Goal: Task Accomplishment & Management: Manage account settings

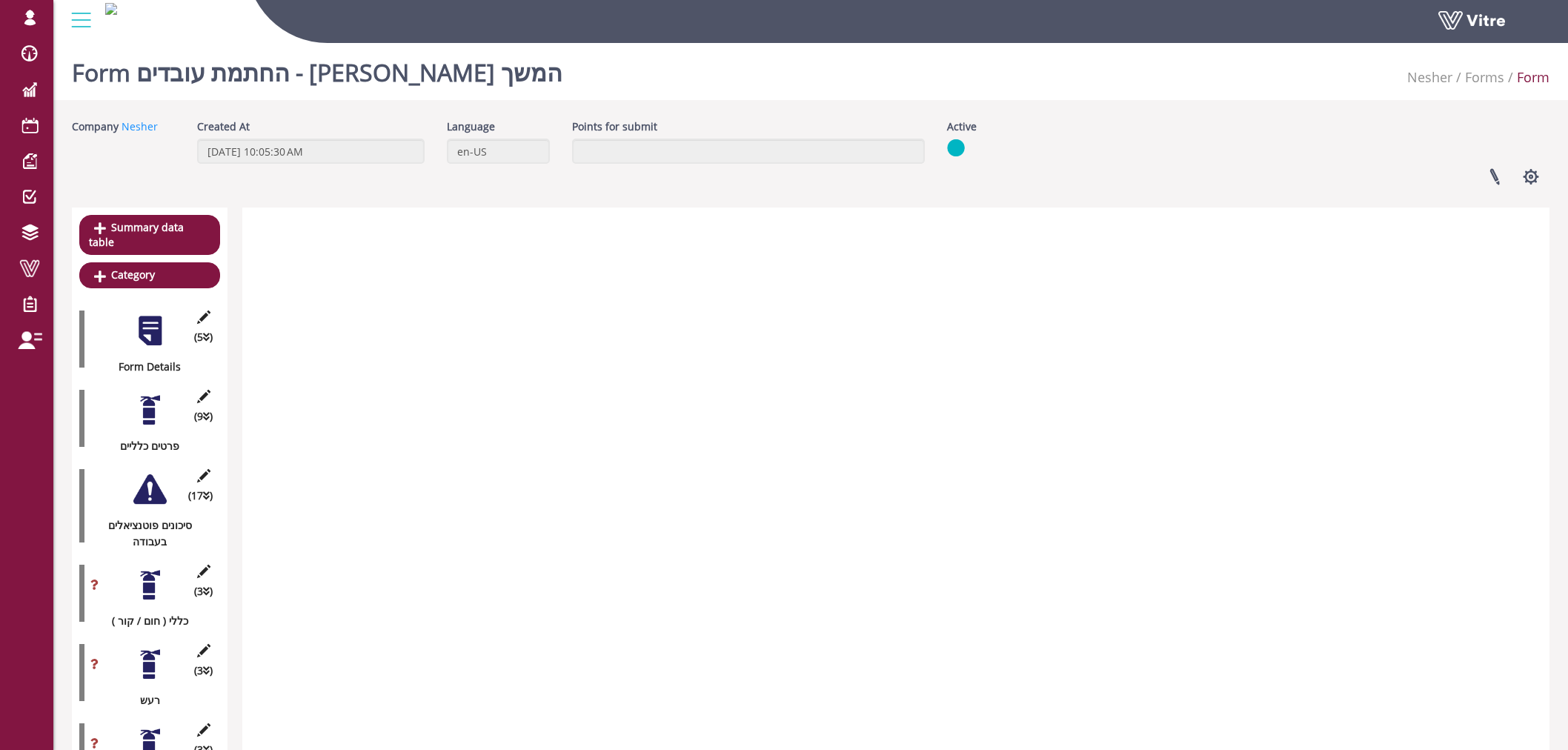
scroll to position [1429, 0]
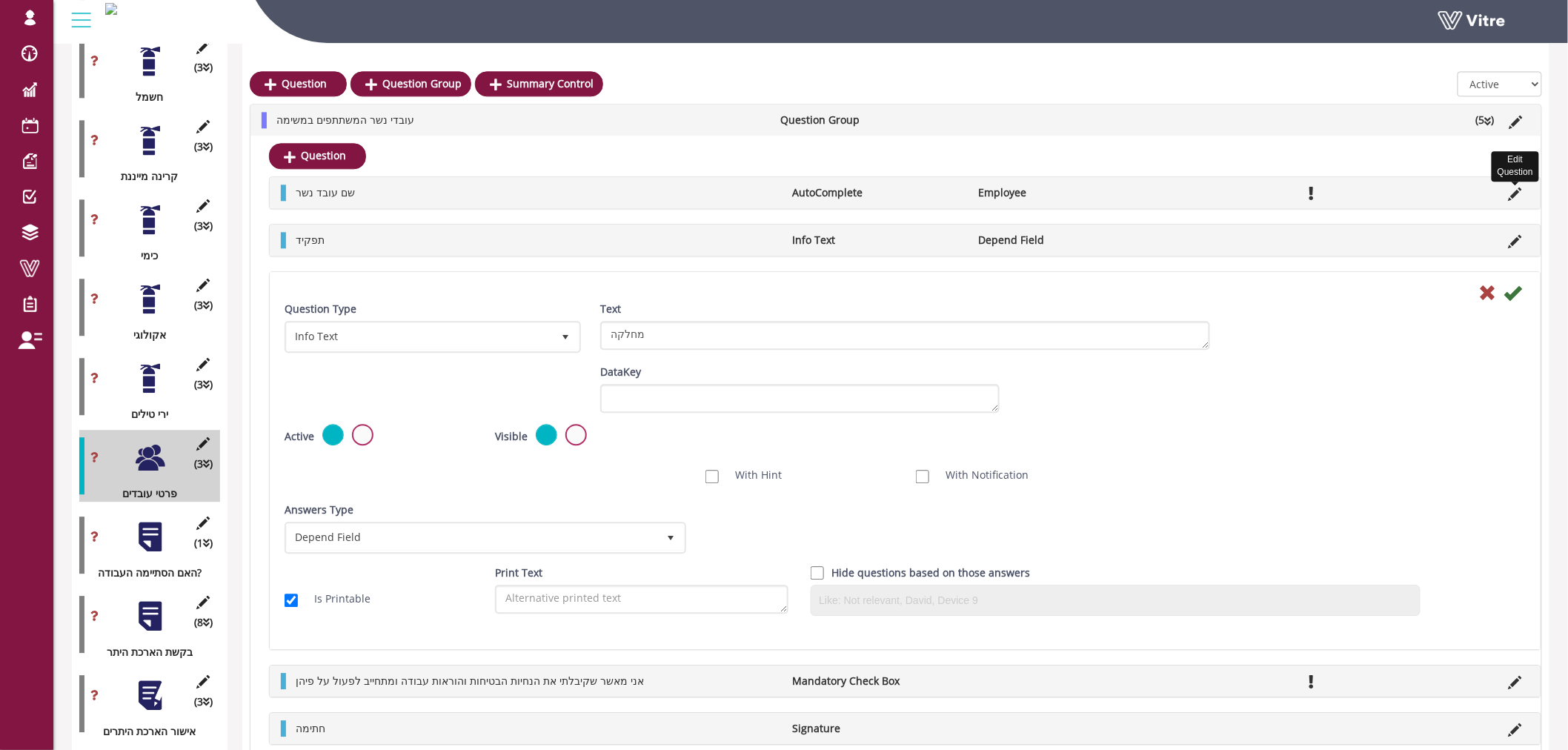
click at [1515, 188] on icon at bounding box center [1515, 193] width 13 height 13
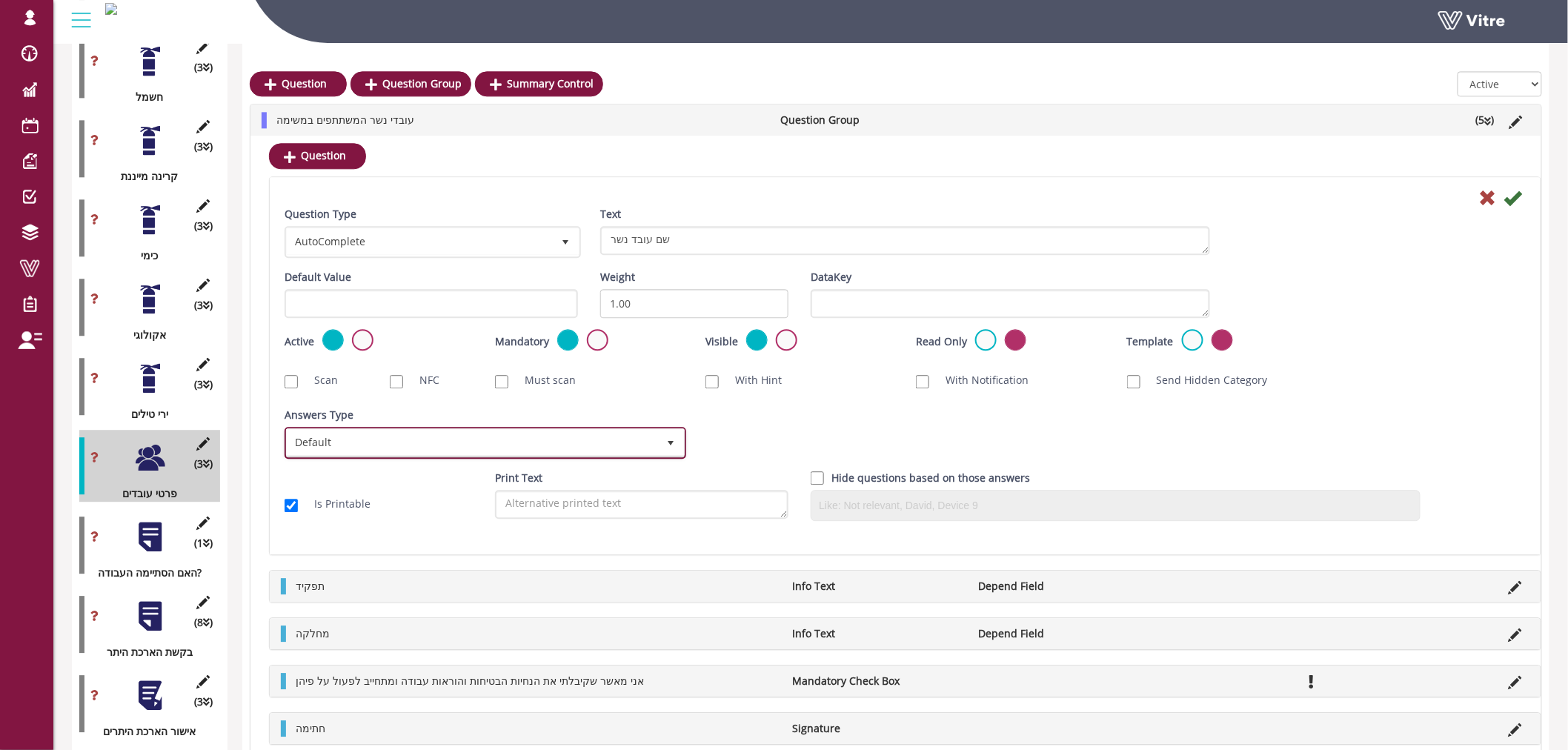
click at [493, 428] on span "Default" at bounding box center [486, 442] width 399 height 28
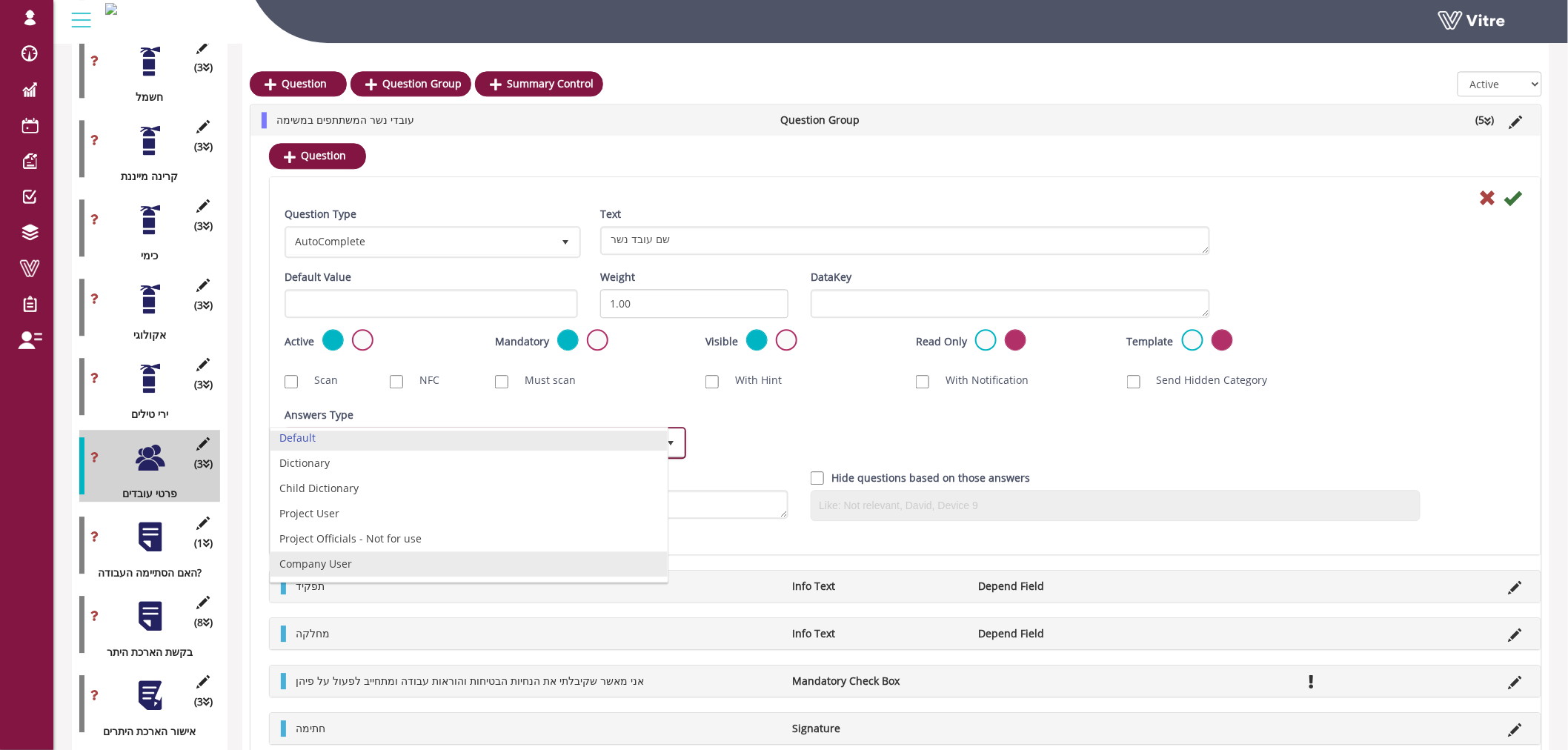
scroll to position [0, 0]
click at [1516, 116] on icon at bounding box center [1516, 122] width 13 height 13
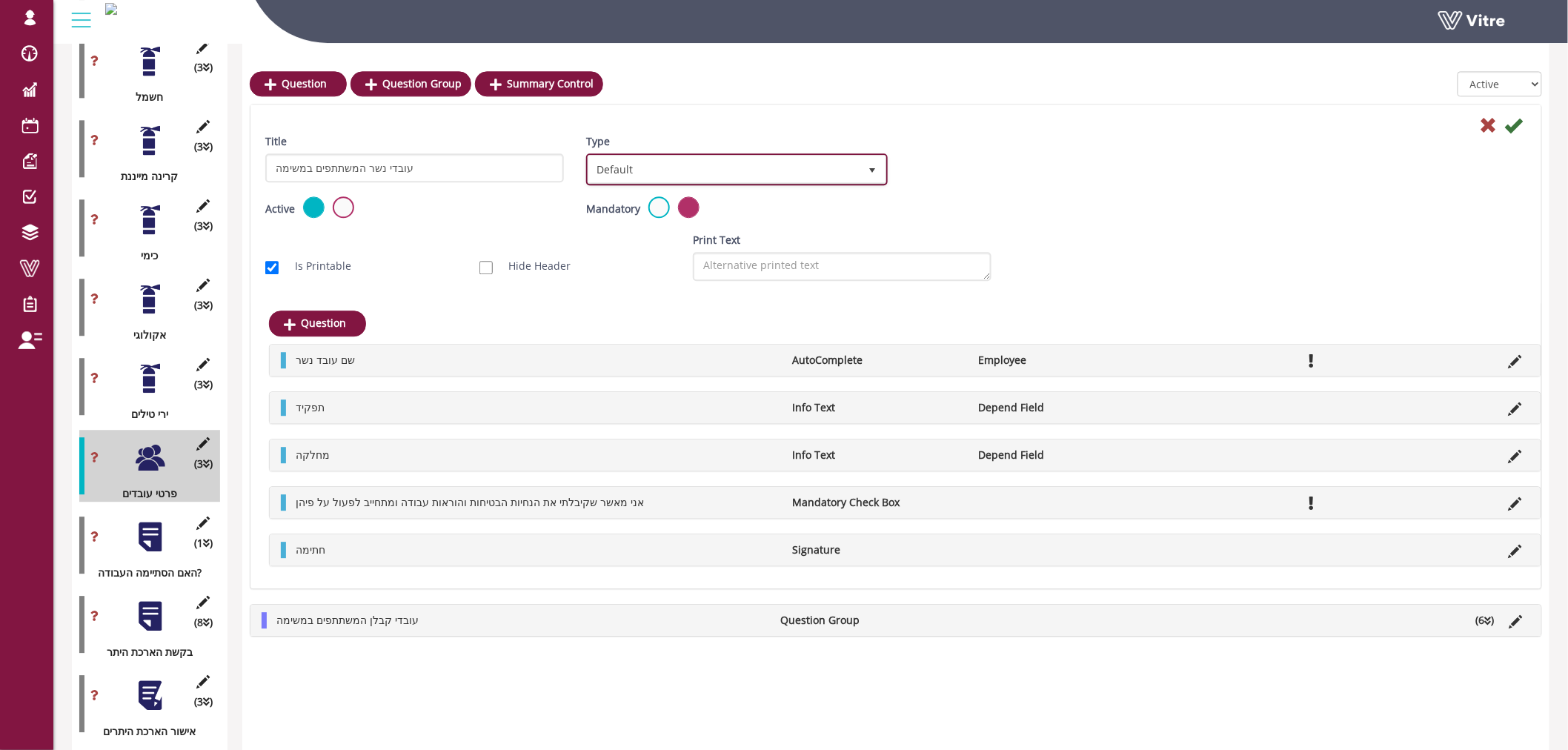
click at [810, 172] on span "Default" at bounding box center [723, 169] width 270 height 26
click at [731, 243] on li "Sub Action" at bounding box center [721, 239] width 298 height 25
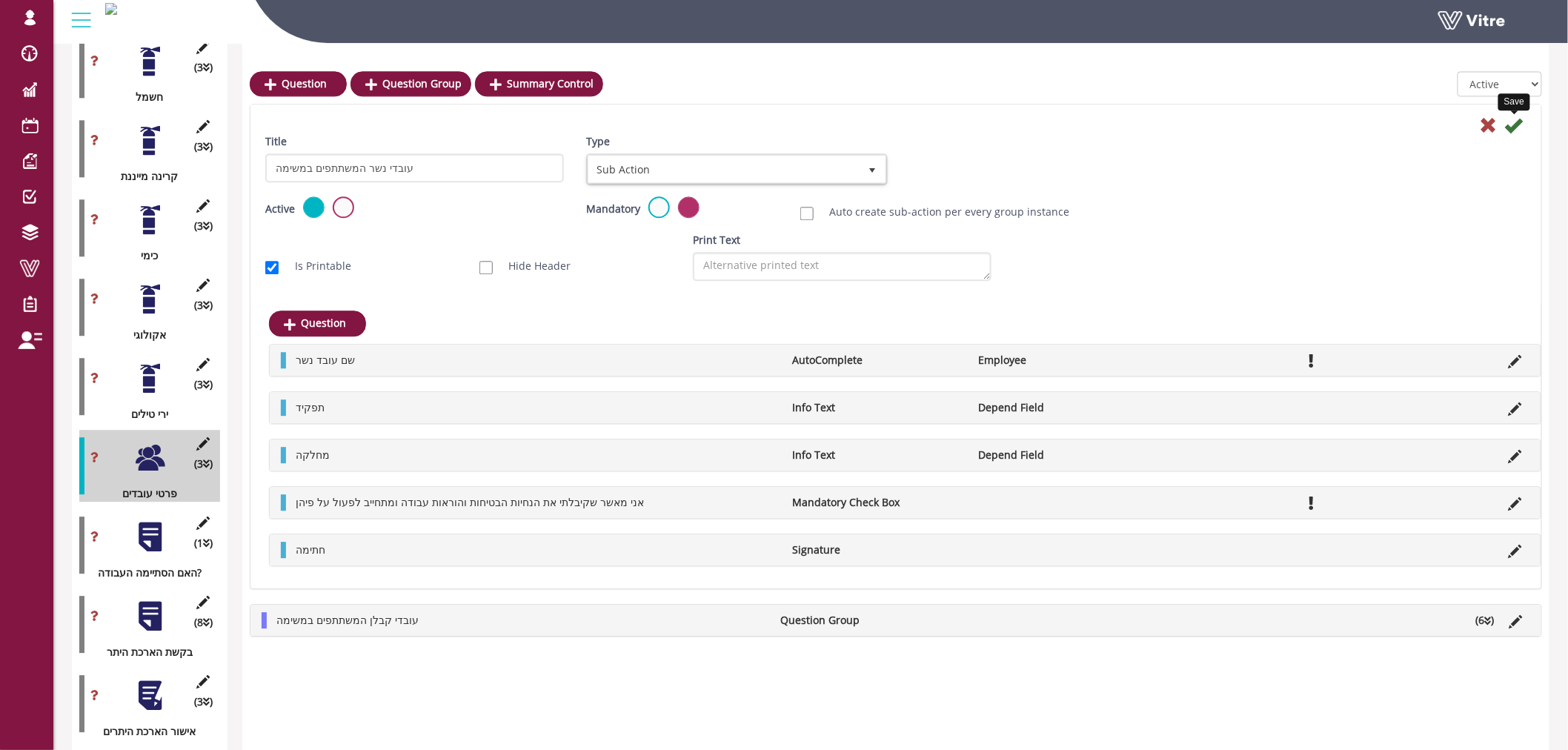
click at [1514, 118] on icon at bounding box center [1514, 125] width 18 height 18
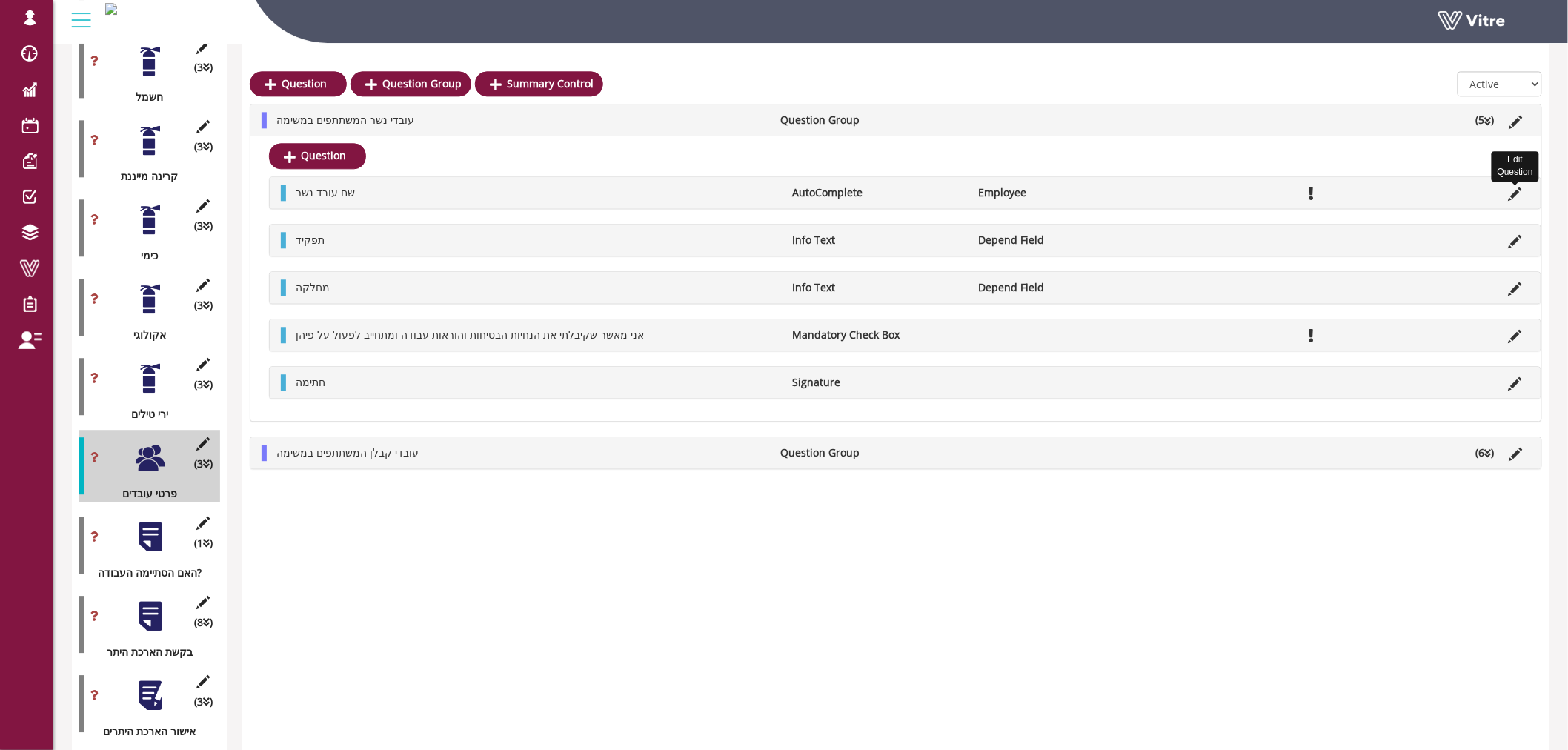
click at [1516, 191] on icon at bounding box center [1515, 193] width 13 height 13
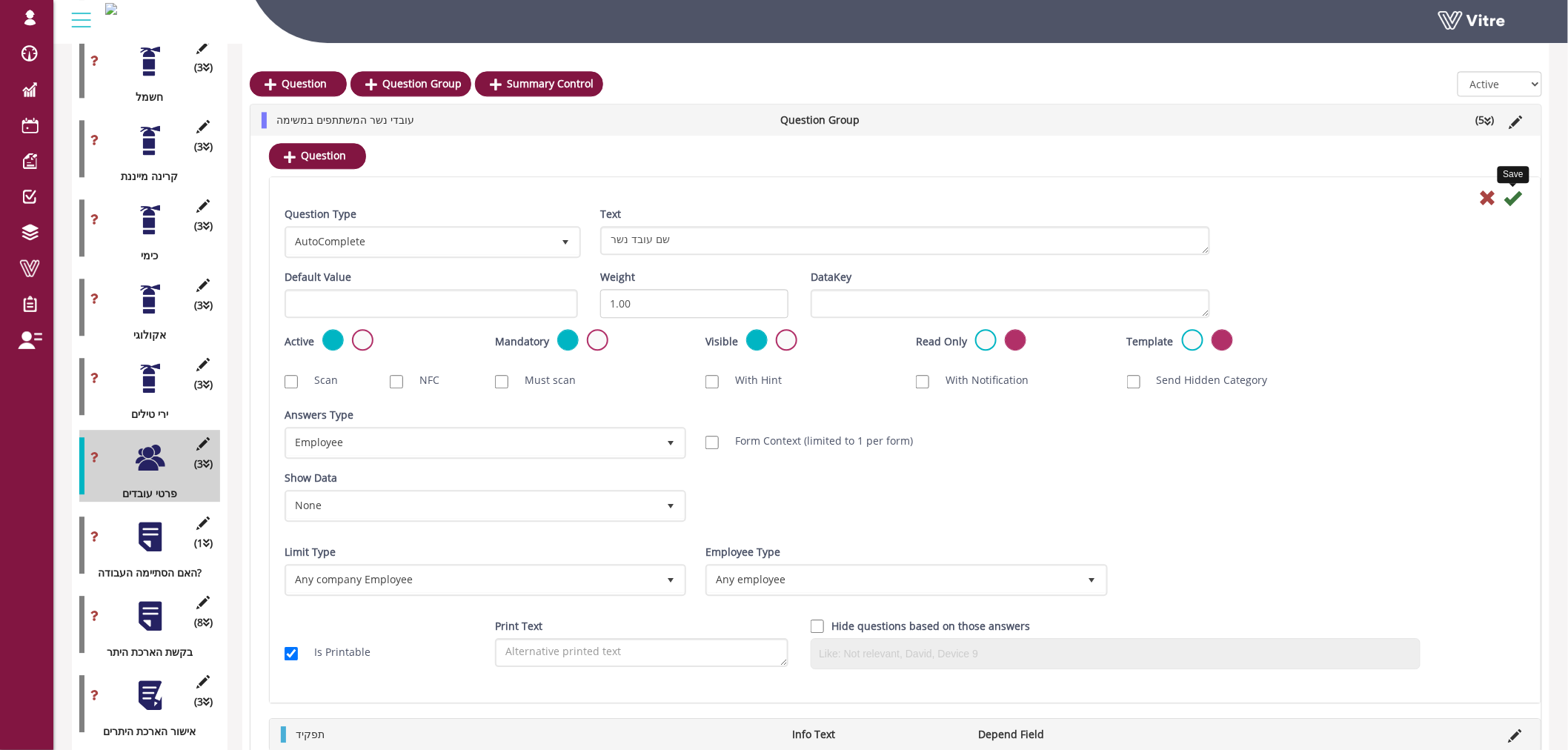
click at [1510, 189] on icon at bounding box center [1513, 198] width 18 height 18
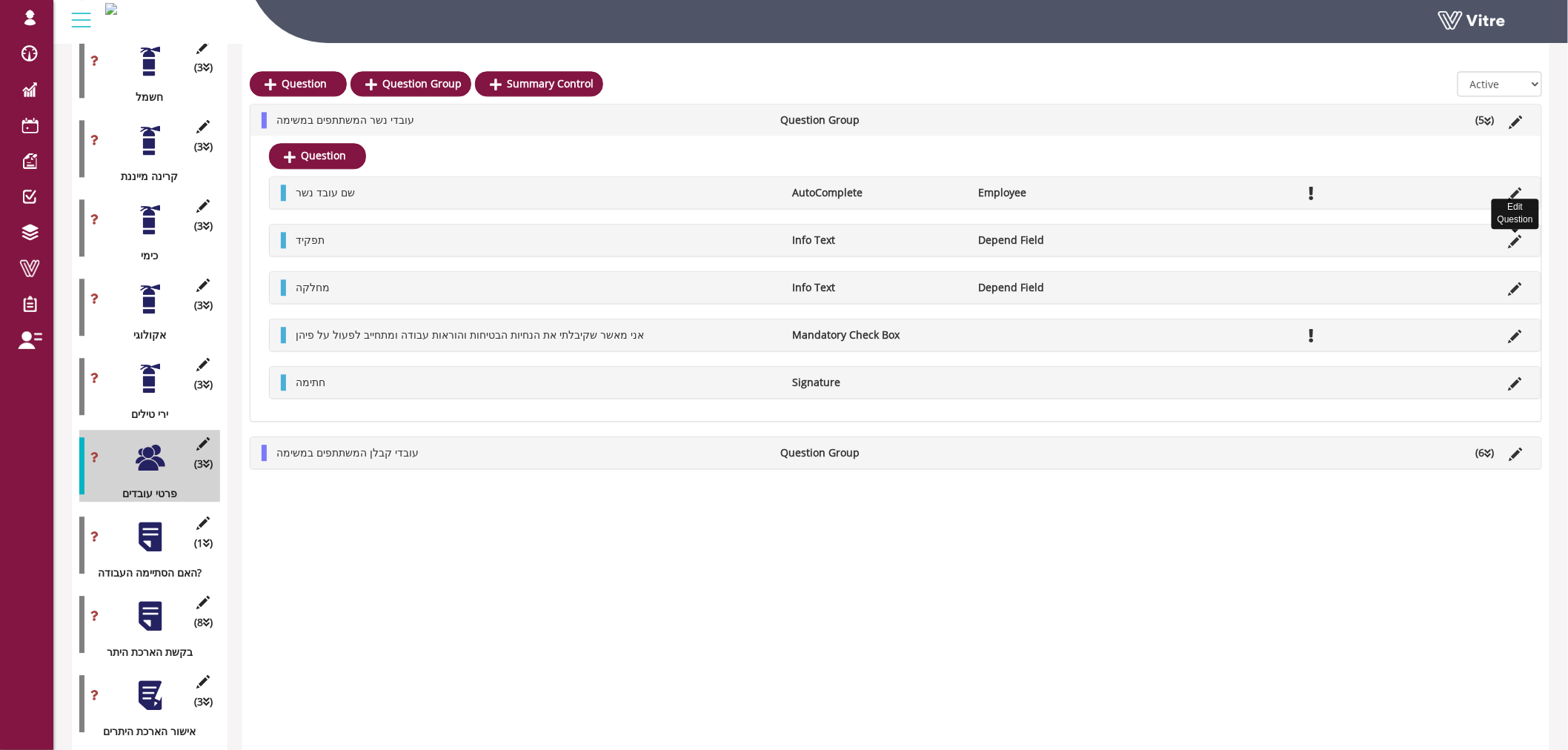
click at [1514, 242] on icon at bounding box center [1515, 241] width 13 height 13
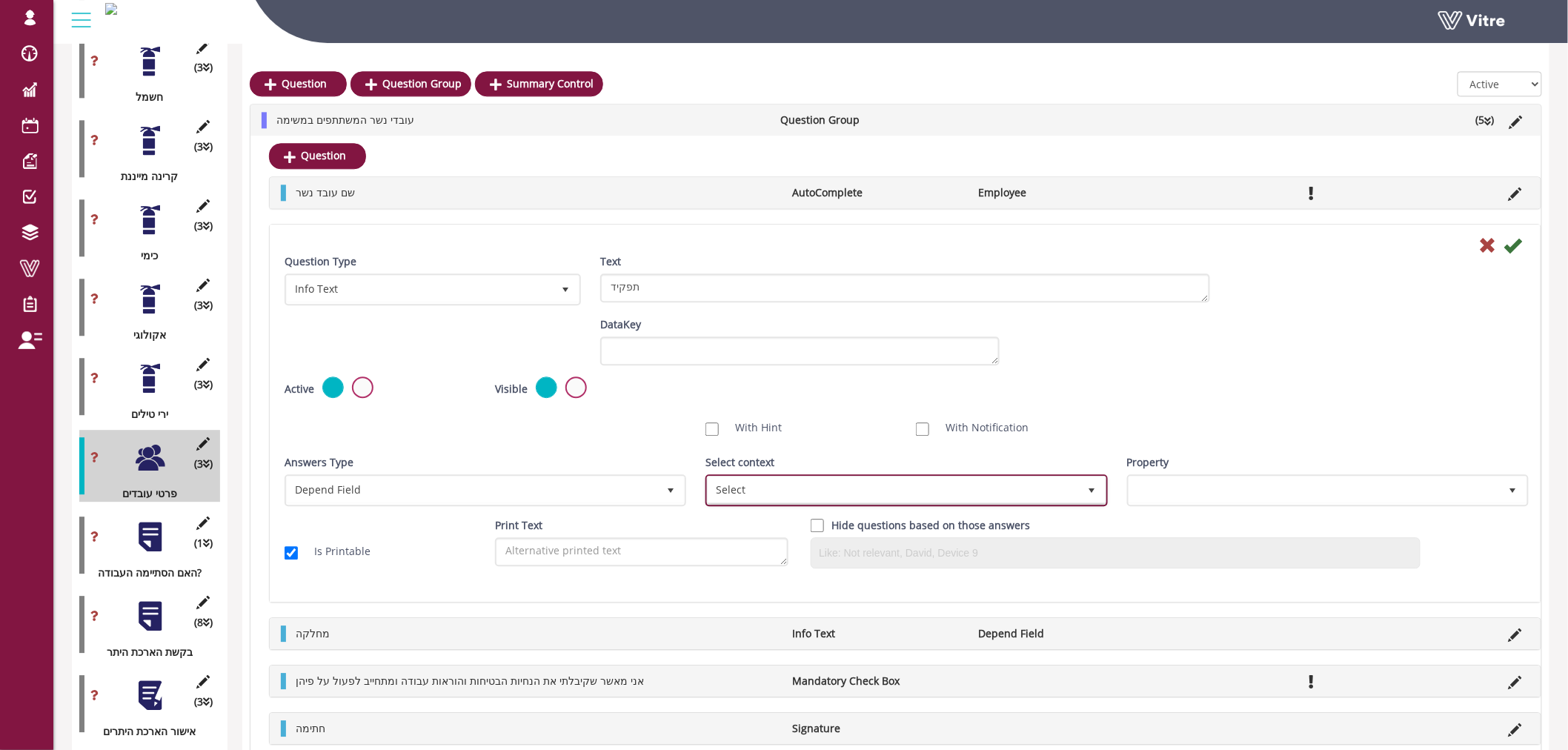
click at [774, 490] on span "Select" at bounding box center [892, 489] width 370 height 26
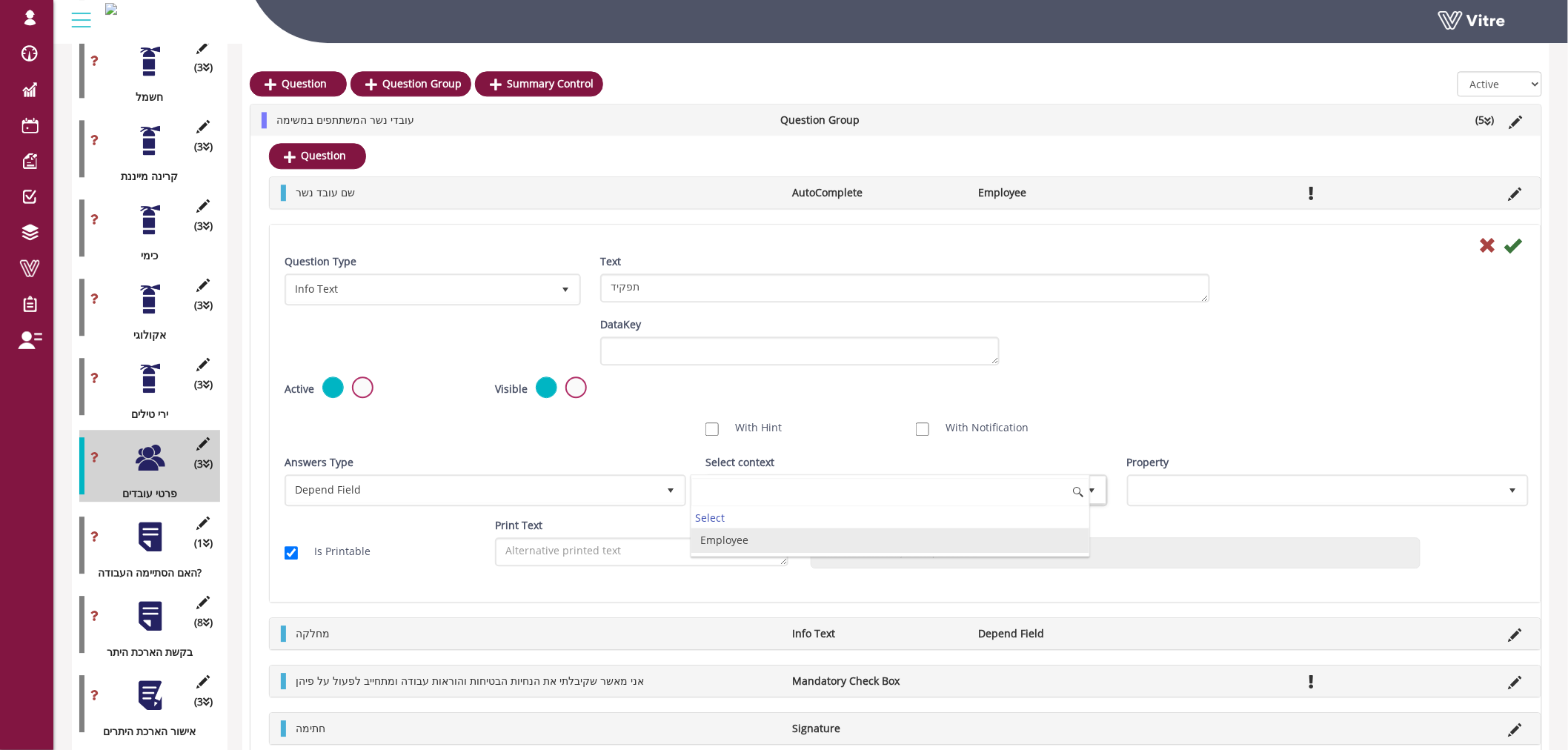
click at [774, 542] on li "Employee" at bounding box center [890, 540] width 397 height 25
click at [1180, 506] on div "Property" at bounding box center [1326, 486] width 421 height 63
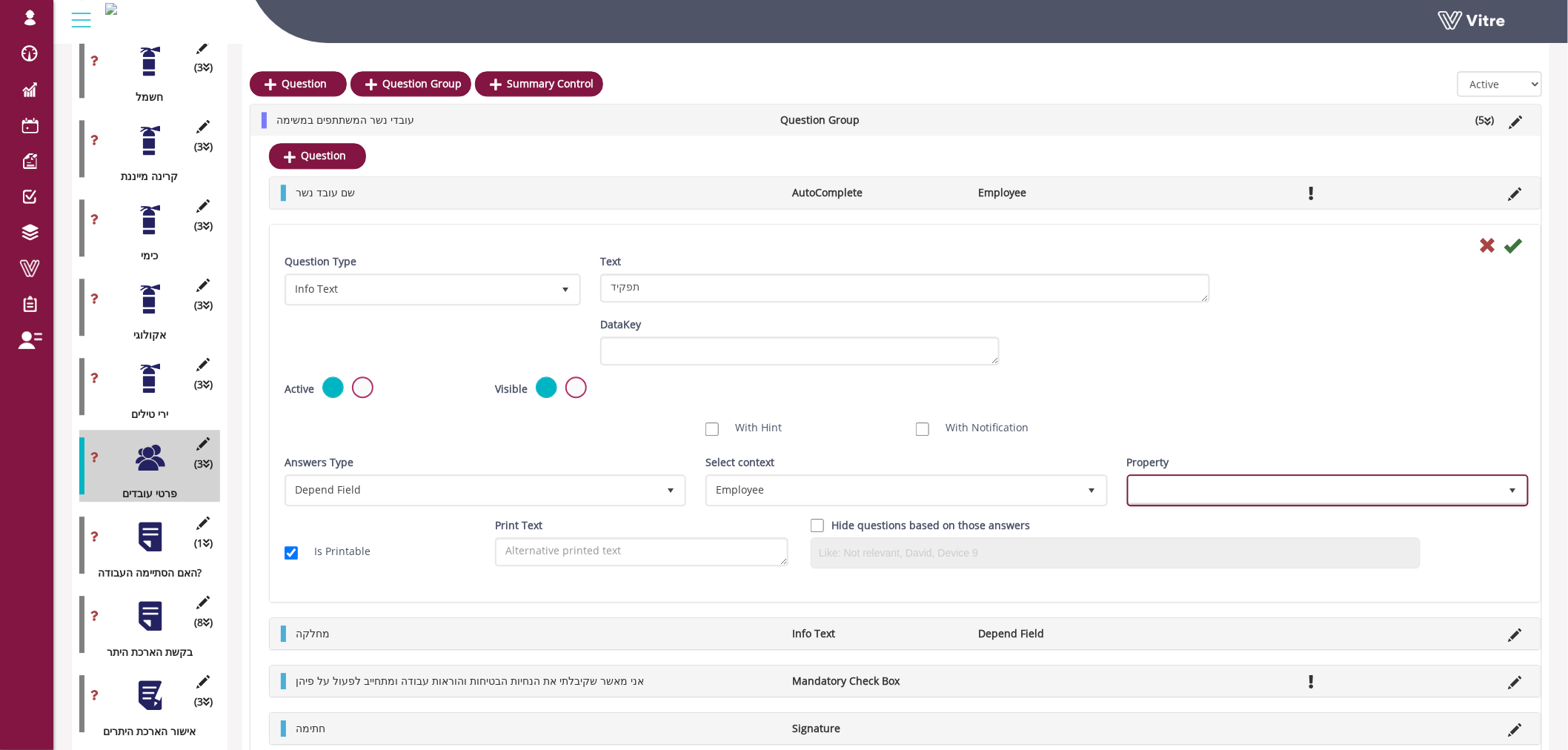
click at [1187, 487] on span at bounding box center [1314, 489] width 370 height 26
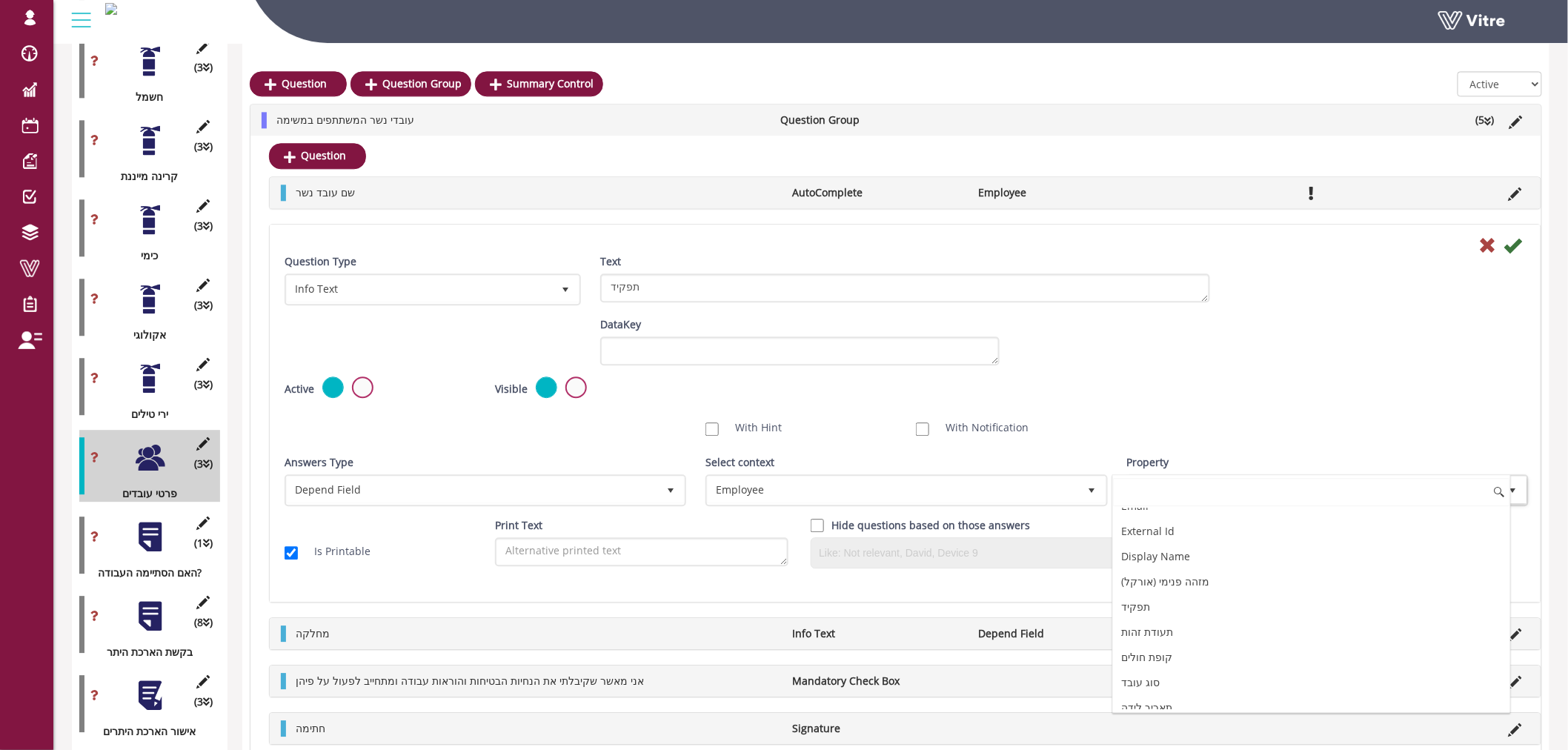
scroll to position [247, 0]
click at [1261, 558] on li "תפקיד" at bounding box center [1312, 550] width 397 height 25
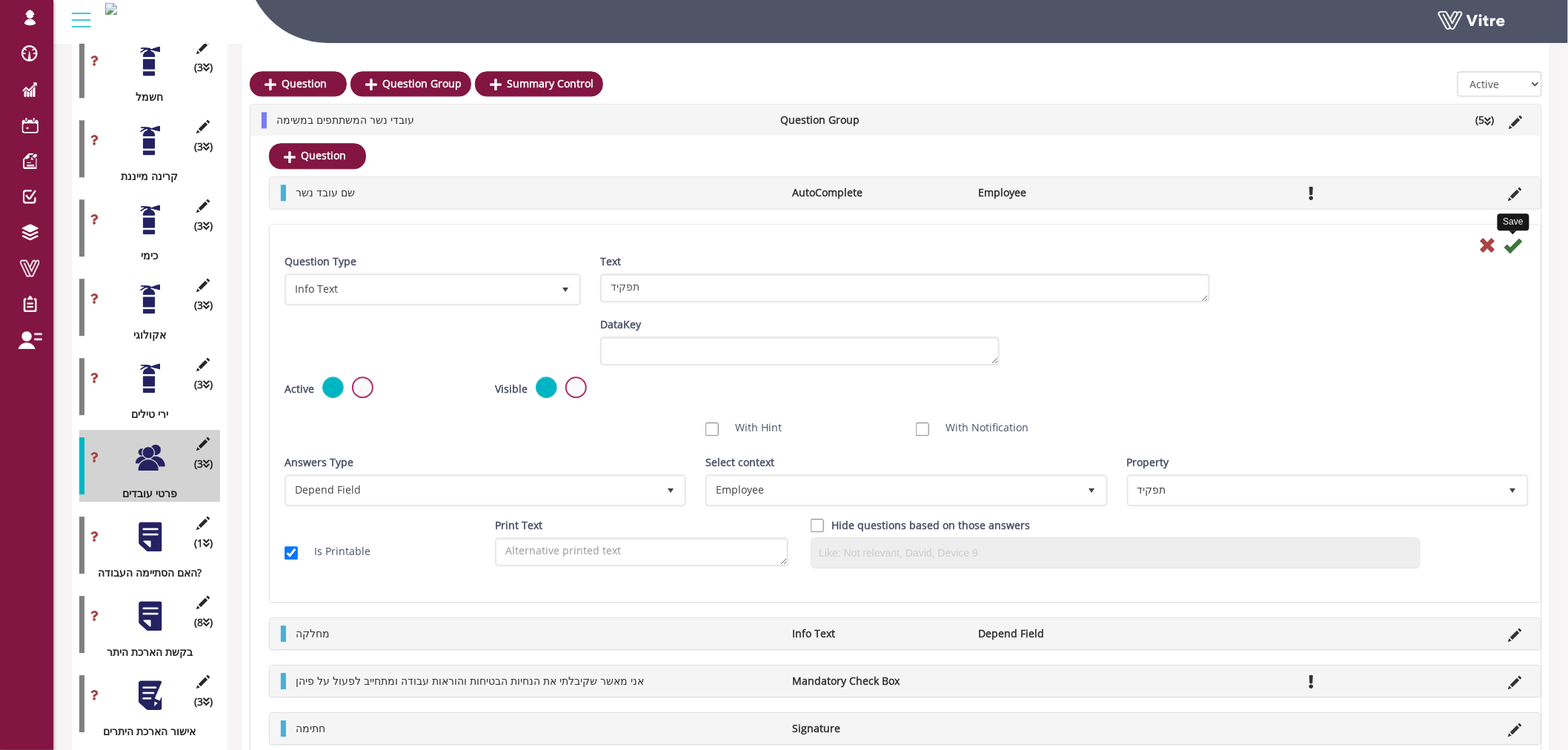
click at [1517, 243] on icon at bounding box center [1513, 245] width 18 height 18
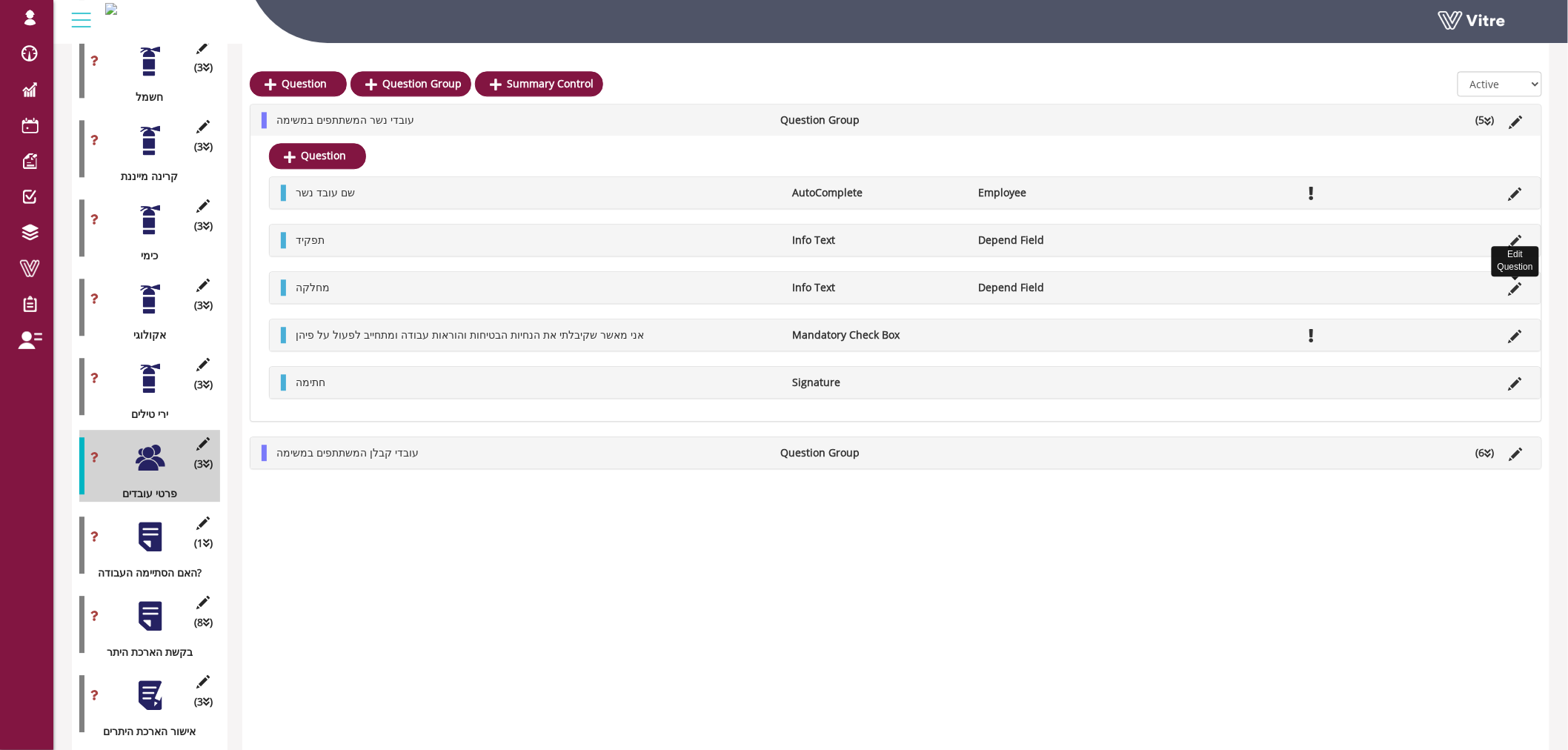
click at [1516, 289] on icon at bounding box center [1515, 289] width 13 height 13
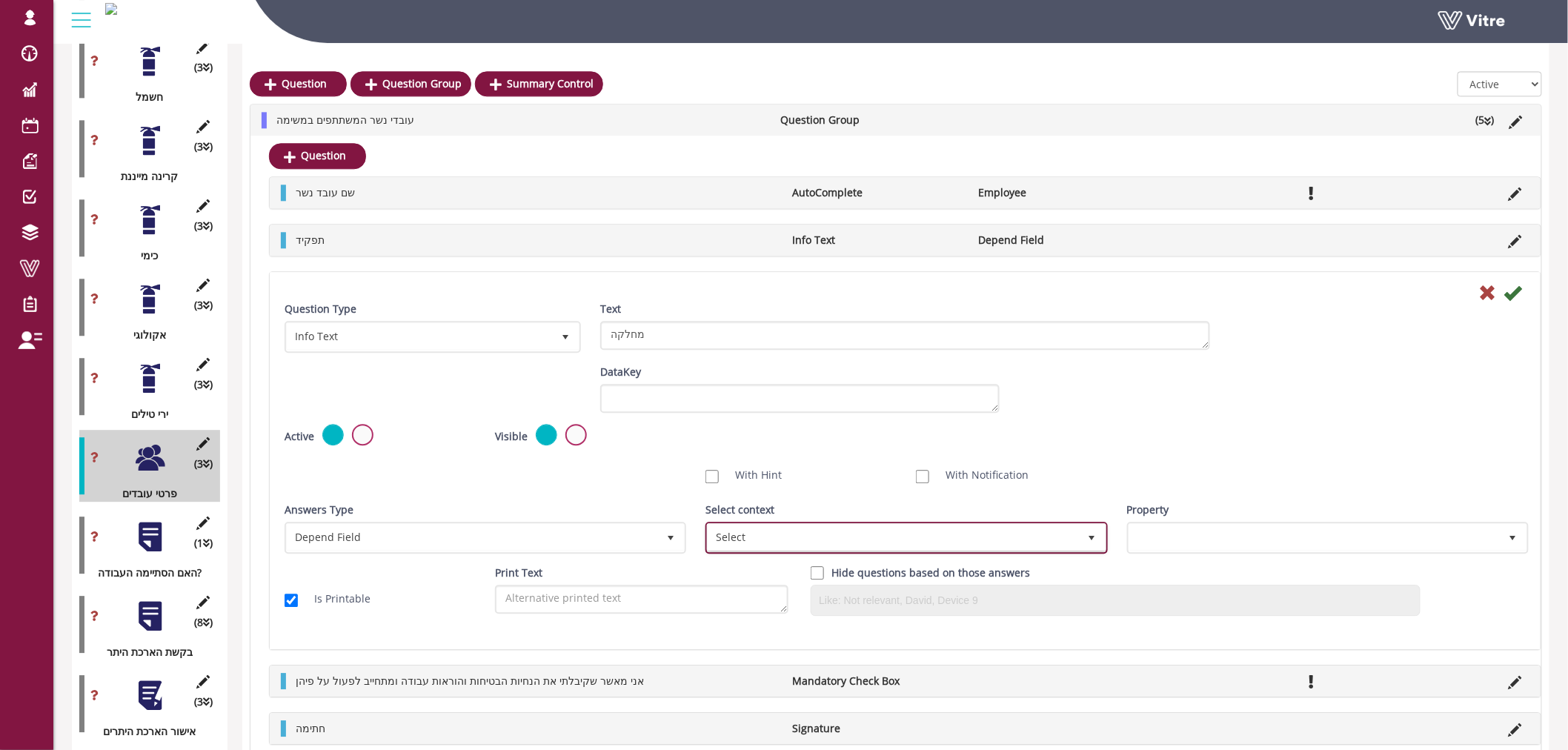
click at [757, 532] on span "Select" at bounding box center [892, 537] width 370 height 26
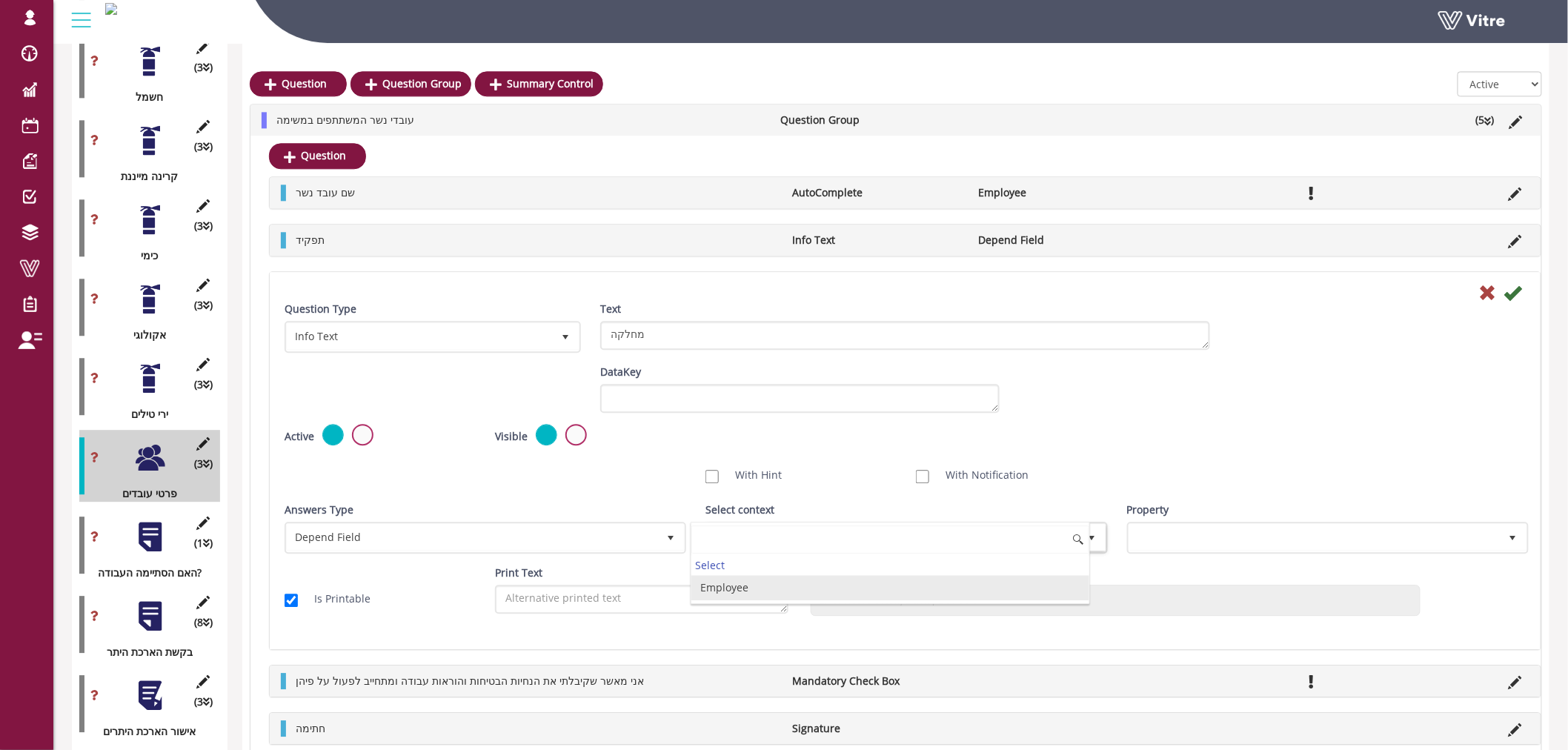
click at [752, 598] on li "Employee" at bounding box center [890, 587] width 397 height 25
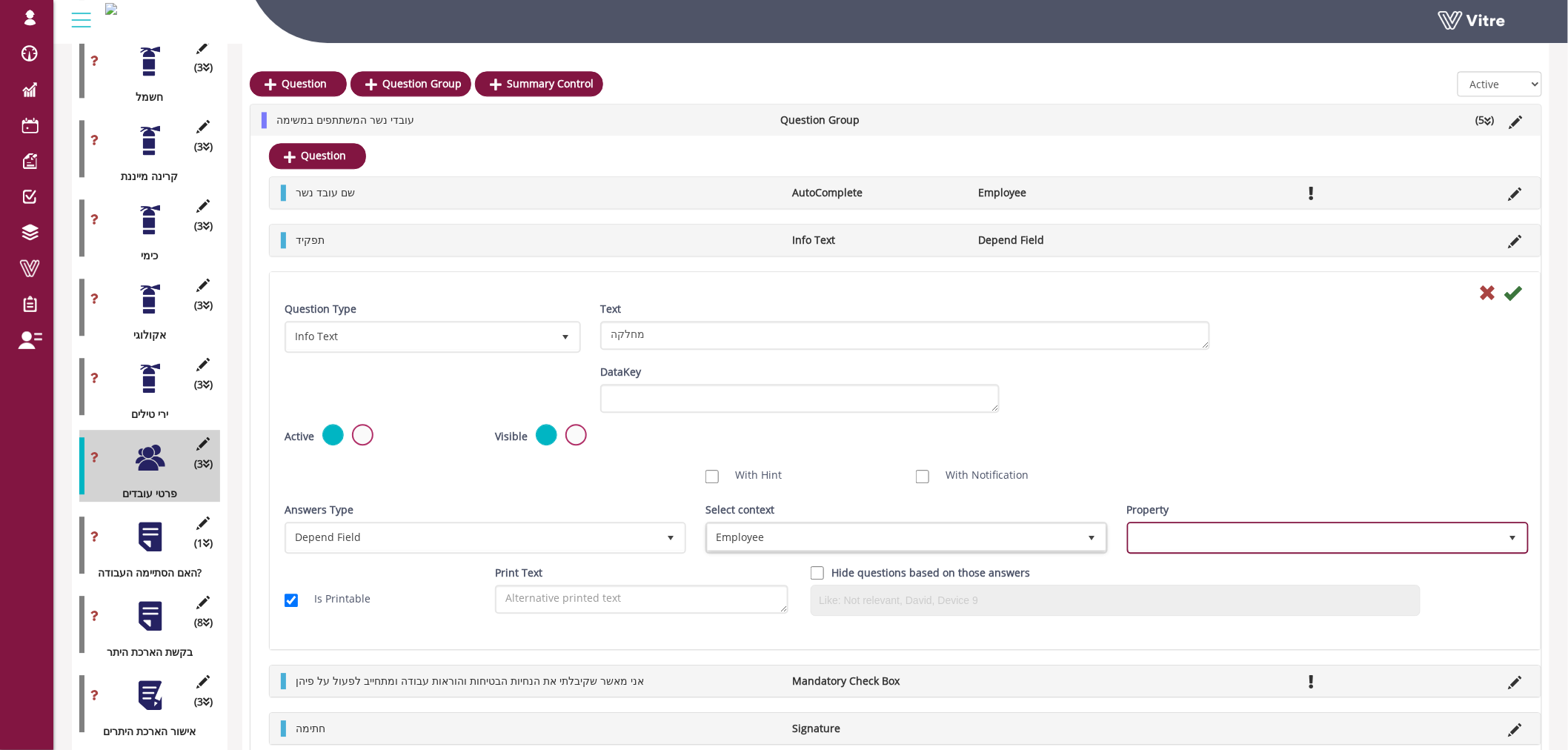
click at [1299, 539] on span at bounding box center [1314, 537] width 370 height 26
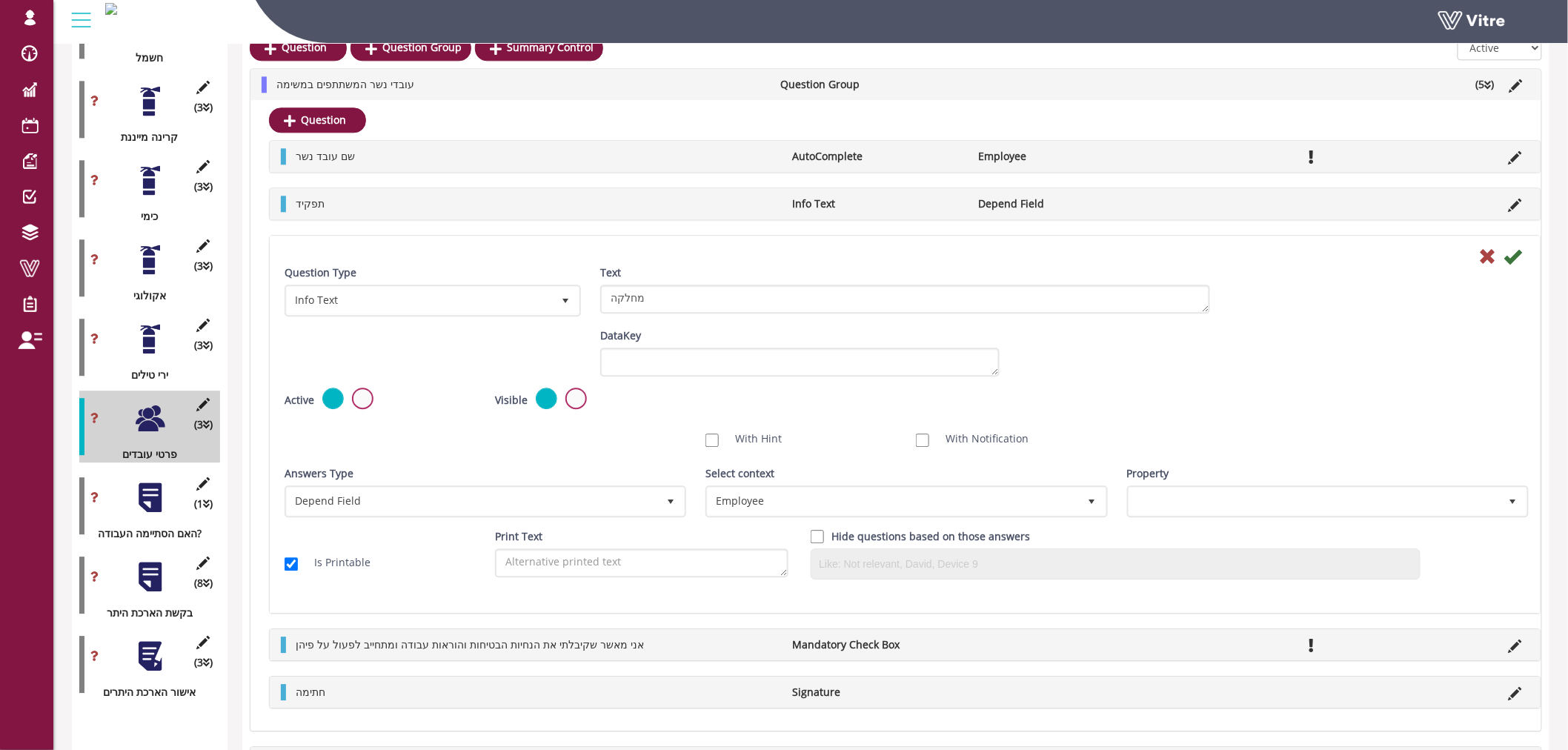
scroll to position [1429, 0]
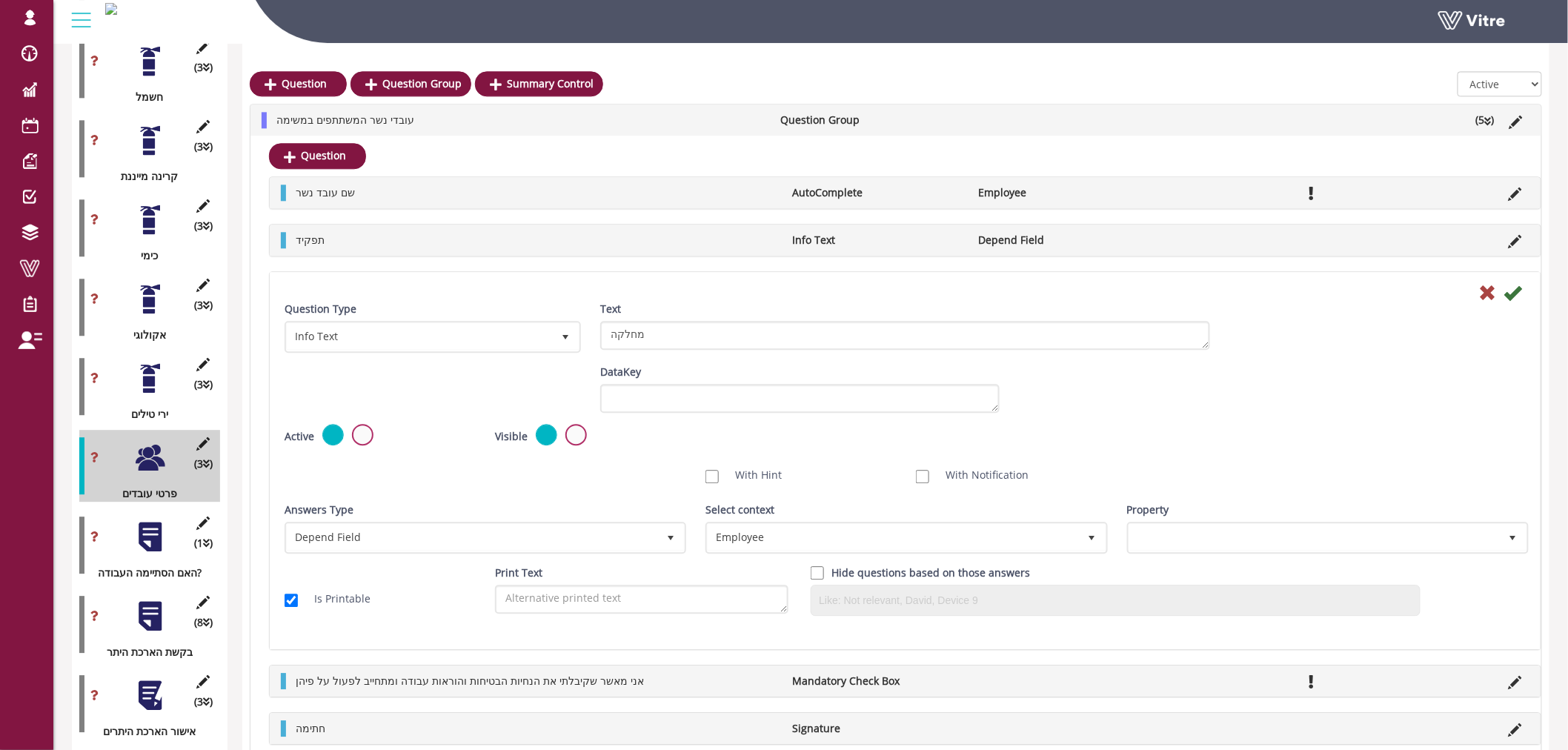
click at [1153, 554] on div "Property" at bounding box center [1326, 533] width 421 height 63
click at [1162, 541] on span at bounding box center [1314, 537] width 370 height 26
click at [1228, 578] on div "Hide questions based on those answers" at bounding box center [1115, 590] width 610 height 51
click at [1228, 535] on span at bounding box center [1314, 537] width 370 height 26
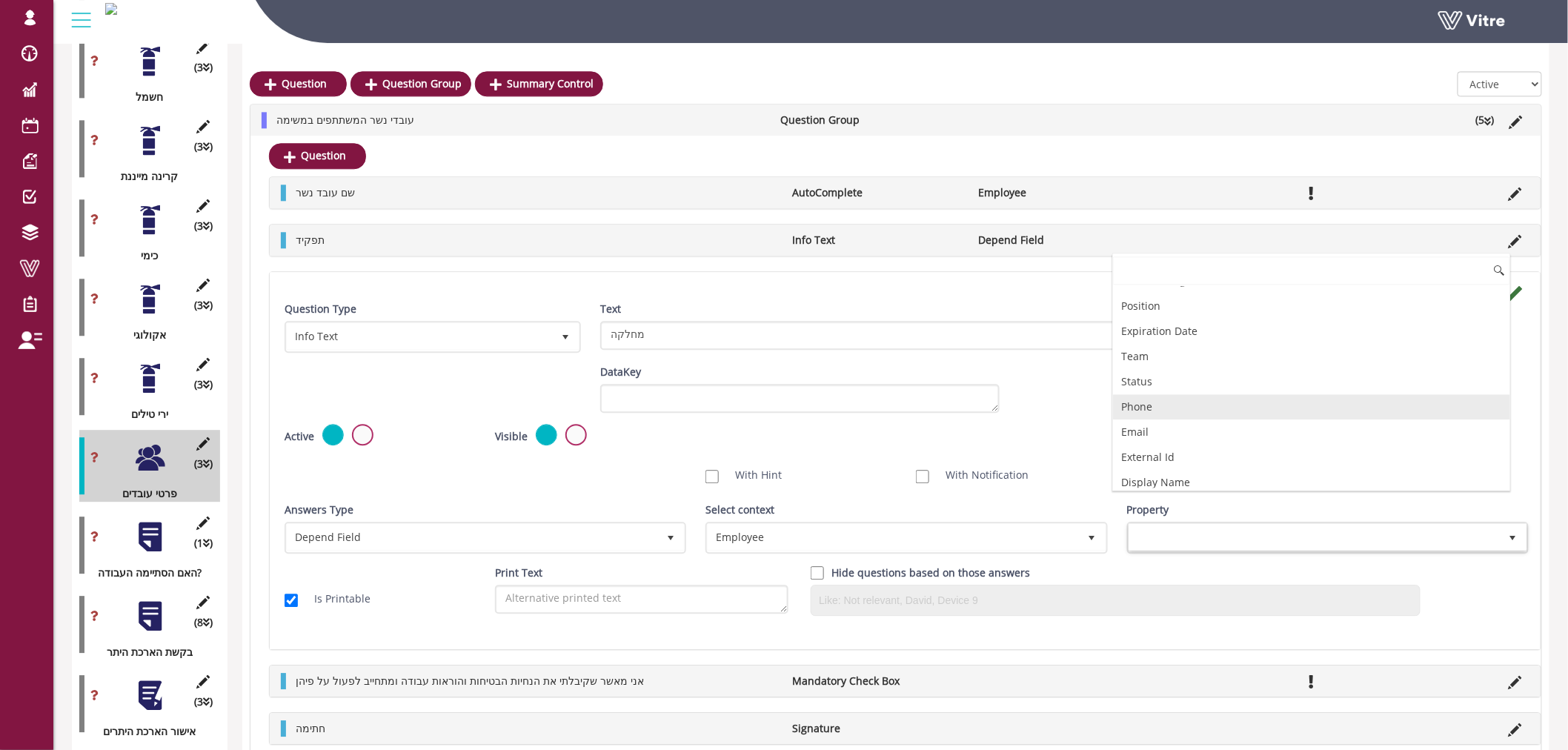
scroll to position [82, 0]
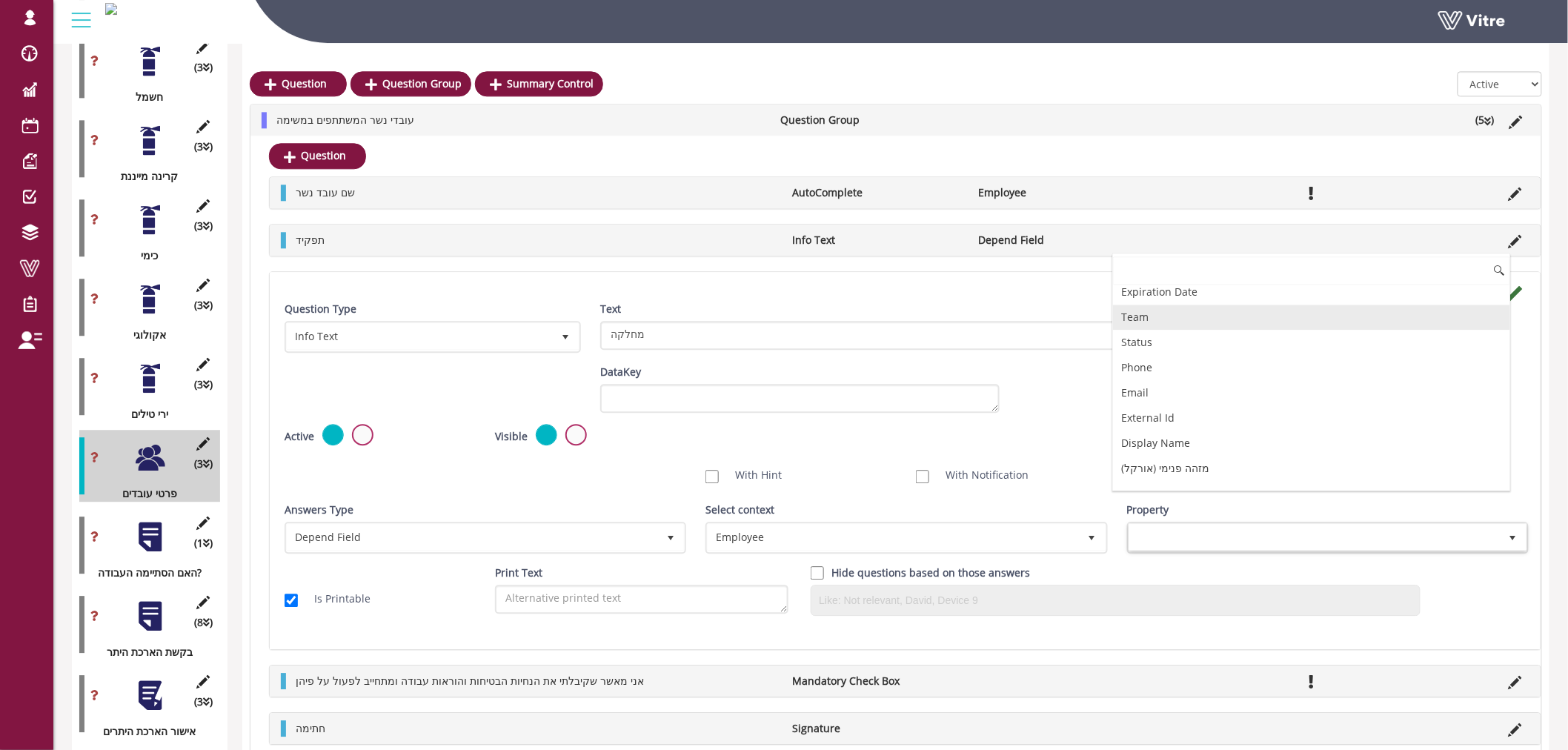
click at [1210, 317] on li "Team" at bounding box center [1312, 317] width 397 height 25
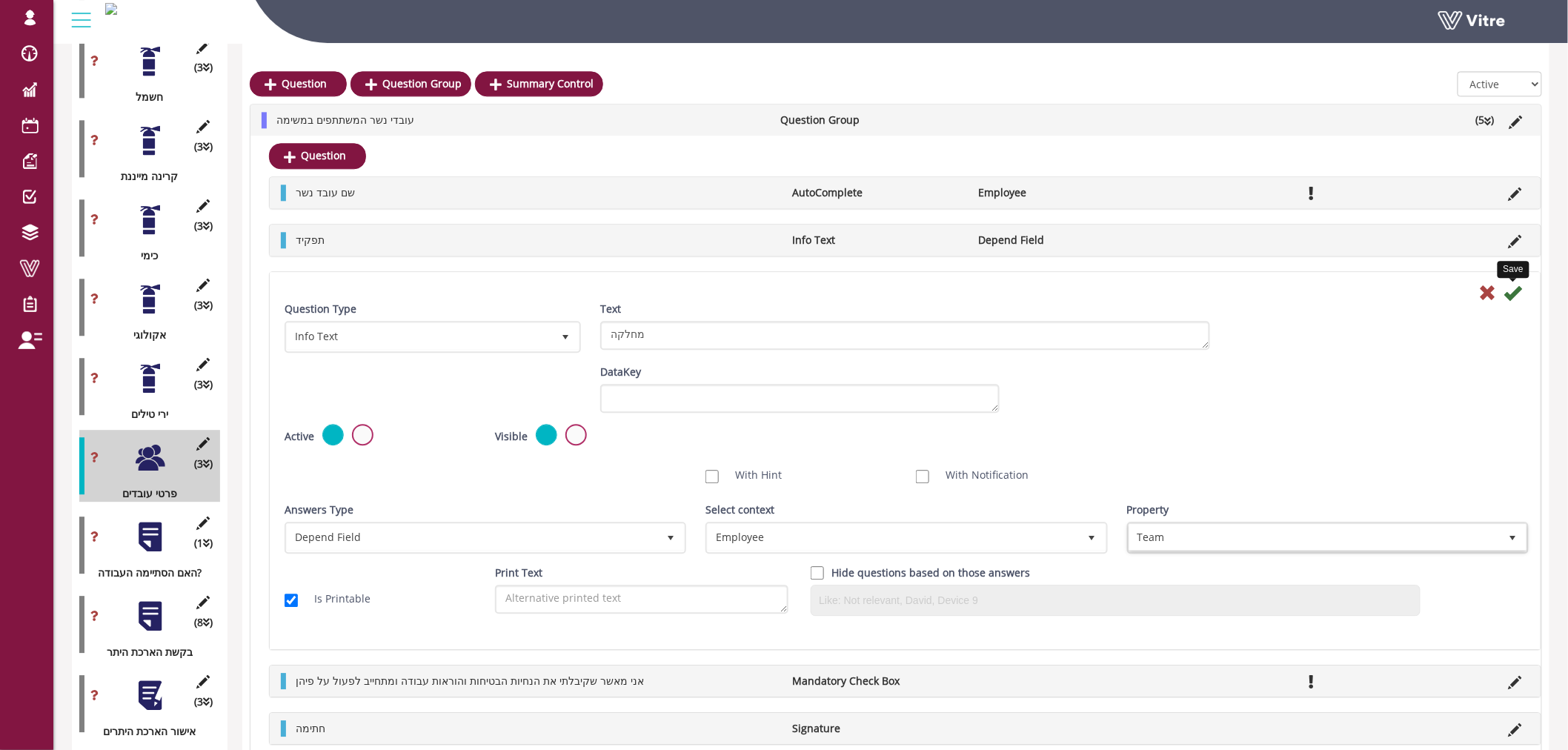
click at [1508, 298] on icon at bounding box center [1513, 292] width 18 height 18
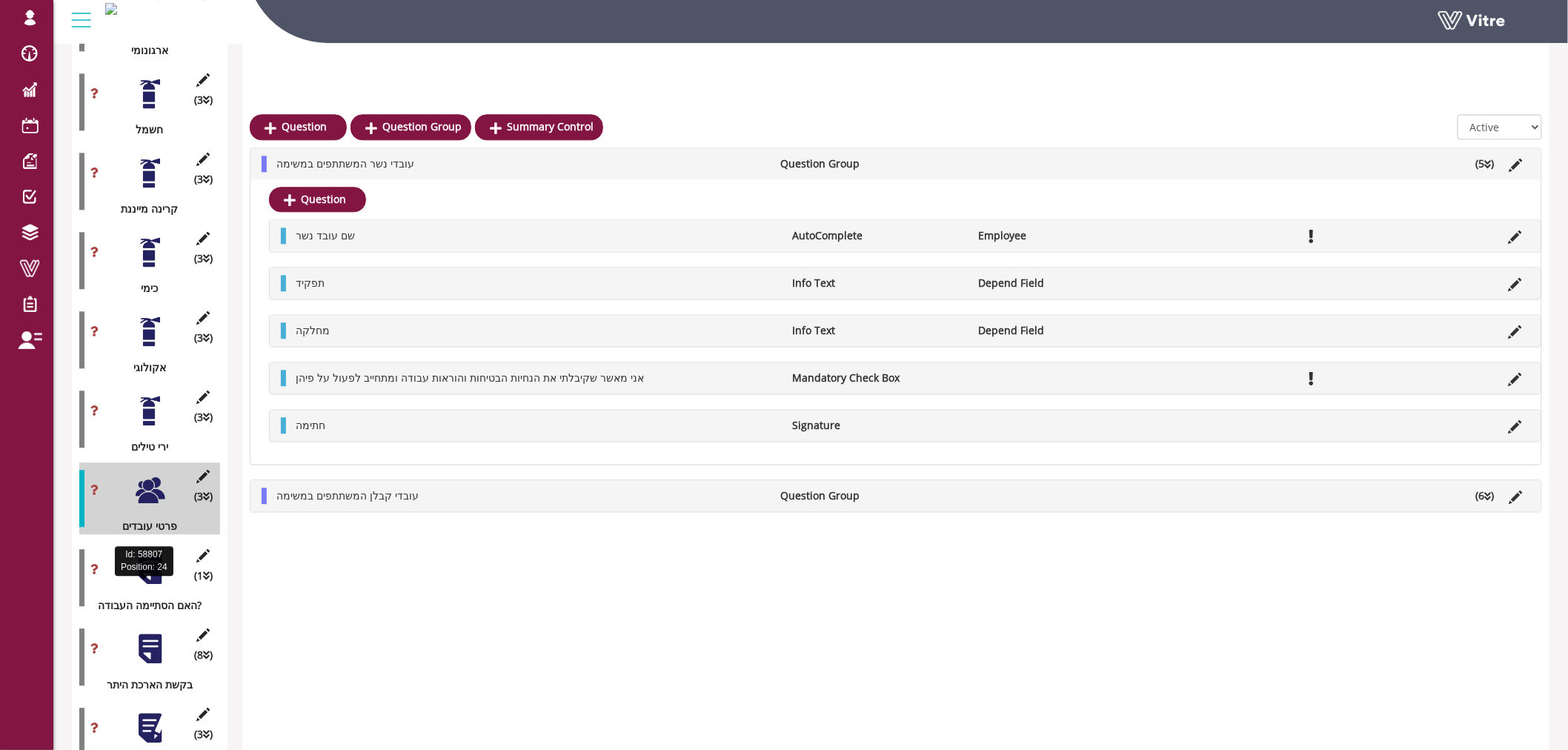
scroll to position [1471, 0]
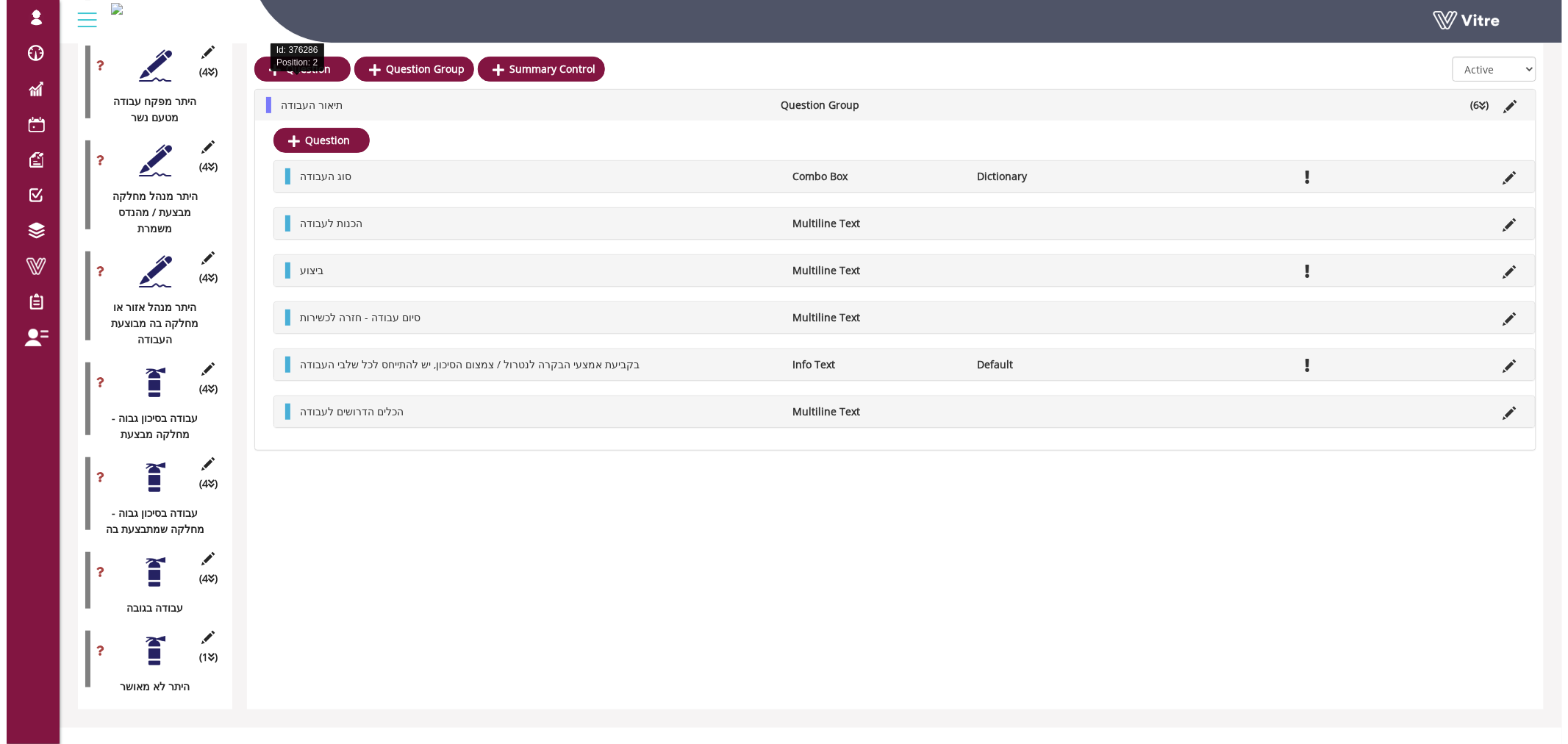
scroll to position [2535, 0]
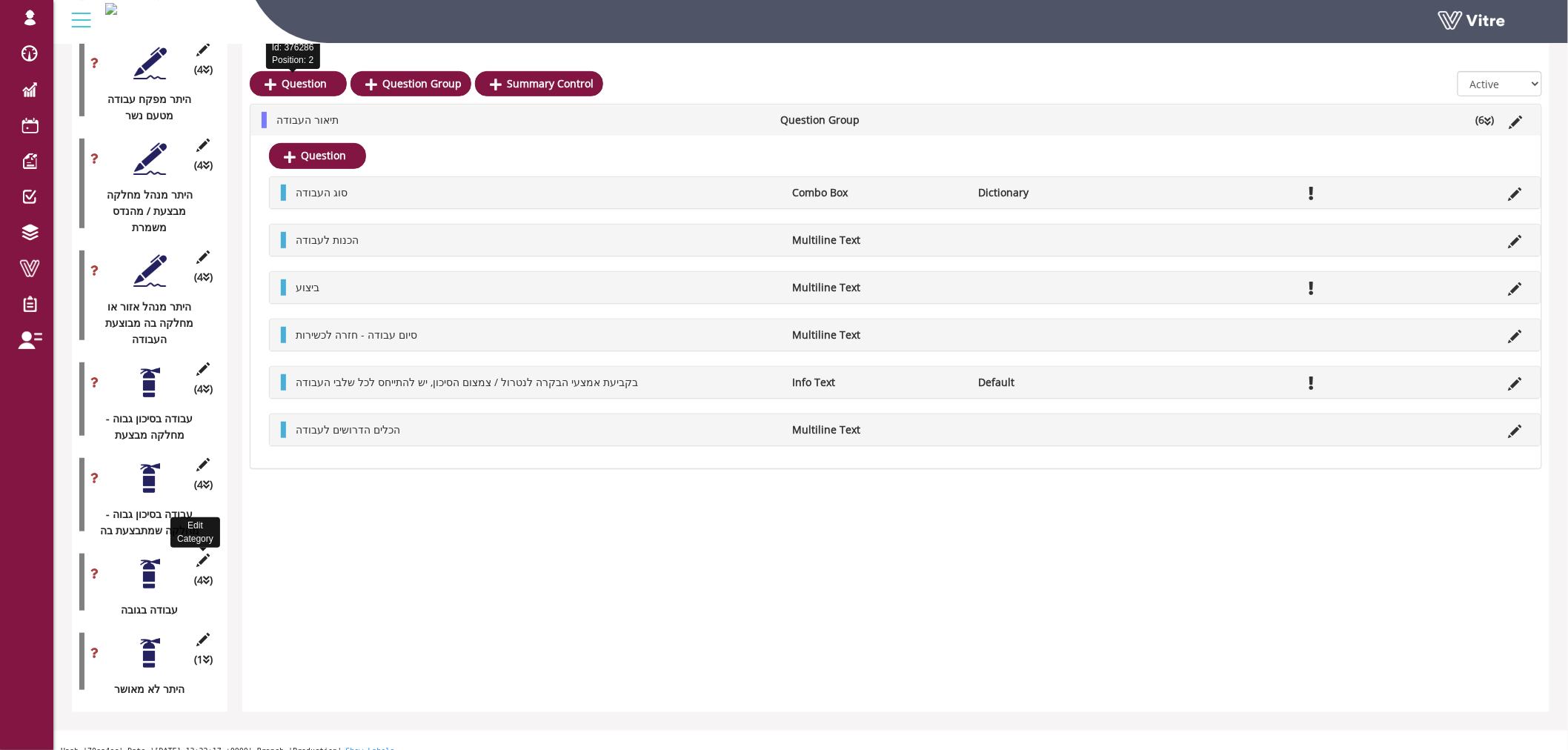
click at [208, 554] on icon at bounding box center [203, 560] width 18 height 13
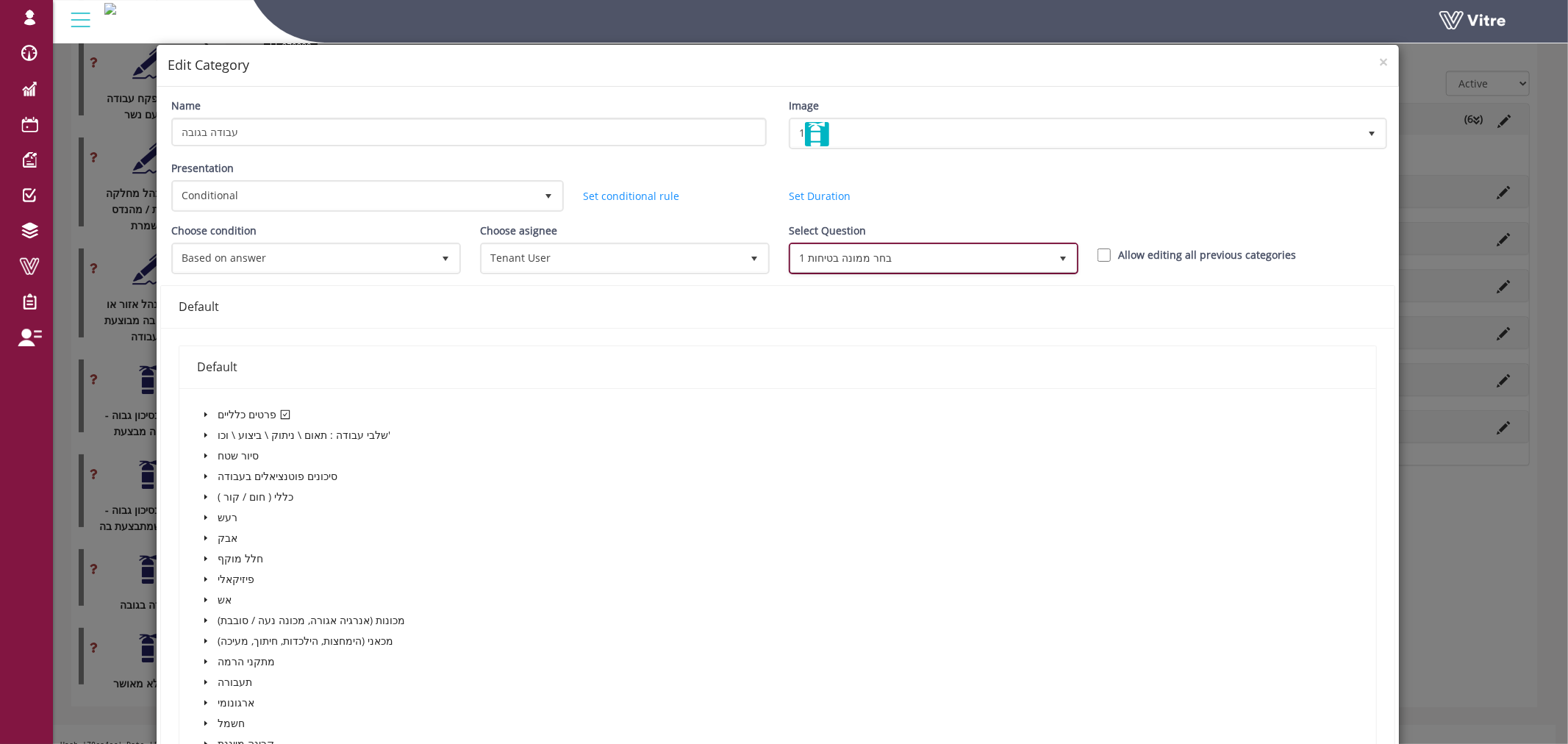
click at [888, 259] on span "1 בחר ממונה בטיחות" at bounding box center [920, 258] width 259 height 26
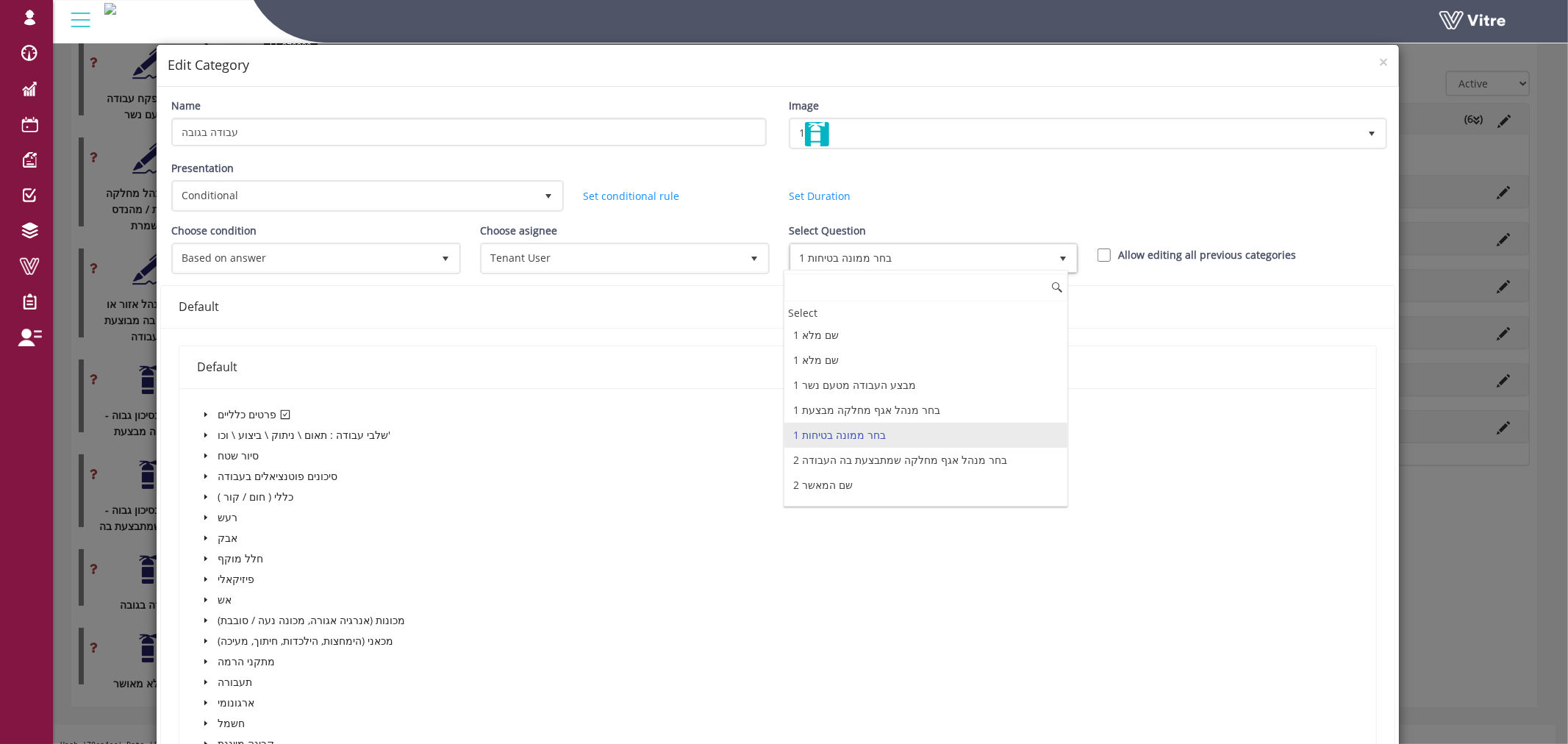
click at [899, 434] on li "1 בחר ממונה בטיחות" at bounding box center [926, 435] width 283 height 25
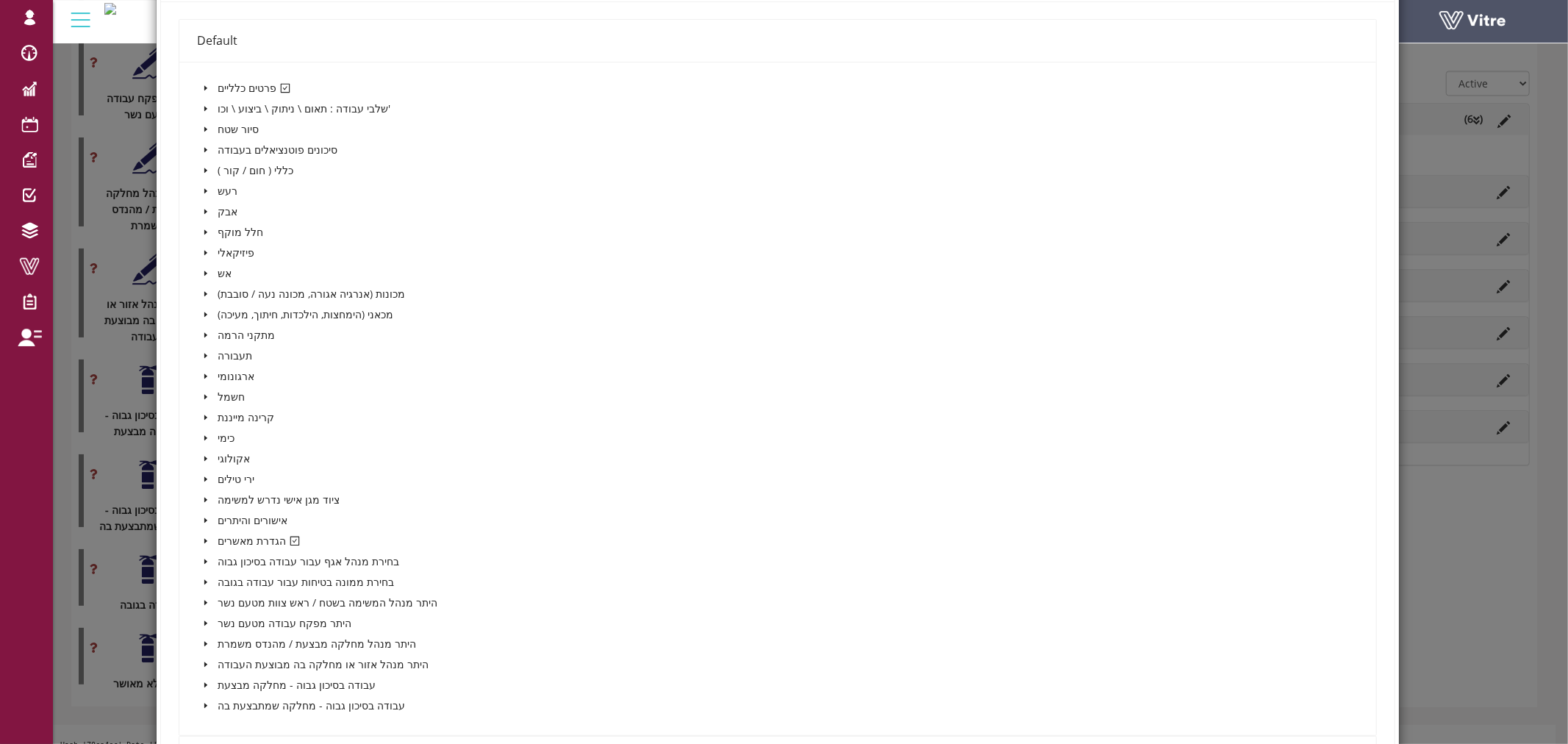
scroll to position [490, 0]
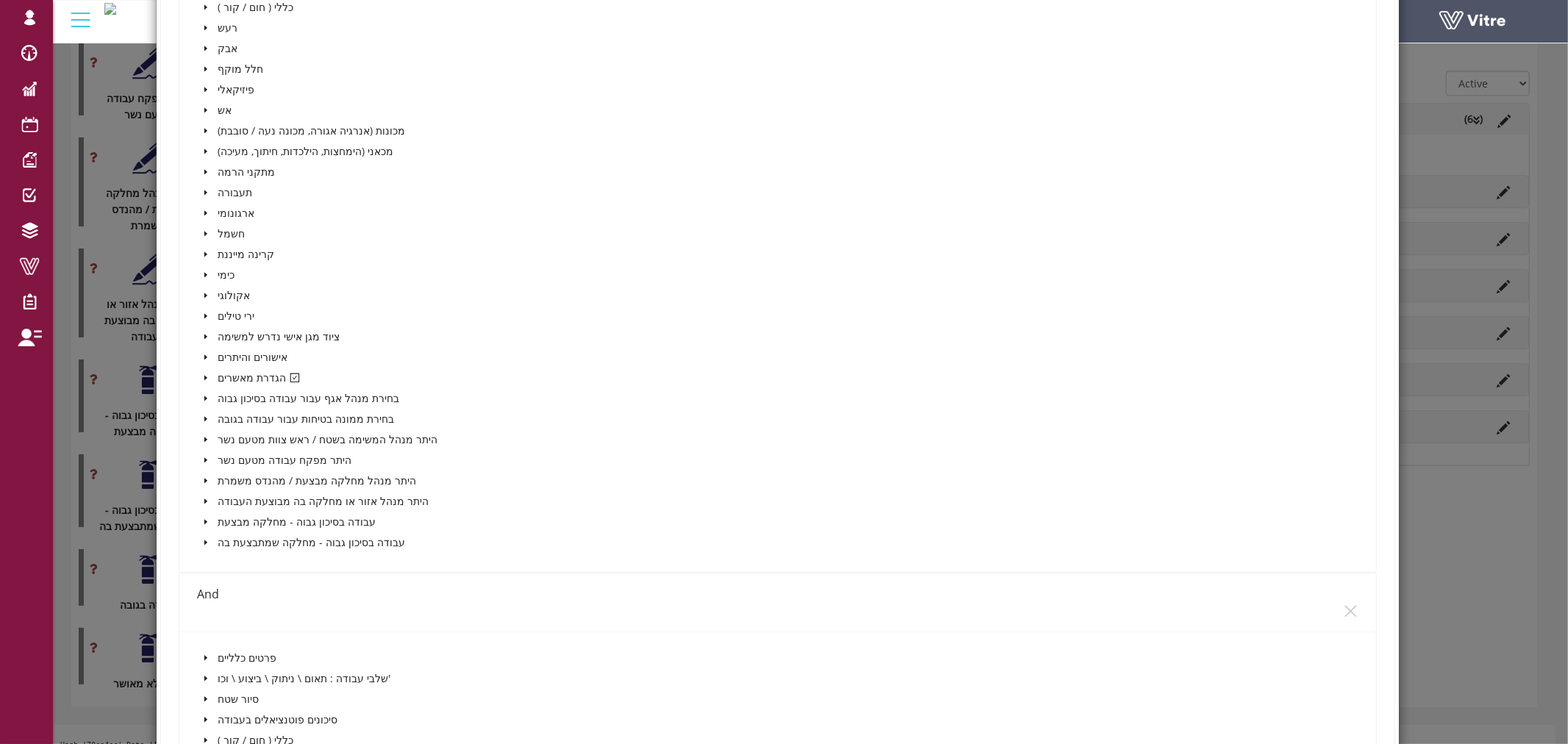
click at [204, 374] on icon "caret-down" at bounding box center [206, 378] width 7 height 7
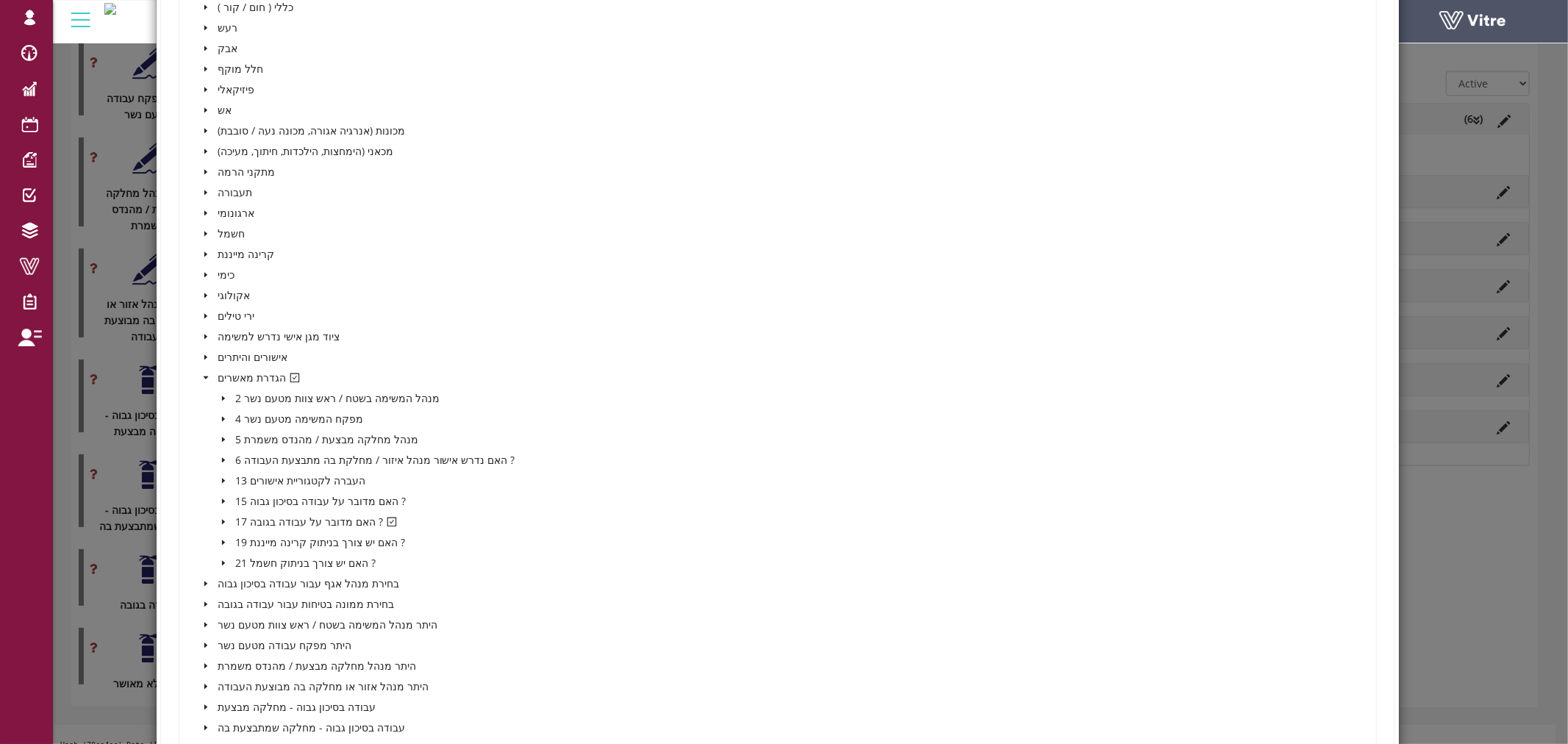
click at [220, 518] on icon "caret-down" at bounding box center [223, 522] width 7 height 7
click at [221, 518] on icon "caret-down" at bounding box center [223, 522] width 7 height 7
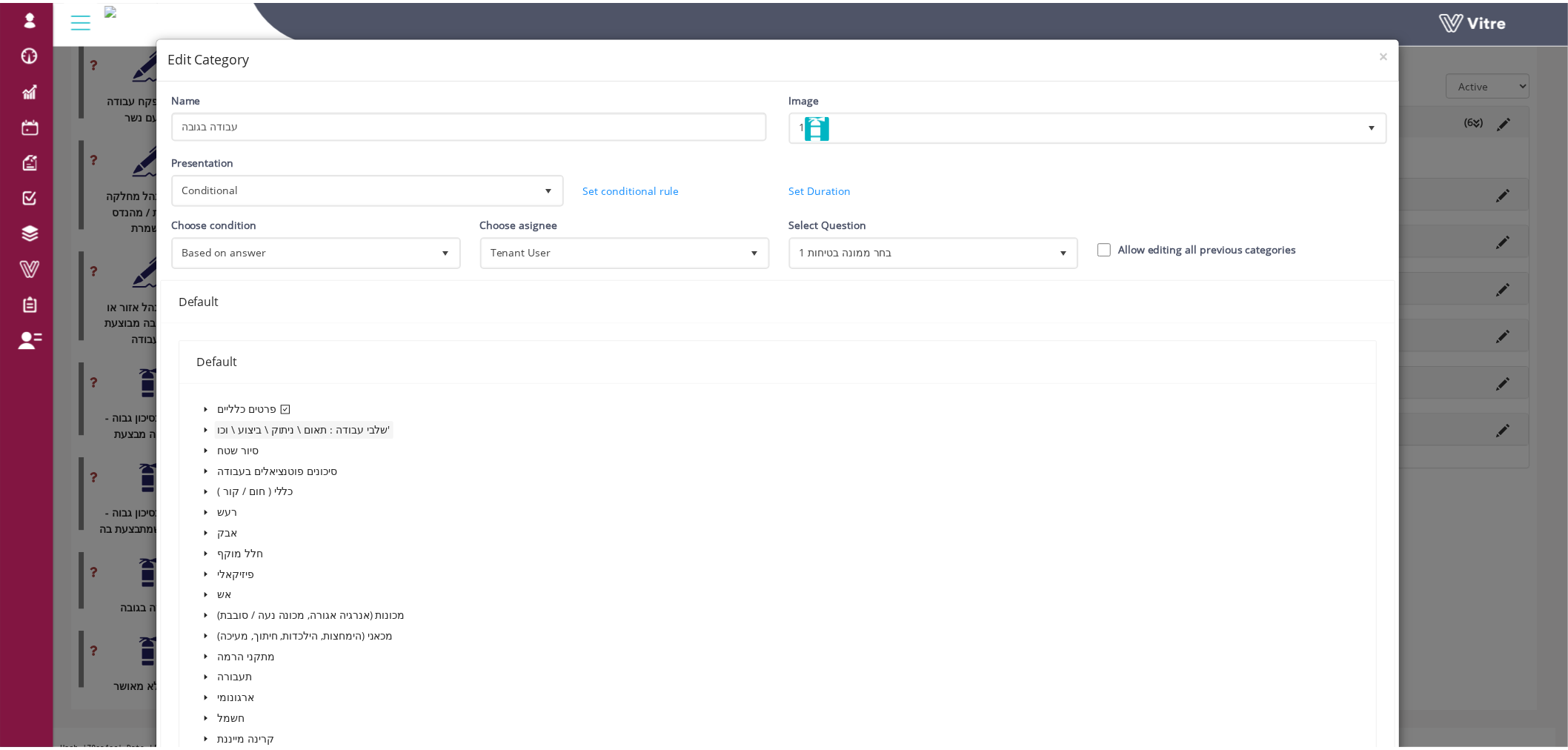
scroll to position [0, 0]
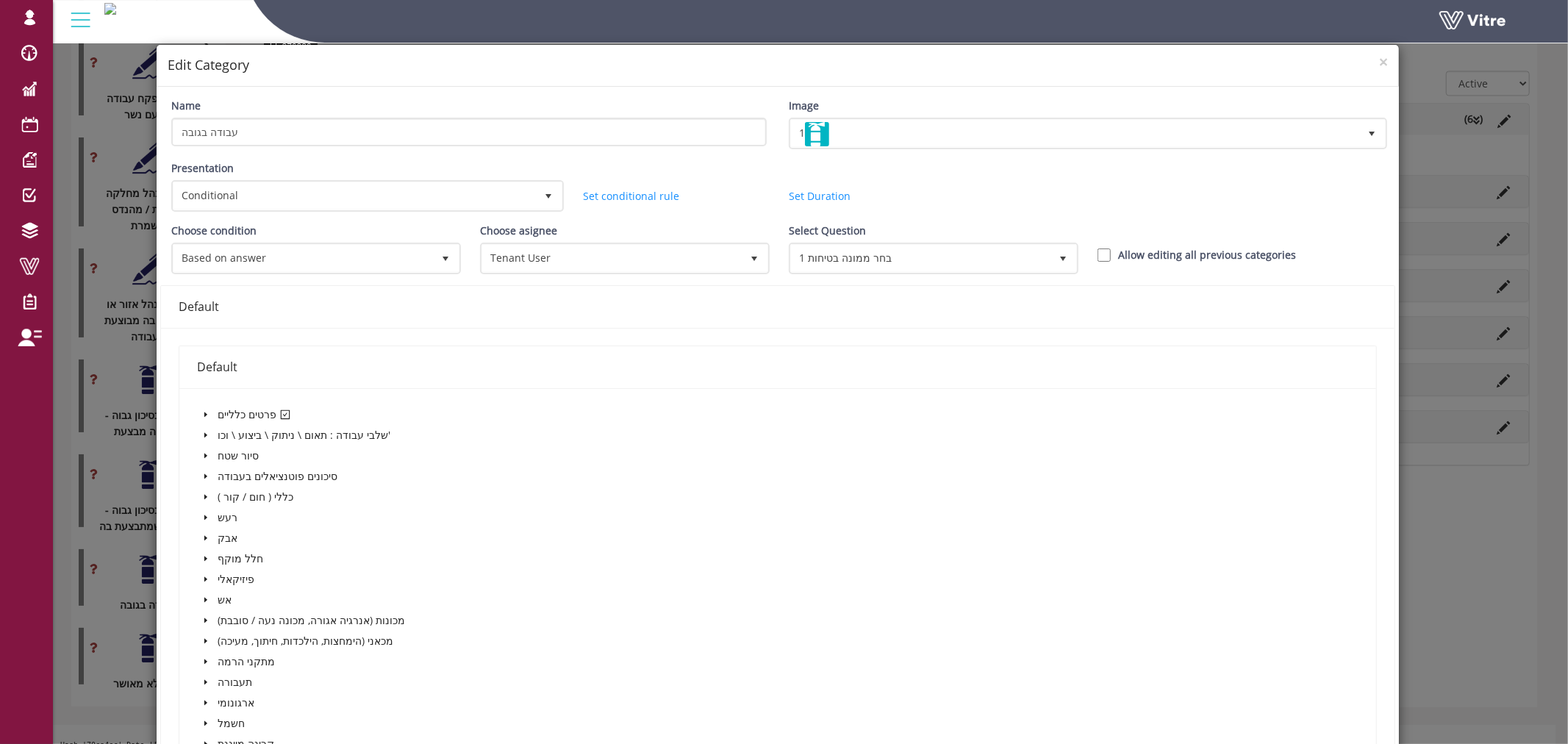
click at [210, 405] on span at bounding box center [206, 414] width 17 height 17
click at [207, 413] on icon "caret-down" at bounding box center [206, 414] width 5 height 3
click at [1380, 61] on span "×" at bounding box center [1384, 62] width 9 height 21
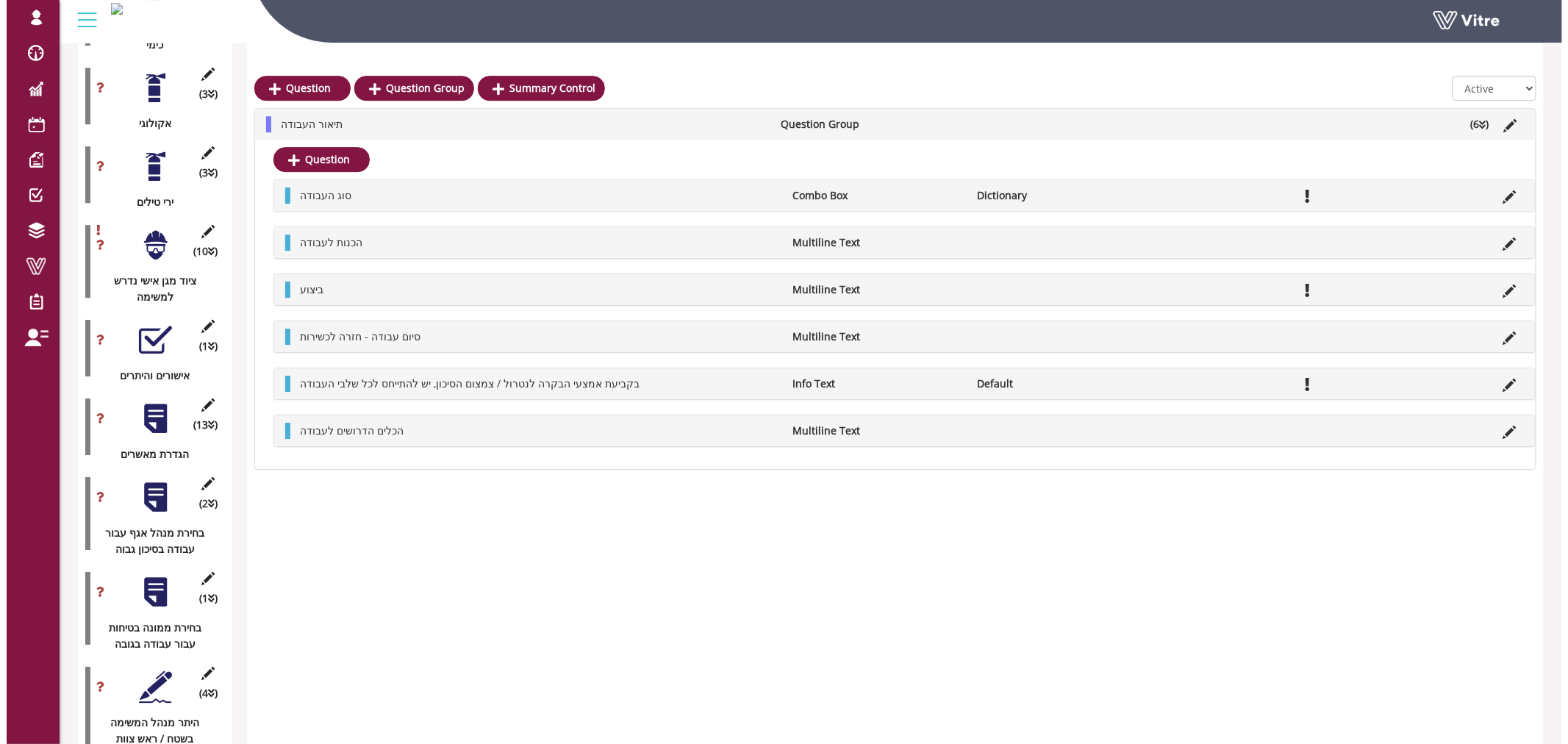
scroll to position [1882, 0]
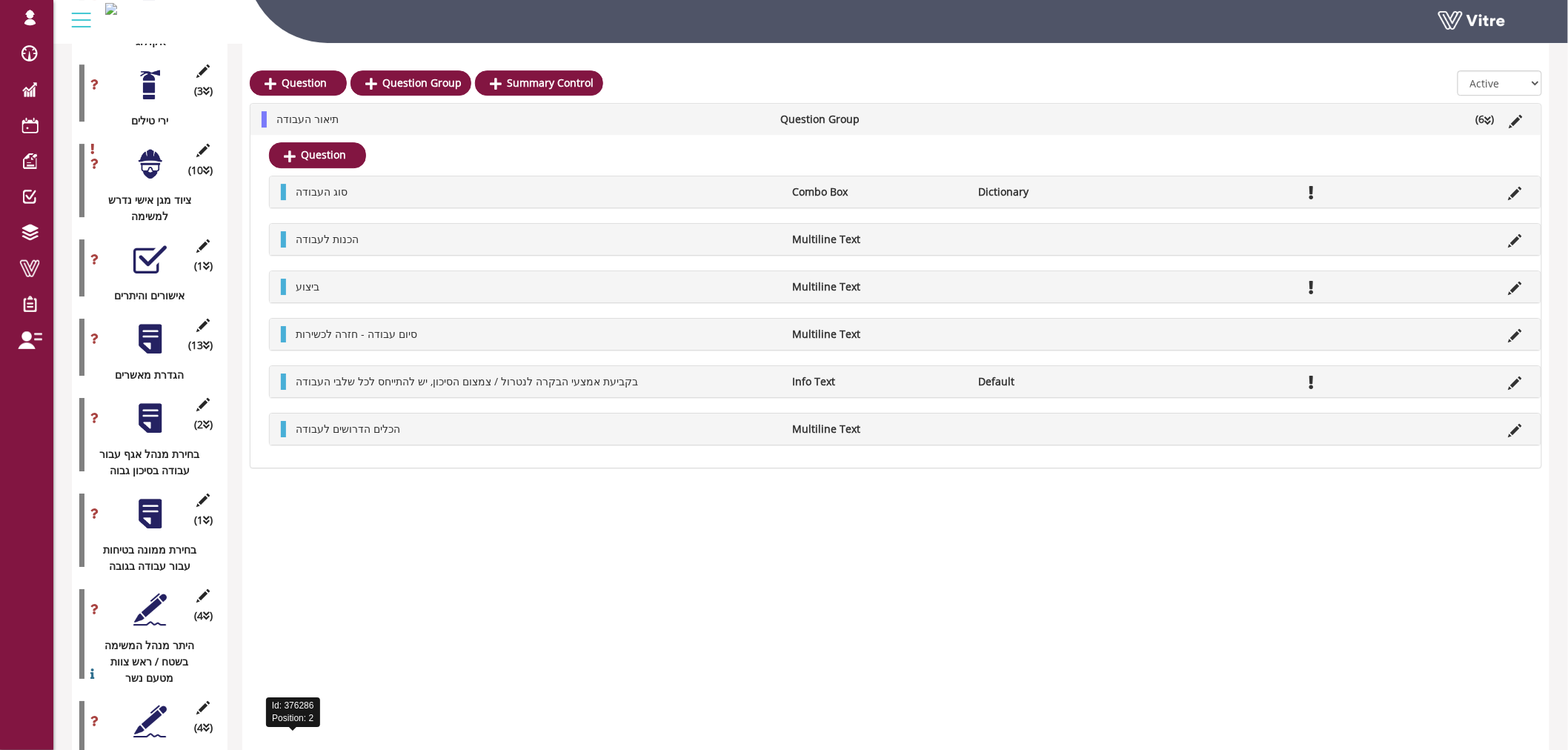
click at [154, 499] on div at bounding box center [150, 514] width 33 height 33
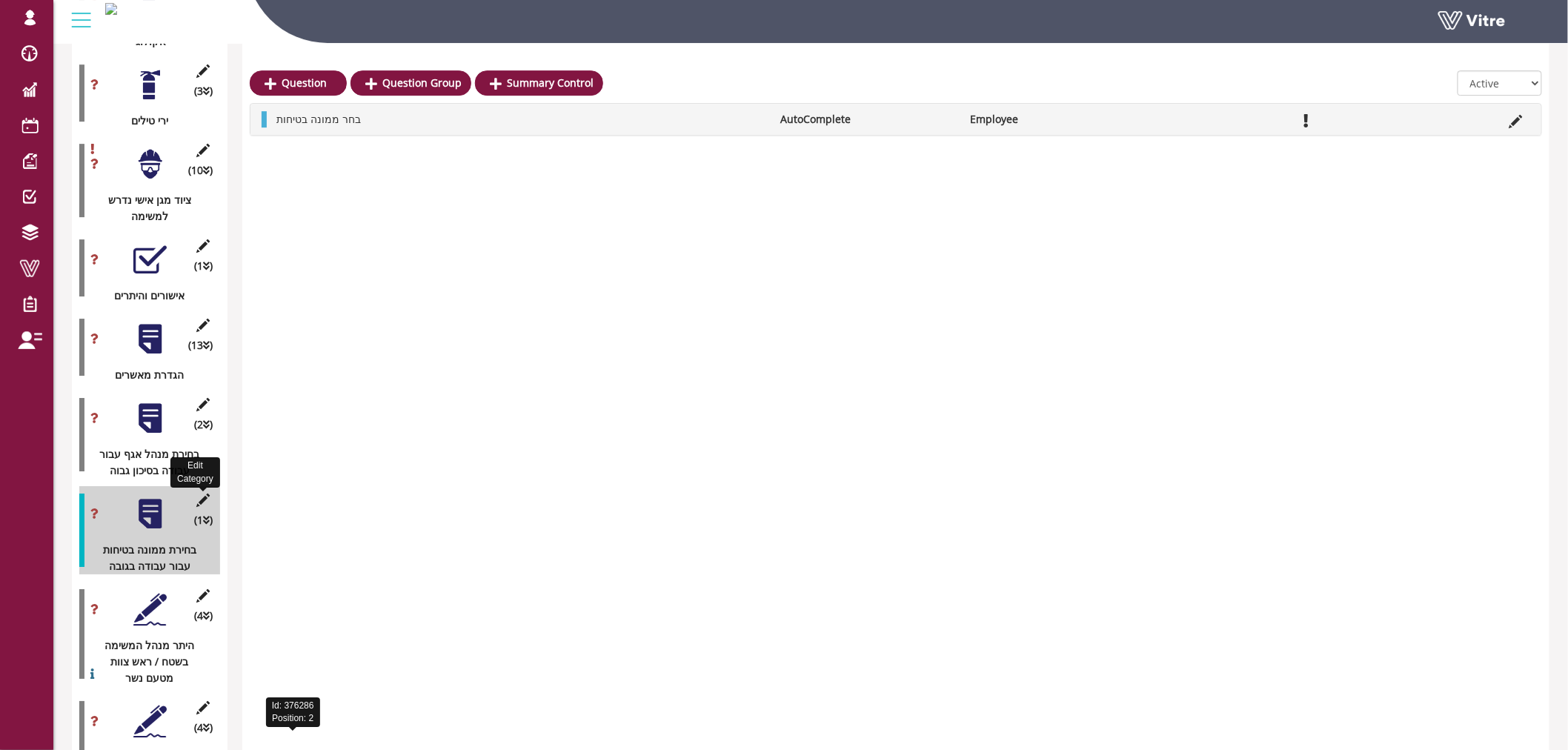
click at [205, 494] on icon at bounding box center [203, 500] width 18 height 13
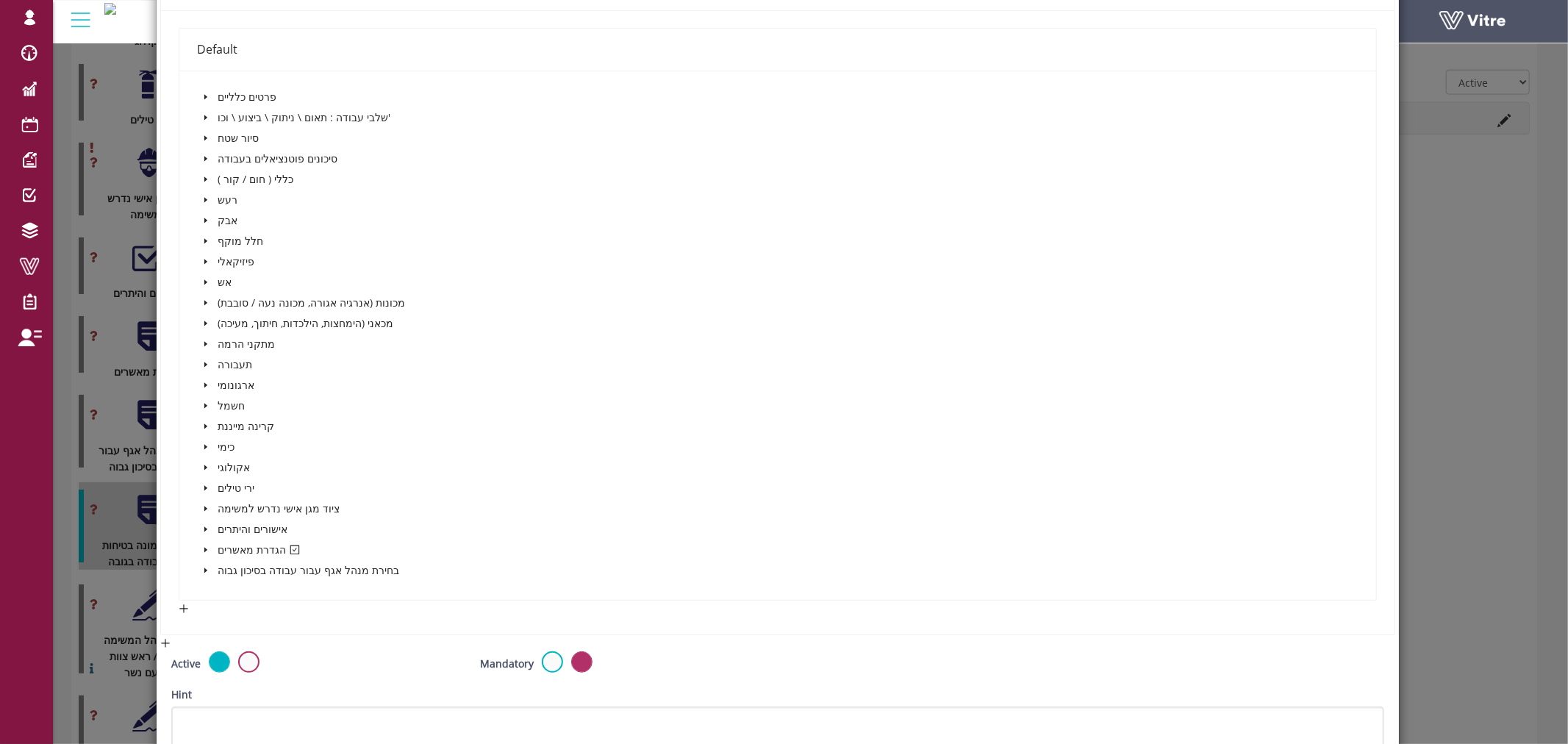
scroll to position [326, 0]
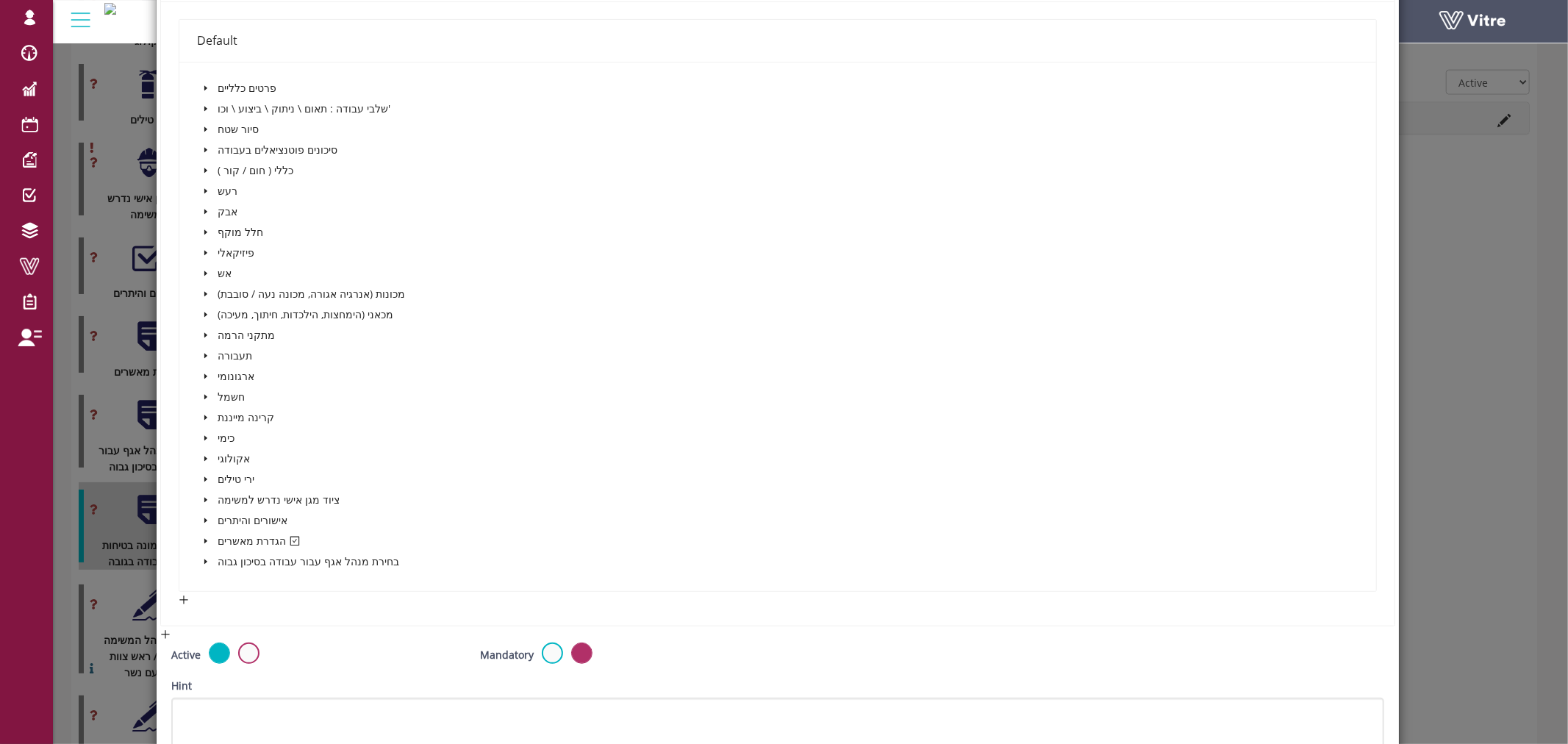
click at [202, 538] on icon "caret-down" at bounding box center [206, 541] width 7 height 7
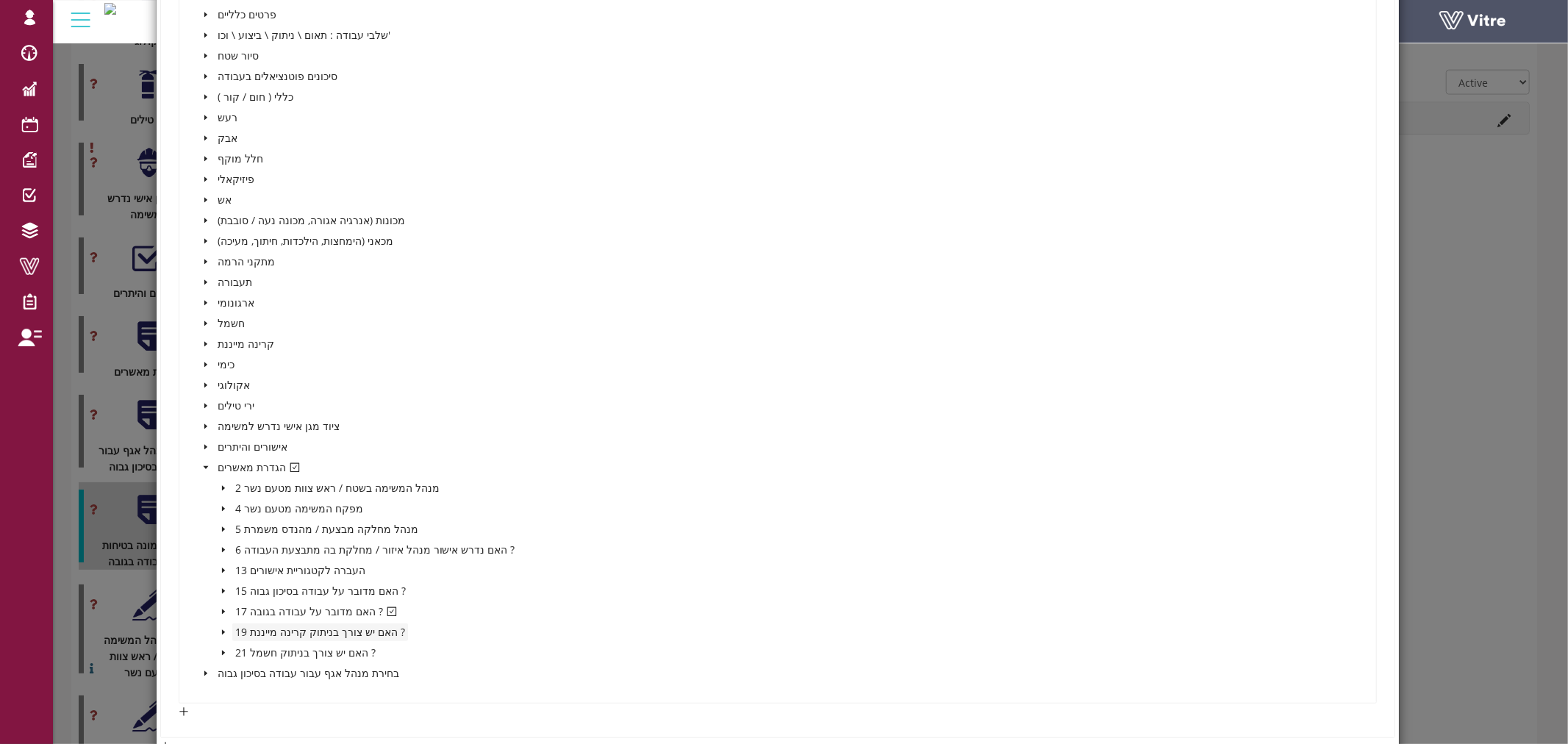
scroll to position [490, 0]
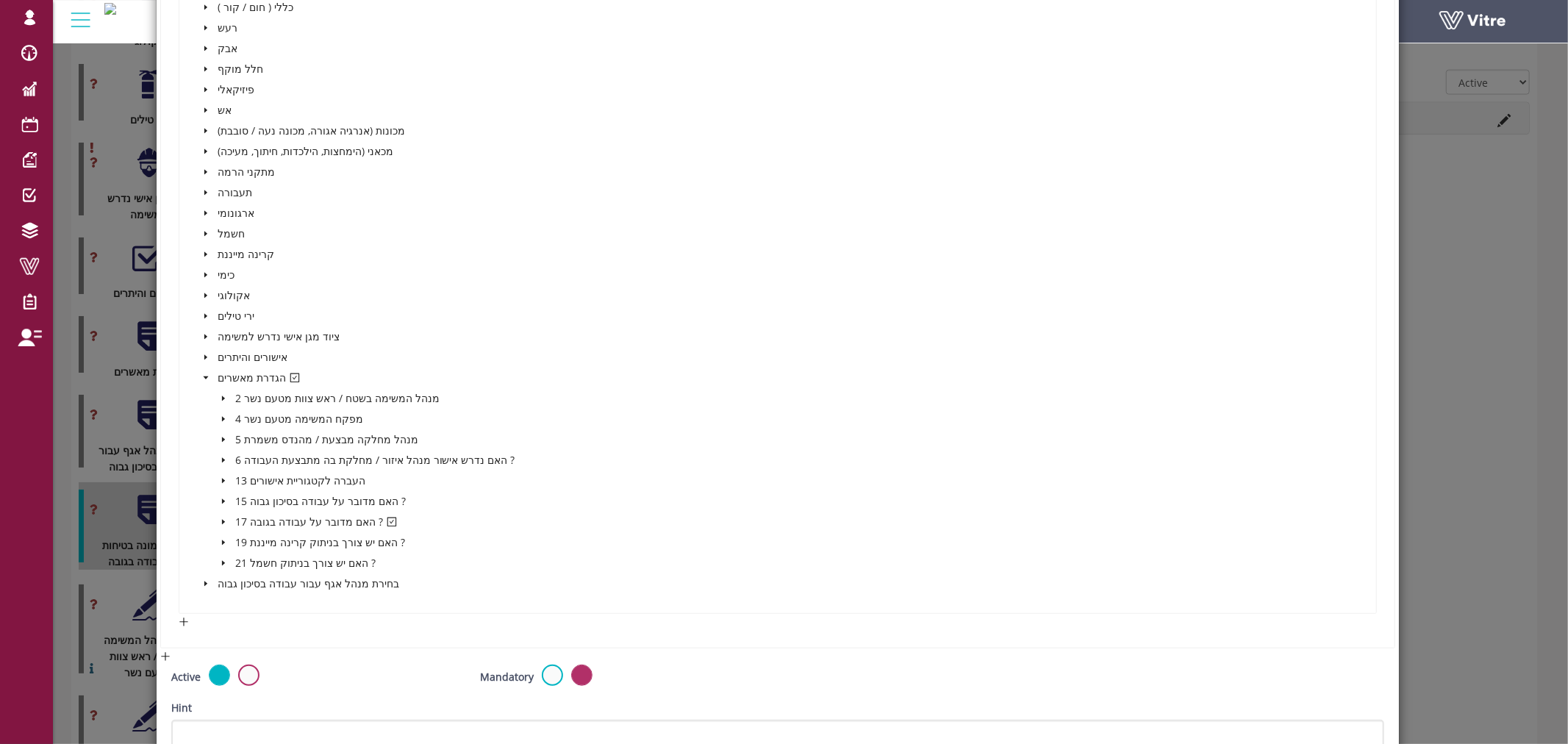
click at [223, 520] on icon "caret-down" at bounding box center [223, 523] width 3 height 5
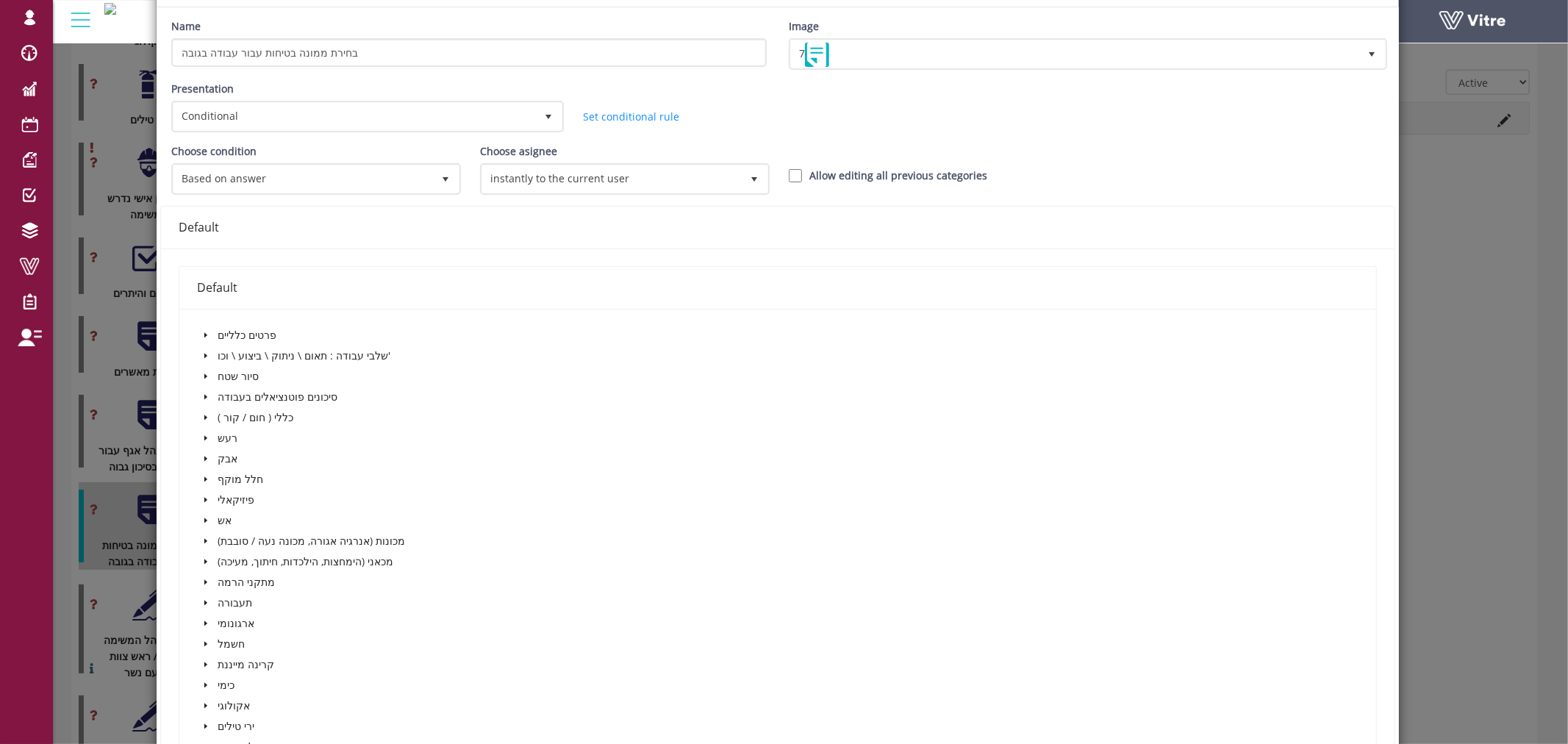
scroll to position [0, 0]
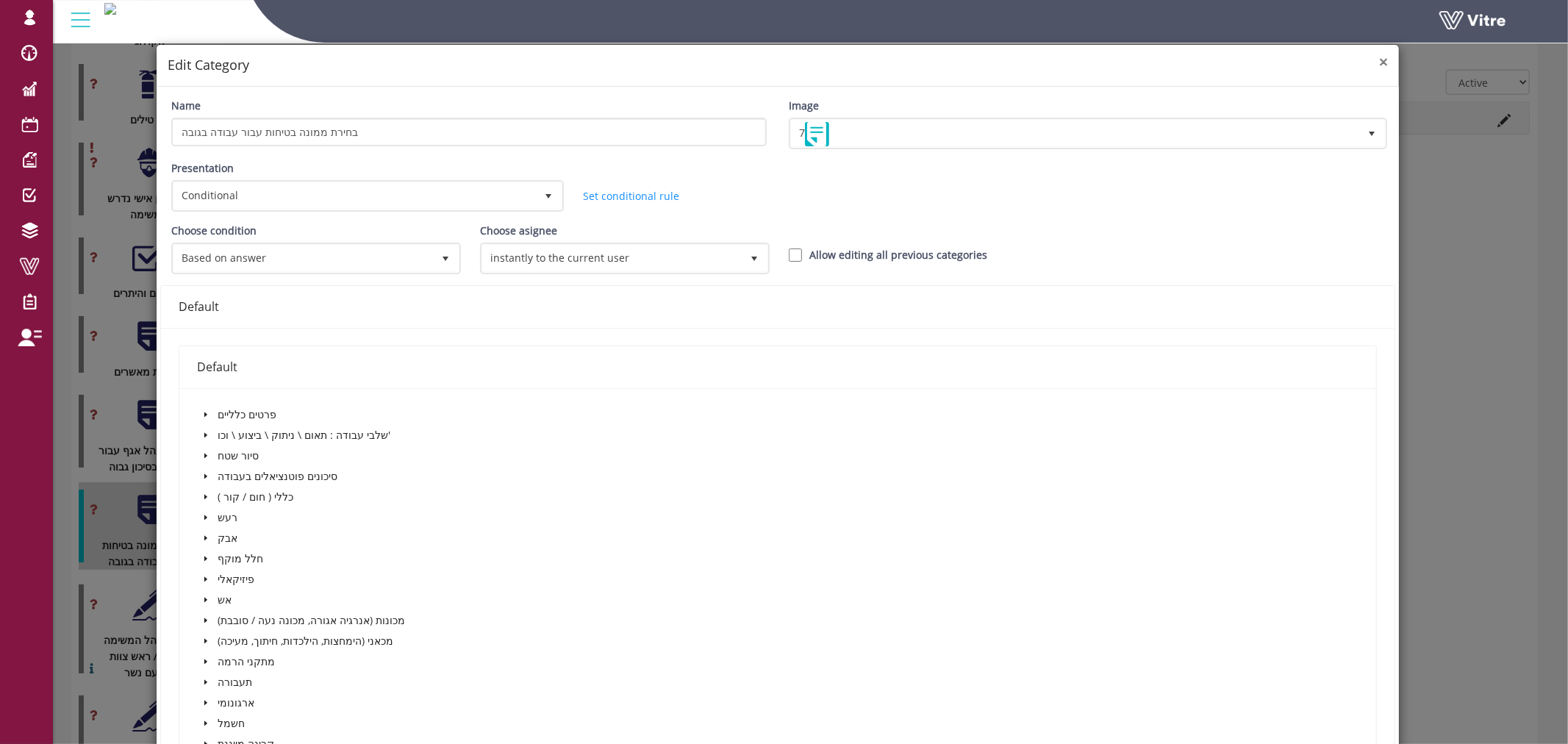
drag, startPoint x: 1375, startPoint y: 61, endPoint x: 1341, endPoint y: 84, distance: 41.0
click at [1380, 61] on span "×" at bounding box center [1384, 62] width 9 height 21
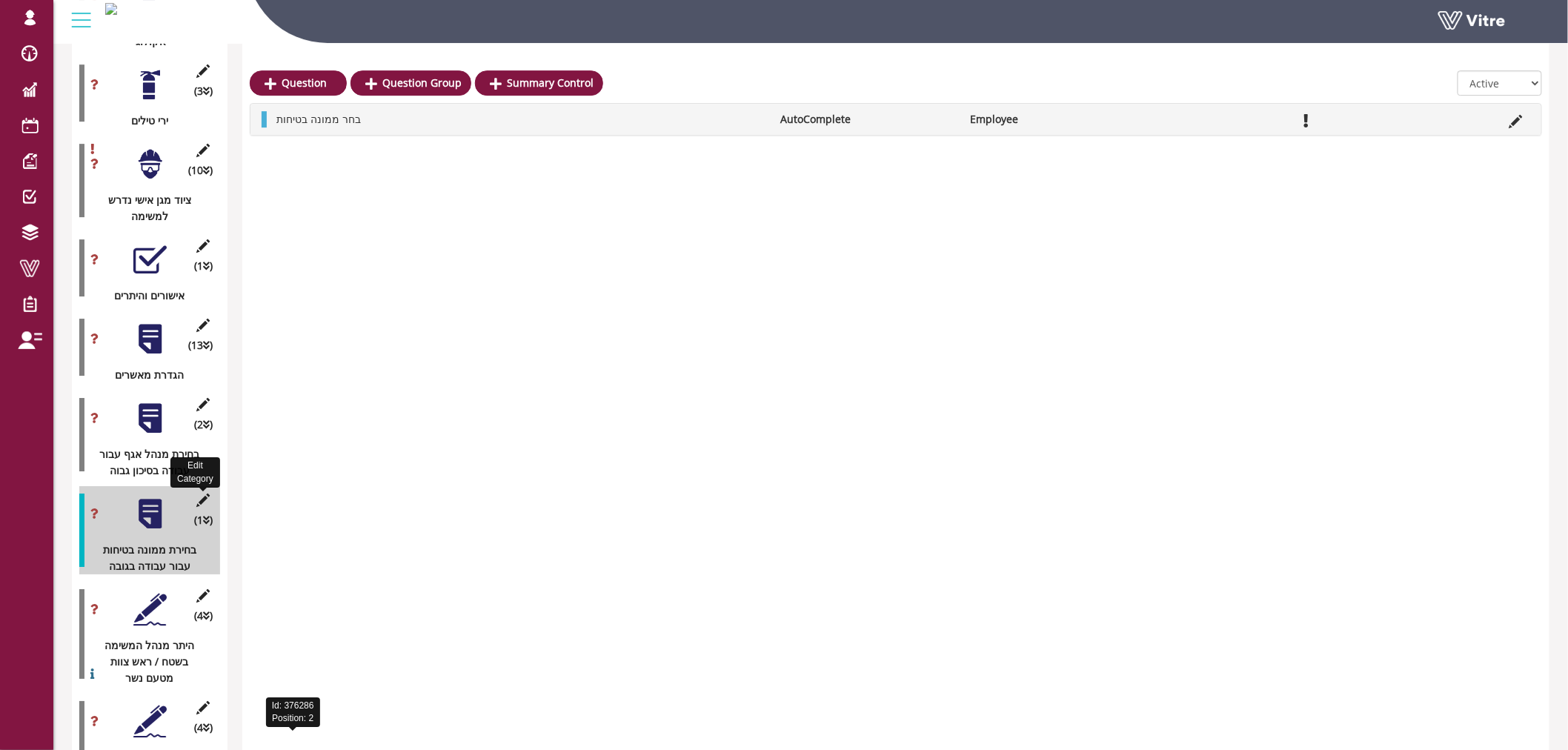
click at [204, 494] on icon at bounding box center [203, 500] width 18 height 13
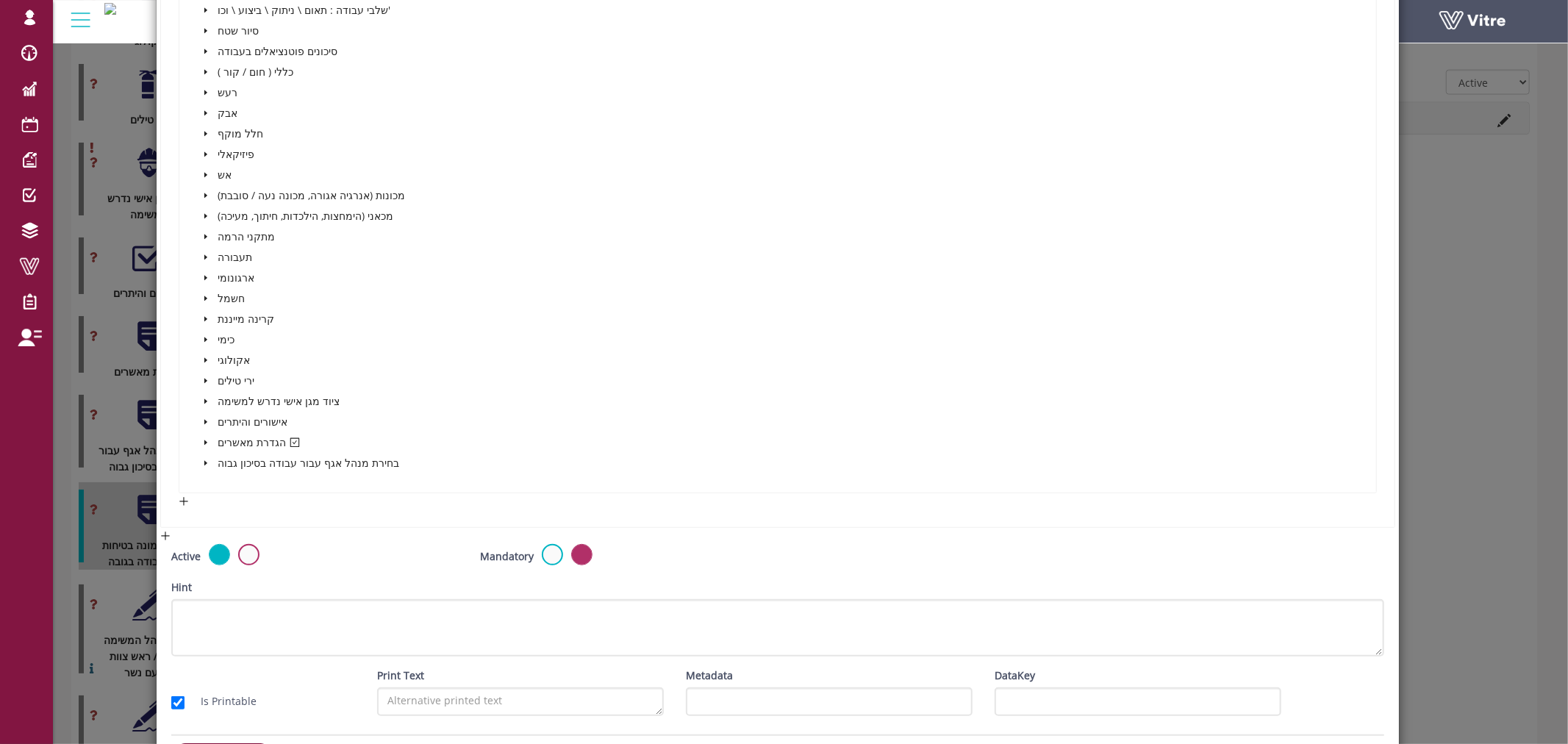
scroll to position [473, 0]
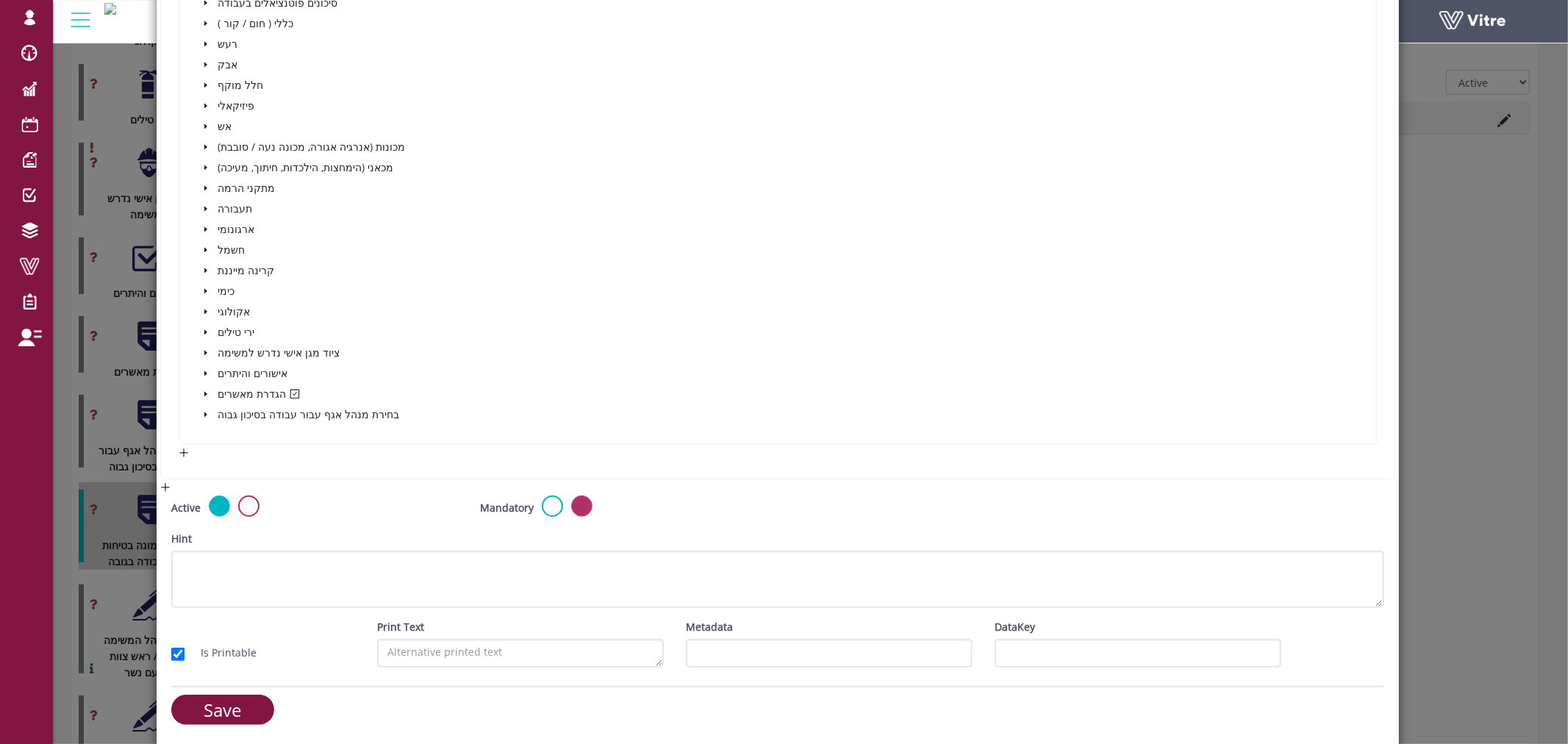
click at [202, 391] on icon "caret-down" at bounding box center [206, 394] width 7 height 7
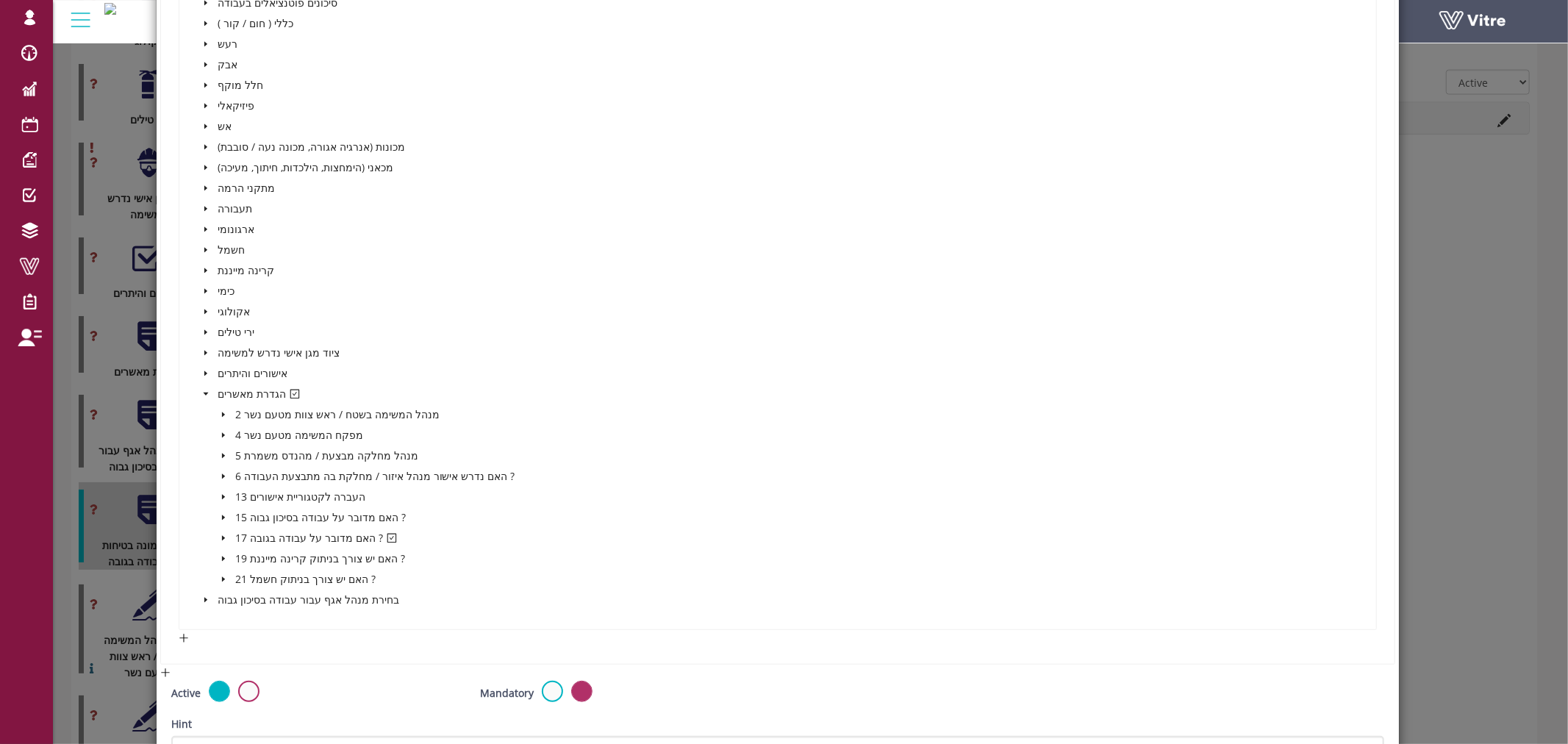
click at [223, 536] on icon "caret-down" at bounding box center [223, 538] width 3 height 5
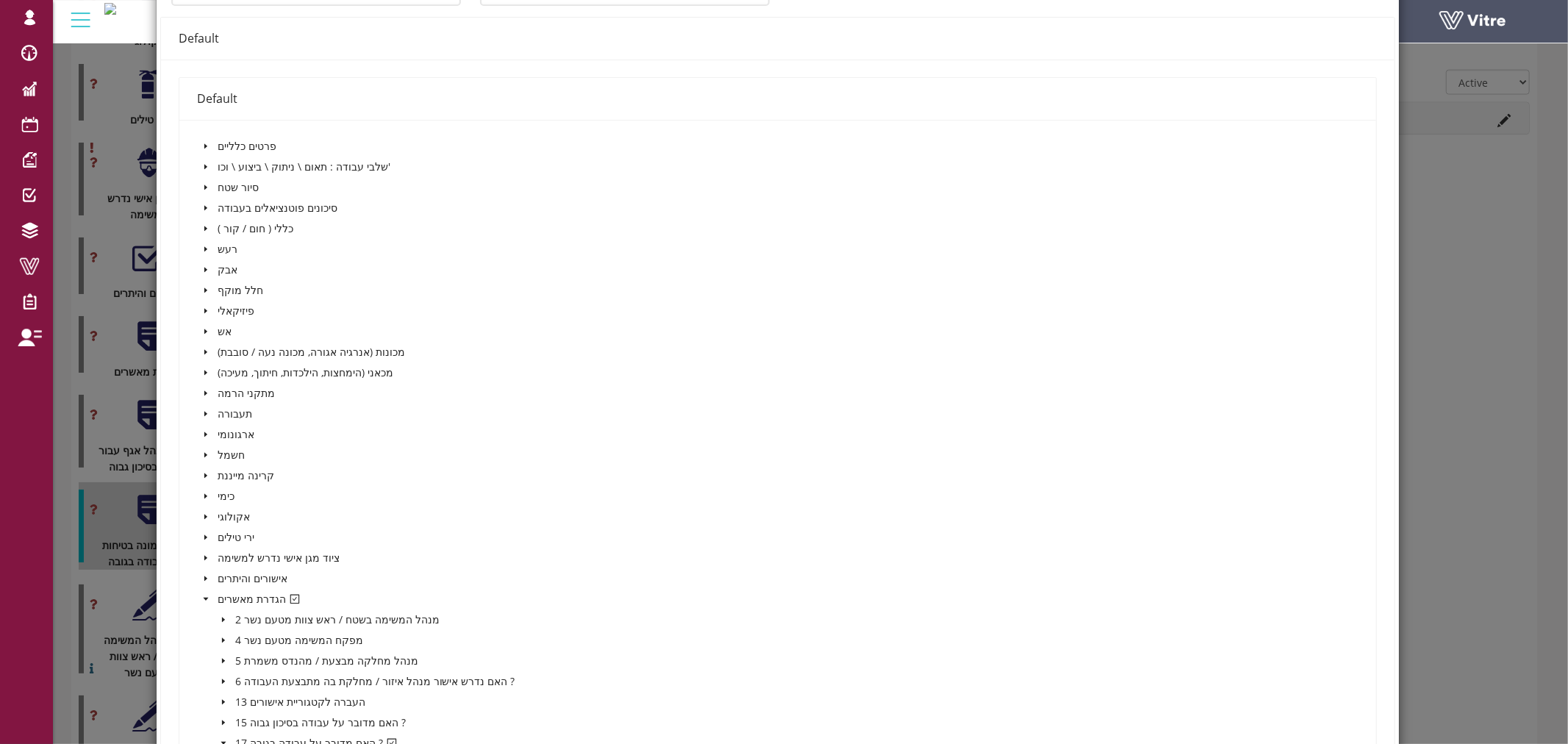
scroll to position [228, 0]
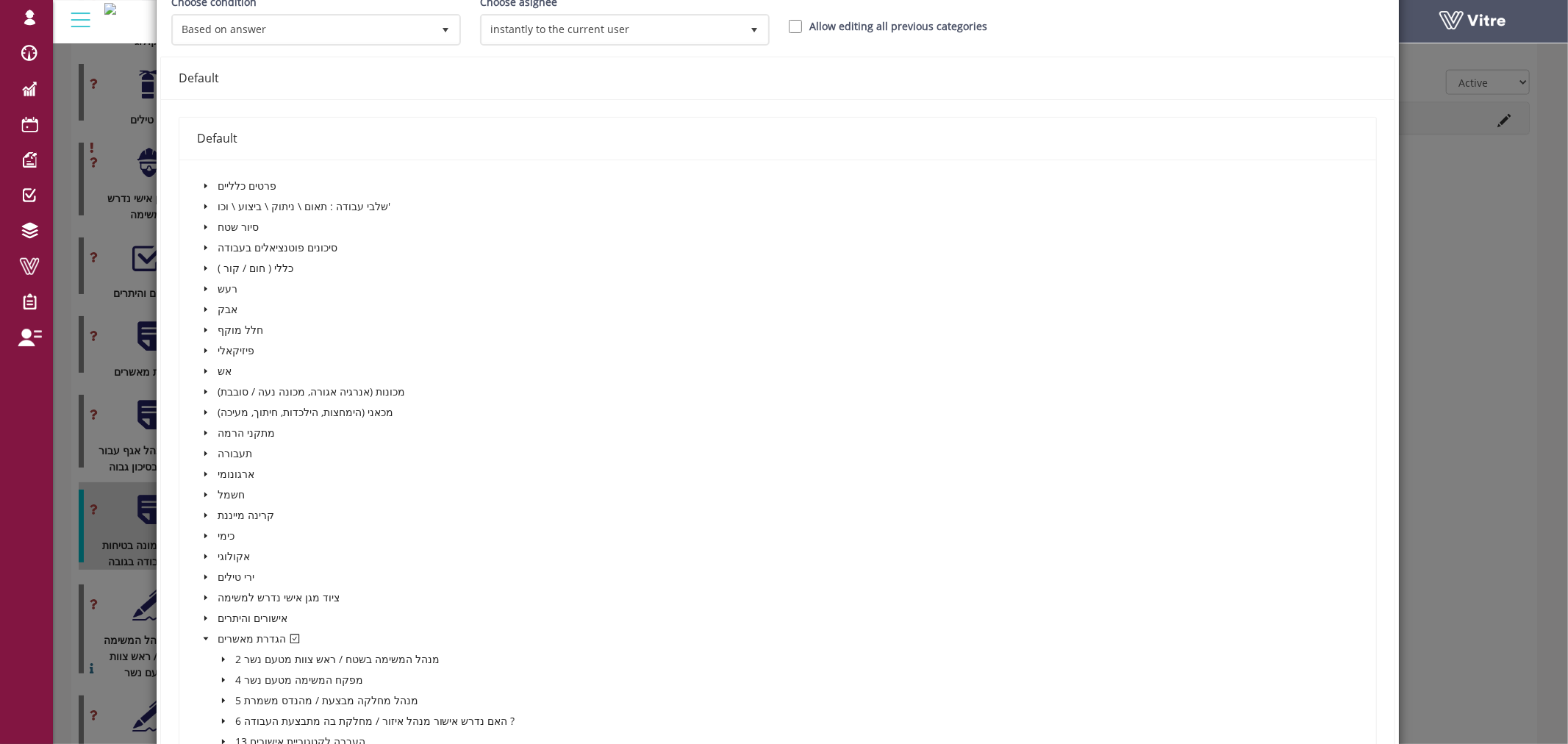
click at [202, 182] on span "caret-down" at bounding box center [206, 186] width 7 height 7
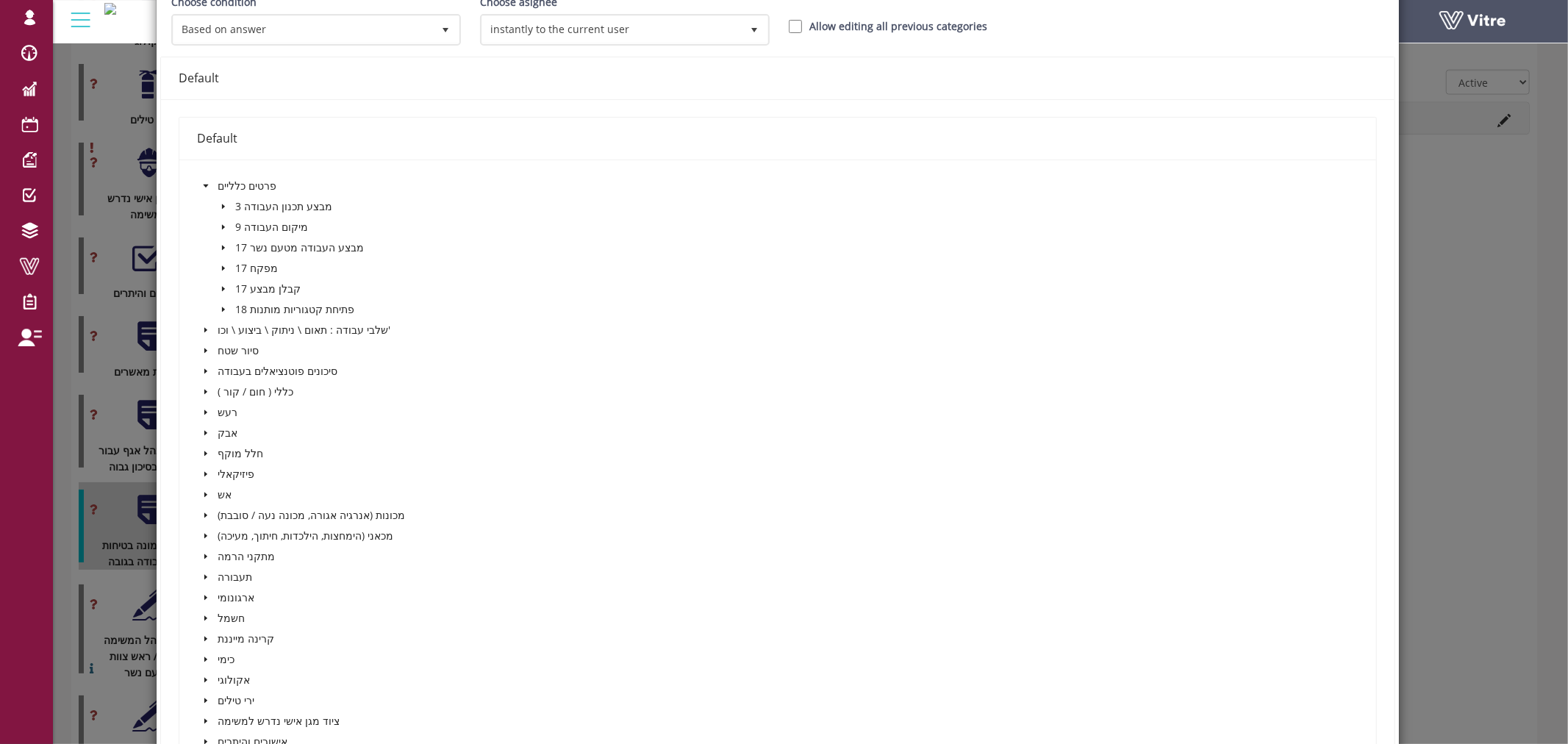
click at [222, 307] on icon "caret-down" at bounding box center [223, 310] width 3 height 5
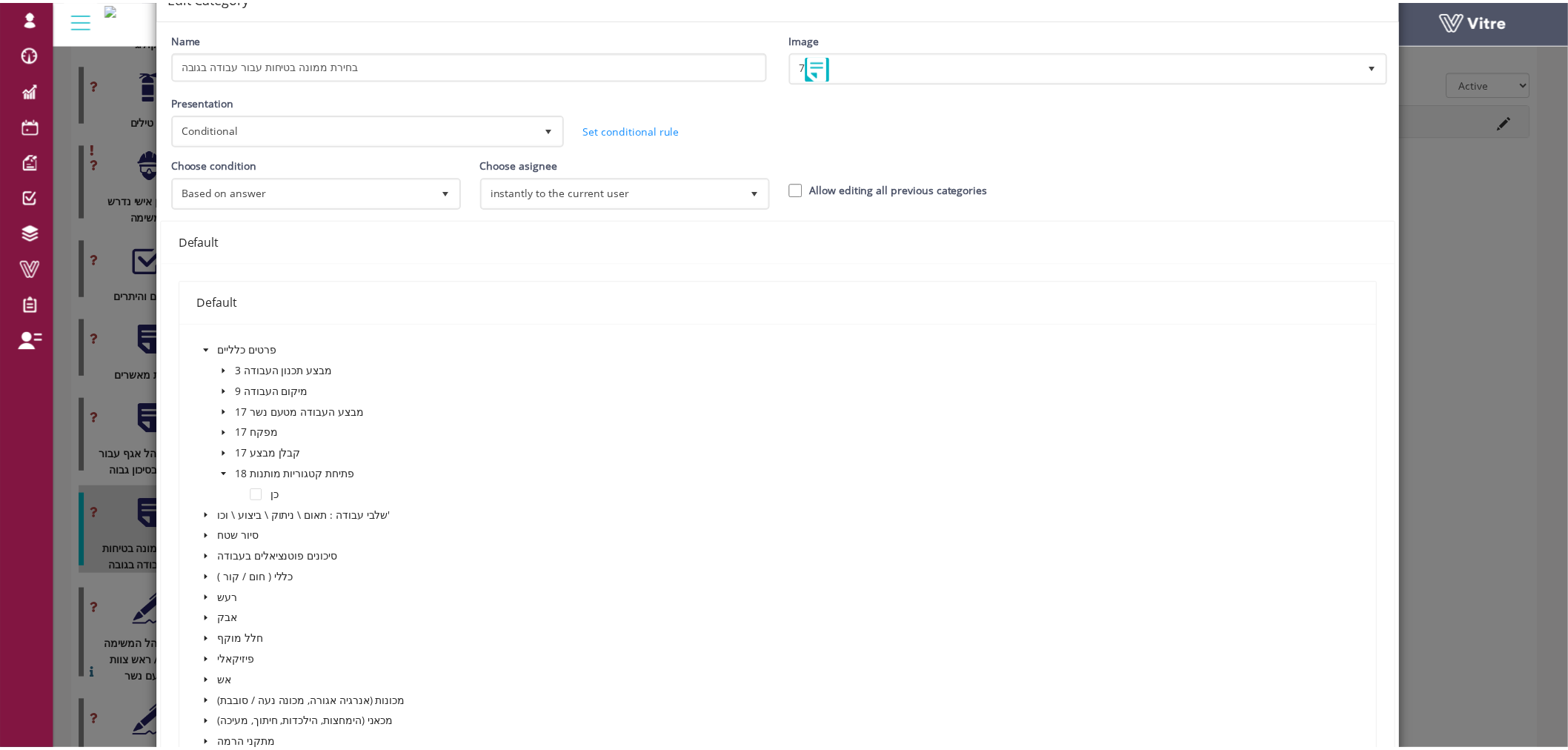
scroll to position [0, 0]
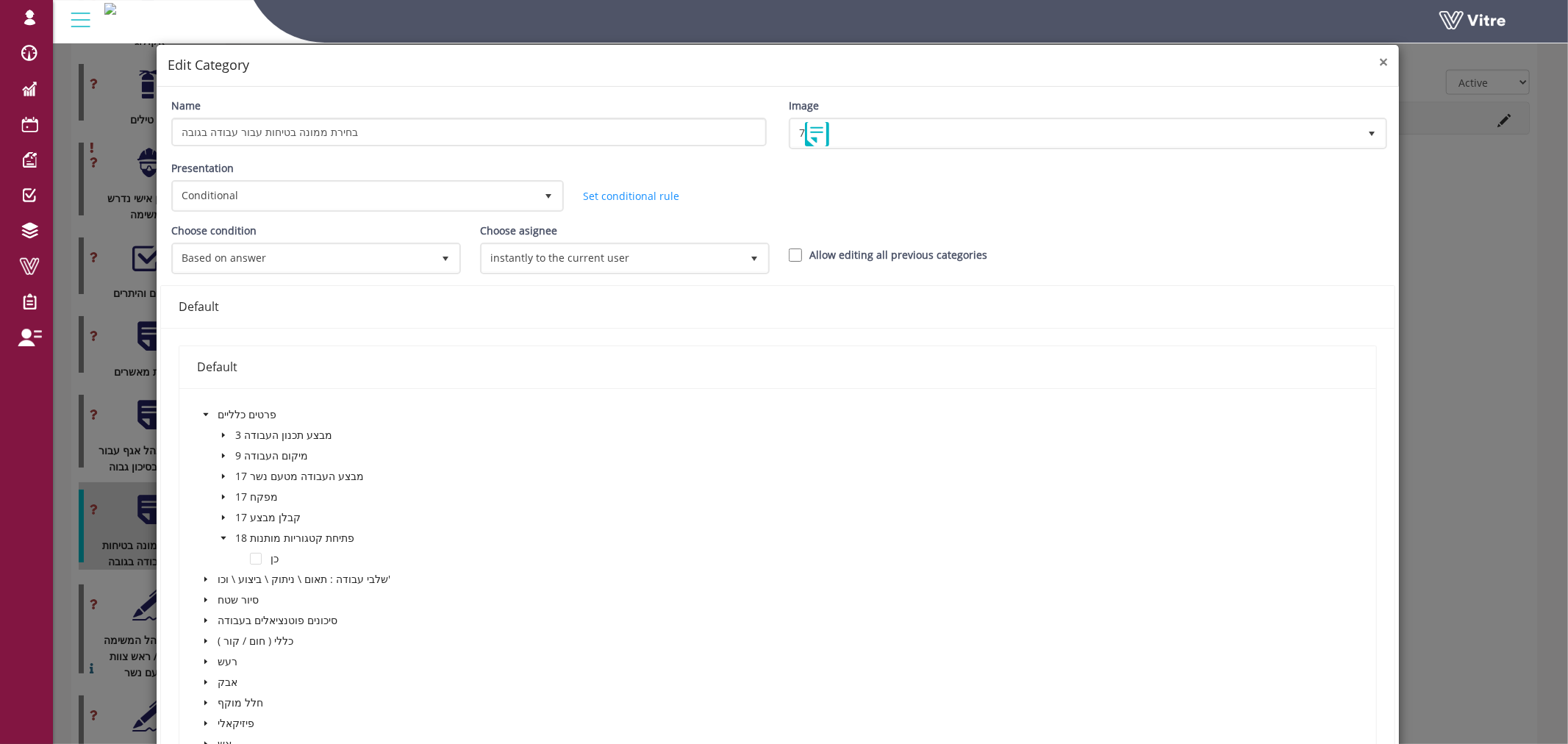
click at [1380, 62] on span "×" at bounding box center [1384, 62] width 9 height 21
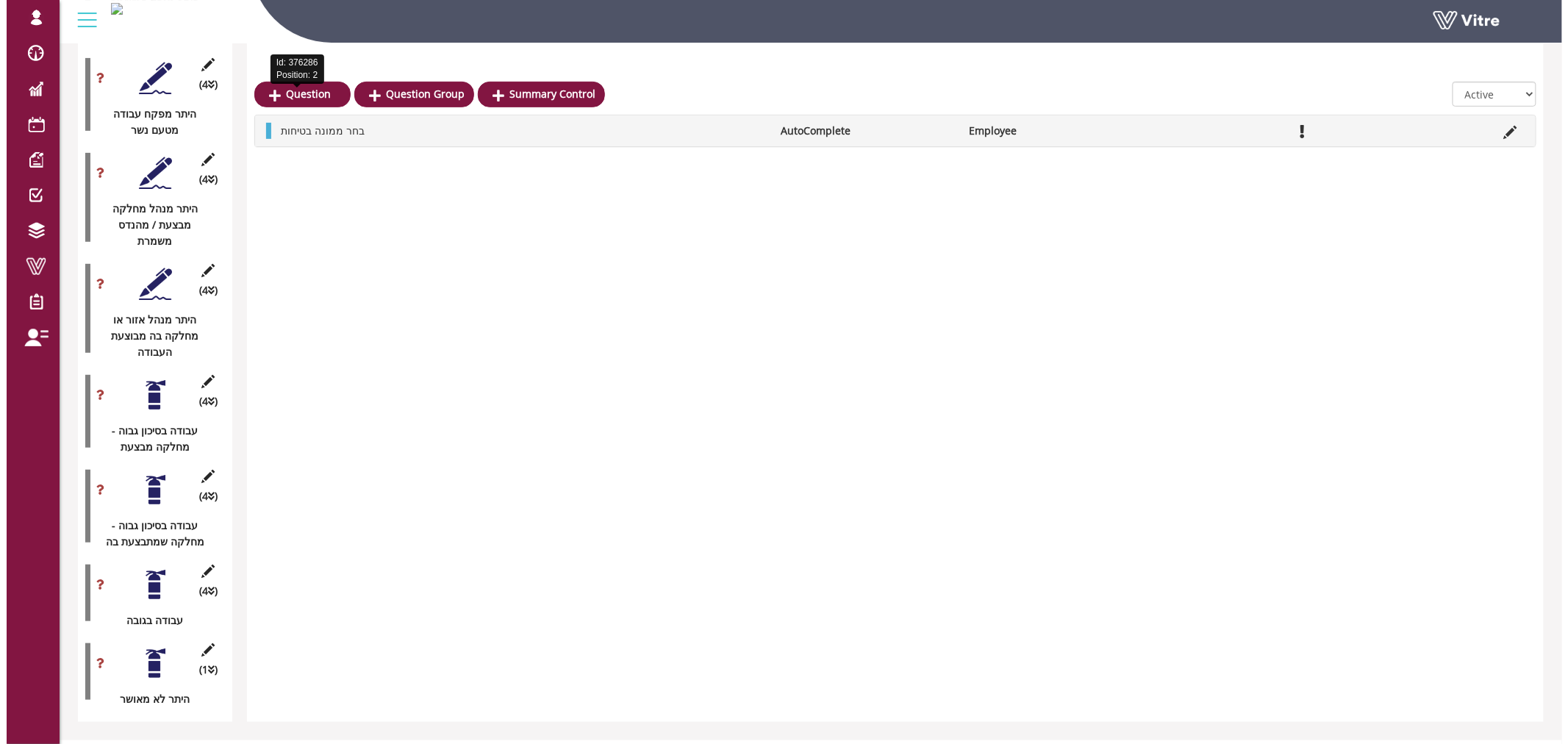
scroll to position [2535, 0]
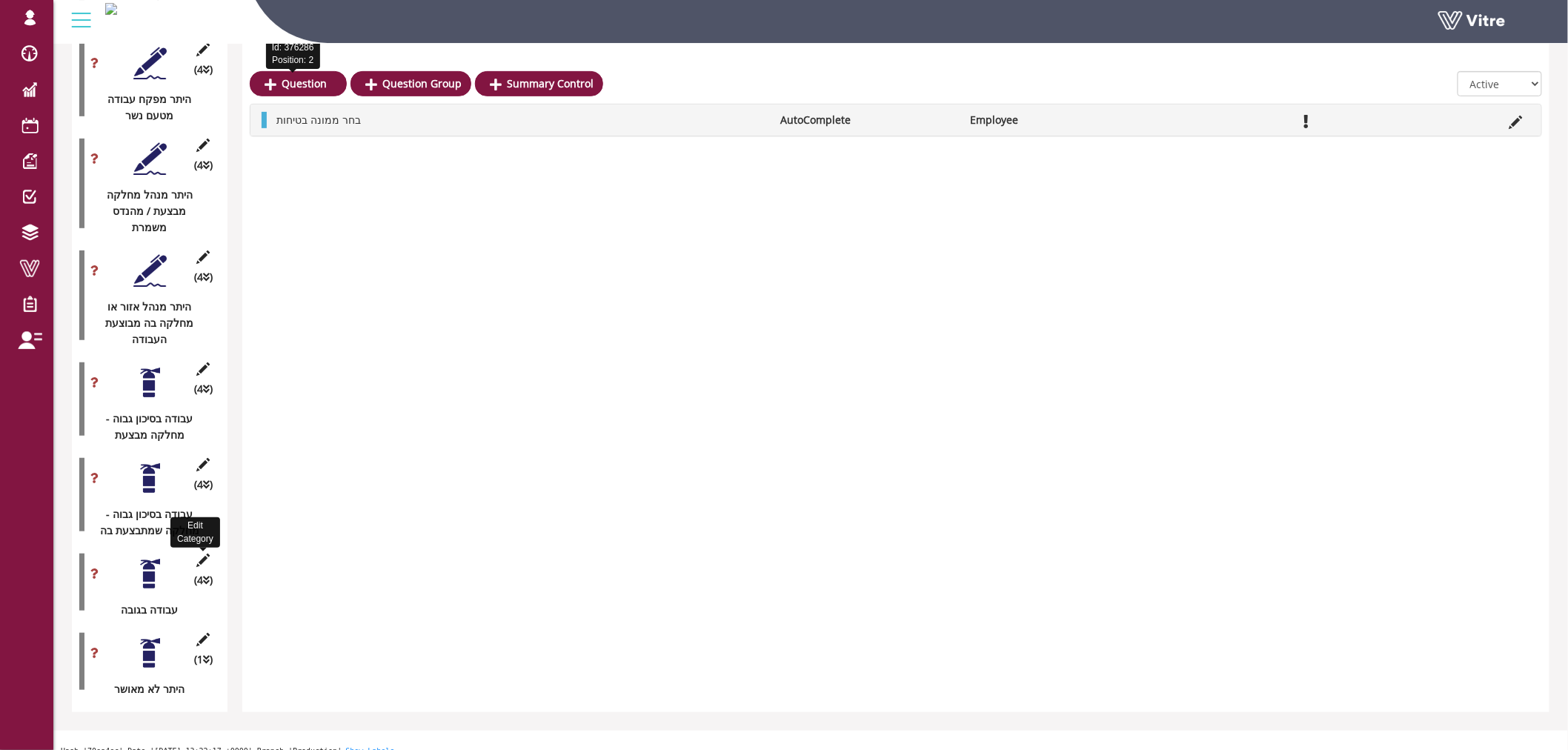
click at [204, 554] on icon at bounding box center [203, 560] width 18 height 13
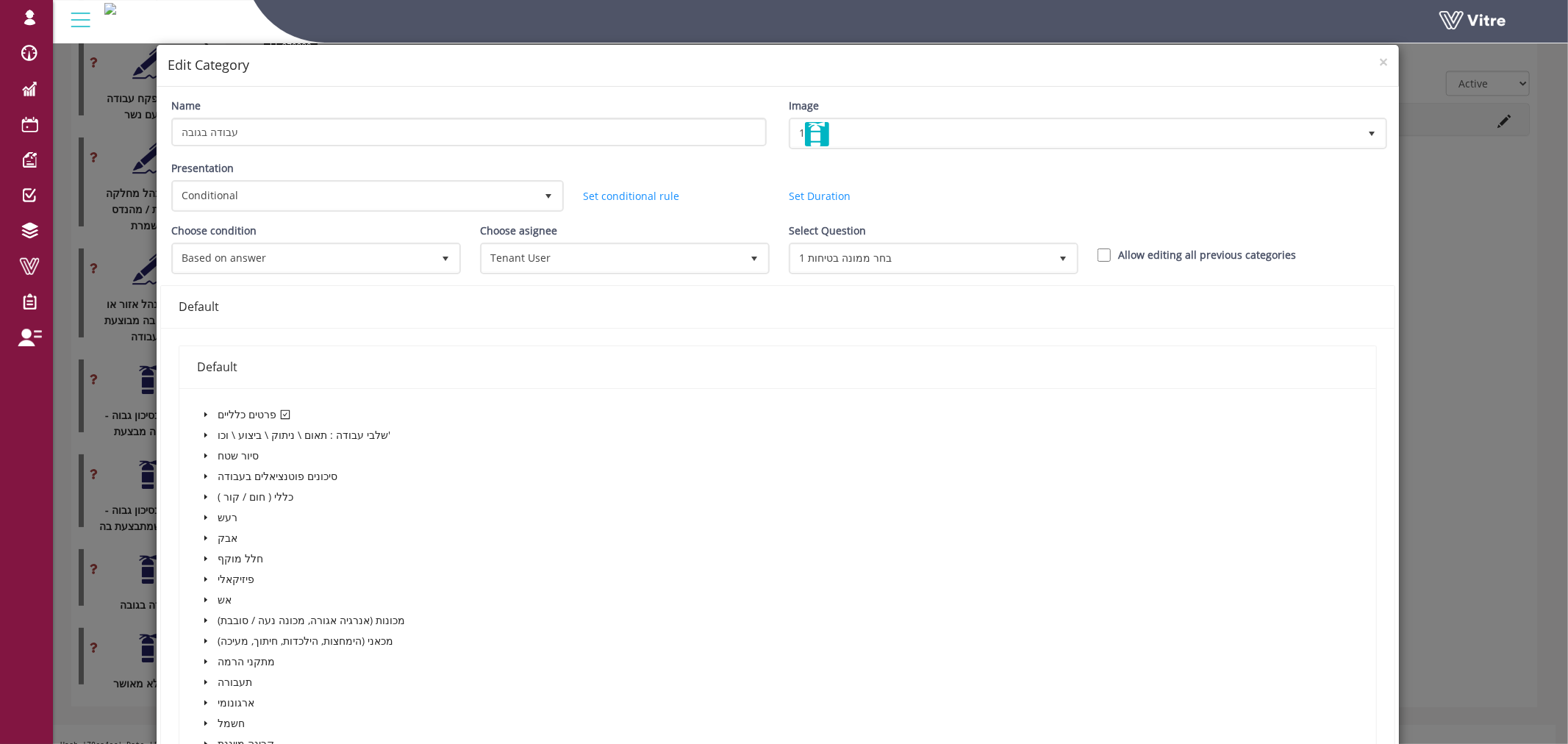
click at [204, 412] on icon "caret-down" at bounding box center [206, 414] width 7 height 7
click at [222, 536] on icon "caret-down" at bounding box center [223, 538] width 3 height 5
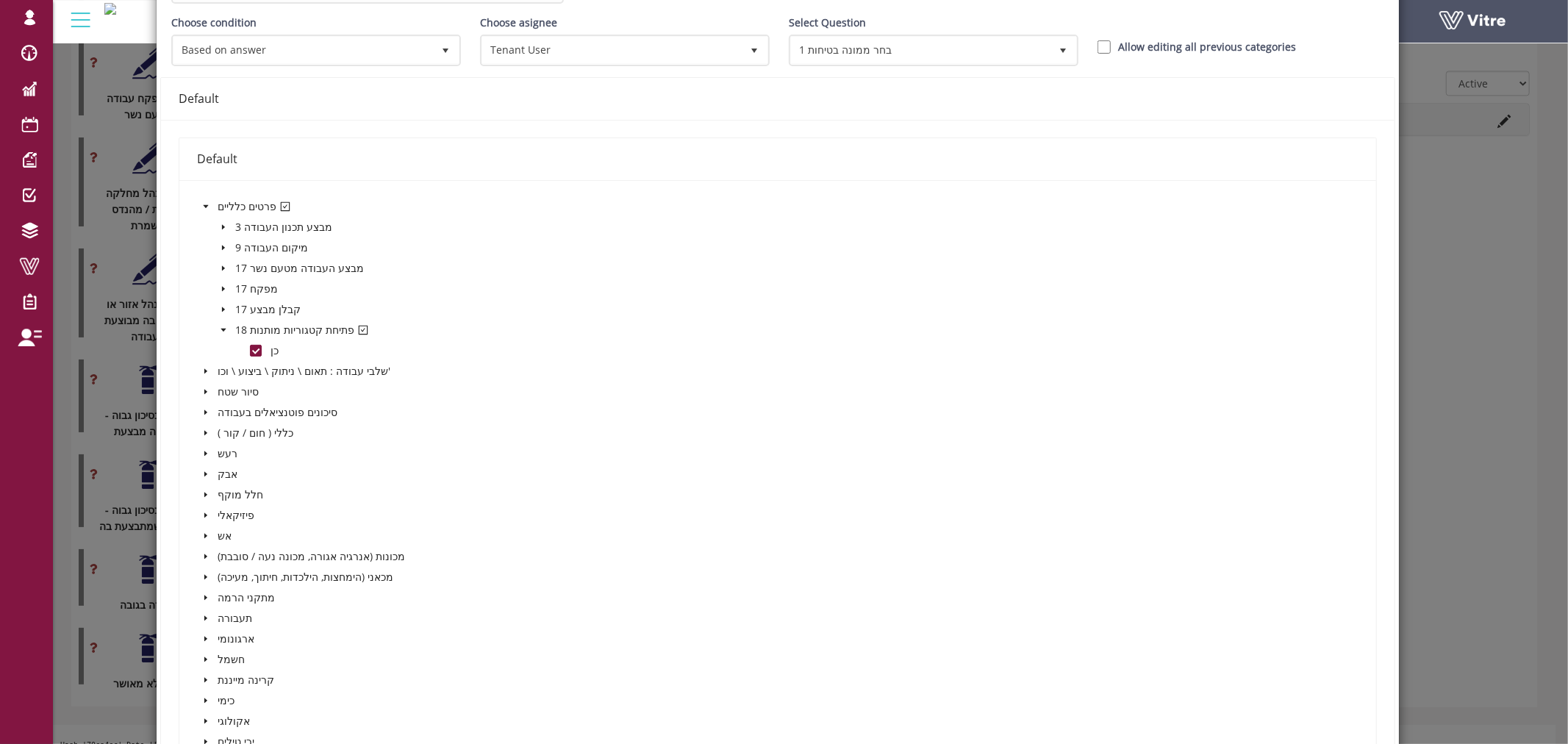
scroll to position [245, 0]
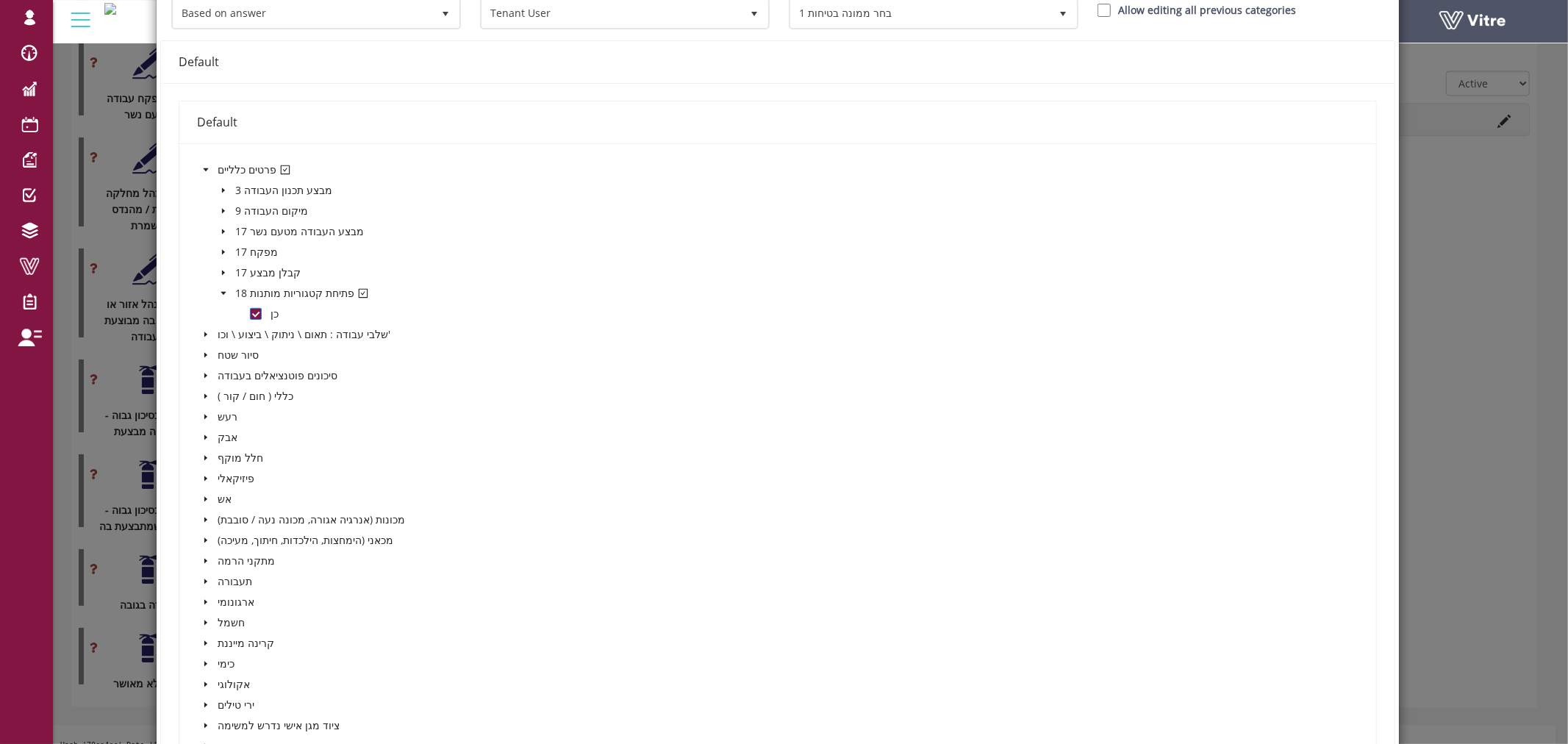
click at [254, 310] on span at bounding box center [256, 314] width 12 height 12
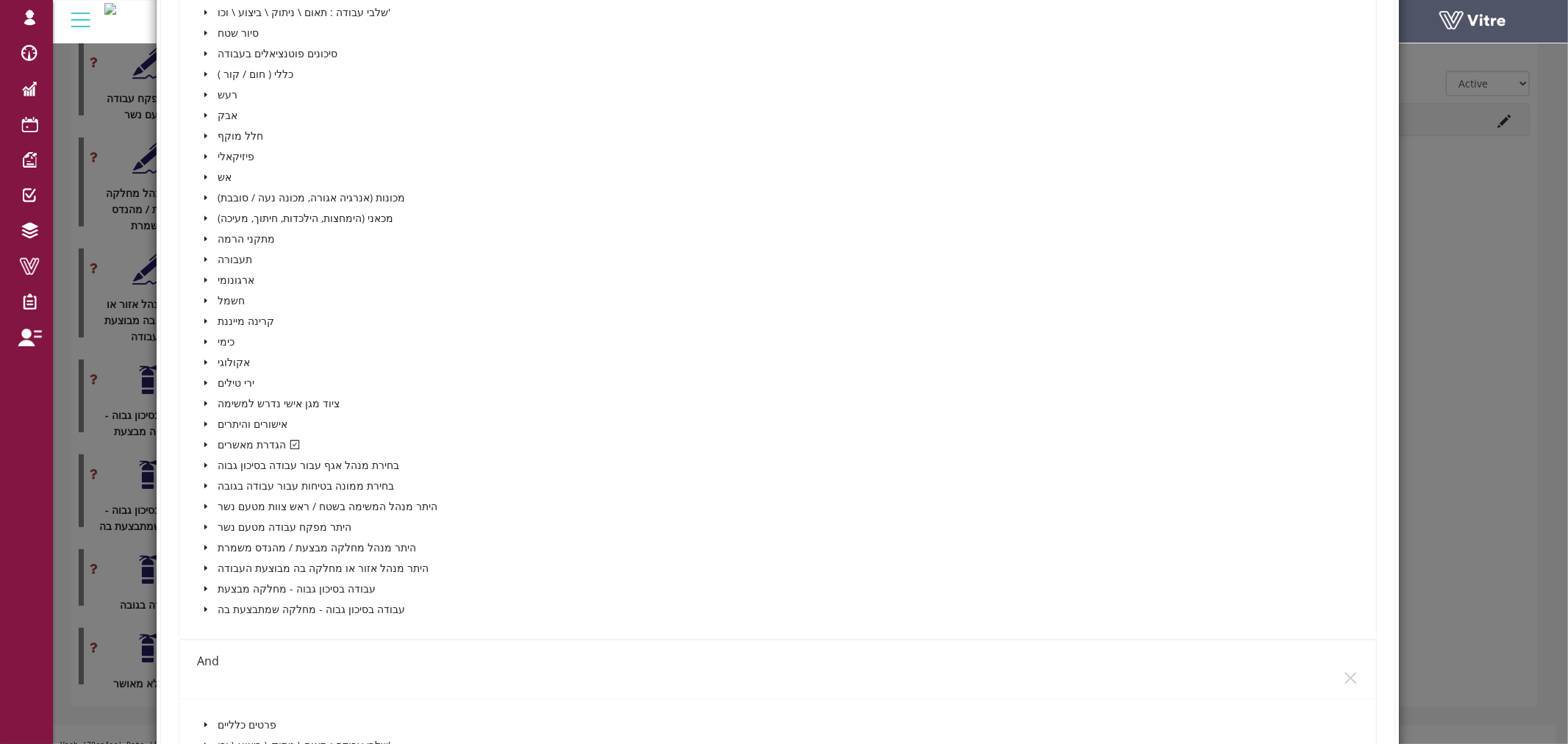
scroll to position [653, 0]
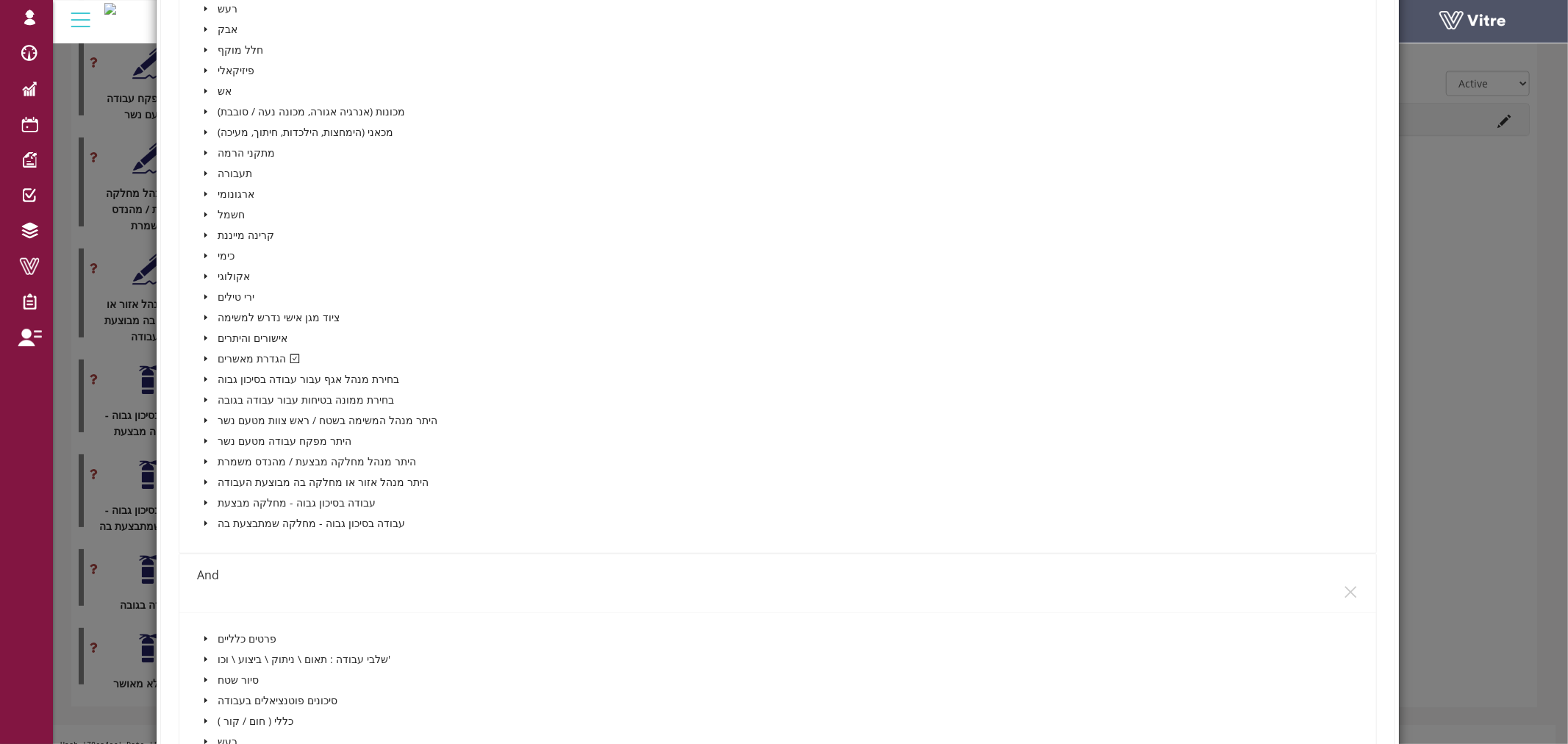
click at [204, 357] on icon "caret-down" at bounding box center [205, 359] width 3 height 5
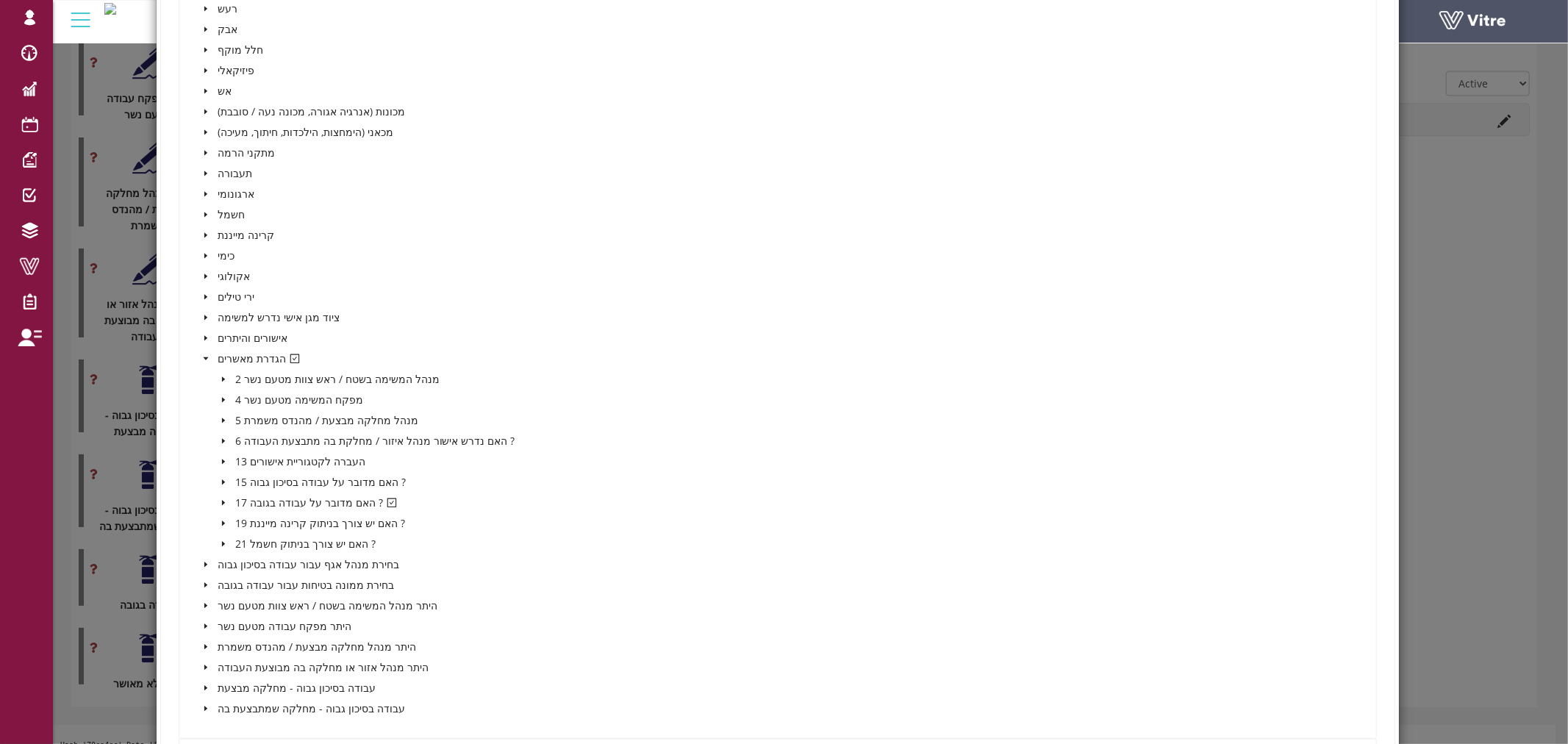
click at [221, 494] on span at bounding box center [223, 503] width 17 height 17
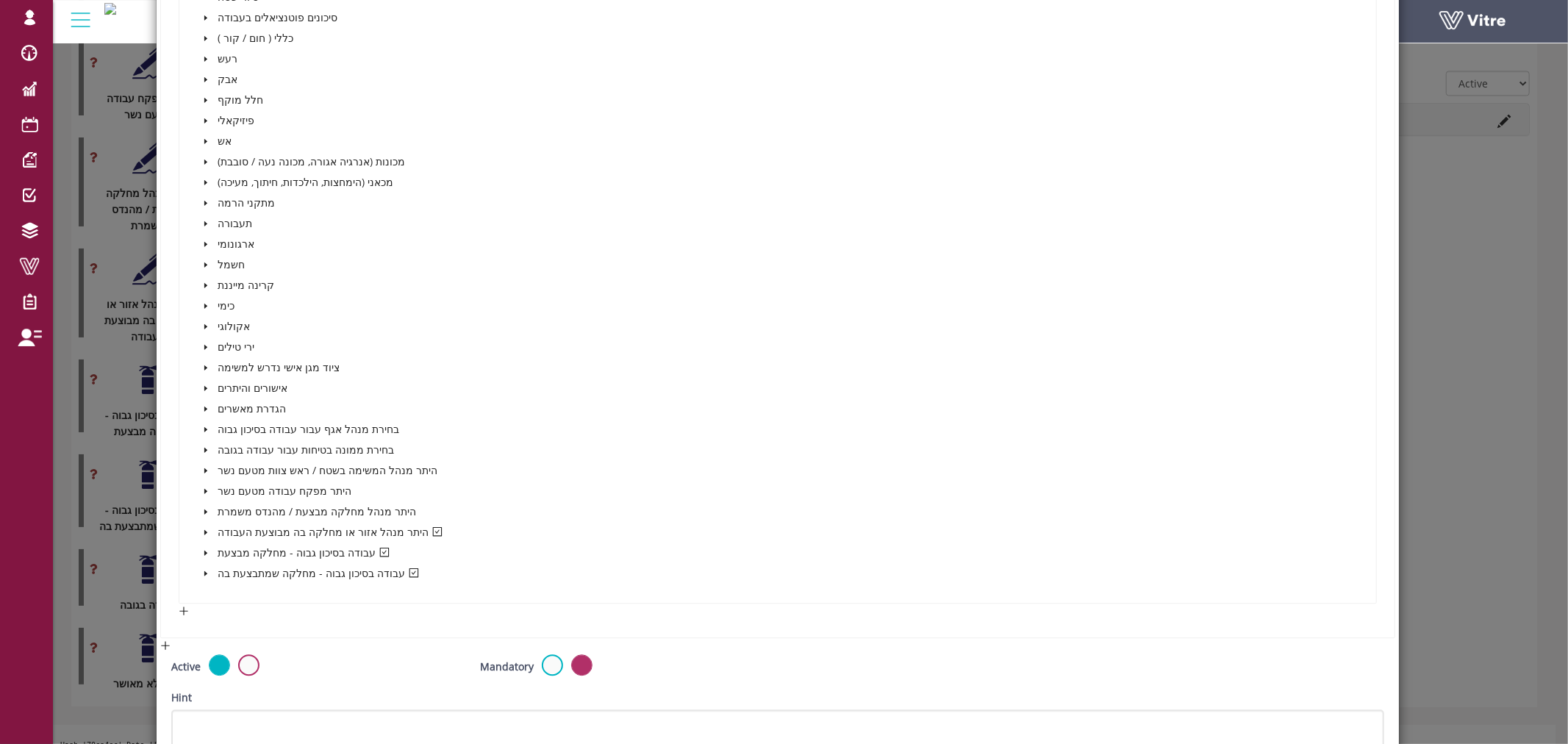
scroll to position [3186, 0]
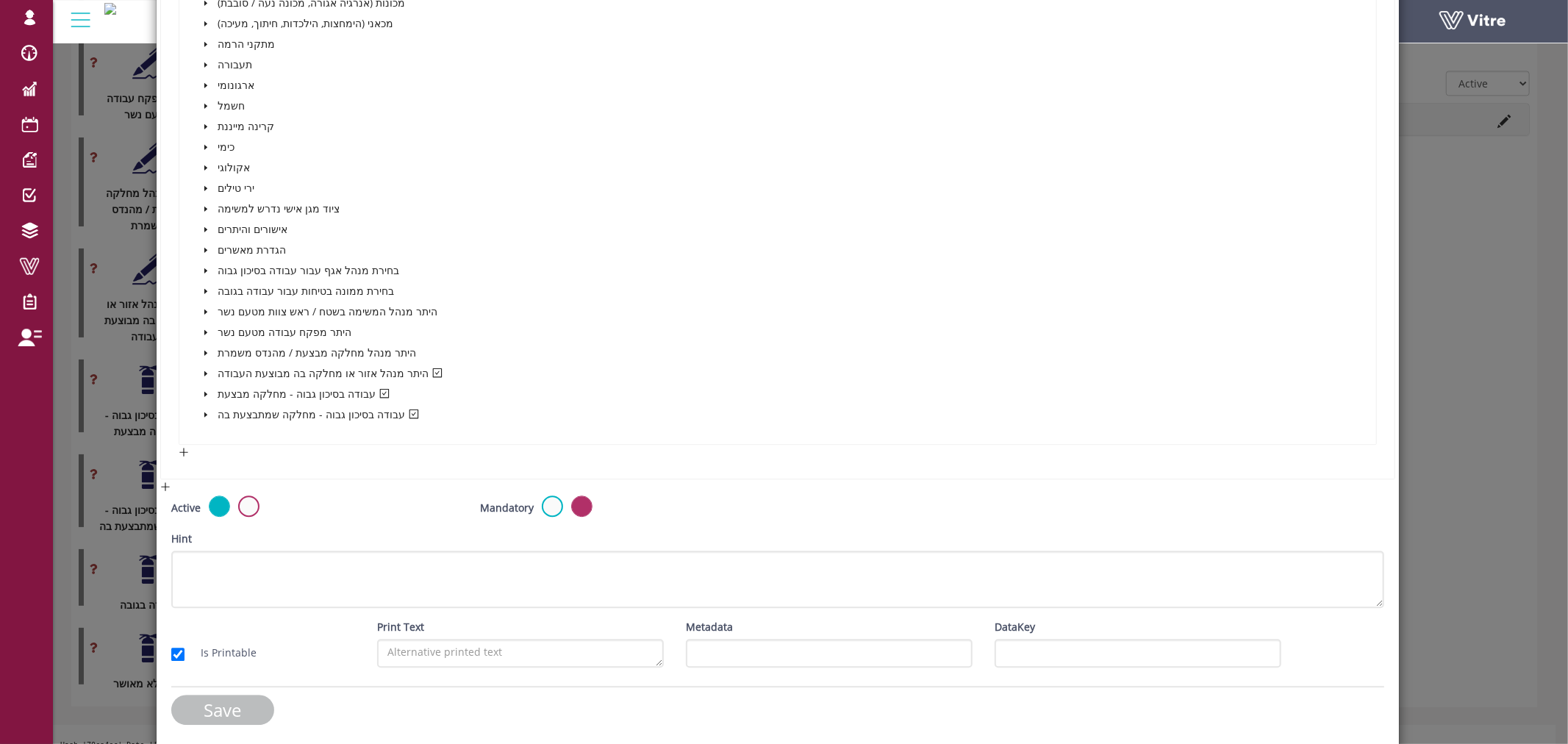
click at [236, 703] on input "Save" at bounding box center [222, 709] width 103 height 30
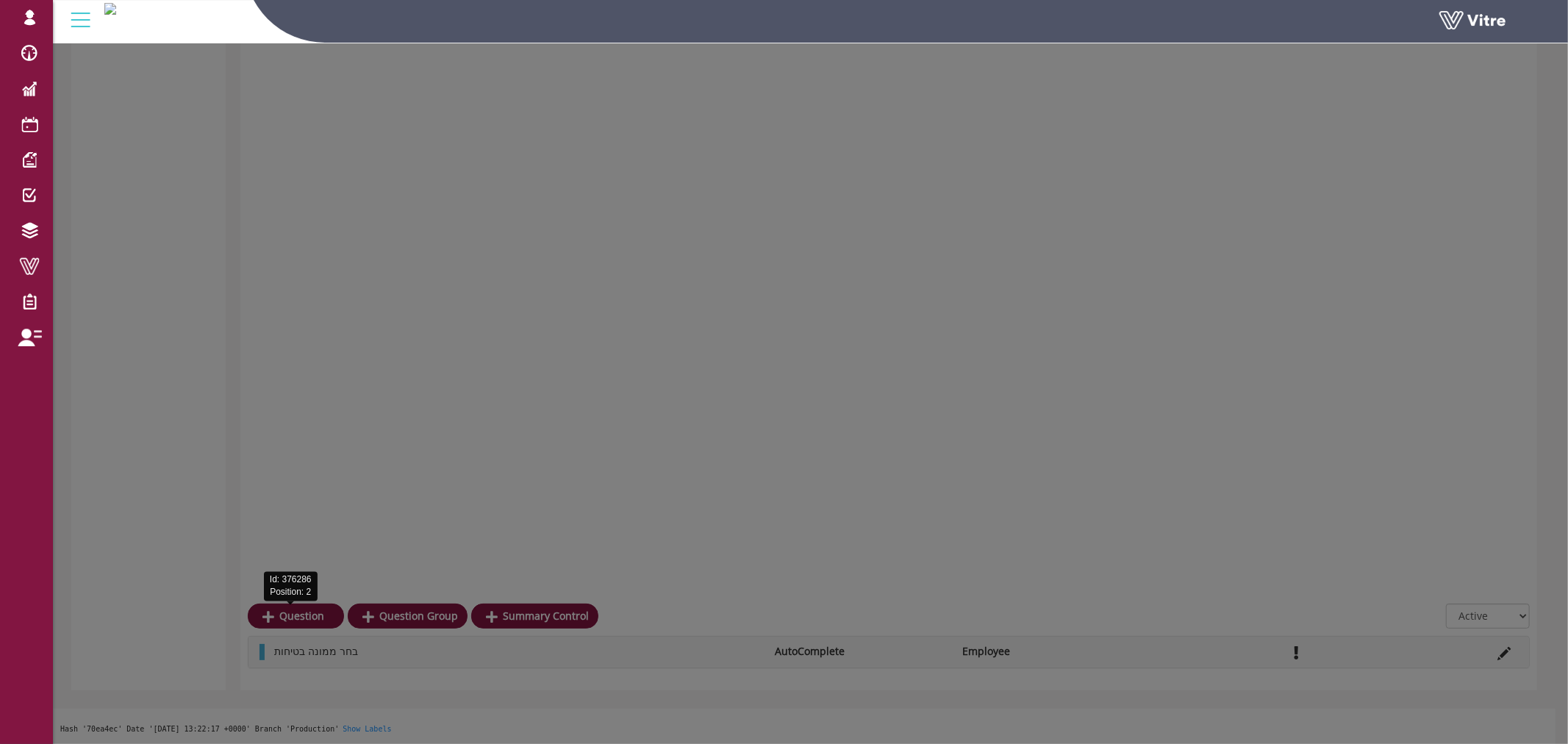
scroll to position [2535, 0]
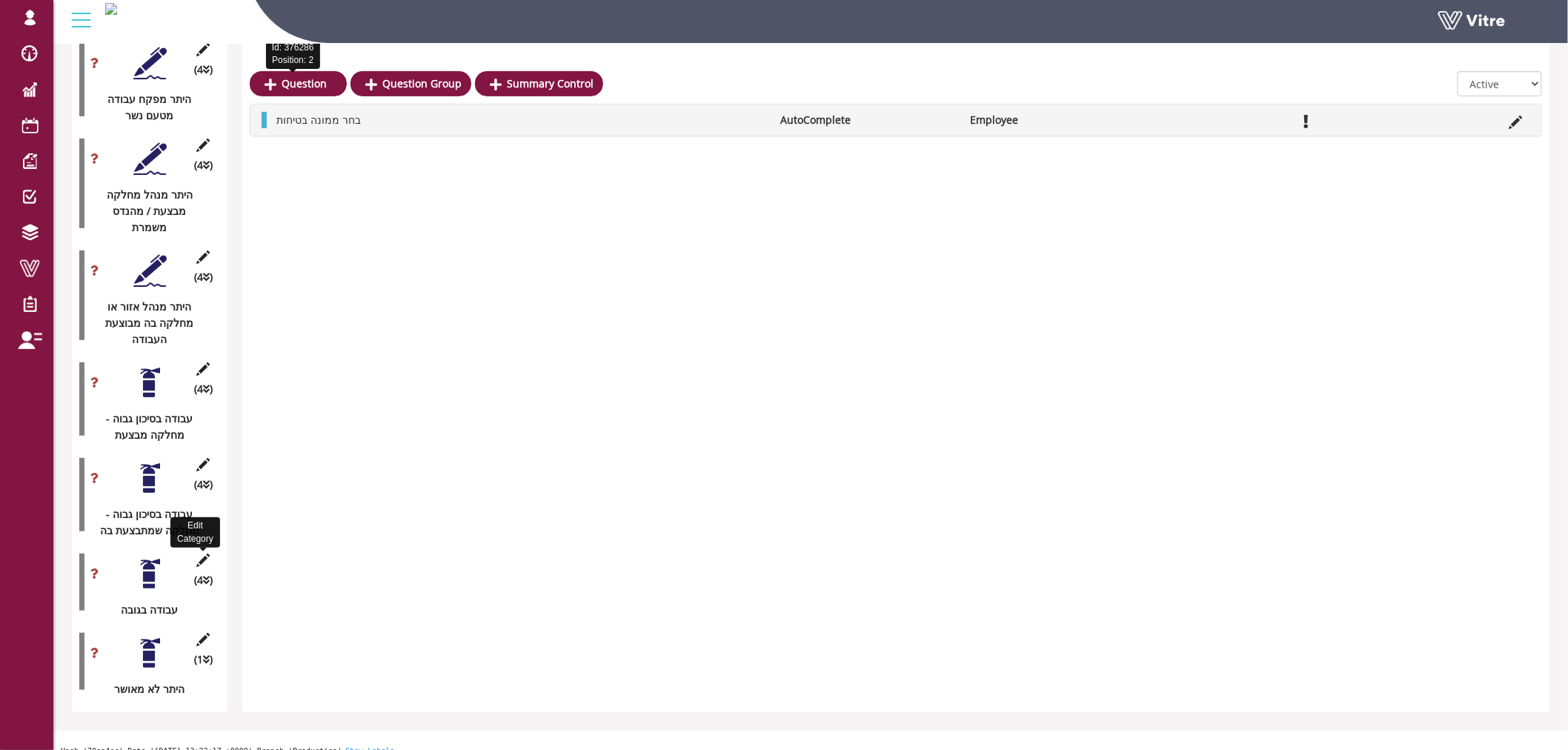
click at [203, 554] on icon at bounding box center [203, 560] width 18 height 13
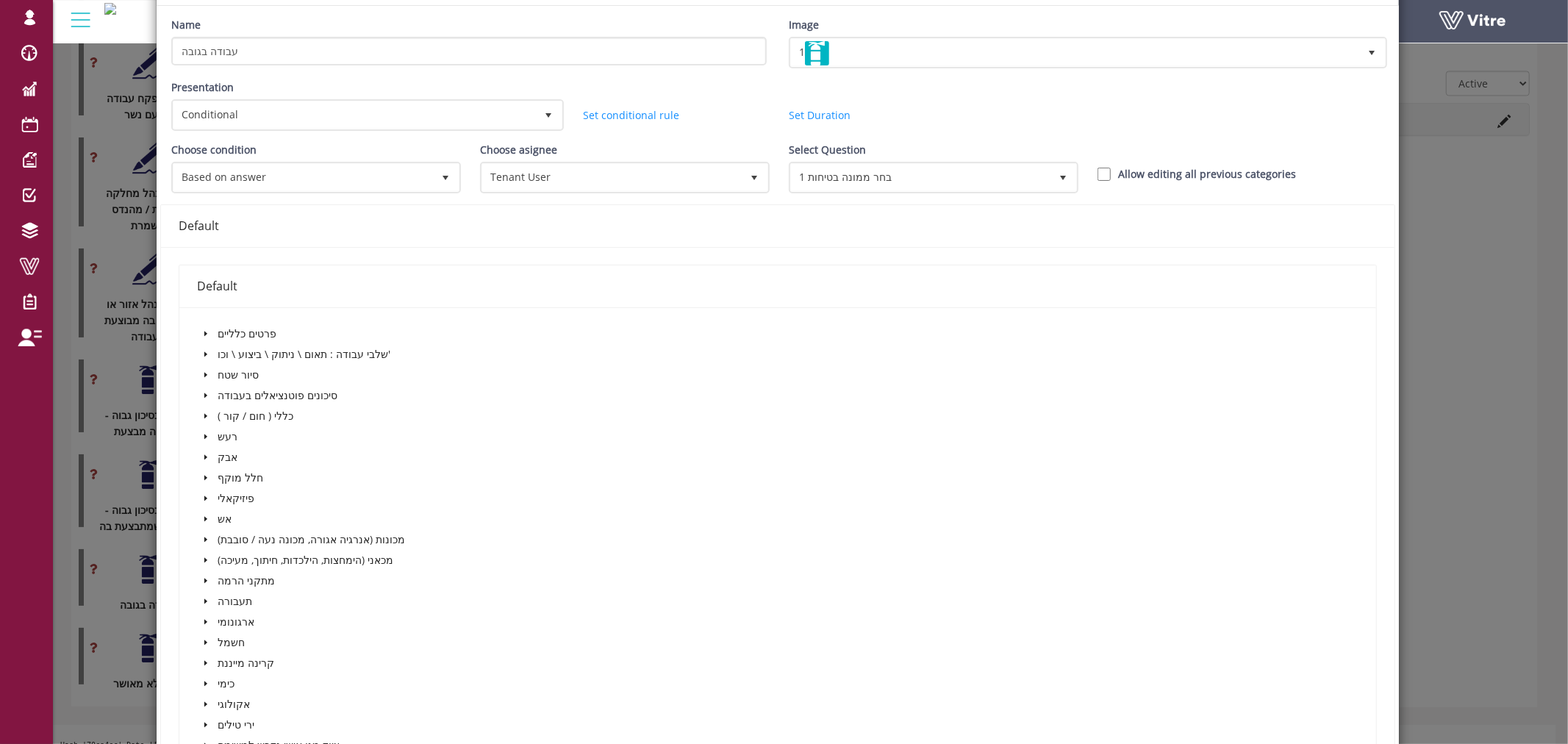
scroll to position [0, 0]
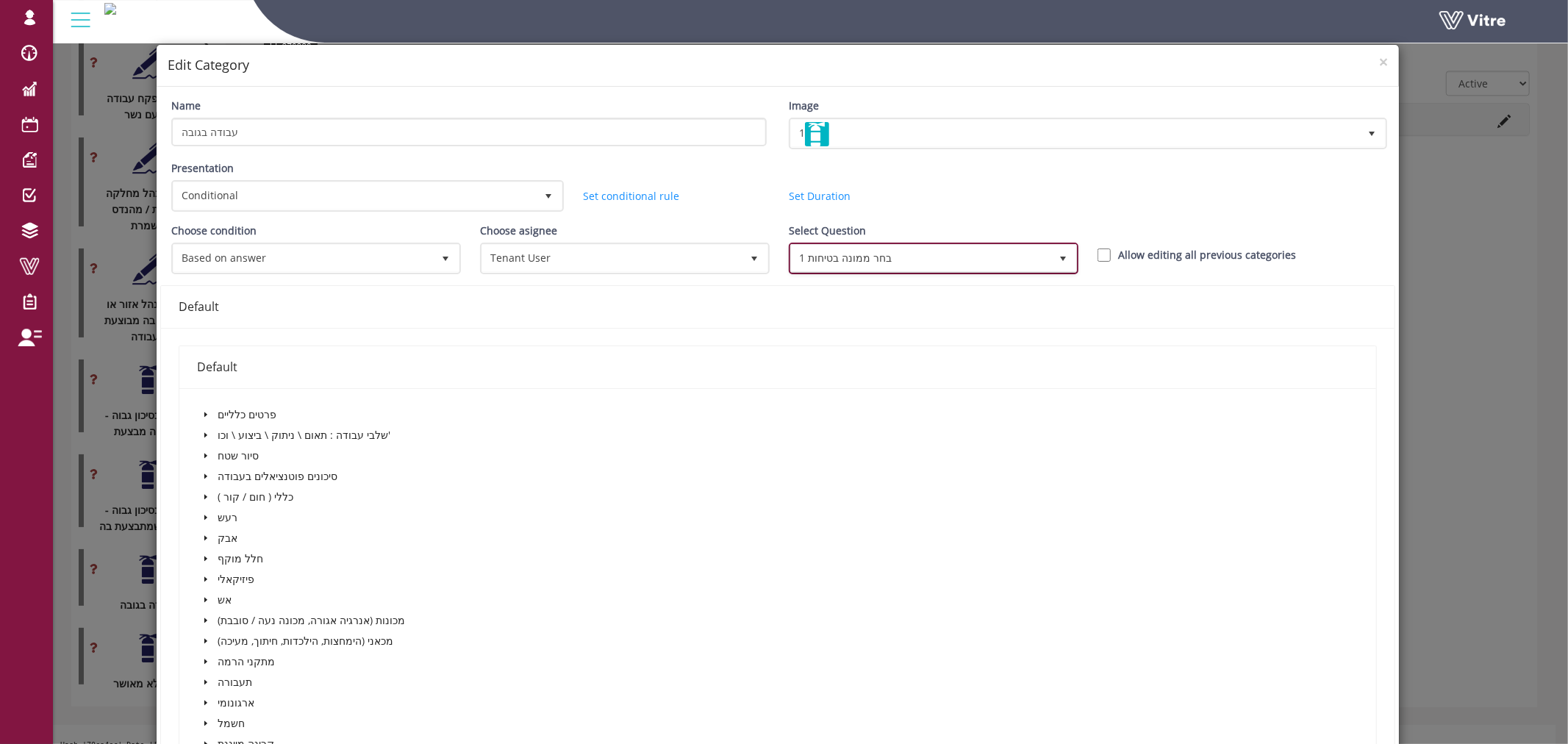
click at [899, 248] on span "1 בחר ממונה בטיחות" at bounding box center [920, 258] width 259 height 26
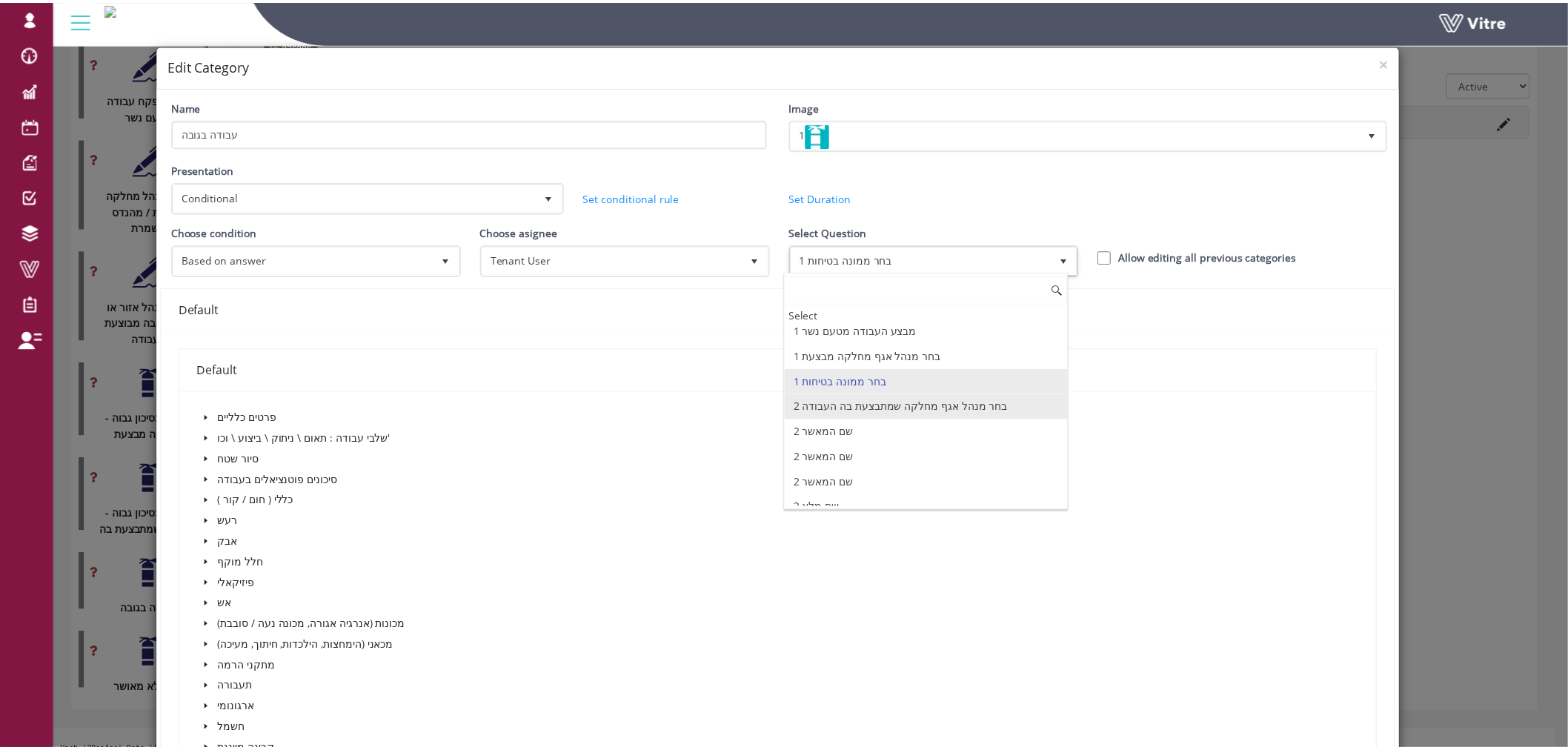
scroll to position [82, 0]
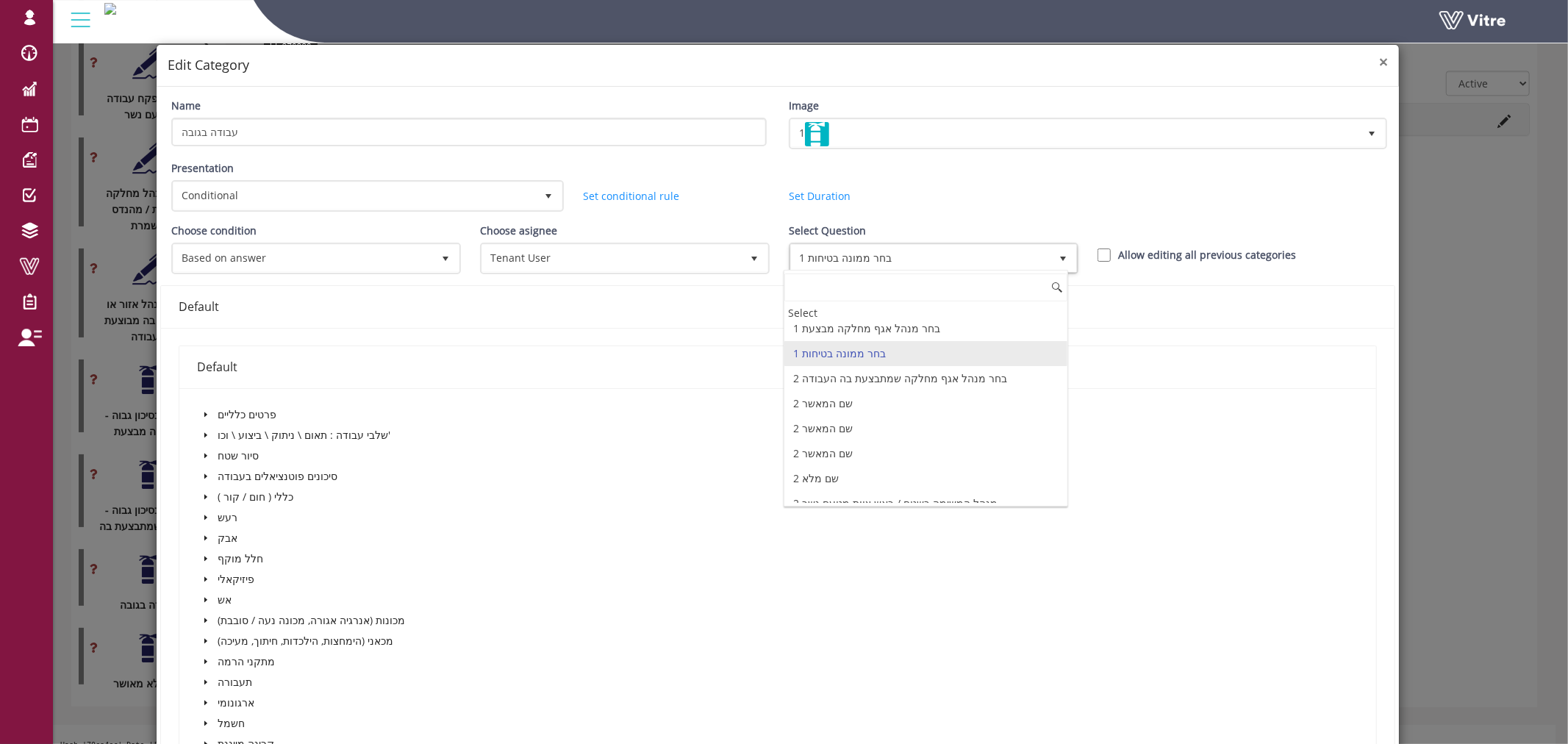
click at [1380, 67] on span "×" at bounding box center [1384, 62] width 9 height 21
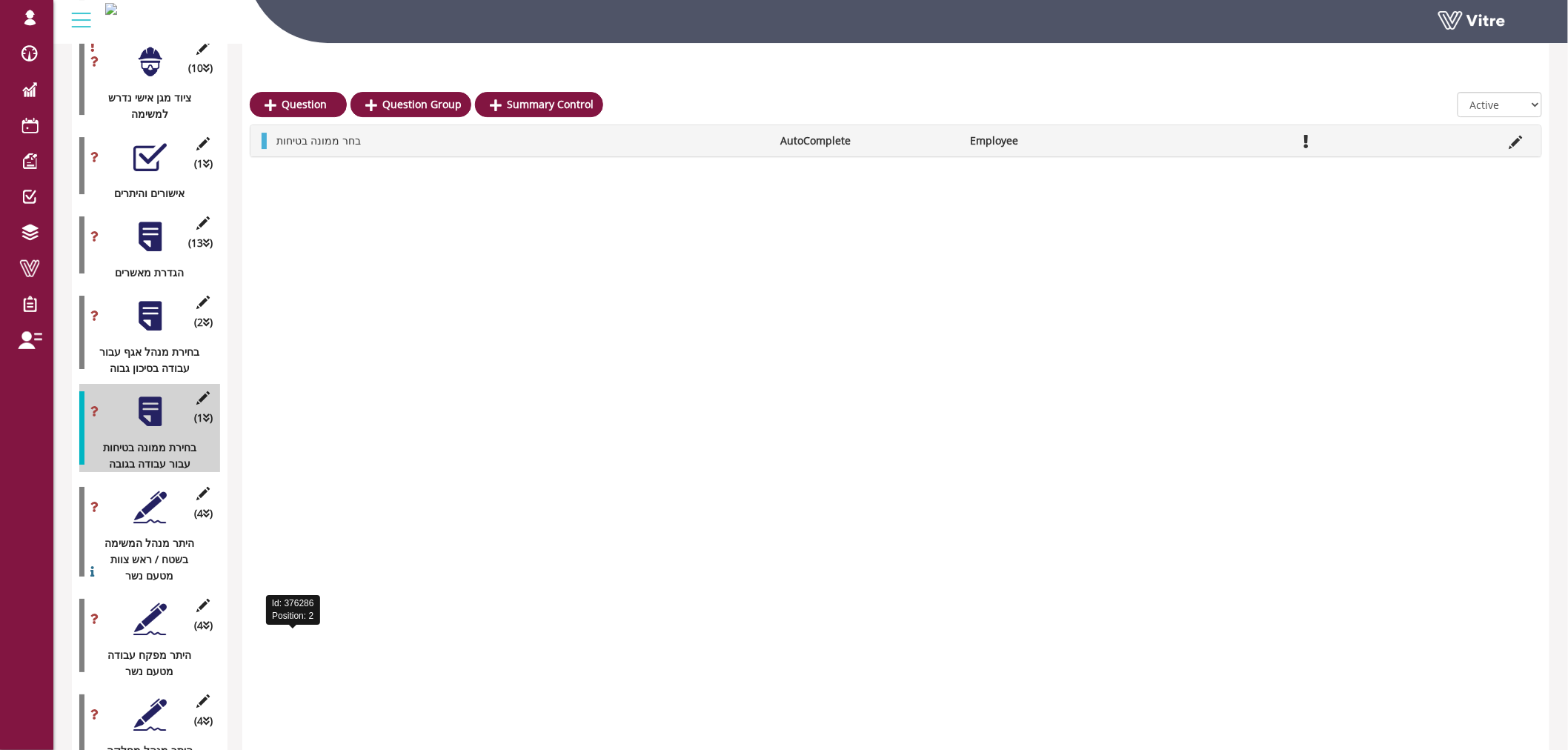
scroll to position [1980, 0]
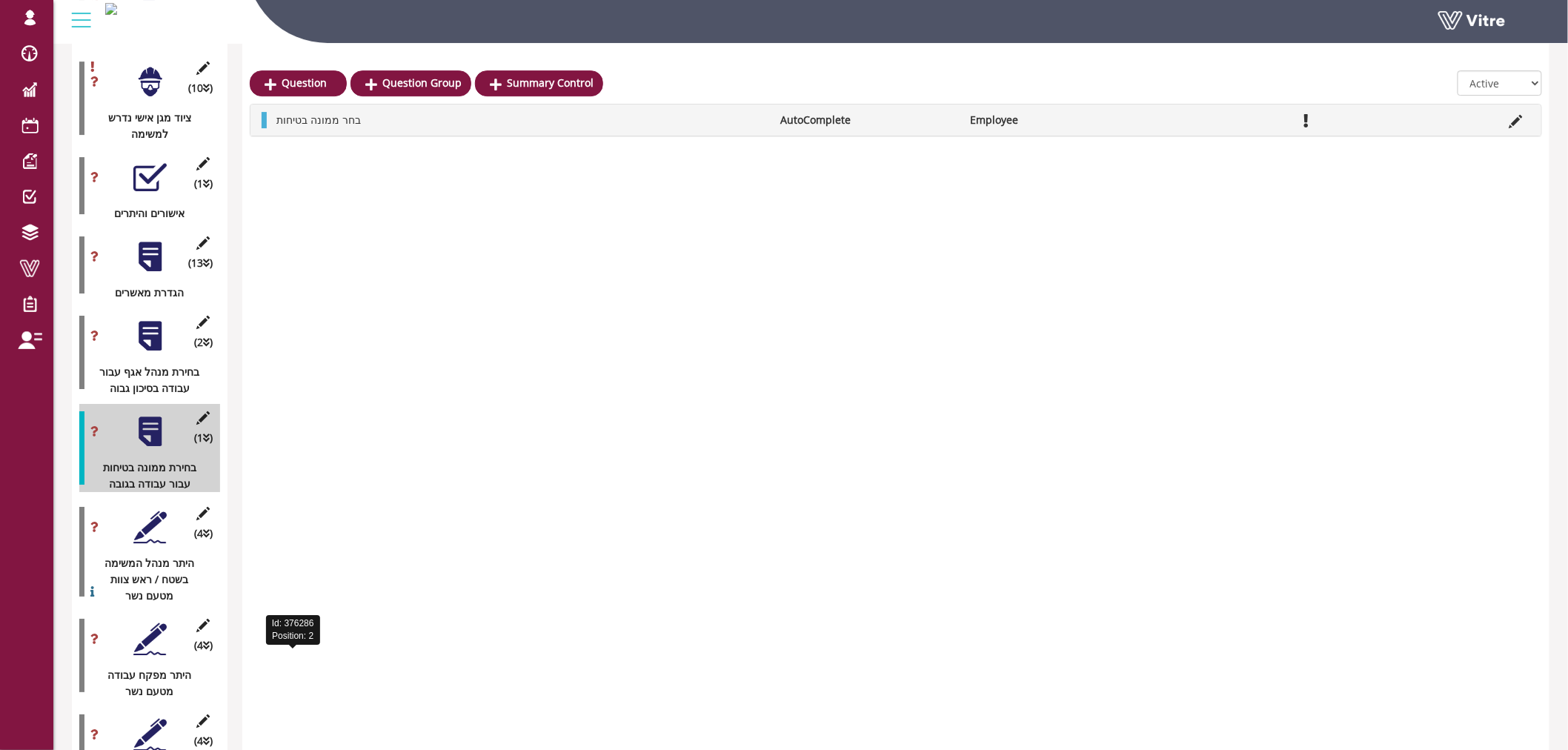
click at [154, 415] on div at bounding box center [150, 431] width 33 height 33
click at [1507, 120] on li "Edit Question" at bounding box center [1516, 120] width 28 height 17
click at [1521, 123] on icon at bounding box center [1516, 121] width 13 height 13
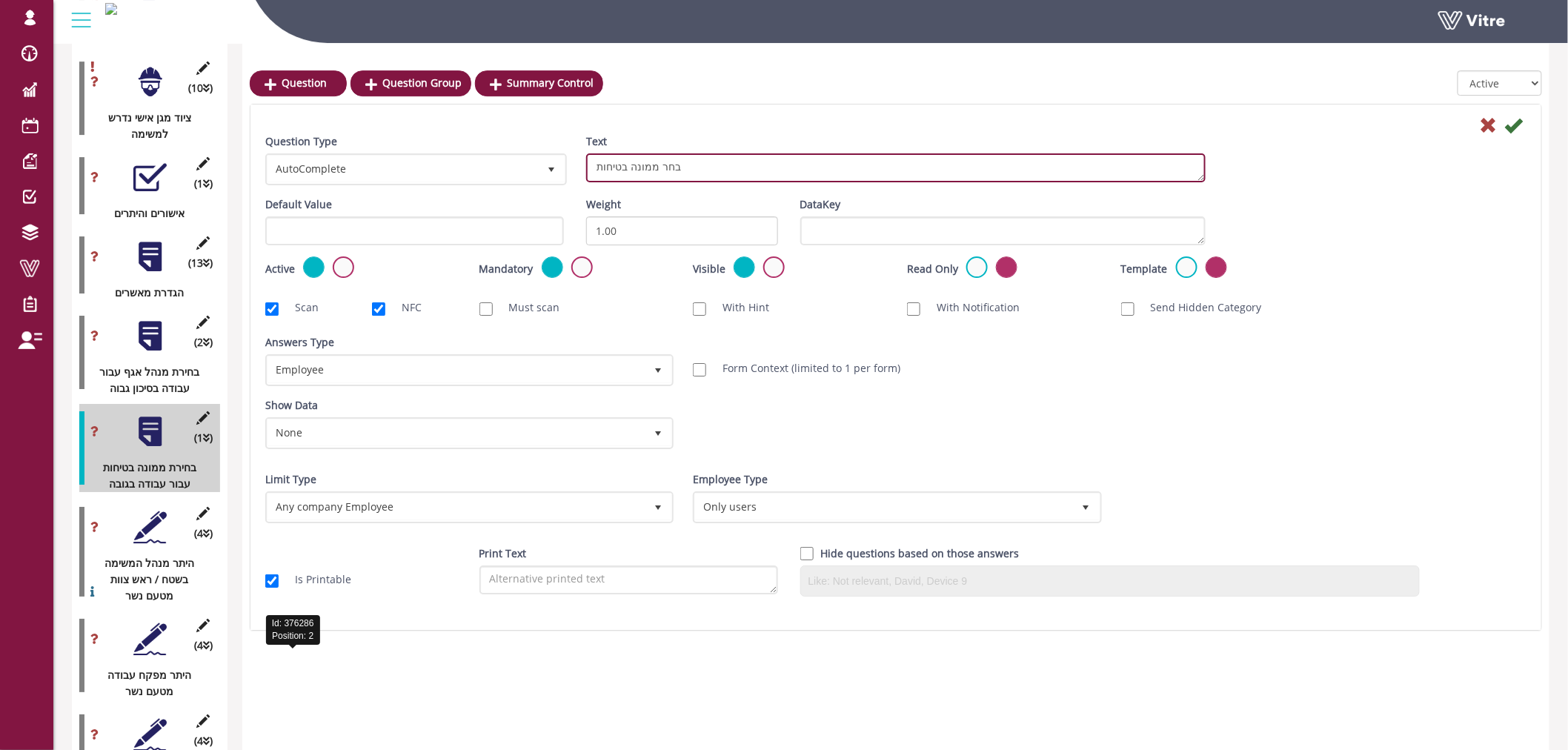
click at [701, 175] on textarea "בחר ממונה בטיחות" at bounding box center [896, 167] width 620 height 29
type textarea "בחר ממונה בטיחות עבודה בגובה"
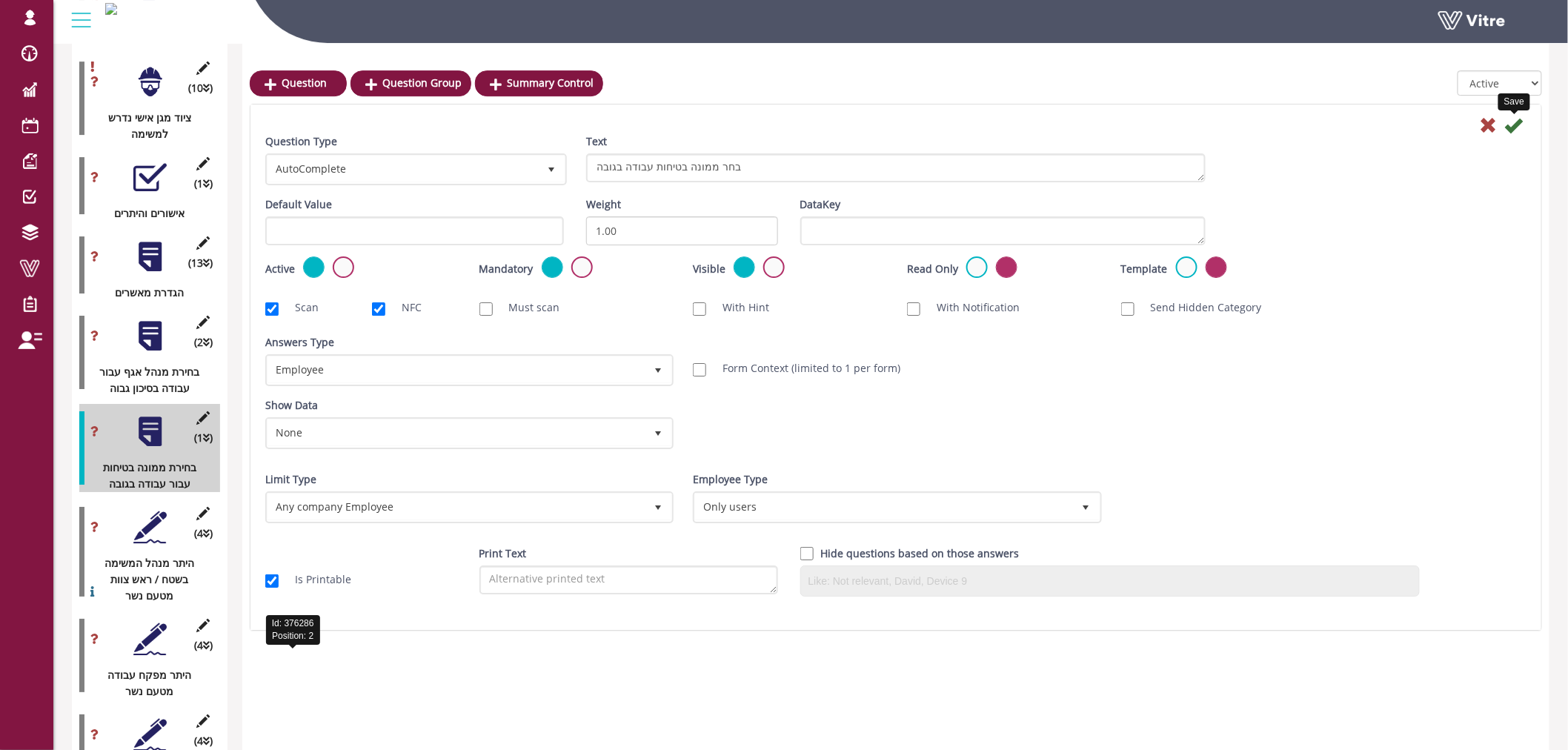
click at [1510, 123] on icon at bounding box center [1514, 125] width 18 height 18
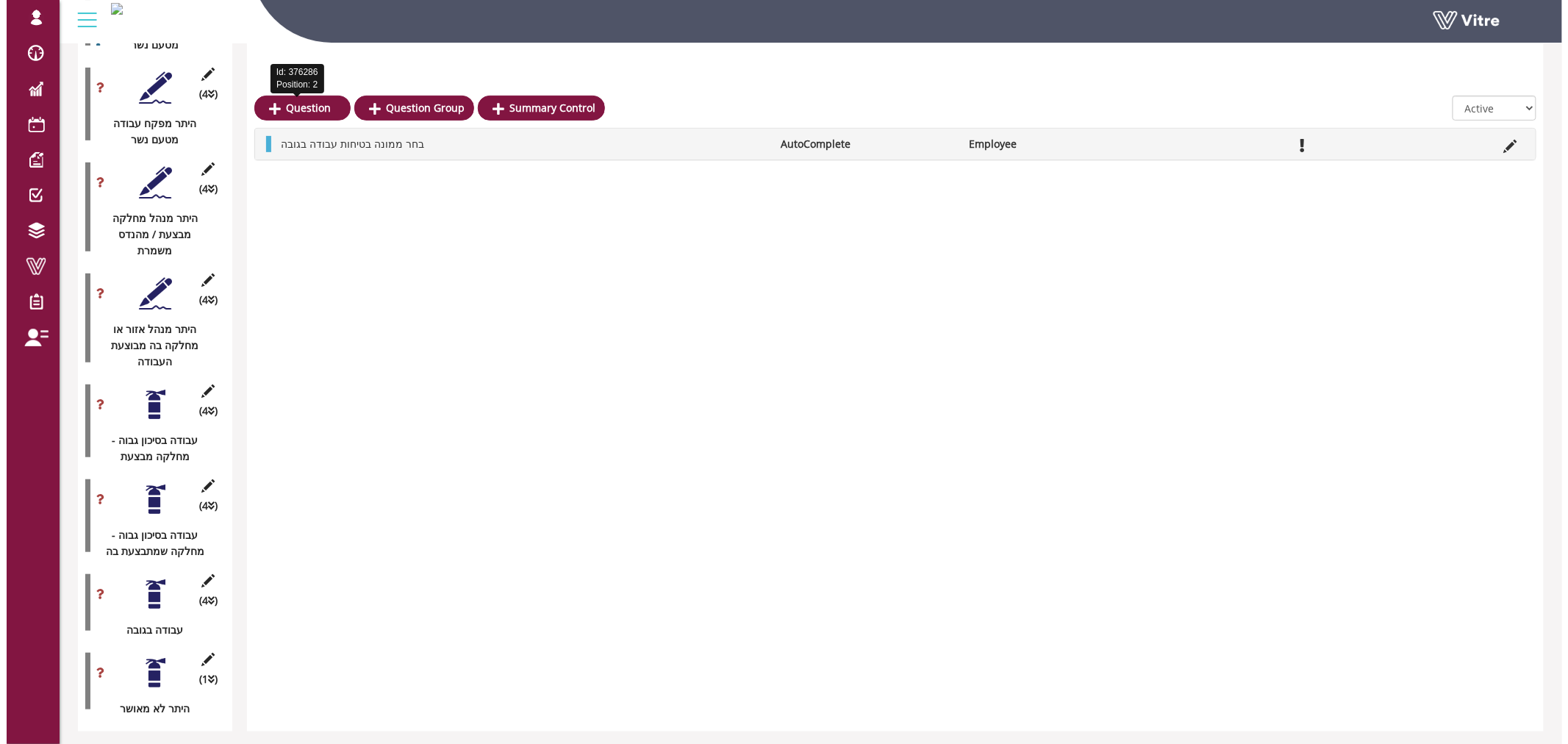
scroll to position [2535, 0]
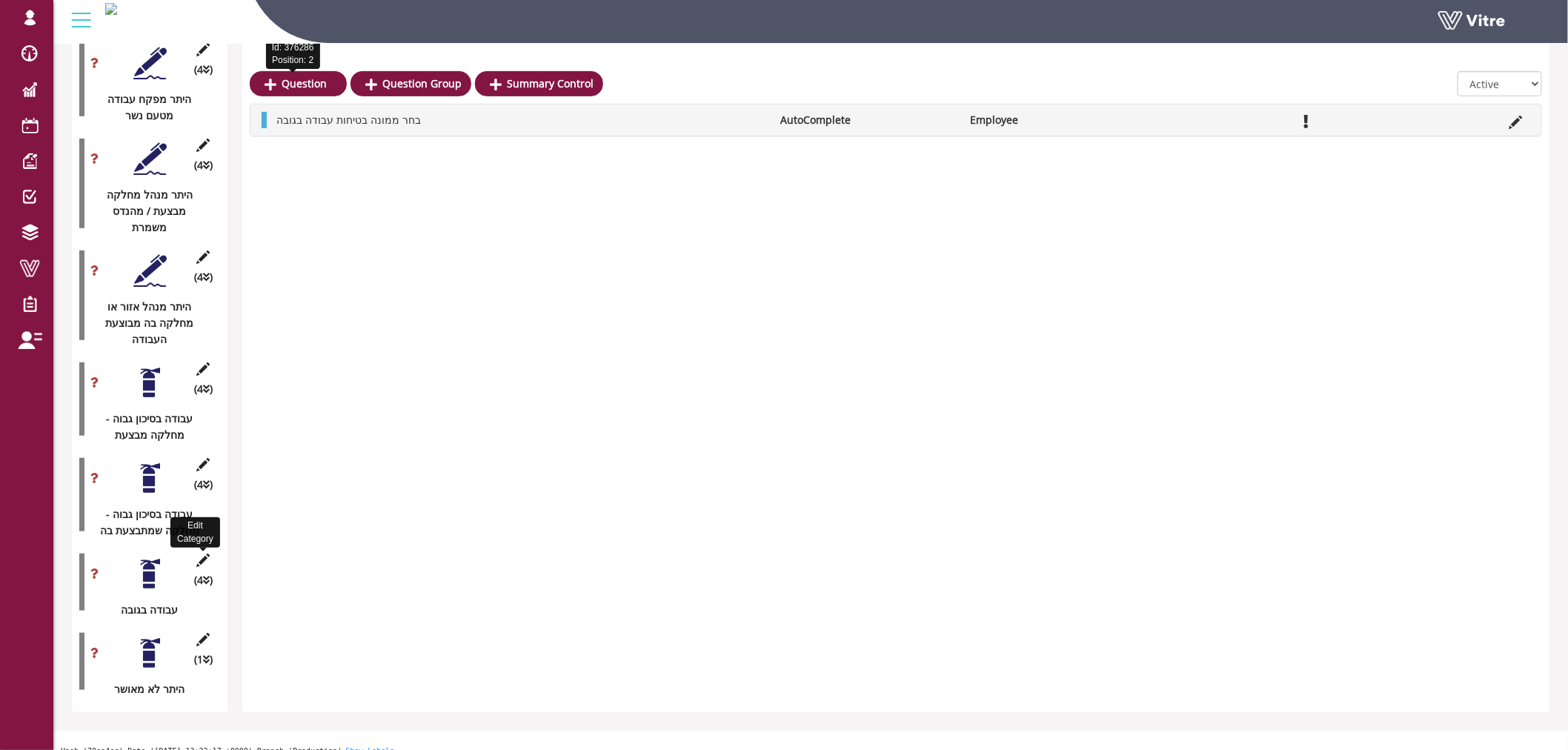
click at [197, 554] on icon at bounding box center [203, 560] width 18 height 13
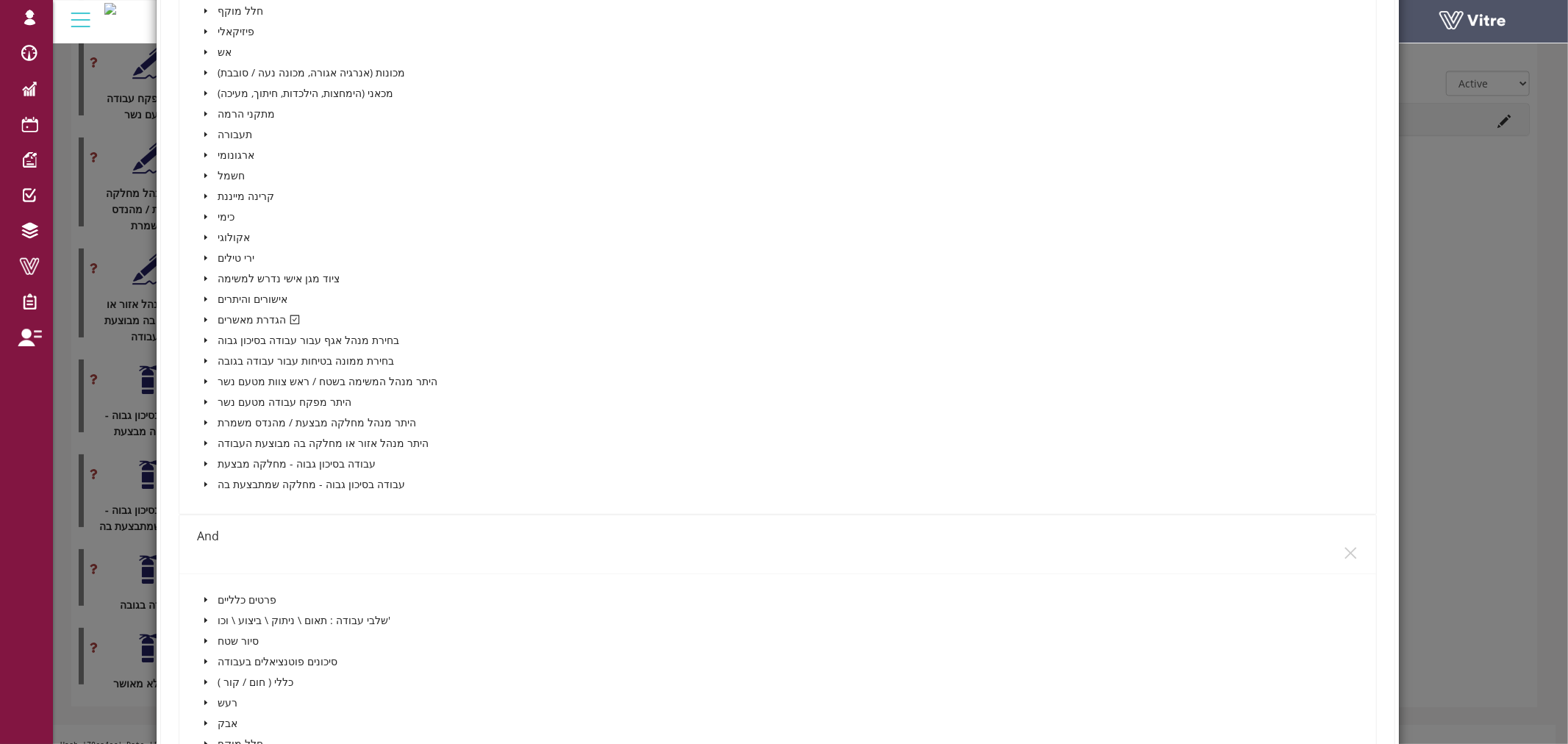
scroll to position [571, 0]
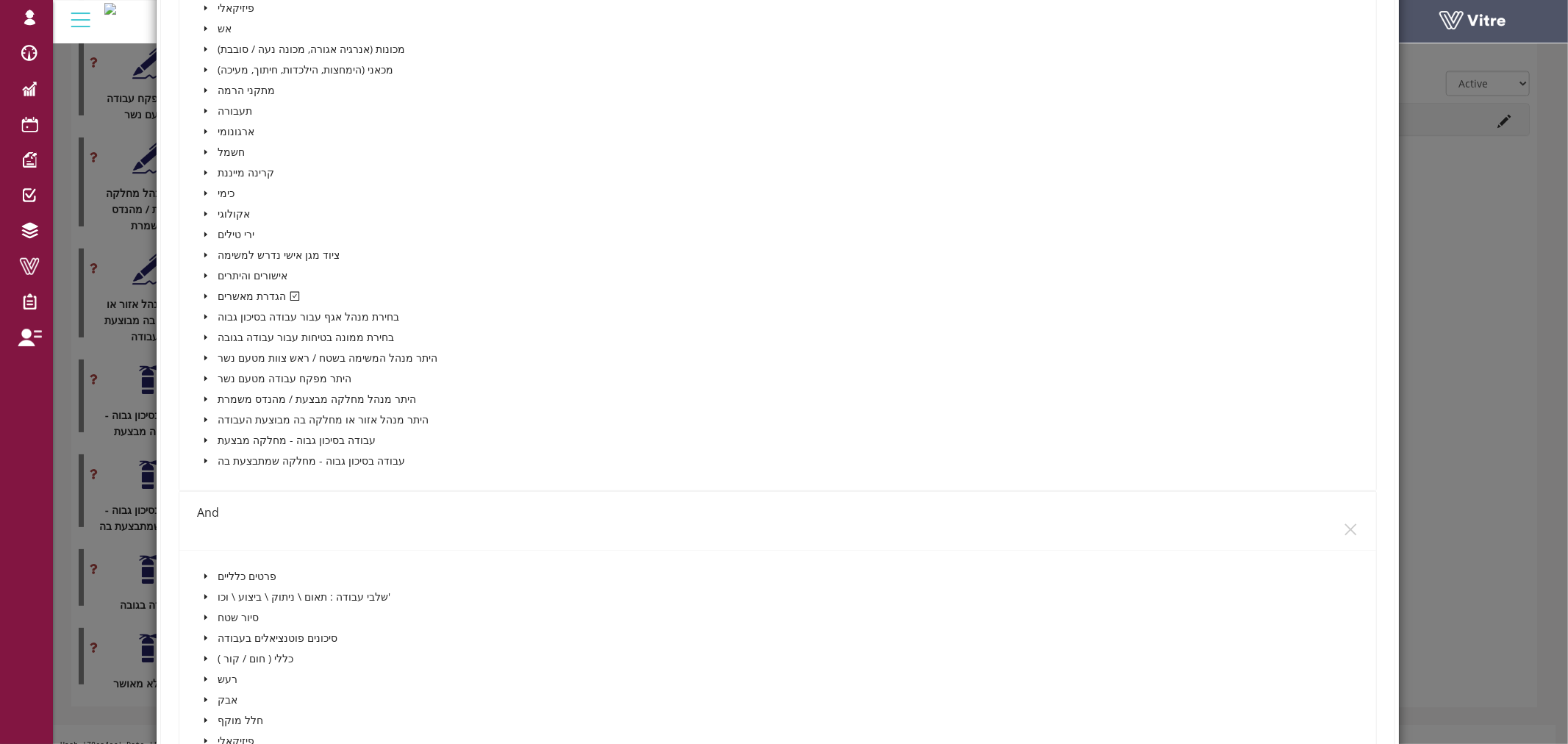
click at [202, 293] on icon "caret-down" at bounding box center [206, 296] width 7 height 7
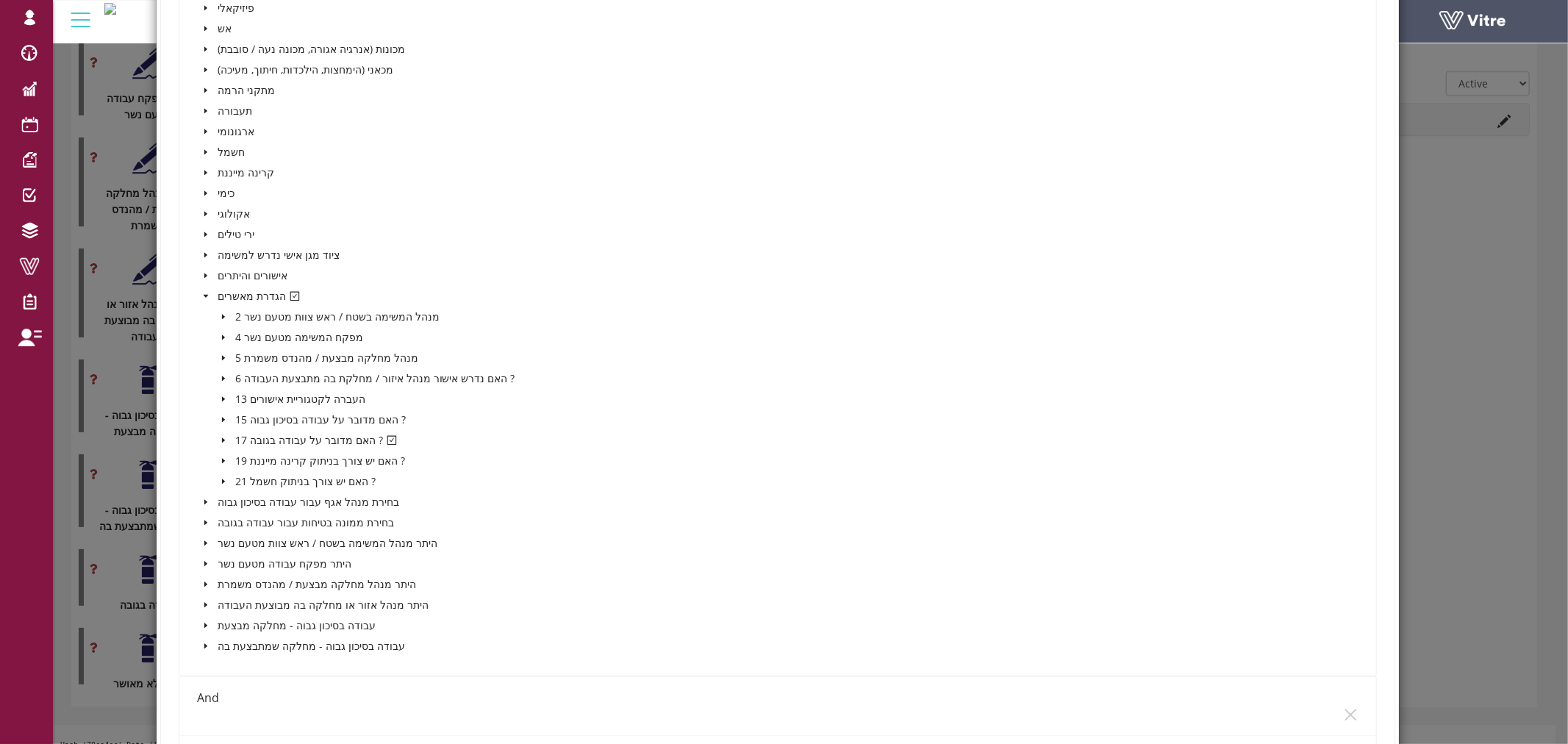
click at [223, 437] on icon "caret-down" at bounding box center [223, 440] width 7 height 7
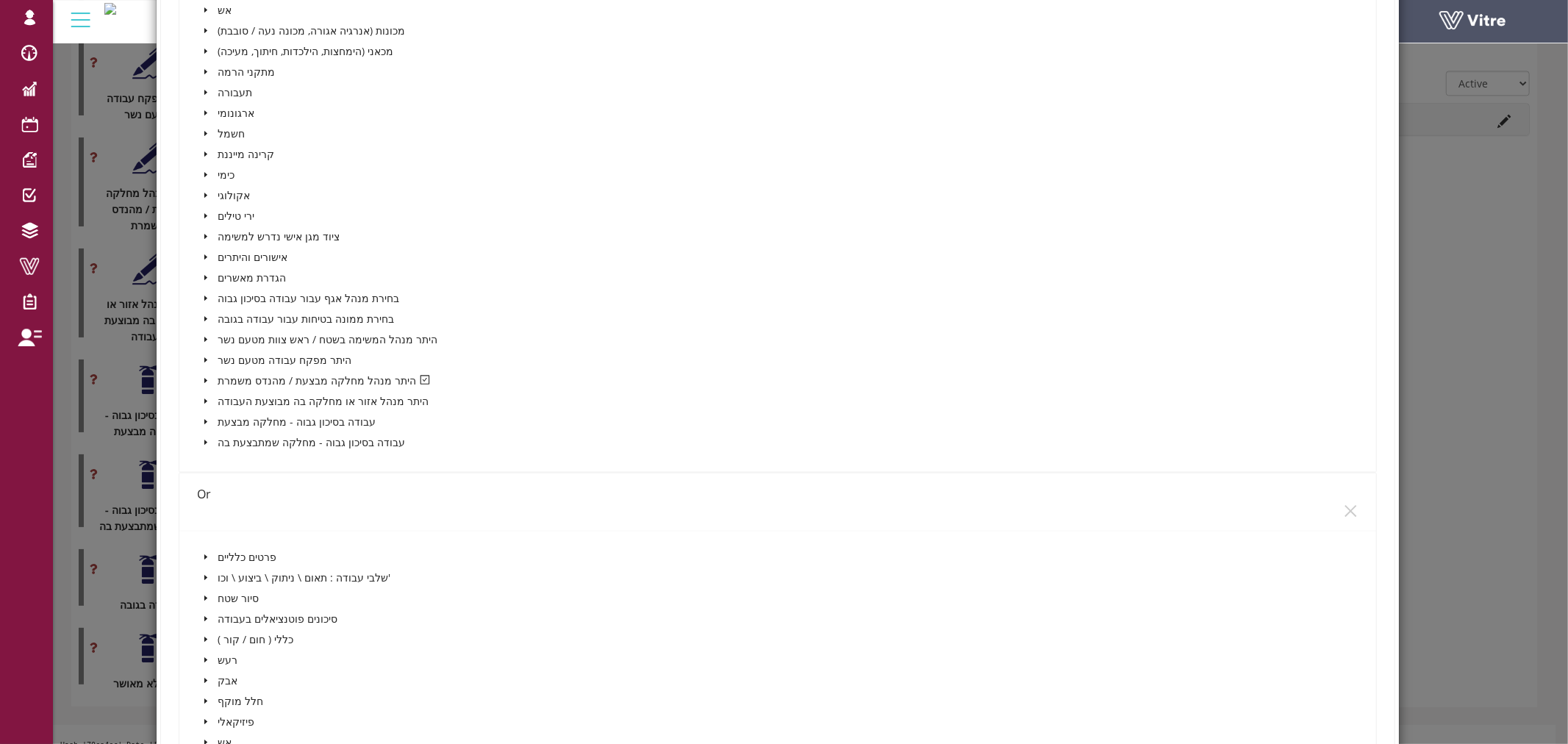
scroll to position [1552, 0]
click at [204, 375] on icon "caret-down" at bounding box center [205, 378] width 3 height 5
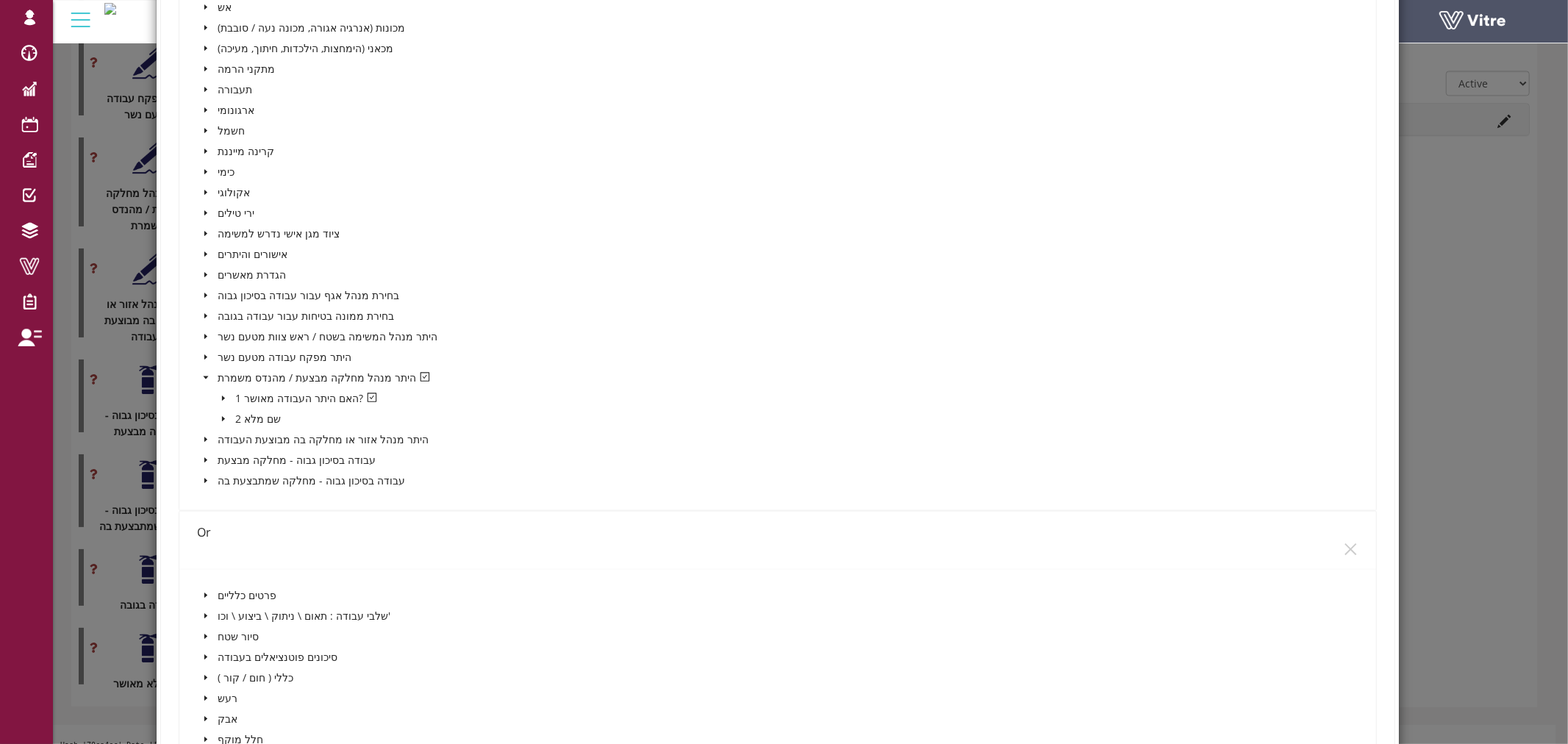
click at [217, 394] on span at bounding box center [223, 398] width 17 height 17
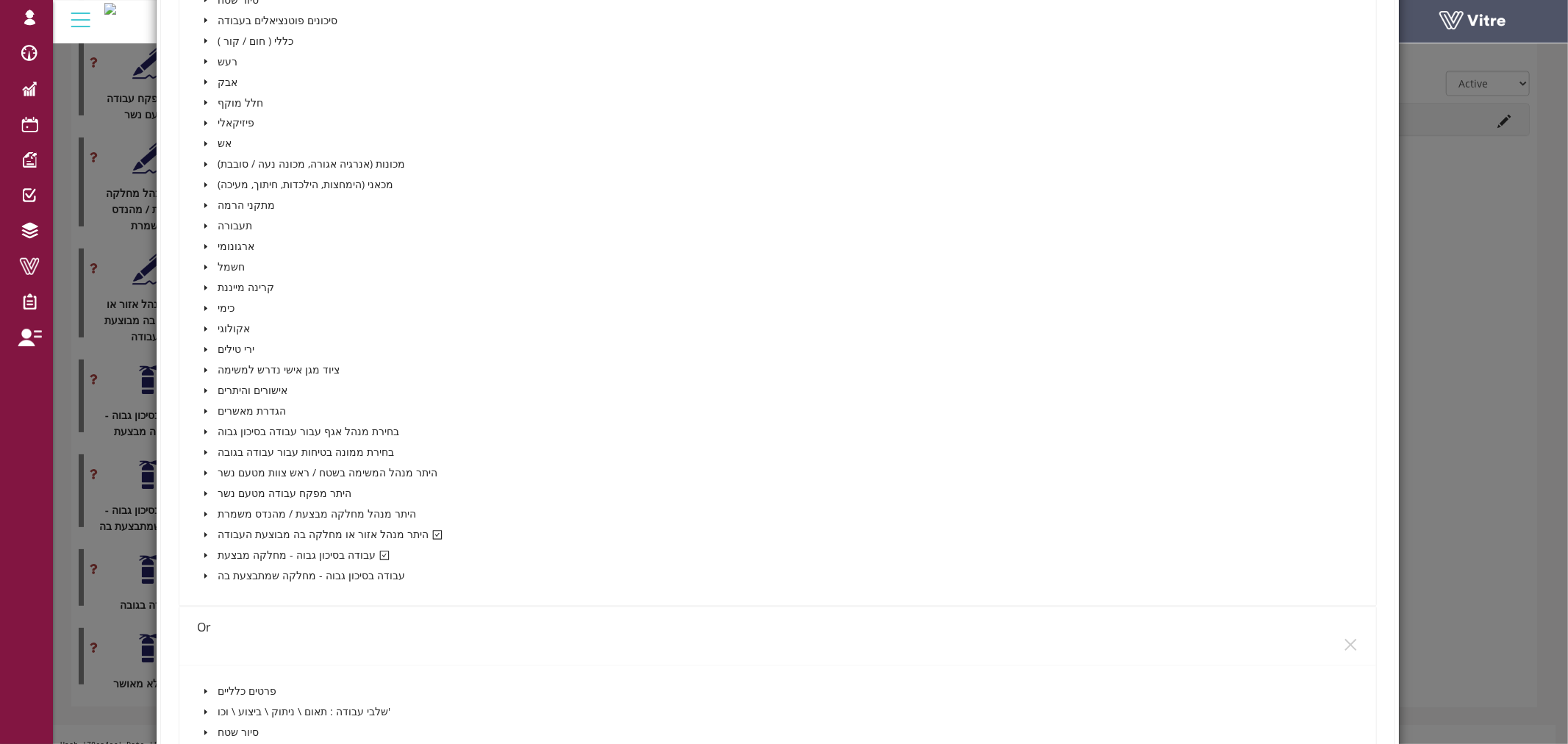
scroll to position [2287, 0]
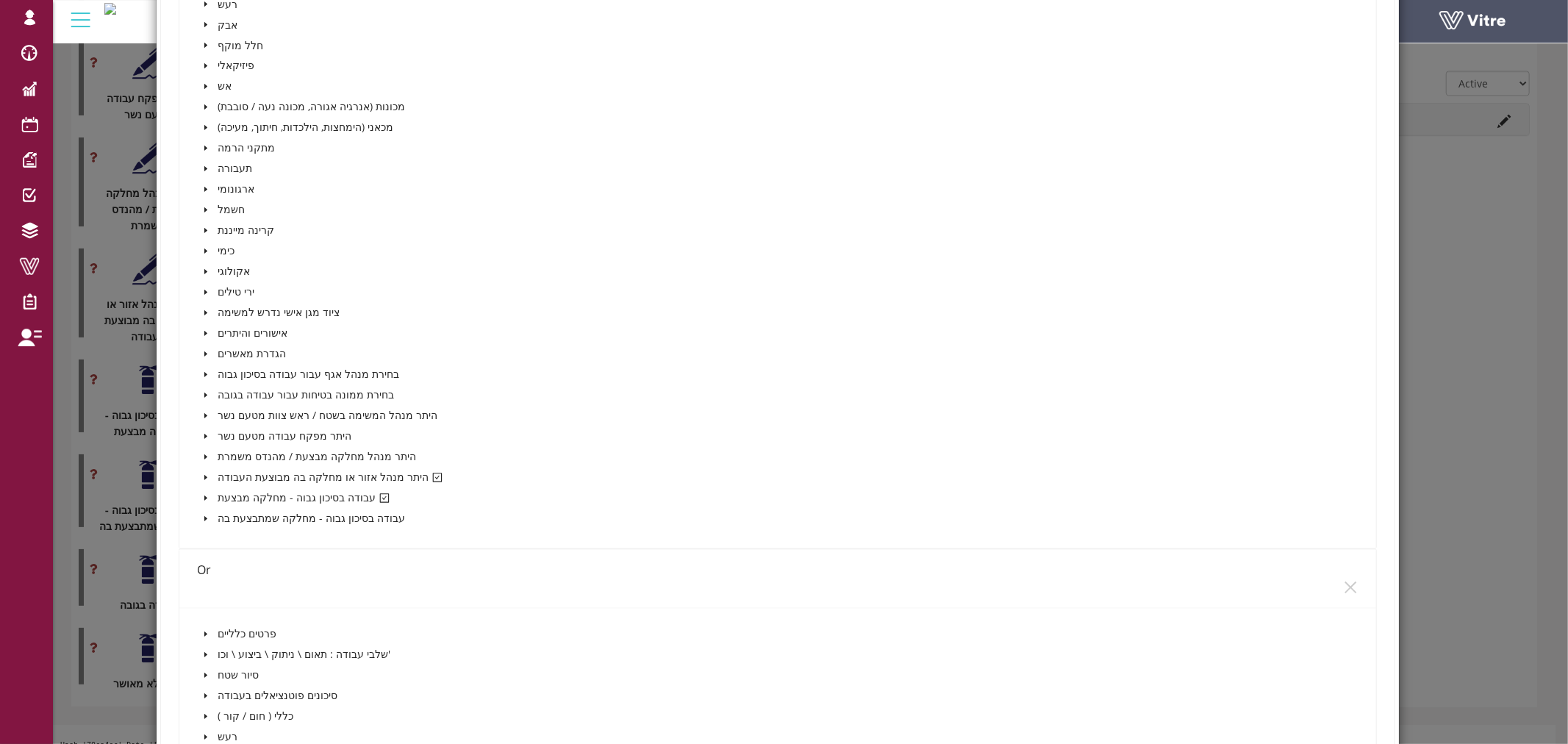
click at [204, 495] on icon "caret-down" at bounding box center [206, 498] width 7 height 7
click at [221, 516] on icon "caret-down" at bounding box center [223, 519] width 7 height 7
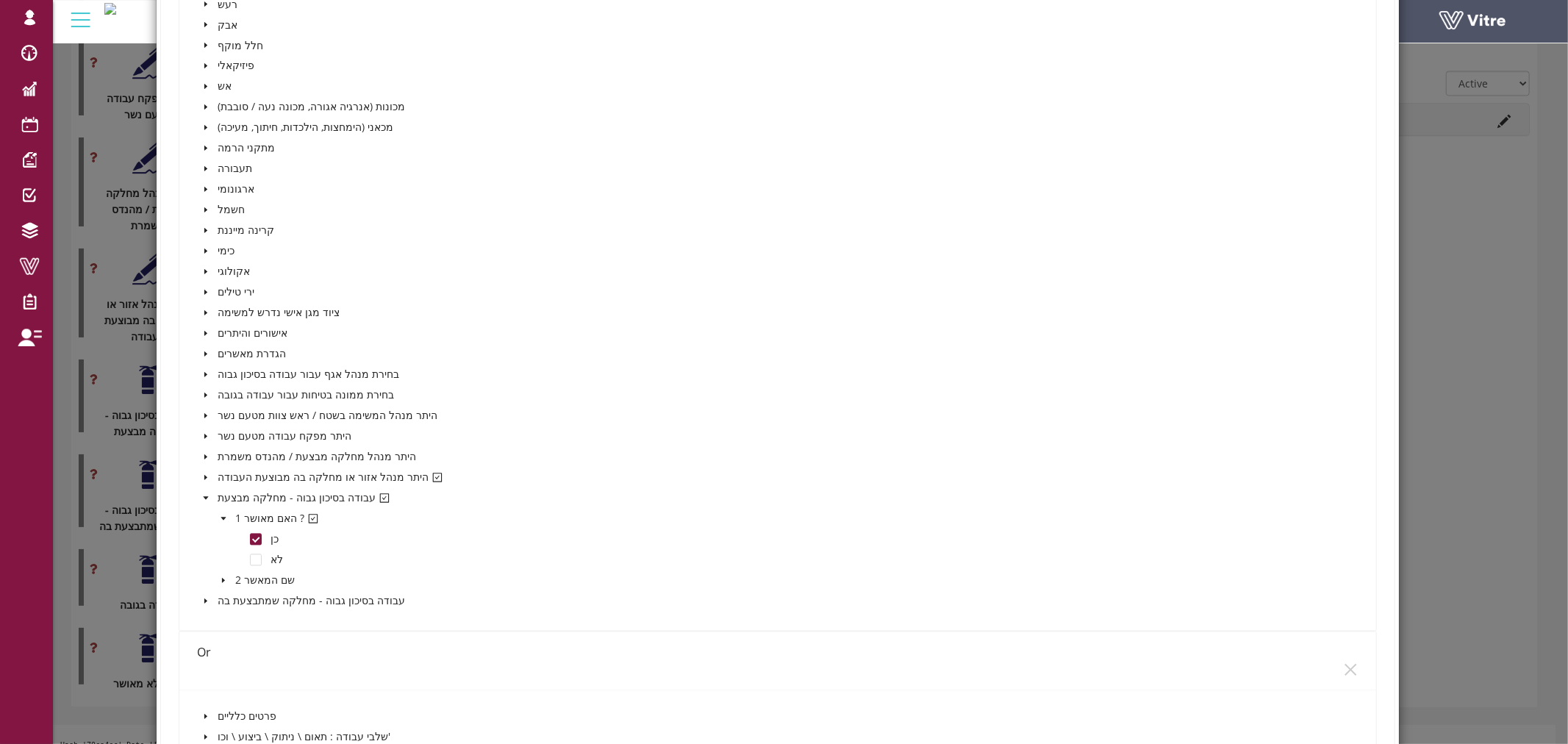
click at [204, 476] on icon "caret-down" at bounding box center [205, 478] width 3 height 5
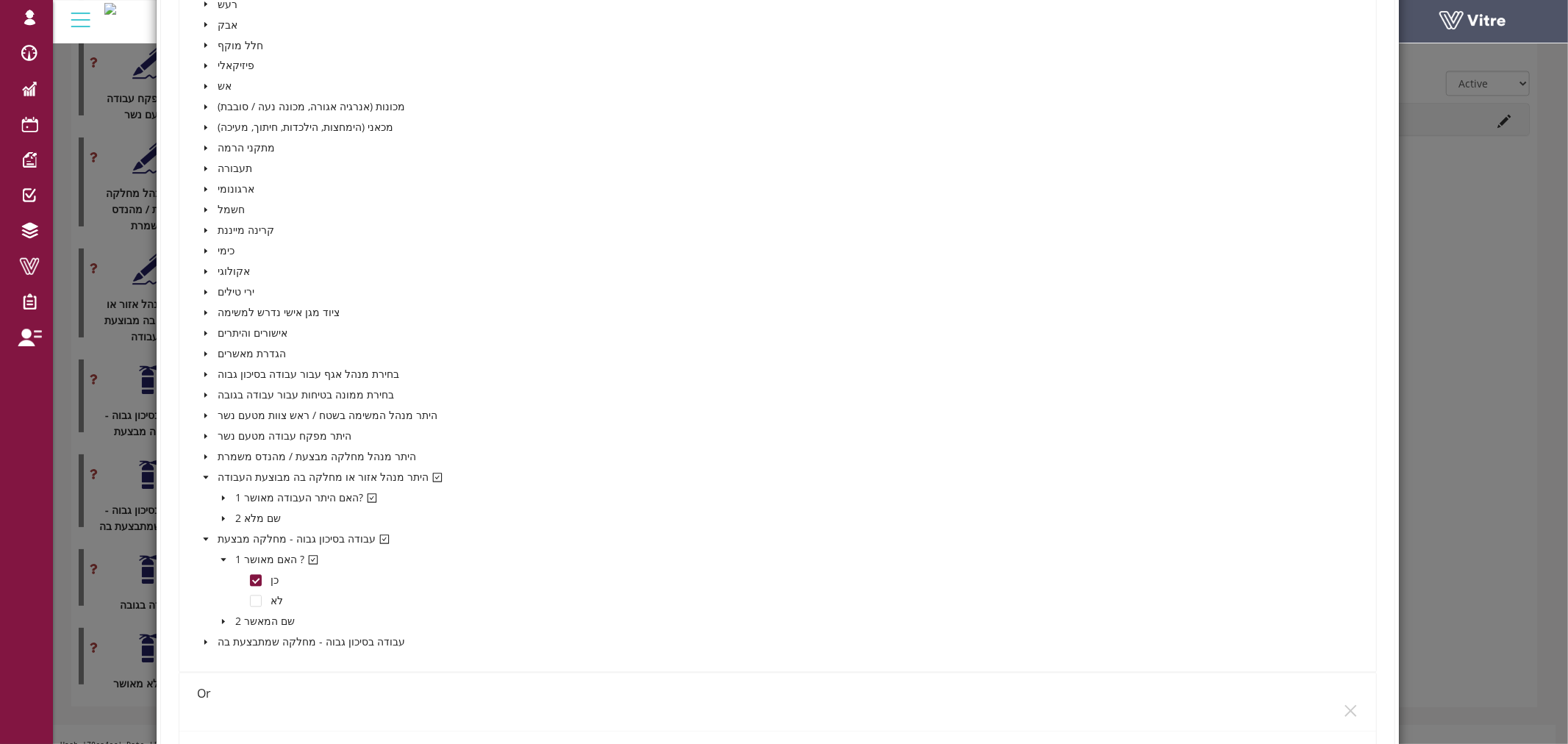
click at [204, 352] on icon "caret-down" at bounding box center [205, 355] width 3 height 5
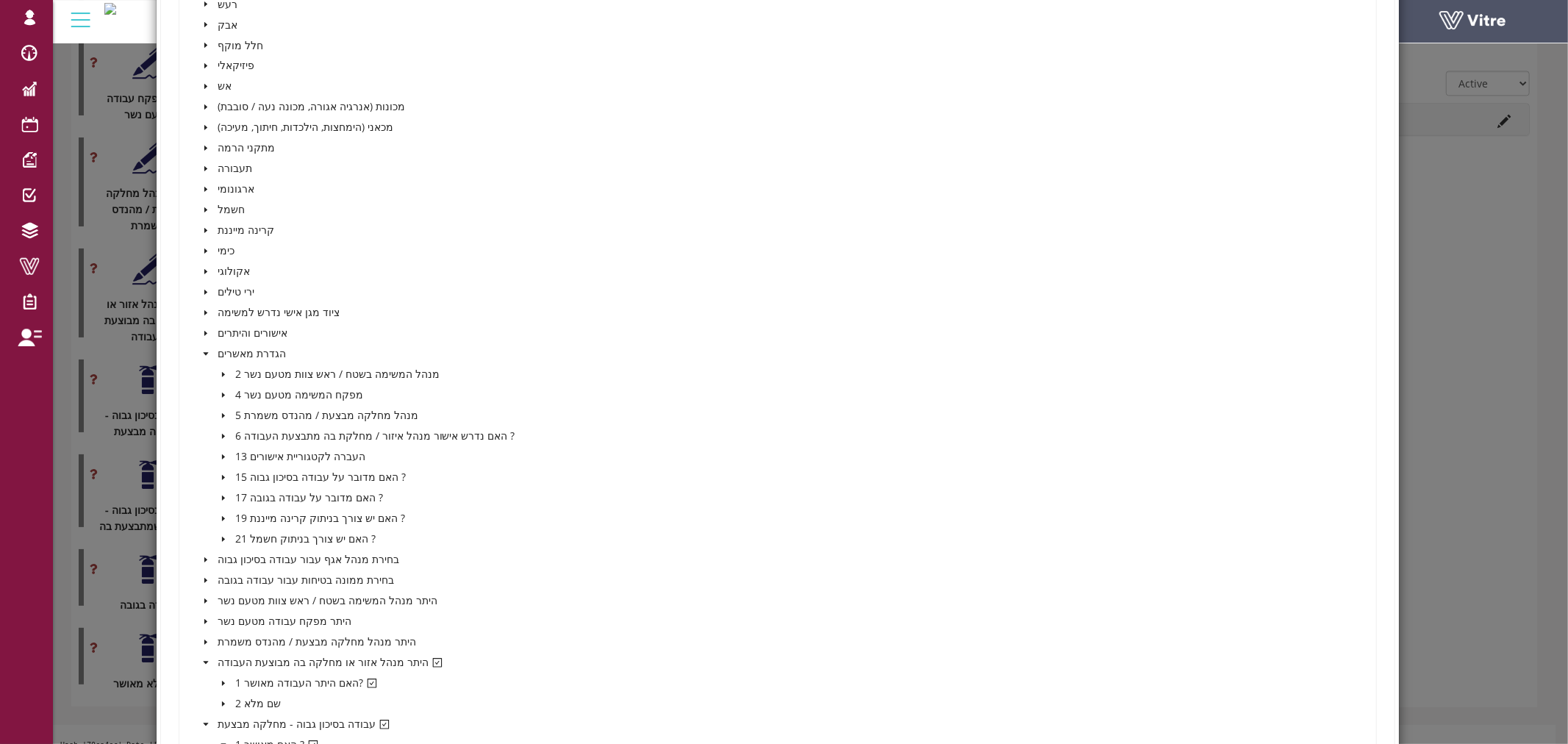
click at [222, 497] on icon "caret-down" at bounding box center [223, 498] width 7 height 7
click at [250, 516] on span at bounding box center [256, 519] width 12 height 12
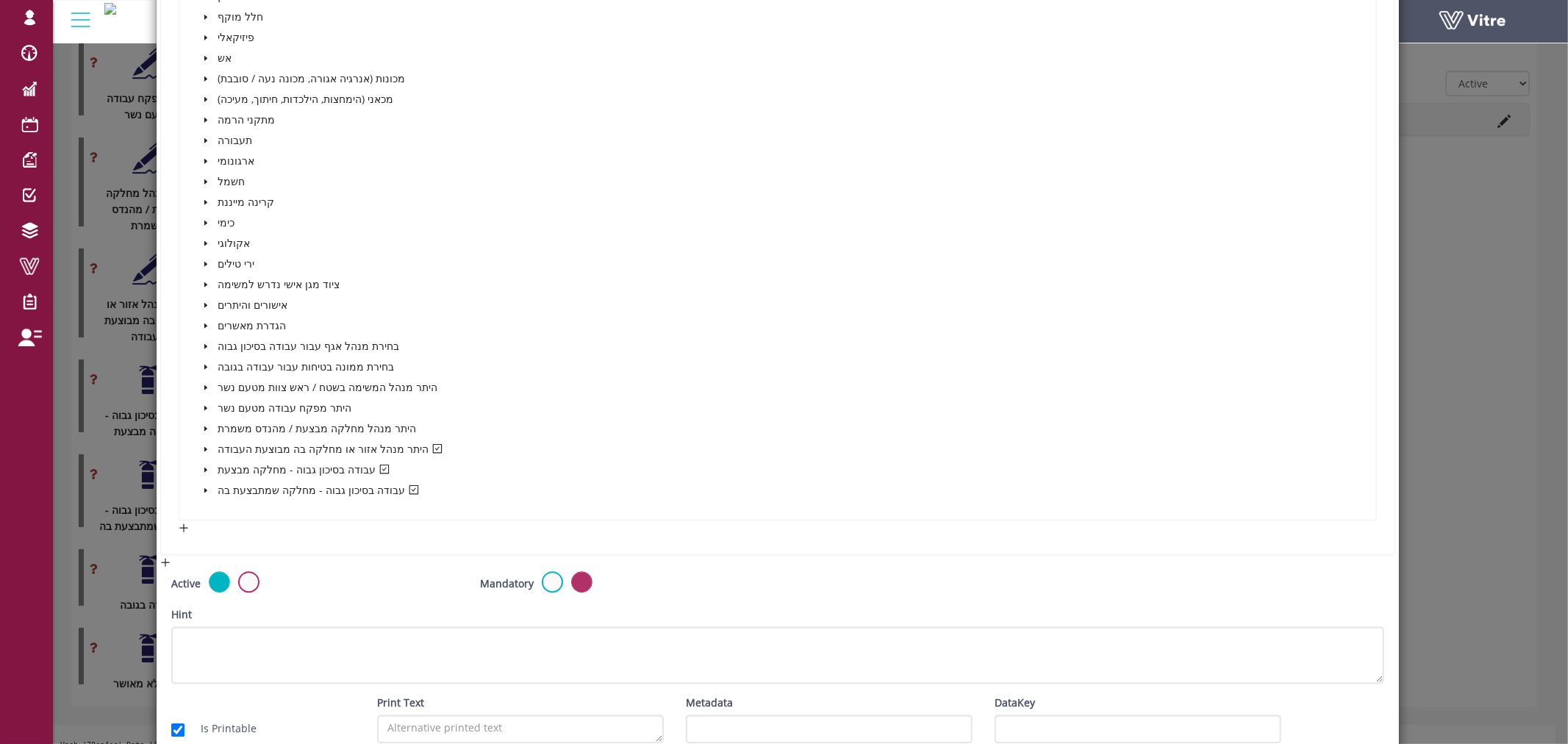
scroll to position [3430, 0]
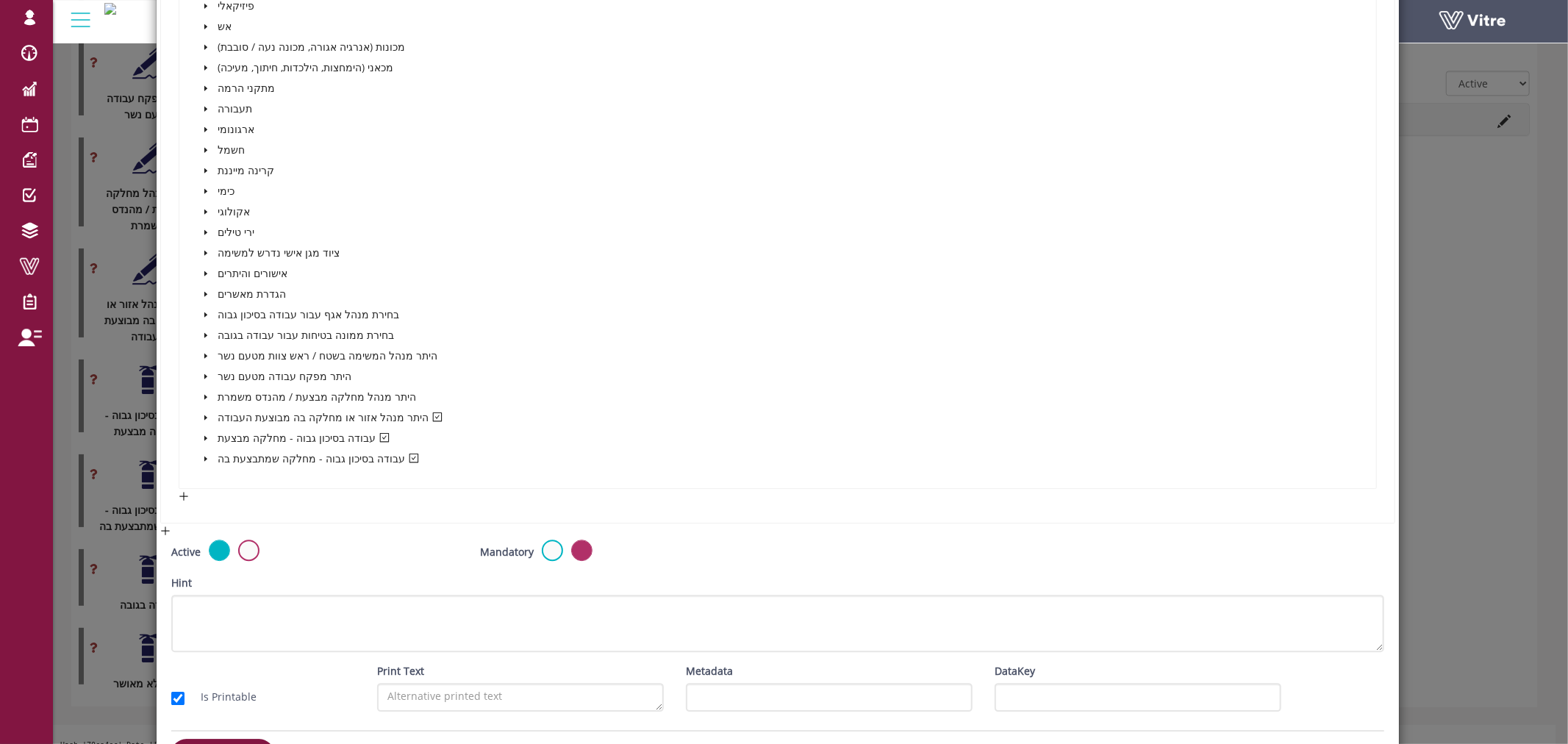
click at [204, 332] on icon "caret-down" at bounding box center [206, 335] width 7 height 7
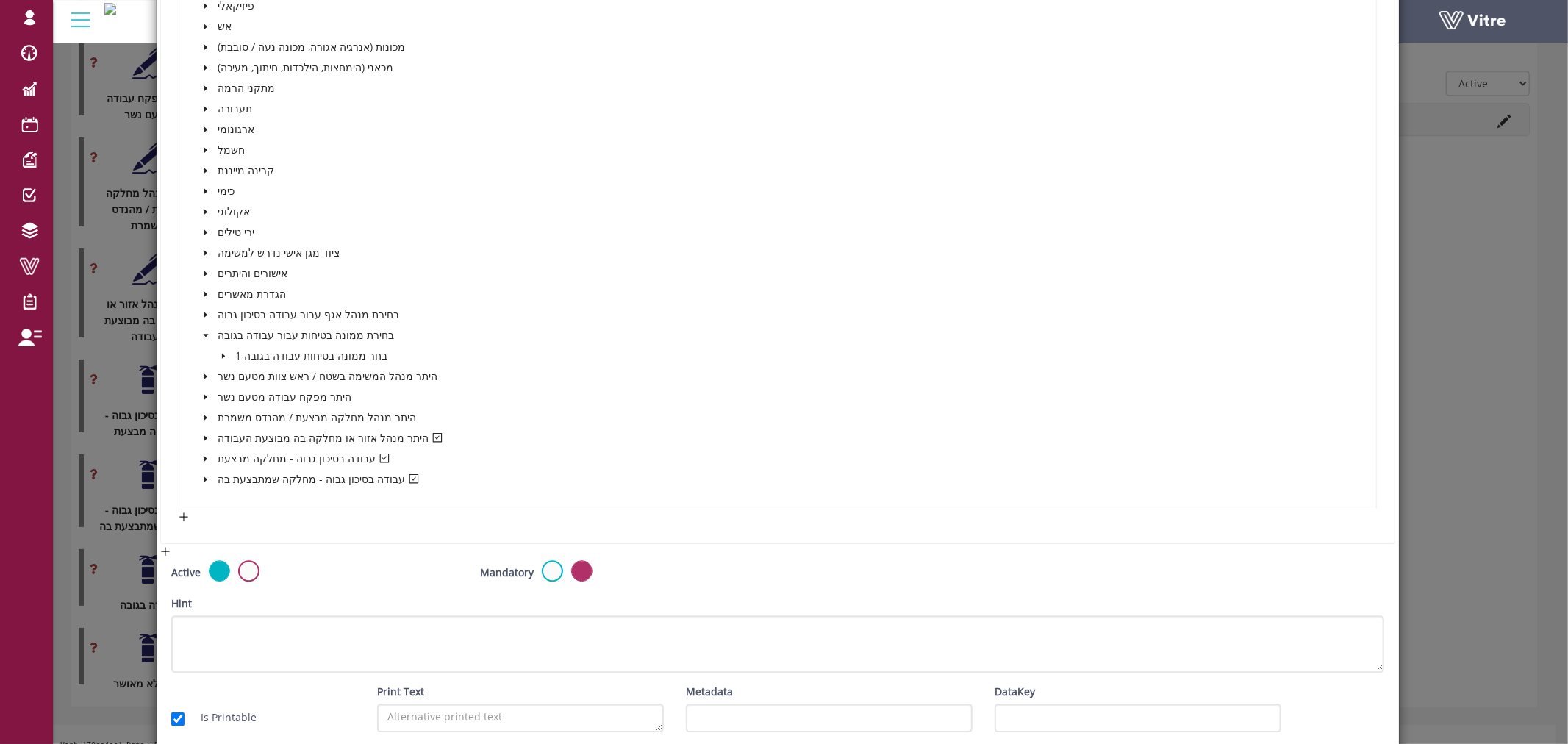
click at [220, 352] on icon "caret-down" at bounding box center [223, 356] width 7 height 7
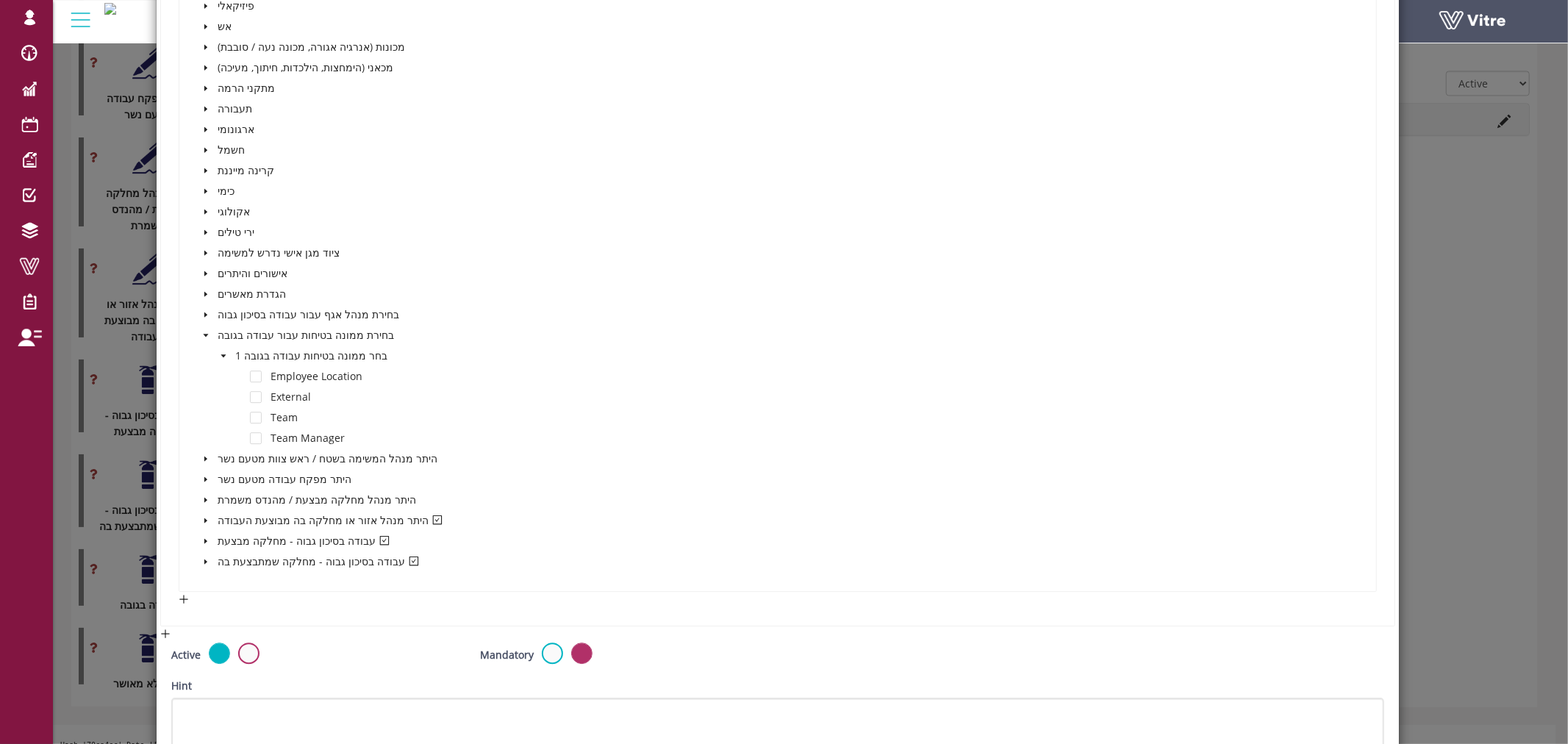
click at [220, 352] on icon "caret-down" at bounding box center [223, 356] width 7 height 7
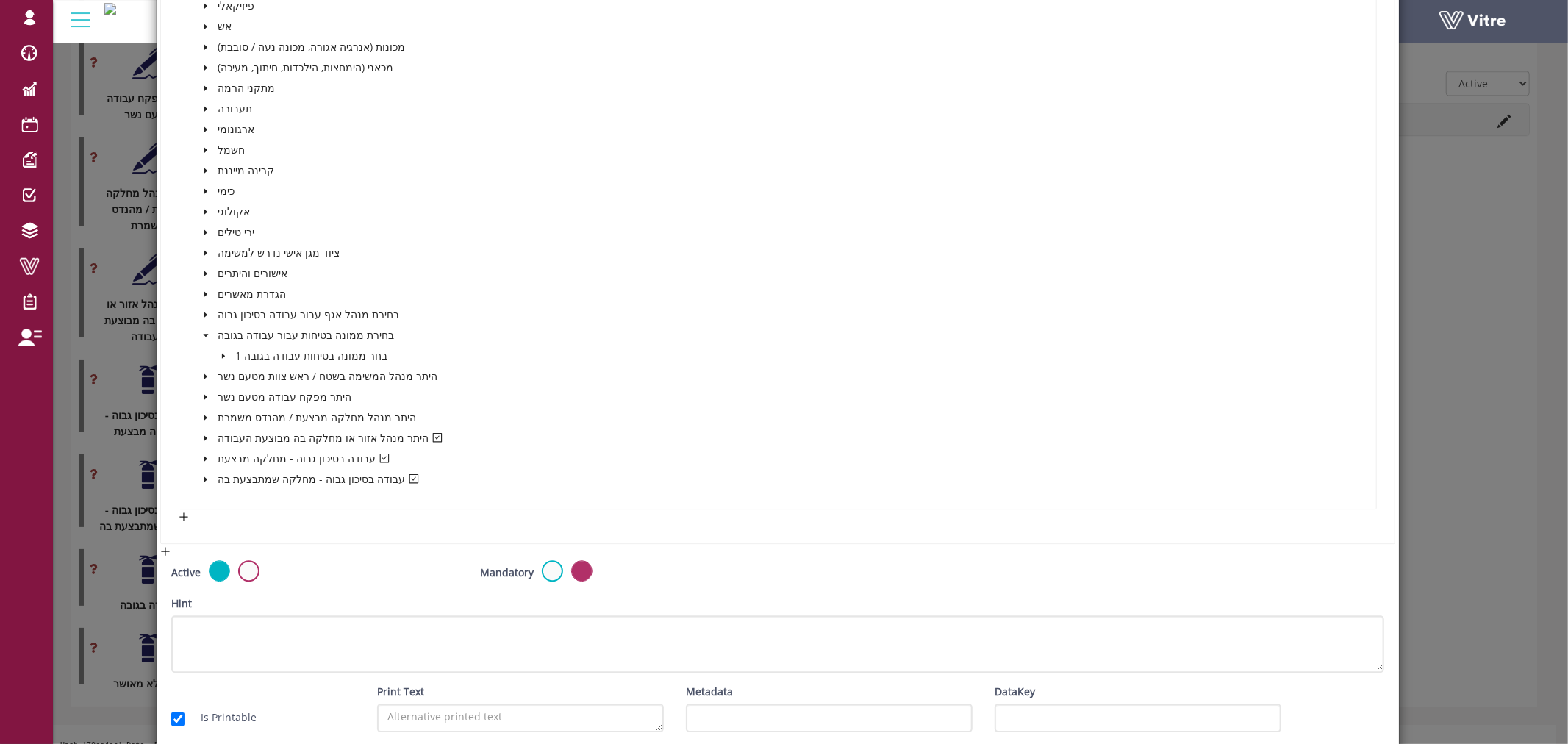
click at [202, 326] on span at bounding box center [206, 335] width 17 height 17
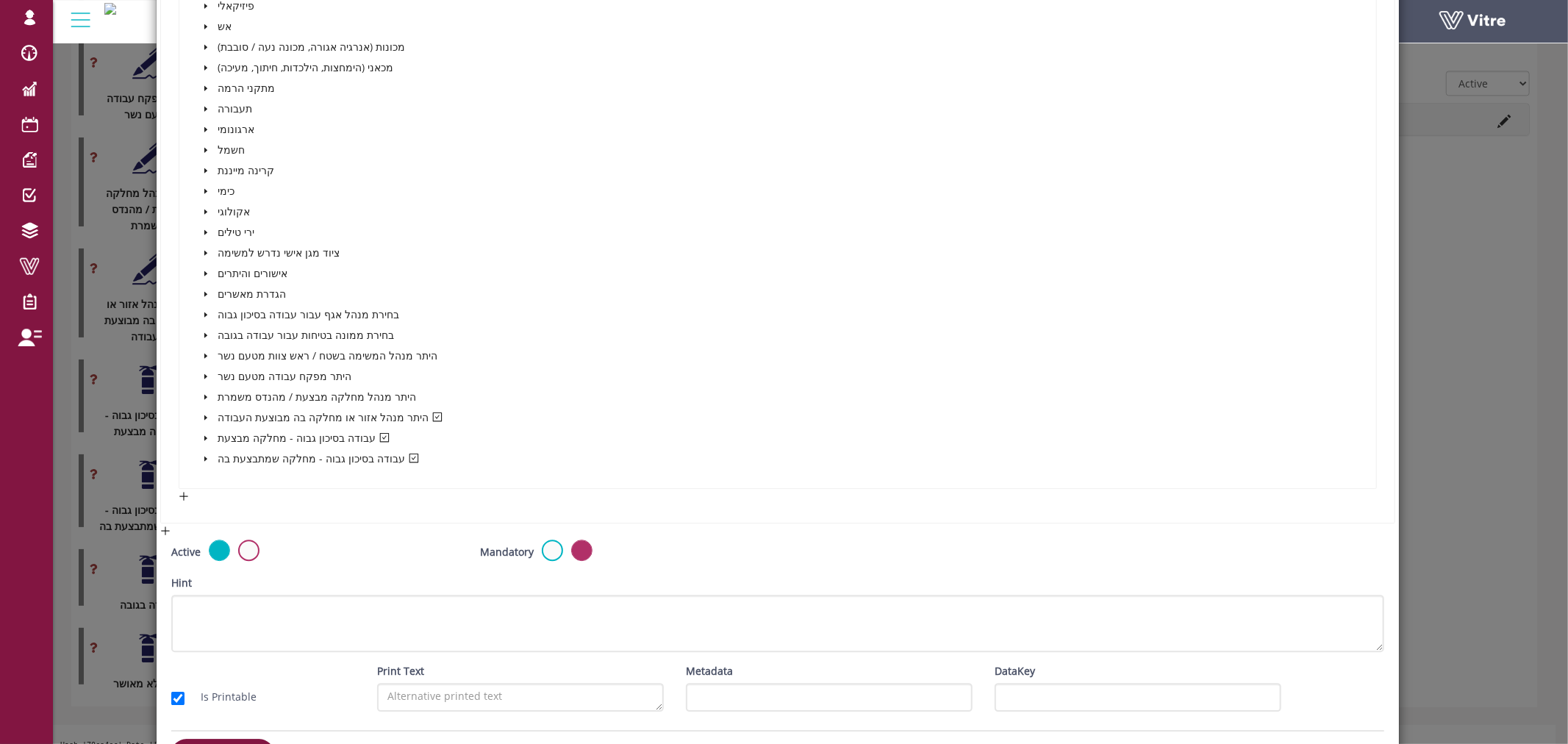
click at [204, 290] on icon "caret-down" at bounding box center [206, 293] width 7 height 7
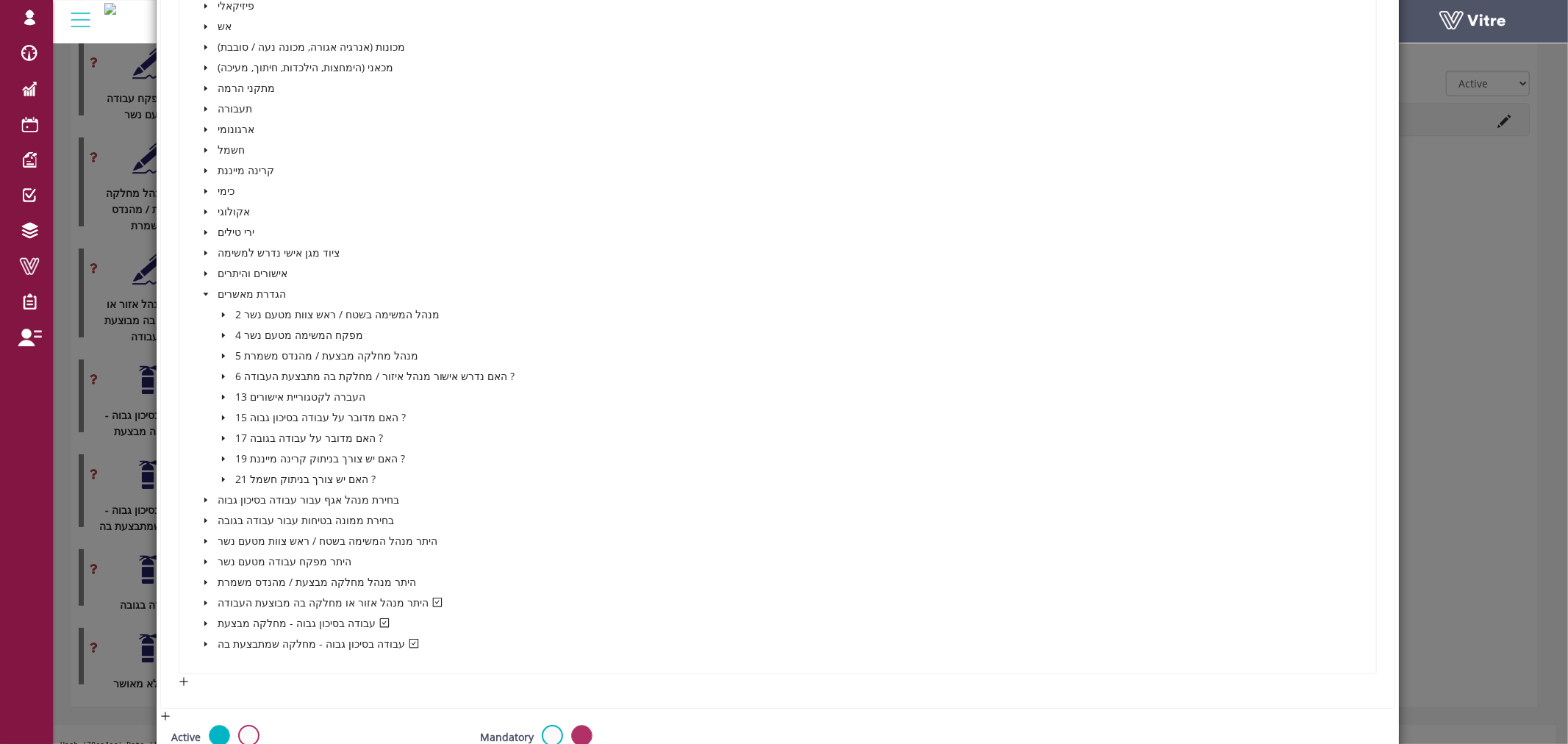
click at [222, 430] on span at bounding box center [223, 438] width 17 height 17
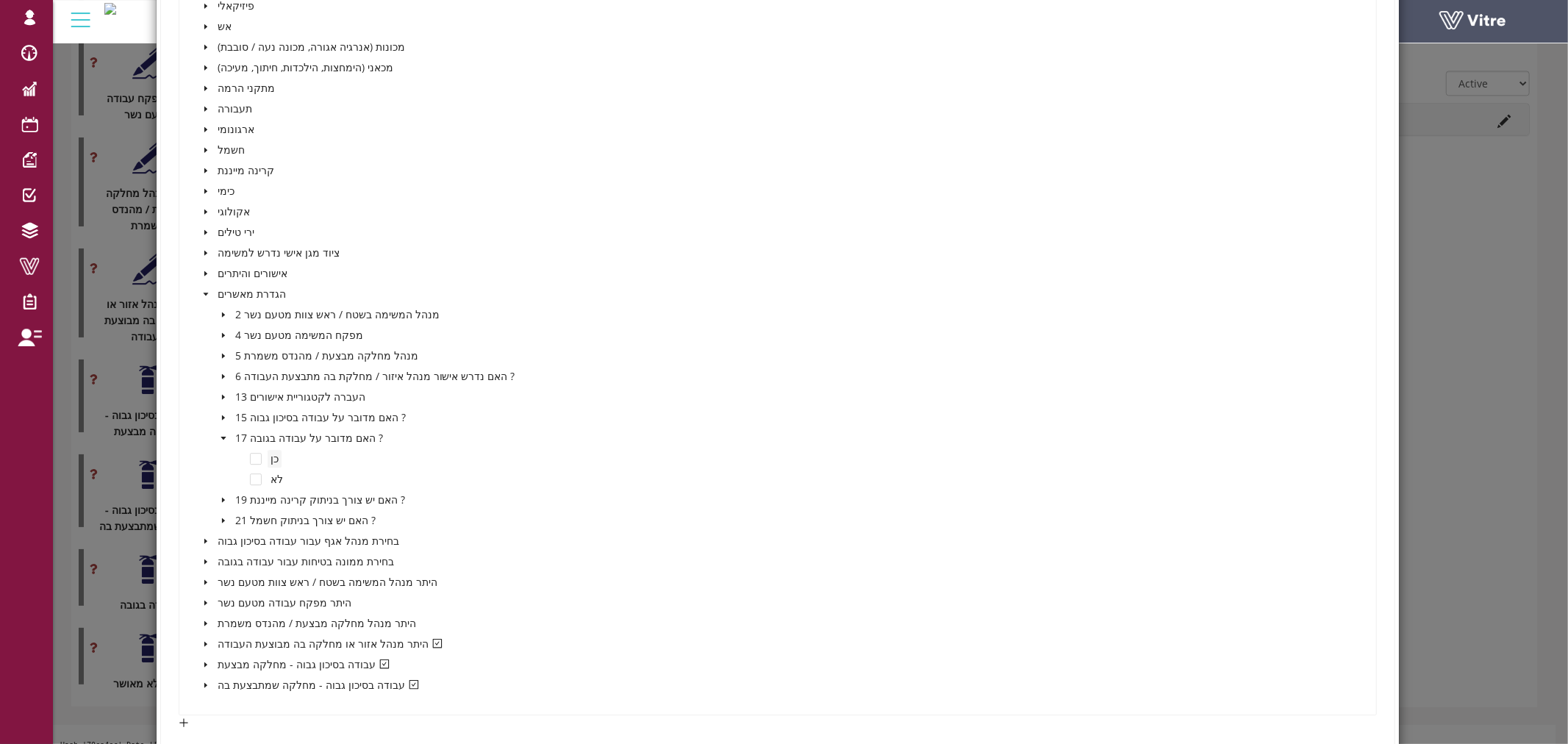
click at [271, 453] on span "כן" at bounding box center [274, 458] width 8 height 14
click at [258, 453] on span at bounding box center [256, 459] width 12 height 12
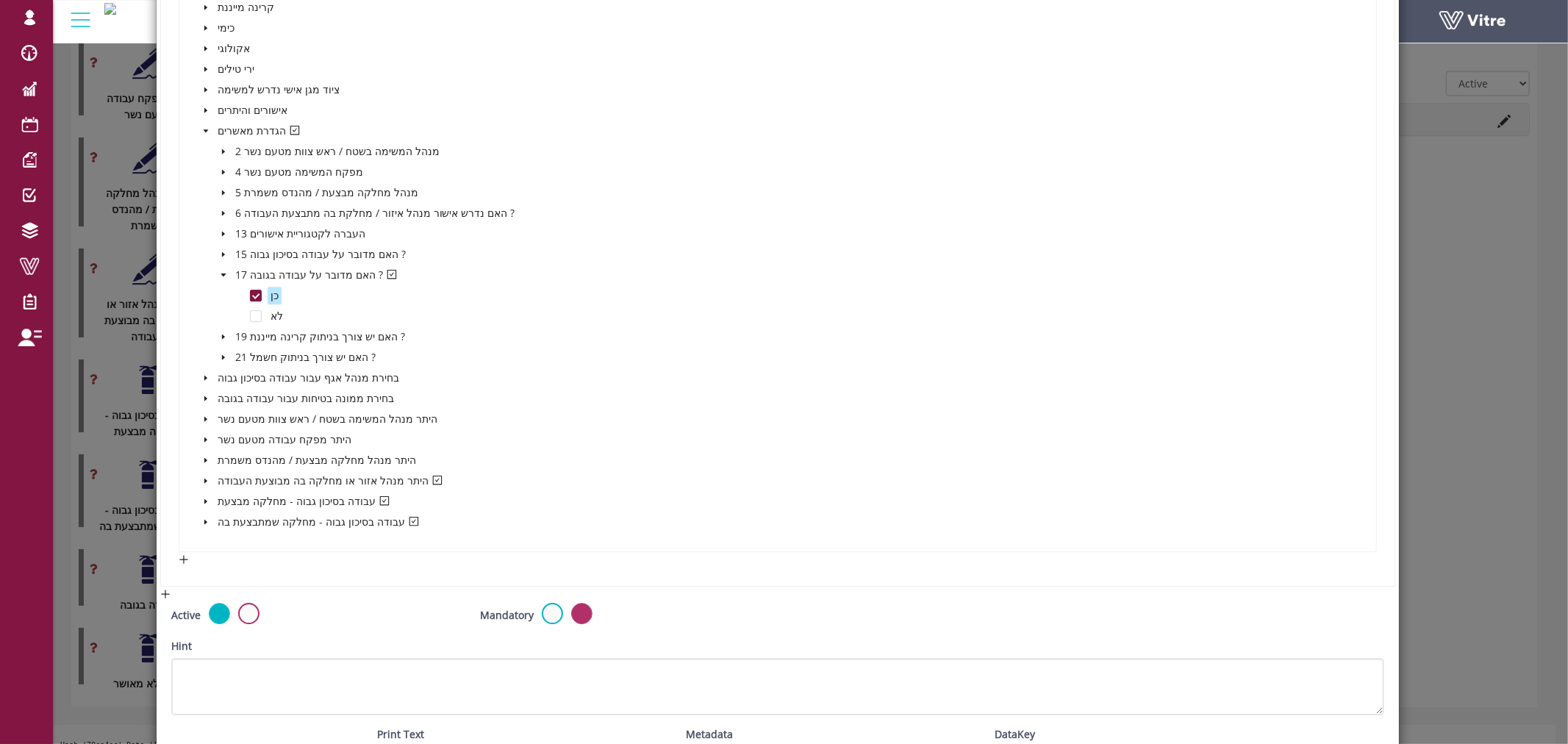
scroll to position [3700, 0]
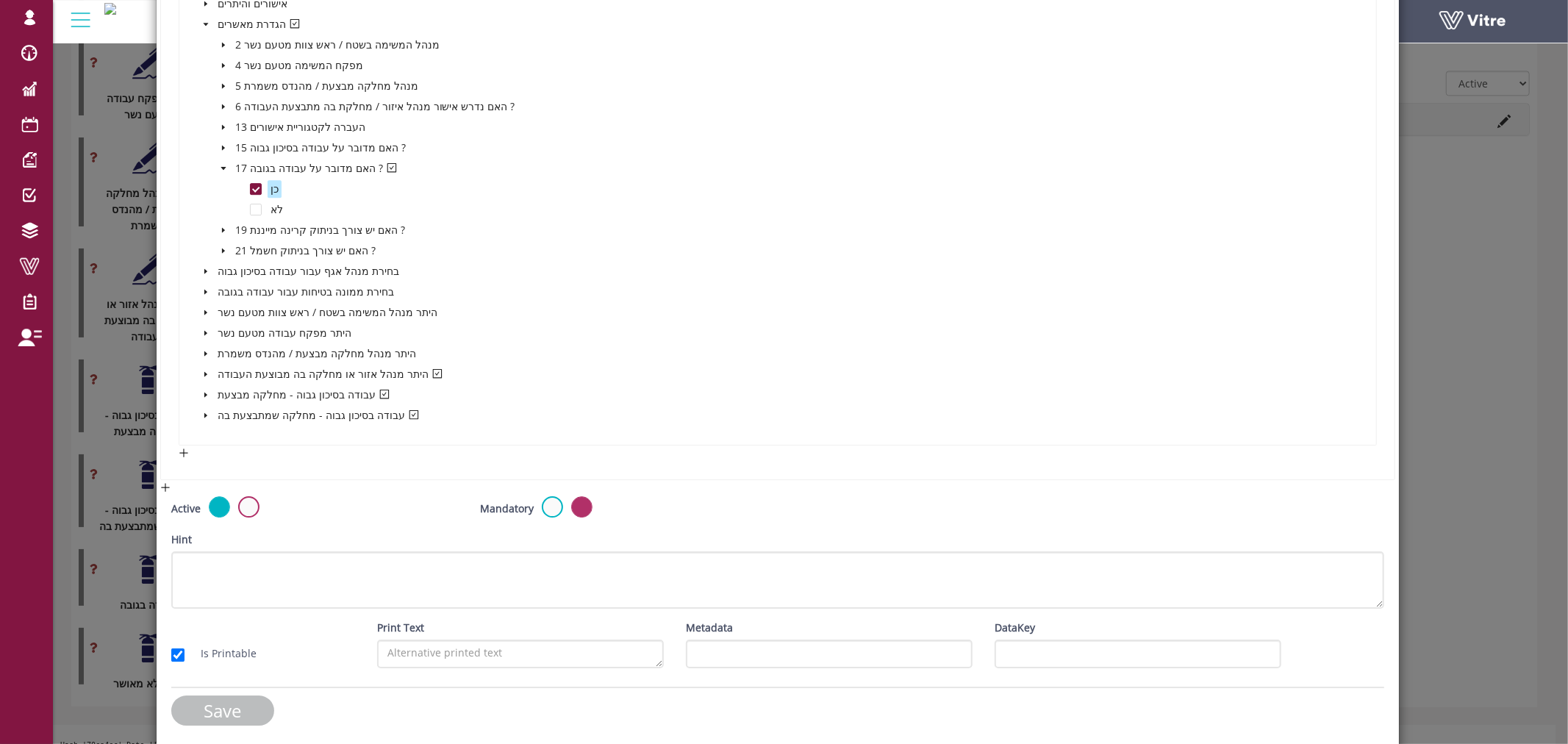
click at [233, 697] on input "Save" at bounding box center [222, 710] width 103 height 30
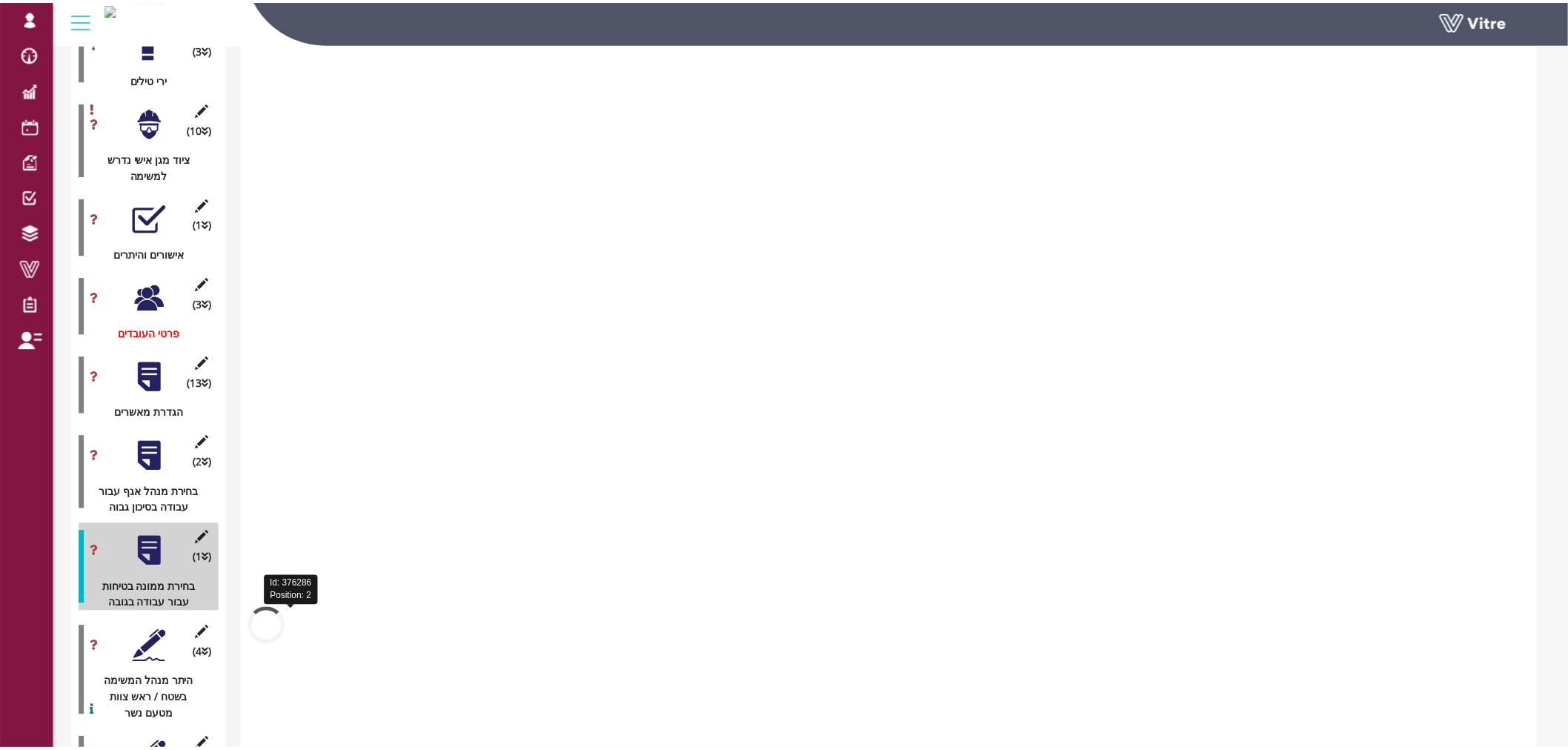
scroll to position [2555, 0]
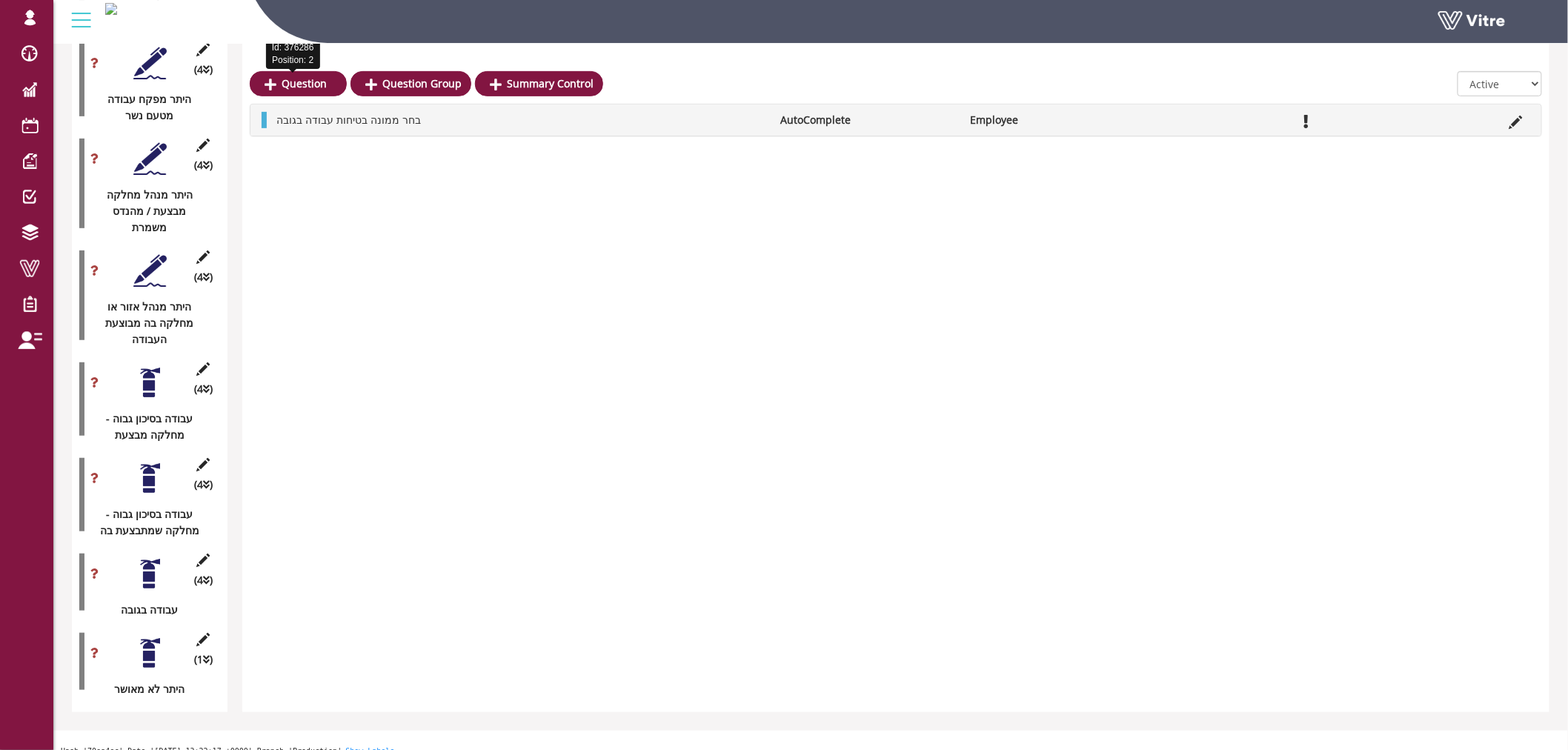
click at [156, 560] on div at bounding box center [150, 574] width 33 height 33
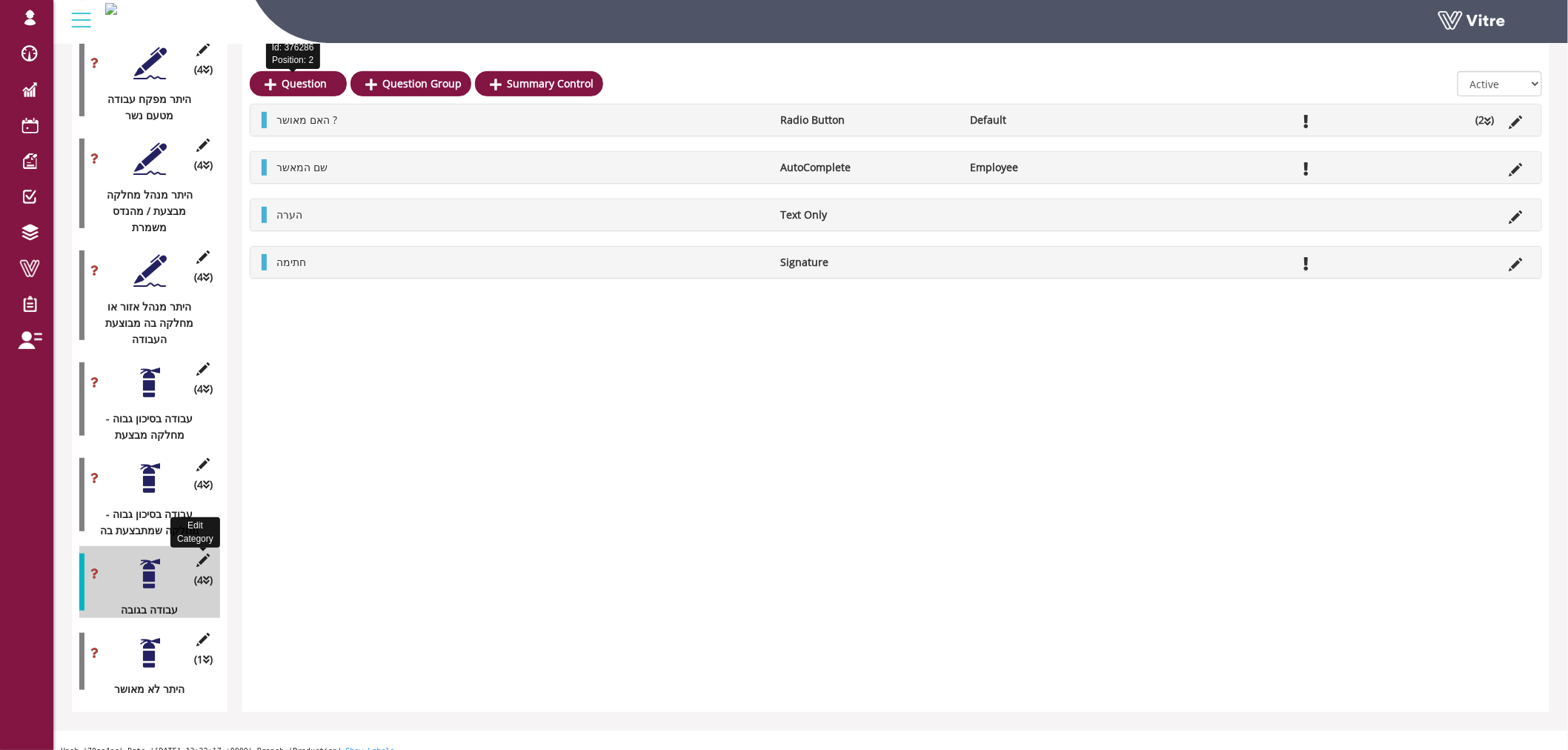
click at [202, 554] on icon at bounding box center [203, 560] width 18 height 13
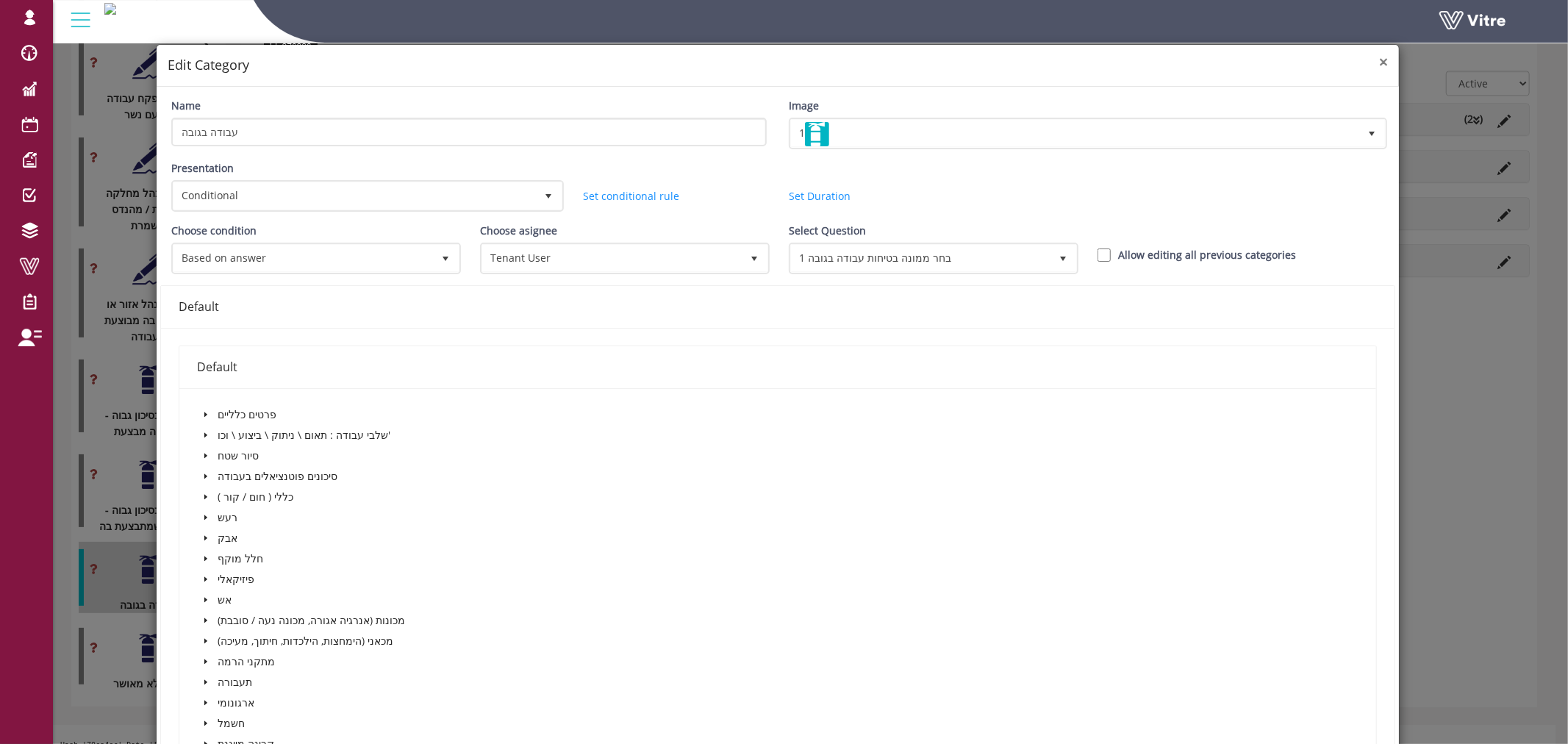
click at [1380, 60] on span "×" at bounding box center [1384, 62] width 9 height 21
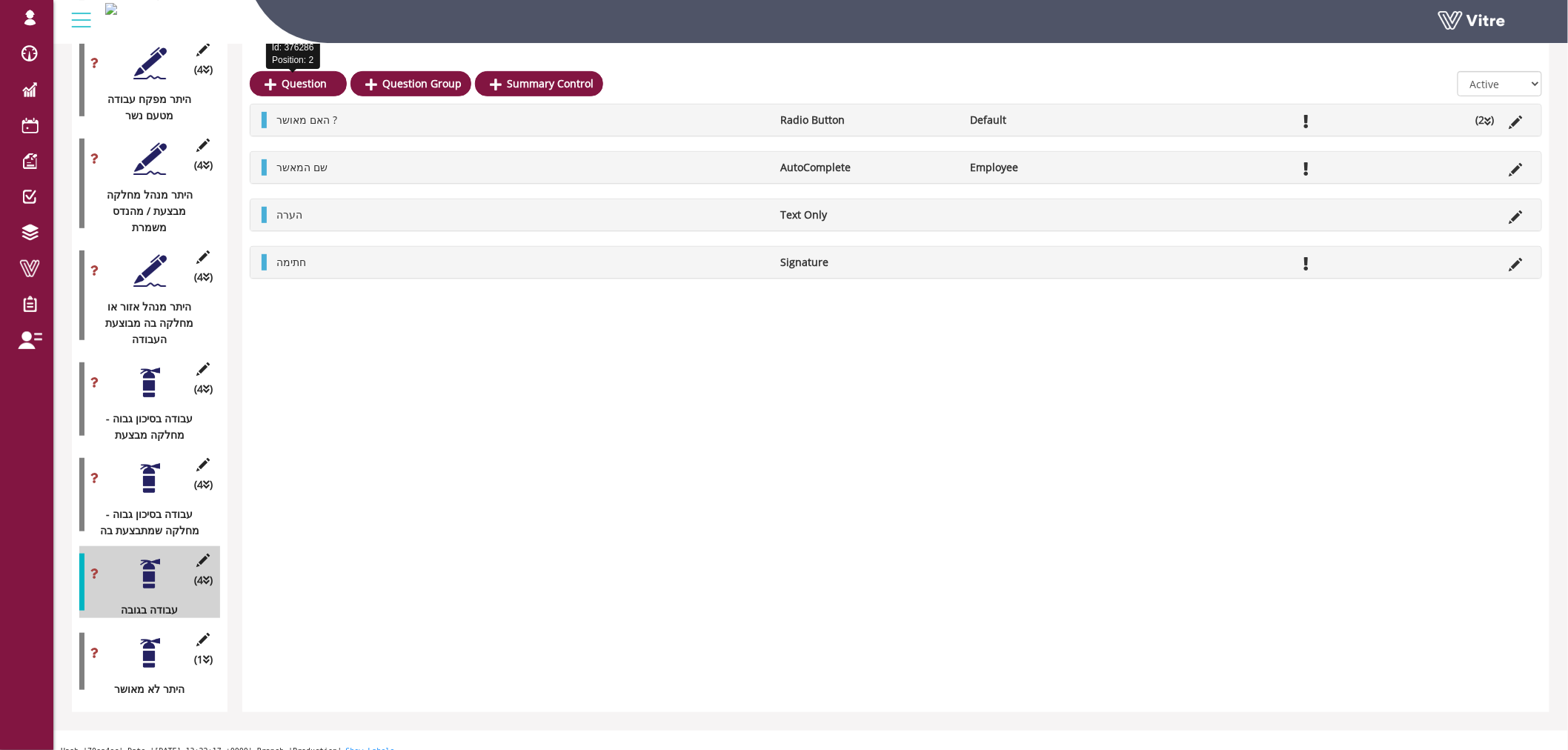
click at [148, 506] on div "עבודה בסיכון גבוה - מחלקה שמתבצעת בה" at bounding box center [144, 522] width 130 height 32
click at [151, 506] on div "עבודה בסיכון גבוה - מחלקה שמתבצעת בה" at bounding box center [144, 522] width 130 height 32
click at [150, 571] on div at bounding box center [150, 574] width 33 height 33
drag, startPoint x: 388, startPoint y: 173, endPoint x: 258, endPoint y: 174, distance: 130.0
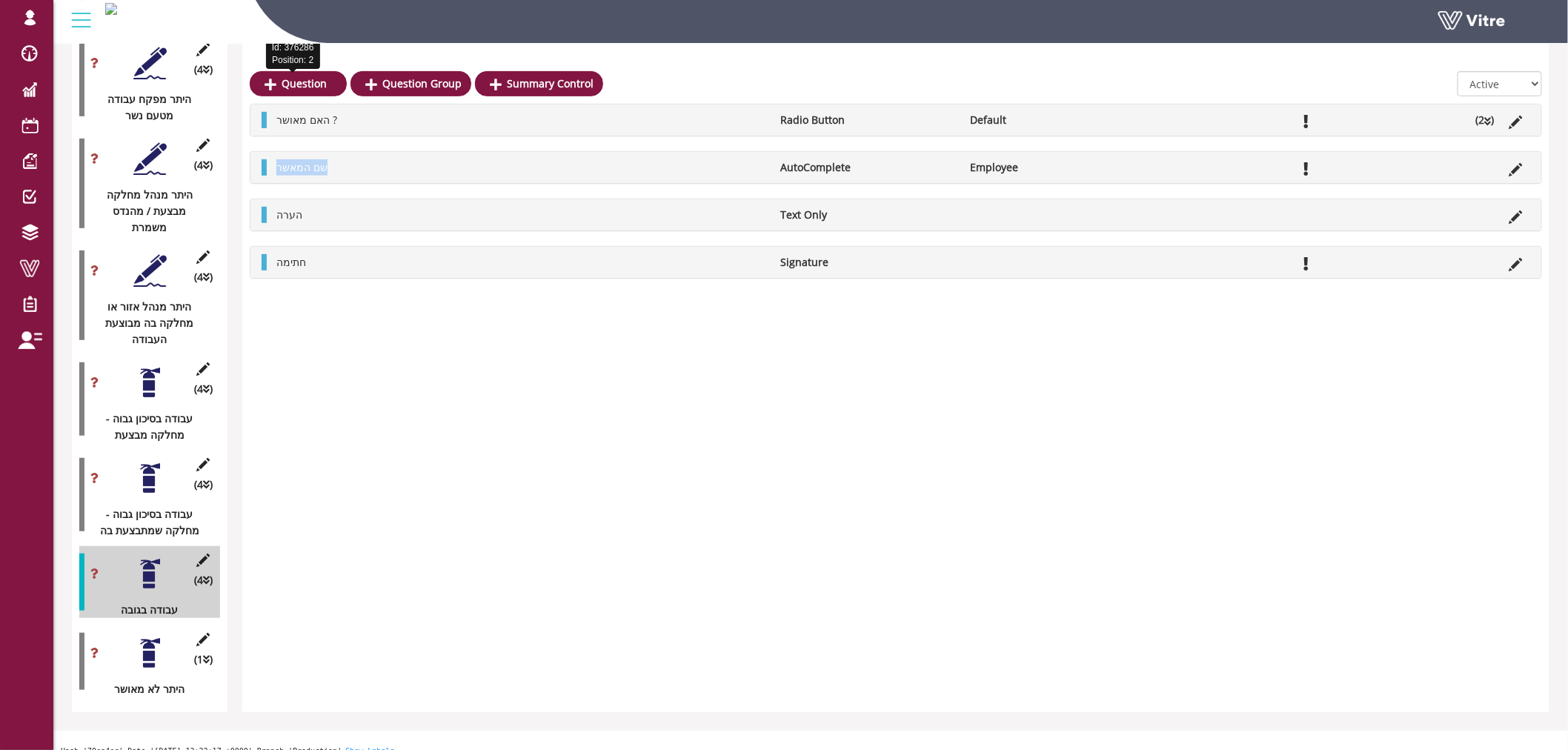
click at [258, 174] on div "שם המאשר AutoComplete Employee" at bounding box center [895, 168] width 1291 height 32
click at [208, 554] on icon at bounding box center [203, 560] width 18 height 13
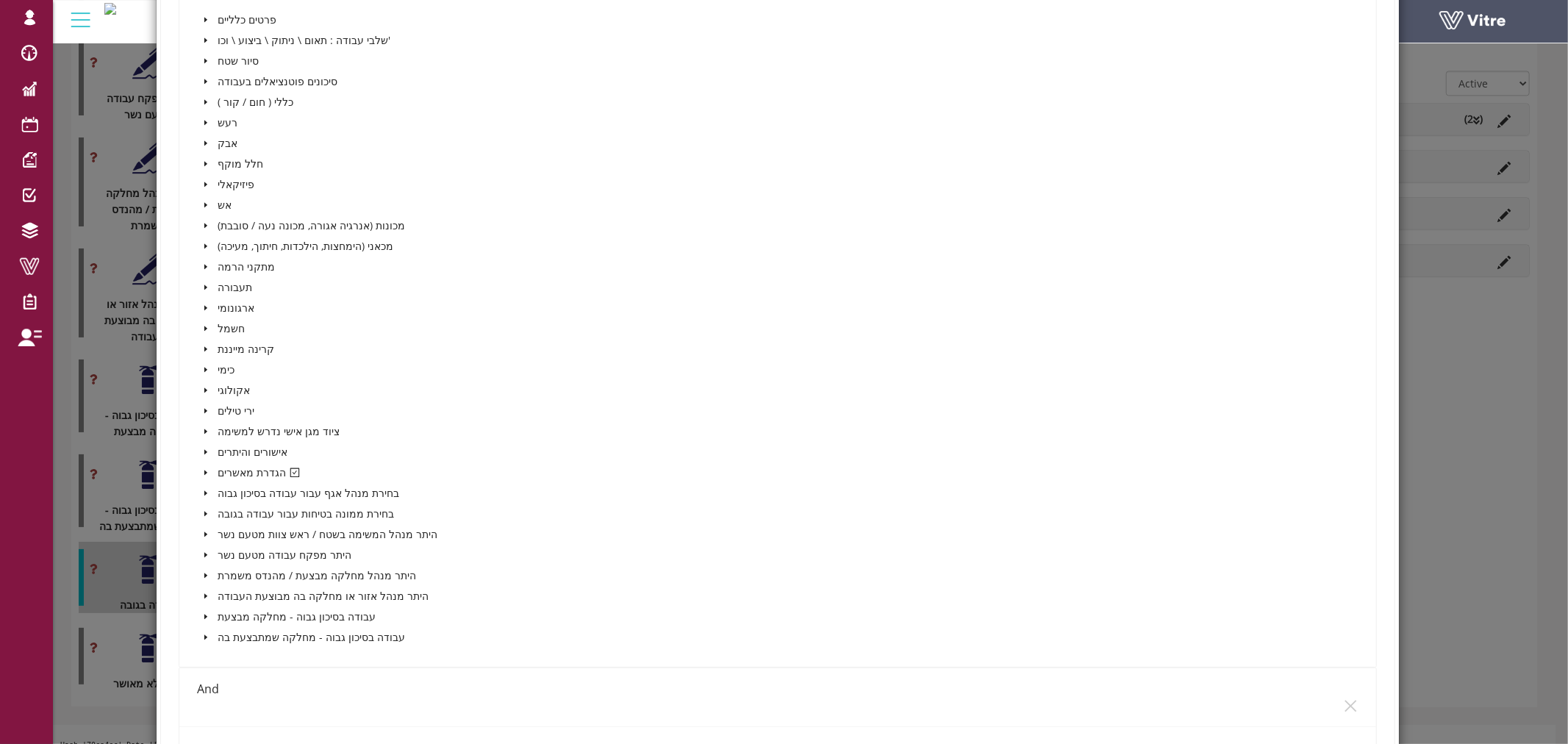
scroll to position [408, 0]
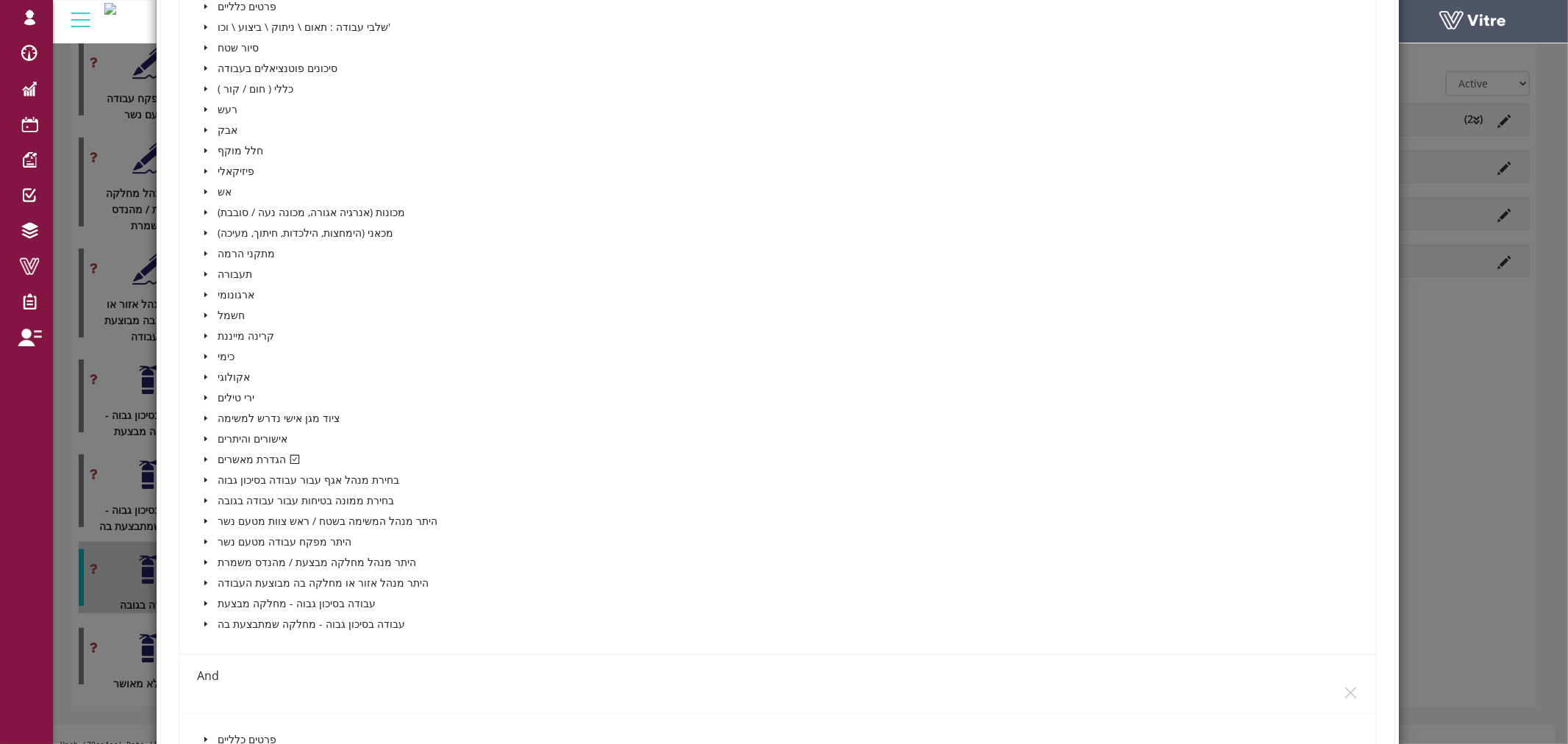
click at [202, 456] on icon "caret-down" at bounding box center [206, 459] width 7 height 7
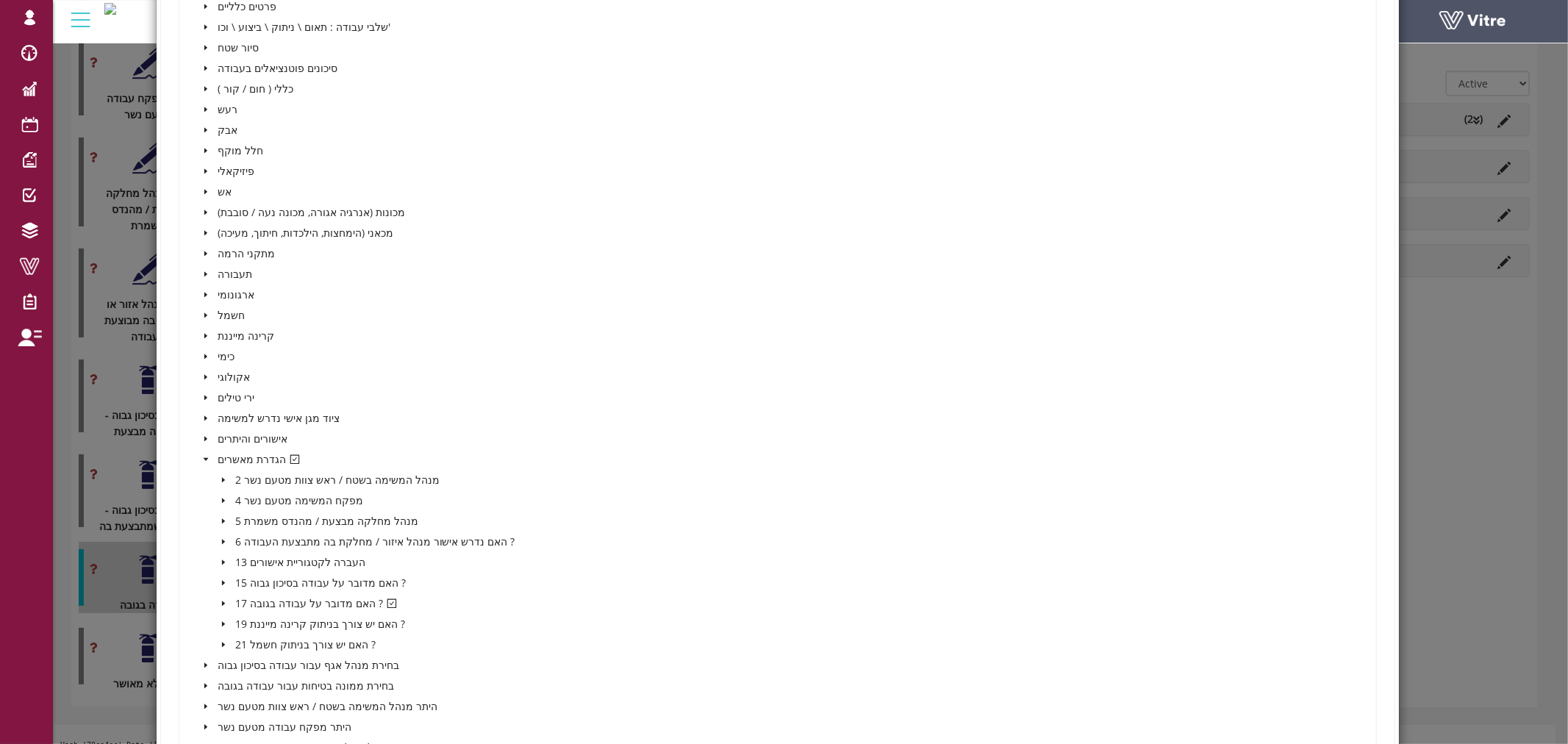
click at [223, 600] on icon "caret-down" at bounding box center [223, 603] width 7 height 7
click at [202, 456] on icon "caret-down" at bounding box center [206, 459] width 7 height 7
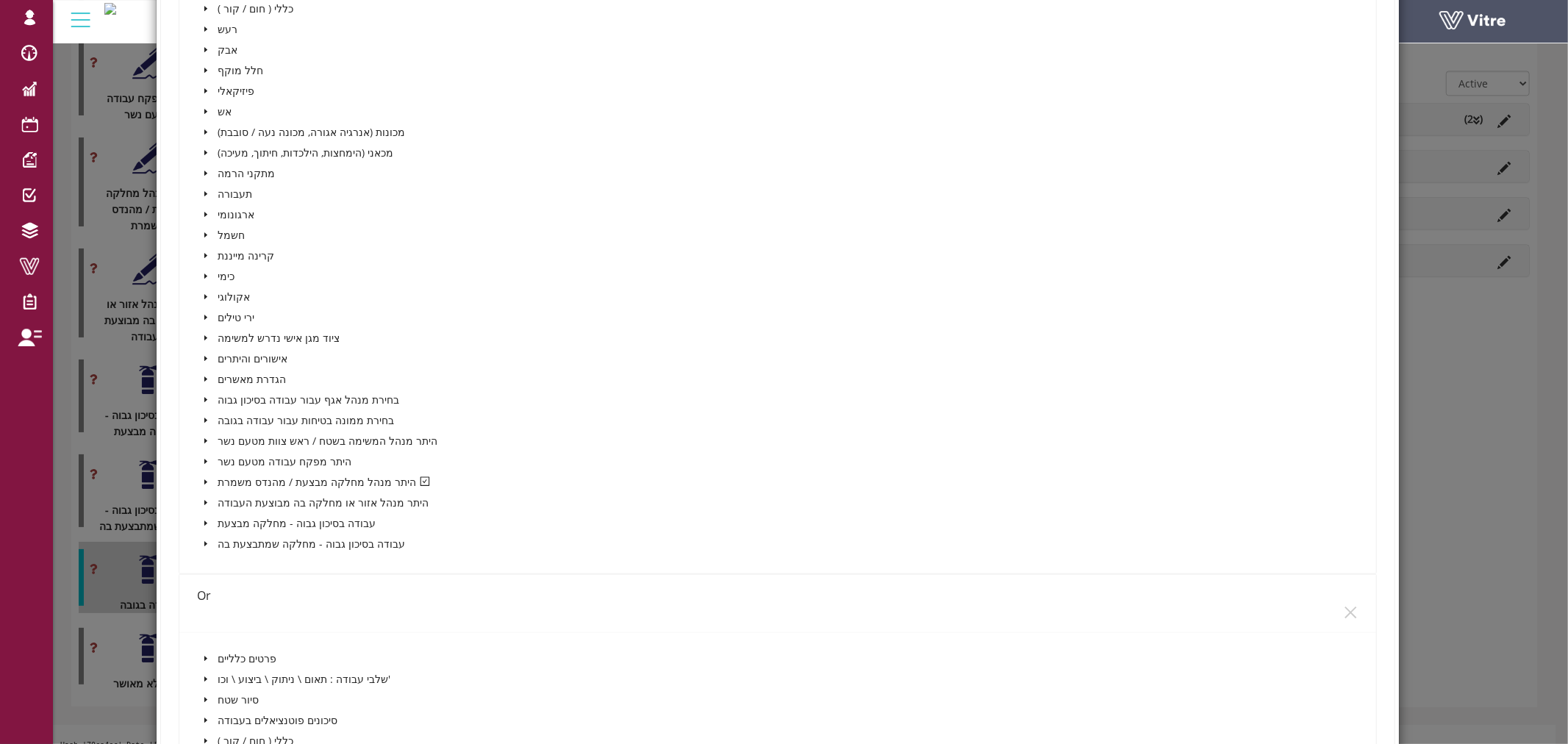
scroll to position [1225, 0]
click at [204, 372] on icon "caret-down" at bounding box center [205, 375] width 3 height 5
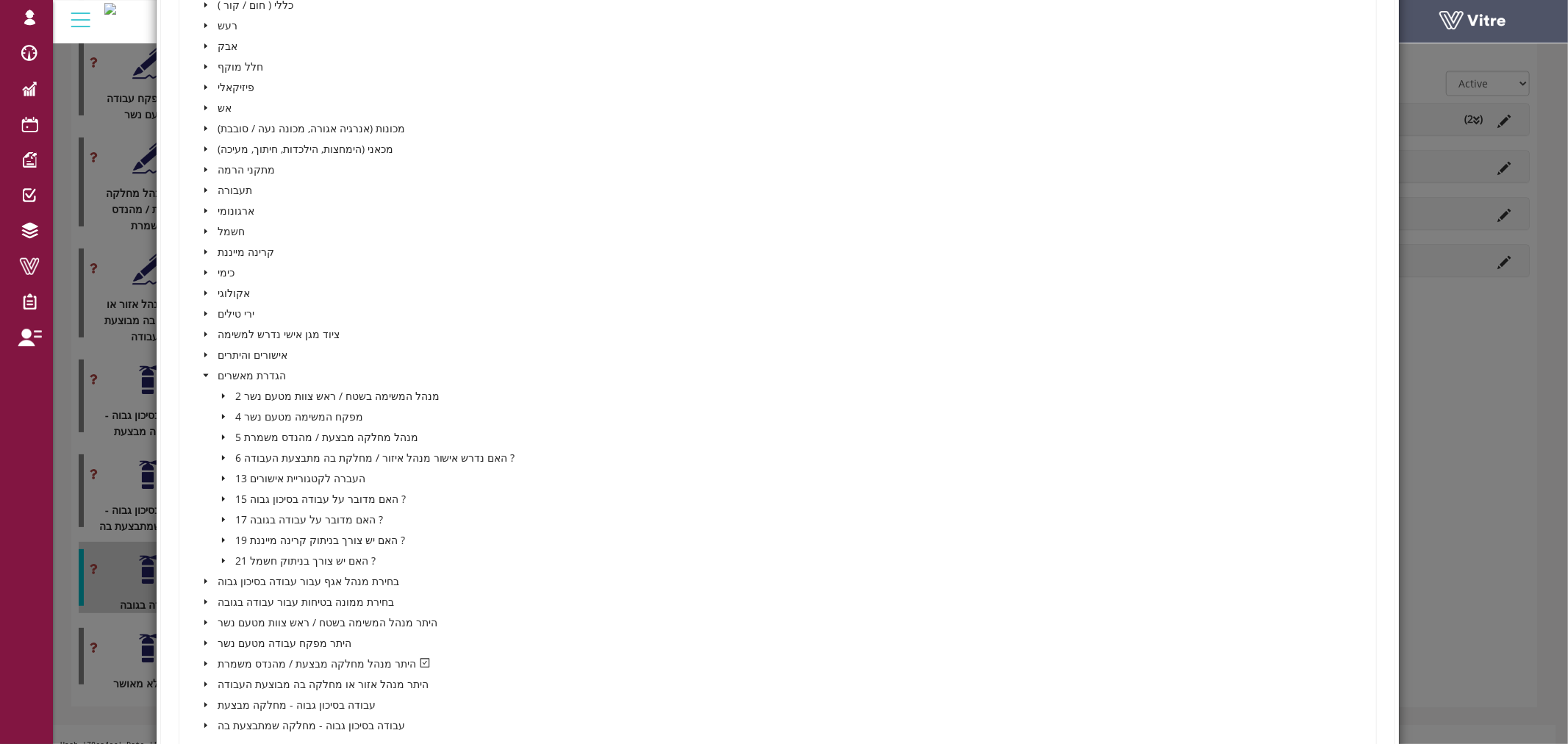
click at [222, 517] on icon "caret-down" at bounding box center [223, 519] width 3 height 5
click at [256, 537] on span at bounding box center [256, 541] width 12 height 12
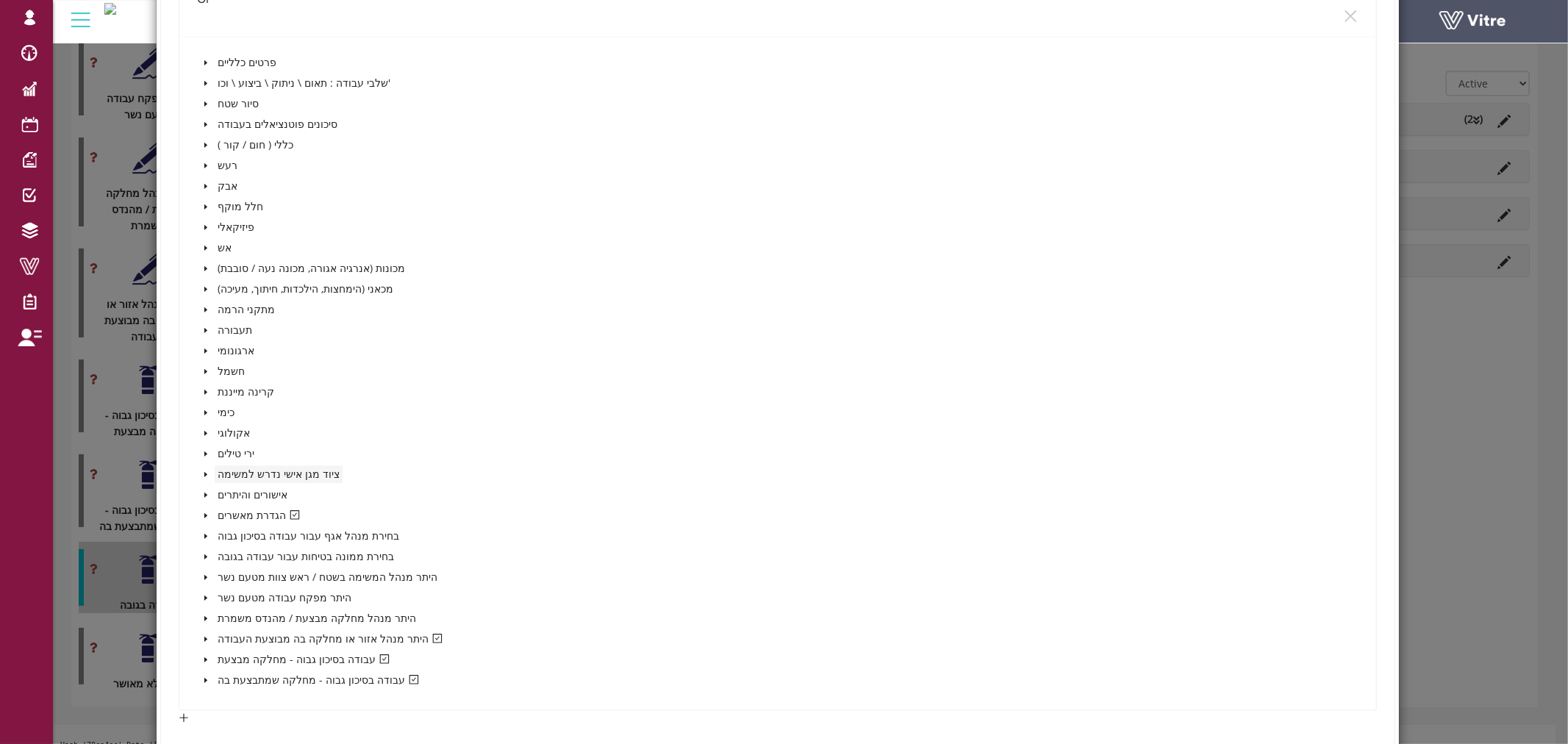
scroll to position [3041, 0]
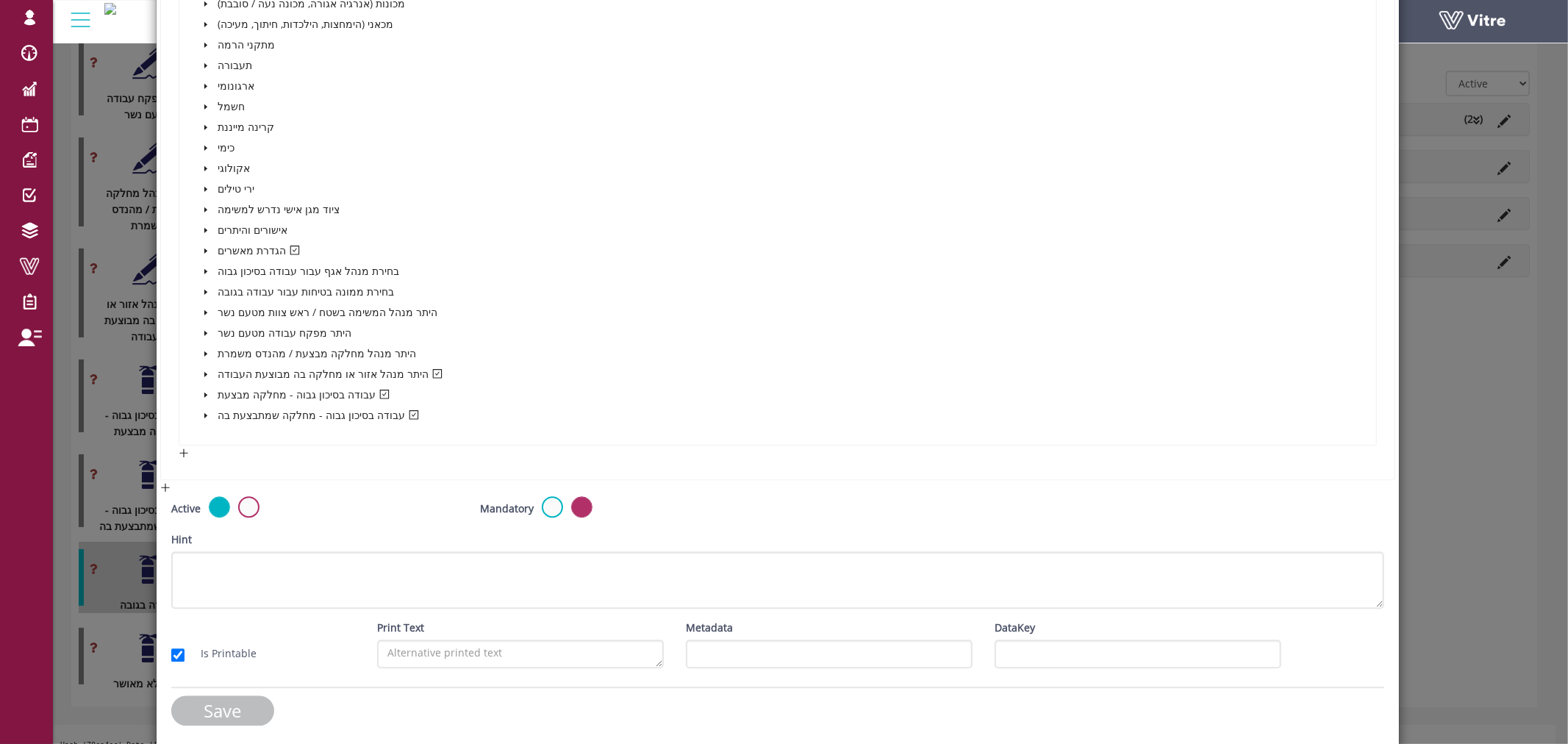
click at [233, 702] on input "Save" at bounding box center [222, 710] width 103 height 30
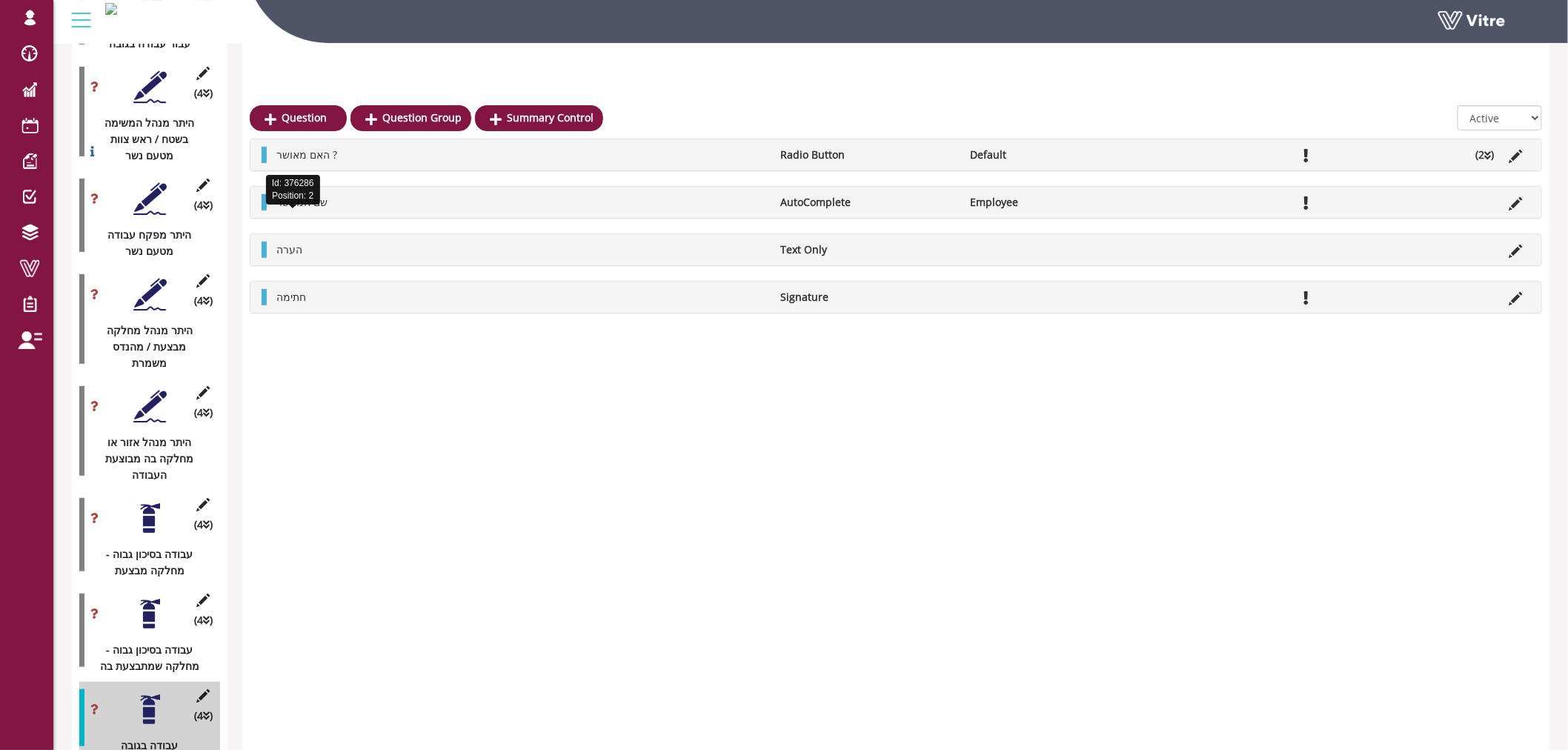
scroll to position [2391, 0]
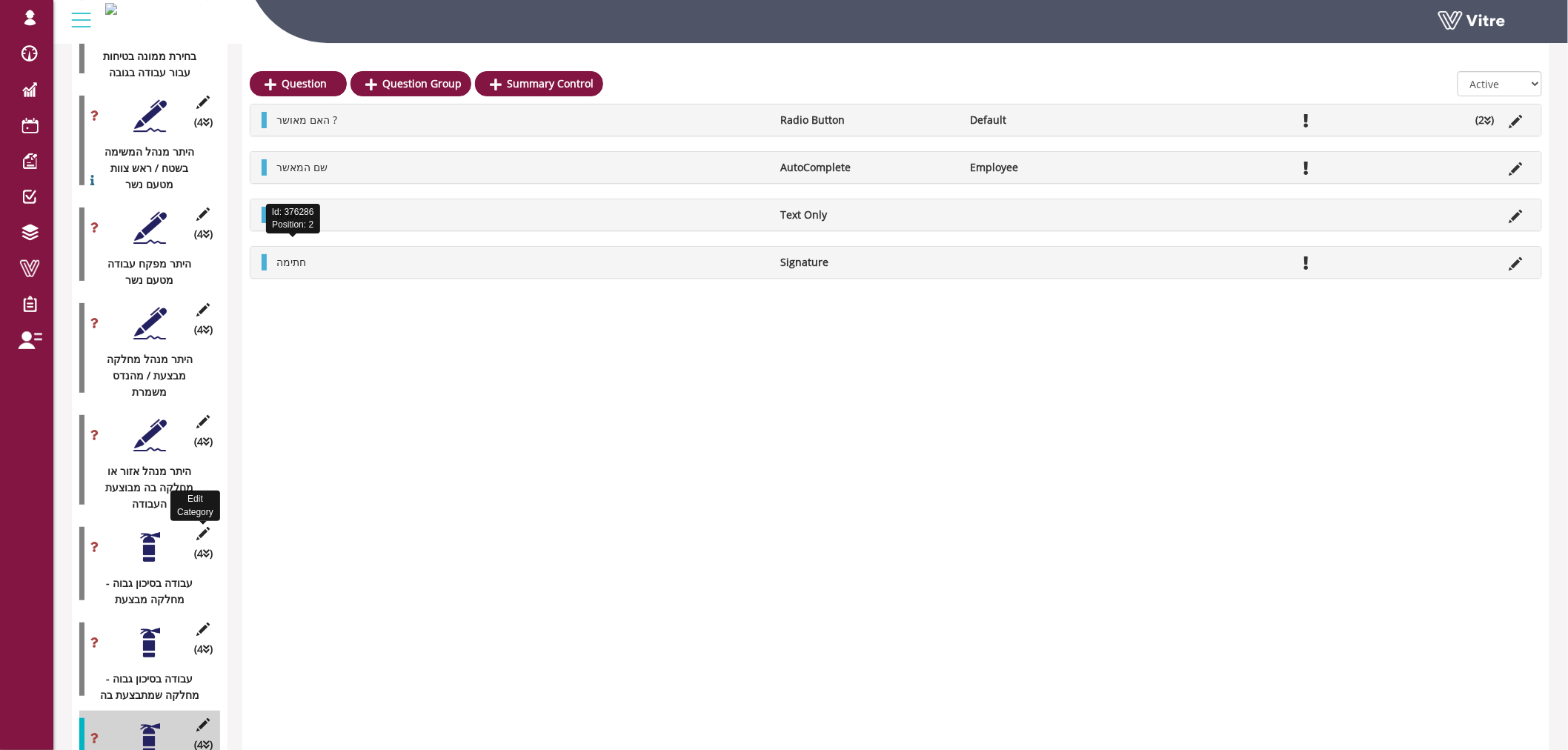
click at [206, 527] on icon at bounding box center [203, 533] width 18 height 13
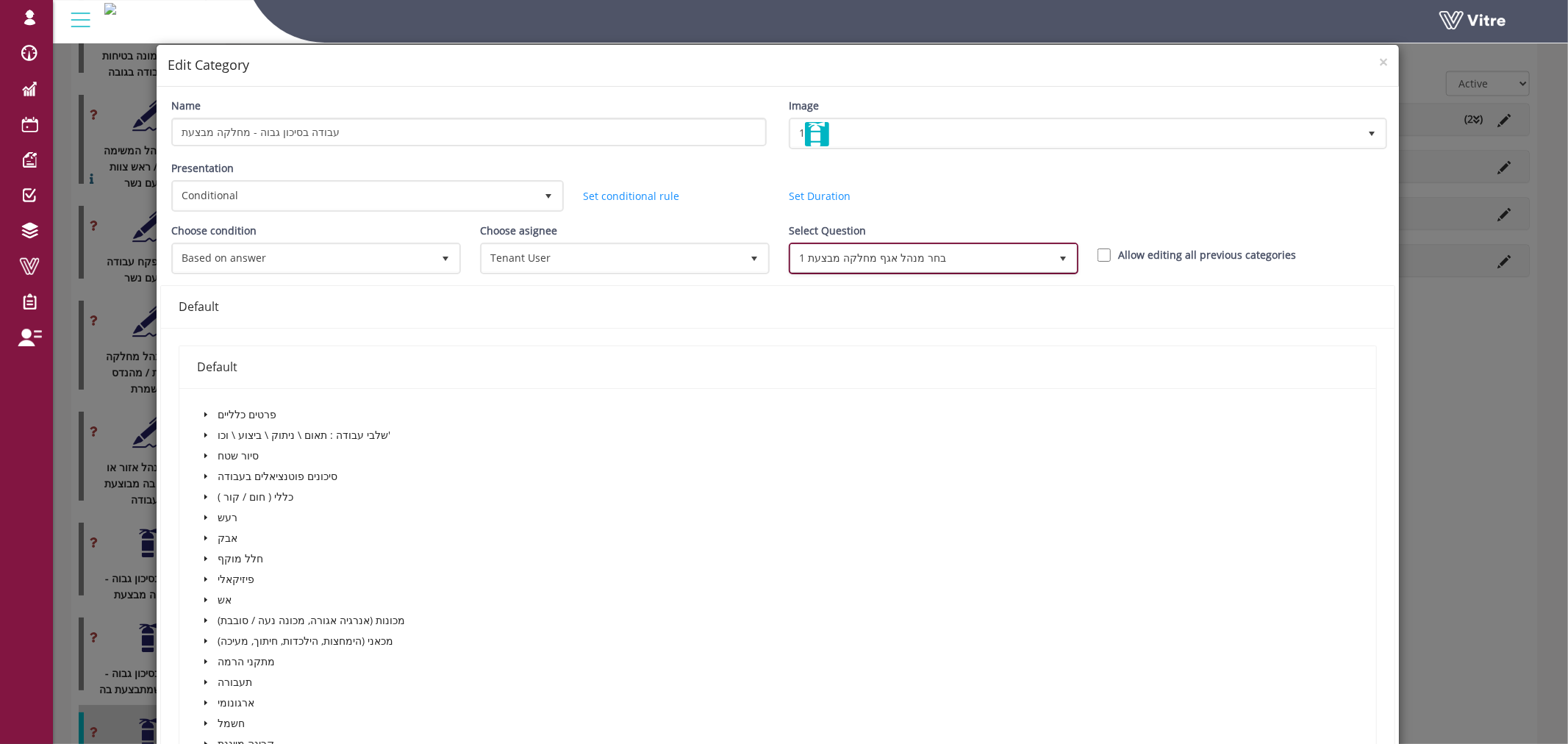
click at [931, 257] on span "1 בחר מנהל אגף מחלקה מבצעת" at bounding box center [920, 258] width 259 height 26
click at [1380, 59] on span "×" at bounding box center [1384, 62] width 9 height 21
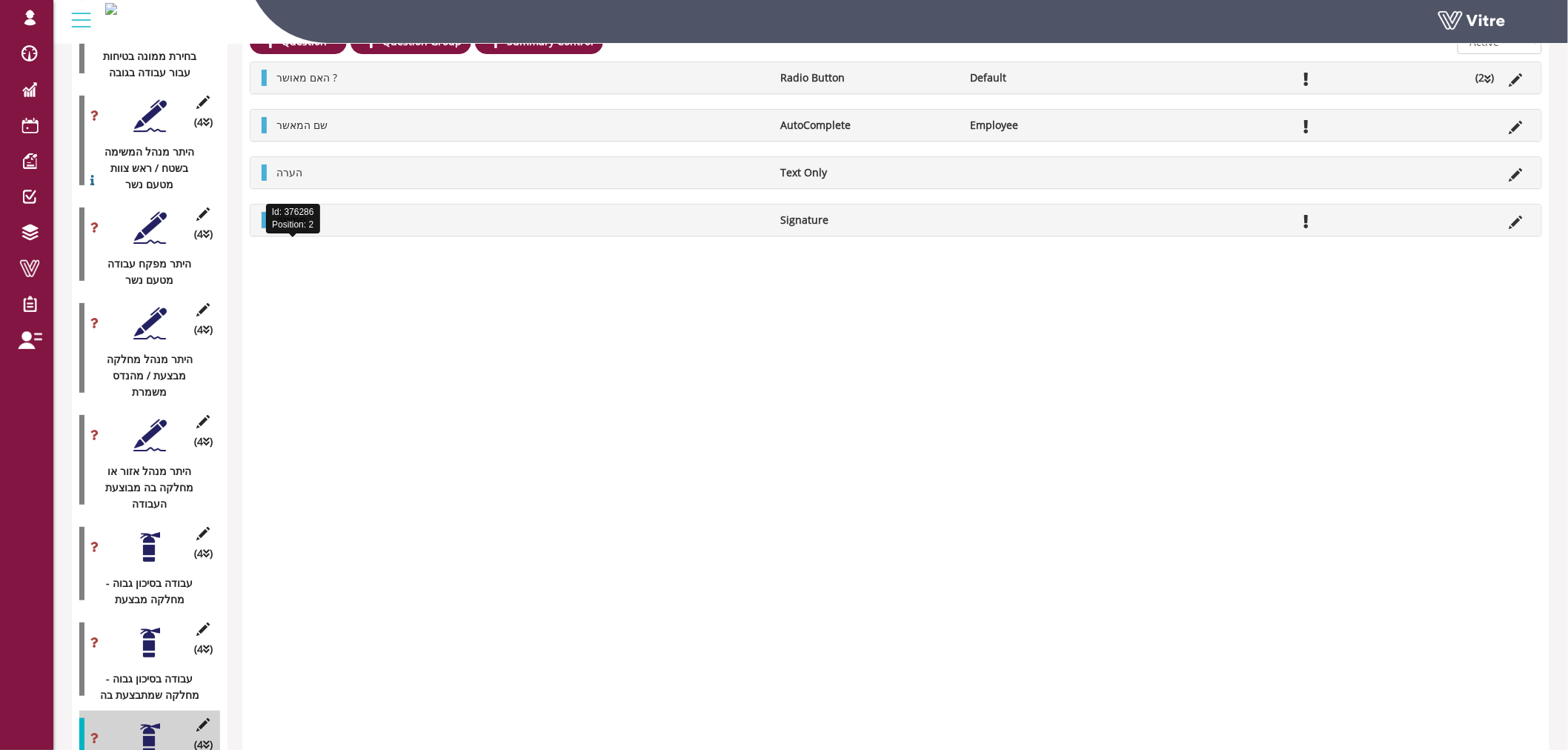
scroll to position [2309, 0]
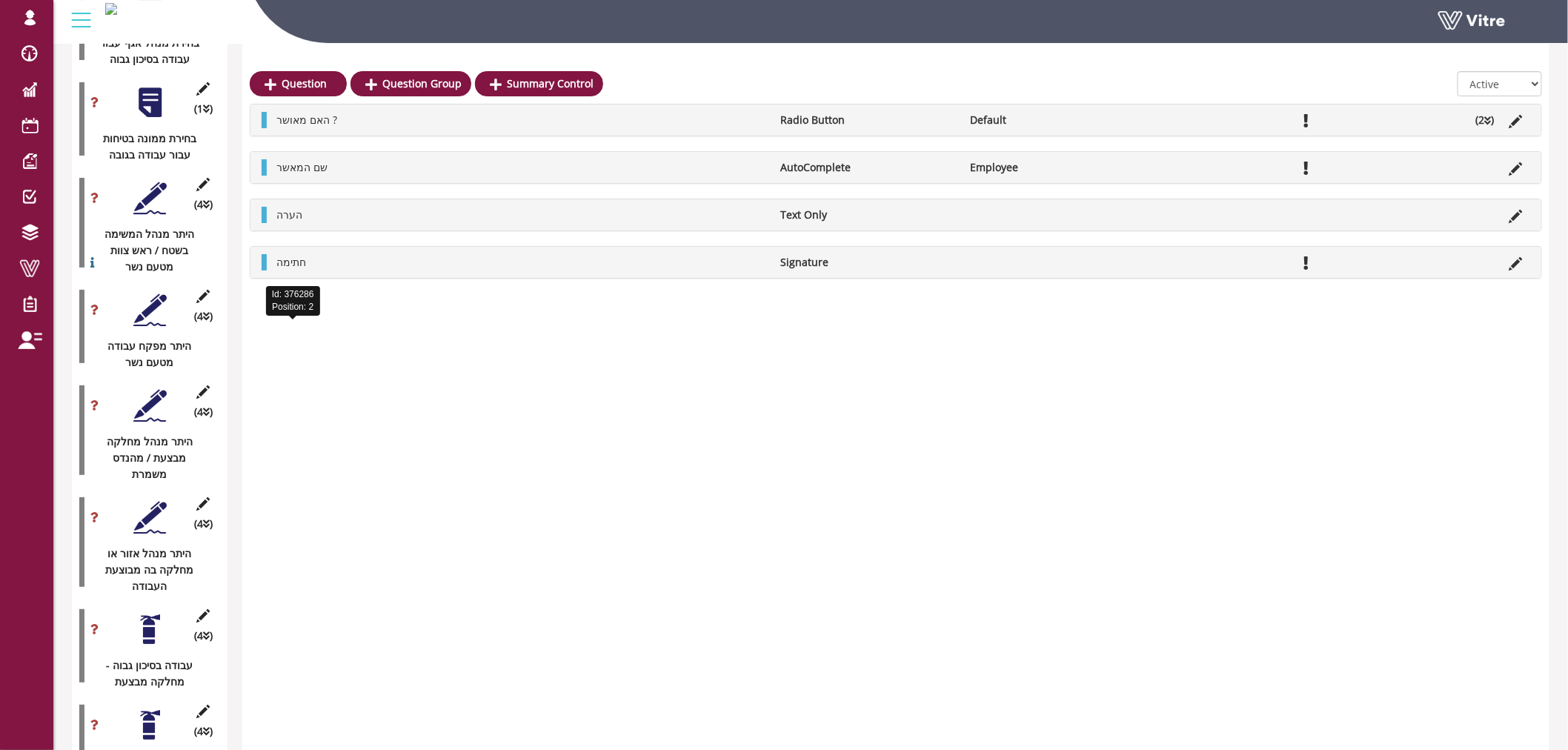
click at [151, 181] on div at bounding box center [150, 198] width 33 height 33
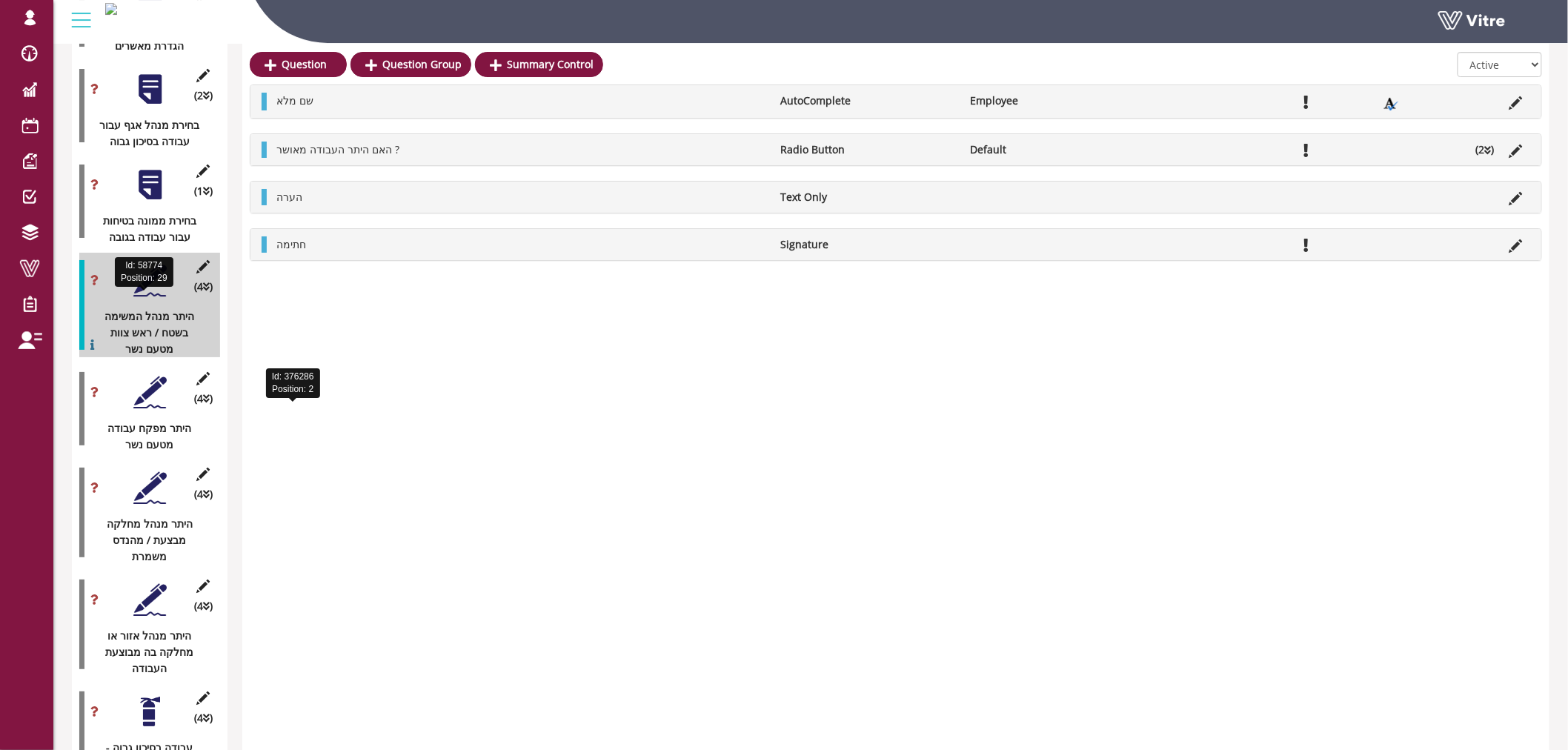
scroll to position [2144, 0]
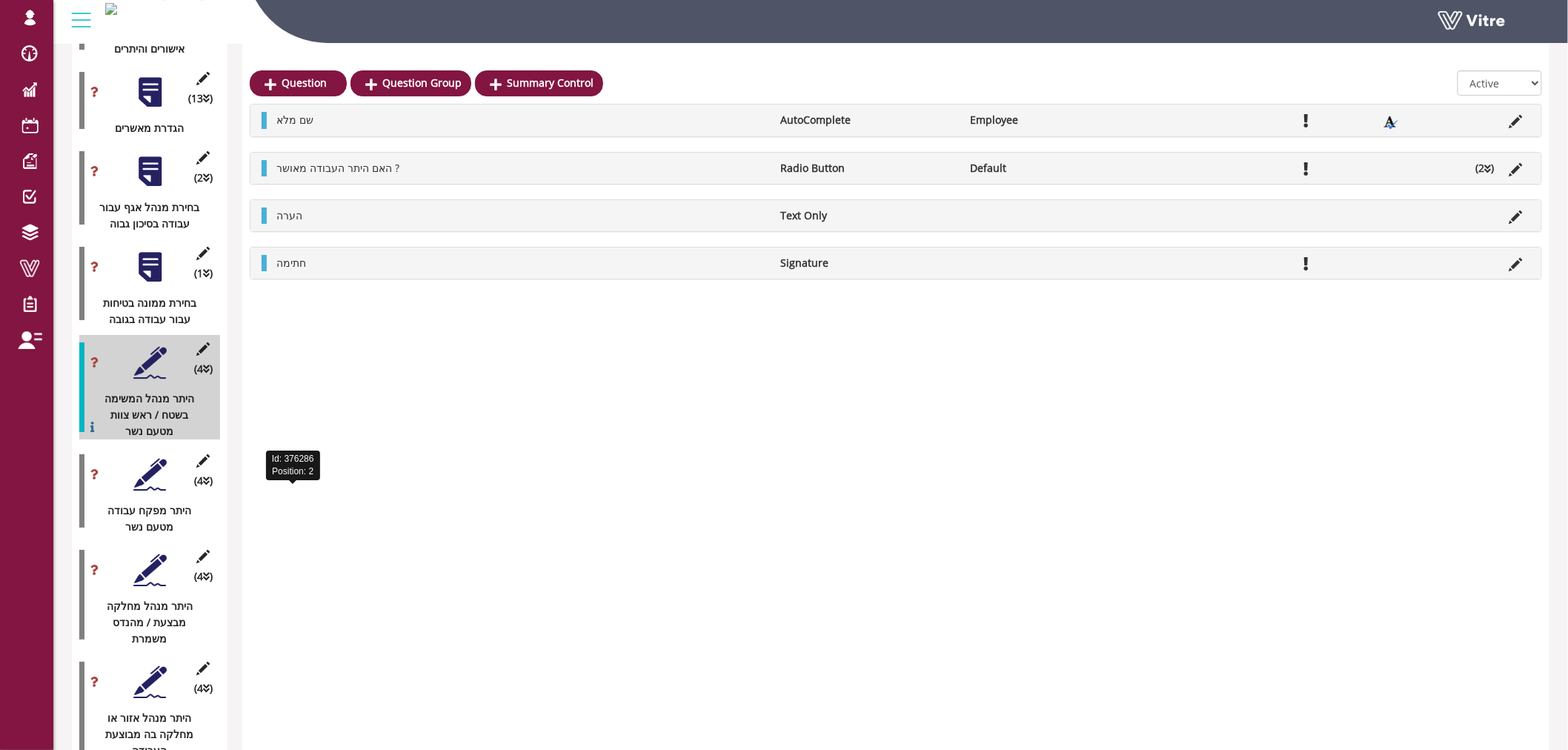
click at [164, 165] on div at bounding box center [150, 172] width 33 height 33
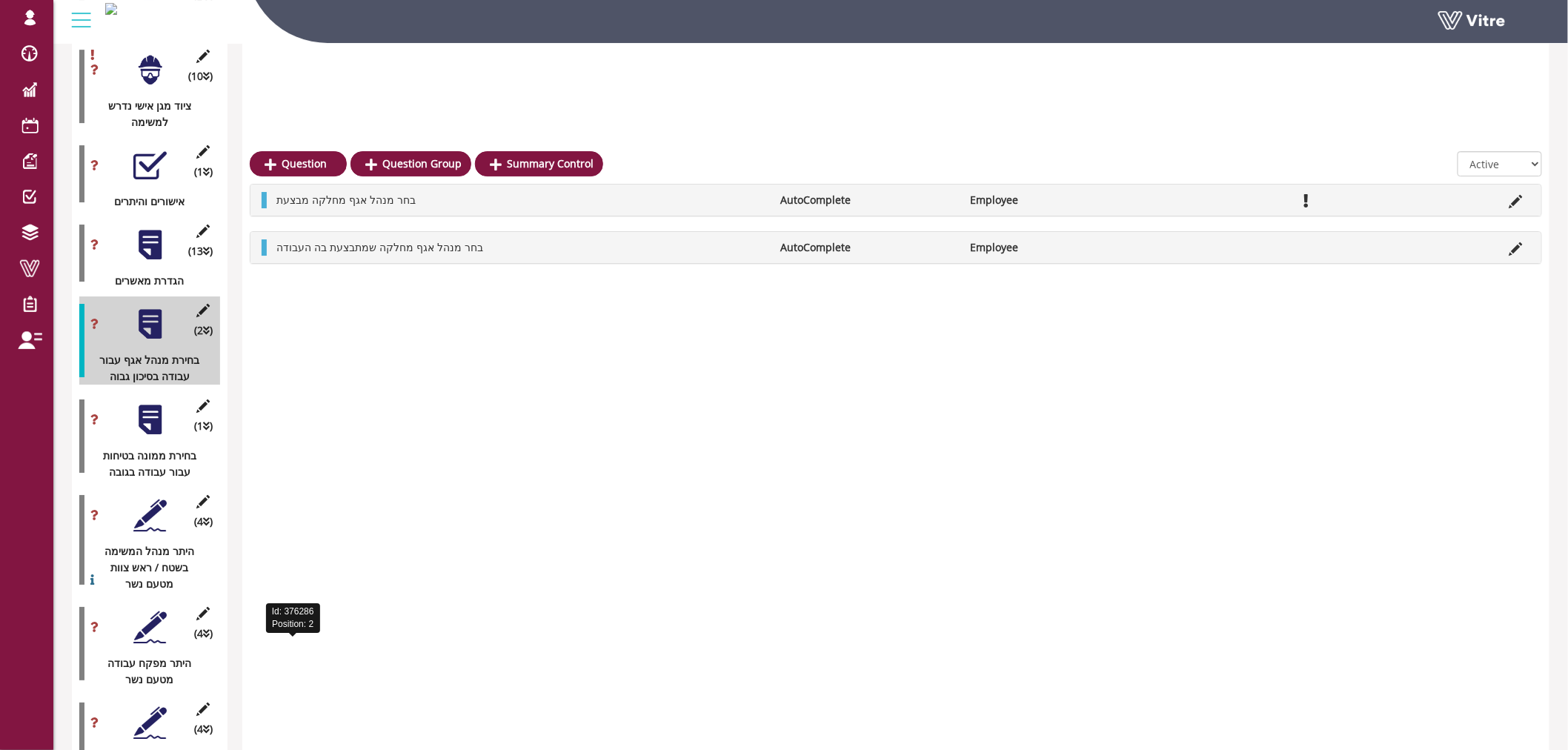
scroll to position [1980, 0]
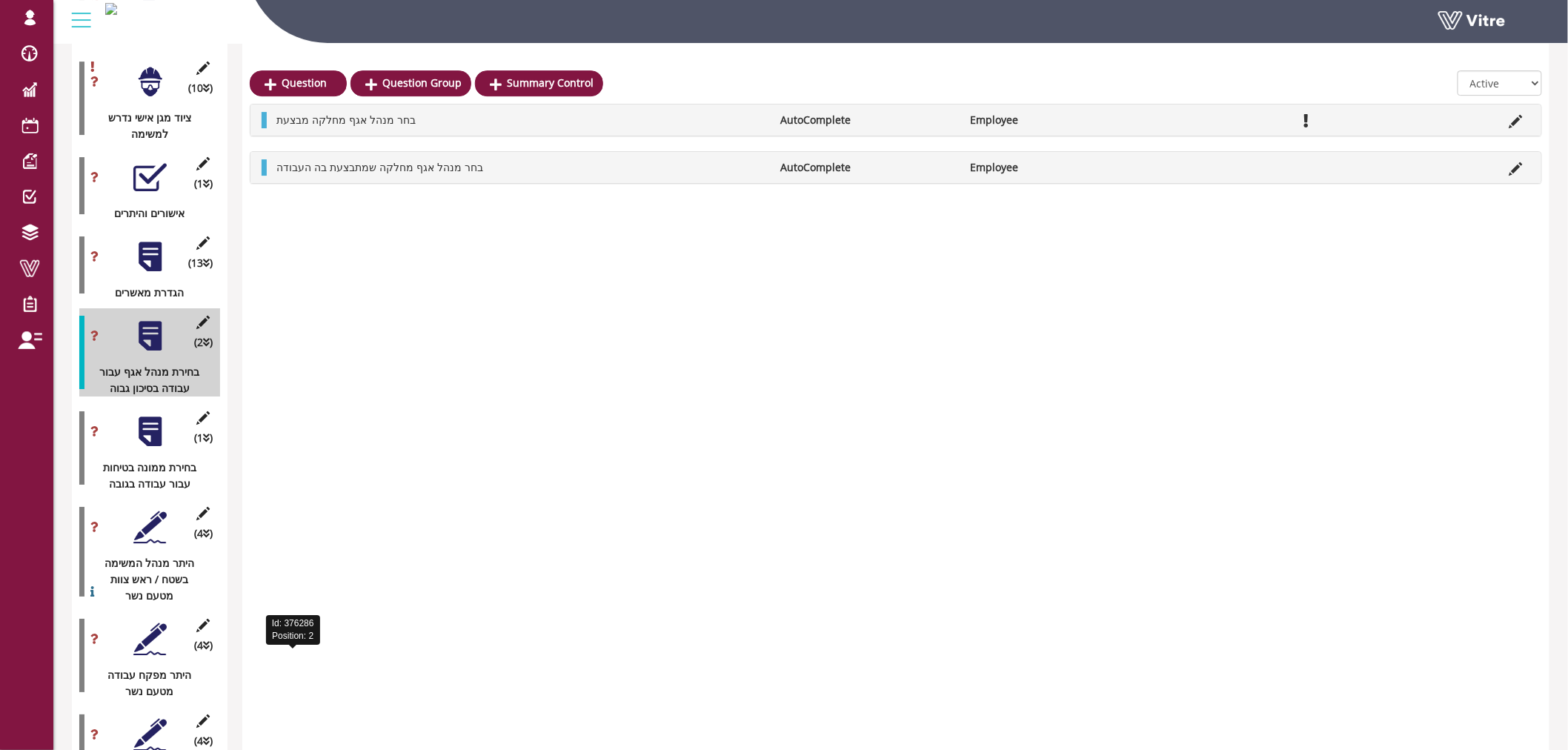
click at [158, 240] on div at bounding box center [150, 256] width 33 height 33
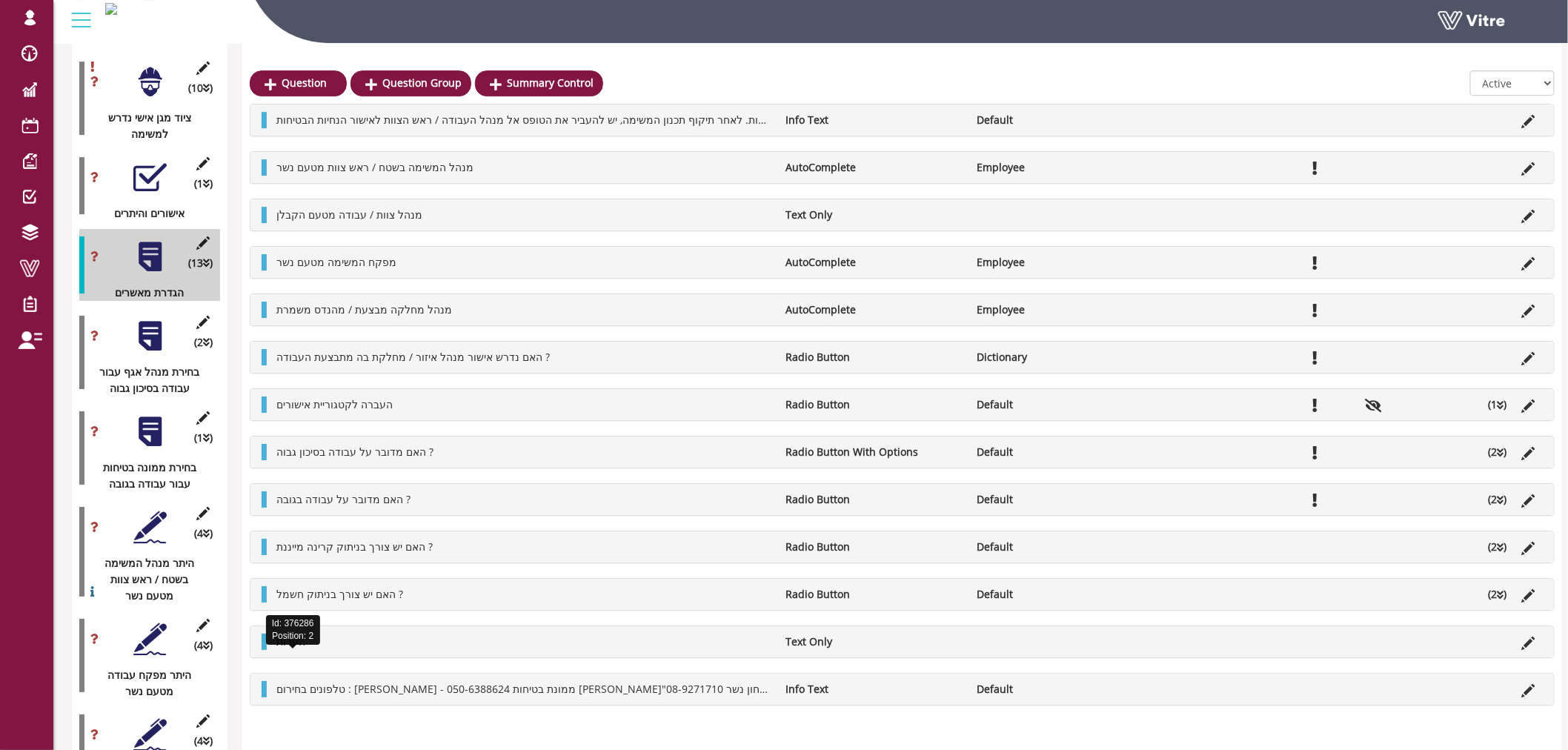
click at [174, 339] on div "(2 ) בחירת מנהל אגף עבור עבודה בסיכון גבוה" at bounding box center [150, 352] width 141 height 88
click at [148, 322] on div at bounding box center [150, 336] width 33 height 33
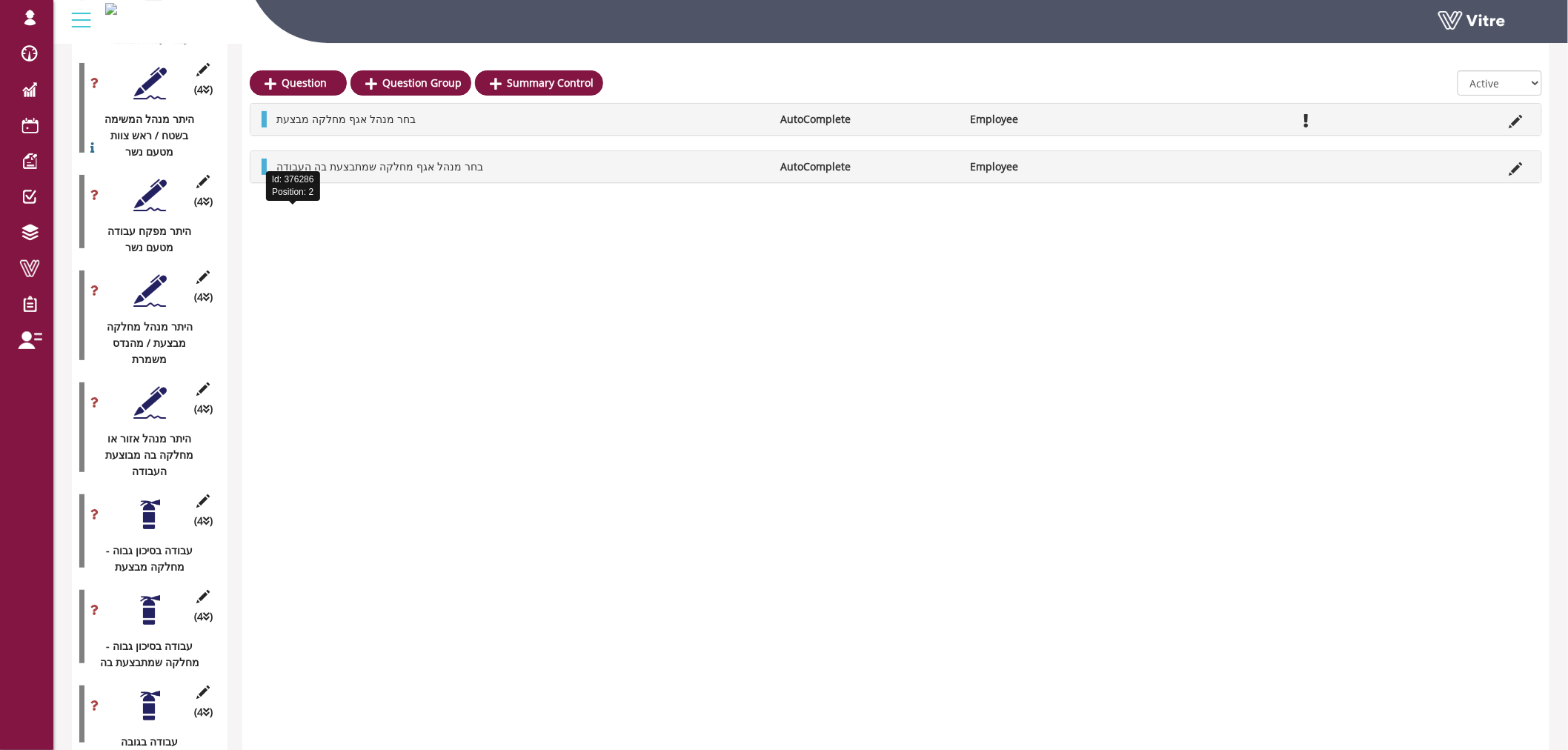
scroll to position [2473, 0]
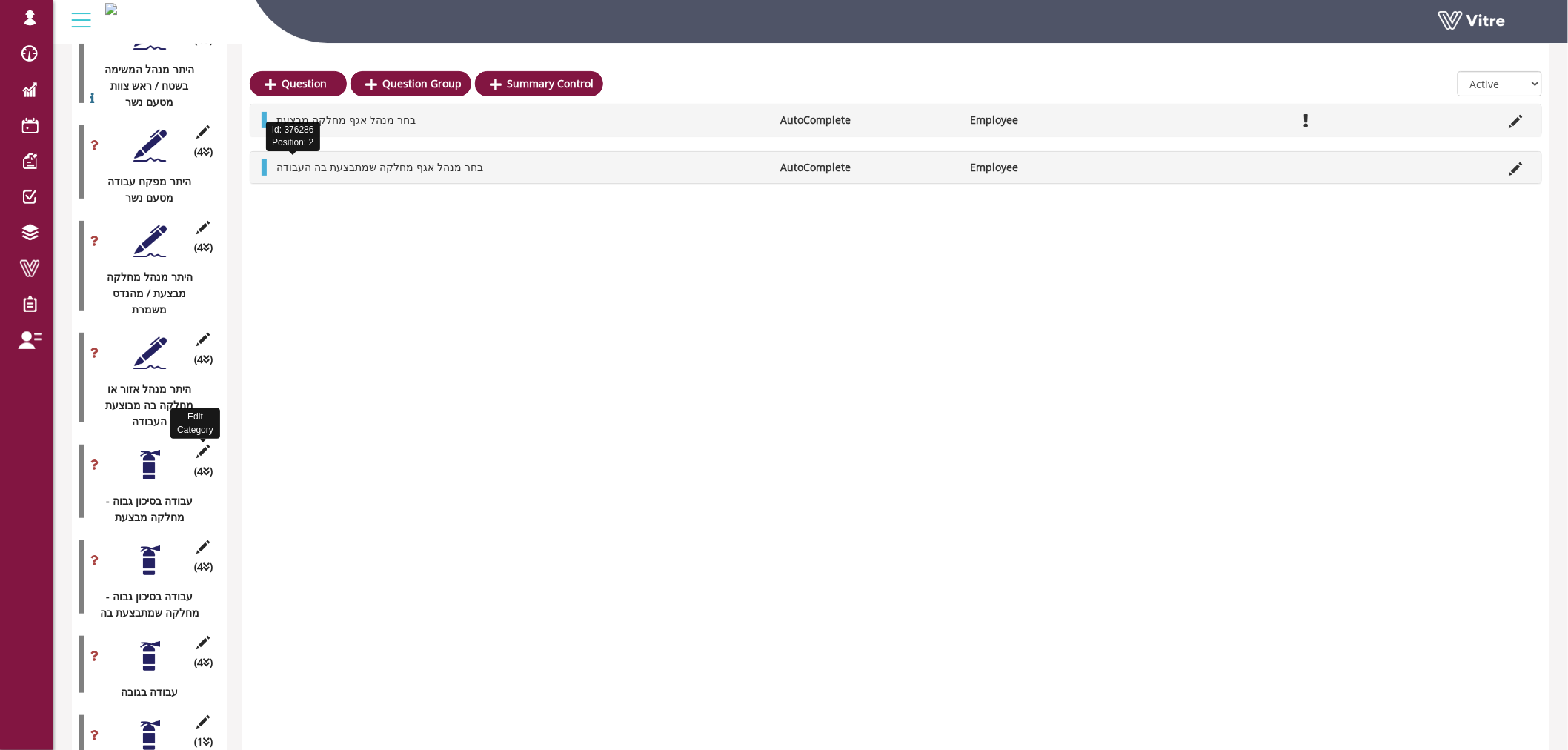
click at [202, 445] on icon at bounding box center [203, 451] width 18 height 13
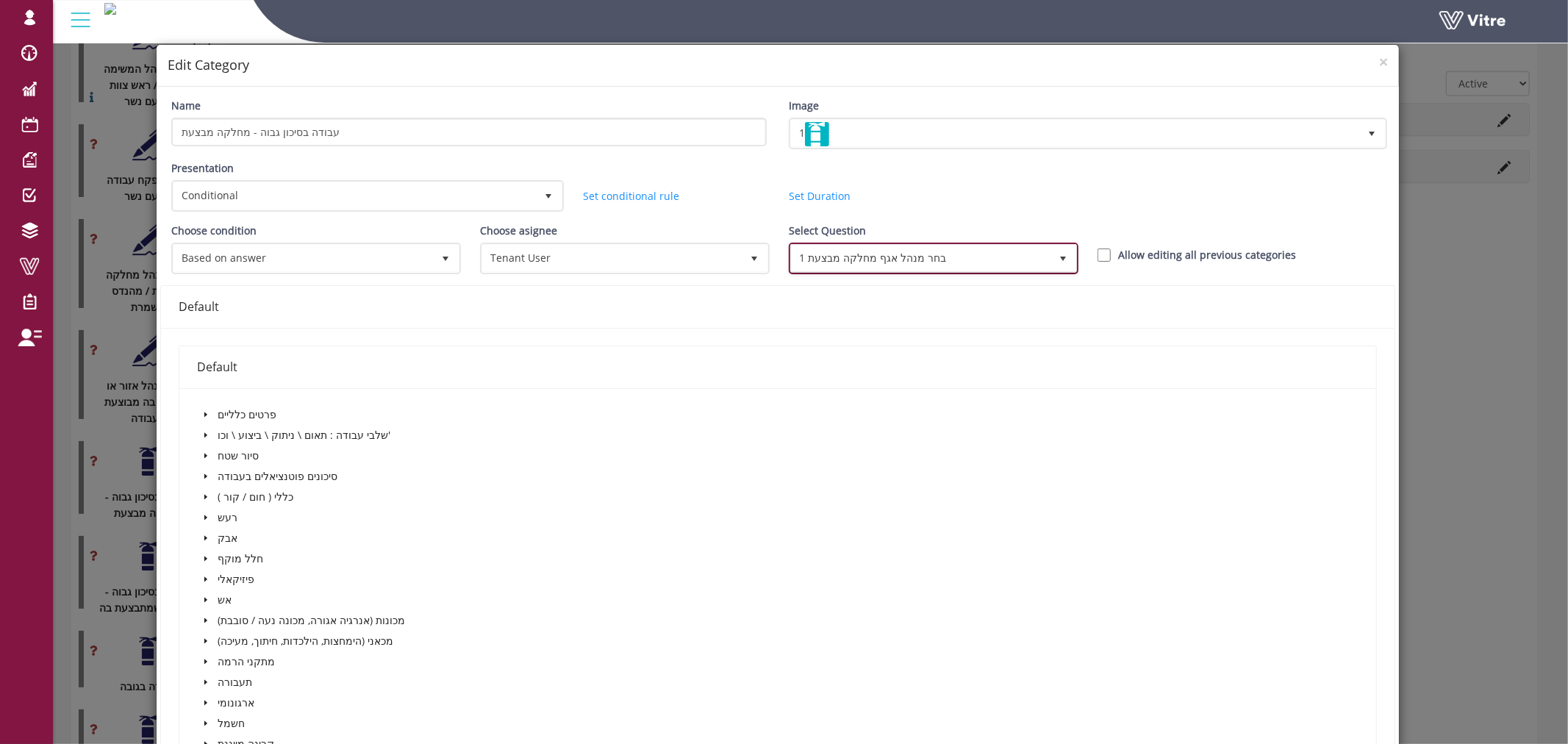
click at [930, 248] on span "1 בחר מנהל אגף מחלקה מבצעת" at bounding box center [920, 258] width 259 height 26
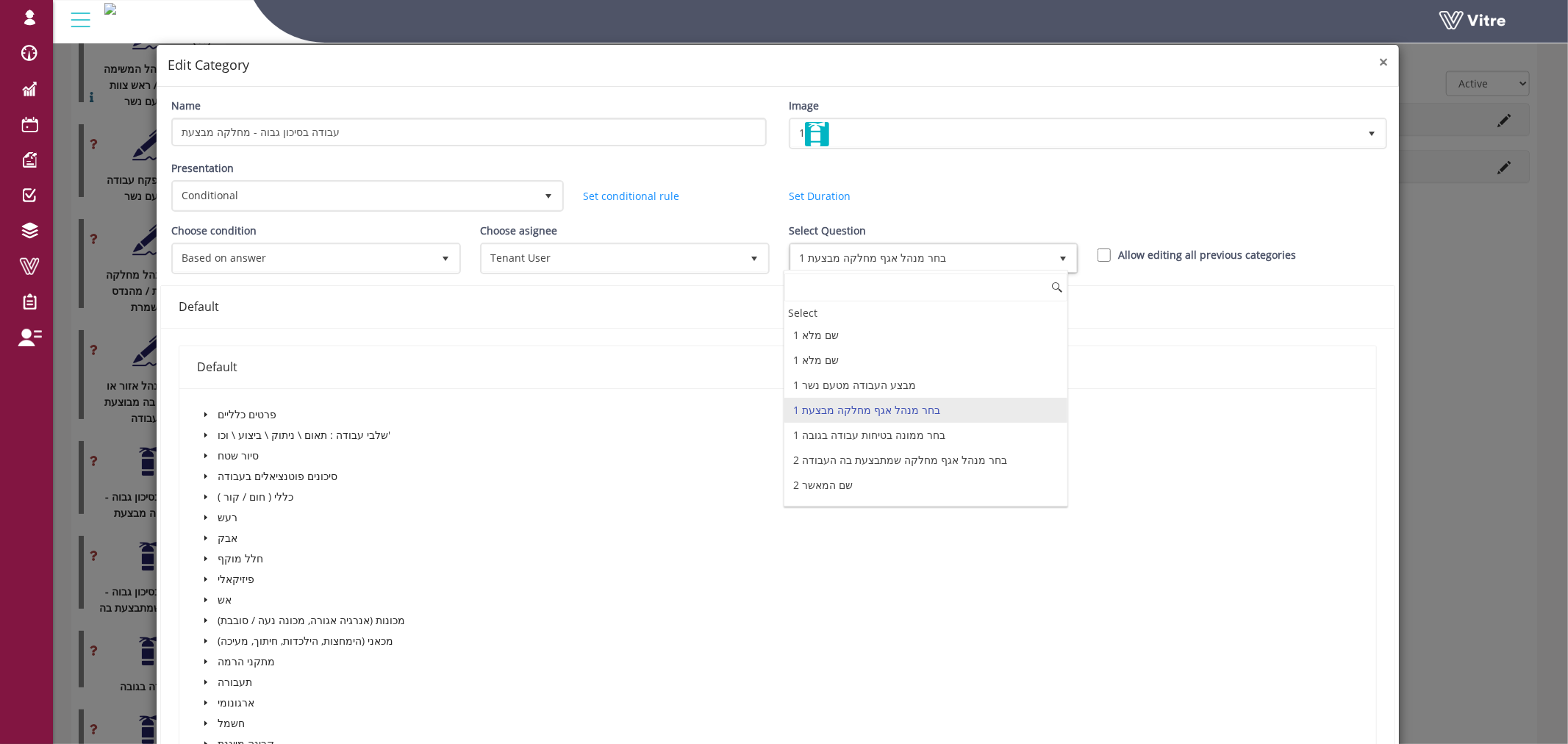
click at [1380, 60] on span "×" at bounding box center [1384, 62] width 9 height 21
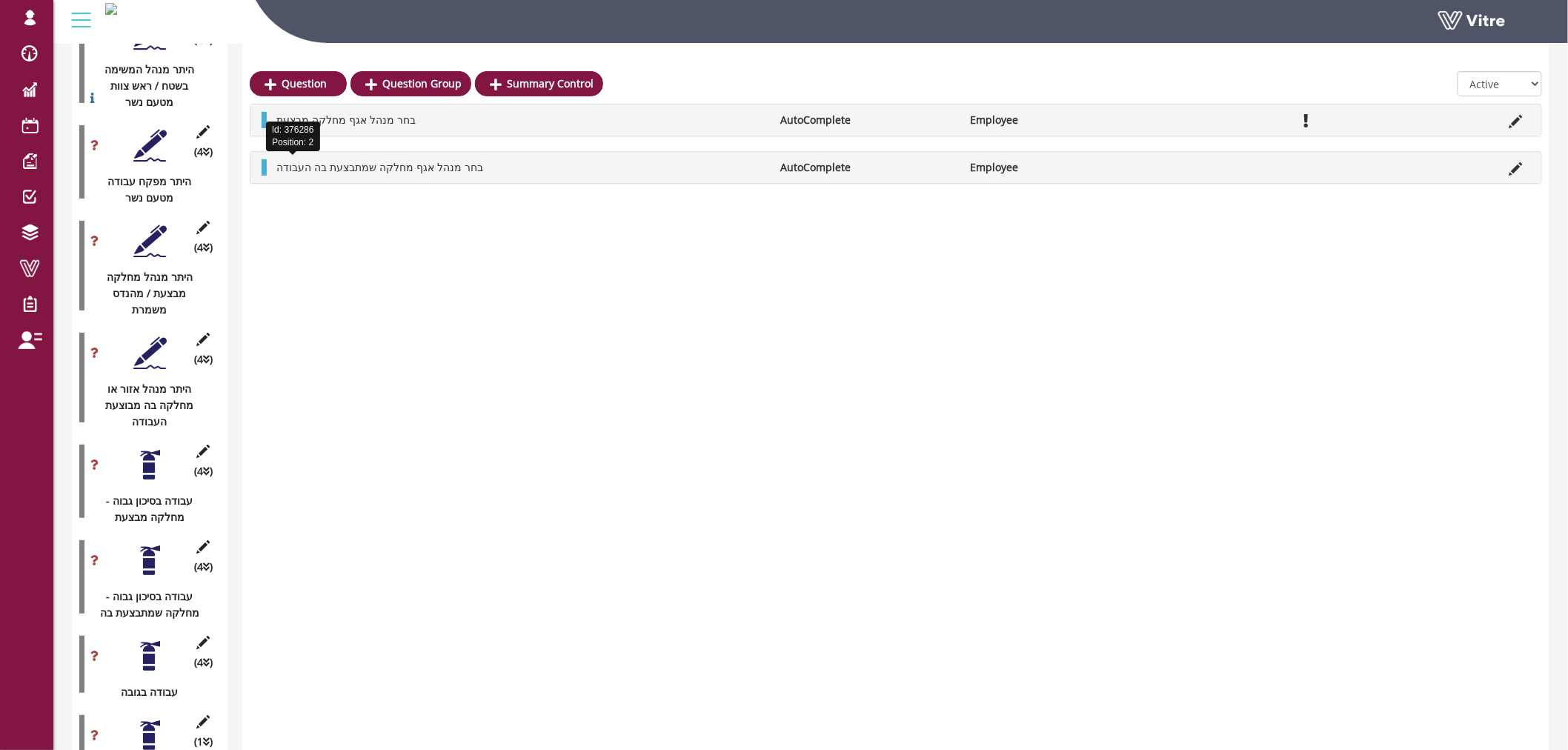
click at [204, 445] on icon at bounding box center [203, 451] width 18 height 13
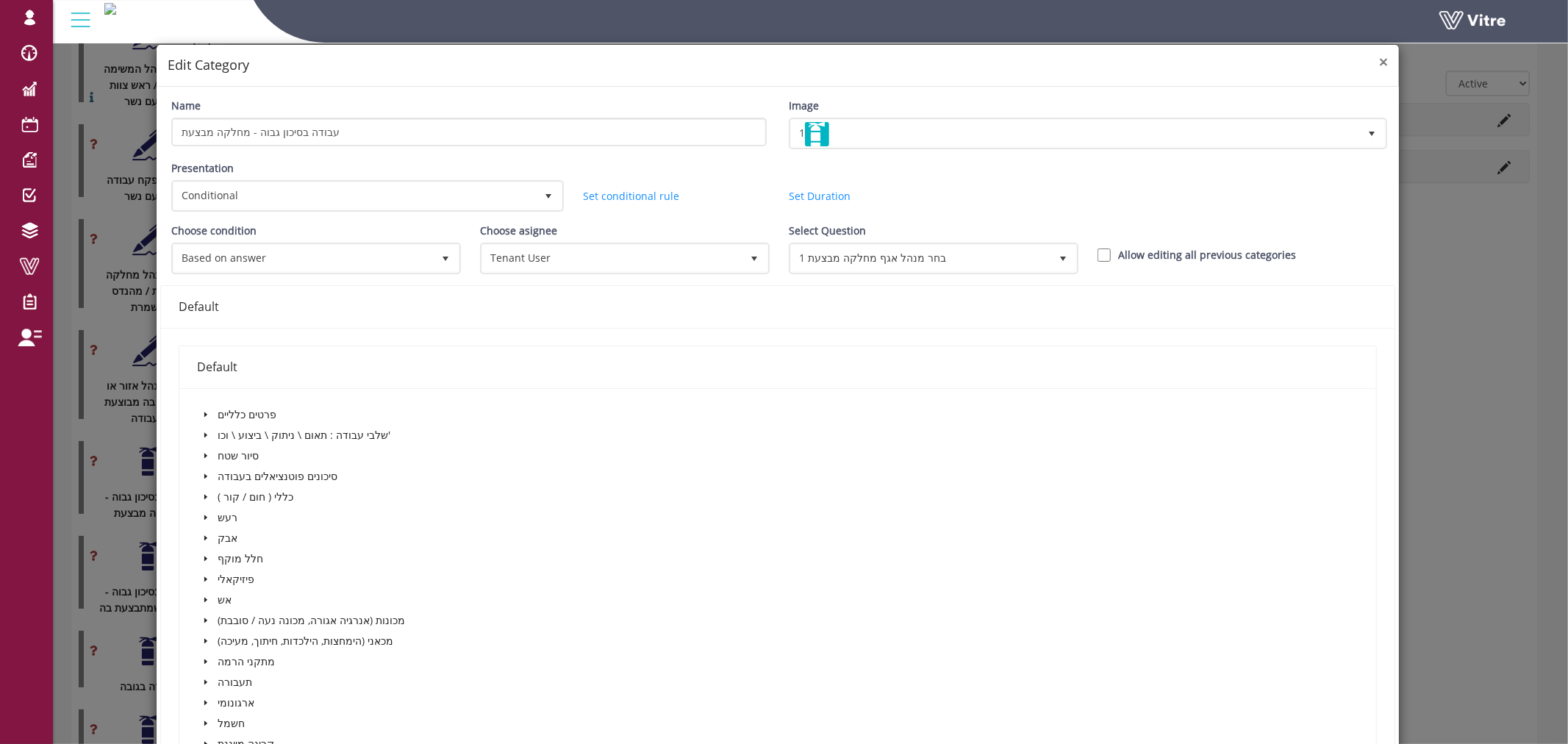
click at [1380, 59] on span "×" at bounding box center [1384, 62] width 9 height 21
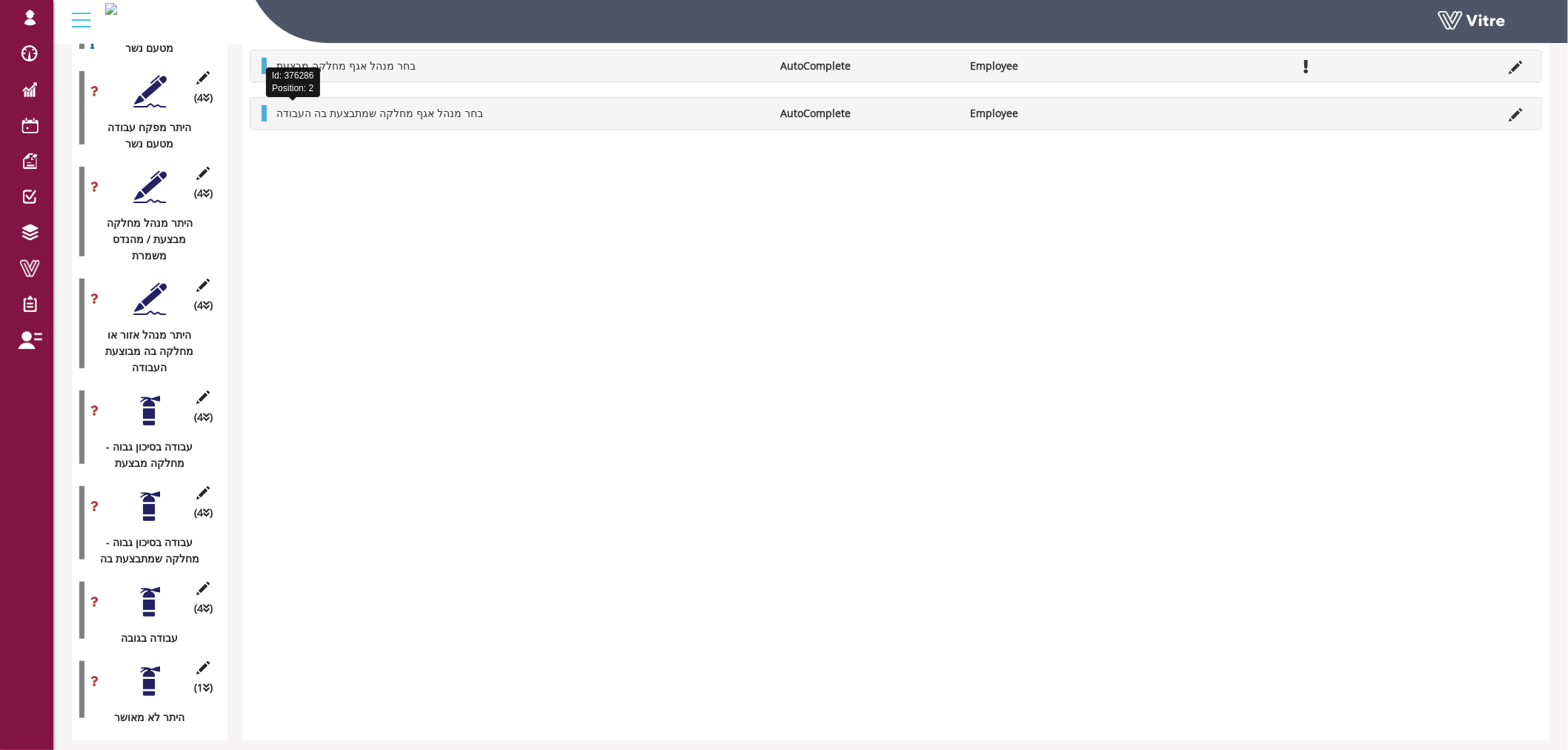
scroll to position [2555, 0]
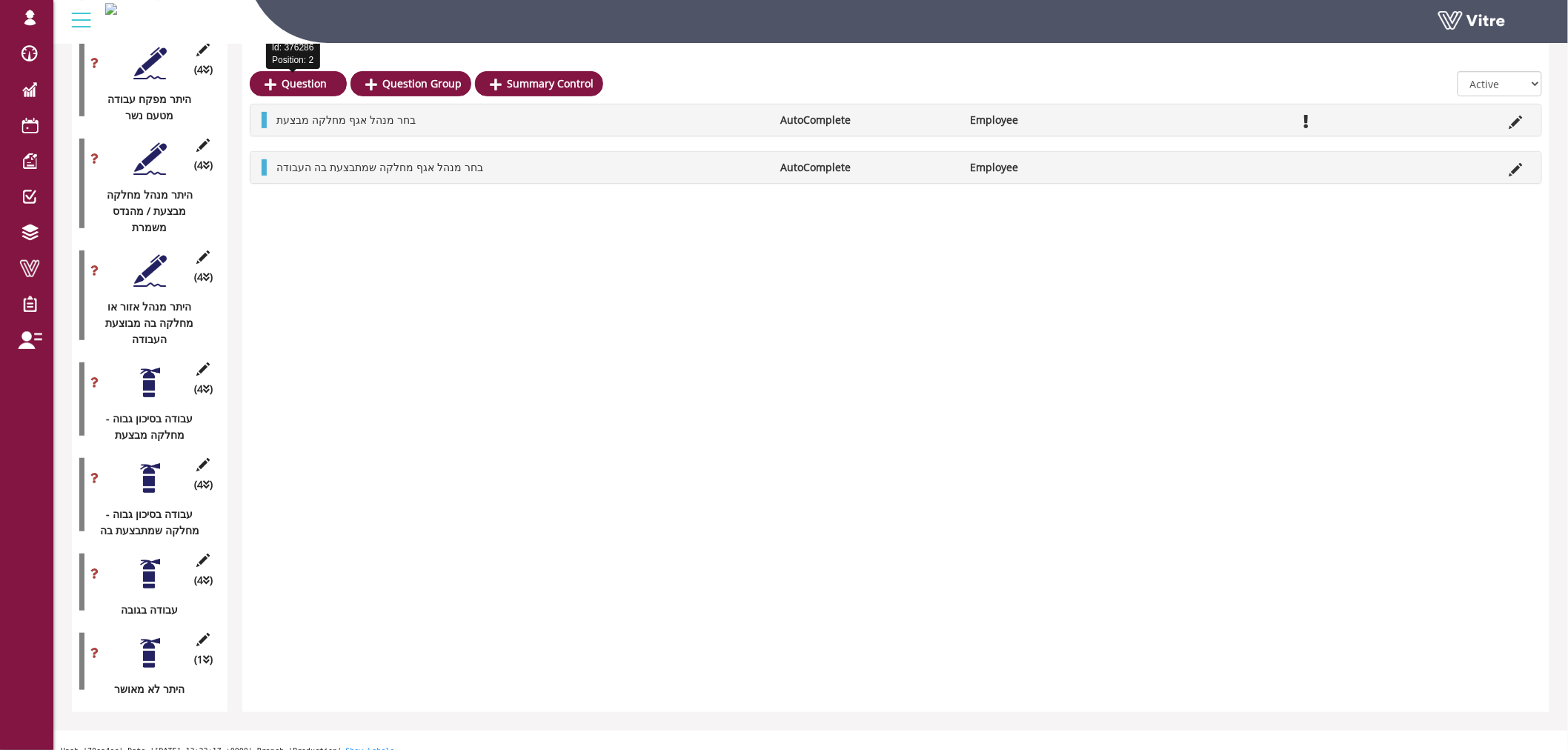
click at [152, 374] on div at bounding box center [150, 382] width 33 height 33
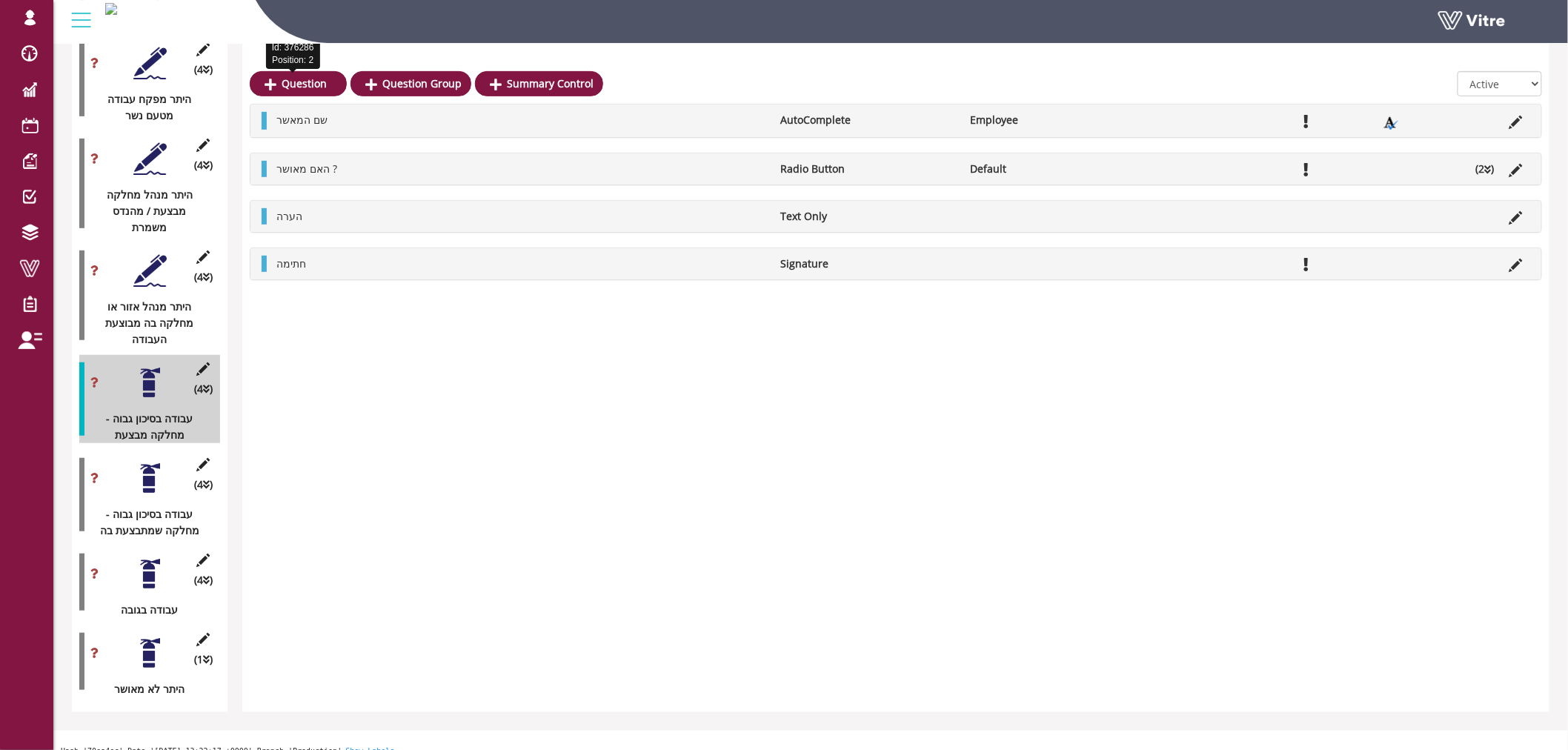
click at [136, 463] on div at bounding box center [150, 479] width 33 height 33
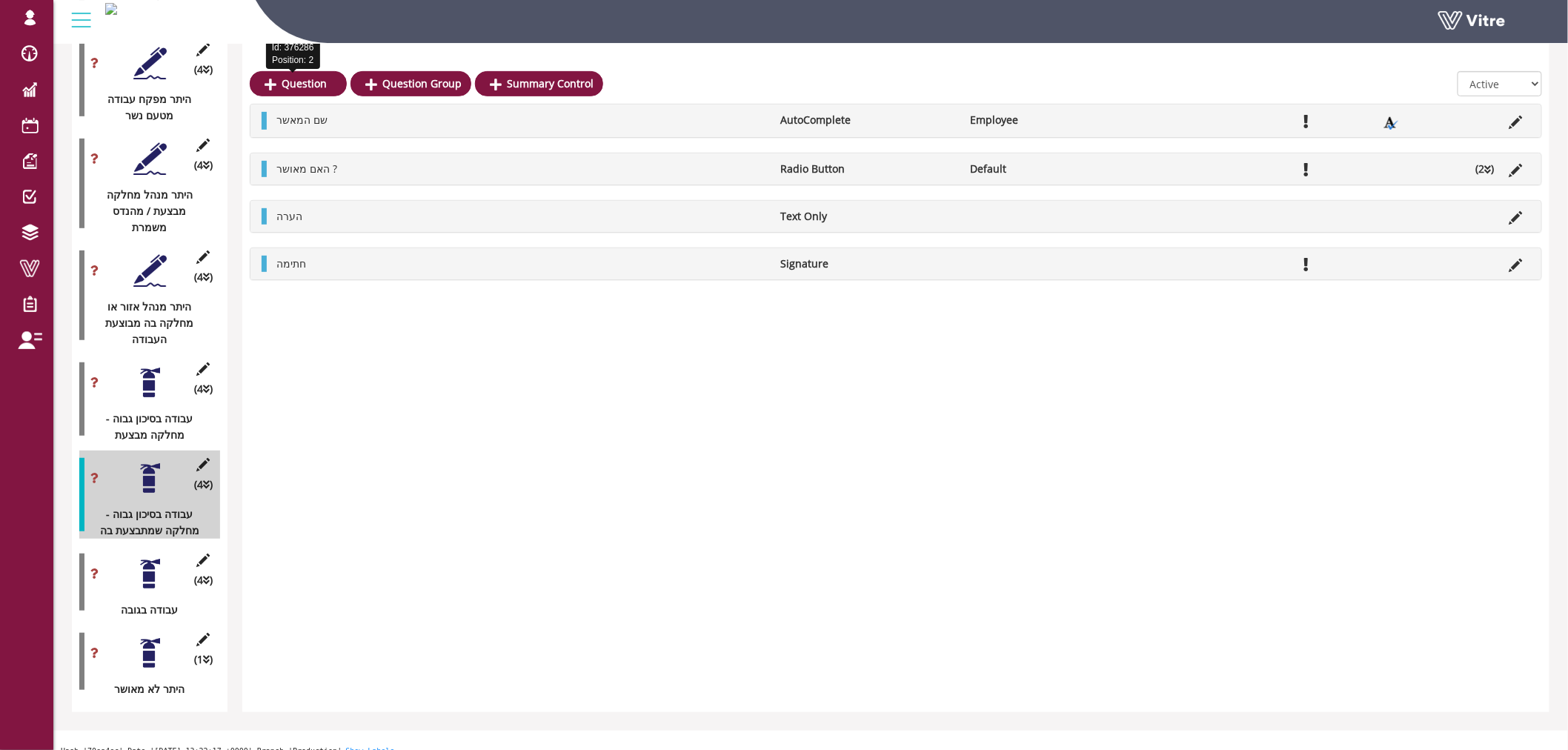
click at [151, 375] on div at bounding box center [150, 382] width 33 height 33
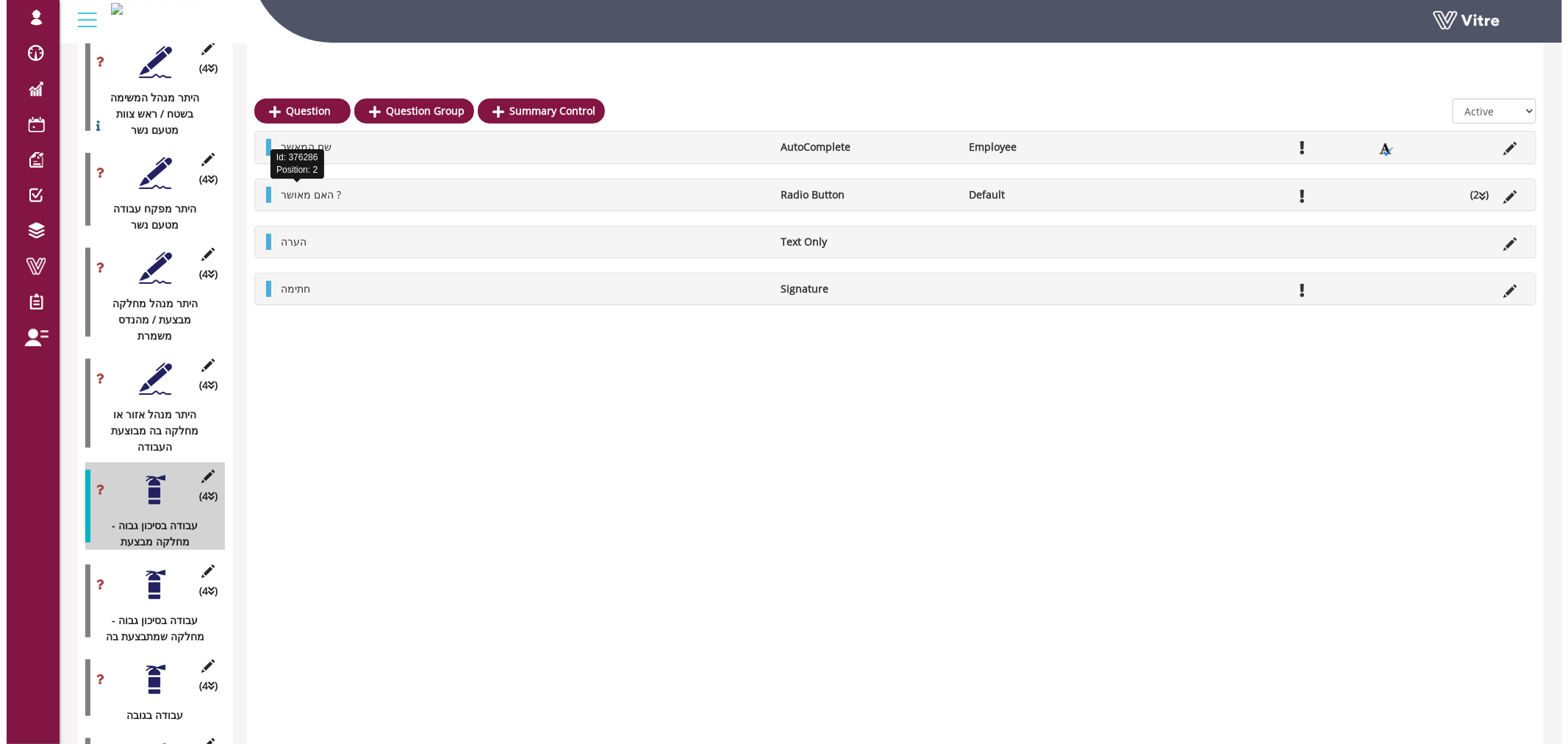
scroll to position [2453, 0]
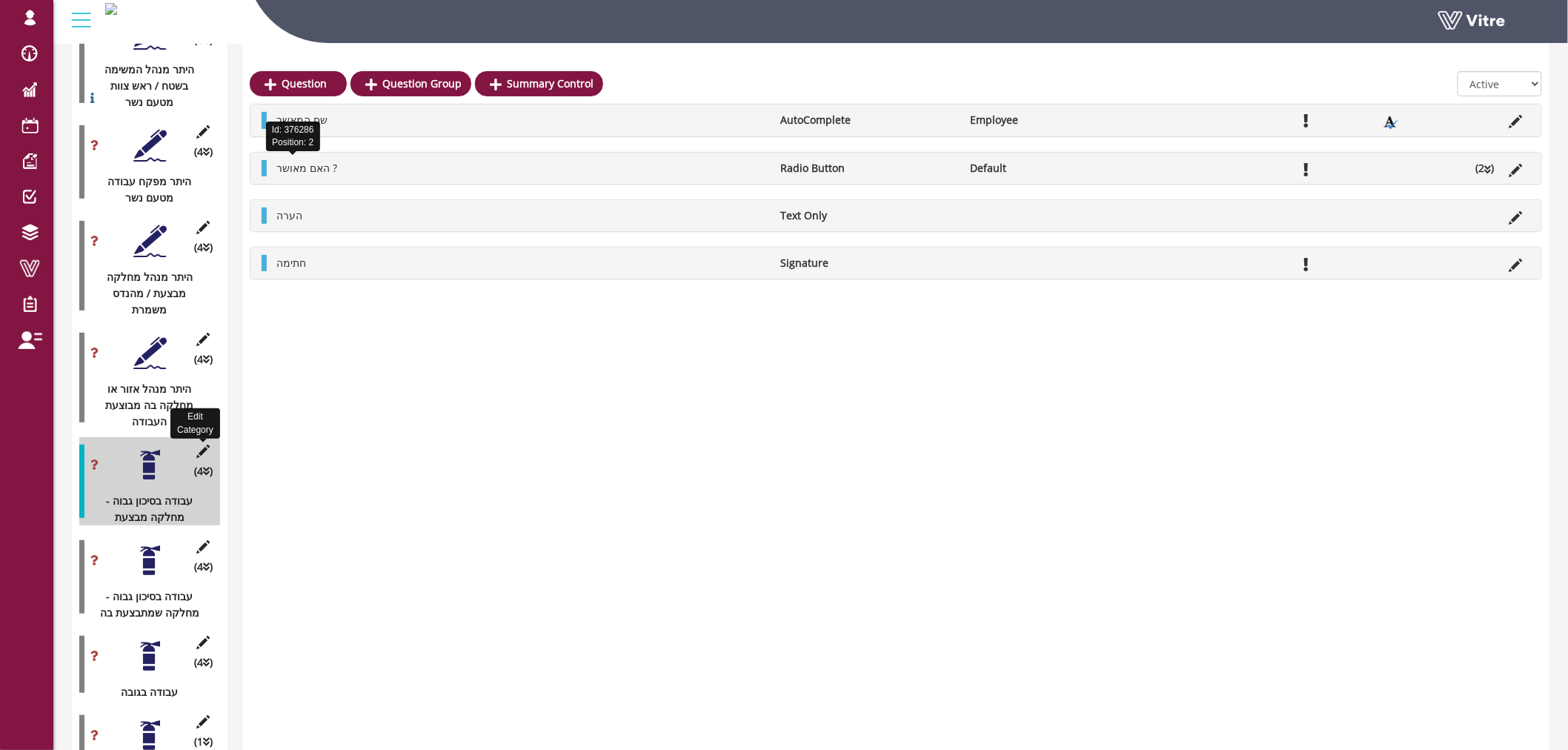
click at [203, 445] on icon at bounding box center [203, 451] width 18 height 13
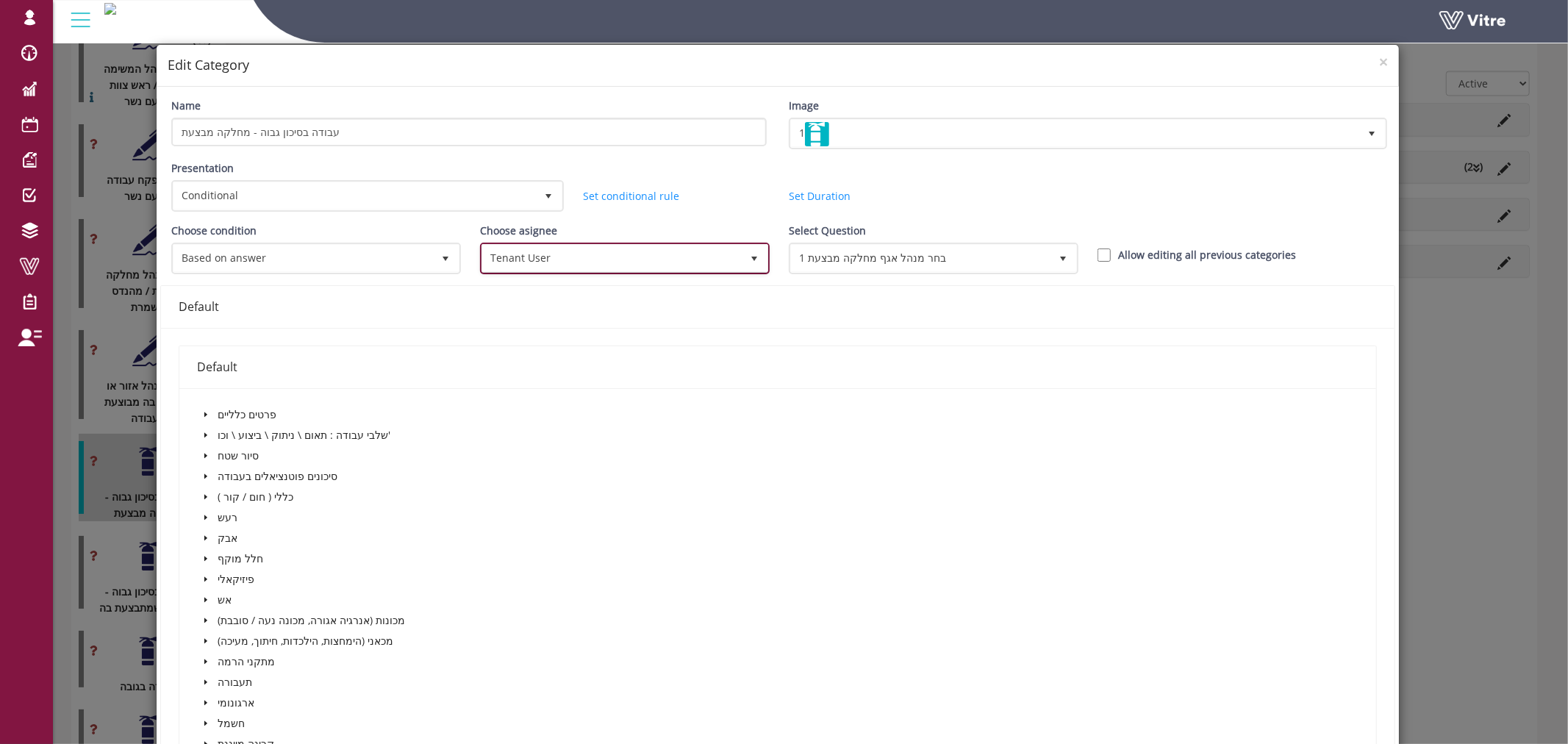
click at [572, 253] on span "Tenant User" at bounding box center [611, 258] width 259 height 26
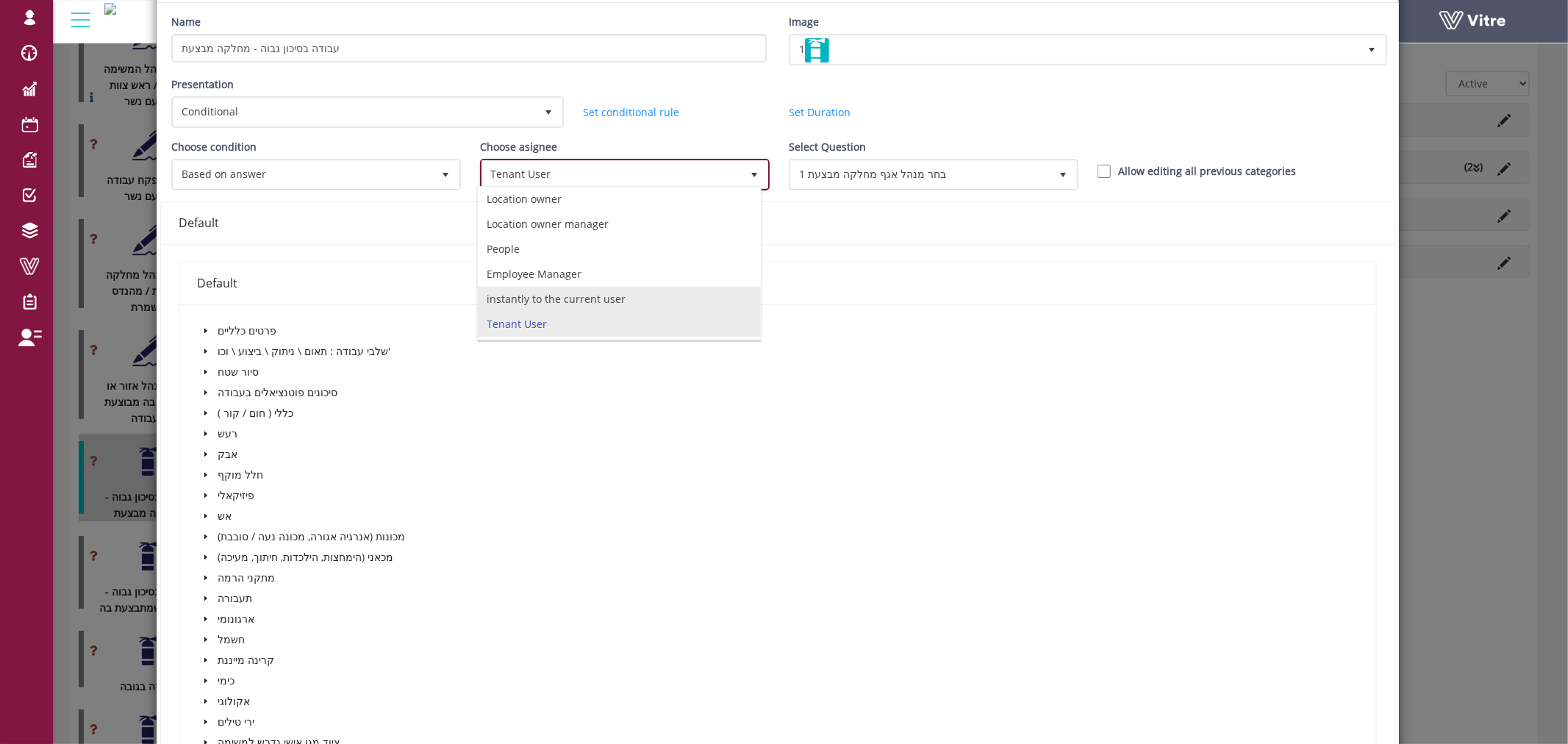
scroll to position [163, 0]
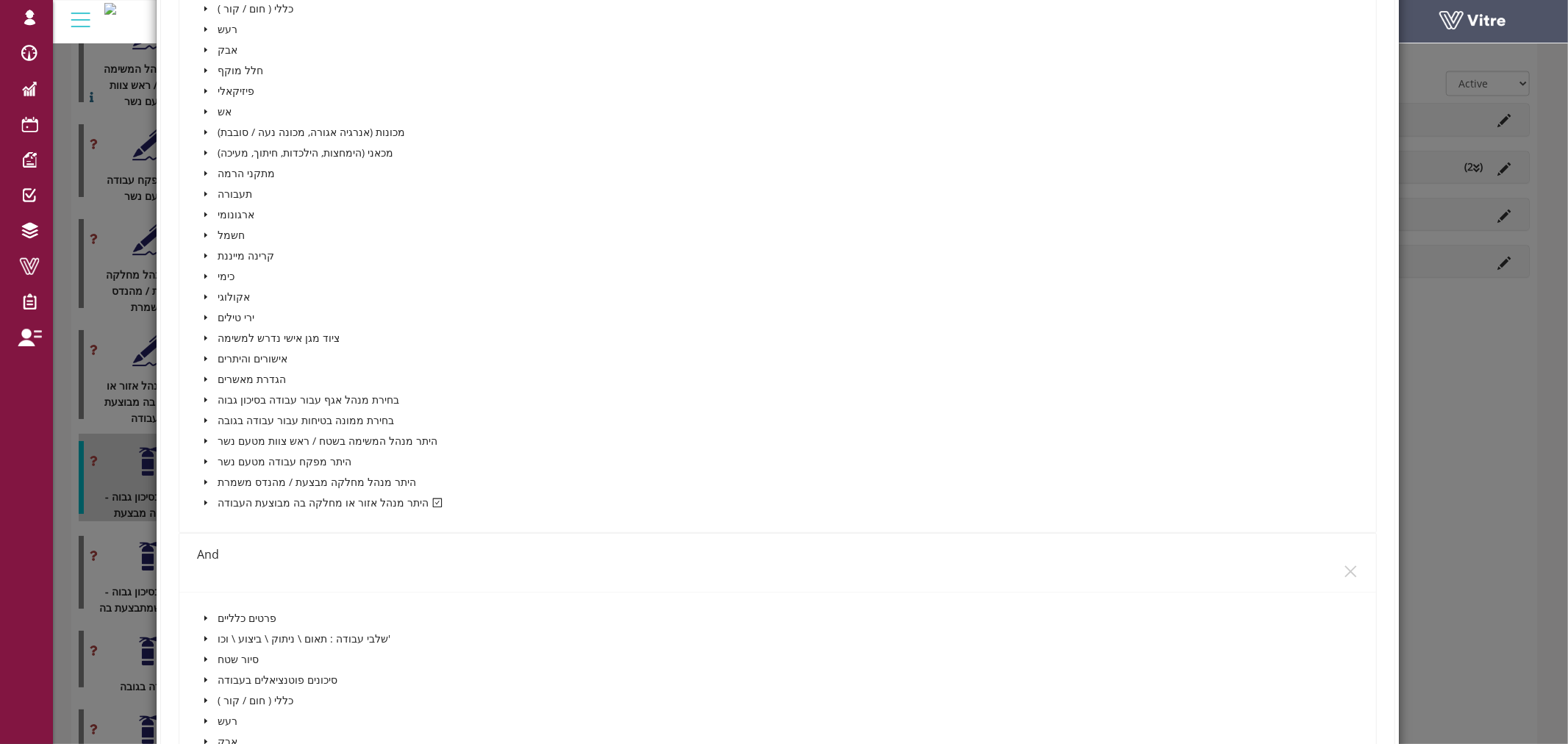
scroll to position [490, 0]
click at [206, 497] on icon "caret-down" at bounding box center [206, 501] width 7 height 7
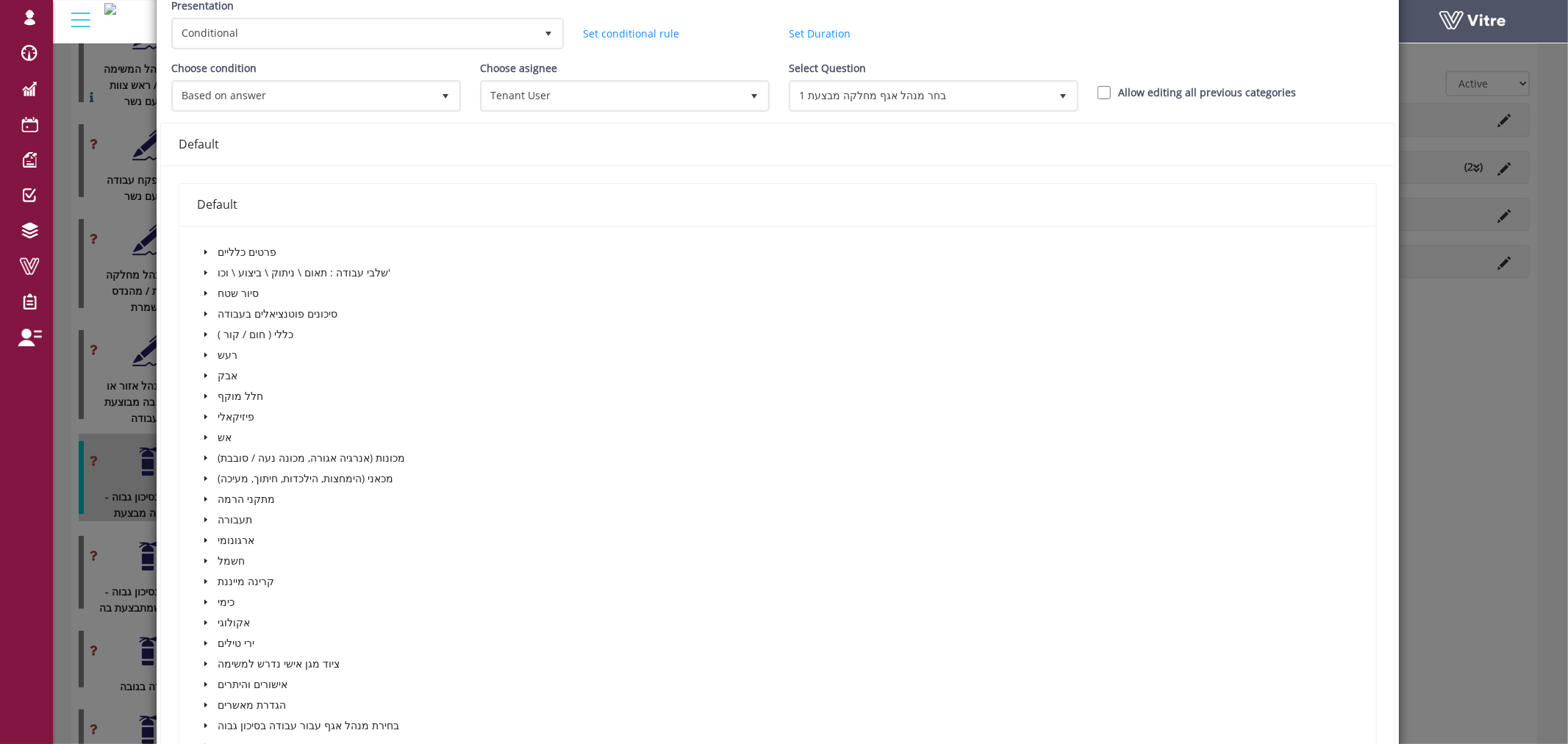
scroll to position [0, 0]
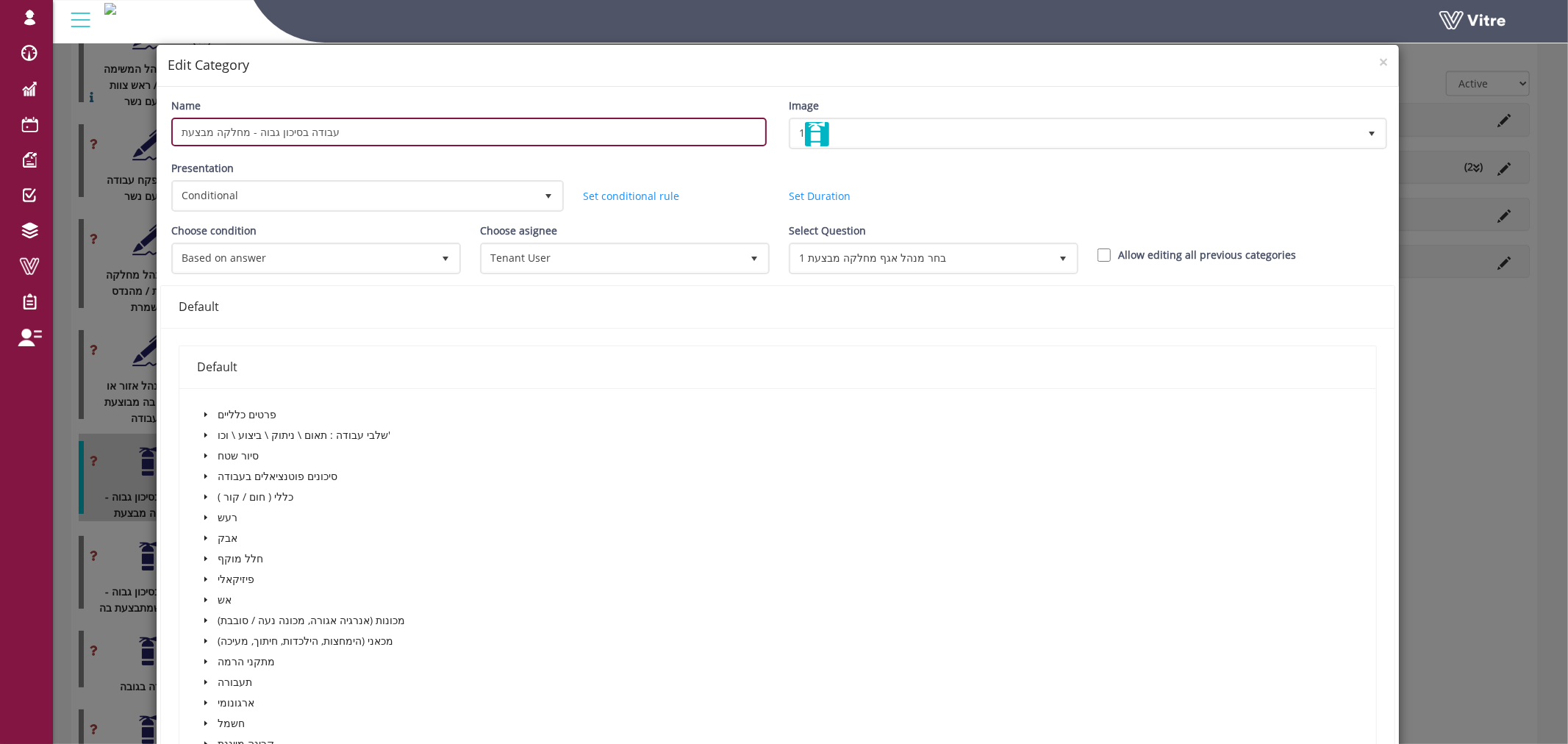
click at [360, 128] on input "עבודה בסיכון גבוה - מחלקה מבצעת" at bounding box center [469, 131] width 596 height 29
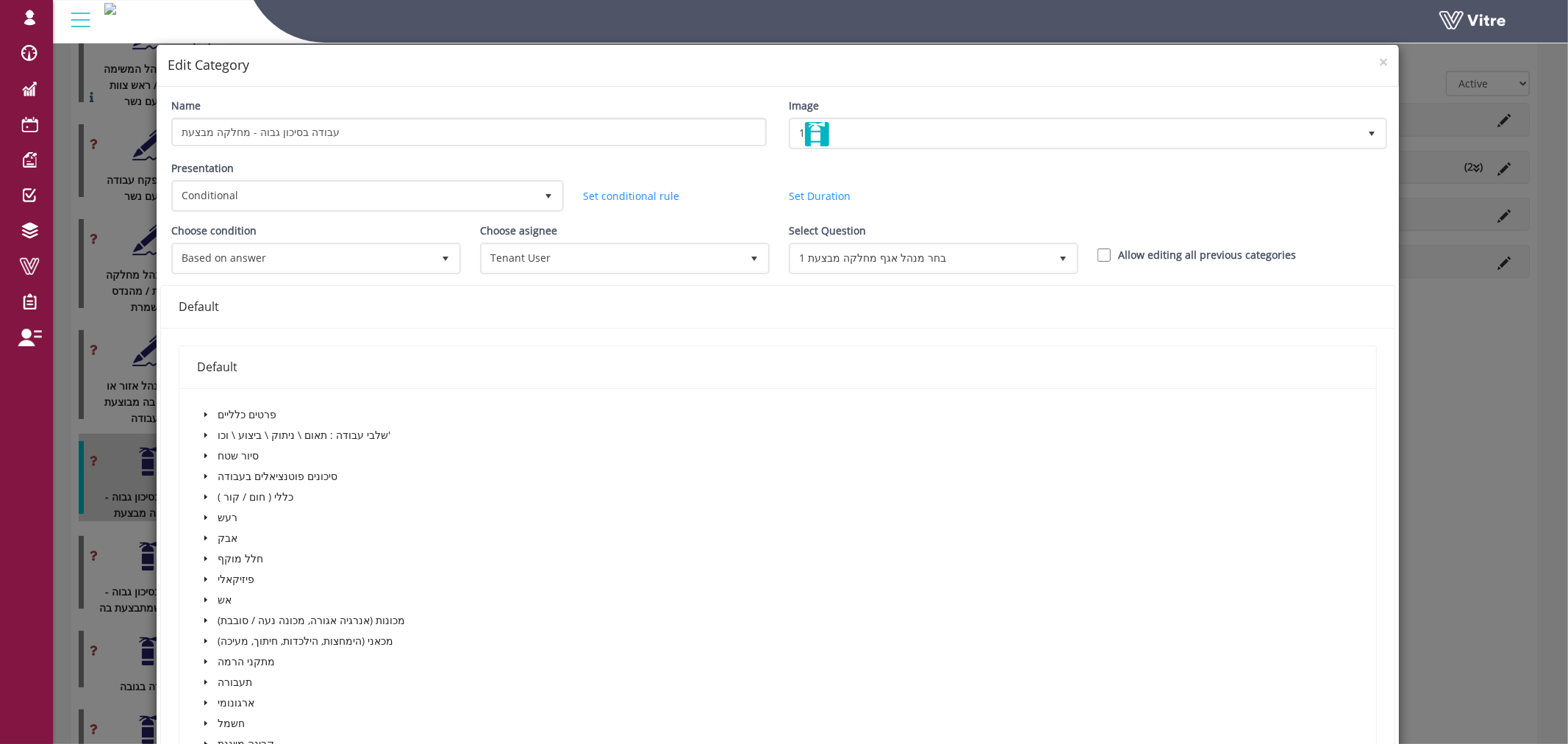
click at [1098, 196] on div "Presentation Conditional 5 Set Duration Minutes 0 Set conditional rule Set Dura…" at bounding box center [778, 192] width 1235 height 63
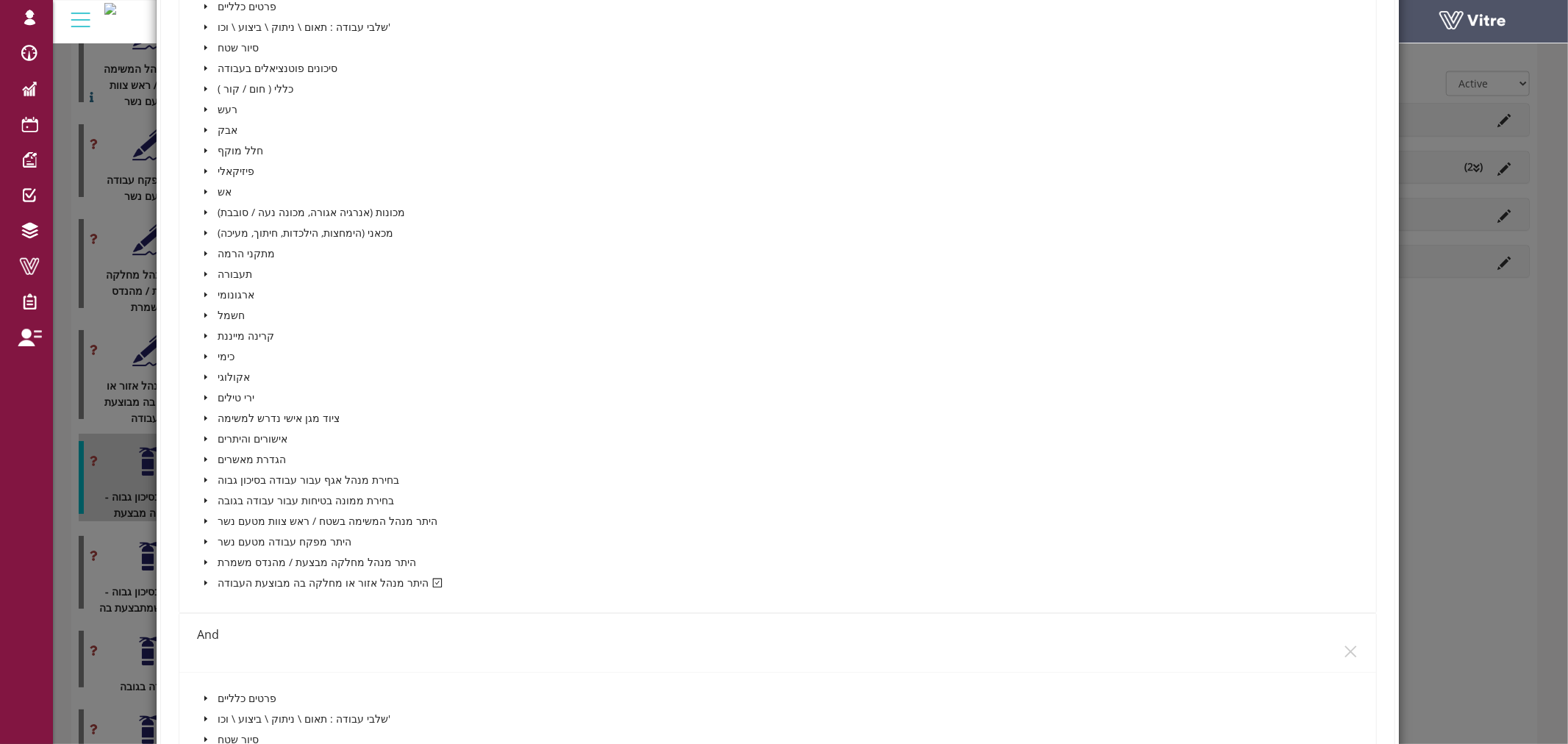
scroll to position [571, 0]
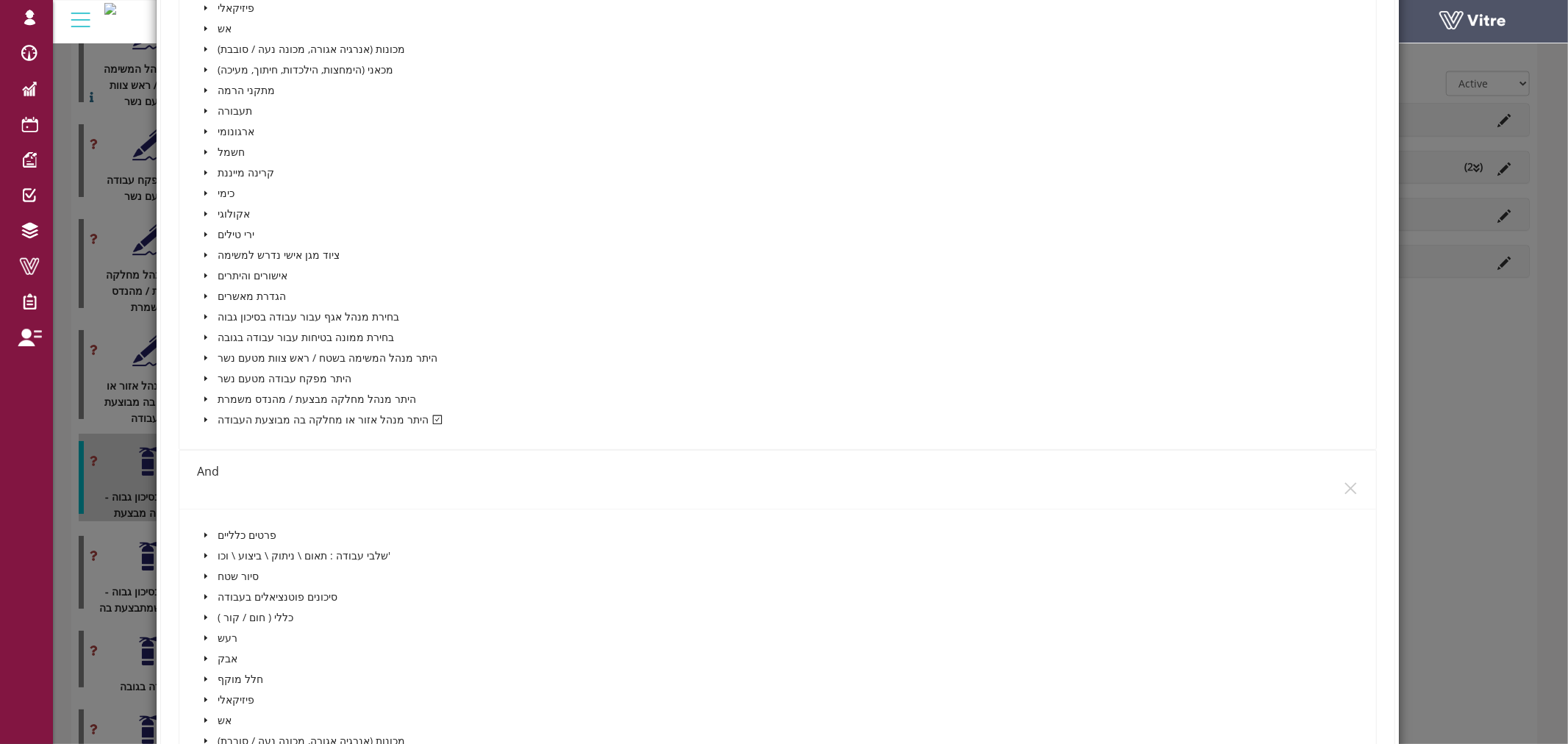
click at [204, 418] on icon "caret-down" at bounding box center [205, 420] width 3 height 5
click at [220, 437] on icon "caret-down" at bounding box center [223, 440] width 7 height 7
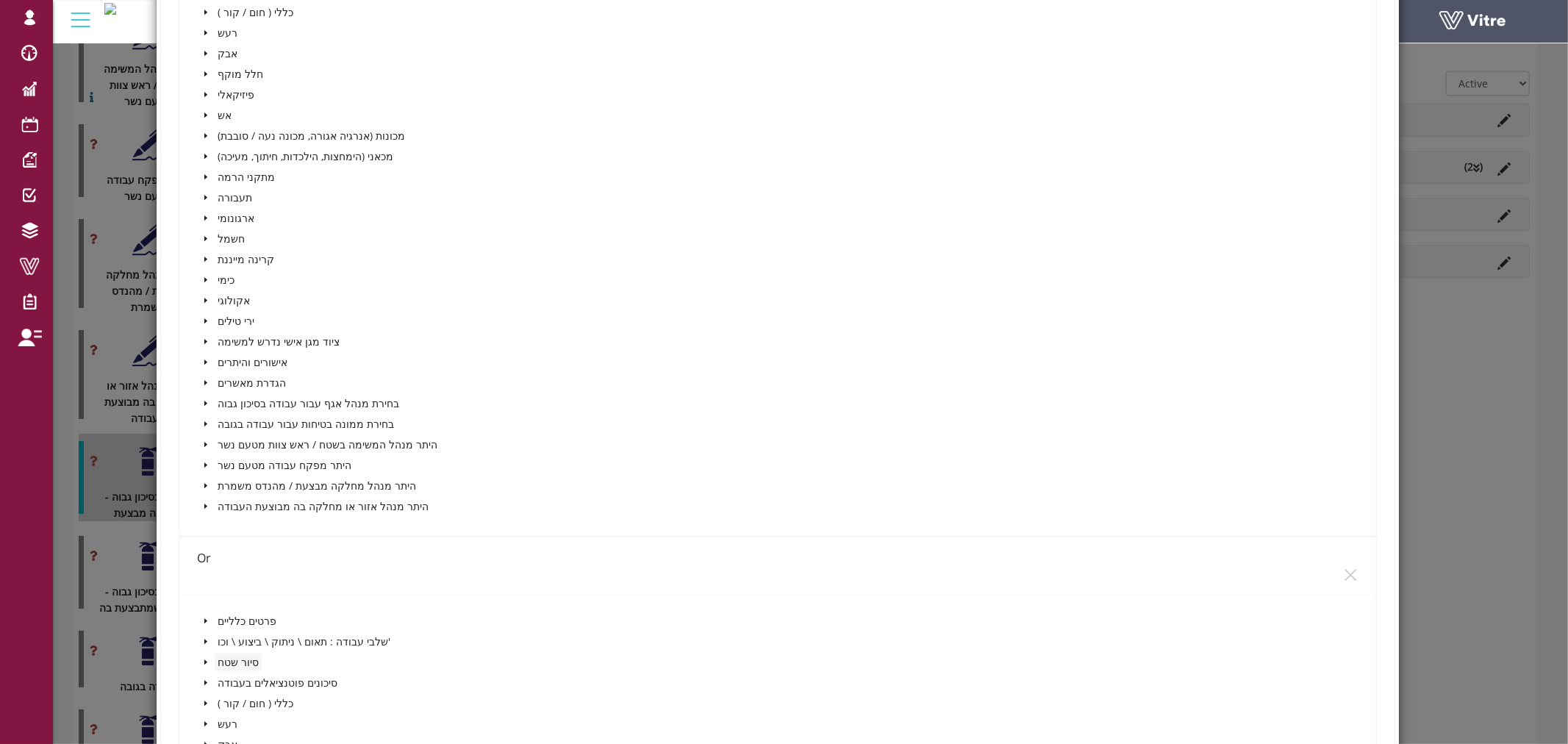
scroll to position [1307, 0]
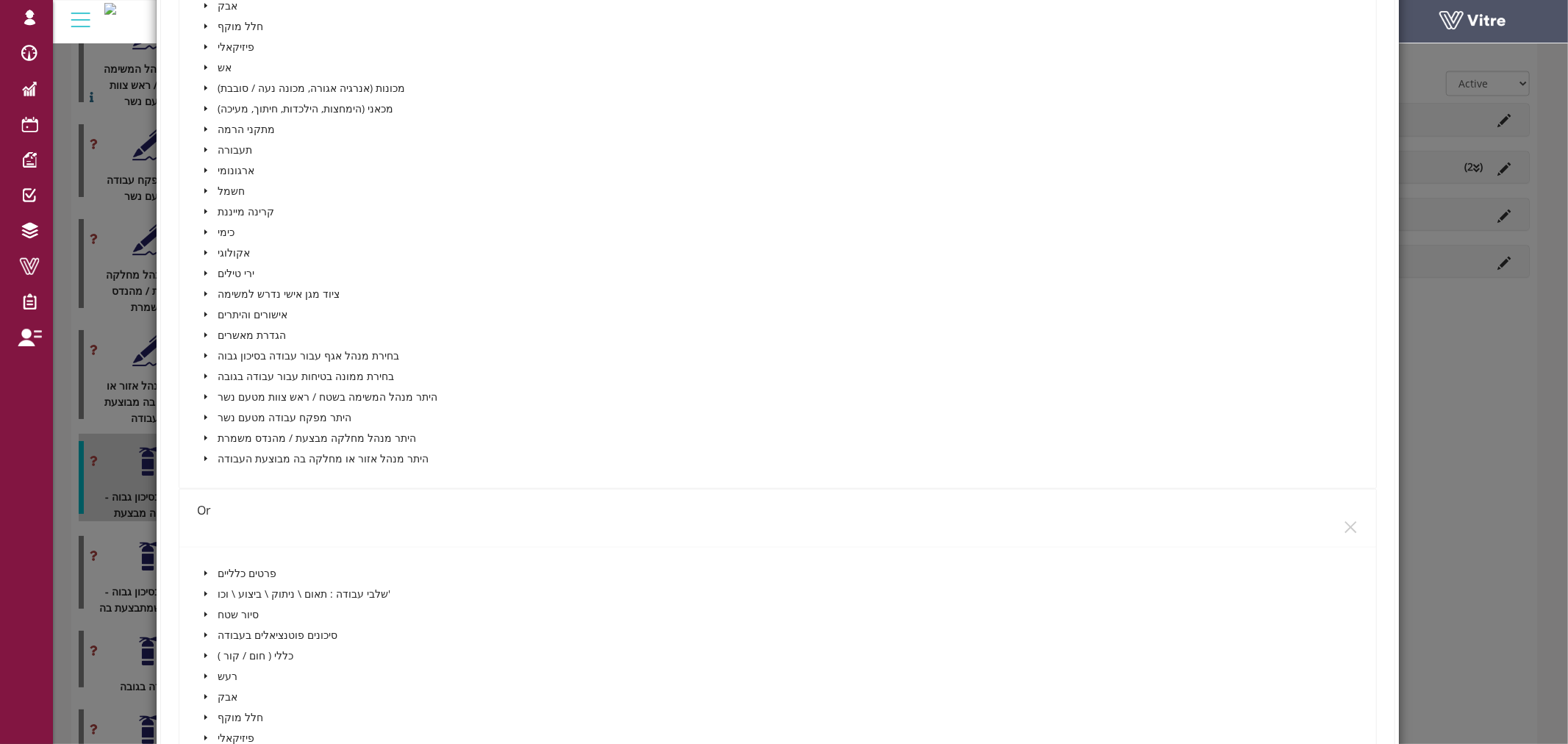
click at [204, 352] on icon "caret-down" at bounding box center [205, 355] width 3 height 5
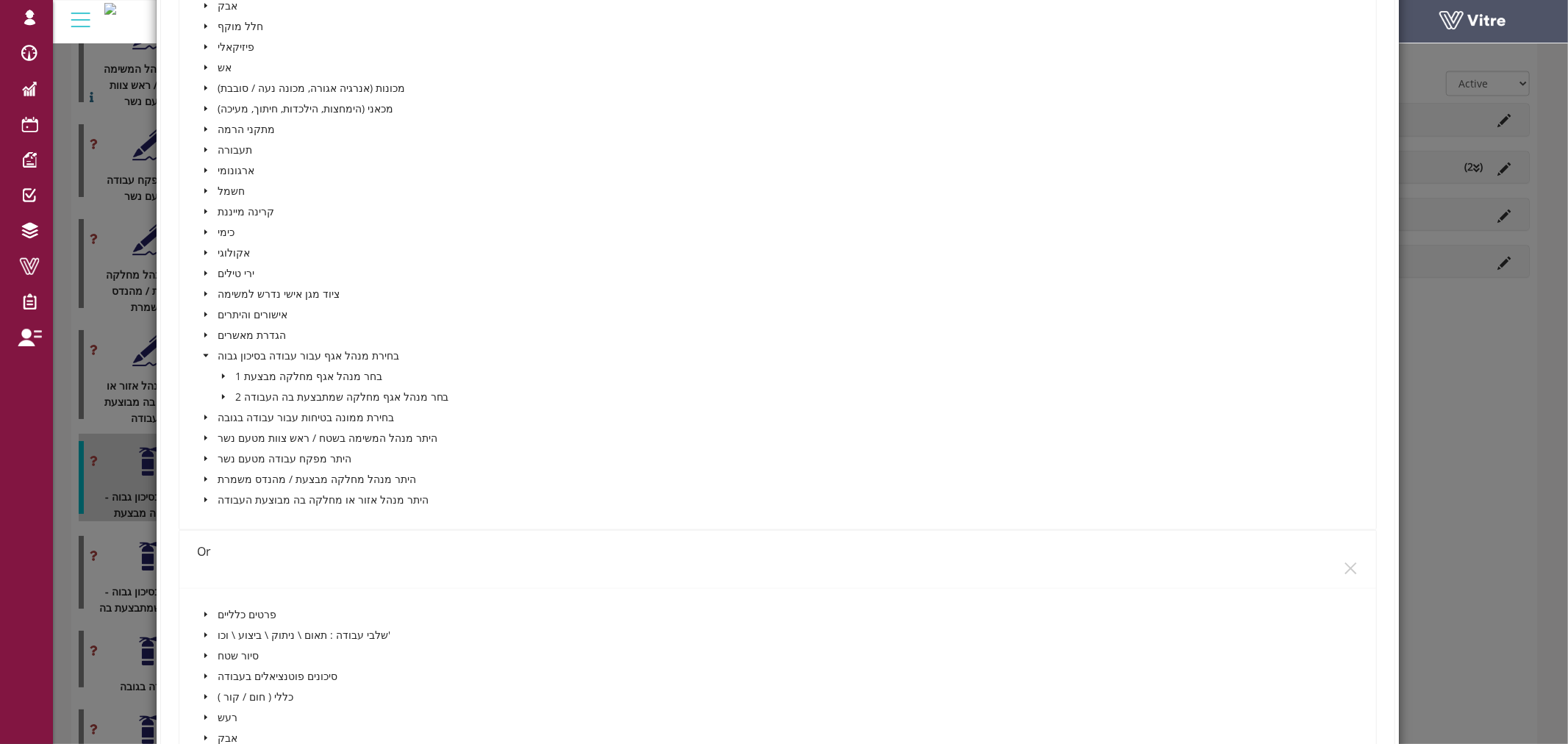
click at [223, 372] on icon "caret-down" at bounding box center [223, 376] width 7 height 7
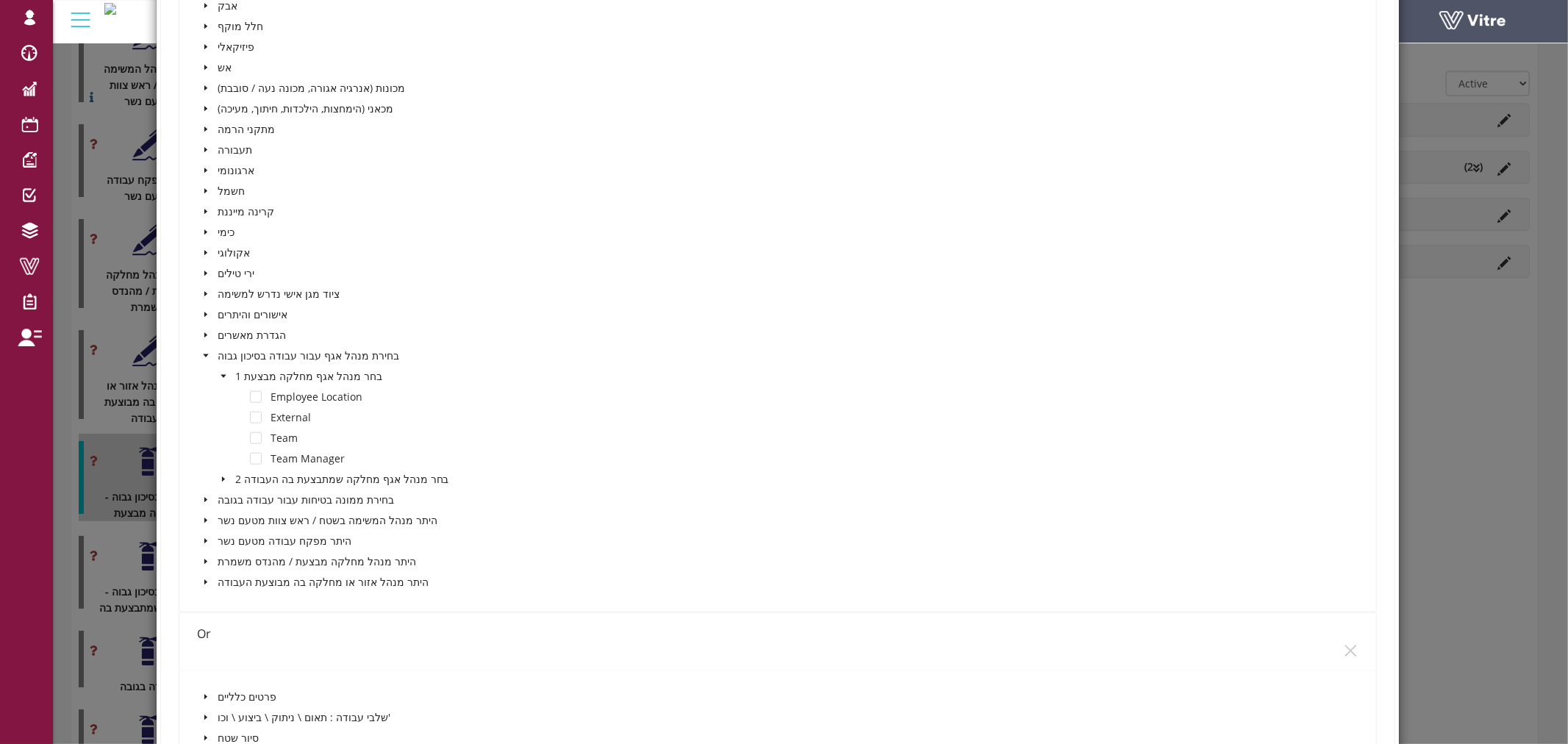
click at [223, 372] on icon "caret-down" at bounding box center [223, 376] width 7 height 7
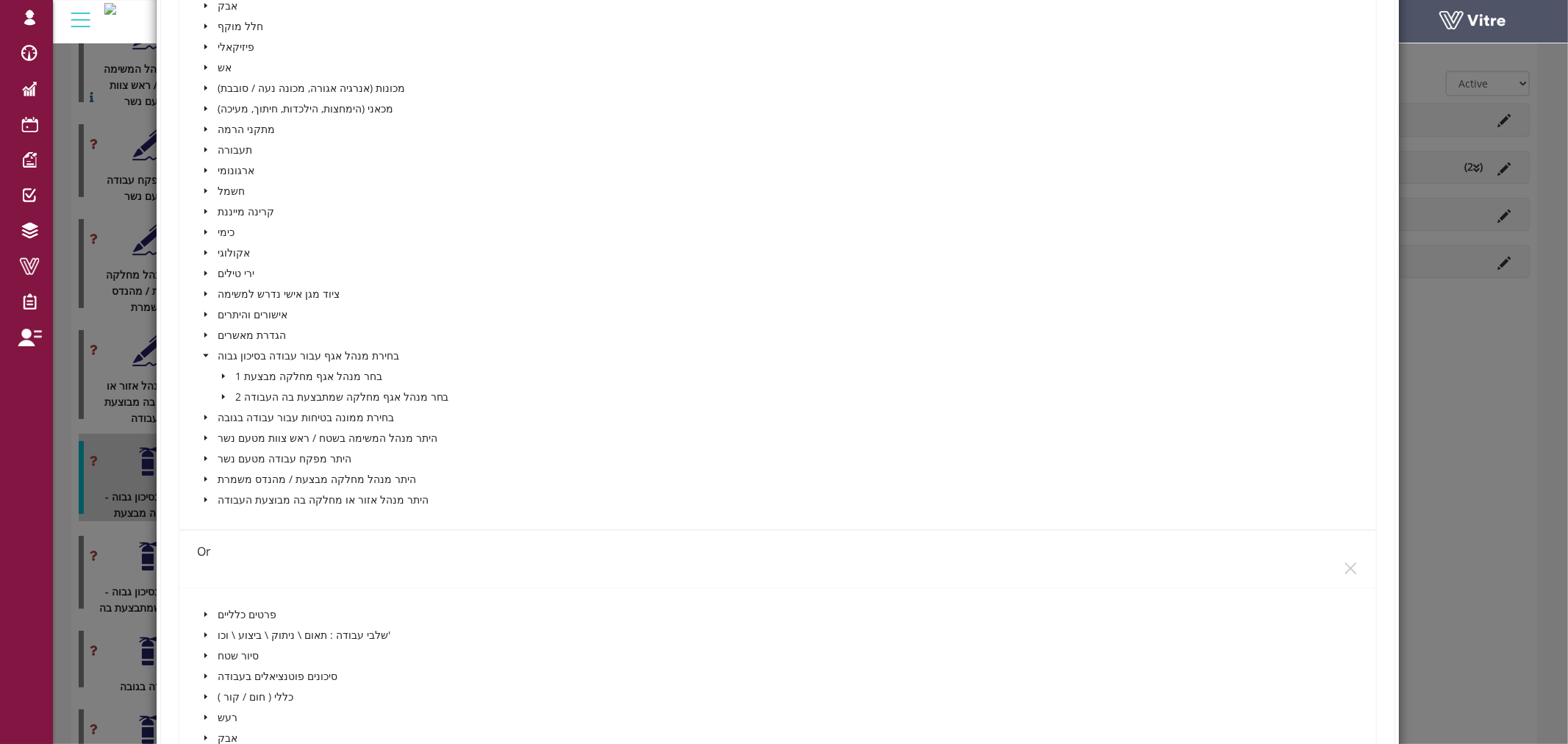
click at [223, 393] on icon "caret-down" at bounding box center [223, 397] width 7 height 7
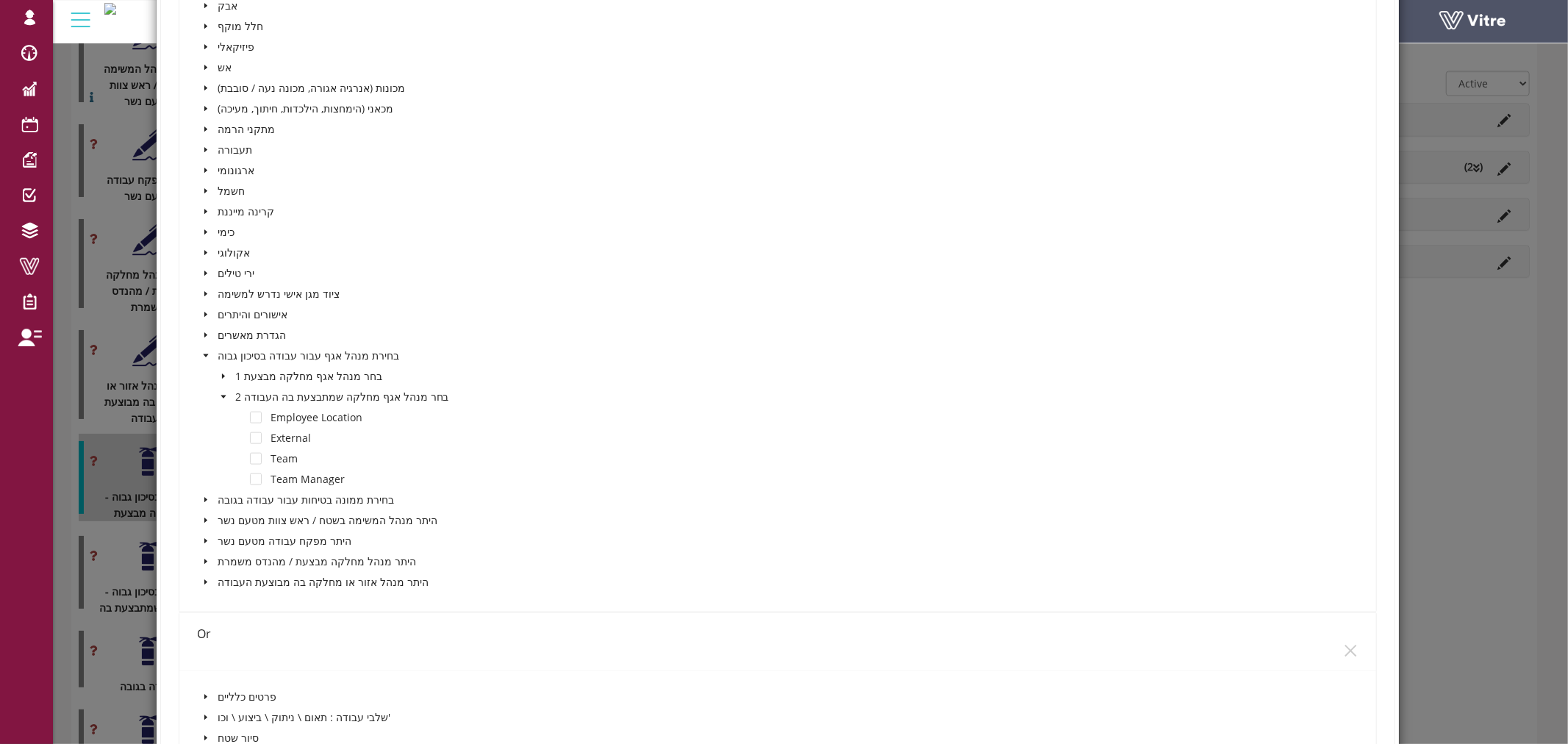
click at [223, 395] on icon "caret-down" at bounding box center [223, 396] width 5 height 3
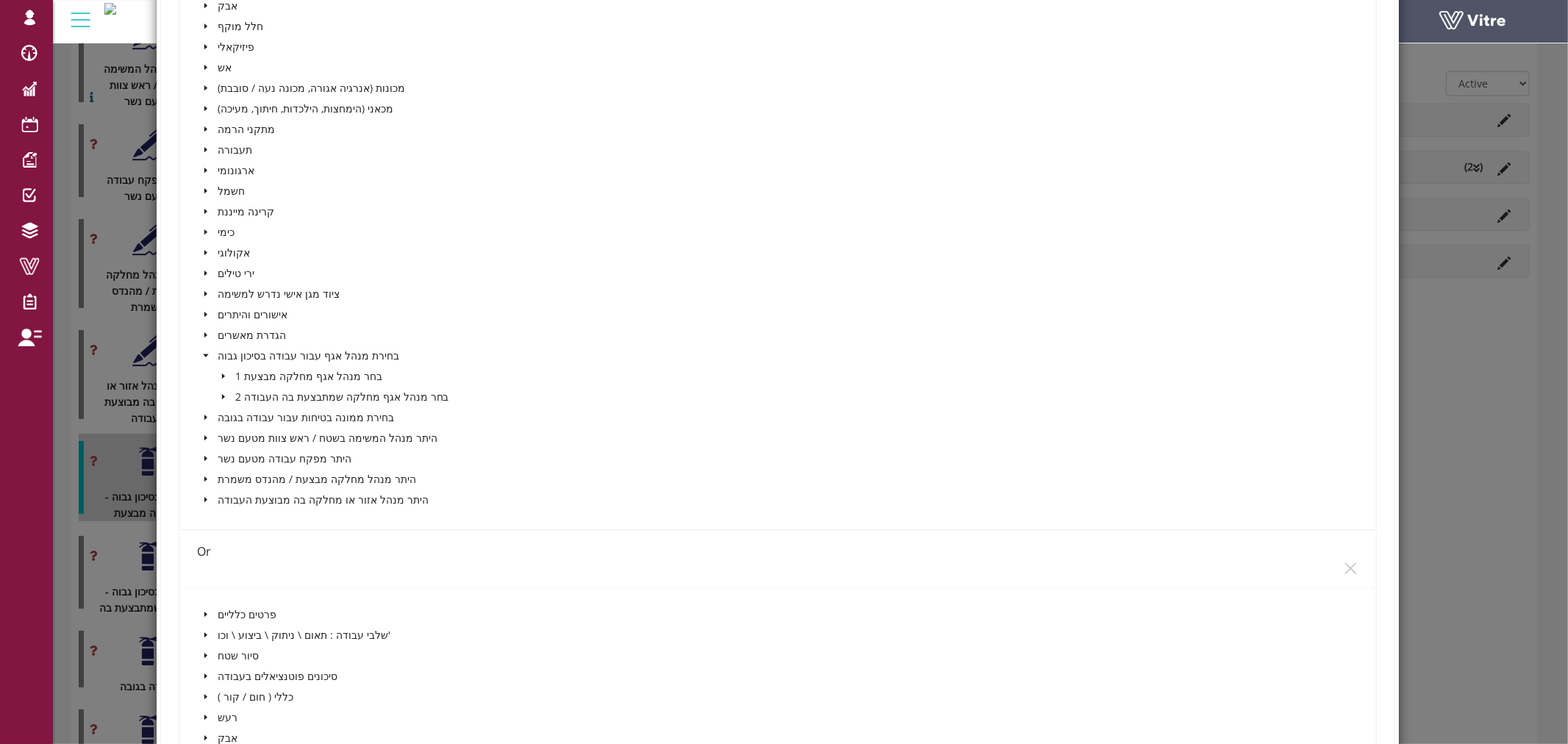
click at [203, 352] on icon "caret-down" at bounding box center [206, 356] width 7 height 7
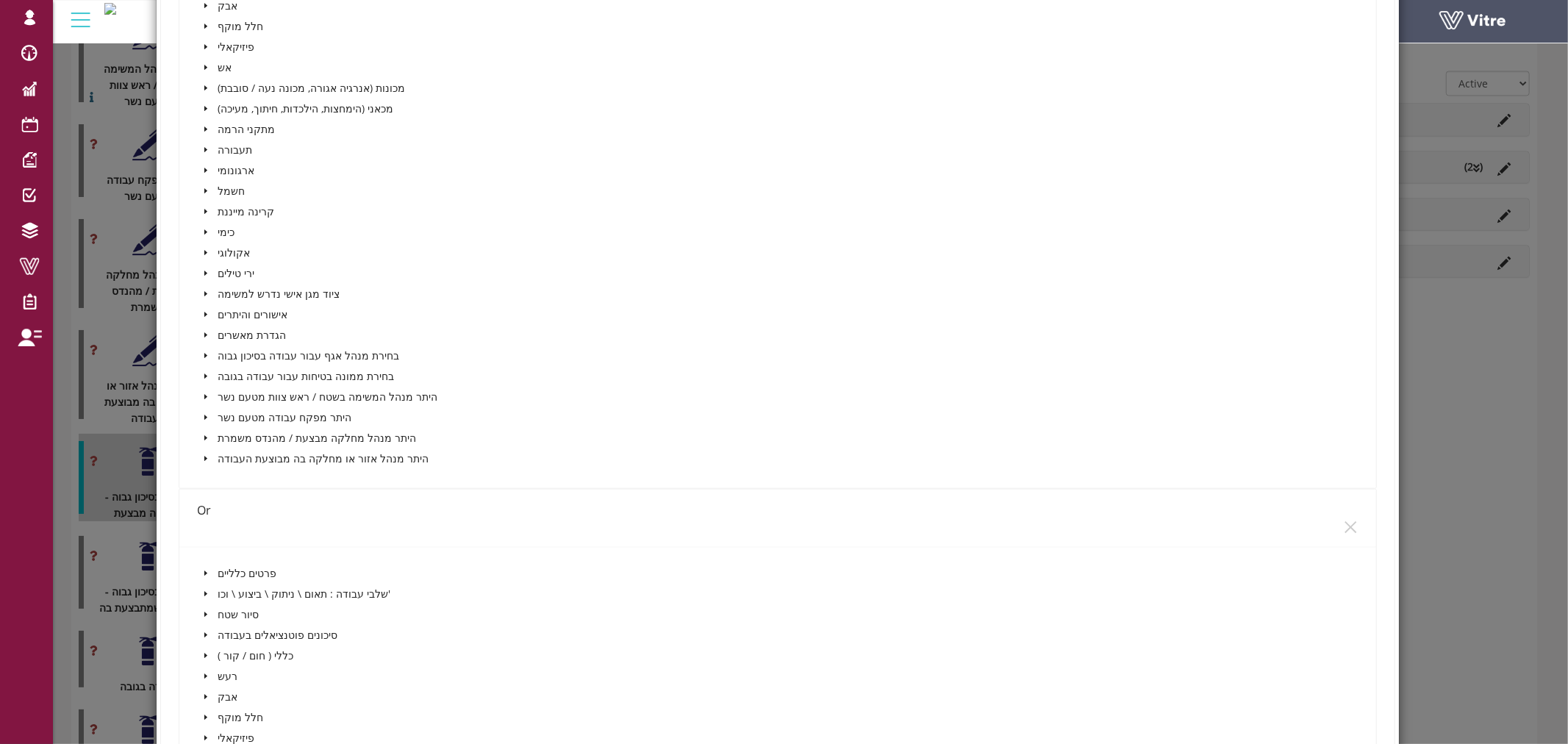
click at [202, 414] on icon "caret-down" at bounding box center [206, 418] width 7 height 7
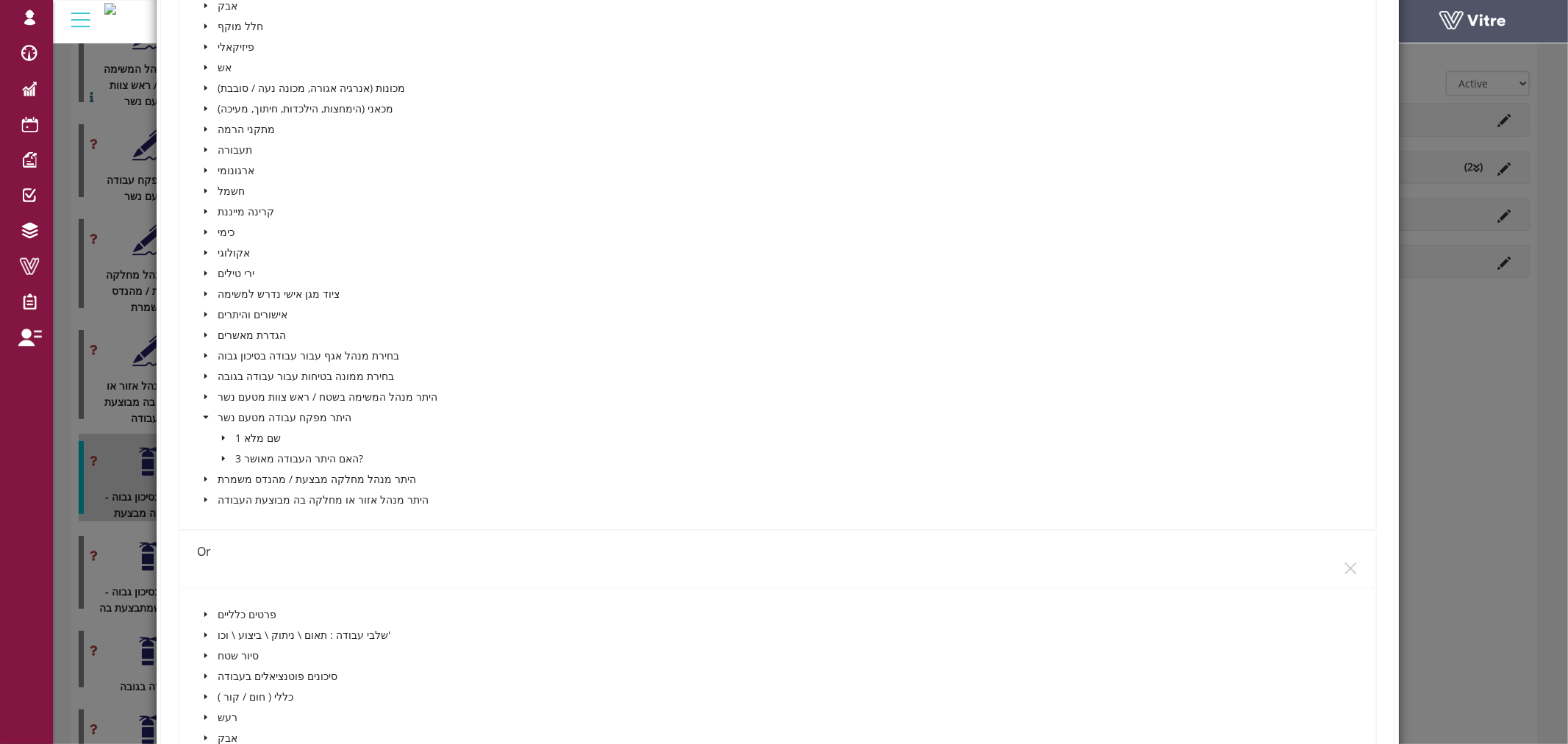
click at [222, 455] on icon "caret-down" at bounding box center [223, 458] width 7 height 7
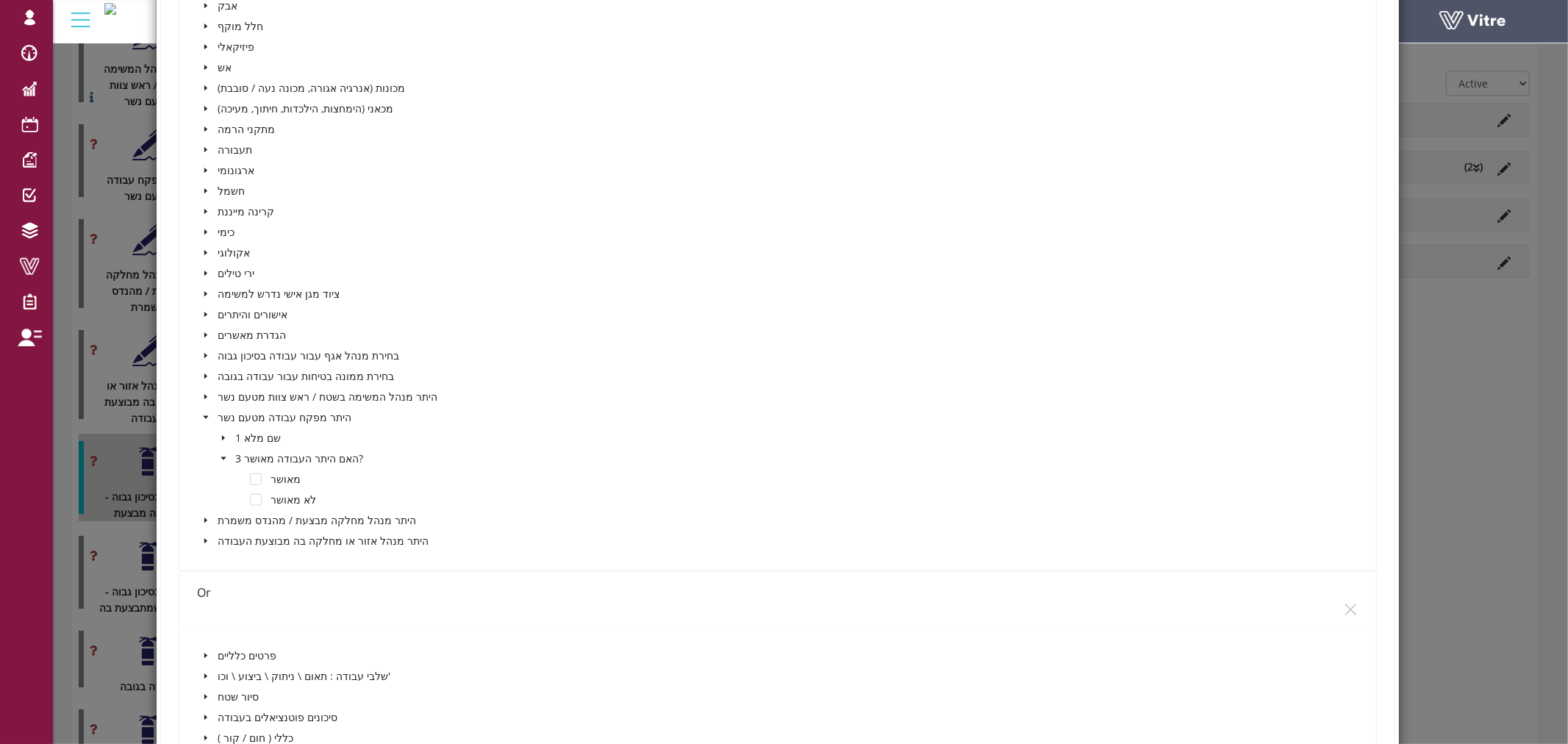
click at [206, 517] on span "caret-down" at bounding box center [206, 520] width 7 height 7
click at [222, 559] on icon "caret-down" at bounding box center [223, 562] width 3 height 5
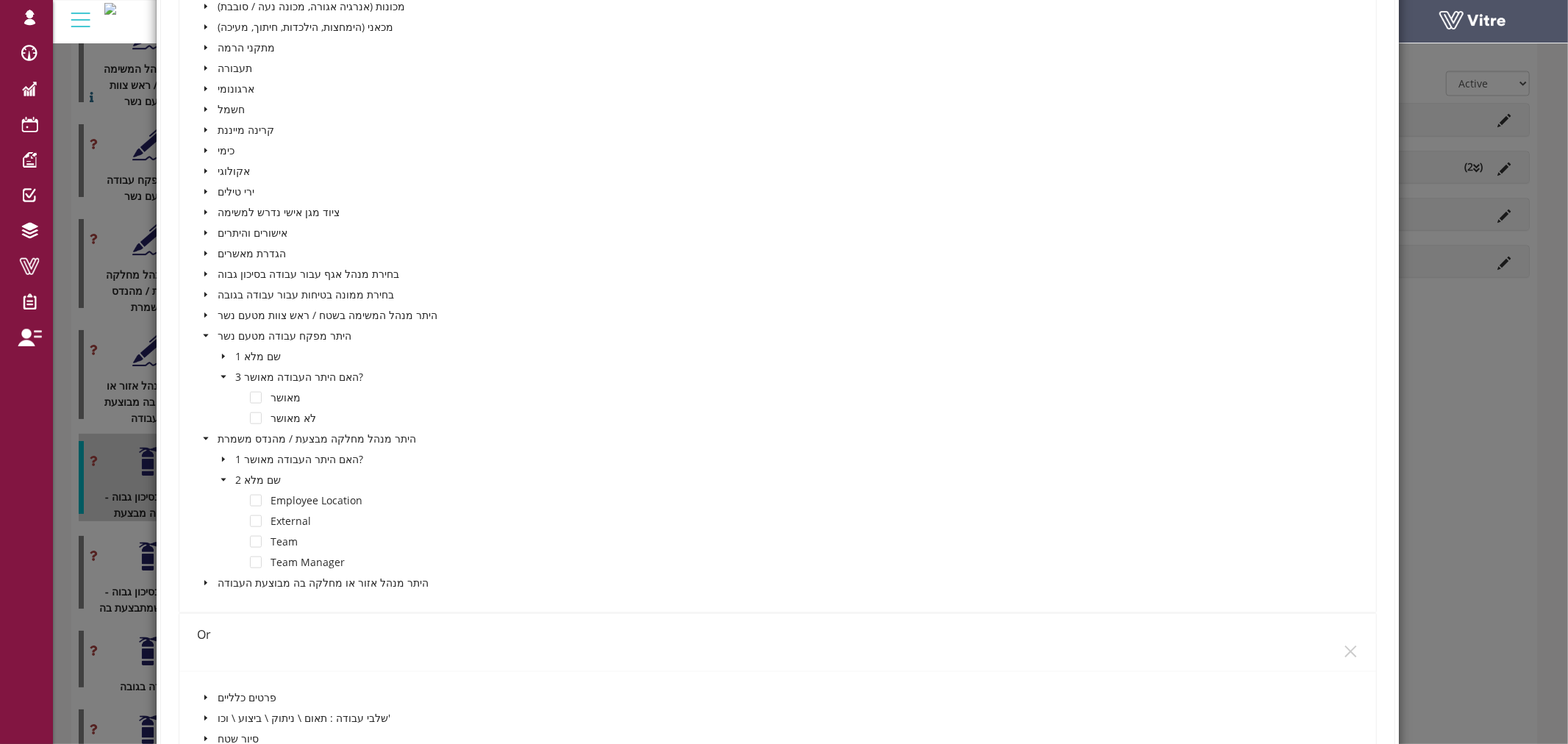
click at [223, 477] on icon "caret-down" at bounding box center [223, 478] width 5 height 3
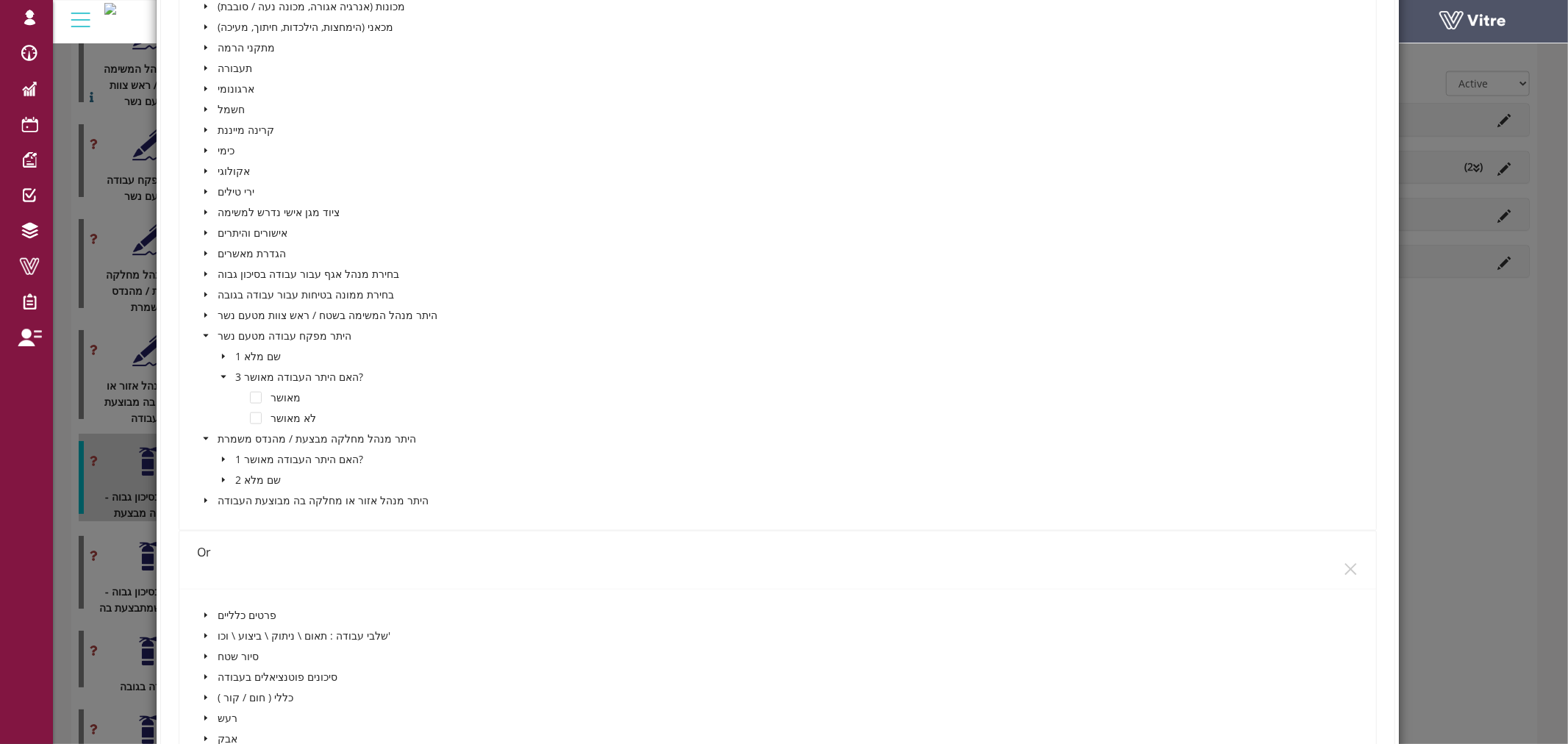
click at [223, 458] on span at bounding box center [223, 459] width 17 height 17
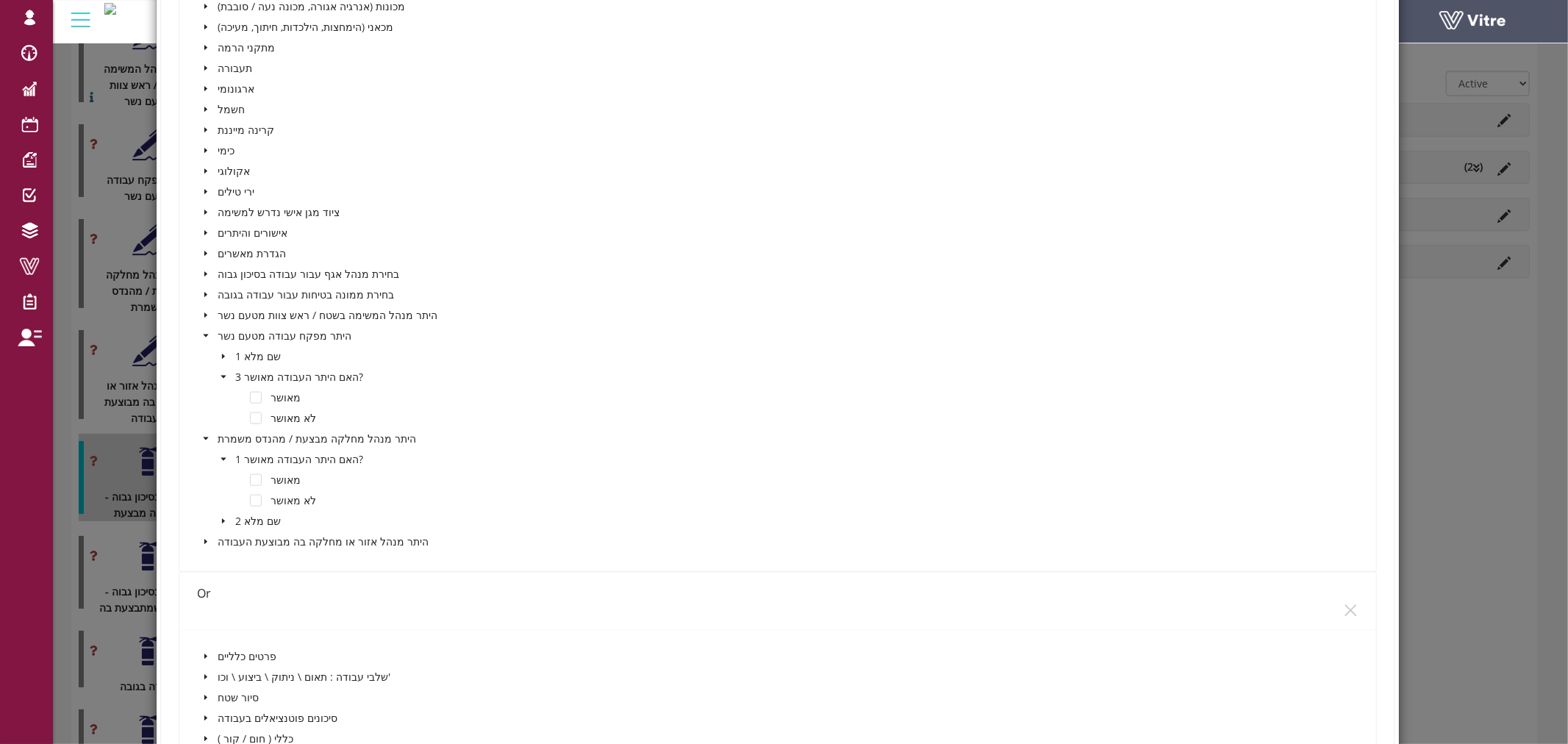
click at [197, 533] on span at bounding box center [206, 542] width 17 height 17
click at [218, 554] on span at bounding box center [223, 563] width 17 height 17
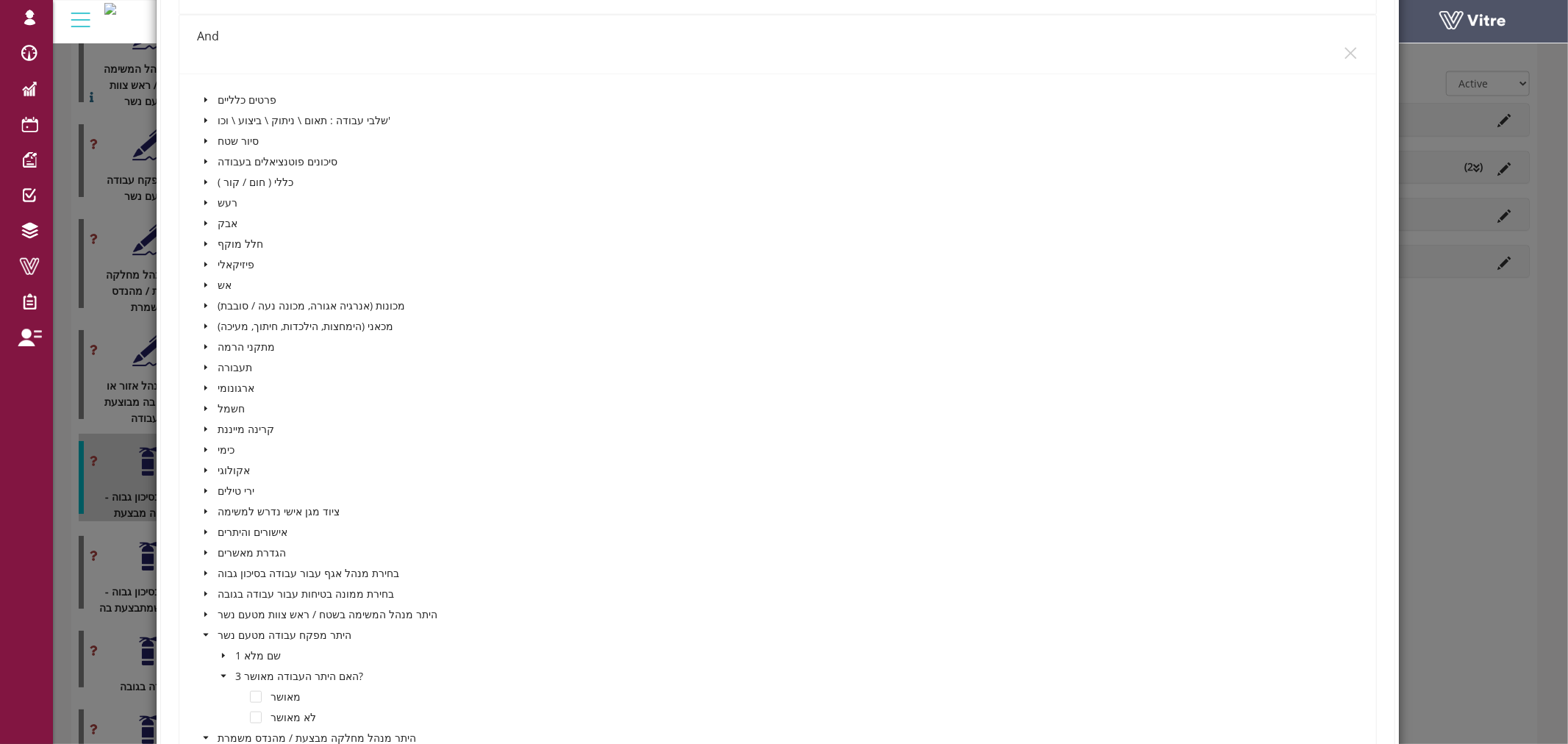
scroll to position [1063, 0]
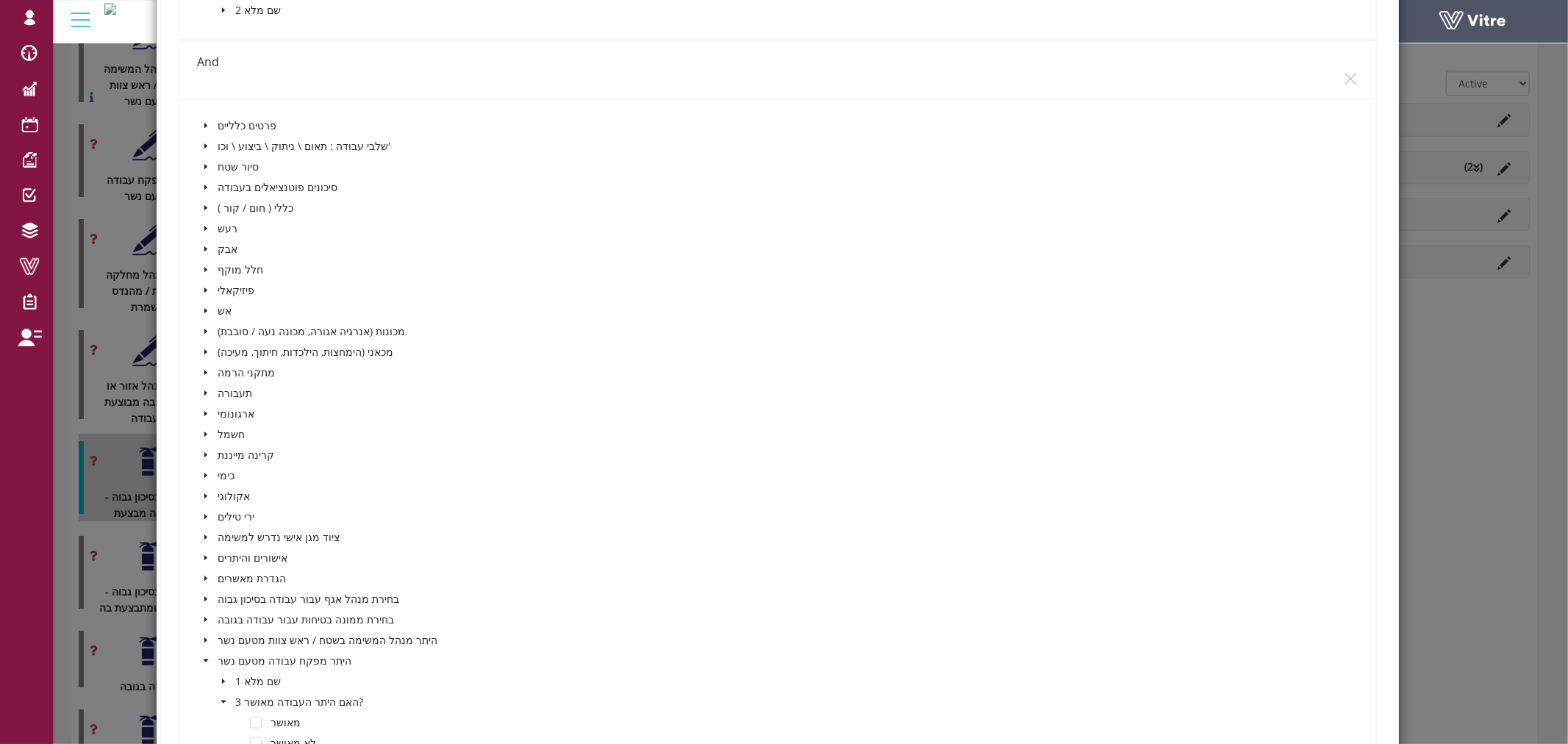
click at [453, 81] on div "And" at bounding box center [778, 69] width 1163 height 58
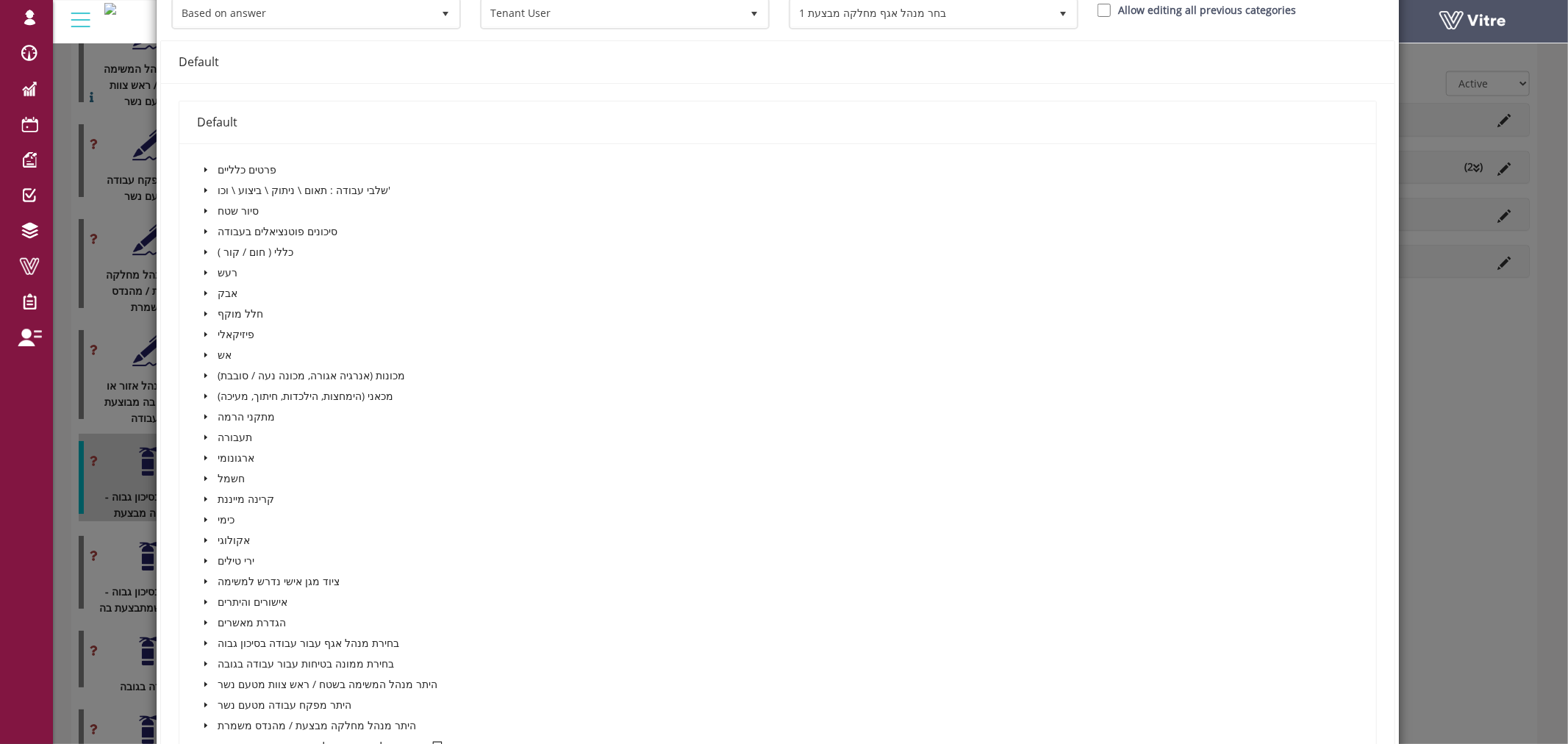
scroll to position [0, 0]
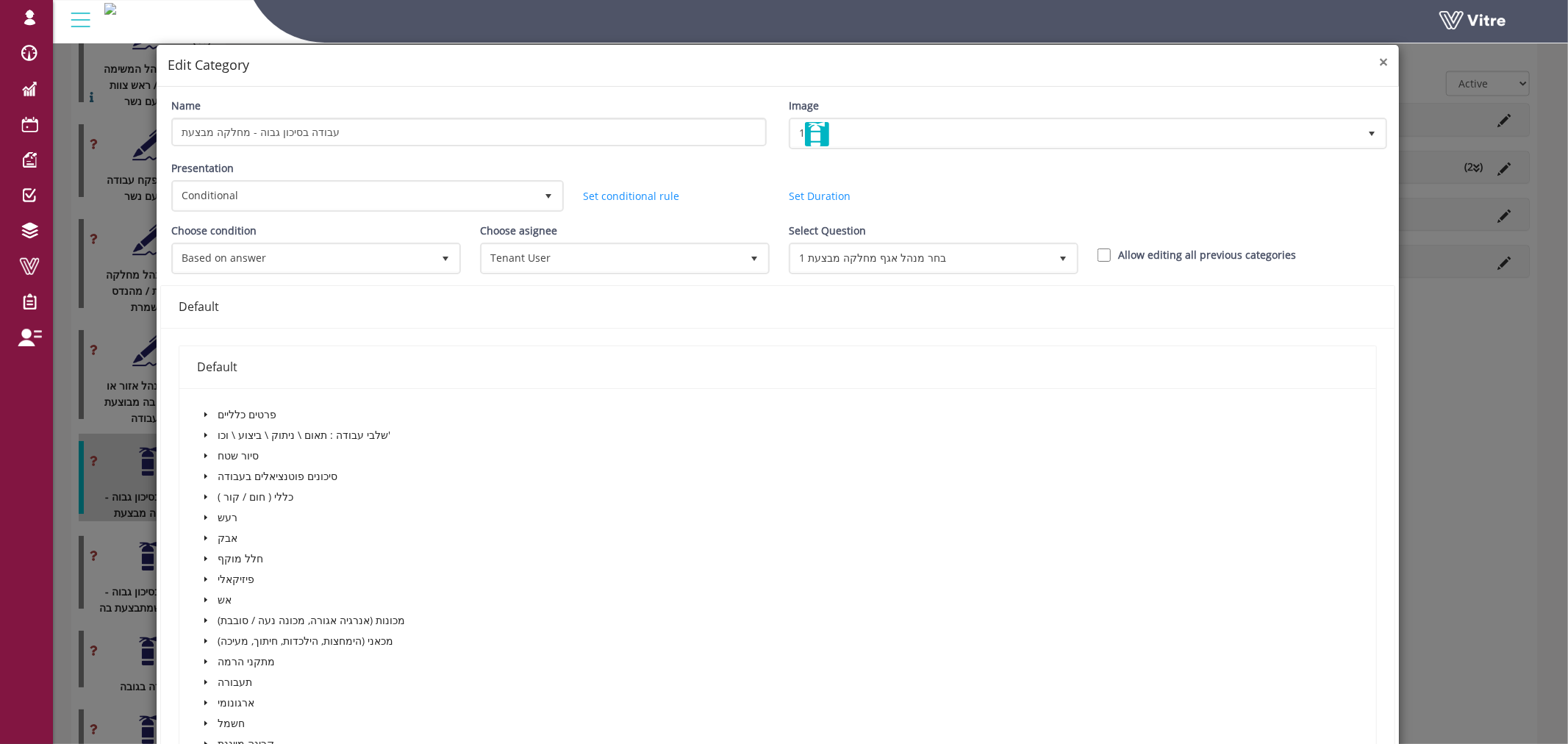
click at [1380, 60] on span "×" at bounding box center [1384, 62] width 9 height 21
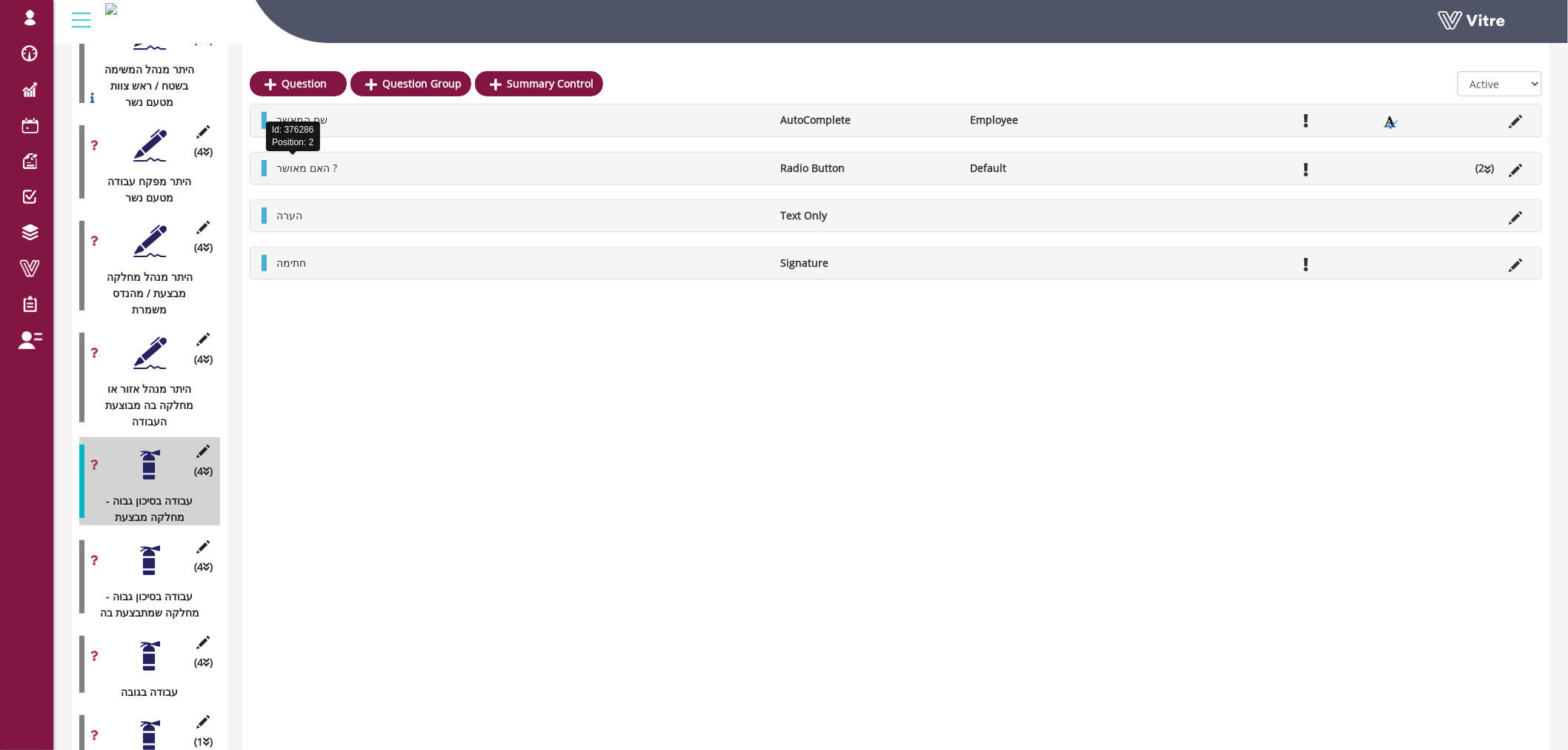
click at [204, 445] on icon at bounding box center [203, 451] width 18 height 13
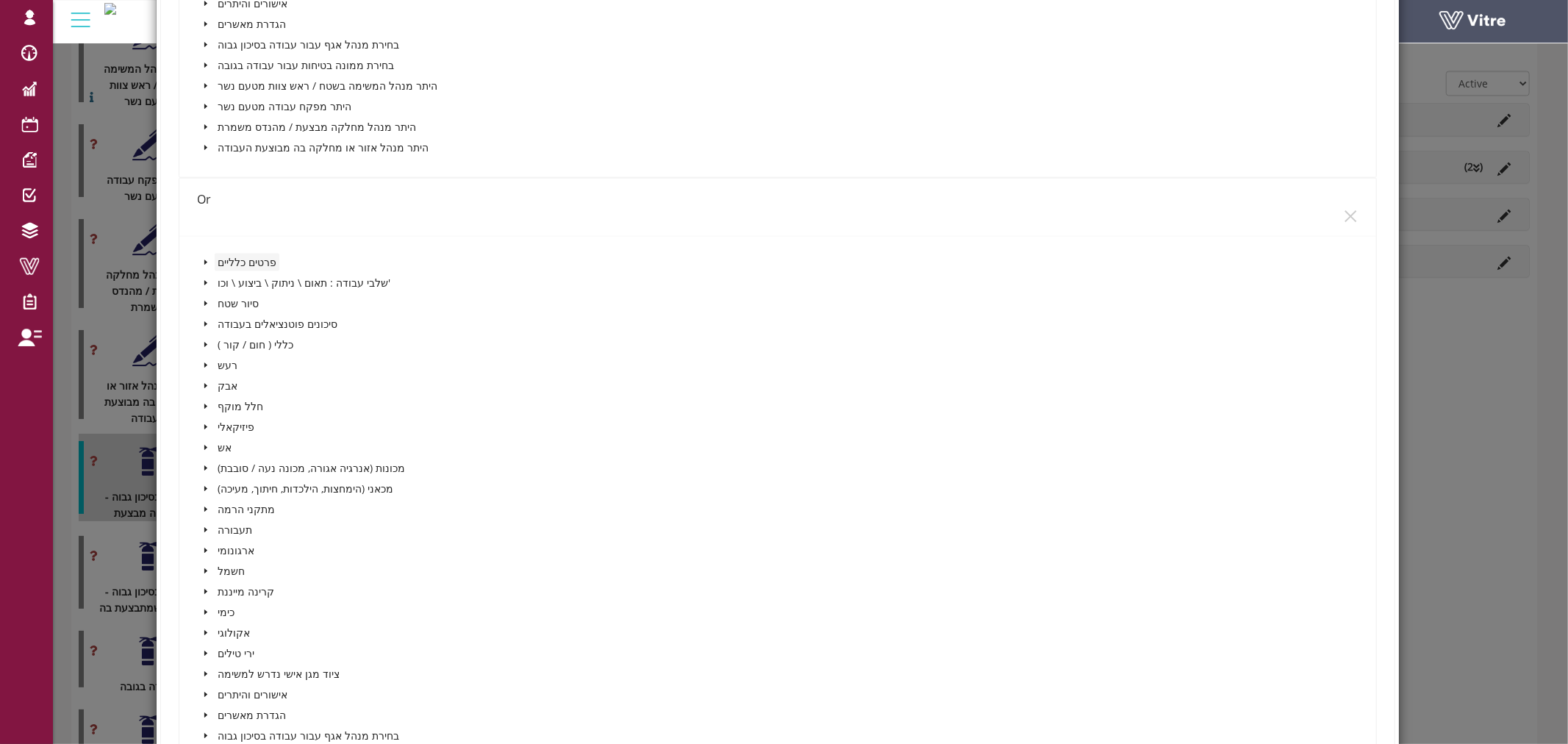
scroll to position [1387, 0]
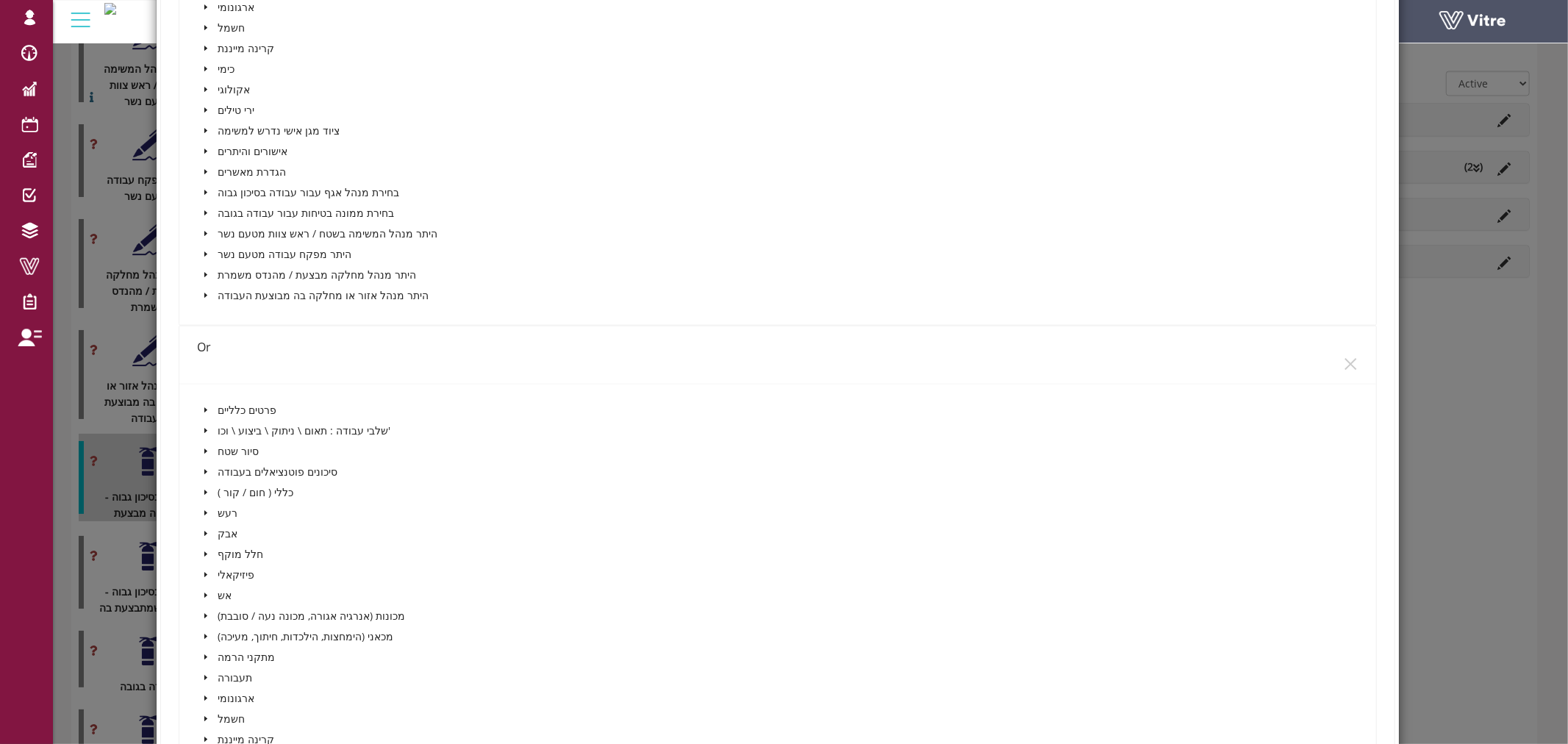
click at [458, 401] on div "פרטים כלליים שלבי עבודה : תאום \ ניתוק \ ביצוע \ וכו' סיור שטח סיכונים פוטנציאל…" at bounding box center [778, 700] width 1163 height 597
click at [1343, 362] on icon "close" at bounding box center [1351, 365] width 16 height 16
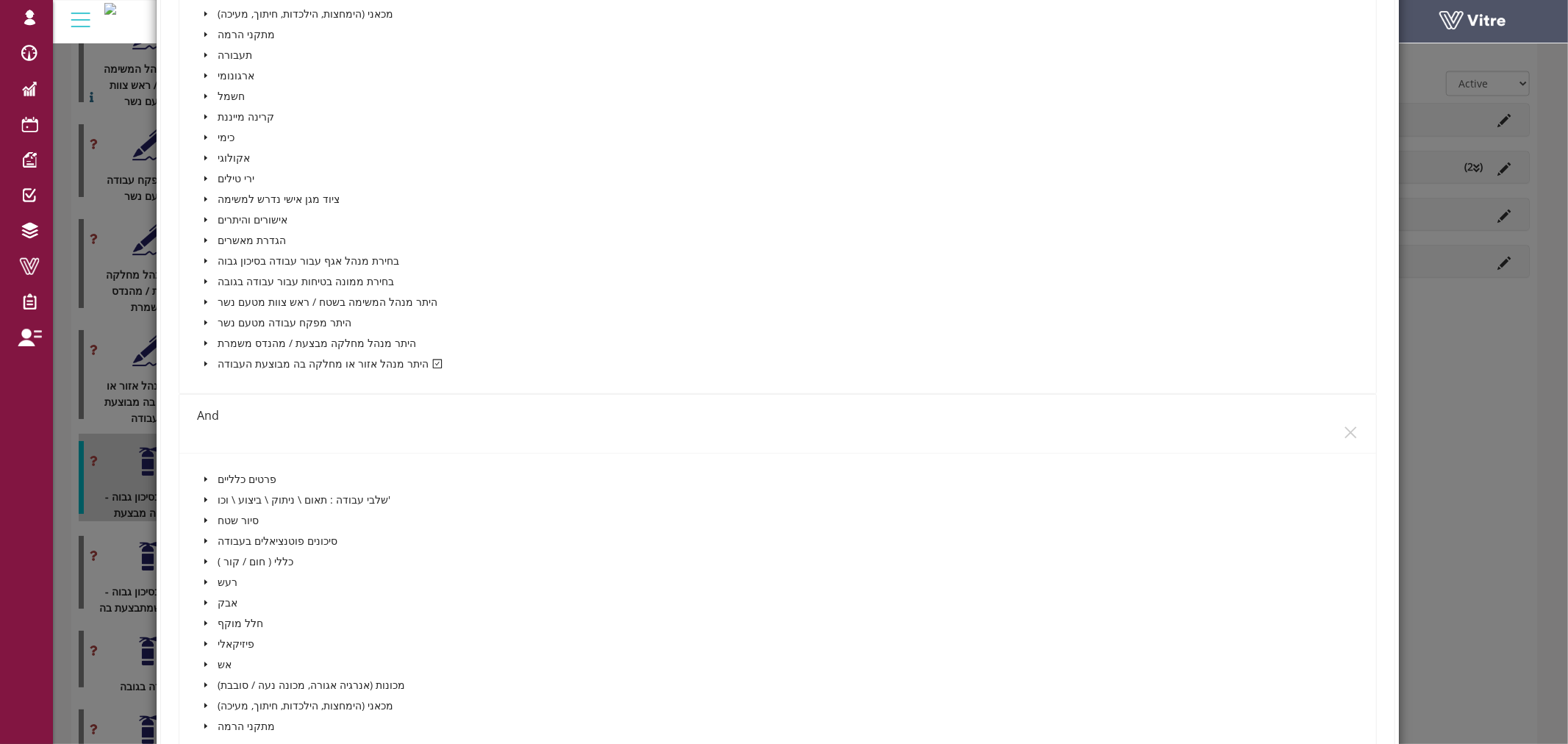
scroll to position [533, 0]
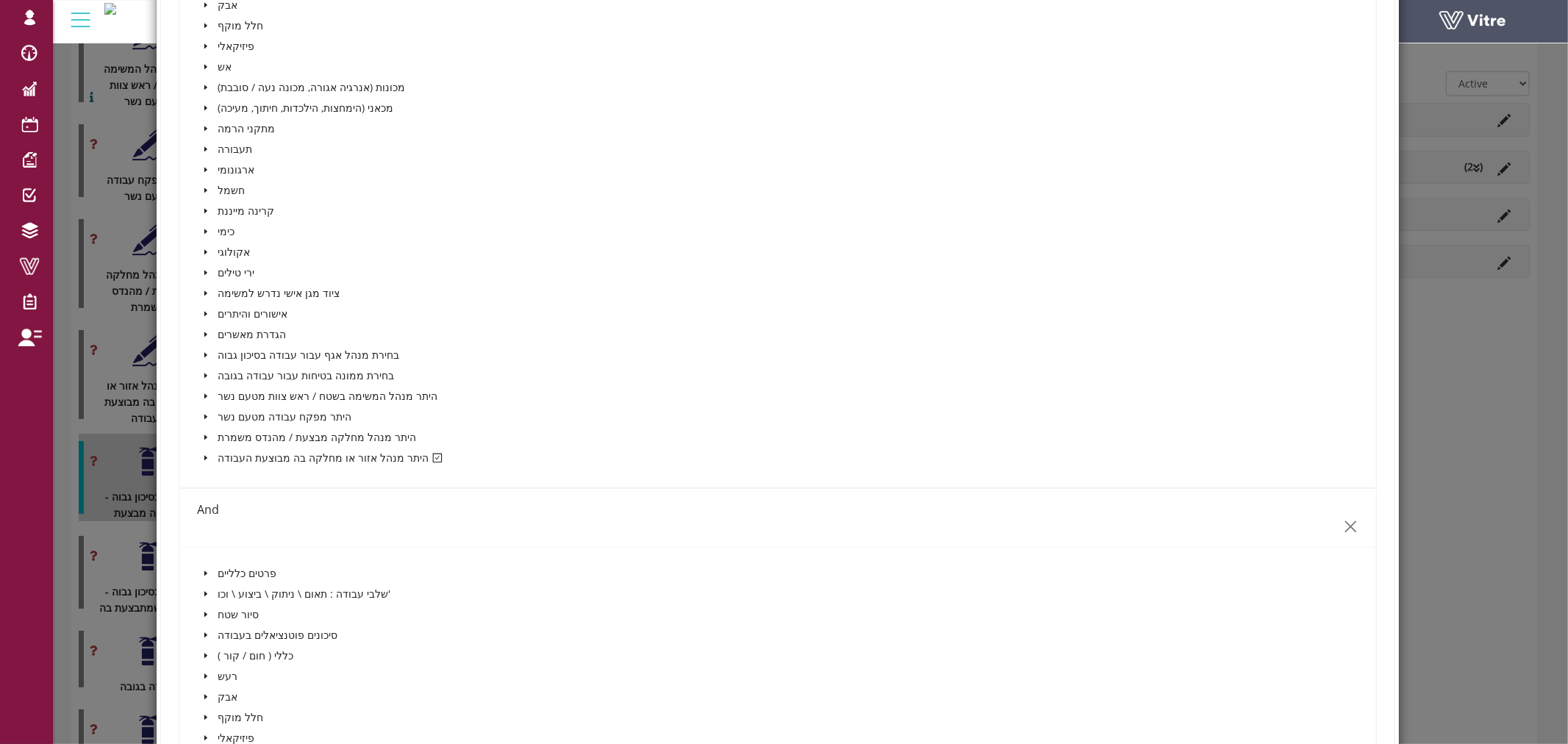
click at [1343, 527] on icon "close" at bounding box center [1351, 527] width 16 height 16
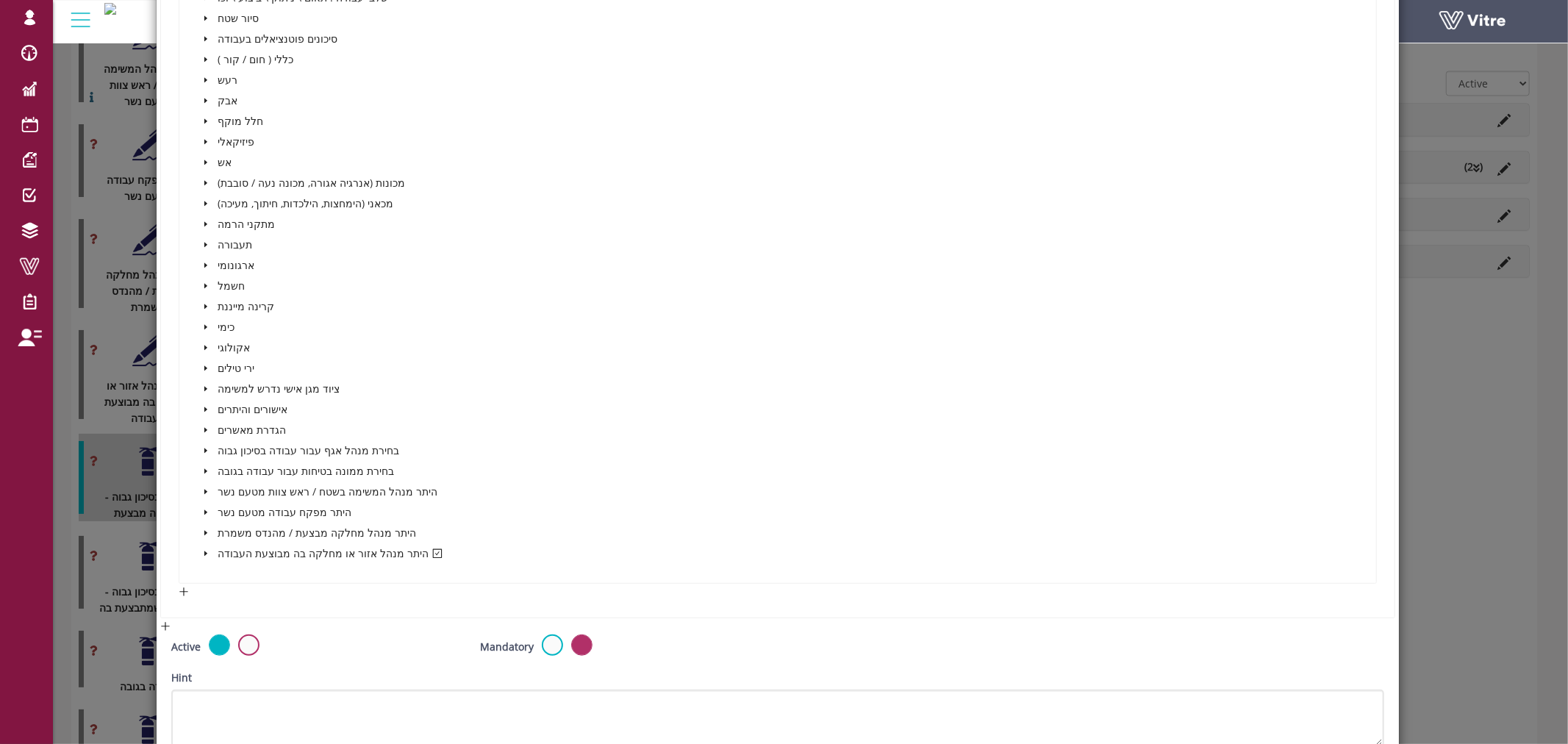
scroll to position [451, 0]
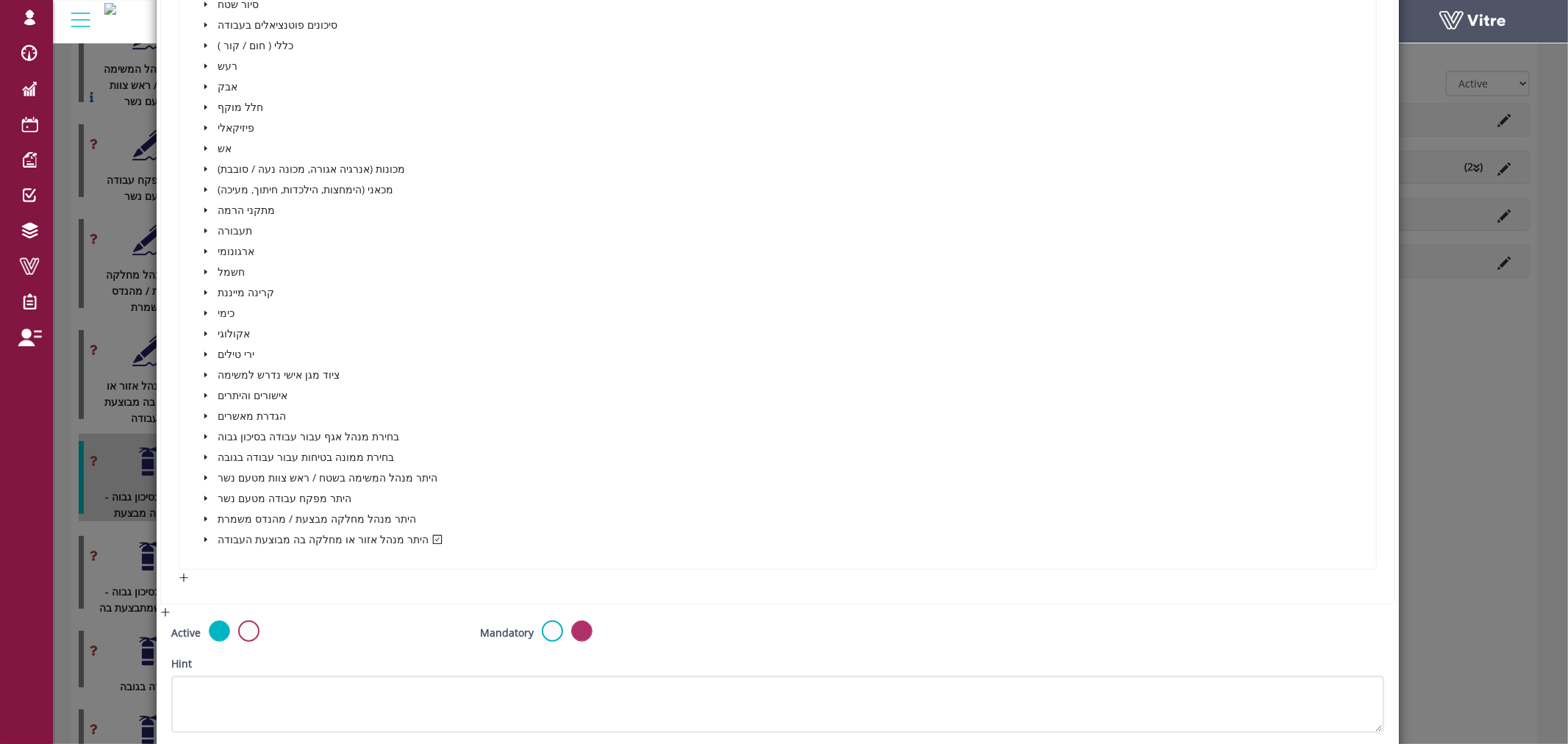
click at [202, 536] on icon "caret-down" at bounding box center [206, 539] width 7 height 7
click at [220, 556] on icon "caret-down" at bounding box center [223, 560] width 7 height 7
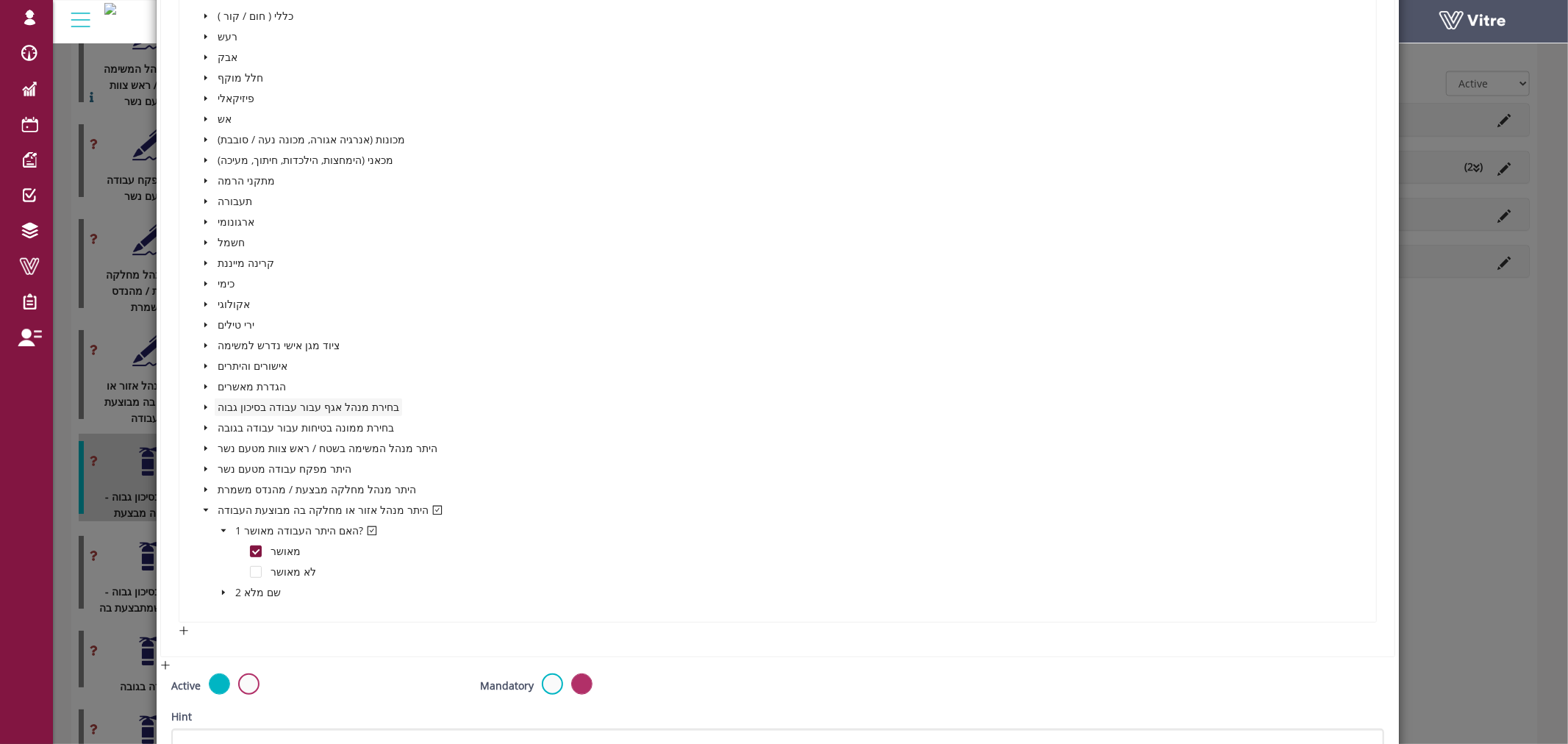
scroll to position [659, 0]
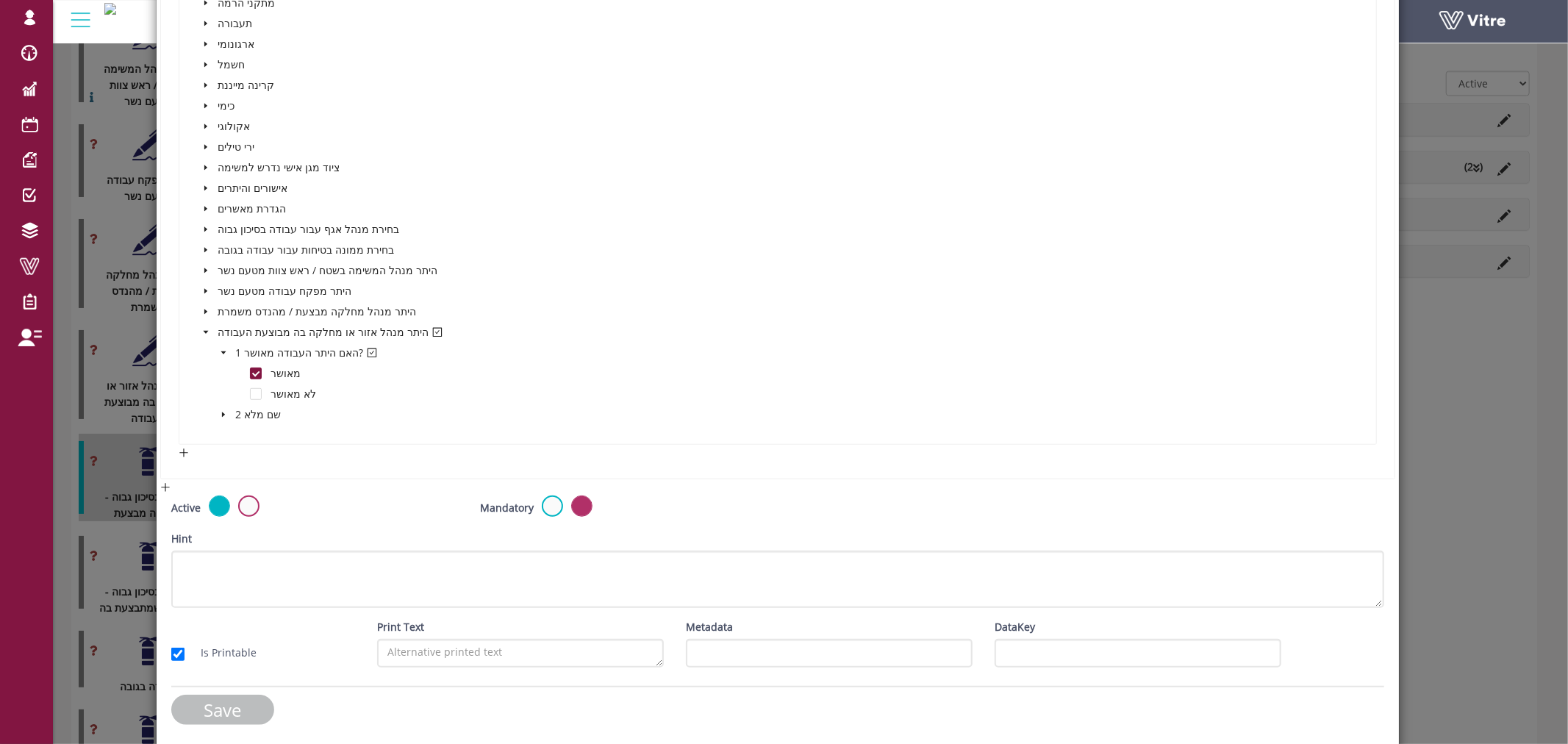
click at [195, 707] on input "Save" at bounding box center [222, 709] width 103 height 30
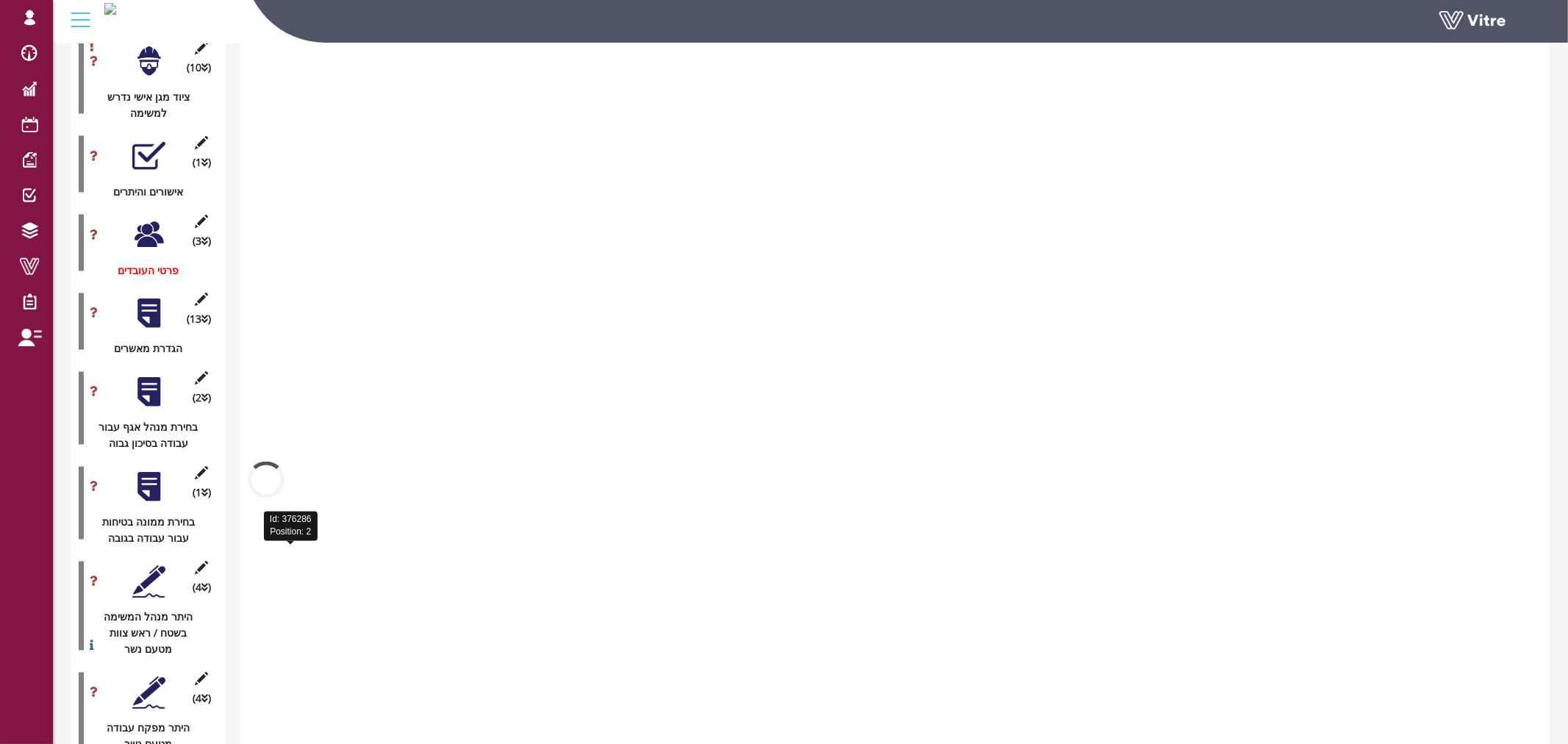
scroll to position [2453, 0]
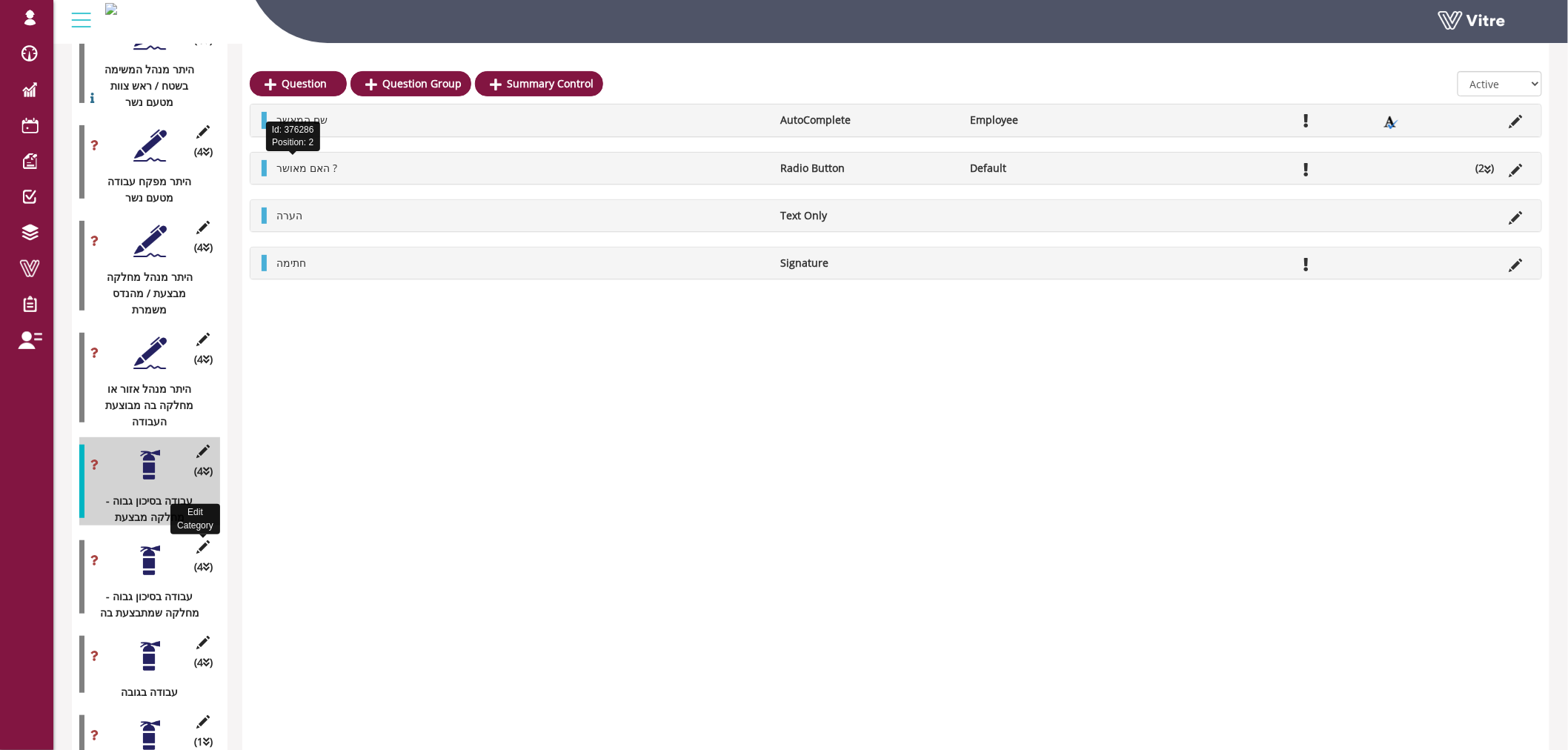
click at [205, 540] on icon at bounding box center [203, 546] width 18 height 13
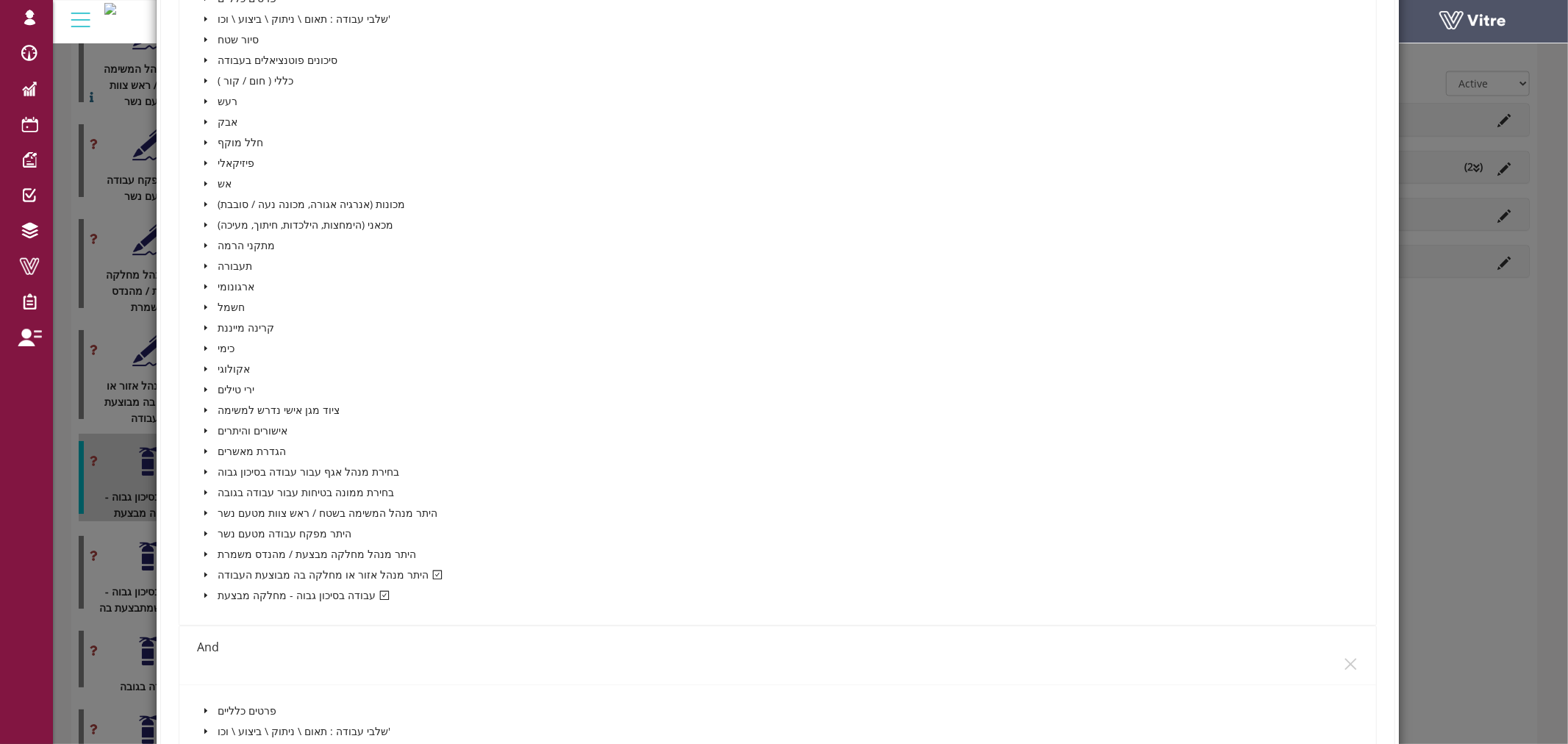
scroll to position [653, 0]
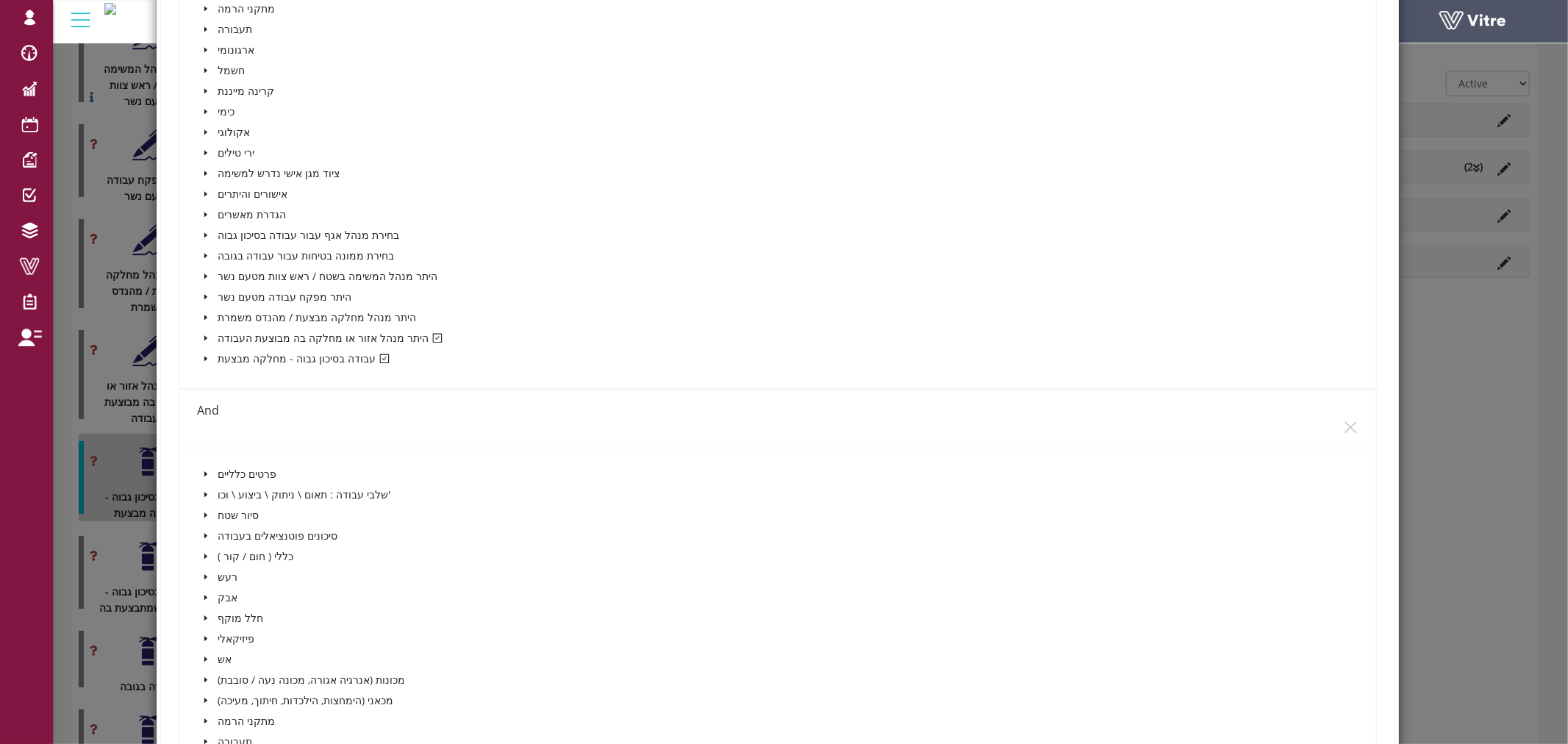
click at [202, 334] on icon "caret-down" at bounding box center [206, 338] width 7 height 7
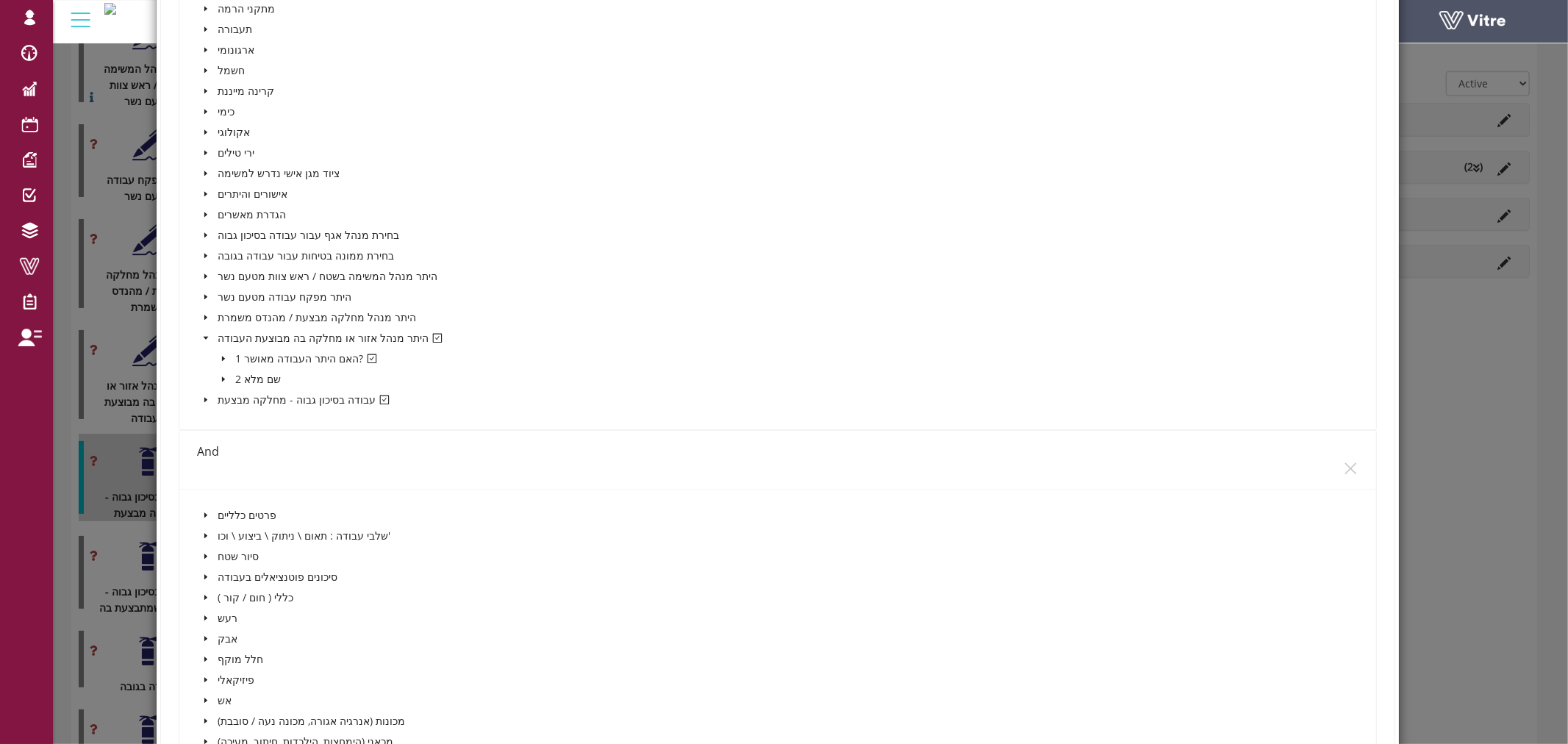
click at [204, 398] on icon "caret-down" at bounding box center [205, 400] width 3 height 5
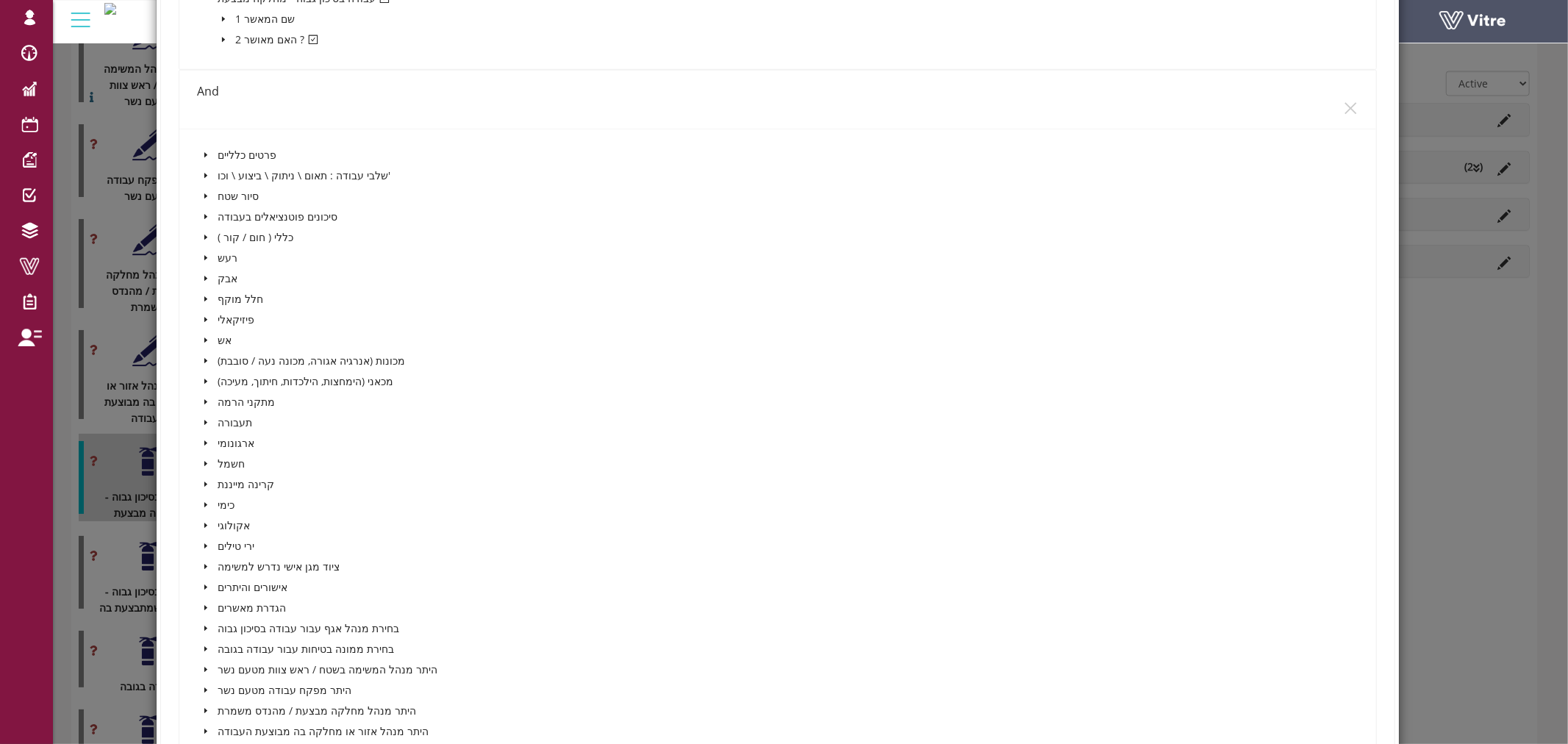
scroll to position [899, 0]
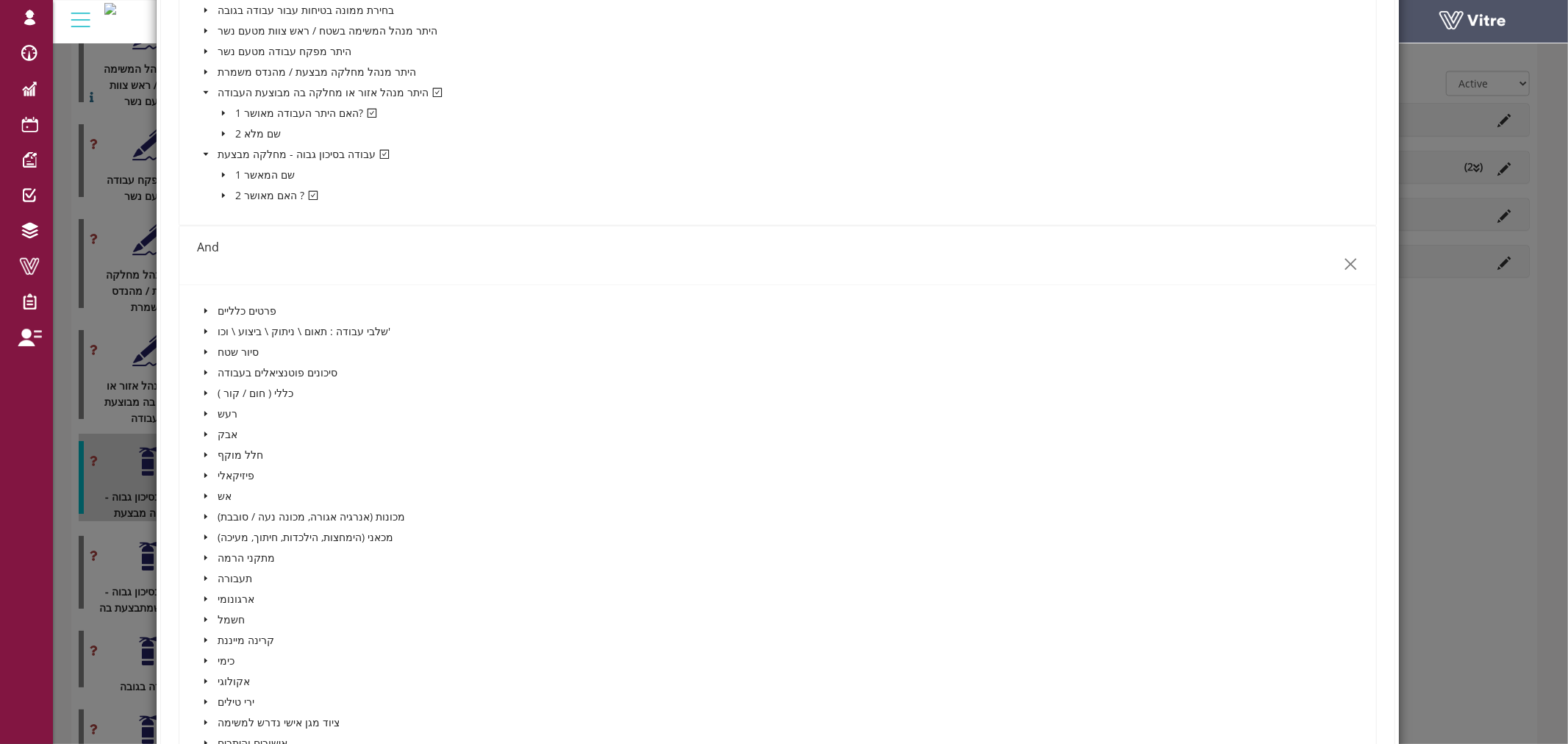
click at [1343, 265] on icon "close" at bounding box center [1351, 265] width 16 height 16
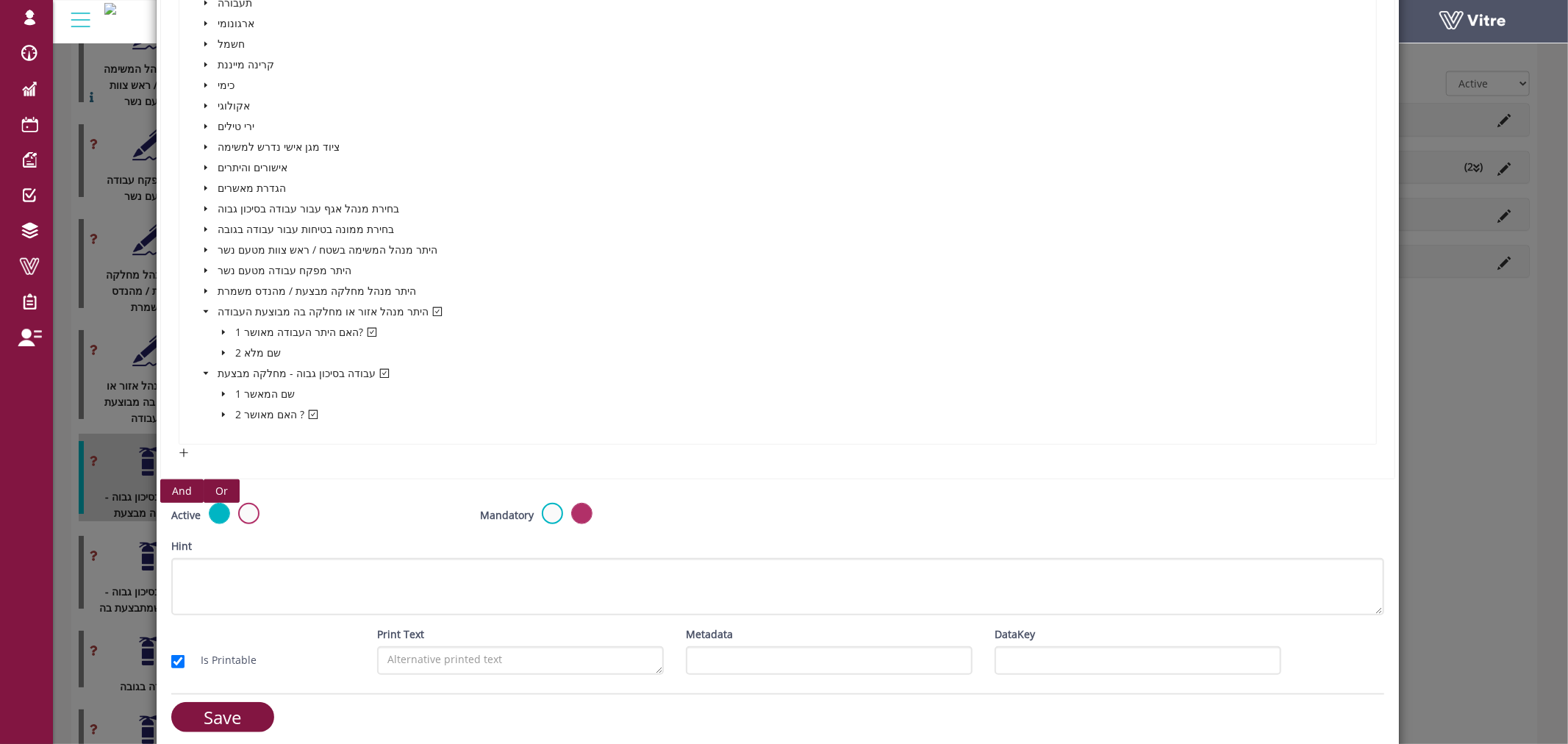
scroll to position [679, 0]
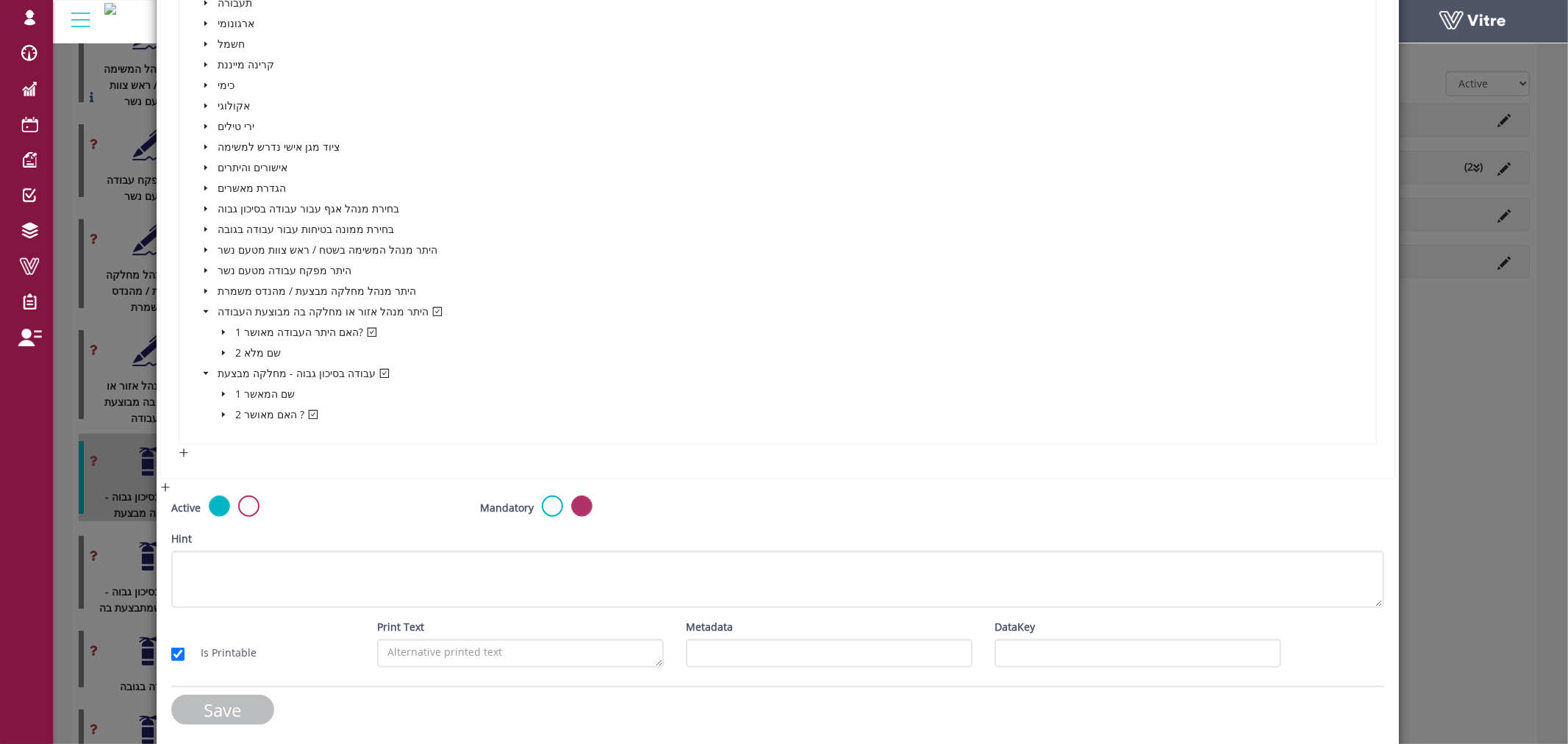
click at [209, 718] on input "Save" at bounding box center [222, 709] width 103 height 30
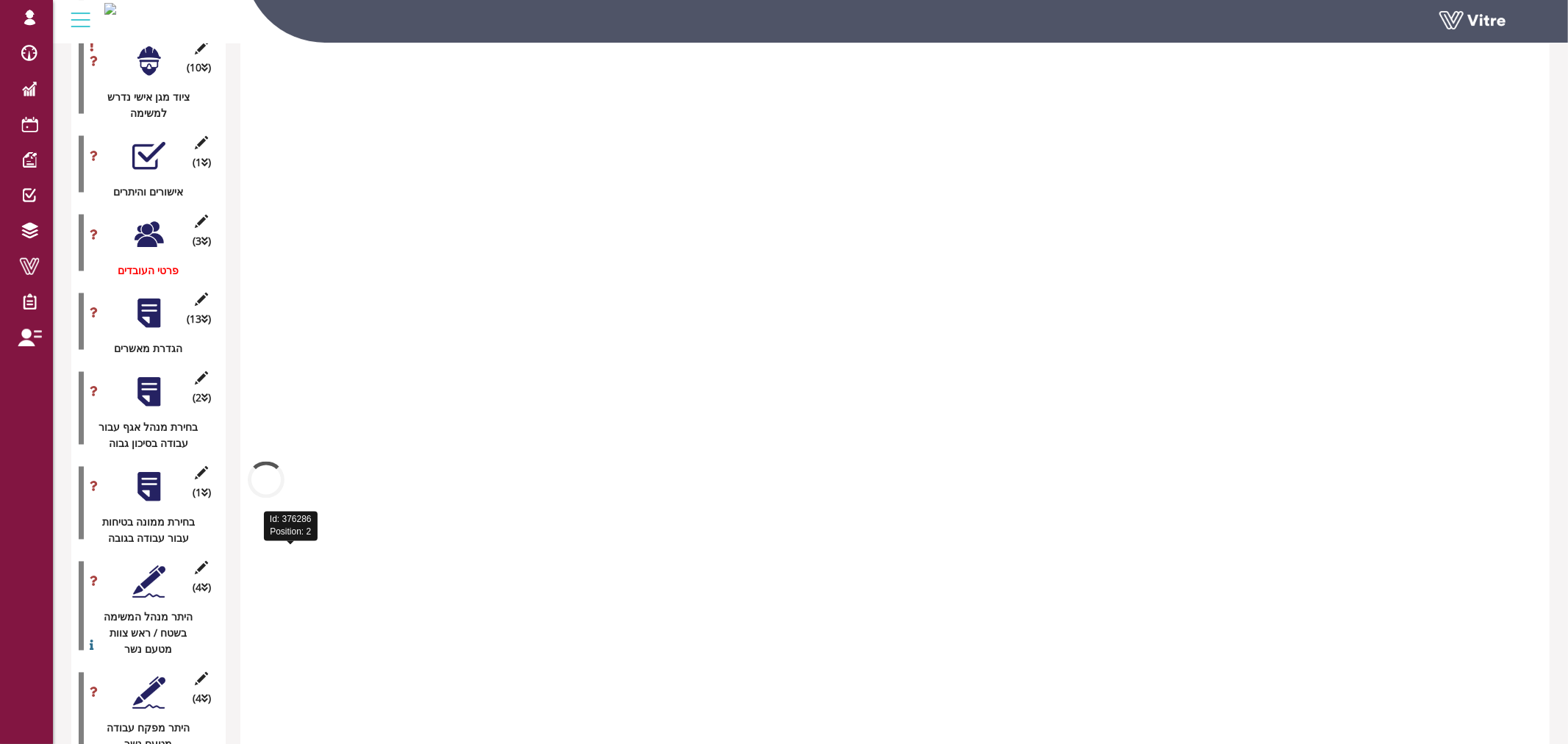
scroll to position [2453, 0]
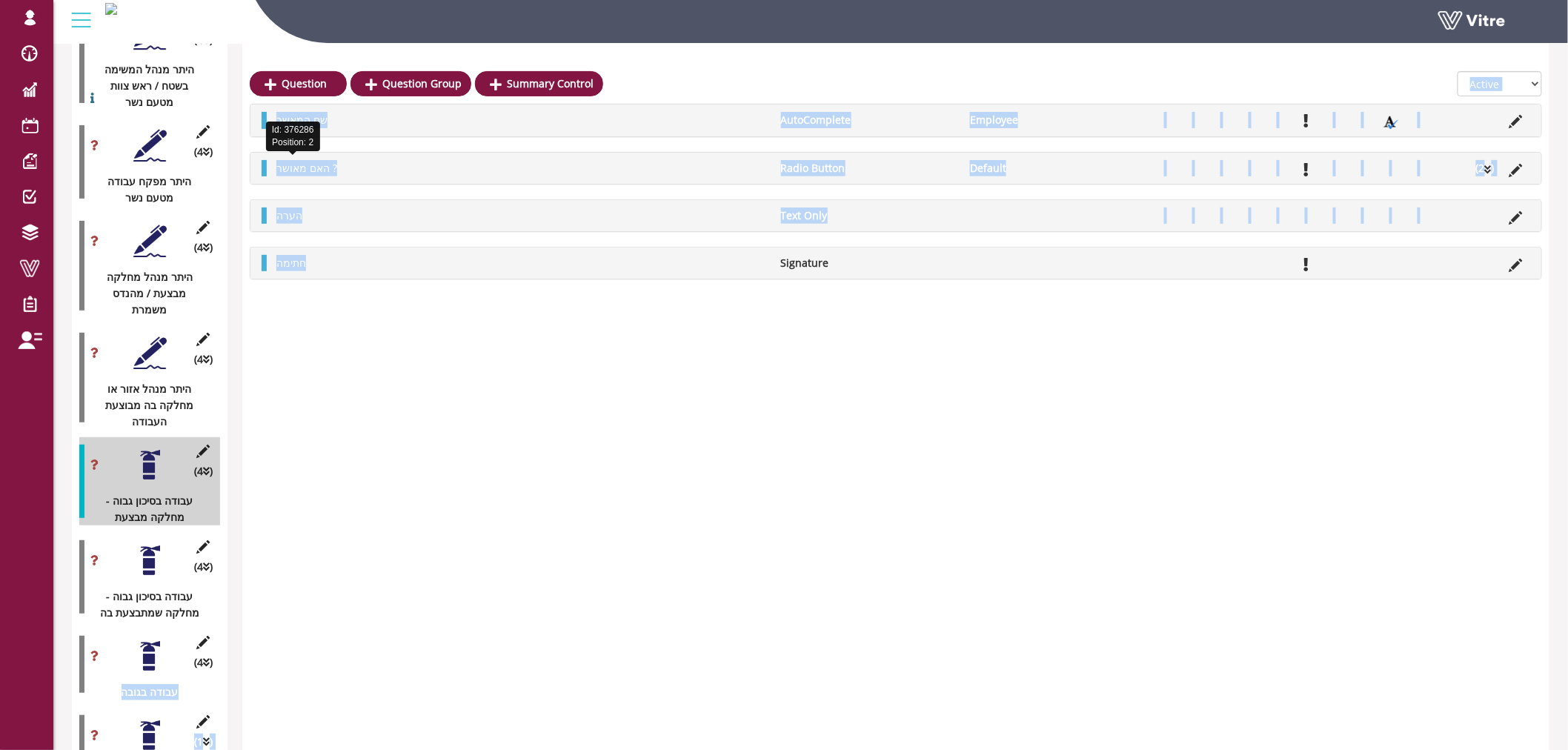
drag, startPoint x: 150, startPoint y: 640, endPoint x: 297, endPoint y: 619, distance: 148.5
click at [201, 636] on icon at bounding box center [203, 642] width 18 height 13
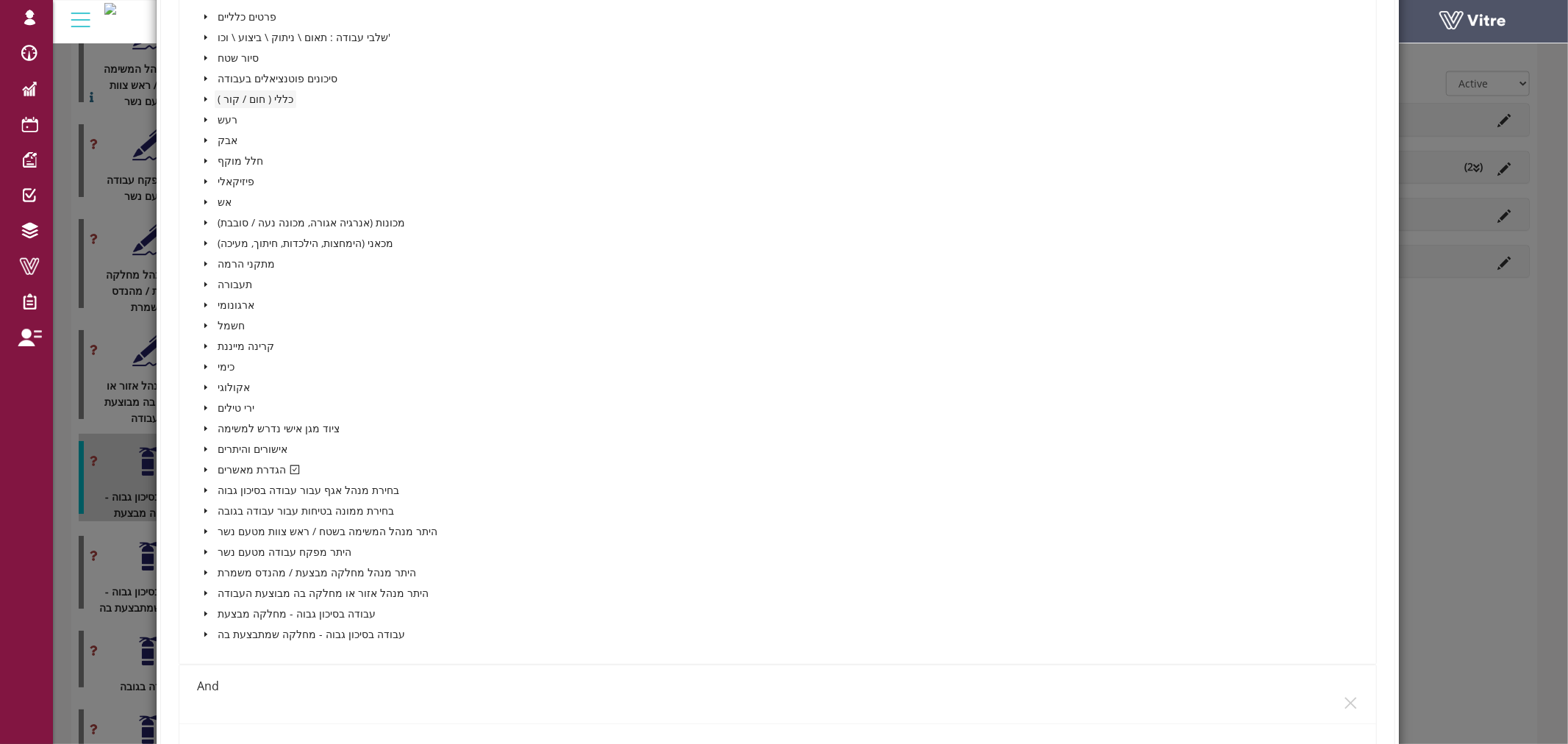
scroll to position [408, 0]
click at [204, 458] on icon "caret-down" at bounding box center [205, 460] width 3 height 5
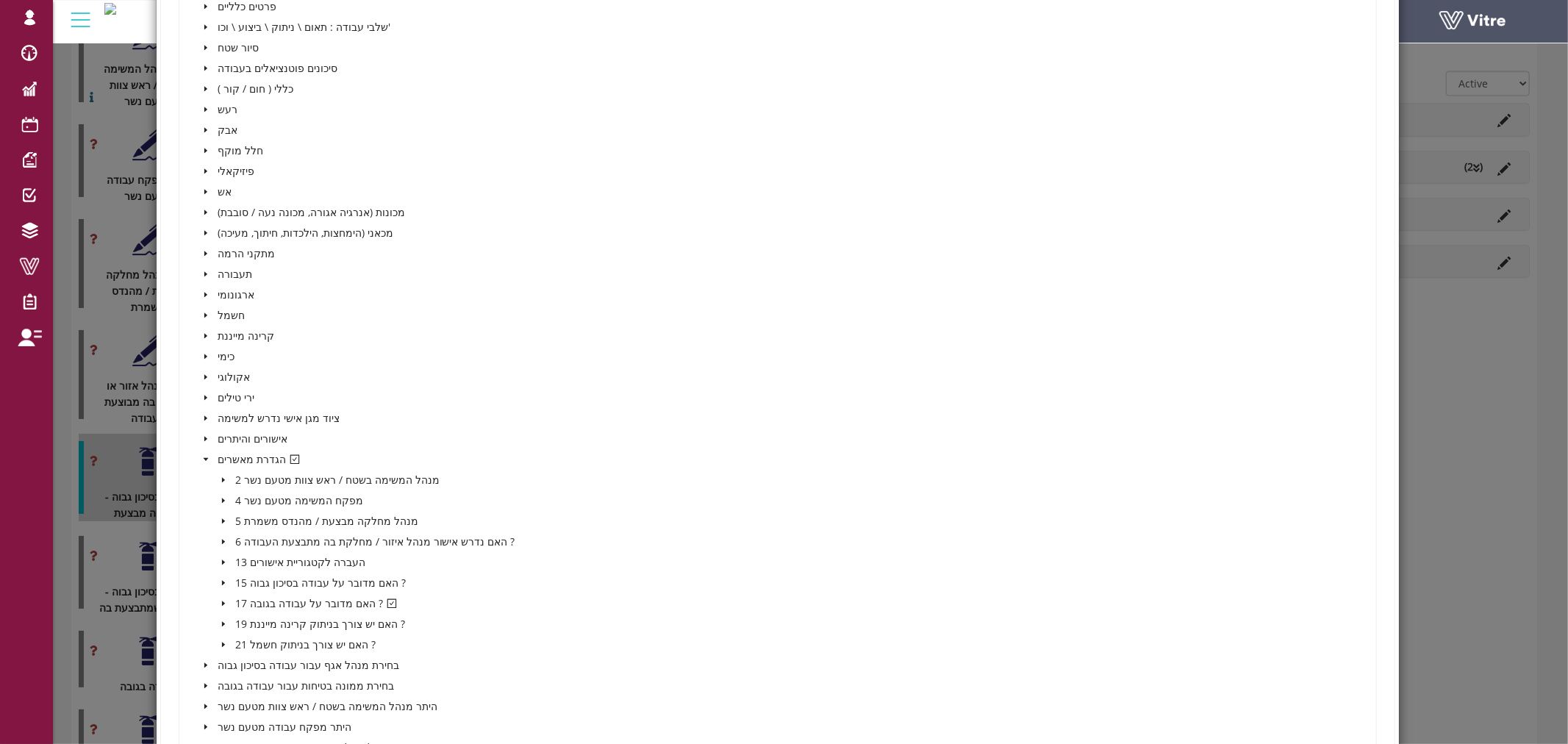
click at [222, 602] on icon "caret-down" at bounding box center [223, 604] width 3 height 5
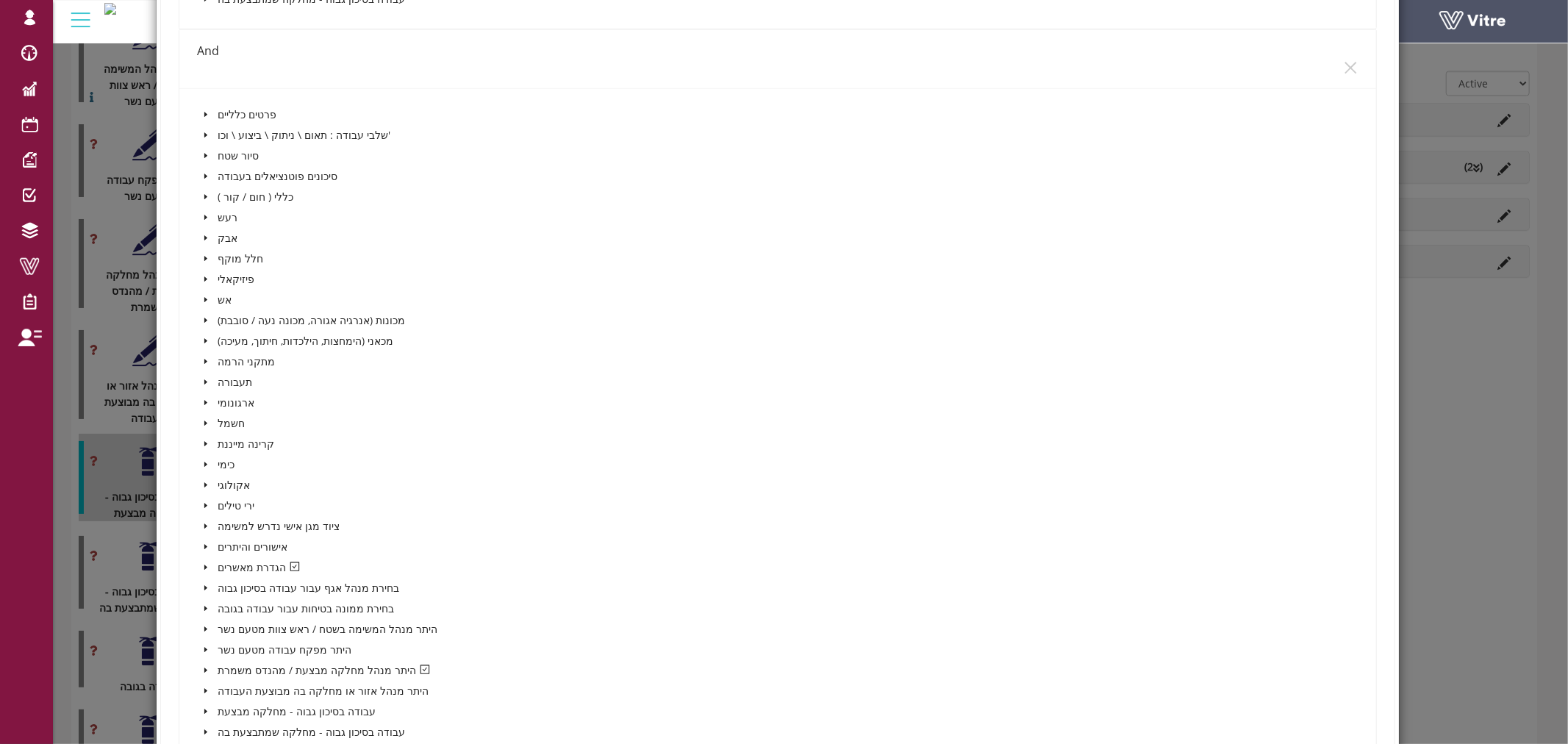
scroll to position [1307, 0]
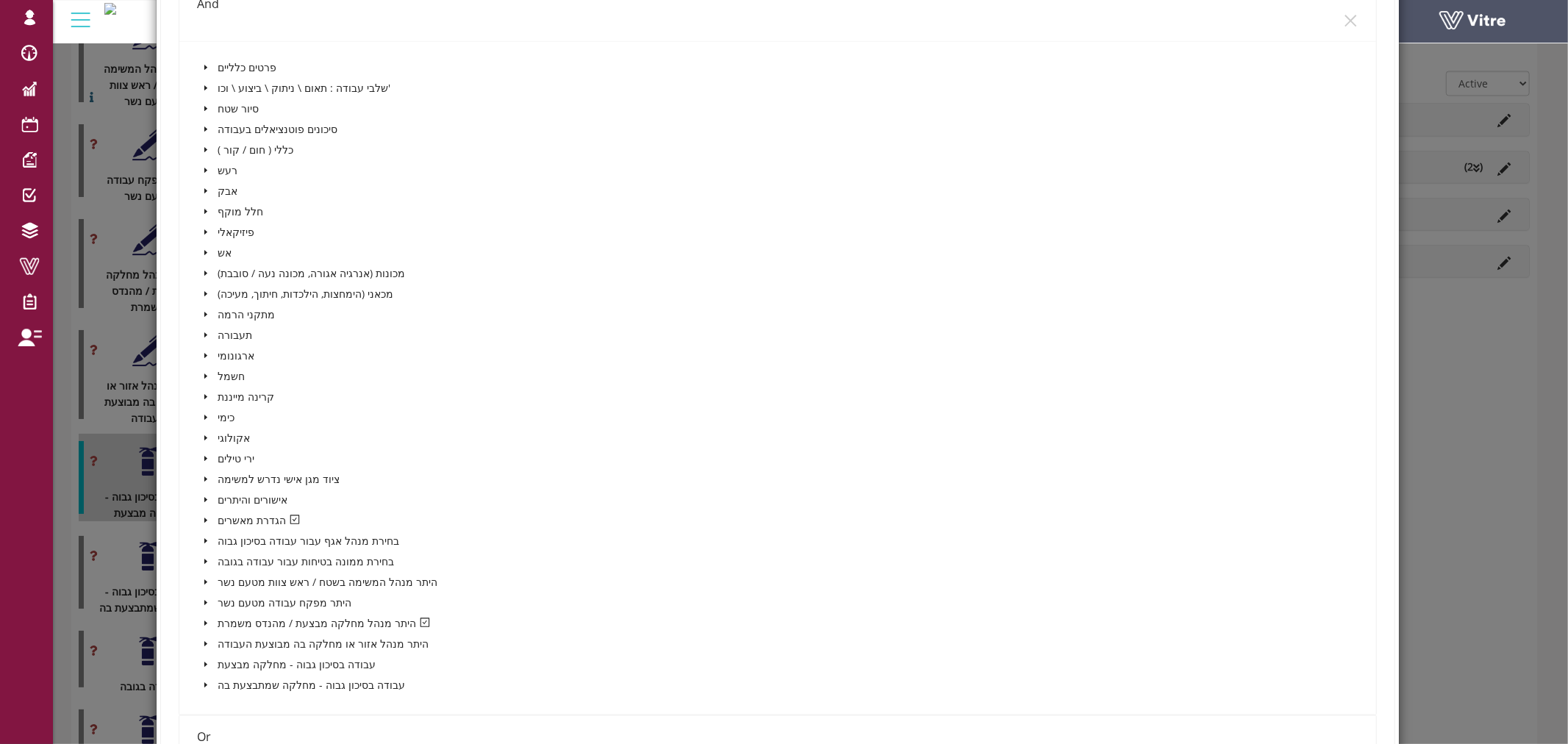
click at [202, 517] on icon "caret-down" at bounding box center [206, 520] width 7 height 7
click at [204, 518] on icon "caret-down" at bounding box center [206, 519] width 5 height 3
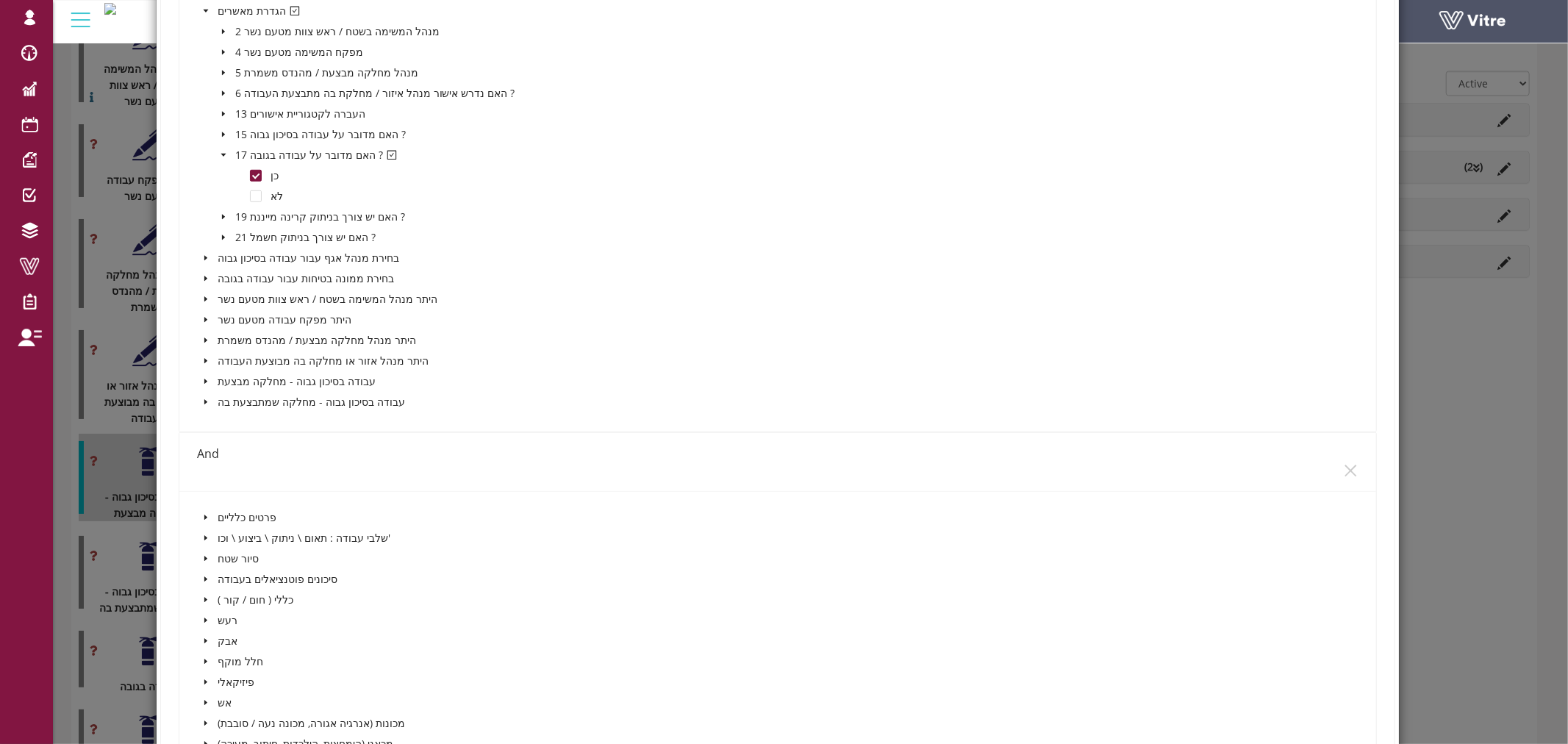
scroll to position [817, 0]
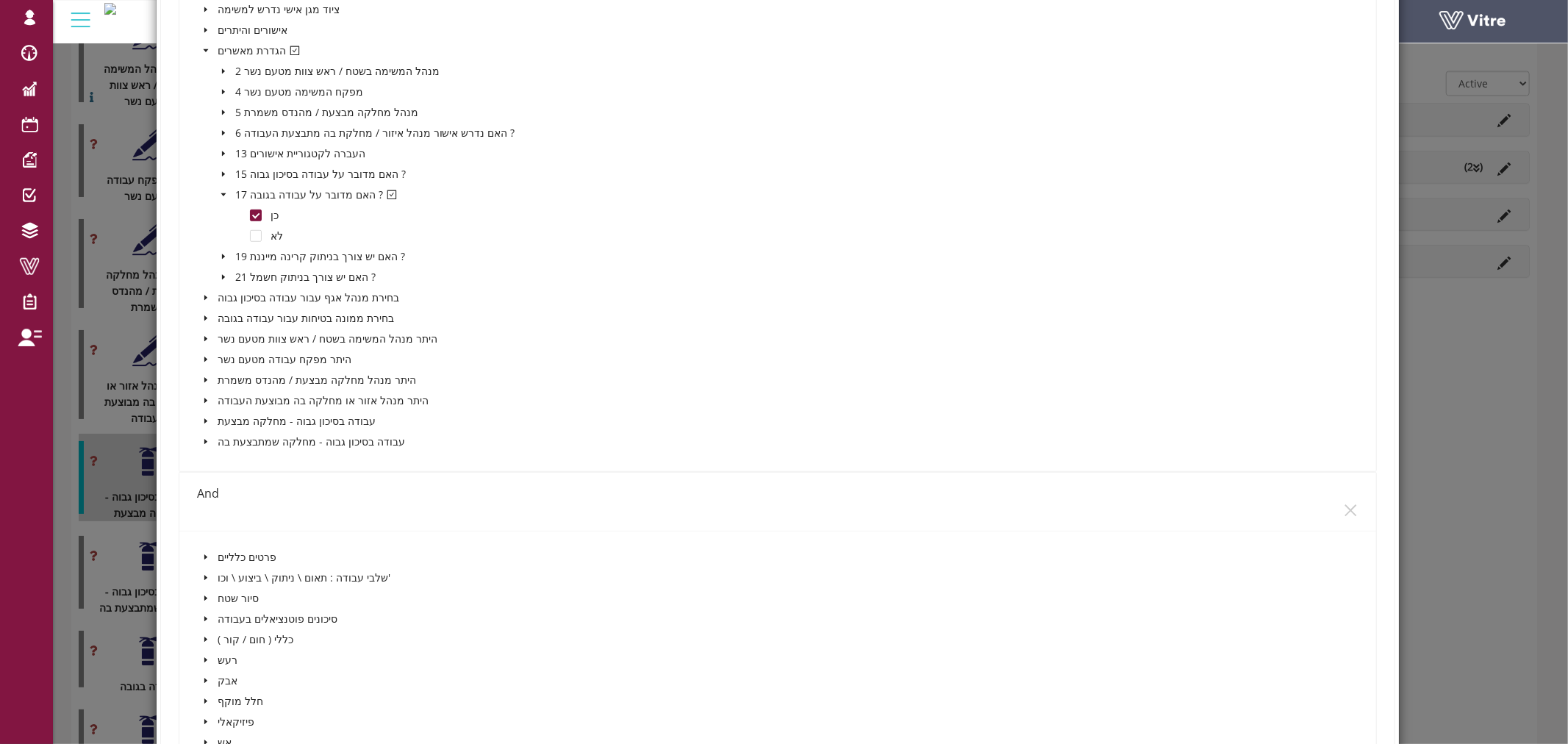
click at [227, 502] on div "And" at bounding box center [778, 501] width 1163 height 58
click at [201, 493] on div "And" at bounding box center [778, 493] width 1163 height 18
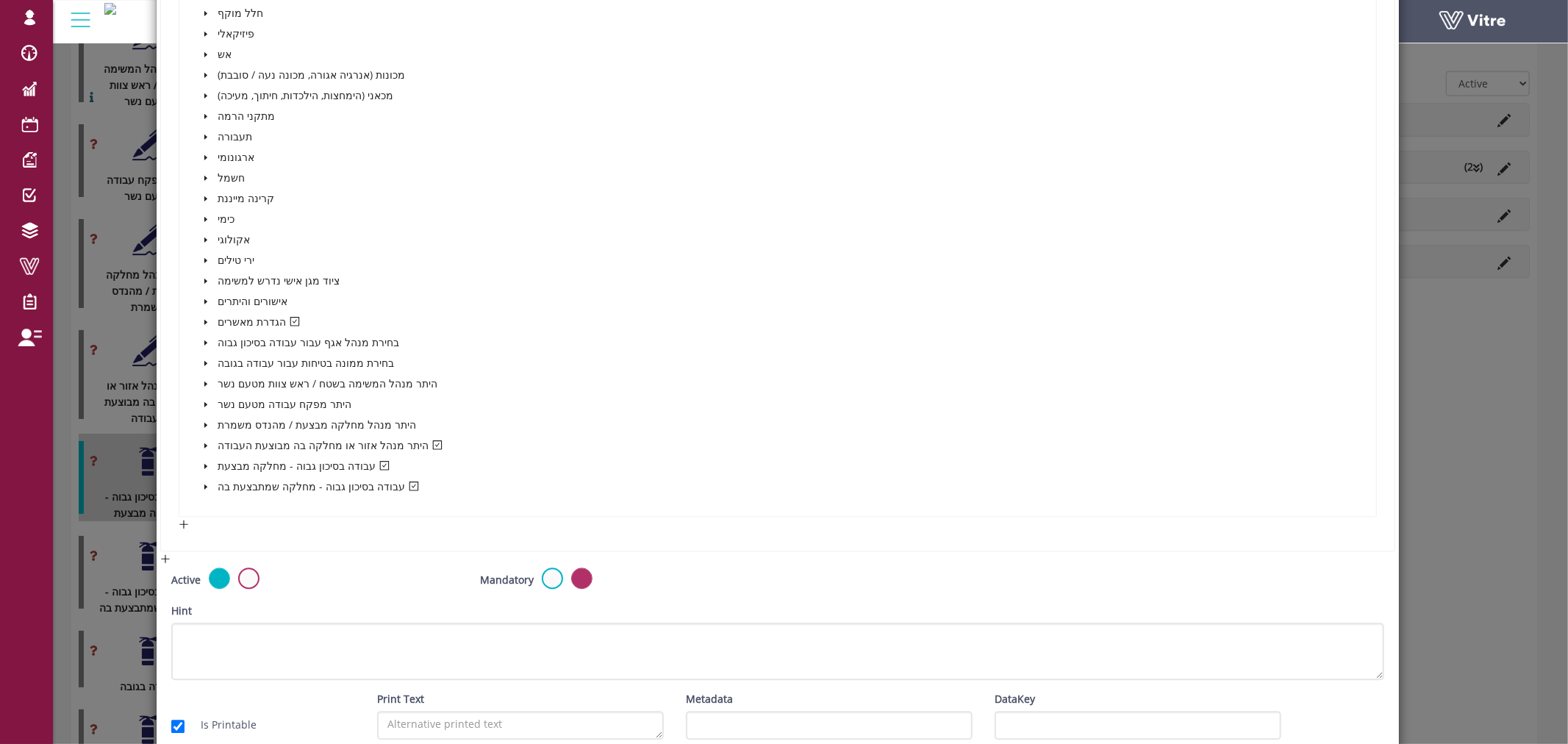
scroll to position [3041, 0]
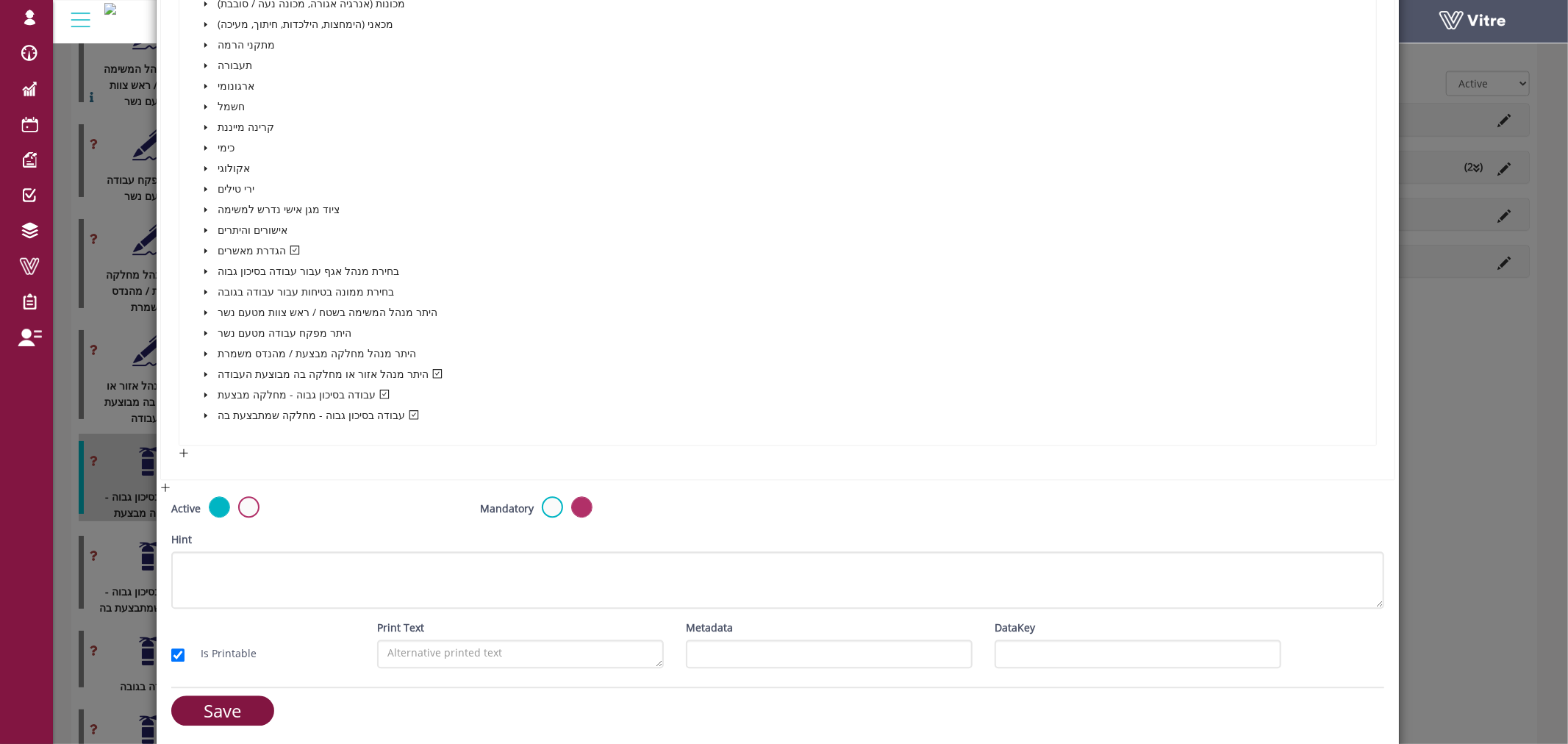
click at [202, 371] on icon "caret-down" at bounding box center [206, 374] width 7 height 7
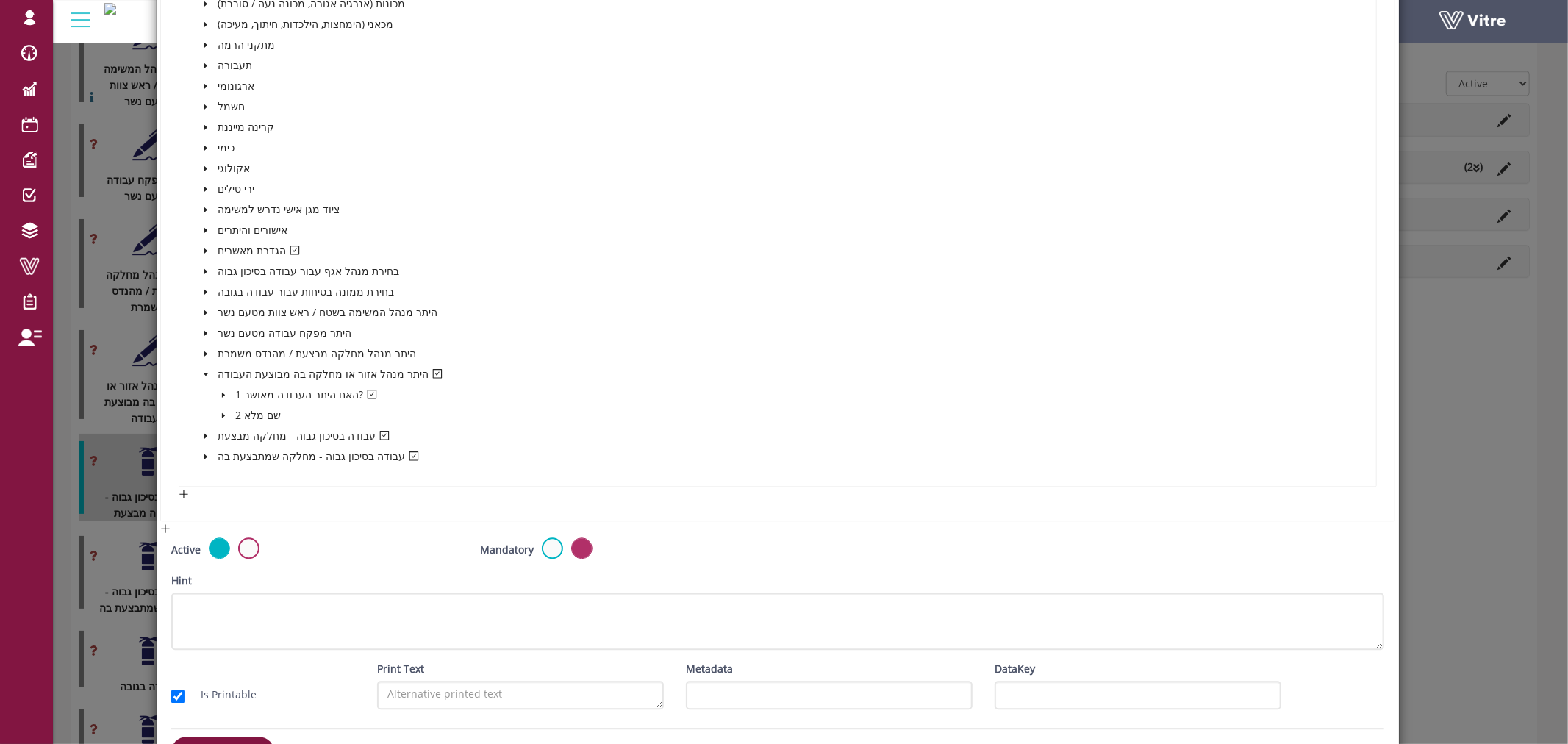
click at [222, 392] on icon "caret-down" at bounding box center [223, 394] width 3 height 5
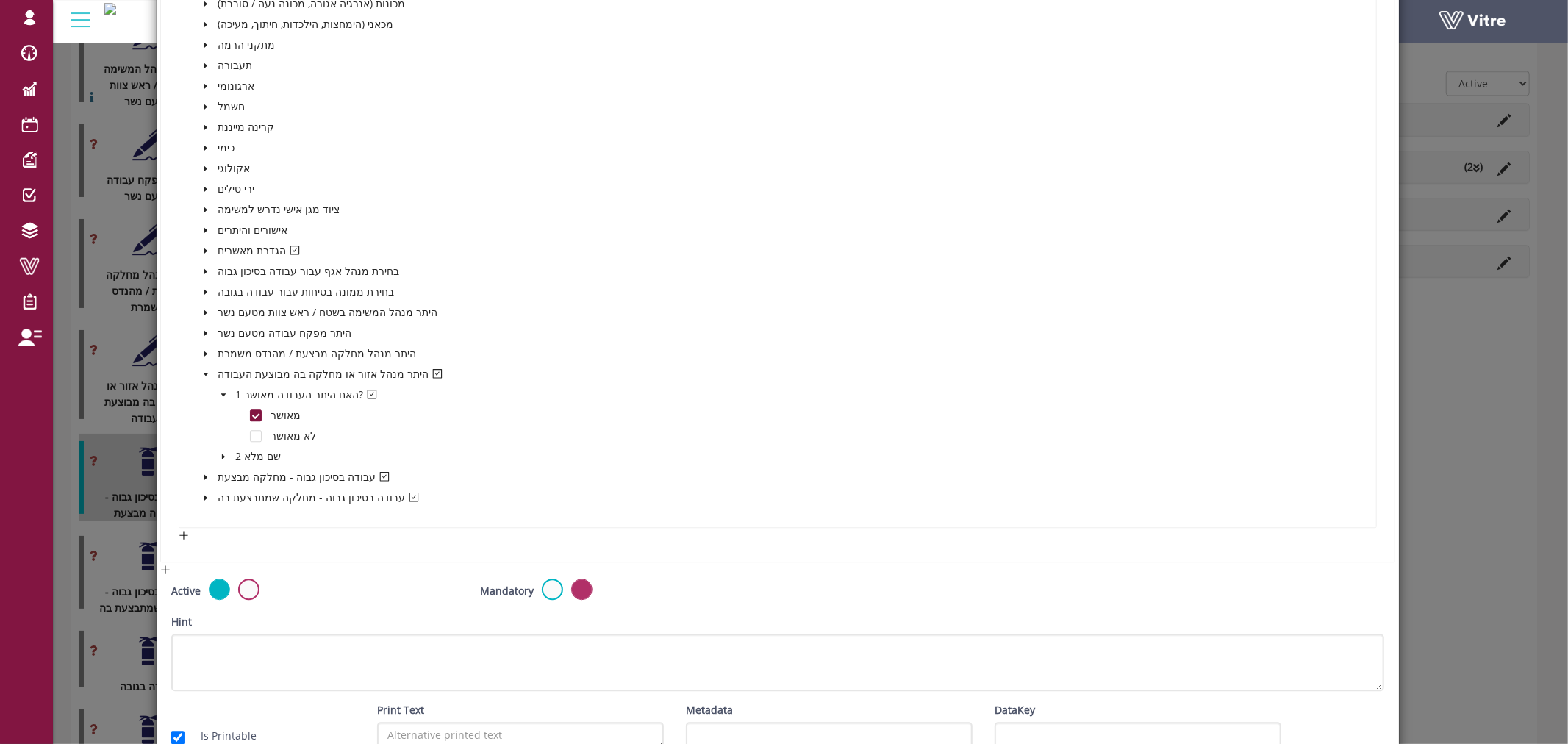
click at [592, 295] on div "פרטים כלליים שלבי עבודה : תאום \ ניתוק \ ביצוע \ וכו' סיור שטח סיכונים פוטנציאל…" at bounding box center [778, 149] width 1163 height 721
click at [204, 474] on icon "caret-down" at bounding box center [205, 477] width 3 height 5
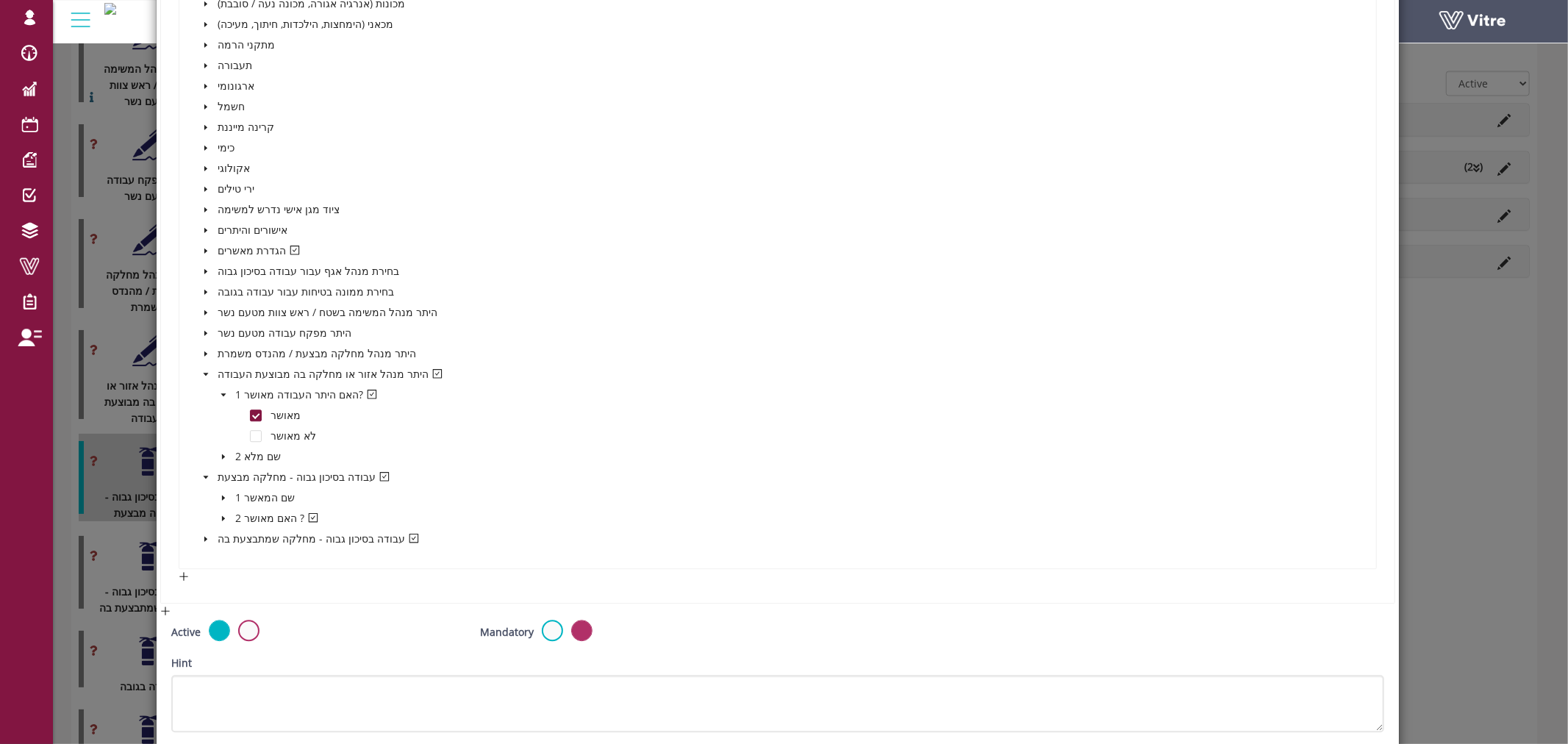
click at [208, 531] on span at bounding box center [206, 539] width 17 height 17
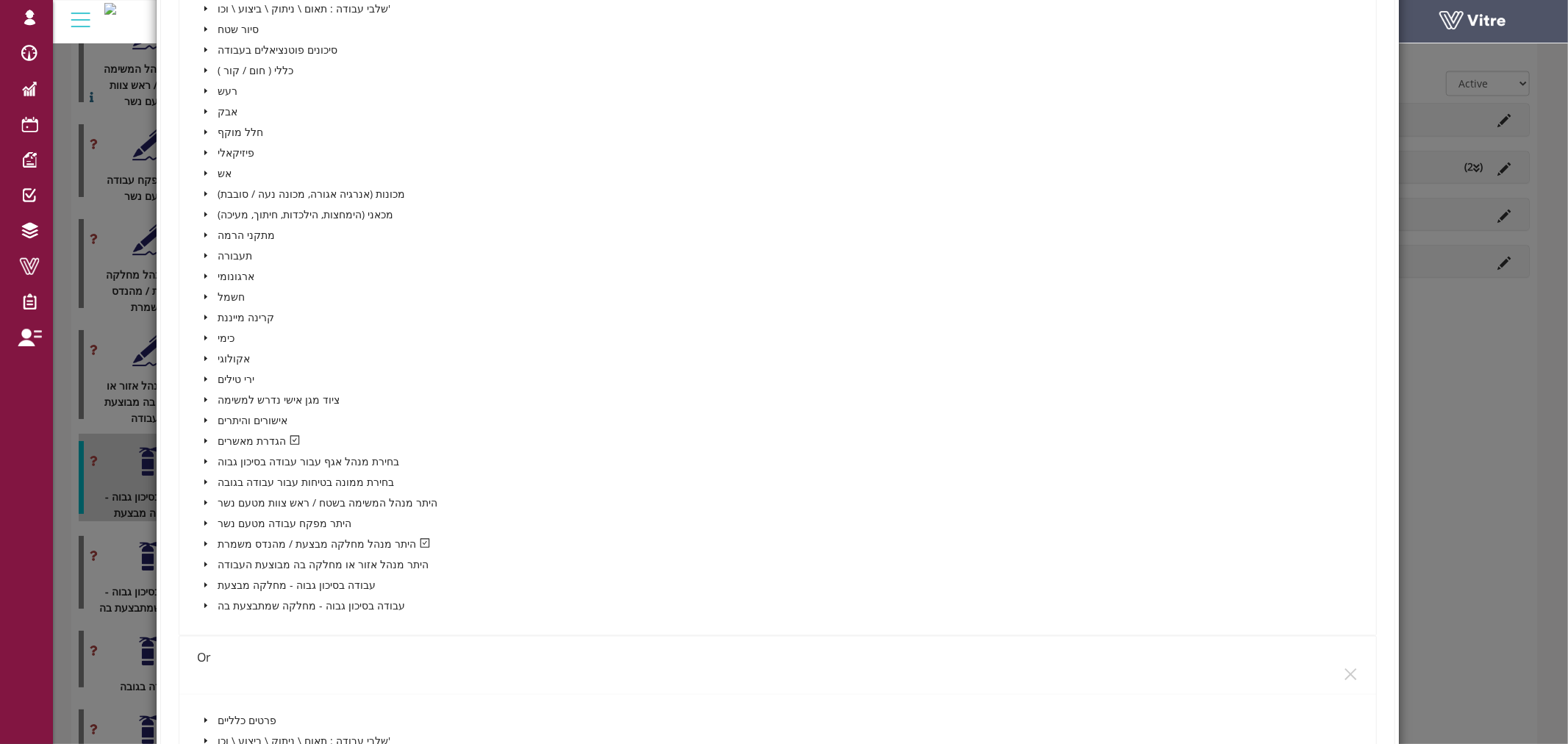
scroll to position [1388, 0]
click at [211, 431] on span at bounding box center [206, 438] width 17 height 17
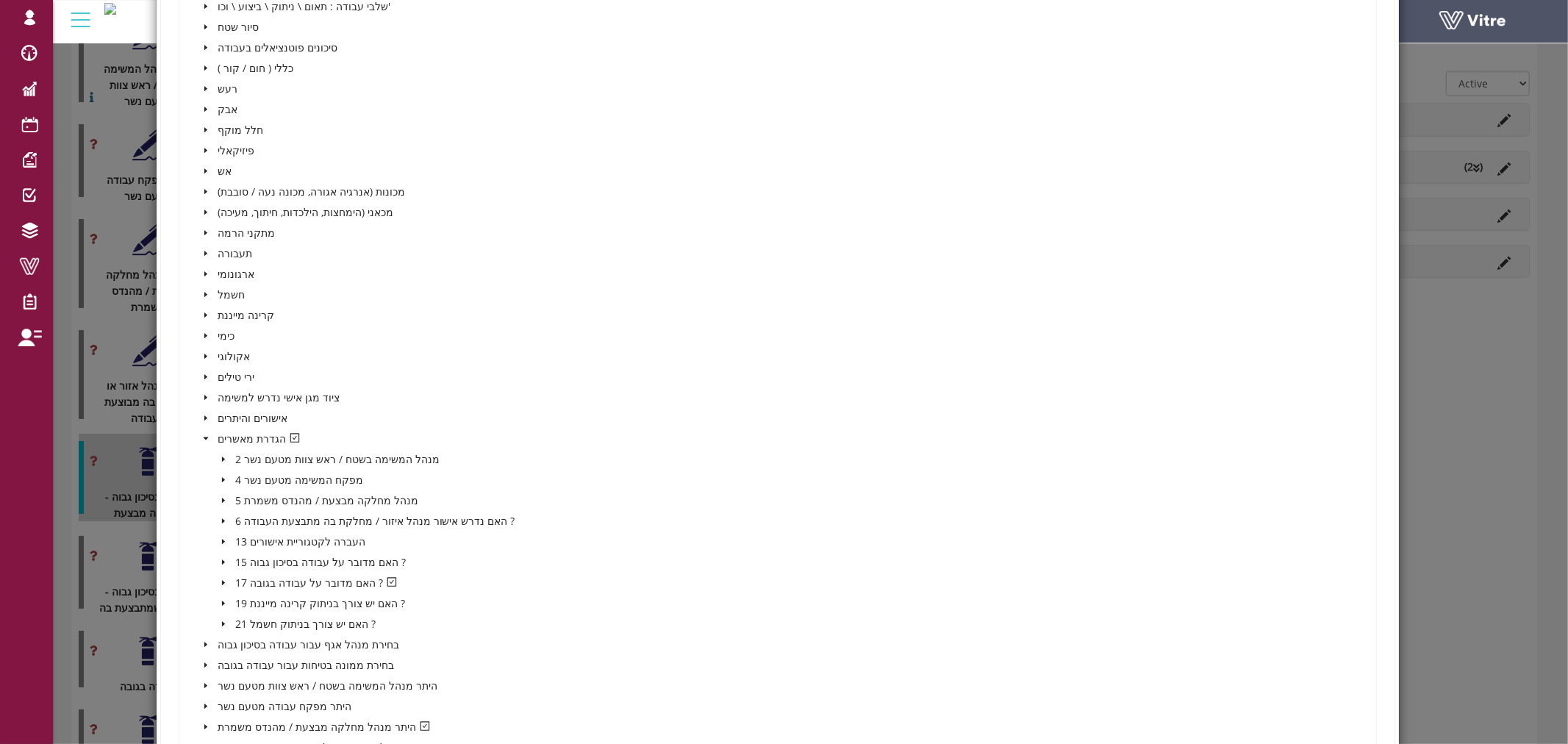
click at [223, 579] on icon "caret-down" at bounding box center [223, 583] width 7 height 7
click at [250, 597] on span at bounding box center [256, 603] width 12 height 12
click at [221, 579] on icon "caret-down" at bounding box center [223, 583] width 7 height 7
click at [203, 437] on icon "caret-down" at bounding box center [206, 438] width 5 height 3
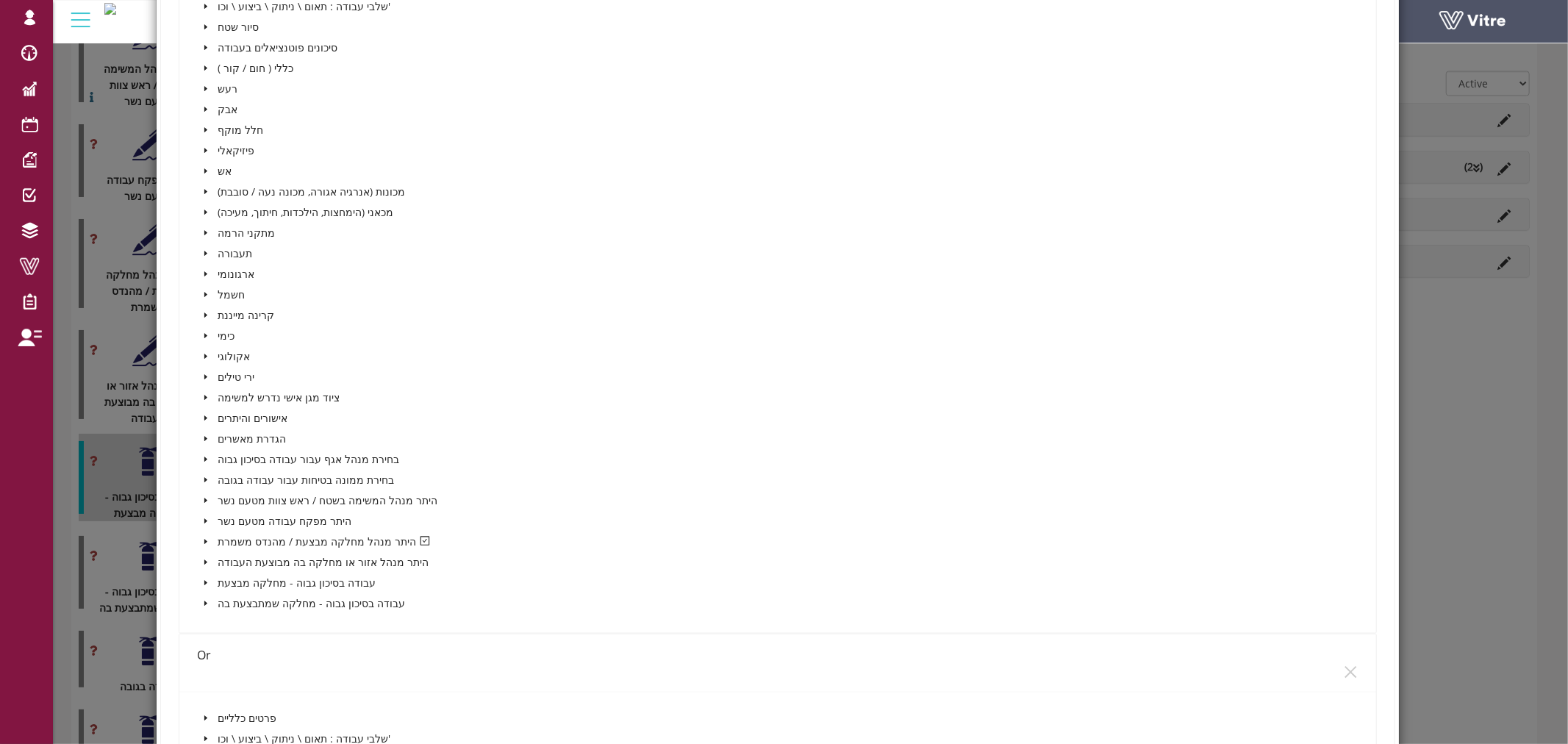
click at [207, 538] on icon "caret-down" at bounding box center [206, 542] width 7 height 7
click at [222, 559] on icon "caret-down" at bounding box center [223, 562] width 3 height 5
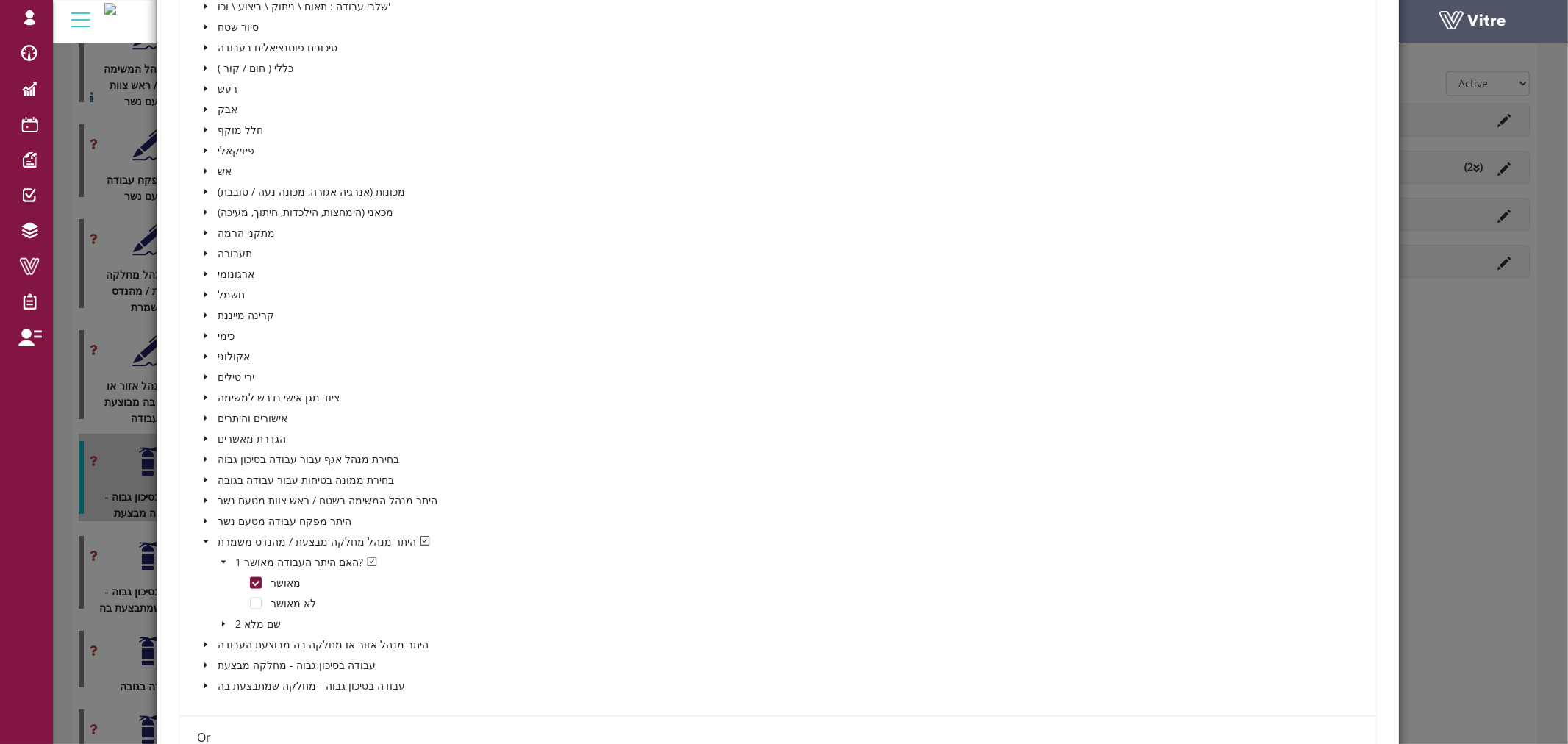
click at [220, 559] on icon "caret-down" at bounding box center [223, 563] width 7 height 7
click at [202, 539] on icon "caret-down" at bounding box center [206, 542] width 7 height 7
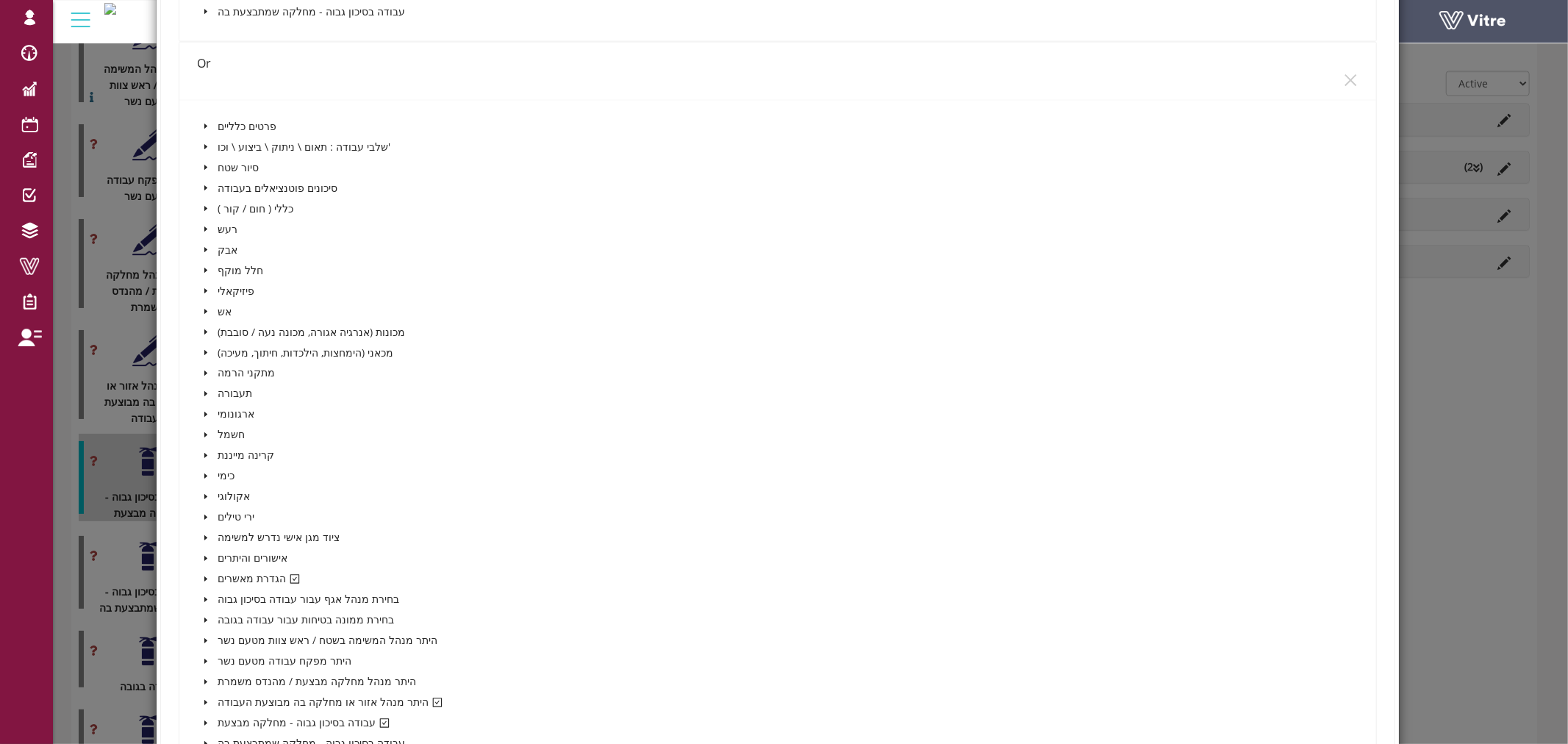
scroll to position [2042, 0]
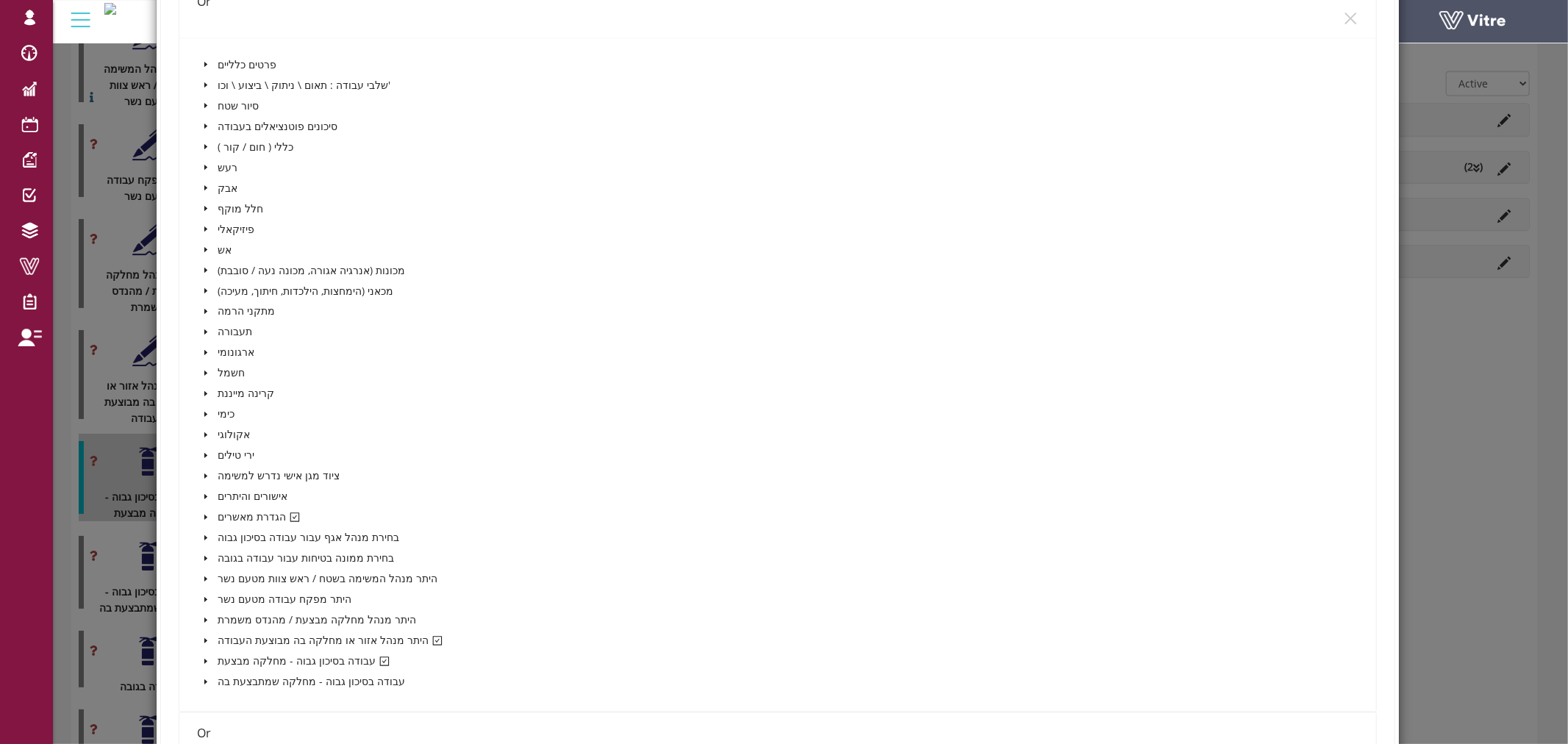
click at [202, 514] on icon "caret-down" at bounding box center [206, 517] width 7 height 7
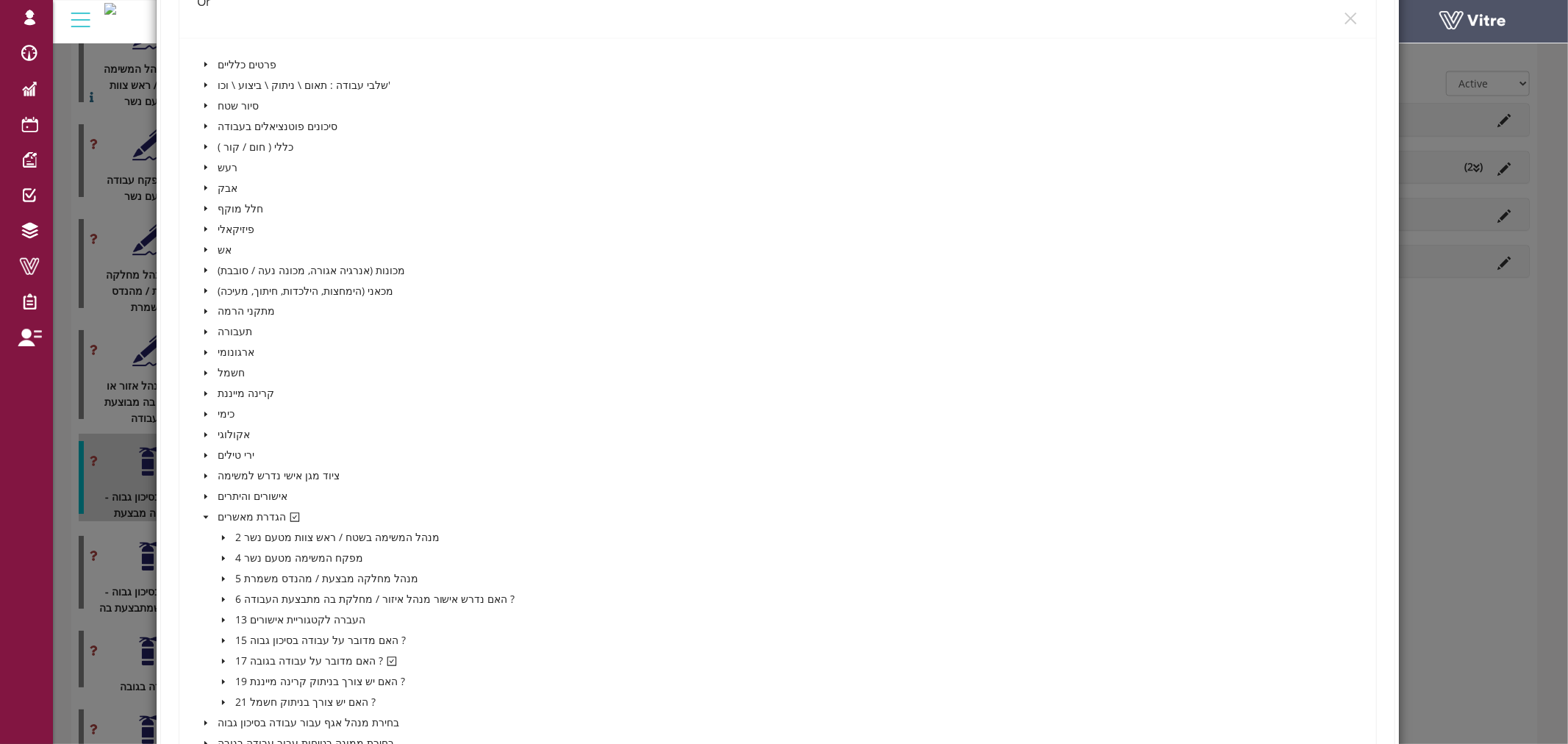
click at [221, 658] on icon "caret-down" at bounding box center [223, 662] width 7 height 7
click at [251, 680] on span at bounding box center [256, 682] width 12 height 12
click at [223, 660] on icon "caret-down" at bounding box center [223, 661] width 5 height 3
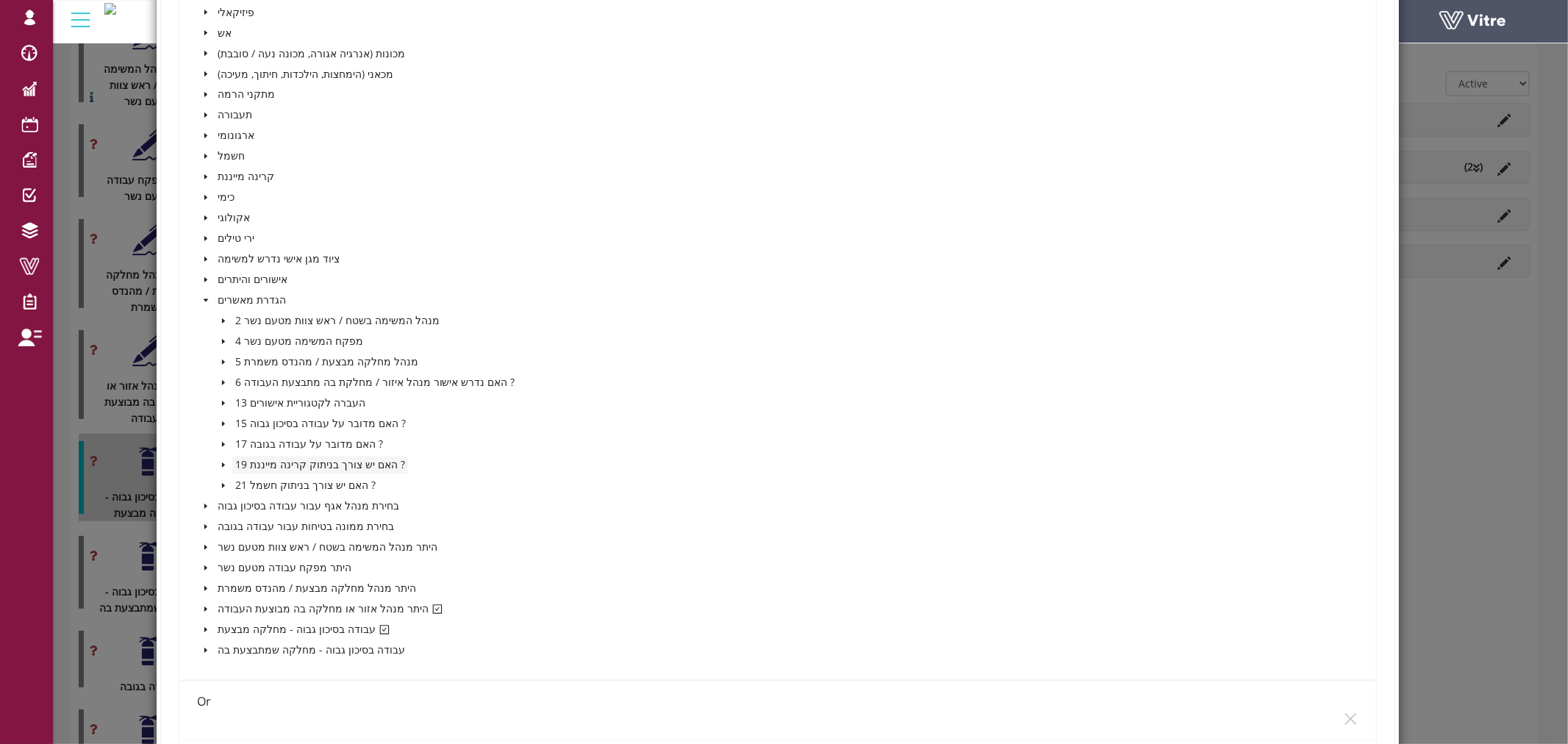
scroll to position [2368, 0]
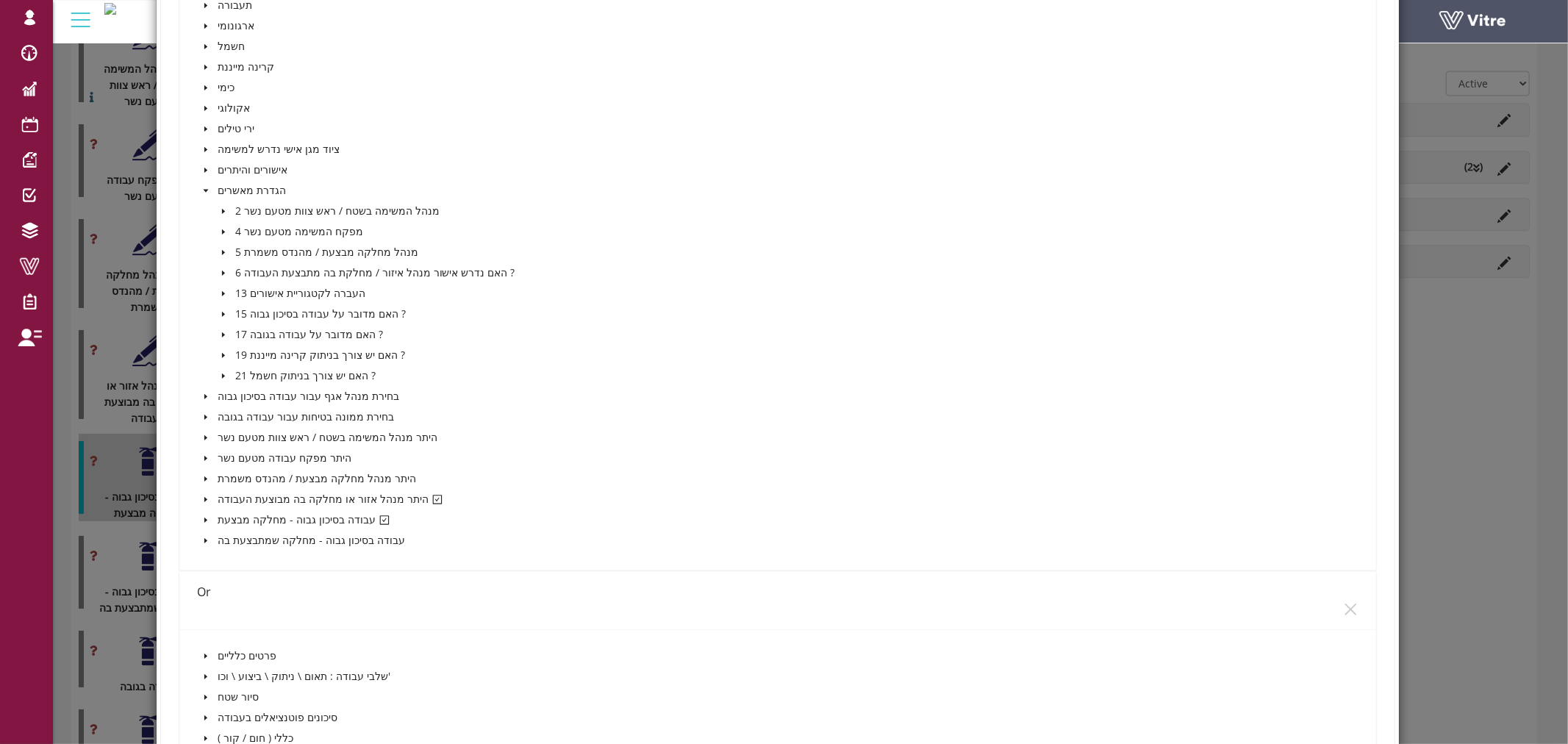
click at [202, 496] on icon "caret-down" at bounding box center [206, 499] width 7 height 7
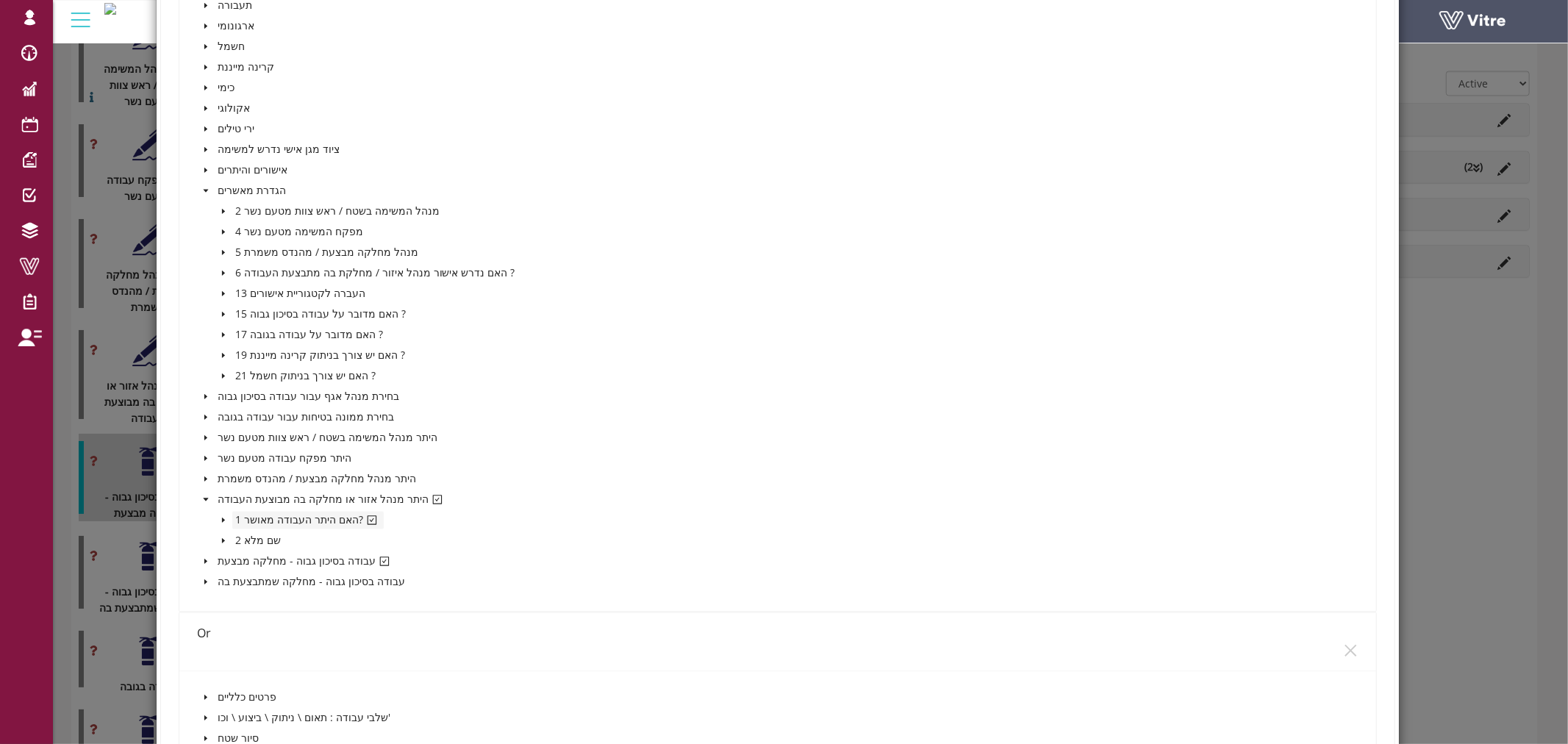
click at [367, 516] on icon "check-square" at bounding box center [372, 520] width 10 height 10
click at [220, 516] on icon "caret-down" at bounding box center [223, 519] width 7 height 7
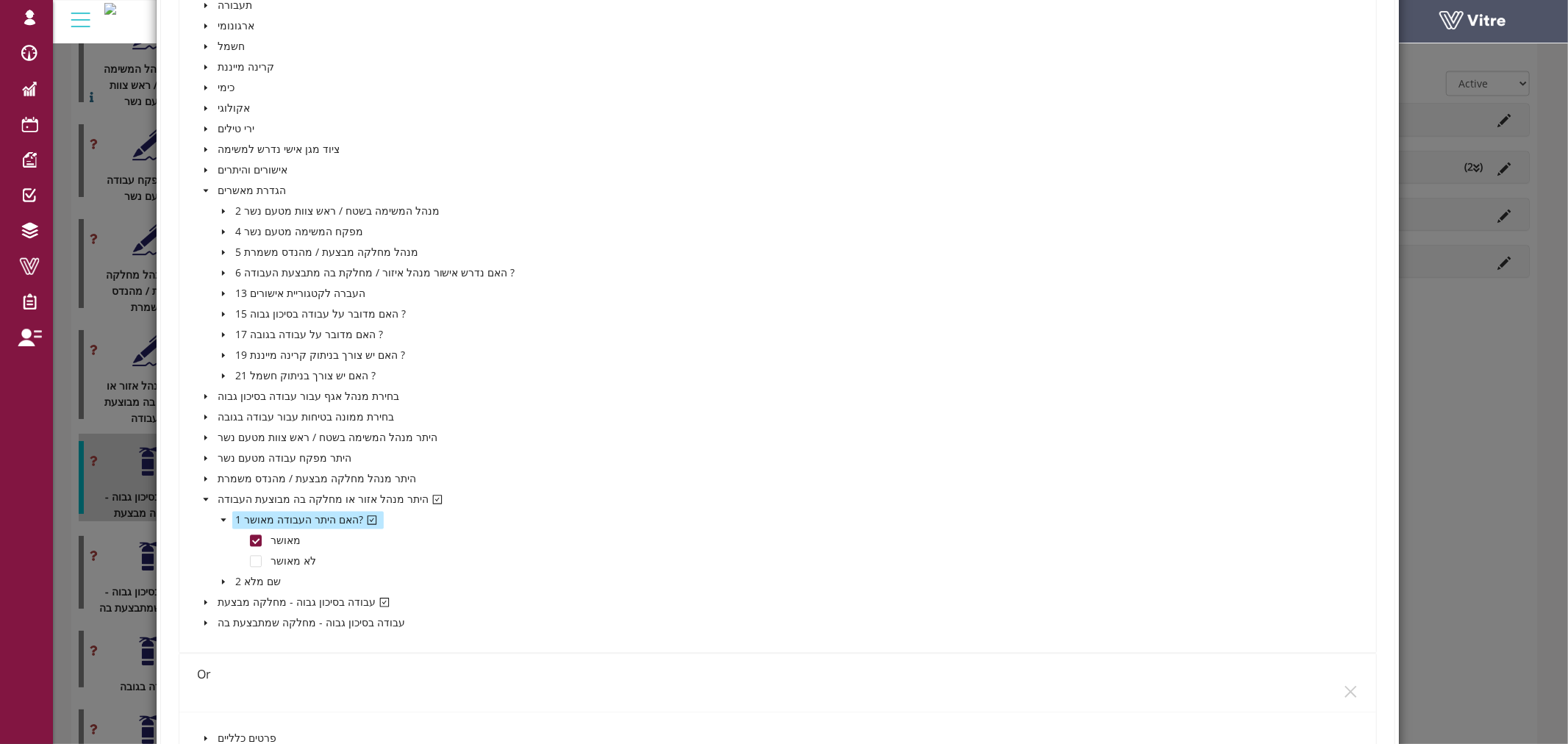
click at [246, 535] on span at bounding box center [241, 540] width 17 height 17
click at [254, 537] on span at bounding box center [256, 541] width 12 height 12
click at [214, 491] on span "היתר מנהל אזור או מחלקה בה מבוצעת העבודה" at bounding box center [323, 499] width 217 height 17
click at [202, 497] on icon "caret-down" at bounding box center [206, 499] width 7 height 7
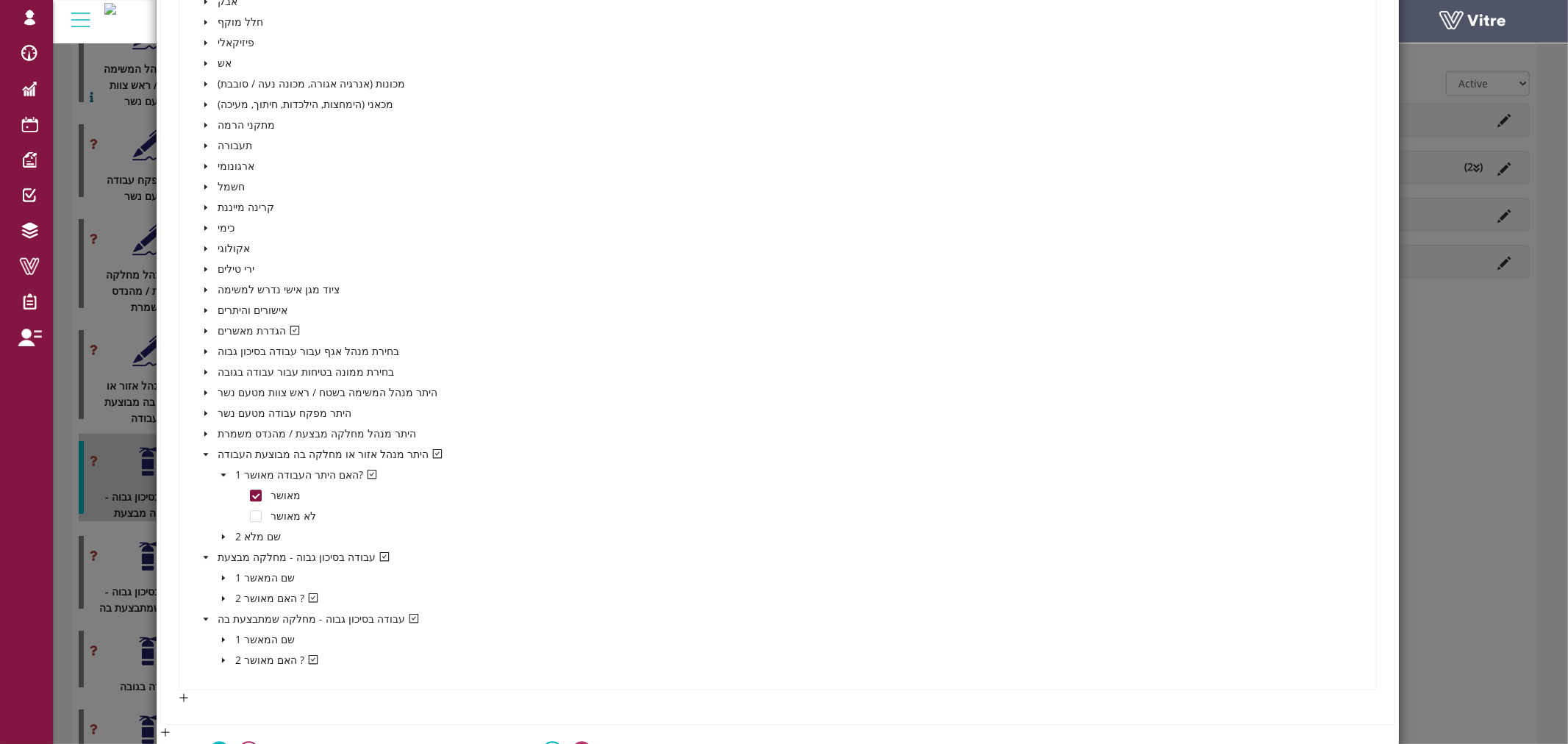
scroll to position [3185, 0]
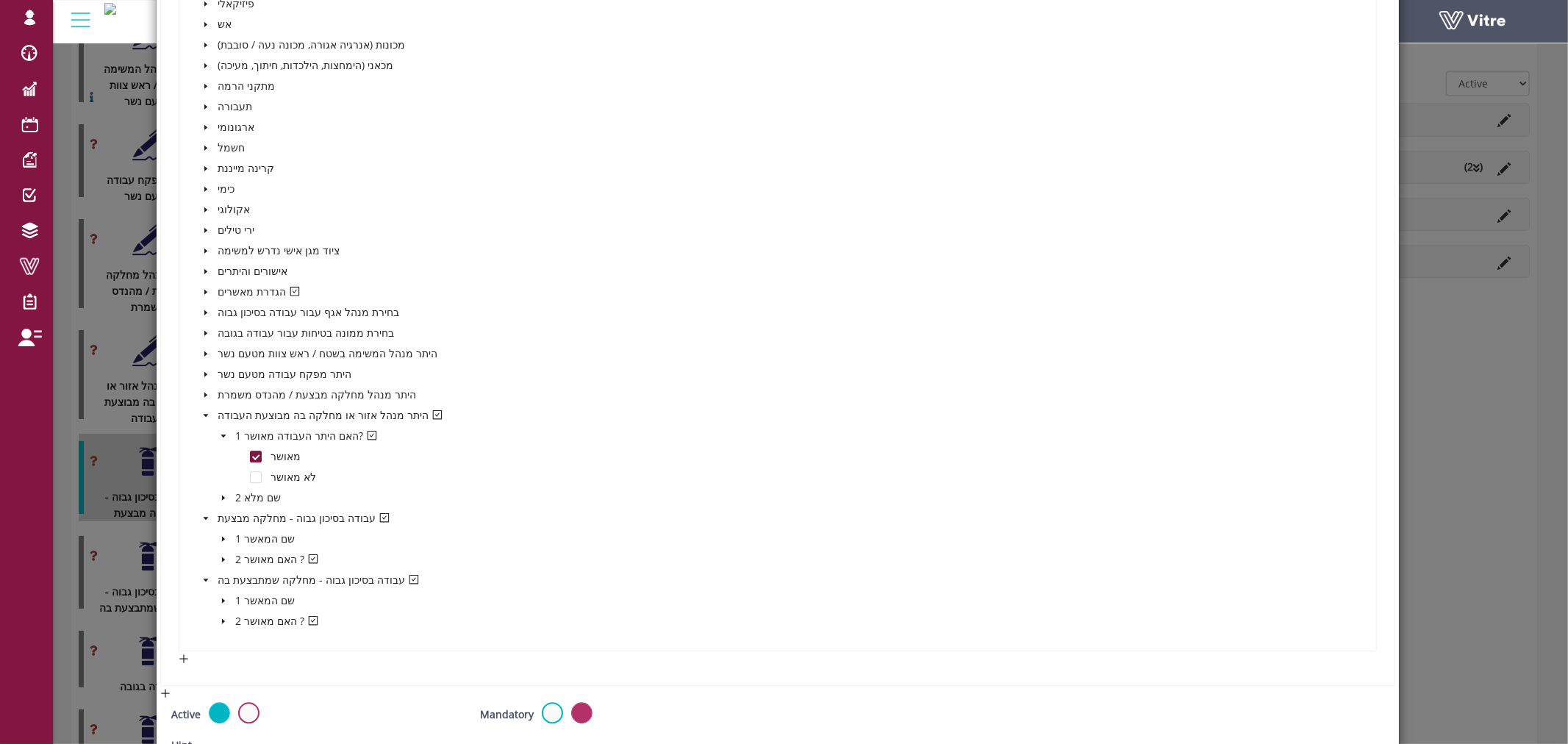
click at [204, 289] on icon "caret-down" at bounding box center [205, 292] width 3 height 5
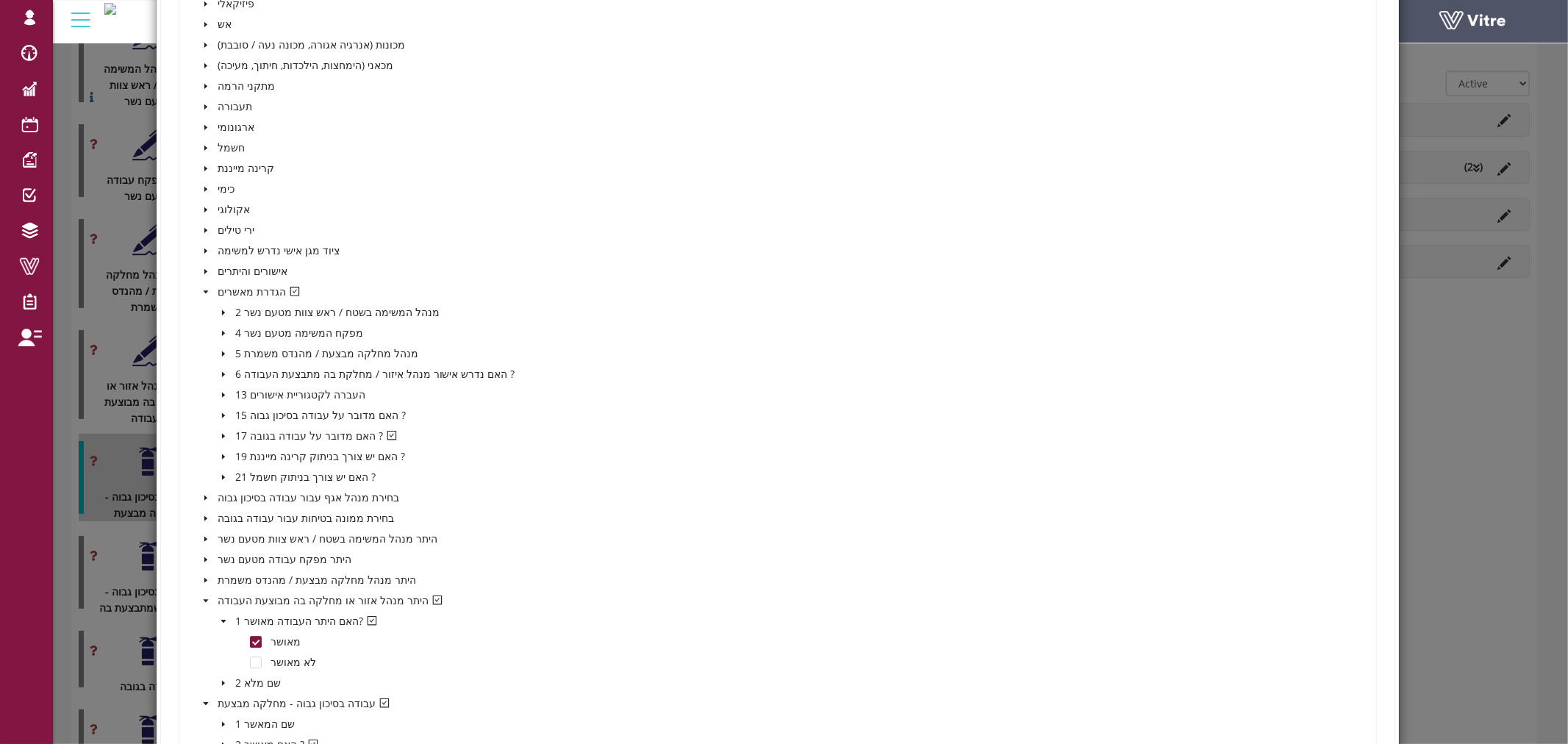
click at [221, 432] on icon "caret-down" at bounding box center [223, 436] width 7 height 7
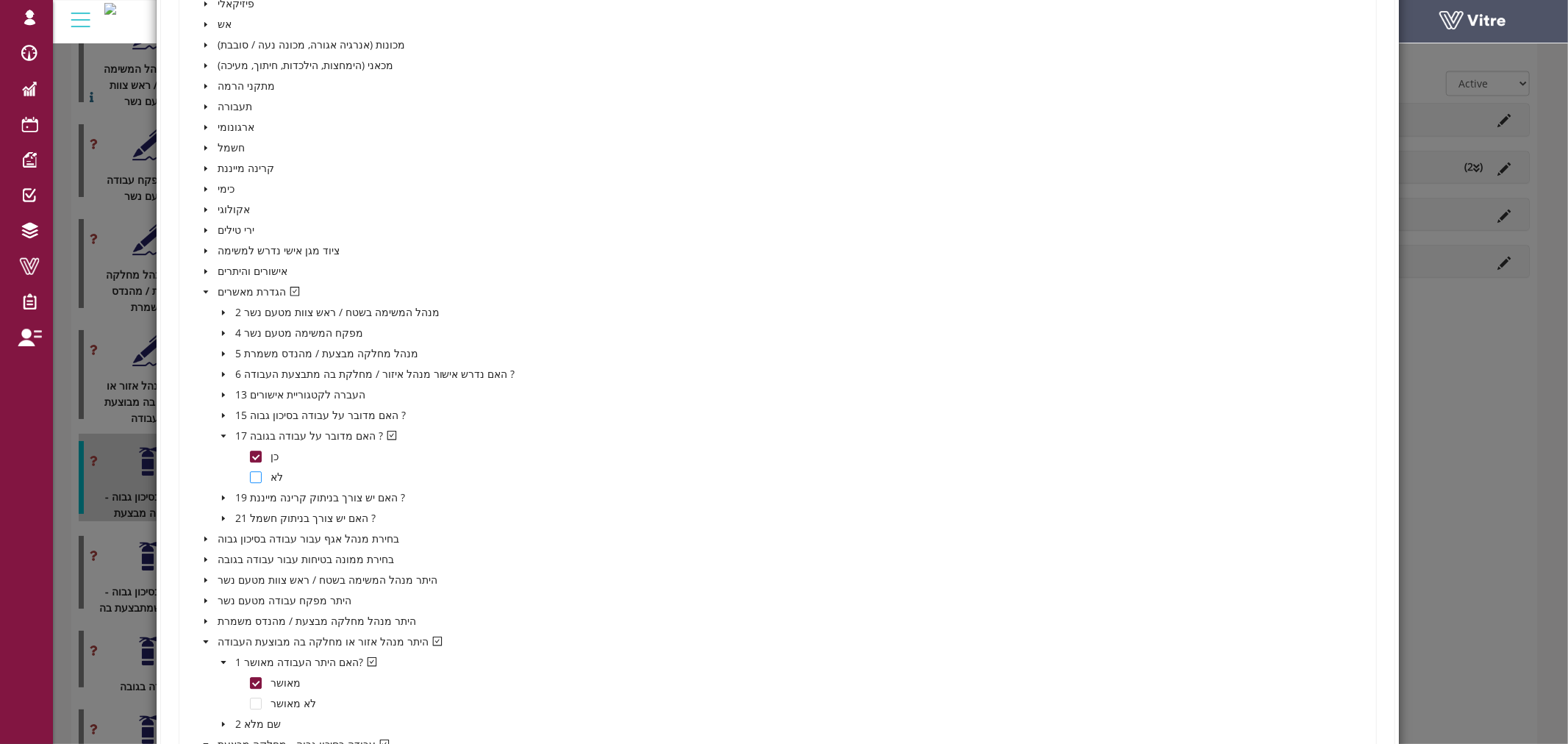
click at [251, 471] on span at bounding box center [256, 477] width 12 height 12
click at [250, 474] on span at bounding box center [256, 477] width 12 height 12
click at [250, 451] on span at bounding box center [256, 457] width 12 height 12
click at [223, 434] on icon "caret-down" at bounding box center [223, 435] width 5 height 3
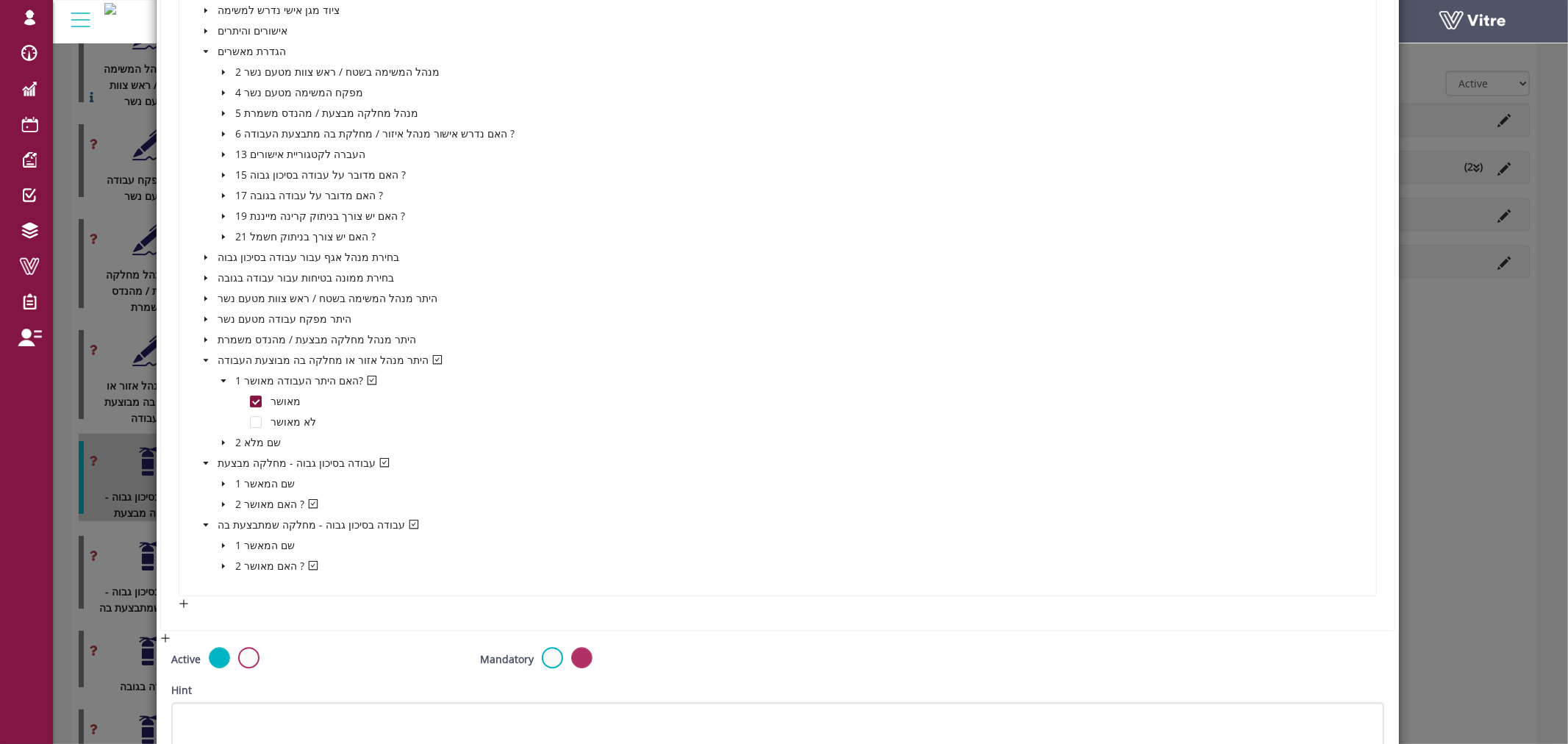
scroll to position [3430, 0]
click at [252, 394] on span at bounding box center [256, 397] width 12 height 12
click at [207, 455] on icon "caret-down" at bounding box center [206, 458] width 7 height 7
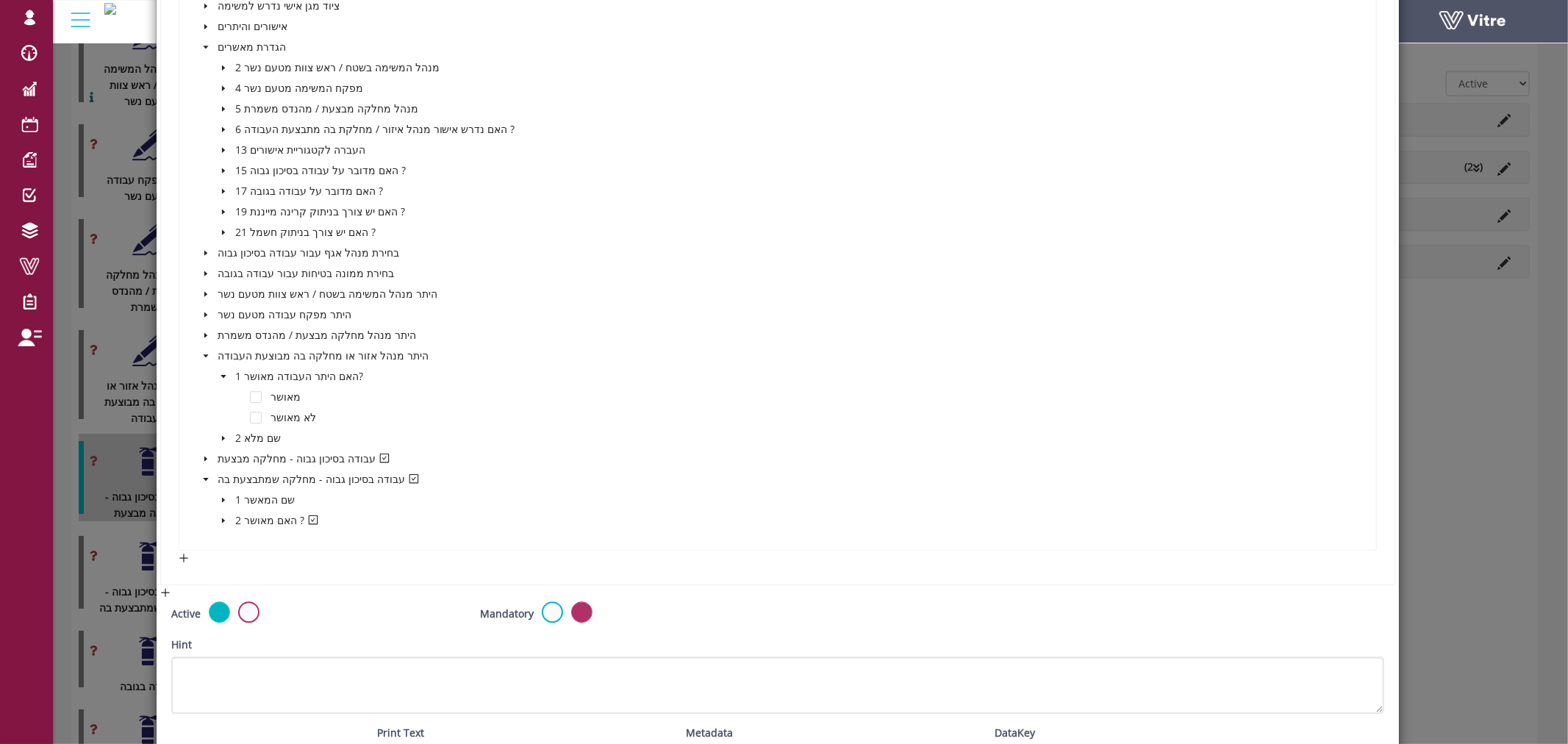
click at [207, 455] on icon "caret-down" at bounding box center [206, 458] width 7 height 7
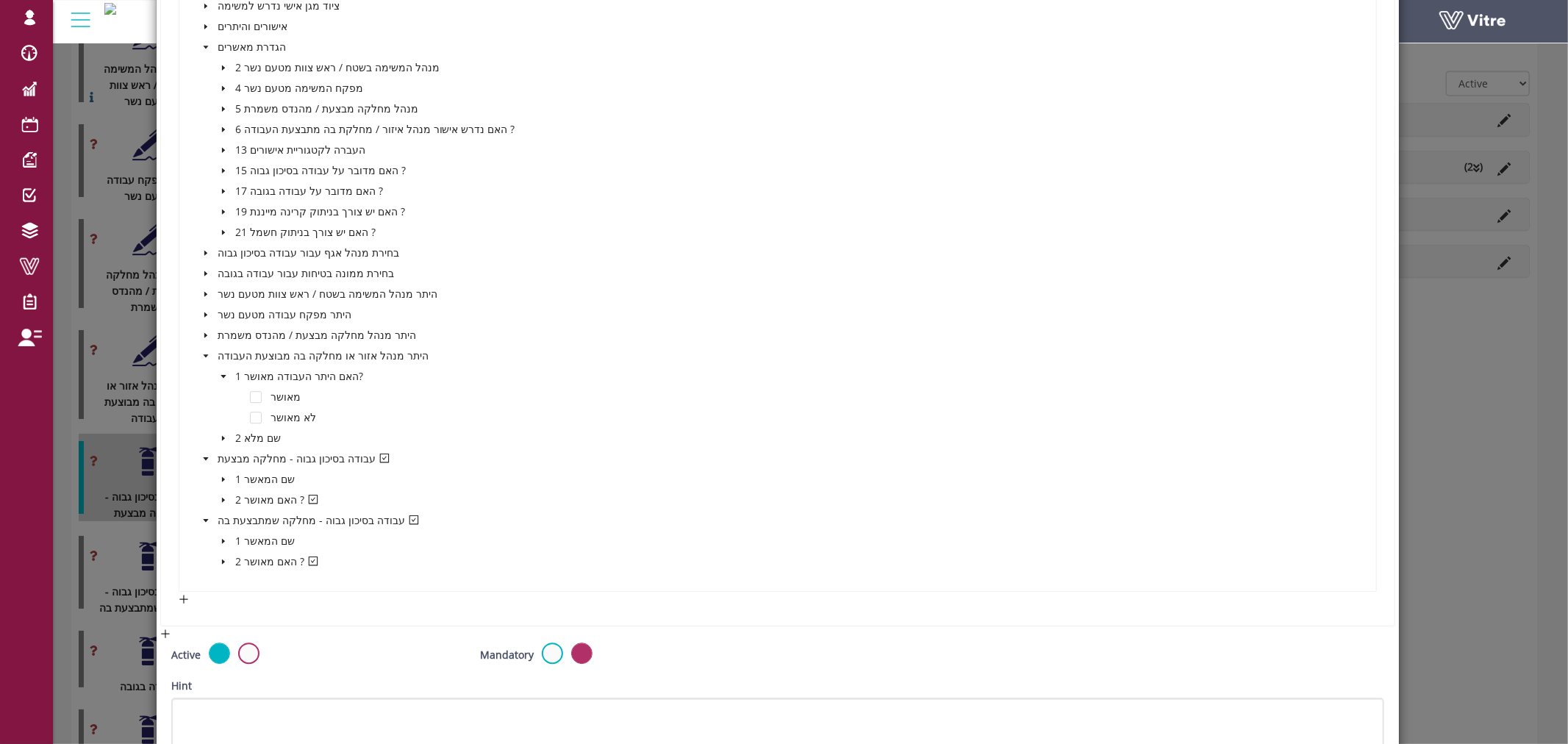
click at [221, 497] on icon "caret-down" at bounding box center [223, 500] width 7 height 7
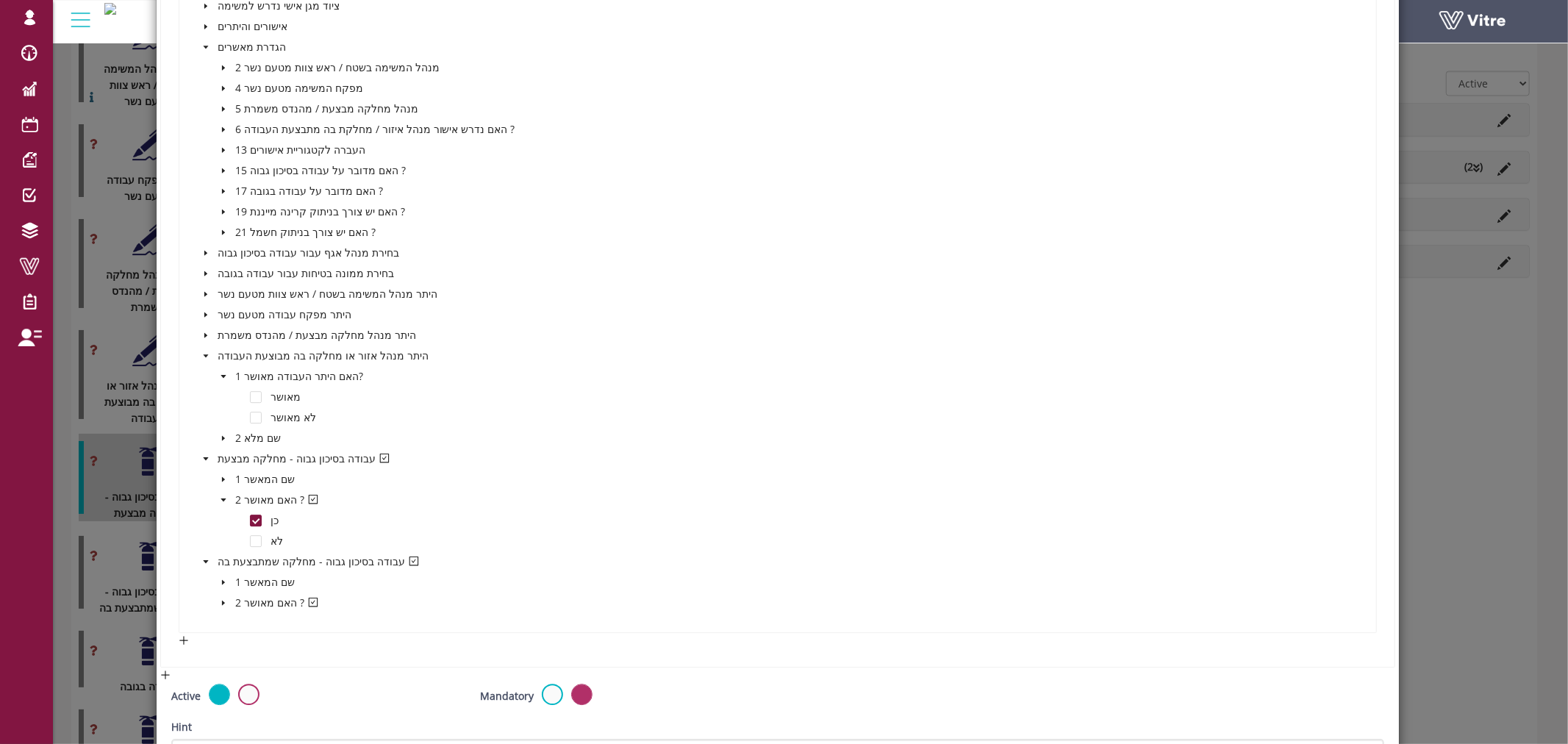
click at [203, 455] on icon "caret-down" at bounding box center [206, 458] width 7 height 7
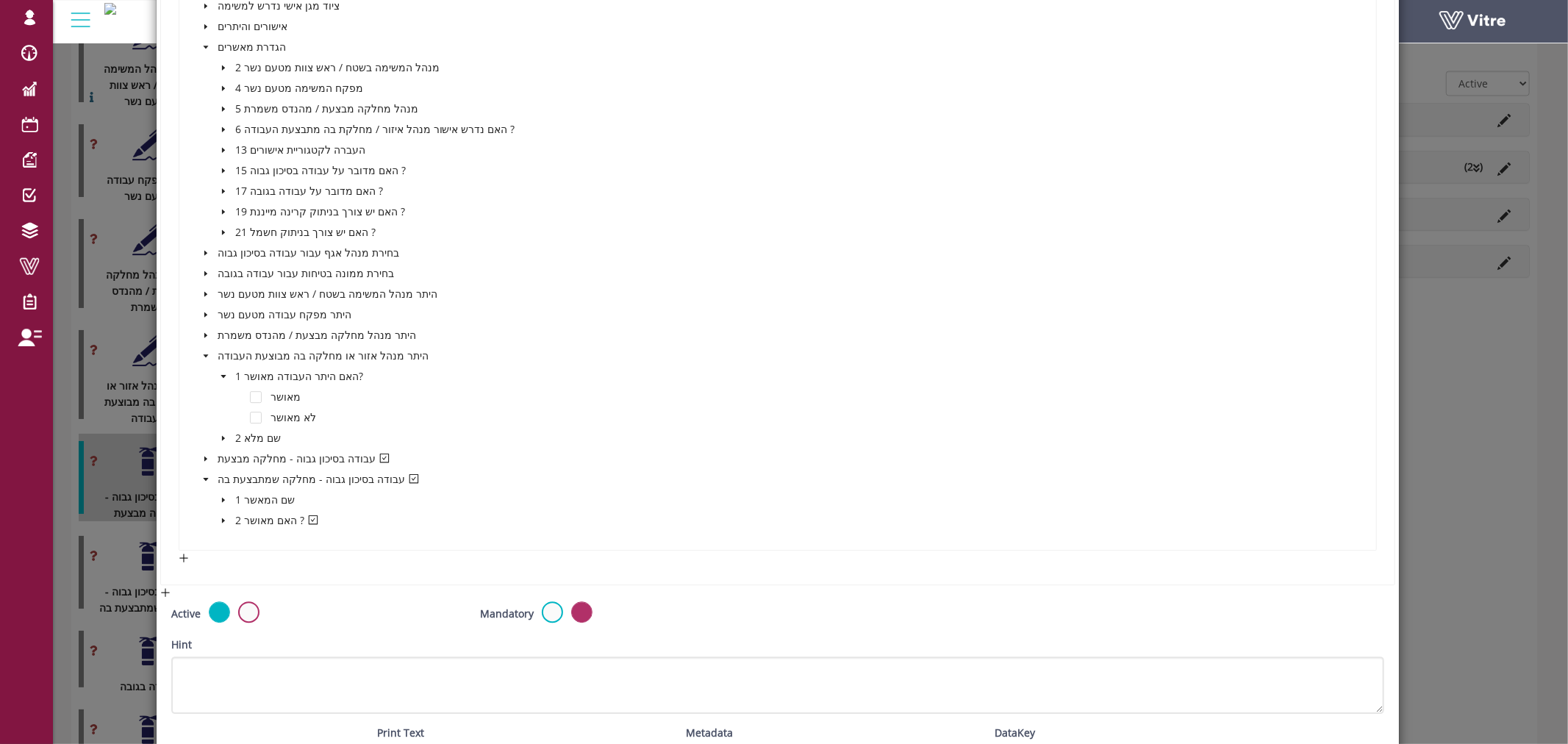
click at [202, 476] on icon "caret-down" at bounding box center [206, 479] width 7 height 7
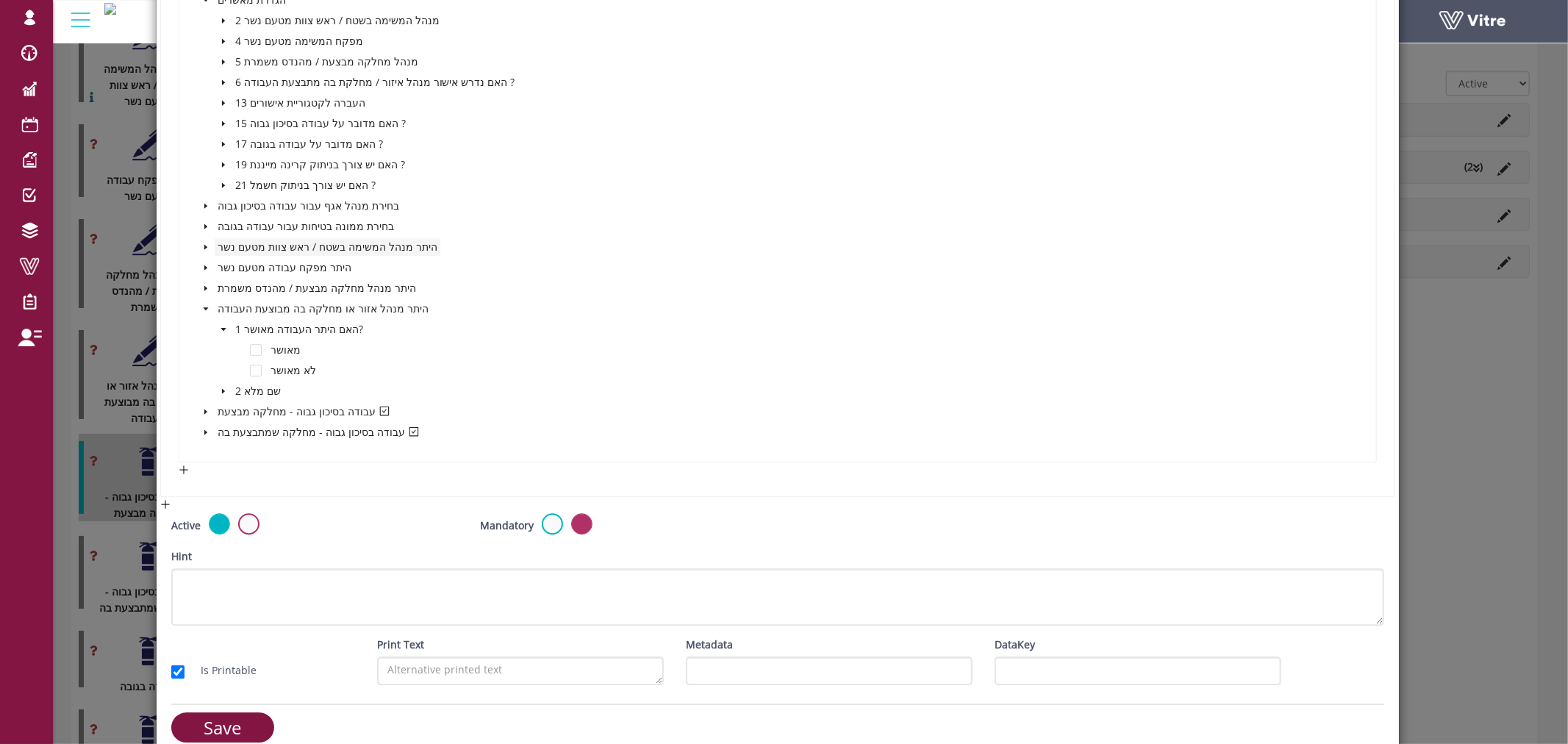
scroll to position [3494, 0]
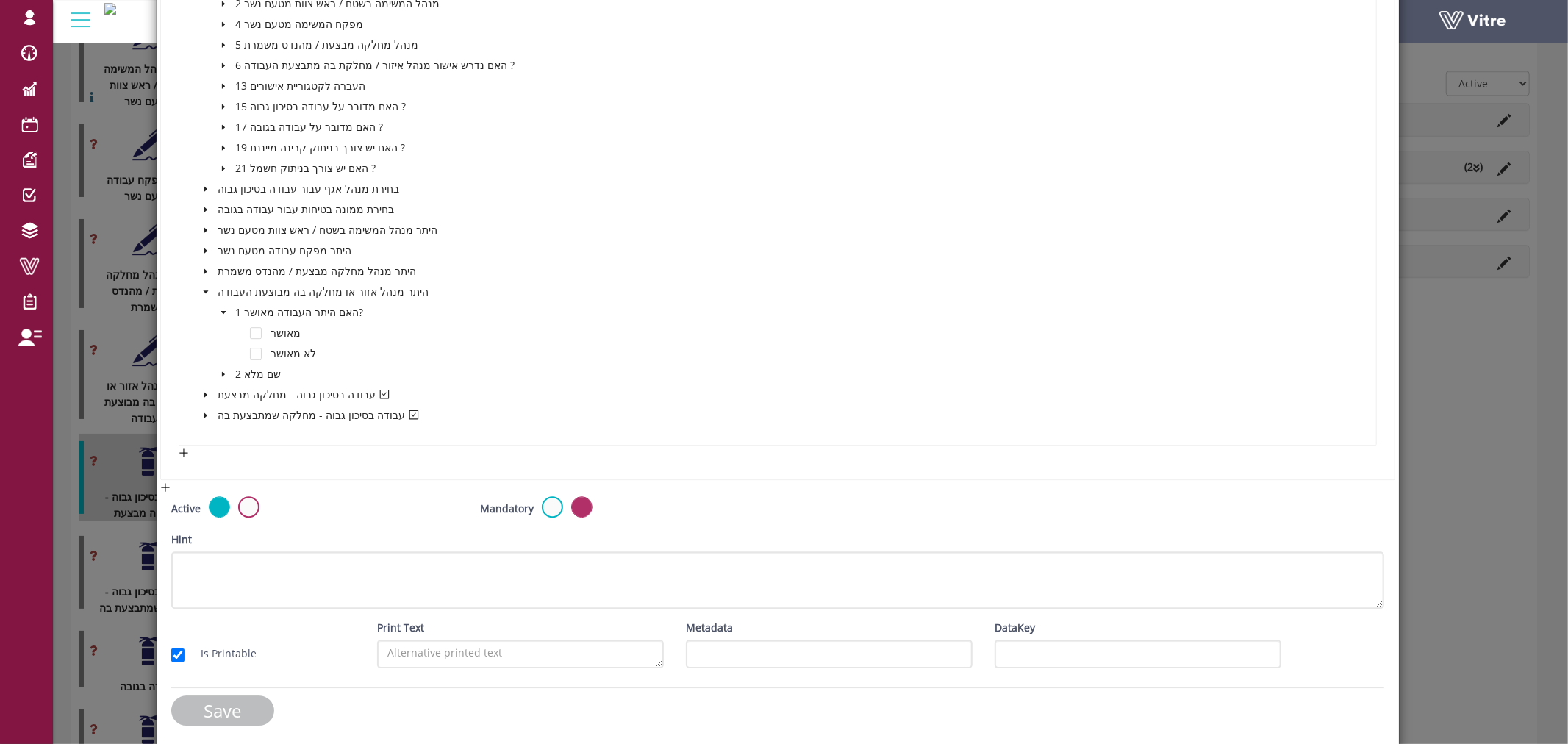
click at [243, 699] on input "Save" at bounding box center [222, 710] width 103 height 30
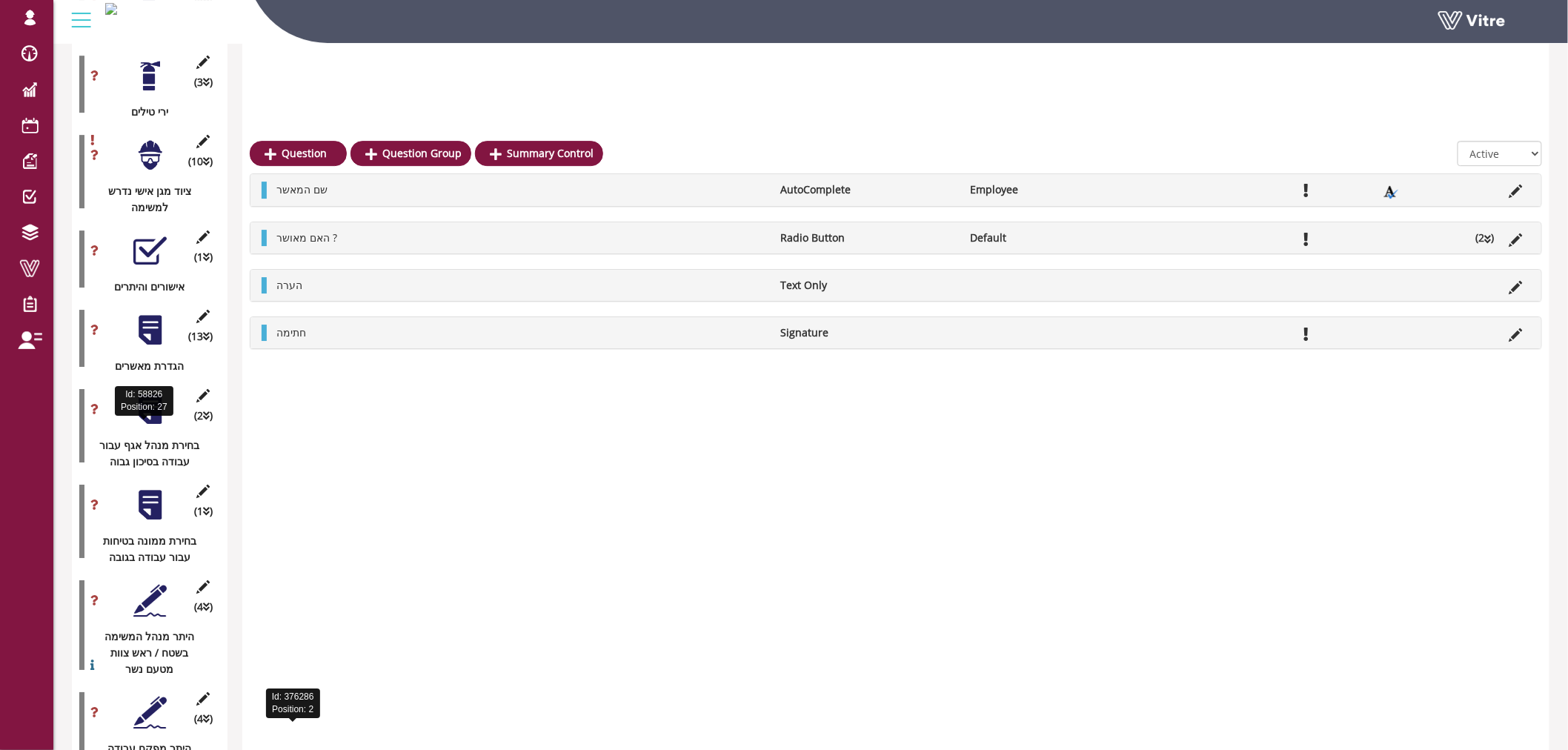
scroll to position [1976, 0]
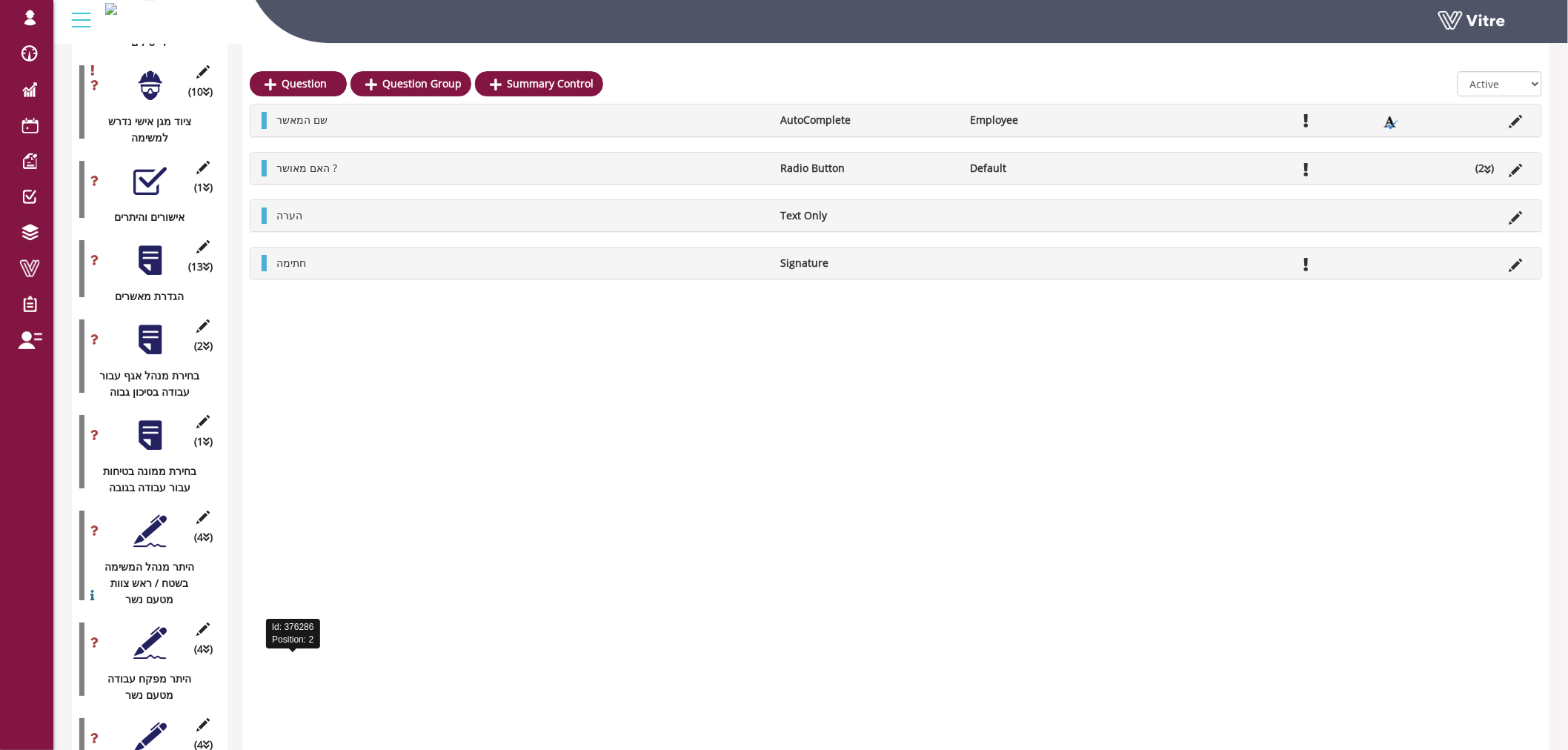
click at [149, 244] on div at bounding box center [150, 261] width 33 height 33
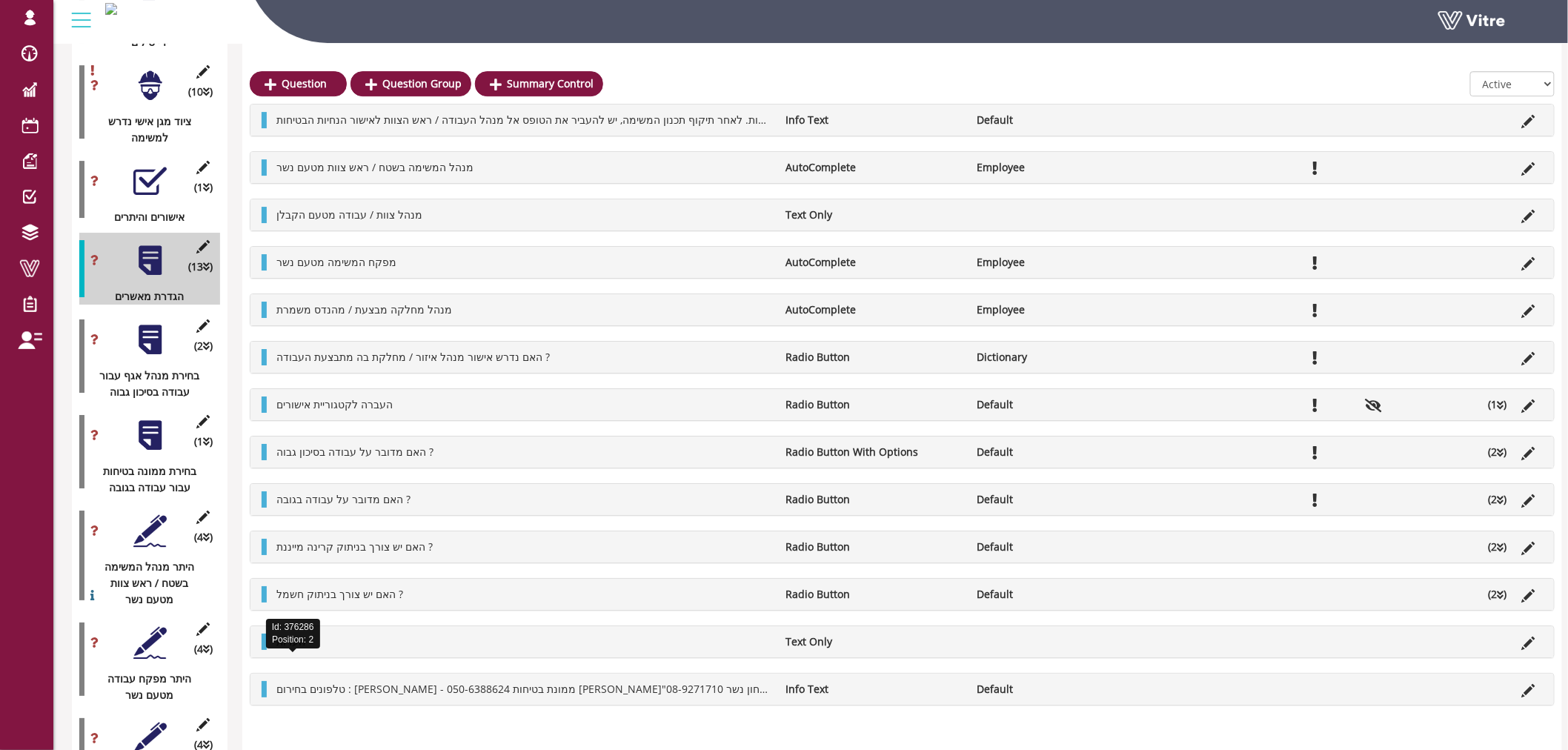
click at [150, 424] on div at bounding box center [150, 435] width 33 height 33
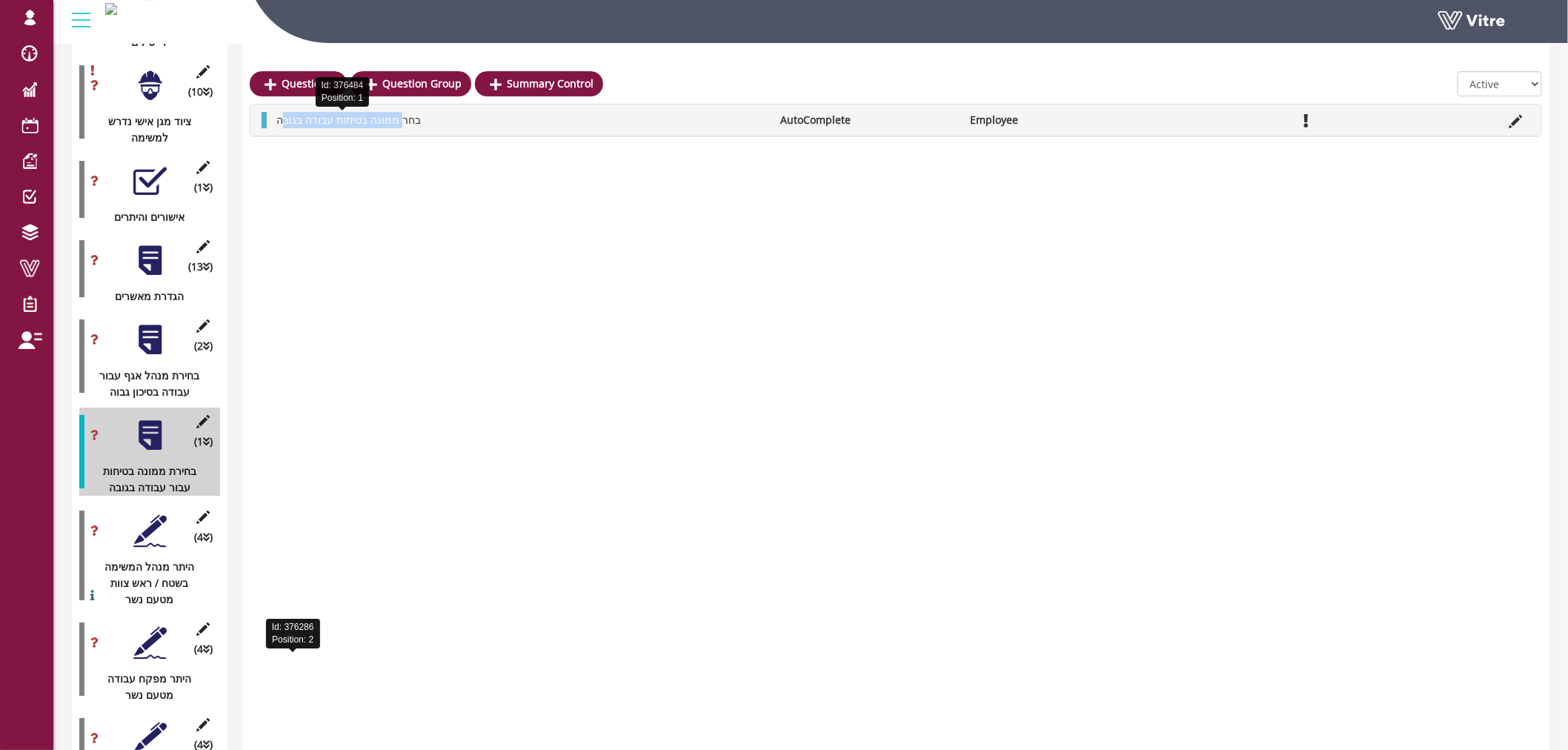
drag, startPoint x: 288, startPoint y: 119, endPoint x: 389, endPoint y: 126, distance: 101.2
click at [389, 126] on span "בחר ממונה בטיחות עבודה בגובה" at bounding box center [348, 120] width 144 height 14
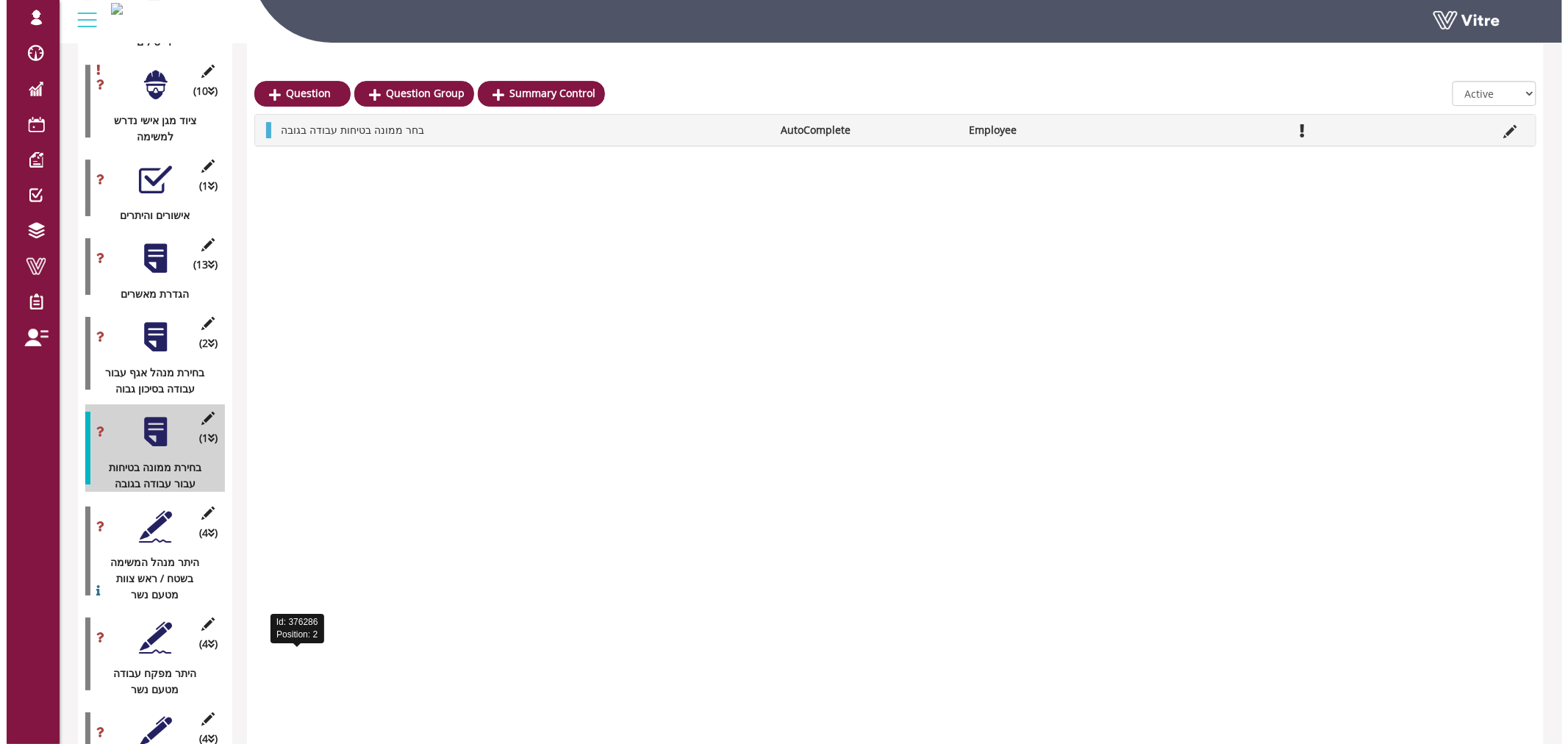
scroll to position [2042, 0]
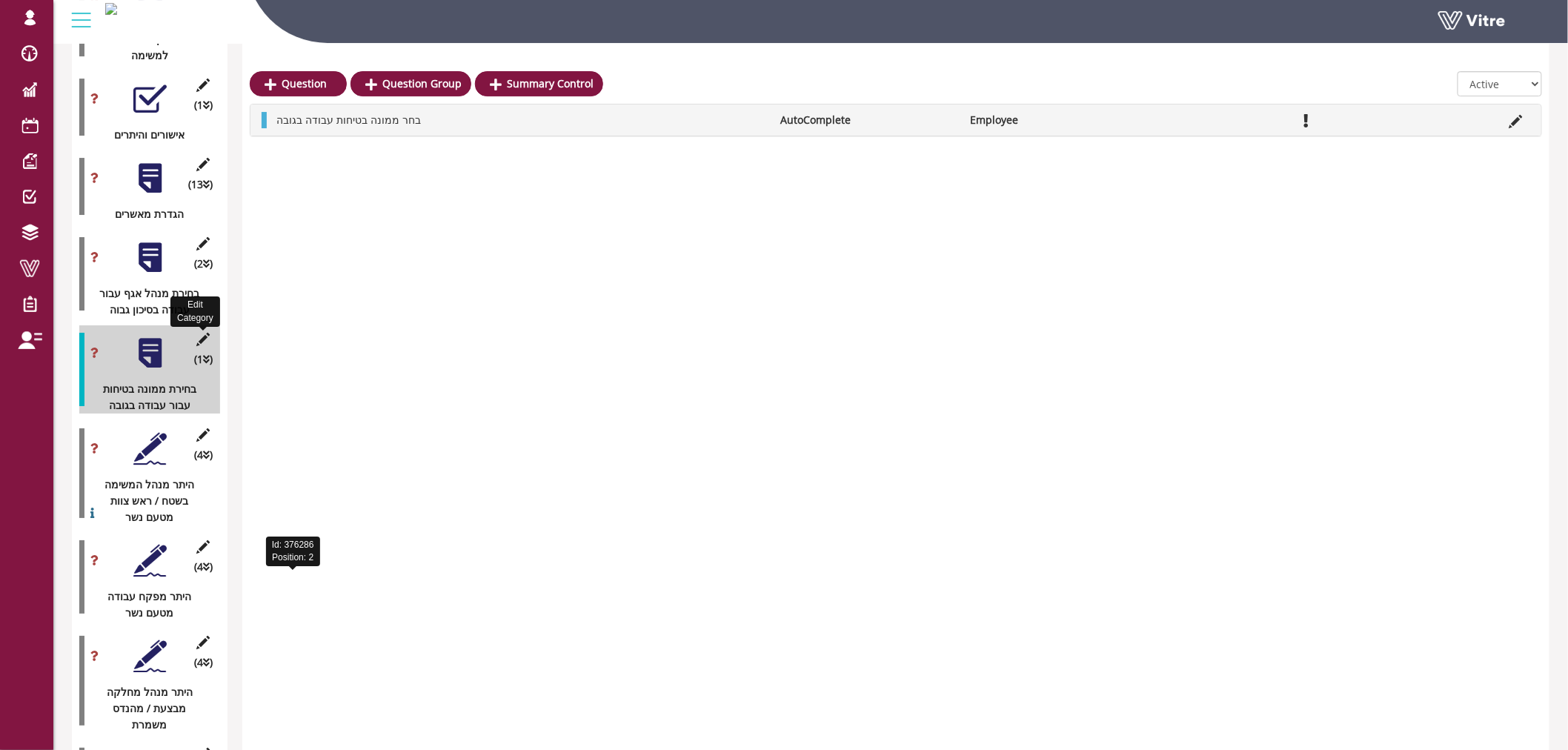
click at [204, 333] on icon at bounding box center [203, 339] width 18 height 13
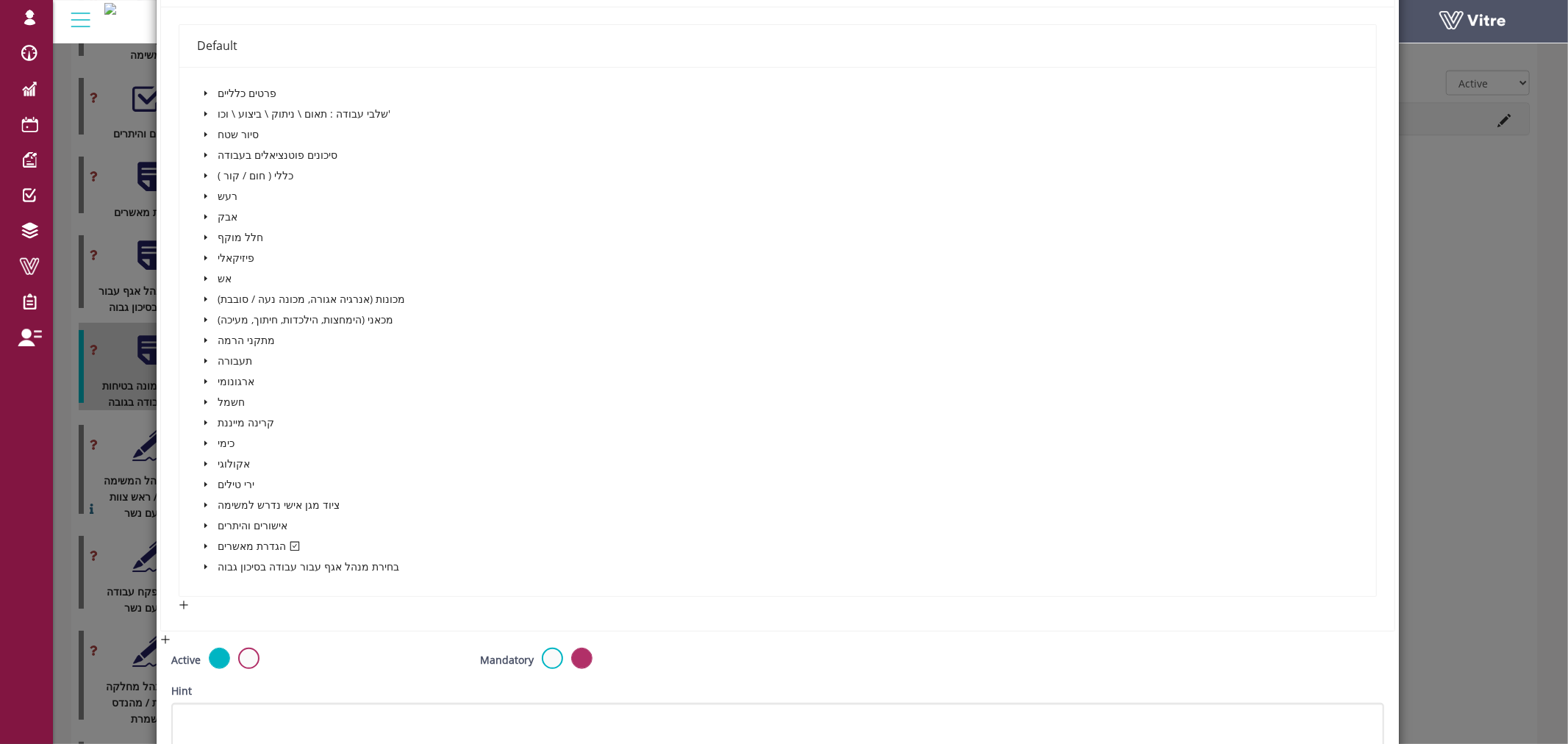
scroll to position [408, 0]
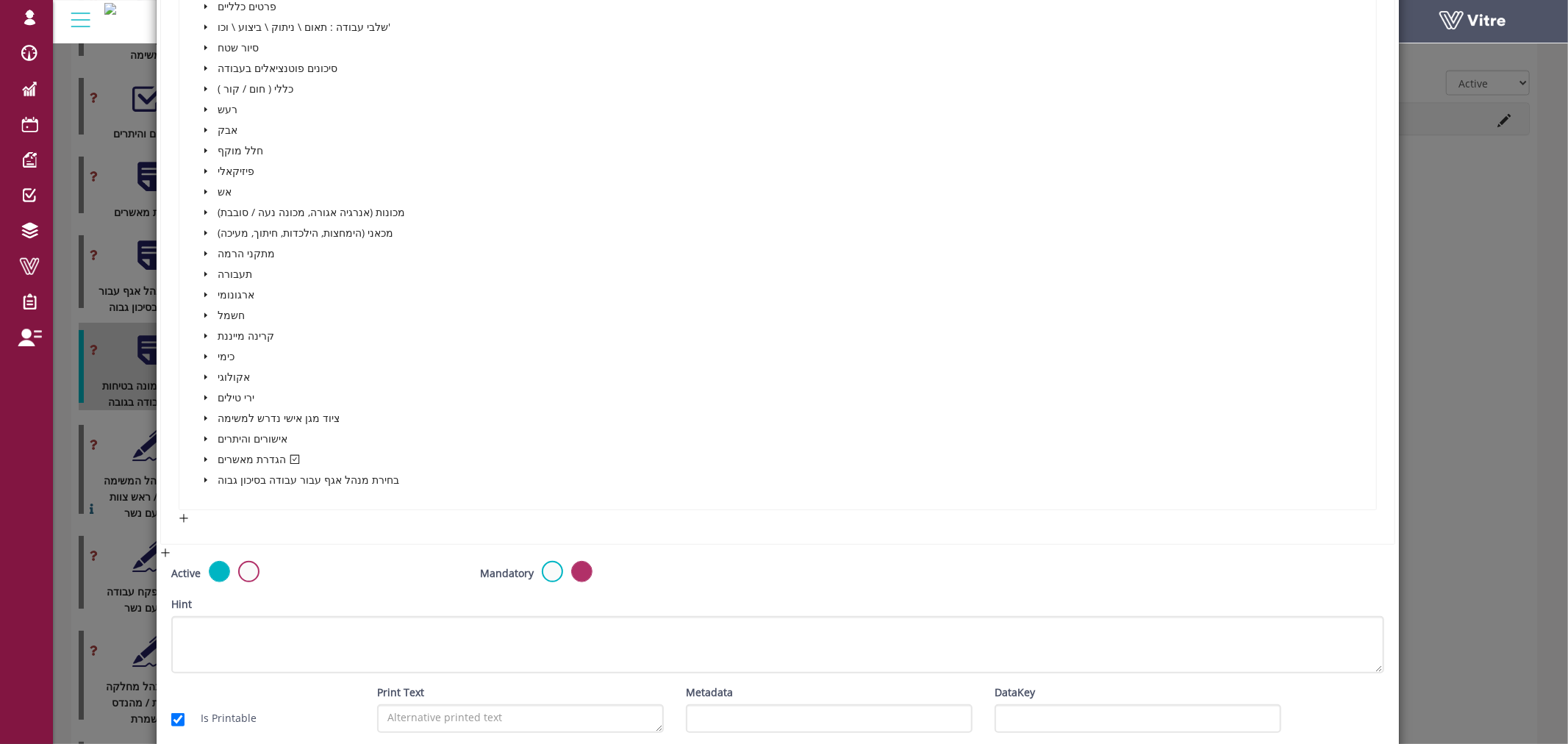
click at [202, 456] on icon "caret-down" at bounding box center [206, 459] width 7 height 7
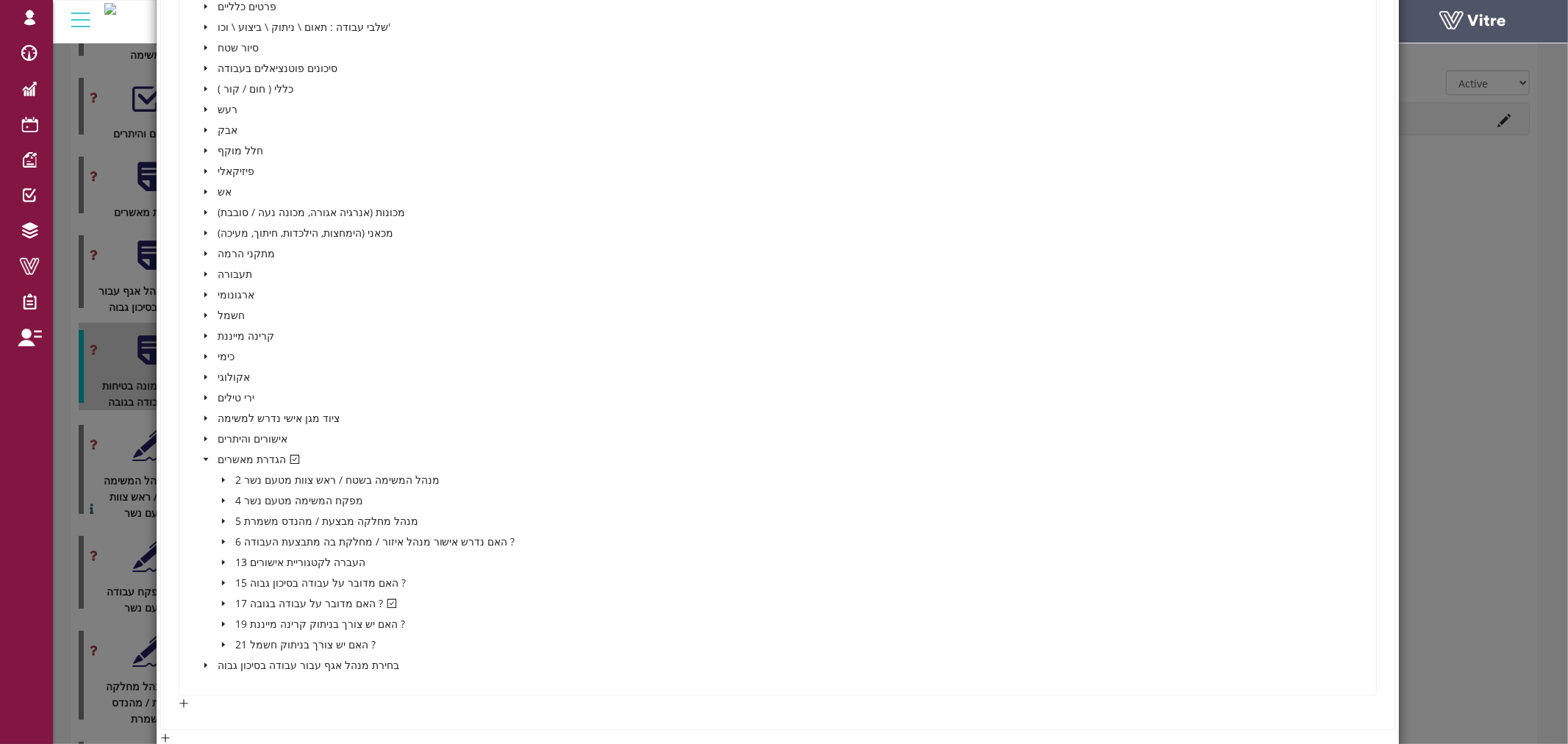
click at [220, 600] on icon "caret-down" at bounding box center [223, 603] width 7 height 7
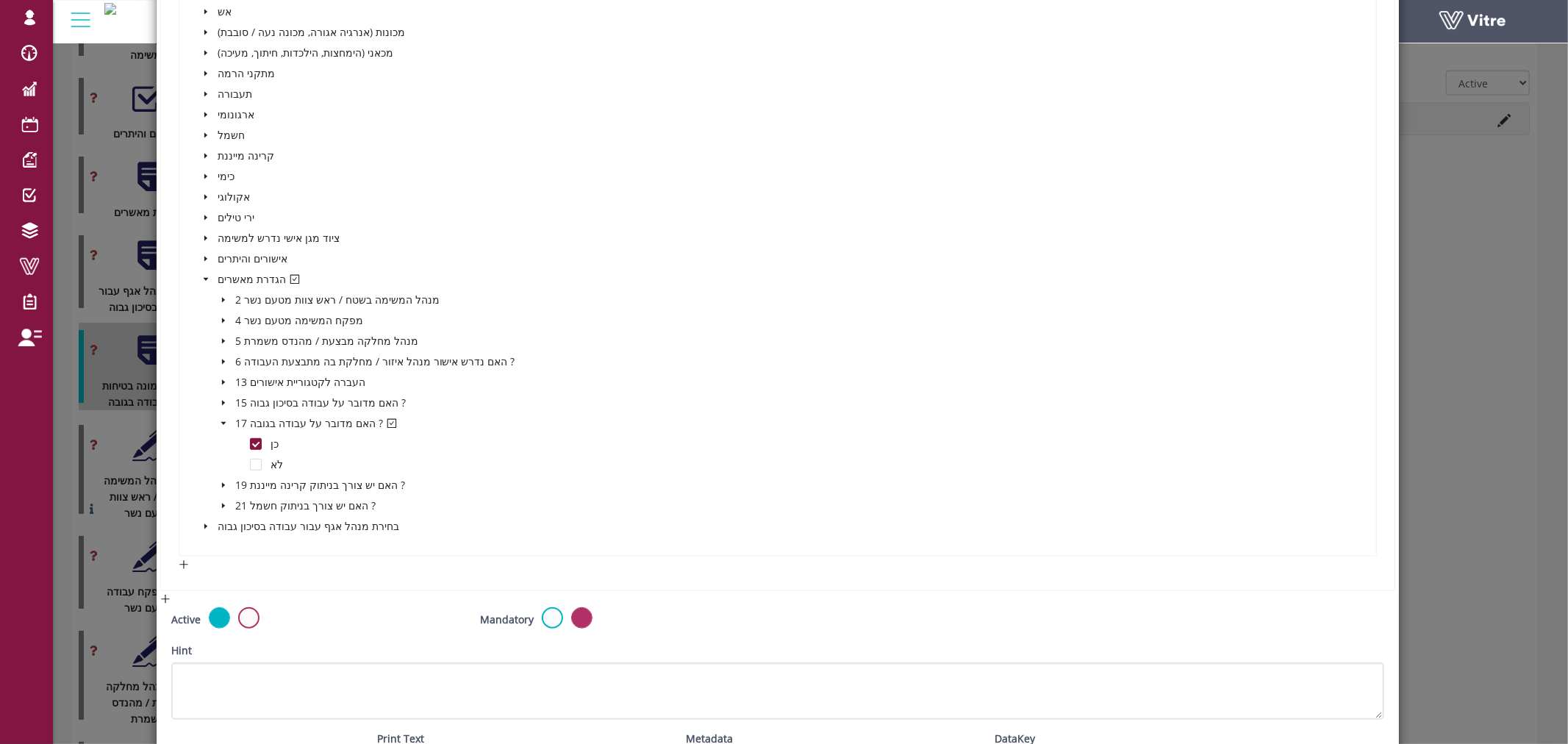
scroll to position [700, 0]
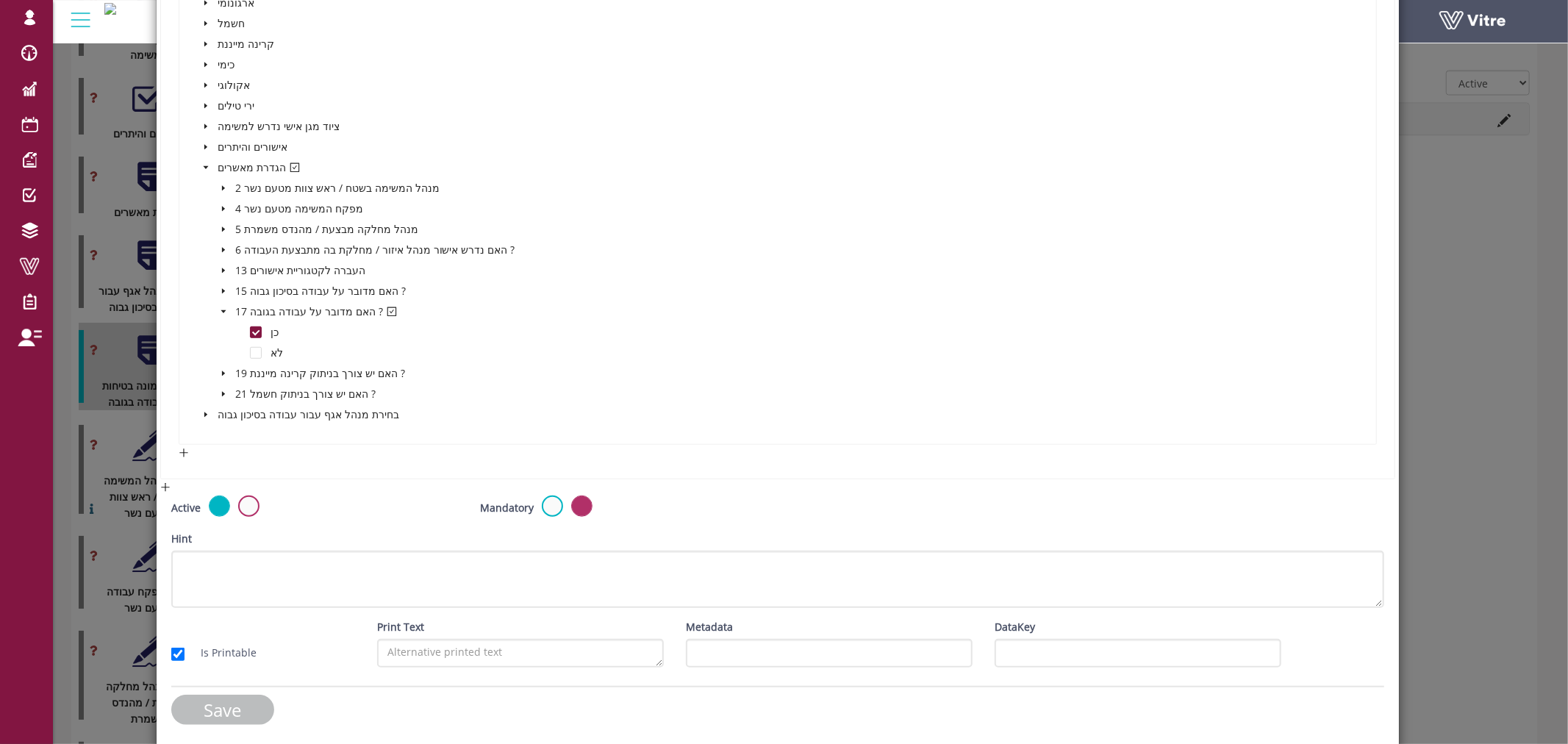
click at [215, 708] on input "Save" at bounding box center [222, 709] width 103 height 30
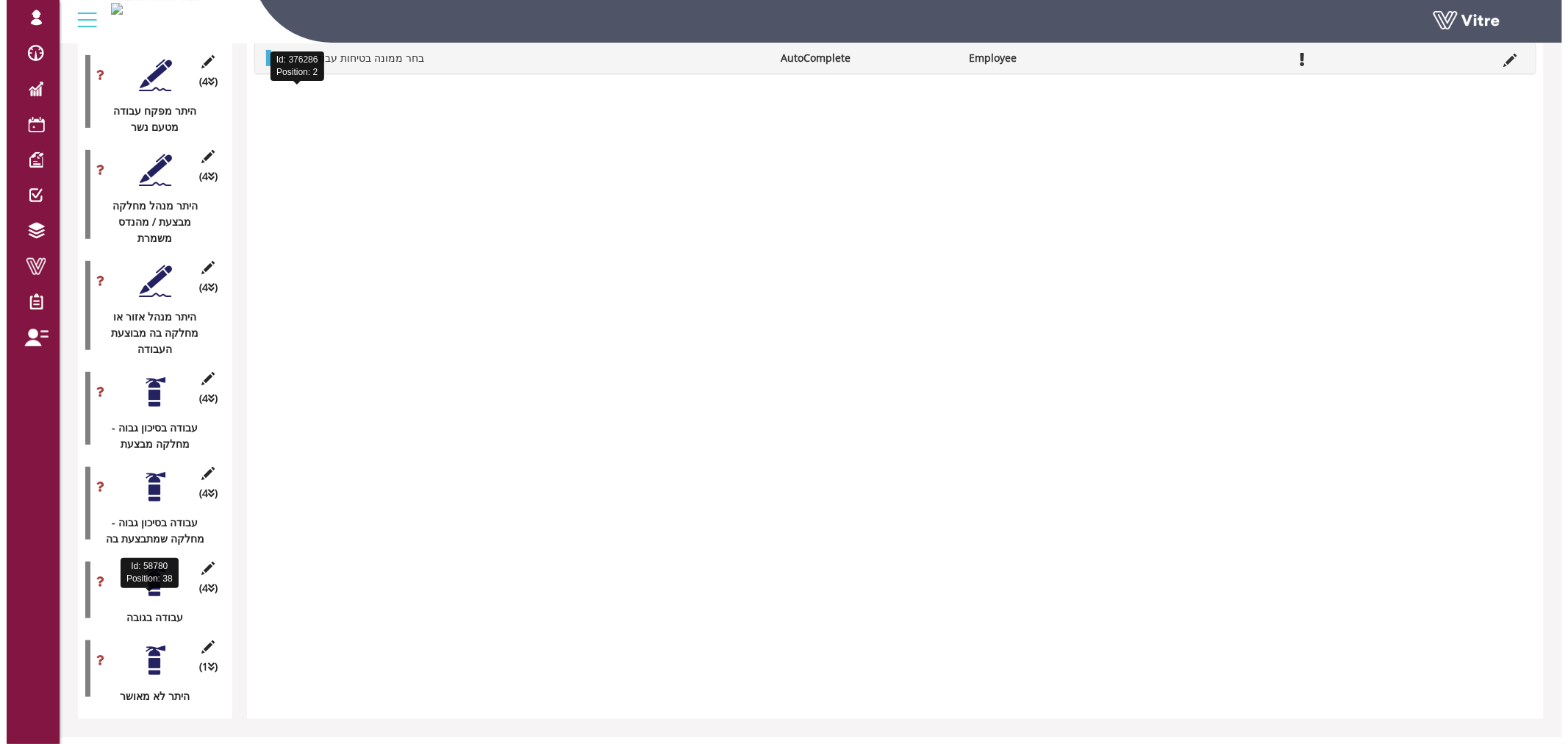
scroll to position [2532, 0]
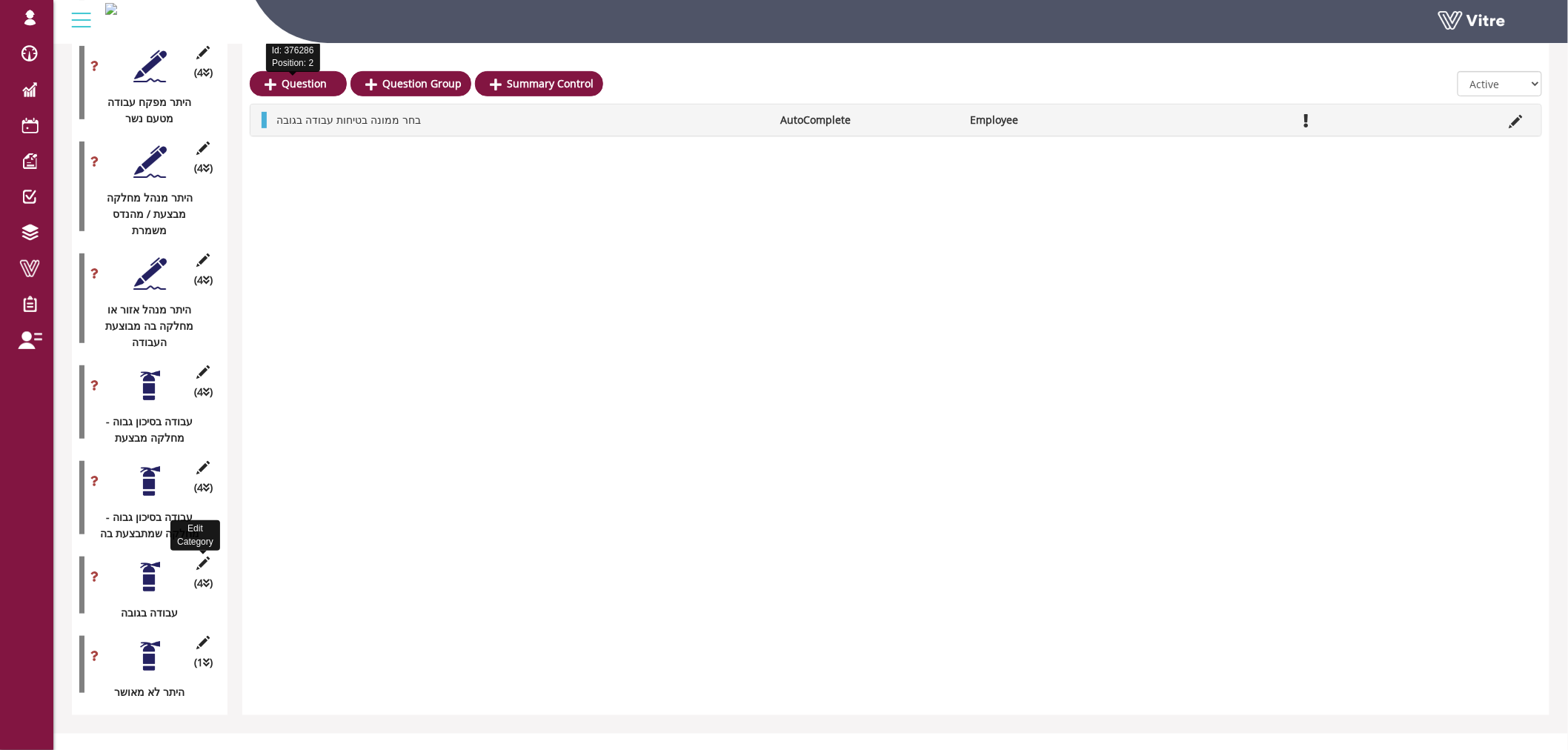
click at [206, 557] on icon at bounding box center [203, 563] width 18 height 13
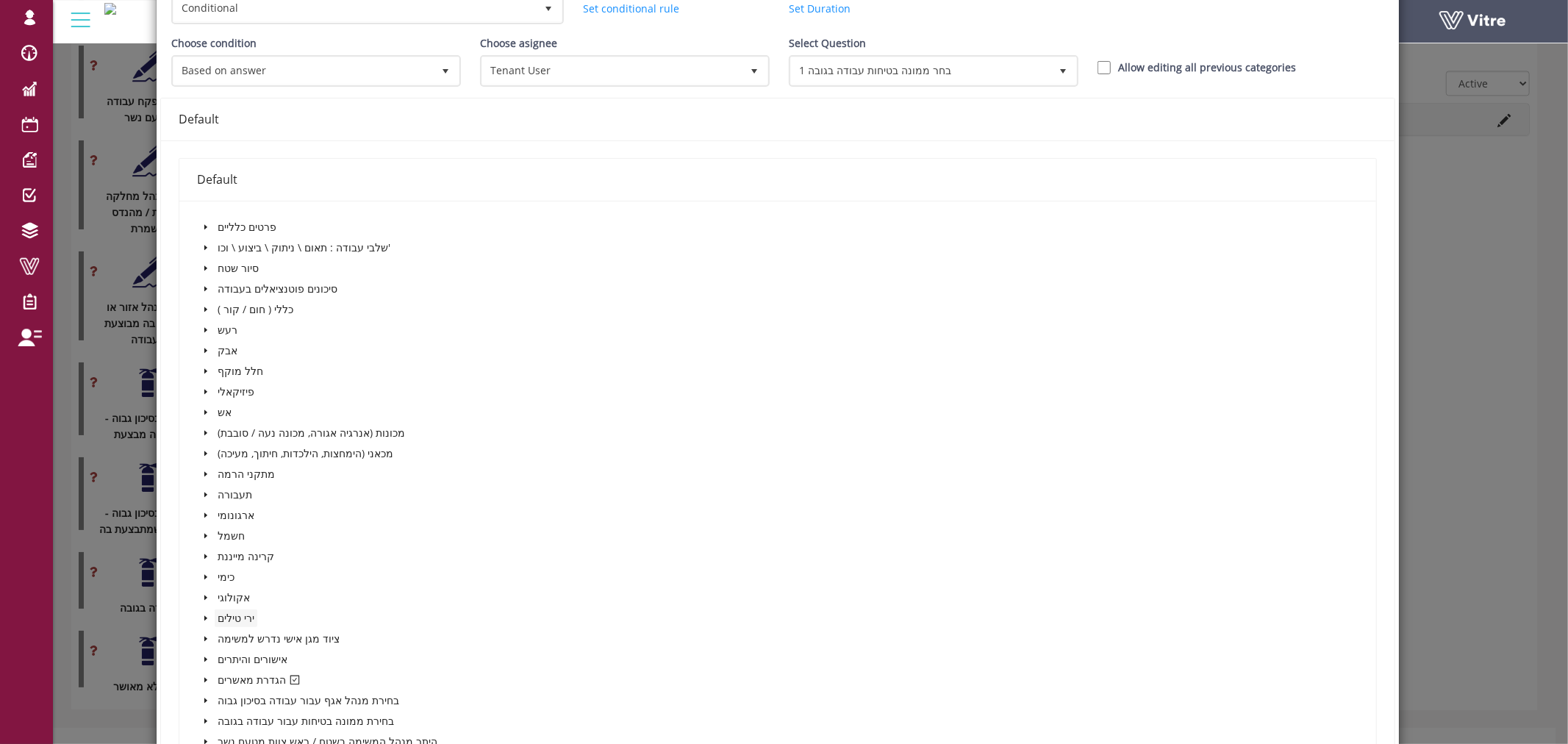
scroll to position [326, 0]
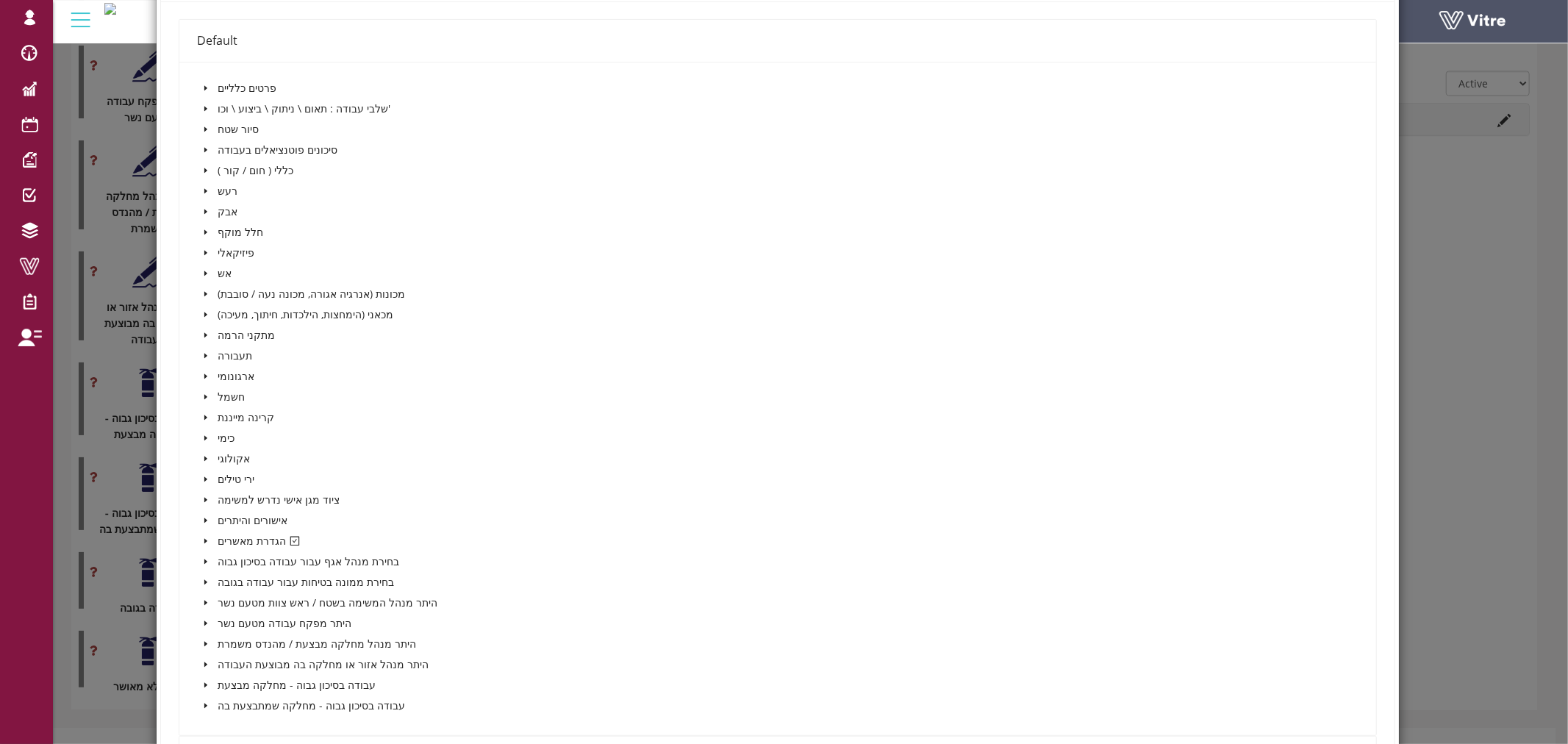
click at [199, 535] on span at bounding box center [206, 541] width 17 height 17
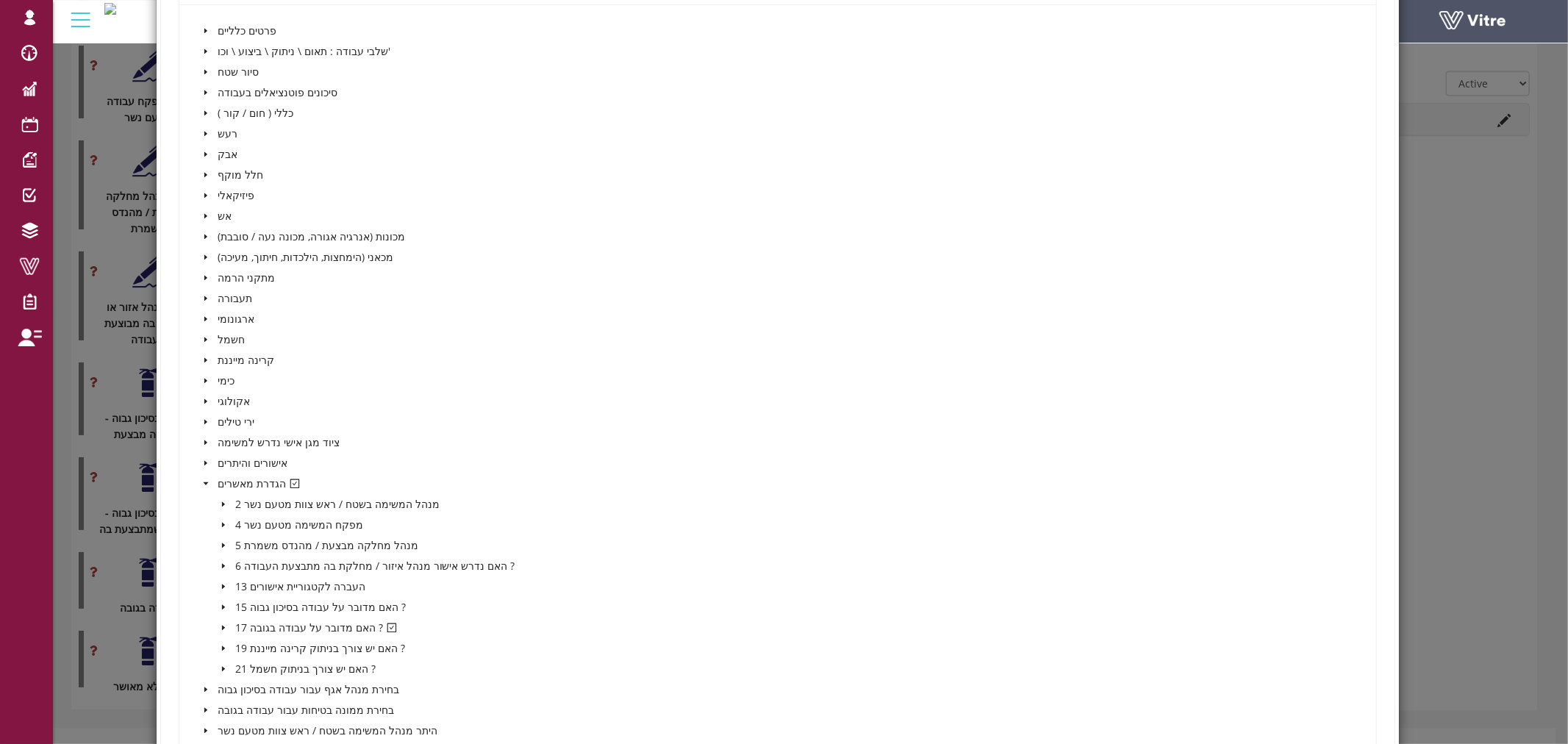
scroll to position [408, 0]
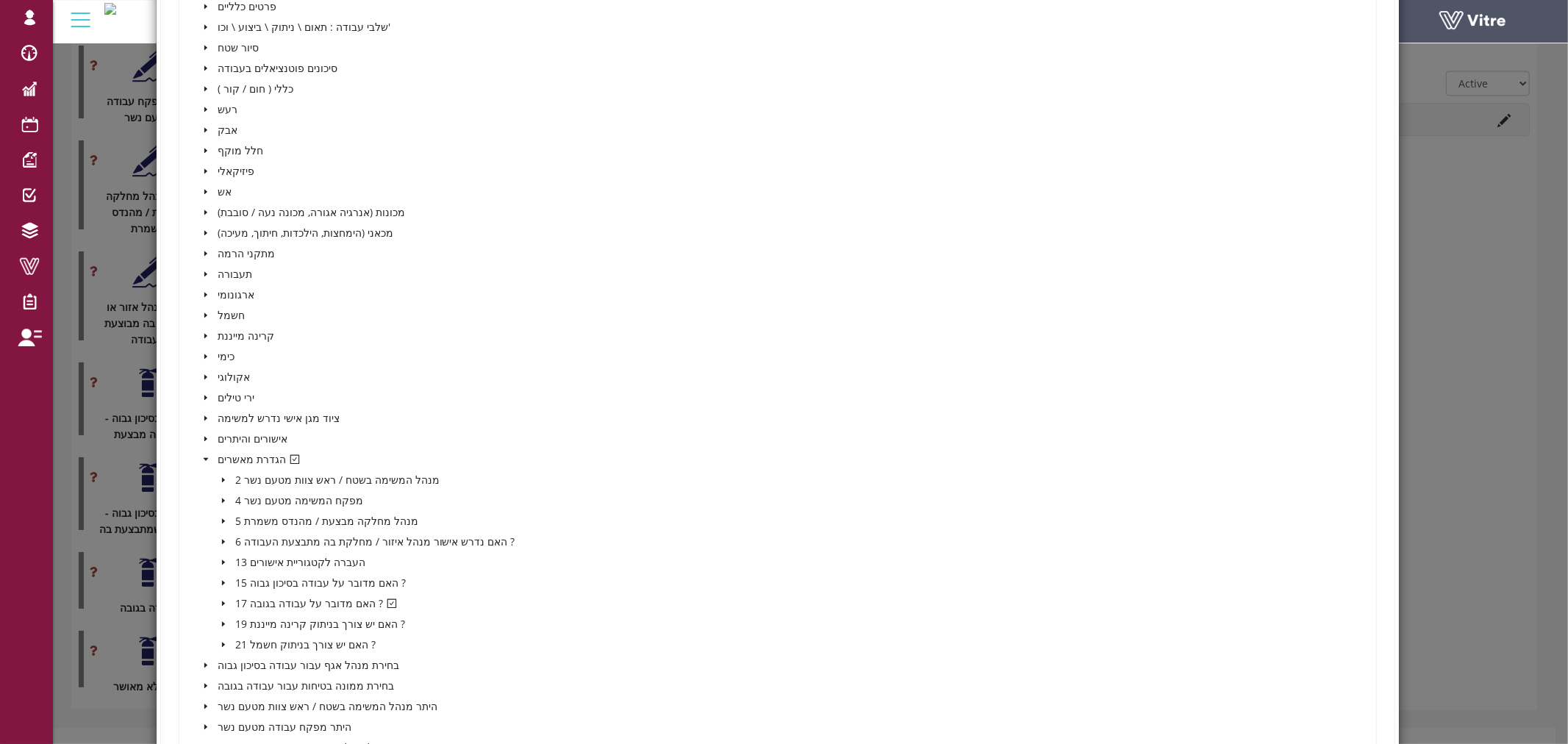
click at [221, 600] on icon "caret-down" at bounding box center [223, 603] width 7 height 7
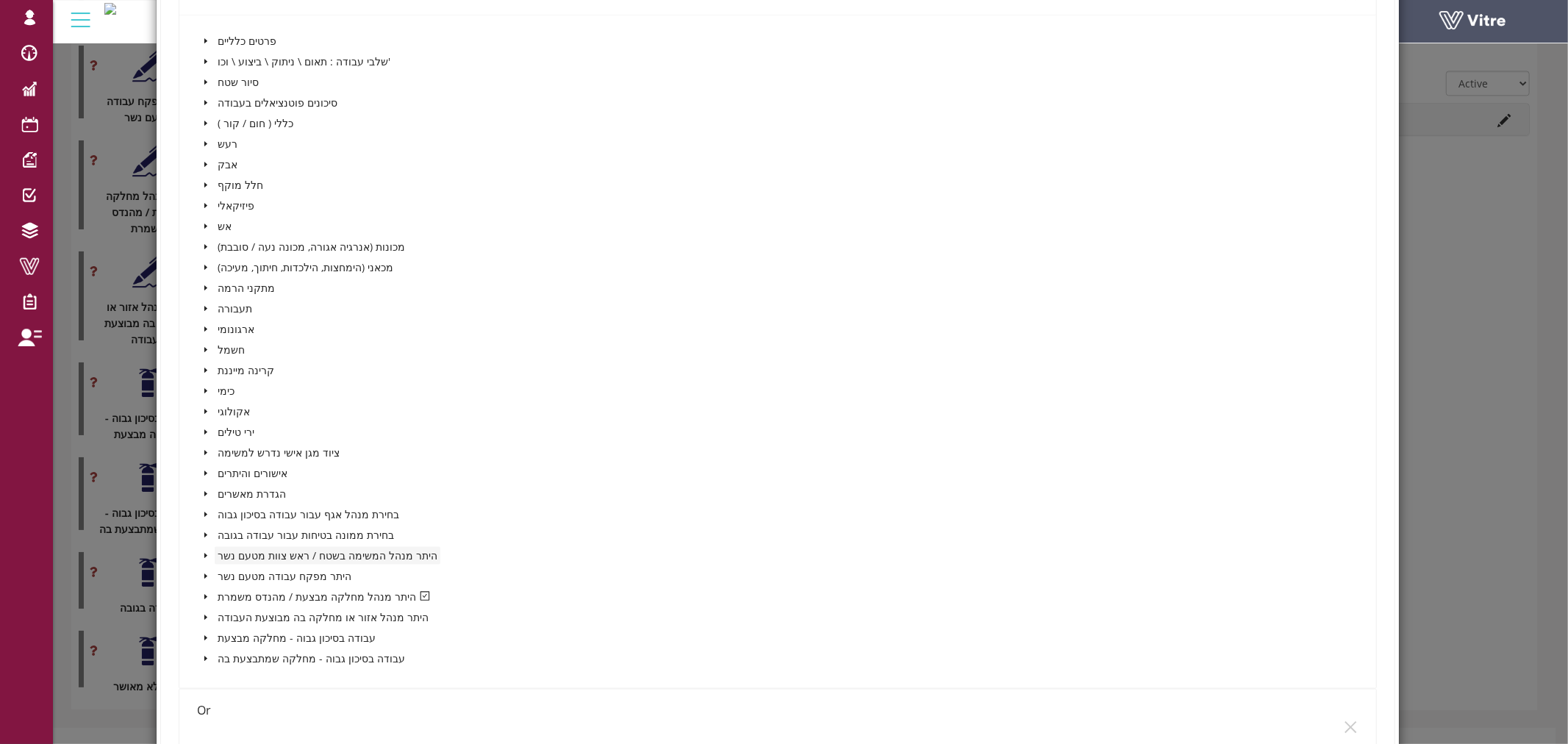
scroll to position [1388, 0]
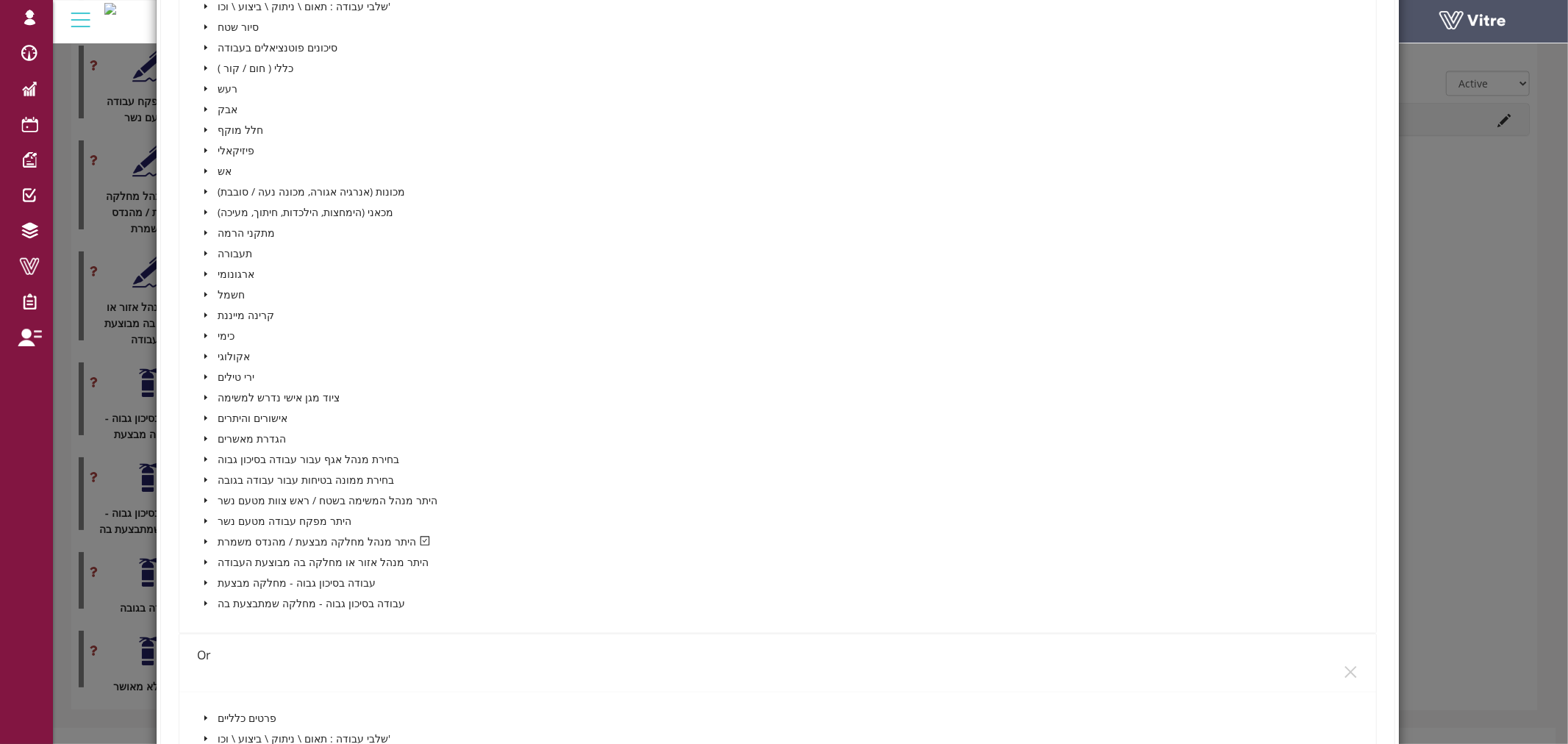
click at [204, 539] on icon "caret-down" at bounding box center [205, 542] width 3 height 5
click at [221, 559] on icon "caret-down" at bounding box center [223, 563] width 7 height 7
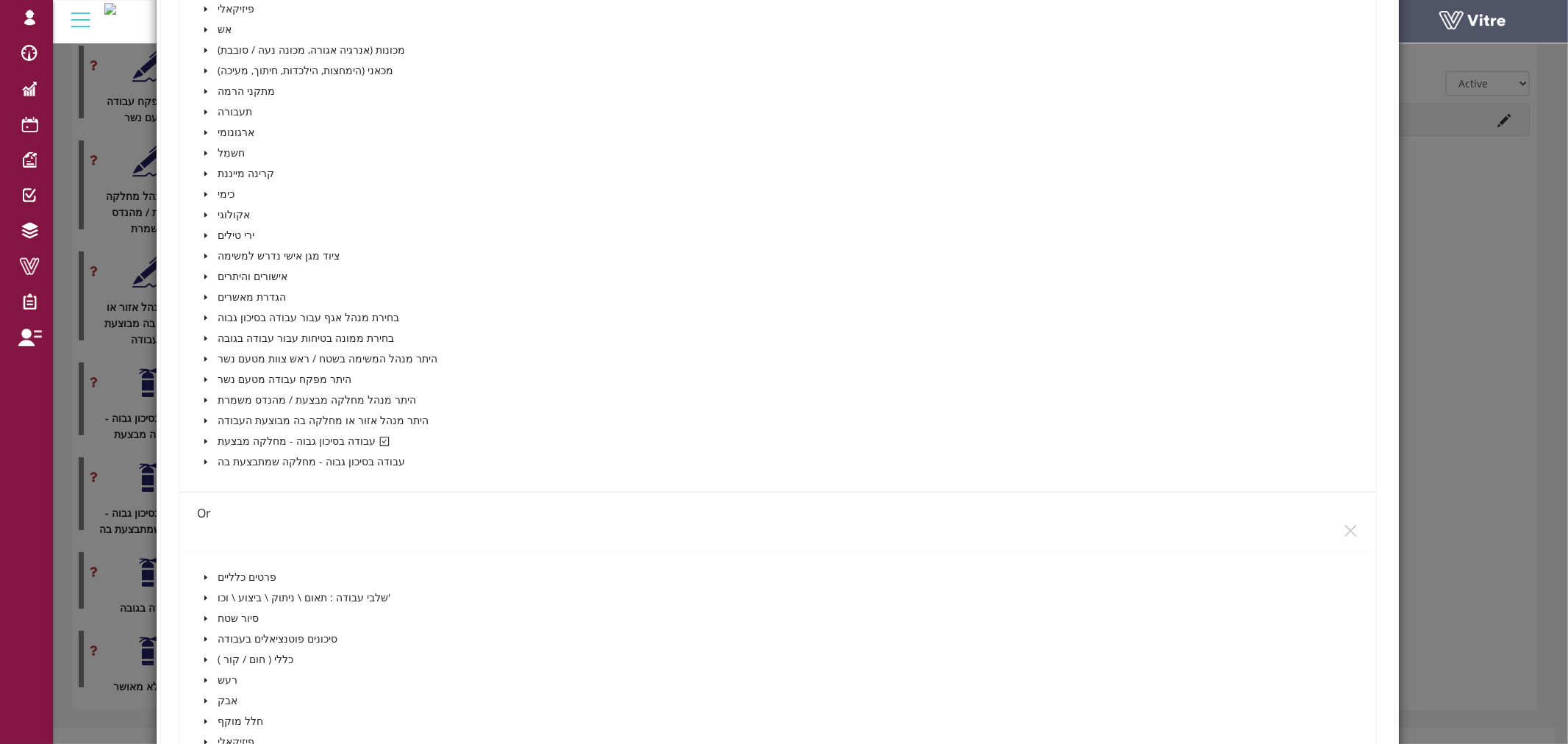
scroll to position [2368, 0]
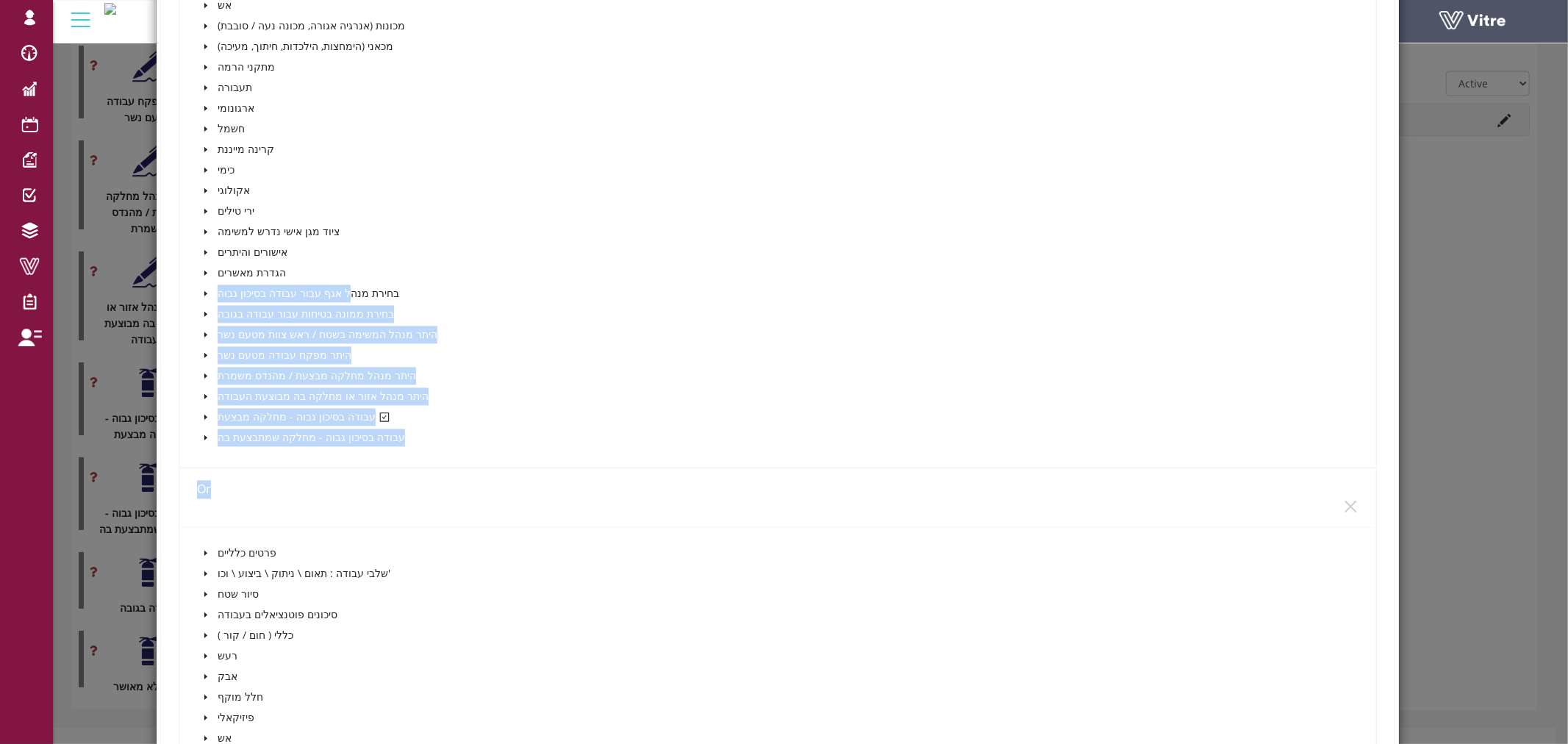
drag, startPoint x: 347, startPoint y: 480, endPoint x: 335, endPoint y: 280, distance: 200.4
click at [339, 480] on div "Or" at bounding box center [778, 489] width 1163 height 18
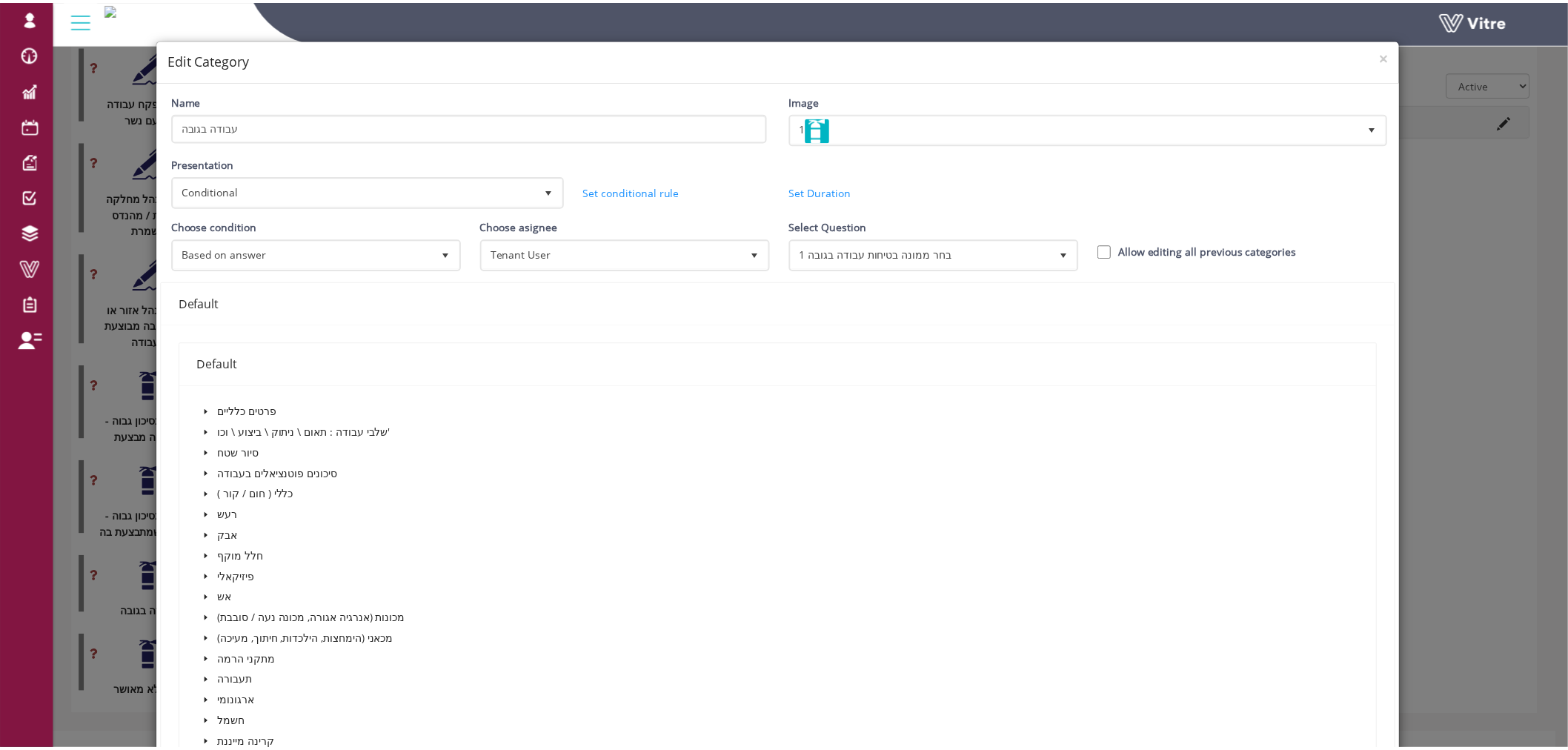
scroll to position [0, 0]
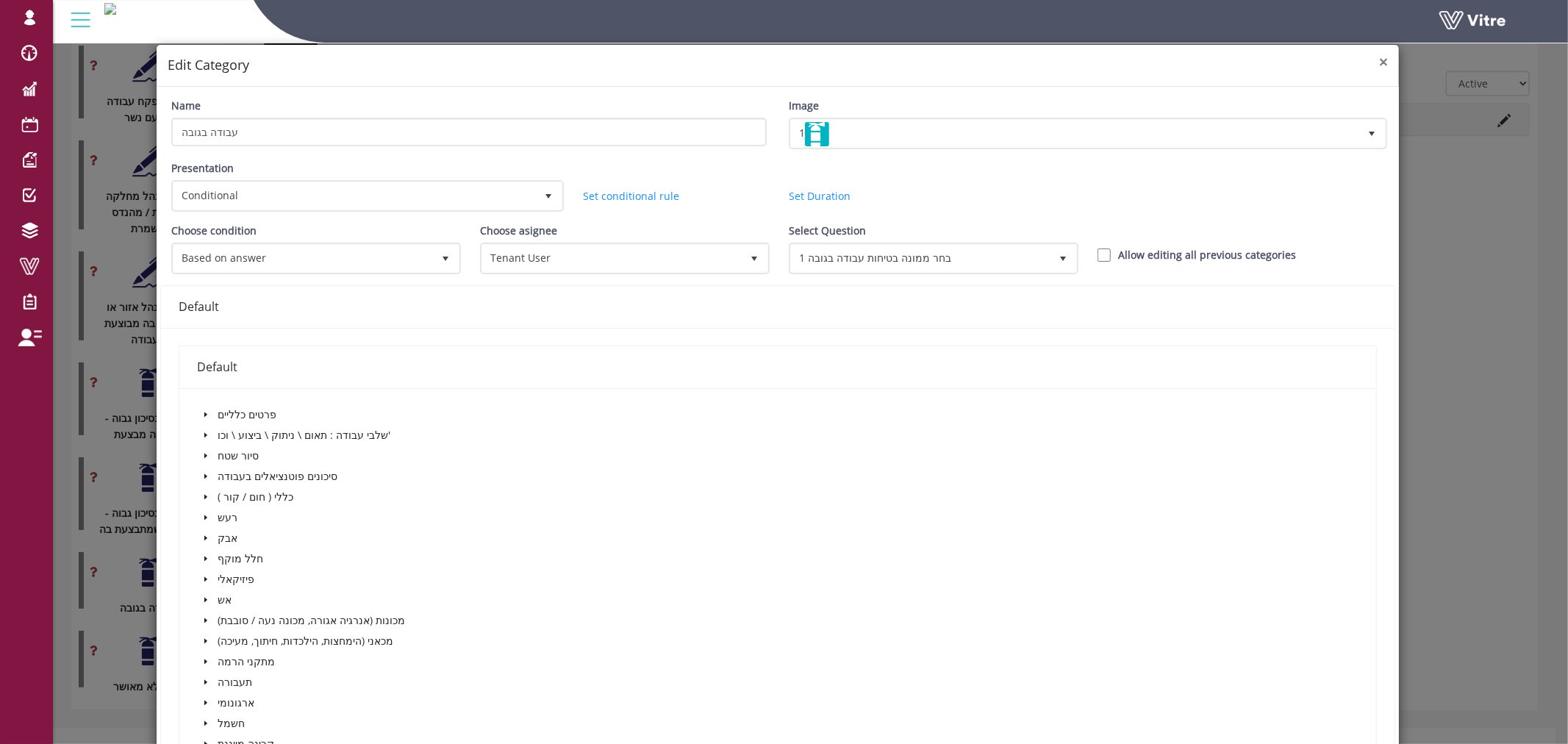
click at [1380, 62] on span "×" at bounding box center [1384, 62] width 9 height 21
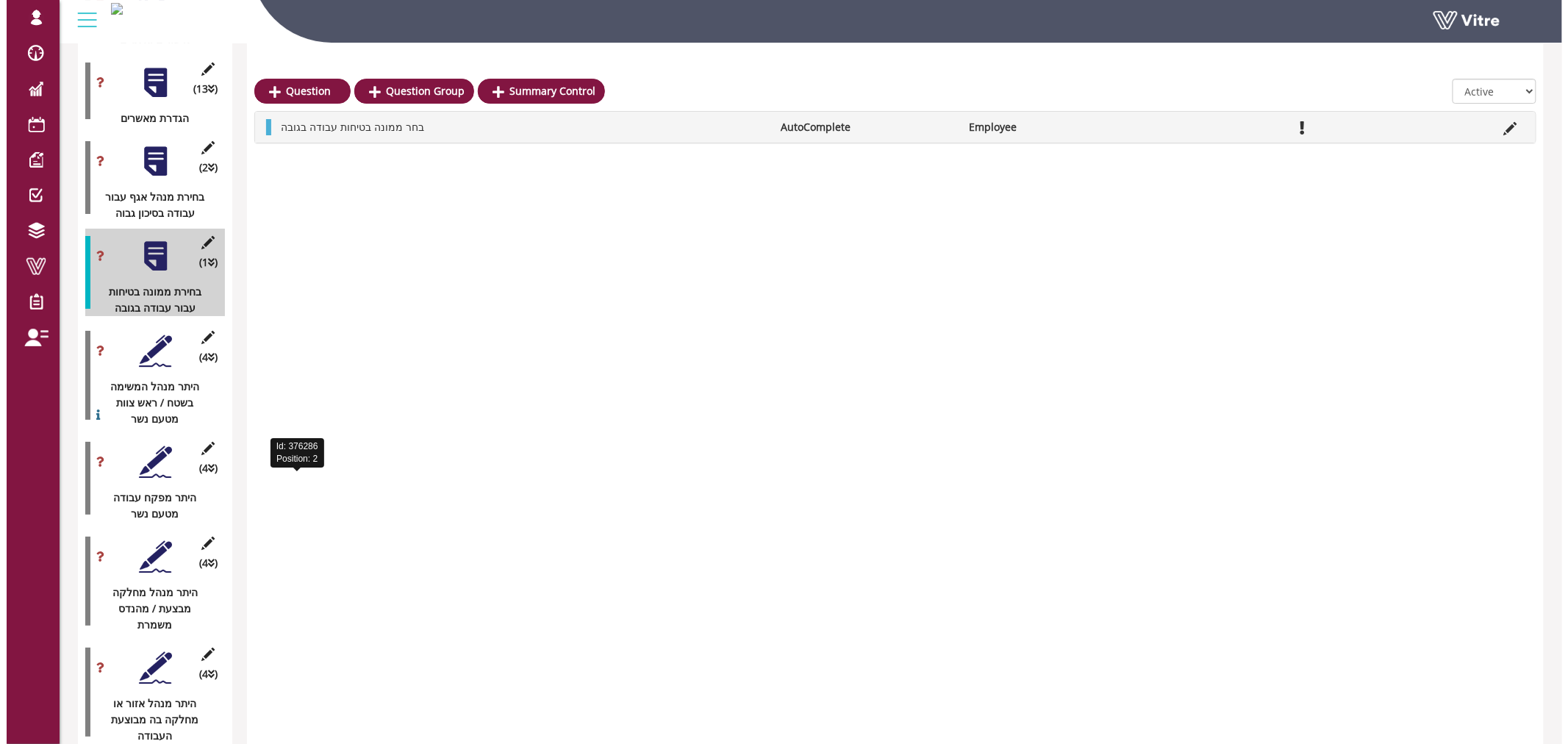
scroll to position [2123, 0]
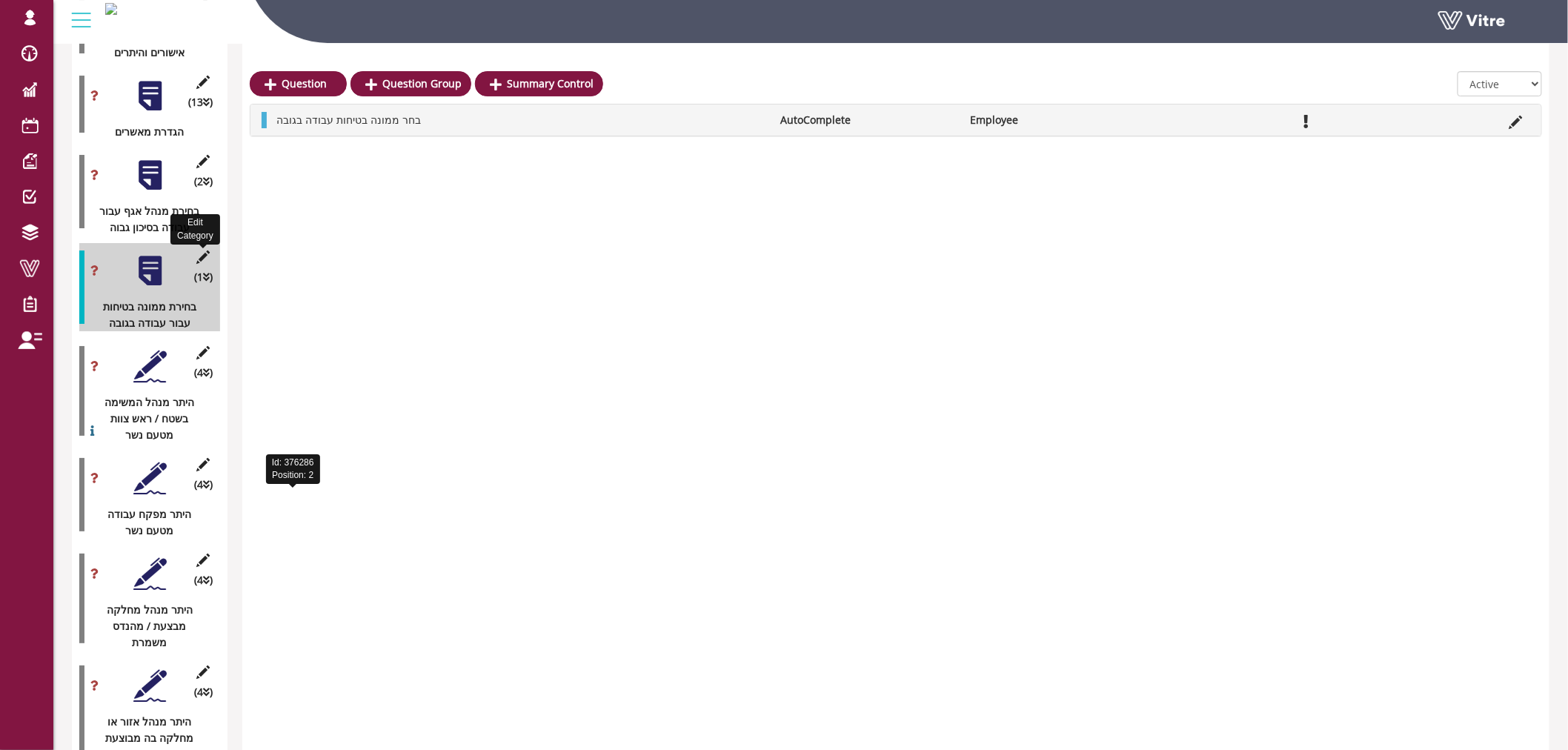
click at [203, 250] on icon at bounding box center [203, 256] width 18 height 13
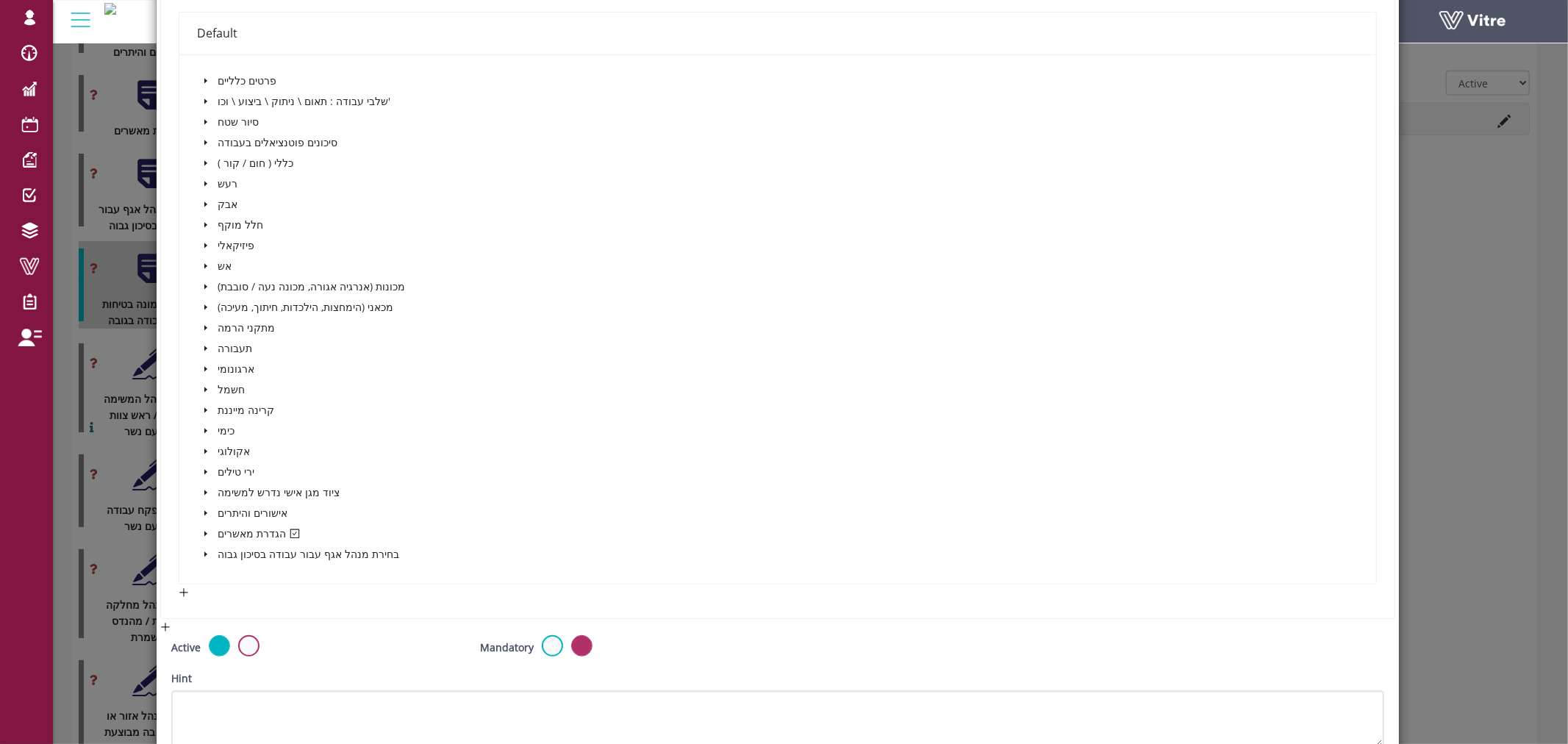
scroll to position [473, 0]
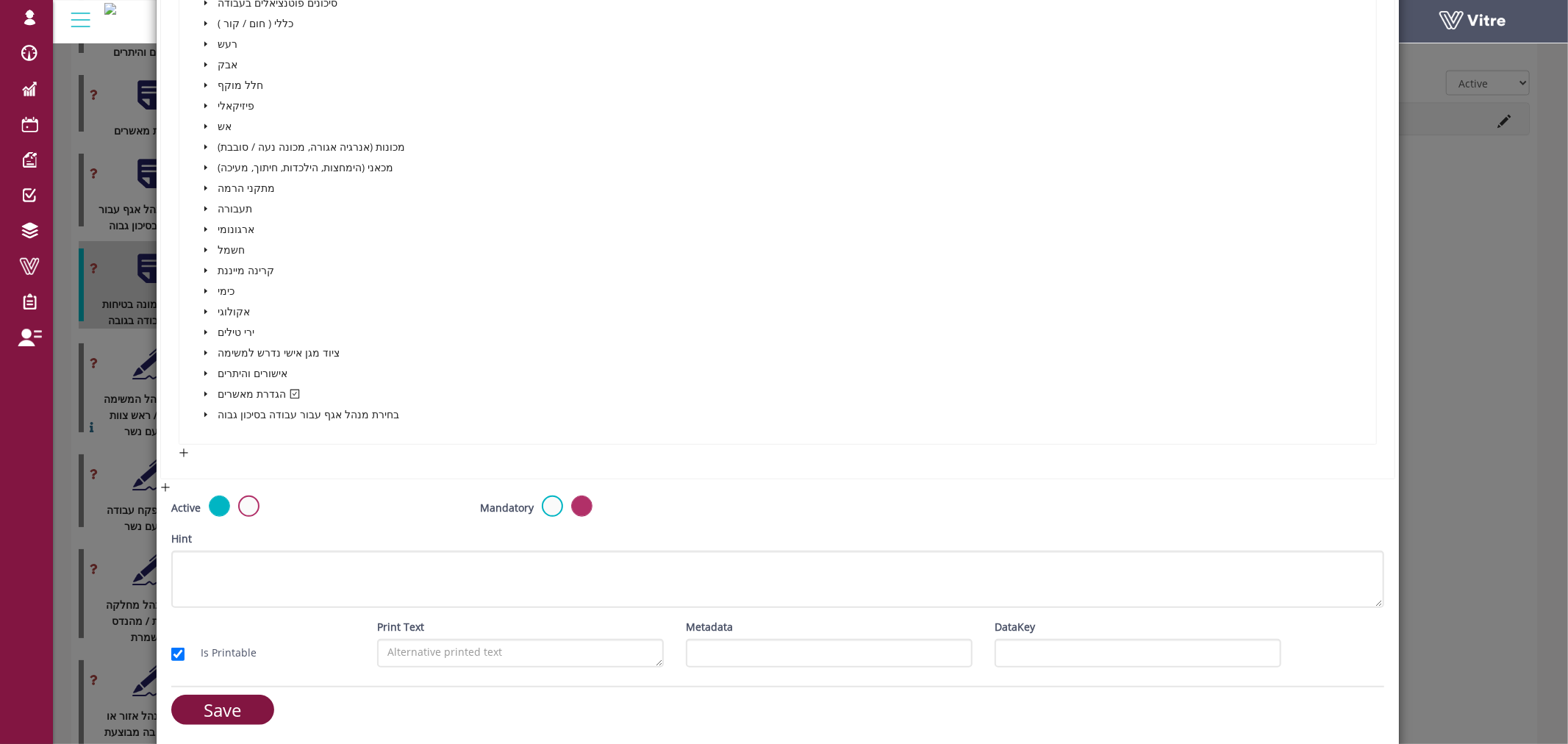
click at [204, 392] on icon "caret-down" at bounding box center [205, 394] width 3 height 5
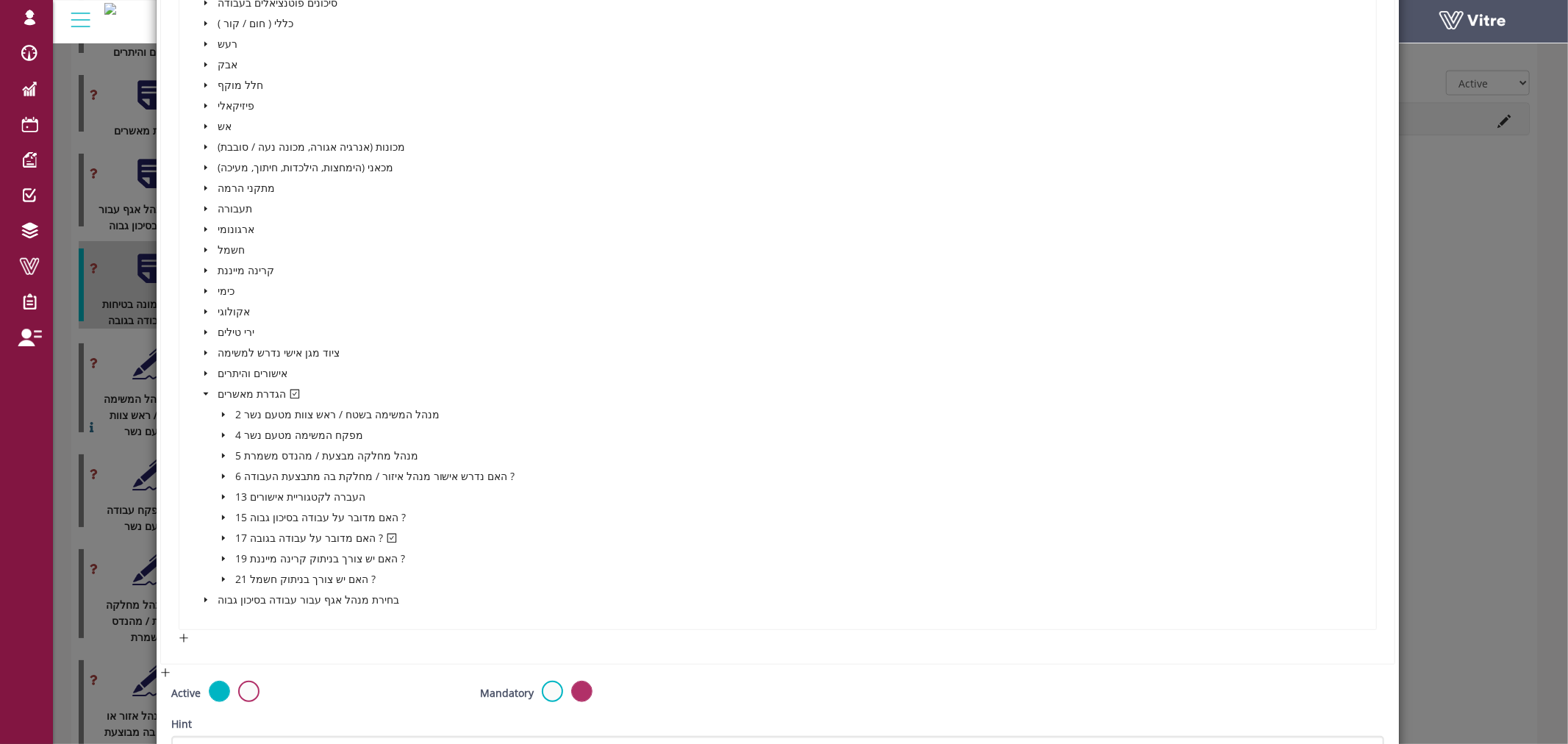
click at [222, 536] on icon "caret-down" at bounding box center [223, 538] width 3 height 5
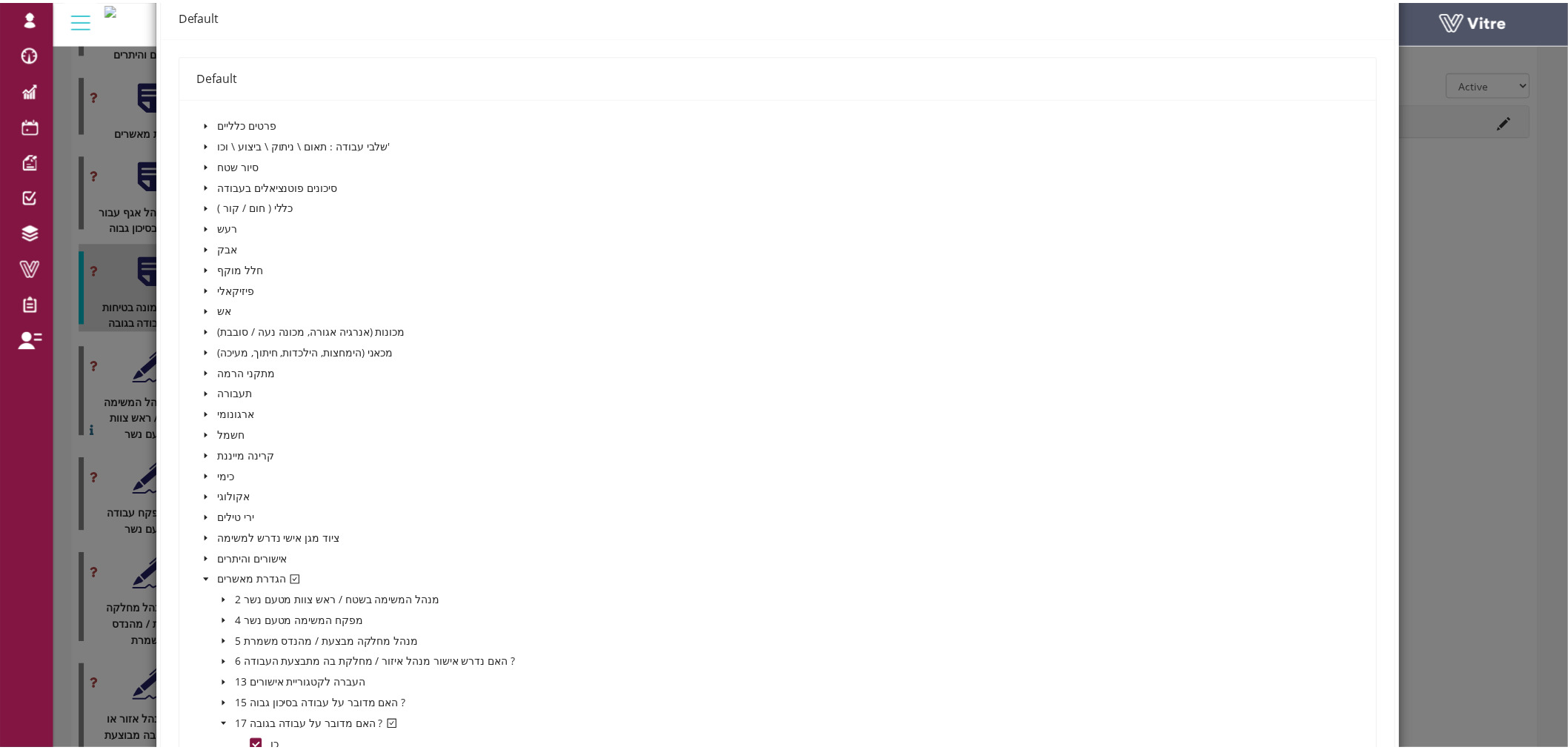
scroll to position [0, 0]
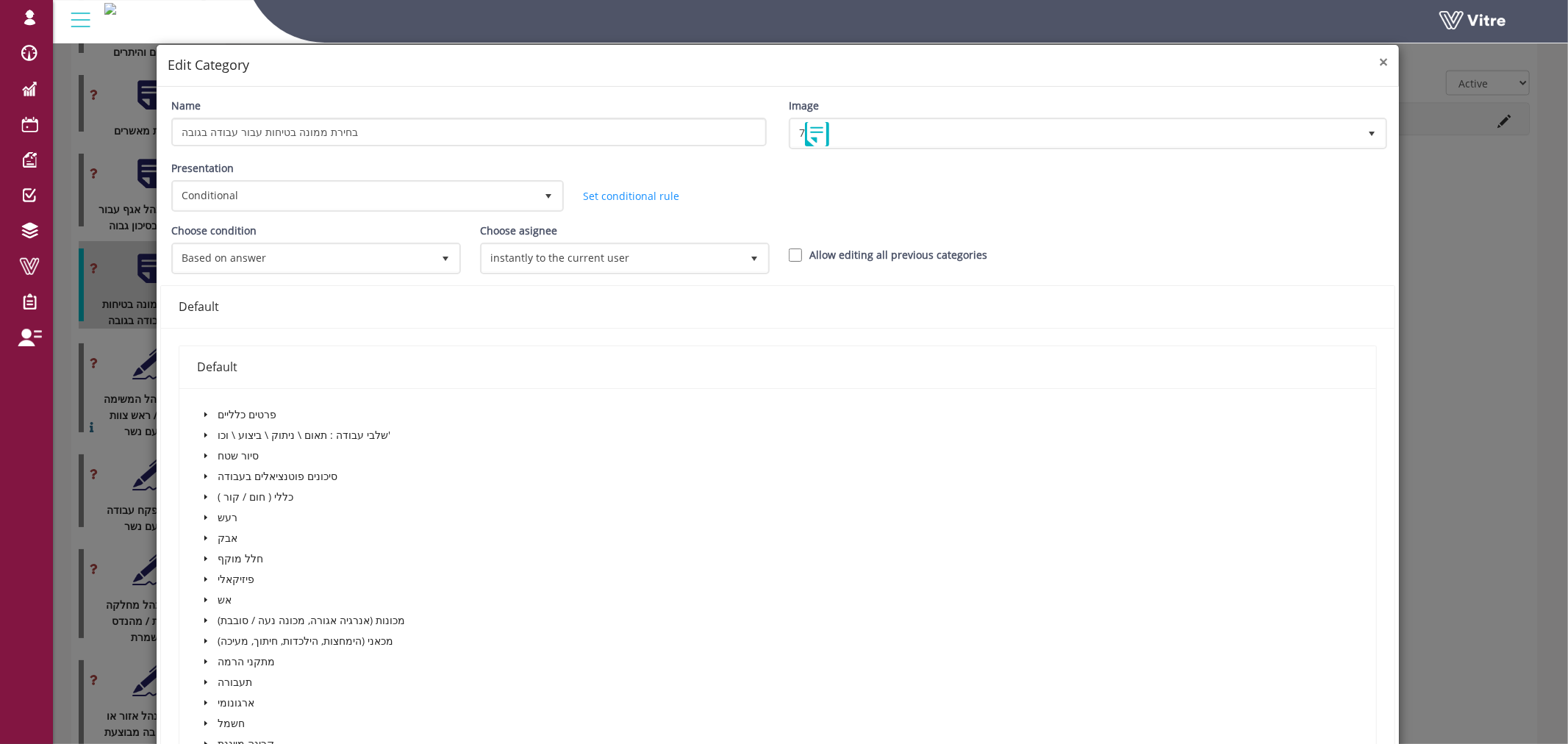
drag, startPoint x: 1375, startPoint y: 64, endPoint x: 1208, endPoint y: 113, distance: 174.0
click at [1380, 64] on span "×" at bounding box center [1384, 62] width 9 height 21
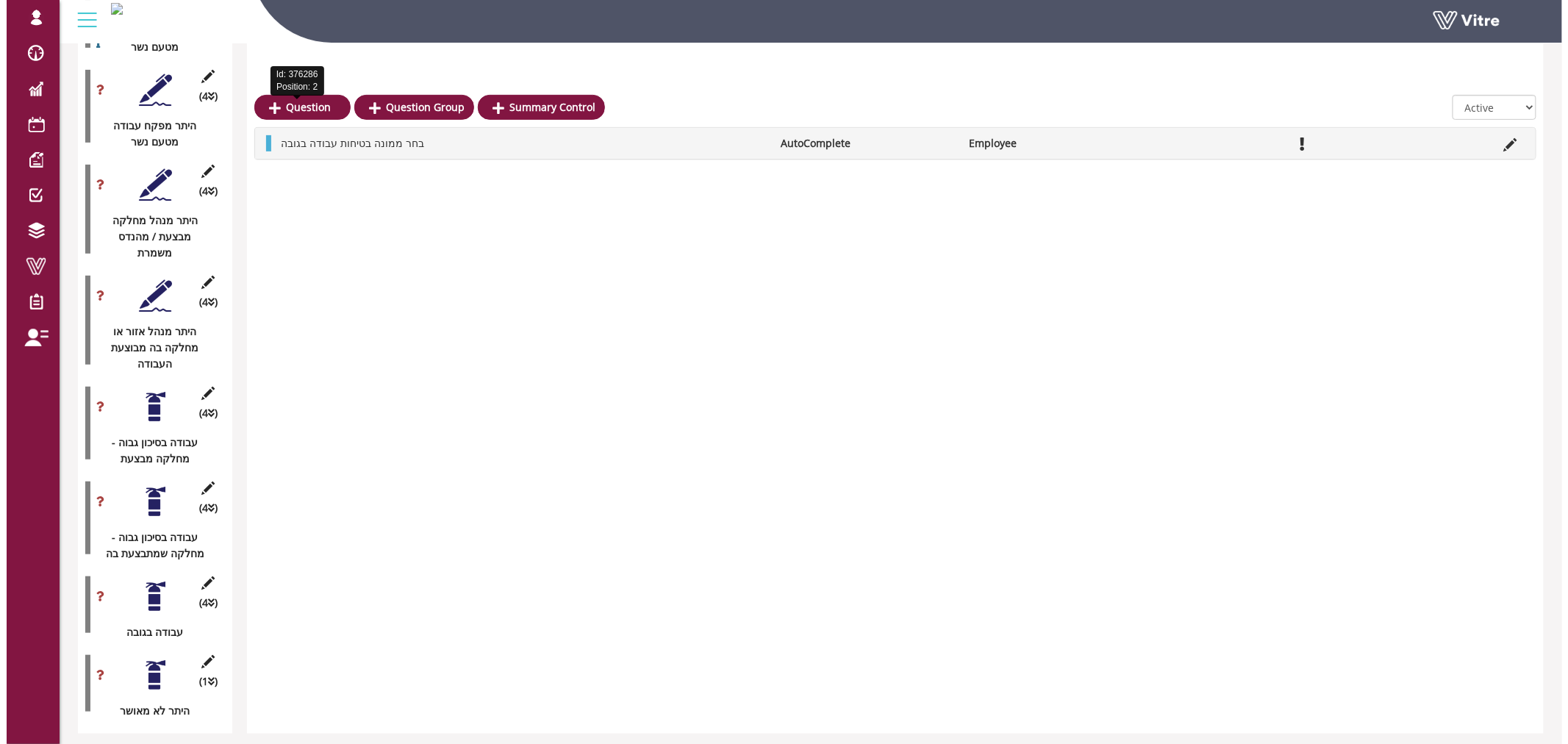
scroll to position [2532, 0]
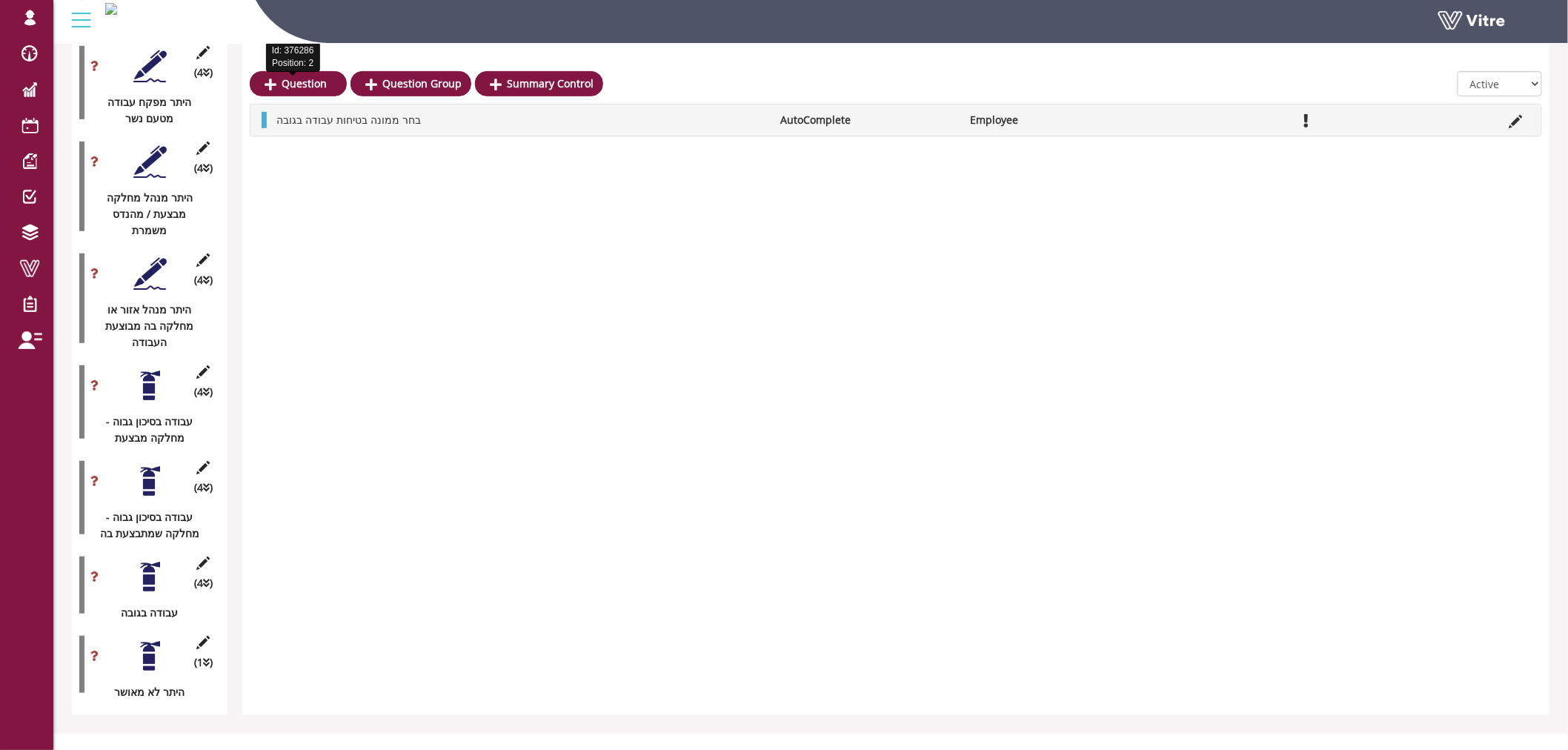
click at [142, 560] on div at bounding box center [150, 577] width 33 height 33
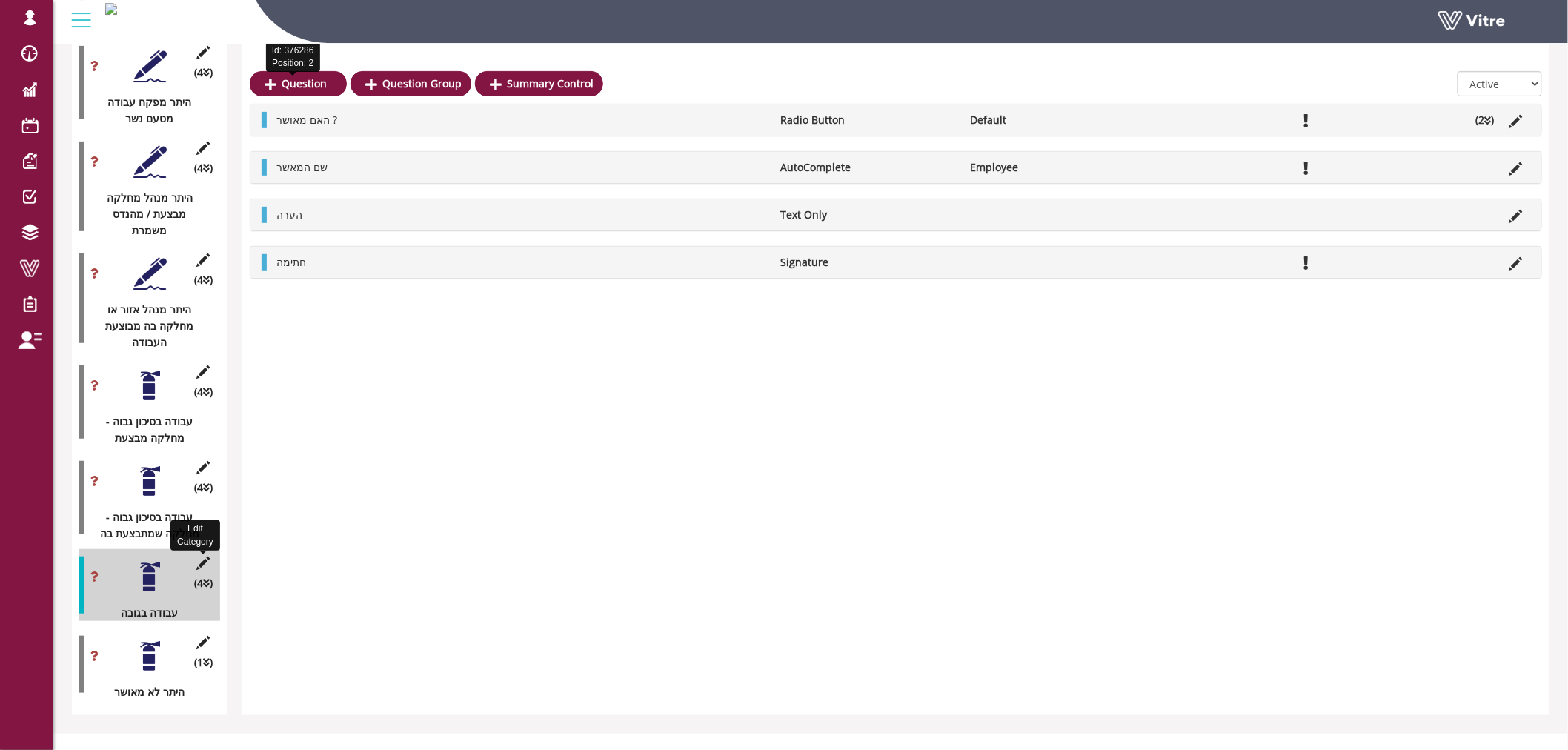
click at [200, 557] on icon at bounding box center [203, 563] width 18 height 13
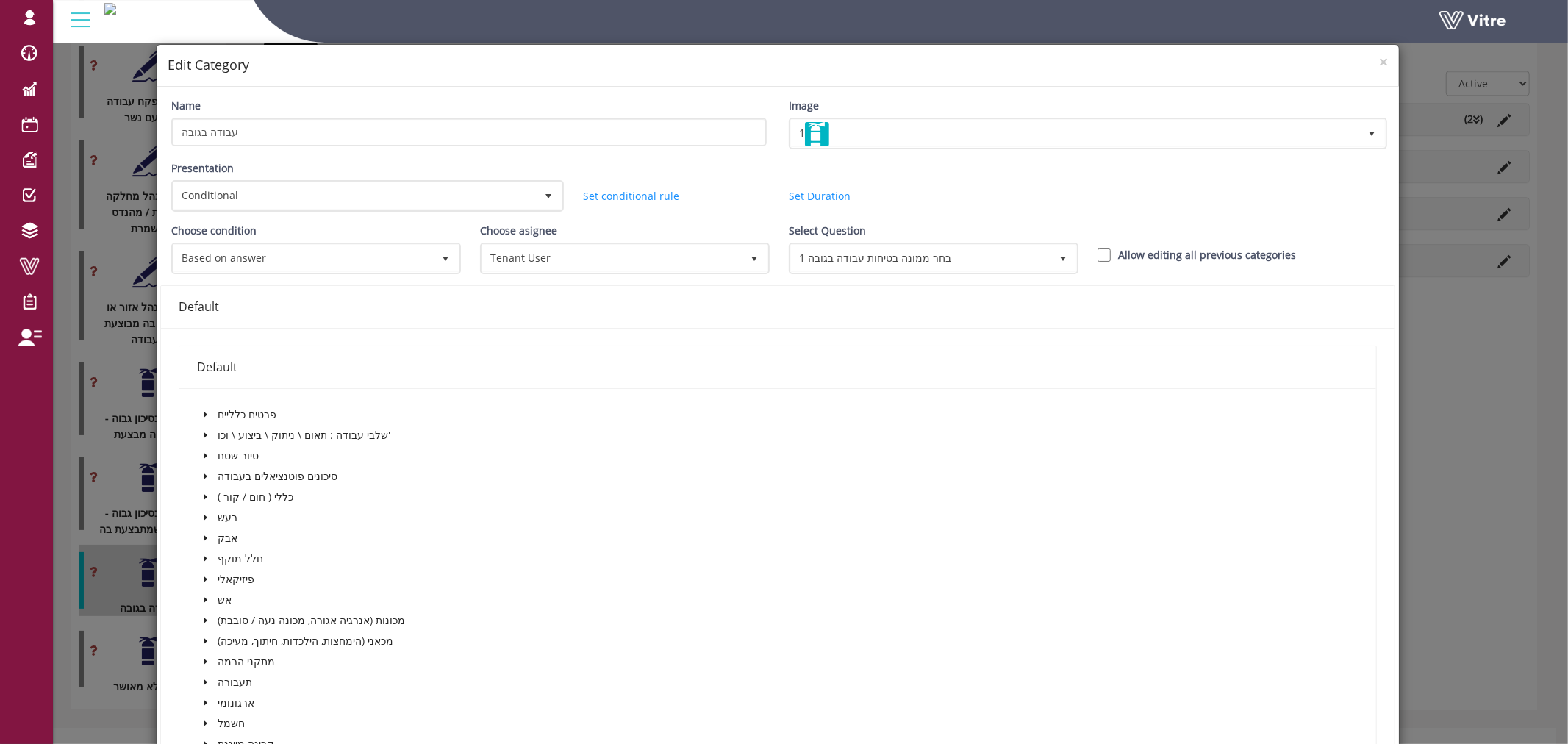
scroll to position [128, 0]
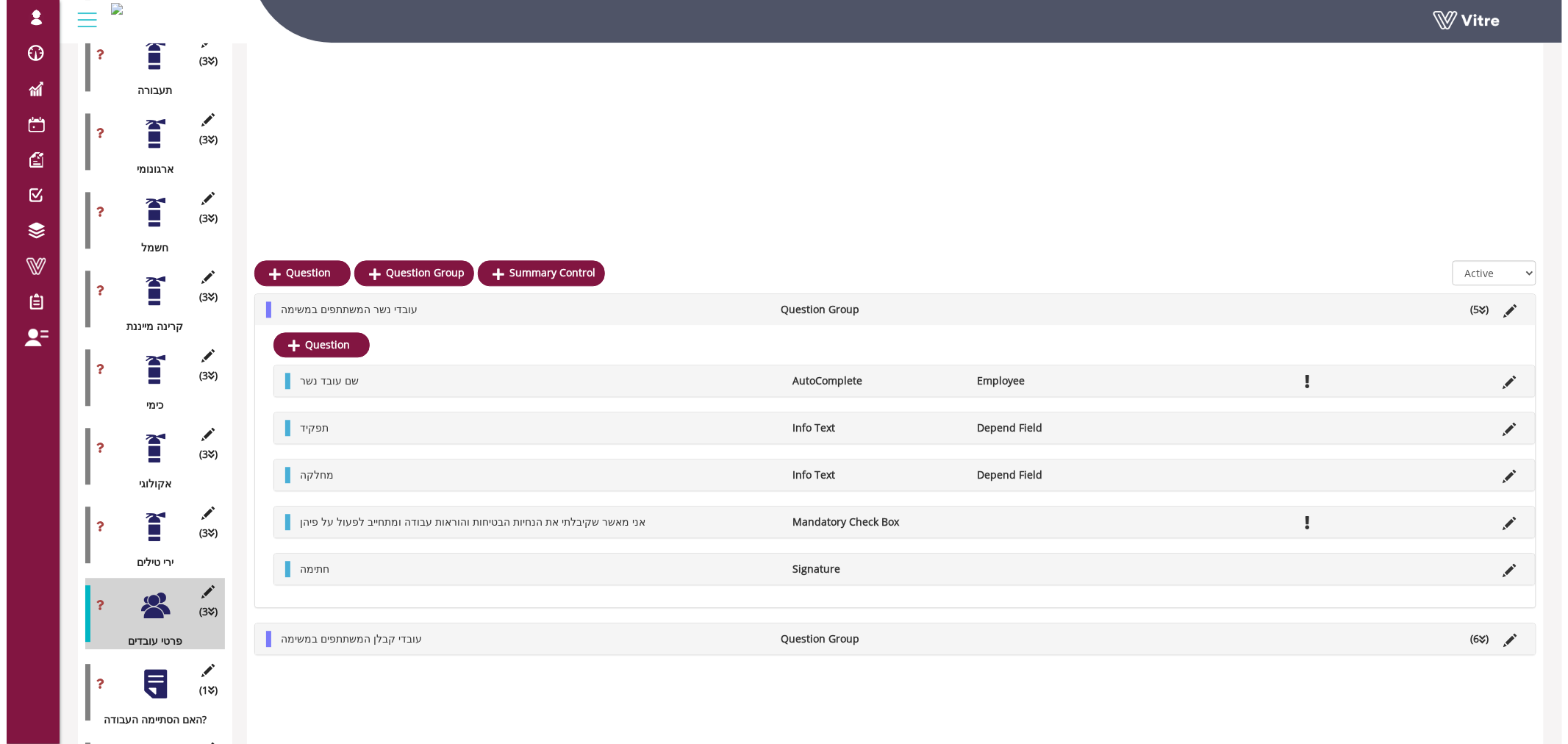
scroll to position [1459, 0]
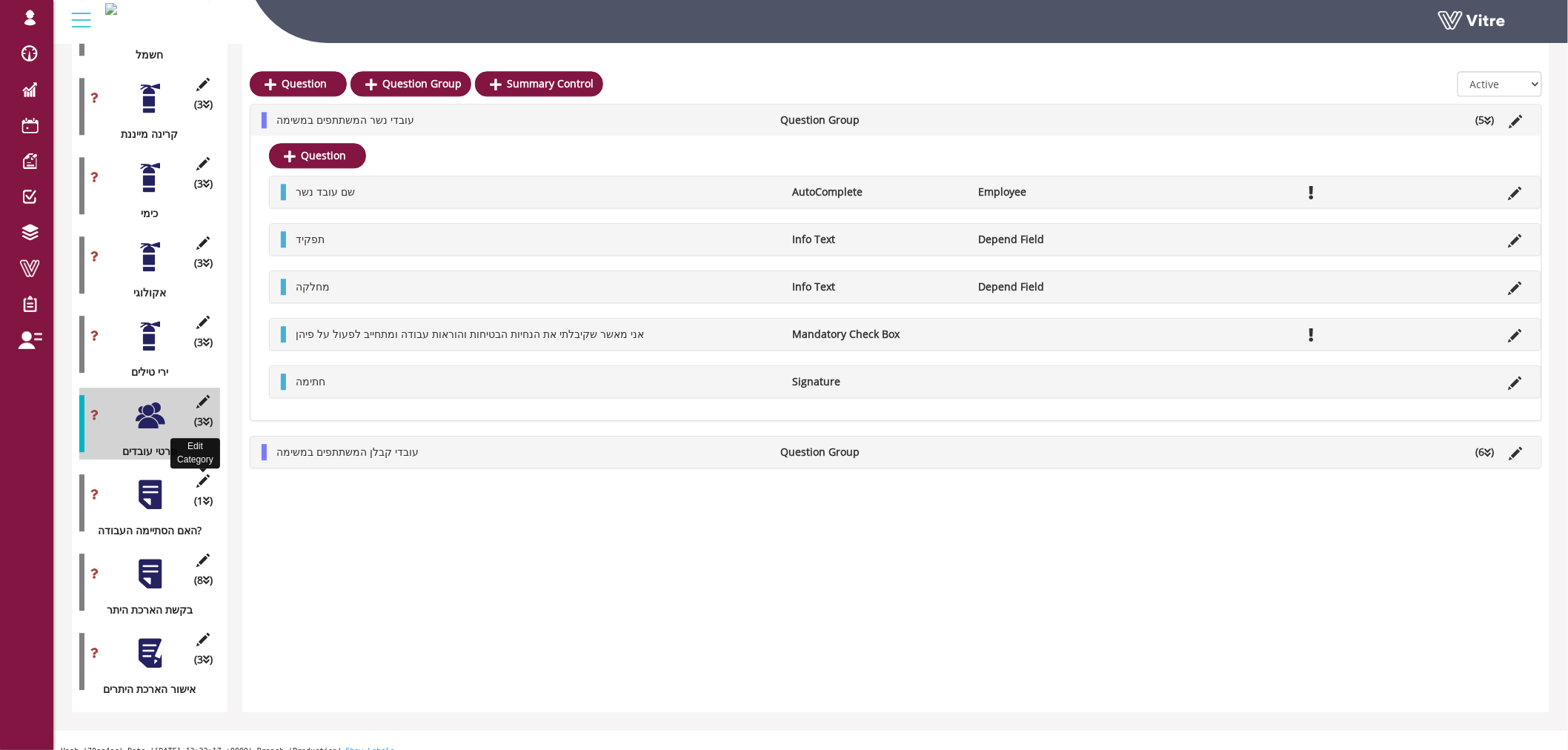
click at [196, 474] on icon at bounding box center [203, 480] width 18 height 13
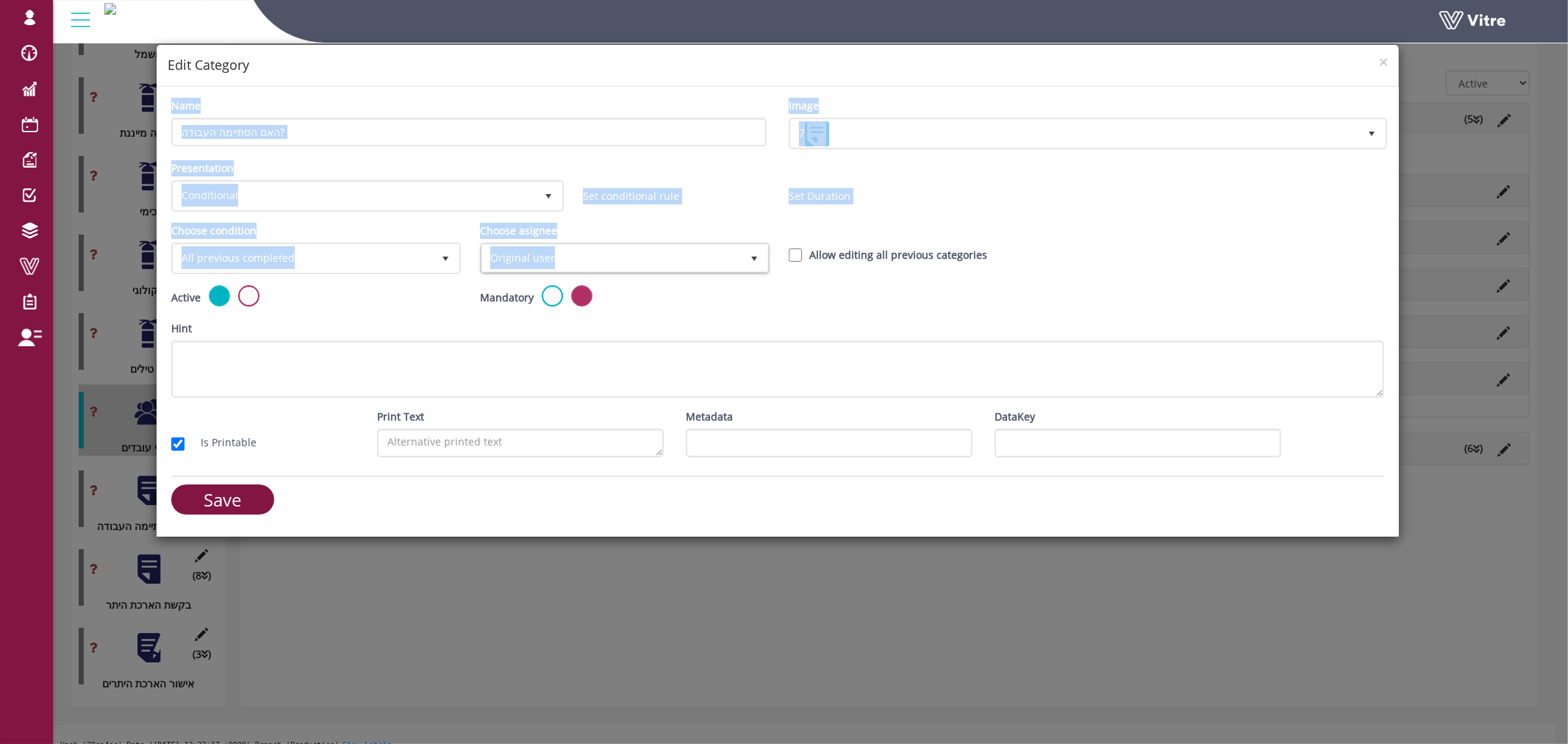
drag, startPoint x: 599, startPoint y: 75, endPoint x: 603, endPoint y: 269, distance: 194.0
click at [605, 268] on div "× Edit Category Name האם הסתיימה העבודה? Image 7 7 Presentation Conditional 5 S…" at bounding box center [779, 291] width 1245 height 493
click at [1150, 209] on div "Presentation Conditional 5 Set Duration Minutes 0 Set conditional rule Set Dura…" at bounding box center [778, 192] width 1235 height 63
click at [678, 212] on div "Presentation Conditional 5 Set Duration Minutes 0 Set conditional rule Set Dura…" at bounding box center [778, 192] width 1235 height 63
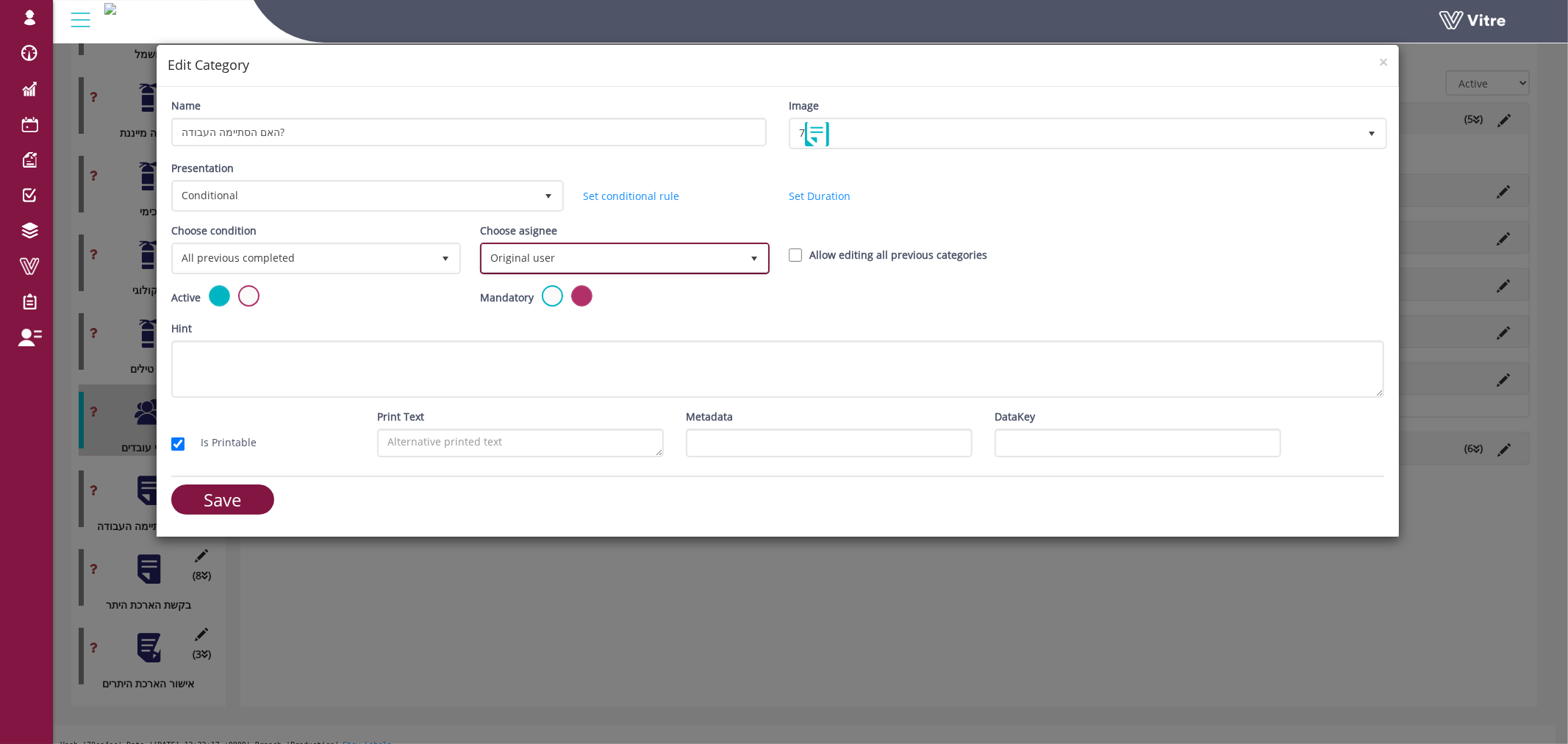
click at [579, 258] on span "Original user" at bounding box center [611, 258] width 259 height 26
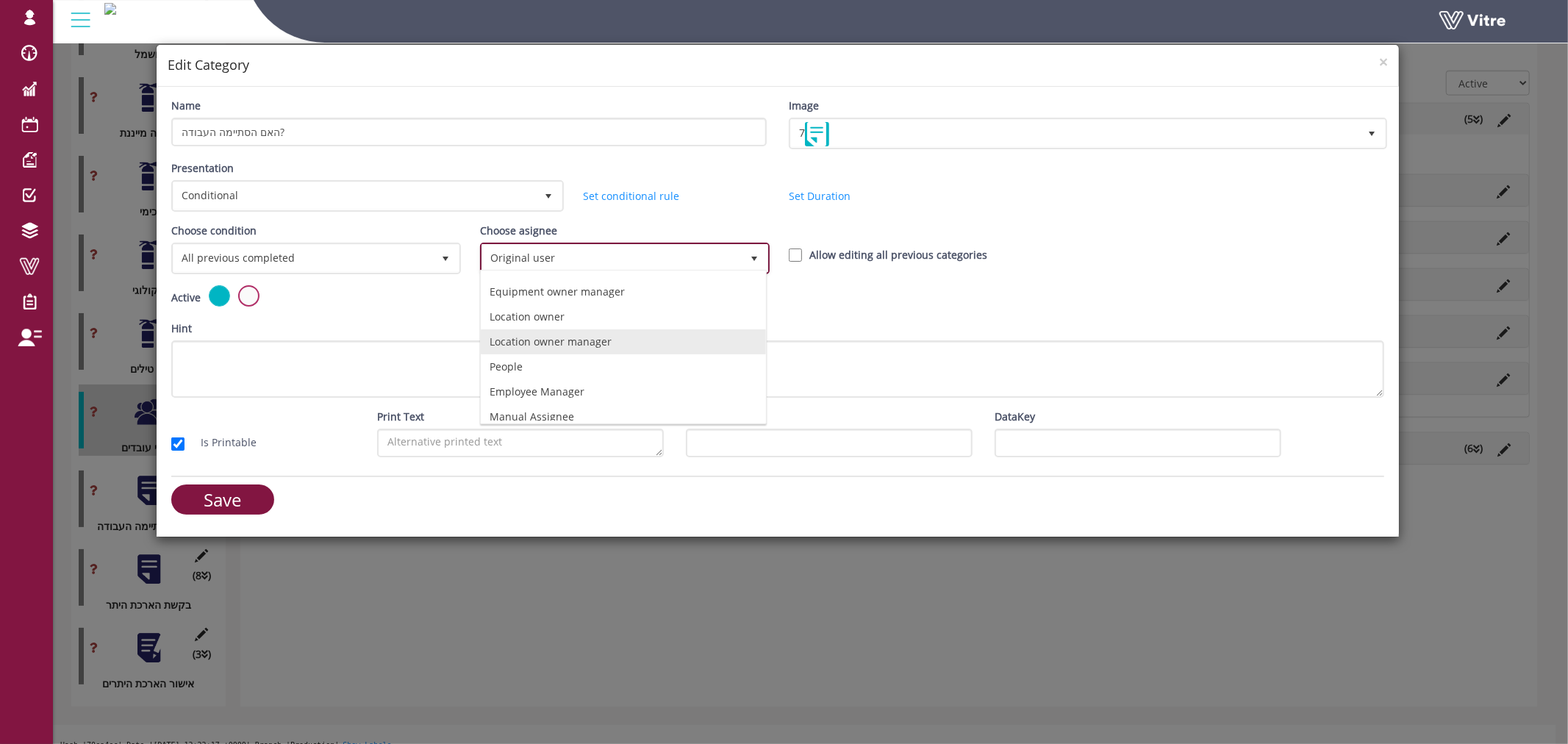
scroll to position [104, 0]
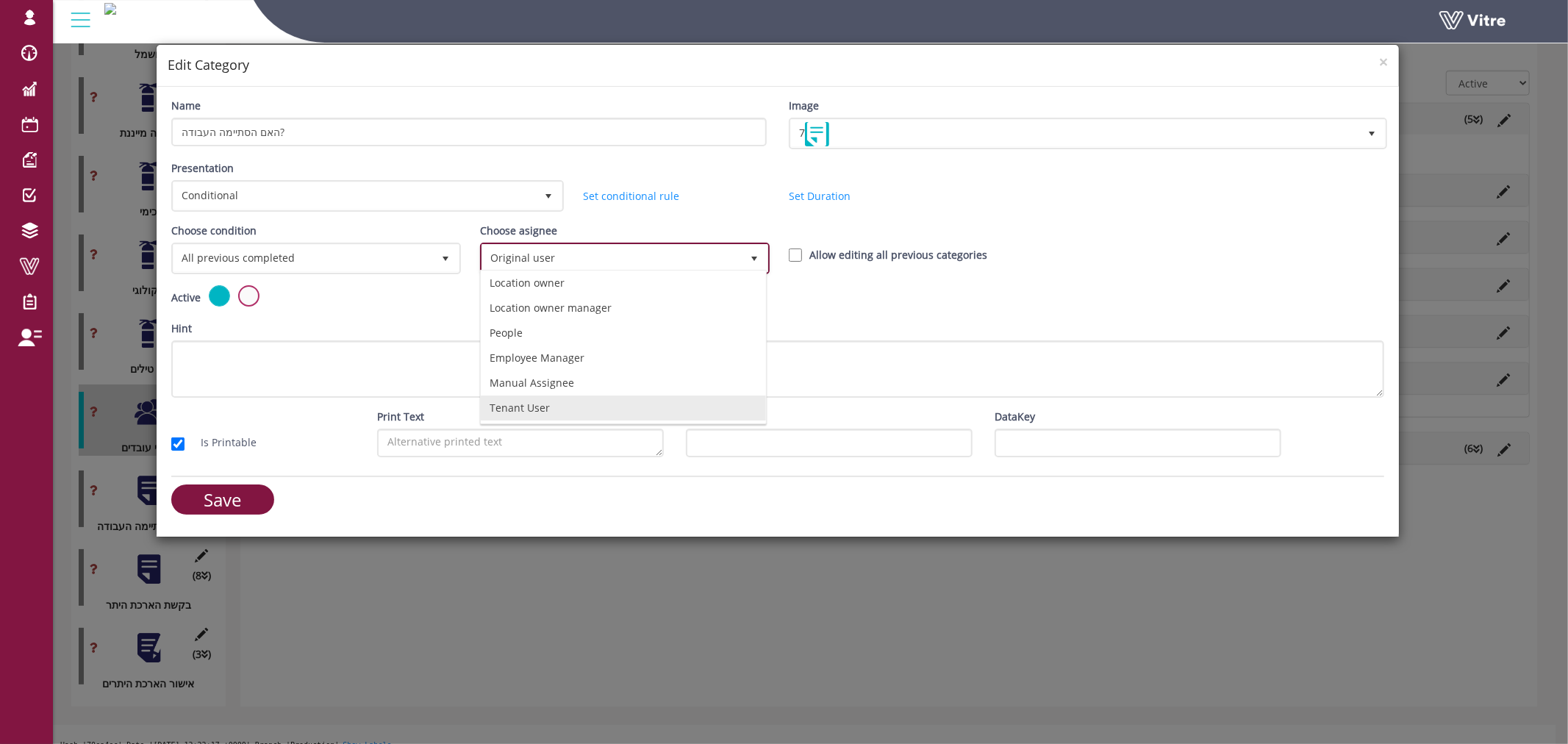
click at [613, 405] on li "Tenant User" at bounding box center [623, 408] width 286 height 25
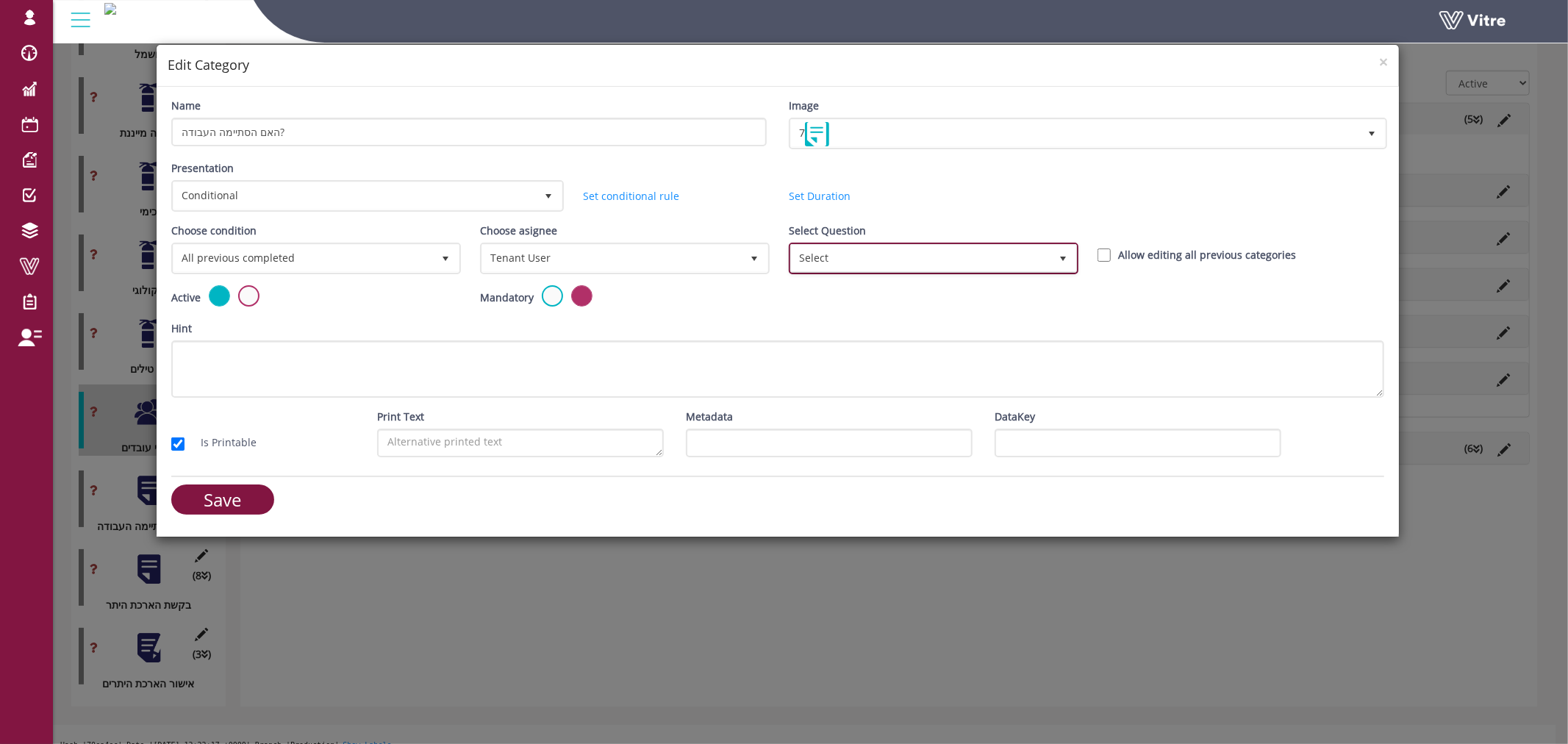
click at [880, 245] on span "Select" at bounding box center [920, 258] width 259 height 26
click at [695, 271] on div "Choose asignee Tenant User 12" at bounding box center [623, 254] width 309 height 63
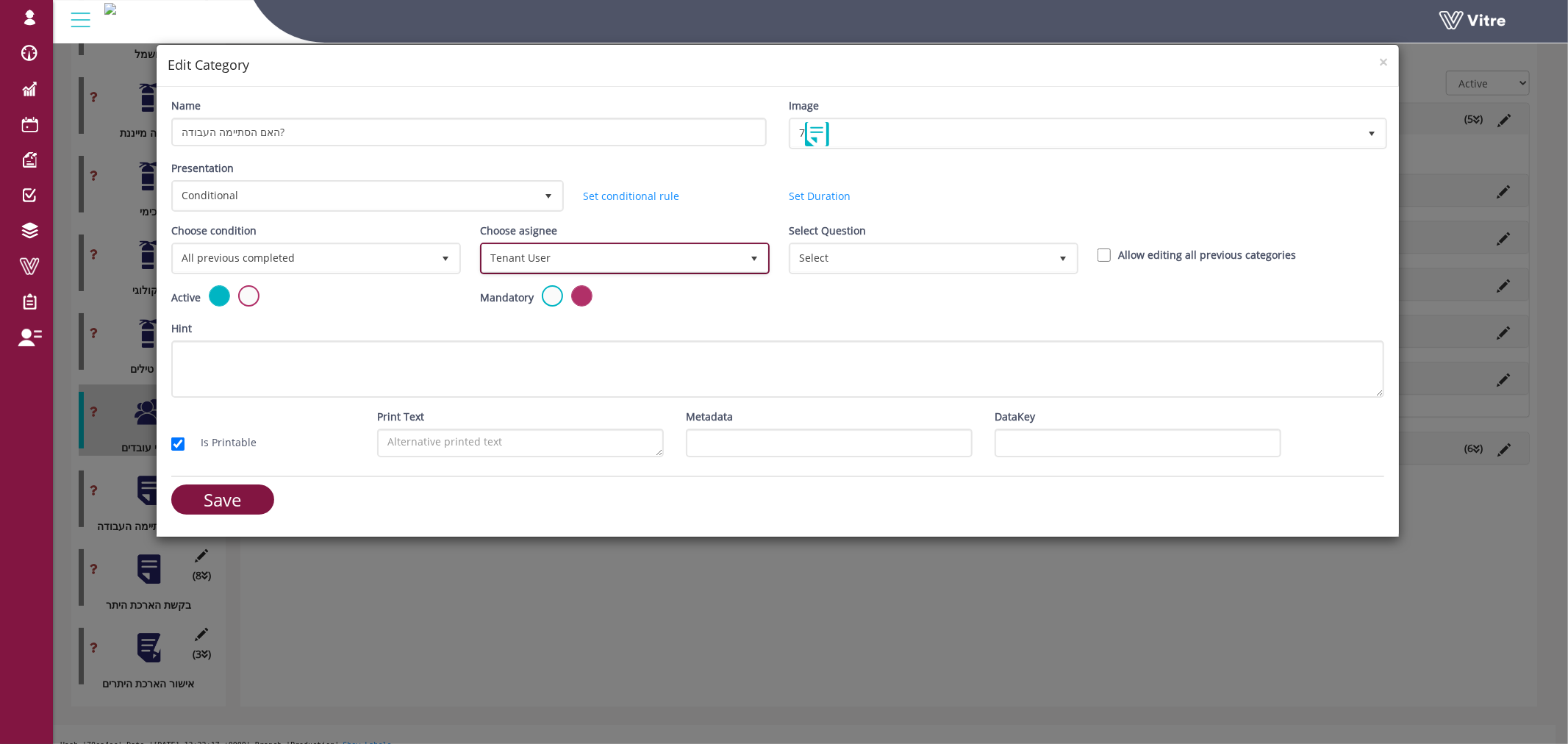
click at [695, 263] on span "Tenant User" at bounding box center [611, 258] width 259 height 26
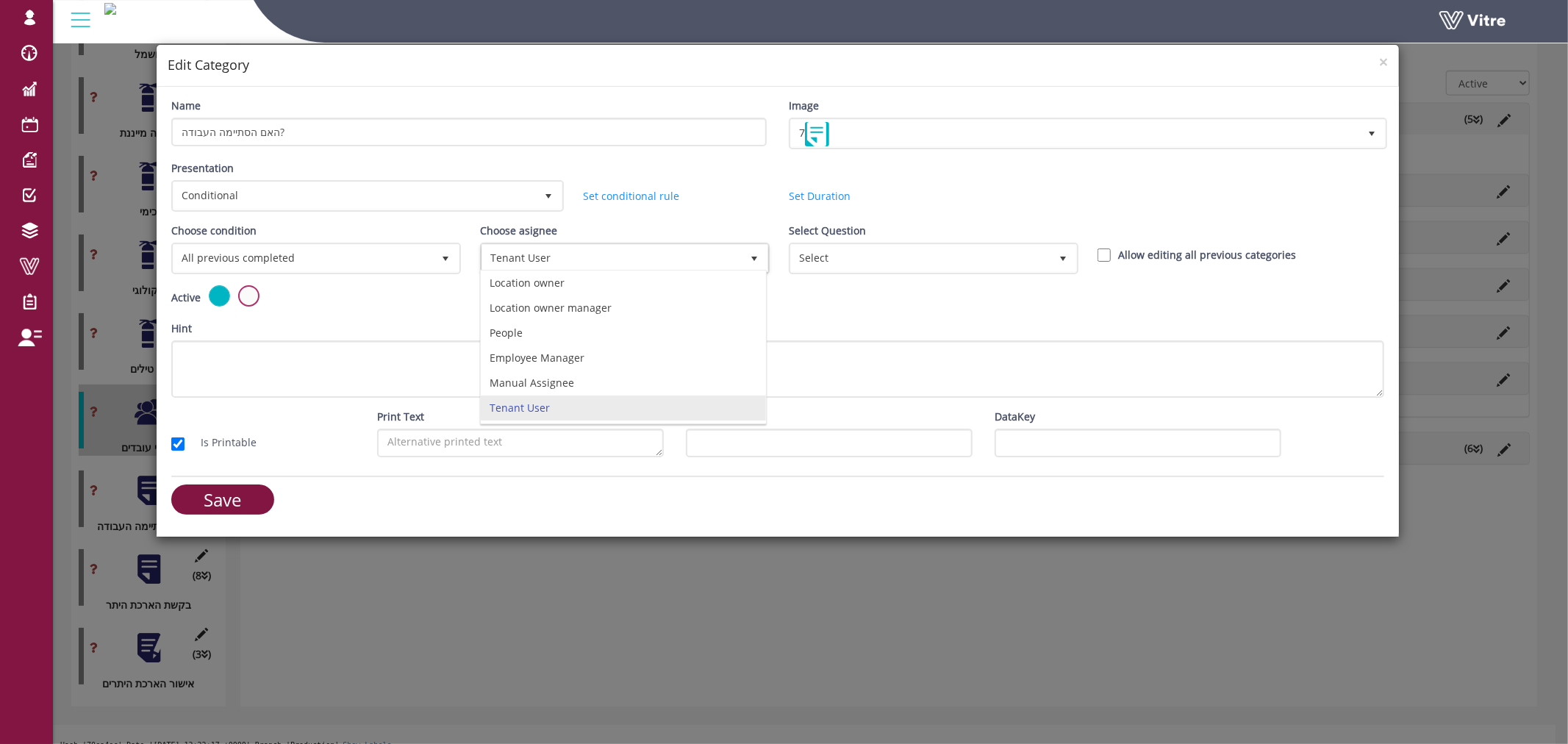
click at [824, 314] on div "Active Mandatory" at bounding box center [778, 303] width 1235 height 36
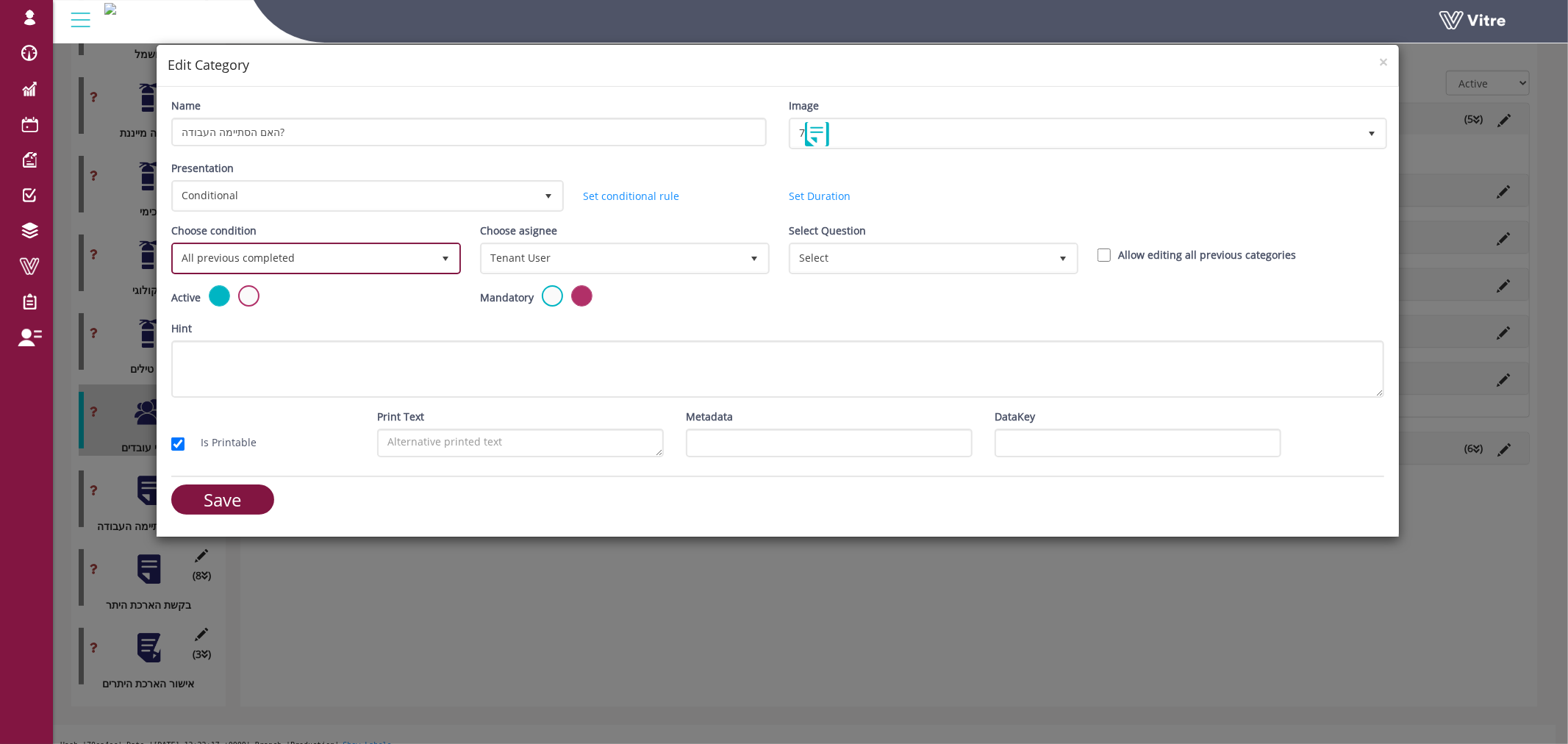
click at [361, 268] on span "All previous completed 0" at bounding box center [316, 258] width 290 height 31
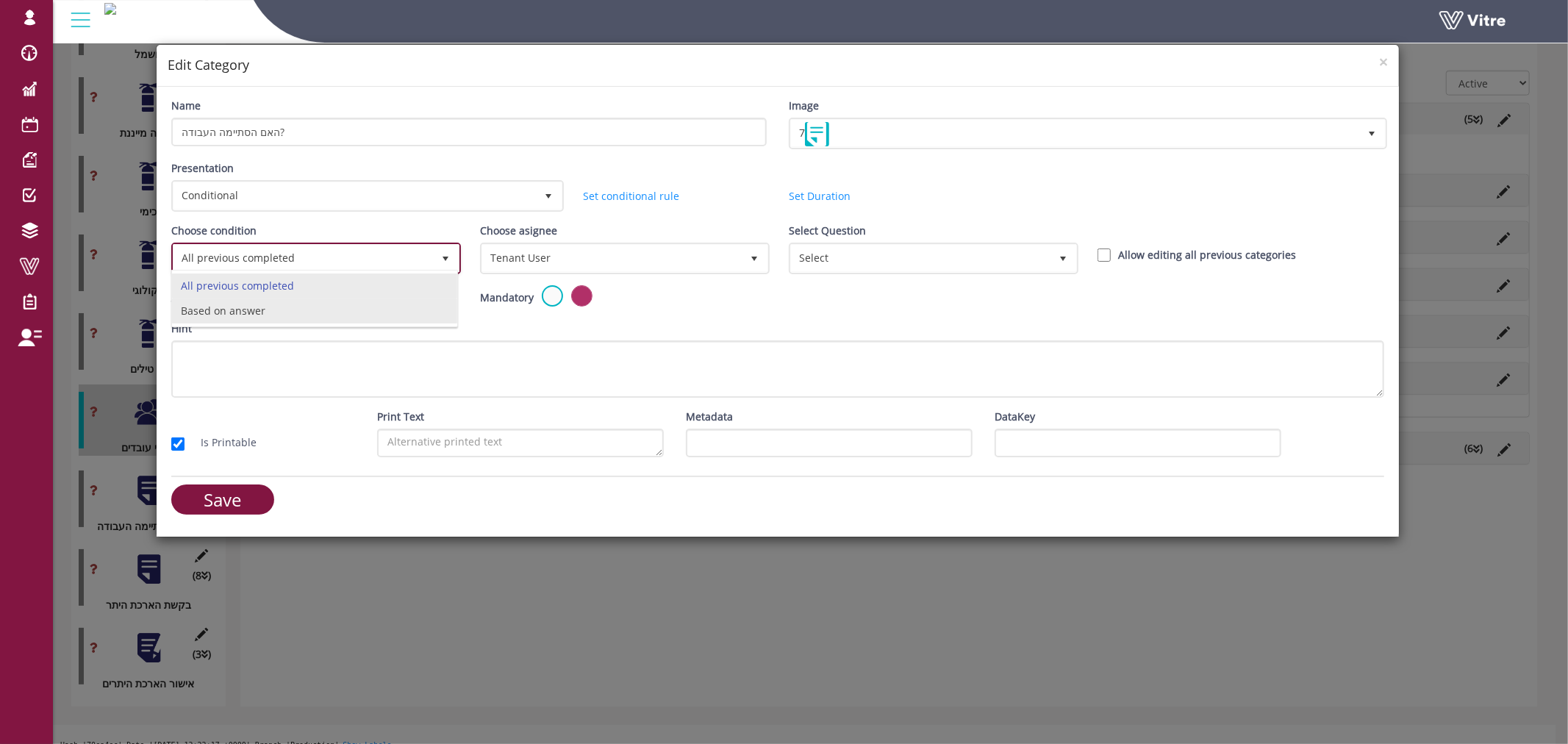
click at [326, 313] on li "Based on answer" at bounding box center [314, 311] width 286 height 25
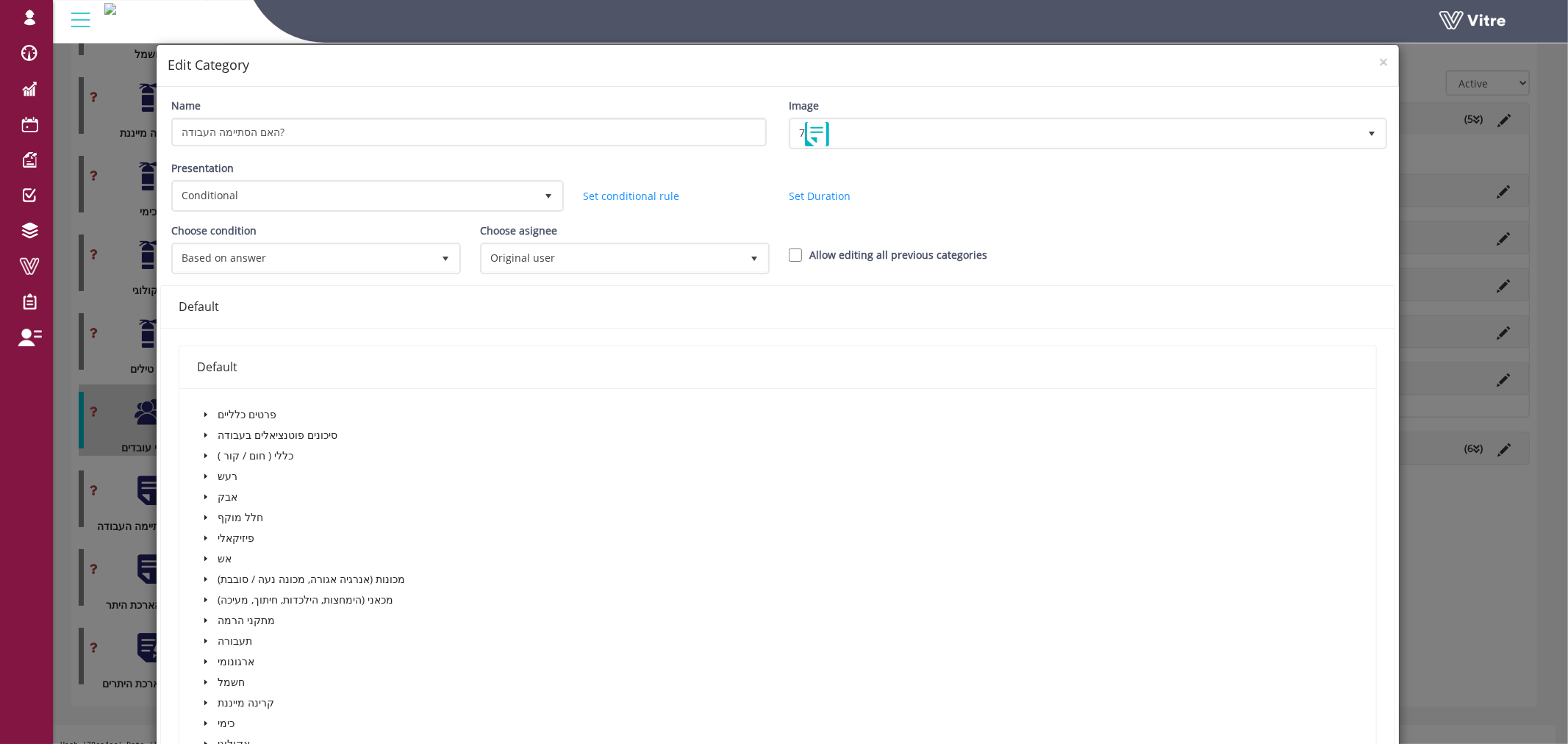
click at [207, 413] on icon "caret-down" at bounding box center [206, 414] width 7 height 7
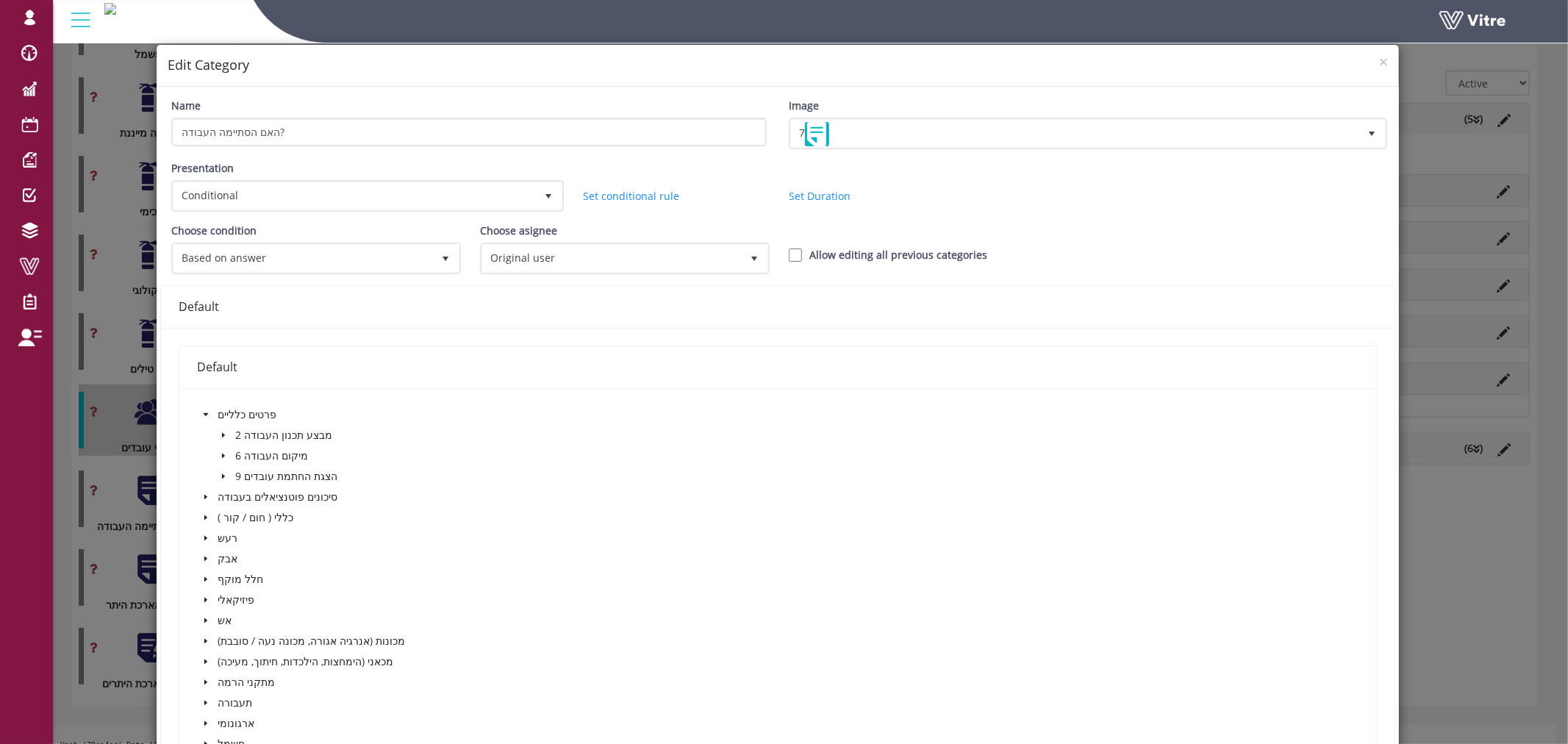
click at [221, 472] on icon "caret-down" at bounding box center [223, 476] width 7 height 7
click at [257, 491] on span at bounding box center [256, 497] width 12 height 12
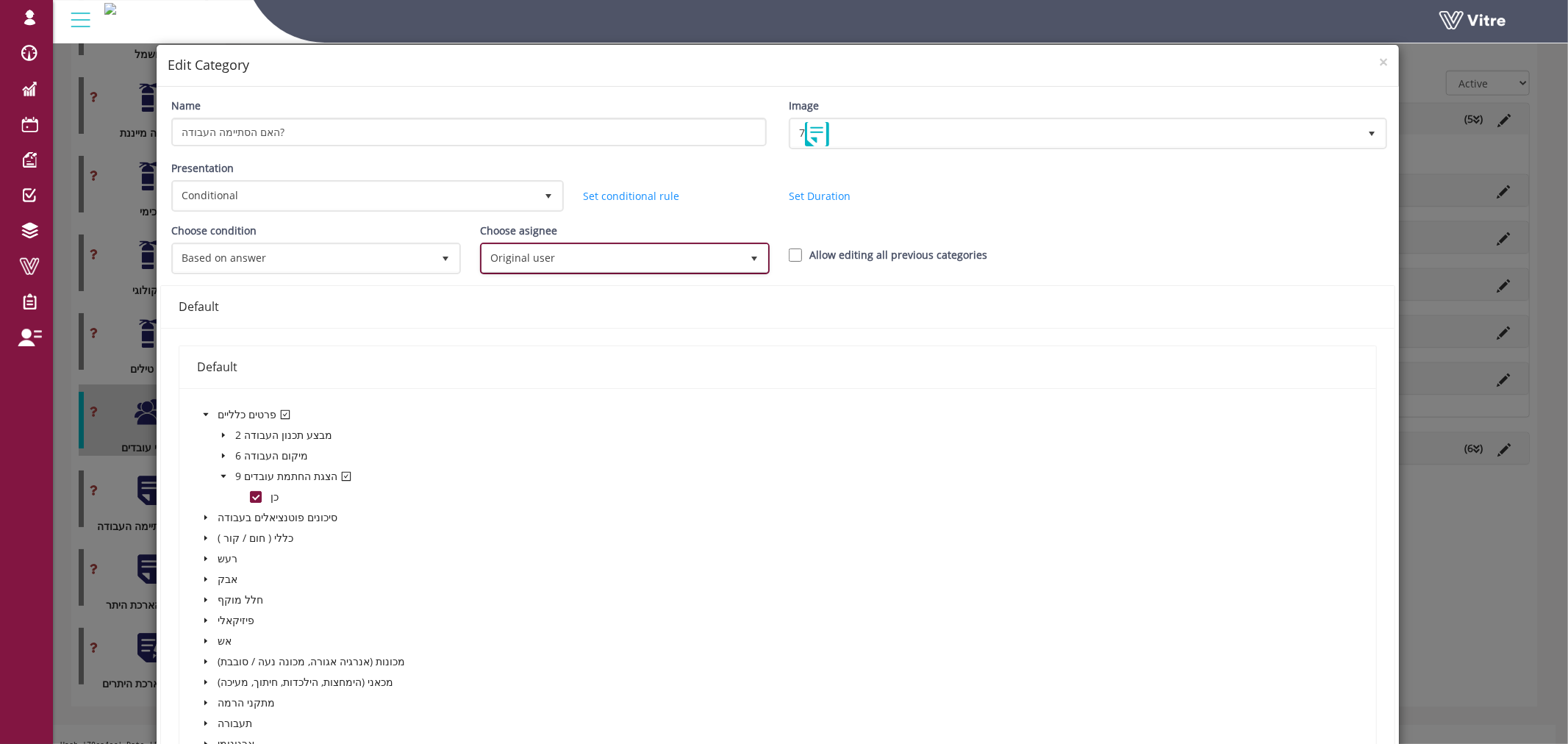
click at [694, 245] on span "Original user" at bounding box center [611, 258] width 259 height 26
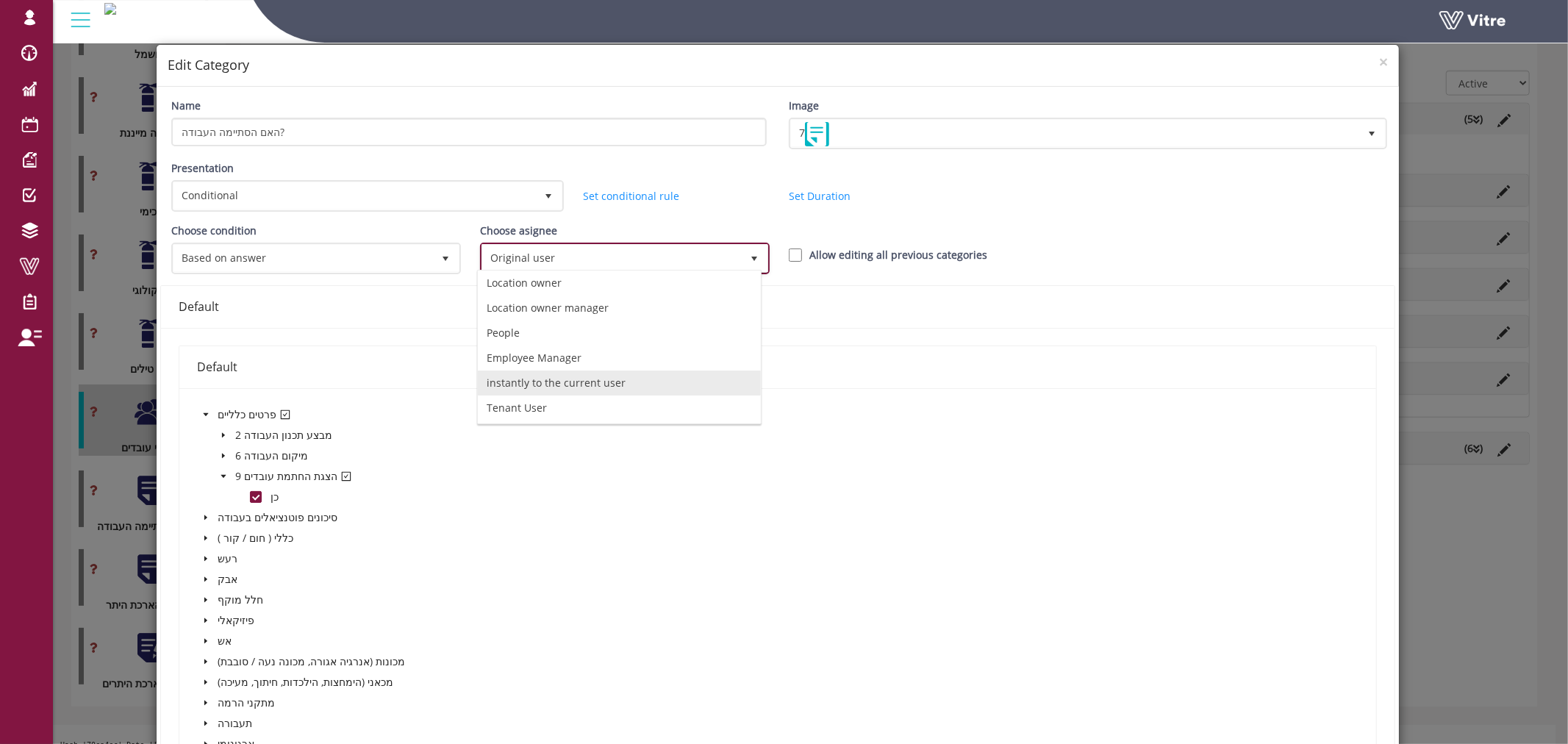
click at [645, 375] on li "instantly to the current user" at bounding box center [619, 383] width 283 height 25
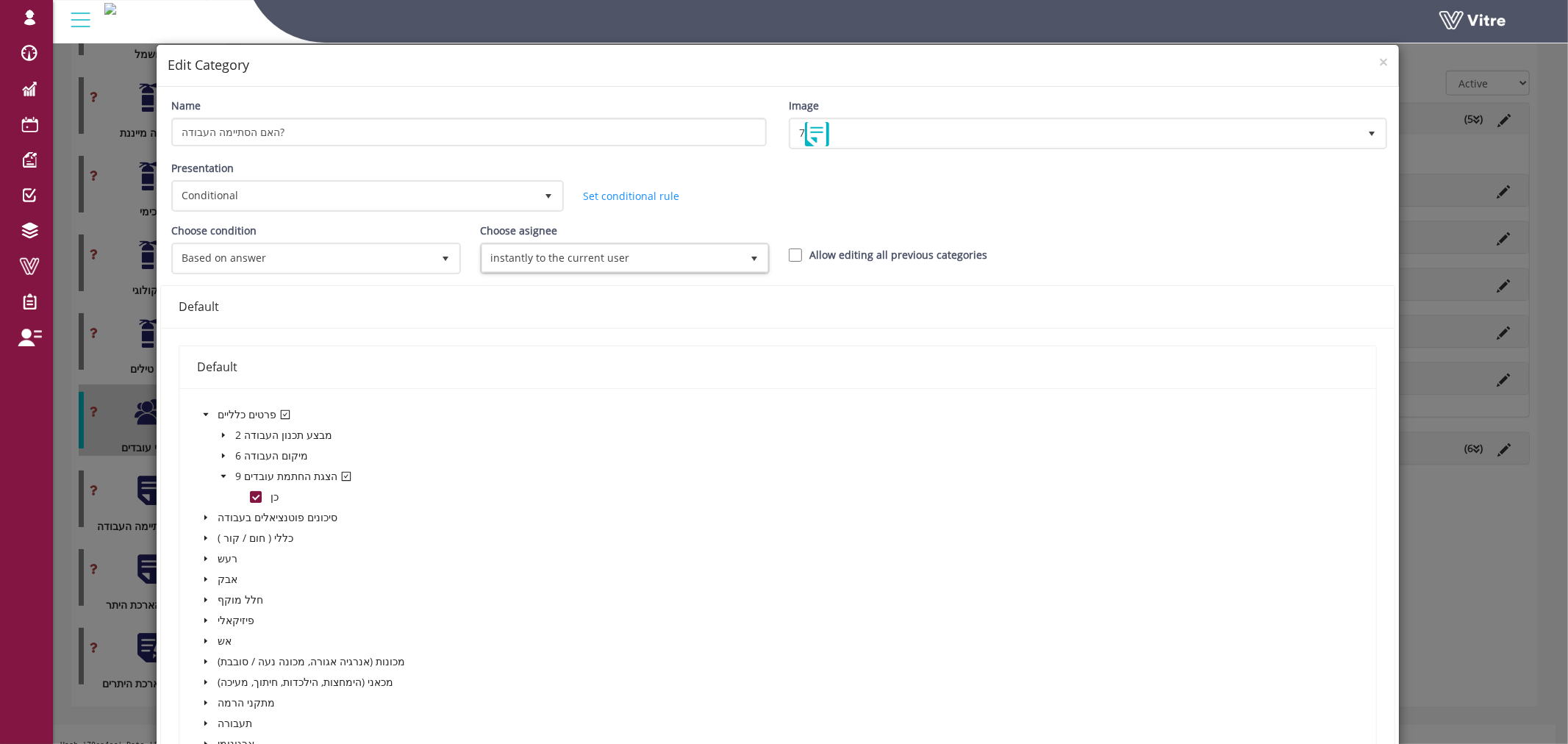
click at [1046, 197] on div "Presentation Conditional 5 Set Duration Minutes 0 Set conditional rule Set Dura…" at bounding box center [778, 192] width 1235 height 63
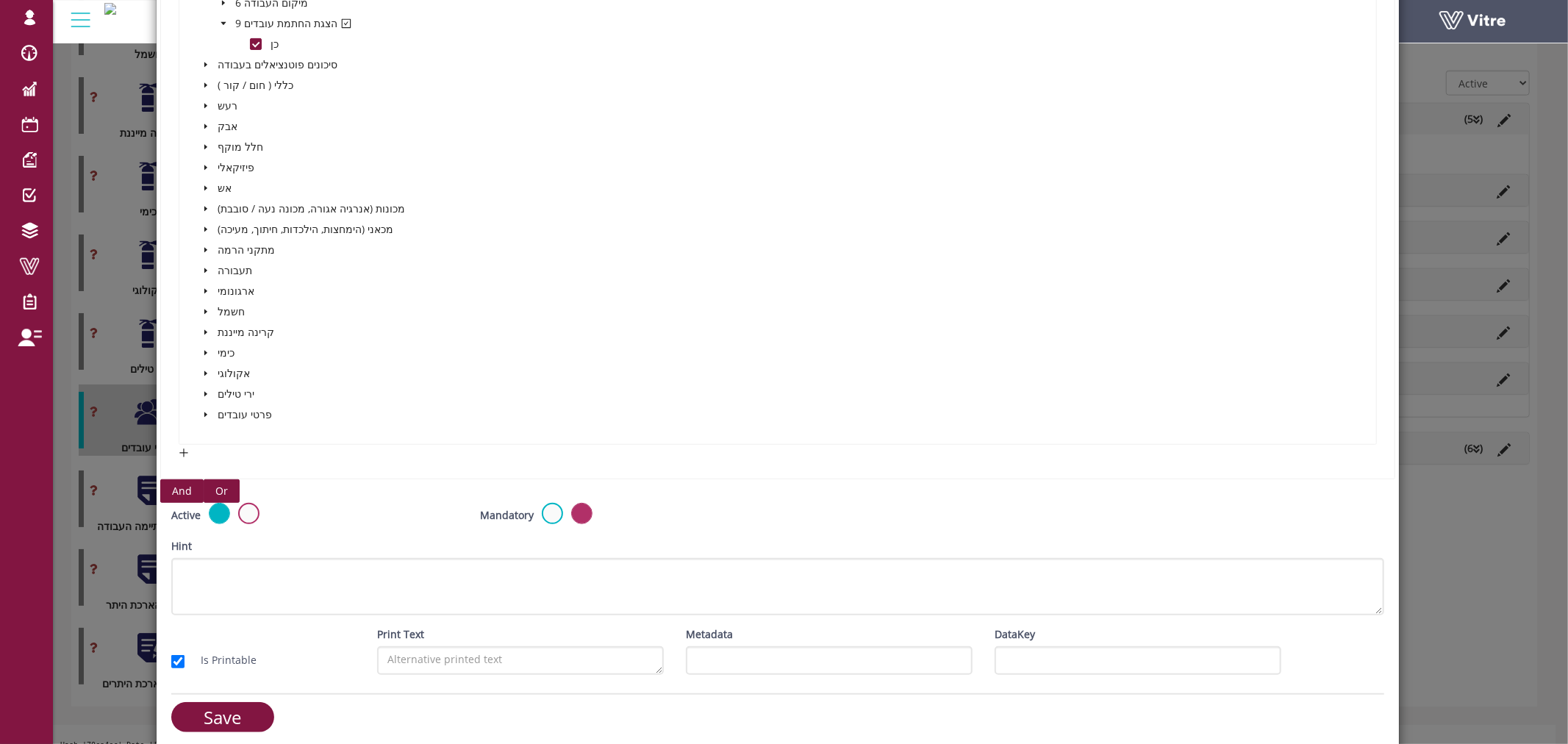
scroll to position [453, 0]
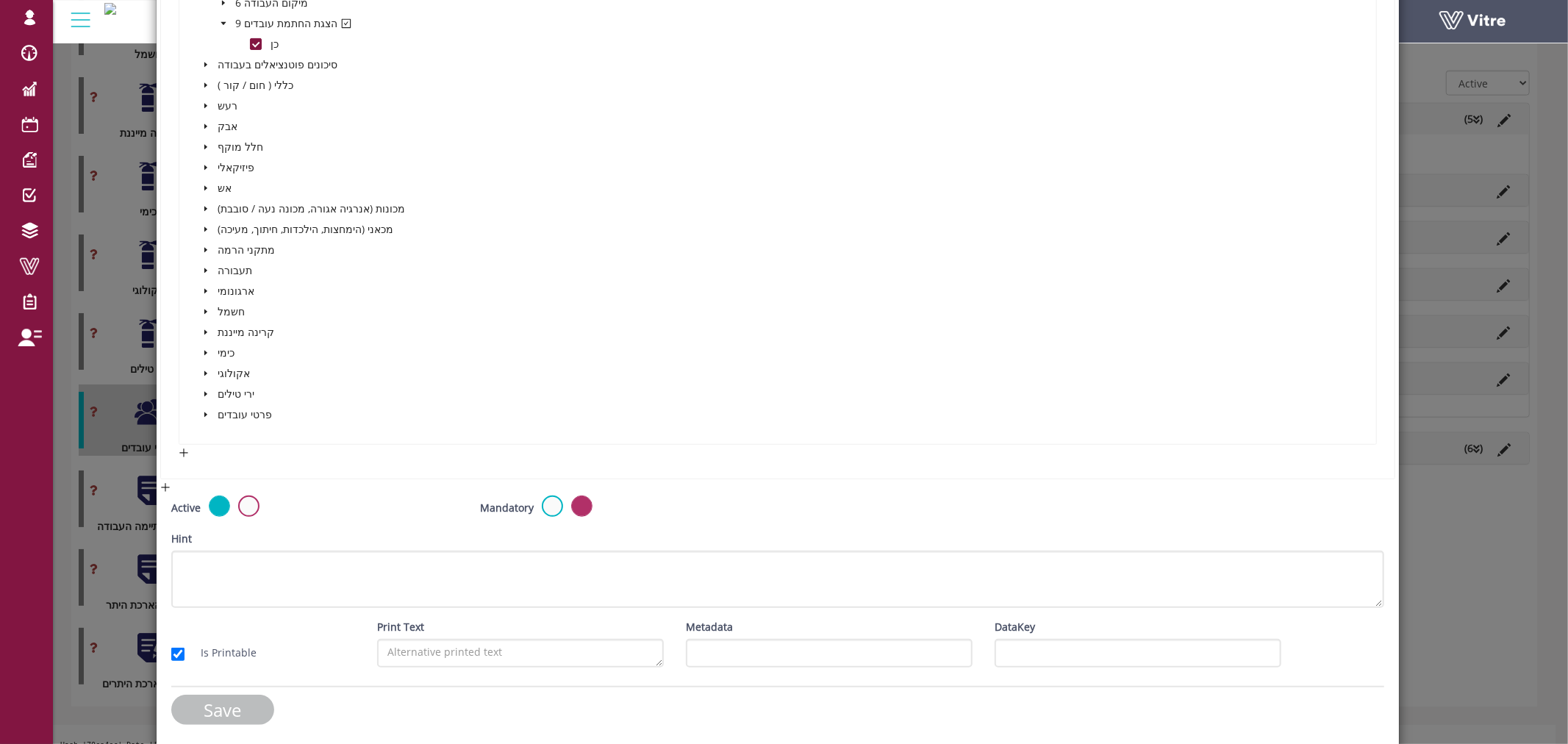
click at [258, 704] on input "Save" at bounding box center [222, 709] width 103 height 30
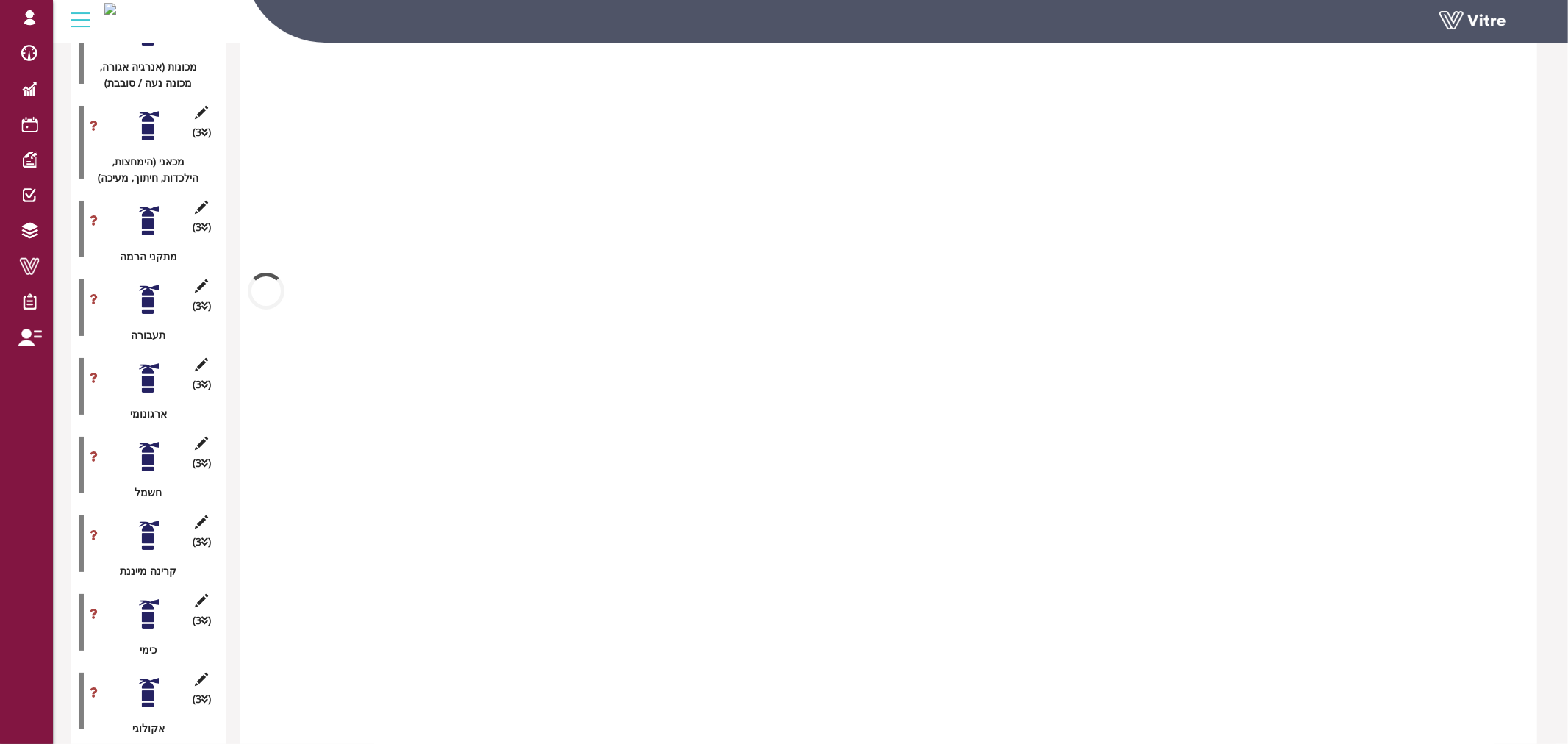
scroll to position [1459, 0]
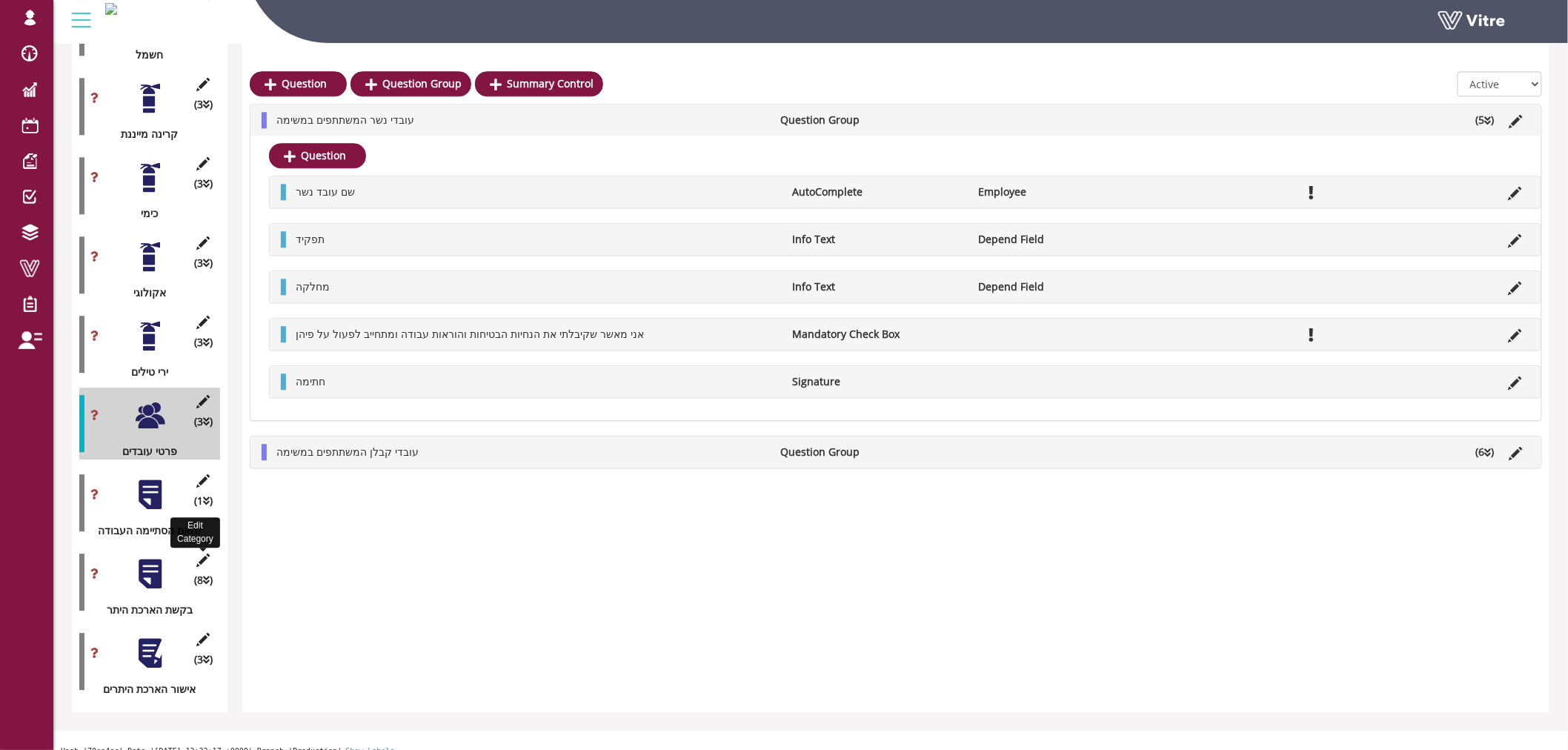
click at [204, 554] on icon at bounding box center [203, 560] width 18 height 13
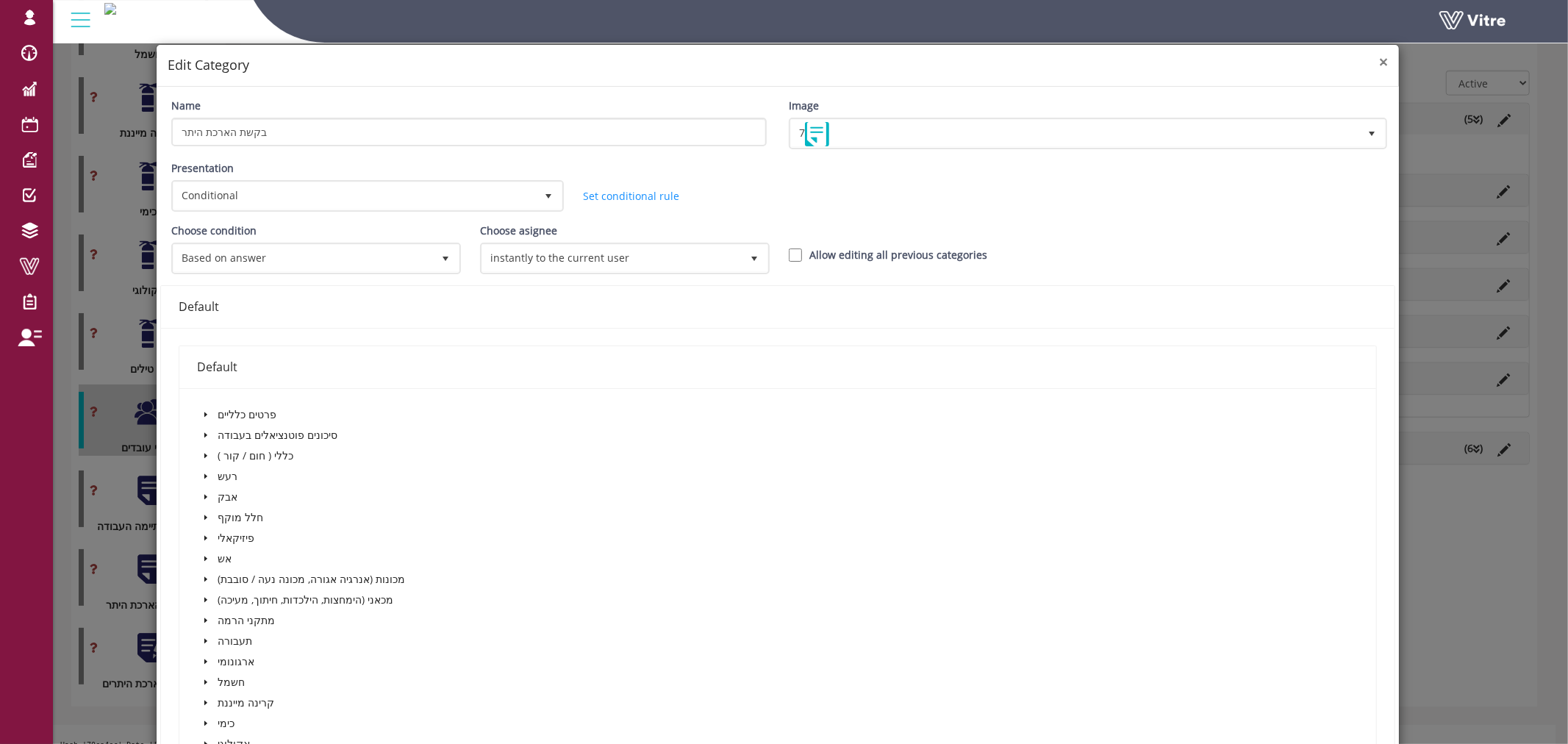
click at [1380, 61] on span "×" at bounding box center [1384, 62] width 9 height 21
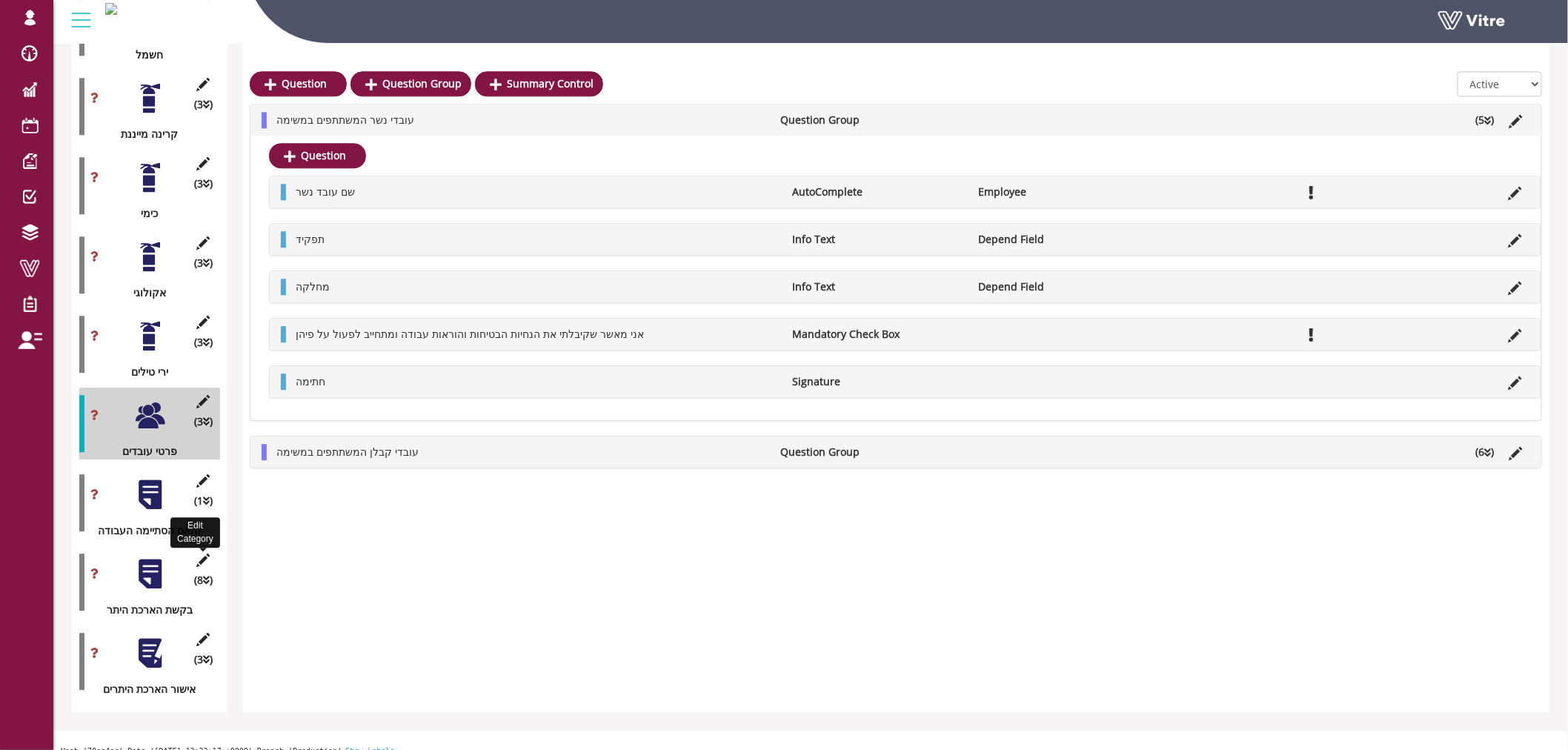
click at [200, 554] on icon at bounding box center [203, 560] width 18 height 13
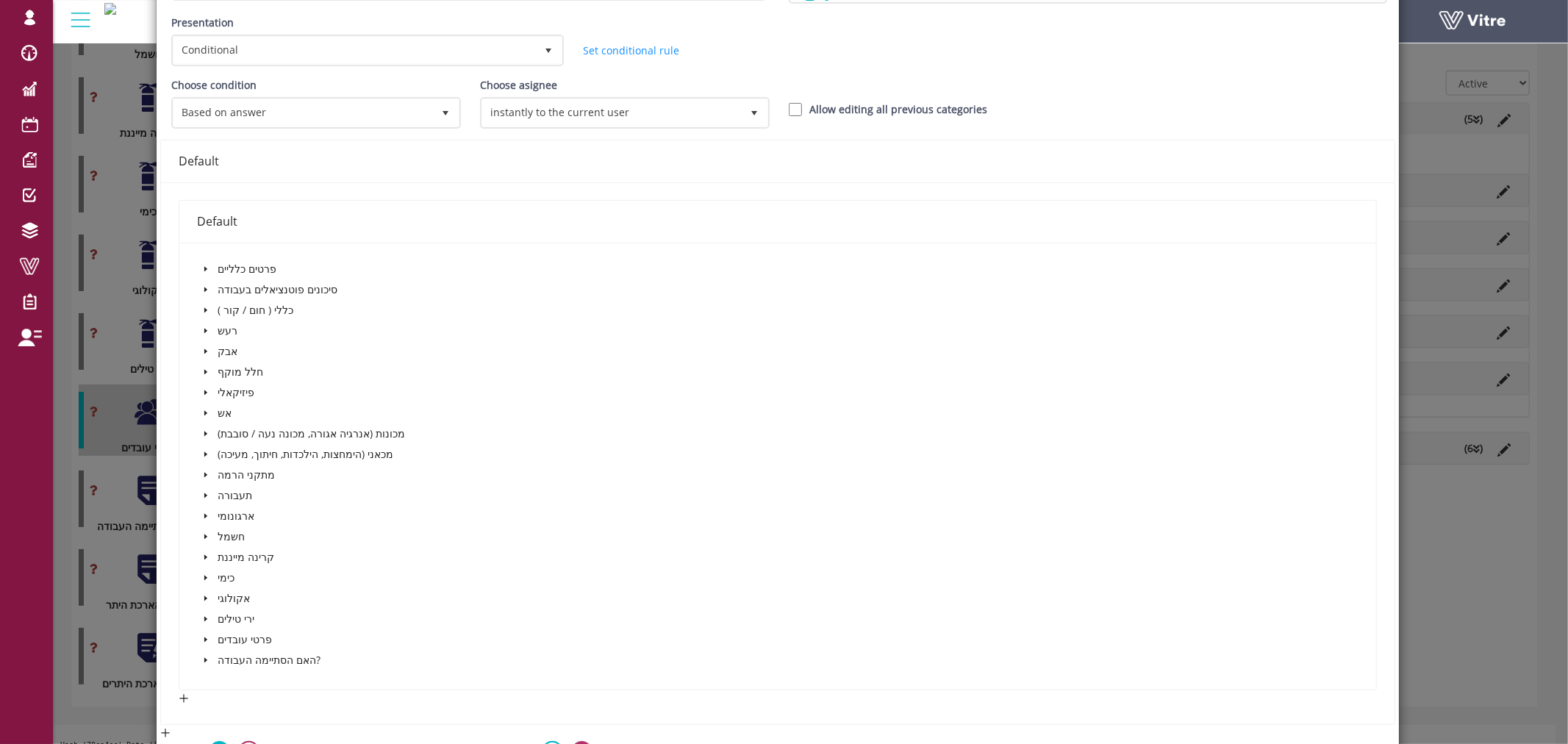
scroll to position [228, 0]
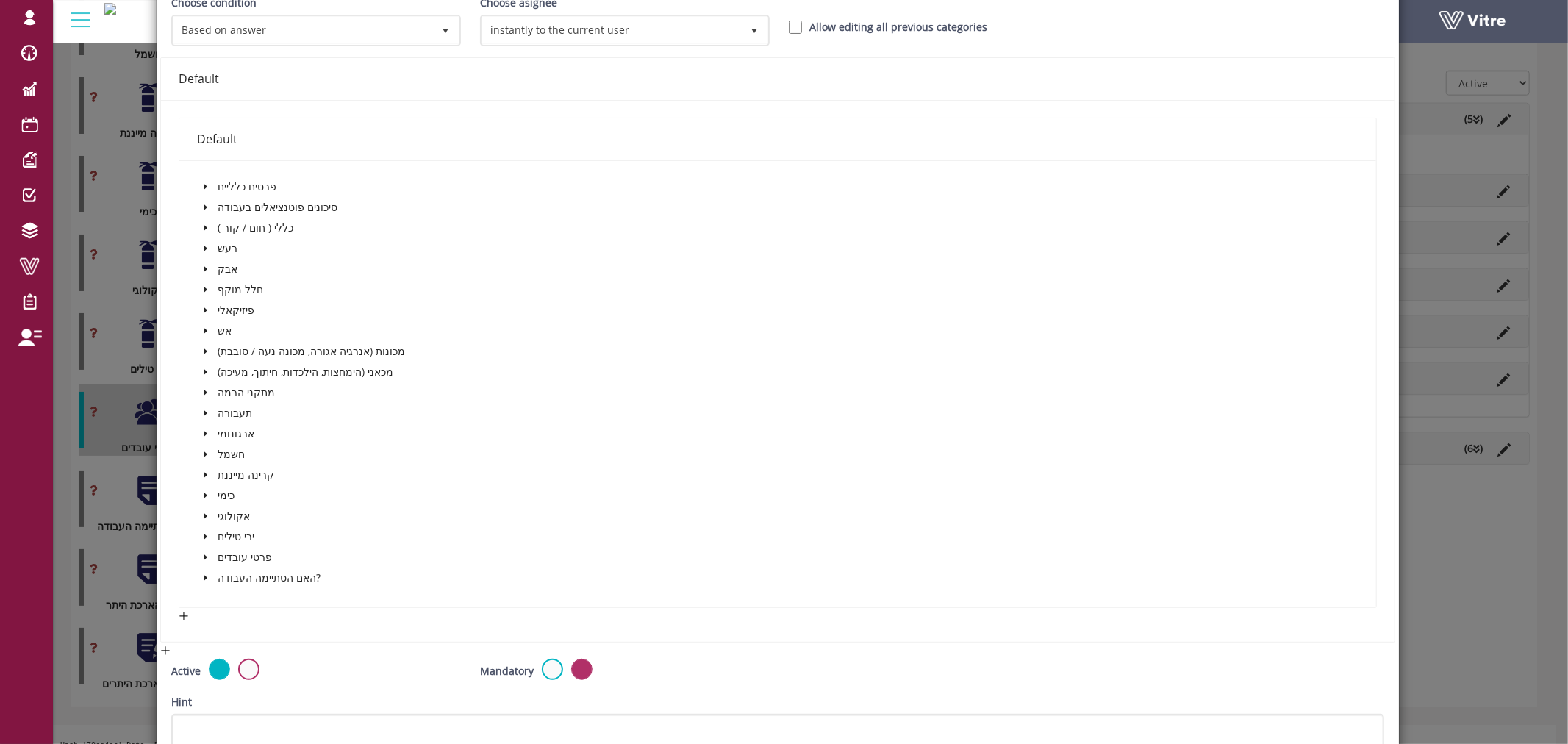
click at [208, 576] on span at bounding box center [206, 577] width 17 height 17
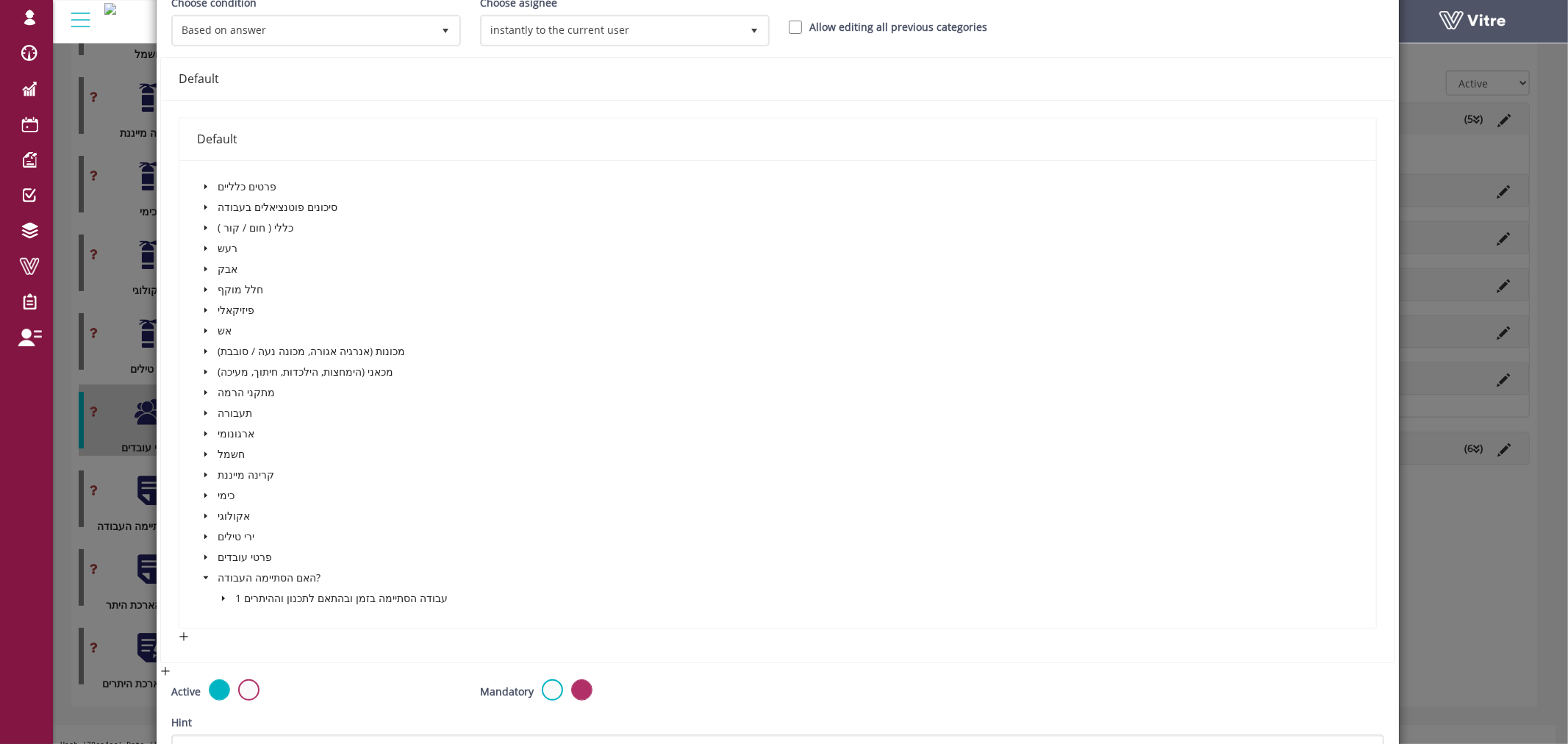
click at [221, 597] on span "caret-down" at bounding box center [223, 598] width 7 height 7
click at [238, 635] on icon "caret-down" at bounding box center [241, 639] width 7 height 7
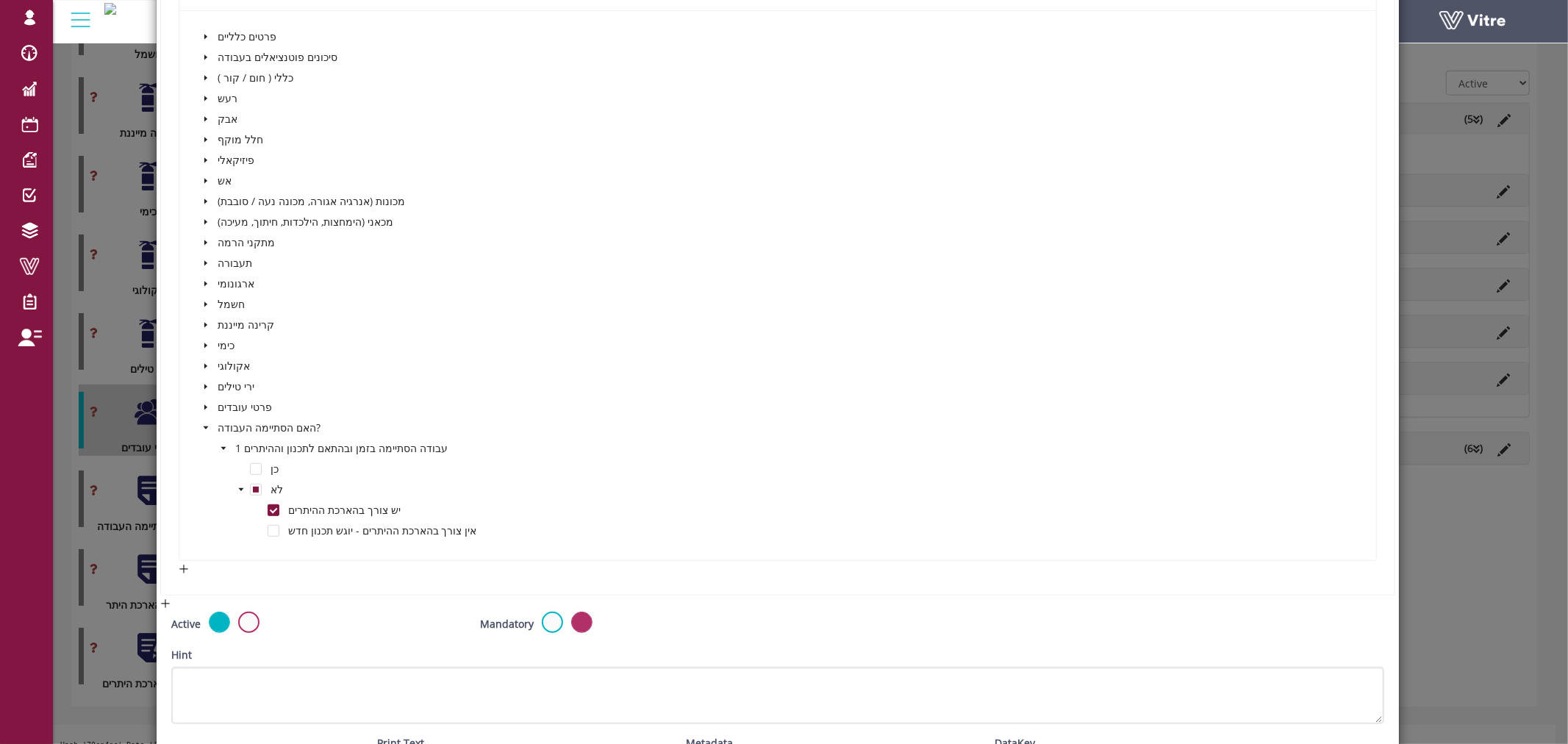
scroll to position [494, 0]
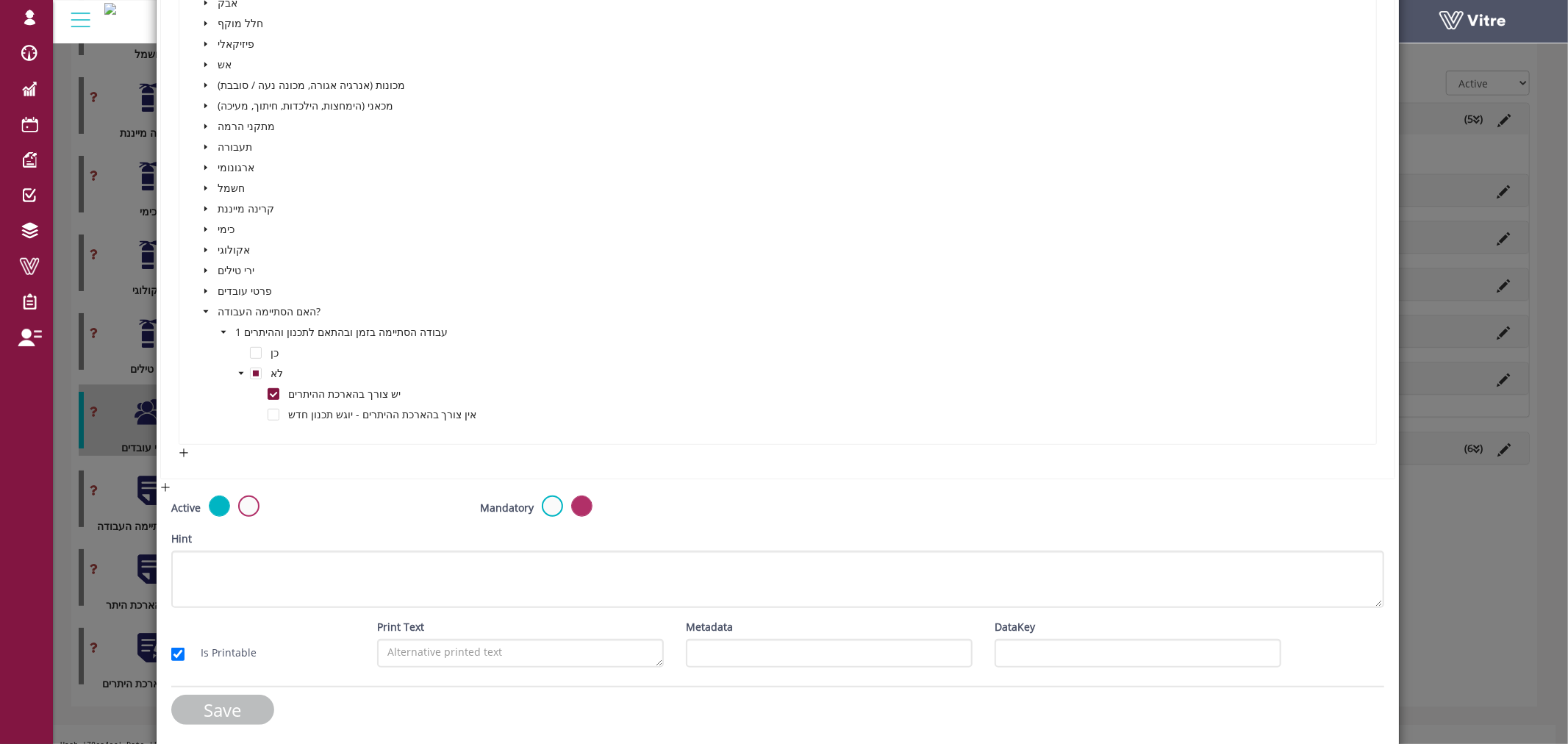
click at [238, 708] on input "Save" at bounding box center [222, 709] width 103 height 30
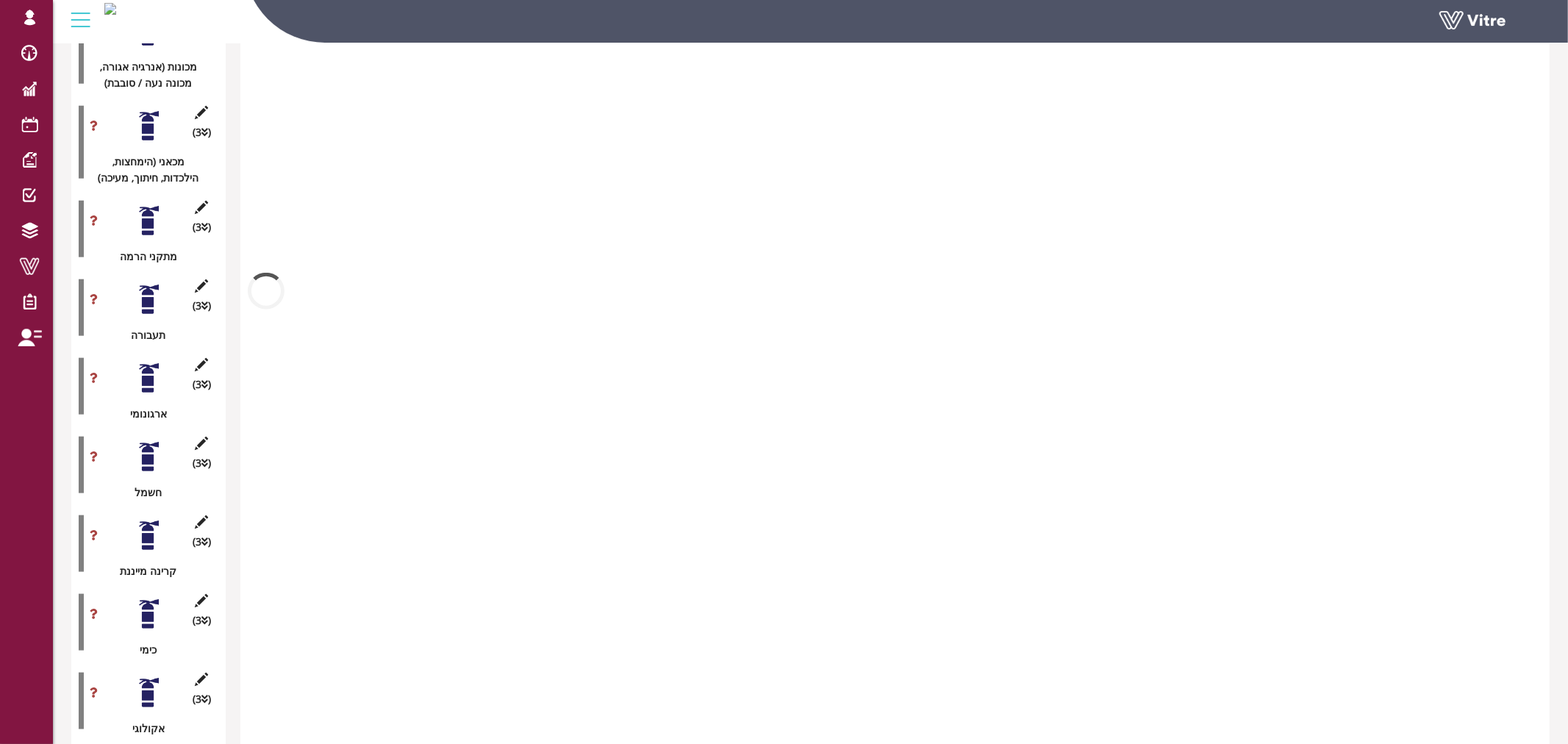
scroll to position [1459, 0]
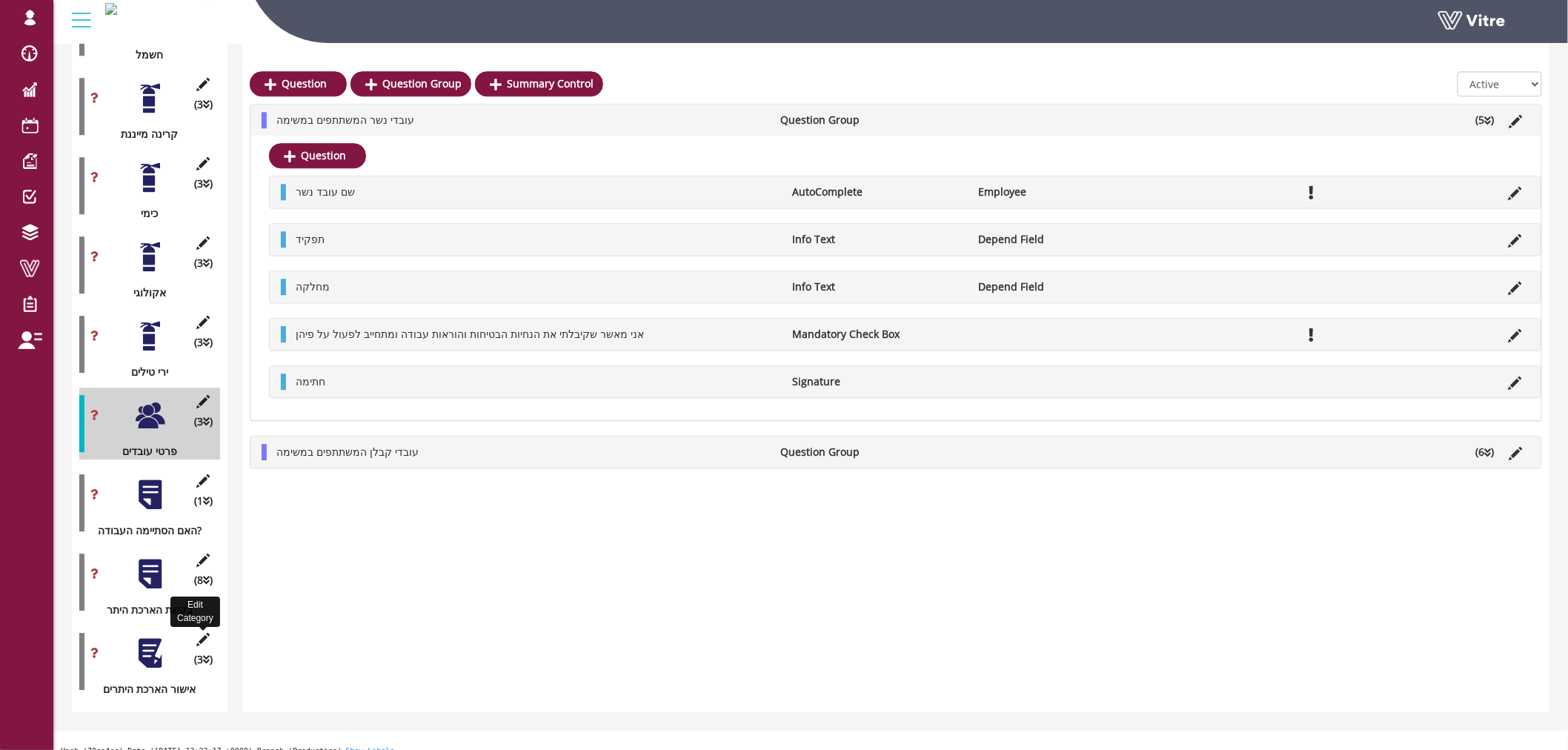
click at [196, 633] on icon at bounding box center [203, 639] width 18 height 13
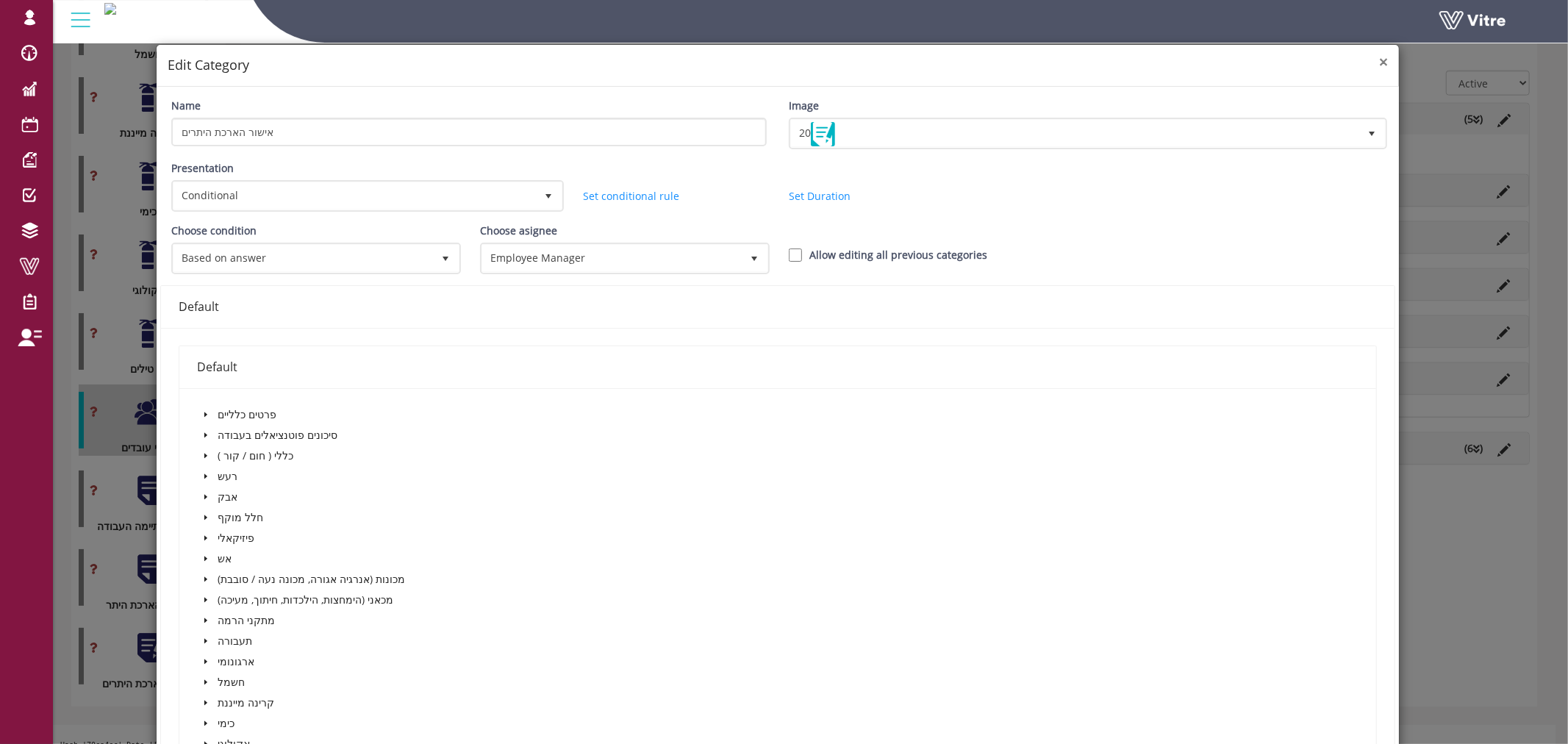
click at [1380, 62] on span "×" at bounding box center [1384, 62] width 9 height 21
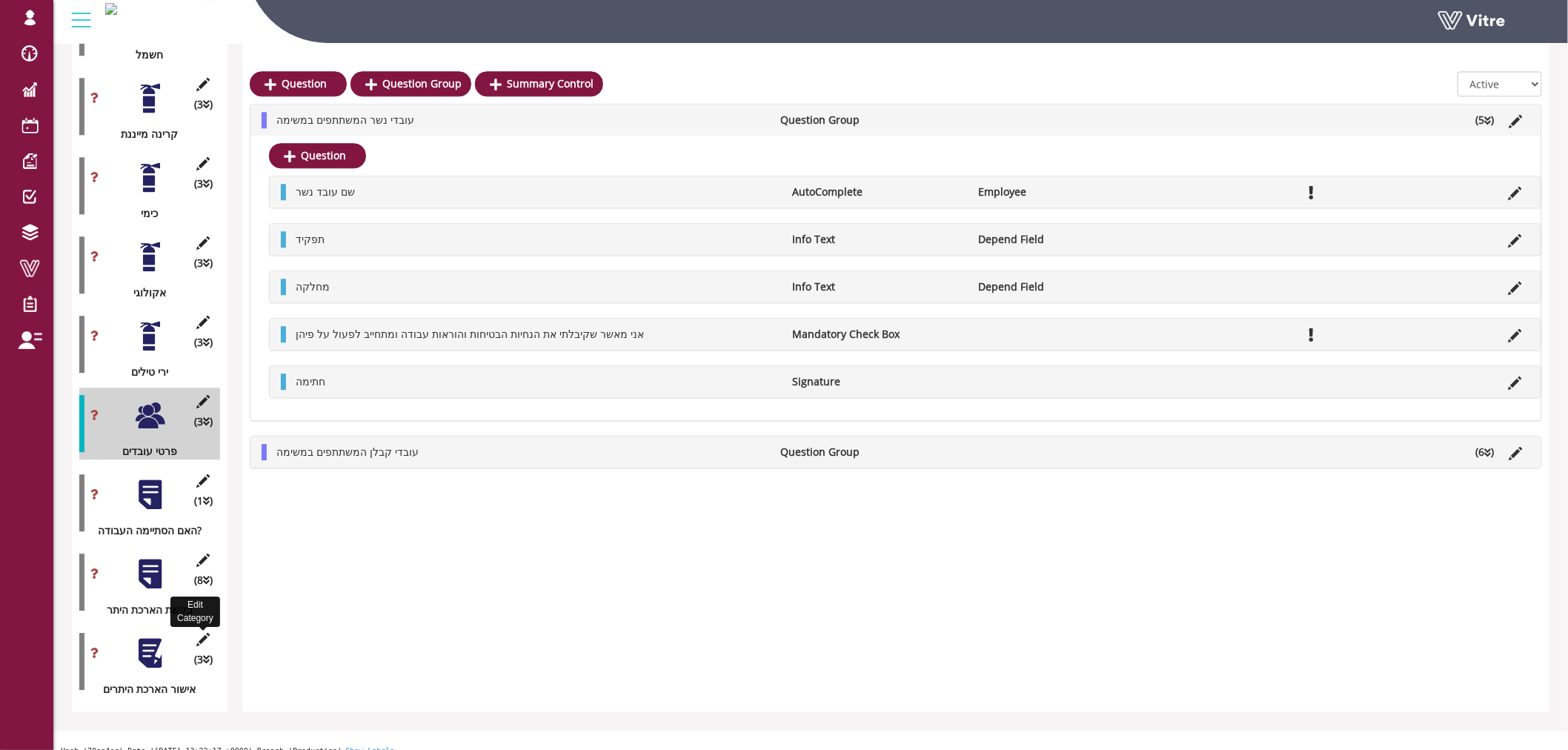
click at [208, 633] on icon at bounding box center [203, 639] width 18 height 13
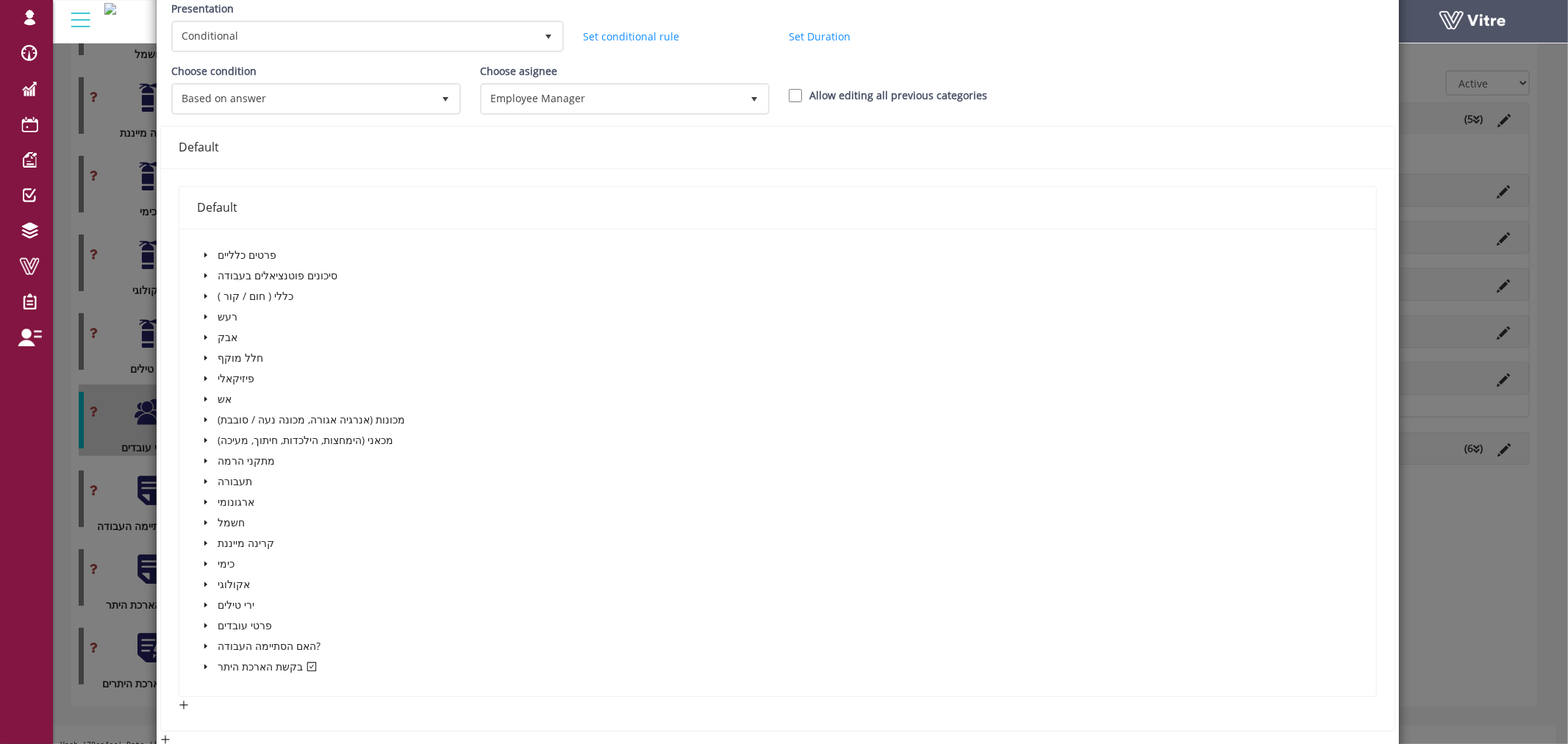
scroll to position [163, 0]
click at [575, 97] on span "Employee Manager" at bounding box center [611, 95] width 259 height 26
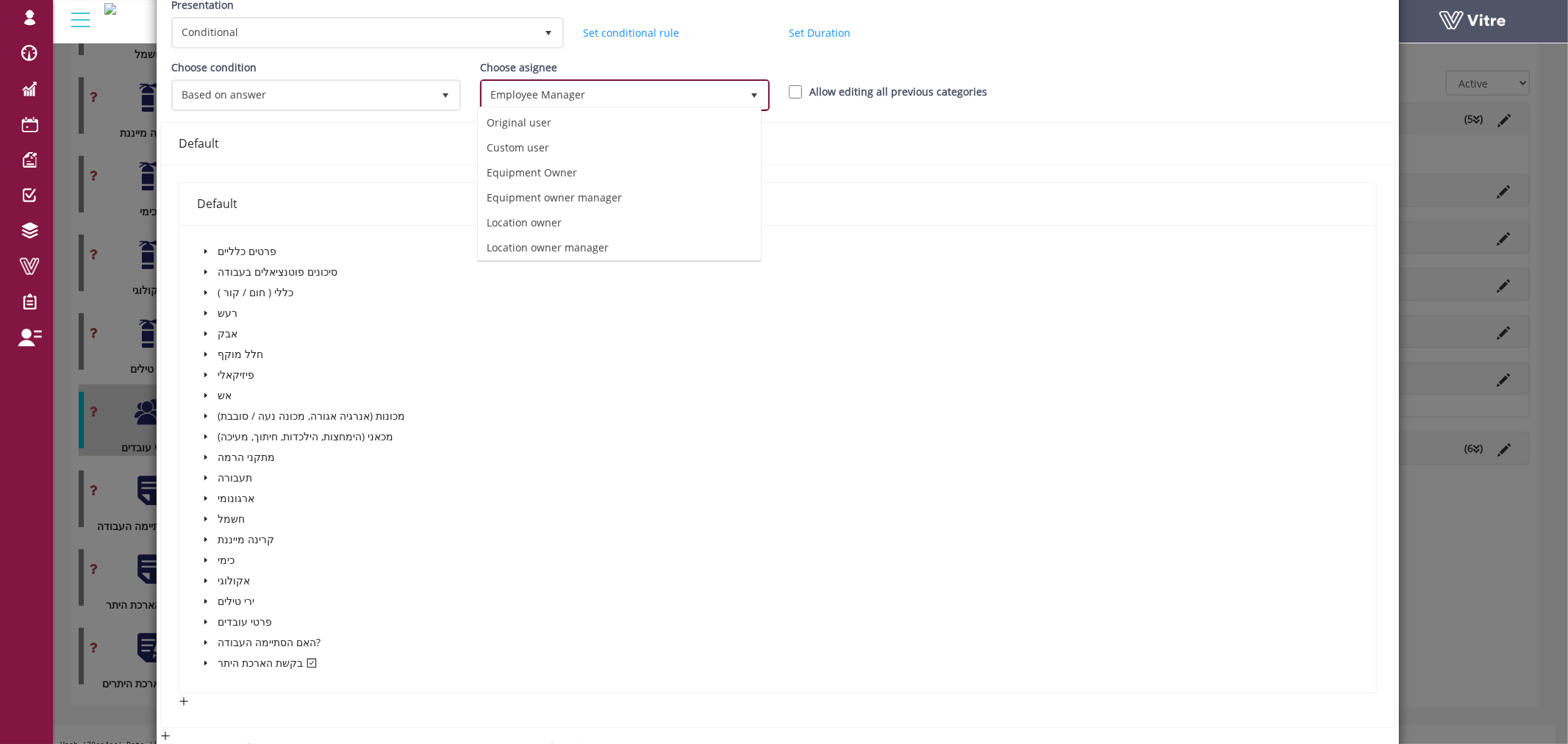
scroll to position [54, 0]
click at [578, 247] on li "Employee Manager" at bounding box center [619, 244] width 283 height 25
click at [772, 152] on div "Default" at bounding box center [778, 143] width 1199 height 42
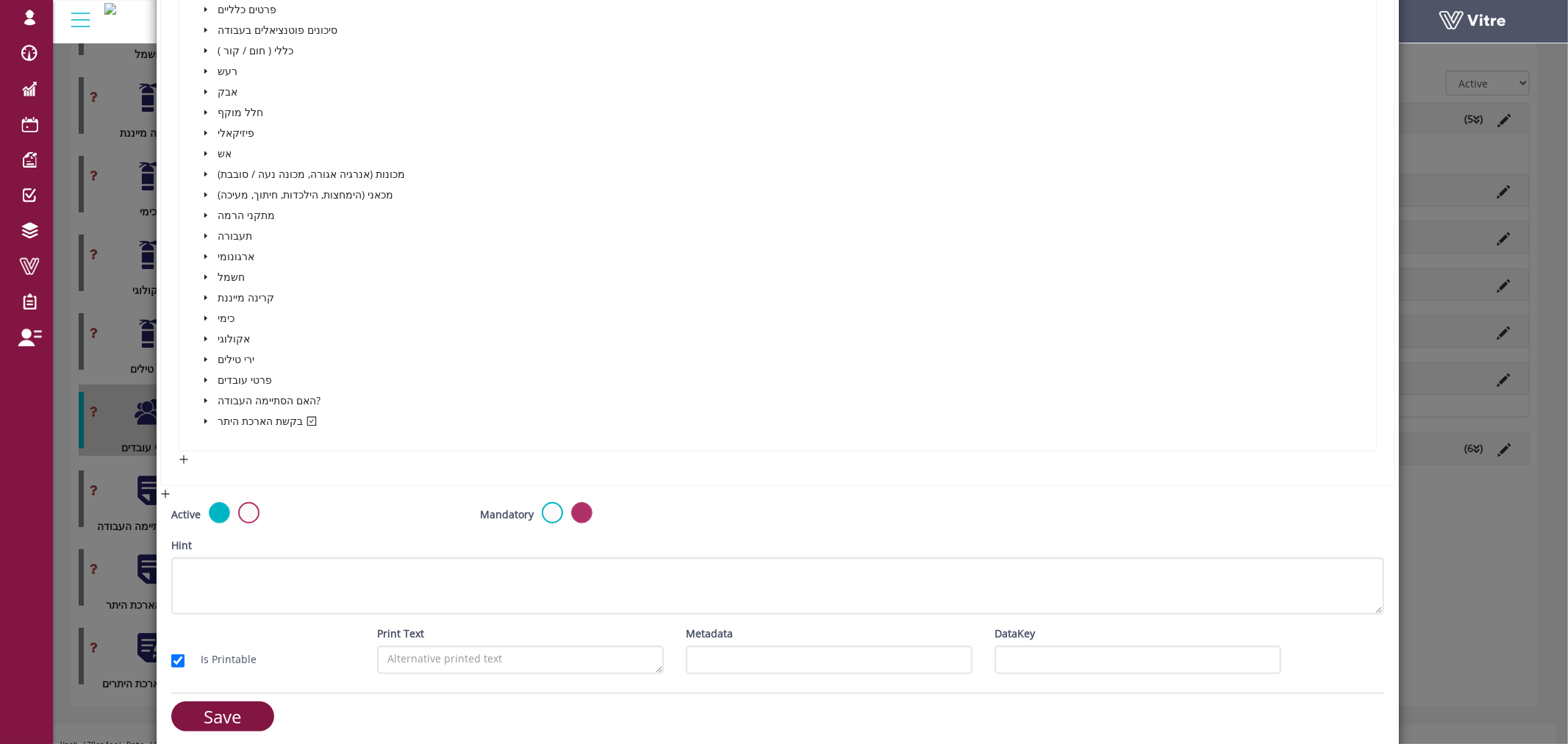
scroll to position [412, 0]
click at [207, 708] on input "Save" at bounding box center [222, 709] width 103 height 30
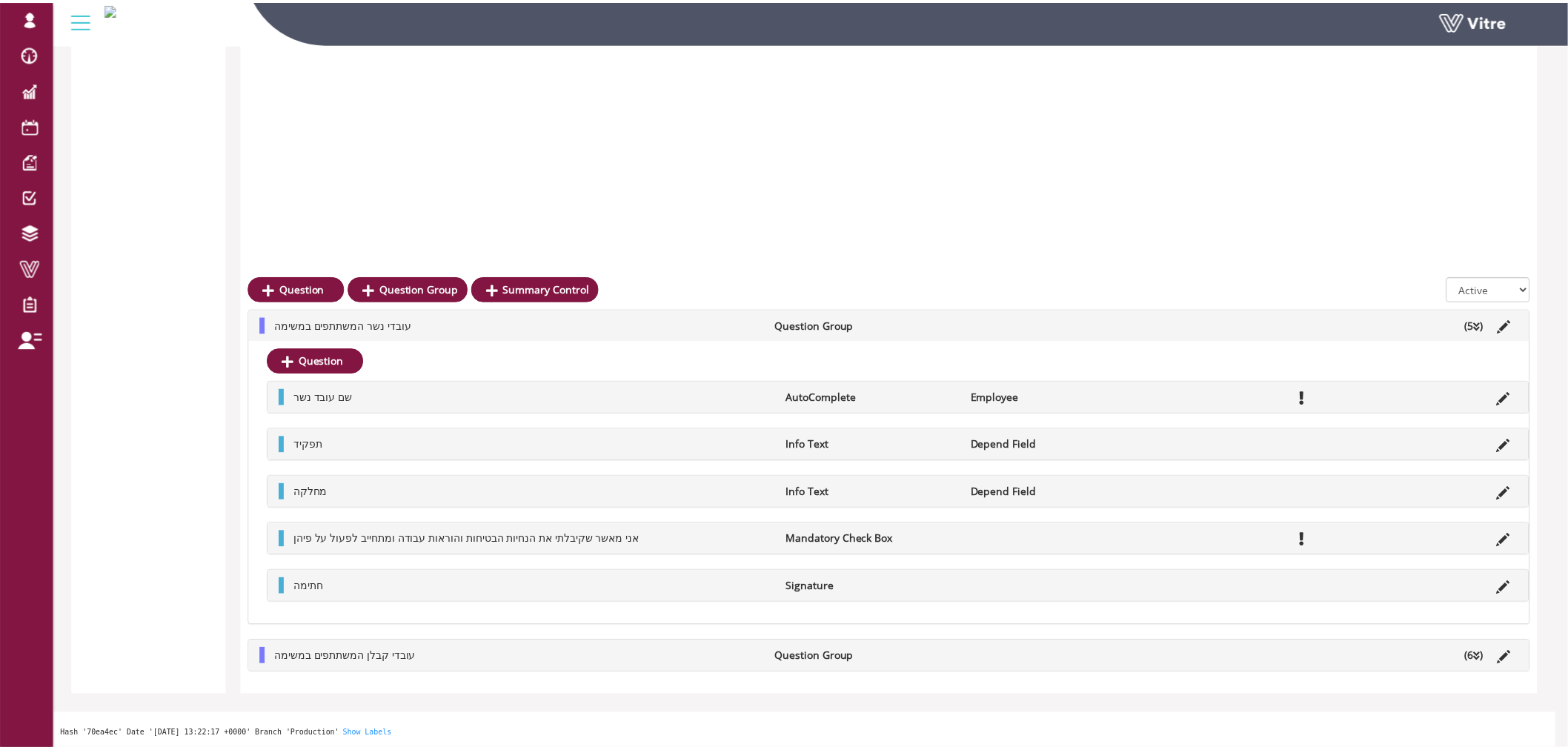
scroll to position [1471, 0]
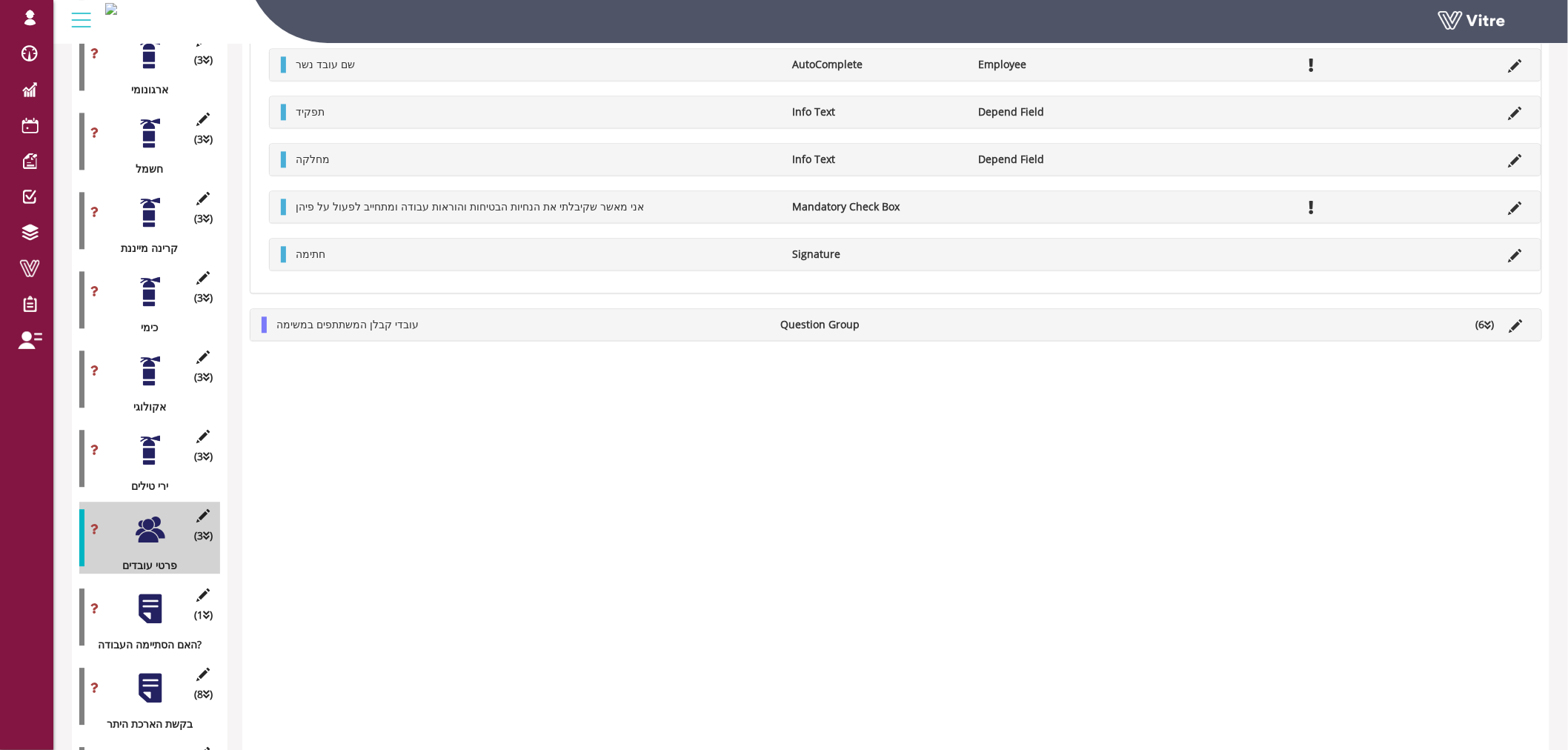
scroll to position [1224, 0]
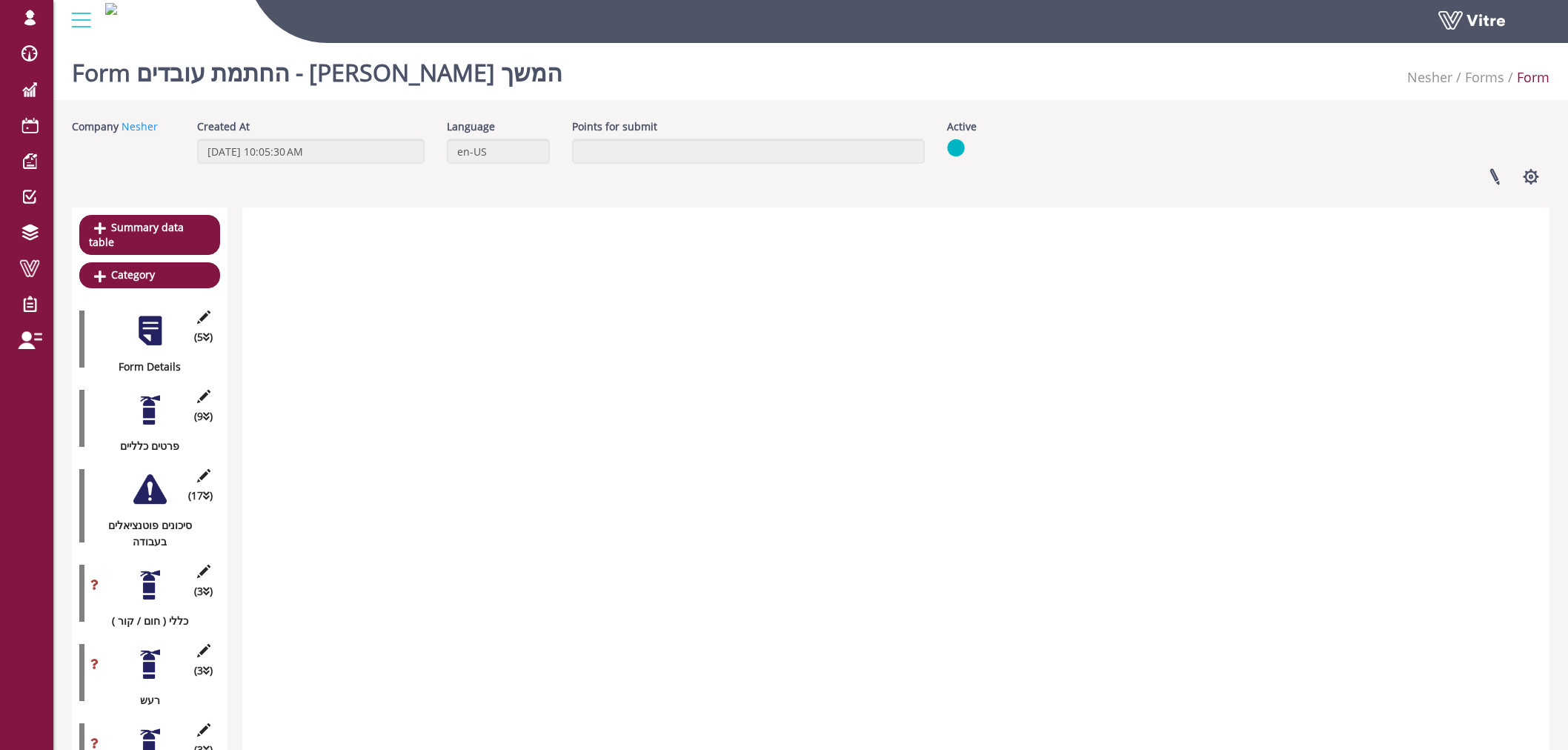
scroll to position [1224, 0]
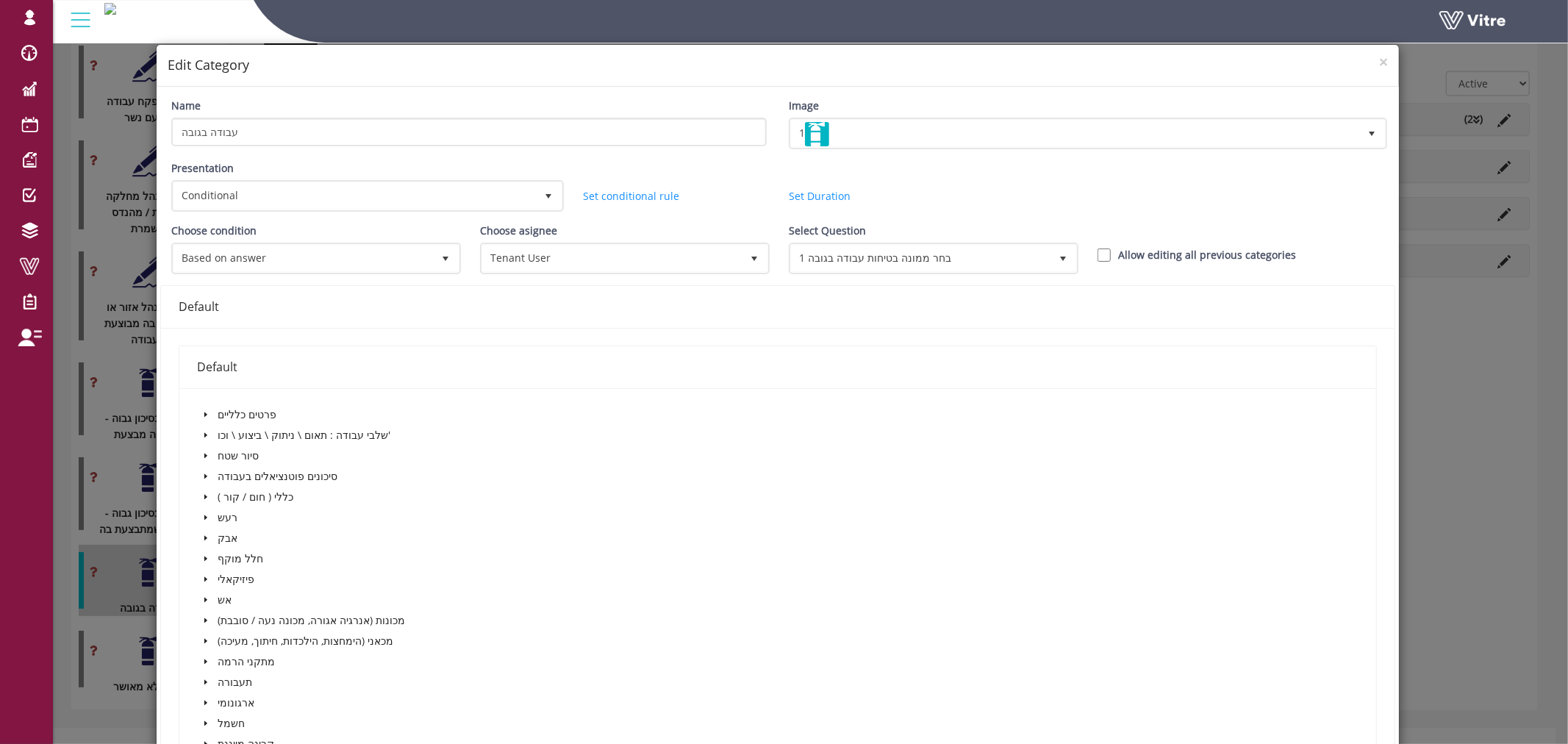
scroll to position [490, 0]
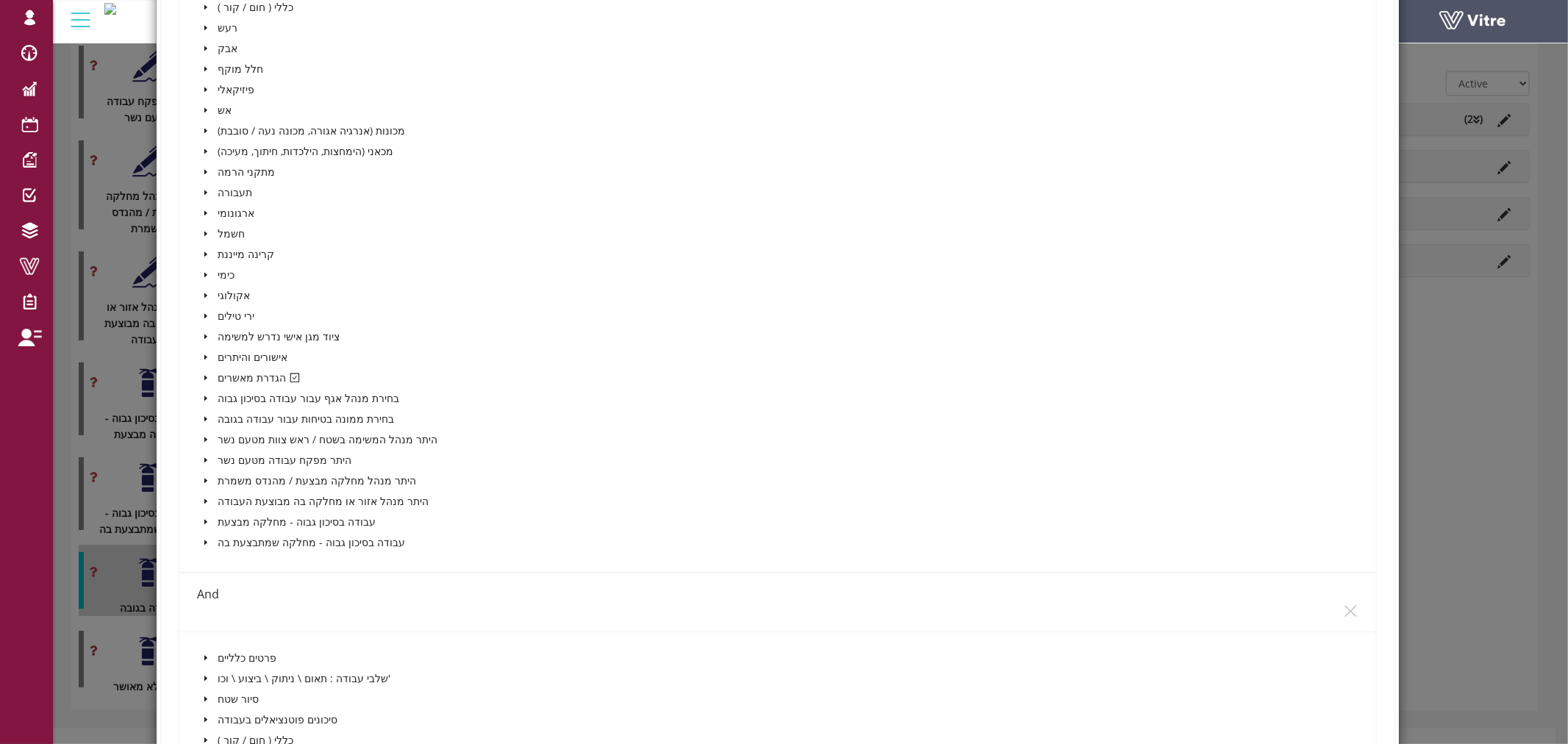
click at [202, 374] on icon "caret-down" at bounding box center [206, 378] width 7 height 7
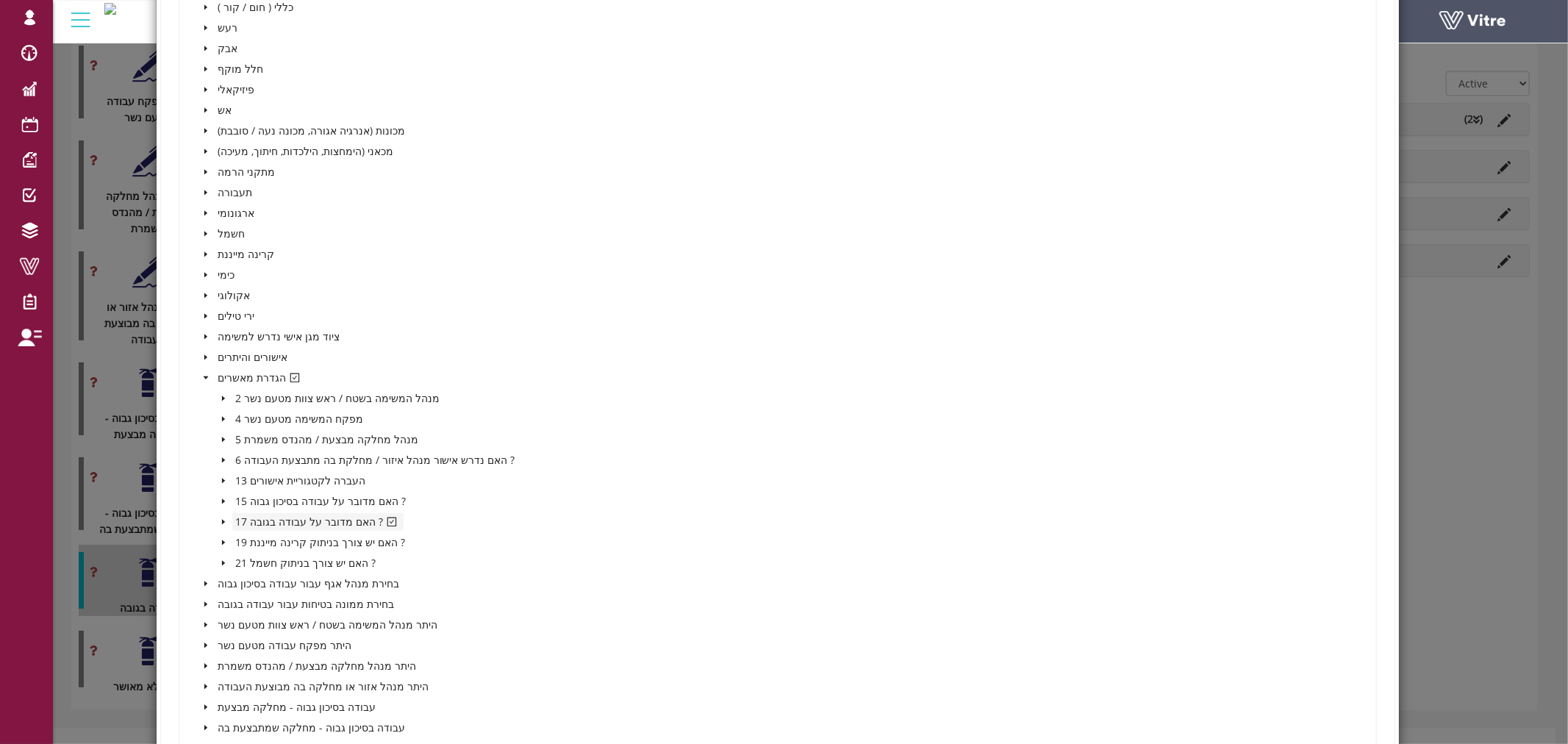
click at [285, 517] on span "17 האם מדובר על עבודה בגובה ?" at bounding box center [318, 522] width 166 height 14
click at [220, 518] on span "caret-down" at bounding box center [223, 522] width 7 height 7
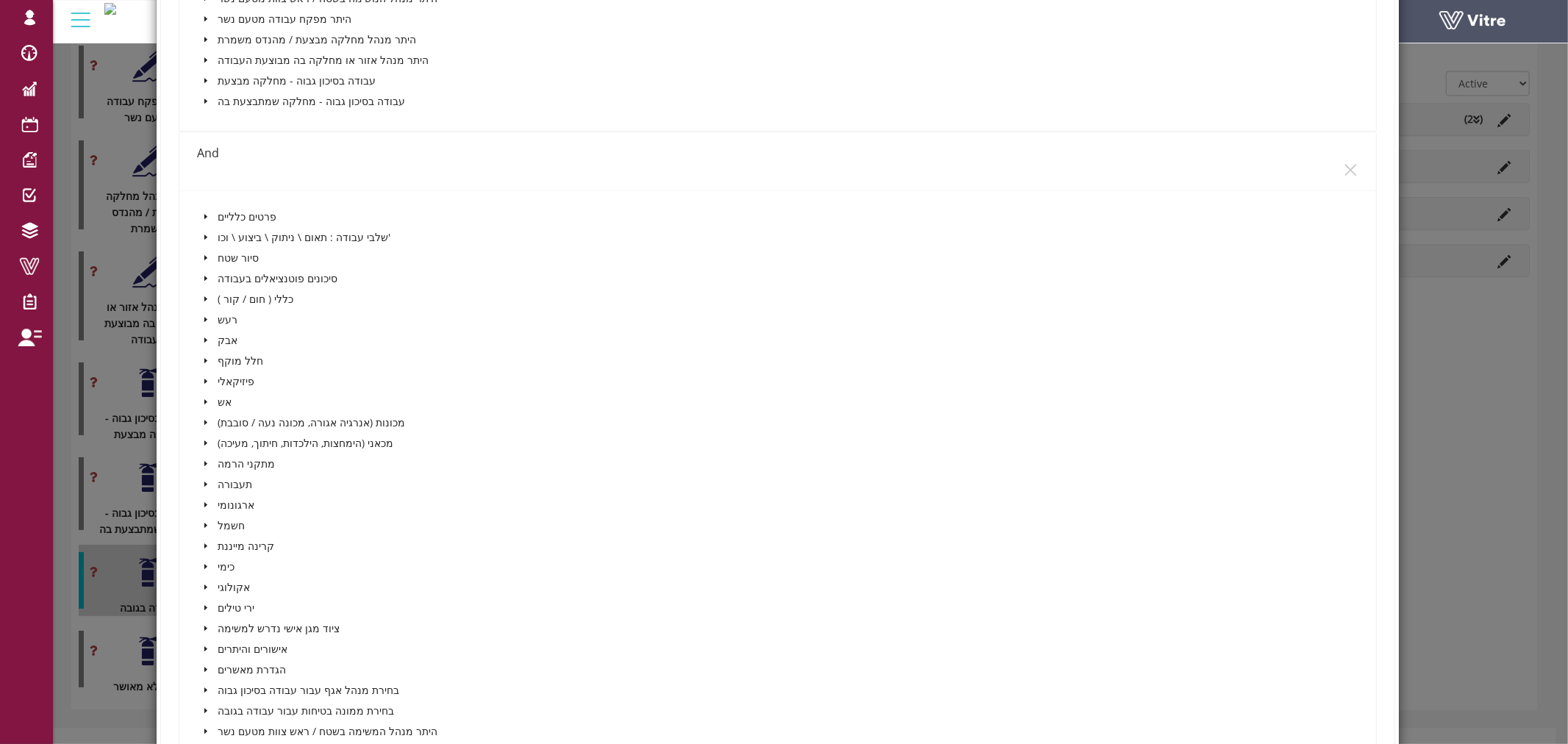
scroll to position [1307, 0]
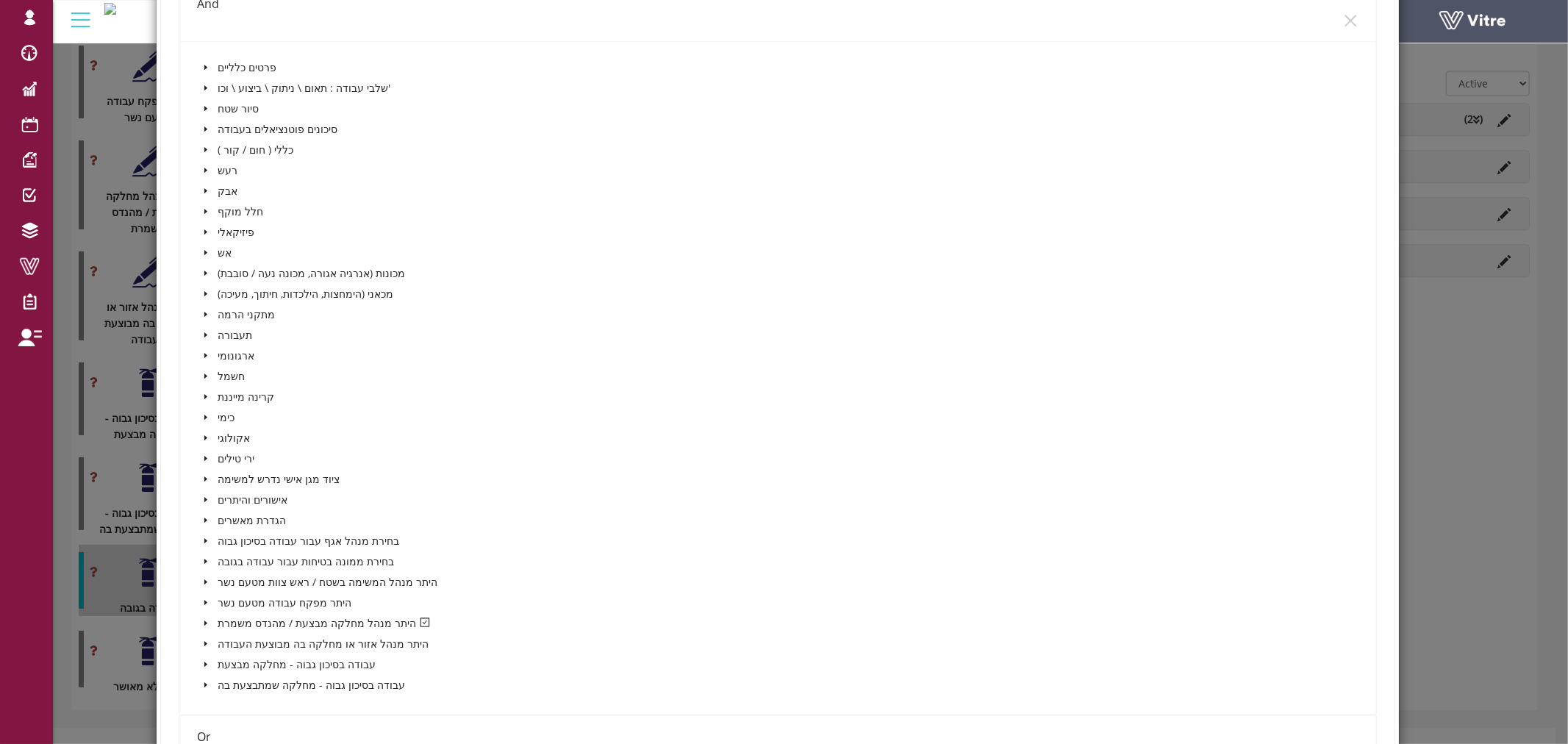
click at [201, 553] on span at bounding box center [206, 562] width 17 height 17
click at [221, 578] on icon "caret-down" at bounding box center [223, 582] width 7 height 7
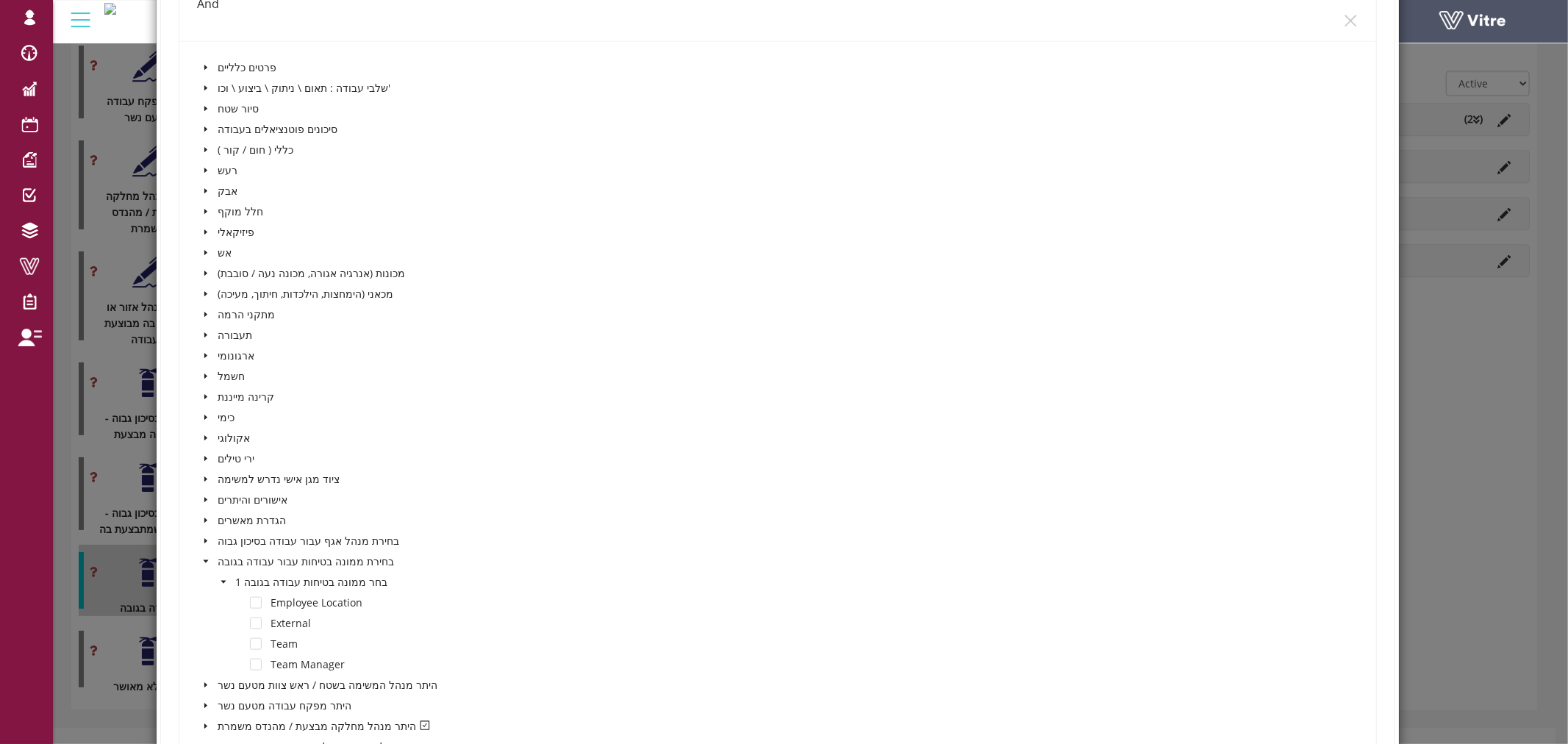
click at [221, 580] on icon "caret-down" at bounding box center [223, 581] width 5 height 3
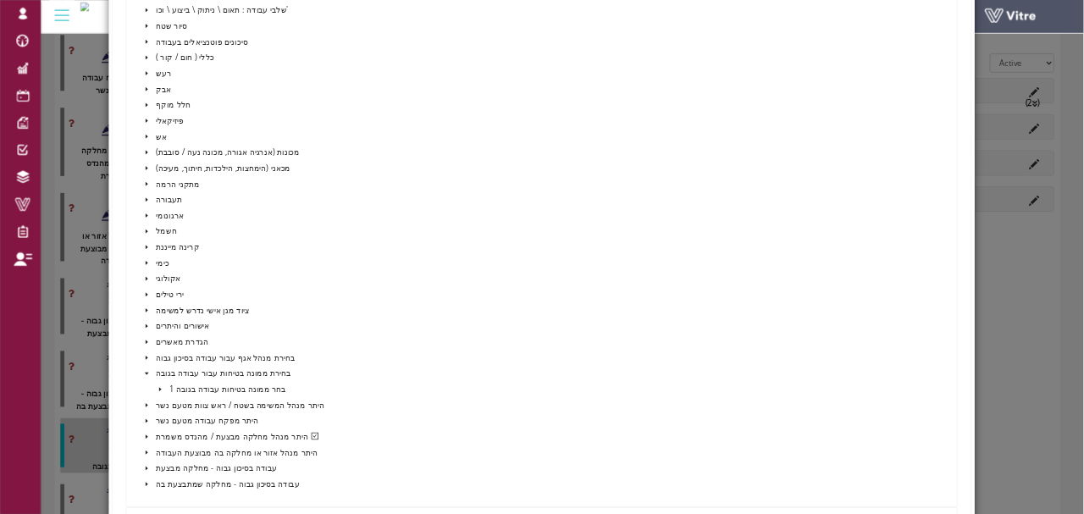
scroll to position [1609, 0]
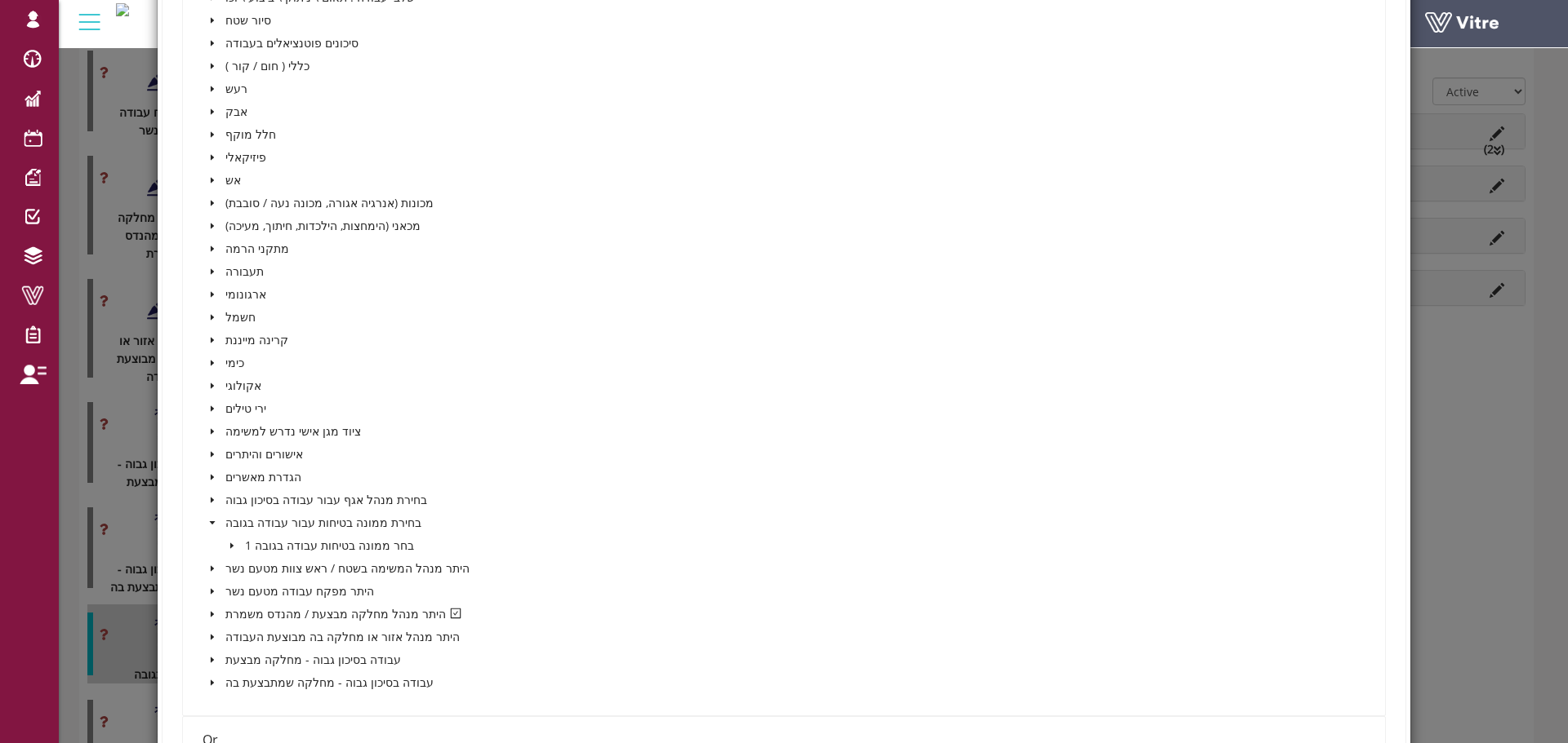
click at [230, 545] on icon "caret-down" at bounding box center [231, 545] width 3 height 6
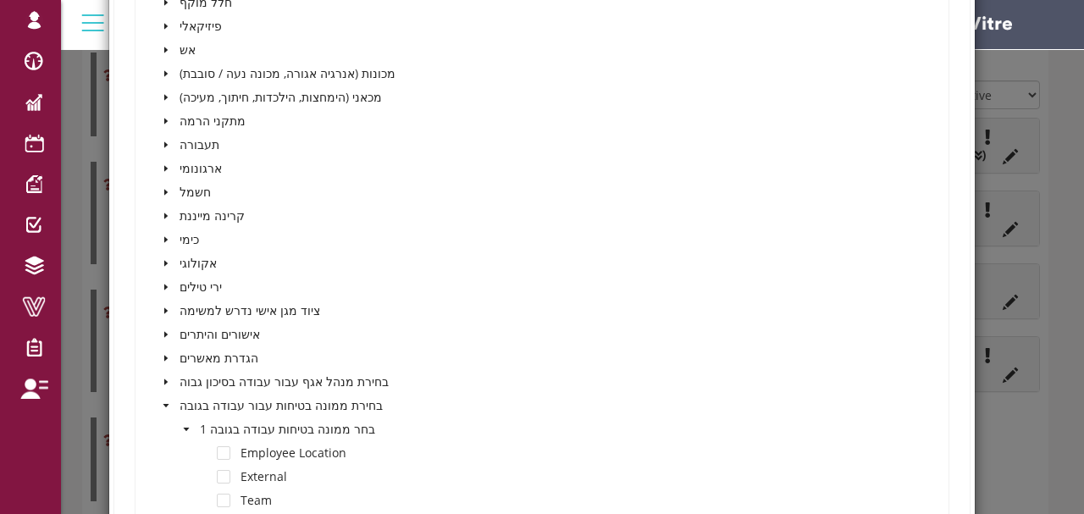
scroll to position [1778, 0]
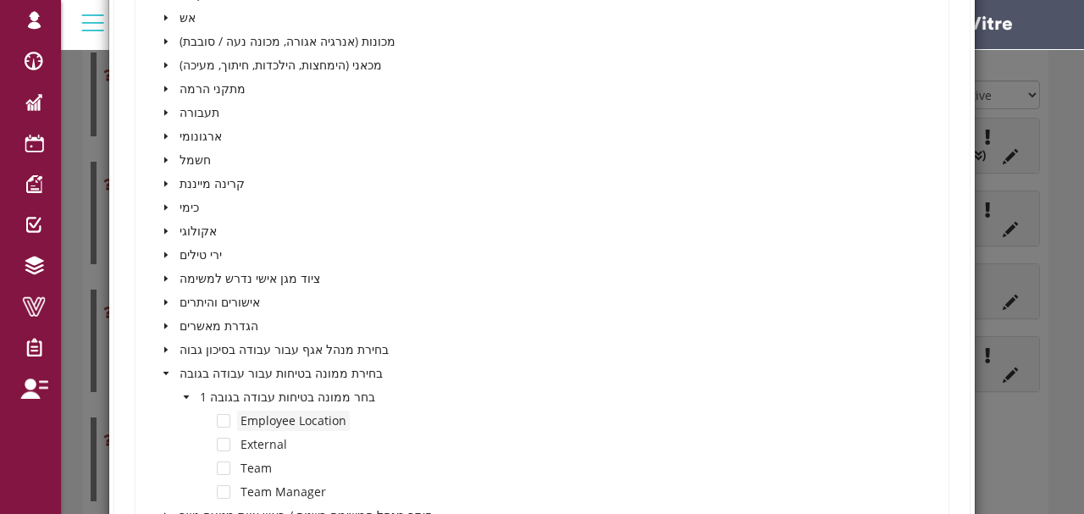
click at [287, 413] on span "Employee Location" at bounding box center [293, 420] width 106 height 16
click at [318, 415] on span "Employee Location" at bounding box center [293, 420] width 106 height 16
click at [225, 419] on span at bounding box center [224, 421] width 14 height 14
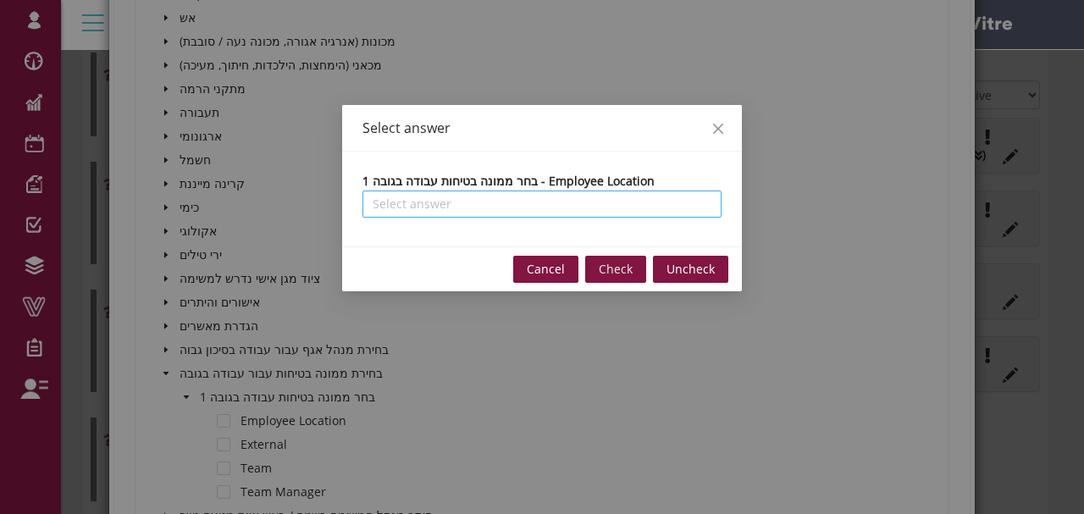
click at [555, 204] on input "search" at bounding box center [542, 203] width 339 height 25
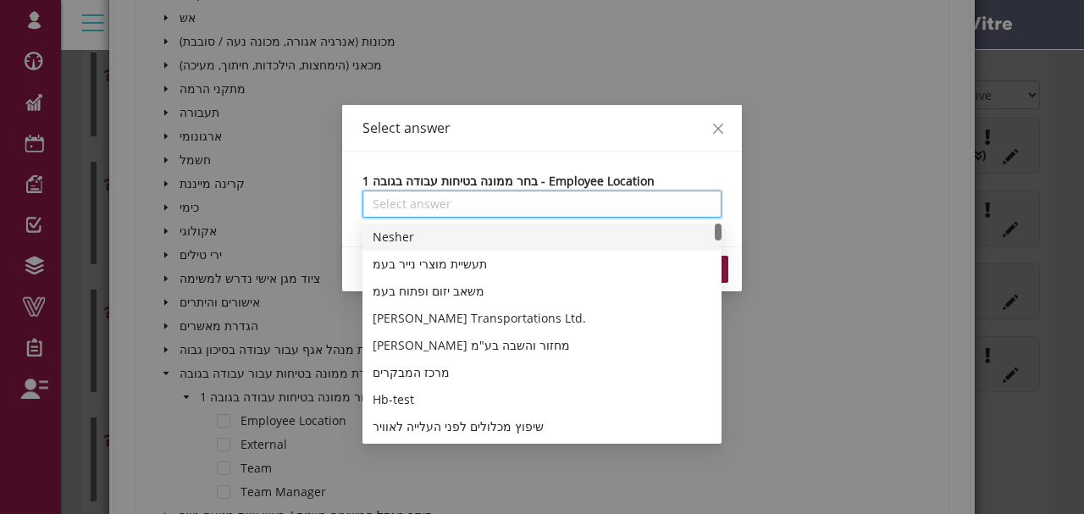
click at [635, 144] on div "Select answer" at bounding box center [542, 128] width 400 height 47
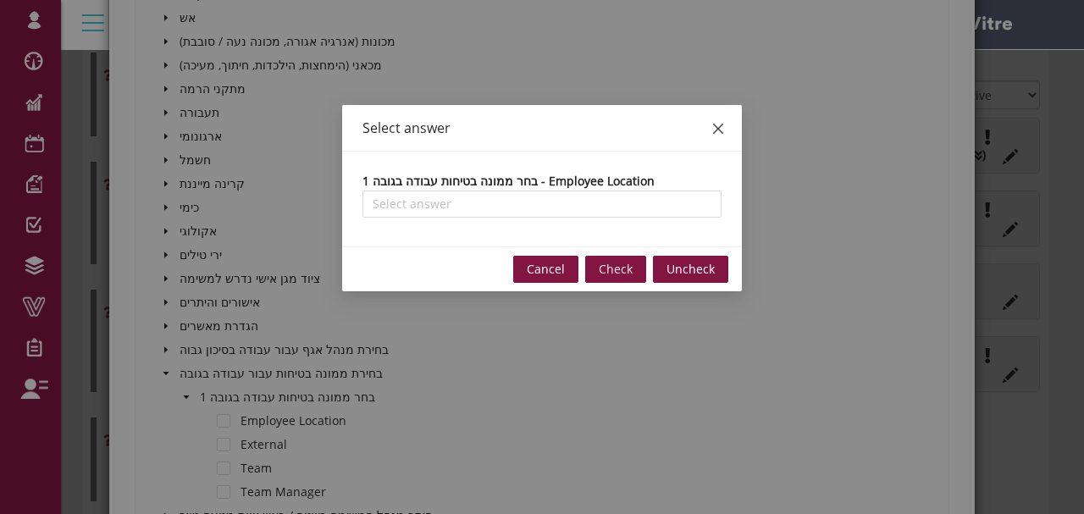
click at [720, 128] on icon "close" at bounding box center [718, 129] width 14 height 14
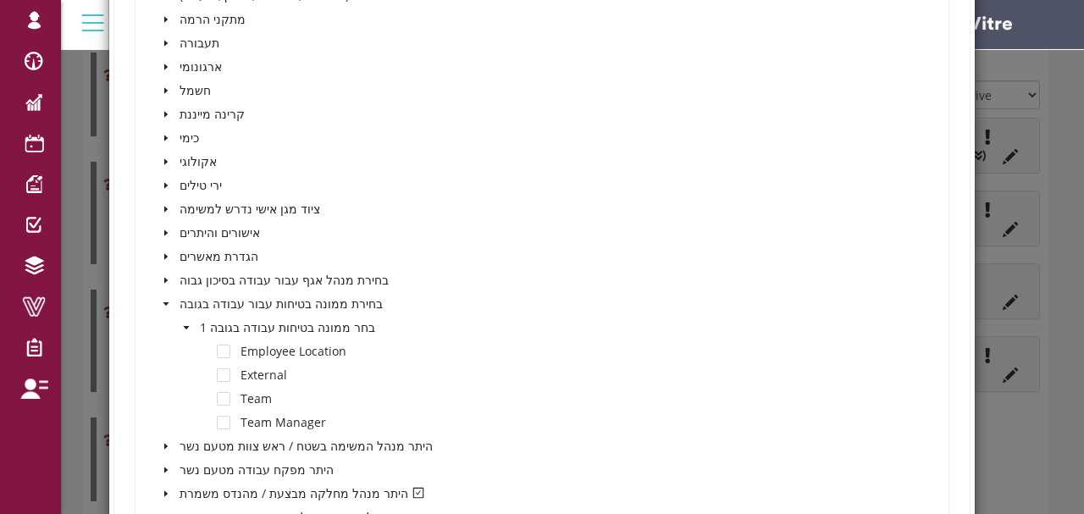
scroll to position [1891, 0]
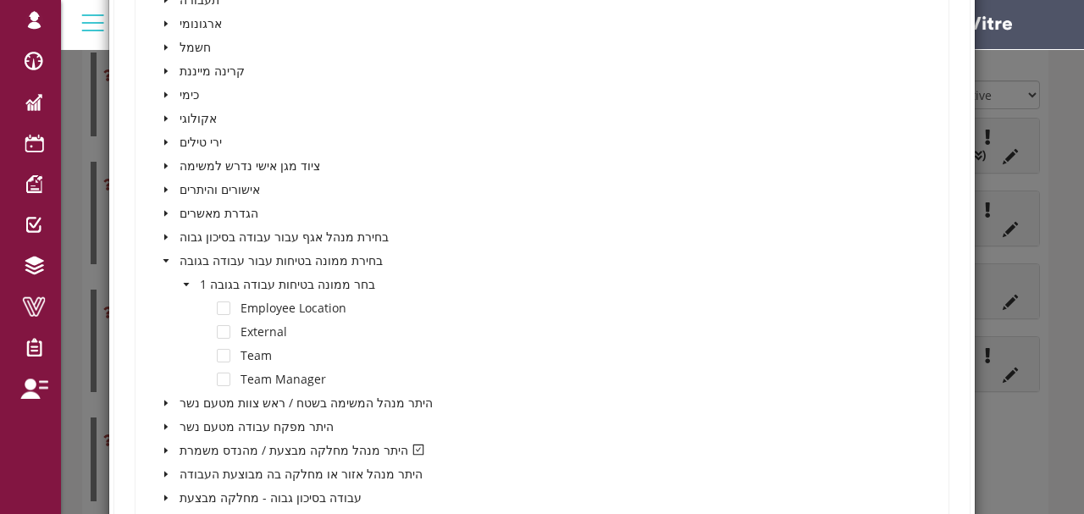
click at [188, 281] on icon "caret-down" at bounding box center [186, 284] width 8 height 8
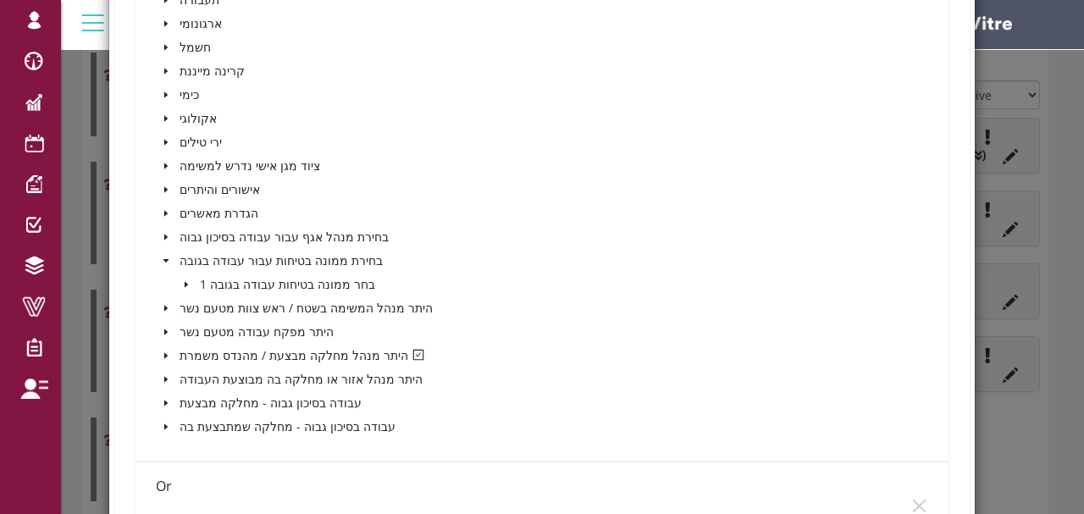
click at [165, 259] on icon "caret-down" at bounding box center [166, 261] width 8 height 8
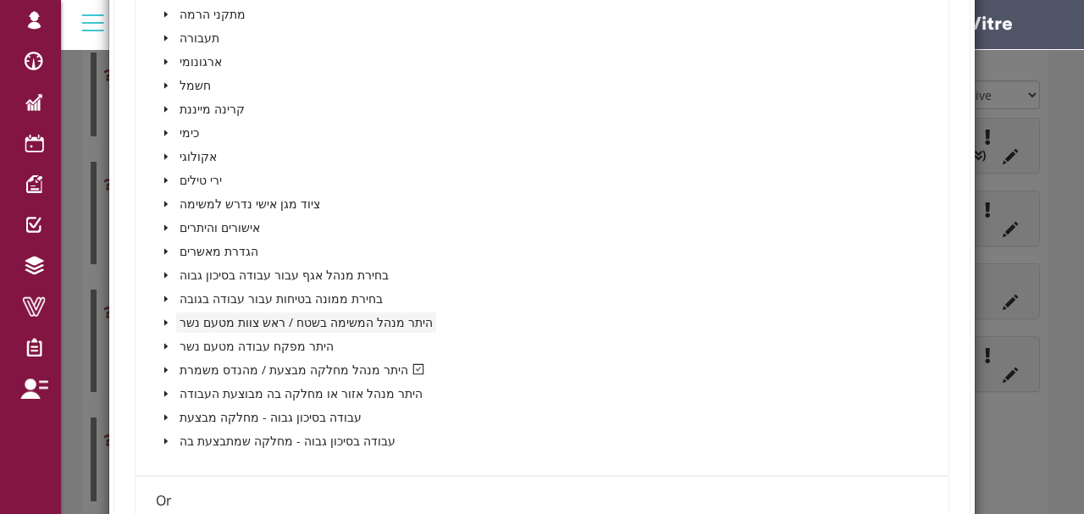
scroll to position [1834, 0]
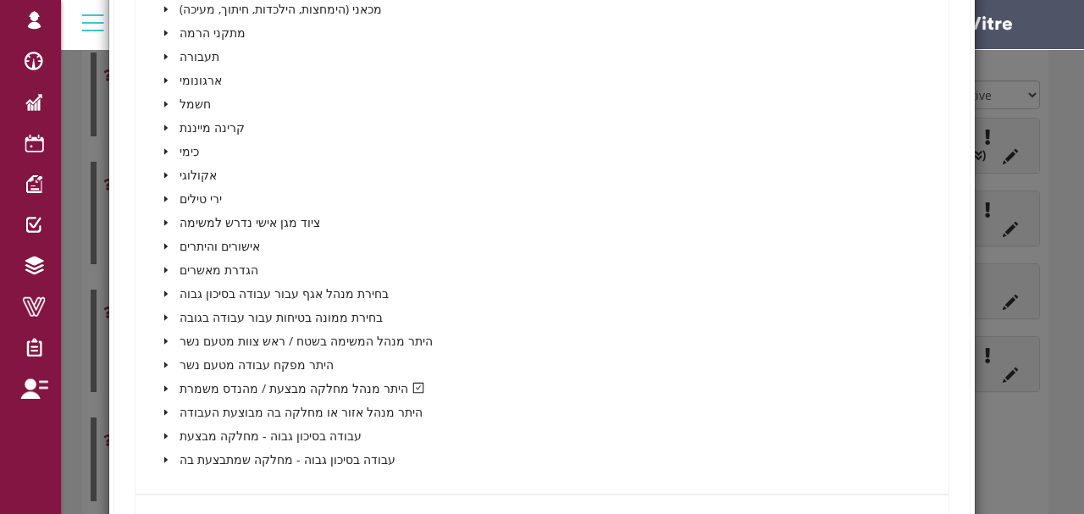
click at [164, 386] on icon "caret-down" at bounding box center [165, 388] width 3 height 6
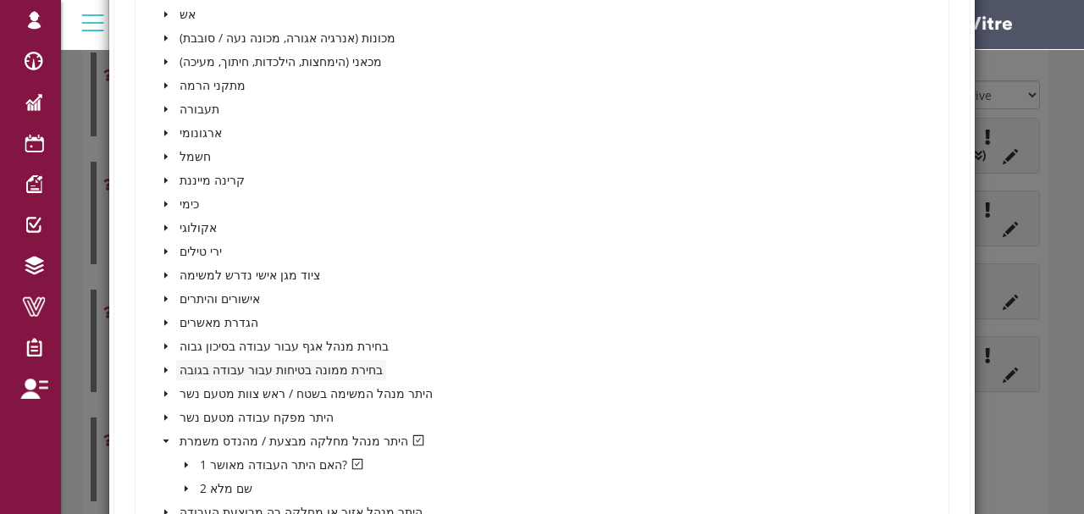
scroll to position [1891, 0]
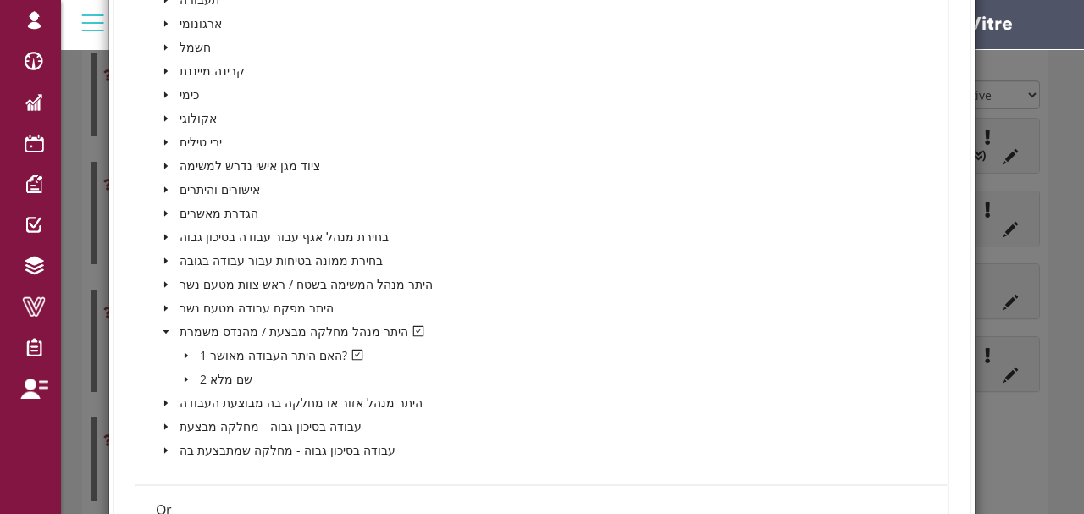
click at [185, 351] on icon "caret-down" at bounding box center [186, 355] width 8 height 8
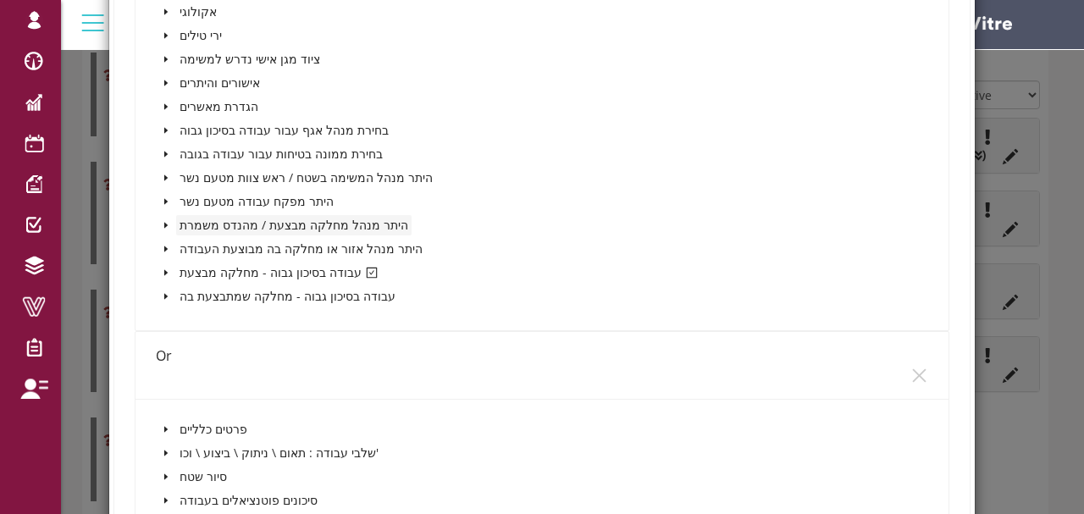
scroll to position [3020, 0]
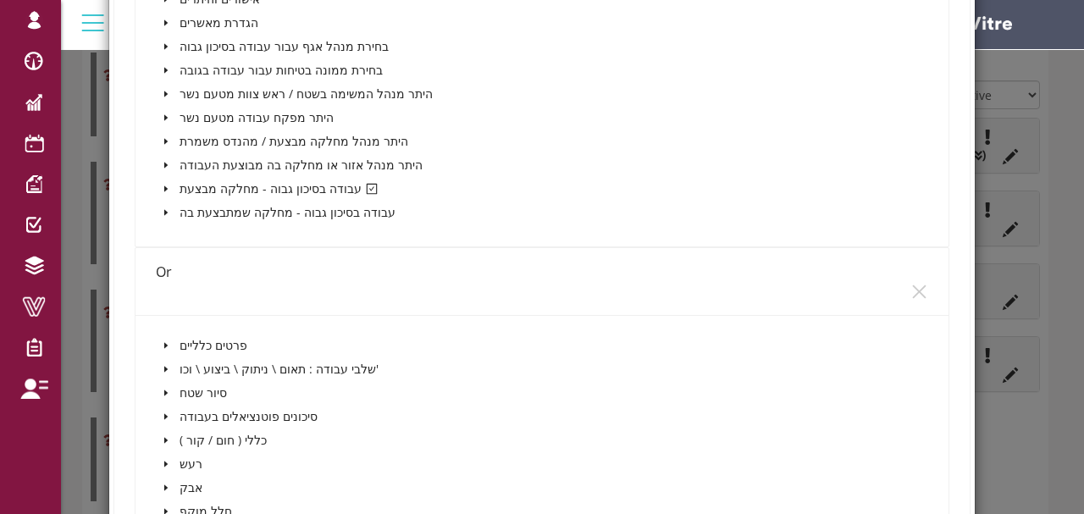
click at [169, 188] on span at bounding box center [166, 189] width 20 height 20
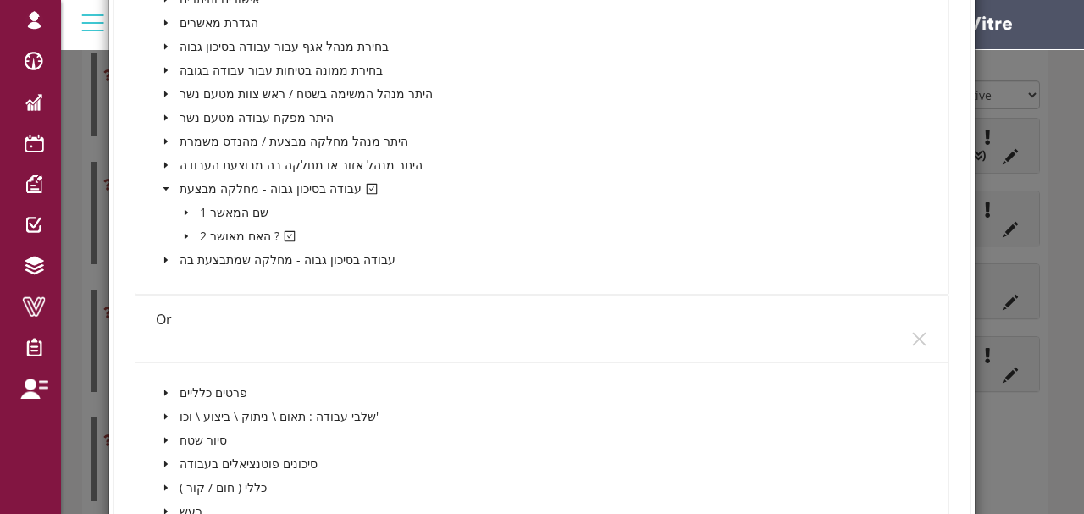
click at [183, 232] on icon "caret-down" at bounding box center [186, 236] width 8 height 8
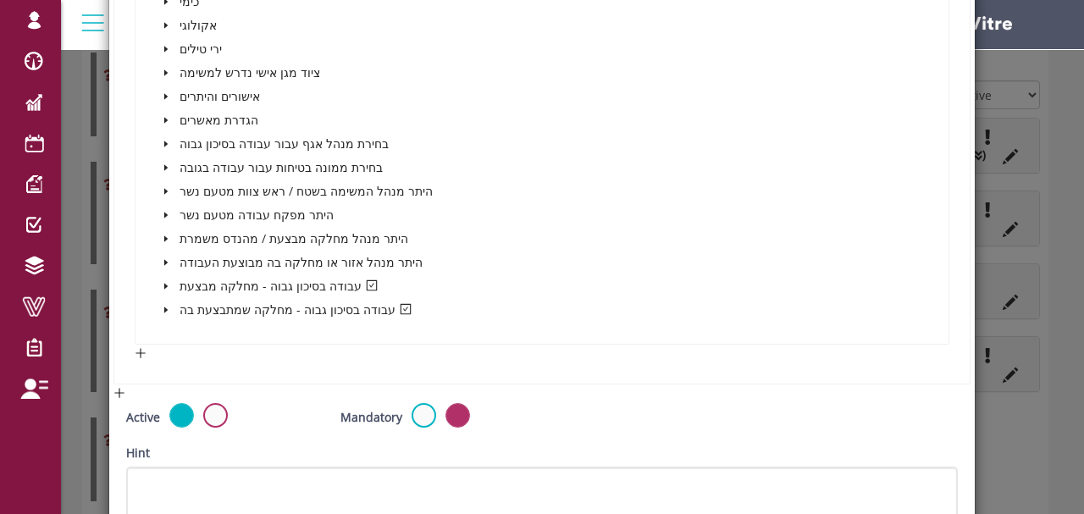
scroll to position [3866, 0]
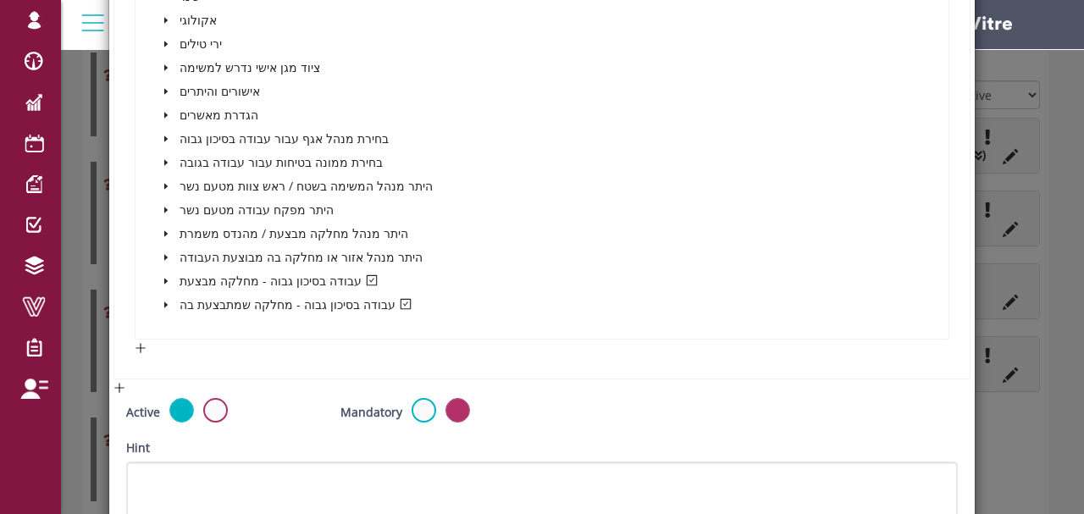
click at [164, 278] on icon "caret-down" at bounding box center [166, 281] width 8 height 8
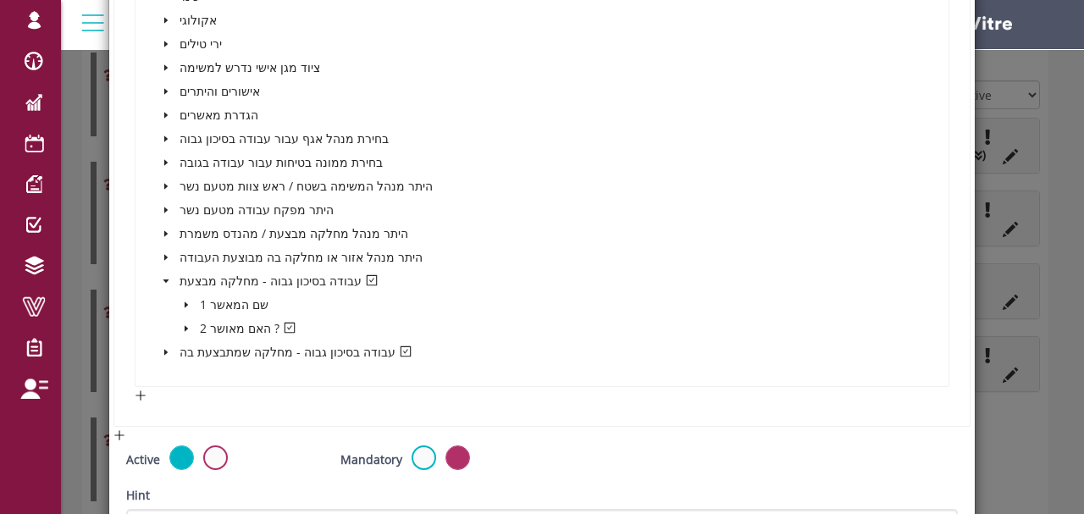
click at [166, 349] on icon "caret-down" at bounding box center [166, 352] width 8 height 8
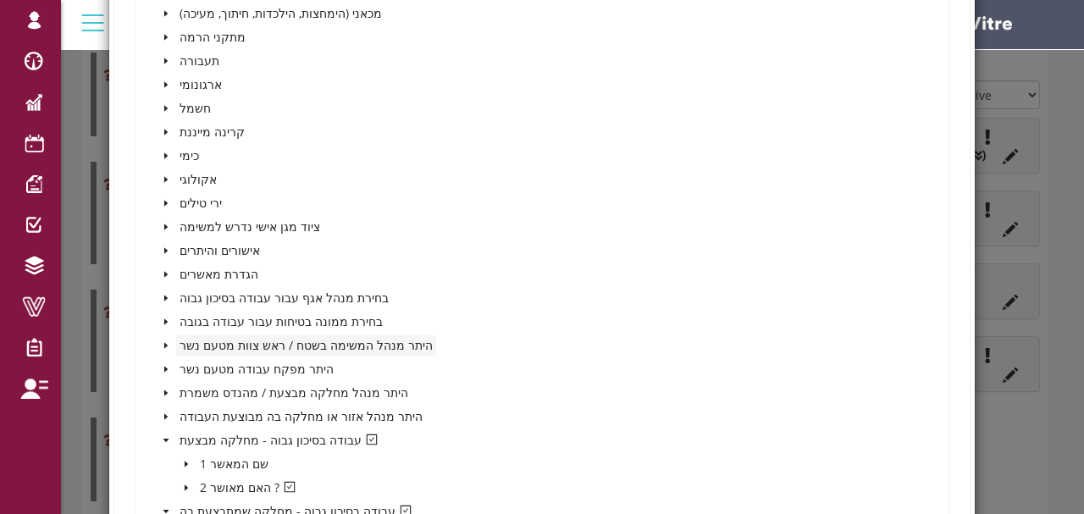
scroll to position [3754, 0]
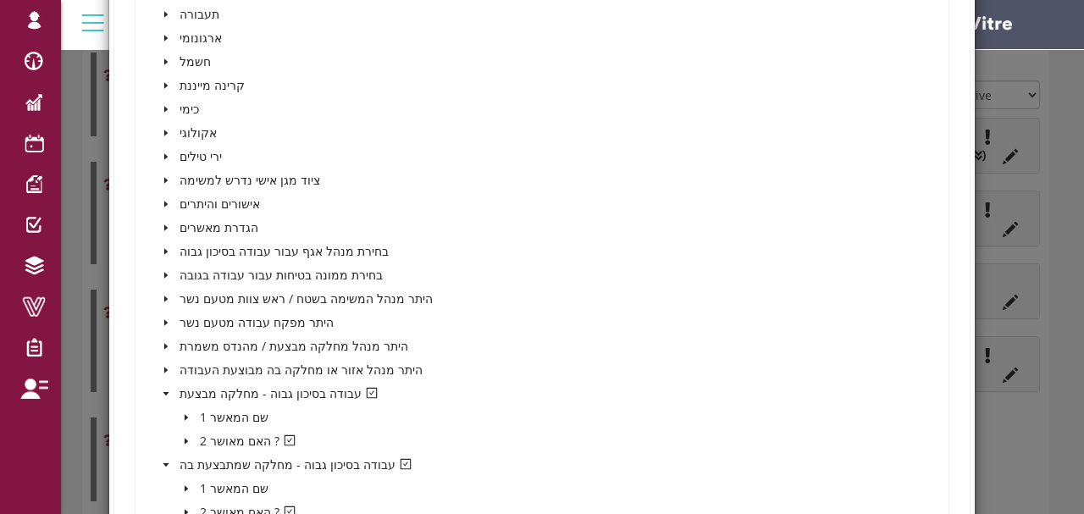
click at [169, 222] on span at bounding box center [166, 228] width 20 height 20
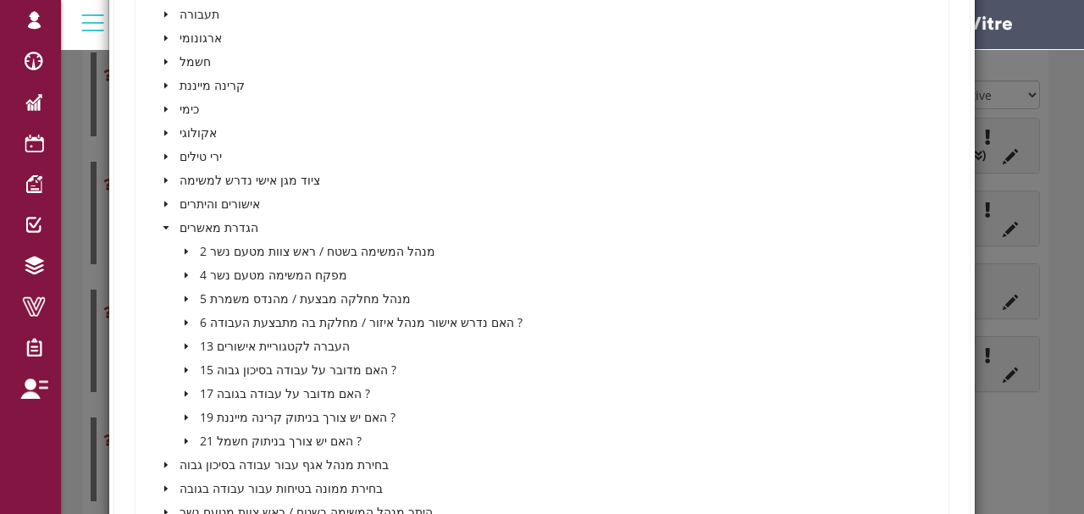
click at [193, 390] on span at bounding box center [186, 394] width 20 height 20
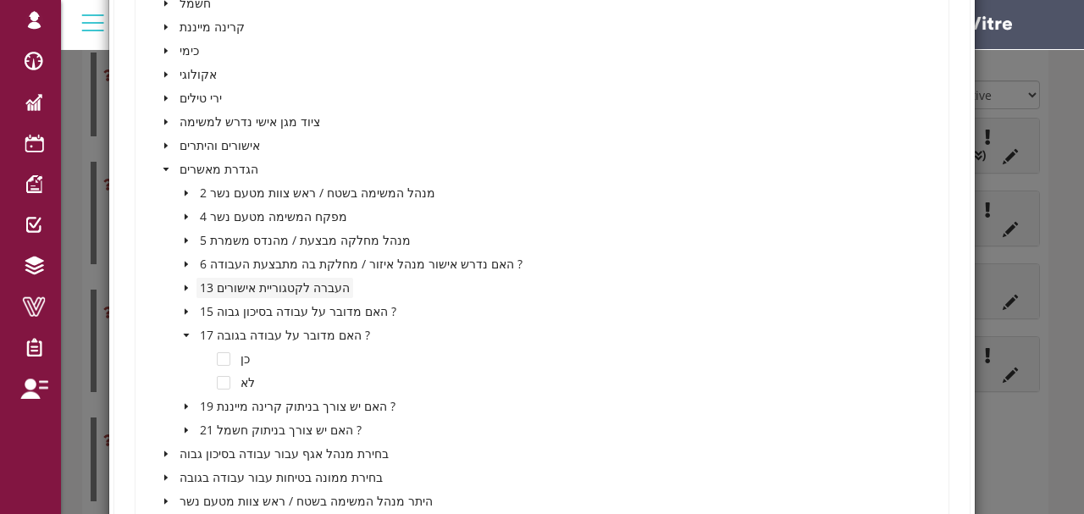
scroll to position [3866, 0]
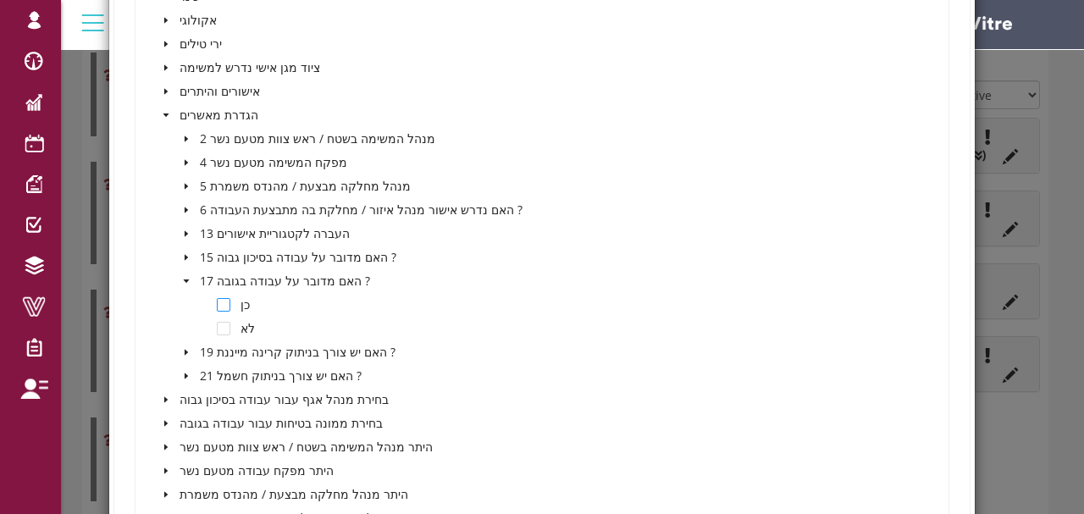
click at [219, 298] on span at bounding box center [224, 305] width 14 height 14
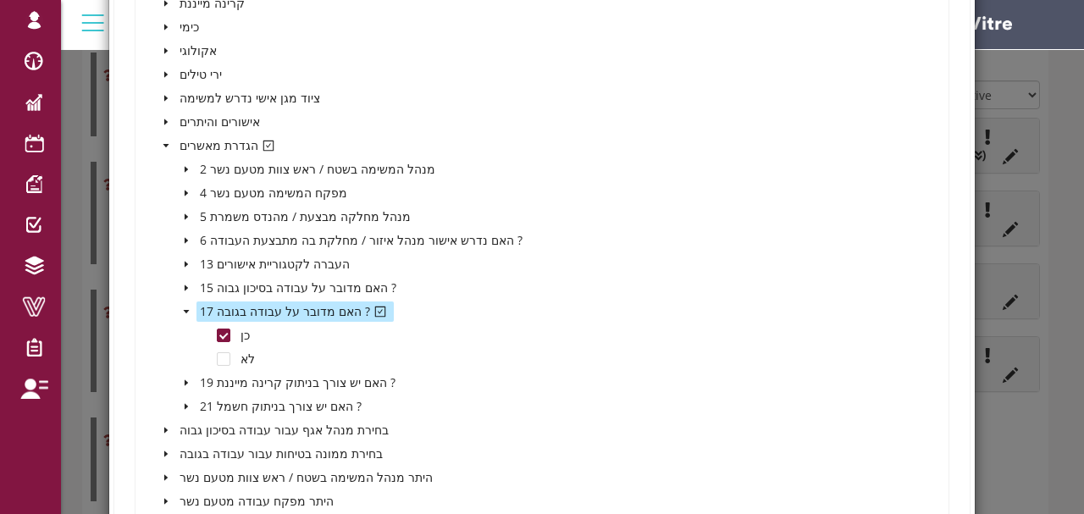
scroll to position [875, 0]
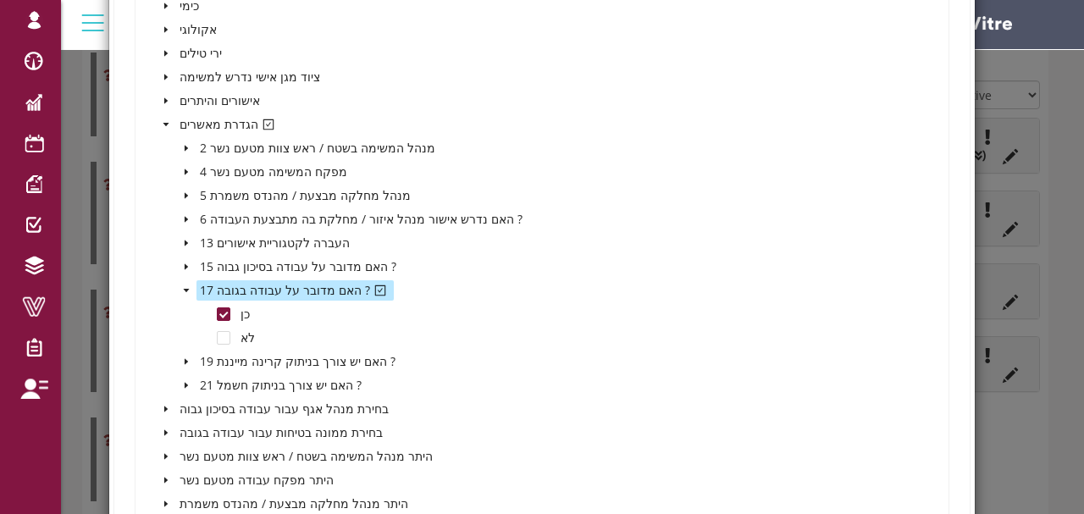
click at [184, 290] on icon "caret-down" at bounding box center [187, 290] width 6 height 3
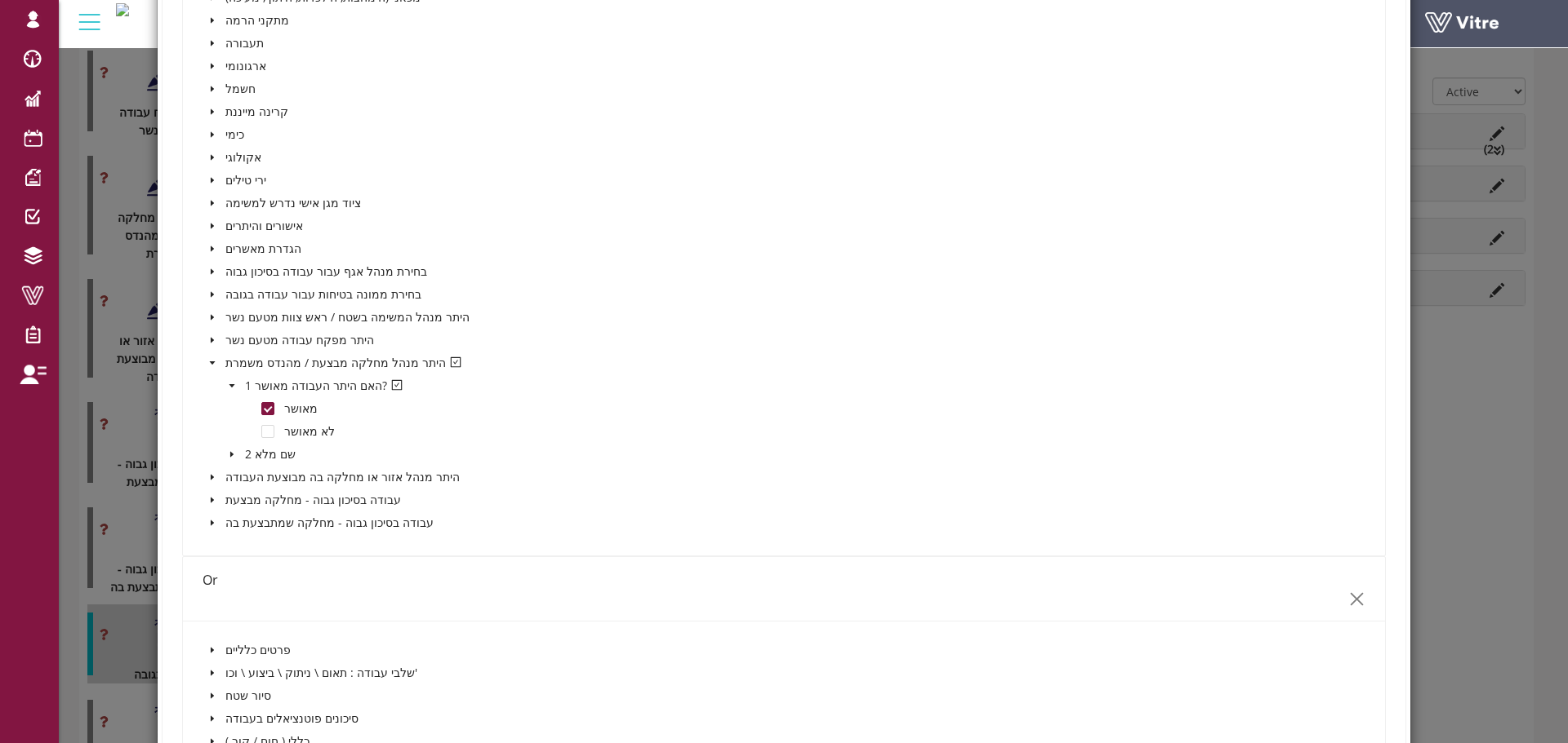
scroll to position [1795, 0]
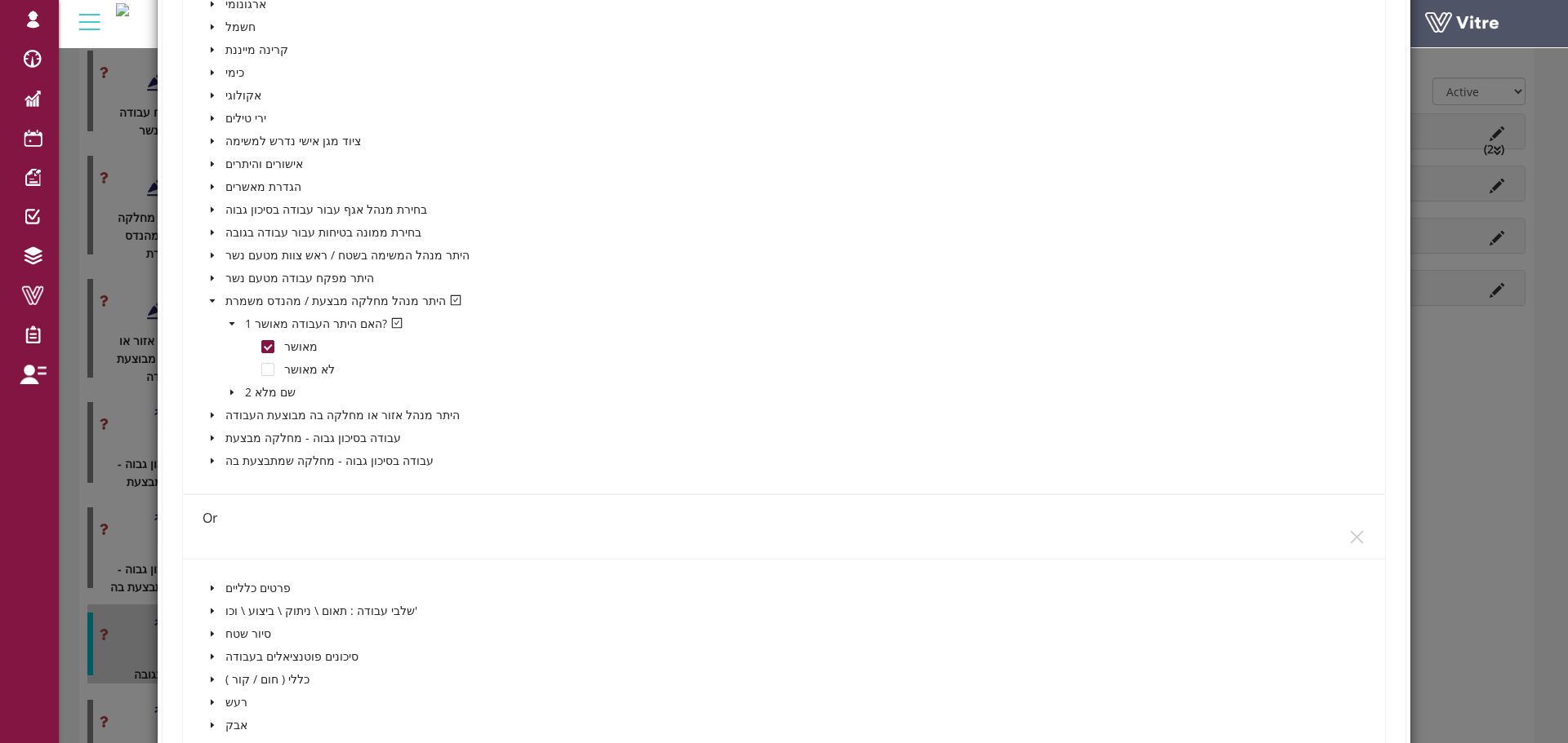
click at [1357, 536] on div "Or" at bounding box center [784, 528] width 1202 height 66
click at [1351, 536] on icon "close" at bounding box center [1357, 538] width 17 height 17
click at [1349, 536] on icon "close" at bounding box center [1357, 538] width 17 height 17
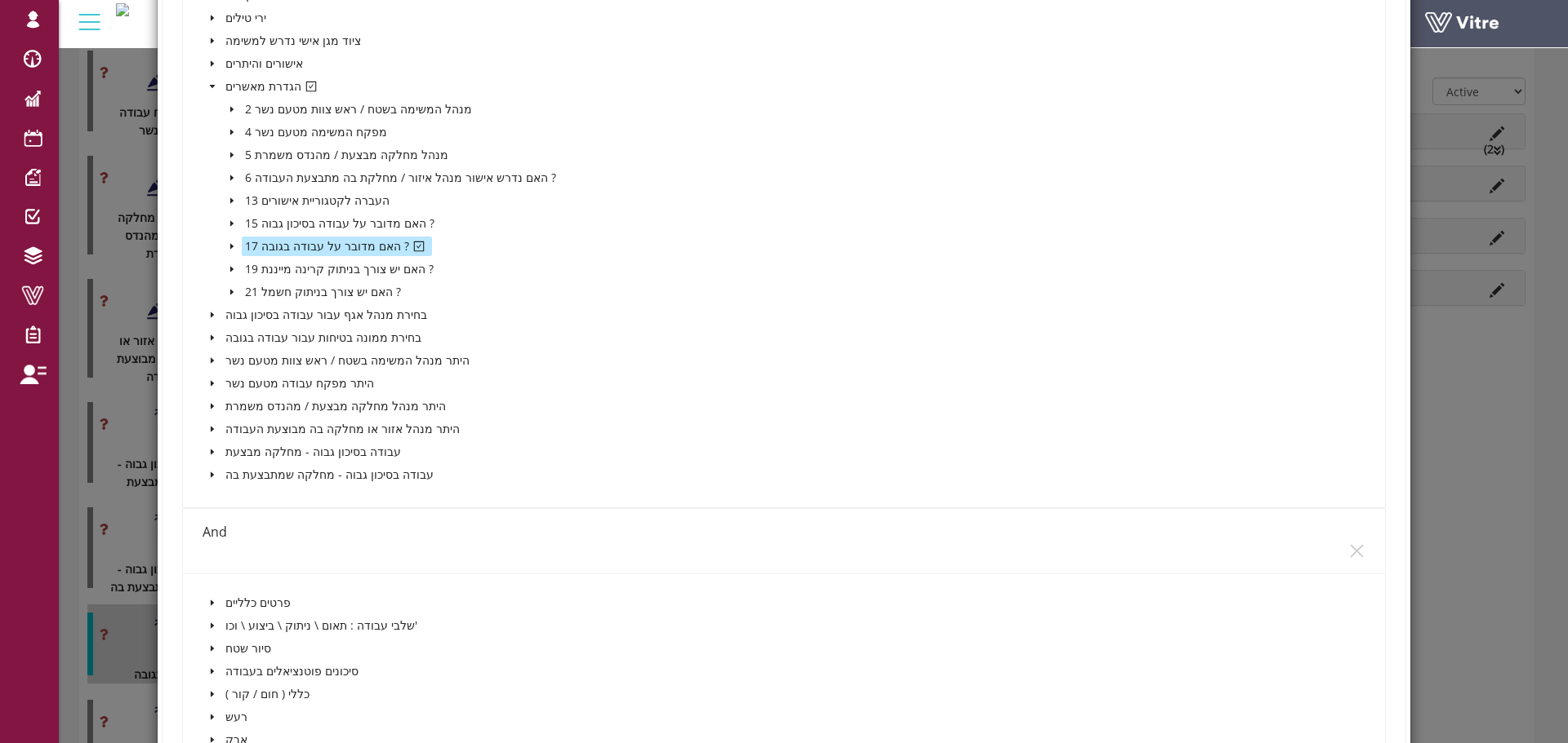
scroll to position [816, 0]
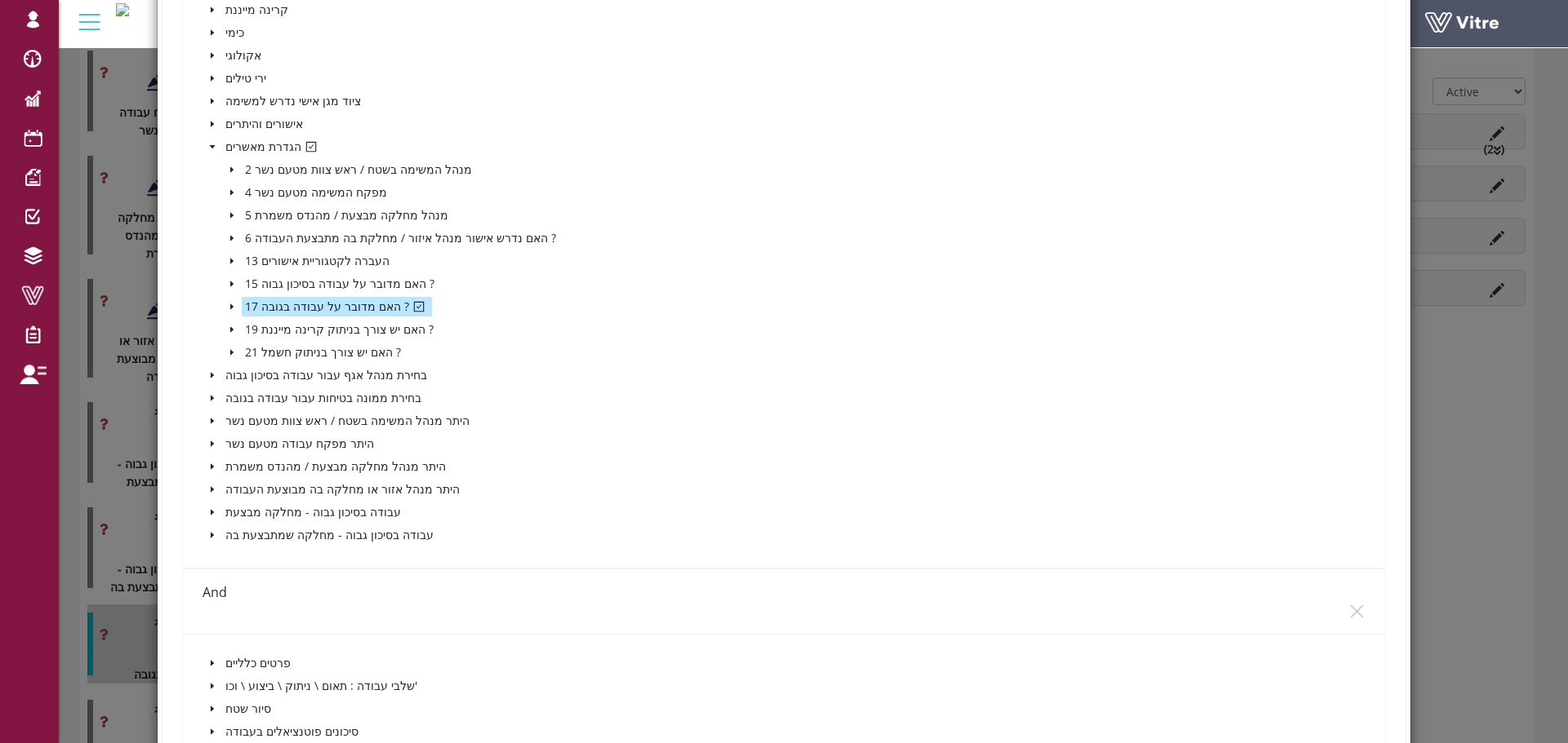
click at [1348, 607] on icon "close" at bounding box center [1357, 612] width 17 height 17
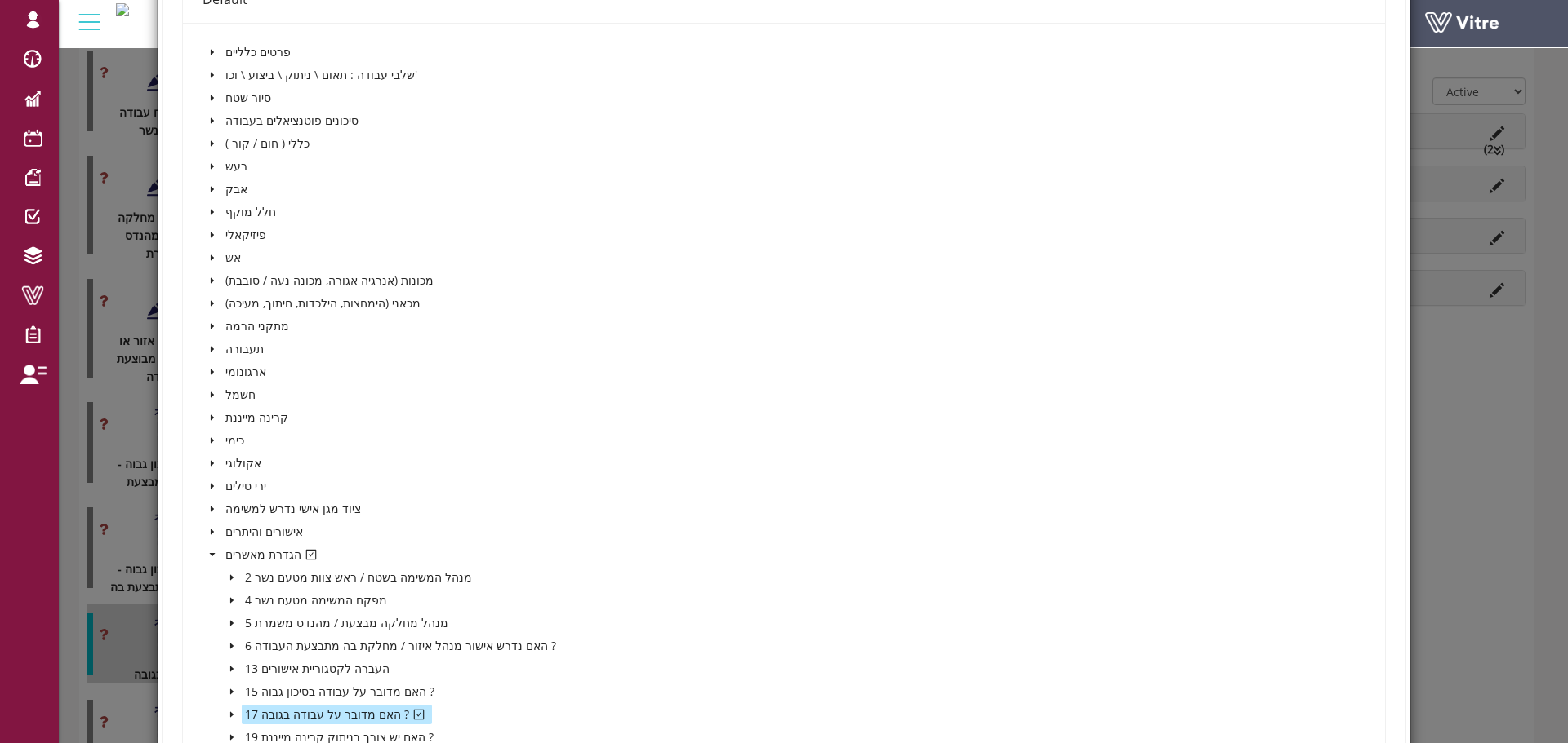
scroll to position [571, 0]
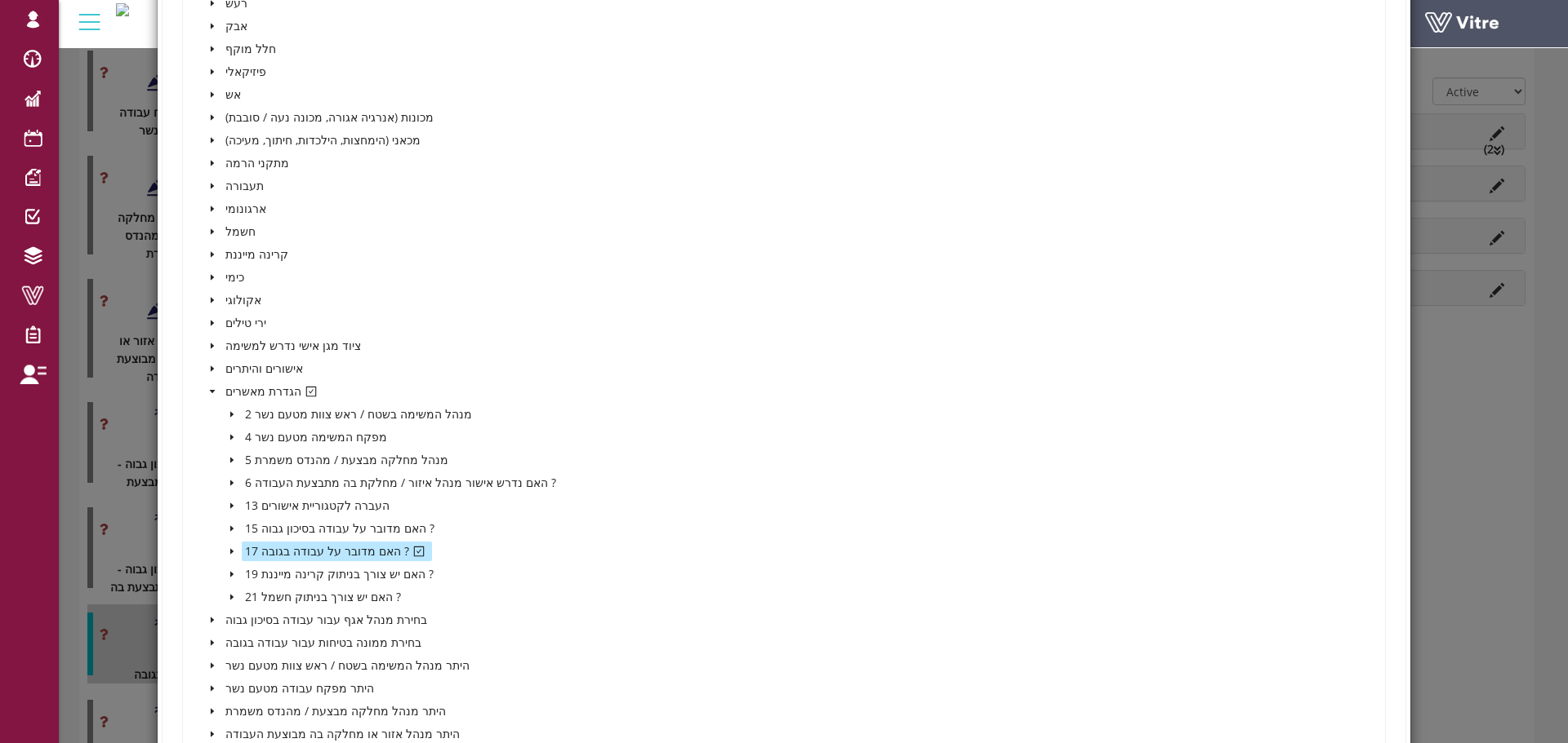
click at [231, 553] on icon "caret-down" at bounding box center [231, 551] width 8 height 8
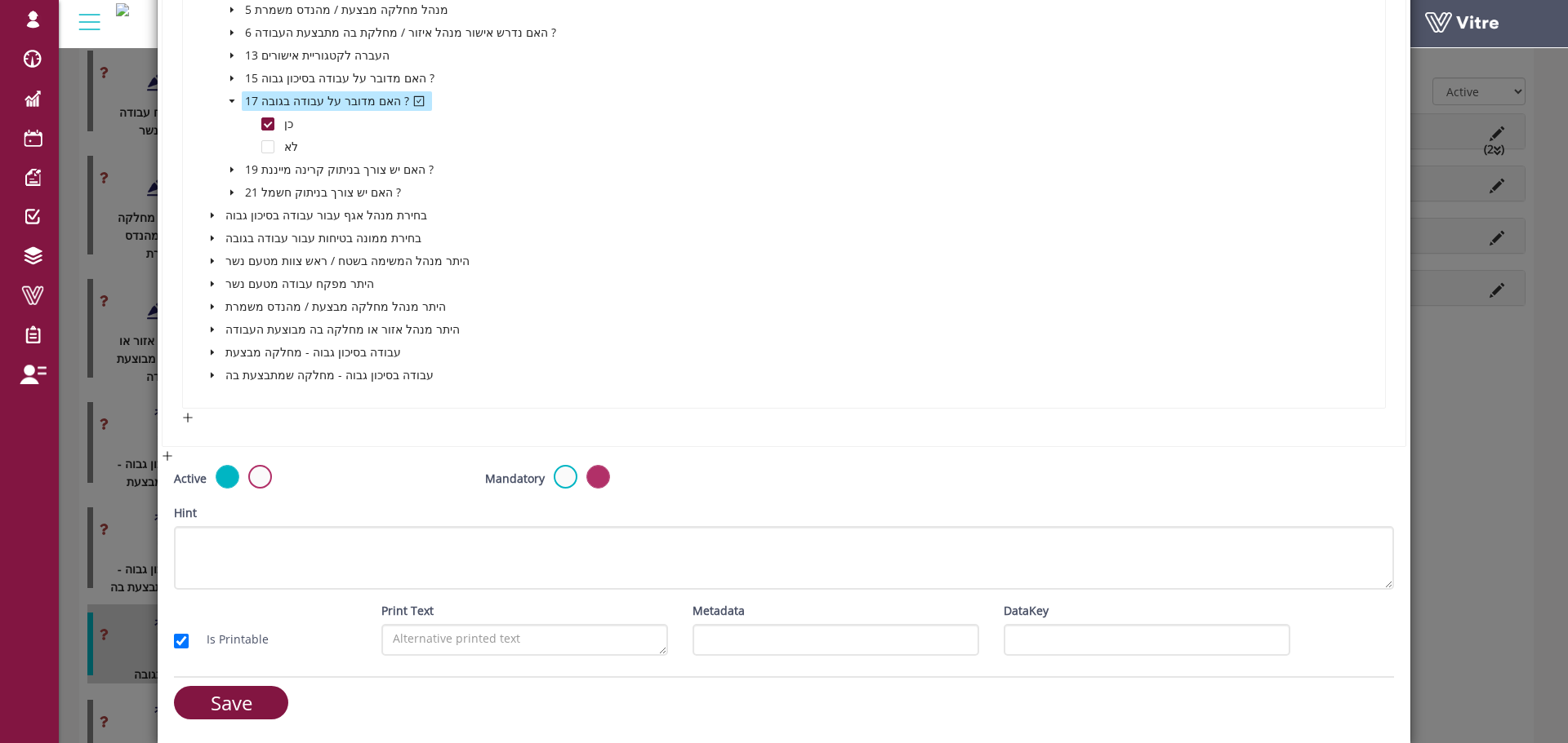
scroll to position [1023, 0]
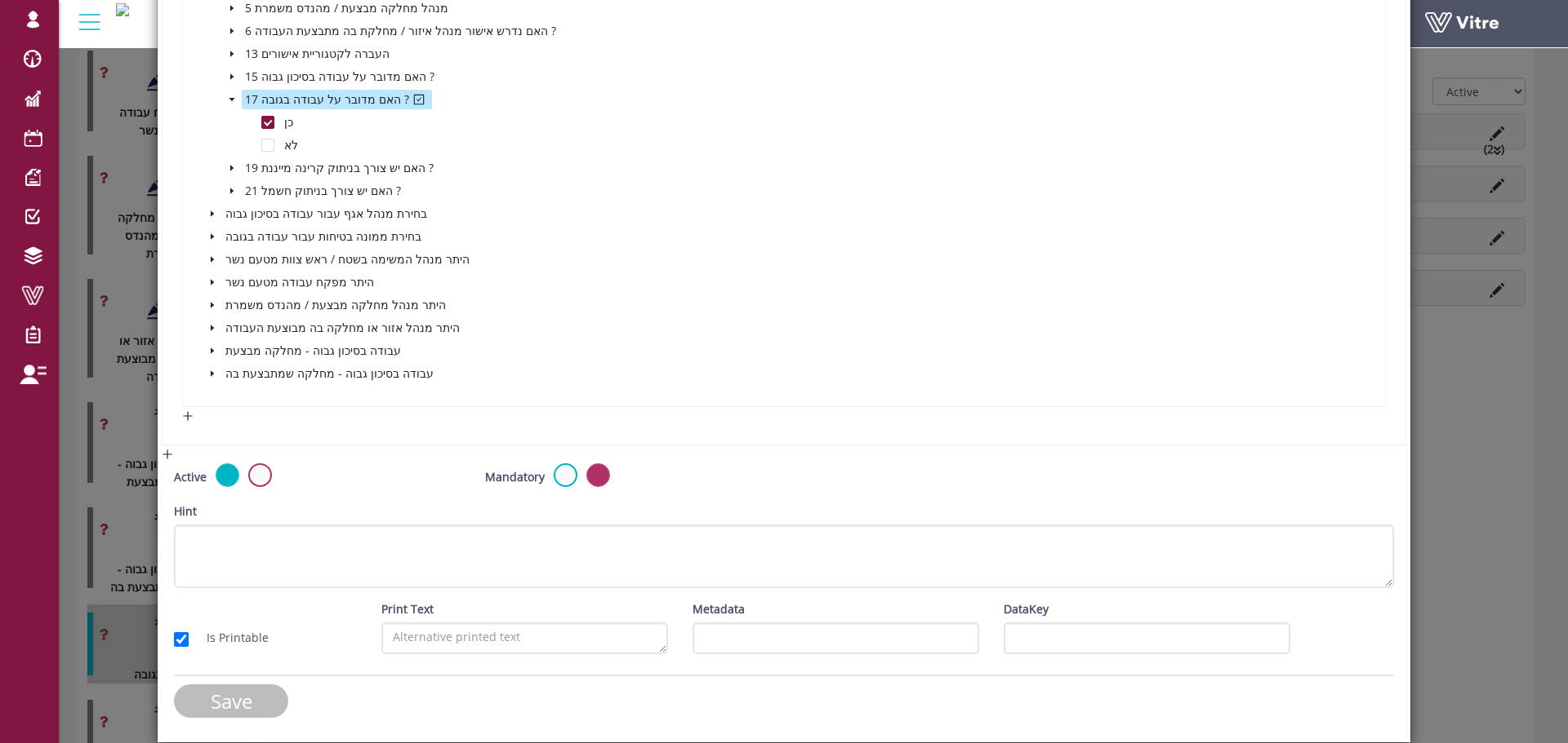
click at [261, 692] on input "Save" at bounding box center [230, 701] width 115 height 34
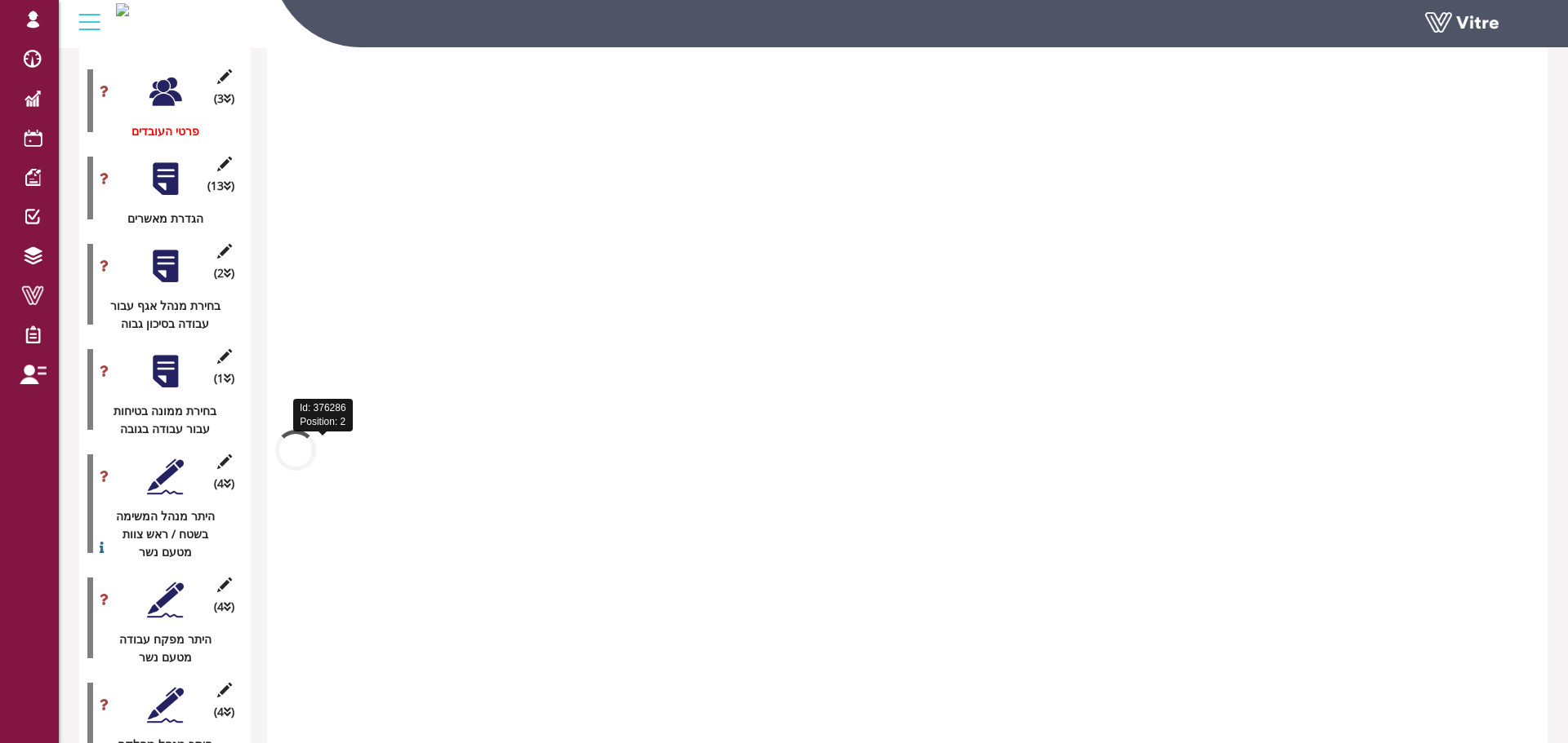
scroll to position [2810, 0]
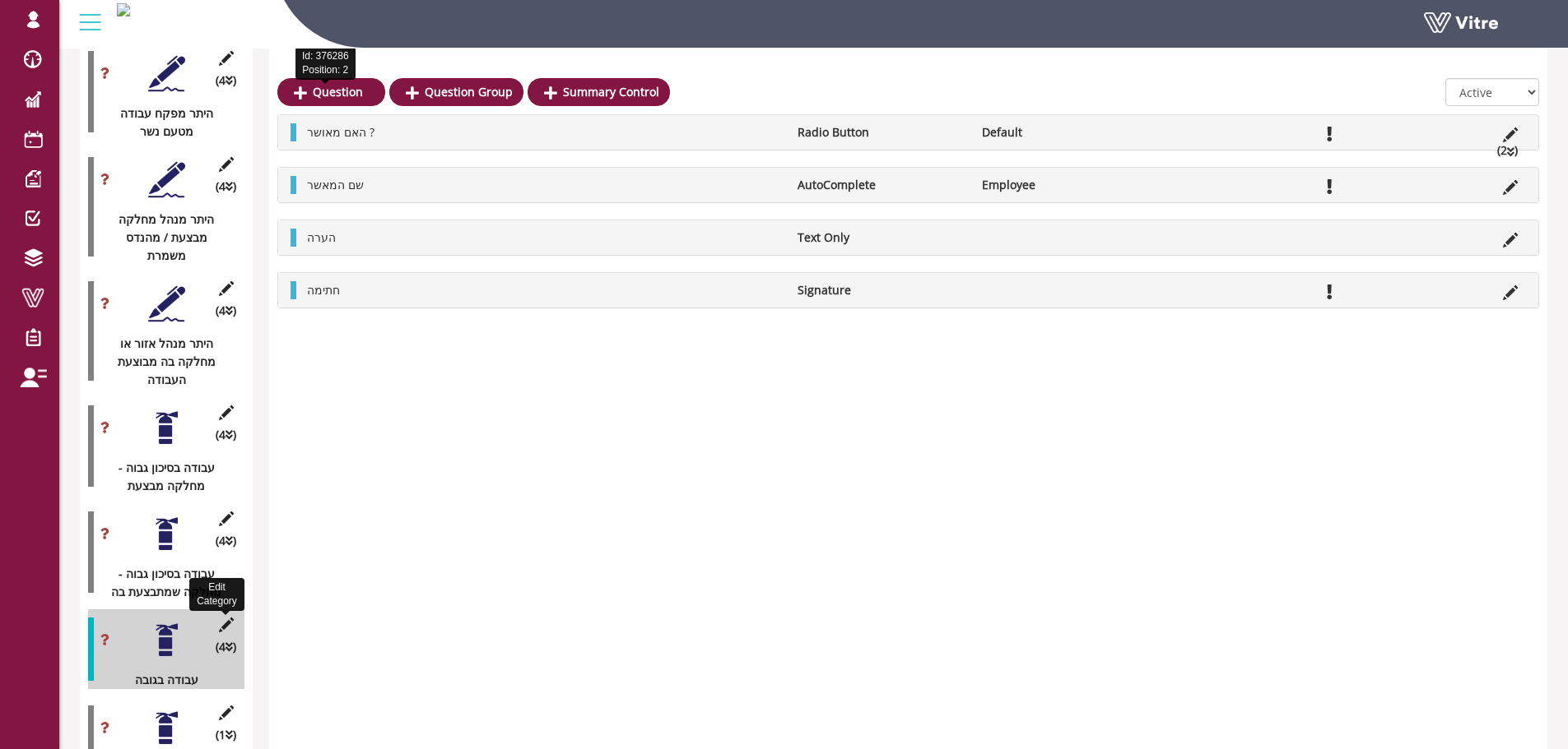
click at [227, 618] on icon at bounding box center [226, 625] width 20 height 15
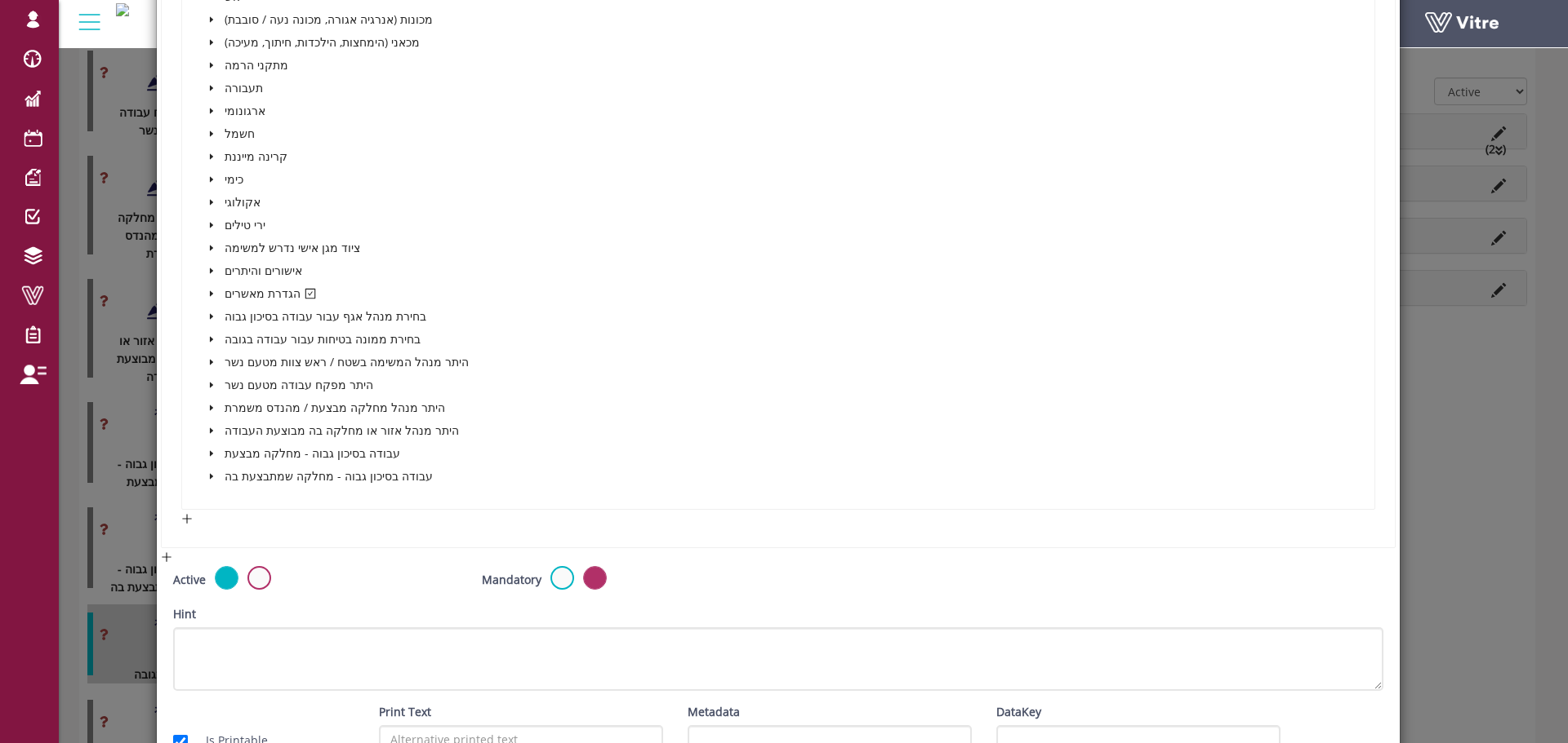
scroll to position [772, 0]
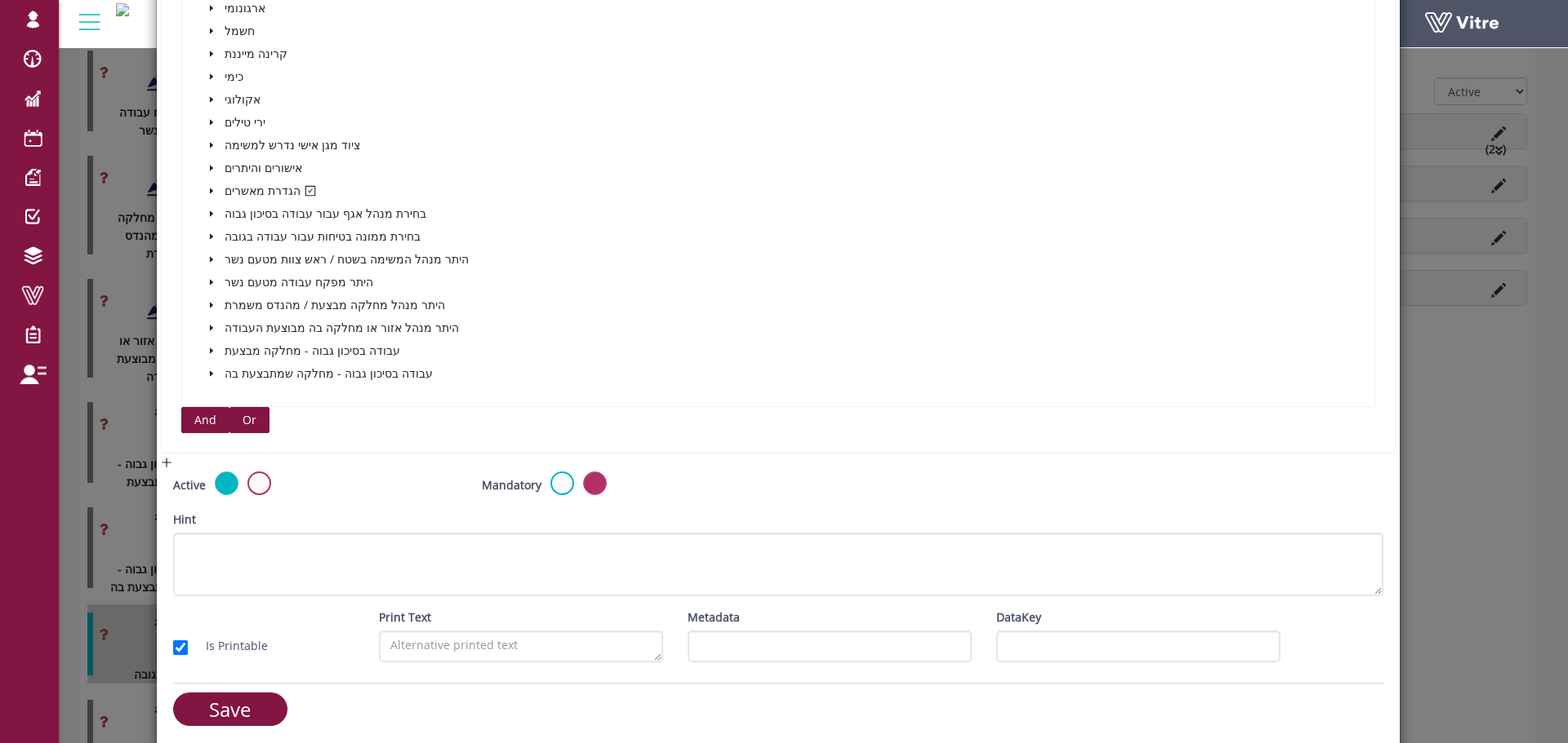
click at [195, 418] on span "And" at bounding box center [205, 420] width 22 height 18
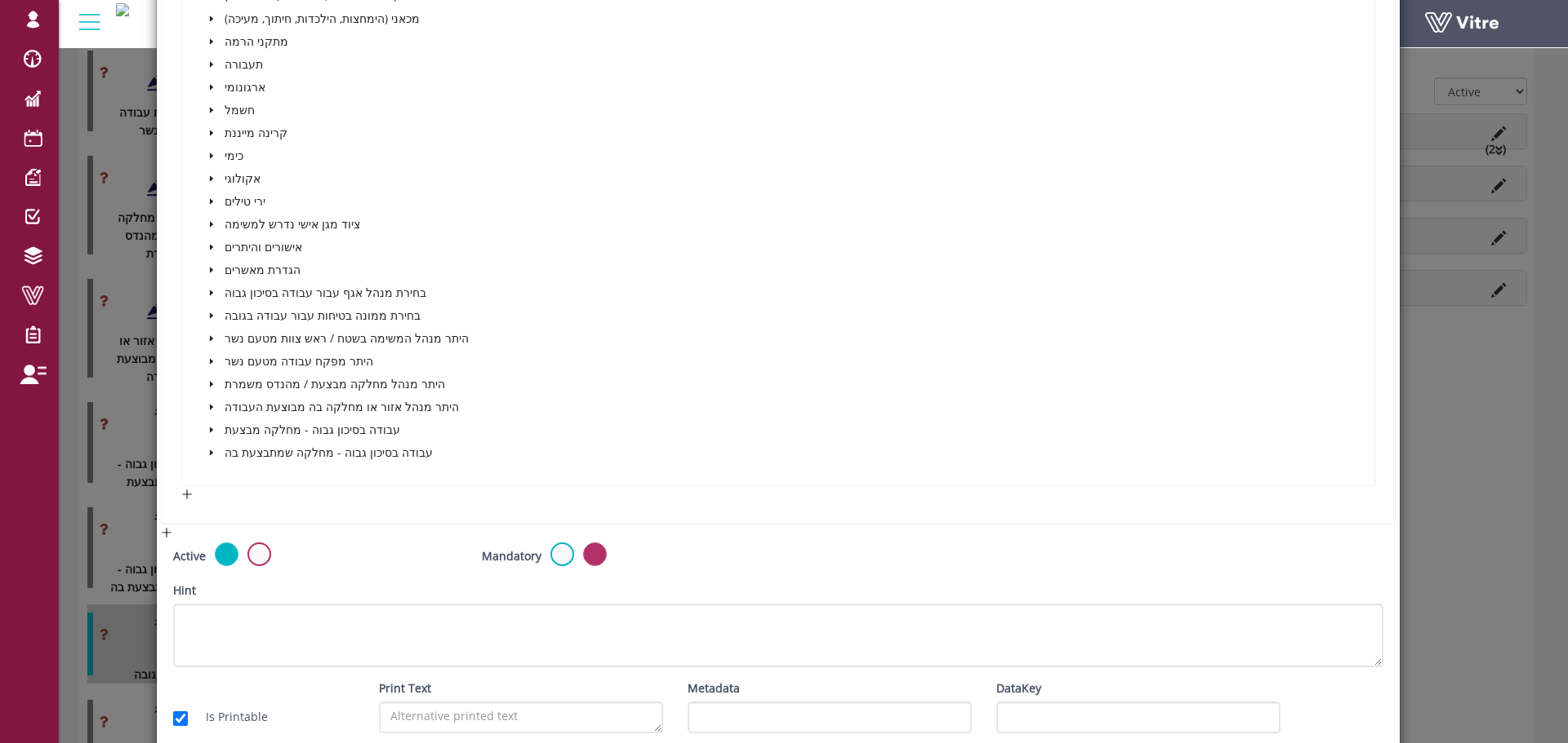
scroll to position [1585, 0]
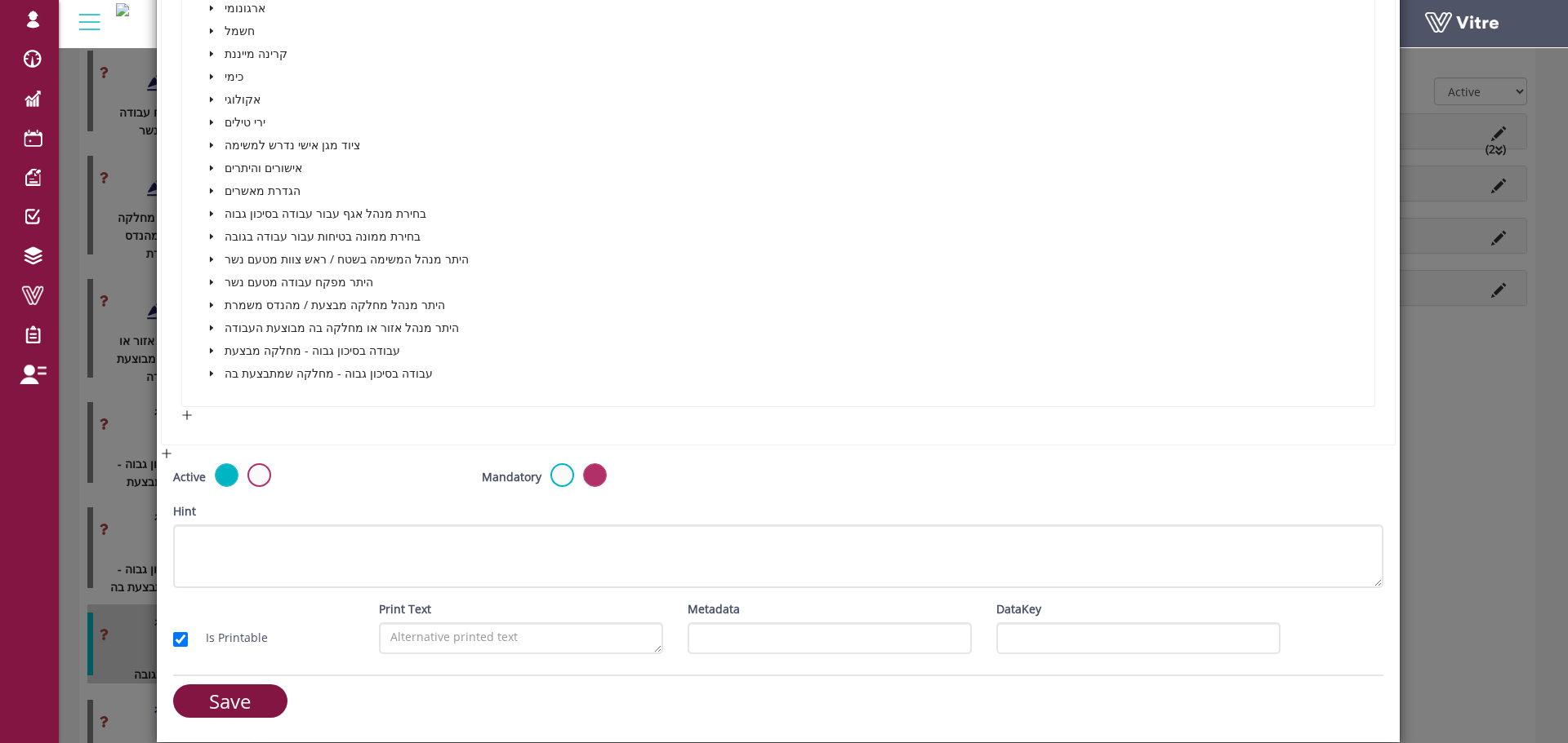
click at [213, 328] on icon "caret-down" at bounding box center [211, 328] width 8 height 8
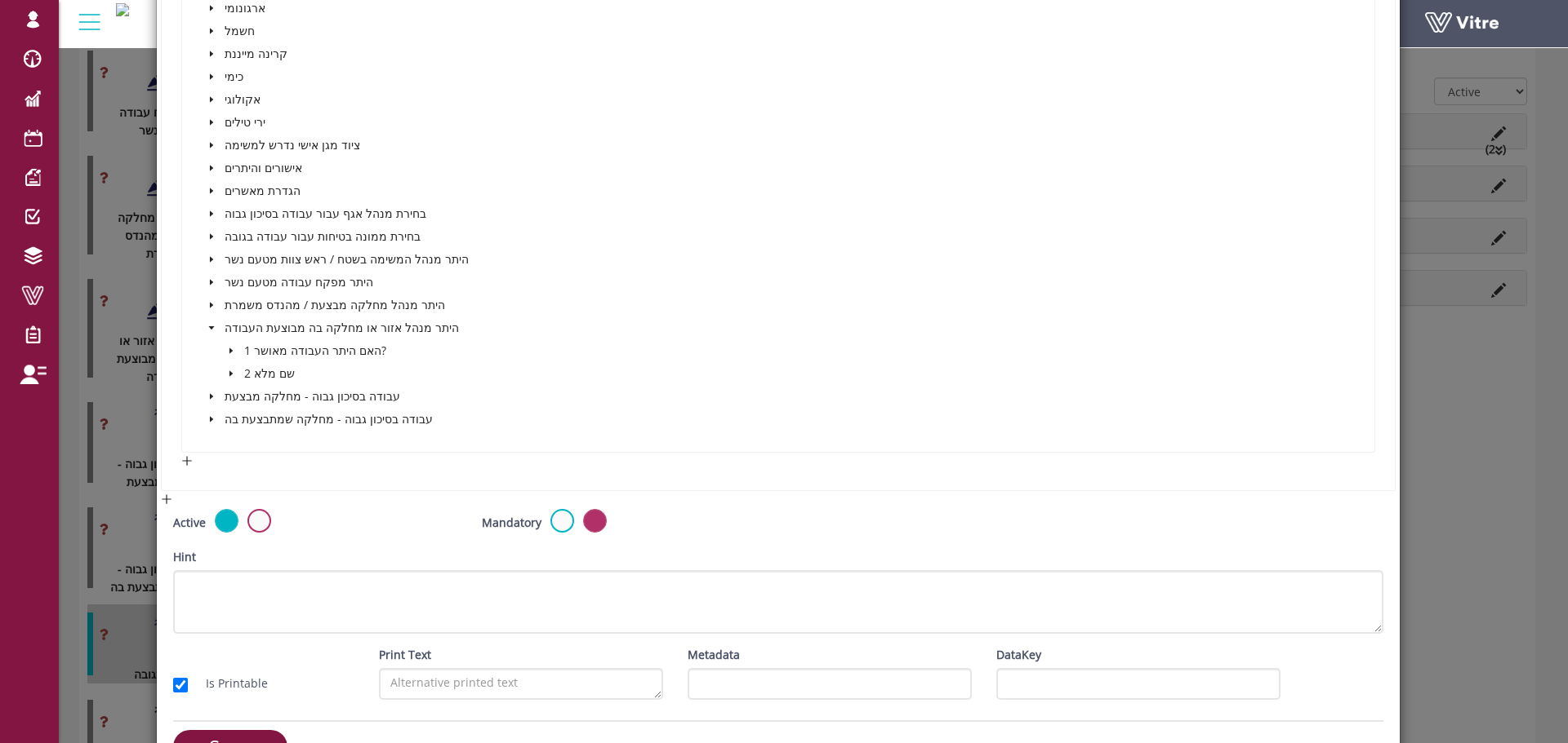
click at [210, 329] on icon "caret-down" at bounding box center [211, 327] width 6 height 3
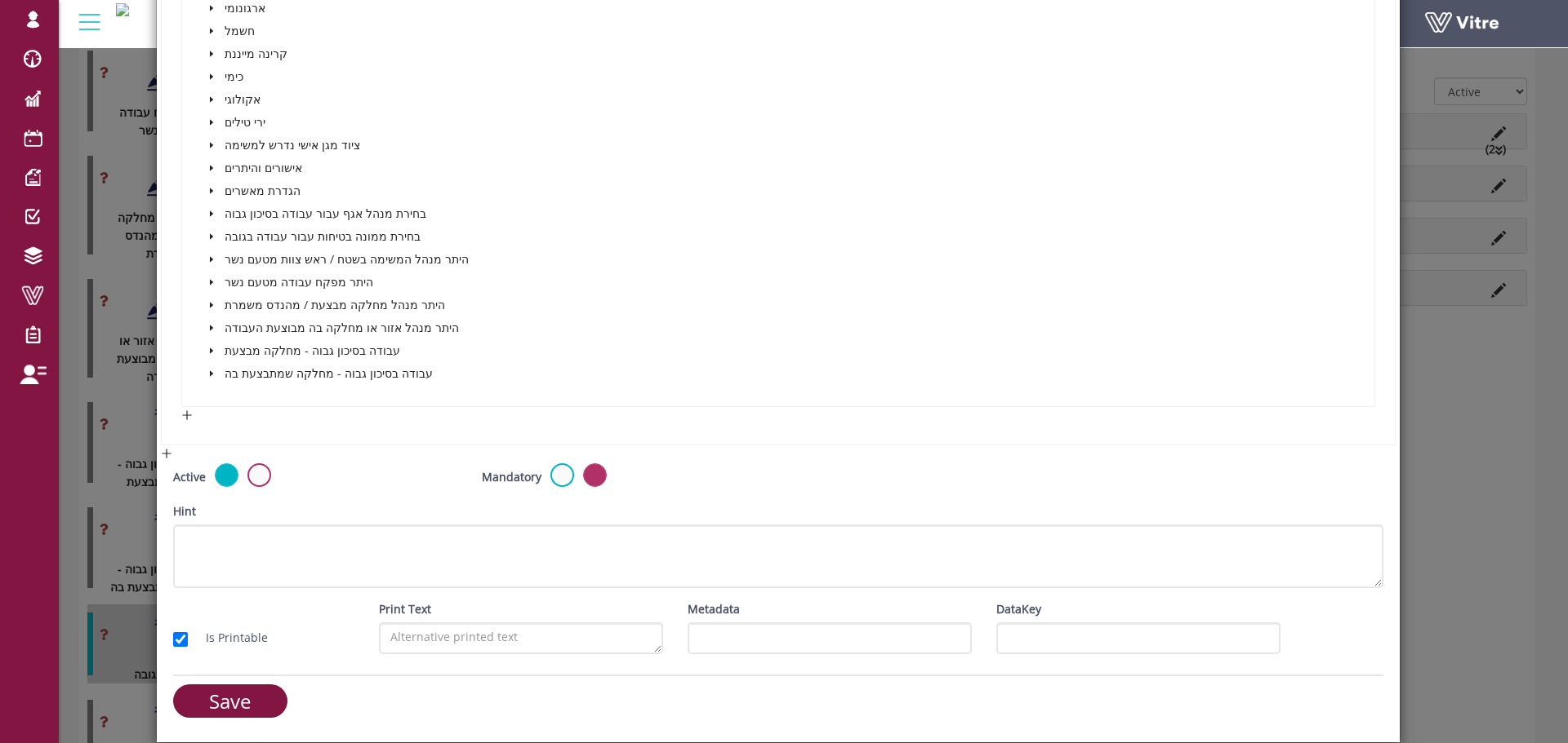
click at [209, 306] on icon "caret-down" at bounding box center [210, 305] width 3 height 6
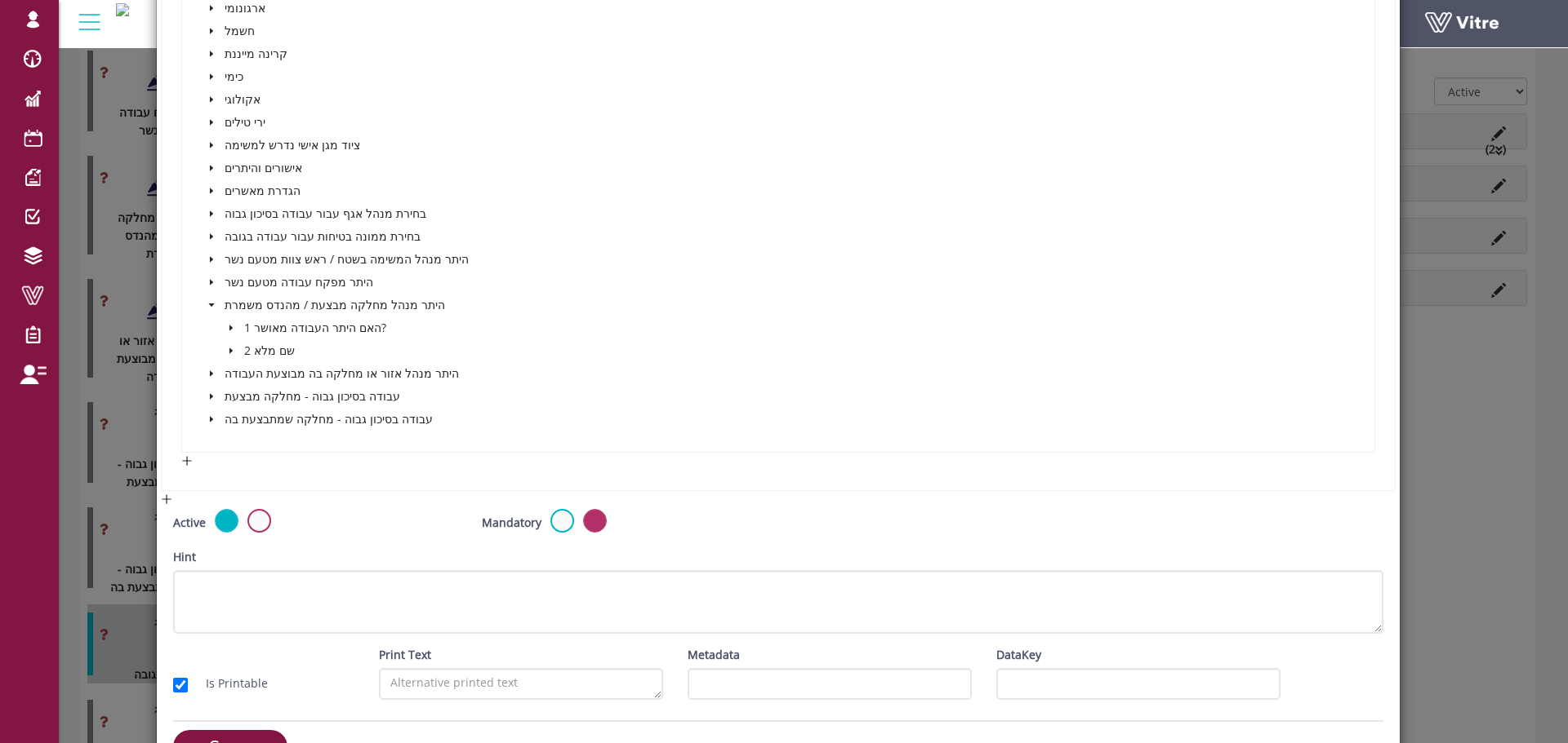
click at [230, 325] on icon "caret-down" at bounding box center [230, 328] width 8 height 8
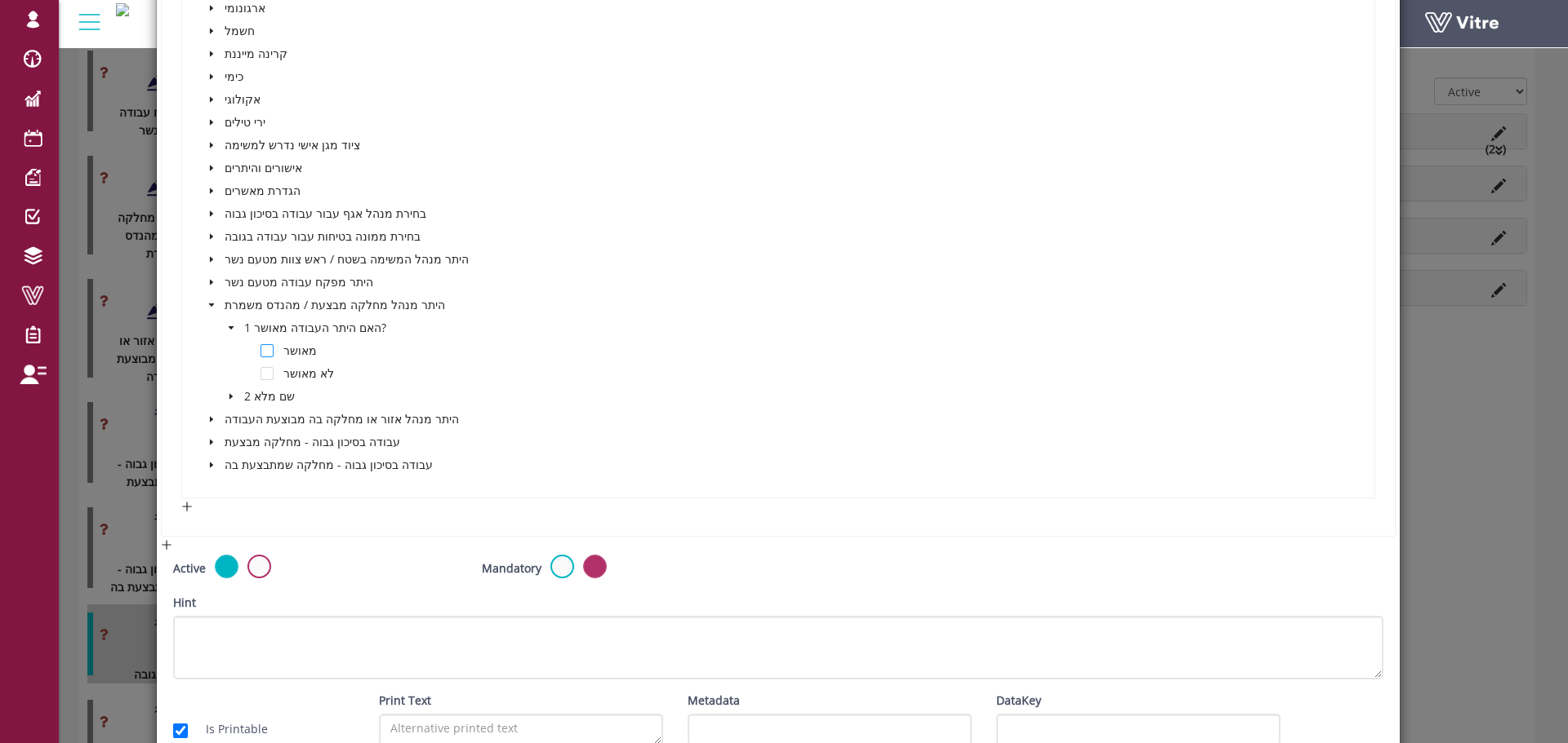
click at [264, 349] on span at bounding box center [267, 351] width 14 height 13
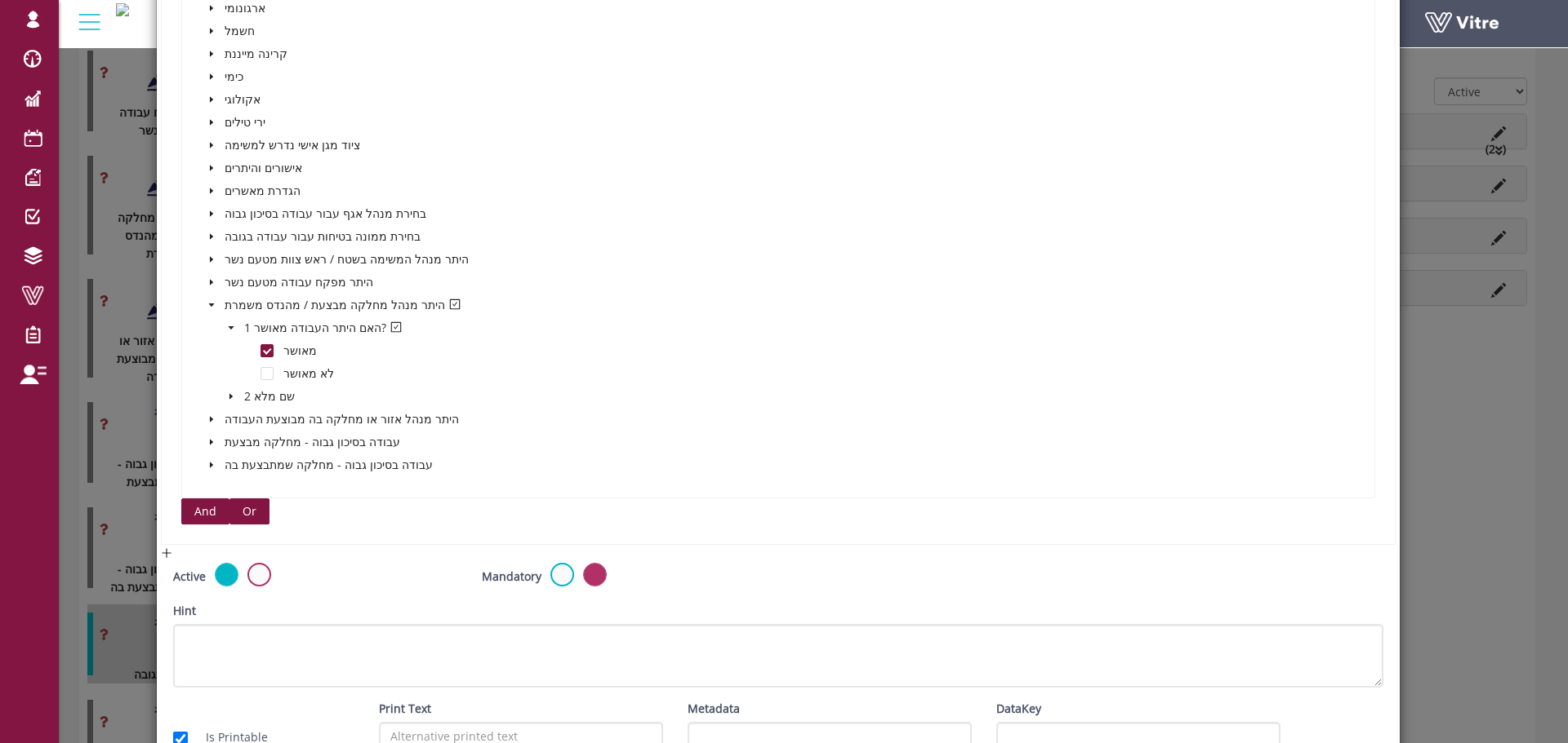
click at [247, 511] on span "Or" at bounding box center [249, 512] width 14 height 18
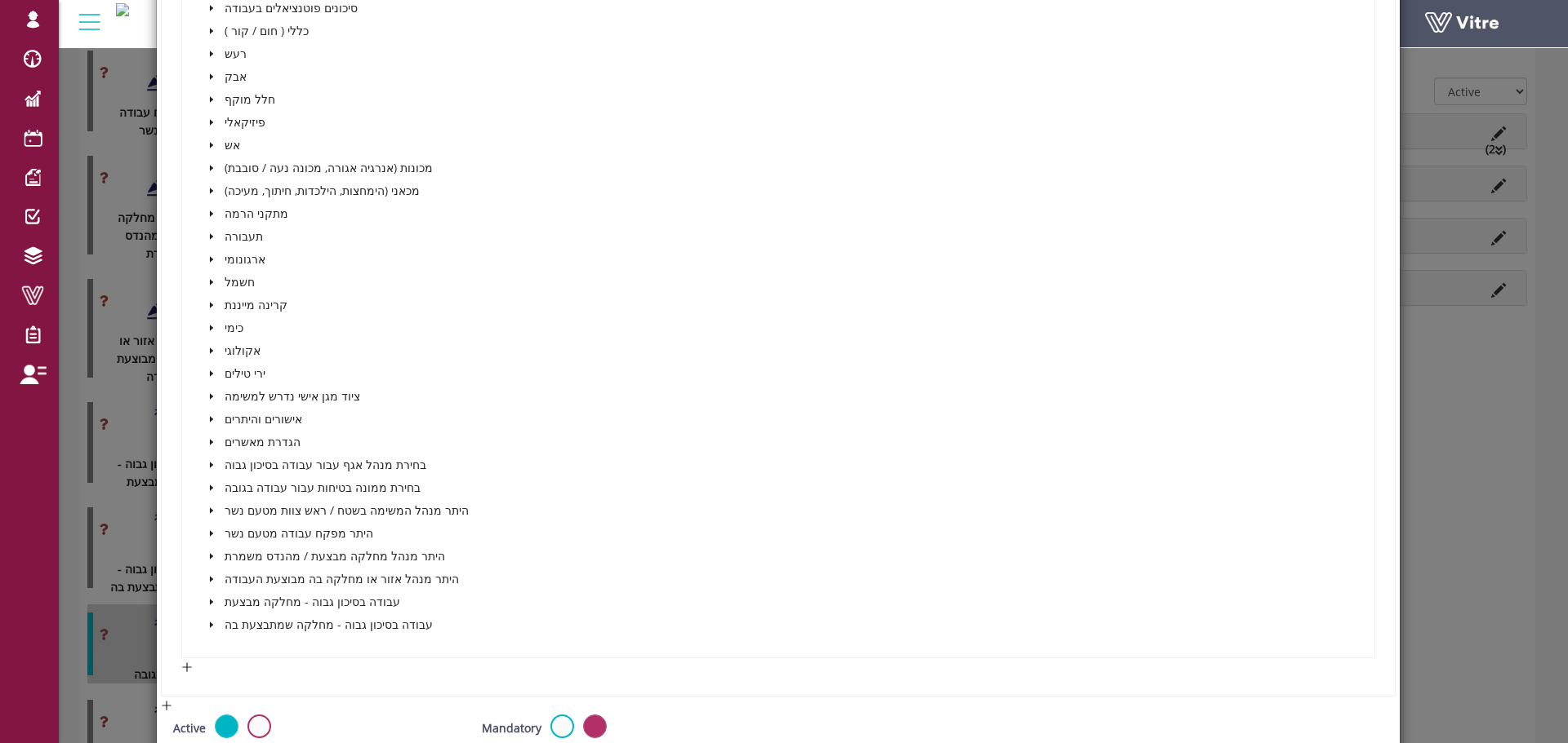
scroll to position [2401, 0]
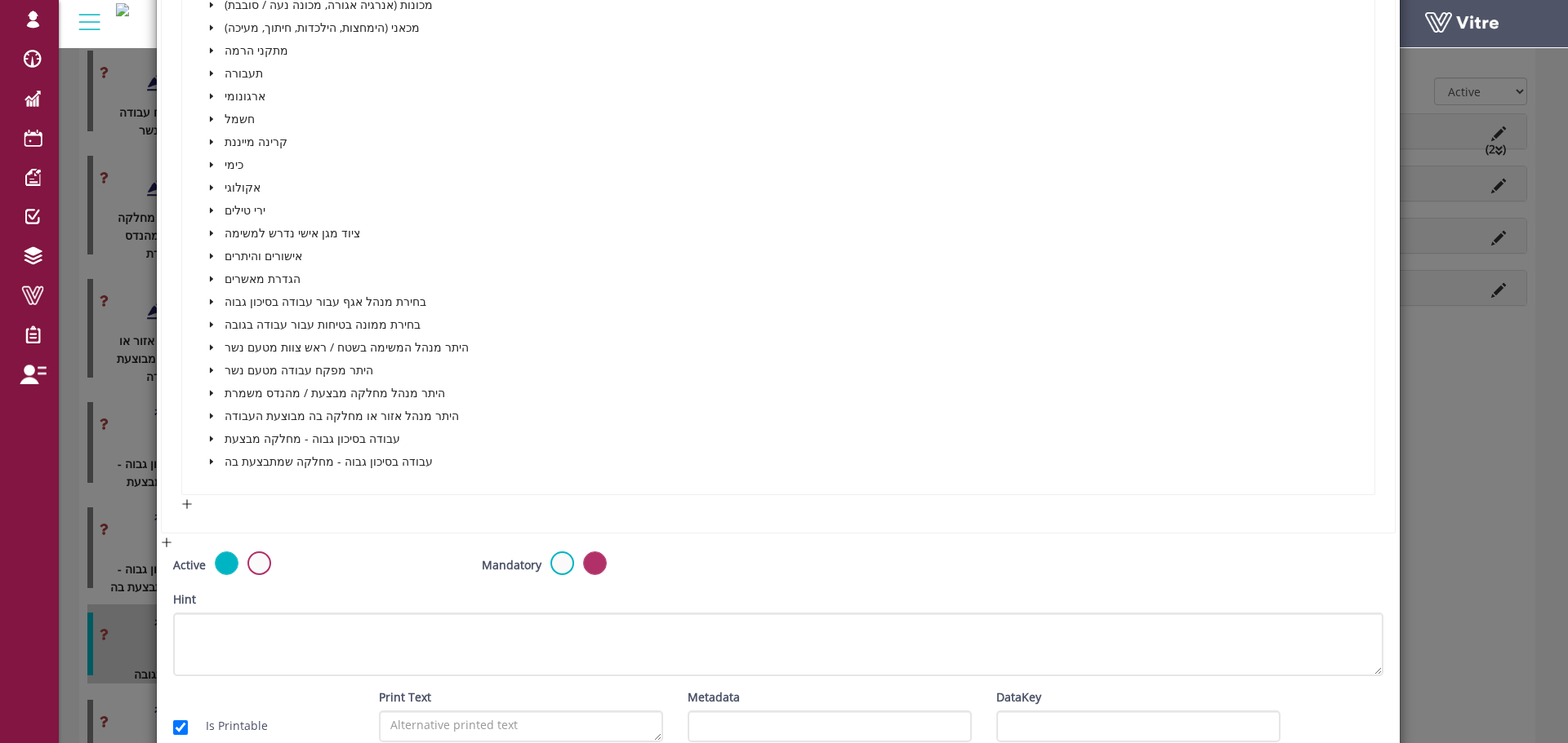
click at [209, 394] on icon "caret-down" at bounding box center [210, 394] width 3 height 6
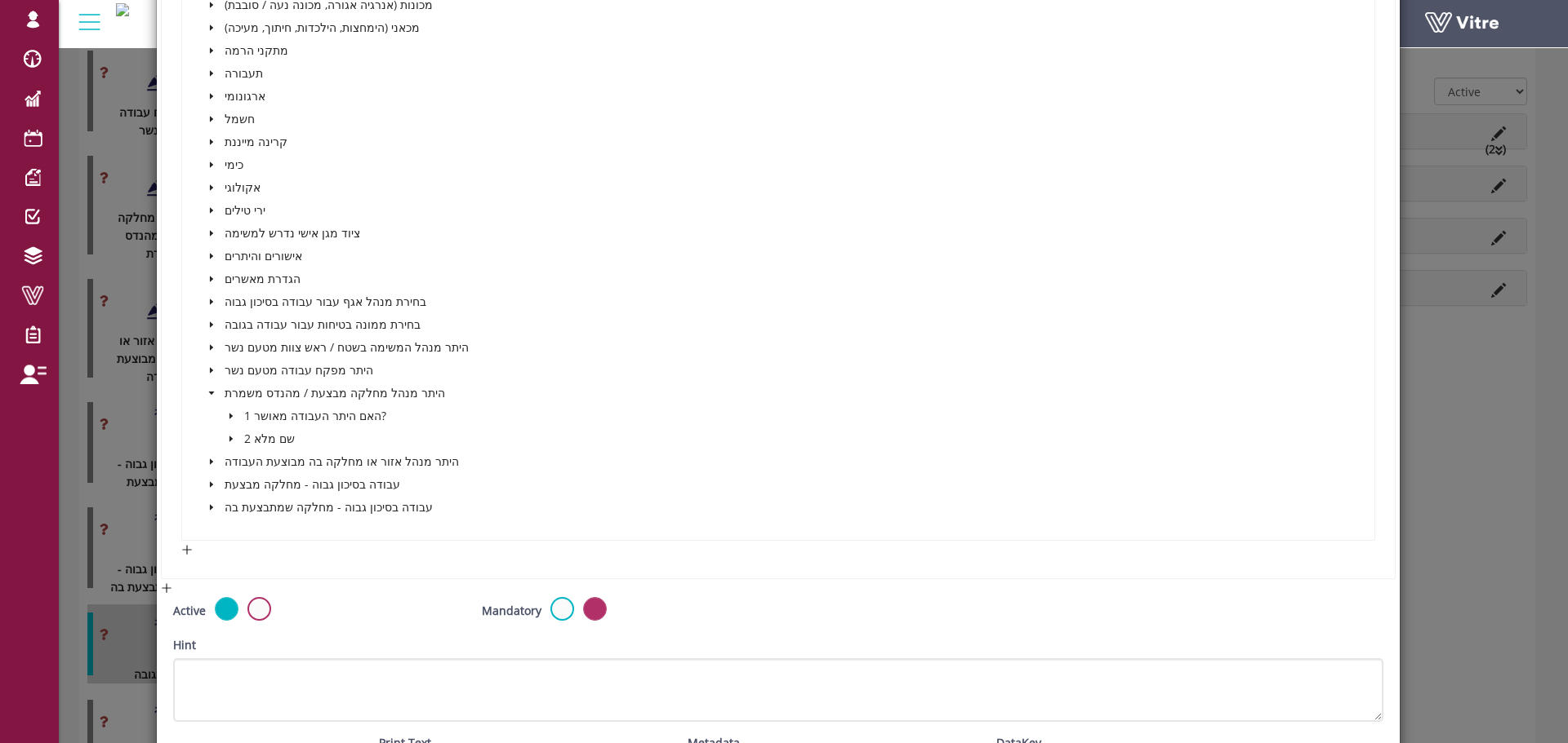
click at [231, 416] on icon "caret-down" at bounding box center [230, 416] width 8 height 8
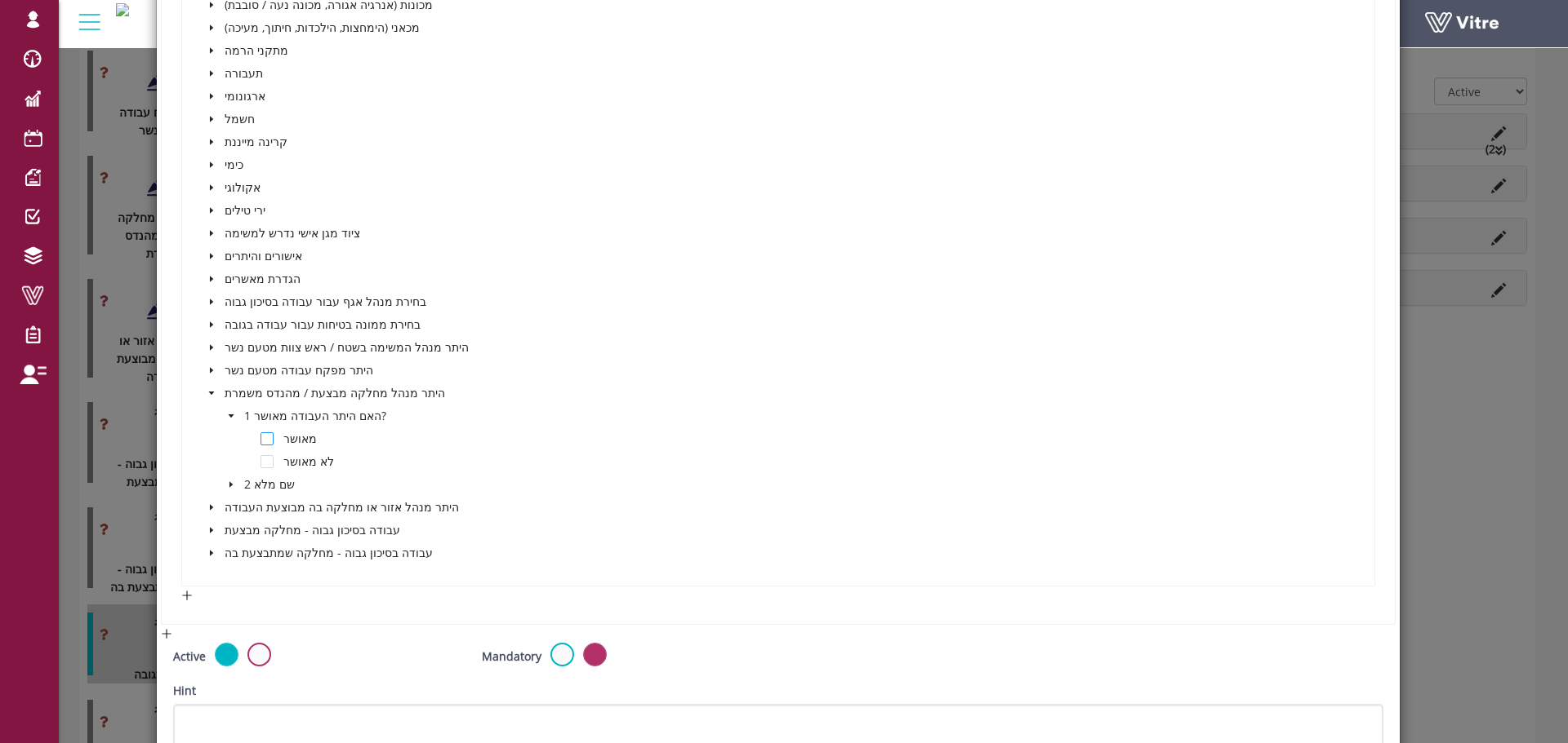
click at [265, 439] on span at bounding box center [267, 439] width 14 height 13
click at [205, 503] on span at bounding box center [211, 508] width 19 height 19
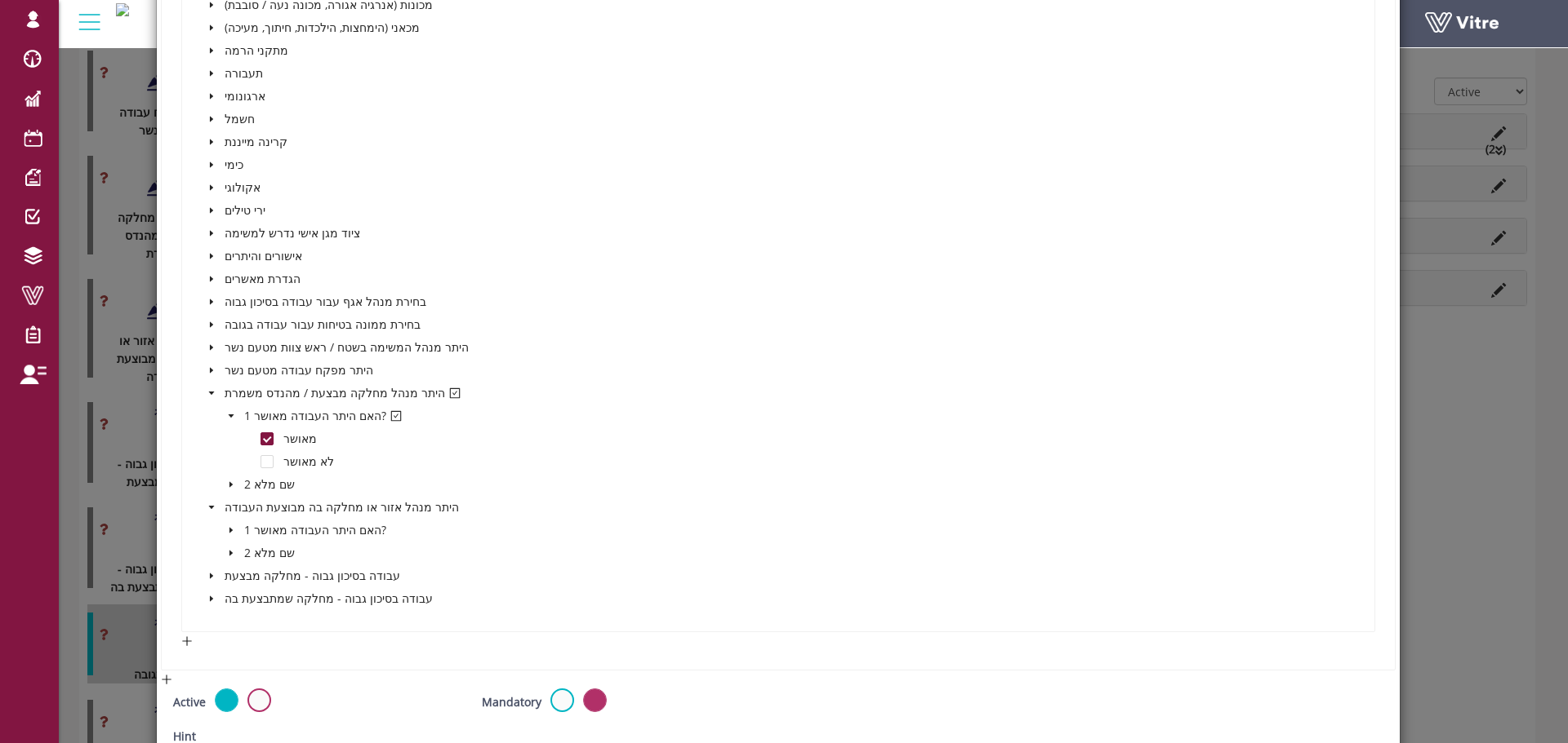
click at [227, 530] on icon "caret-down" at bounding box center [230, 530] width 8 height 8
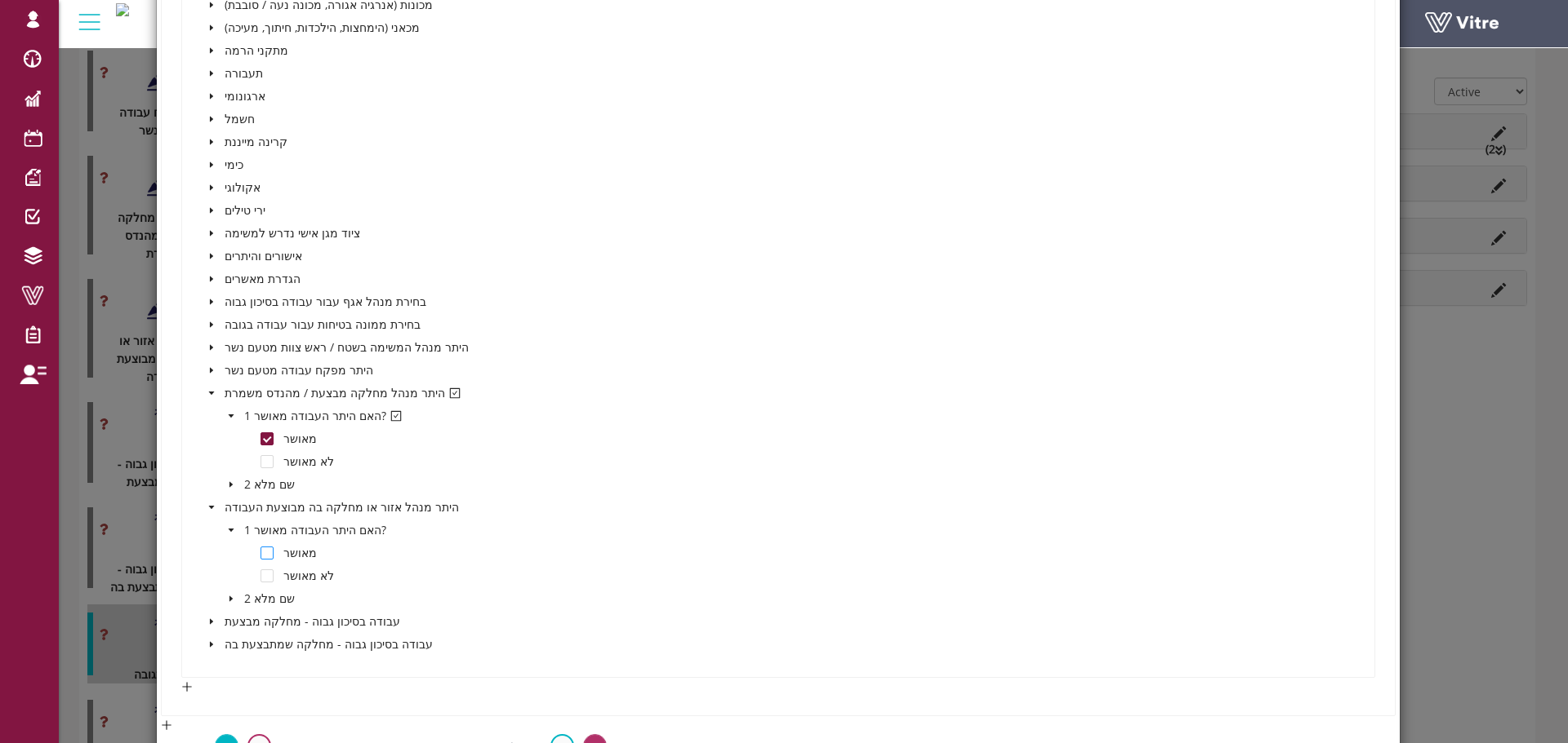
click at [261, 552] on span at bounding box center [267, 553] width 14 height 13
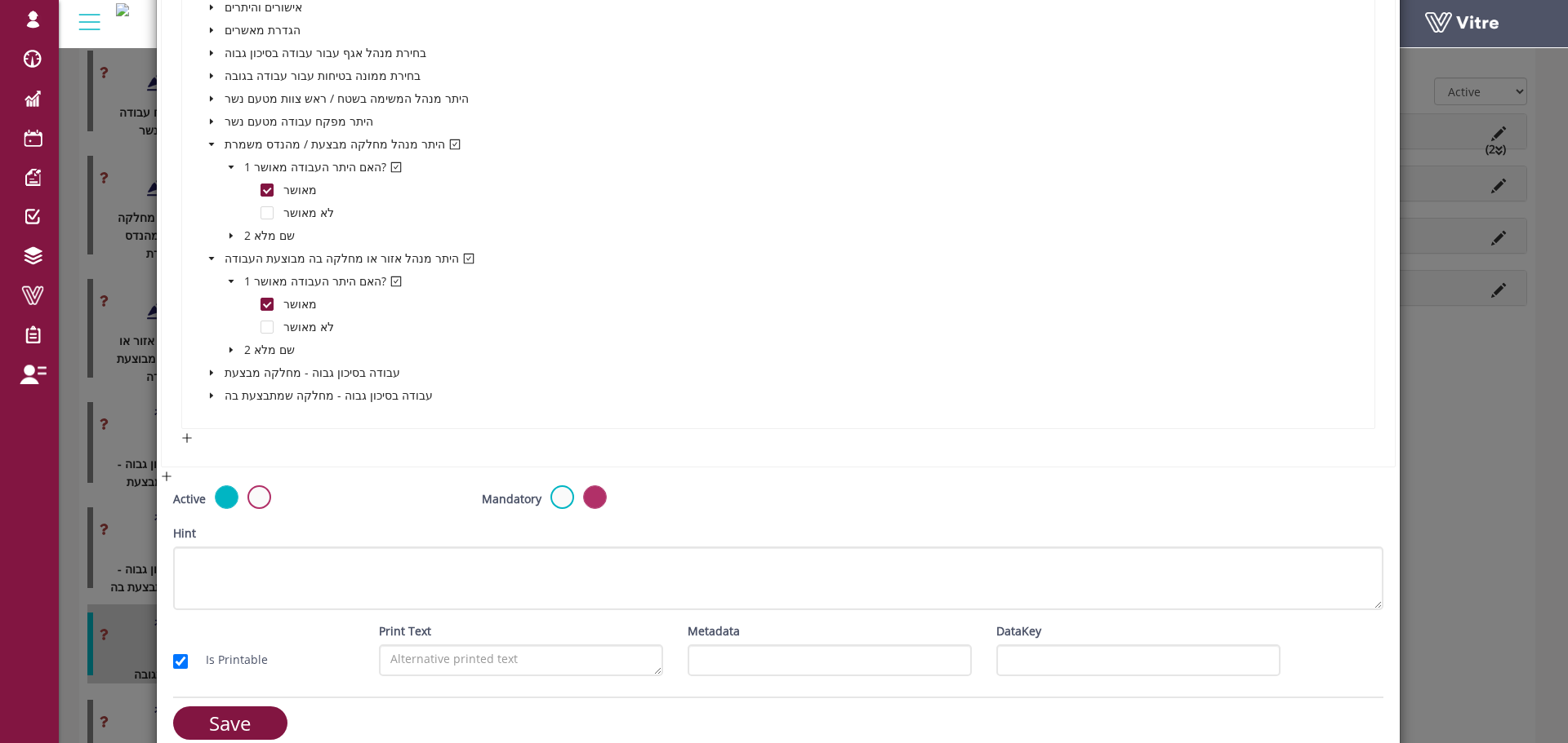
scroll to position [2672, 0]
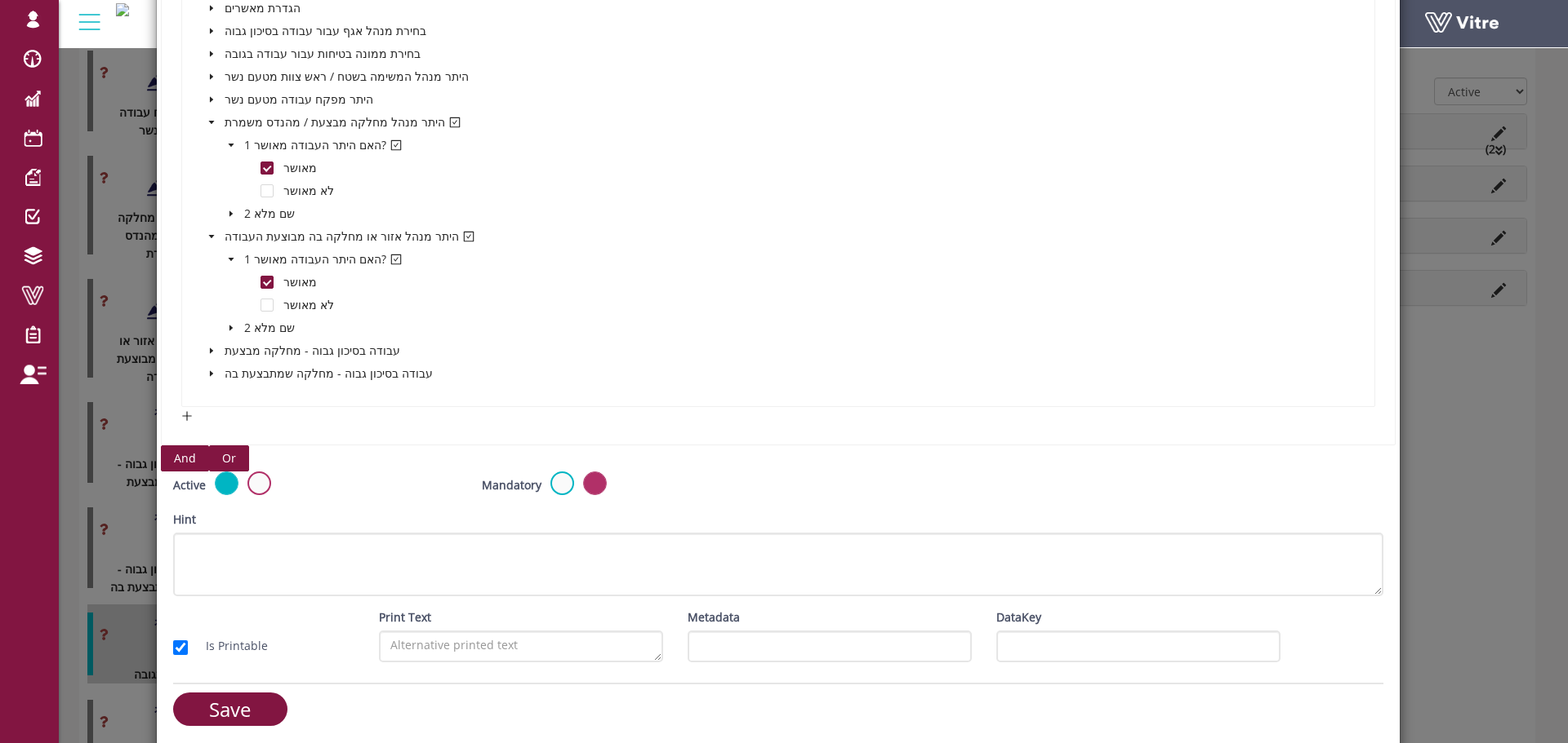
click at [224, 457] on span "Or" at bounding box center [229, 459] width 14 height 18
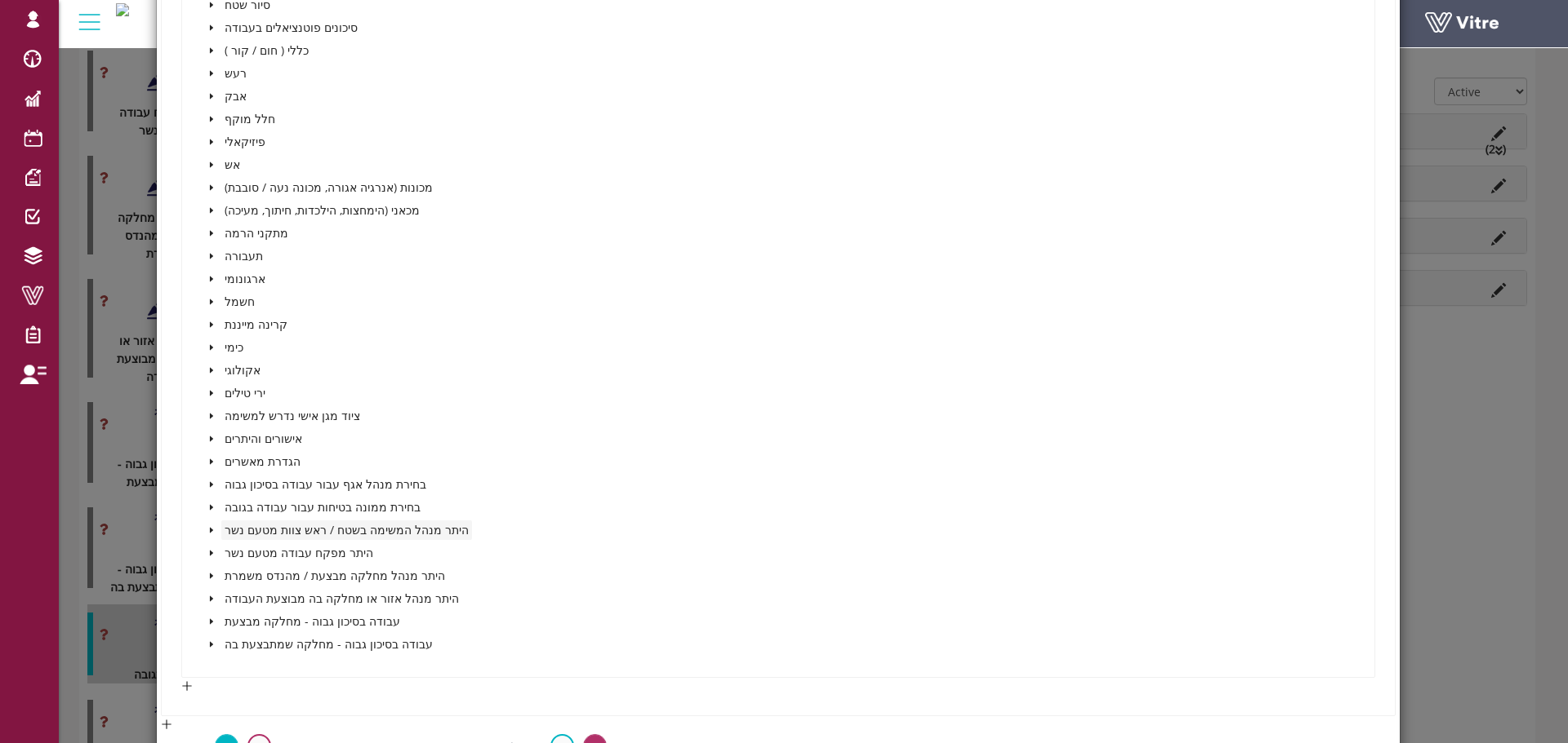
scroll to position [3489, 0]
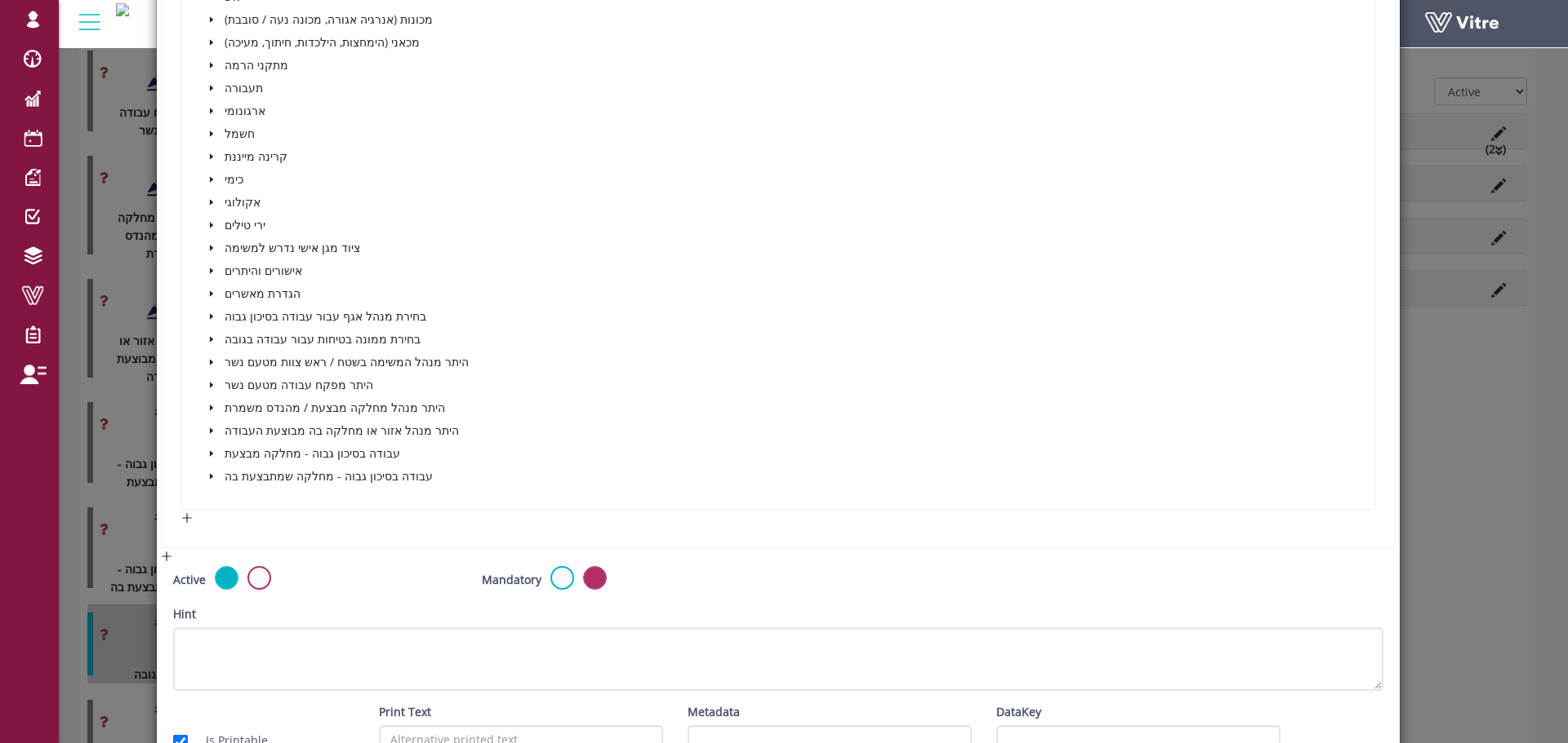
click at [207, 410] on icon "caret-down" at bounding box center [211, 408] width 8 height 8
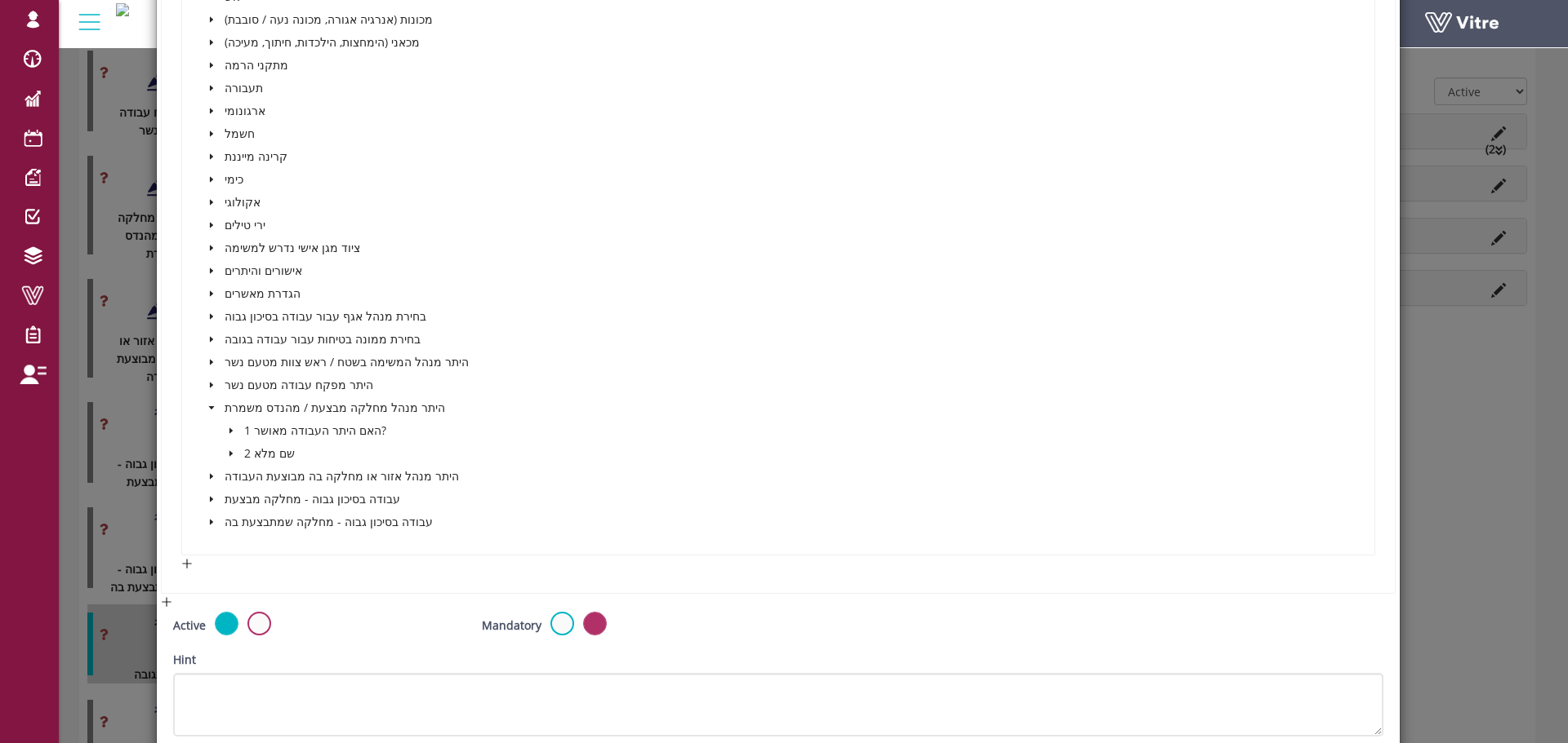
click at [230, 429] on icon "caret-down" at bounding box center [230, 431] width 8 height 8
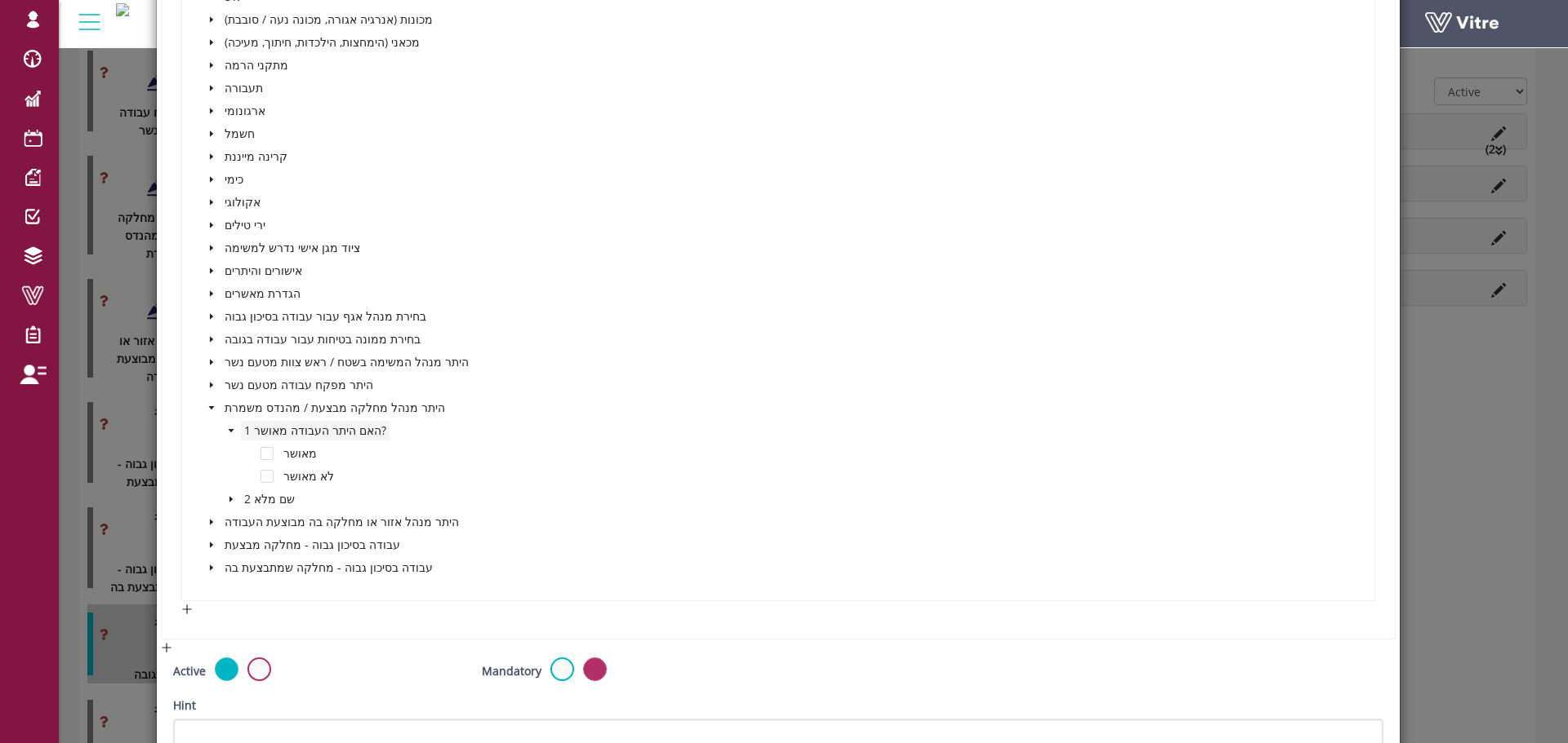
click at [290, 453] on span "מאושר" at bounding box center [300, 453] width 34 height 15
click at [262, 455] on span at bounding box center [267, 454] width 14 height 13
click at [210, 523] on icon "caret-down" at bounding box center [211, 522] width 8 height 8
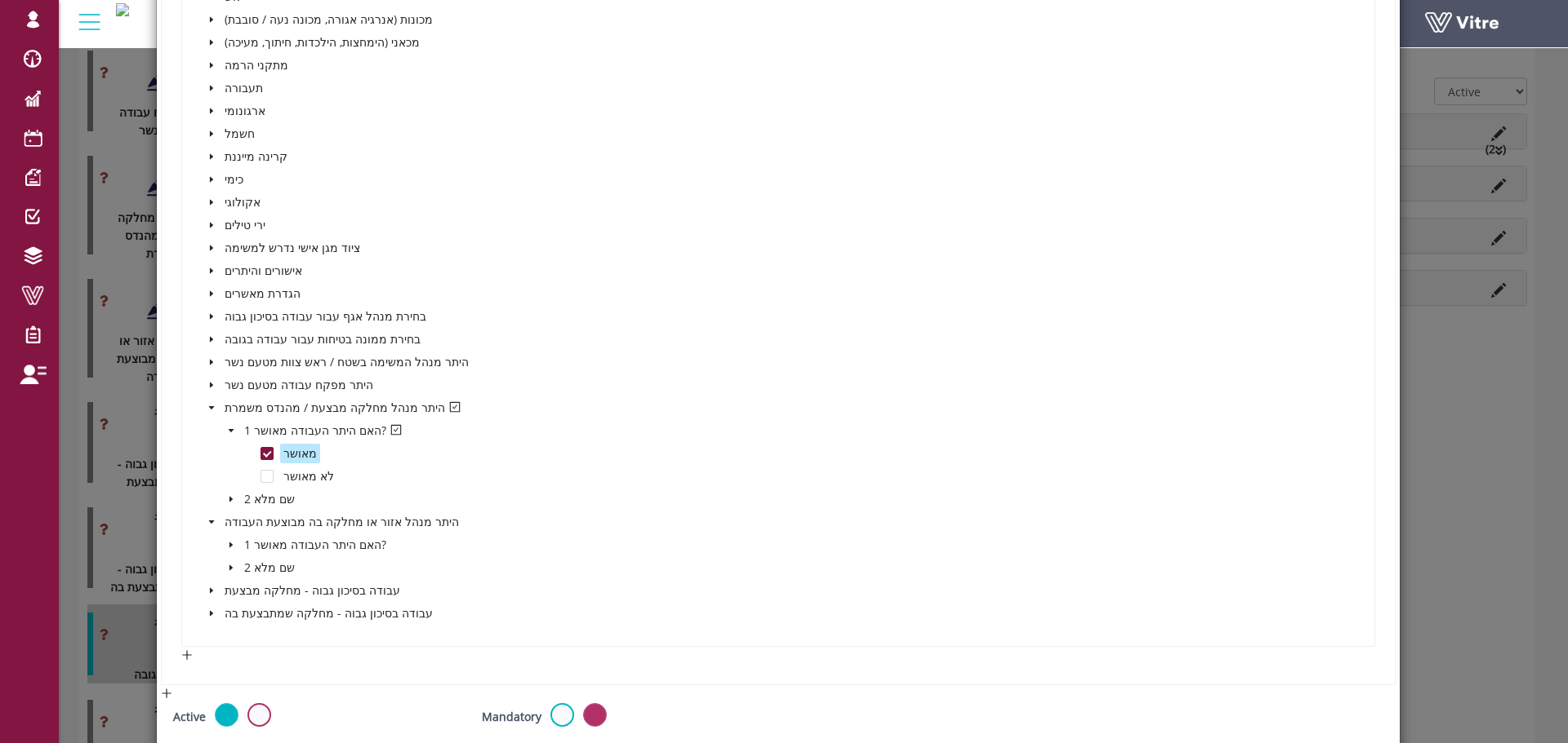
click at [228, 538] on span at bounding box center [230, 544] width 19 height 19
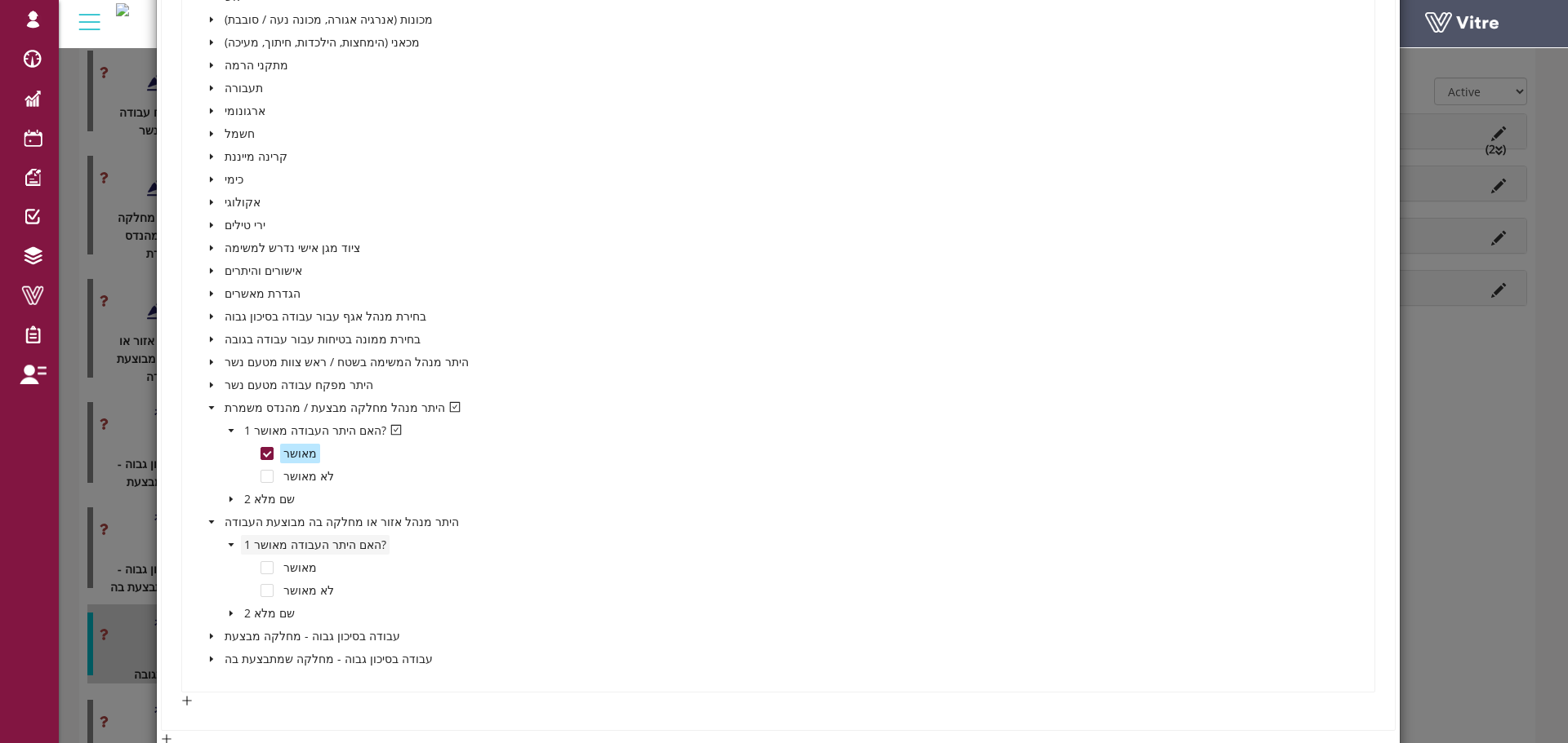
click at [262, 554] on span "1 האם היתר העבודה מאושר?" at bounding box center [315, 544] width 149 height 19
click at [264, 566] on span at bounding box center [267, 569] width 14 height 13
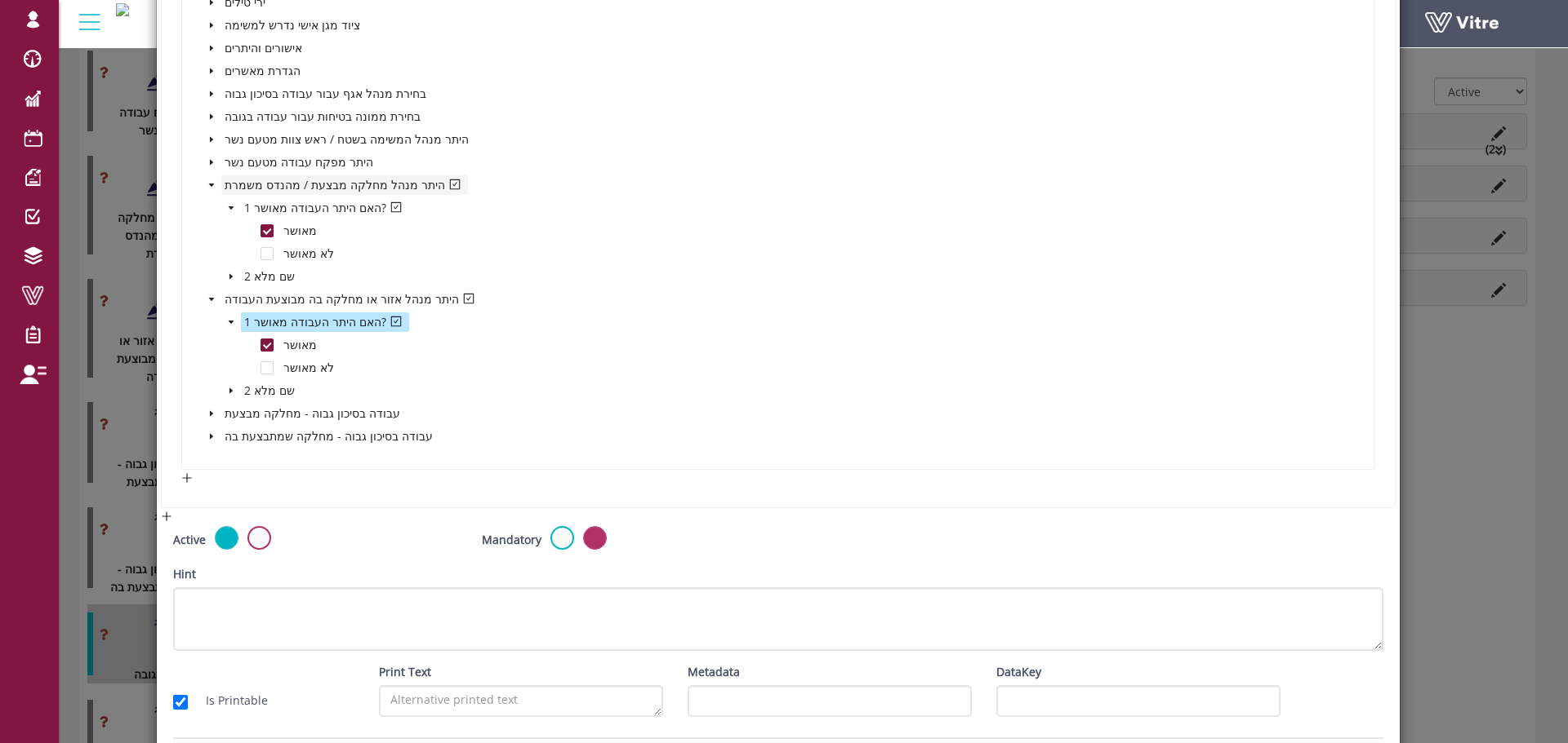
scroll to position [3774, 0]
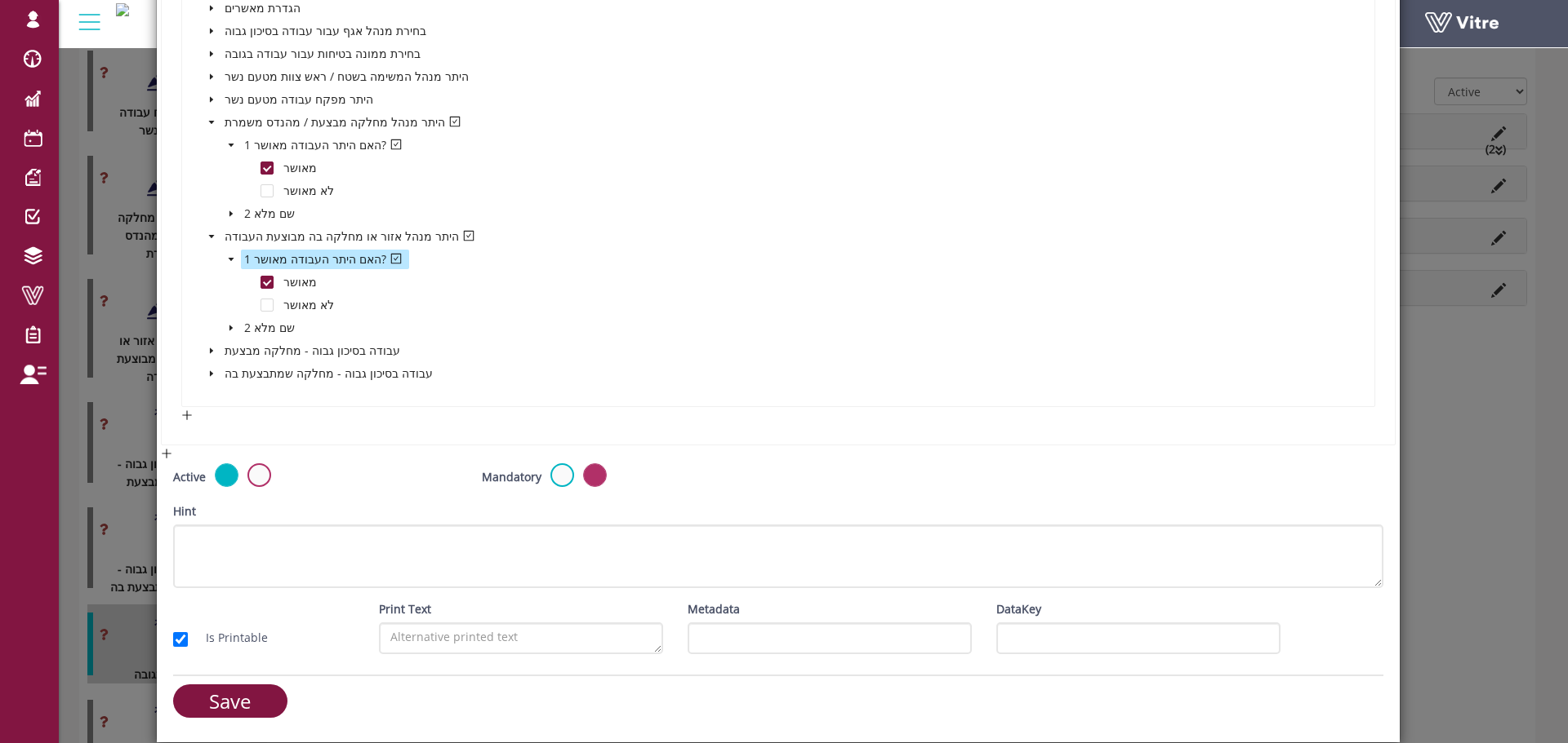
click at [203, 348] on span at bounding box center [211, 351] width 19 height 19
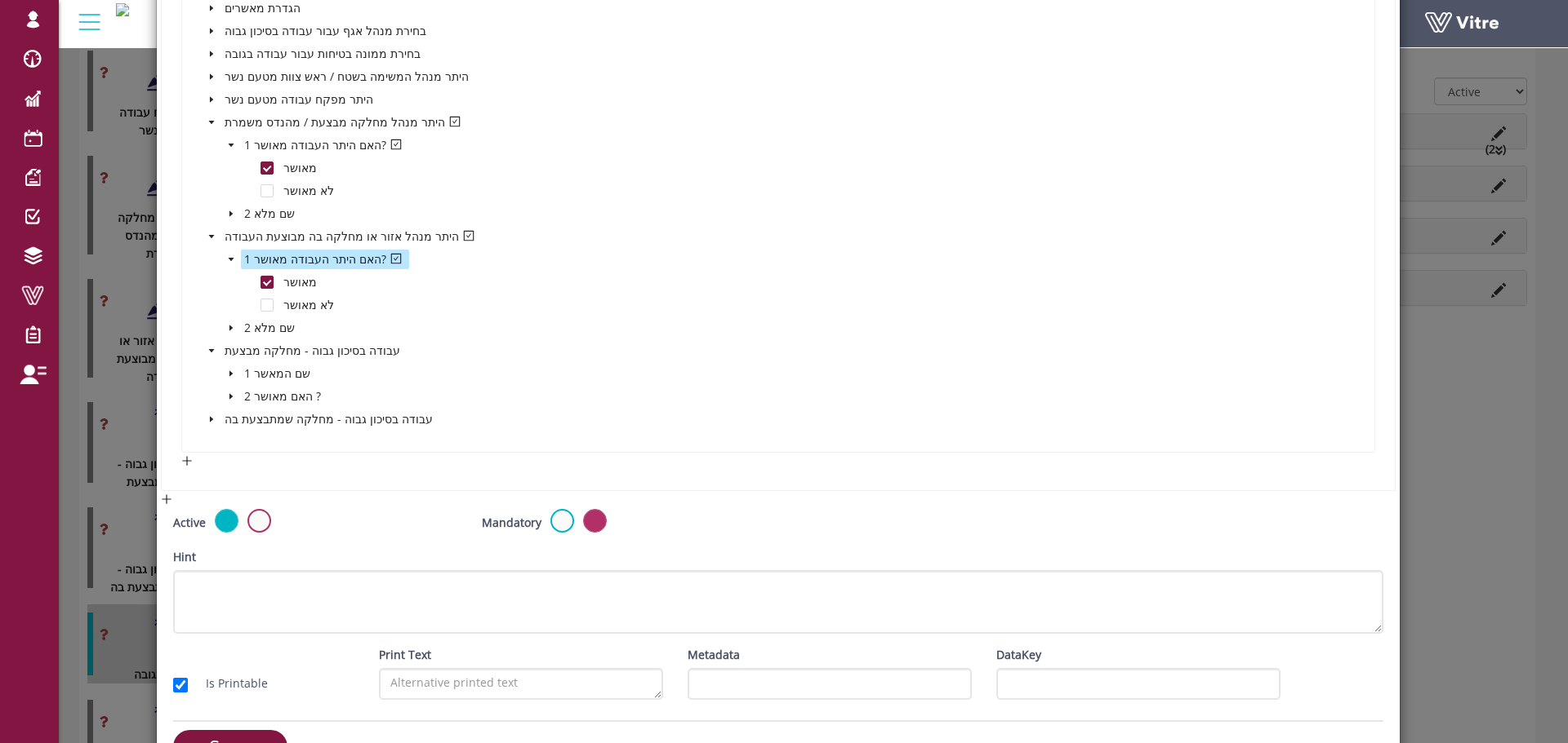
click at [228, 376] on icon "caret-down" at bounding box center [230, 374] width 8 height 8
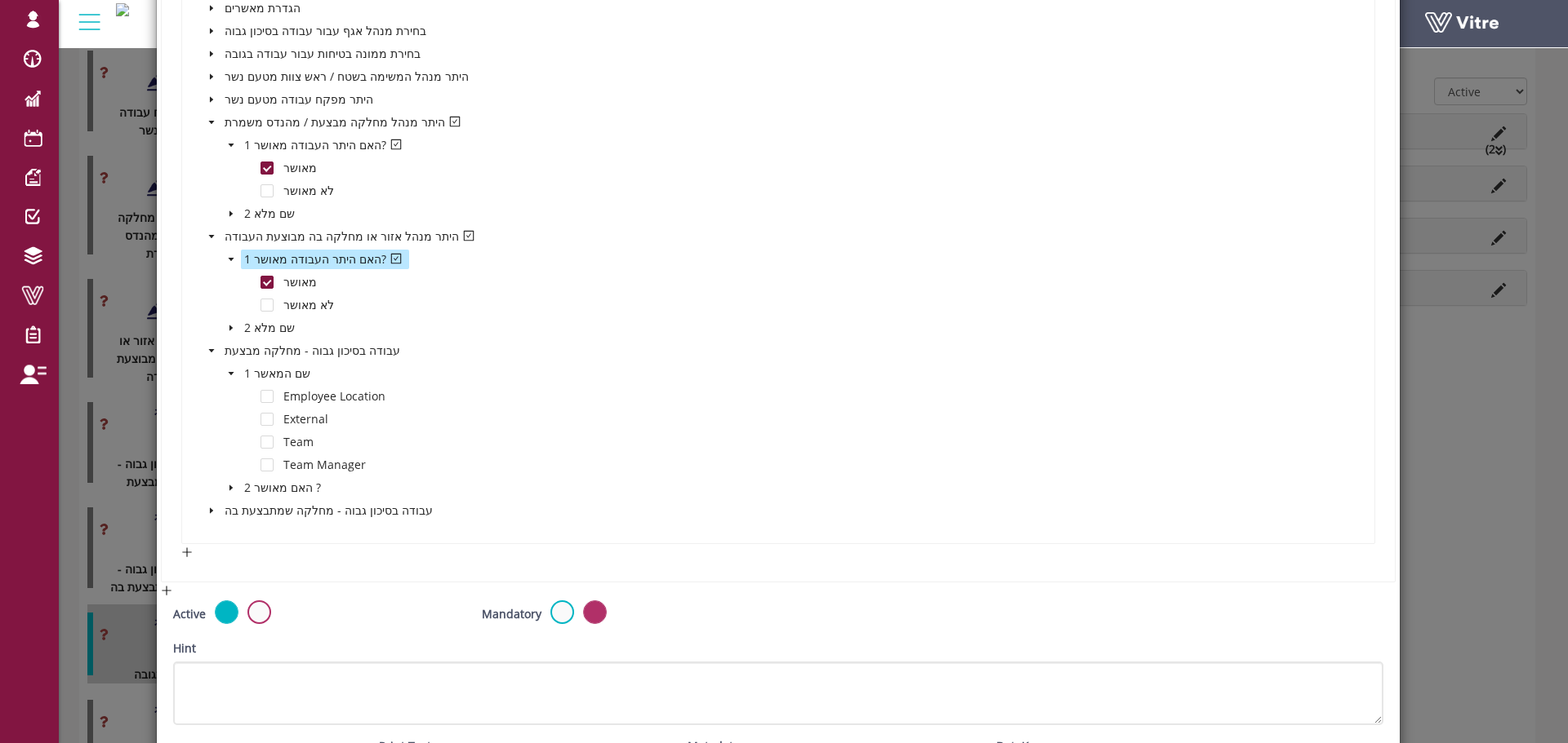
click at [231, 376] on icon "caret-down" at bounding box center [230, 374] width 8 height 8
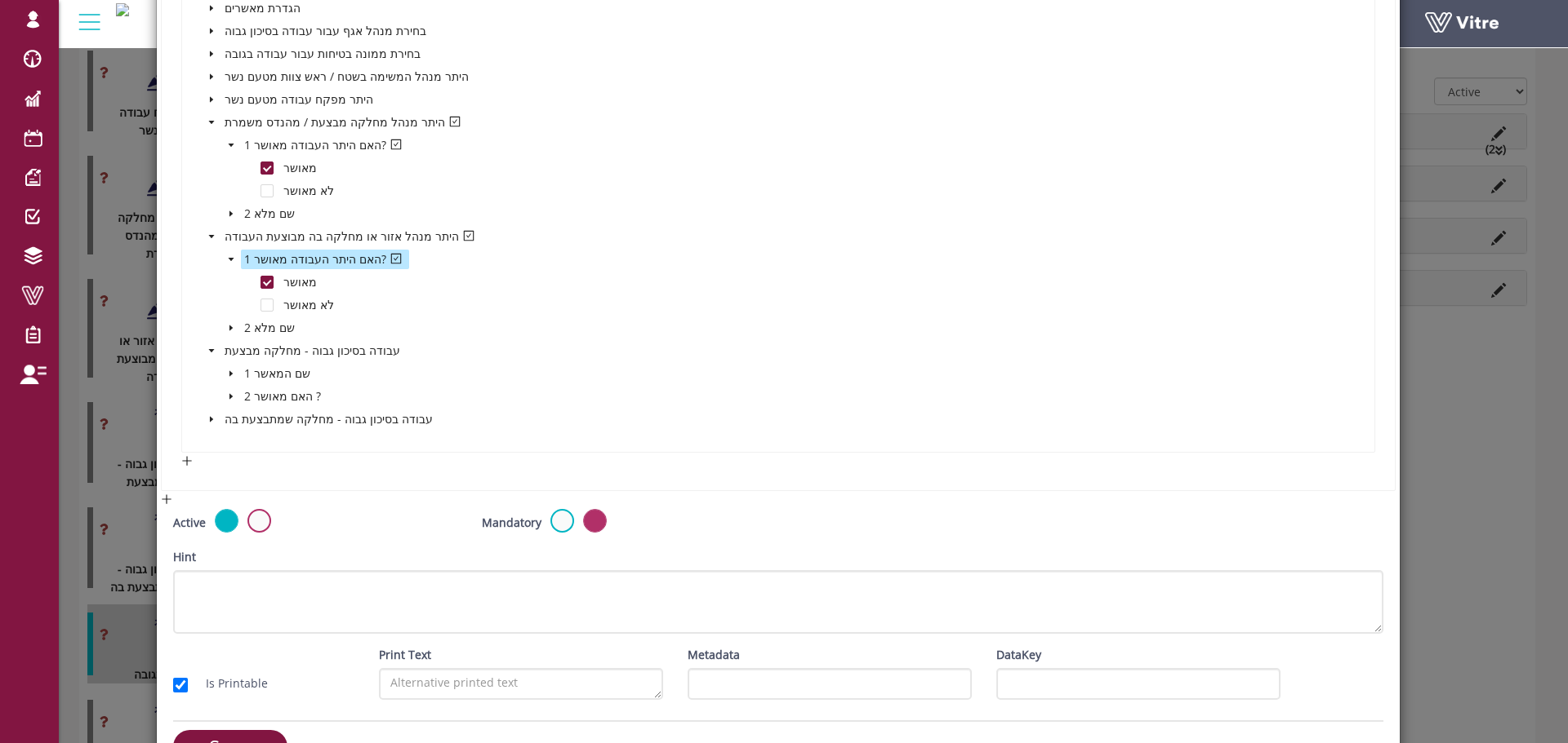
click at [230, 393] on icon "caret-down" at bounding box center [230, 396] width 8 height 8
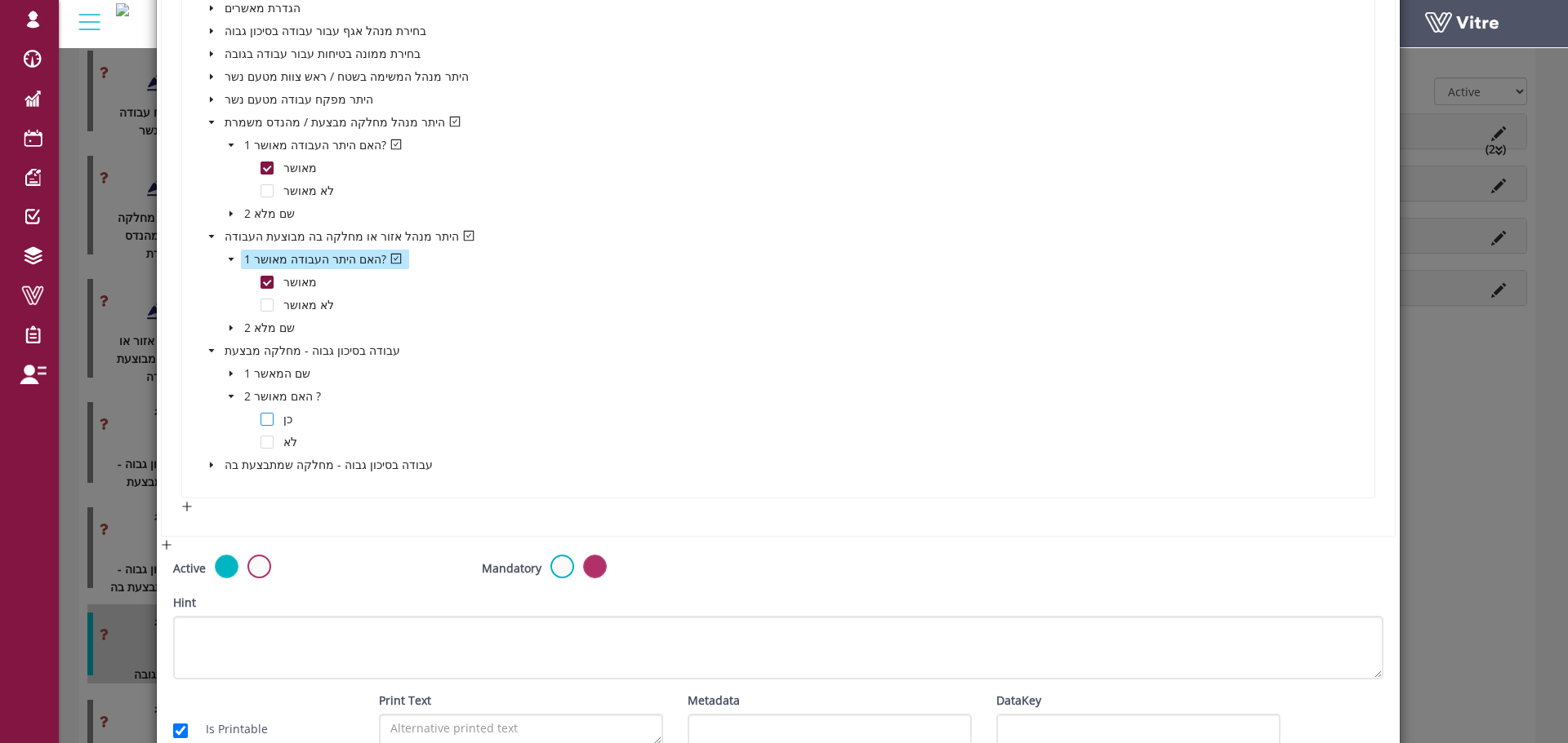
click at [264, 417] on span at bounding box center [267, 419] width 14 height 13
click at [202, 465] on span at bounding box center [211, 465] width 19 height 19
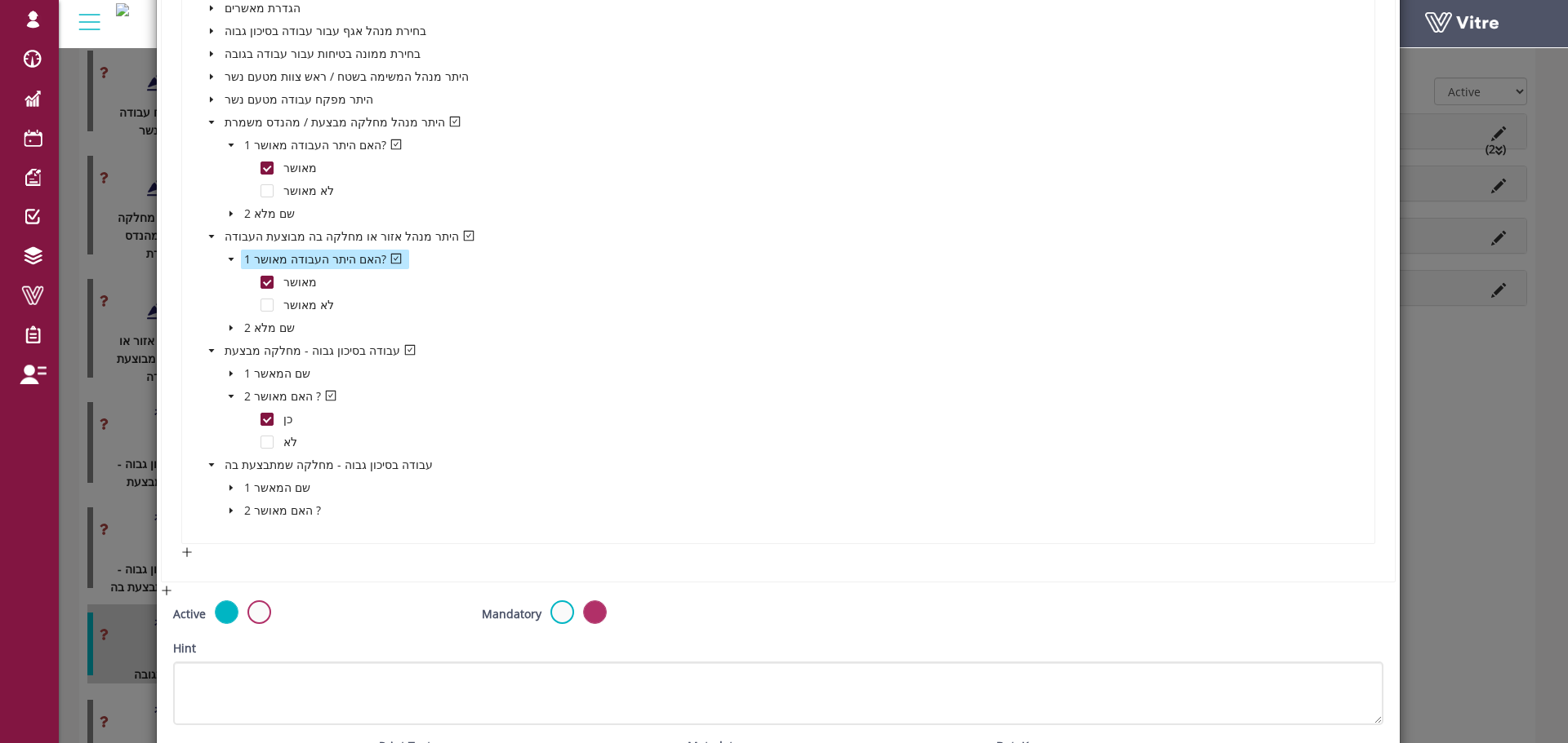
click at [233, 485] on span at bounding box center [230, 488] width 19 height 19
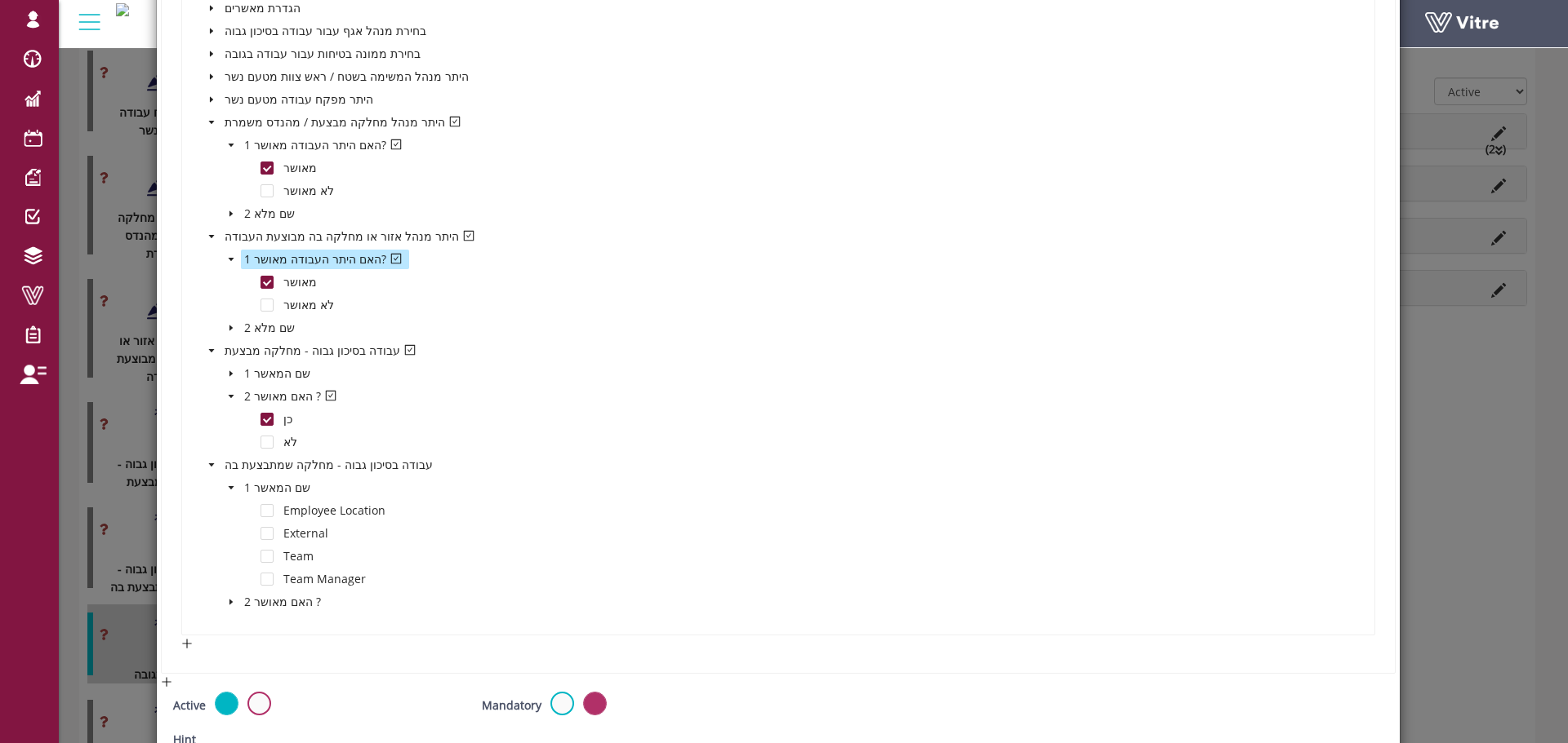
click at [230, 490] on icon "caret-down" at bounding box center [230, 488] width 8 height 8
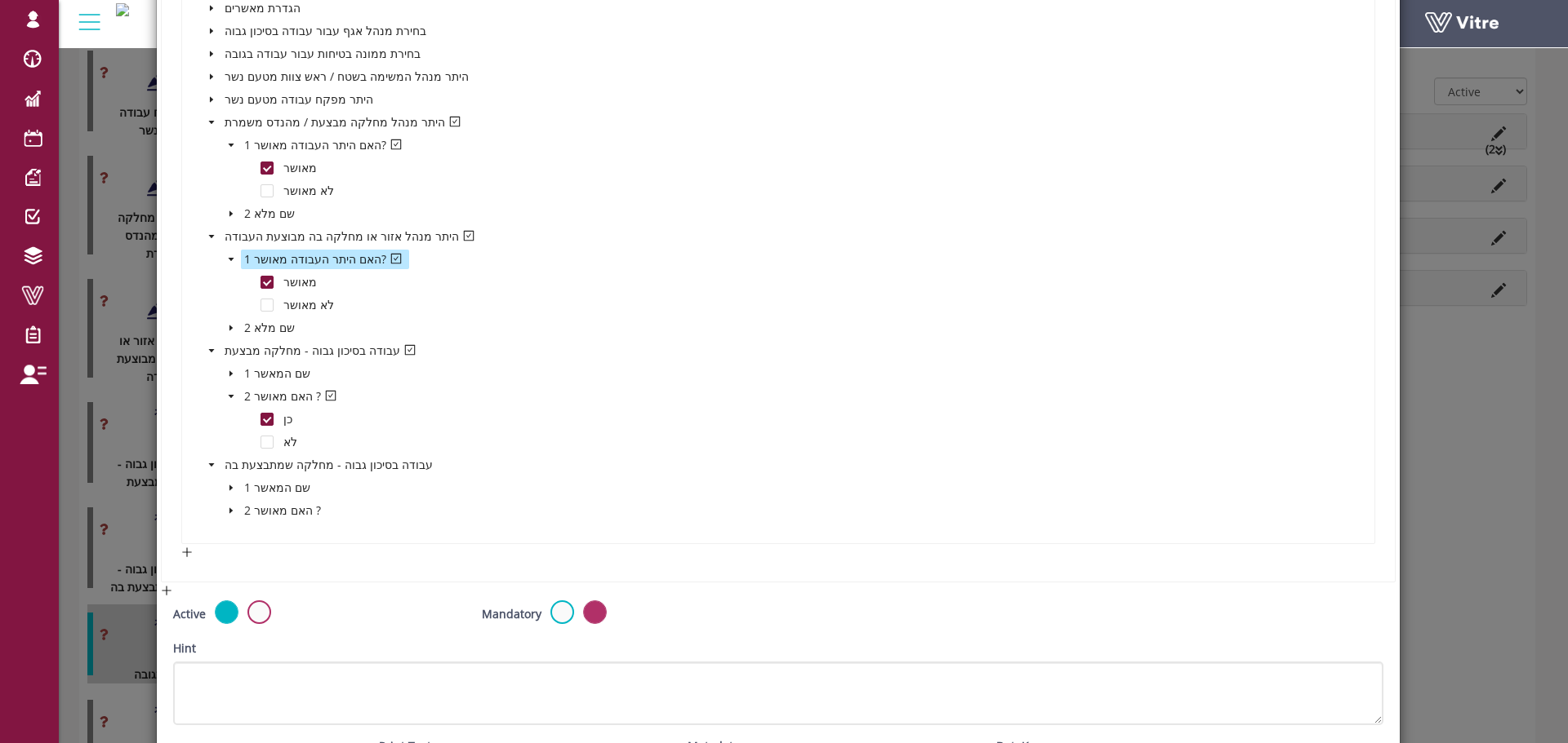
click at [230, 509] on icon "caret-down" at bounding box center [230, 511] width 8 height 8
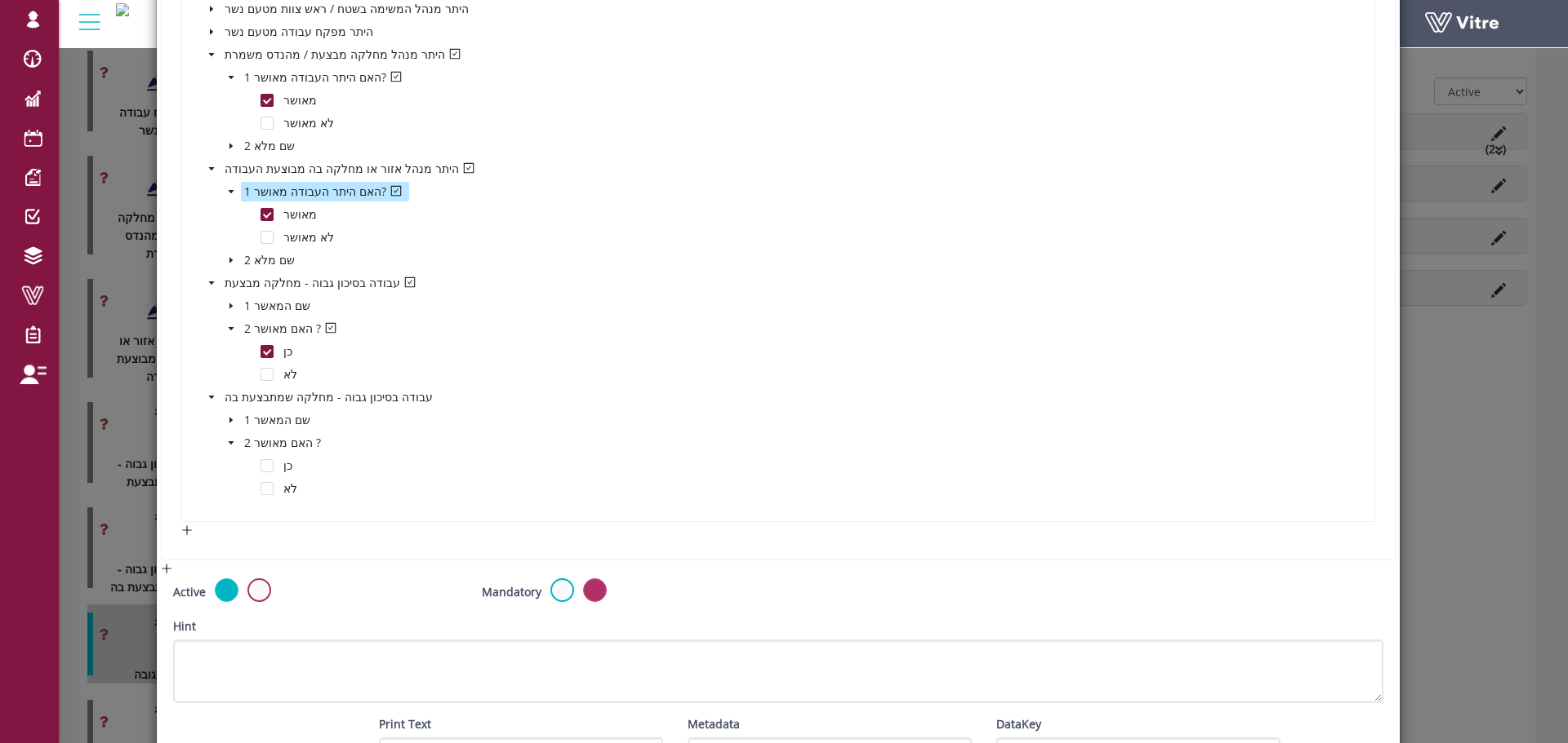
scroll to position [3957, 0]
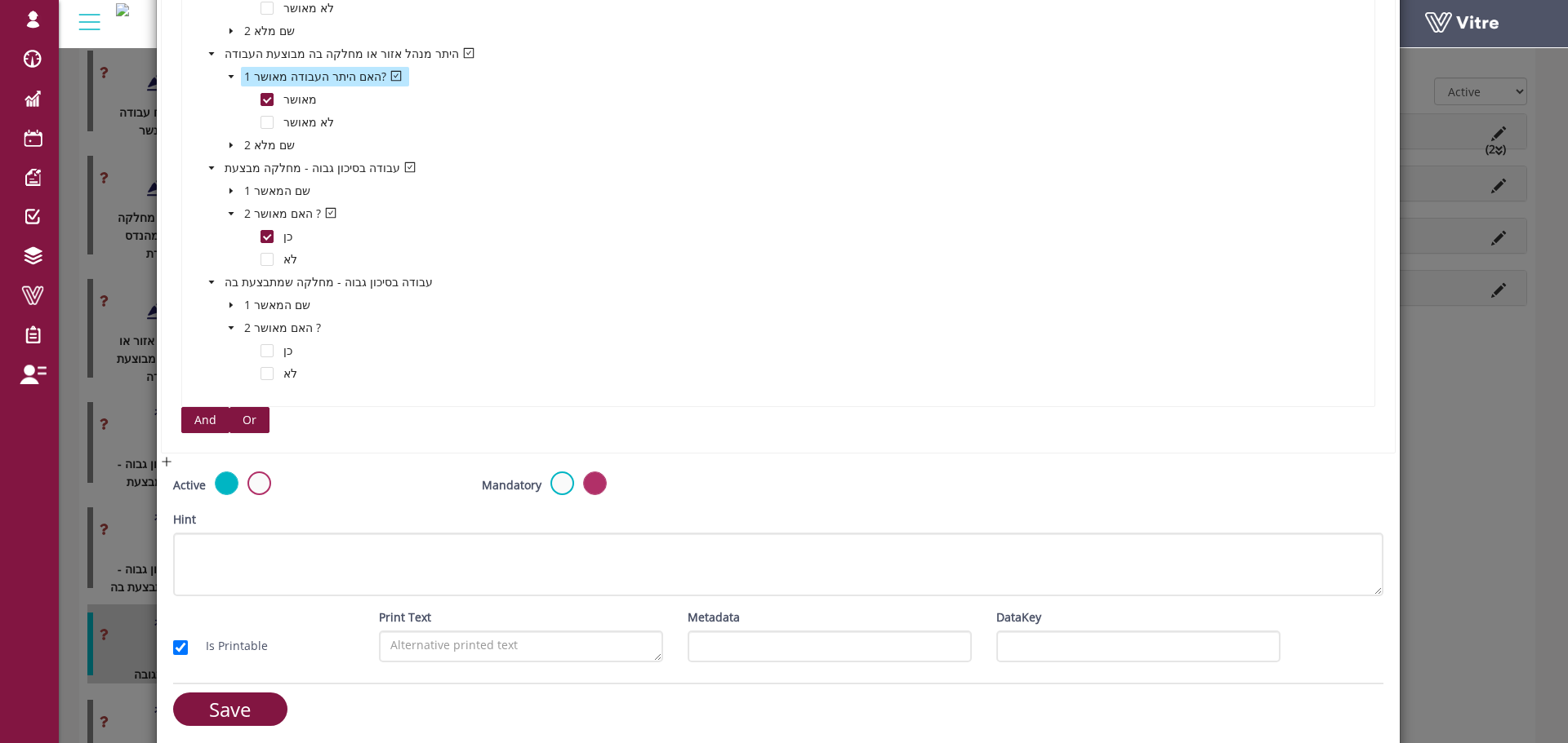
click at [250, 418] on span "Or" at bounding box center [249, 420] width 14 height 18
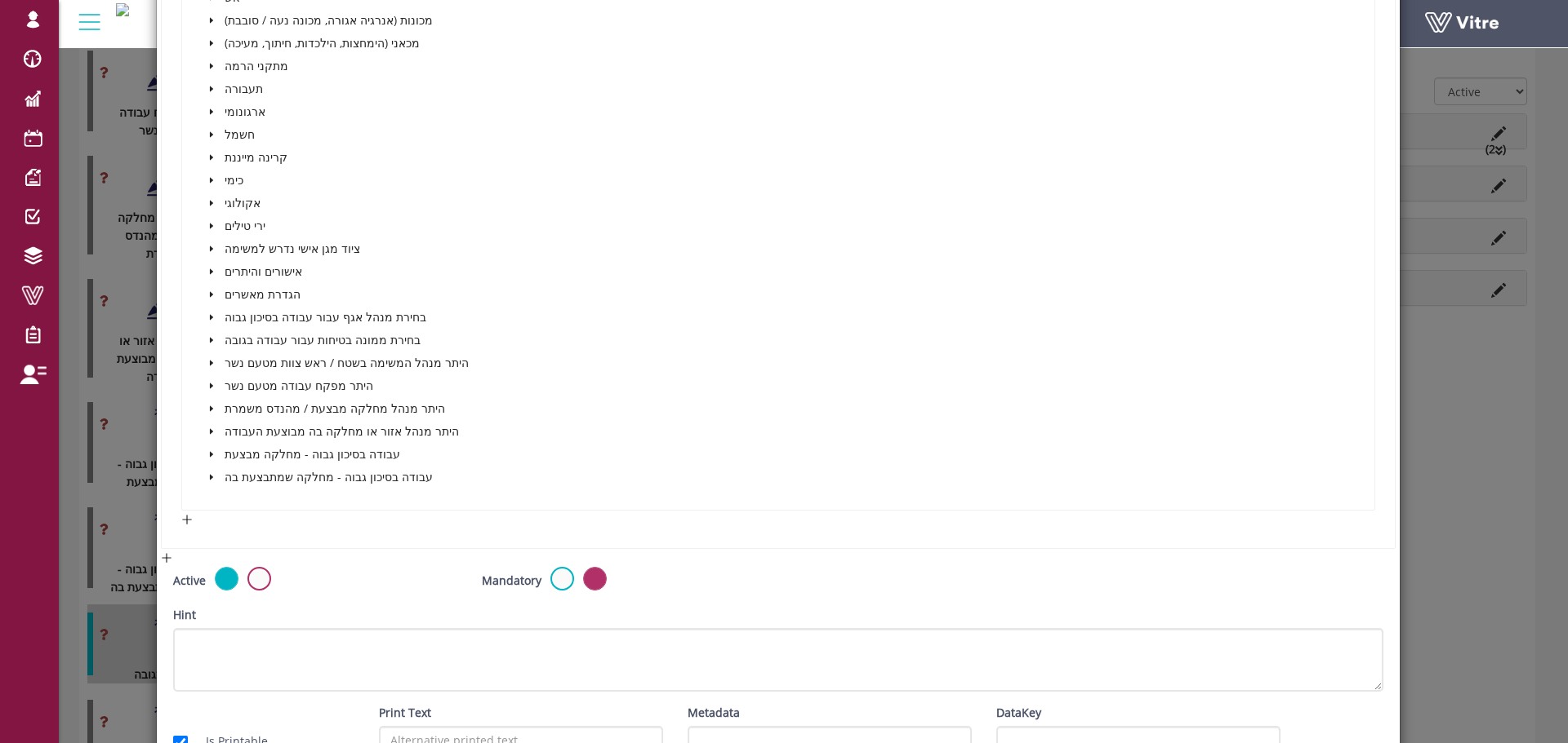
scroll to position [4691, 0]
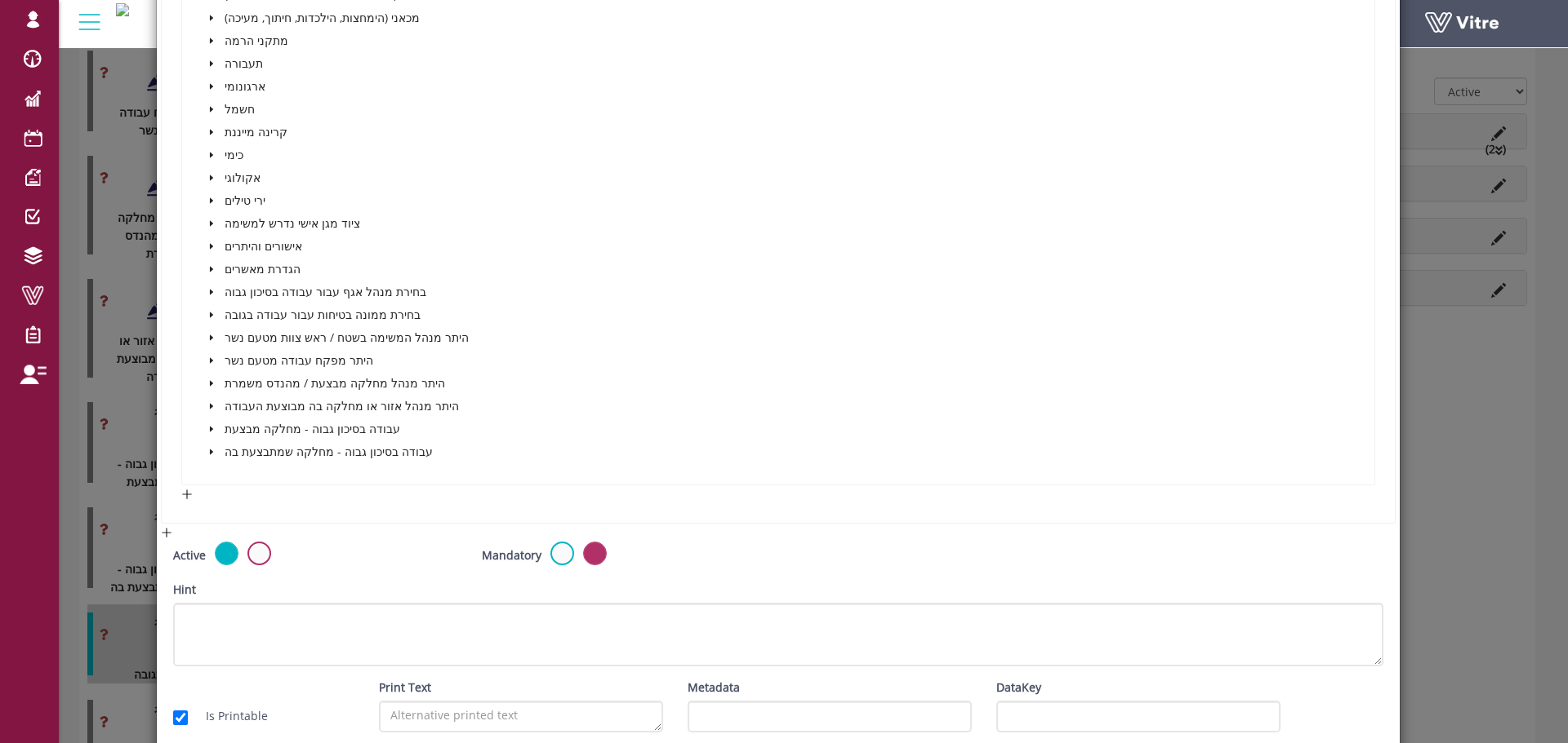
click at [218, 385] on span at bounding box center [211, 384] width 19 height 19
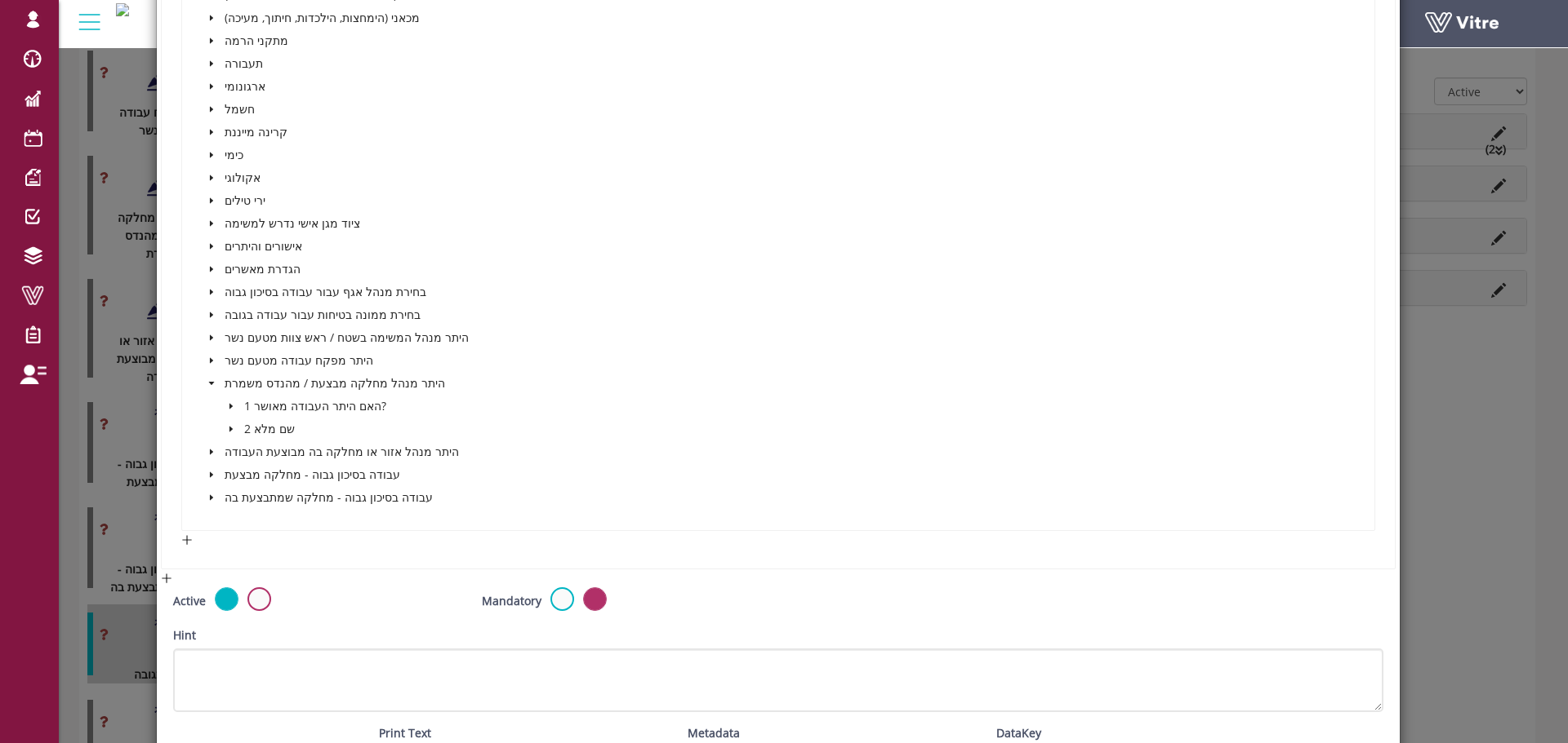
click at [229, 408] on icon "caret-down" at bounding box center [230, 407] width 3 height 6
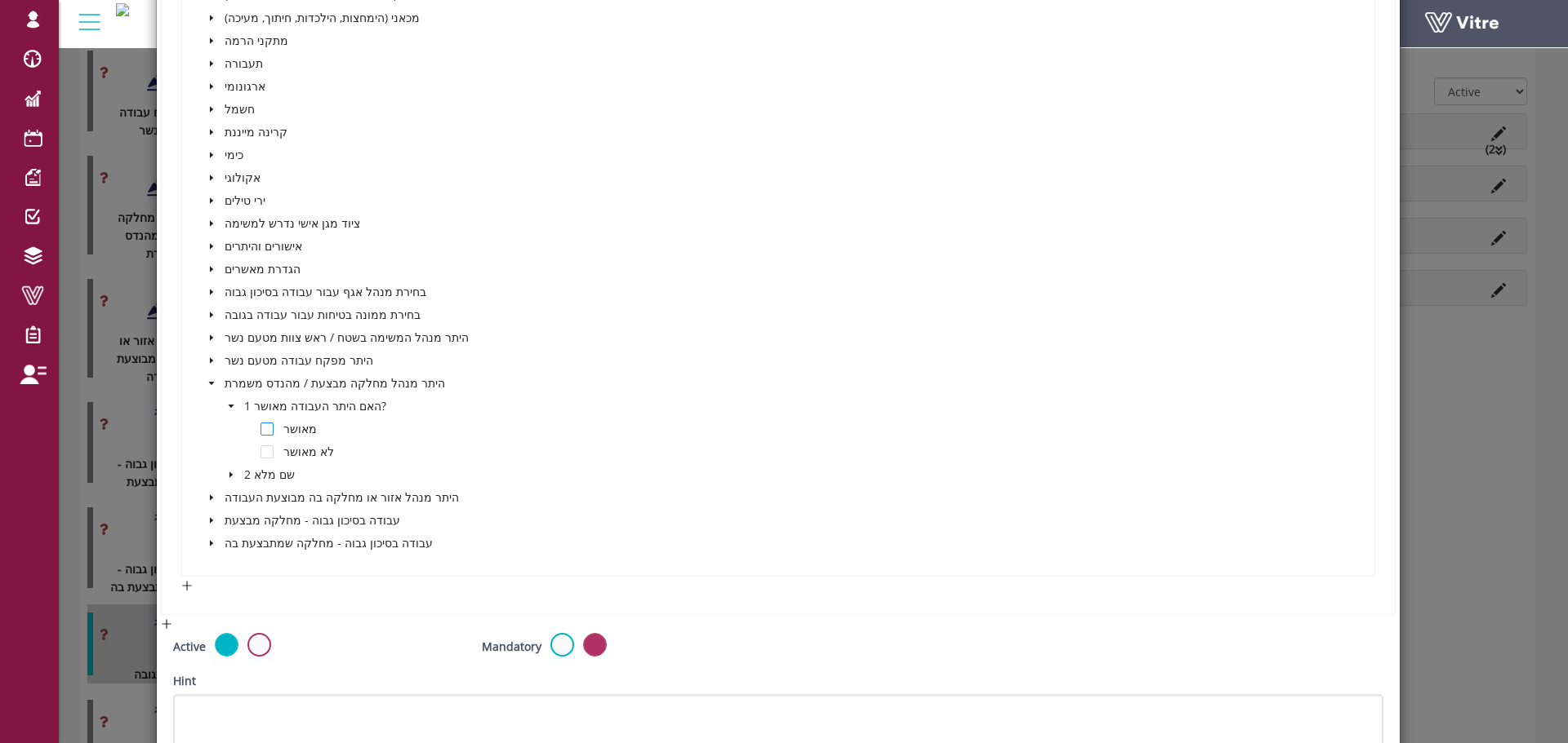
click at [269, 426] on span at bounding box center [267, 430] width 14 height 13
click at [212, 499] on icon "caret-down" at bounding box center [211, 497] width 8 height 8
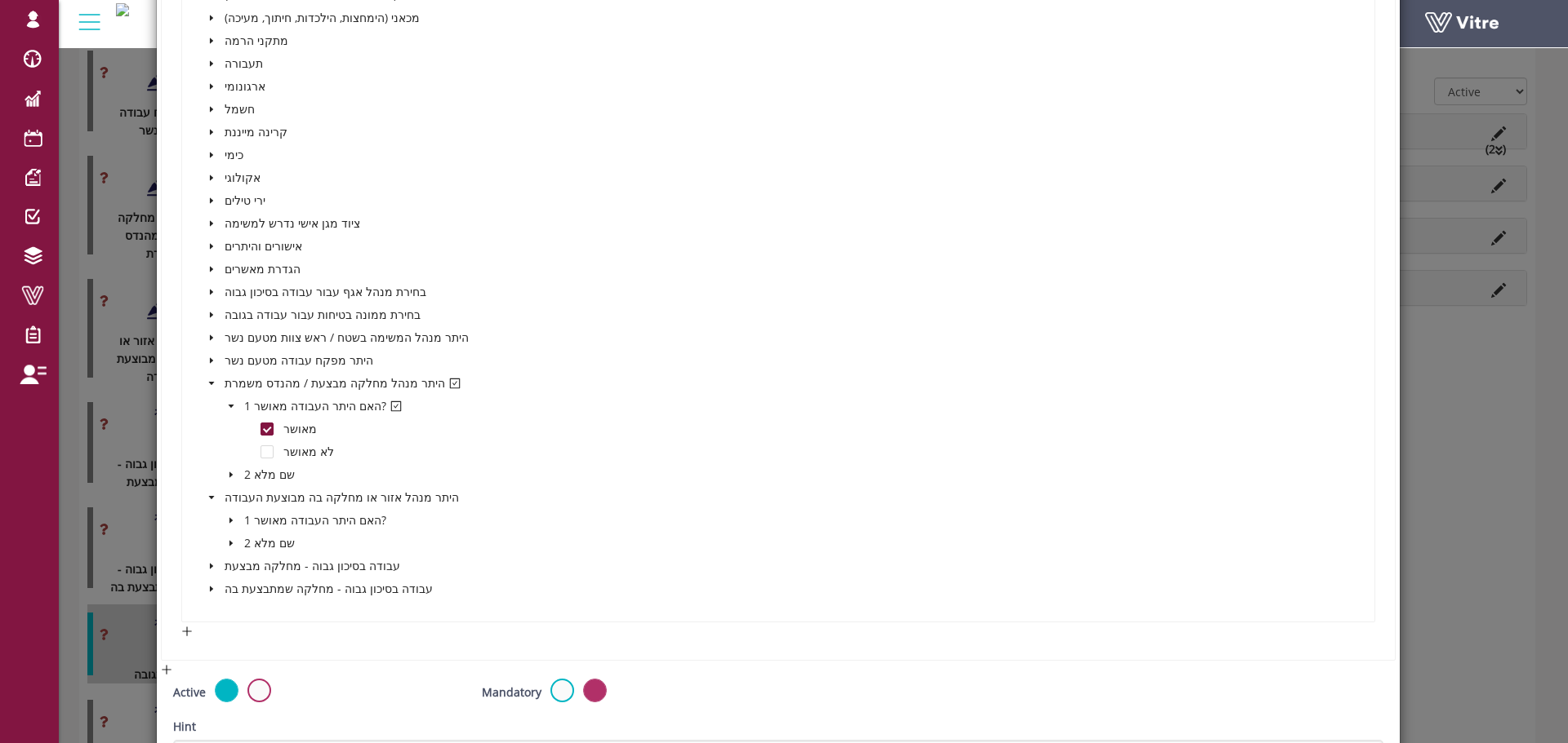
click at [230, 524] on span "caret-down" at bounding box center [230, 520] width 8 height 8
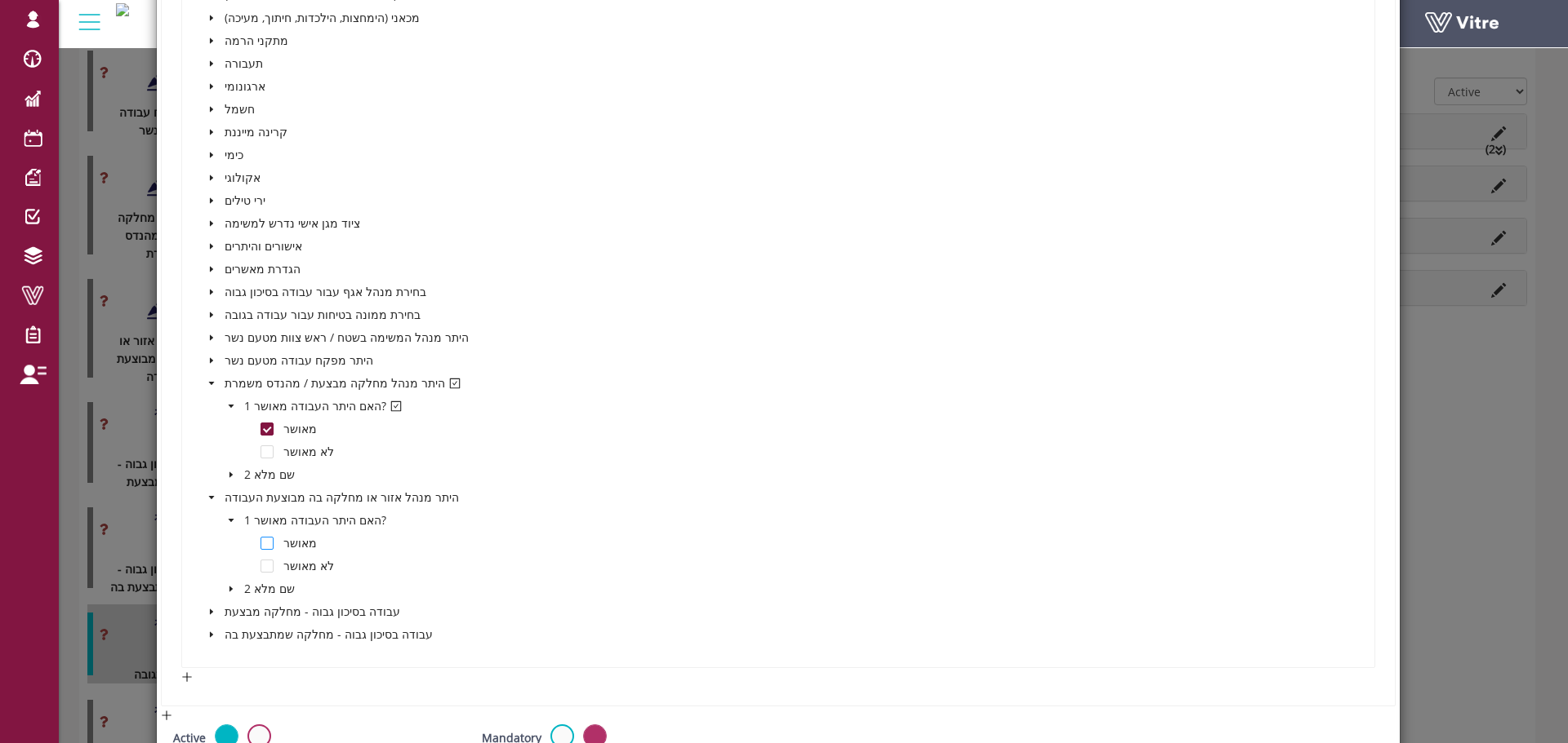
click at [267, 542] on span at bounding box center [267, 544] width 14 height 13
click at [208, 615] on icon "caret-down" at bounding box center [211, 612] width 8 height 8
click at [242, 633] on span "1 שם המאשר" at bounding box center [277, 635] width 72 height 19
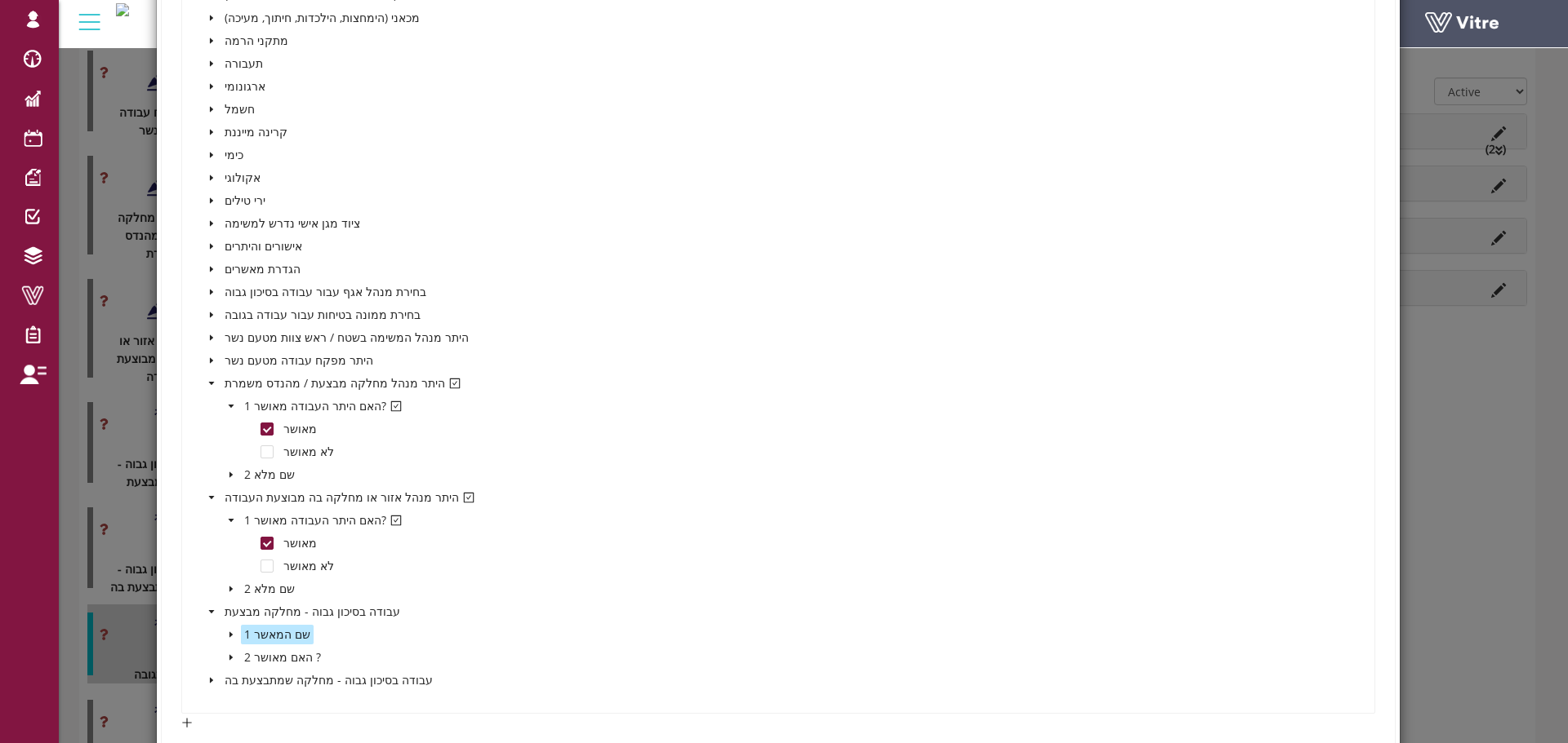
click at [227, 652] on span at bounding box center [230, 657] width 19 height 19
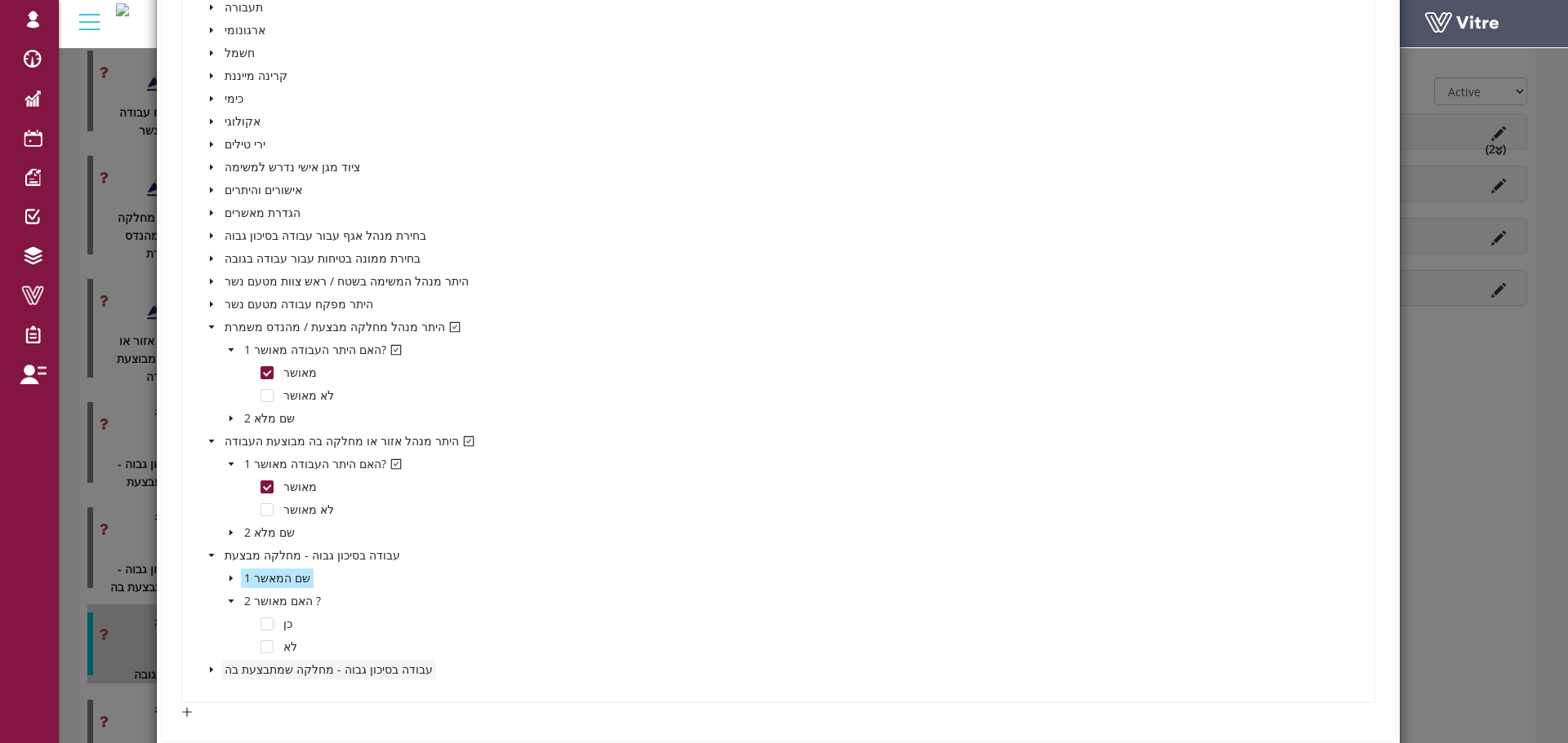
scroll to position [4773, 0]
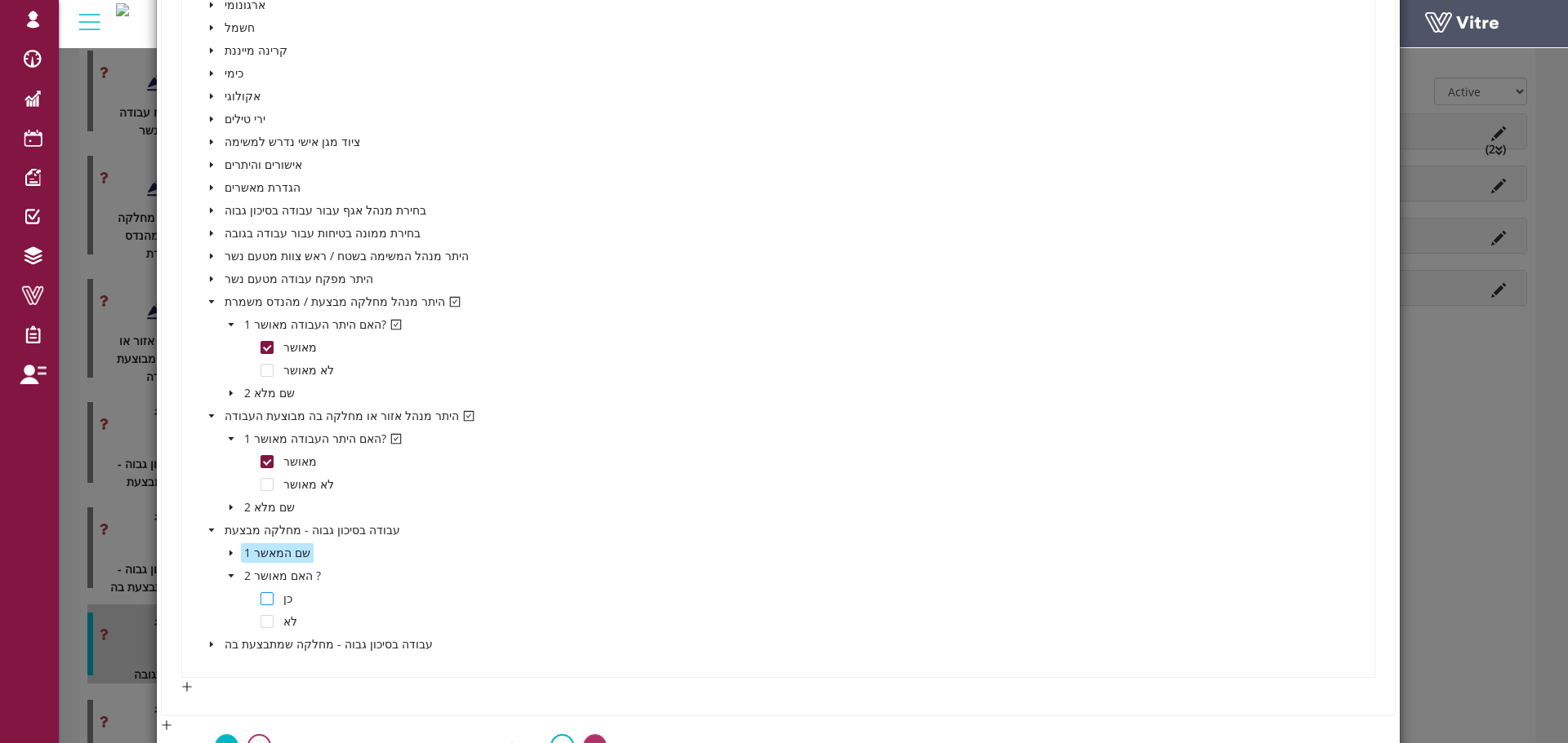
click at [261, 602] on span at bounding box center [267, 599] width 14 height 13
click at [211, 644] on icon "caret-down" at bounding box center [211, 645] width 8 height 8
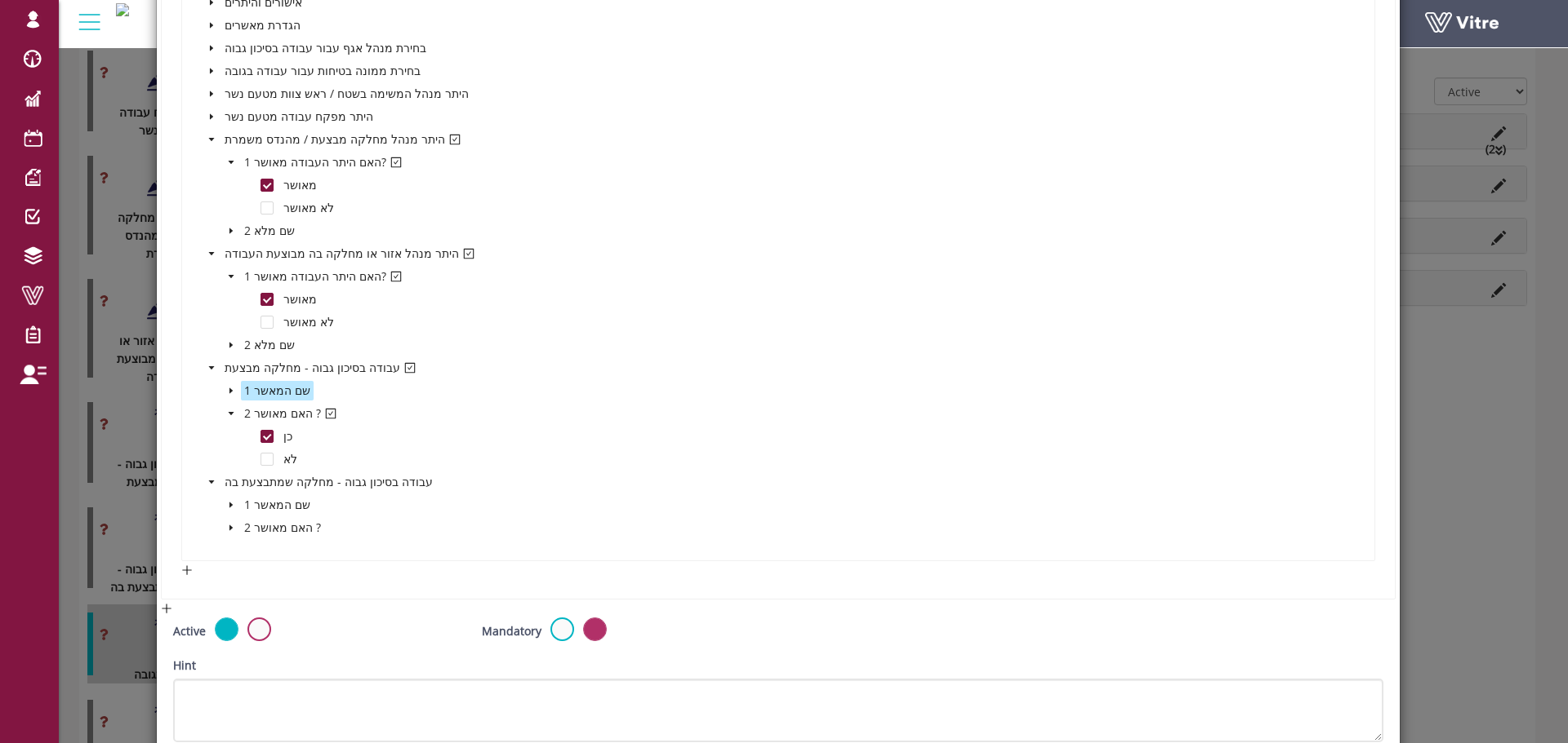
scroll to position [4936, 0]
click at [235, 524] on span at bounding box center [230, 527] width 19 height 19
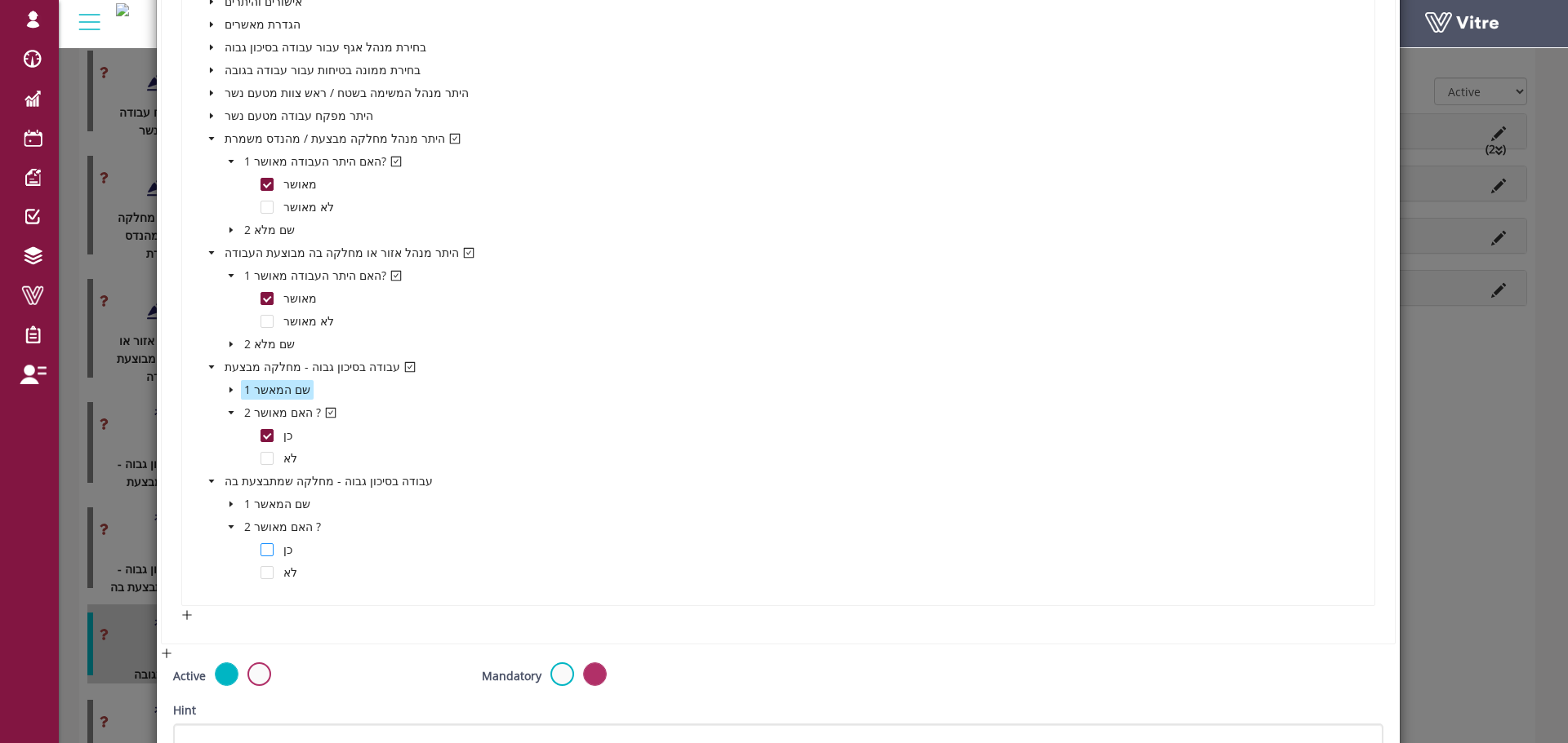
click at [261, 552] on span at bounding box center [267, 550] width 14 height 13
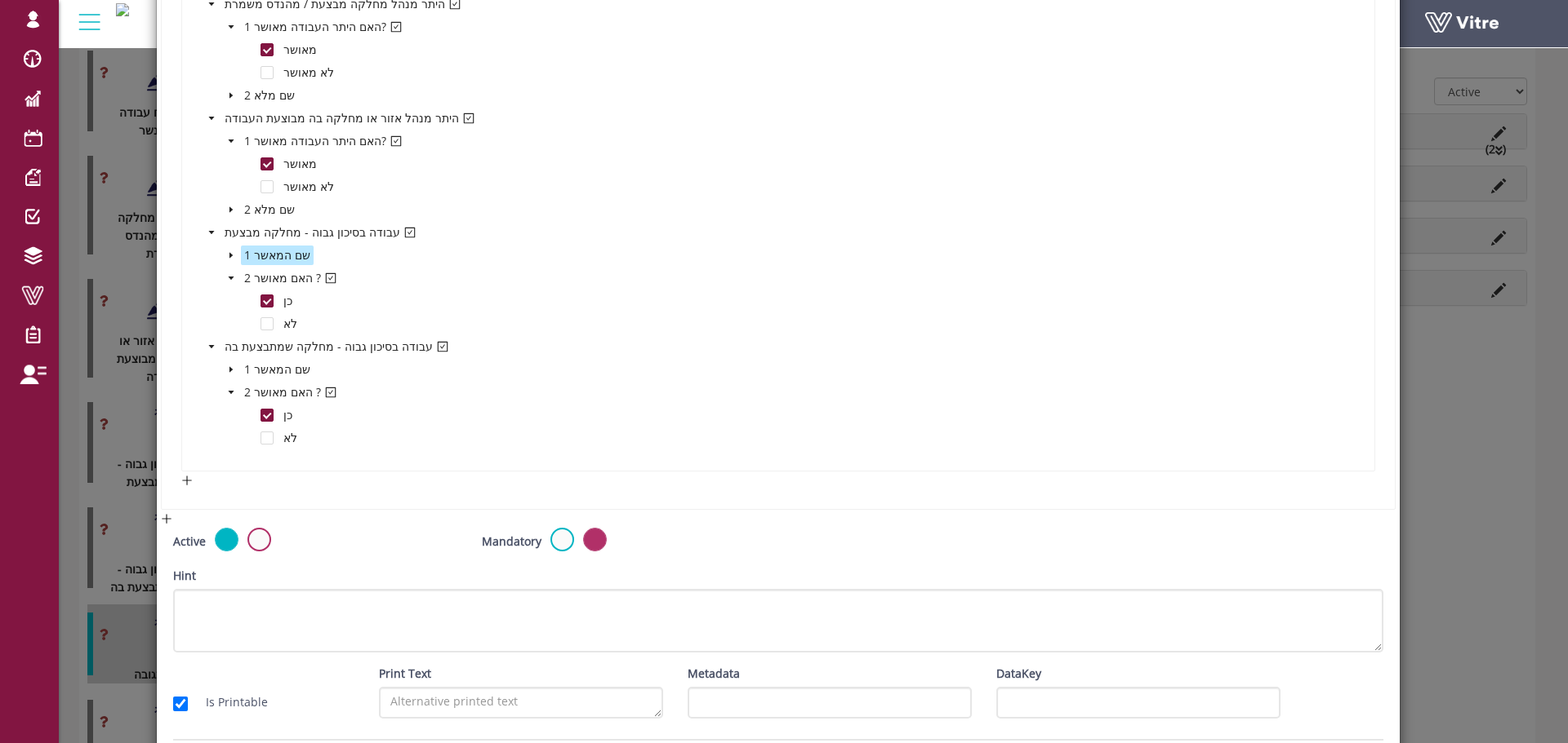
scroll to position [5135, 0]
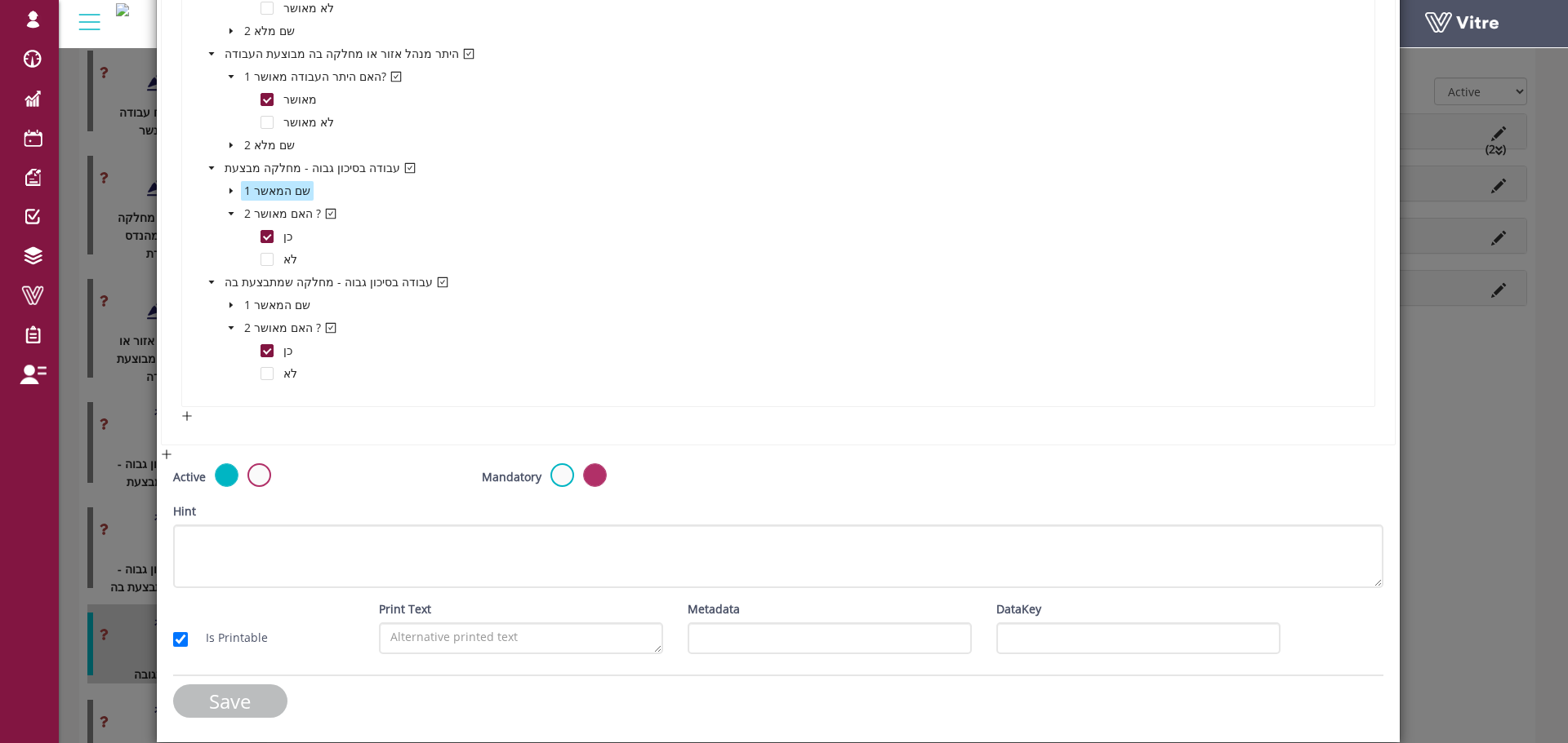
click at [247, 693] on input "Save" at bounding box center [230, 701] width 115 height 34
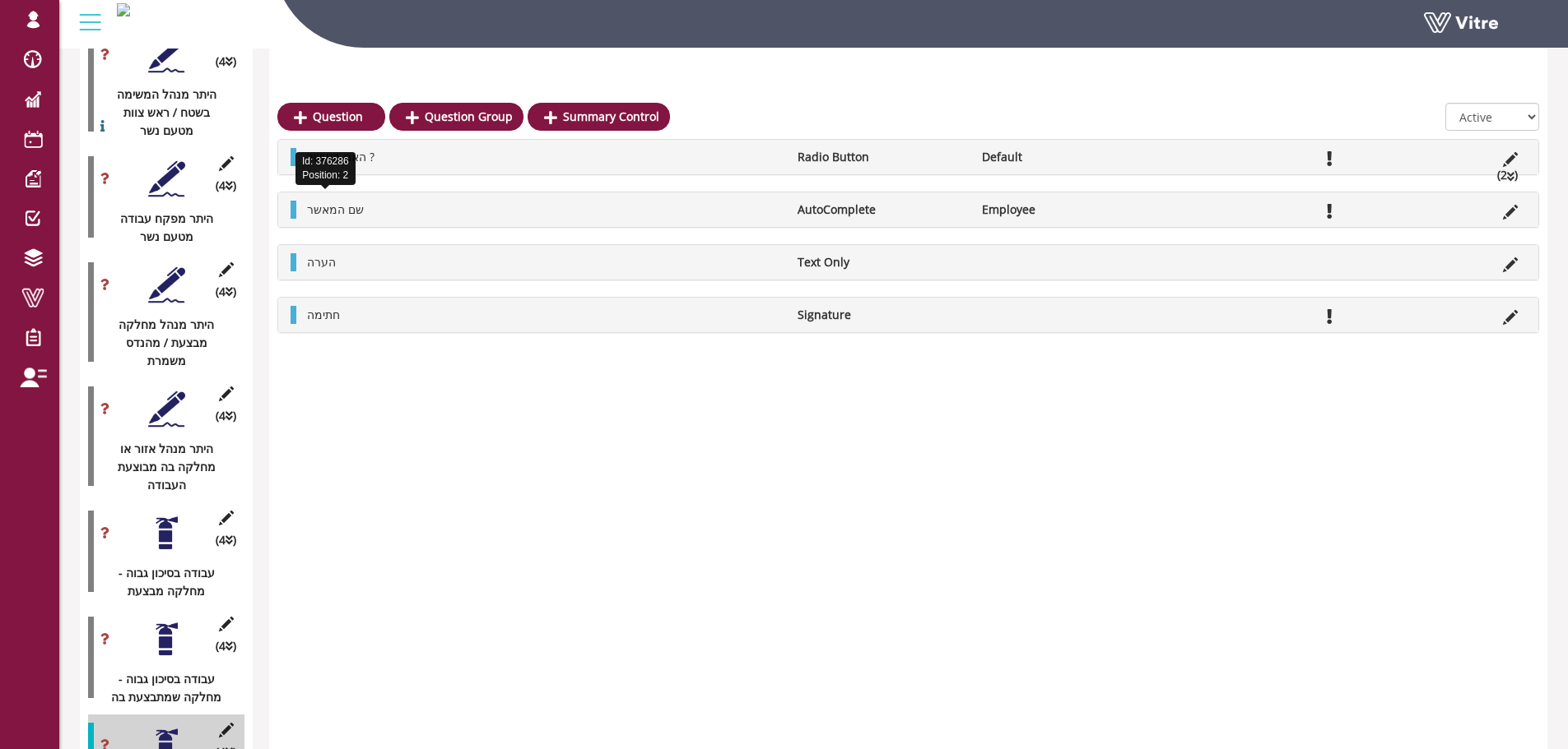
scroll to position [2757, 0]
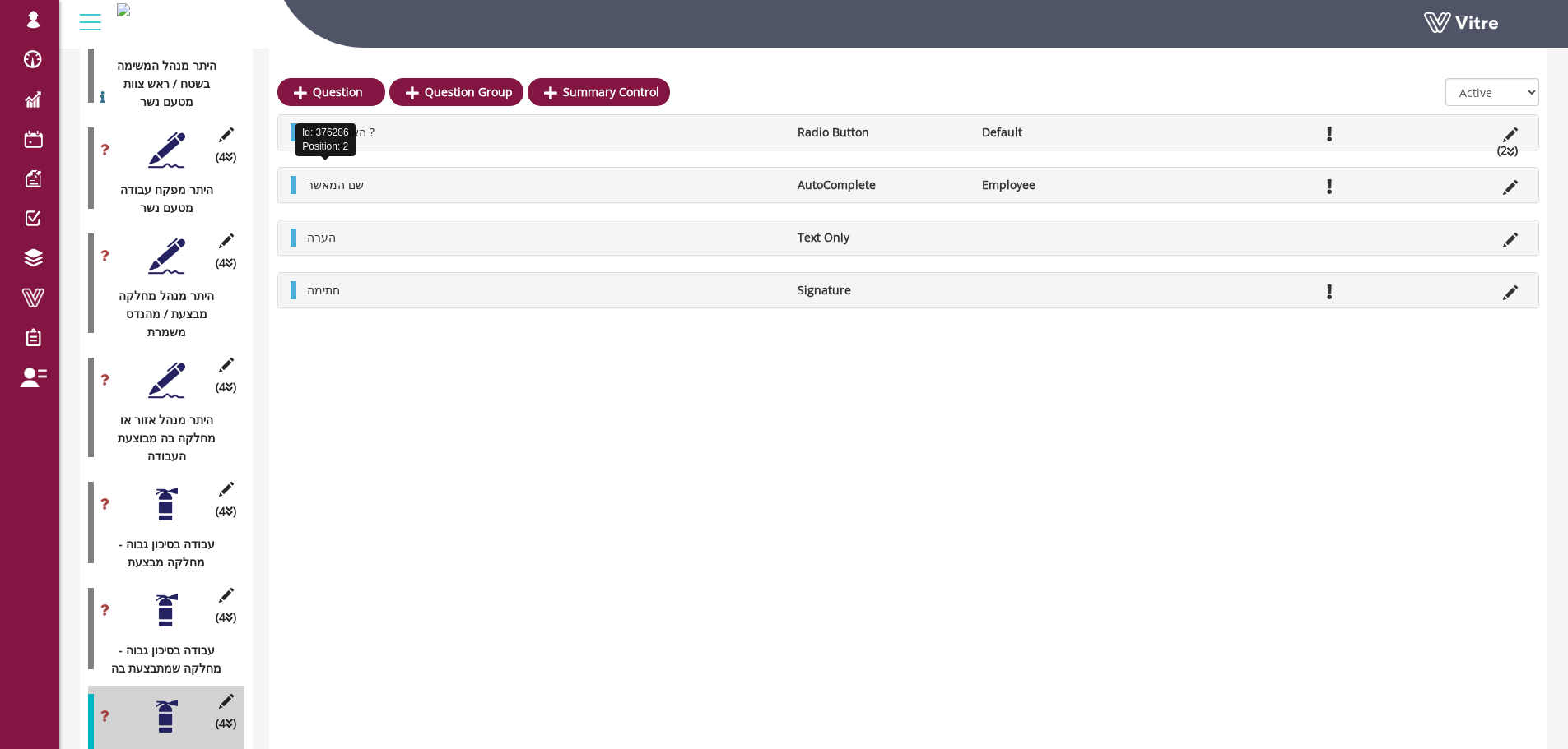
click at [165, 593] on div at bounding box center [166, 611] width 37 height 37
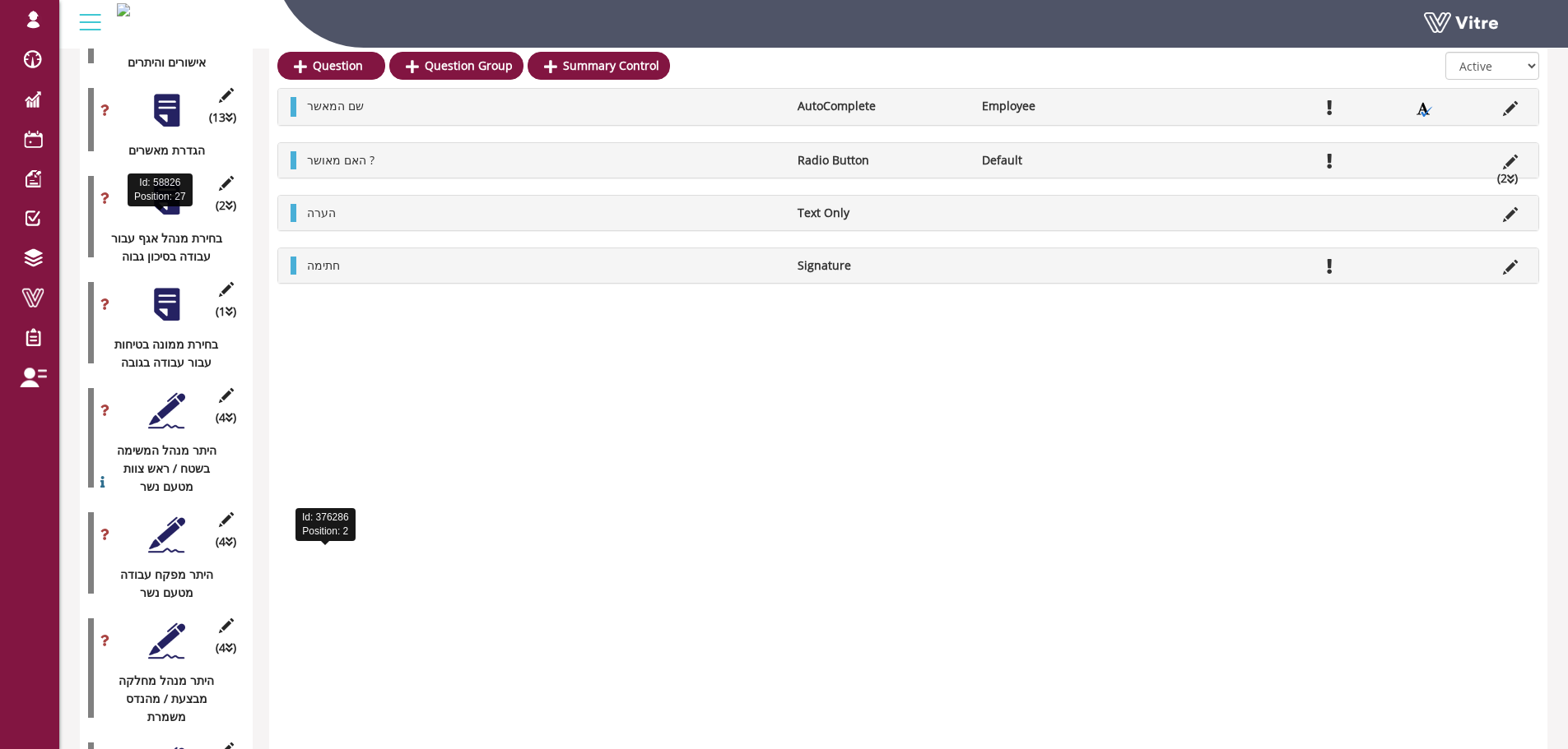
scroll to position [2345, 0]
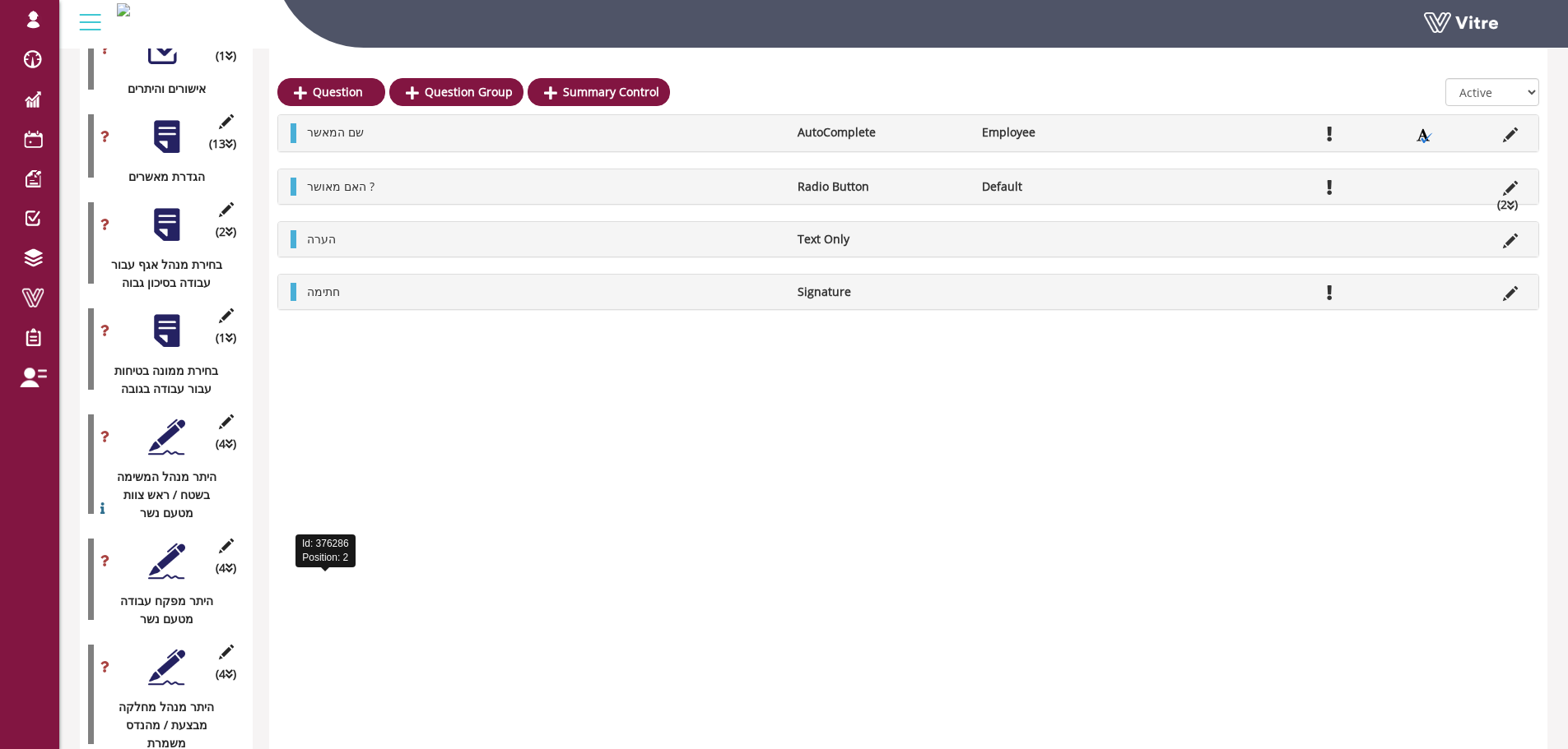
click at [159, 221] on div at bounding box center [166, 225] width 37 height 37
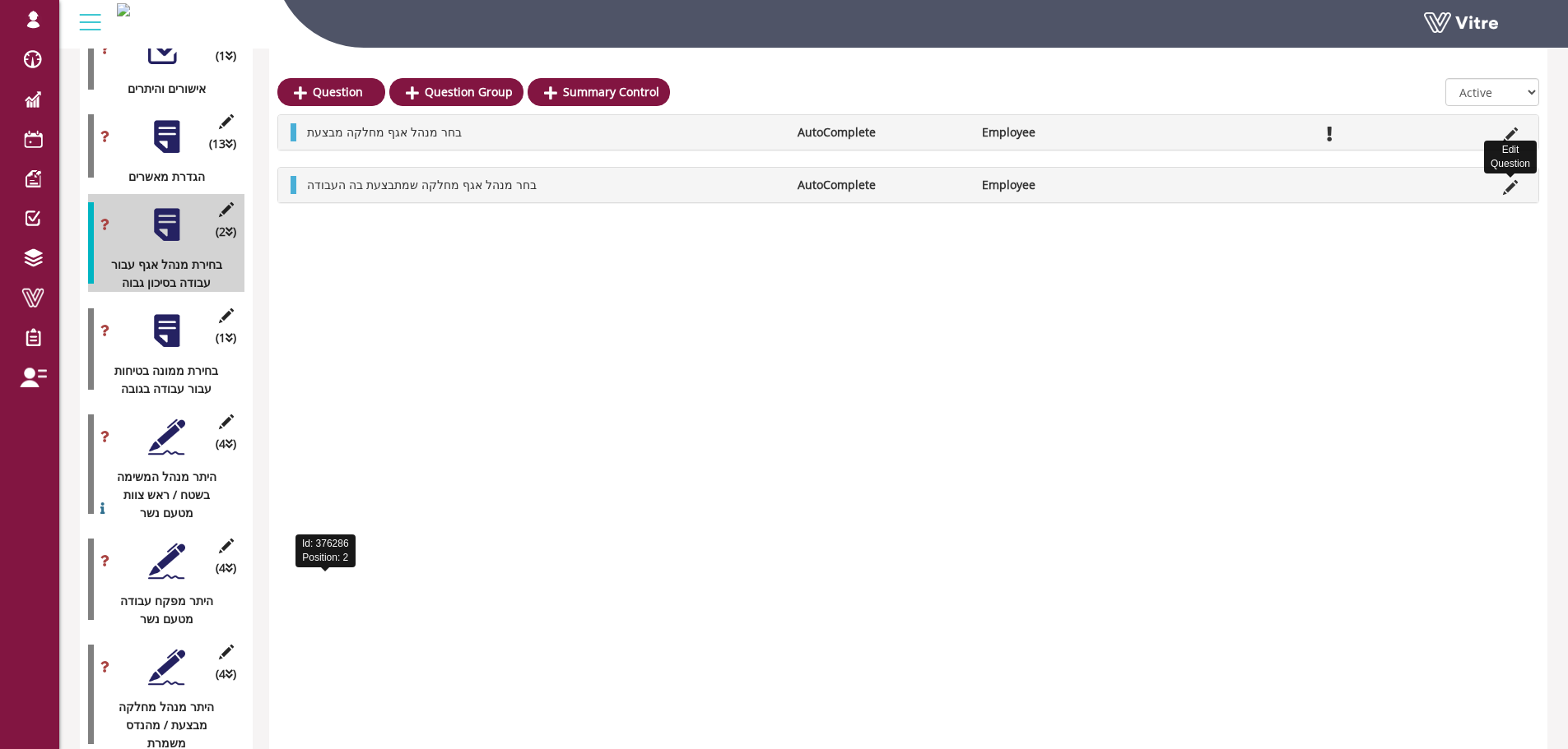
click at [1507, 182] on icon at bounding box center [1510, 187] width 15 height 15
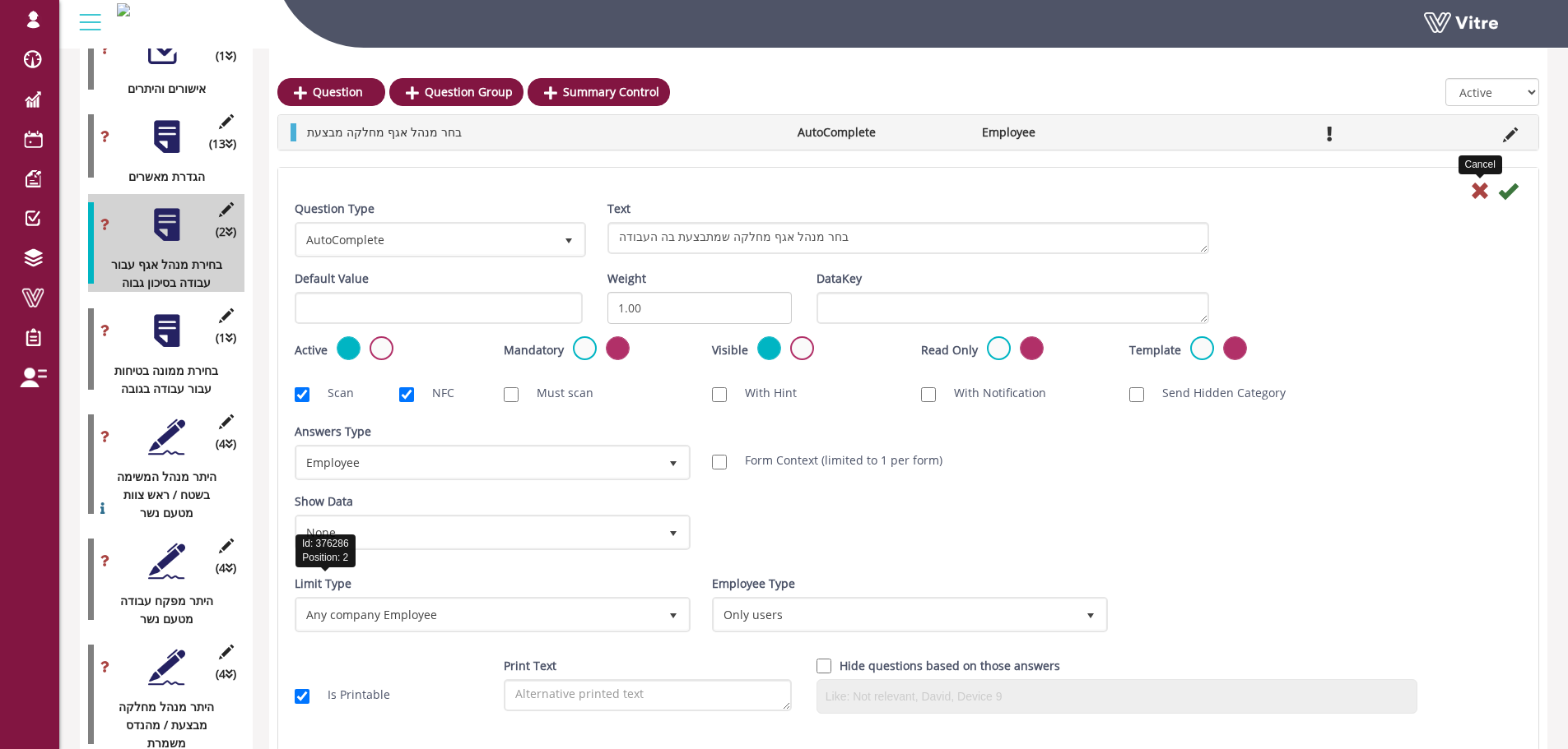
click at [1477, 195] on icon at bounding box center [1480, 190] width 19 height 19
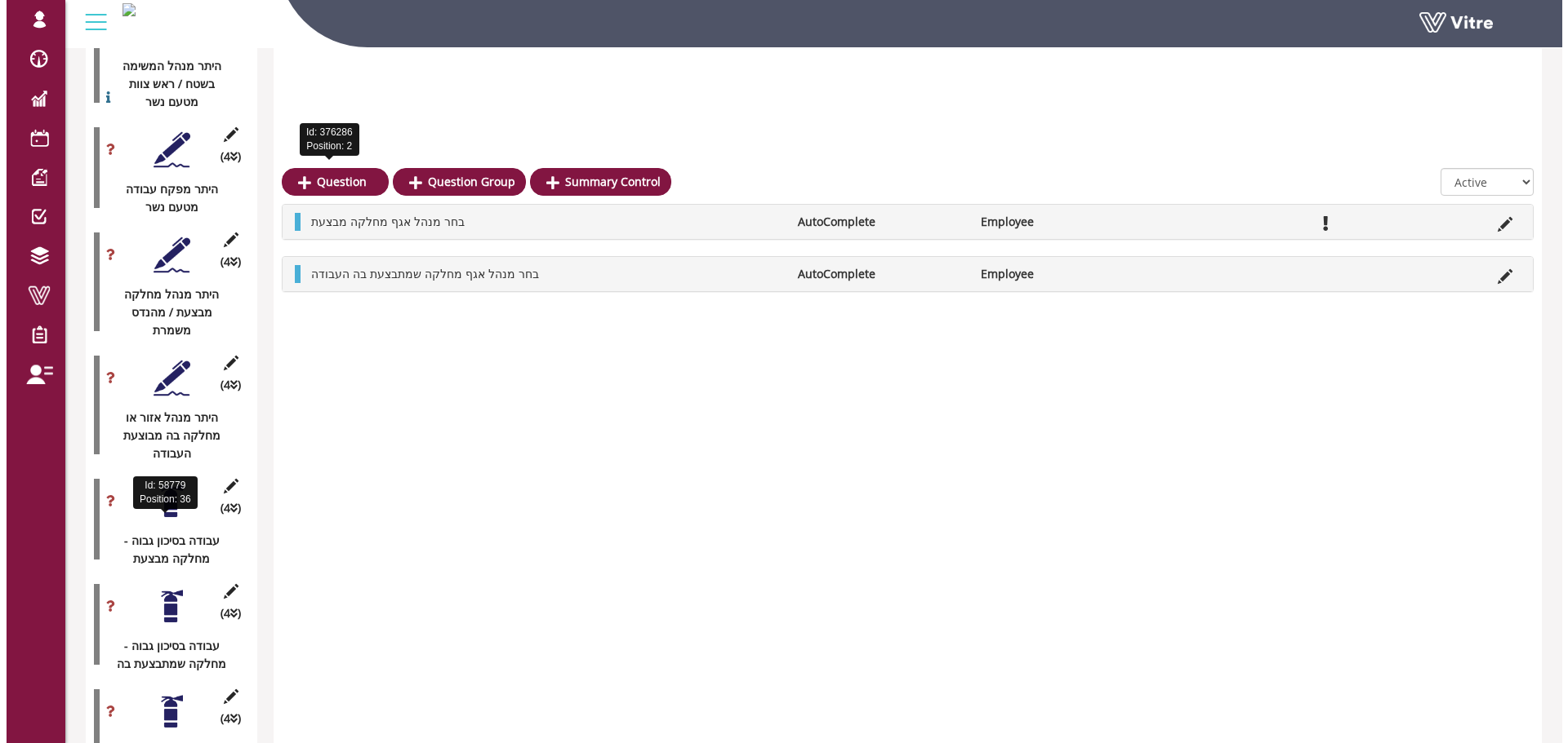
scroll to position [2898, 0]
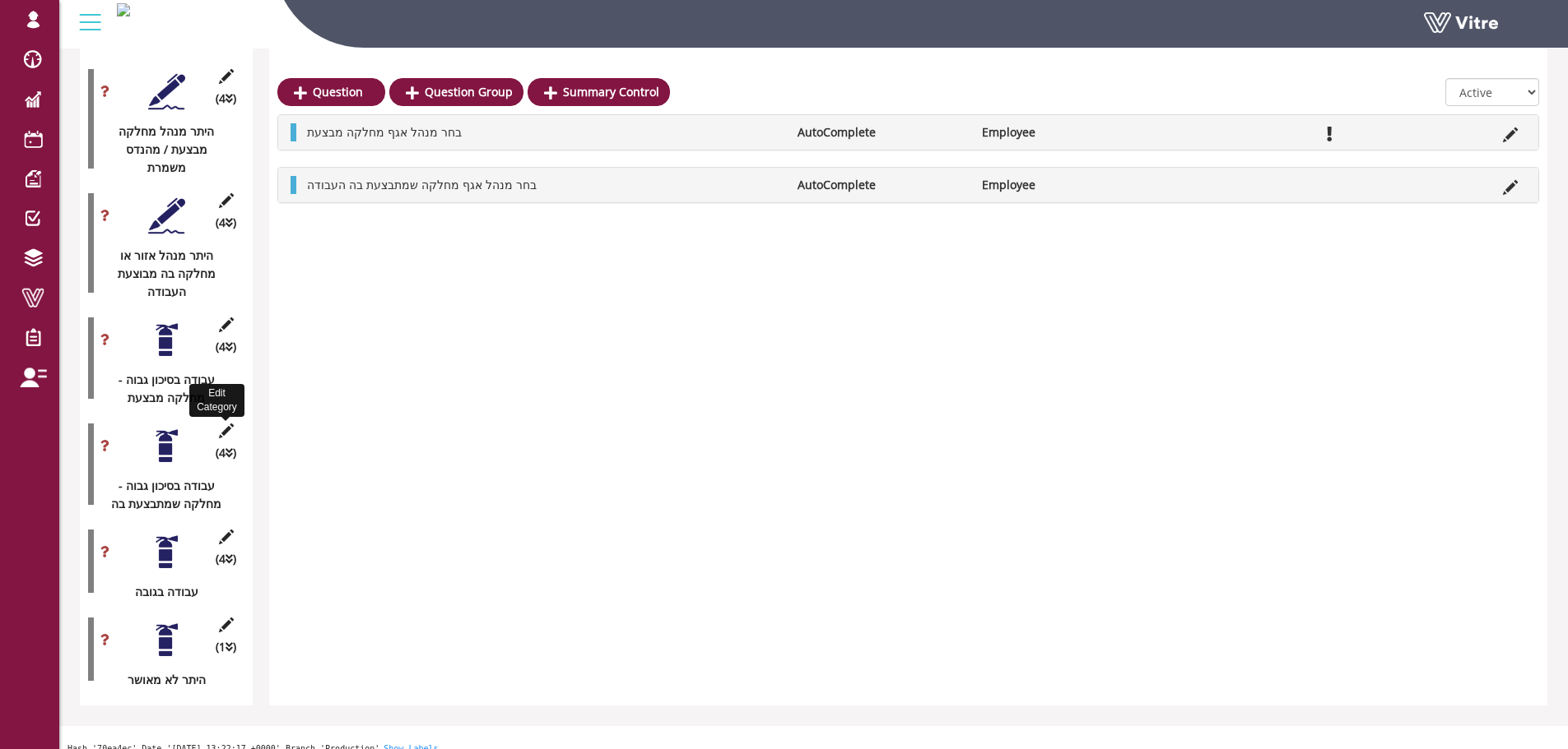
click at [226, 424] on icon at bounding box center [226, 430] width 20 height 15
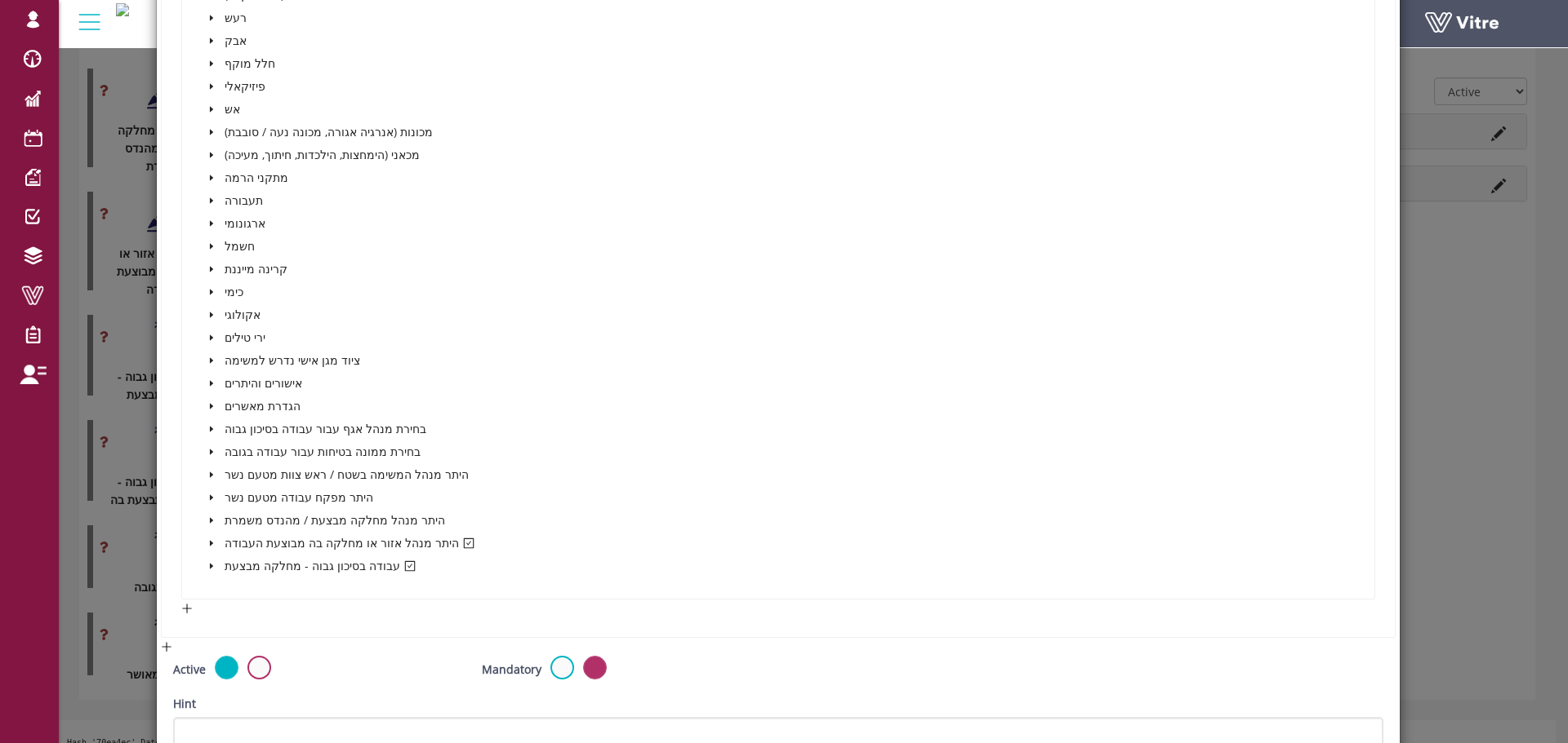
scroll to position [571, 0]
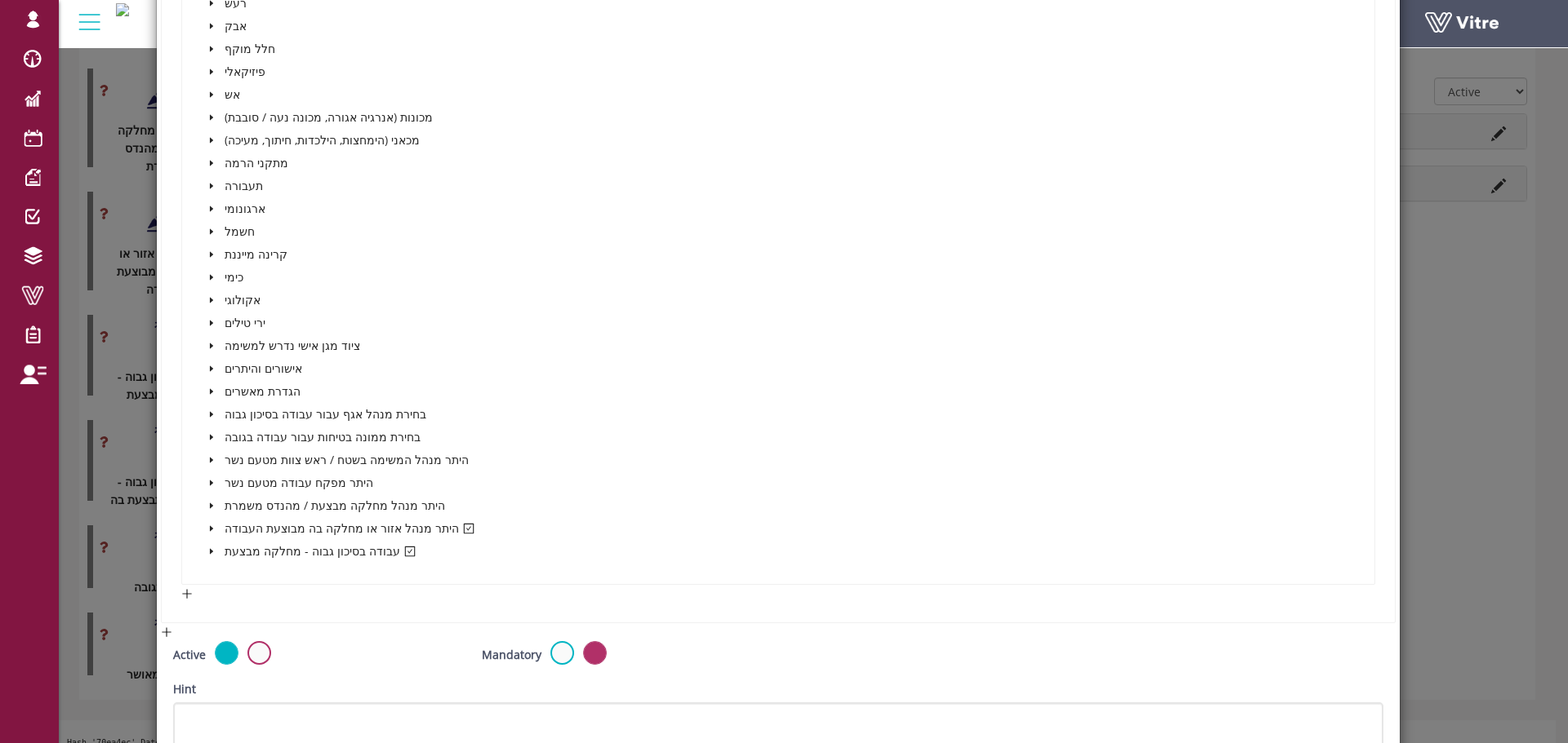
click at [210, 524] on icon "caret-down" at bounding box center [211, 528] width 8 height 8
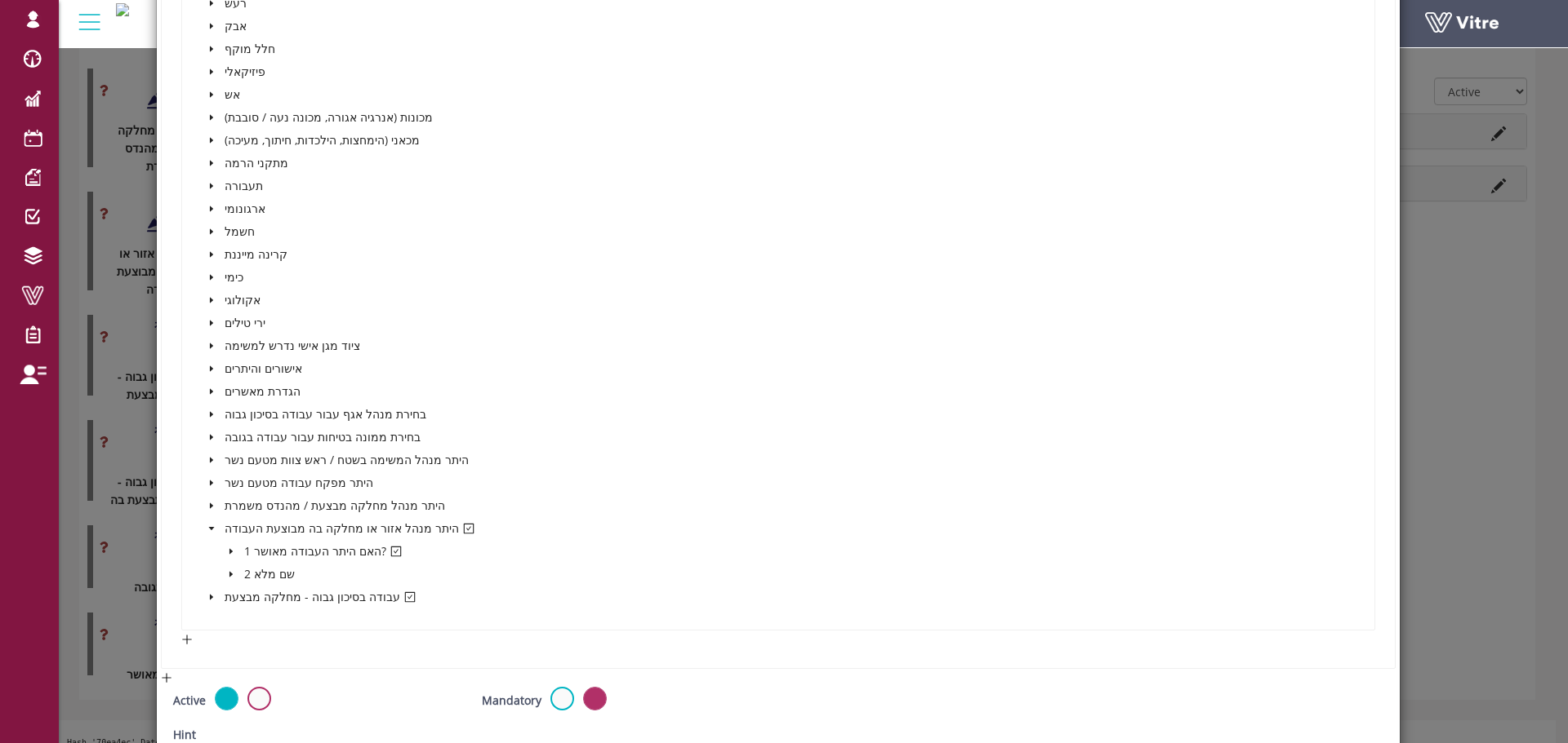
click at [231, 550] on icon "caret-down" at bounding box center [230, 551] width 8 height 8
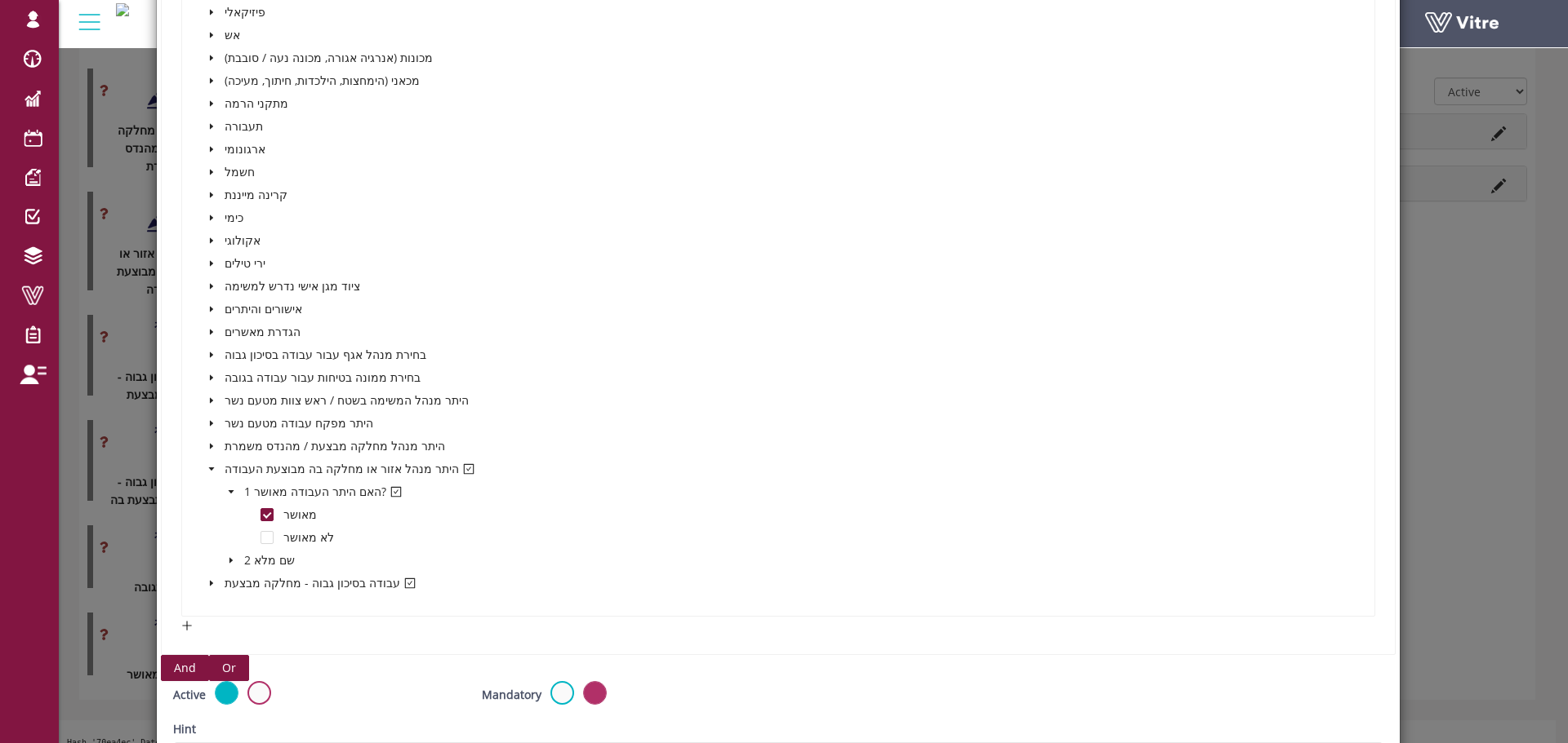
scroll to position [652, 0]
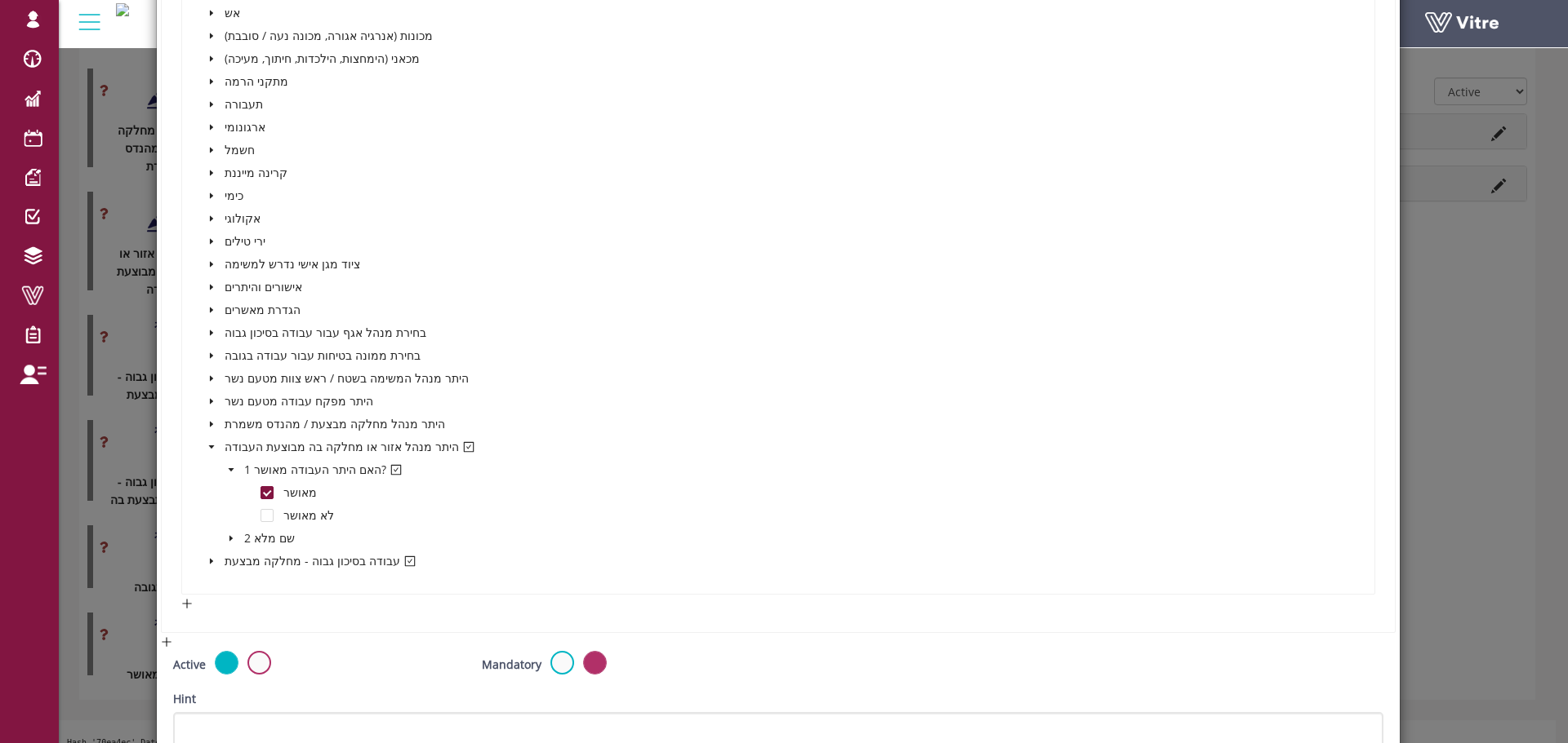
click at [210, 561] on icon "caret-down" at bounding box center [210, 562] width 3 height 6
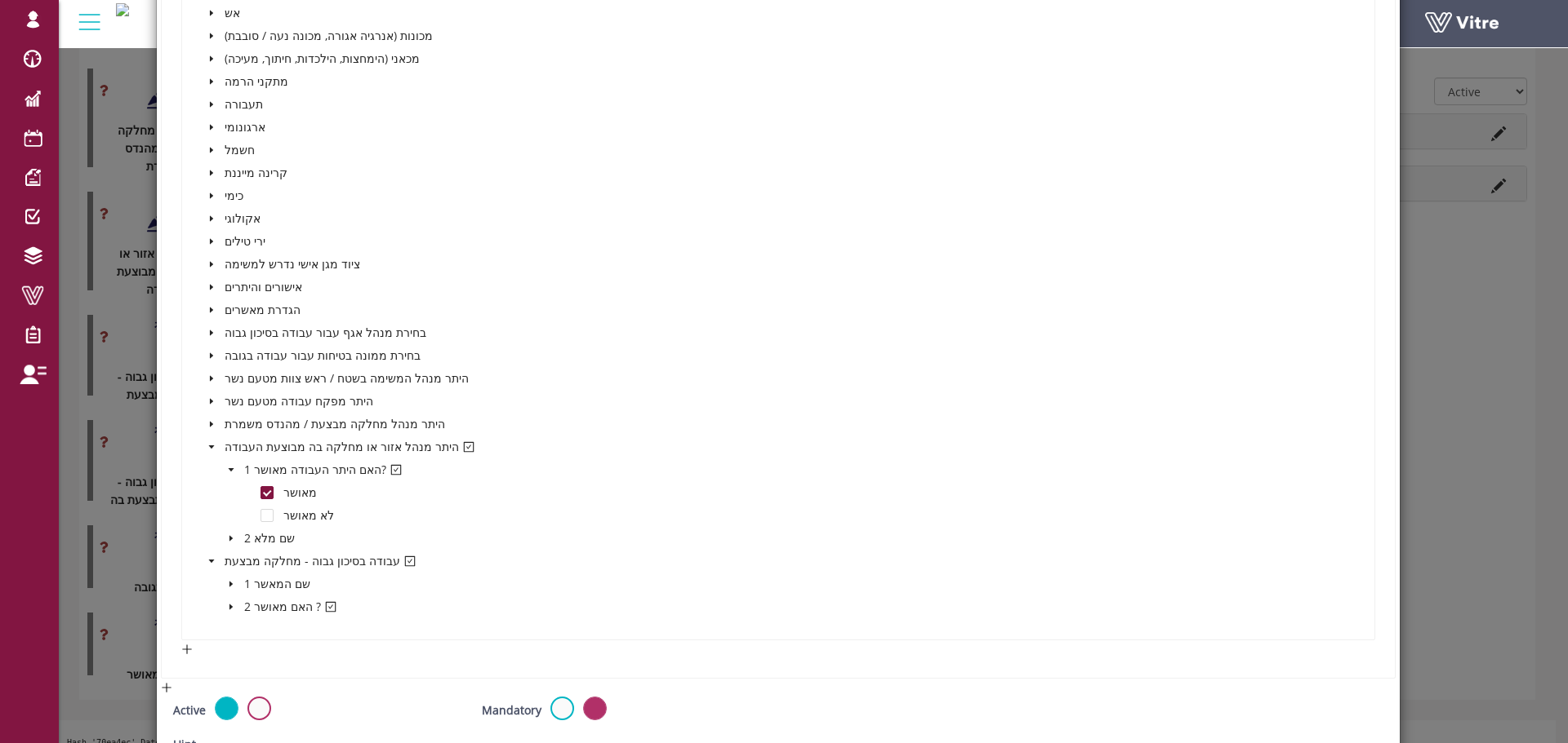
click at [227, 607] on icon "caret-down" at bounding box center [230, 607] width 8 height 8
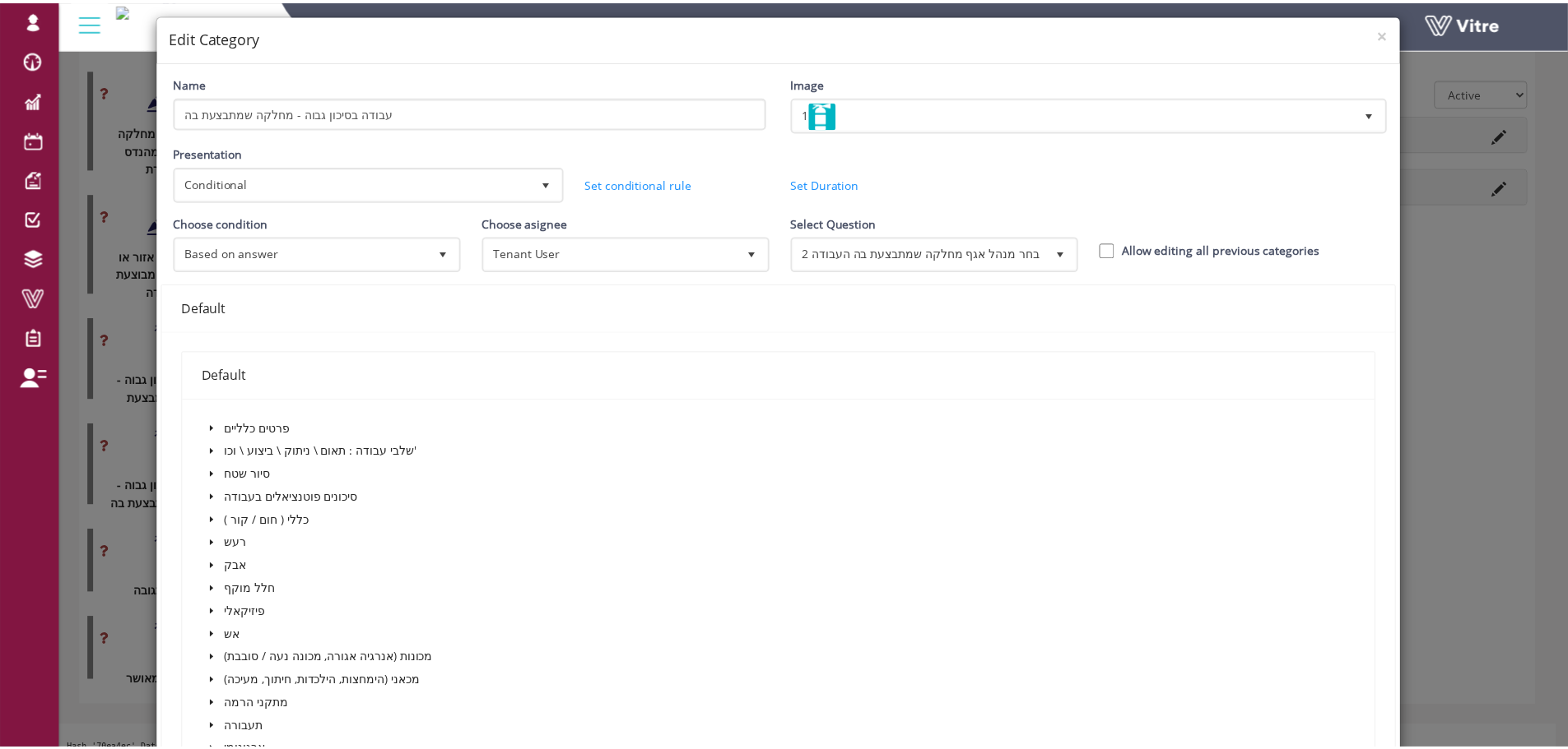
scroll to position [0, 0]
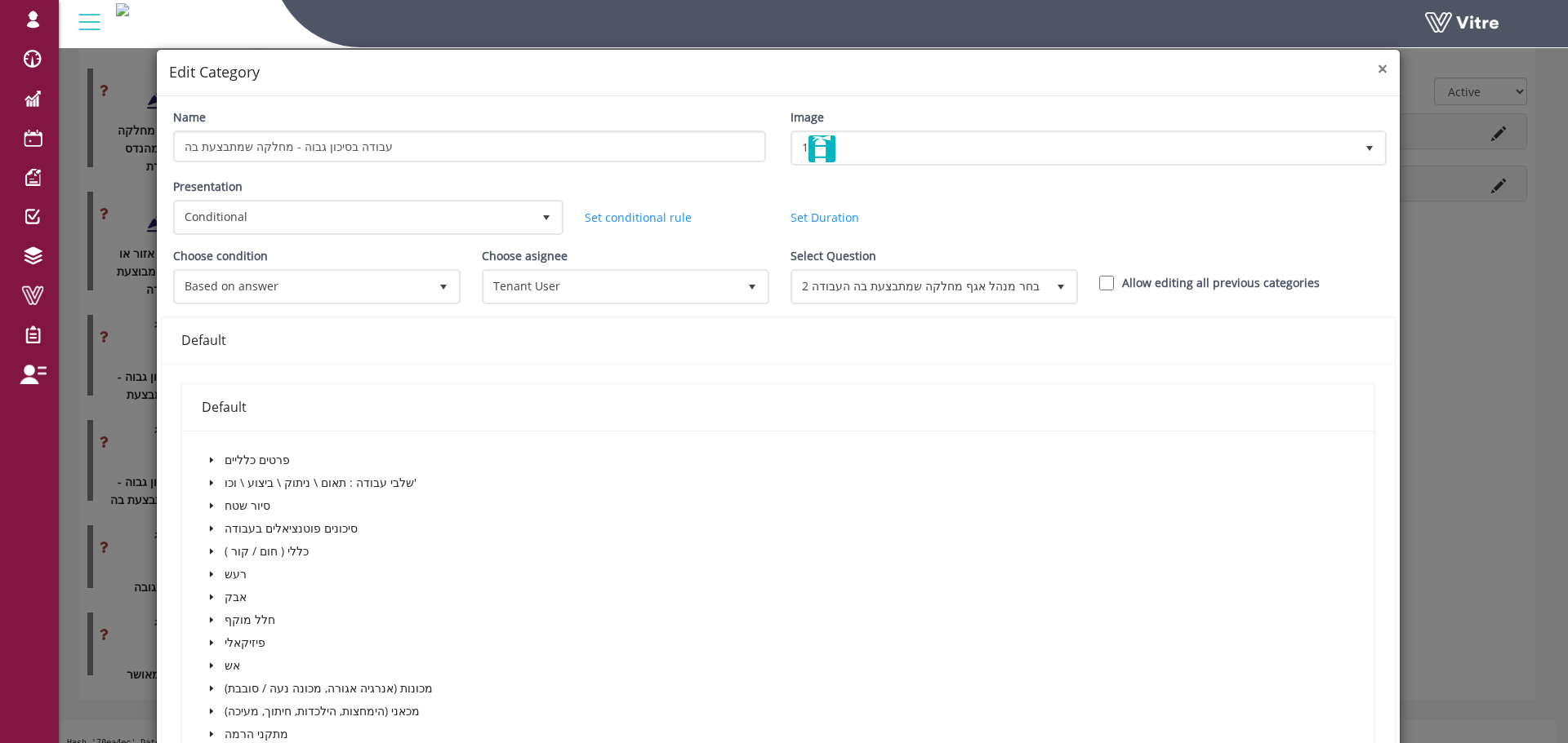
click at [1378, 70] on span "×" at bounding box center [1383, 68] width 10 height 23
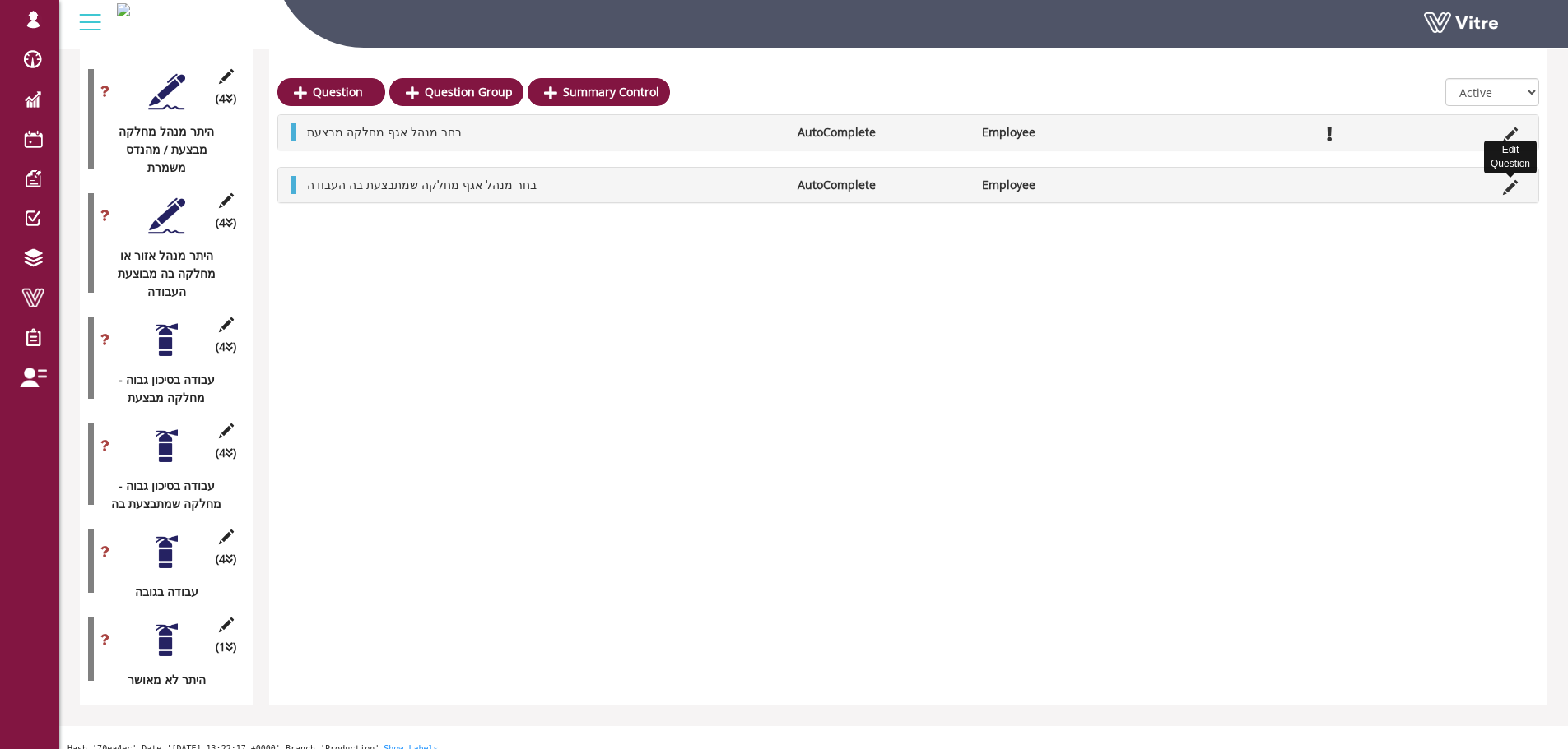
click at [1504, 182] on icon at bounding box center [1510, 187] width 15 height 15
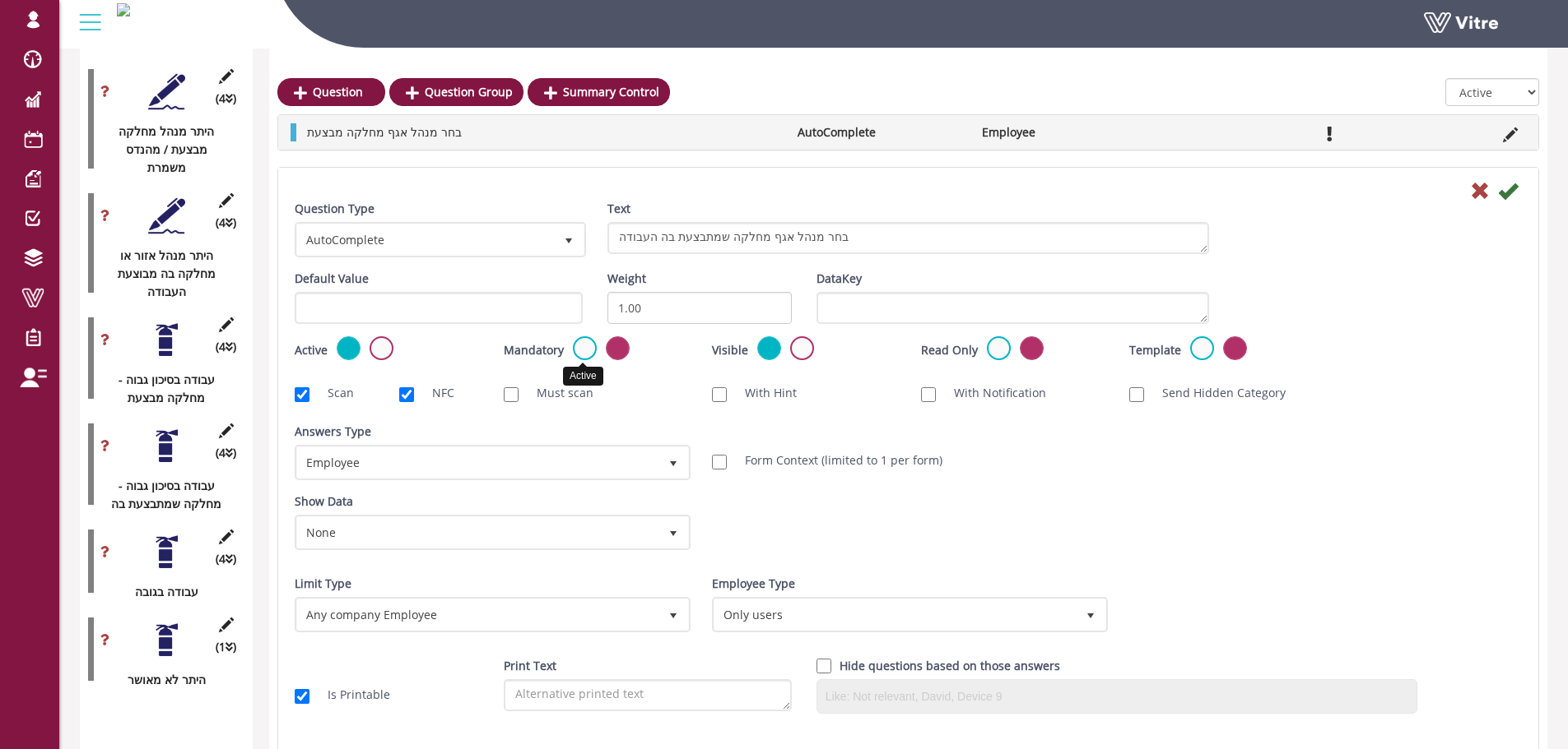
click at [573, 349] on label at bounding box center [584, 348] width 24 height 24
click at [0, 0] on input "radio" at bounding box center [0, 0] width 0 height 0
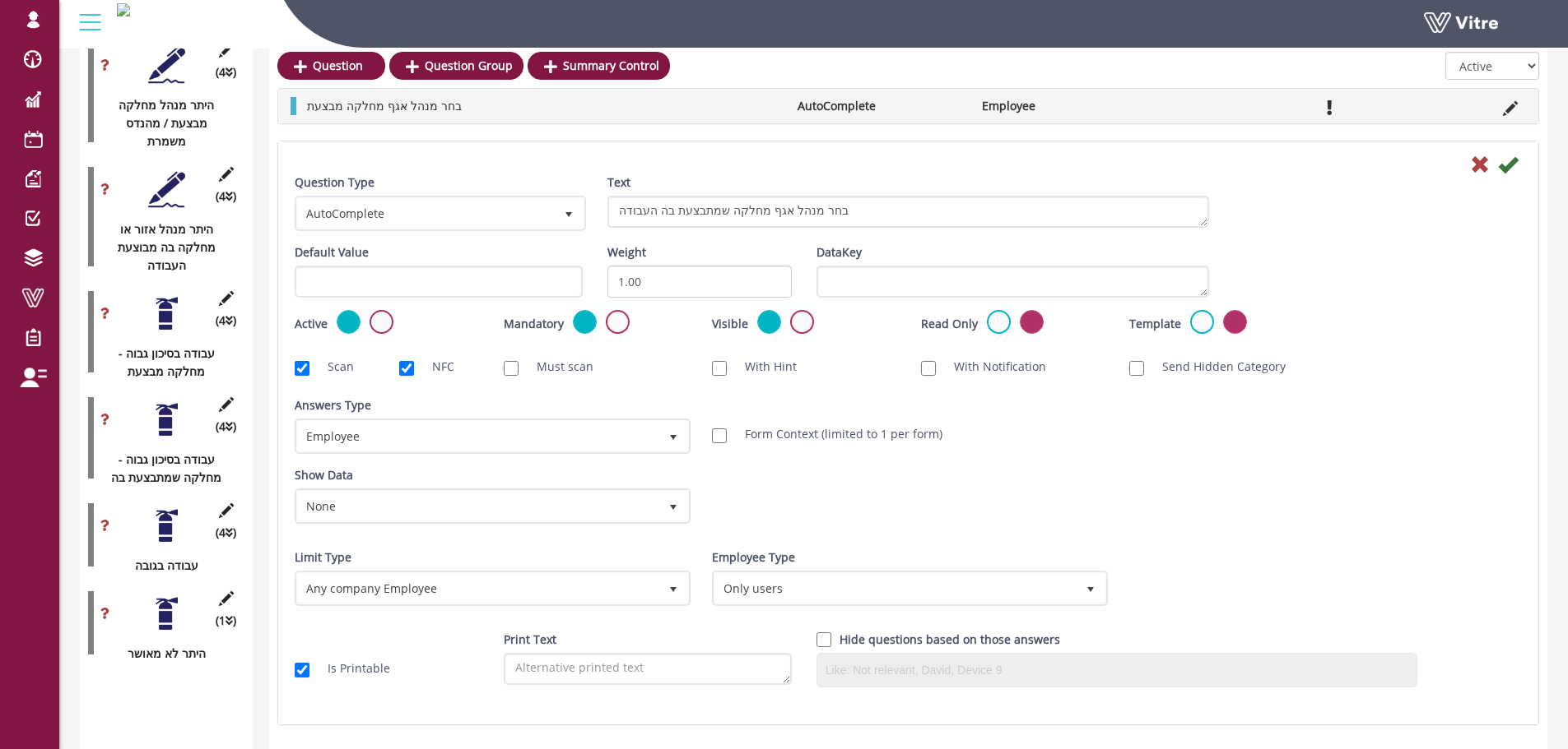
scroll to position [2921, 0]
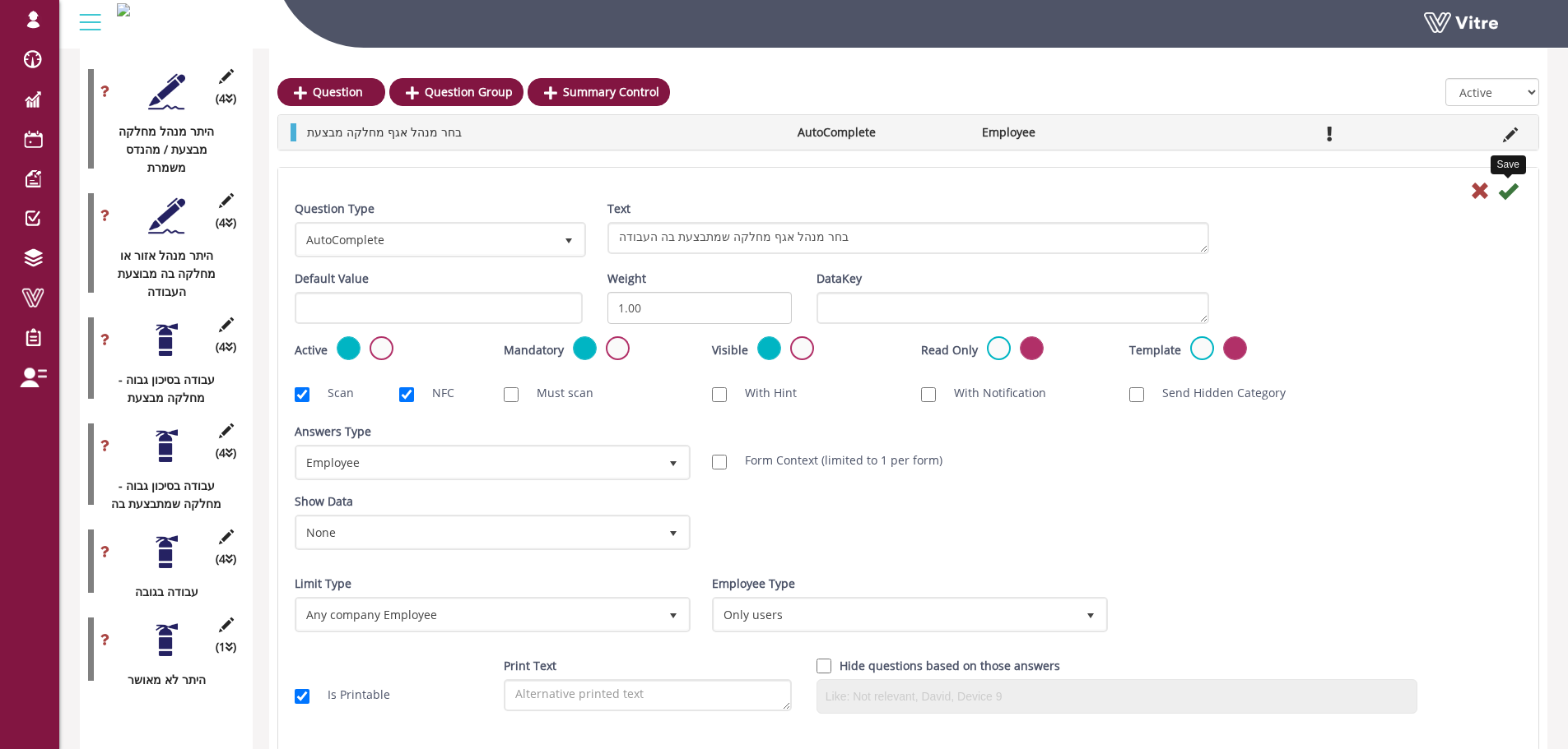
click at [1502, 194] on icon at bounding box center [1508, 190] width 19 height 19
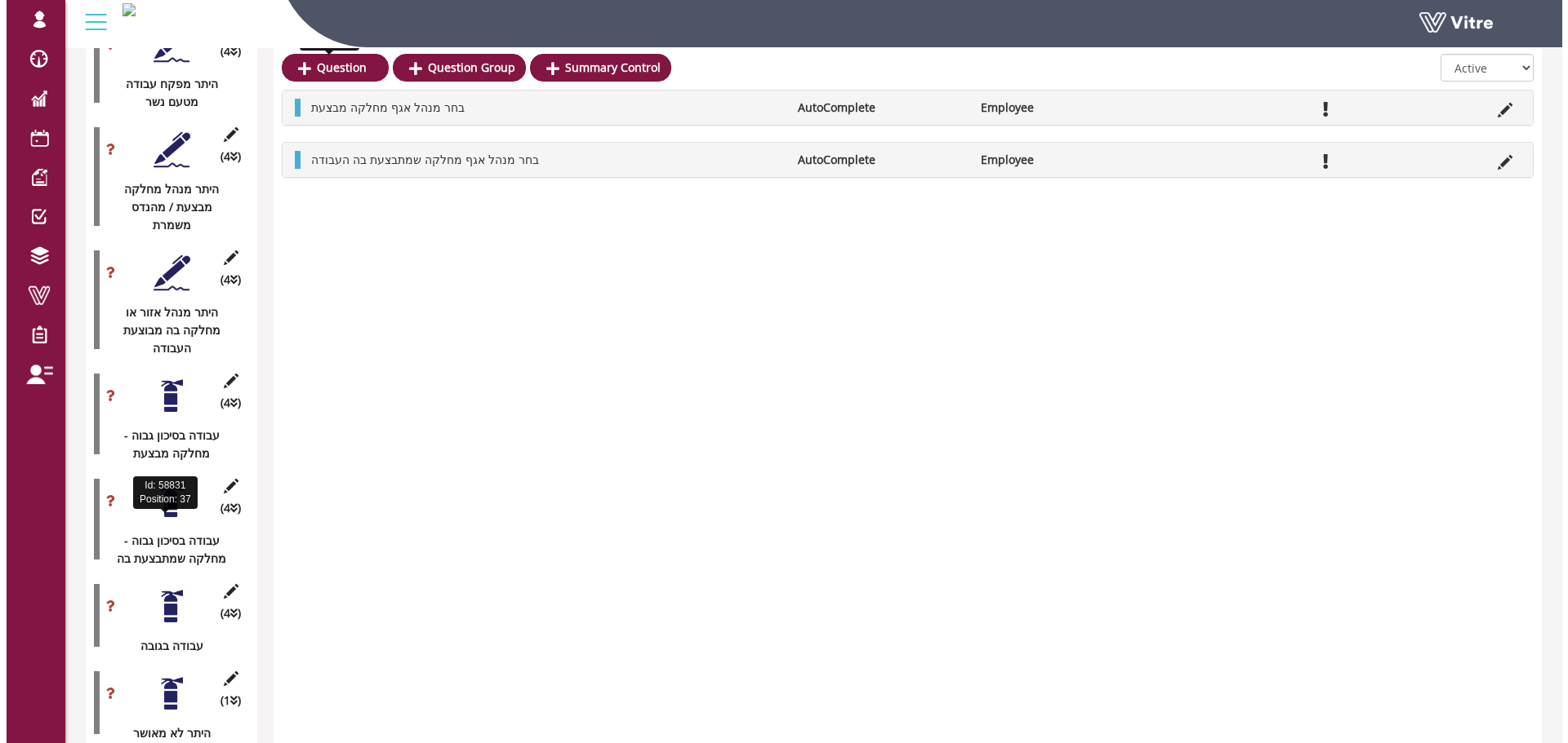
scroll to position [2815, 0]
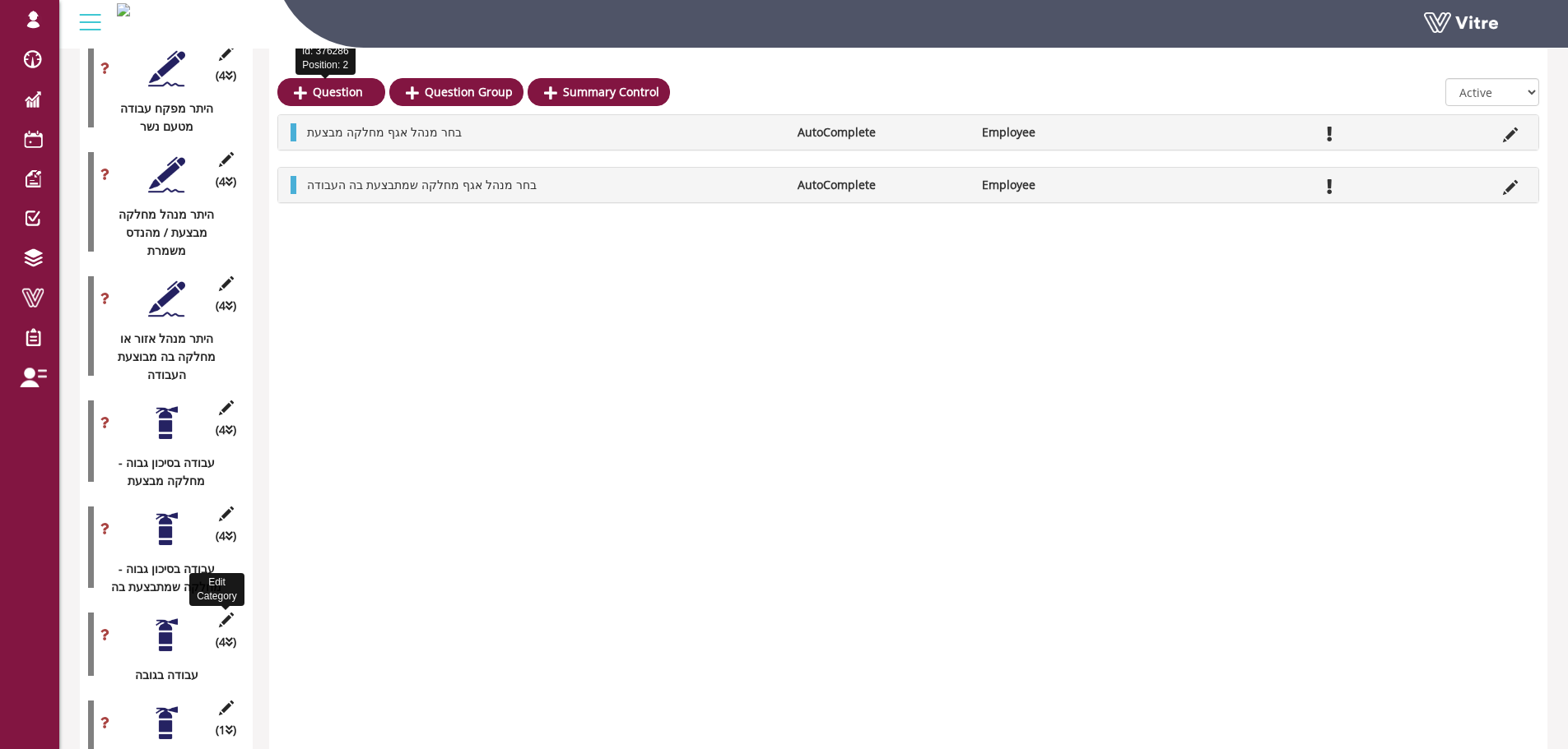
click at [231, 613] on icon at bounding box center [226, 620] width 20 height 15
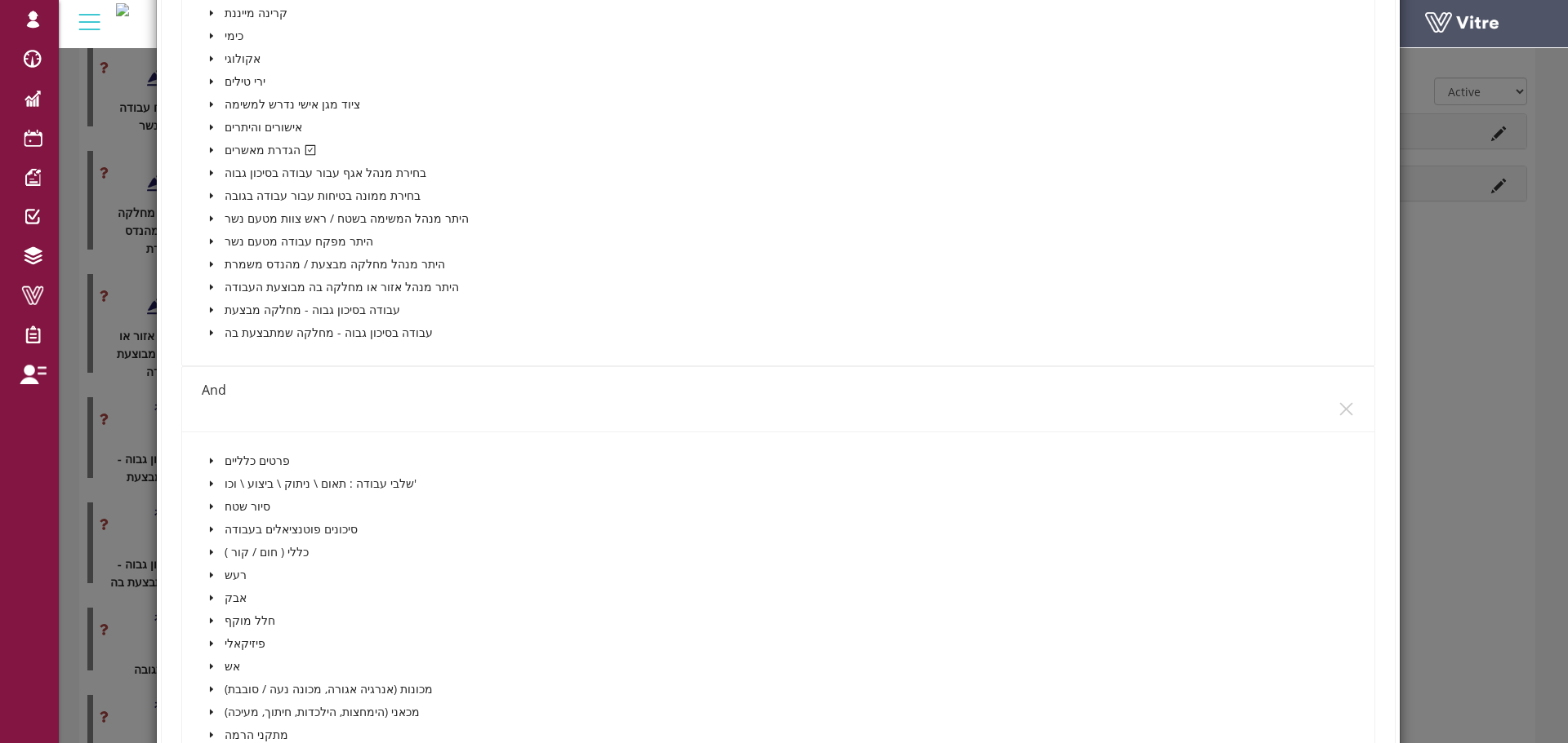
scroll to position [897, 0]
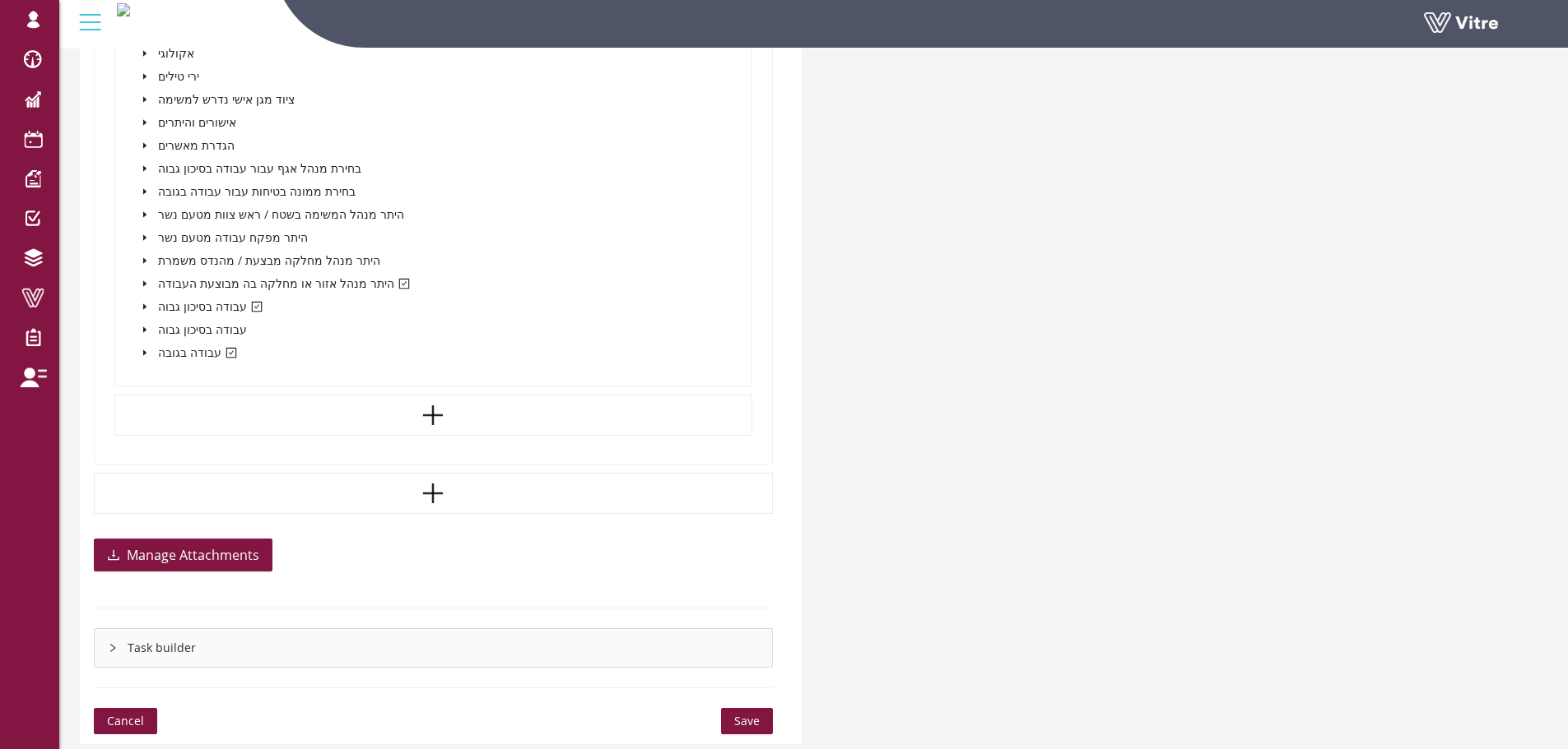
scroll to position [6105, 0]
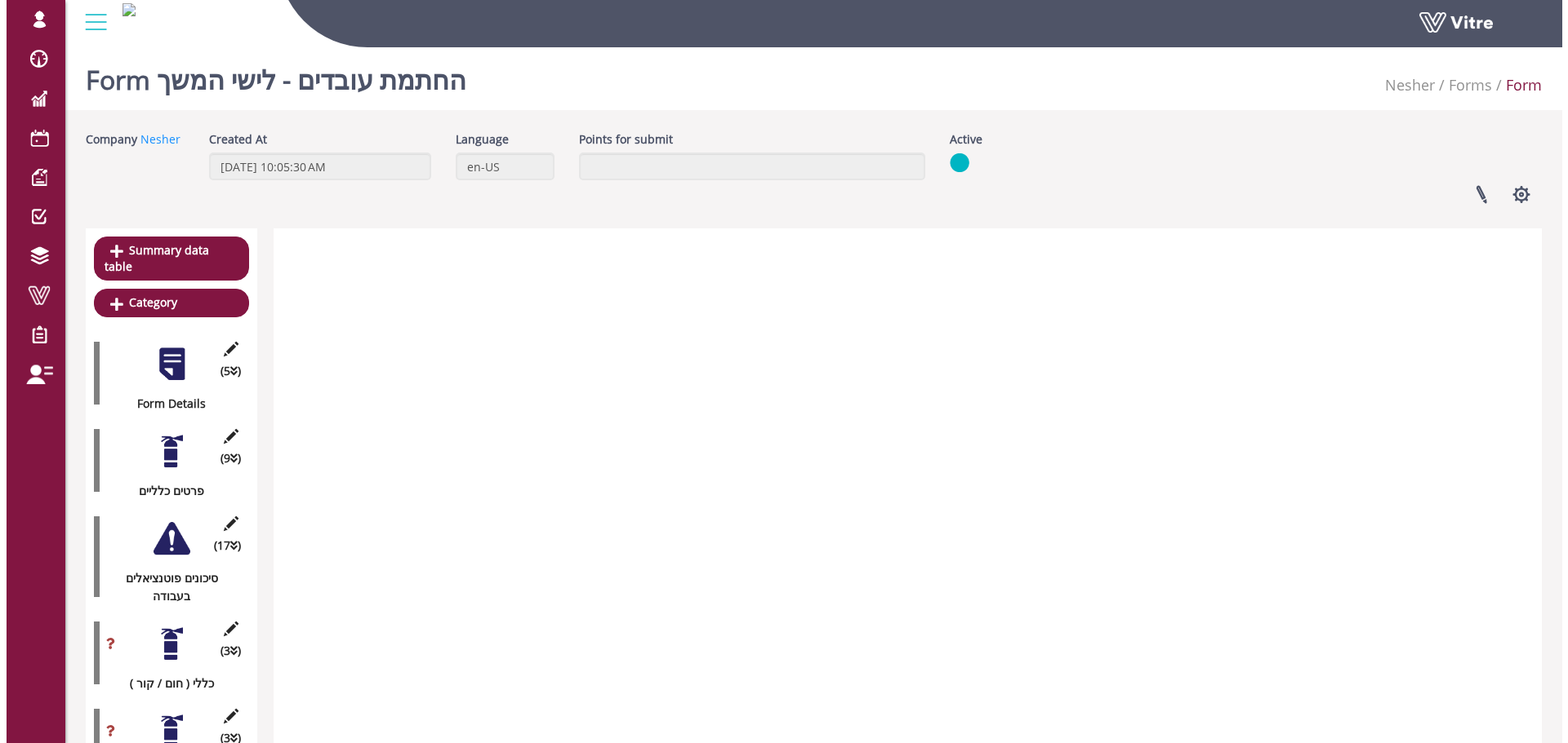
scroll to position [1704, 0]
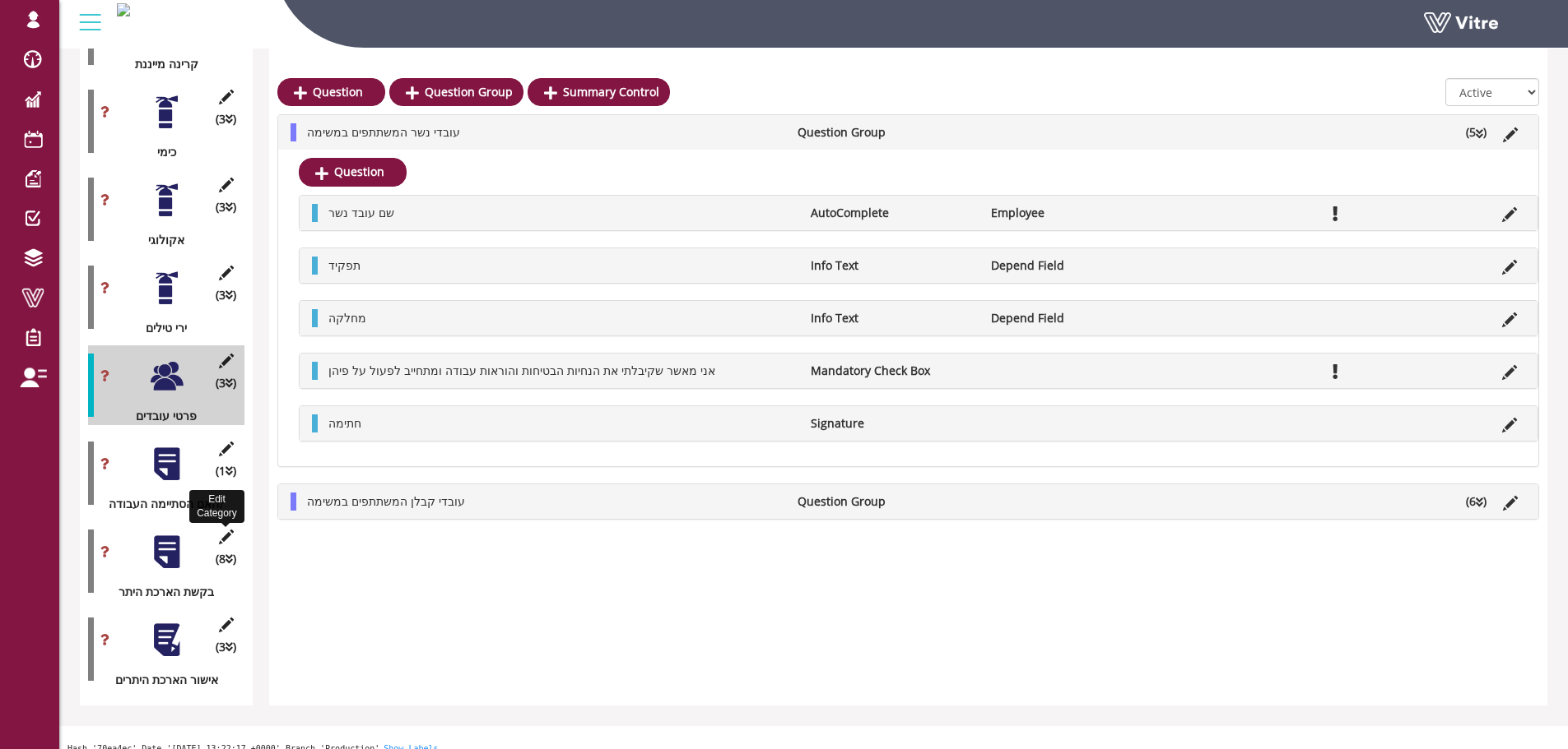
click at [230, 529] on icon at bounding box center [226, 536] width 20 height 15
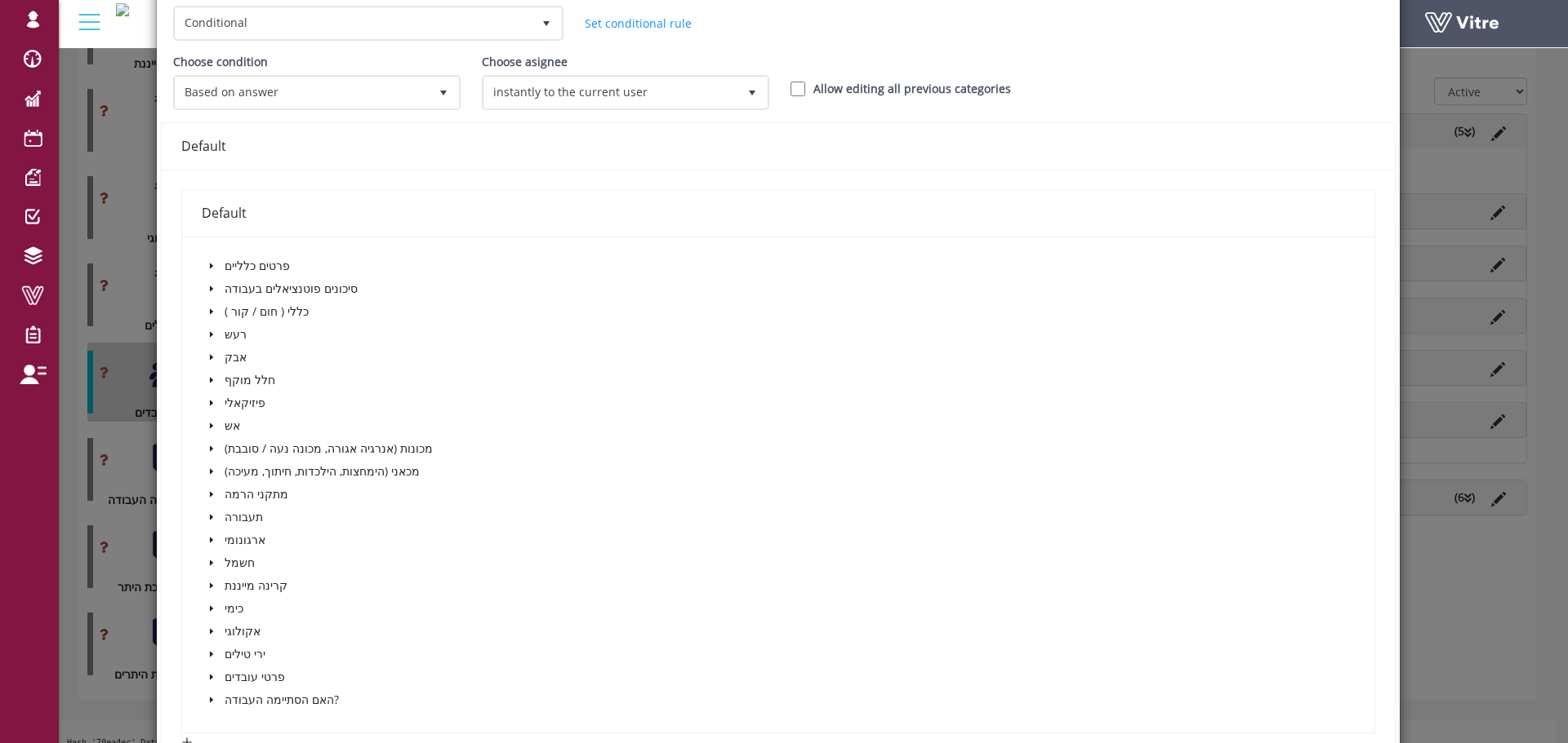
scroll to position [276, 0]
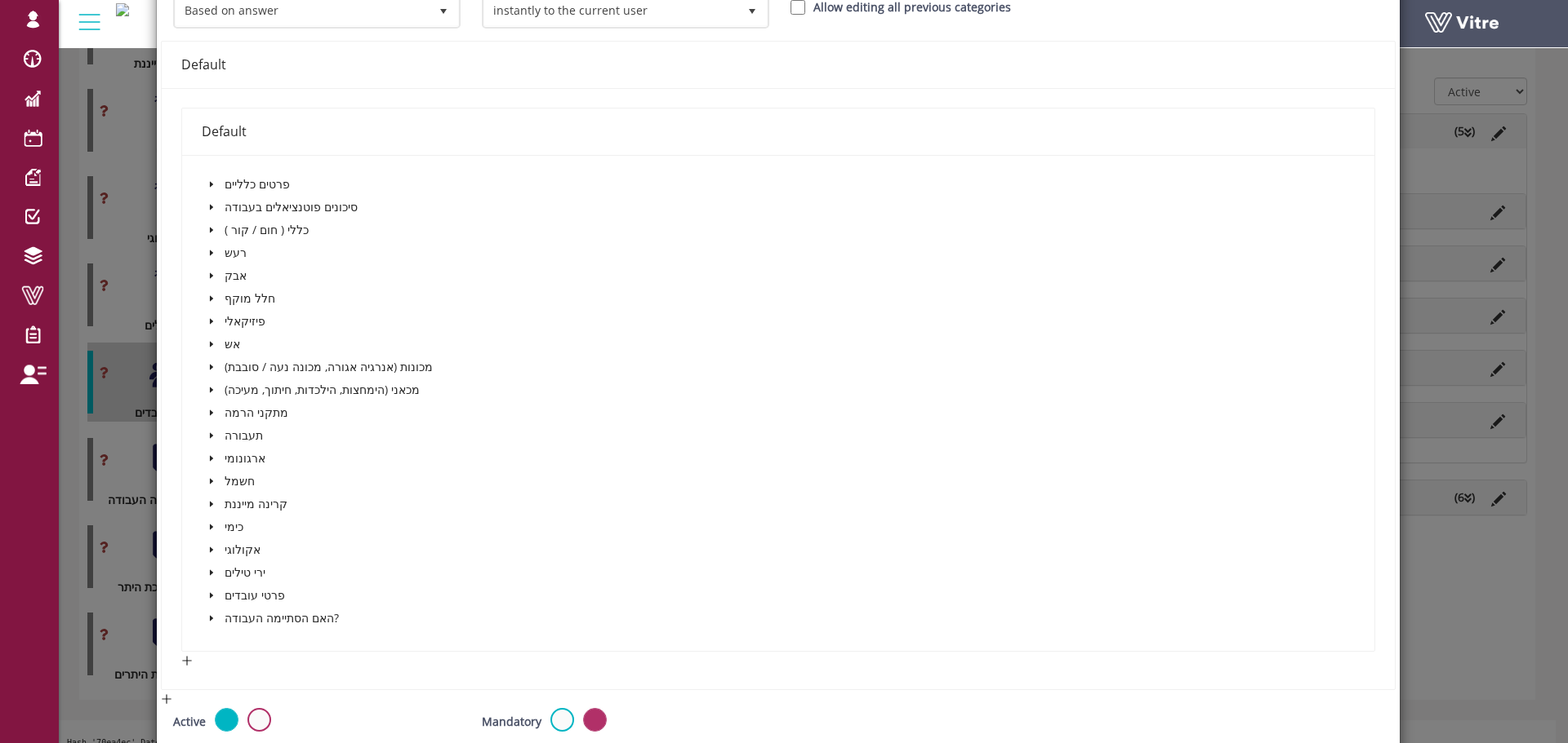
click at [207, 620] on icon "caret-down" at bounding box center [211, 619] width 8 height 8
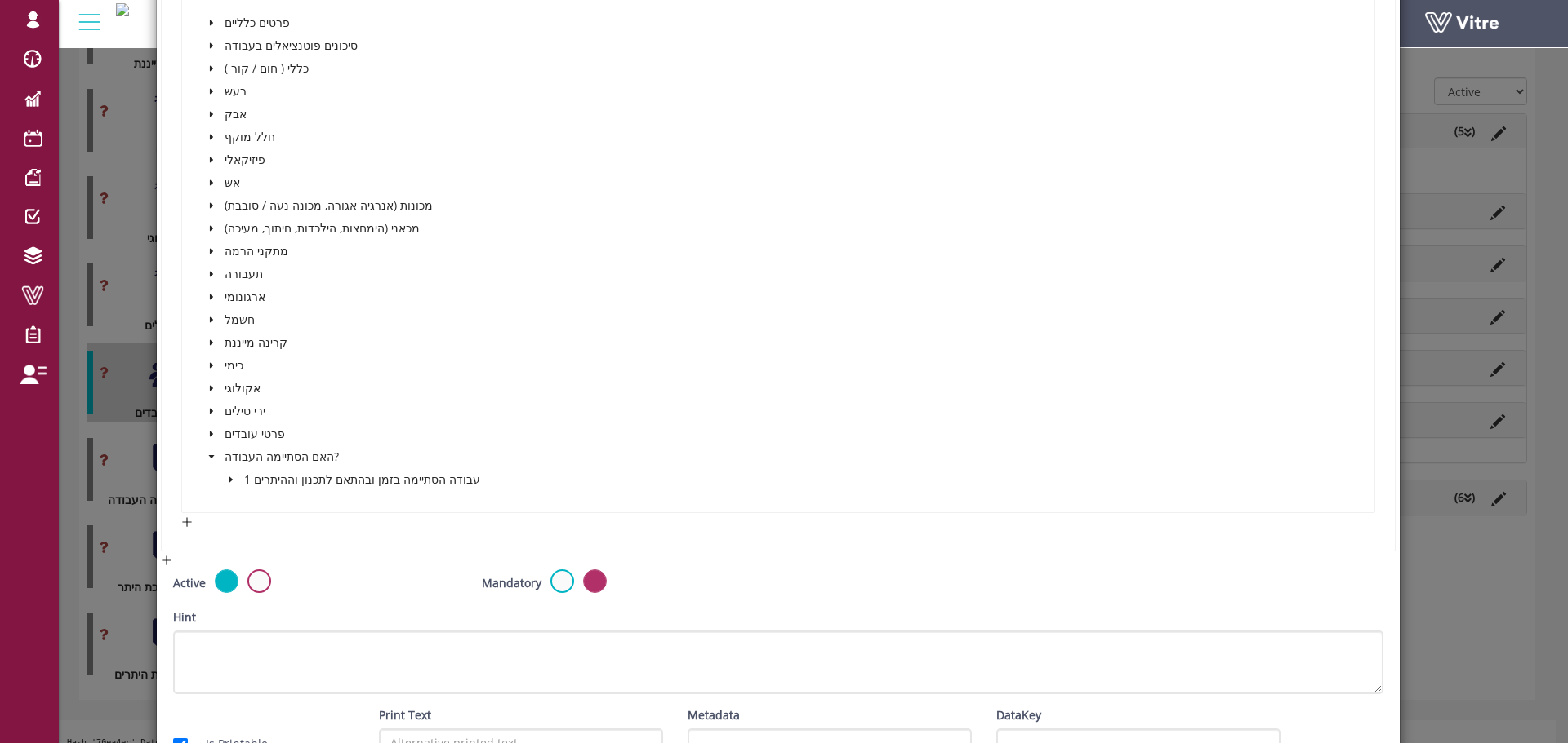
scroll to position [439, 0]
click at [236, 481] on span at bounding box center [230, 478] width 19 height 19
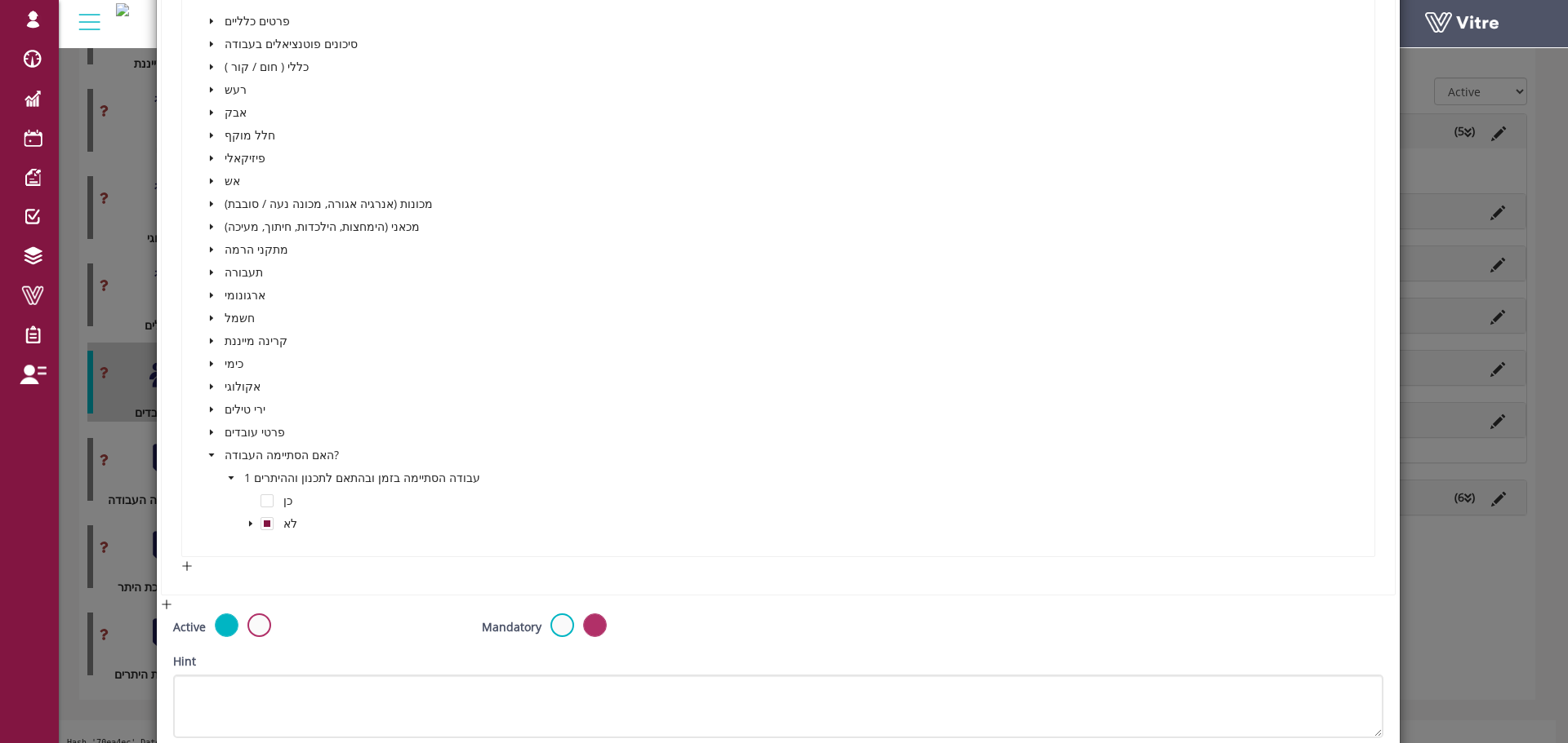
click at [244, 524] on span at bounding box center [251, 523] width 19 height 19
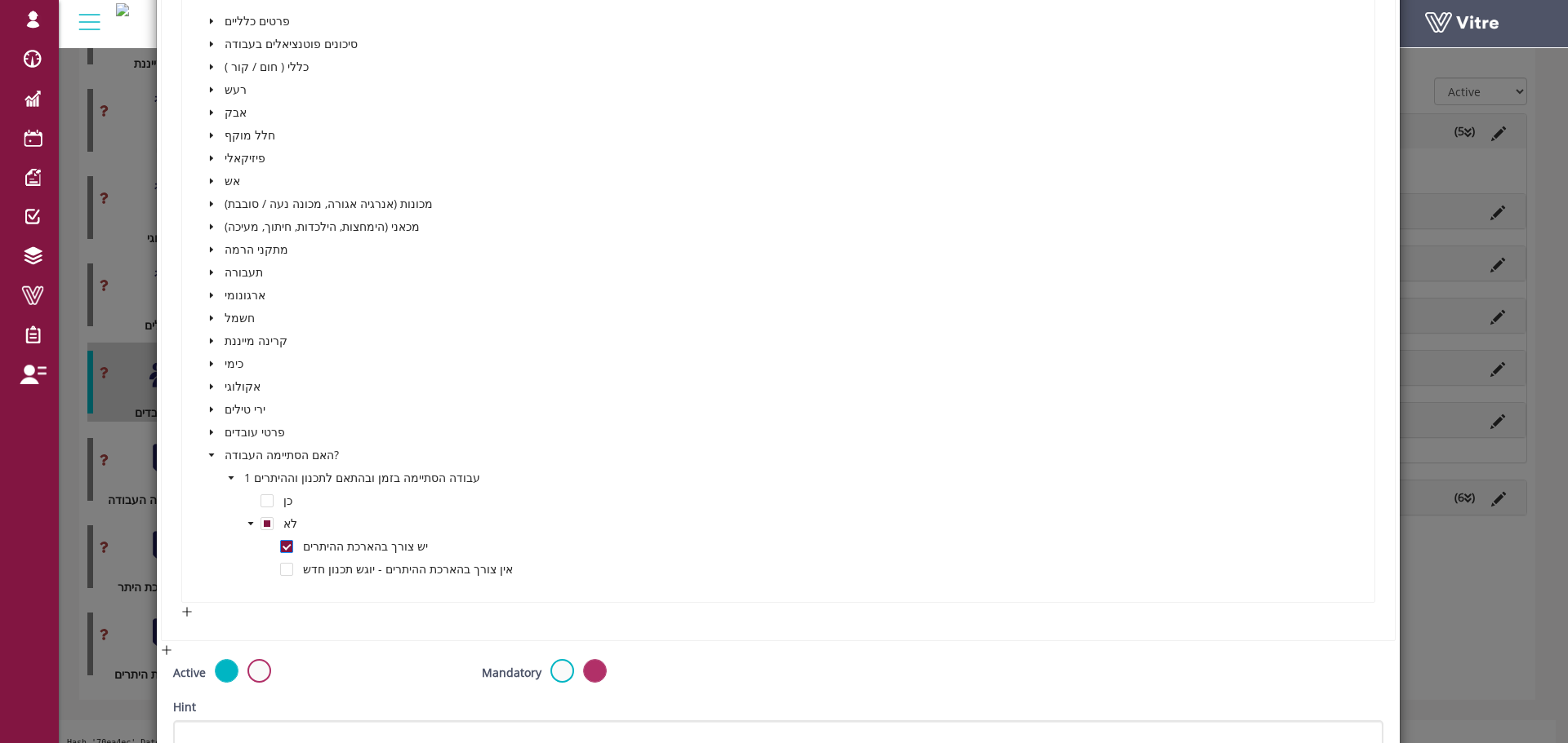
click at [284, 545] on span at bounding box center [286, 547] width 14 height 13
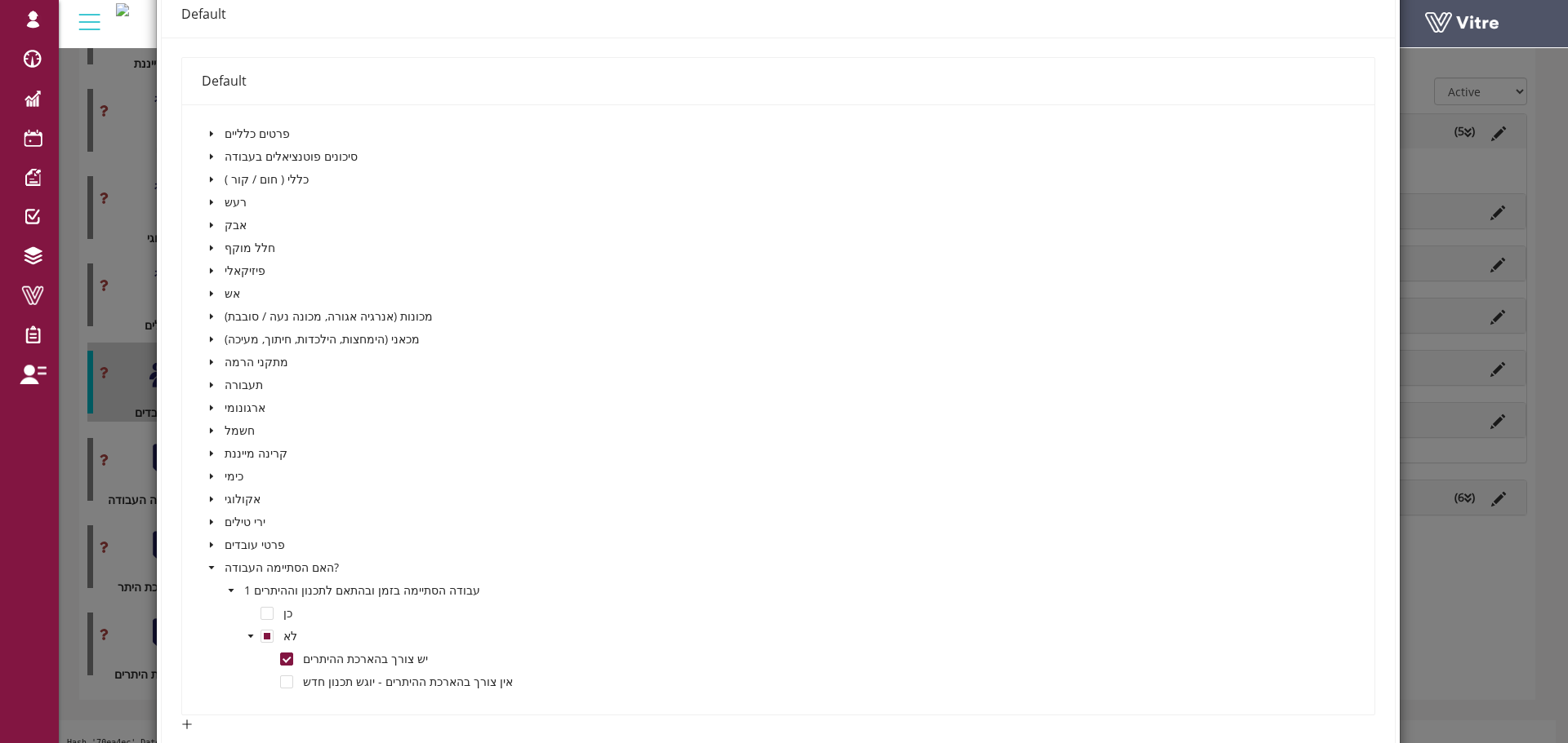
scroll to position [571, 0]
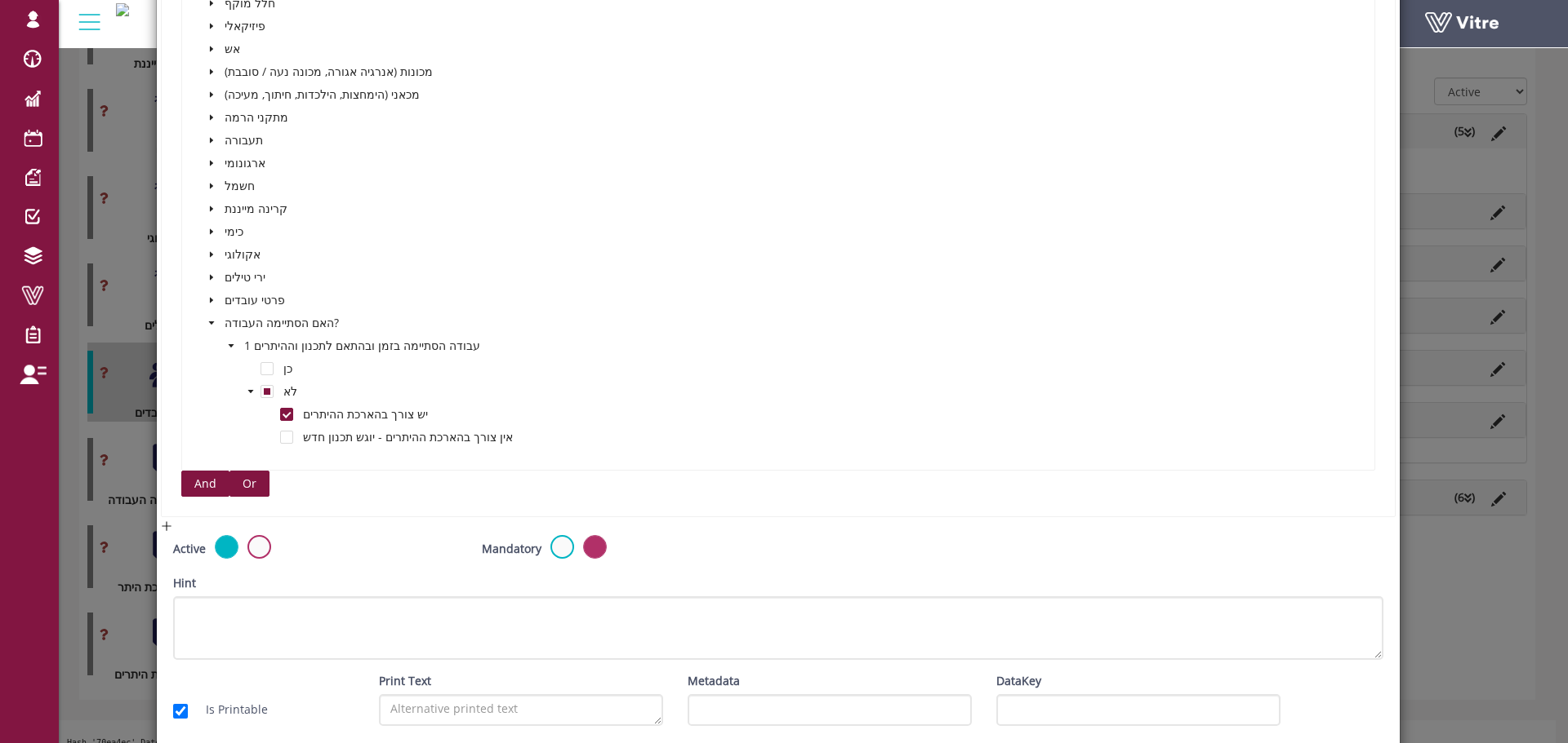
click at [187, 482] on button "And" at bounding box center [205, 484] width 48 height 26
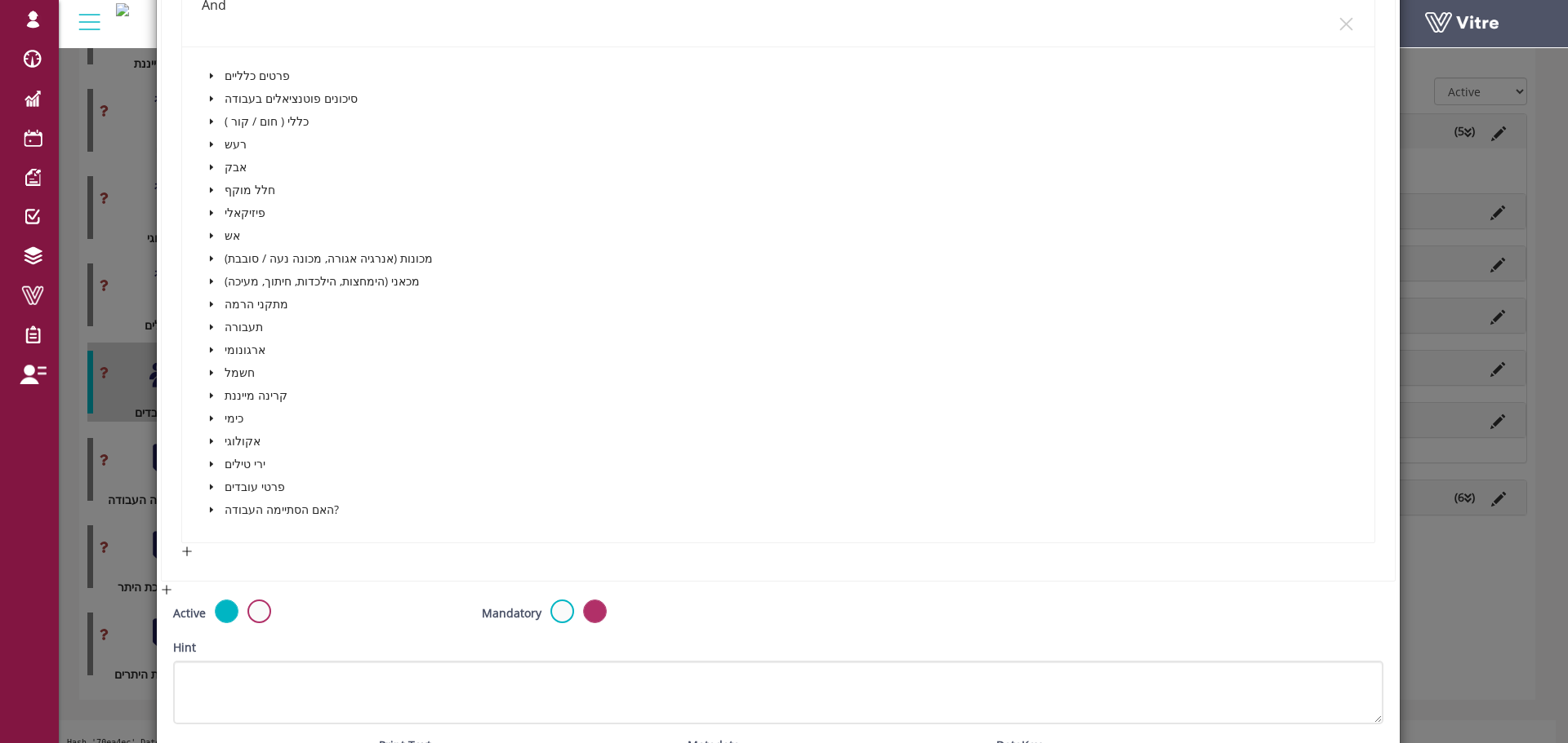
scroll to position [1197, 0]
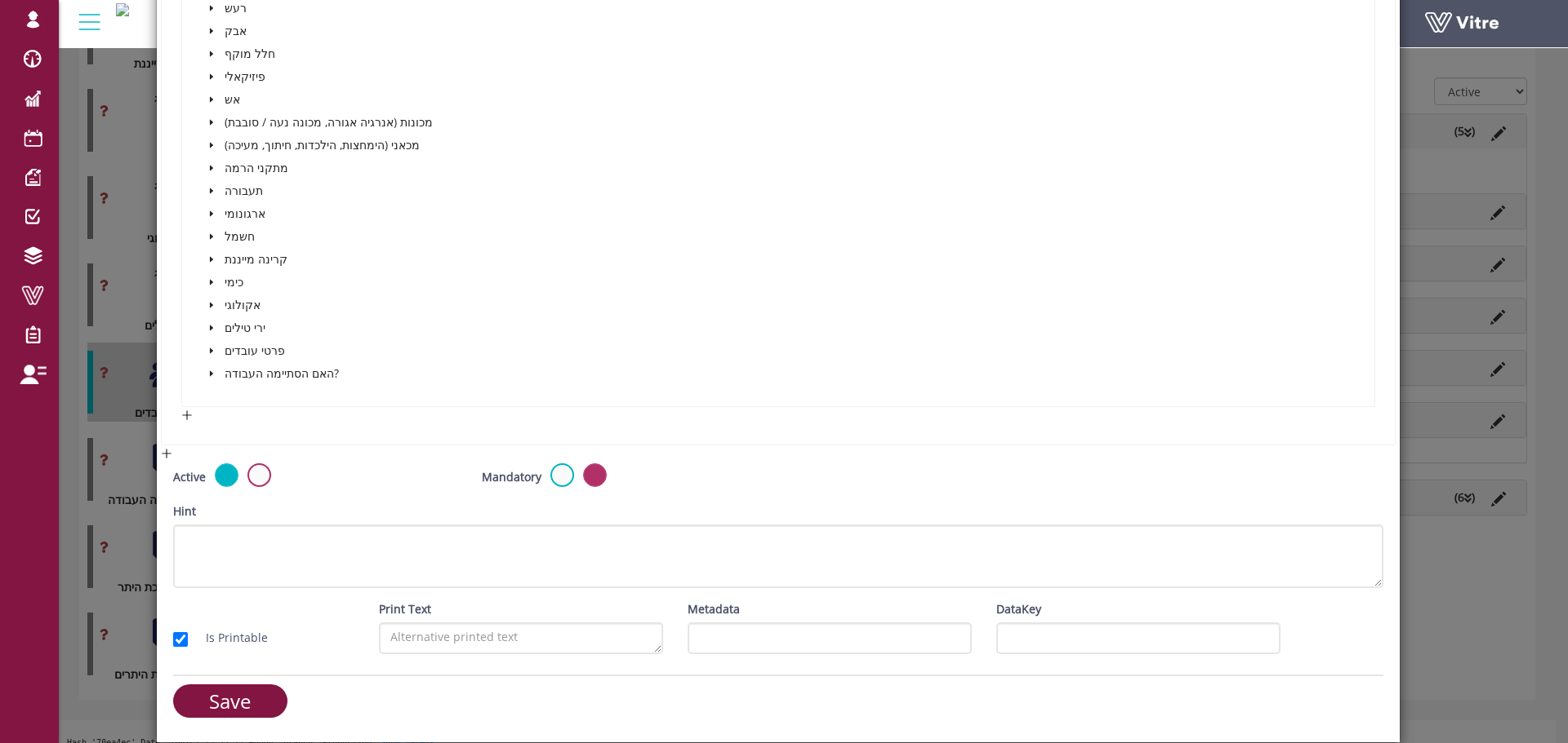
click at [216, 381] on span at bounding box center [211, 374] width 19 height 19
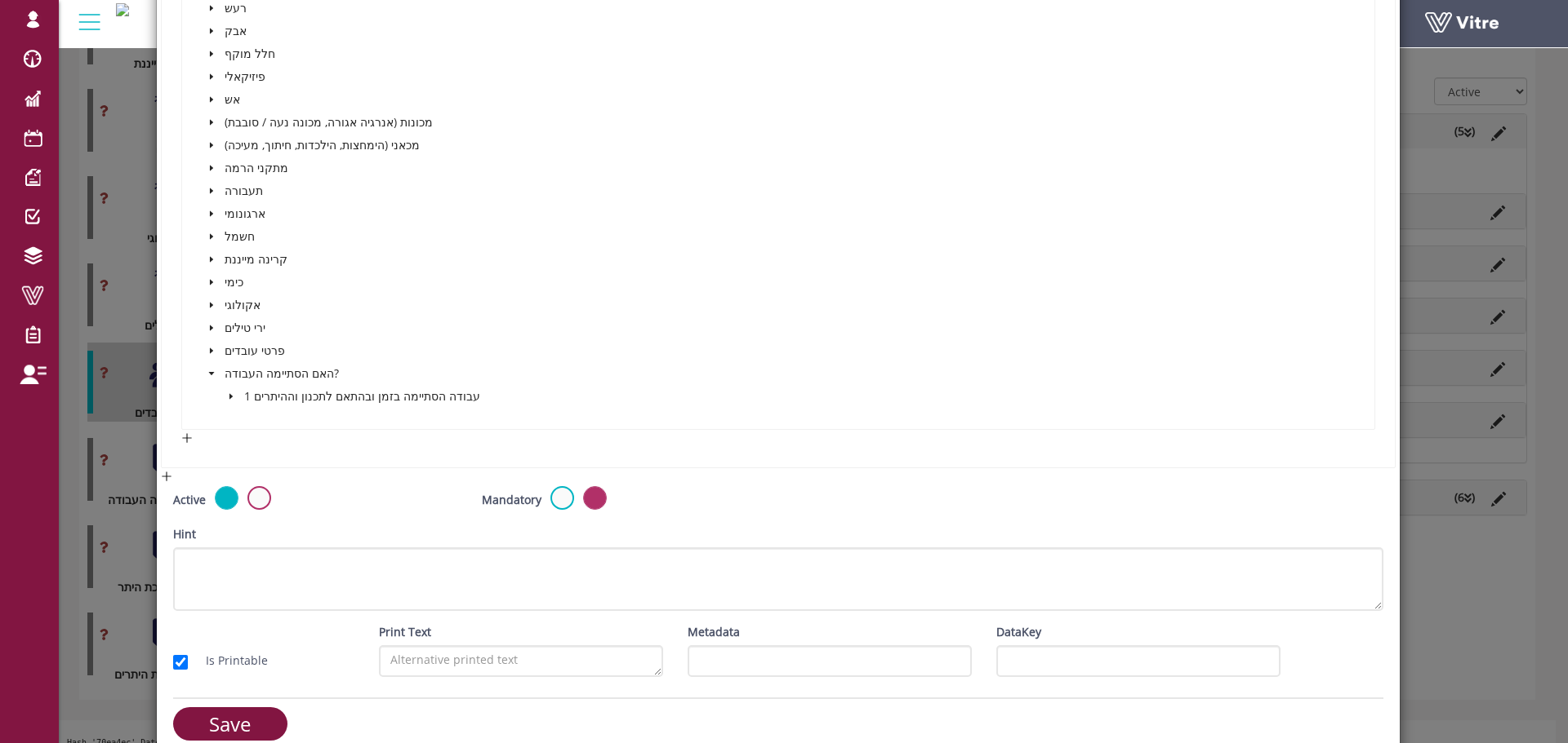
click at [233, 397] on span at bounding box center [230, 396] width 19 height 19
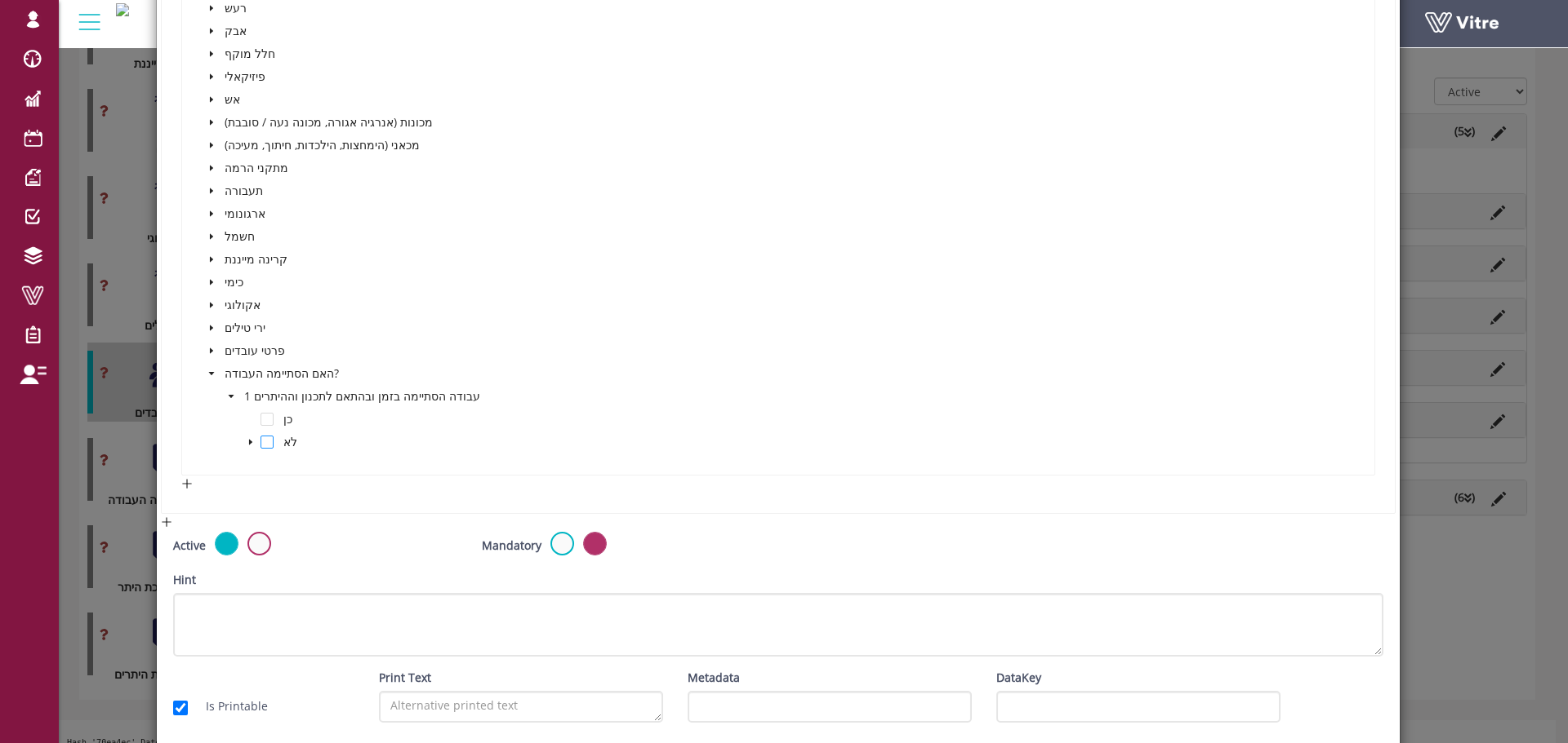
click at [264, 441] on span at bounding box center [267, 442] width 14 height 13
click at [250, 439] on icon "caret-down" at bounding box center [251, 442] width 8 height 8
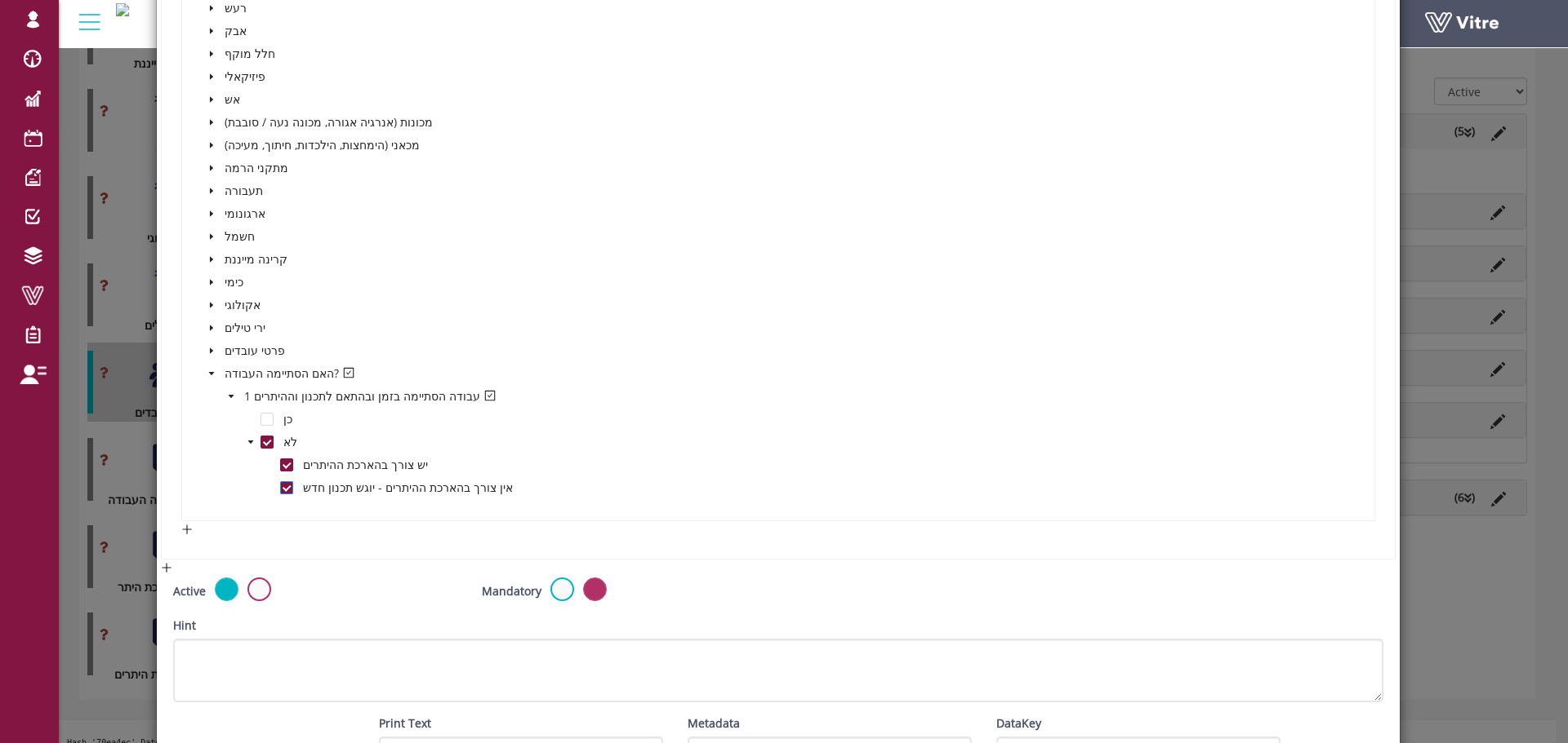
click at [282, 487] on span at bounding box center [286, 489] width 14 height 13
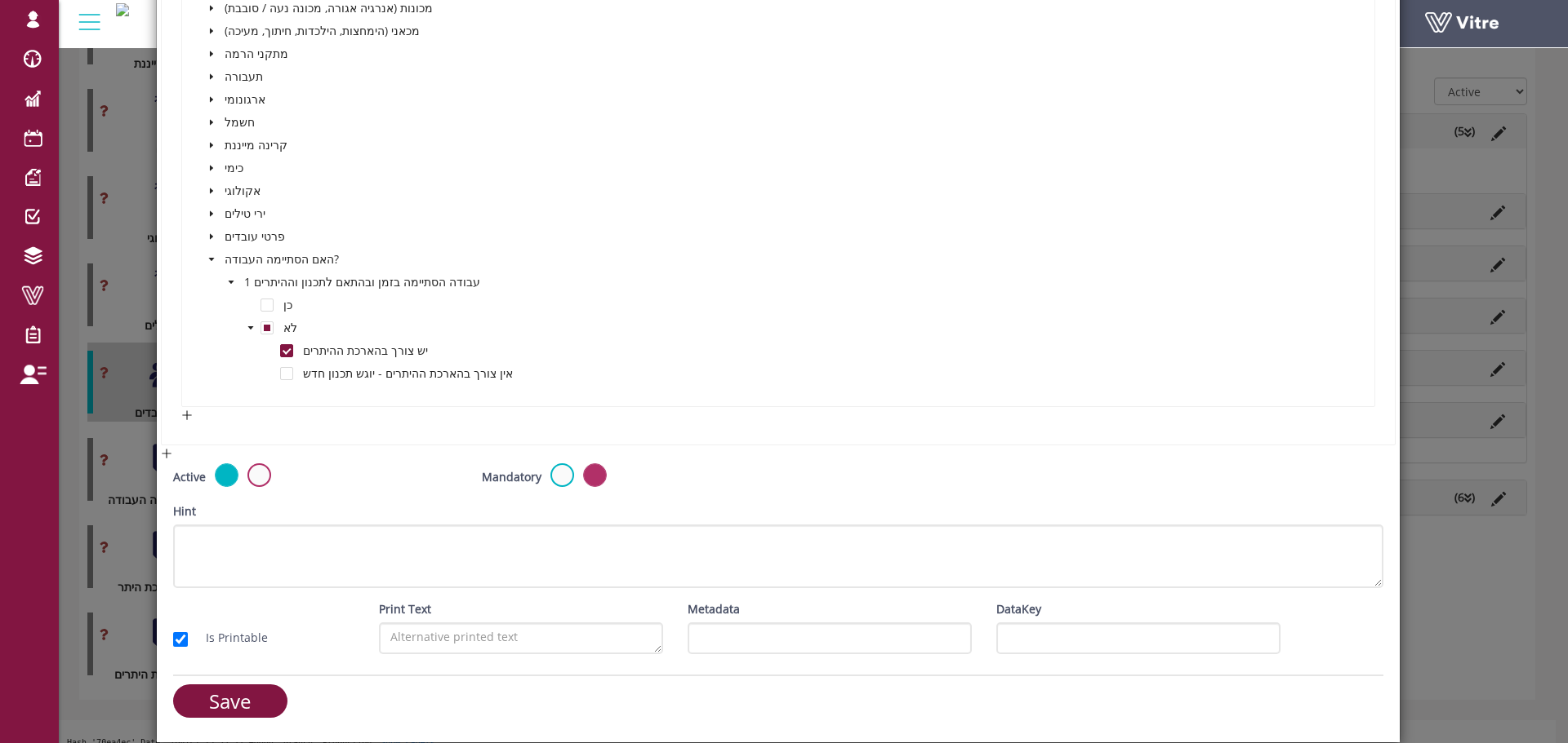
scroll to position [1312, 0]
click at [225, 690] on input "Save" at bounding box center [230, 701] width 115 height 34
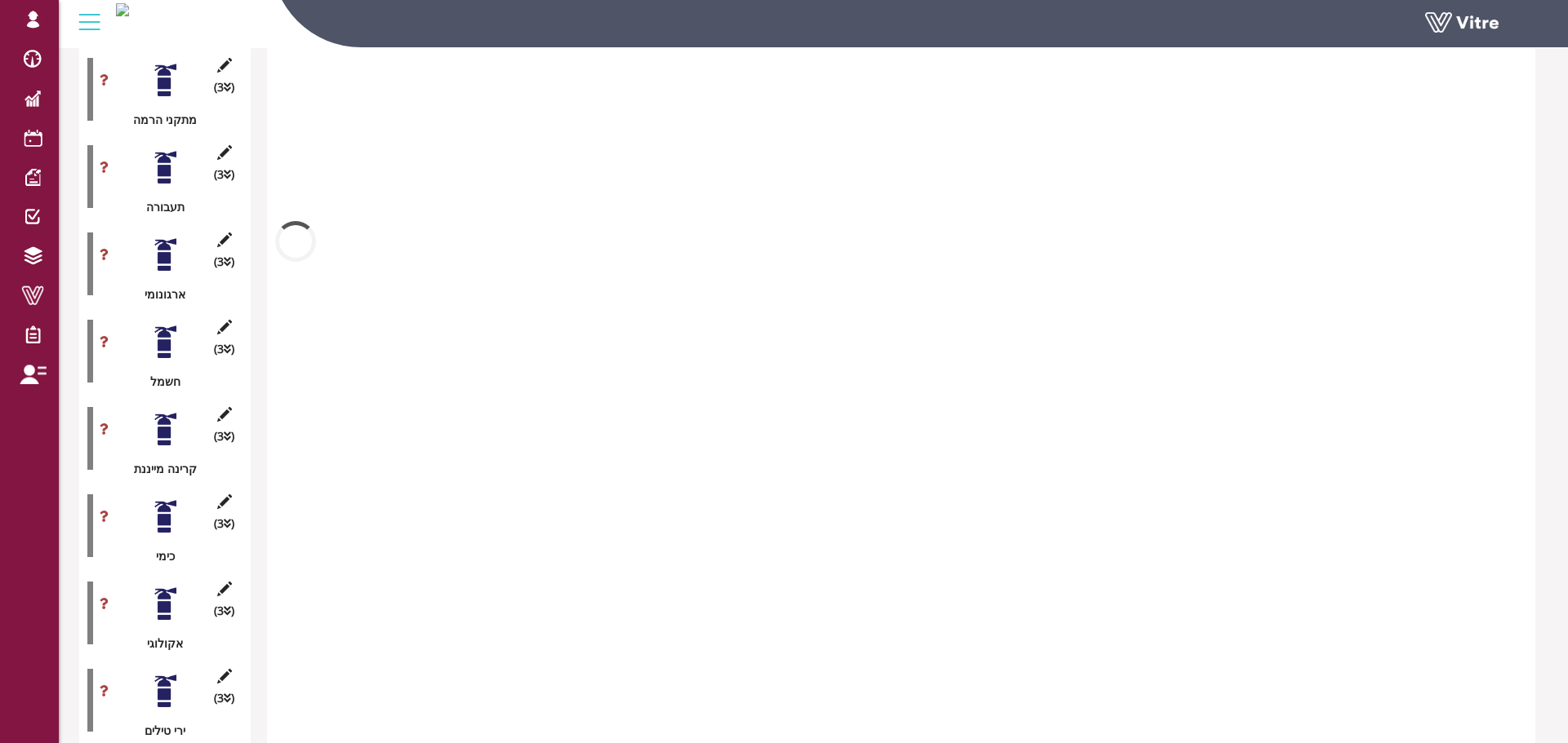
scroll to position [1704, 0]
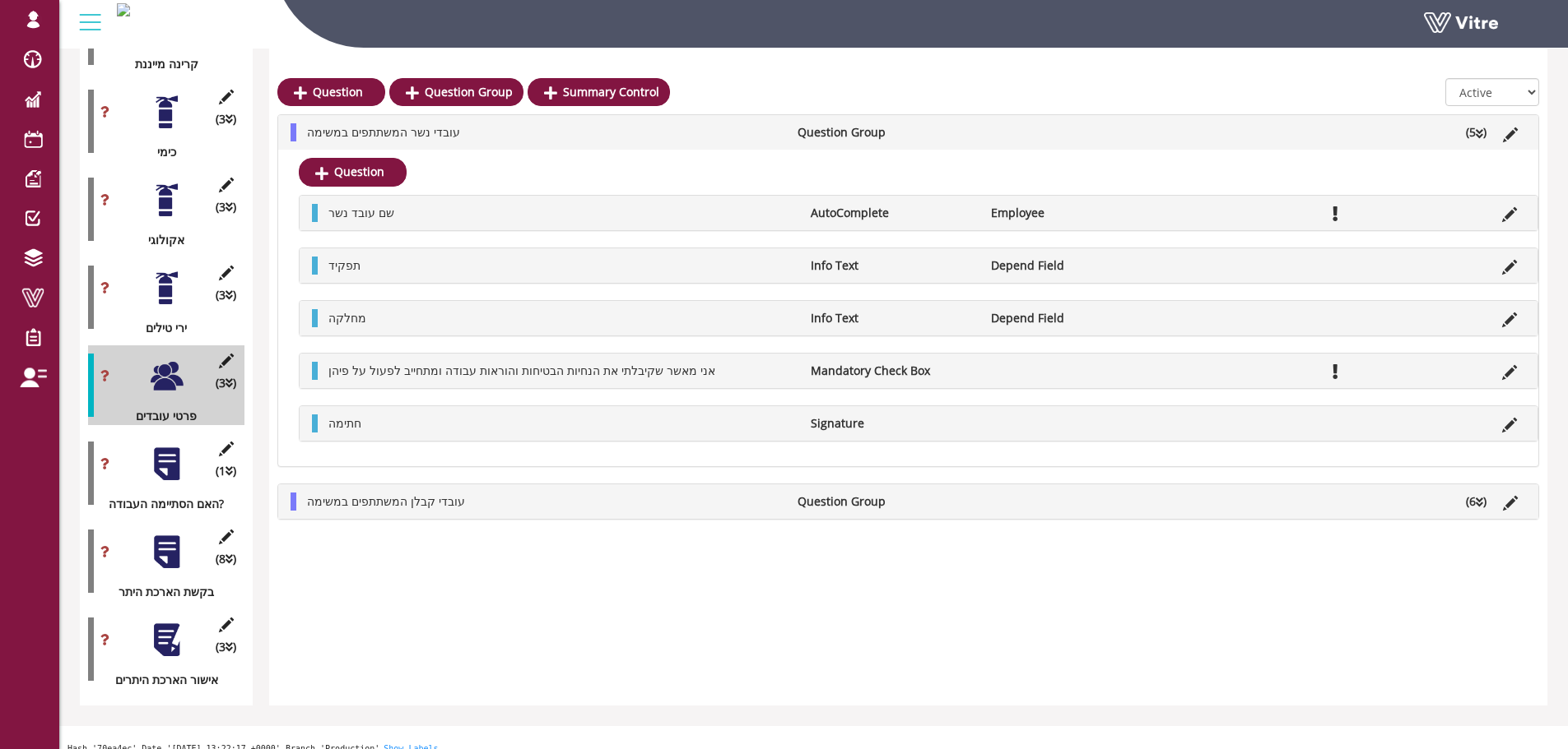
click at [168, 536] on div at bounding box center [166, 553] width 37 height 37
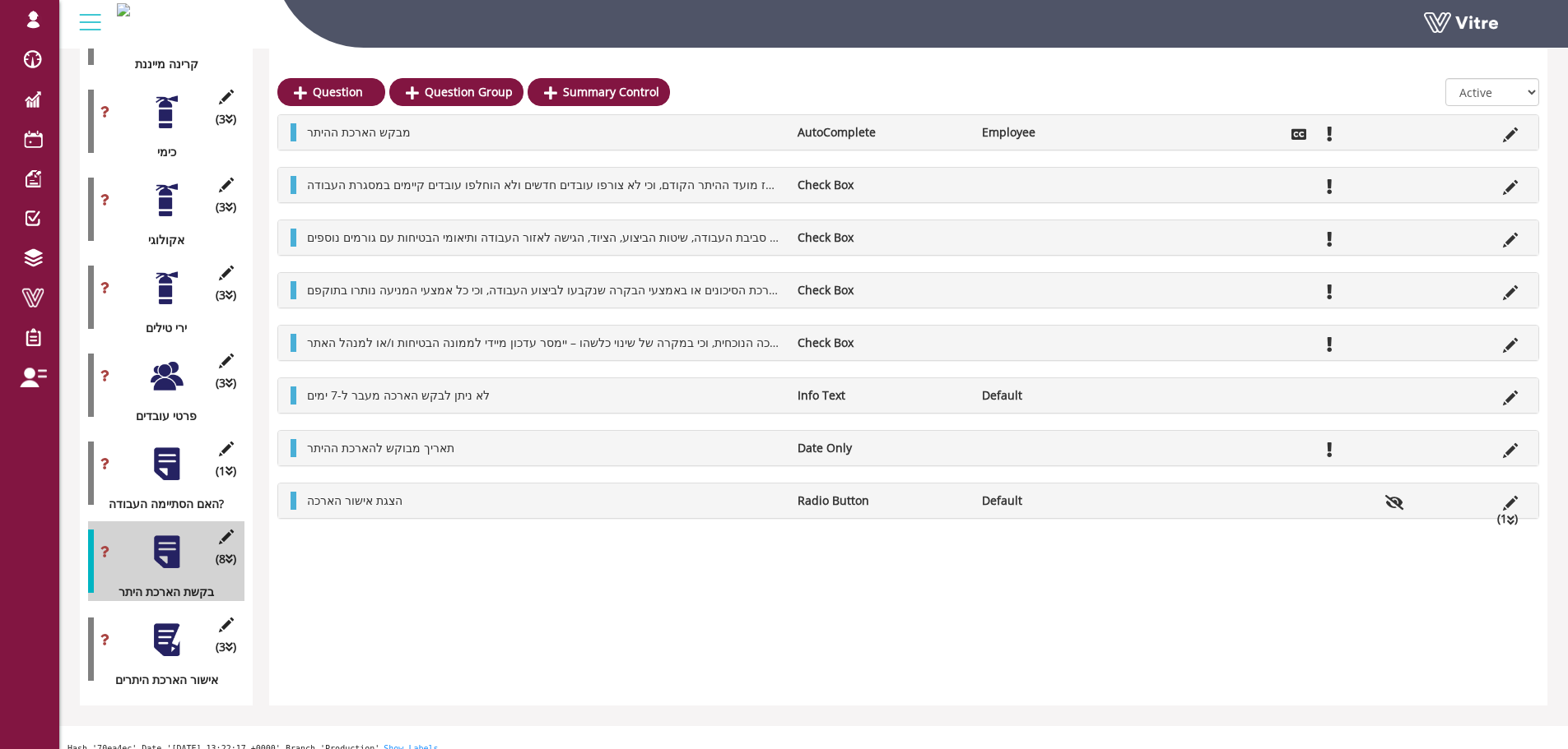
click at [238, 522] on div "(8 ) בקשת הארכת היתר" at bounding box center [166, 562] width 157 height 80
click at [228, 529] on icon at bounding box center [226, 536] width 20 height 15
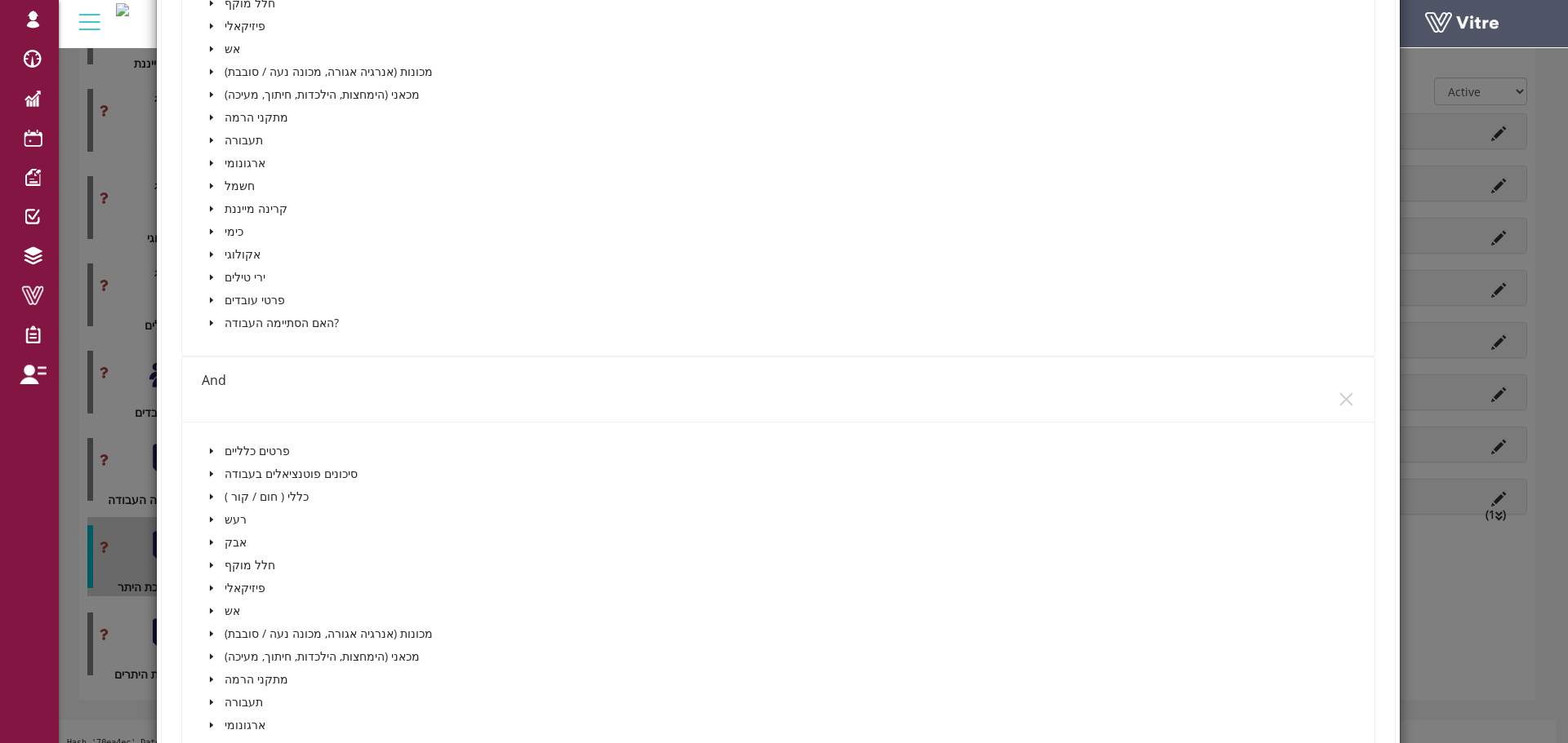
scroll to position [430, 0]
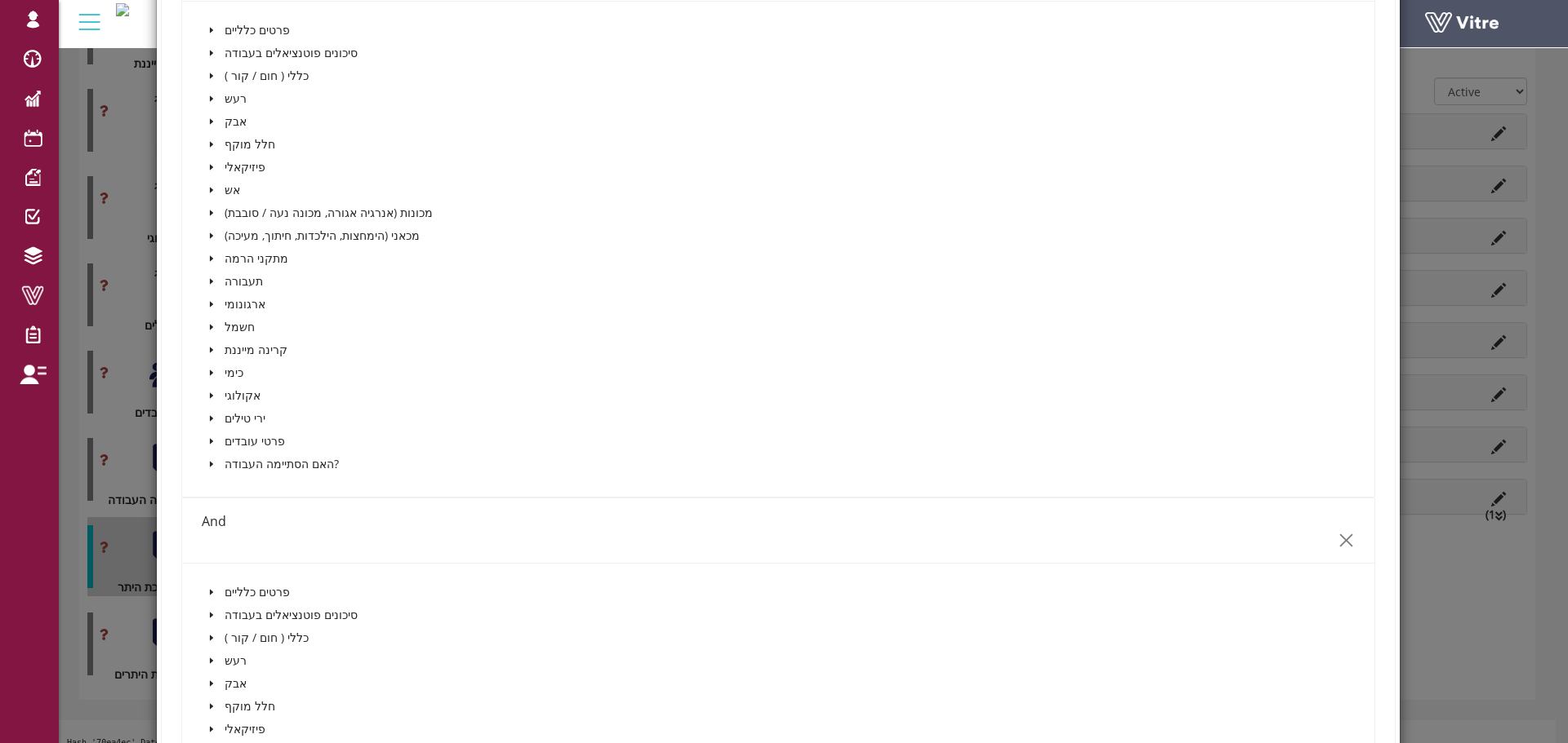
click at [1341, 544] on icon "close" at bounding box center [1346, 541] width 17 height 17
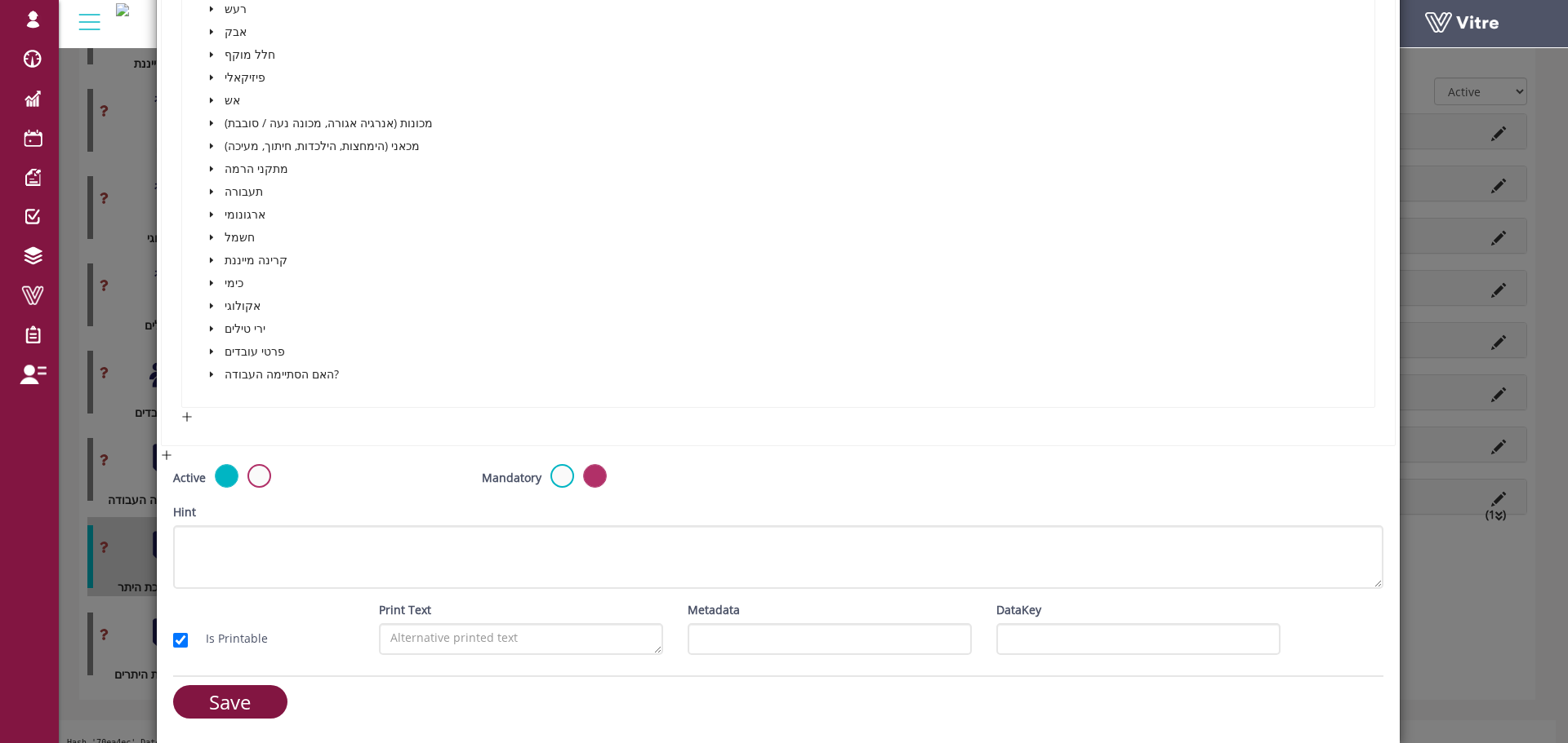
scroll to position [520, 0]
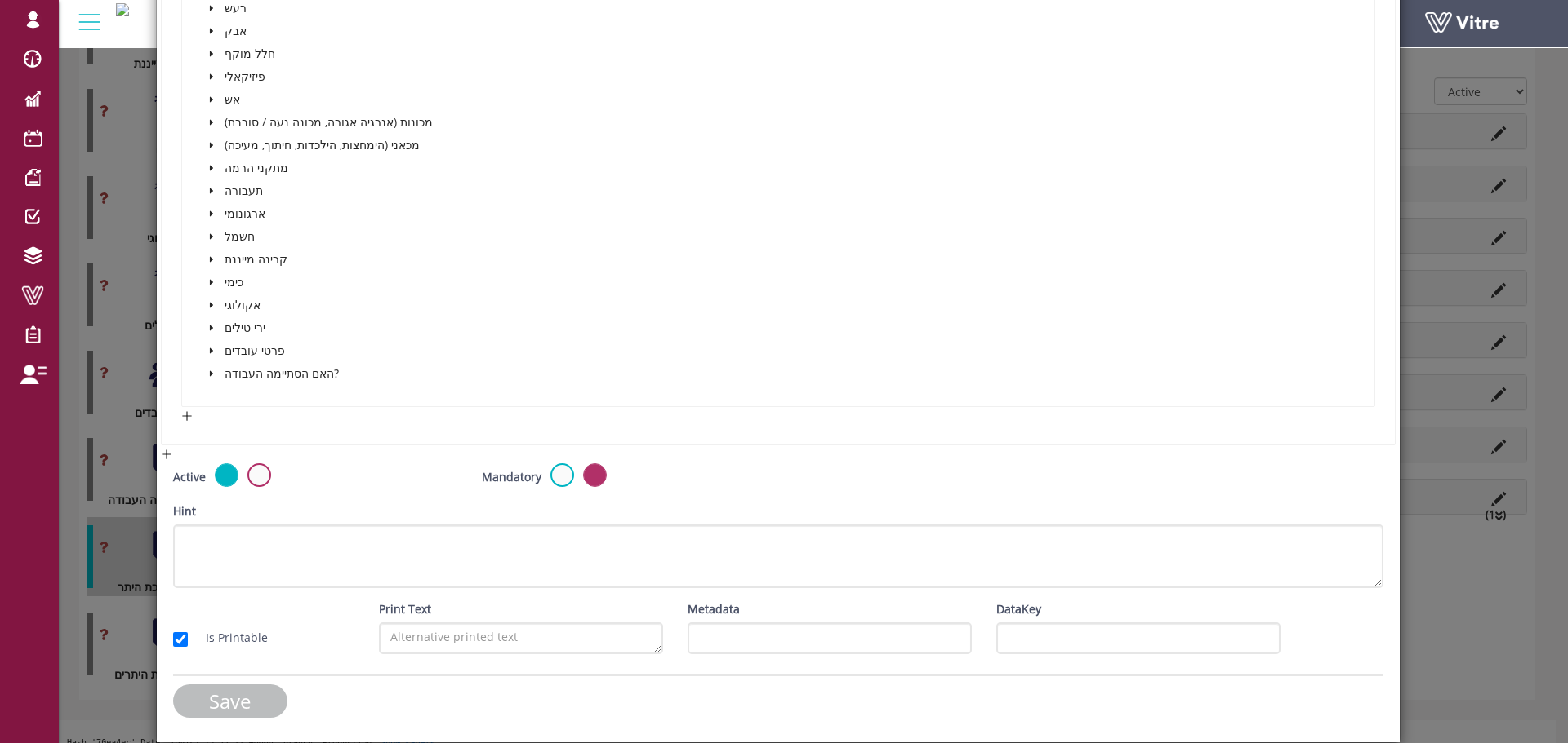
click at [261, 695] on input "Save" at bounding box center [230, 701] width 115 height 34
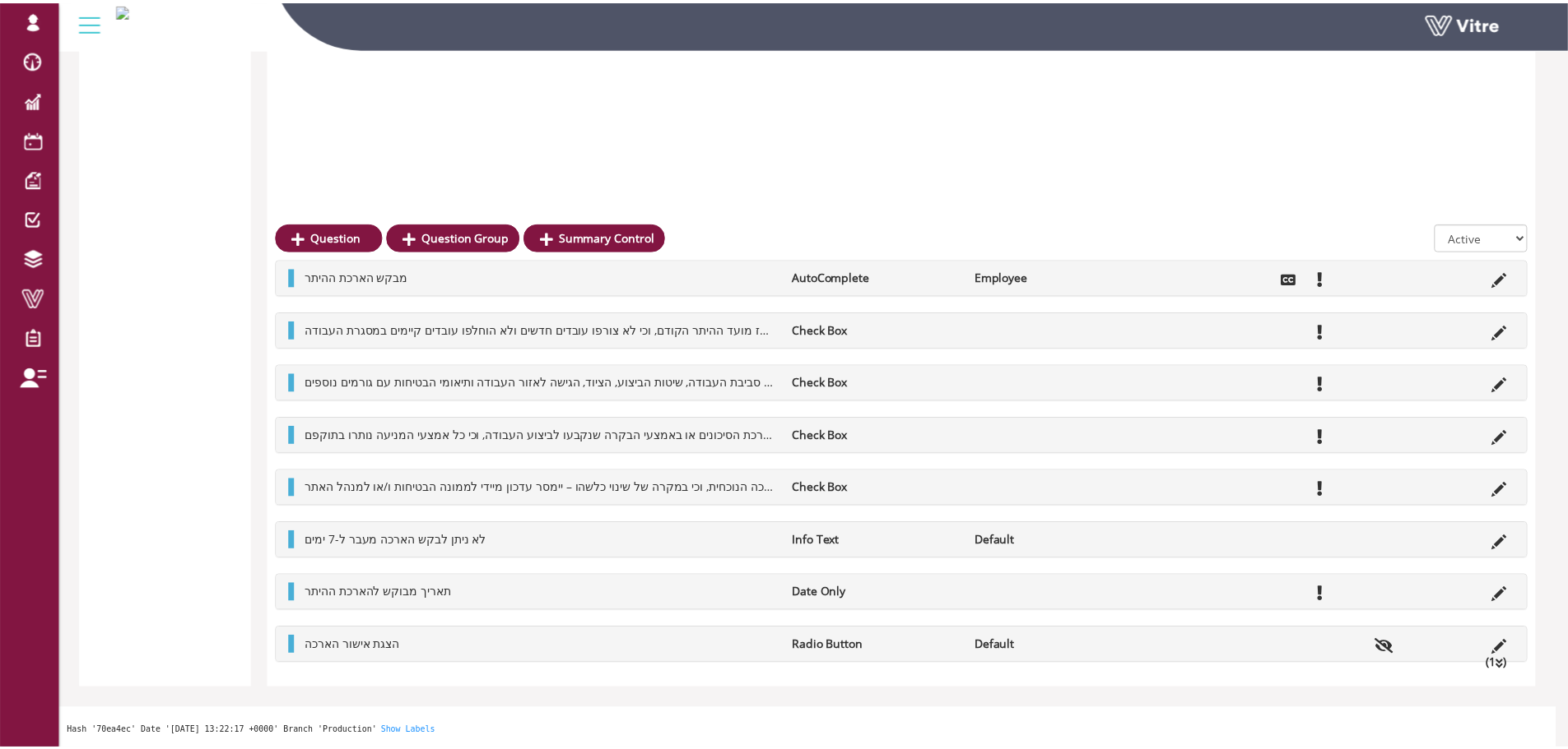
scroll to position [1718, 0]
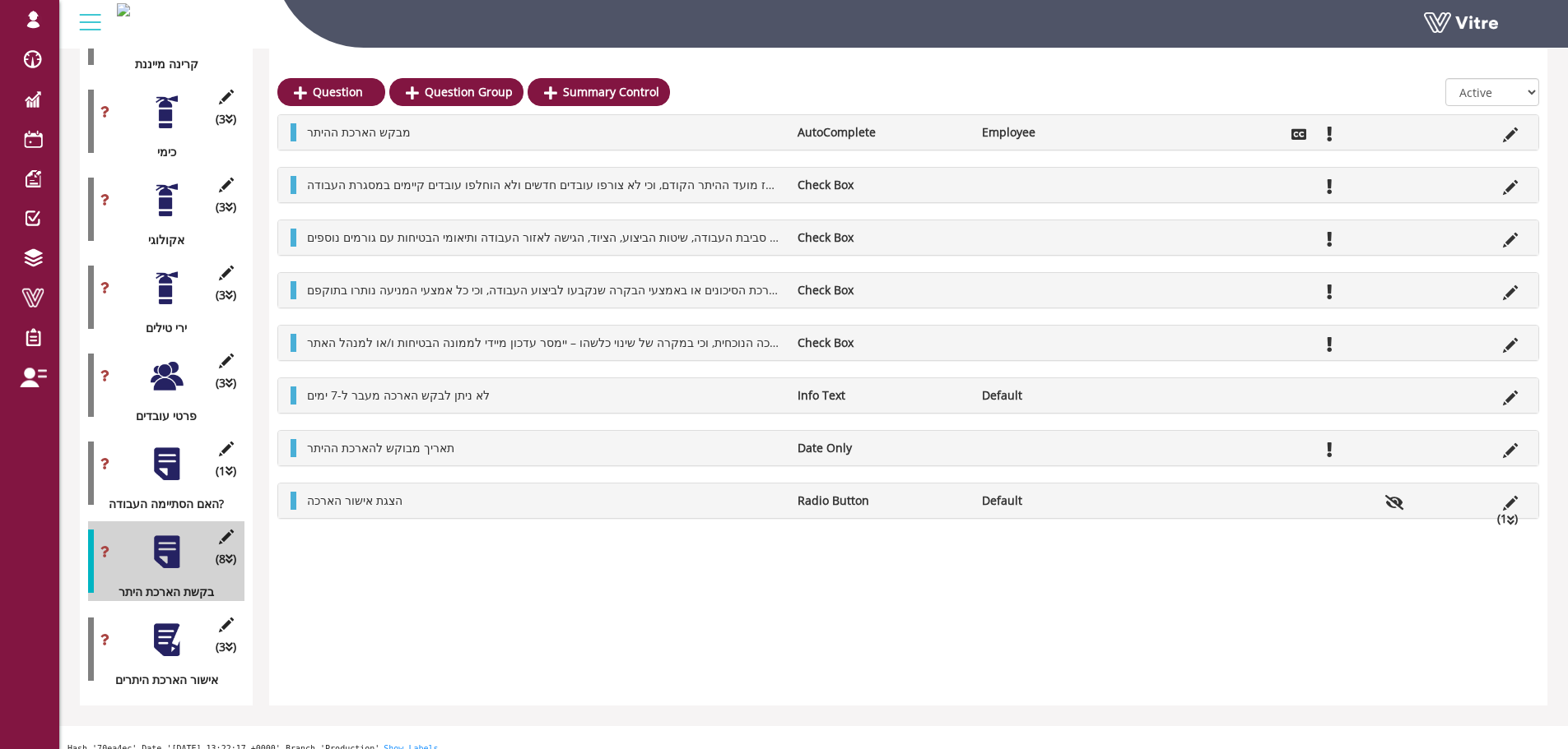
click at [167, 623] on div at bounding box center [166, 640] width 37 height 37
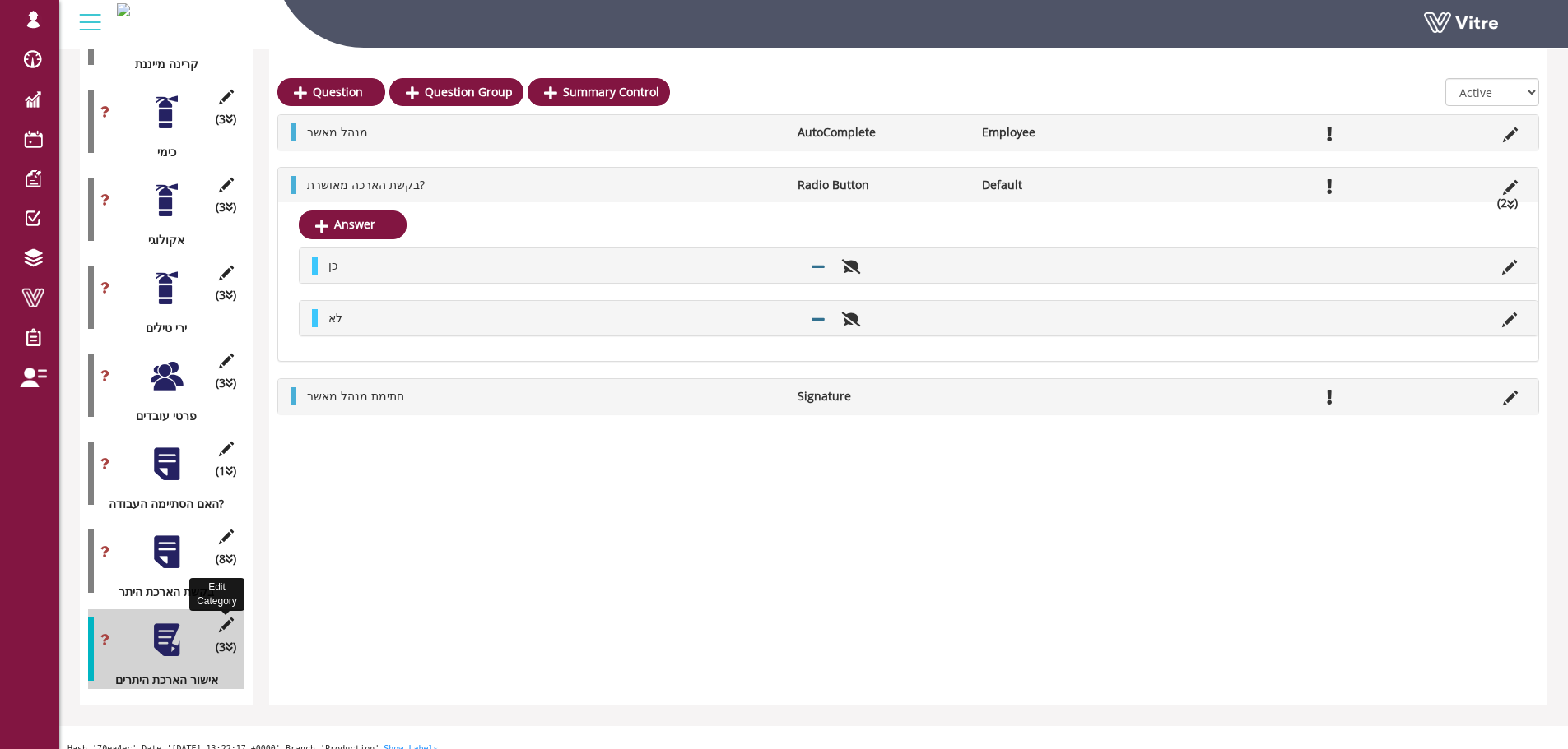
click at [222, 618] on icon at bounding box center [226, 625] width 20 height 15
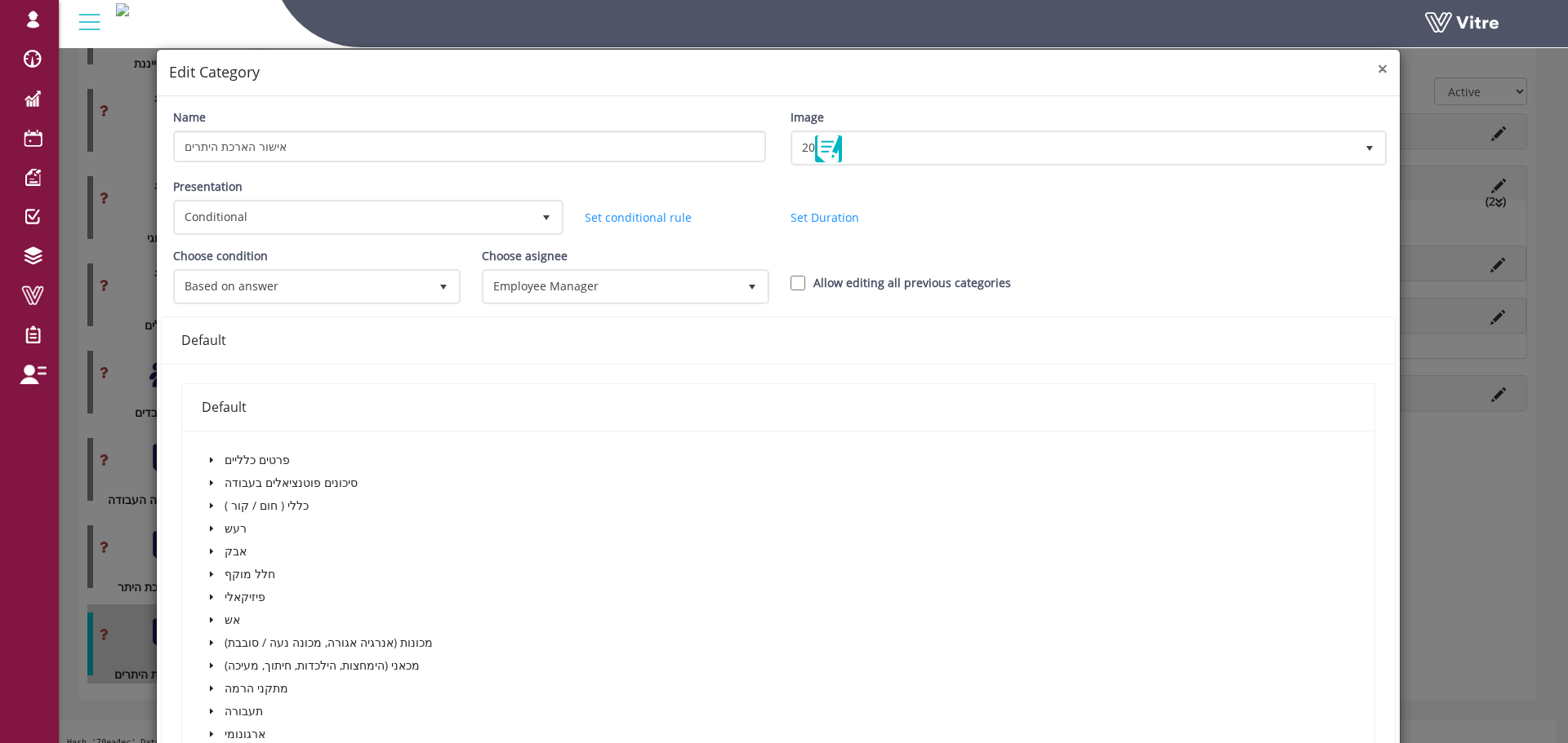
click at [1378, 66] on span "×" at bounding box center [1383, 68] width 10 height 23
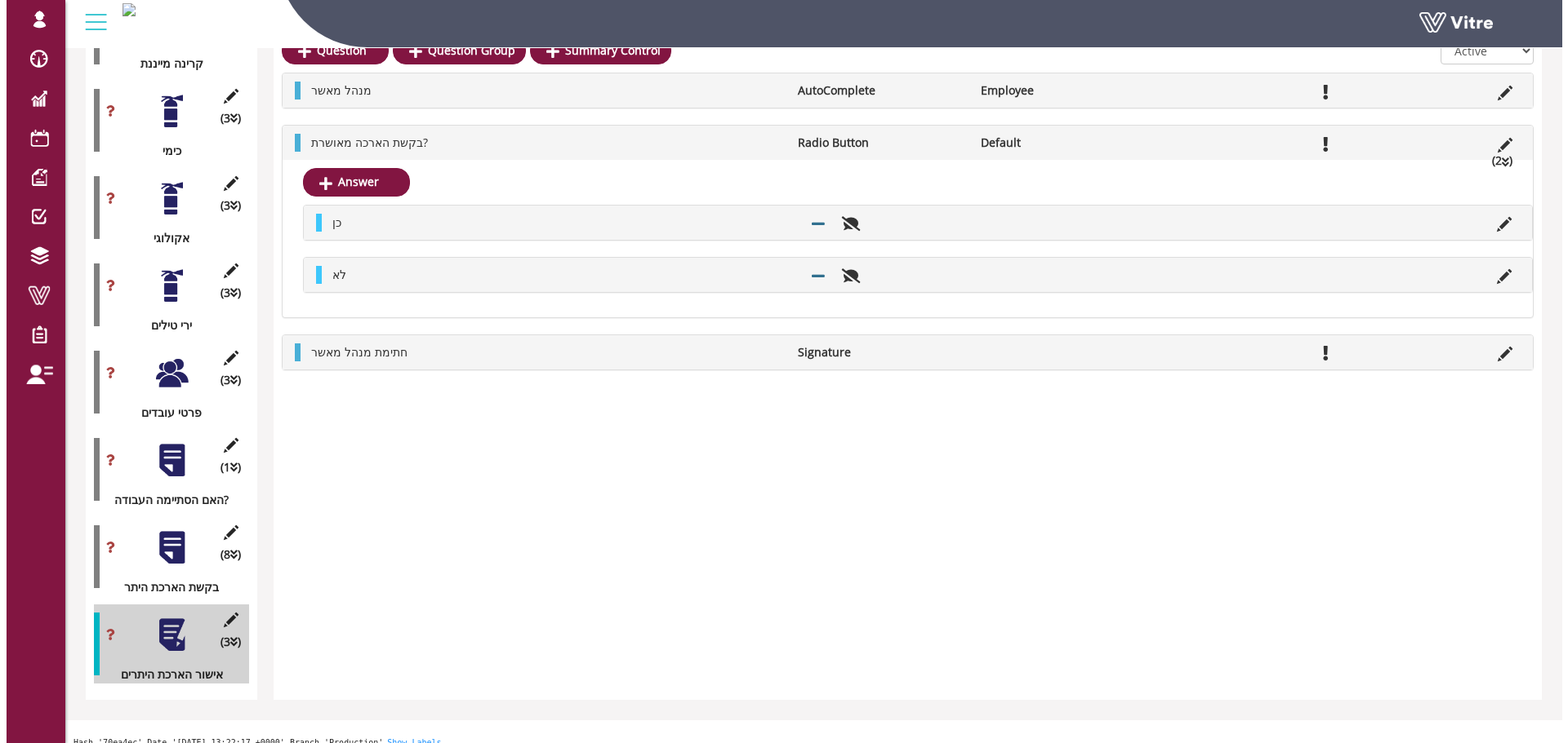
scroll to position [1622, 0]
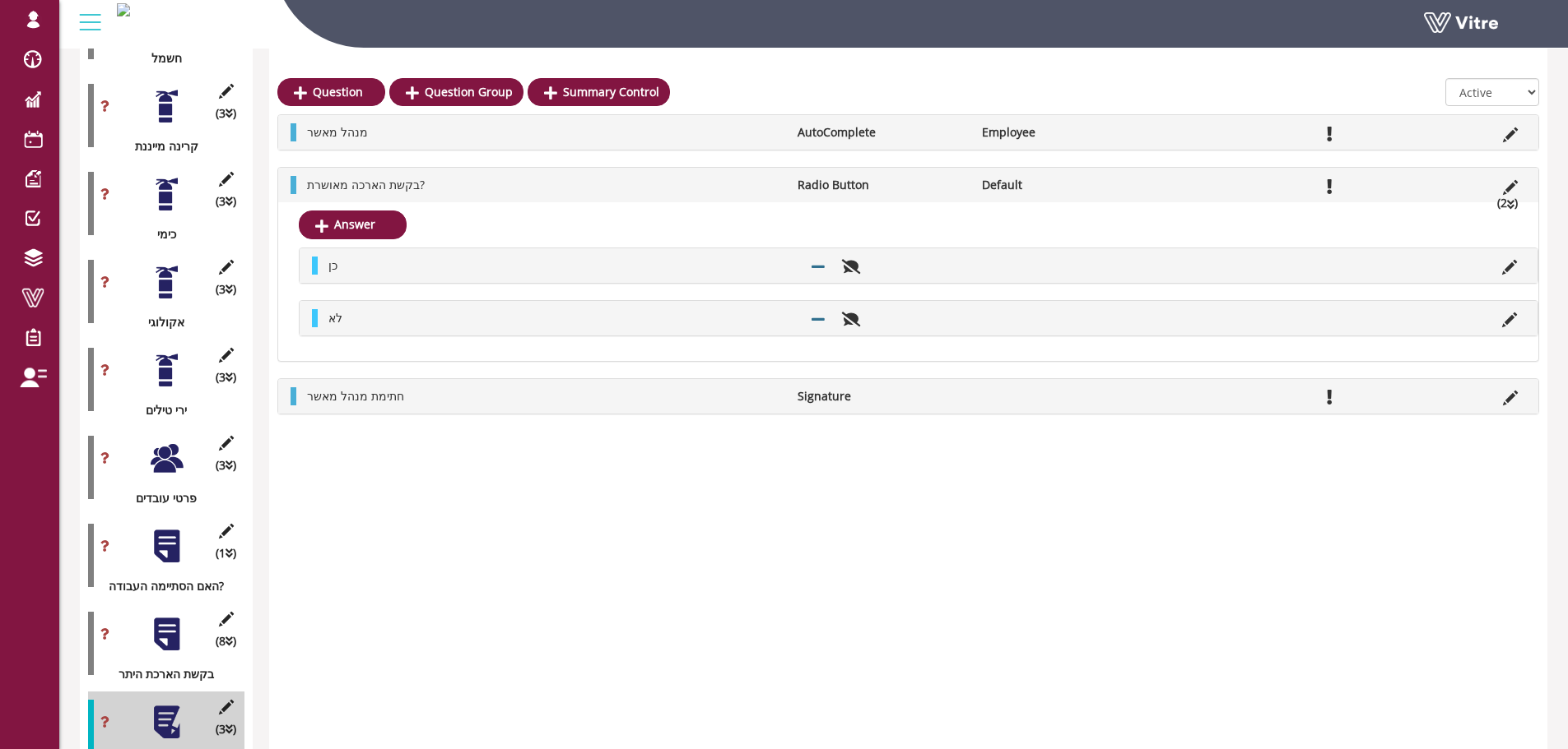
click at [172, 616] on div at bounding box center [166, 634] width 37 height 37
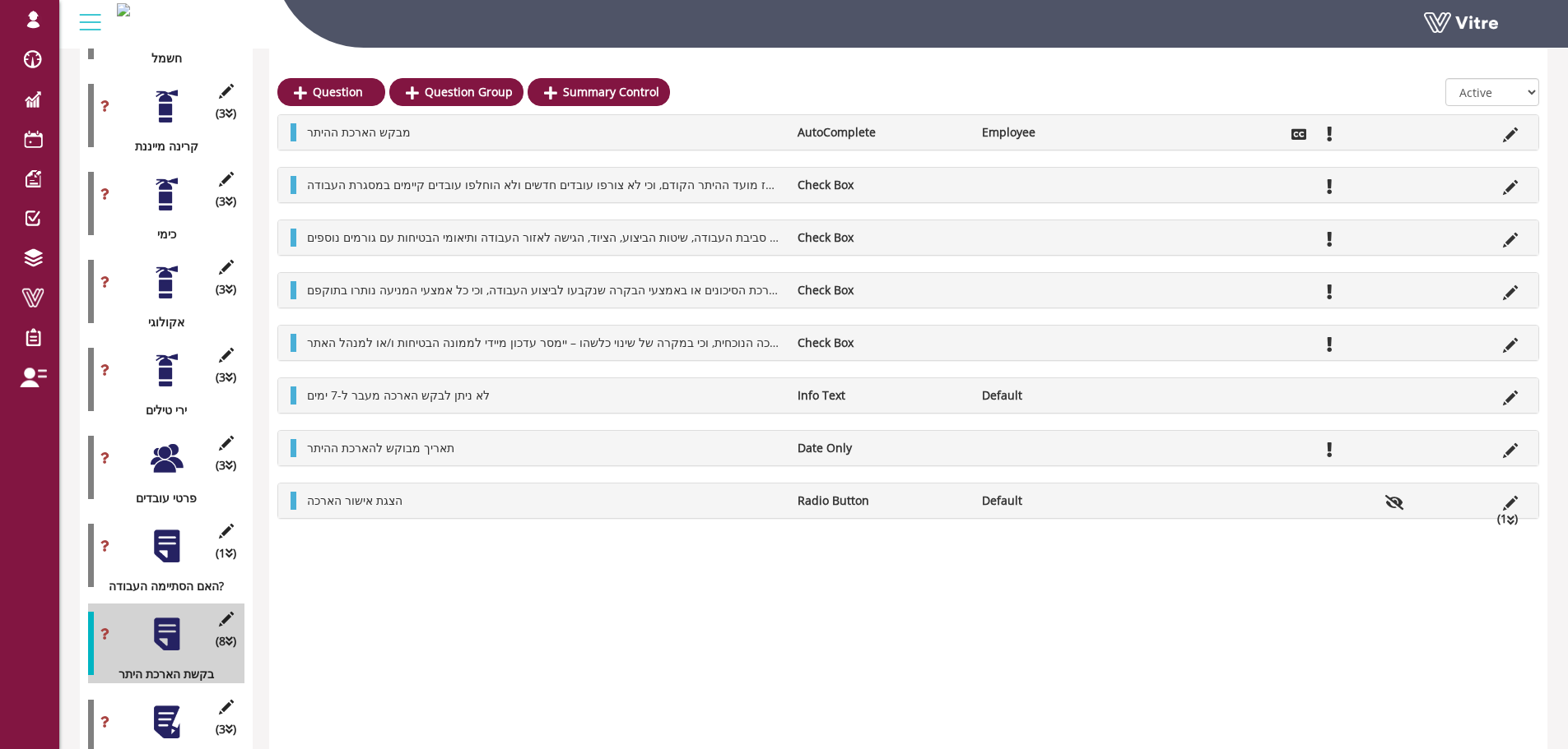
click at [220, 524] on icon at bounding box center [226, 530] width 20 height 15
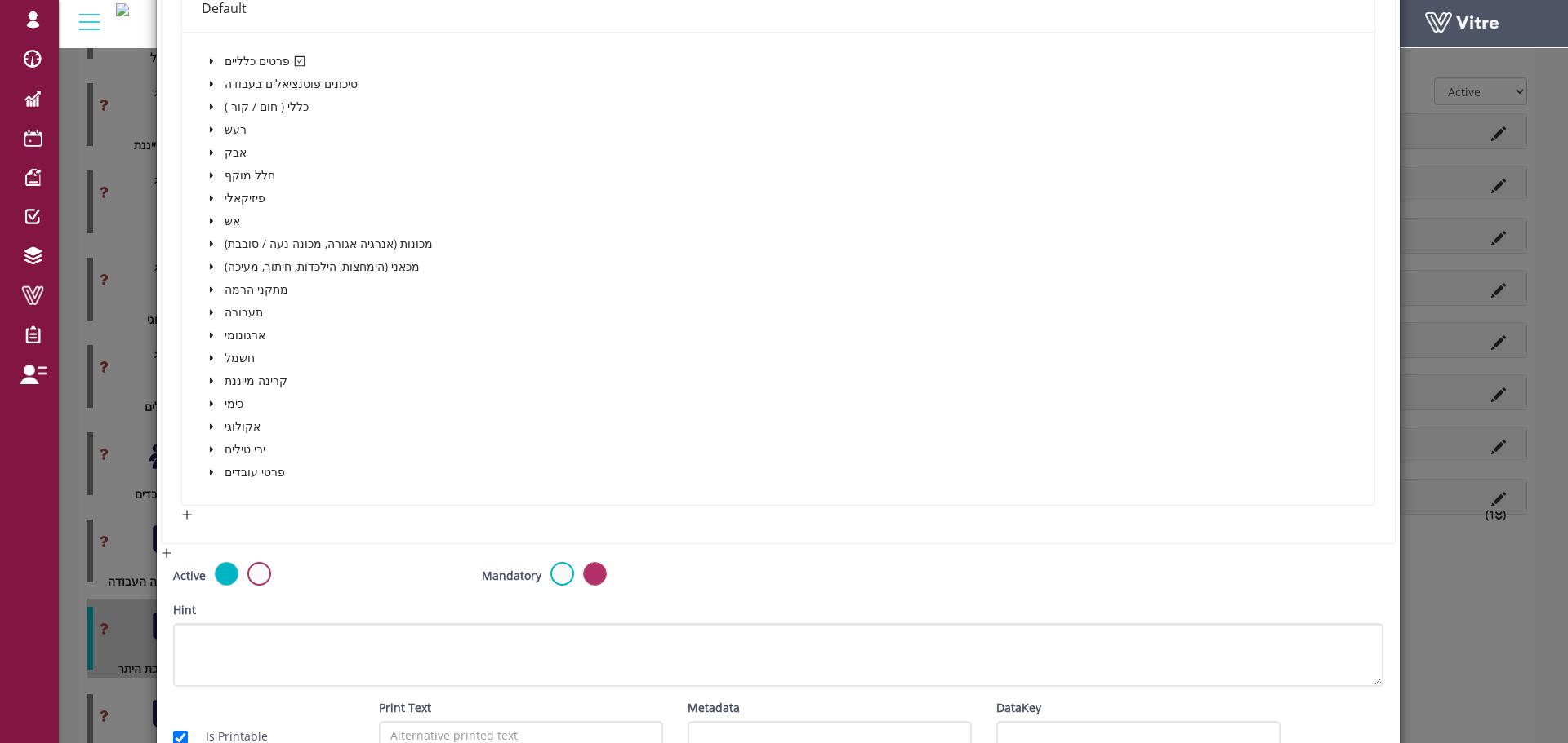
scroll to position [498, 0]
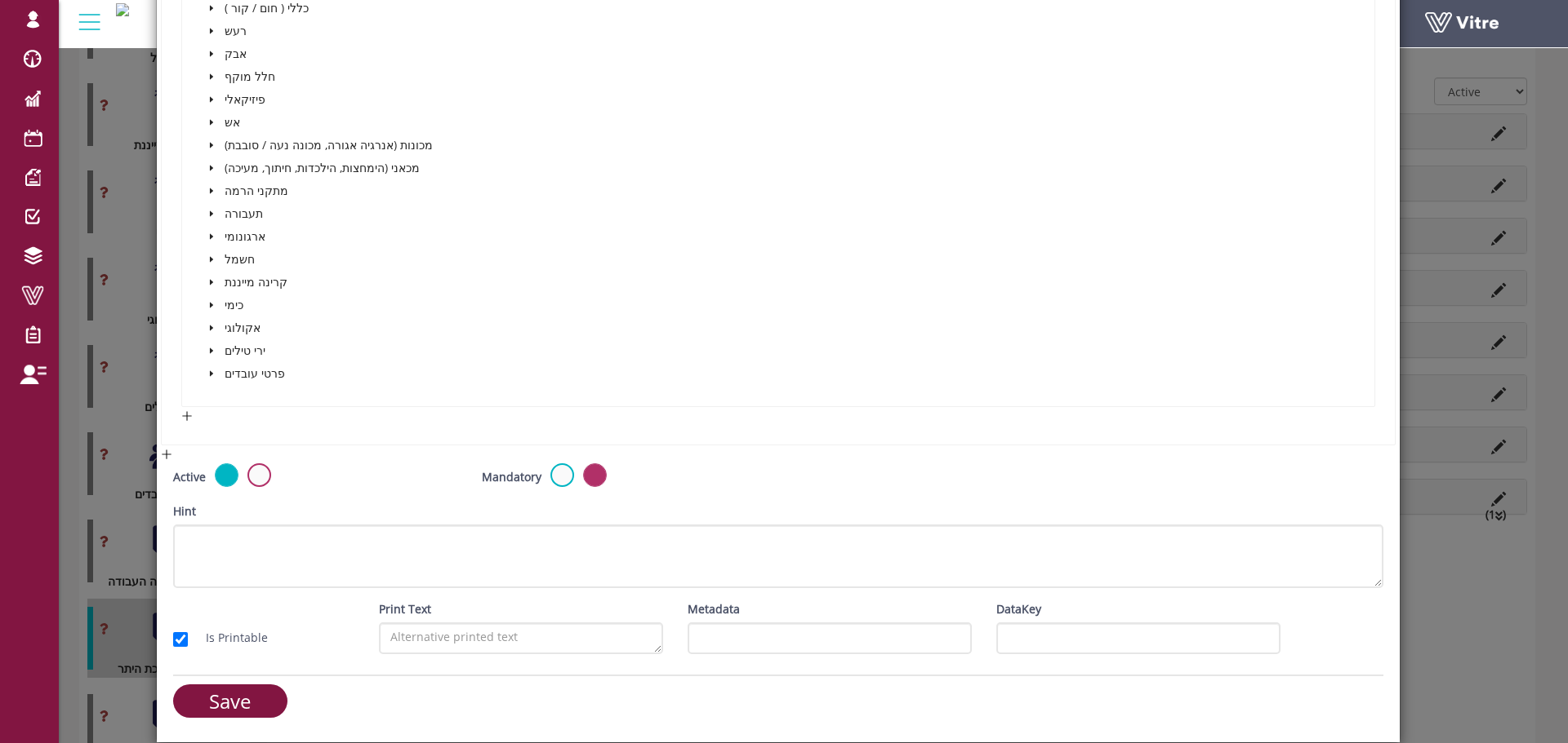
click at [225, 682] on form "Name האם הסתיימה העבודה? Image 7 7 Presentation Conditional 5 Set Duration Minu…" at bounding box center [778, 171] width 1210 height 1120
click at [230, 698] on input "Save" at bounding box center [230, 701] width 115 height 34
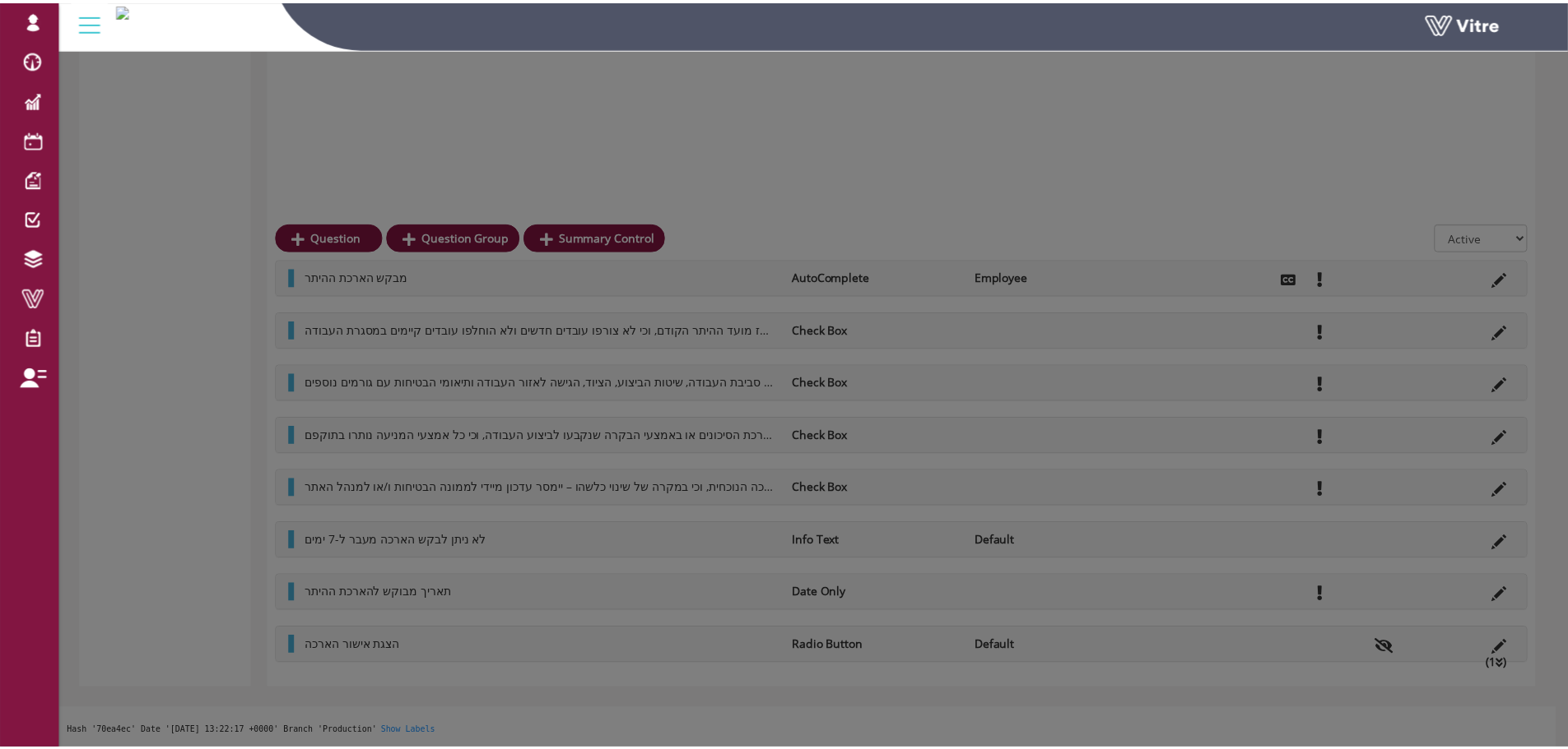
scroll to position [1490, 0]
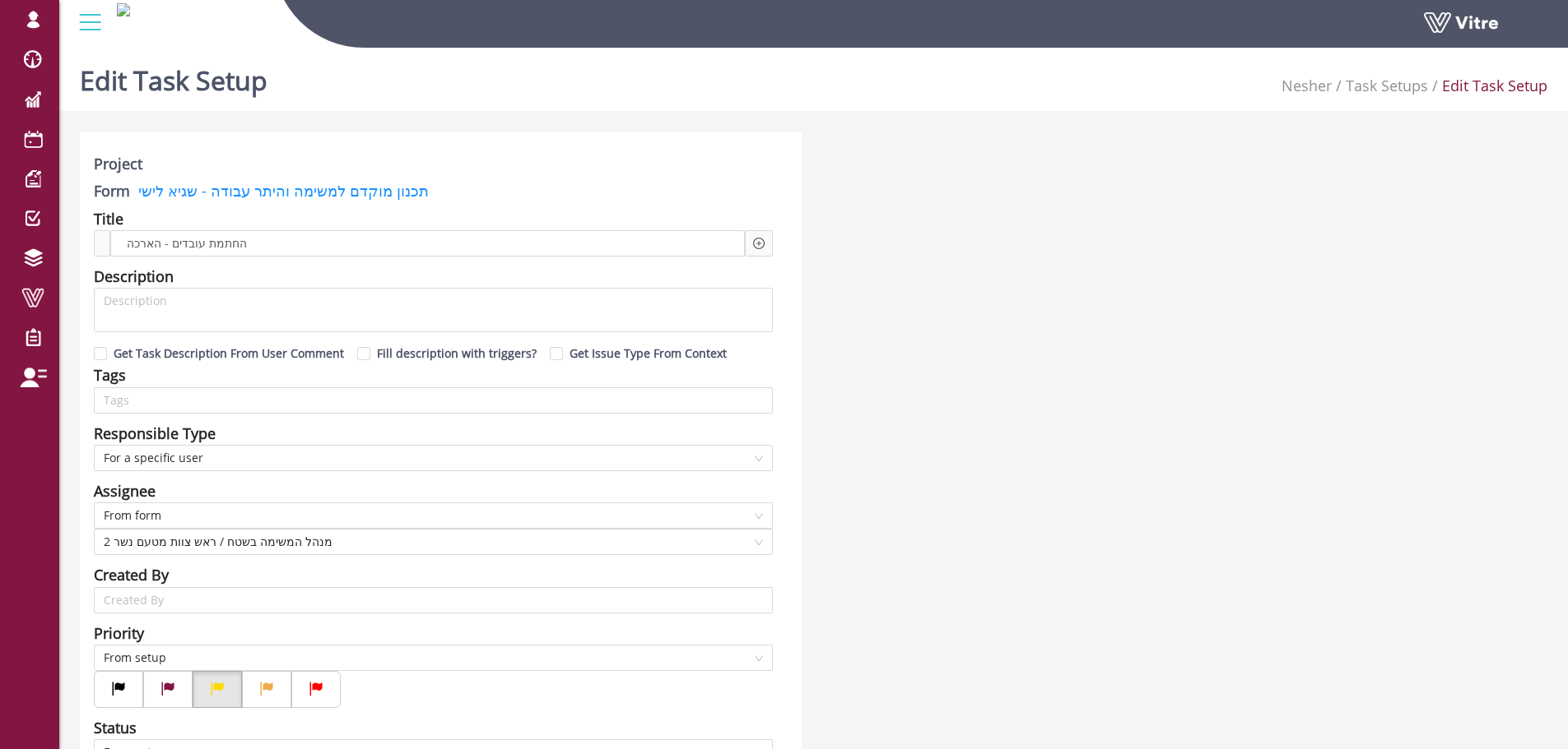
scroll to position [6098, 0]
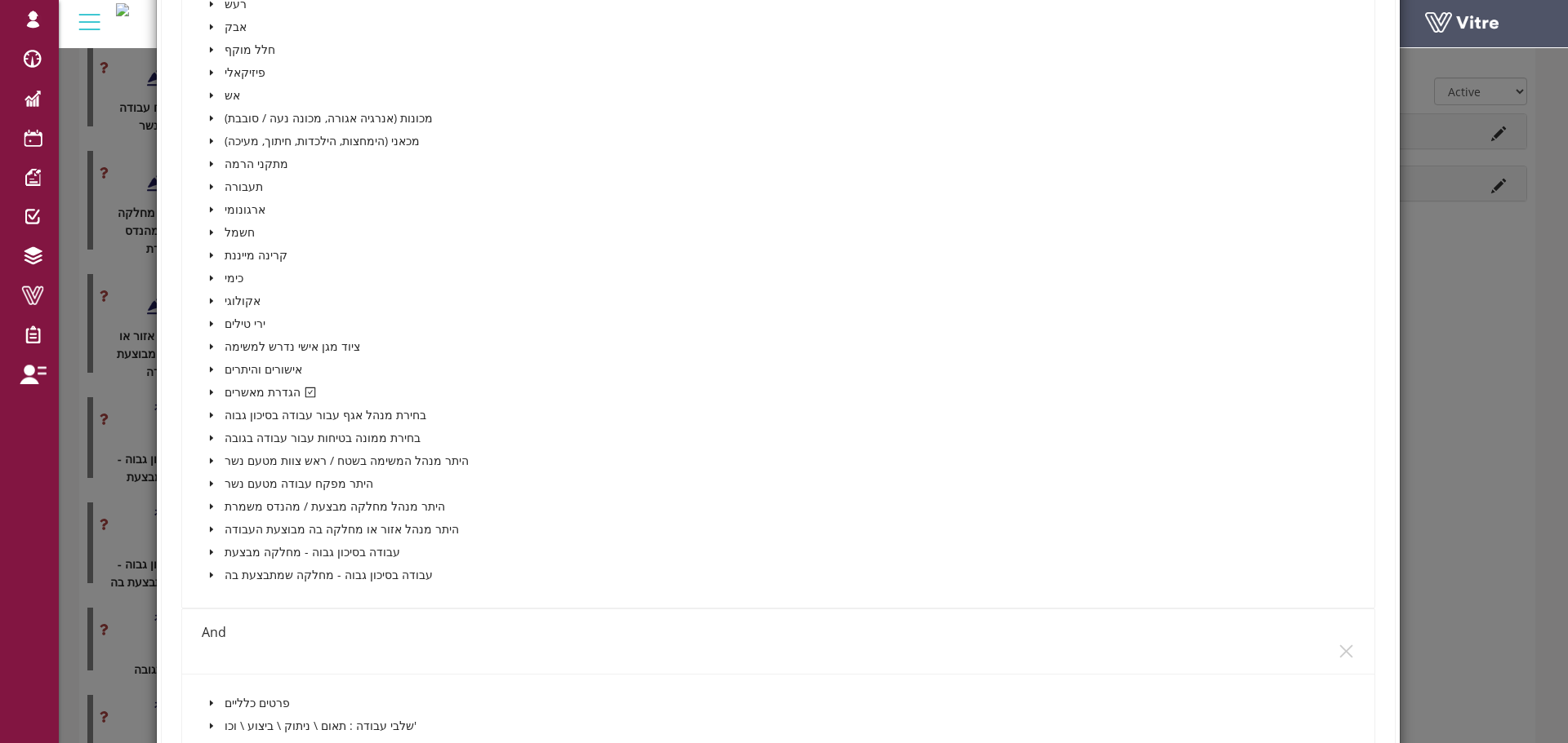
scroll to position [571, 0]
click at [210, 395] on icon "caret-down" at bounding box center [211, 391] width 8 height 8
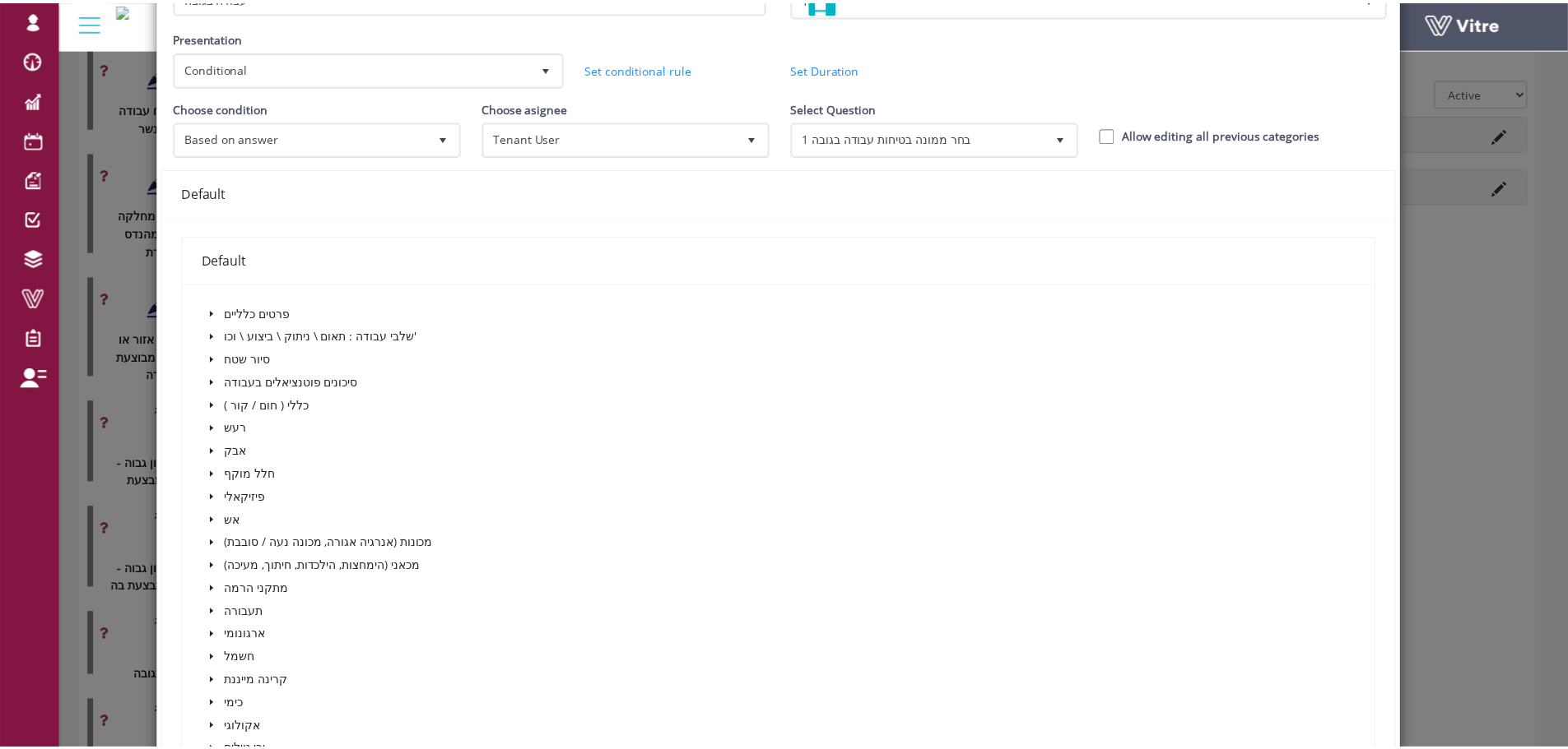
scroll to position [0, 0]
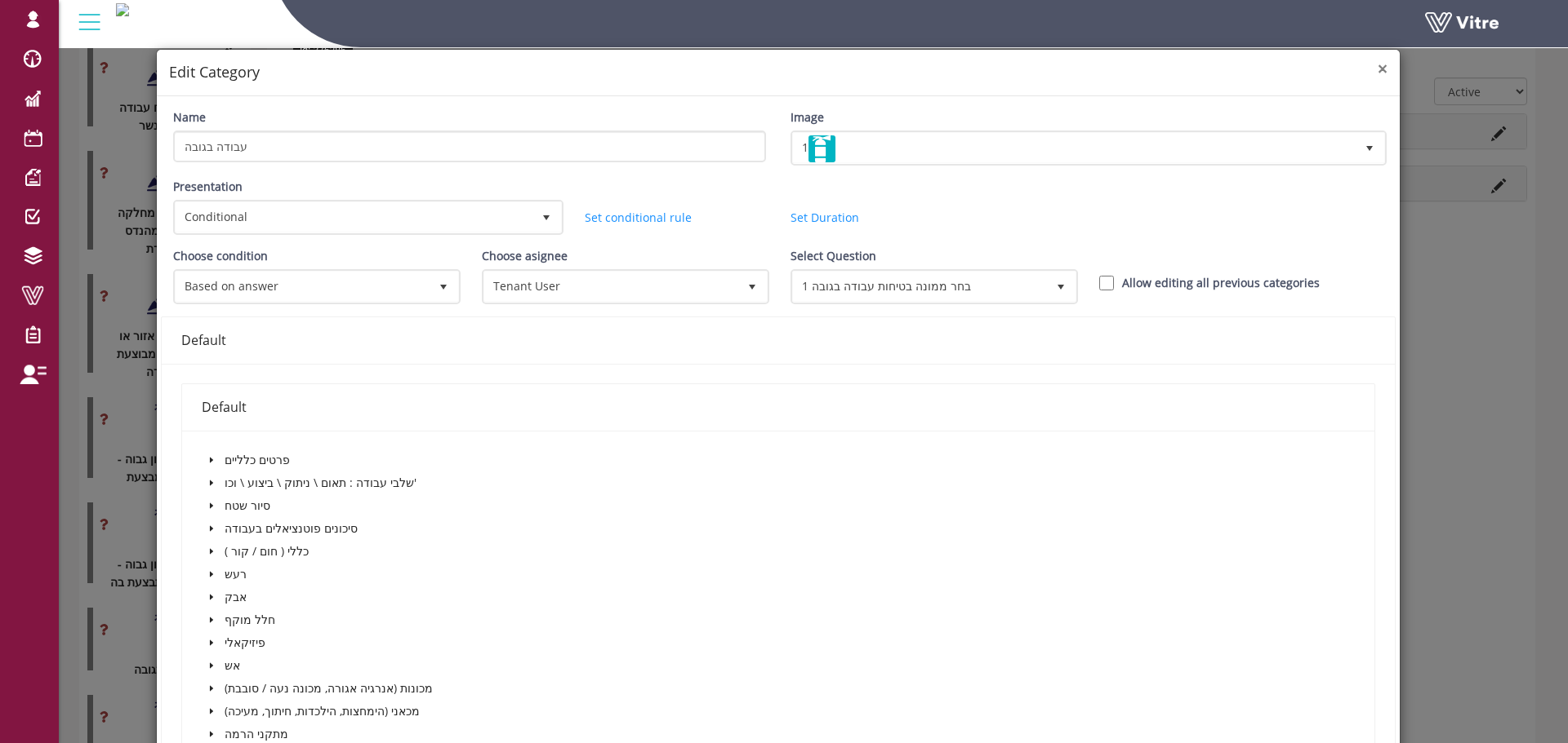
click at [1378, 68] on span "×" at bounding box center [1383, 68] width 10 height 23
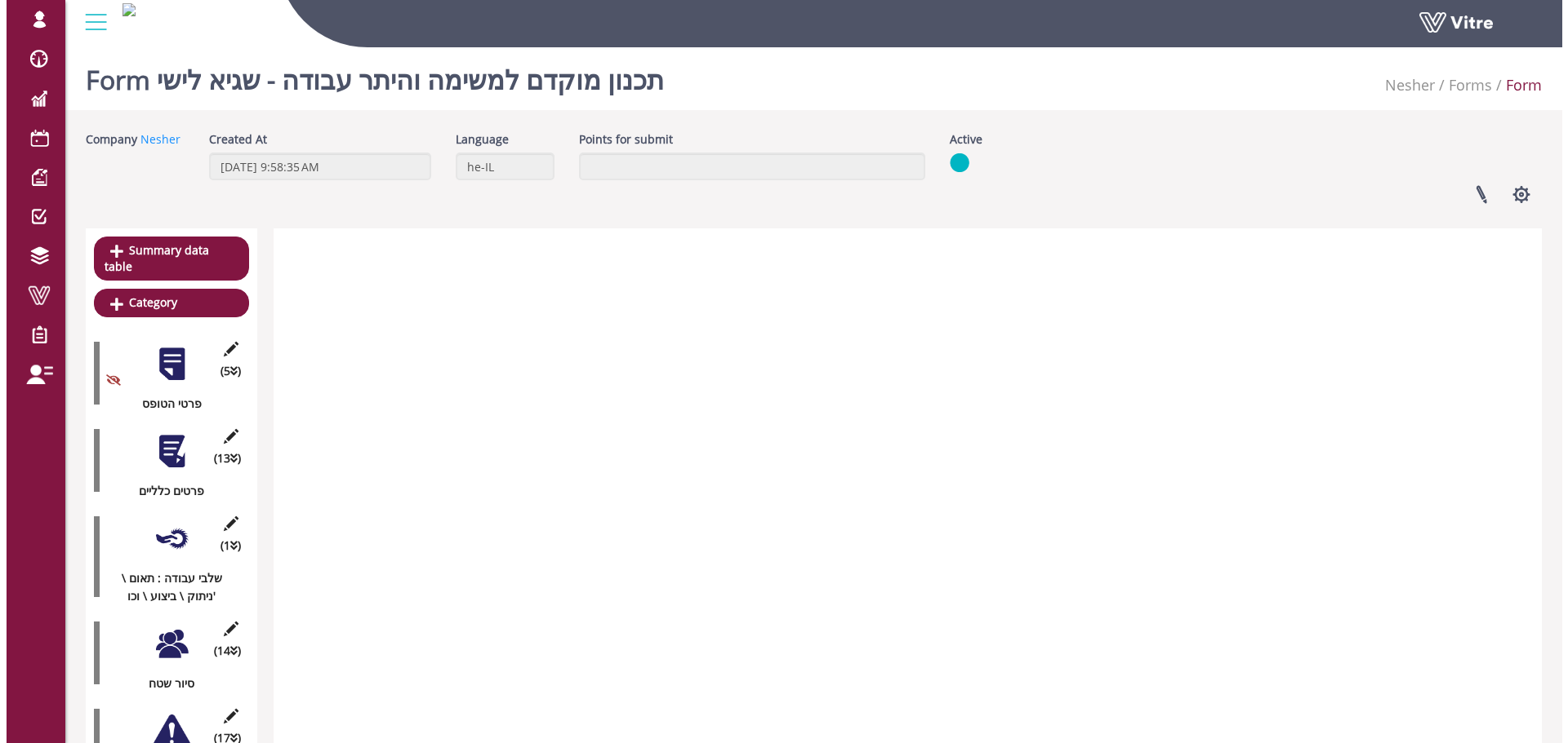
scroll to position [2815, 0]
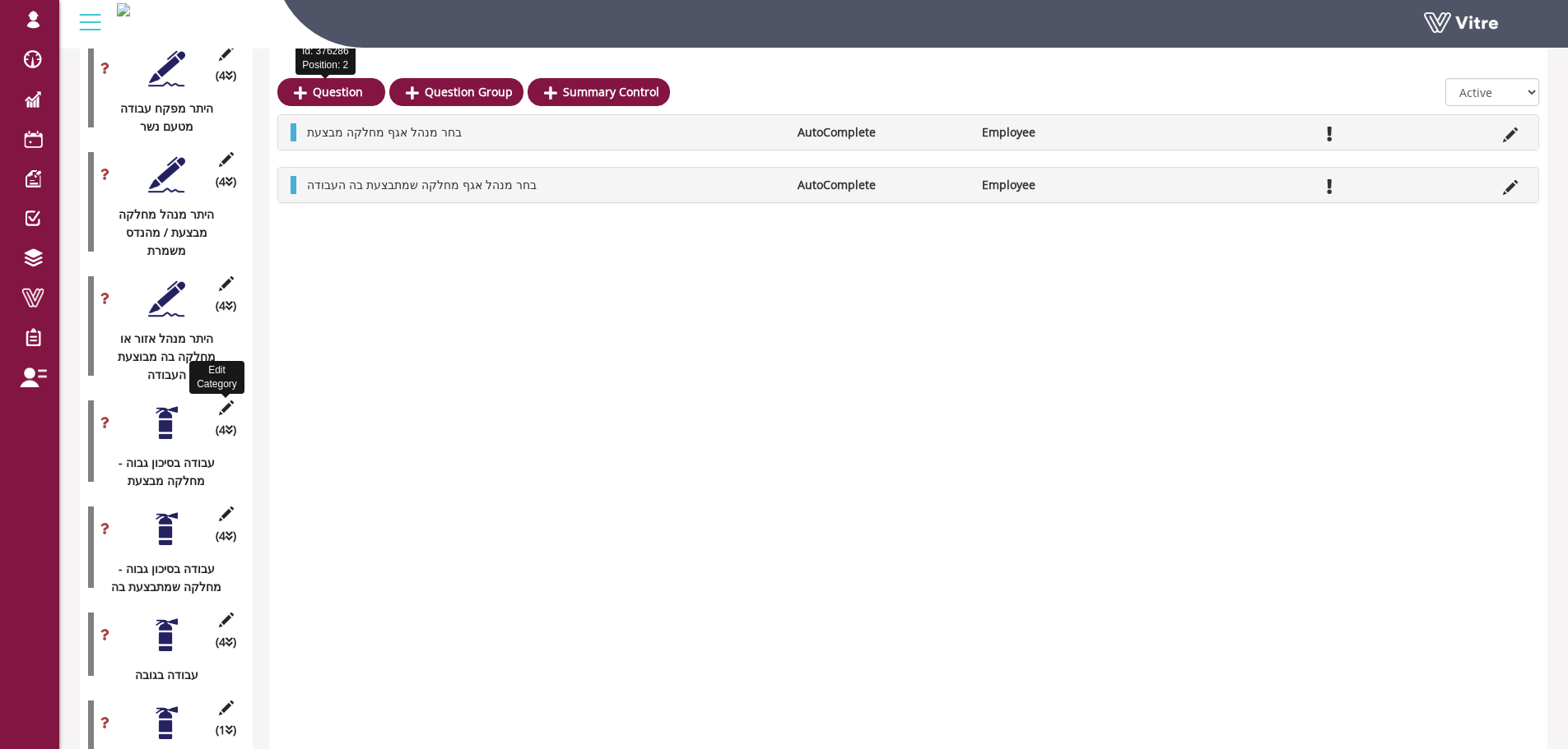
click at [237, 392] on div "Edit Category (4 ) עבודה בסיכון גבוה - מחלקה מבצעת" at bounding box center [166, 441] width 157 height 98
click at [231, 400] on icon at bounding box center [226, 407] width 20 height 15
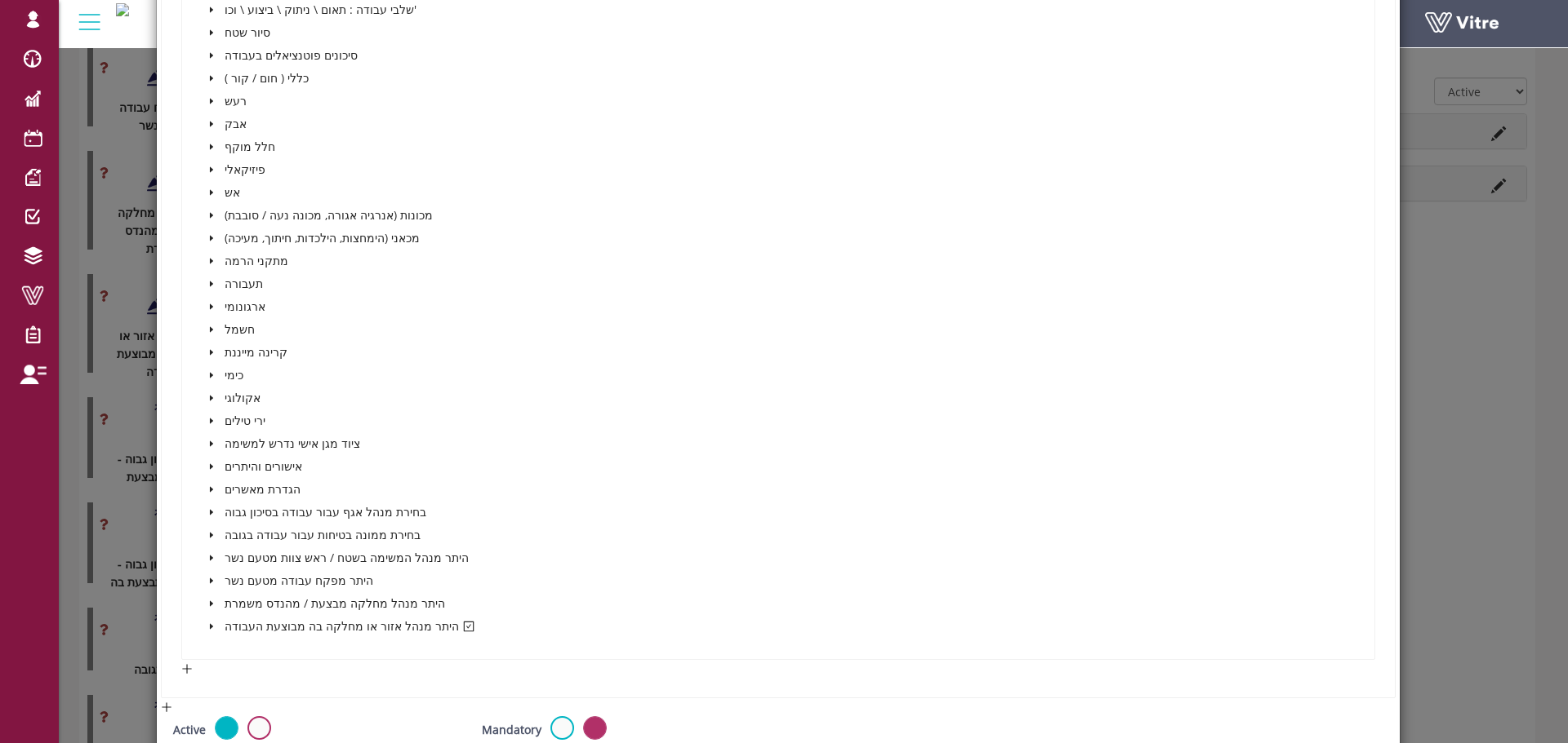
scroll to position [571, 0]
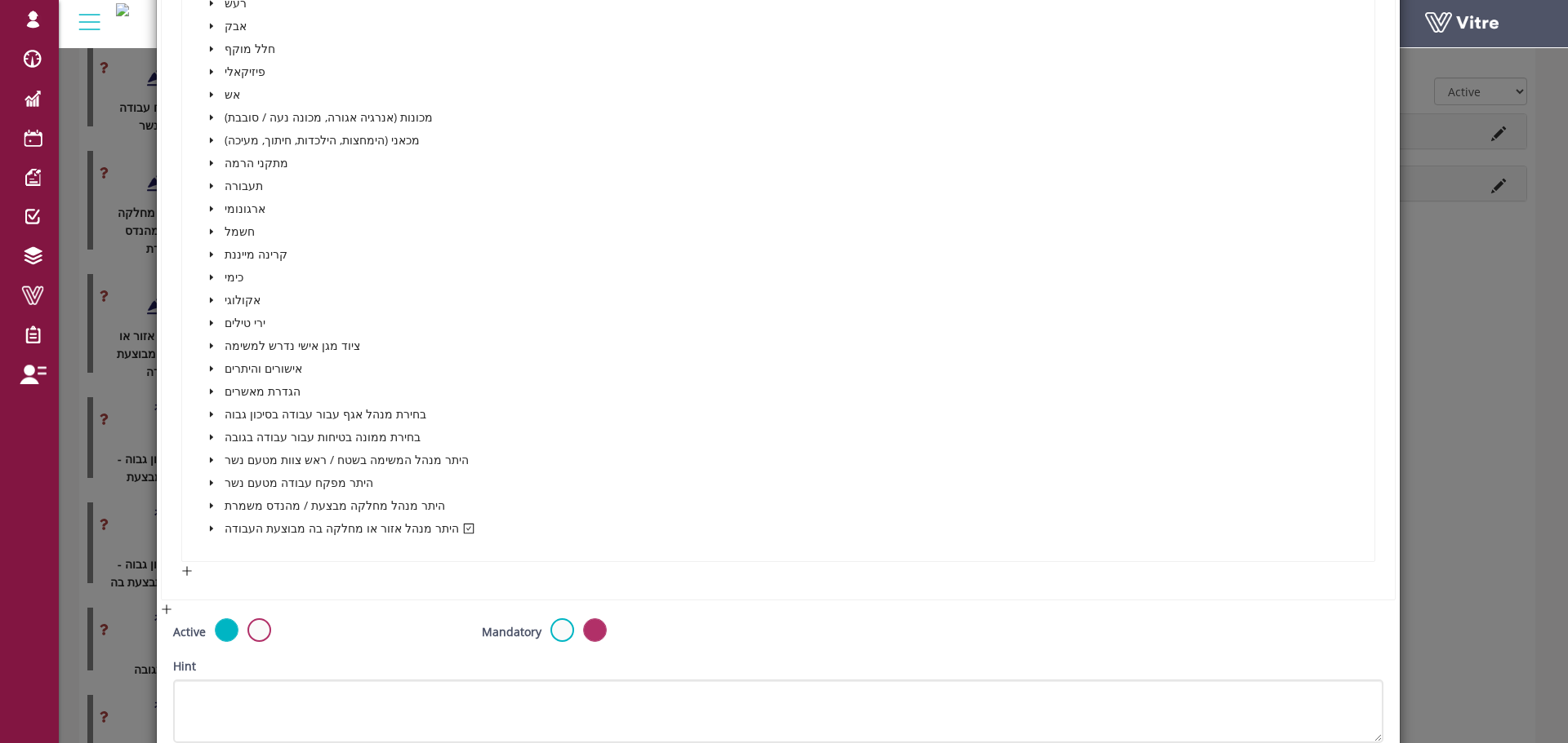
click at [210, 529] on icon "caret-down" at bounding box center [210, 529] width 3 height 6
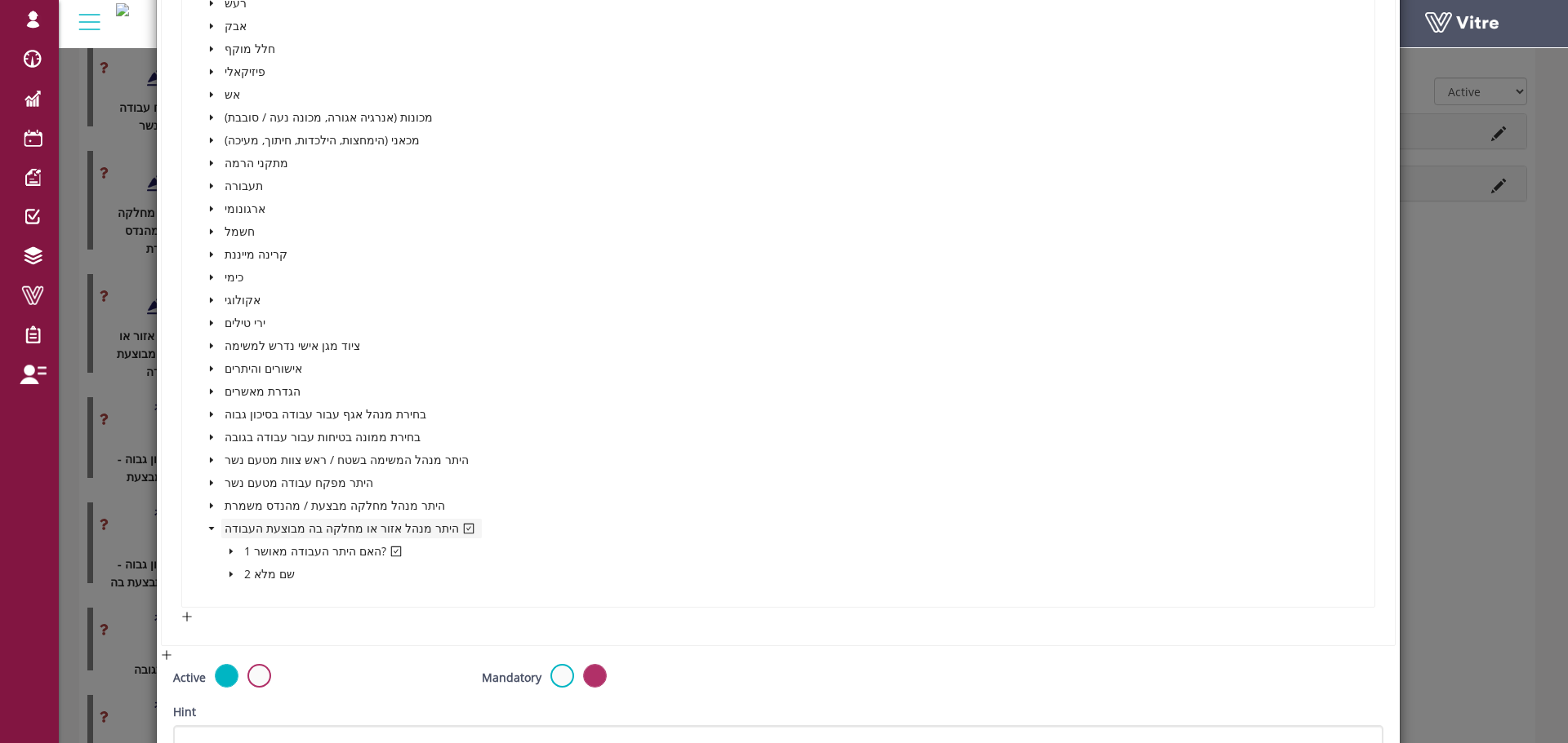
scroll to position [652, 0]
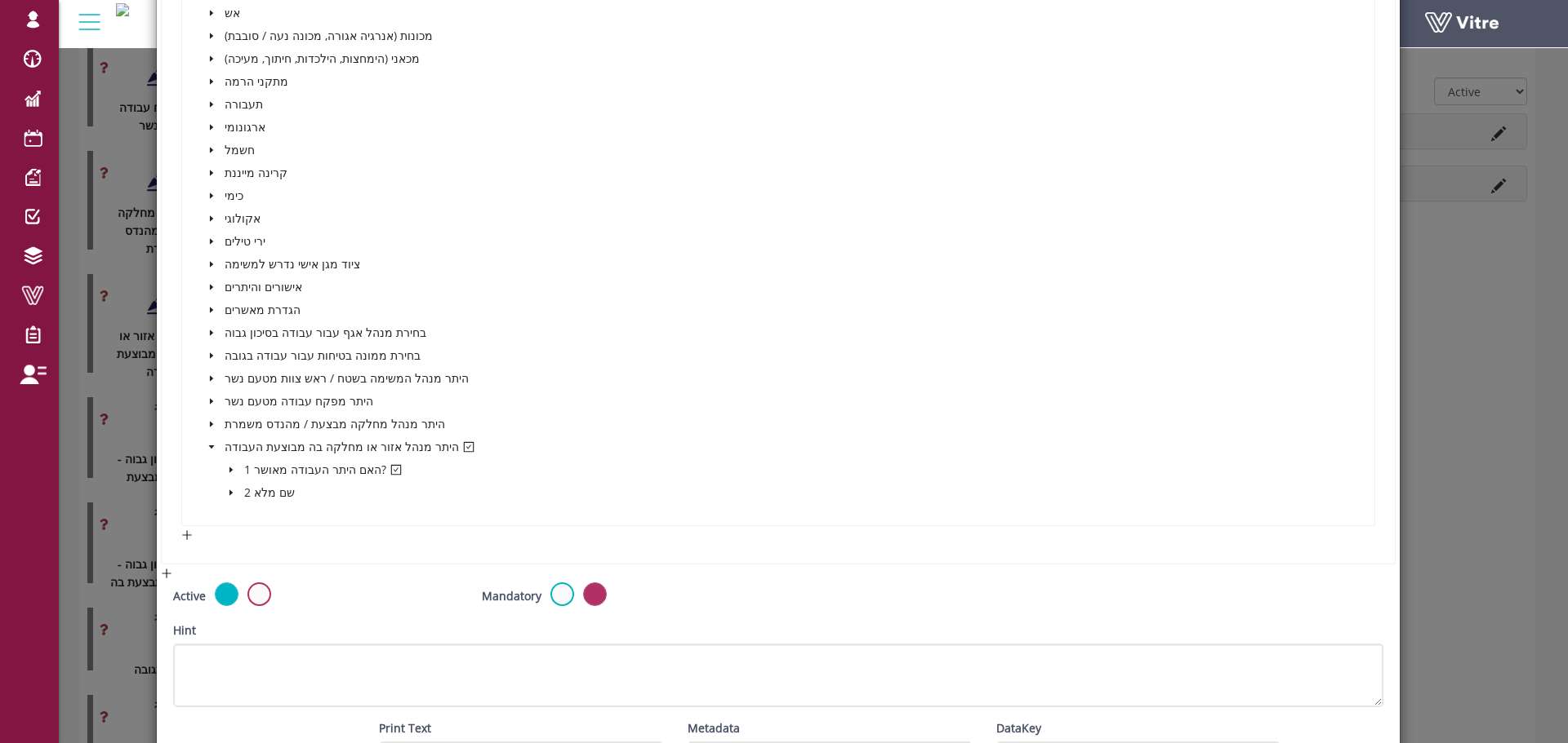
click at [229, 471] on icon "caret-down" at bounding box center [230, 470] width 3 height 6
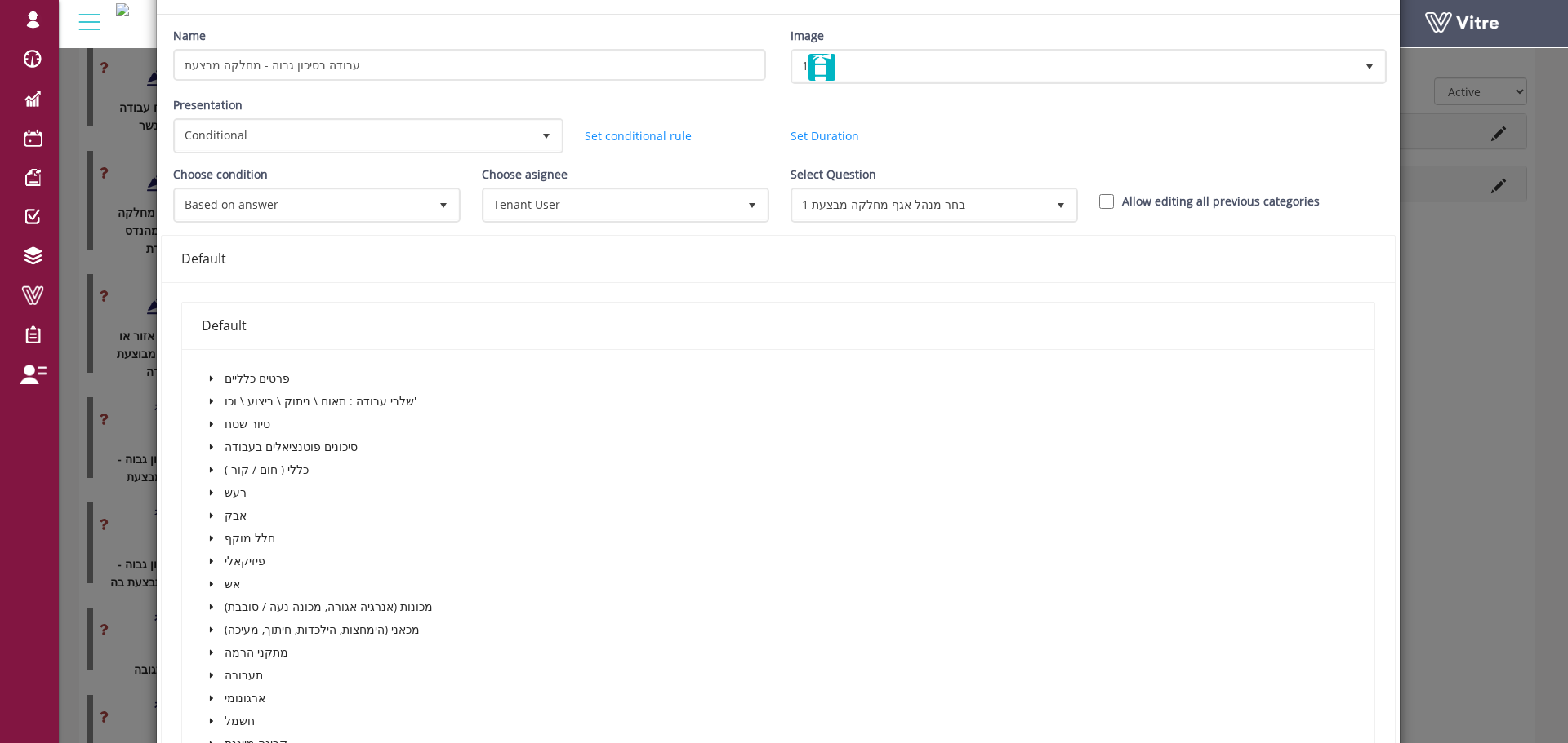
scroll to position [0, 0]
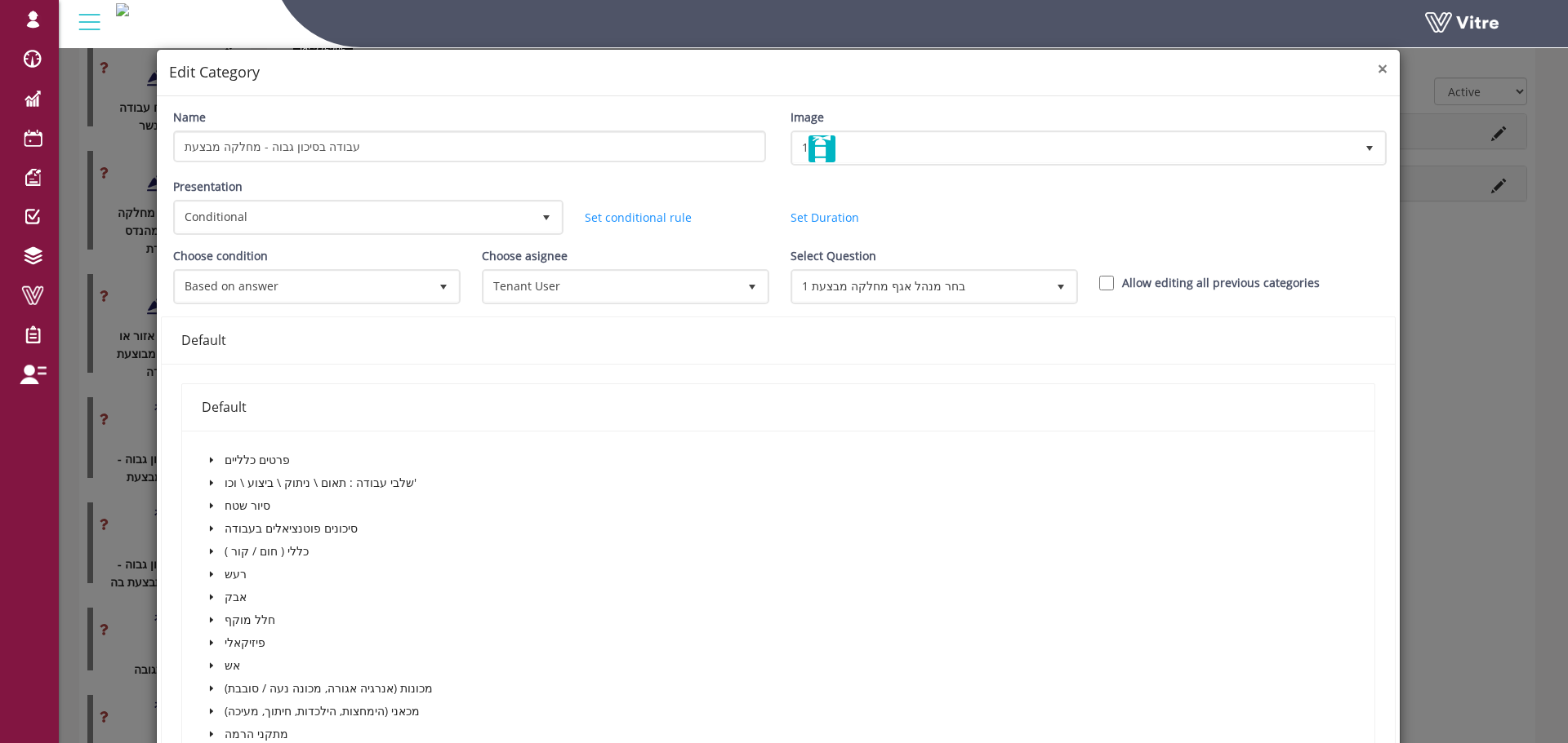
click at [1378, 63] on span "×" at bounding box center [1383, 68] width 10 height 23
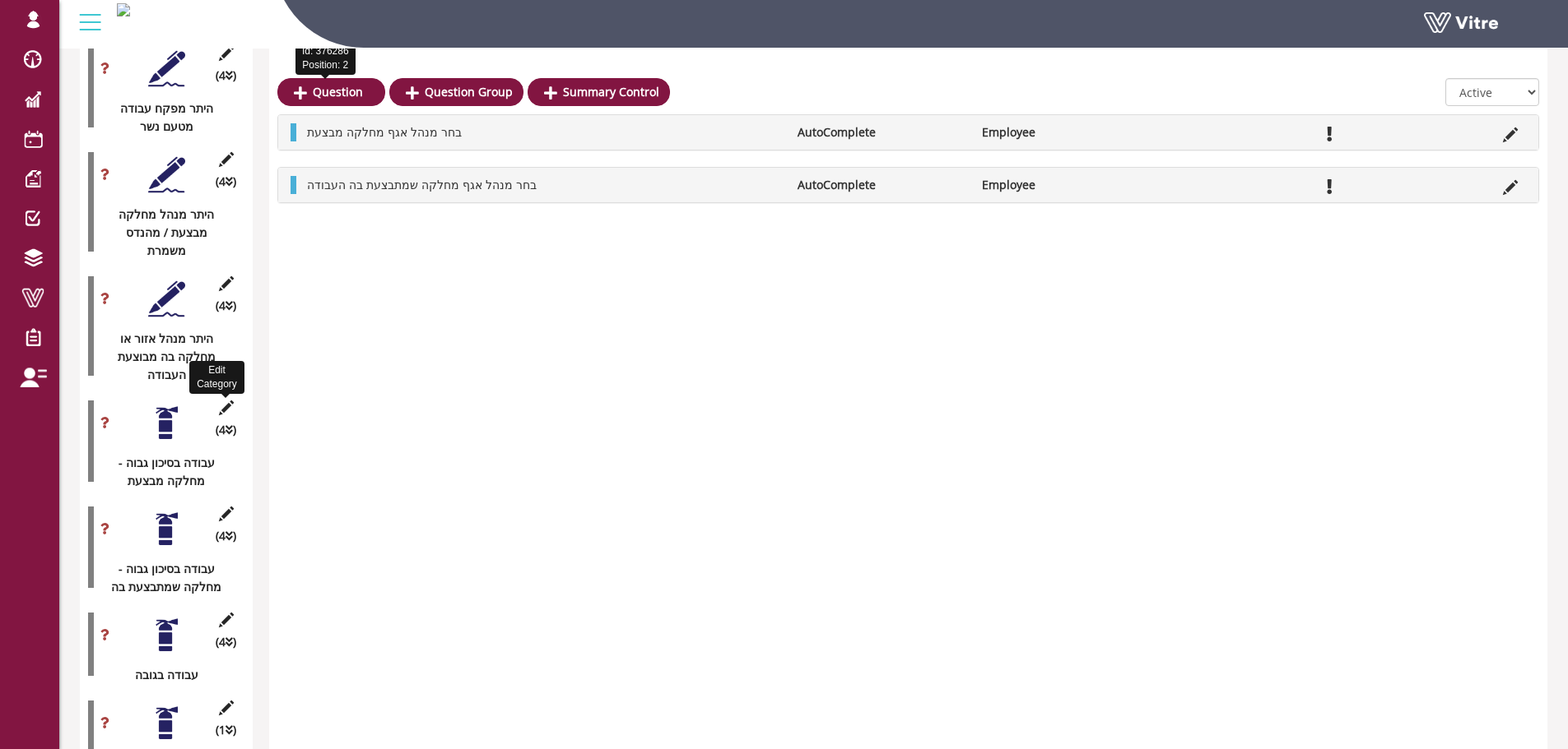
click at [228, 400] on icon at bounding box center [226, 407] width 20 height 15
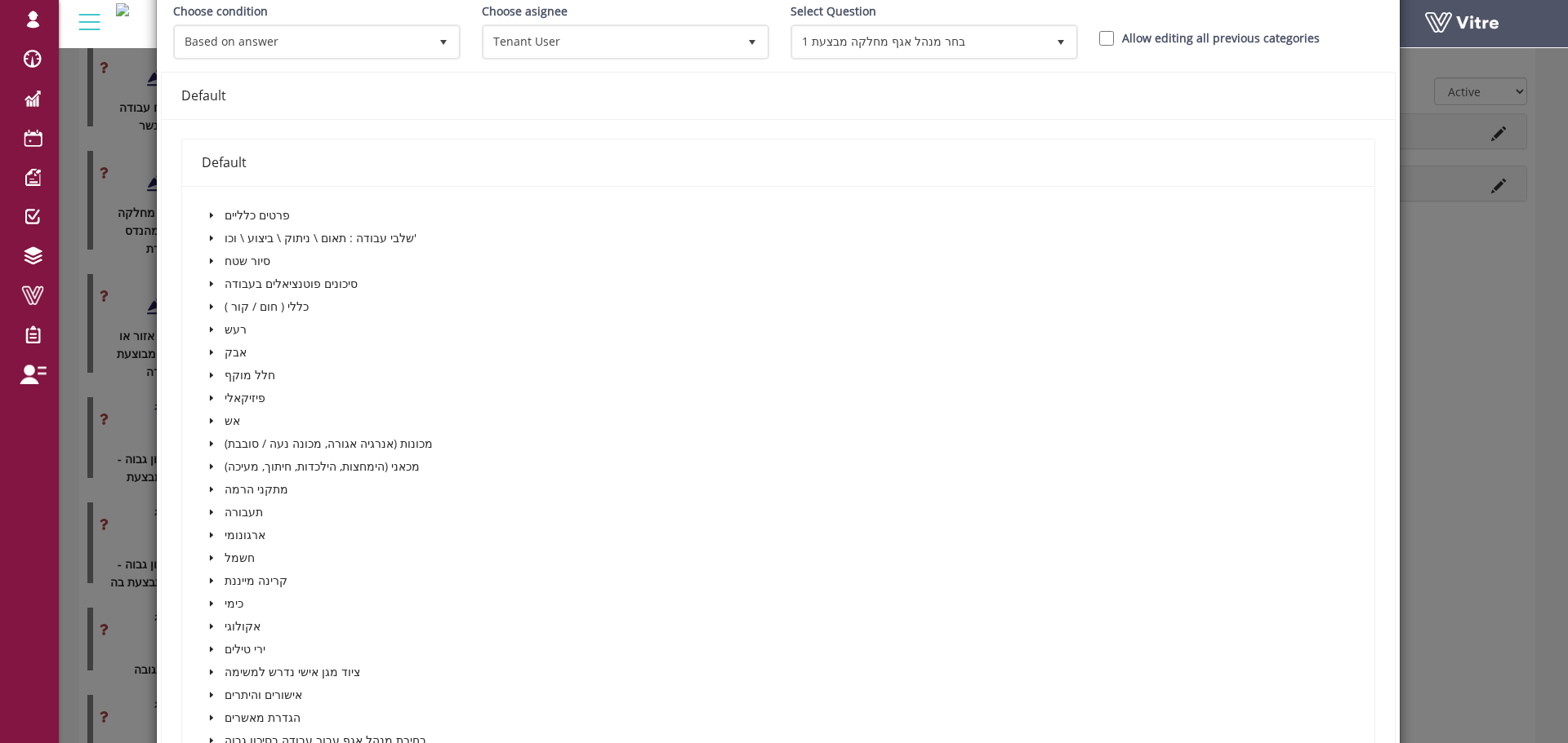
scroll to position [571, 0]
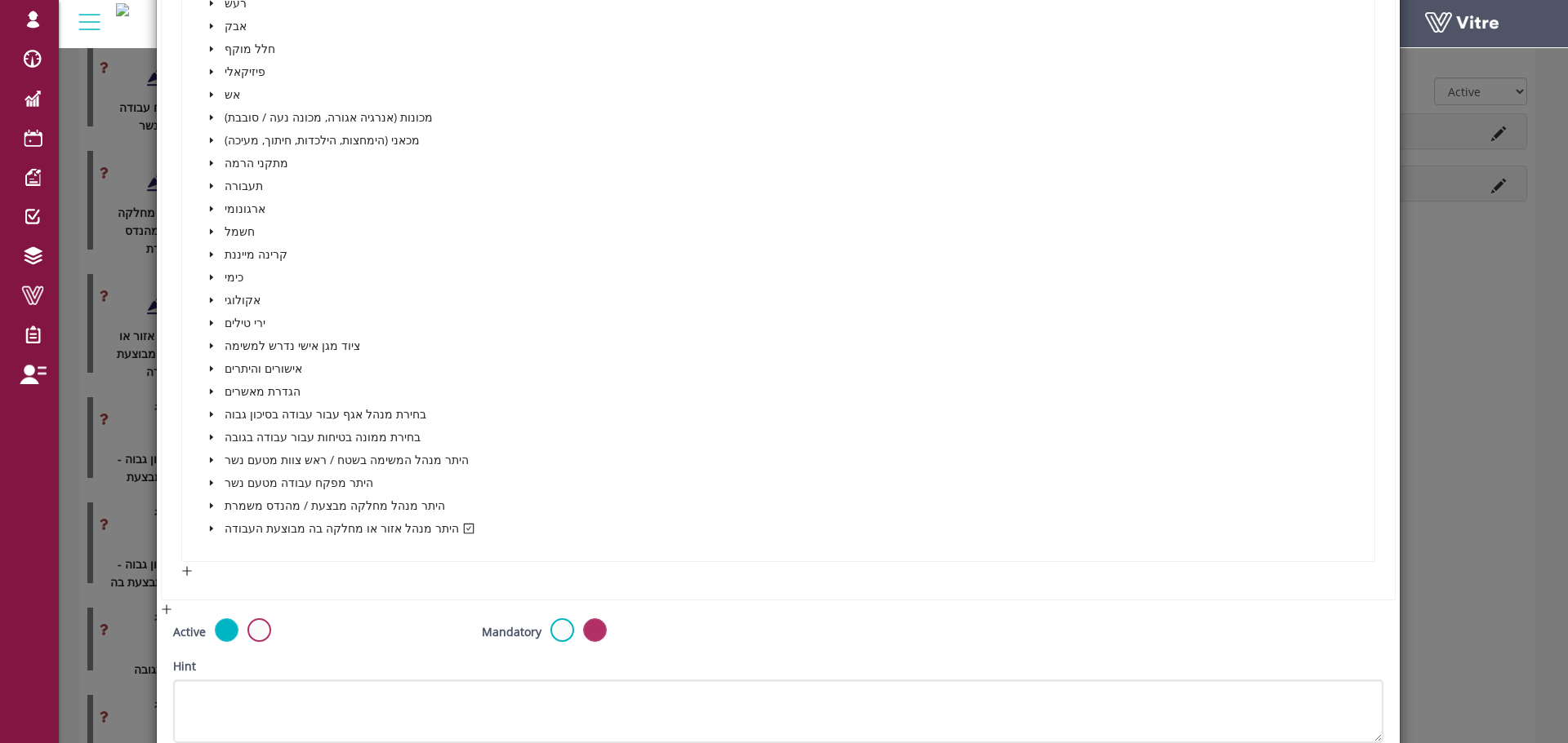
click at [212, 534] on span at bounding box center [211, 529] width 19 height 19
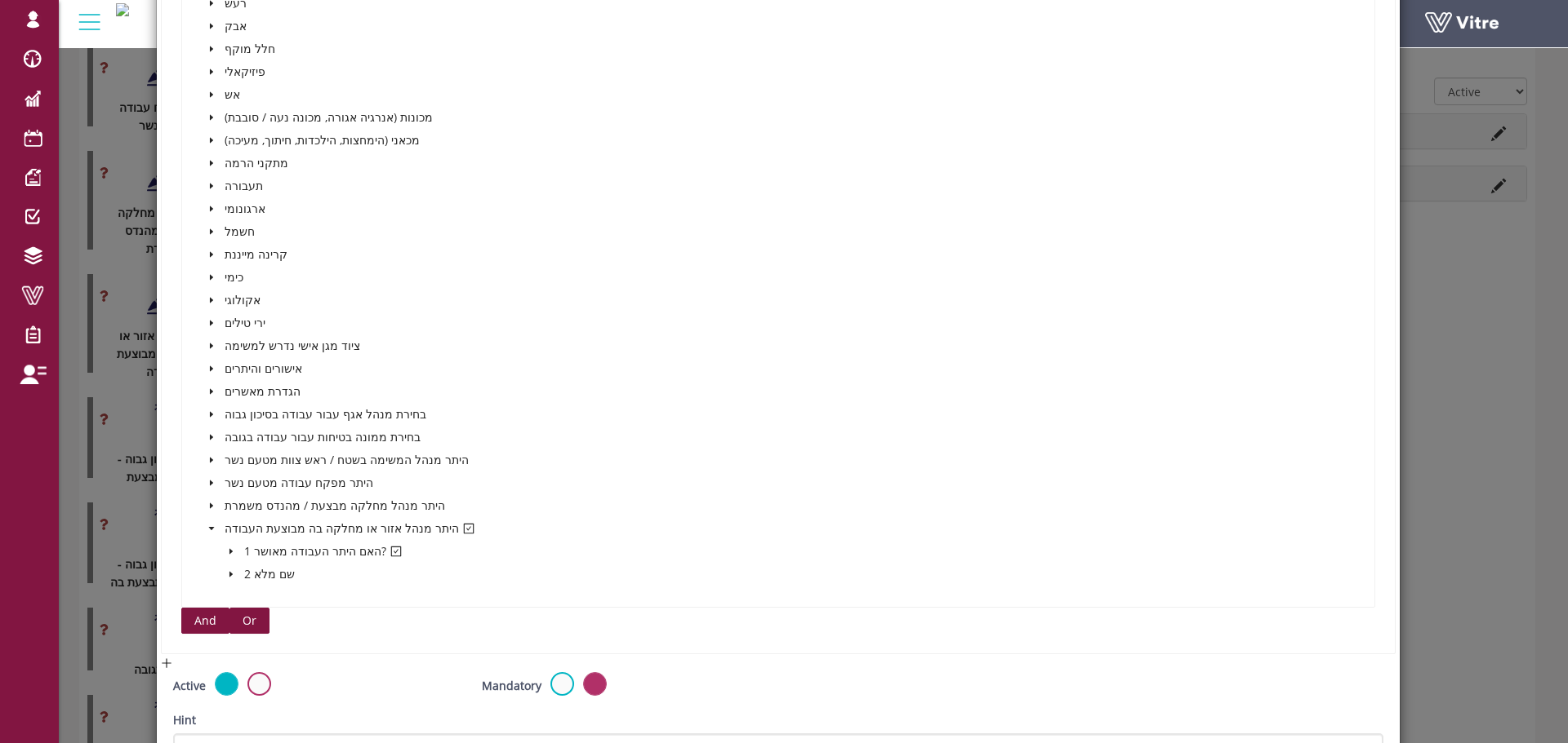
click at [201, 617] on span "And" at bounding box center [205, 621] width 22 height 18
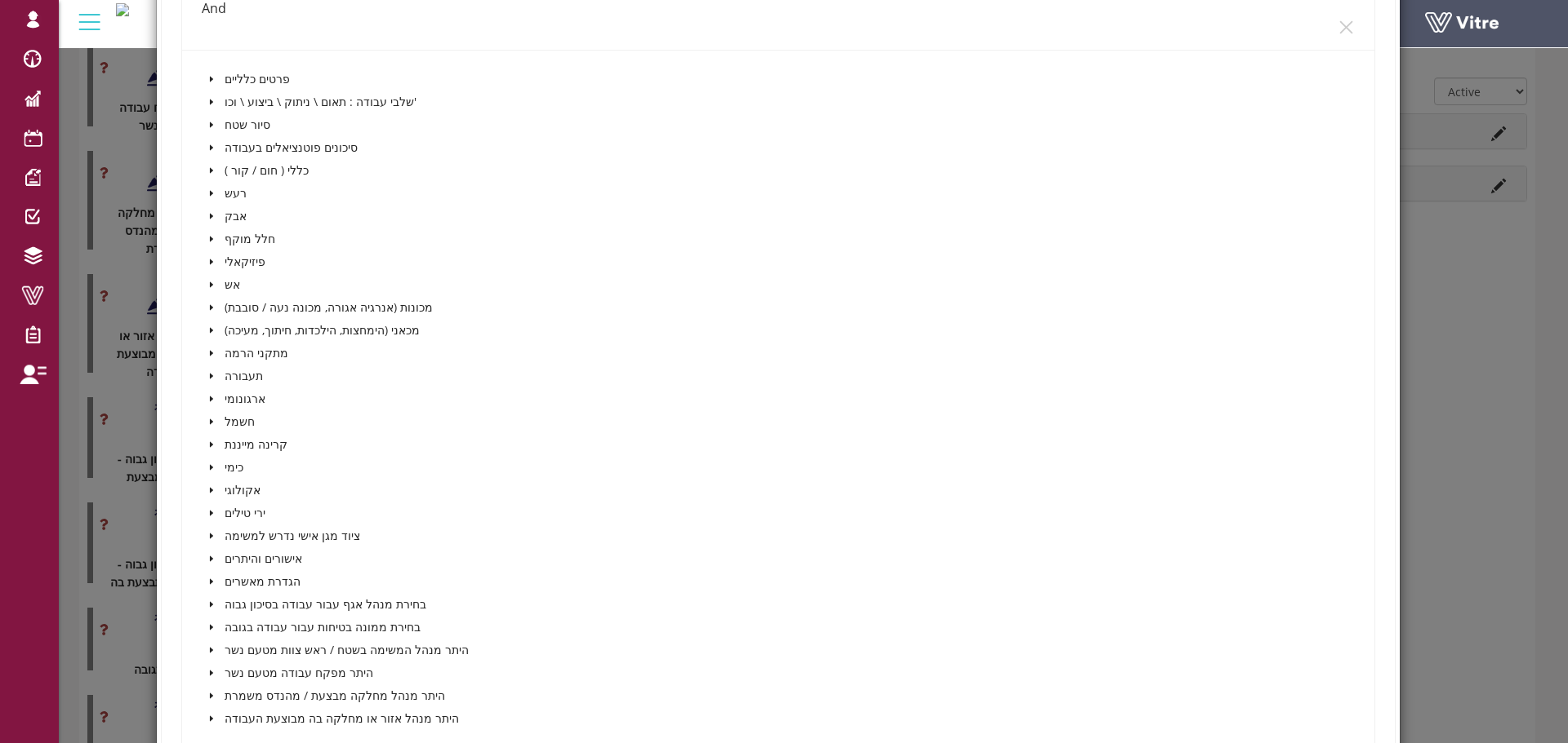
scroll to position [1224, 0]
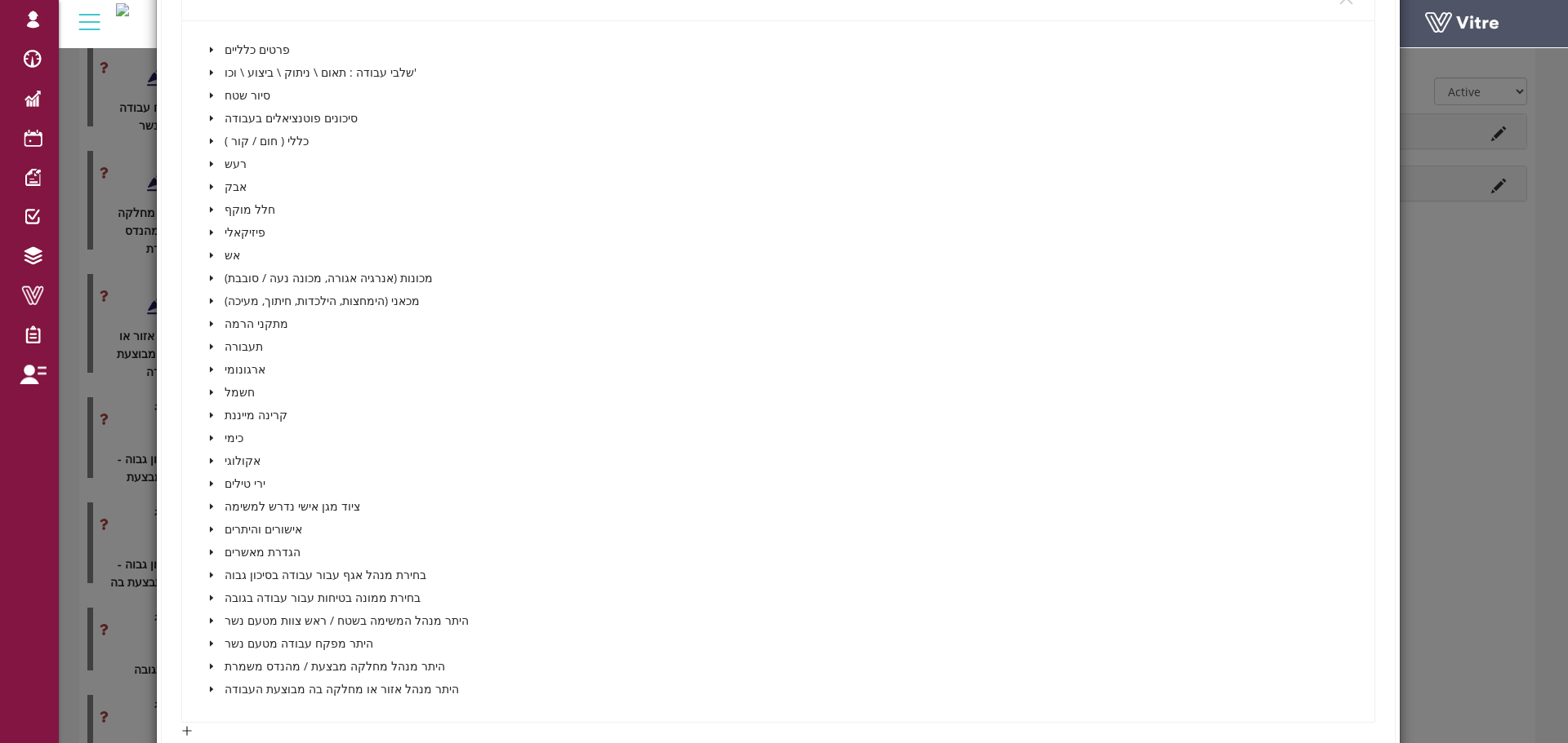
click at [207, 549] on icon "caret-down" at bounding box center [211, 552] width 8 height 8
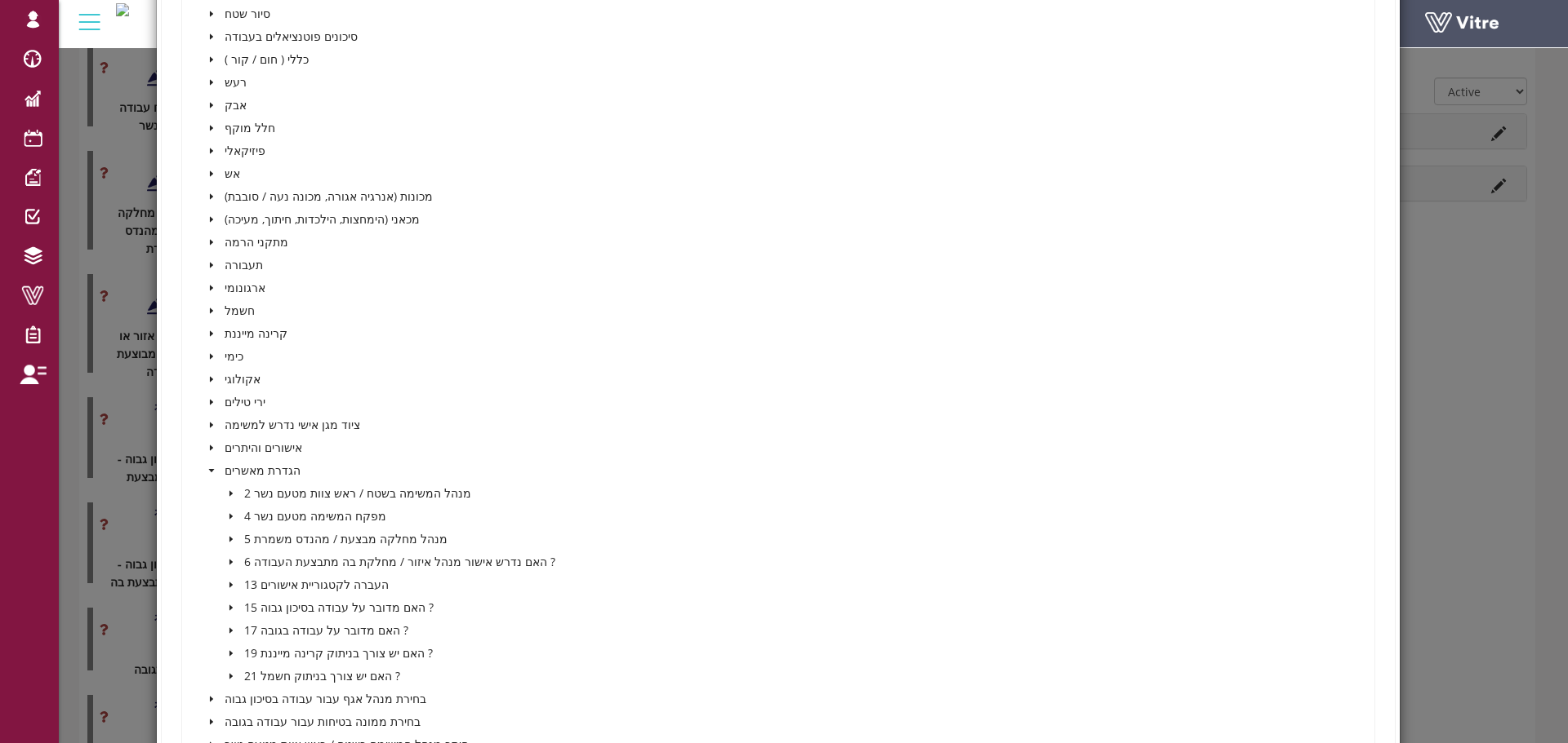
scroll to position [1388, 0]
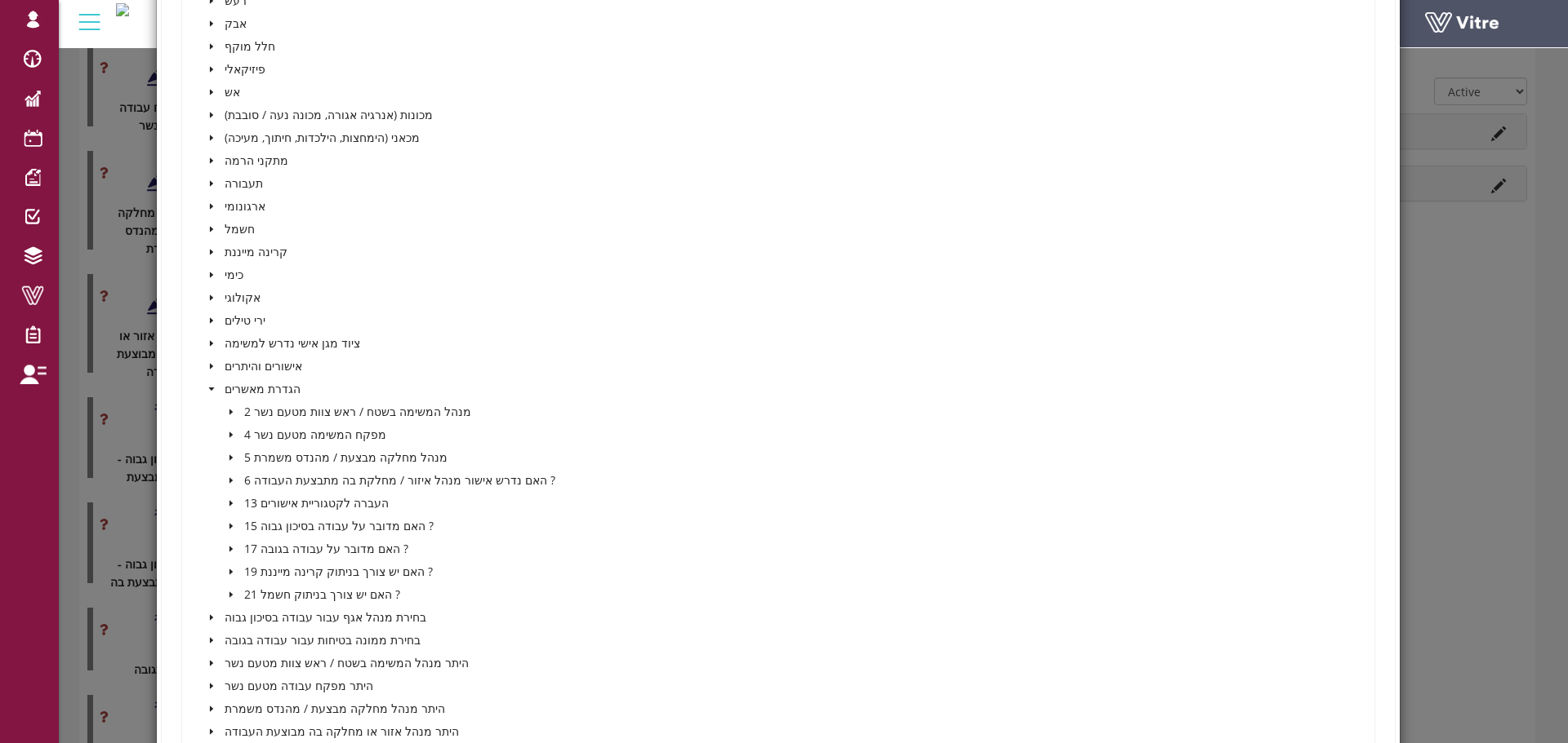
click at [232, 527] on icon "caret-down" at bounding box center [230, 526] width 8 height 8
click at [267, 549] on span at bounding box center [267, 549] width 14 height 13
click at [248, 549] on icon "caret-down" at bounding box center [249, 549] width 3 height 6
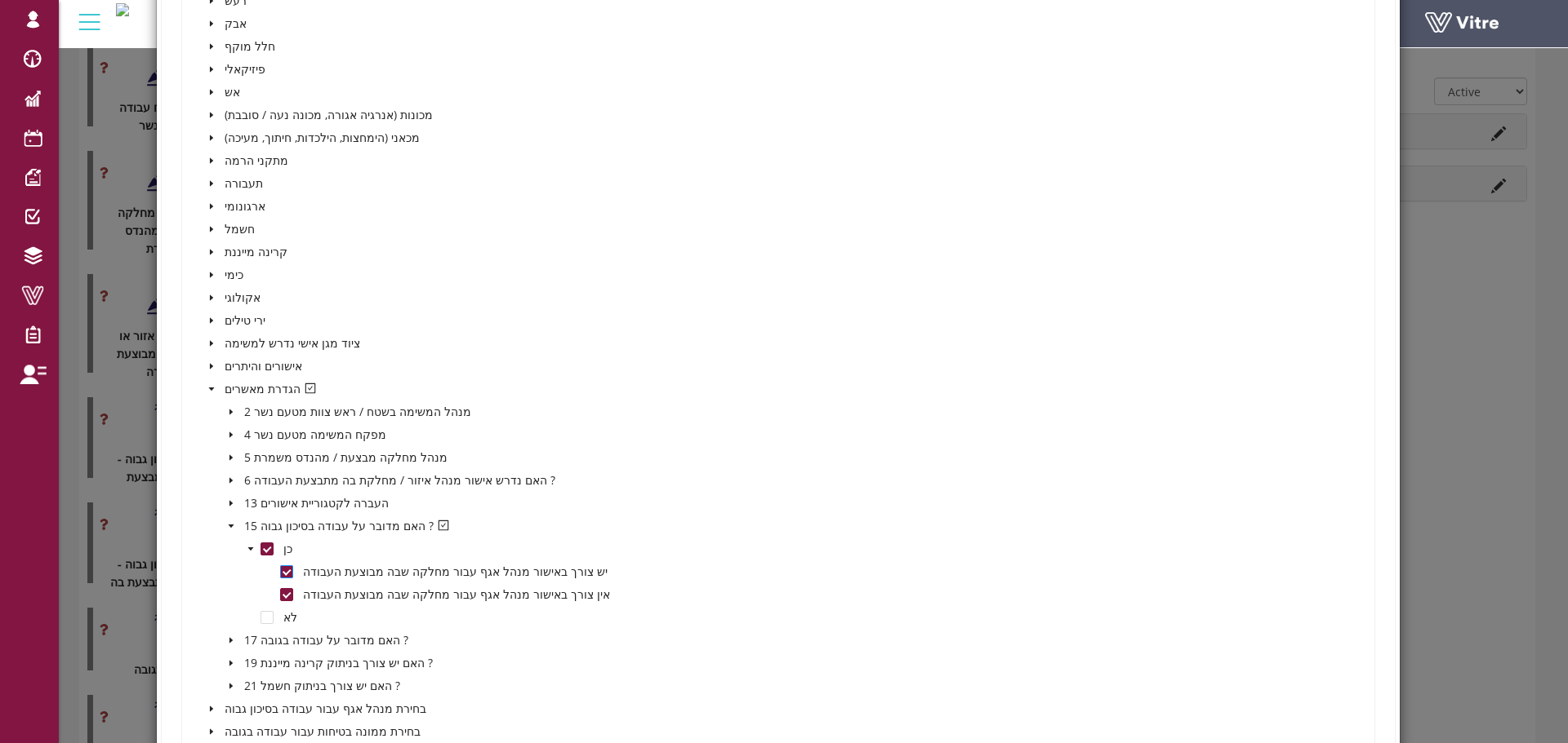
click at [283, 572] on span at bounding box center [286, 572] width 14 height 13
click at [284, 593] on span at bounding box center [286, 596] width 14 height 13
click at [287, 571] on span at bounding box center [286, 572] width 14 height 13
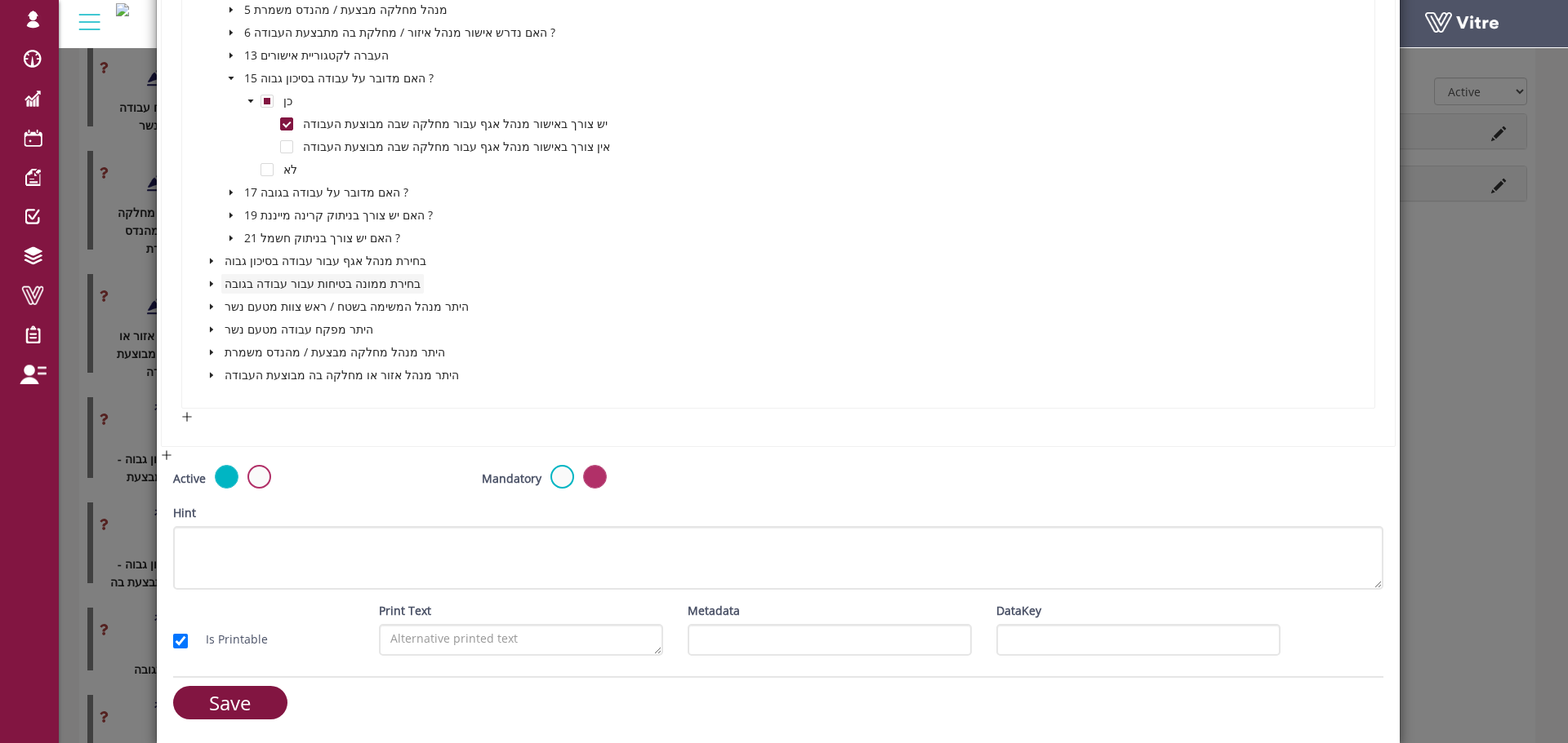
scroll to position [1837, 0]
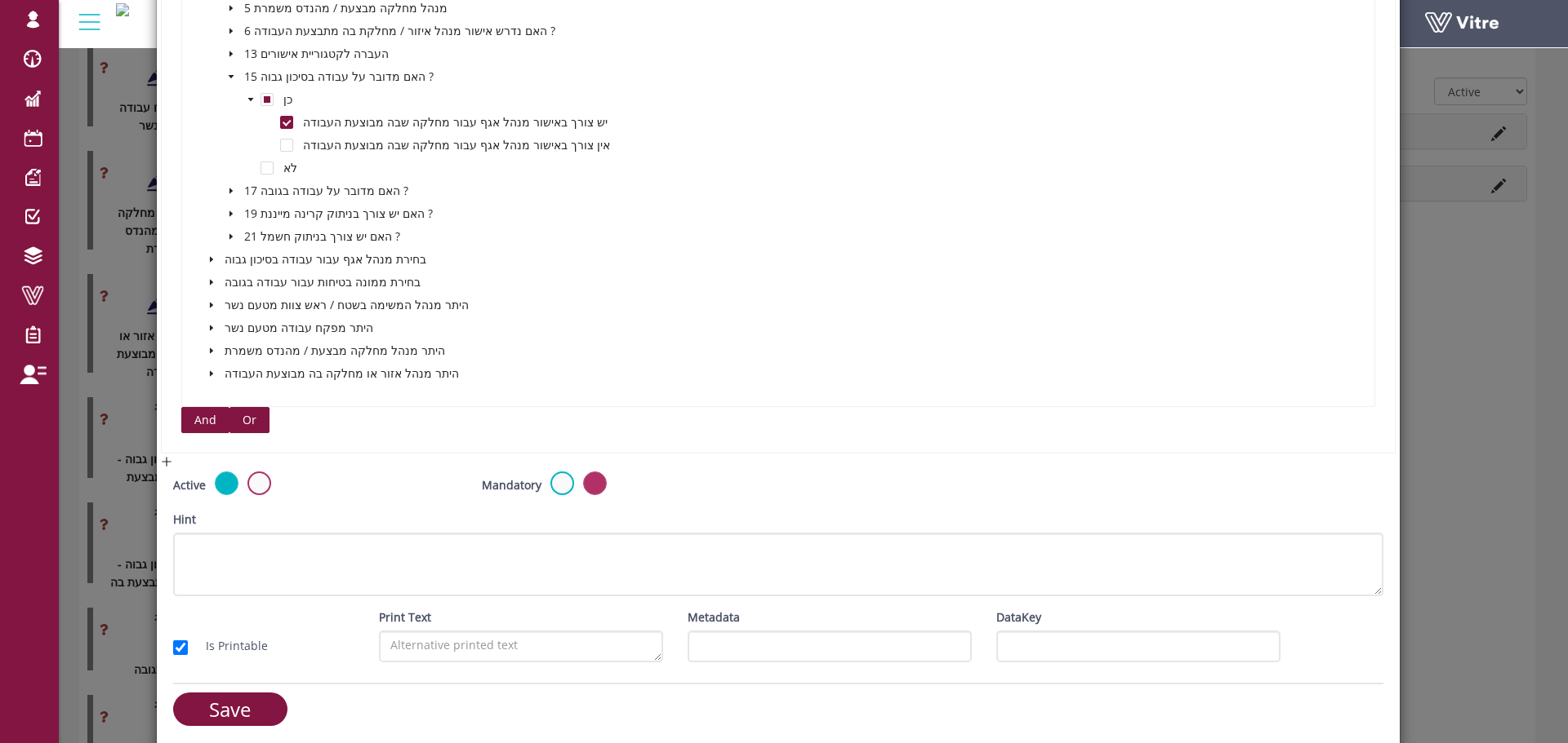
click at [249, 421] on span "Or" at bounding box center [249, 420] width 14 height 18
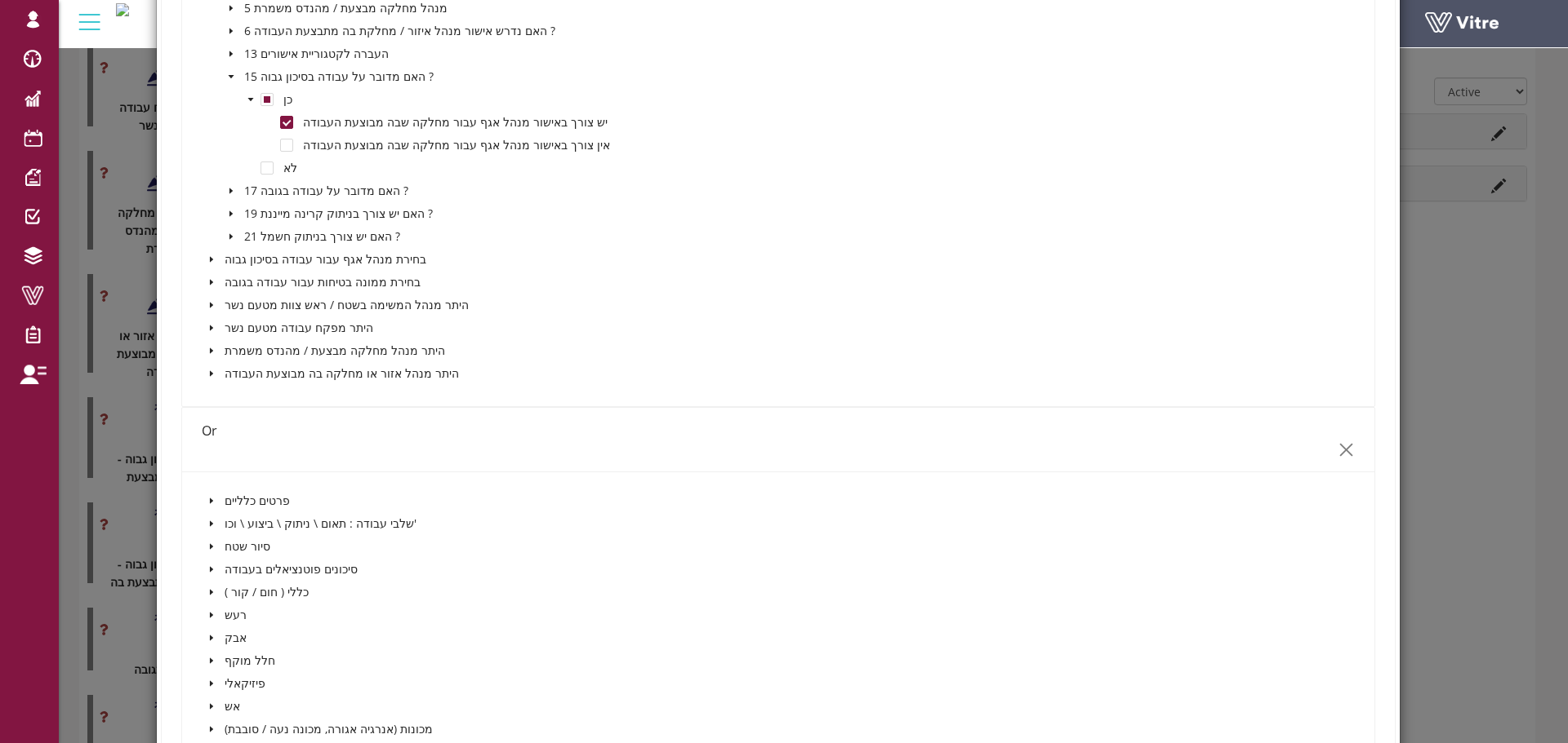
click at [1338, 455] on icon "close" at bounding box center [1346, 450] width 17 height 17
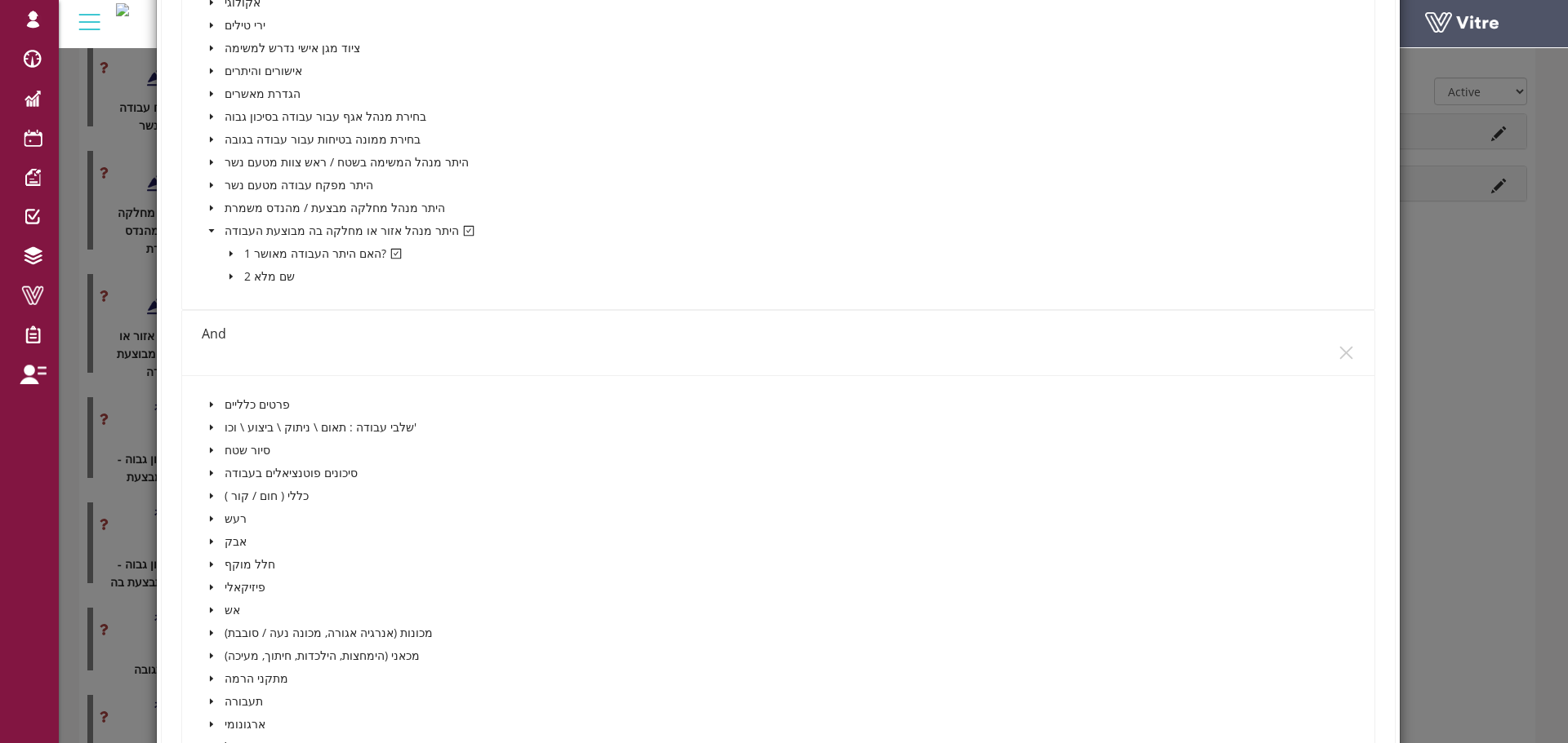
scroll to position [858, 0]
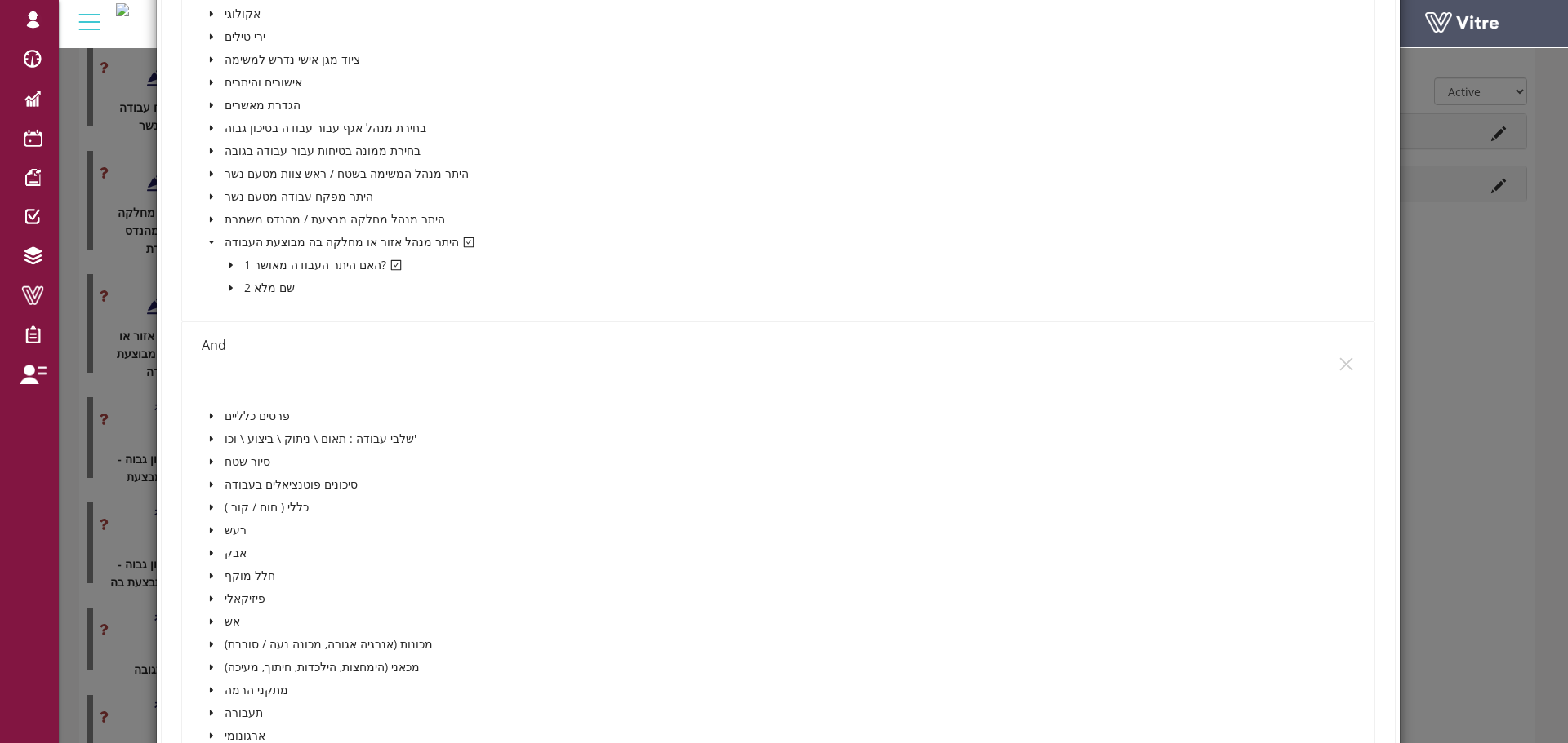
click at [1325, 362] on div "And" at bounding box center [778, 354] width 1153 height 65
click at [1341, 363] on icon "close" at bounding box center [1346, 364] width 17 height 17
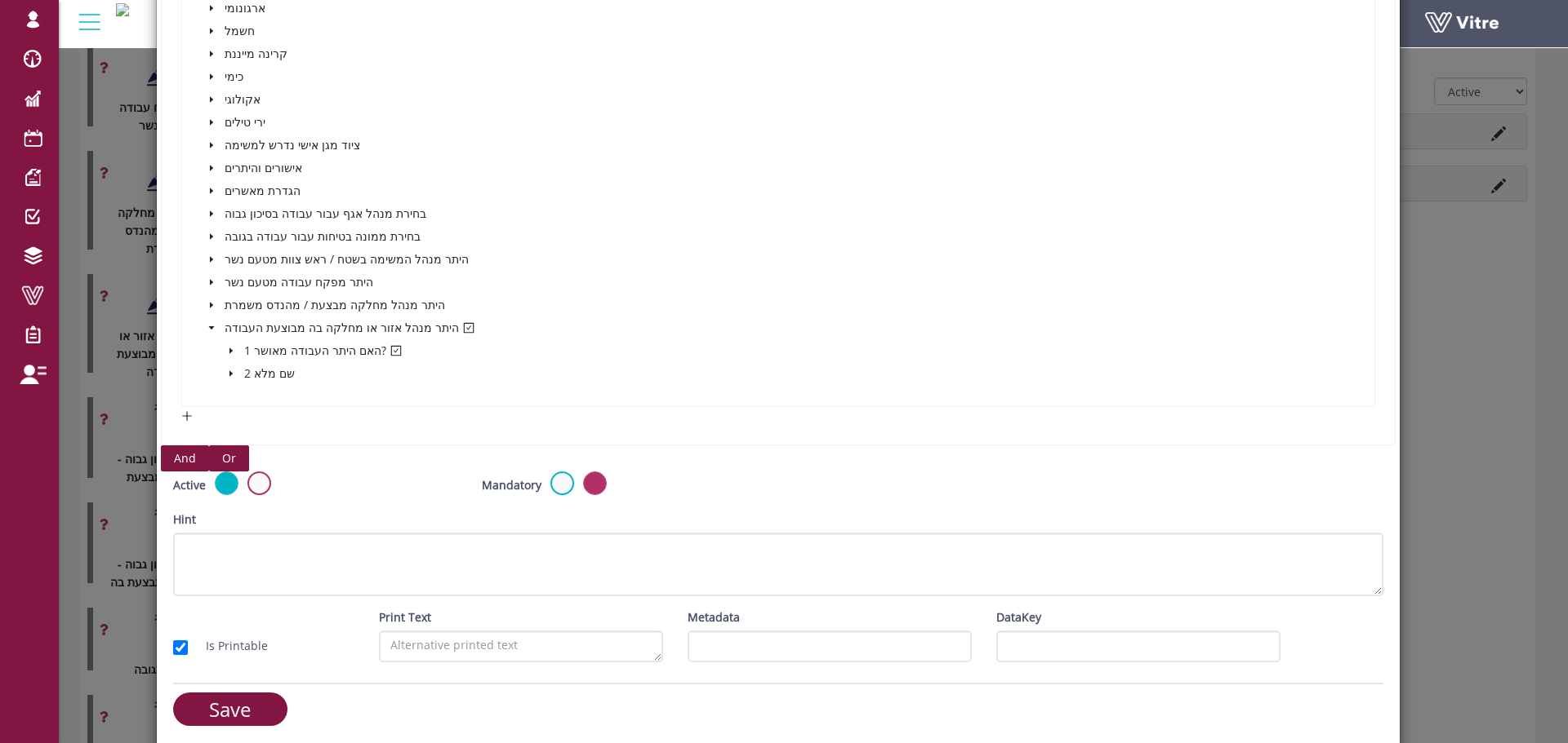
scroll to position [781, 0]
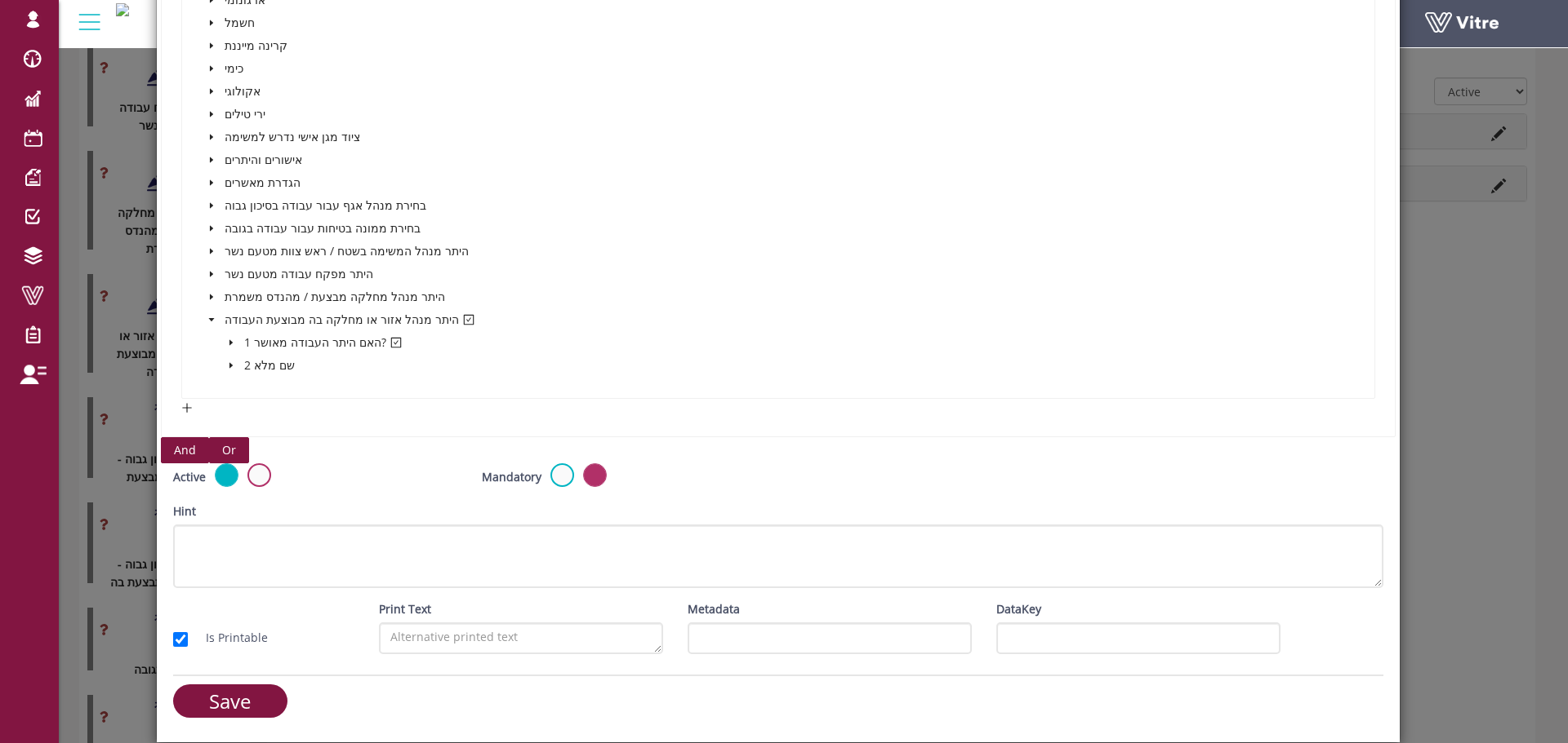
click at [184, 449] on span "And" at bounding box center [184, 450] width 22 height 18
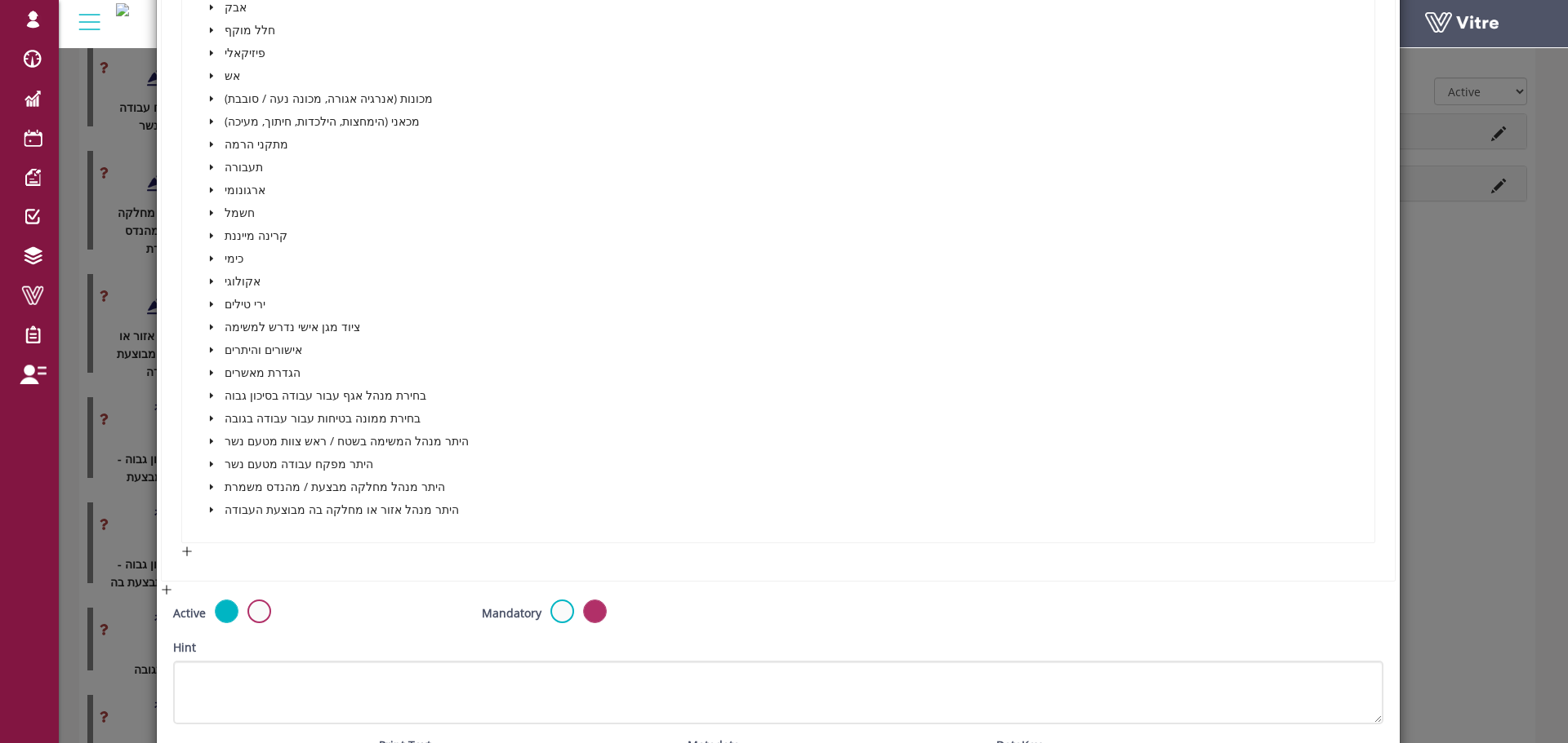
scroll to position [1515, 0]
click at [209, 364] on icon "caret-down" at bounding box center [211, 367] width 8 height 8
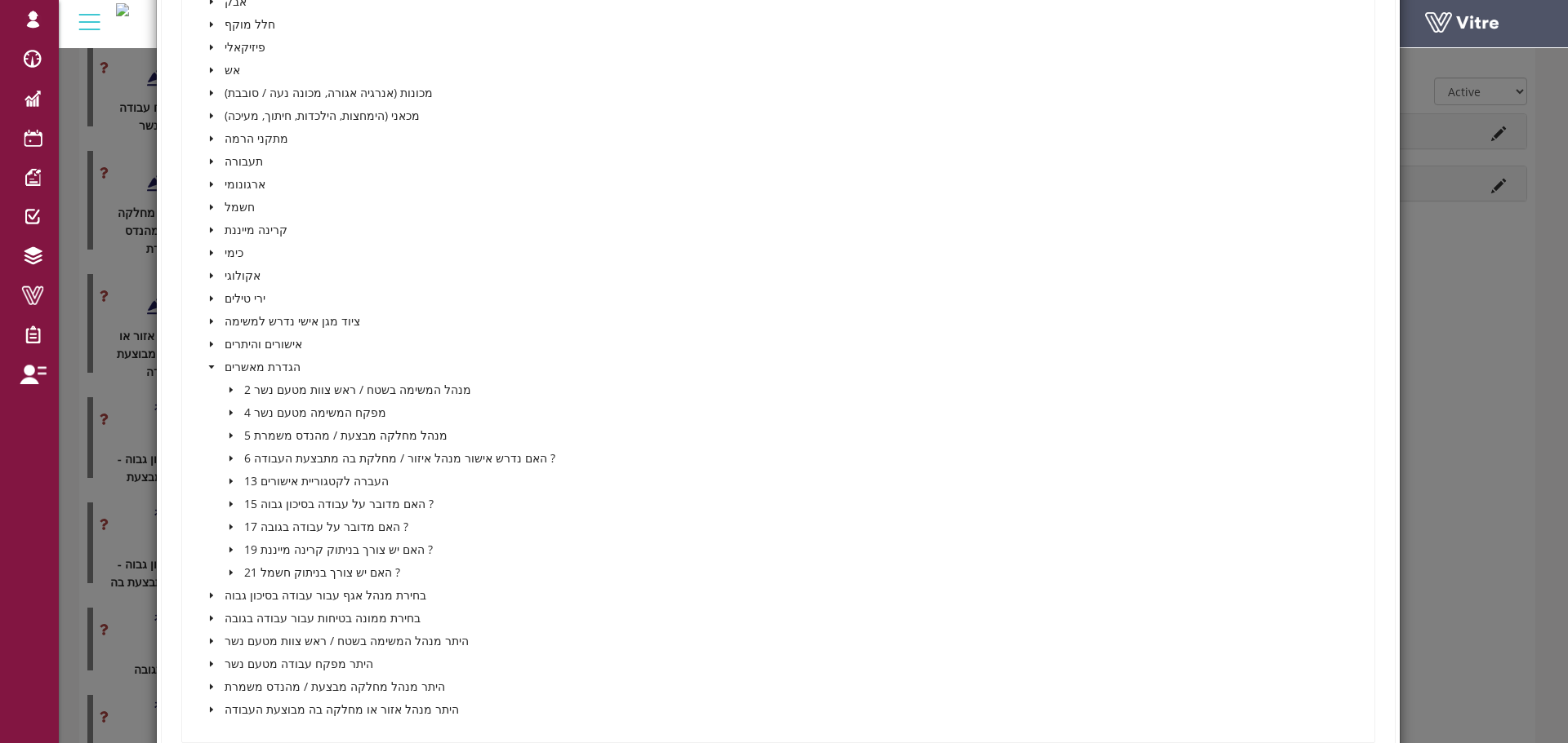
click at [230, 501] on icon "caret-down" at bounding box center [230, 504] width 8 height 8
click at [247, 530] on icon "caret-down" at bounding box center [251, 527] width 8 height 8
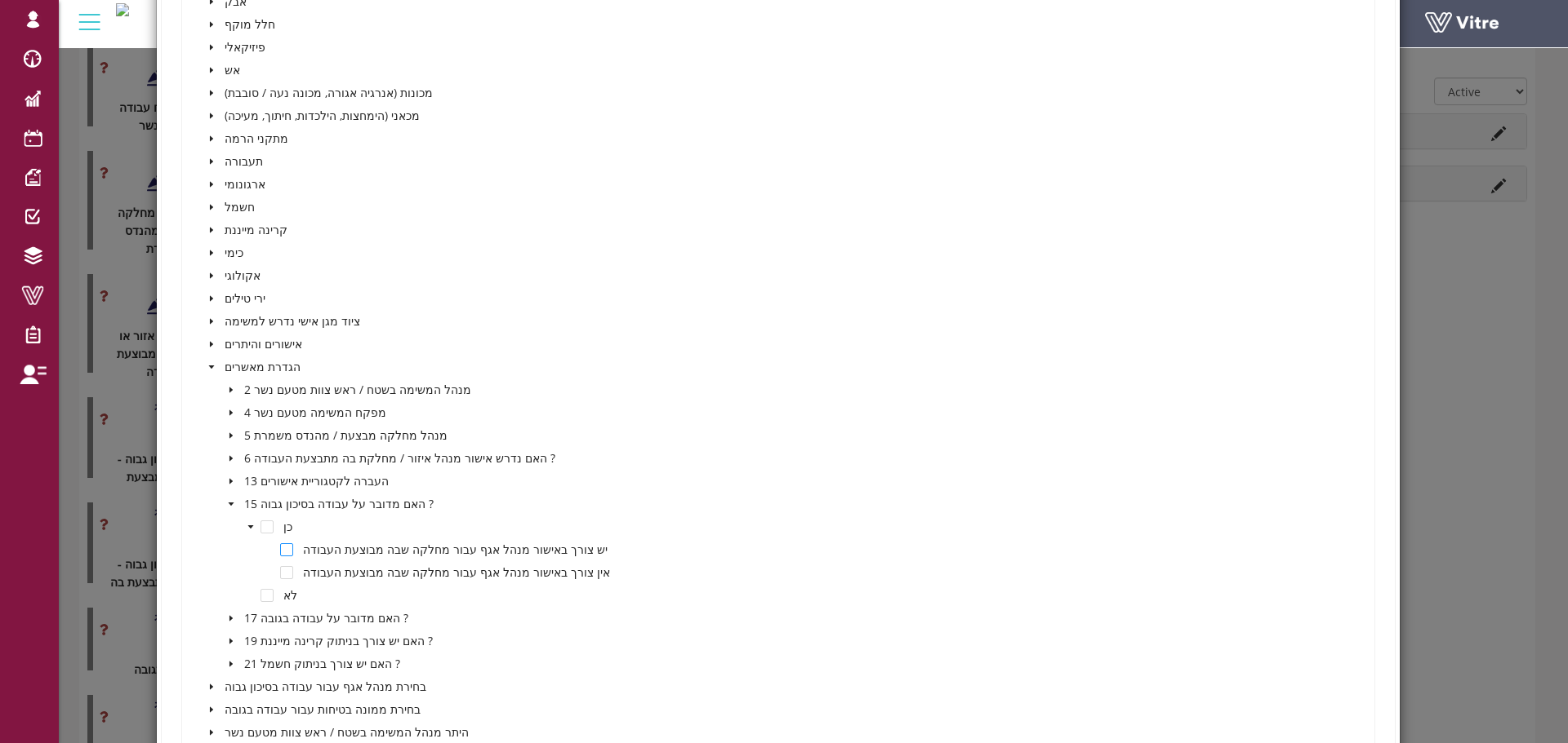
click at [282, 553] on span at bounding box center [286, 550] width 14 height 13
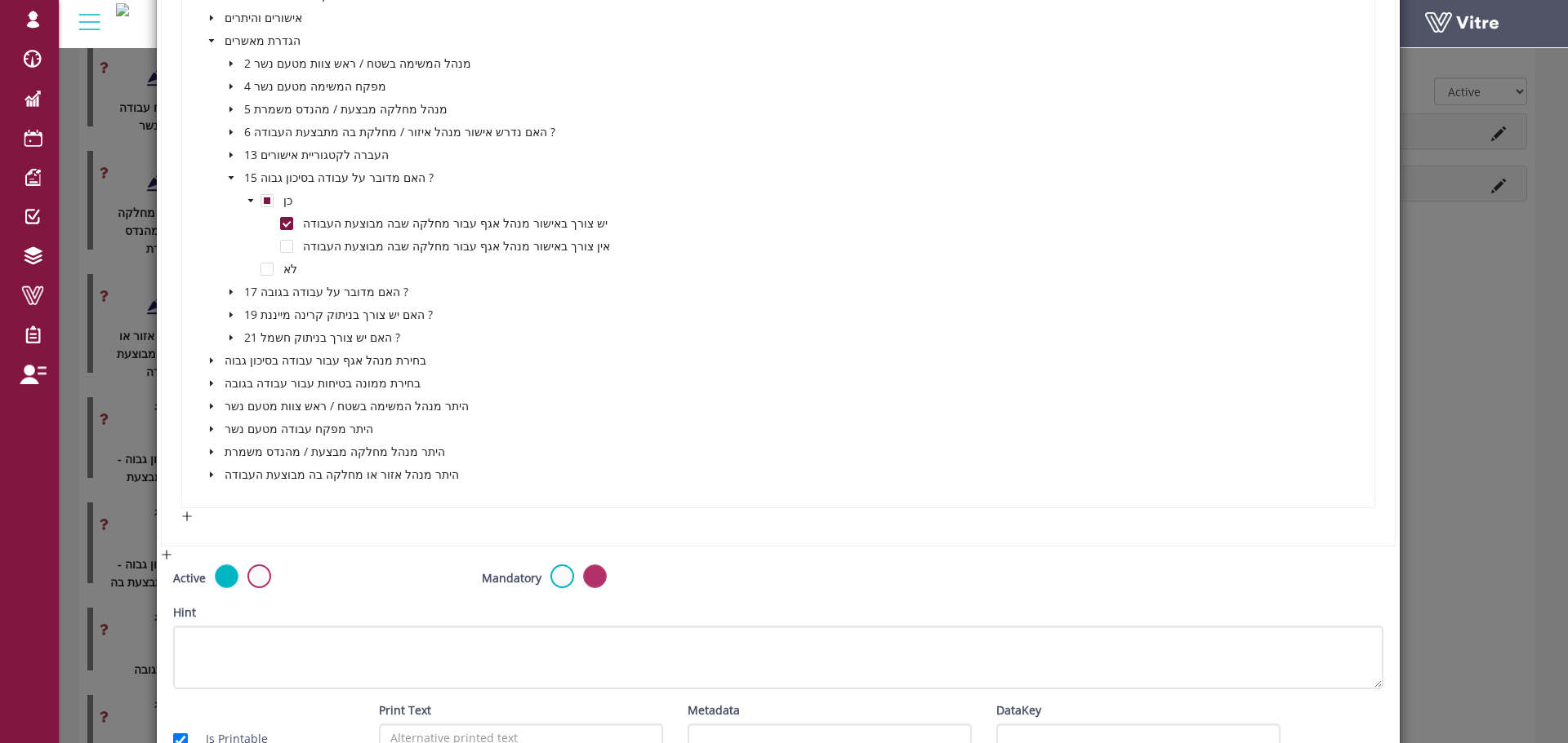
scroll to position [1923, 0]
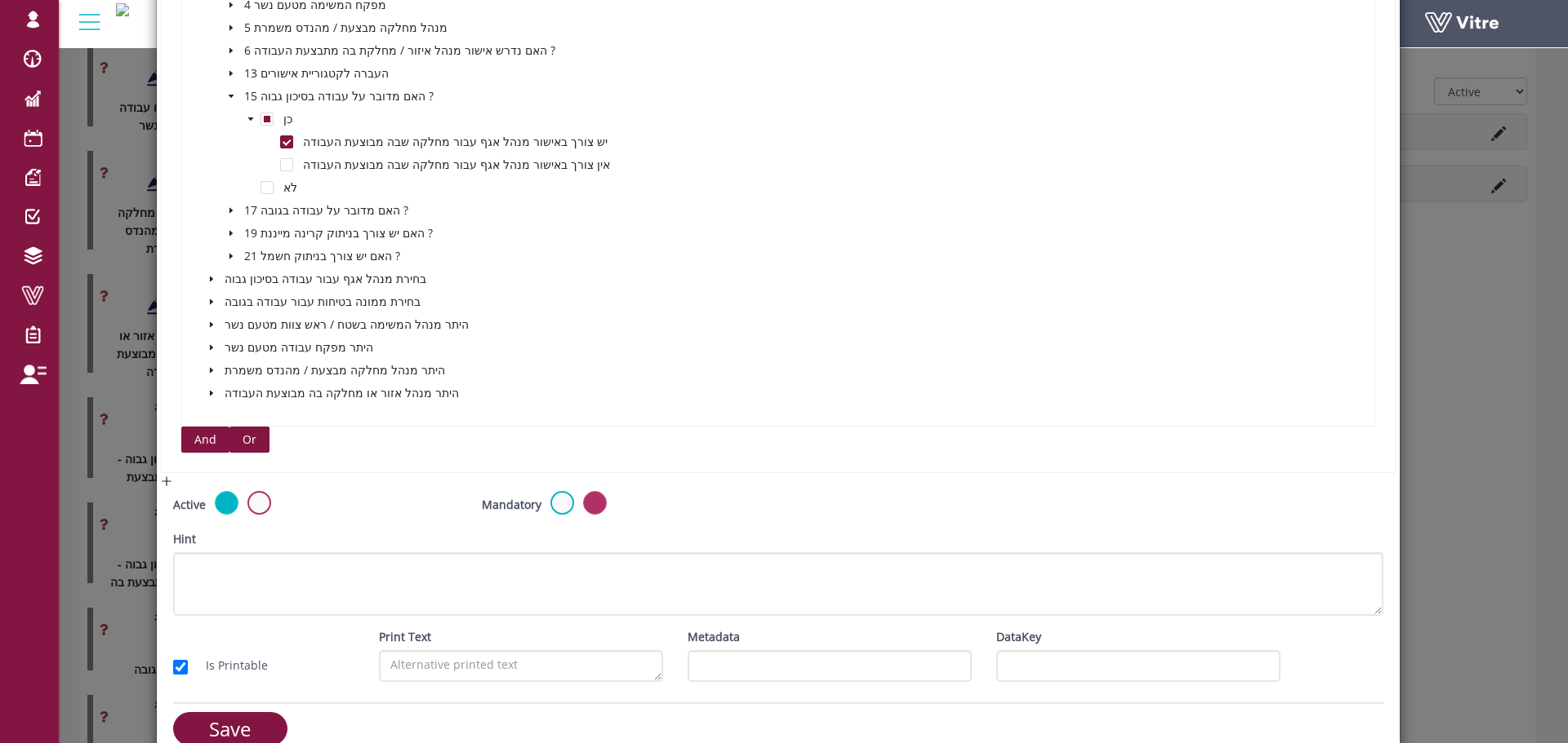
click at [243, 439] on span "Or" at bounding box center [249, 439] width 14 height 18
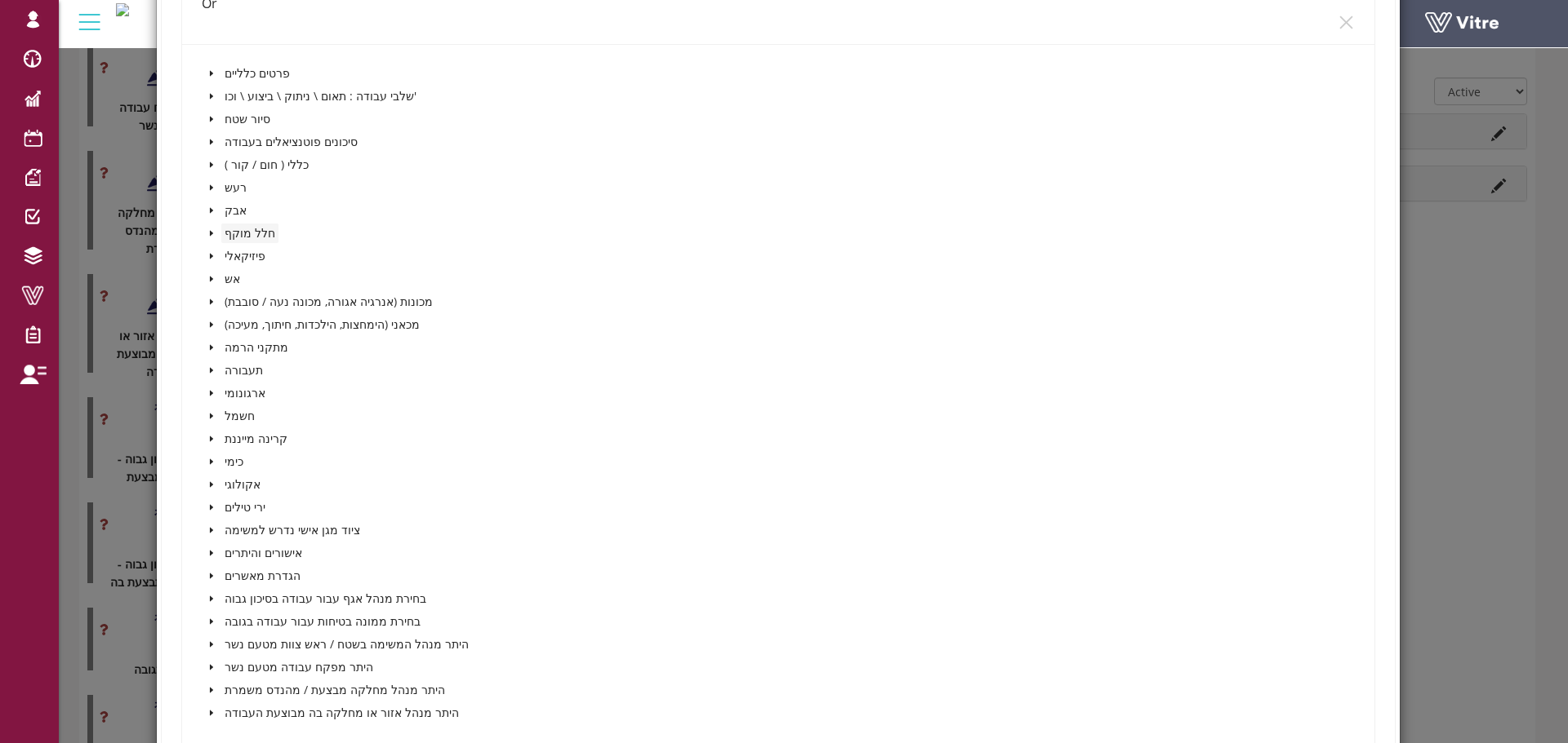
scroll to position [2412, 0]
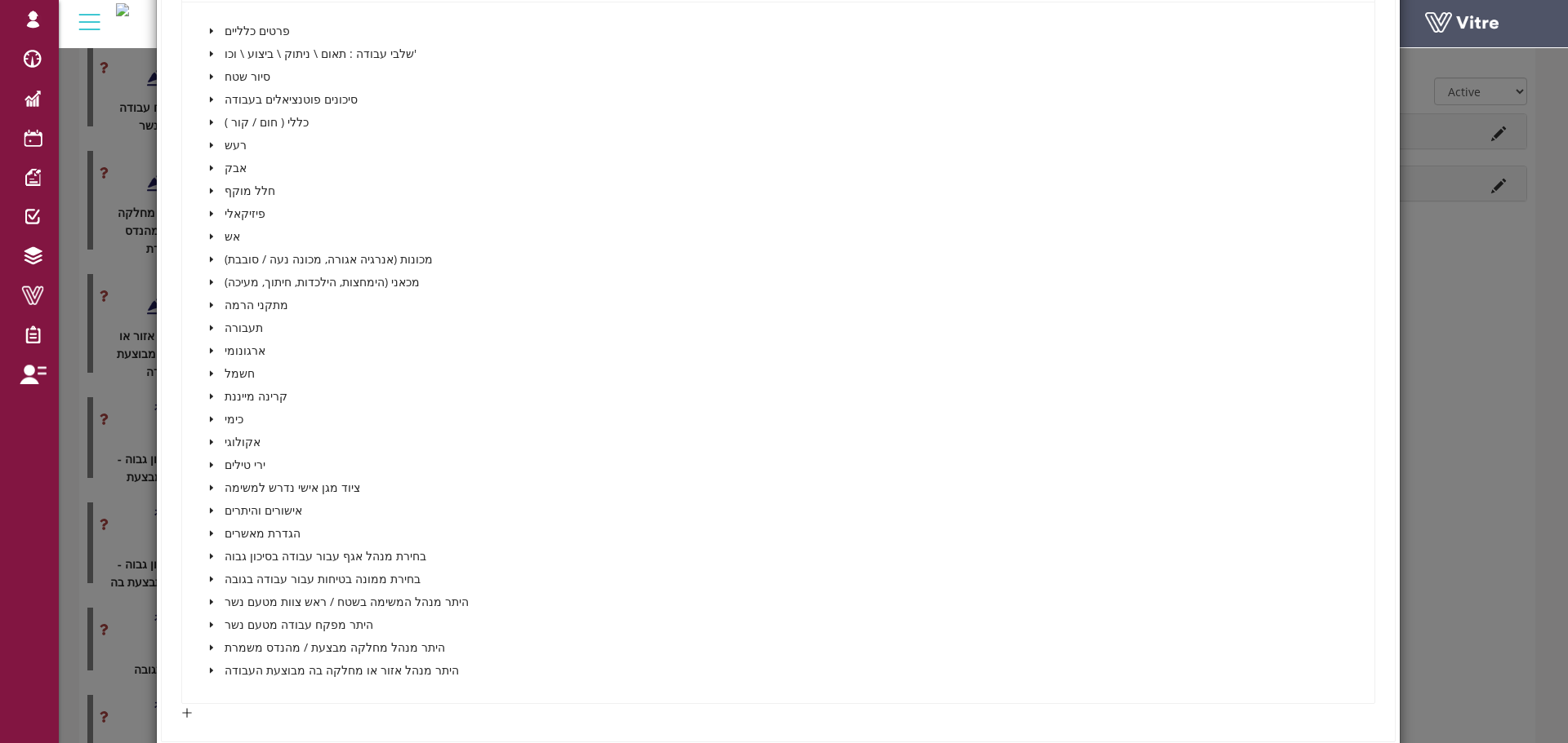
click at [210, 533] on icon "caret-down" at bounding box center [210, 534] width 3 height 6
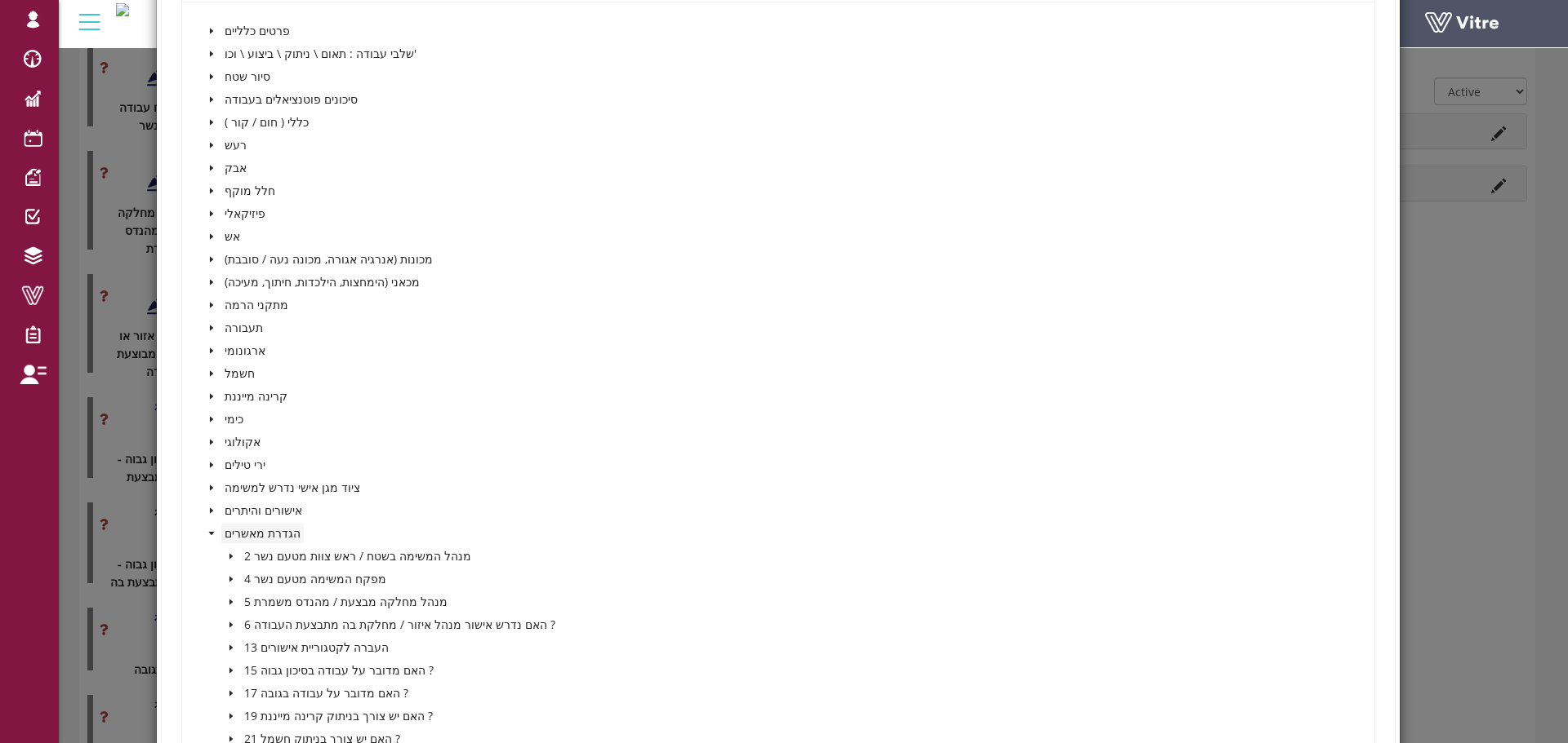
scroll to position [2494, 0]
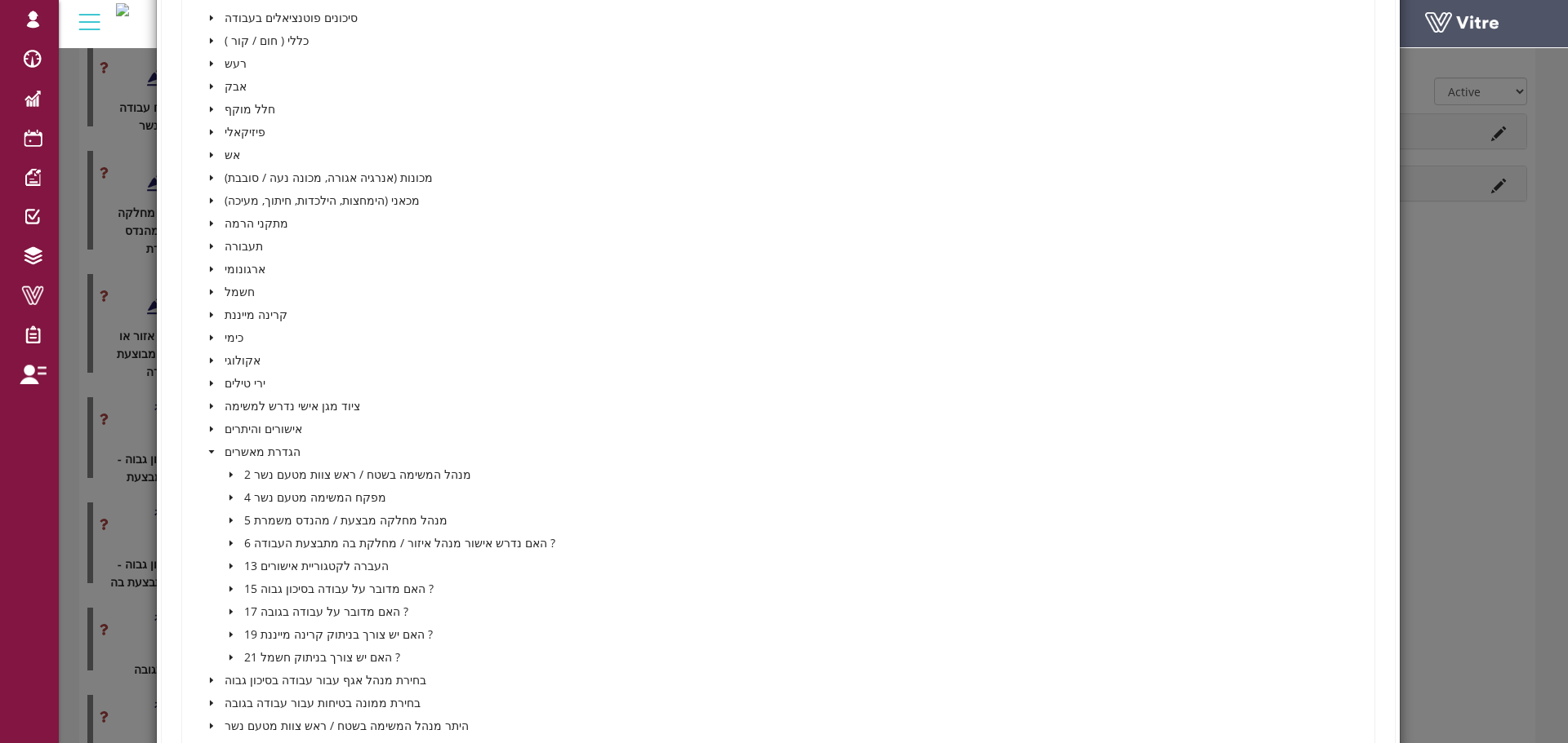
drag, startPoint x: 211, startPoint y: 527, endPoint x: 230, endPoint y: 589, distance: 64.8
click at [230, 589] on icon "caret-down" at bounding box center [230, 590] width 3 height 6
click at [230, 589] on icon "caret-down" at bounding box center [230, 589] width 6 height 3
click at [230, 589] on icon "caret-down" at bounding box center [230, 590] width 3 height 6
click at [254, 610] on span at bounding box center [251, 612] width 19 height 19
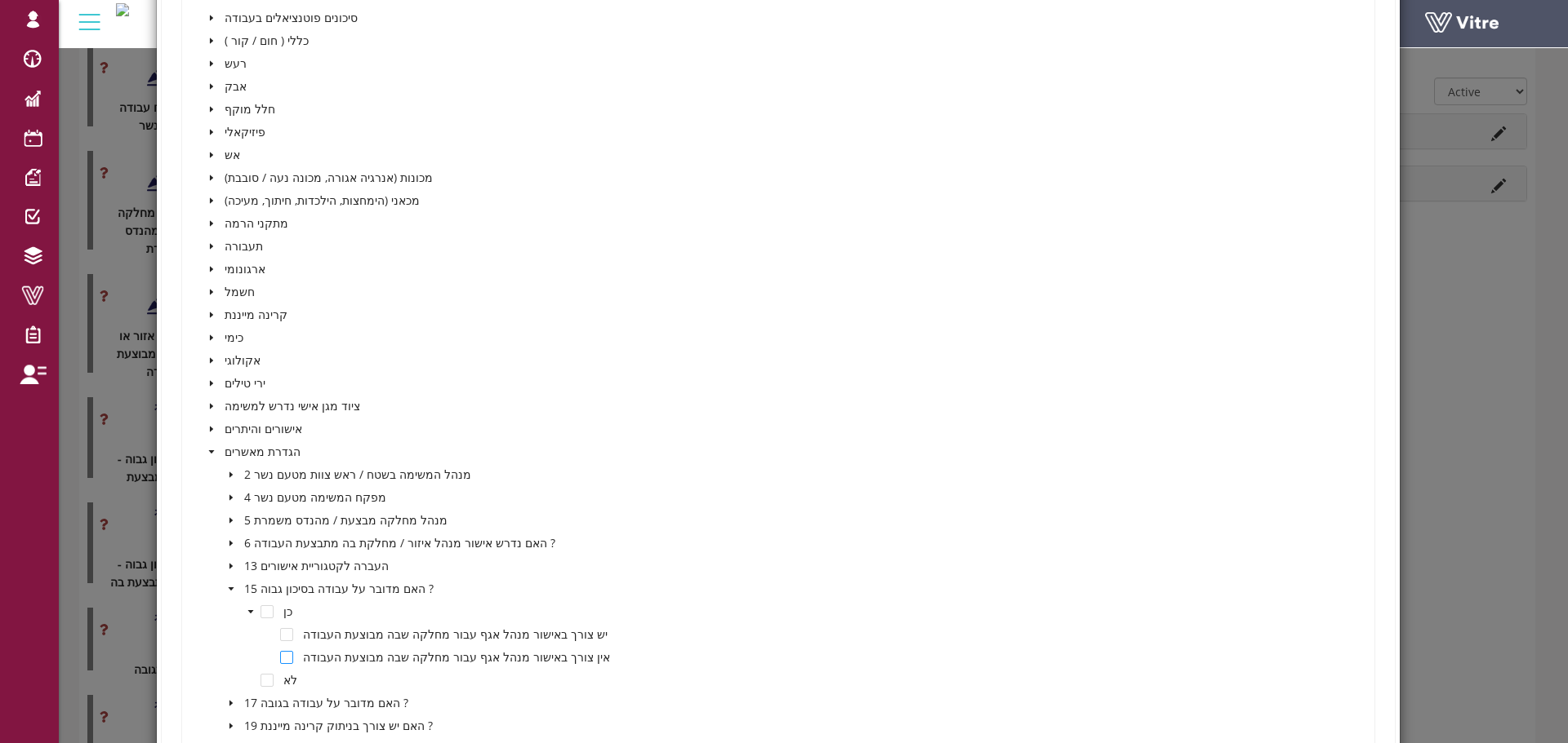
click at [285, 659] on span at bounding box center [286, 658] width 14 height 13
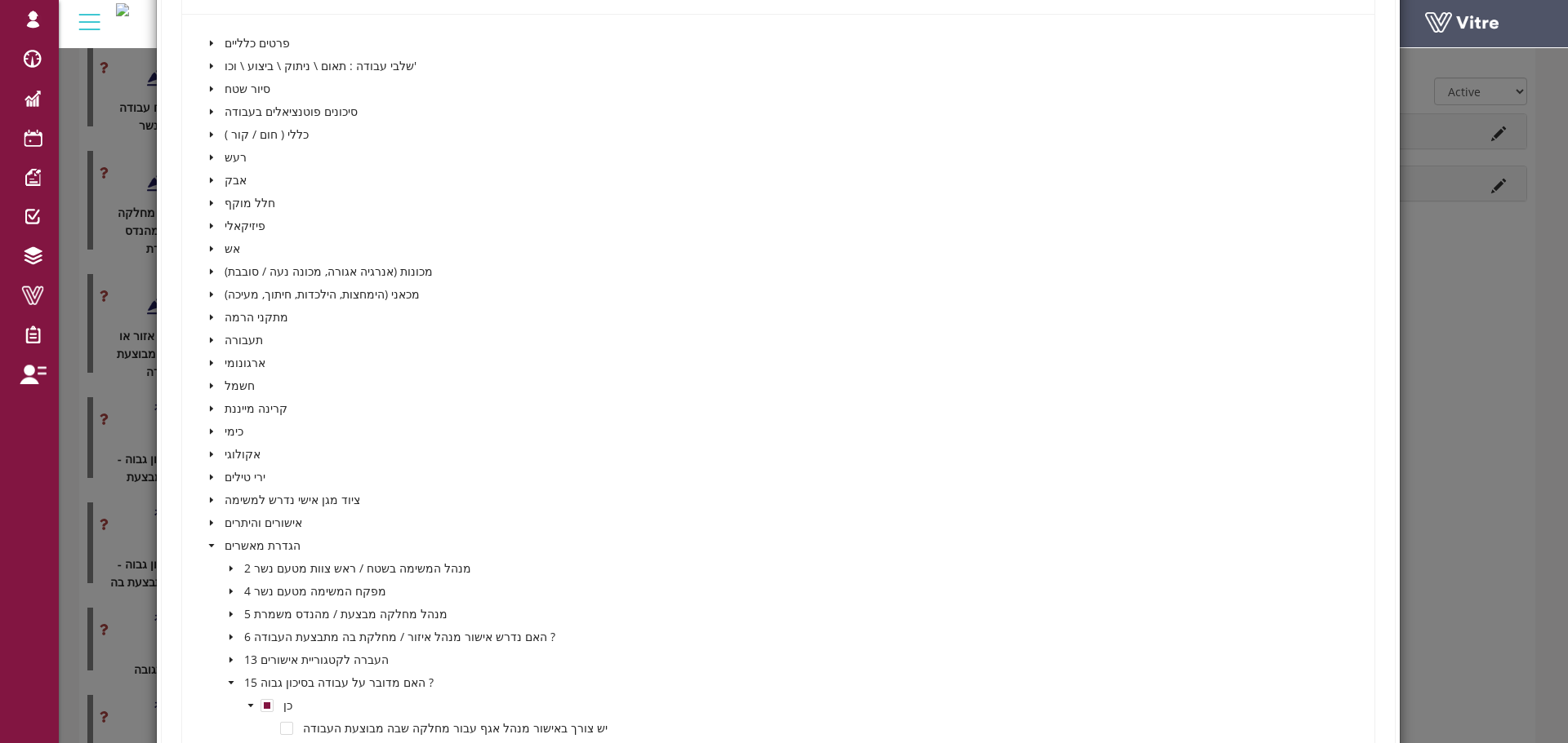
scroll to position [2249, 0]
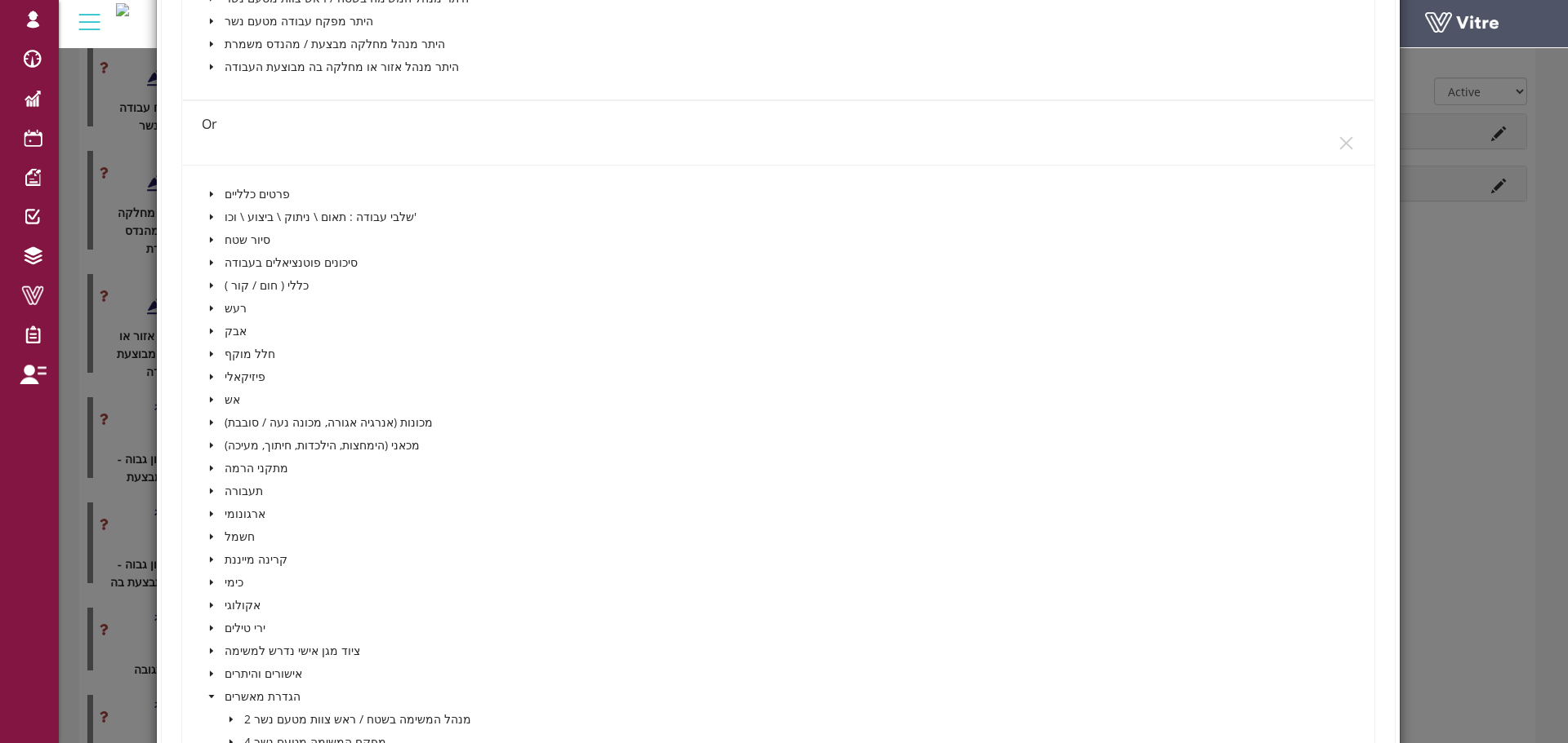
click at [1346, 141] on div "Or" at bounding box center [778, 134] width 1192 height 66
click at [1323, 146] on div "Or" at bounding box center [778, 133] width 1153 height 65
click at [1338, 142] on icon "close" at bounding box center [1346, 144] width 17 height 17
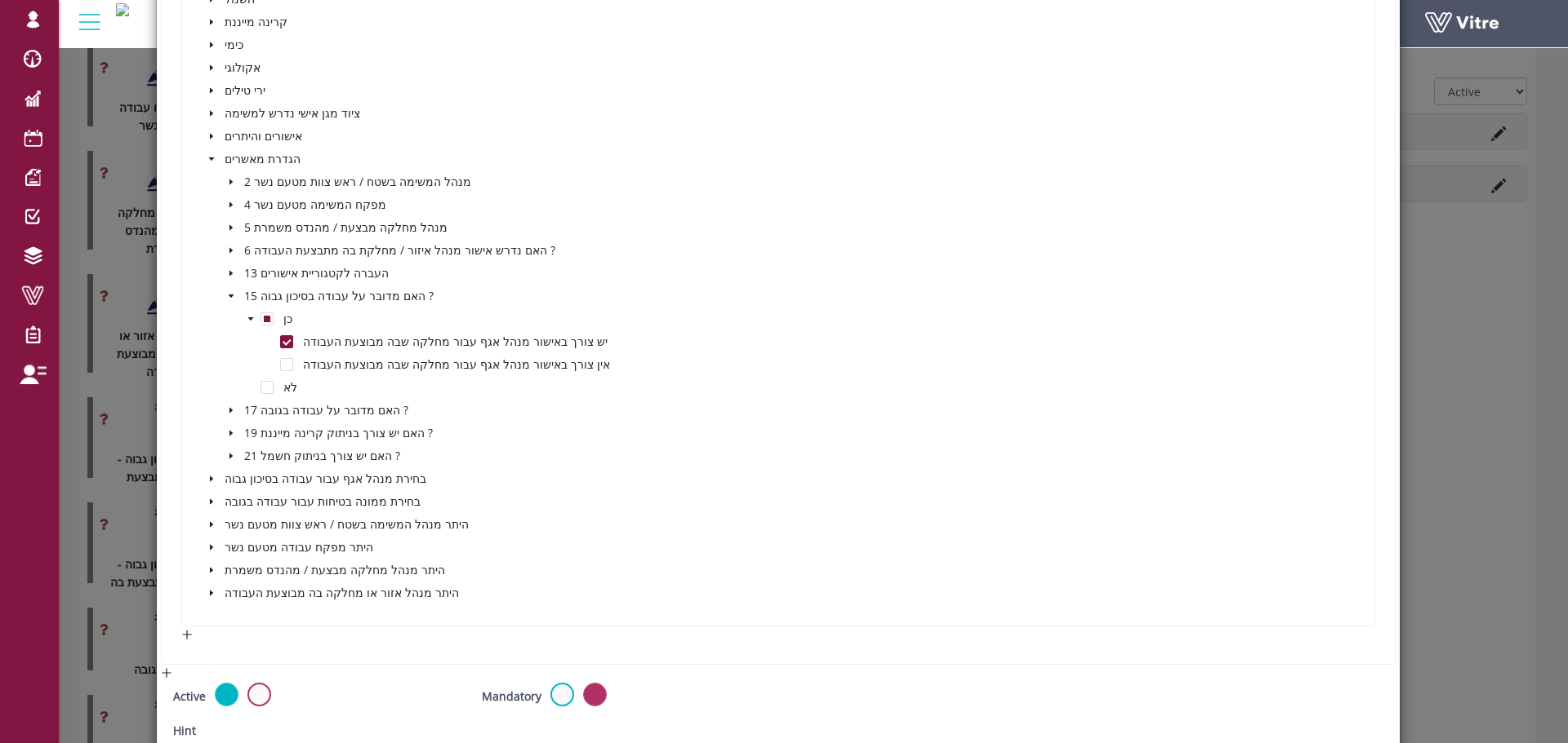
scroll to position [1702, 0]
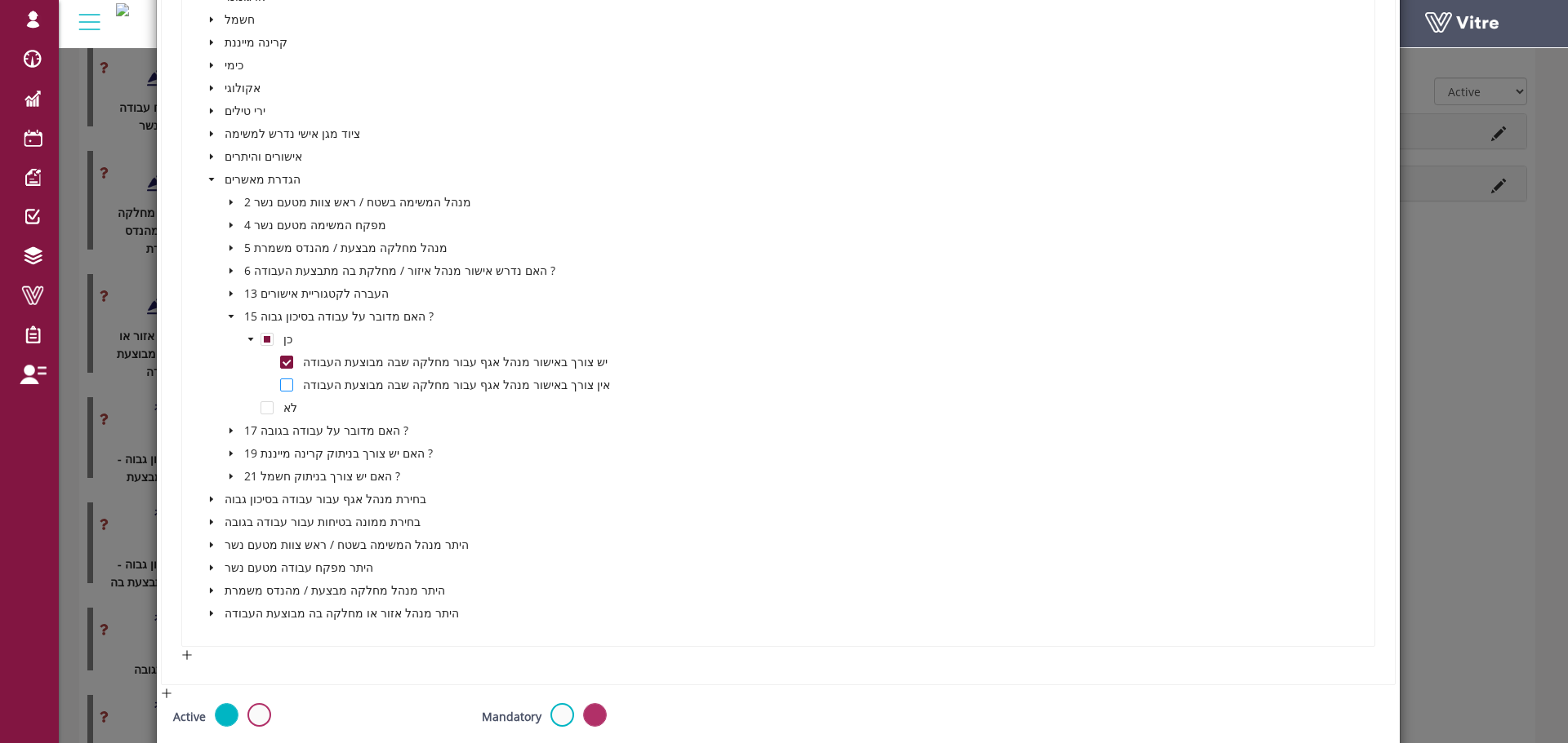
click at [287, 385] on span at bounding box center [286, 385] width 14 height 13
click at [281, 361] on span at bounding box center [286, 362] width 14 height 13
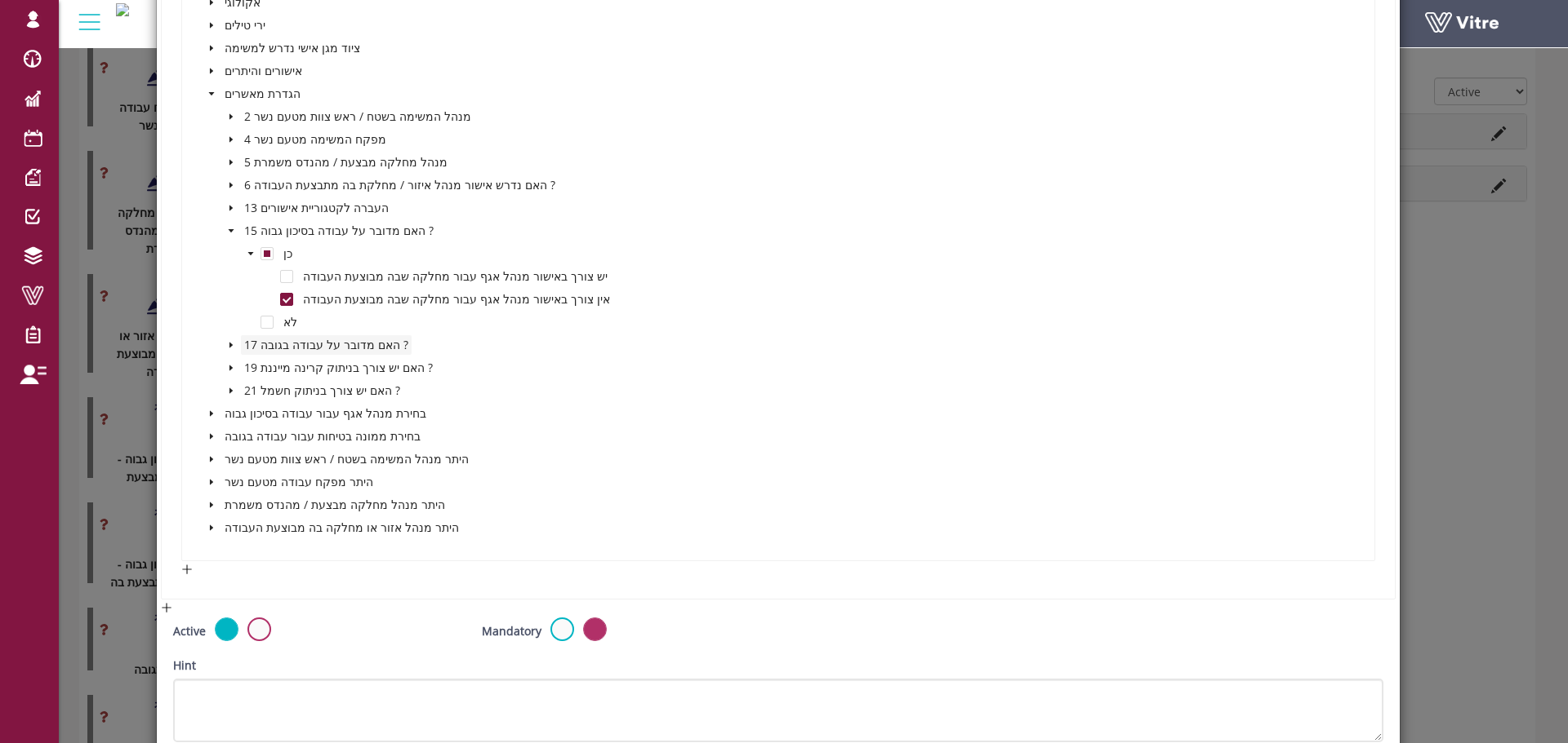
scroll to position [1942, 0]
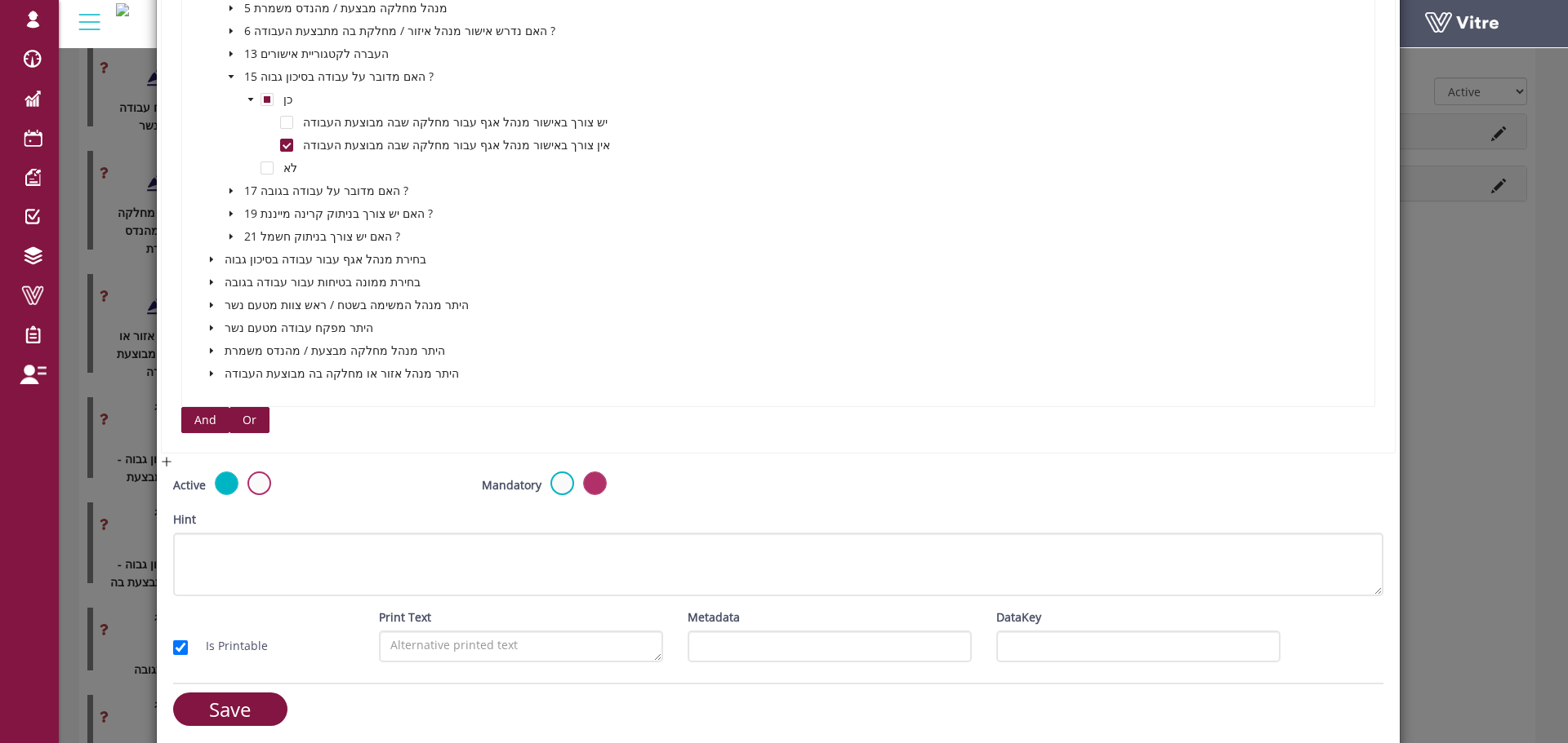
click at [235, 417] on button "Or" at bounding box center [249, 420] width 40 height 26
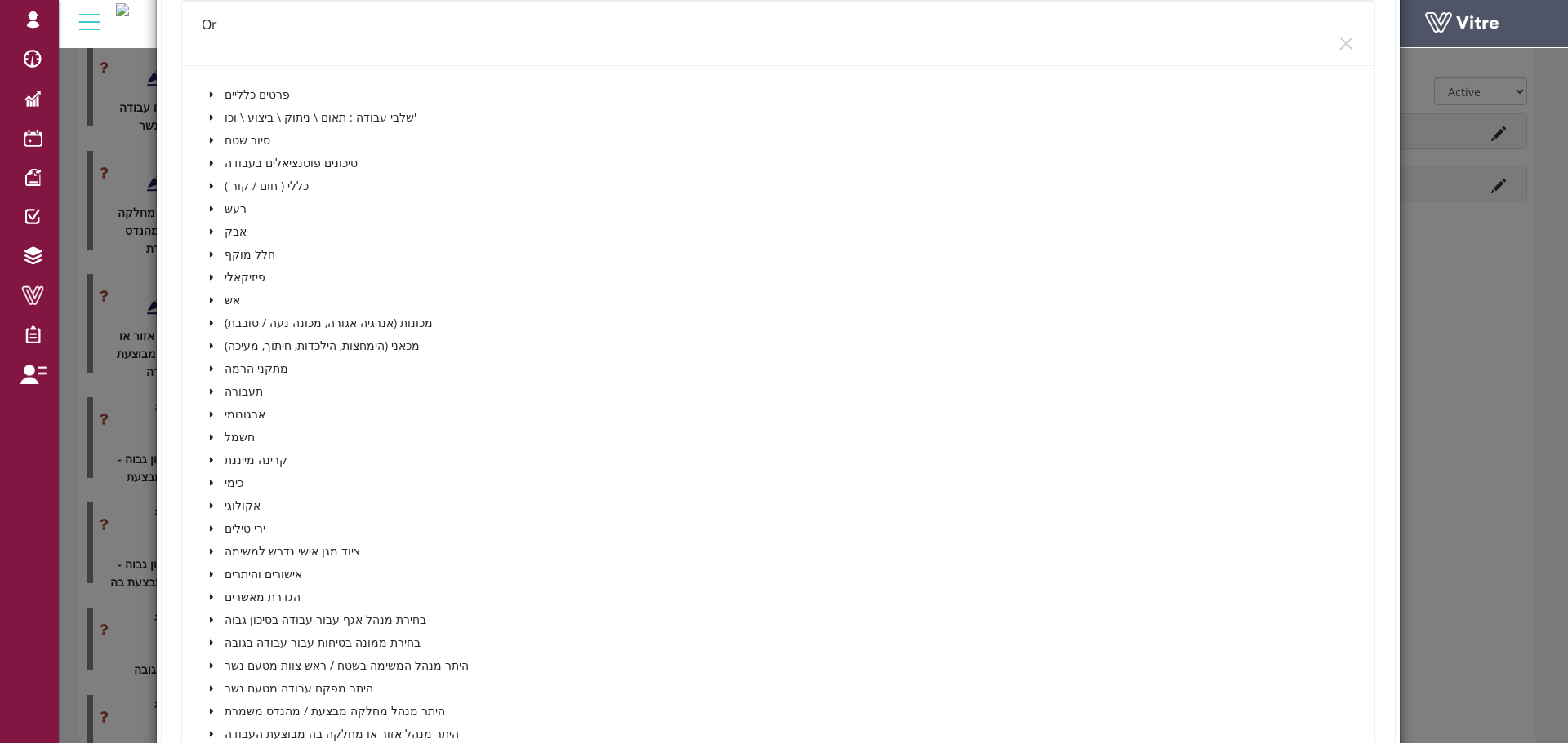
scroll to position [2513, 0]
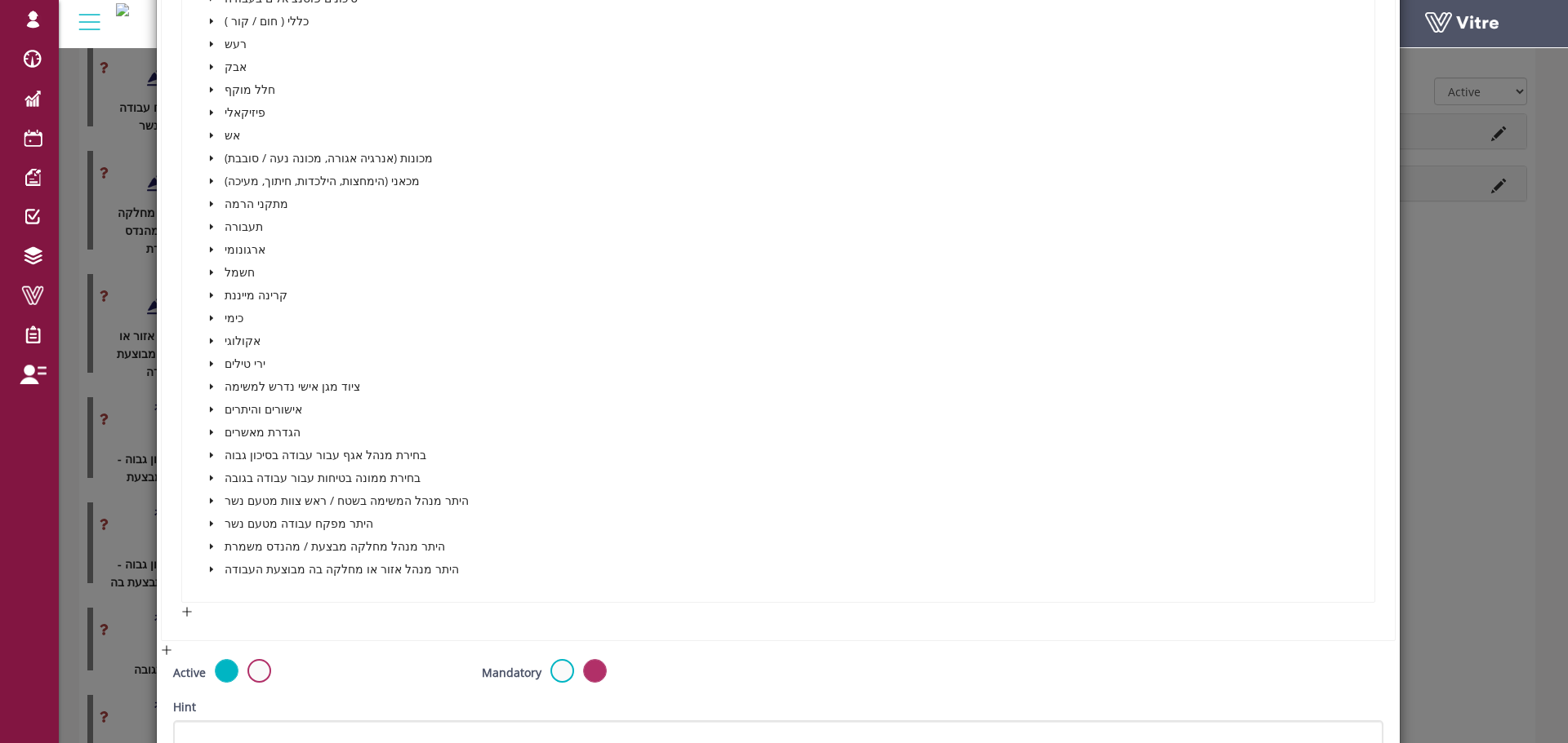
click at [207, 429] on icon "caret-down" at bounding box center [211, 433] width 8 height 8
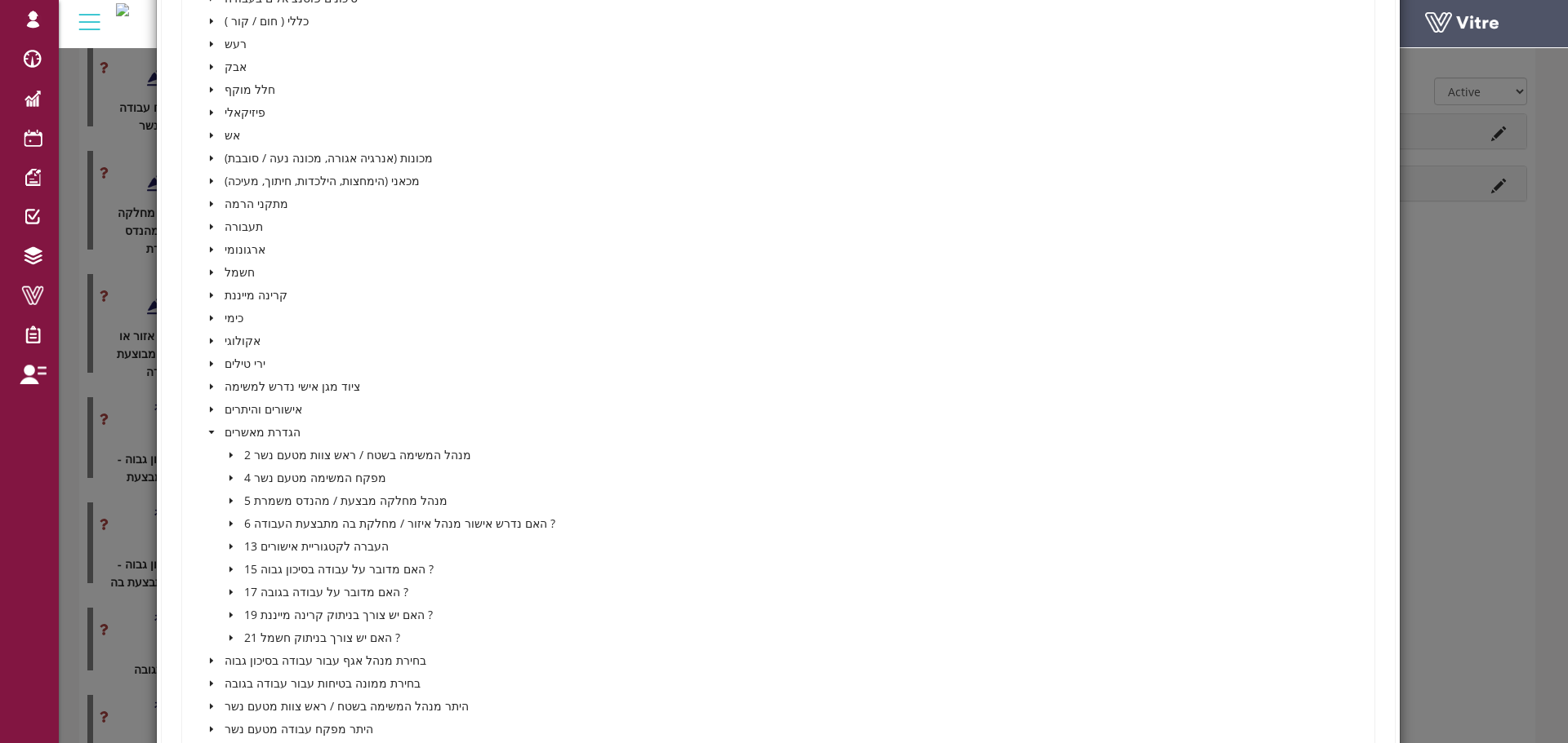
click at [224, 568] on span at bounding box center [230, 570] width 19 height 19
click at [255, 593] on span at bounding box center [251, 593] width 19 height 19
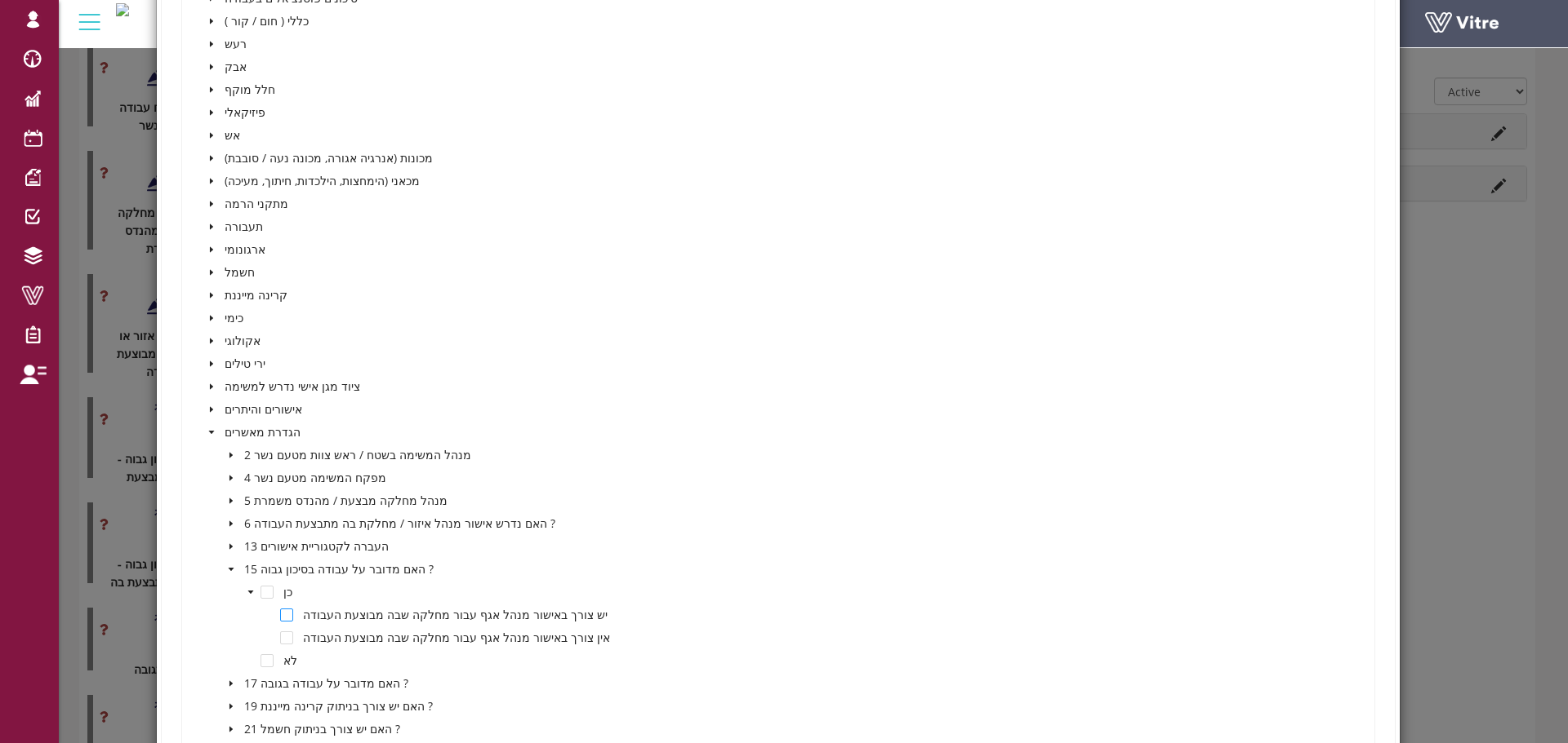
click at [285, 620] on span at bounding box center [286, 616] width 14 height 13
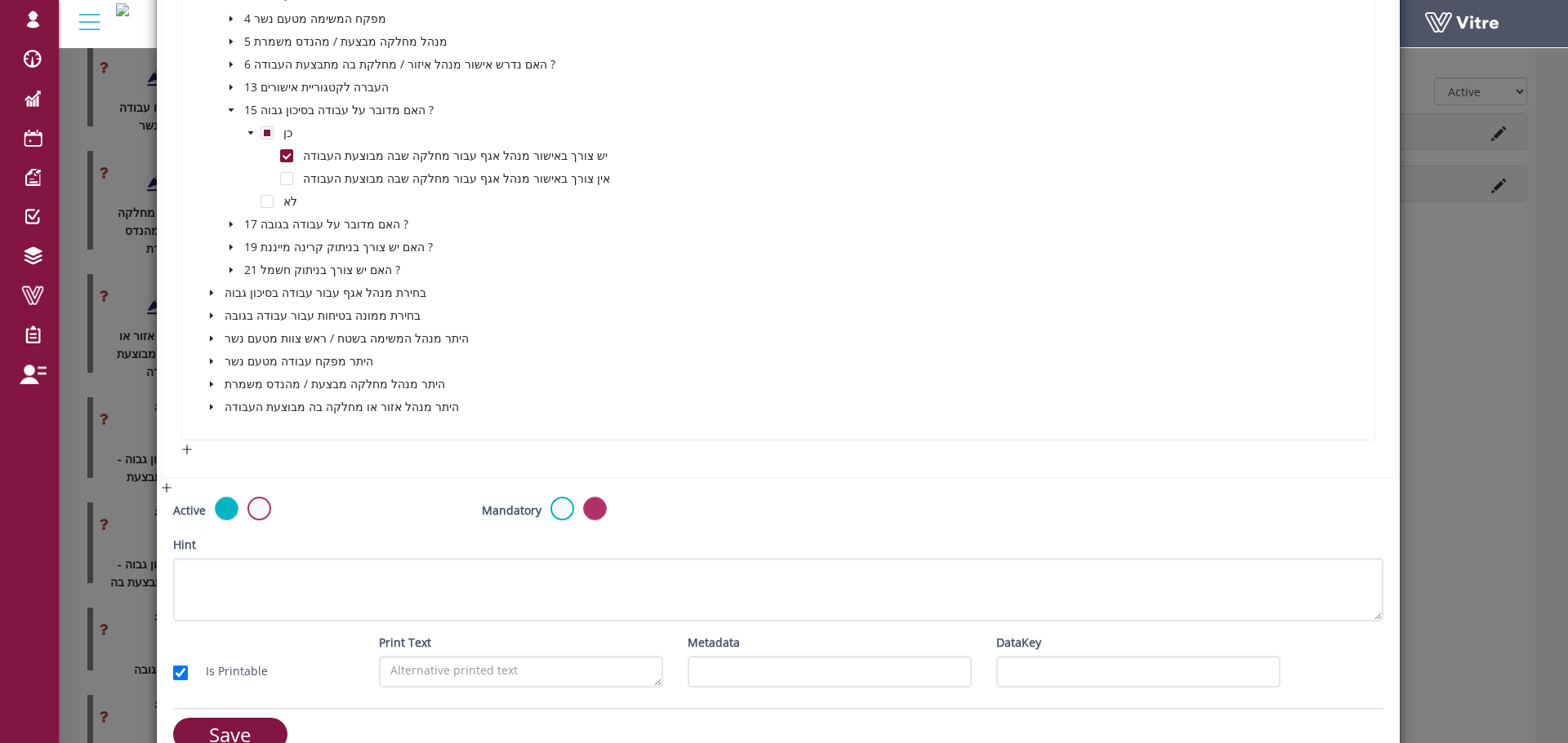
scroll to position [3007, 0]
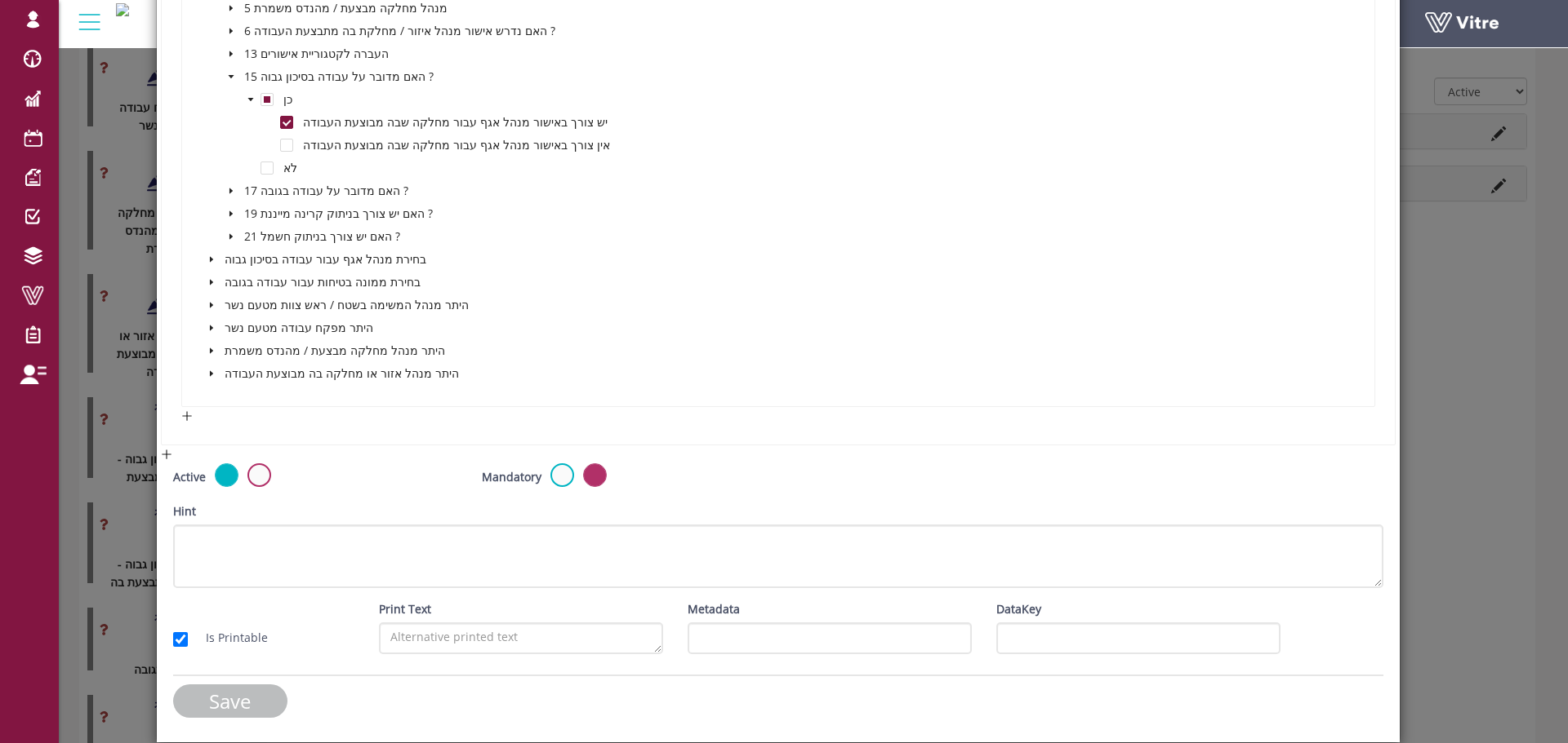
click at [239, 695] on input "Save" at bounding box center [230, 701] width 115 height 34
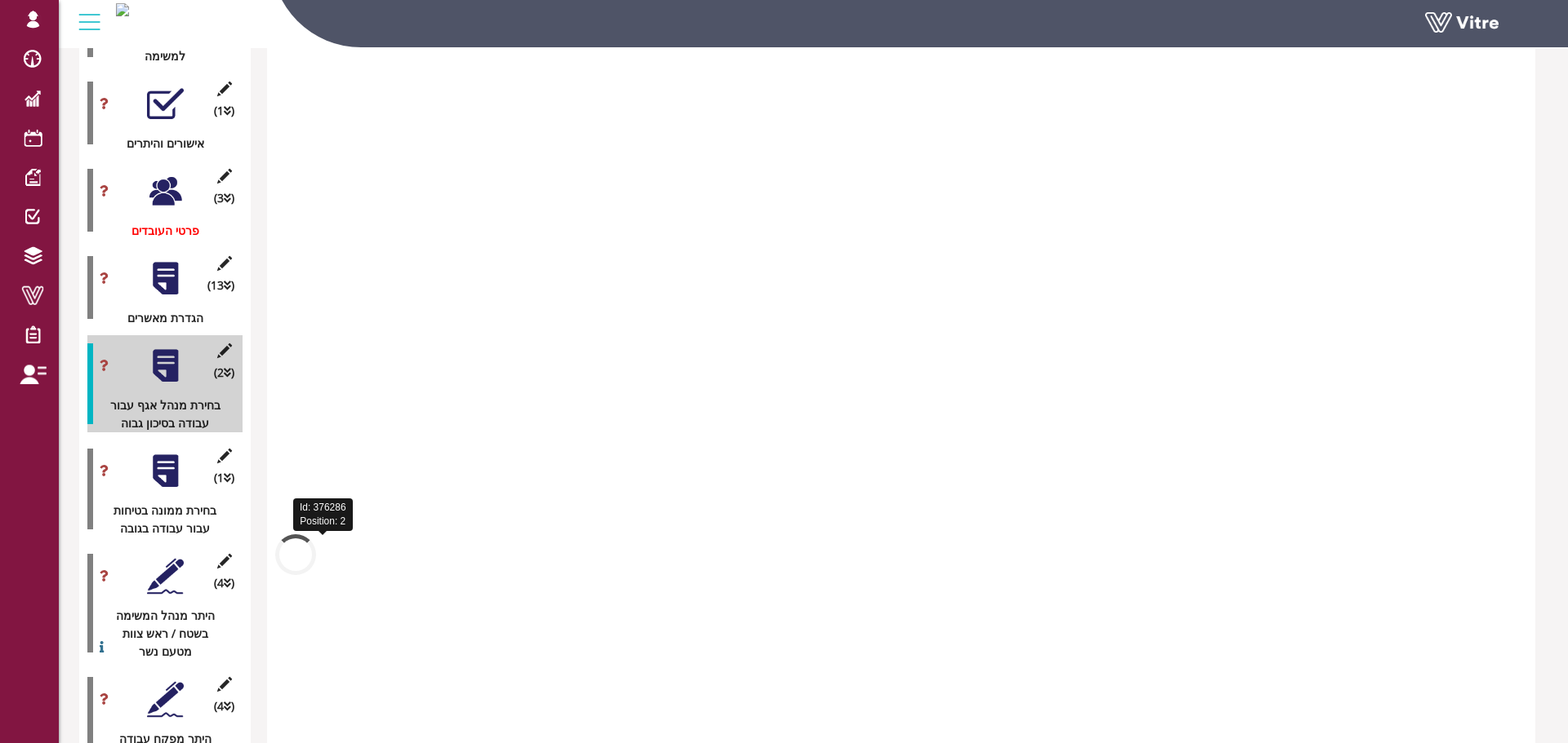
scroll to position [2815, 0]
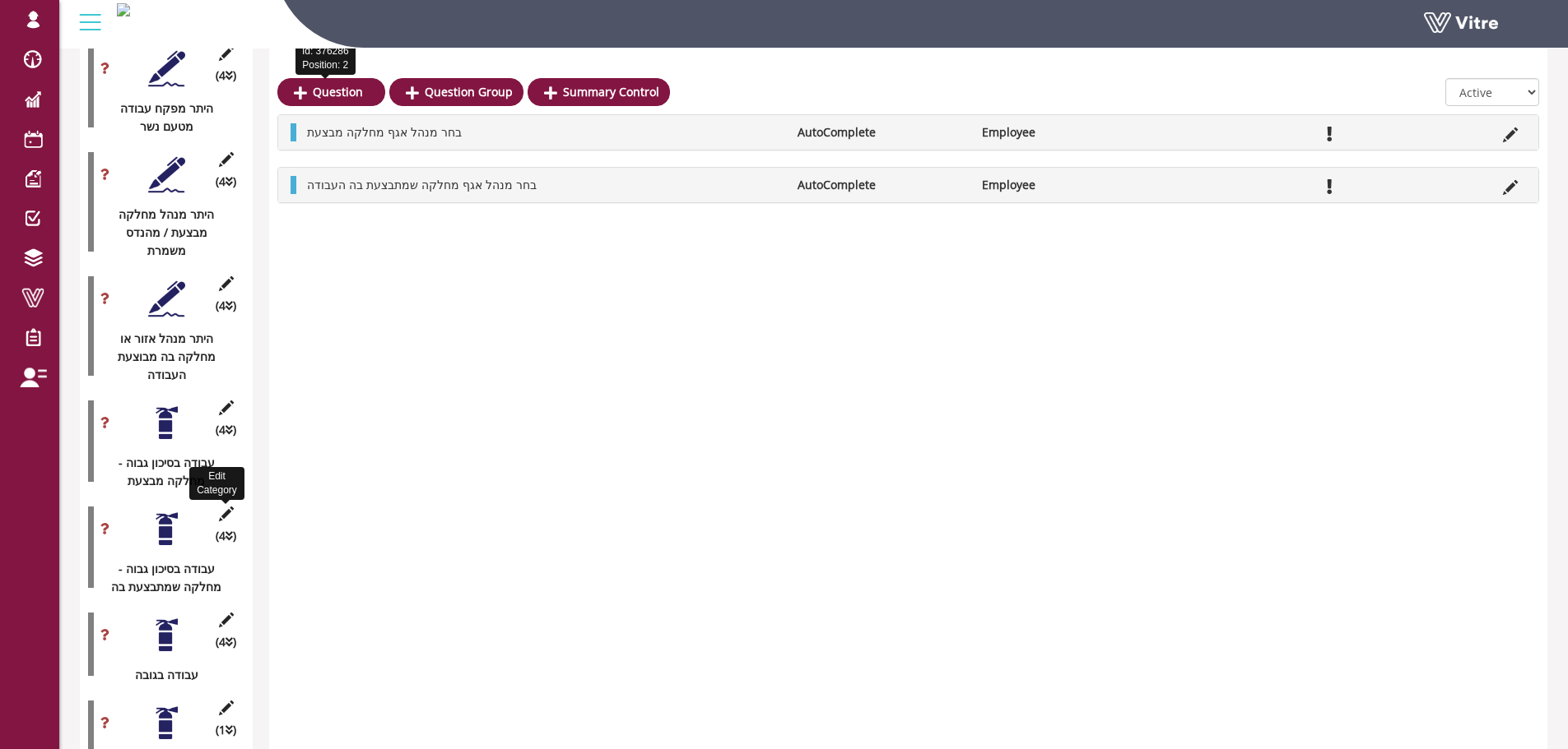
click at [226, 507] on icon at bounding box center [226, 514] width 20 height 15
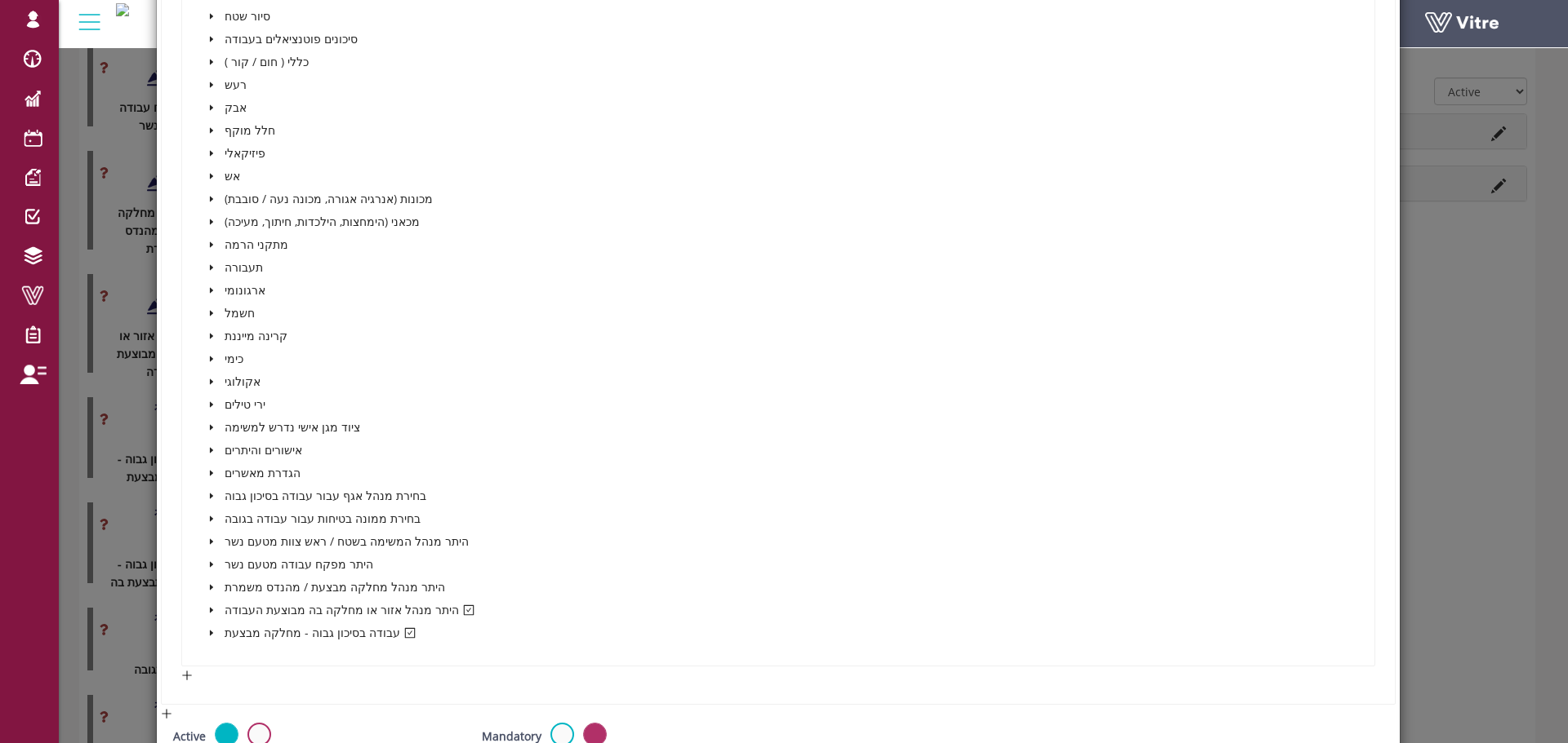
scroll to position [571, 0]
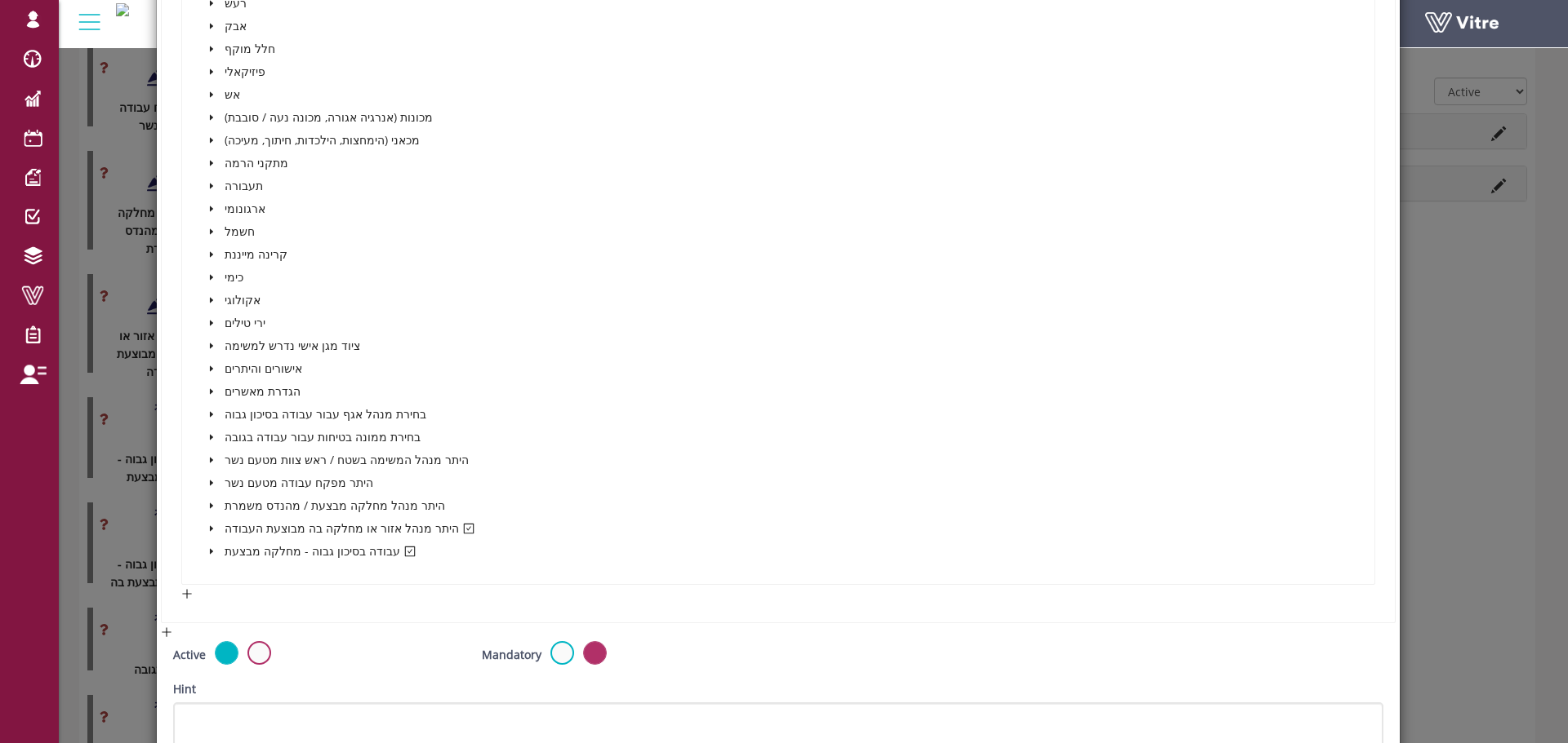
click at [216, 547] on span at bounding box center [211, 551] width 19 height 19
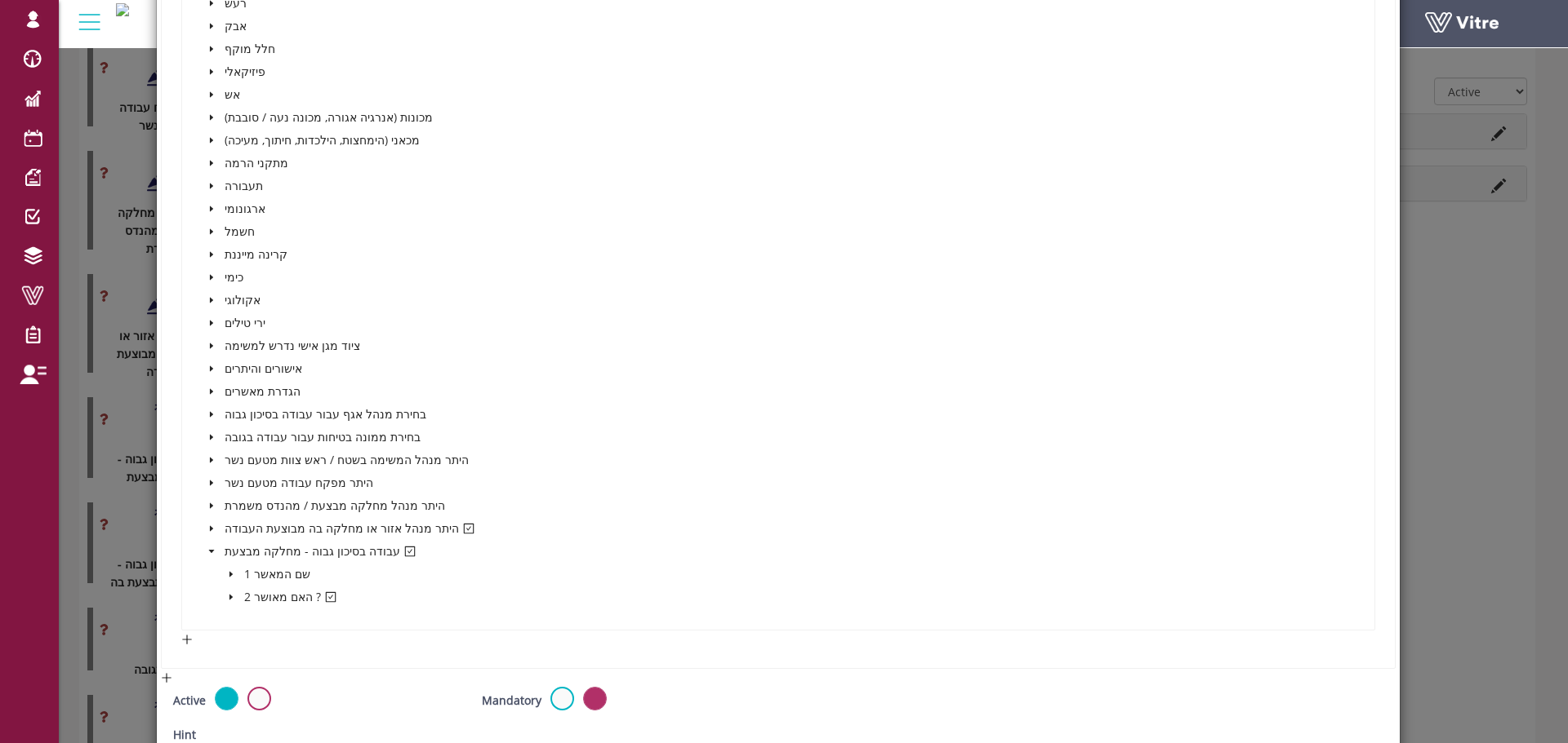
click at [207, 528] on icon "caret-down" at bounding box center [211, 528] width 8 height 8
click at [227, 645] on icon "caret-down" at bounding box center [230, 643] width 8 height 8
click at [231, 552] on icon "caret-down" at bounding box center [230, 551] width 8 height 8
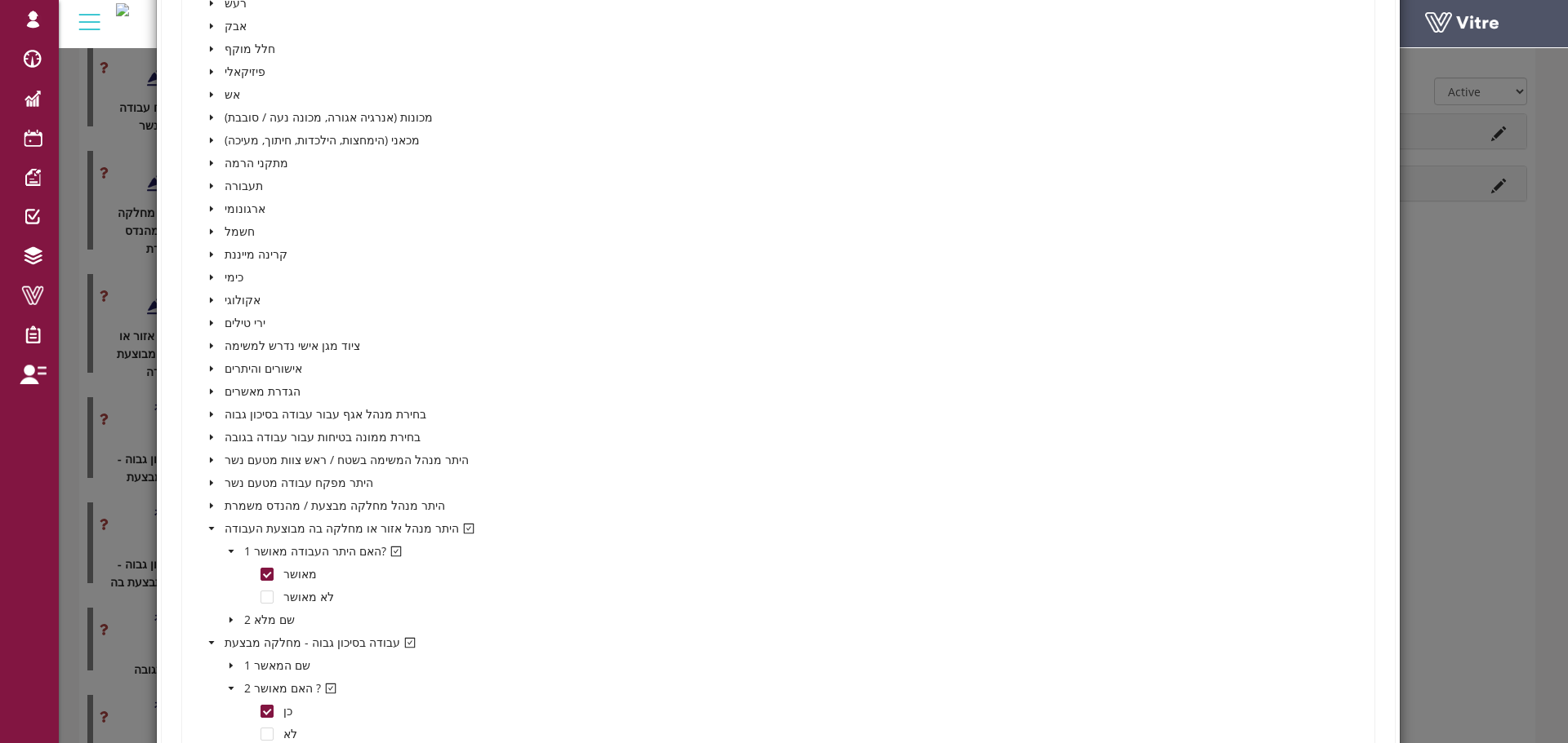
click at [208, 392] on icon "caret-down" at bounding box center [211, 391] width 8 height 8
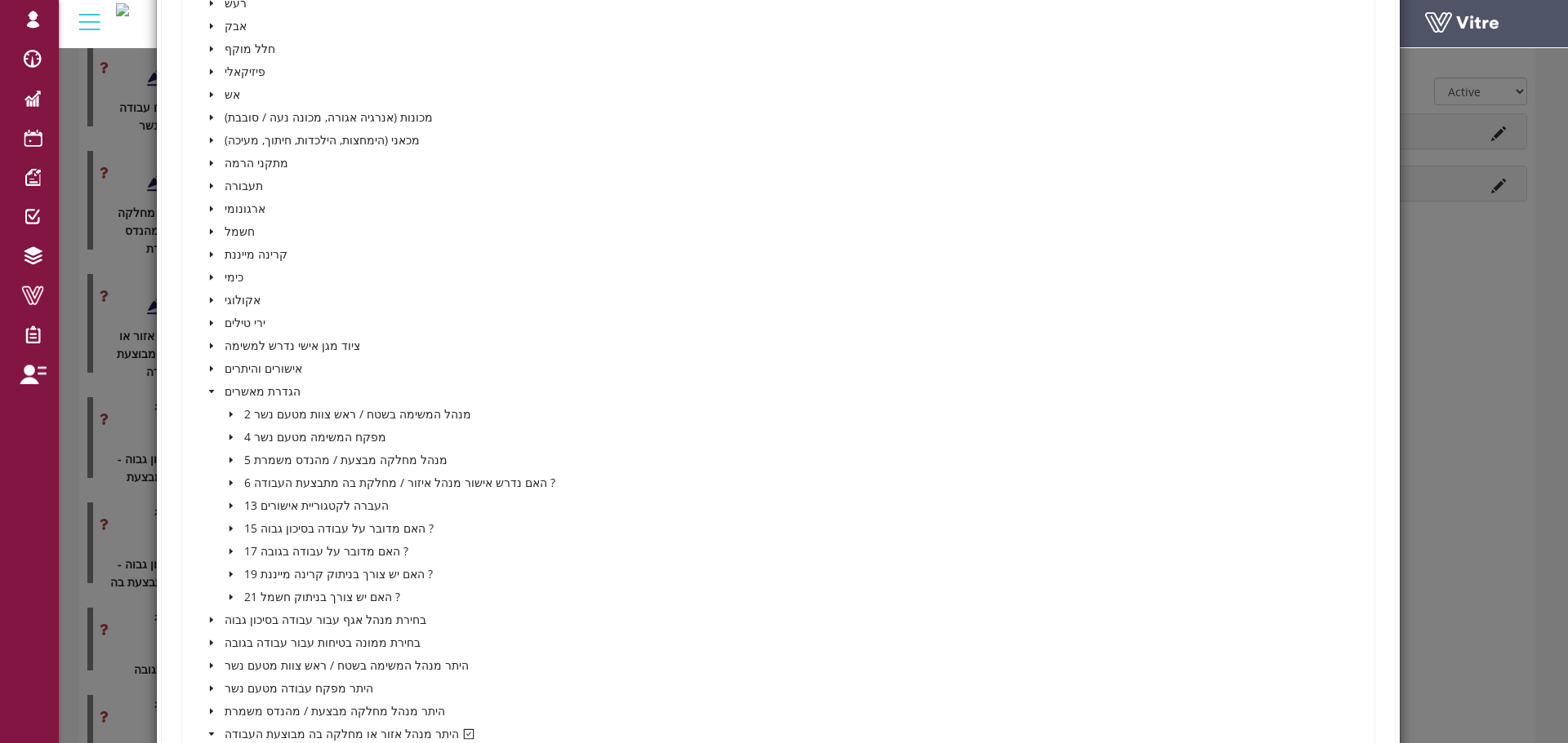
click at [227, 524] on icon "caret-down" at bounding box center [230, 528] width 8 height 8
click at [269, 552] on span at bounding box center [267, 552] width 14 height 13
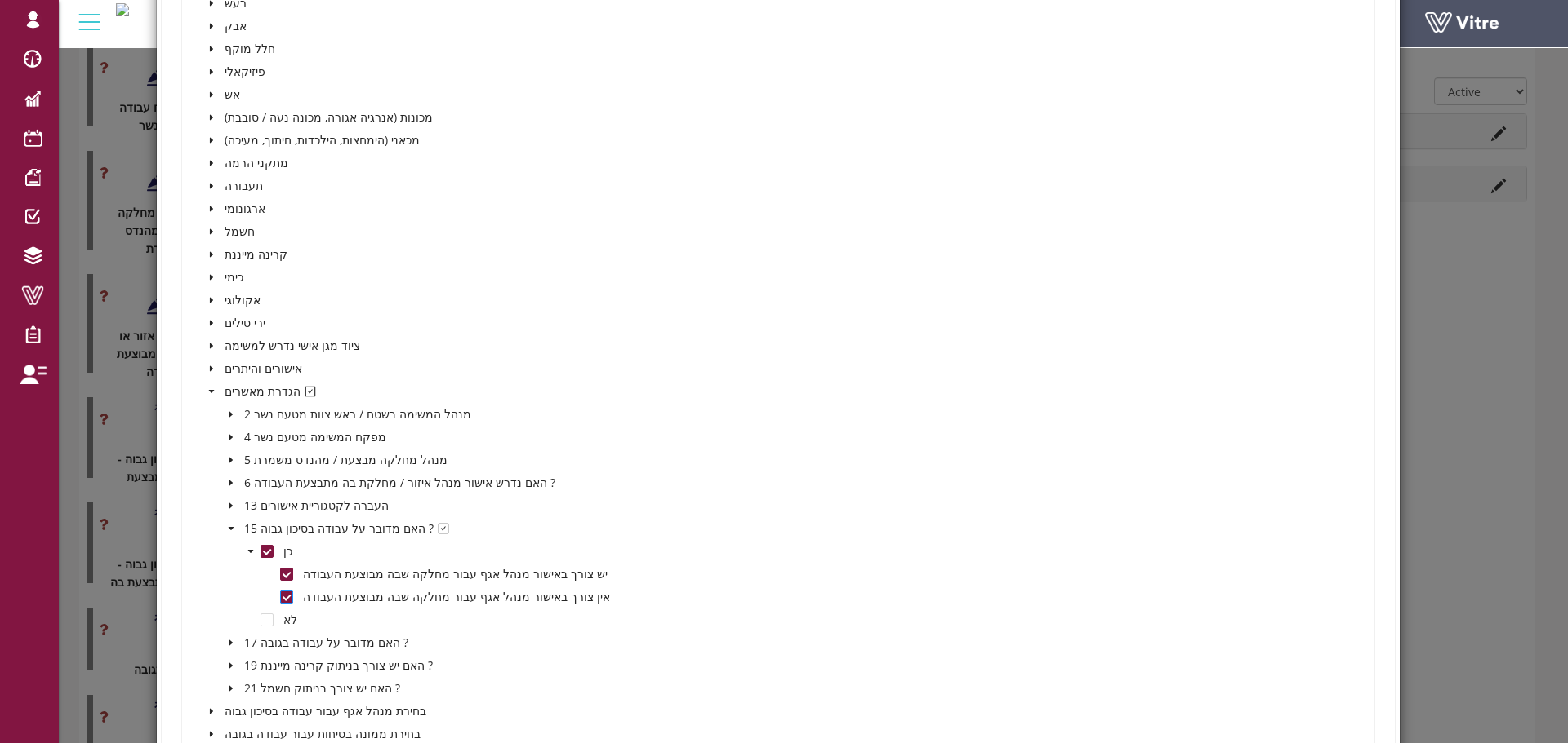
click at [285, 594] on span at bounding box center [286, 597] width 14 height 13
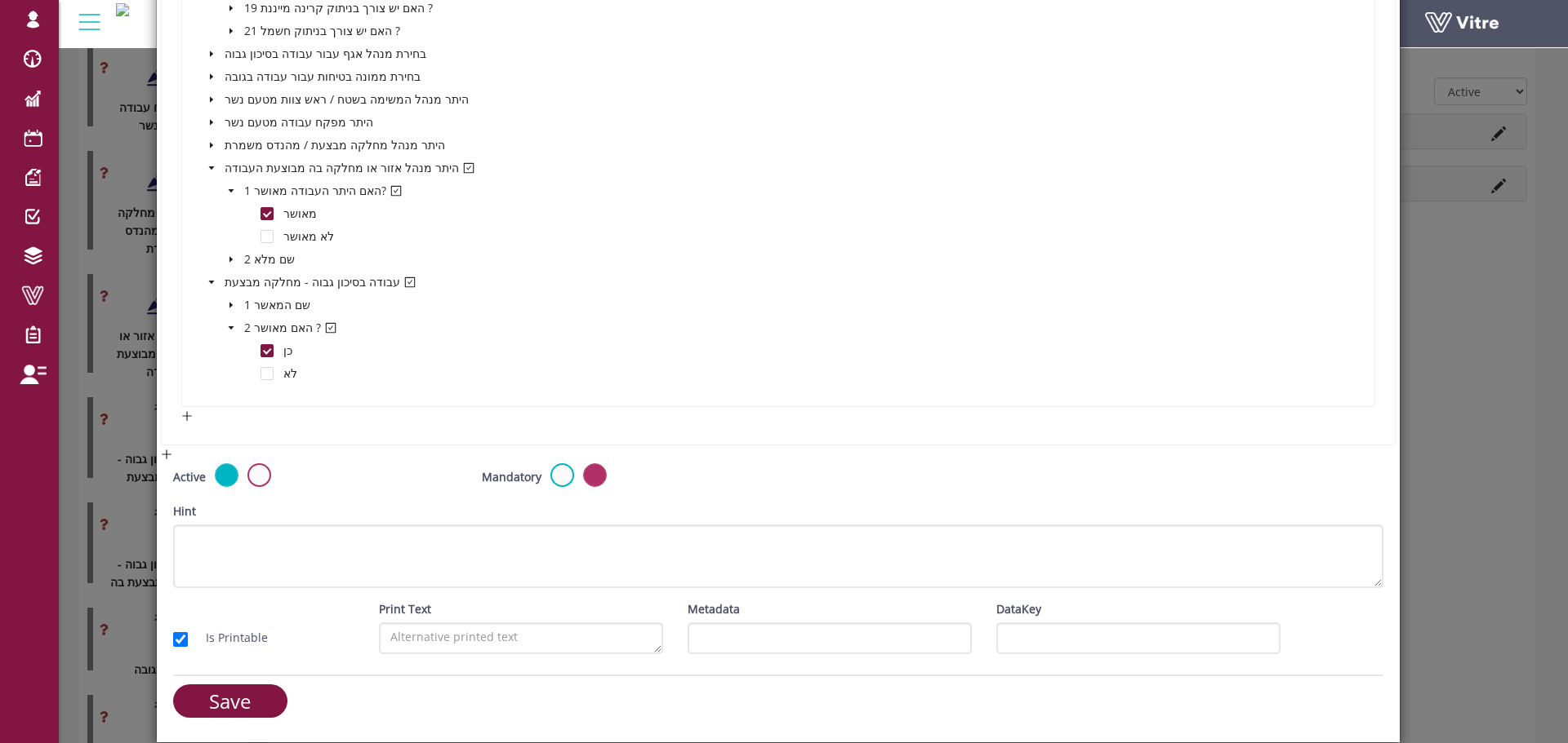
scroll to position [1229, 0]
click at [245, 700] on input "Save" at bounding box center [230, 701] width 115 height 34
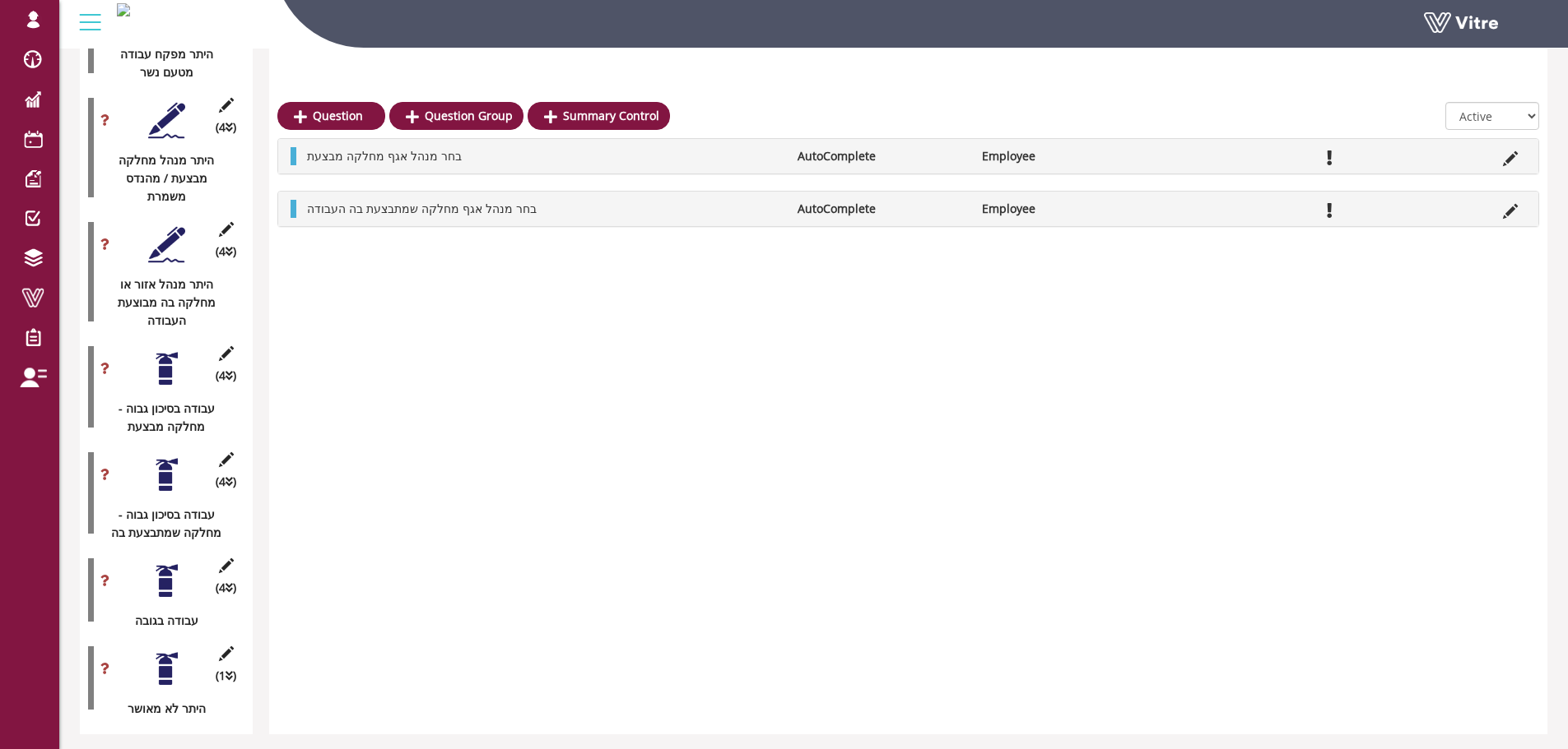
scroll to position [2920, 0]
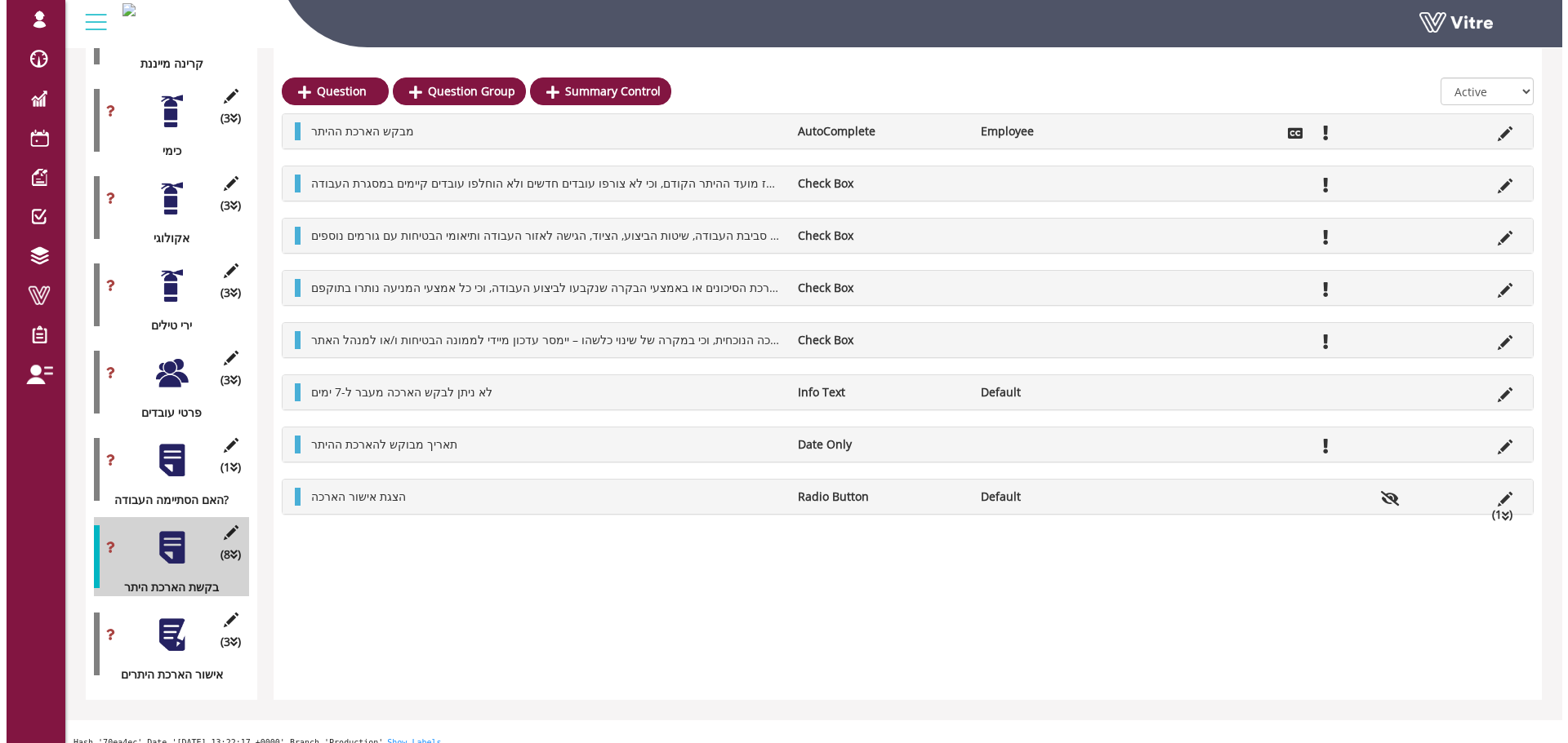
scroll to position [1704, 0]
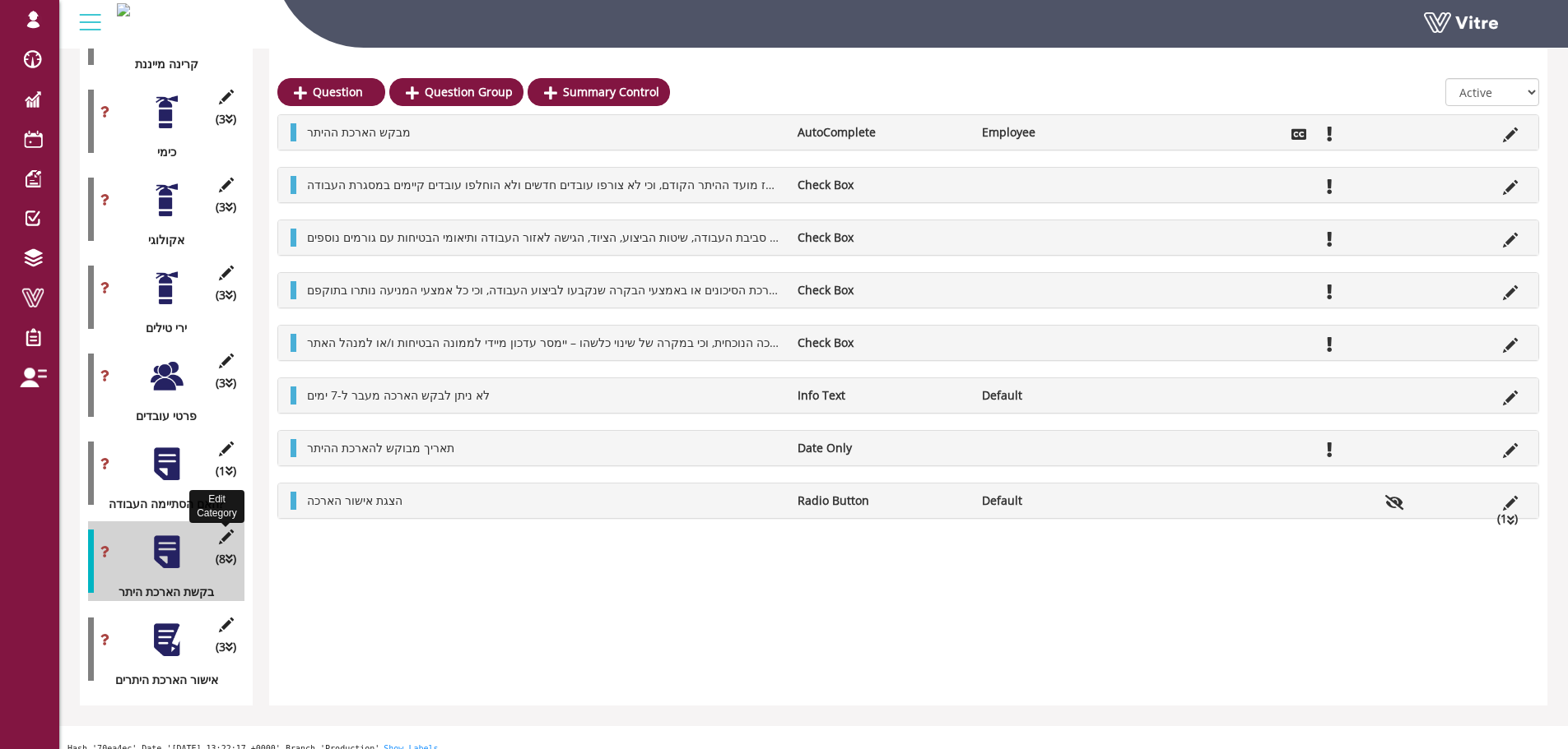
click at [228, 529] on icon at bounding box center [226, 536] width 20 height 15
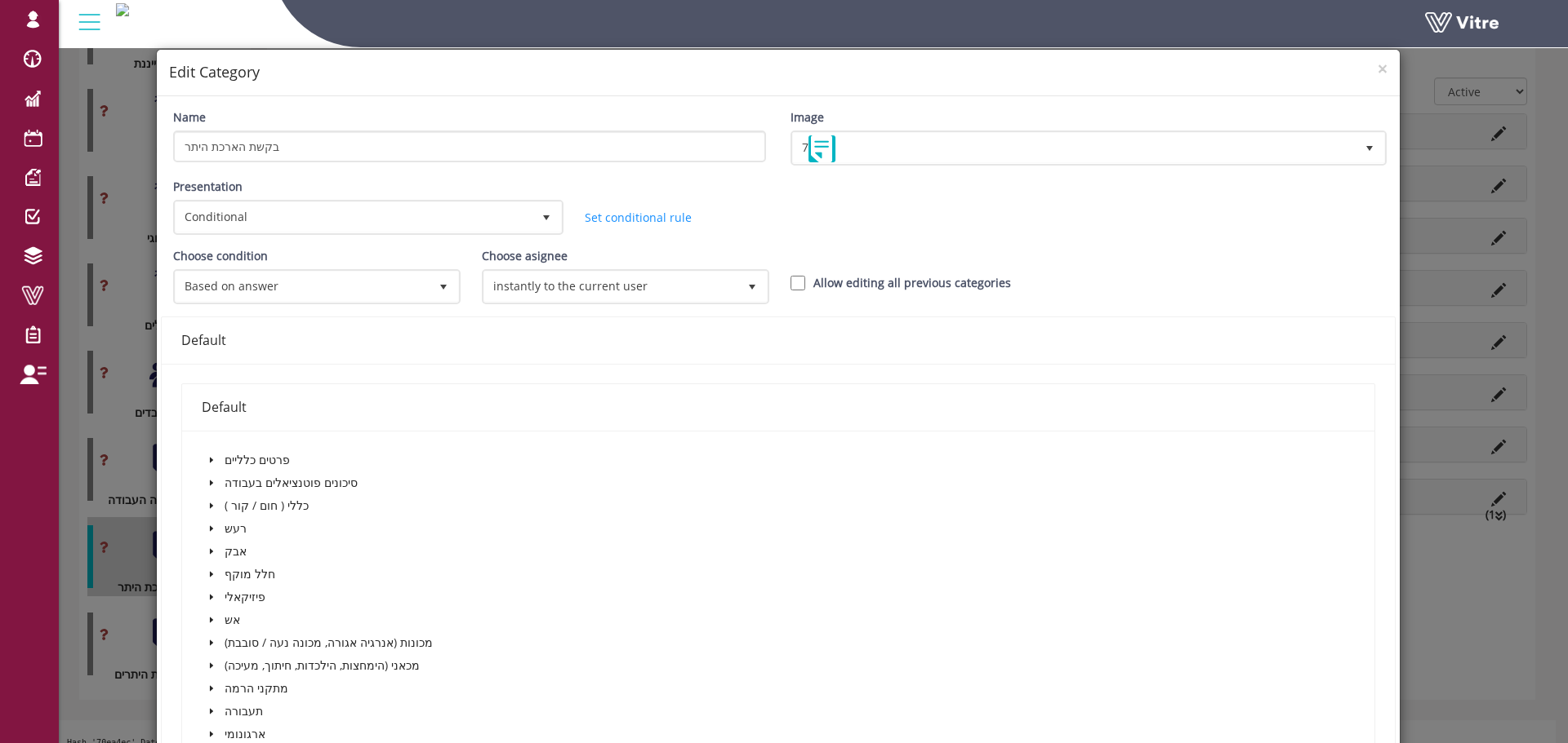
drag, startPoint x: 227, startPoint y: 513, endPoint x: 817, endPoint y: 381, distance: 604.6
click at [817, 381] on div "Default פרטים כלליים סיכונים פוטנציאלים בעבודה כללי ( חום / [PERSON_NAME] ) רעש…" at bounding box center [778, 665] width 1233 height 601
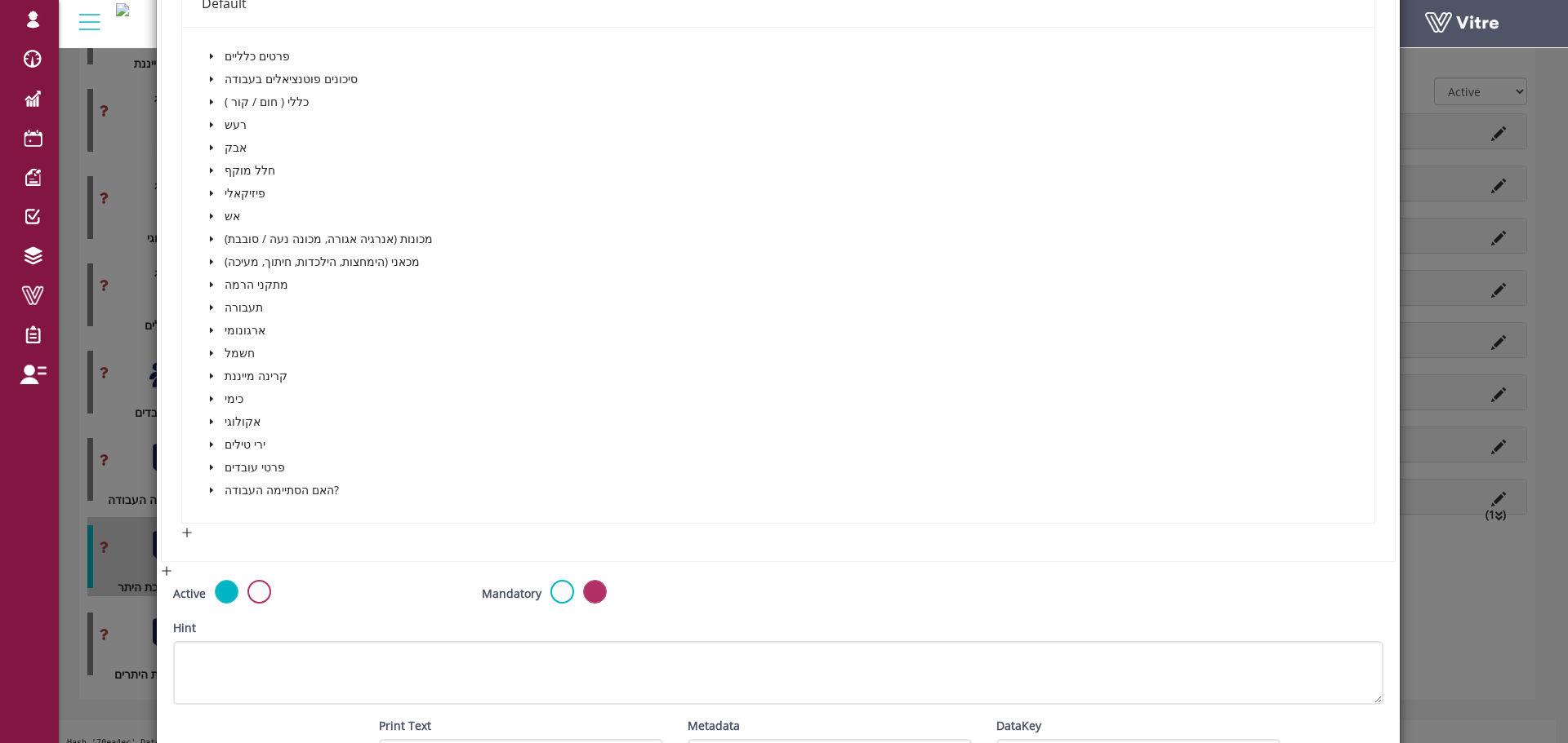
scroll to position [408, 0]
click at [211, 483] on icon "caret-down" at bounding box center [211, 486] width 8 height 8
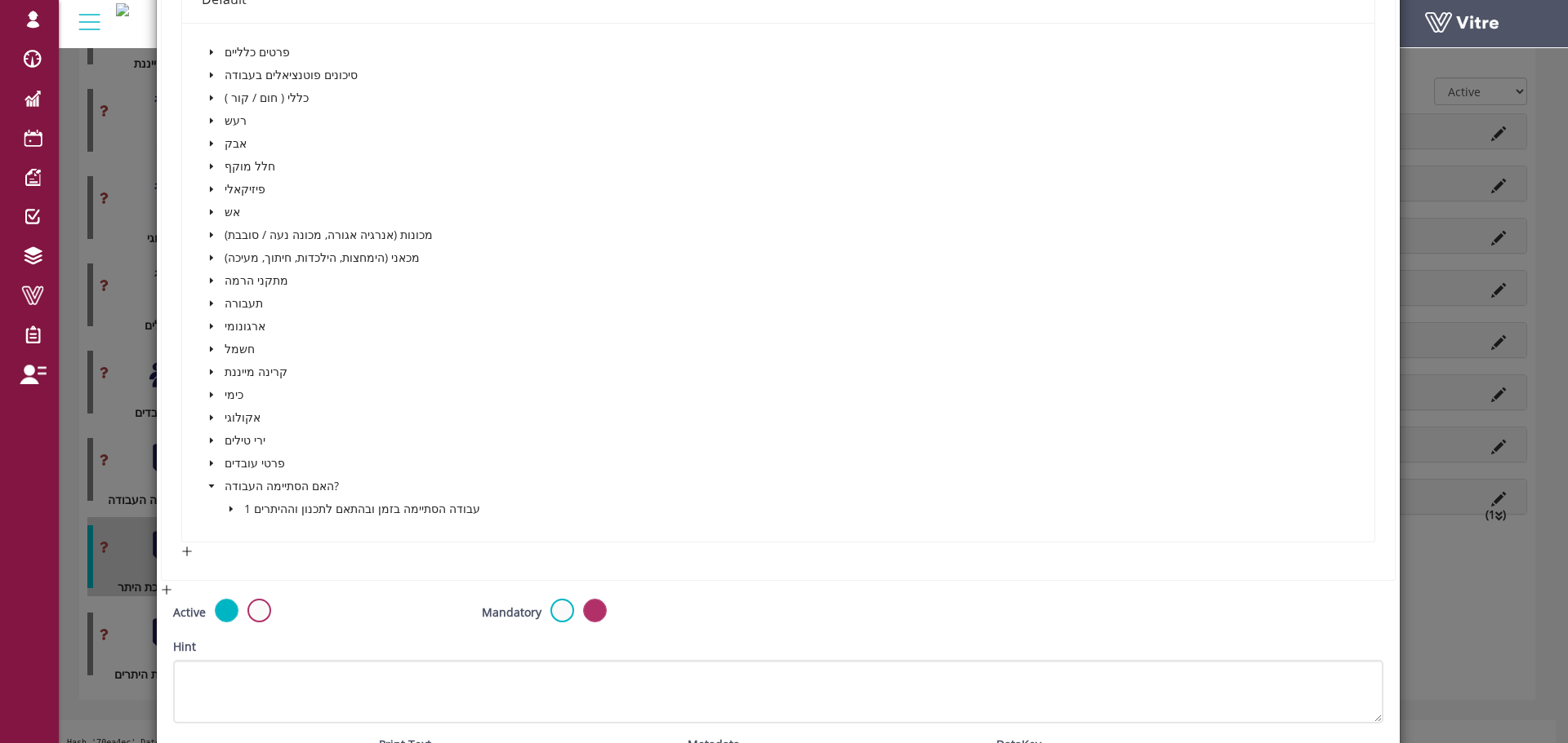
click at [230, 515] on span at bounding box center [230, 509] width 19 height 19
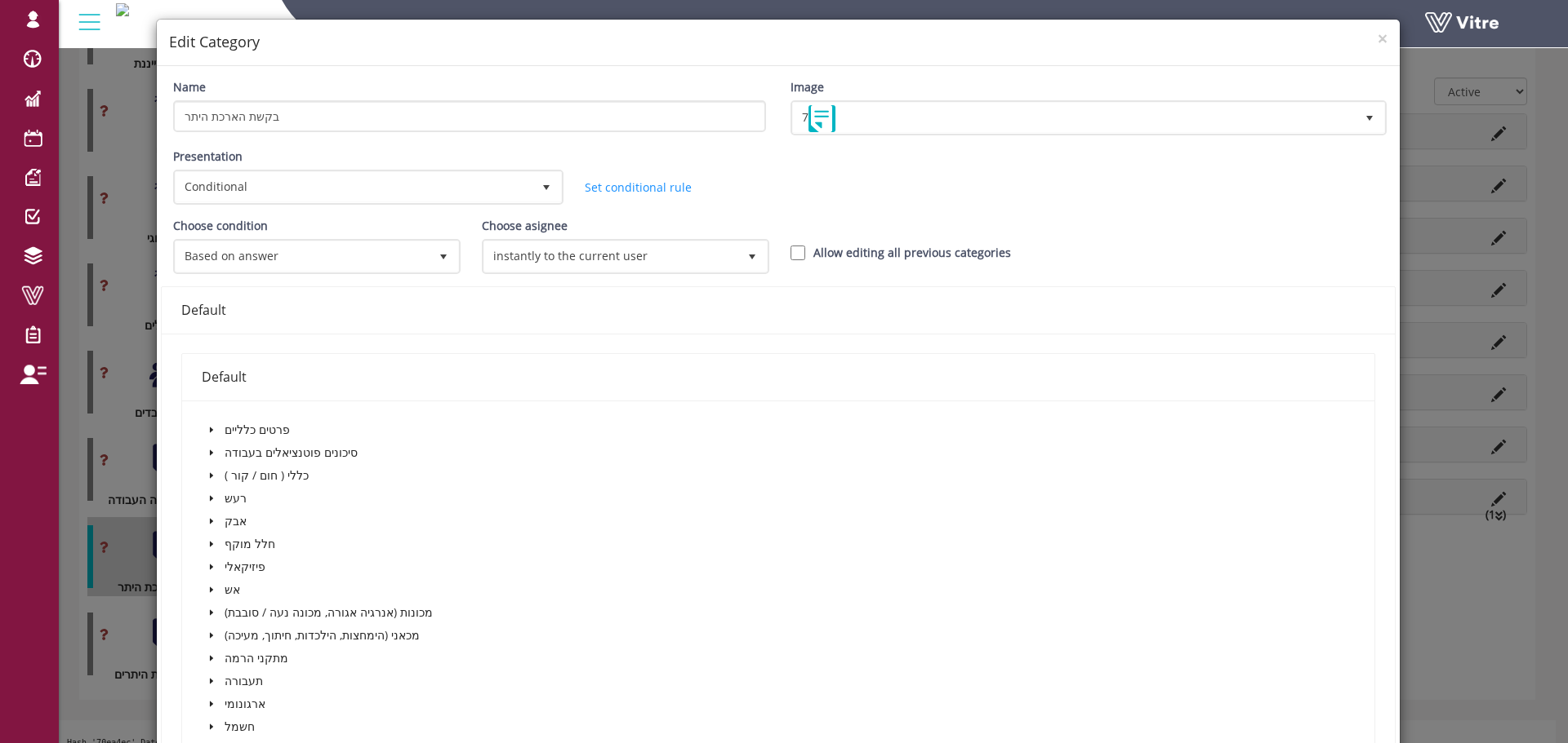
scroll to position [0, 0]
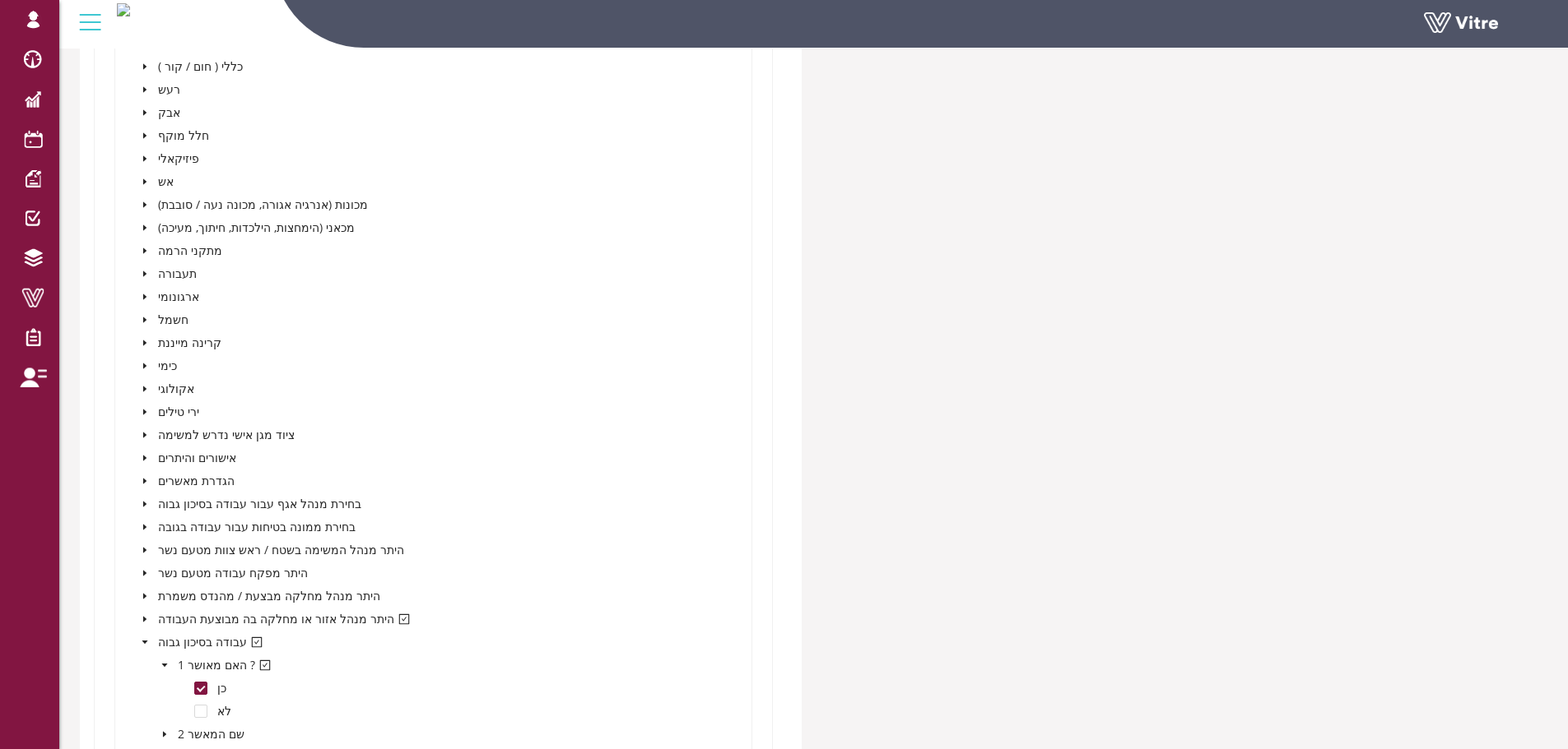
scroll to position [2150, 0]
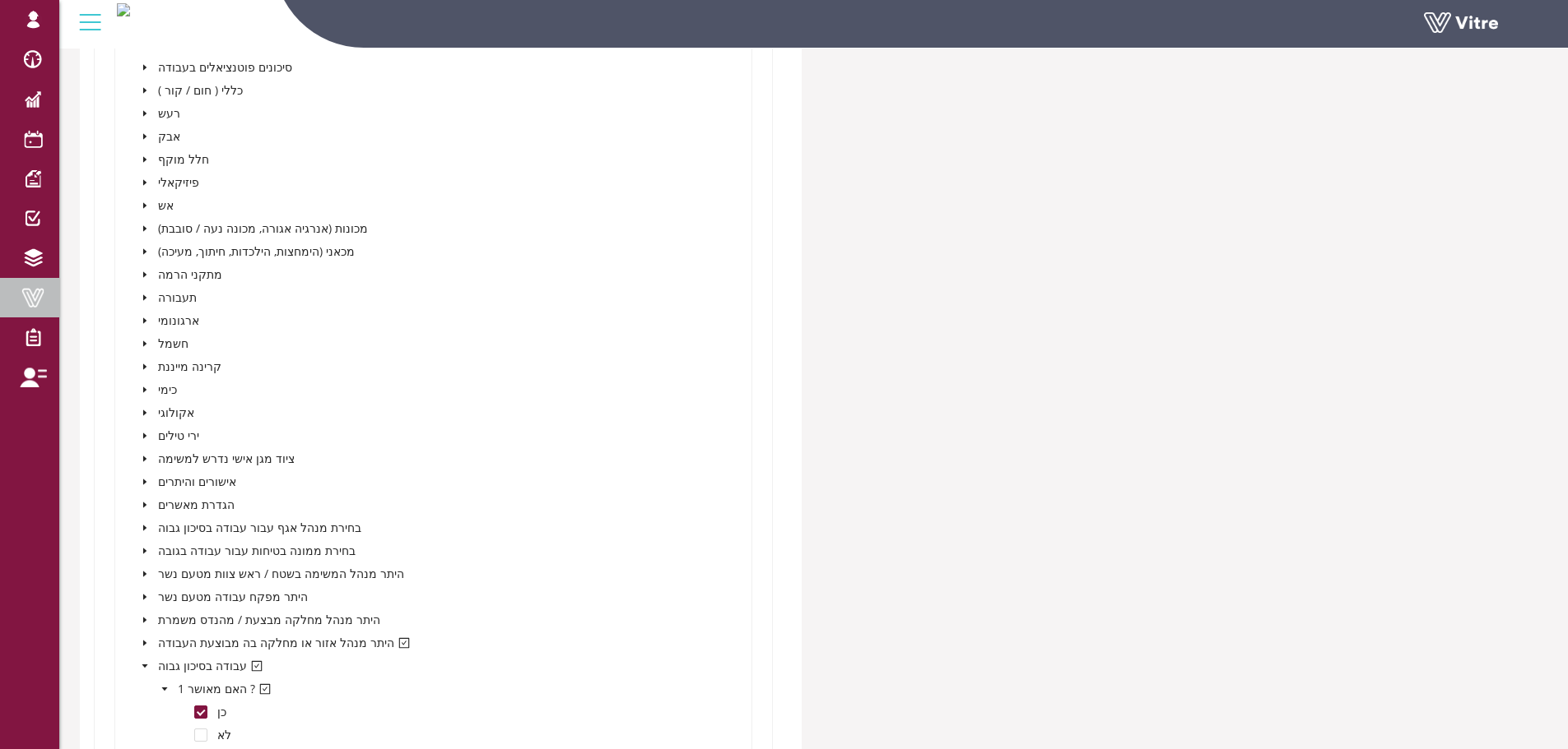
click at [30, 295] on span at bounding box center [33, 297] width 41 height 19
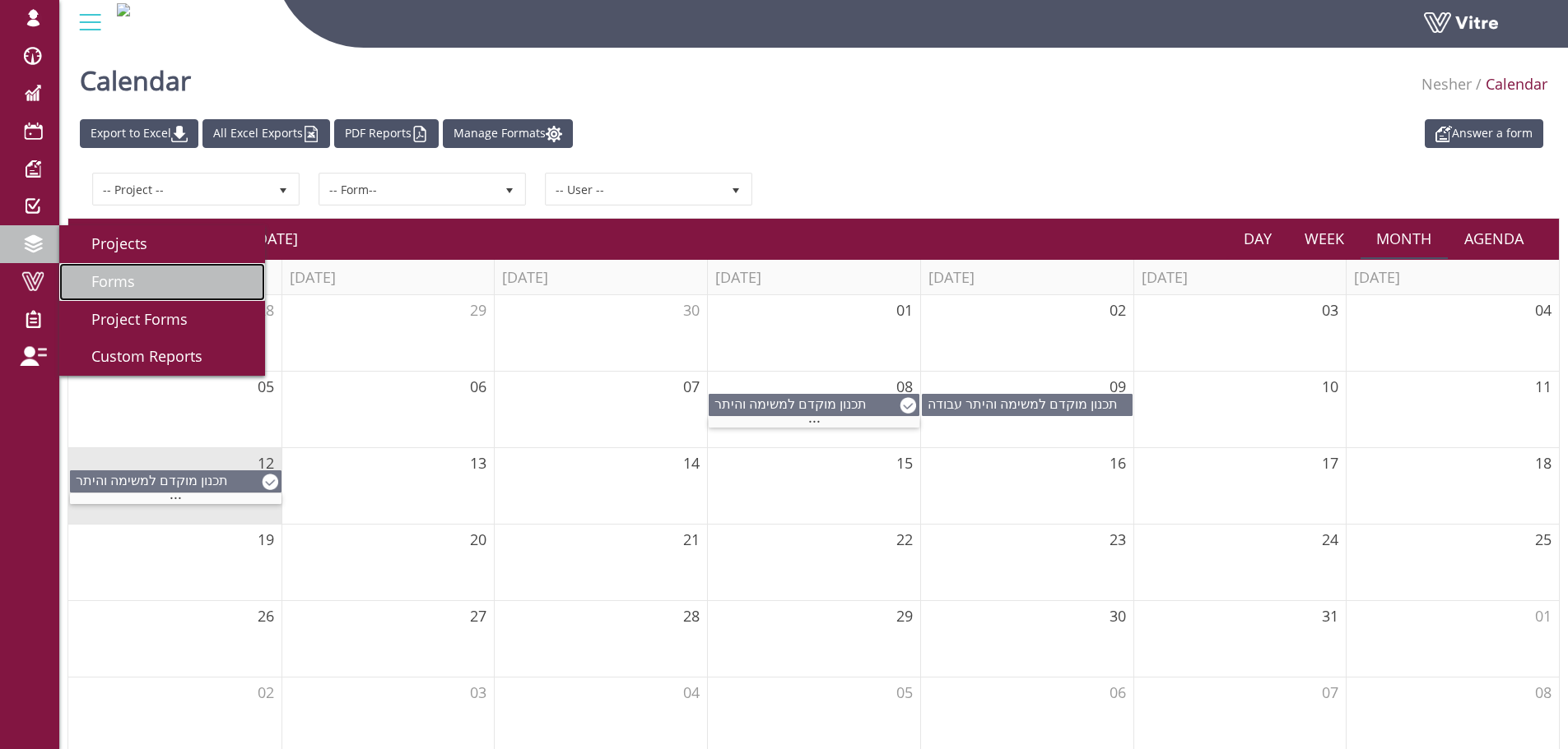
click at [171, 286] on link "Forms" at bounding box center [162, 282] width 206 height 38
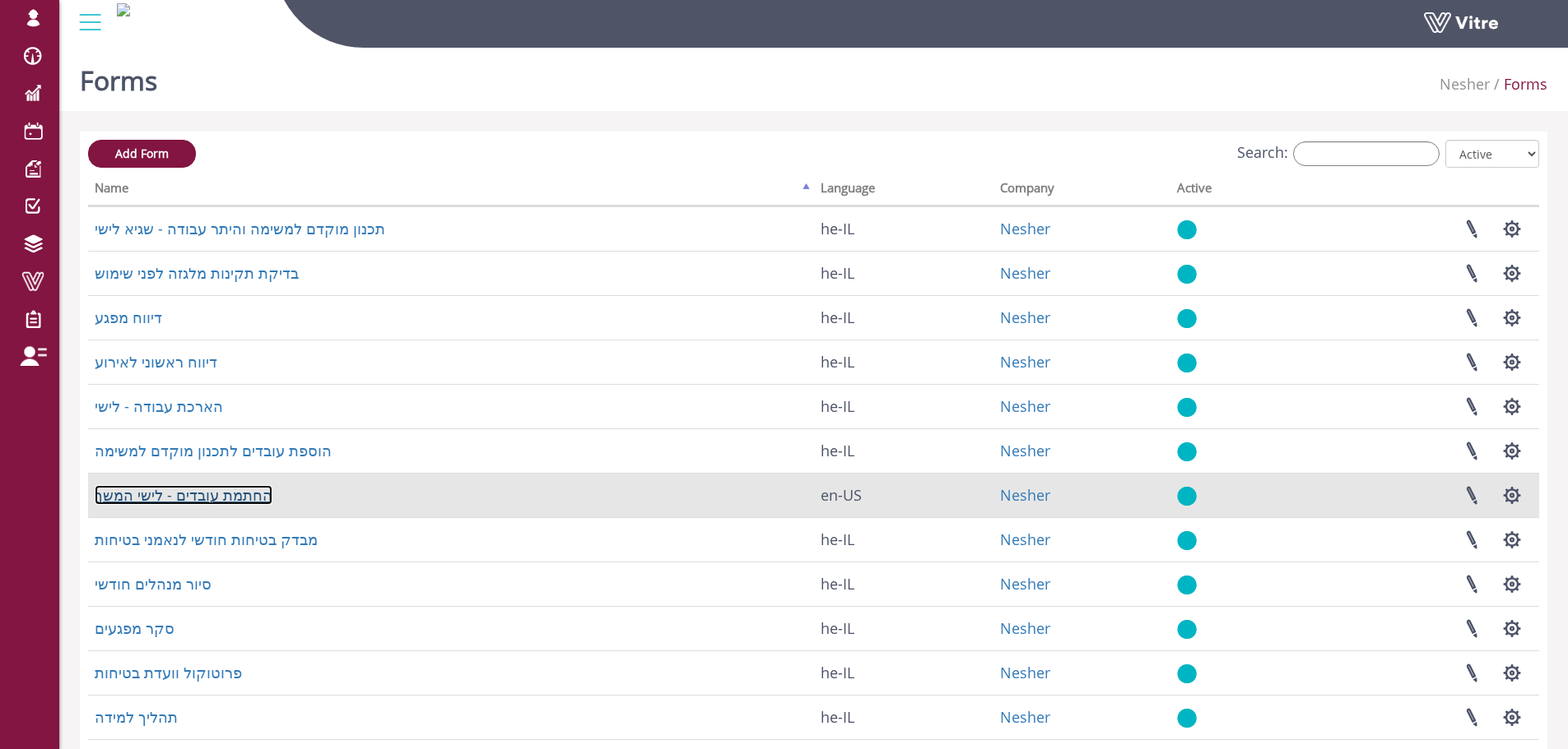
click at [220, 500] on link "החתמת עובדים - לישי המשך" at bounding box center [183, 495] width 178 height 19
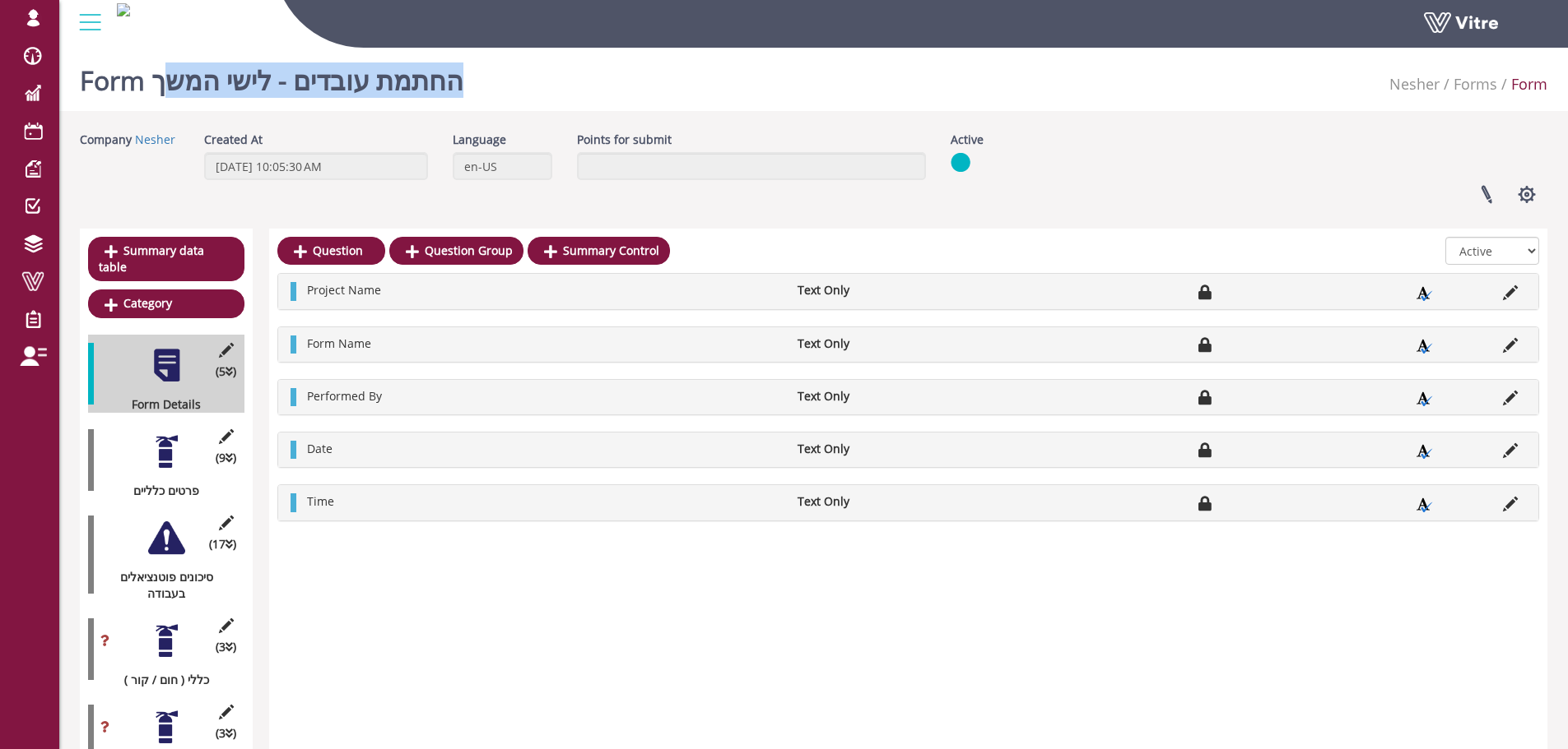
drag, startPoint x: 473, startPoint y: 85, endPoint x: 159, endPoint y: 84, distance: 314.0
click at [159, 84] on div "Form החתמת עובדים - [PERSON_NAME] המשך Nesher Forms Form" at bounding box center [814, 76] width 1509 height 70
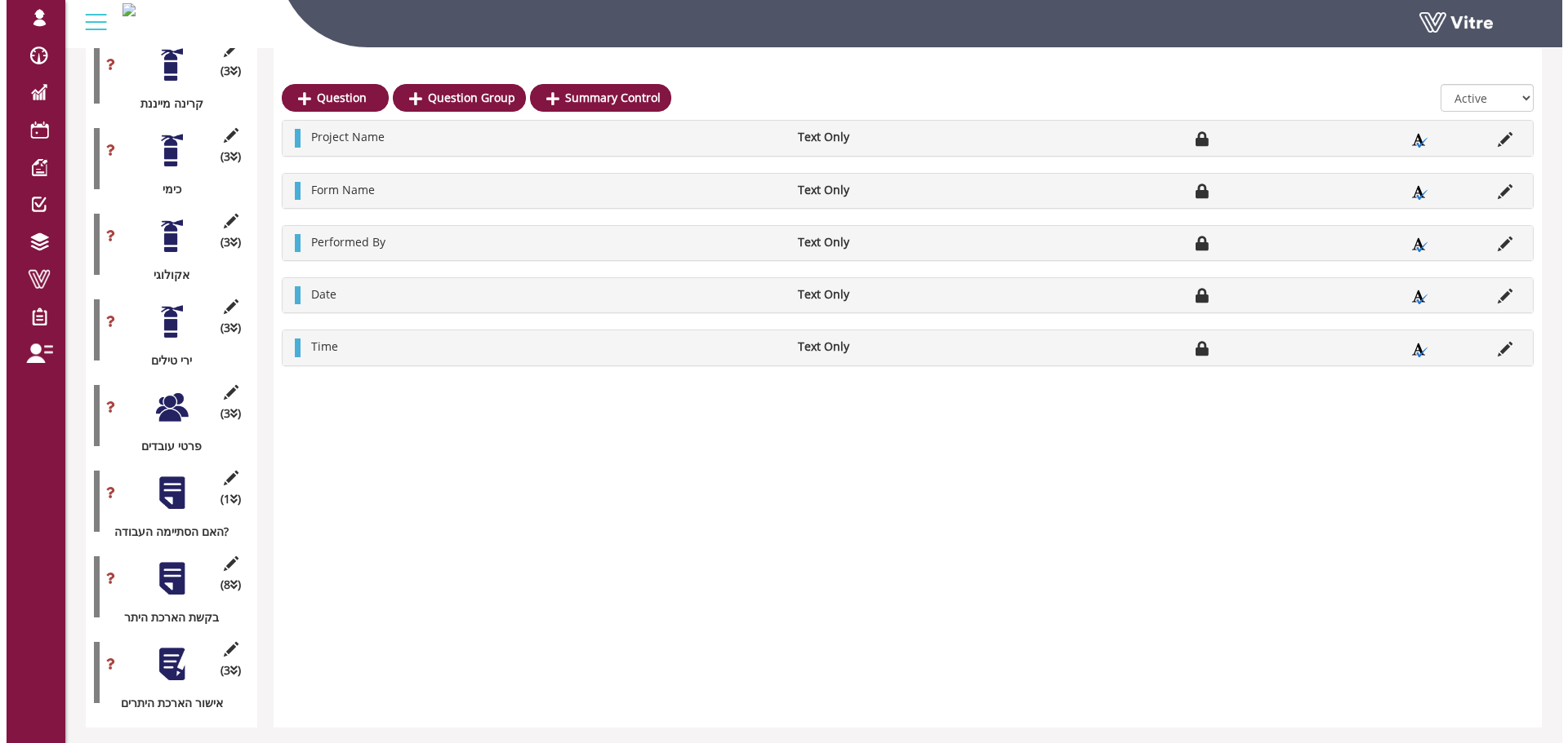
scroll to position [1658, 0]
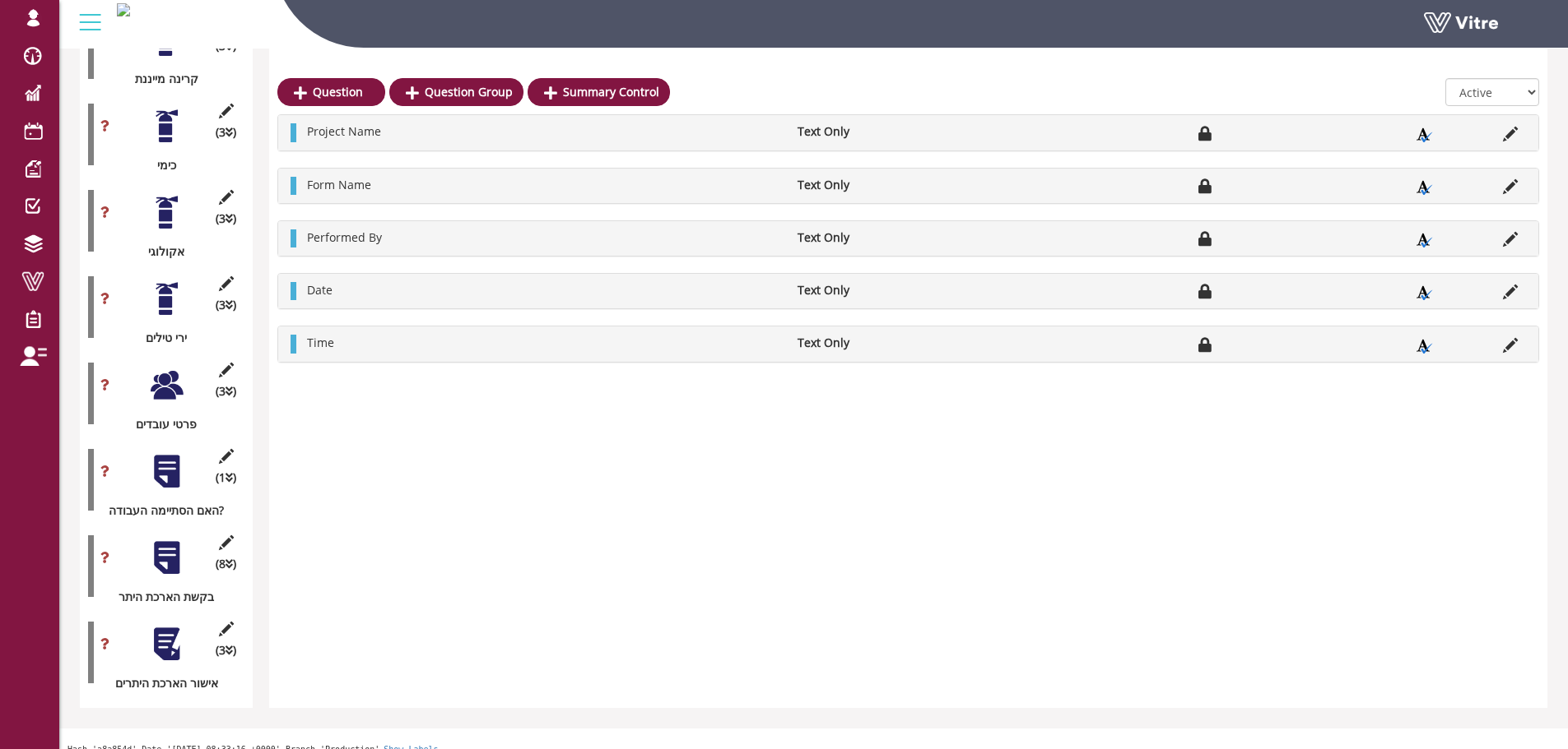
click at [177, 454] on div at bounding box center [166, 472] width 37 height 37
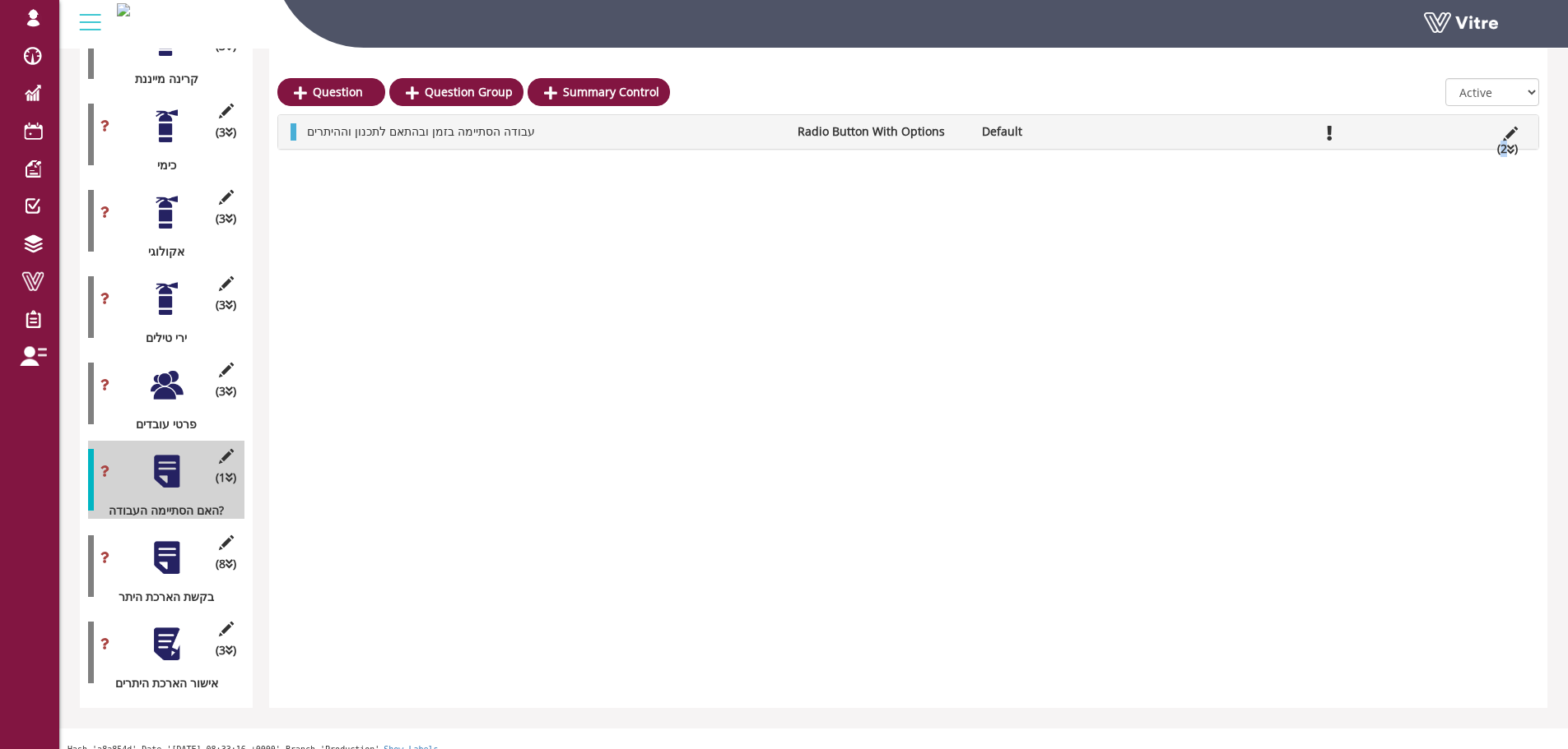
click at [1504, 153] on li "(2 )" at bounding box center [1508, 149] width 37 height 17
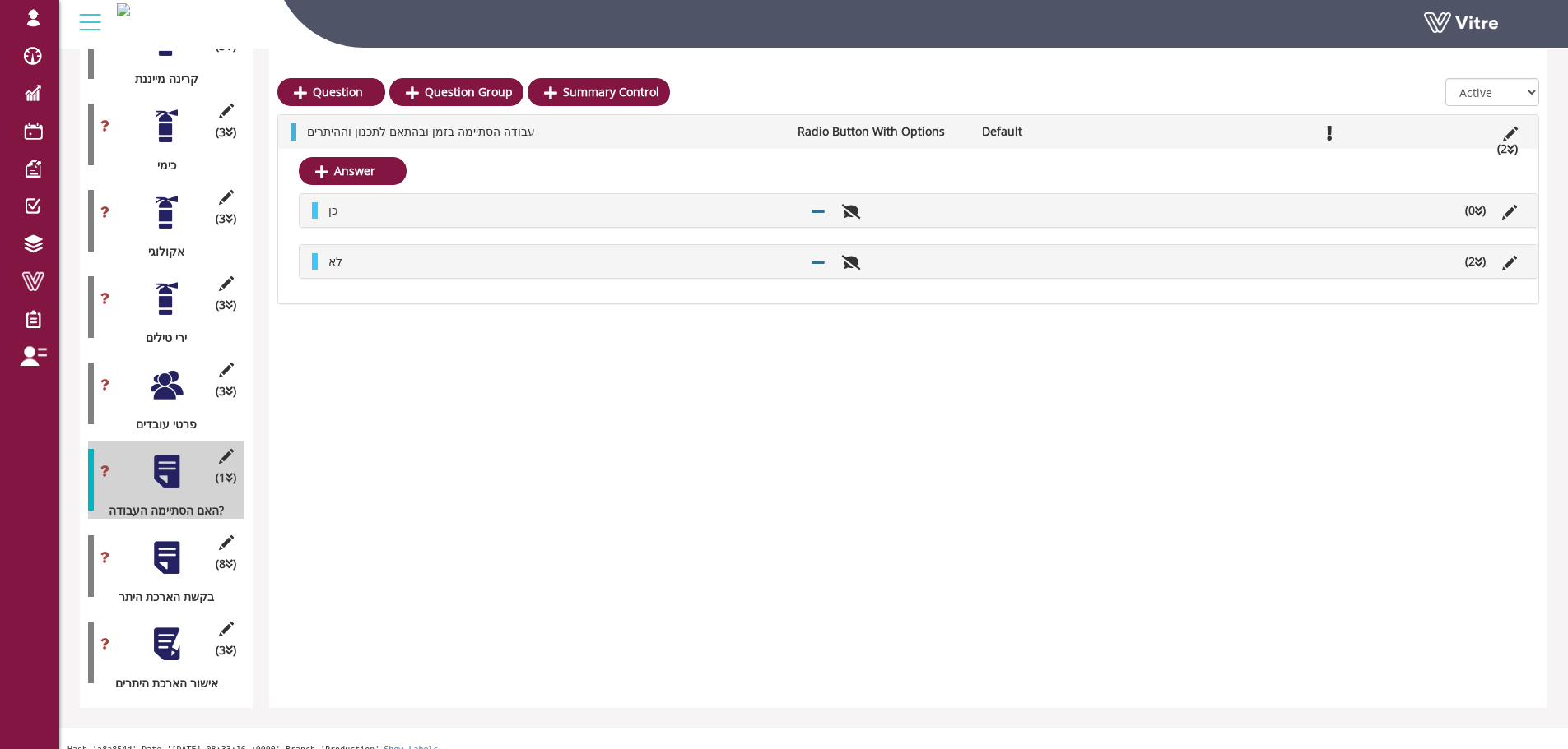
click at [1475, 277] on div "לא (2 )" at bounding box center [919, 261] width 1238 height 33
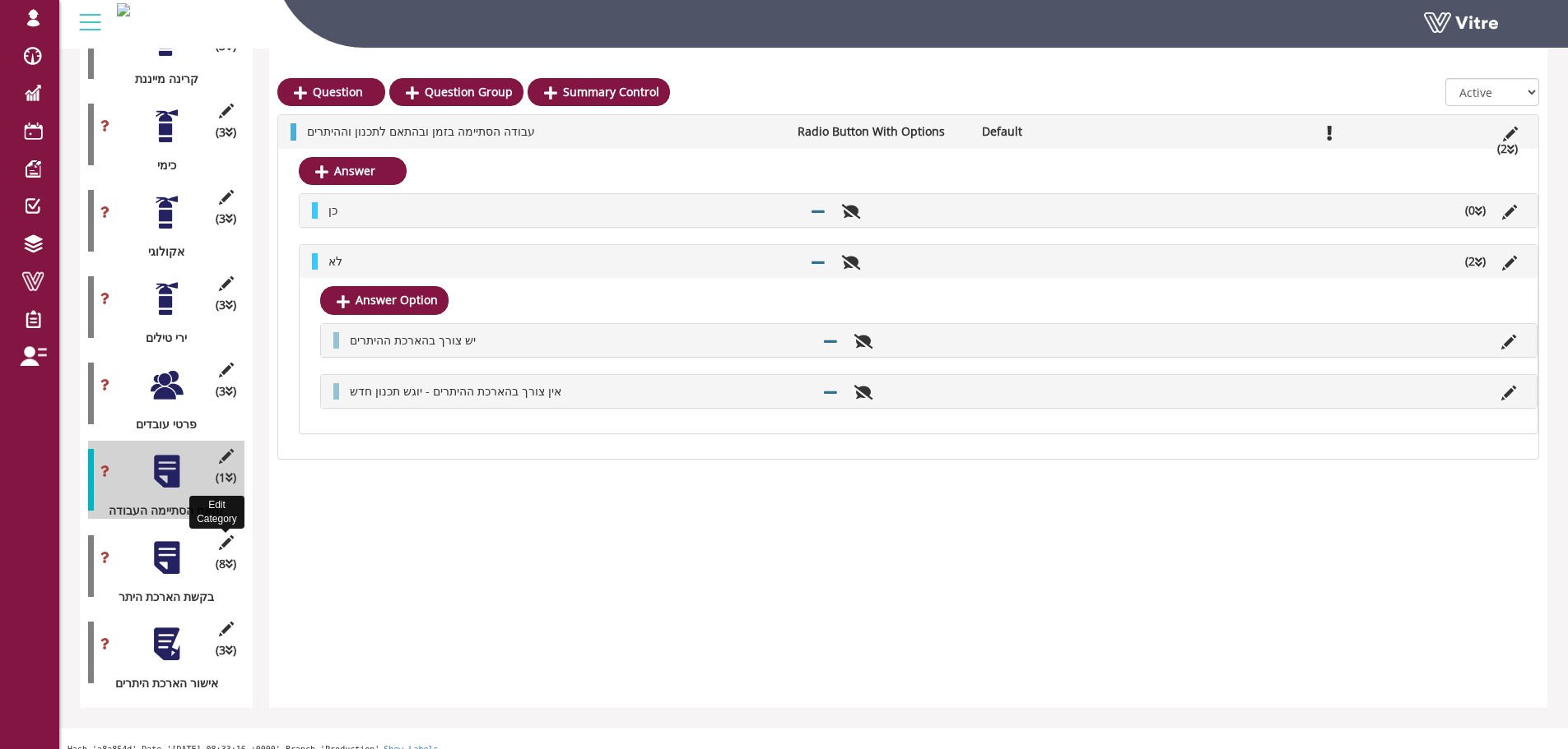
click at [224, 535] on icon at bounding box center [226, 542] width 20 height 15
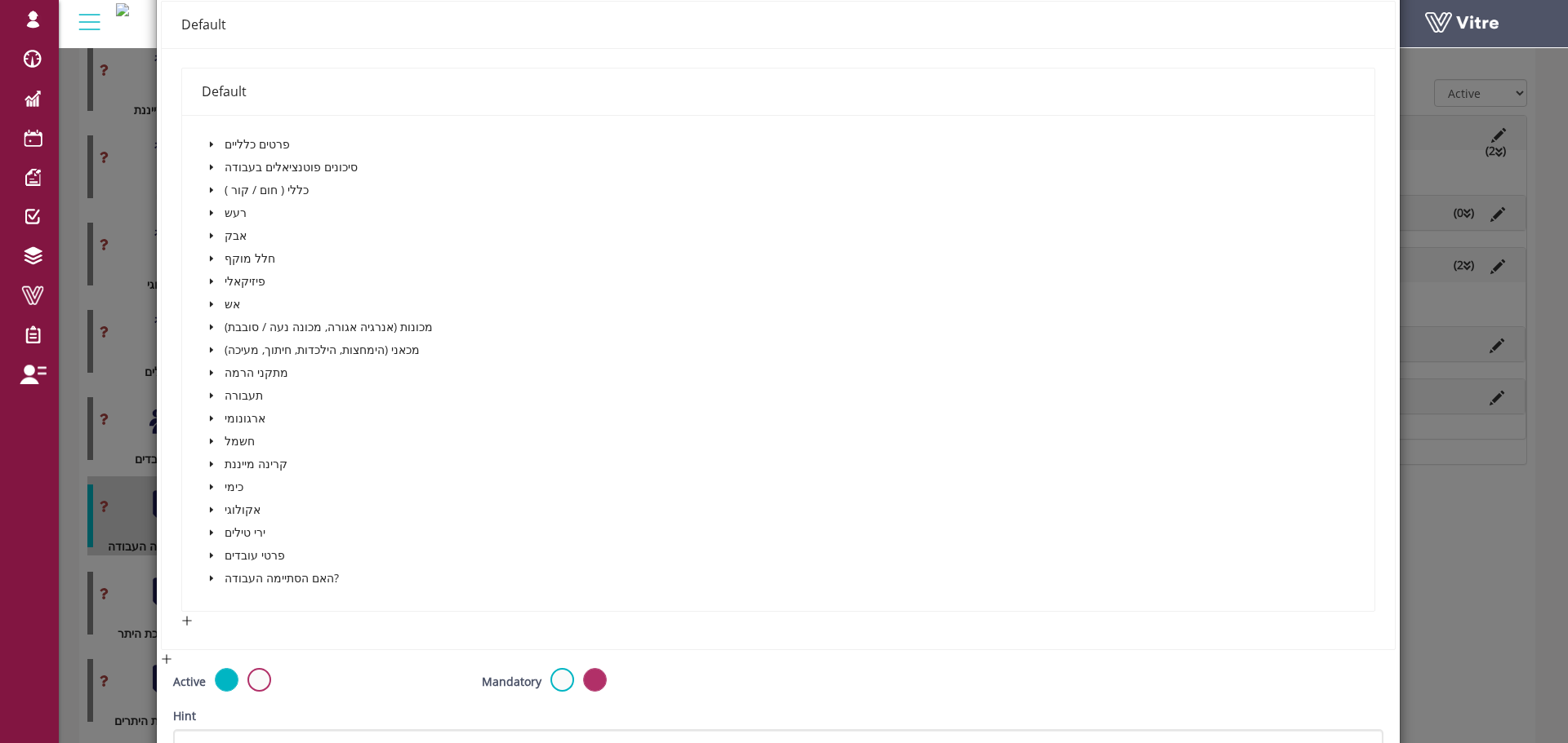
scroll to position [327, 0]
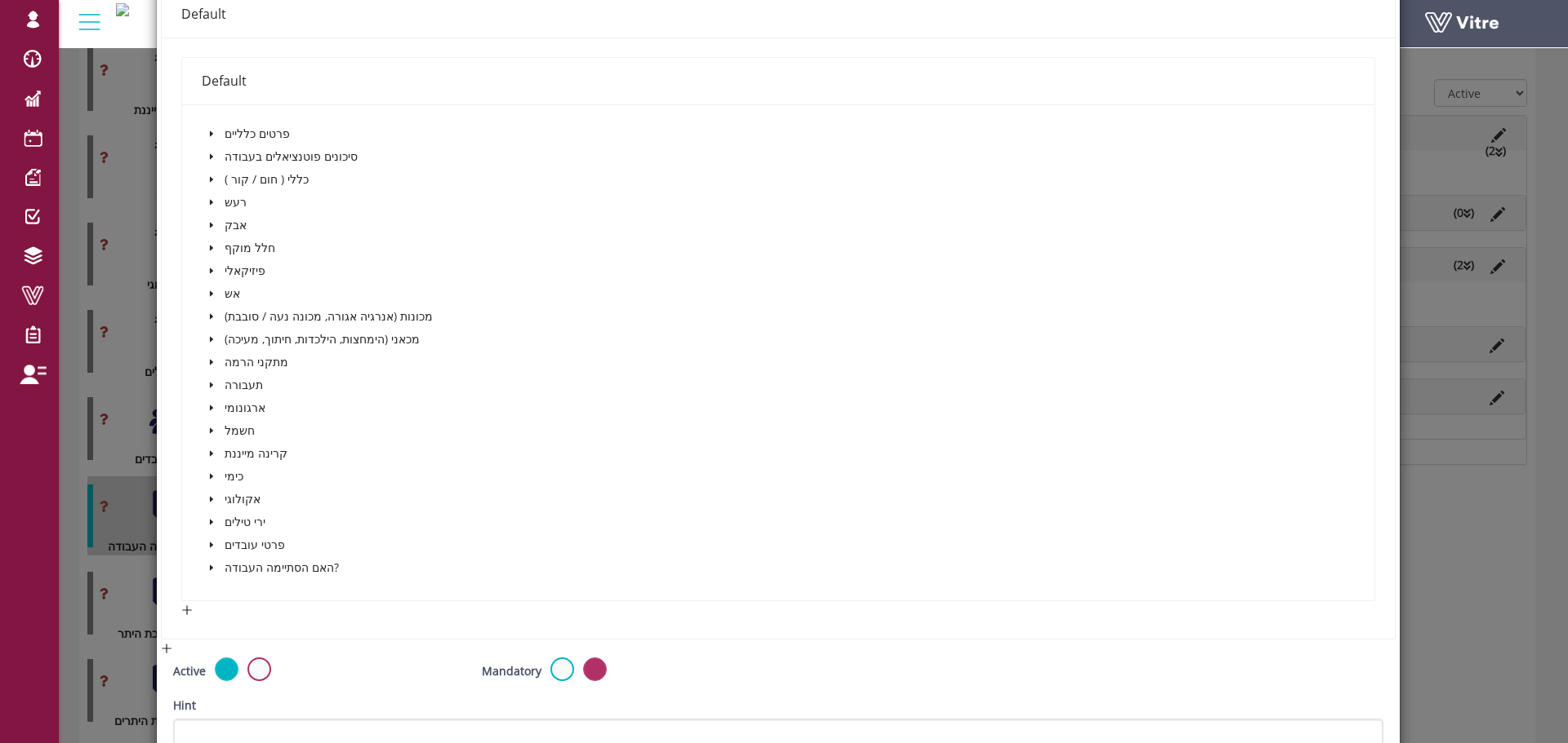
click at [211, 569] on icon "caret-down" at bounding box center [211, 568] width 8 height 8
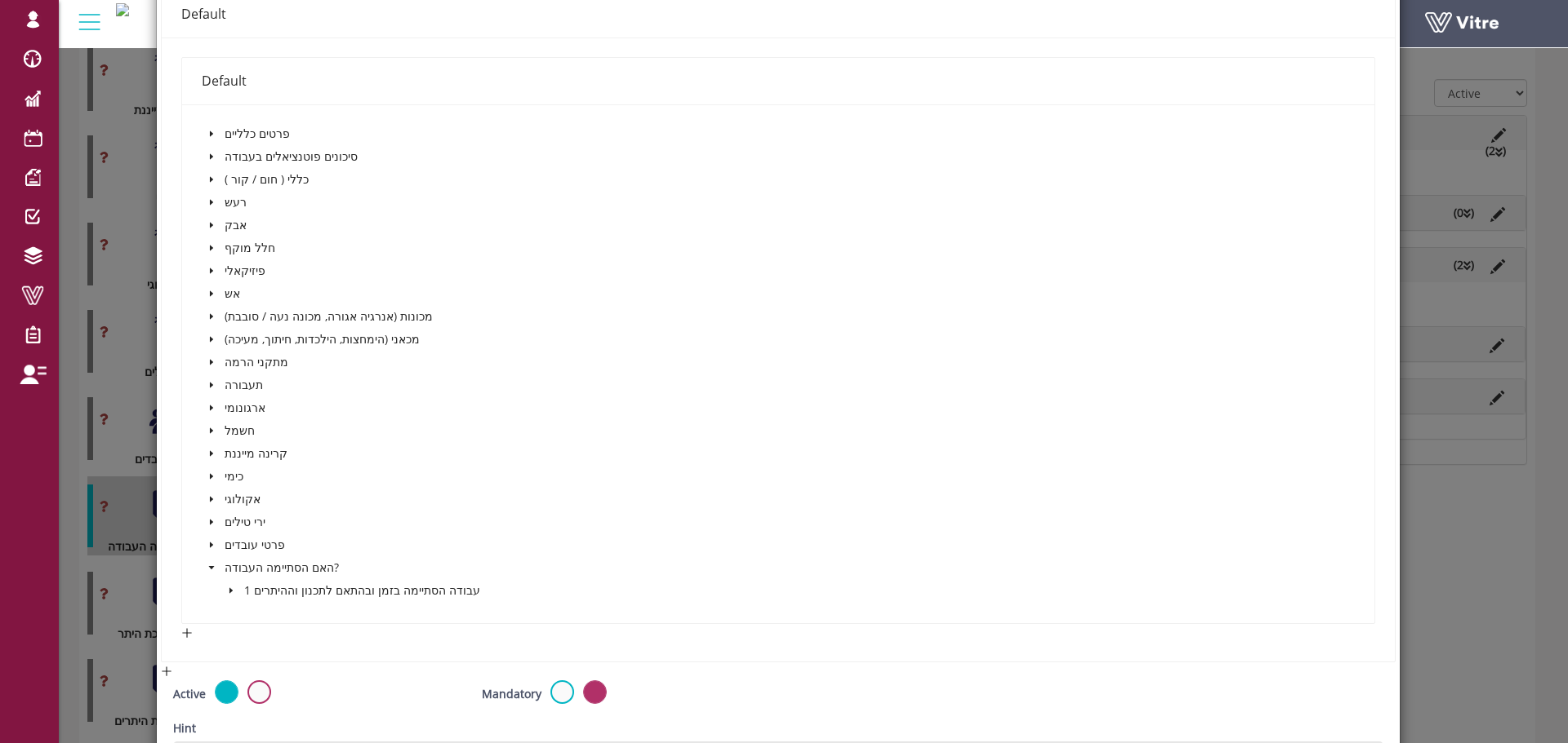
click at [231, 591] on icon "caret-down" at bounding box center [230, 592] width 3 height 6
click at [245, 642] on span at bounding box center [251, 636] width 19 height 19
click at [262, 637] on span at bounding box center [267, 637] width 14 height 13
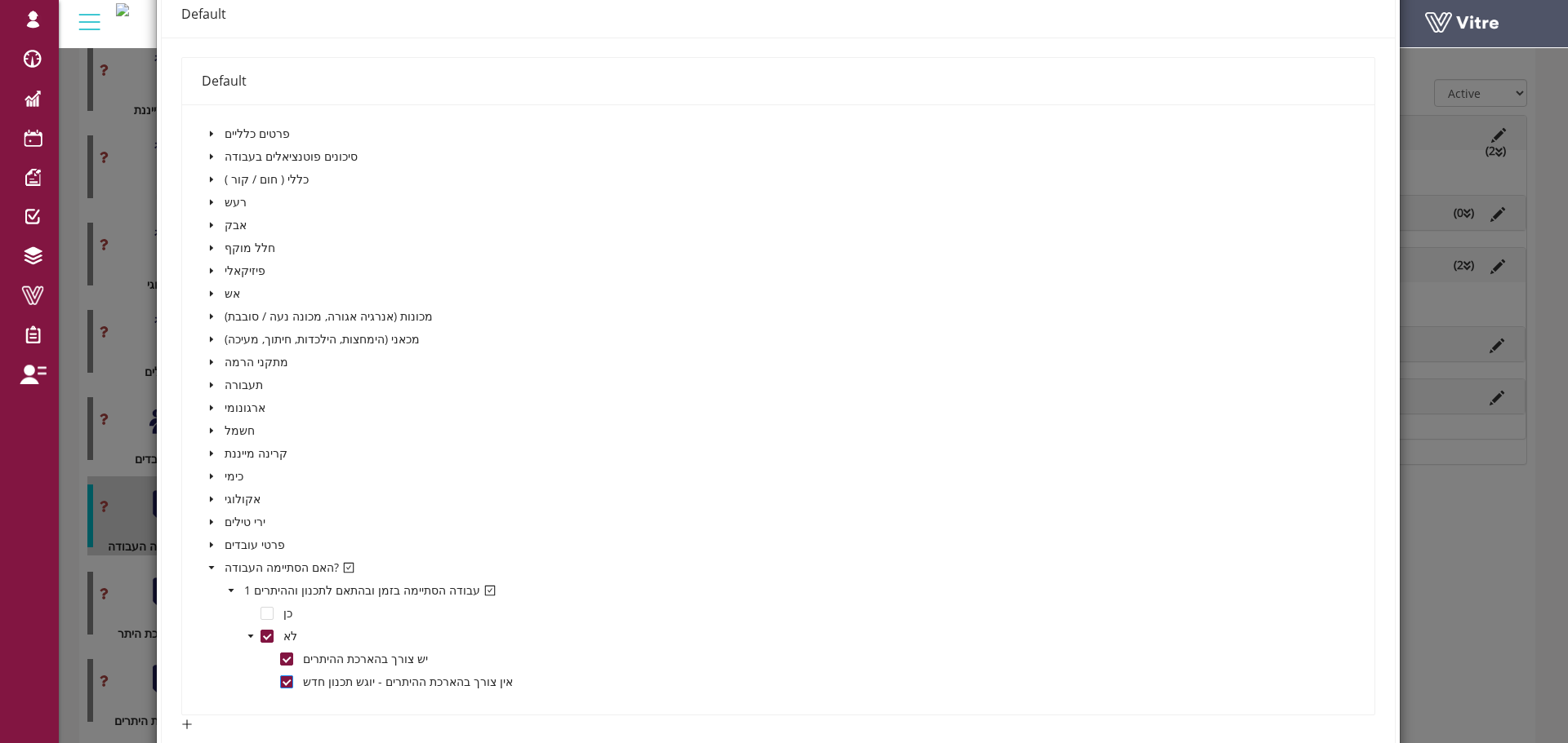
click at [284, 685] on span at bounding box center [286, 682] width 14 height 13
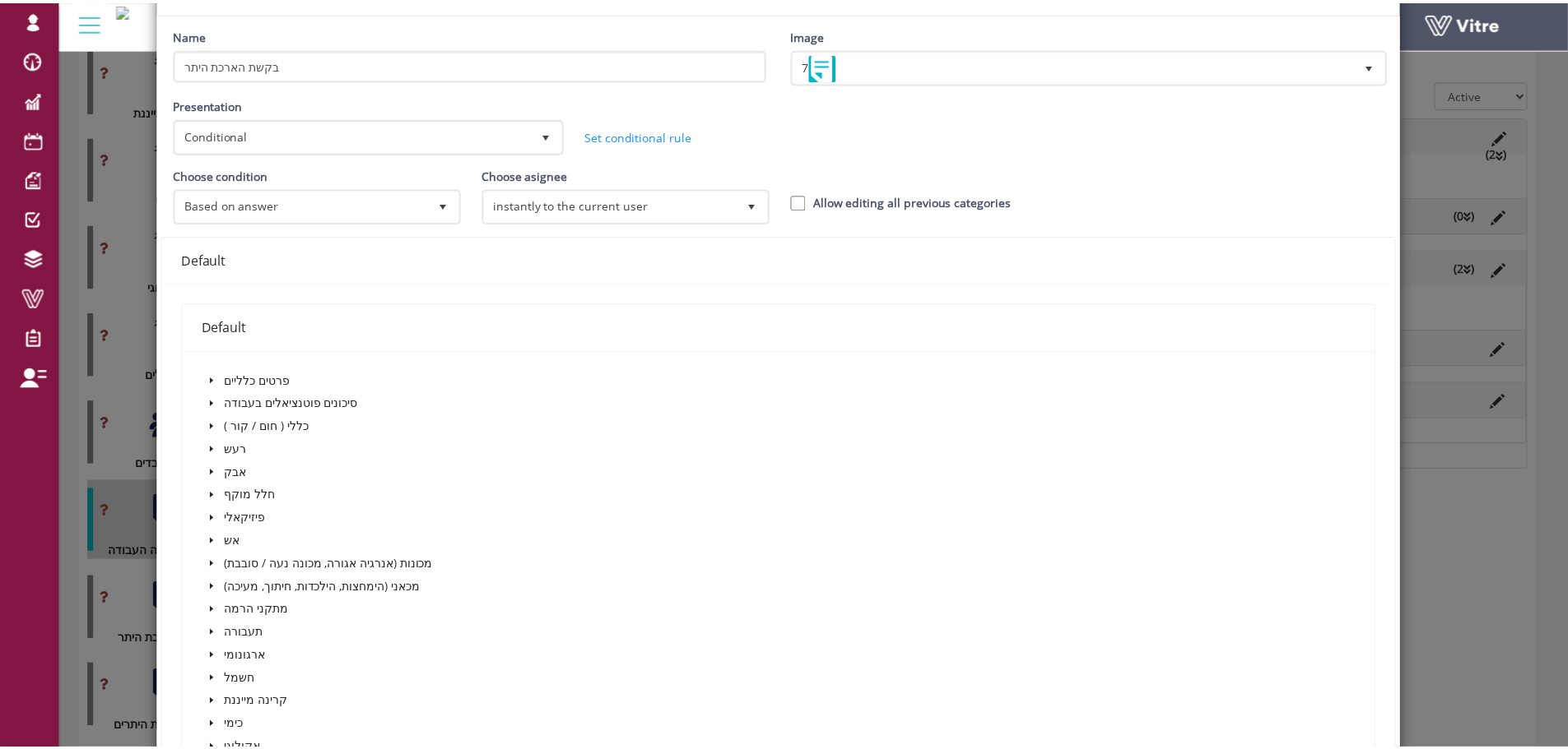
scroll to position [0, 0]
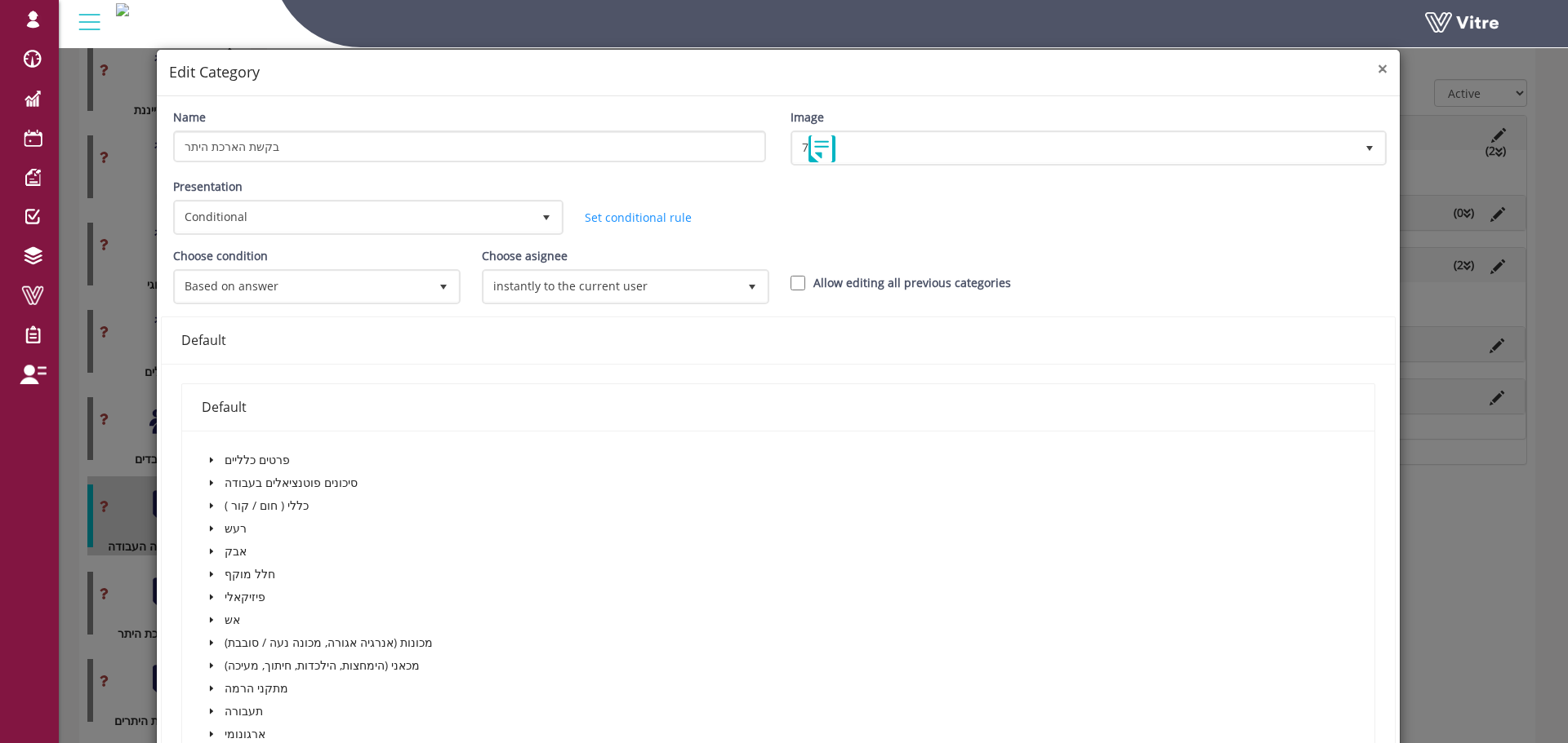
click at [1378, 75] on span "×" at bounding box center [1383, 68] width 10 height 23
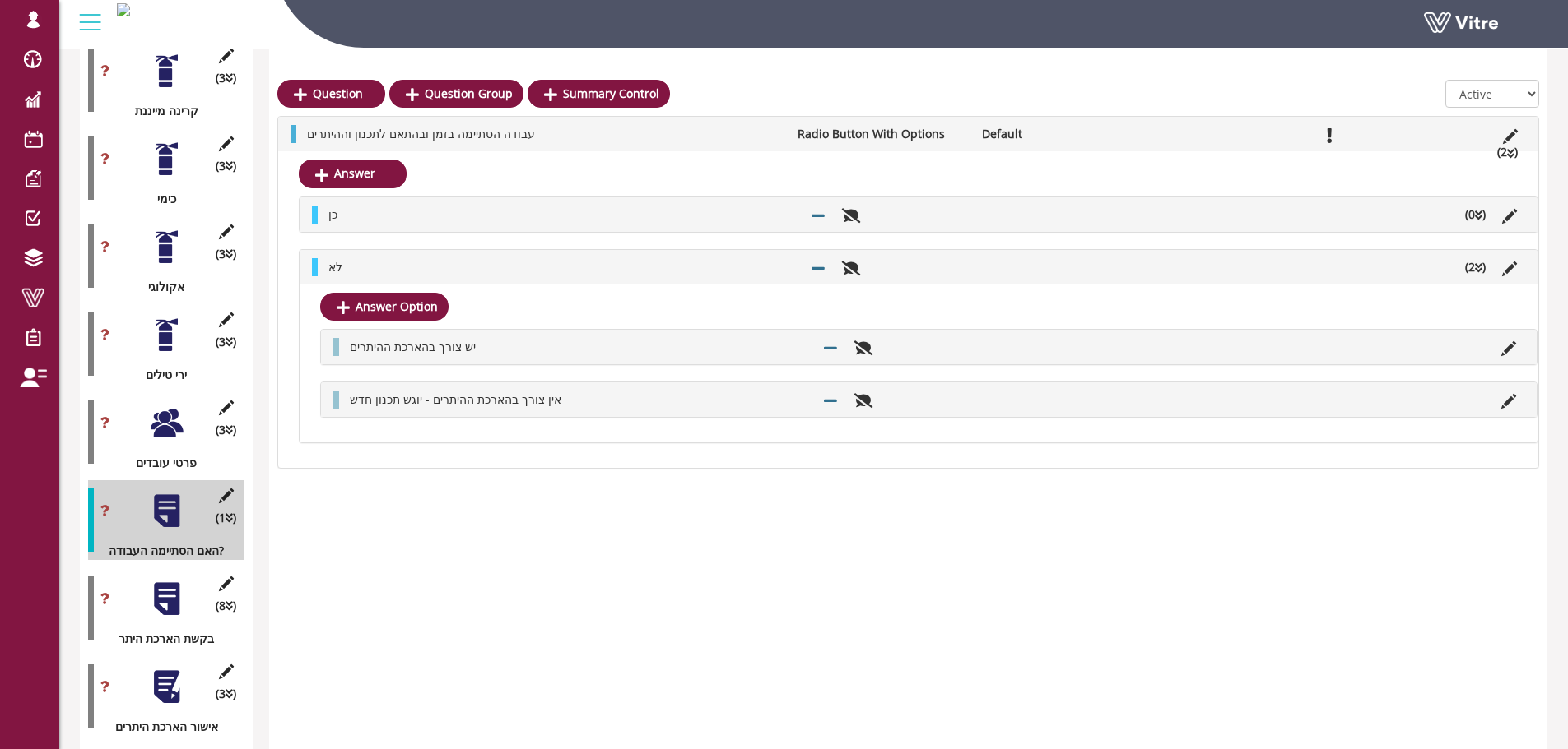
click at [1509, 221] on icon at bounding box center [1509, 216] width 15 height 15
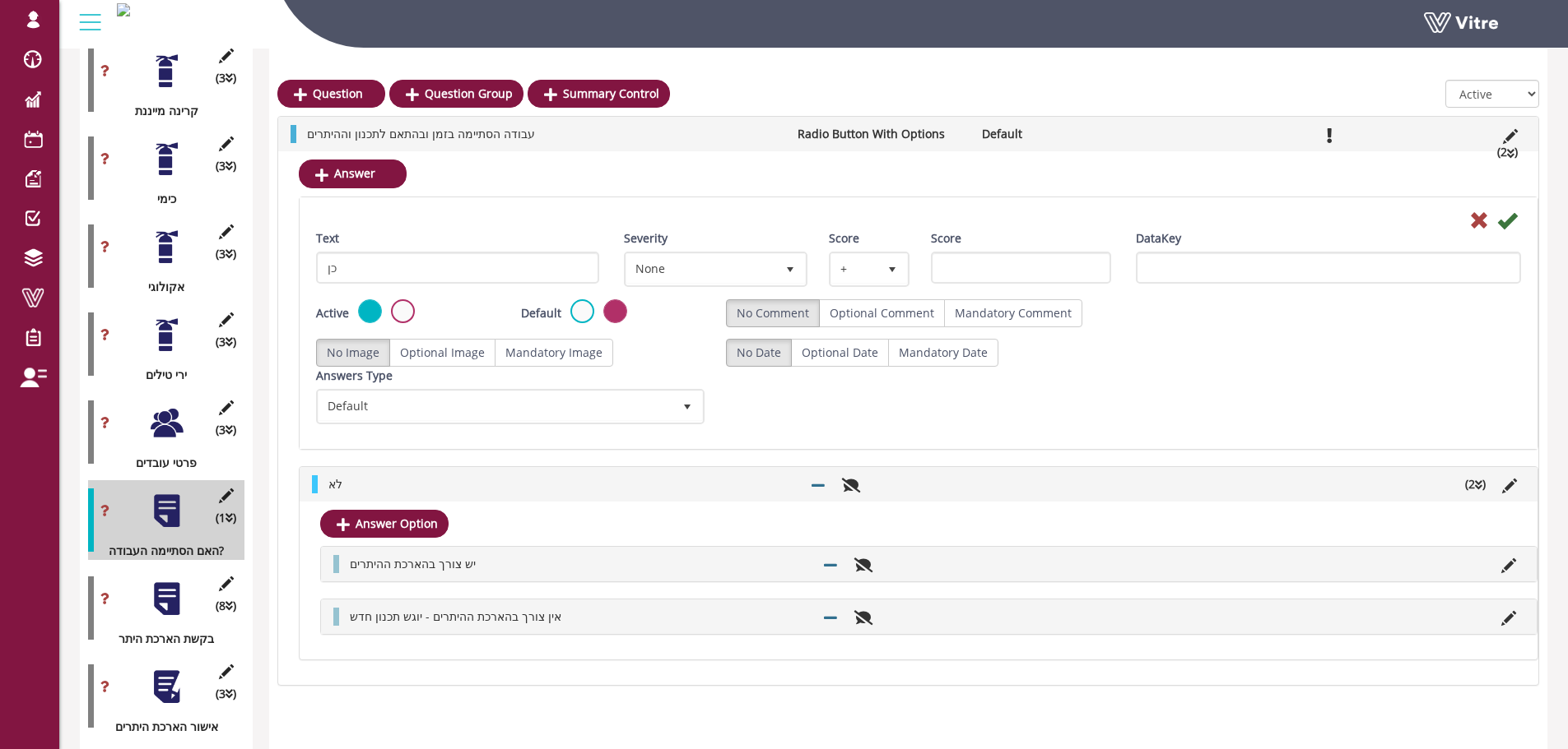
click at [1506, 273] on div "כן (0 ) Text כן Severity None 0 Score + 1 Score DataKey Active Default No Comme…" at bounding box center [918, 428] width 1239 height 464
click at [1513, 491] on icon at bounding box center [1509, 486] width 15 height 15
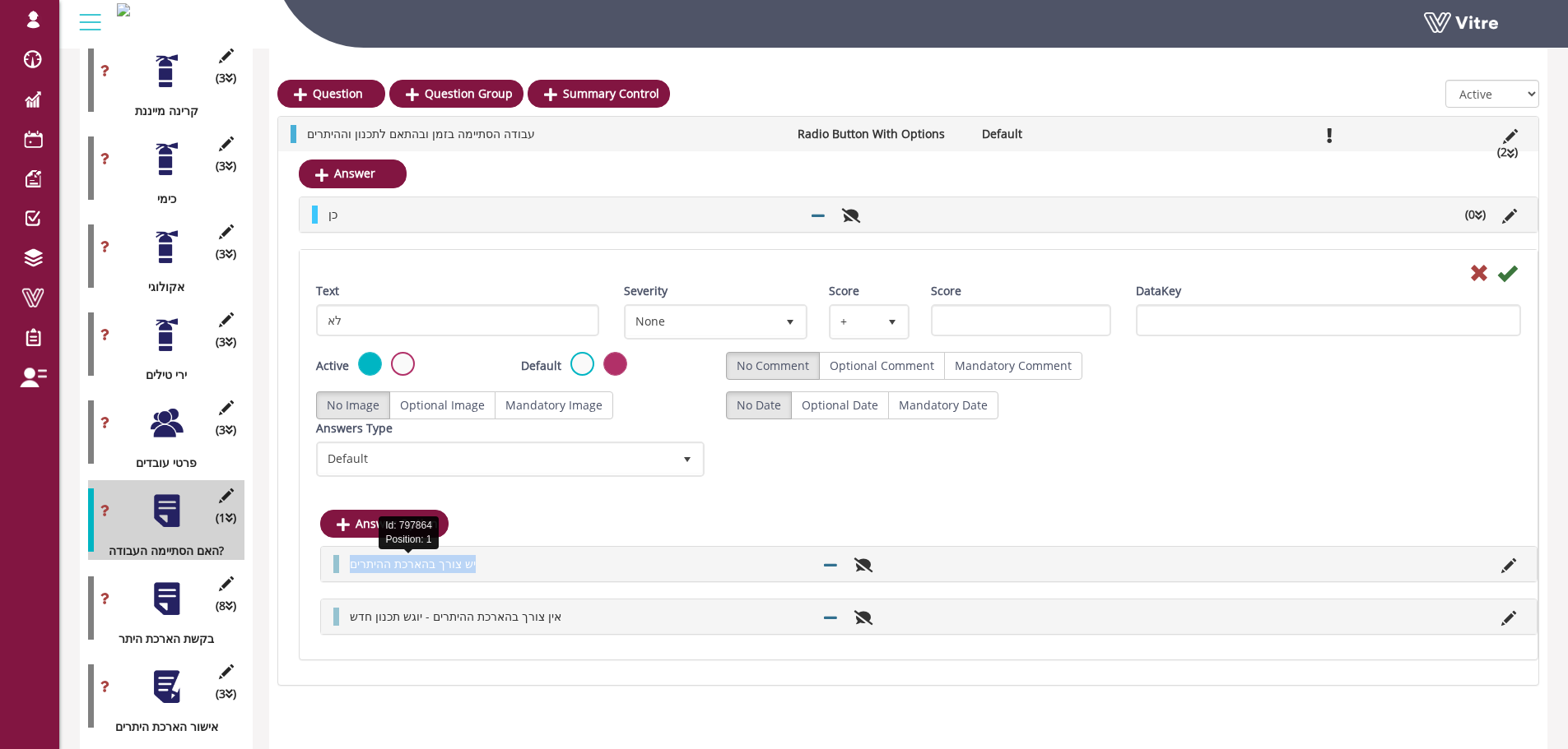
drag, startPoint x: 497, startPoint y: 567, endPoint x: 351, endPoint y: 568, distance: 146.0
click at [351, 568] on li "יש צורך בהארכת ההיתרים" at bounding box center [577, 564] width 473 height 18
copy span "יש צורך בהארכת ההיתרים"
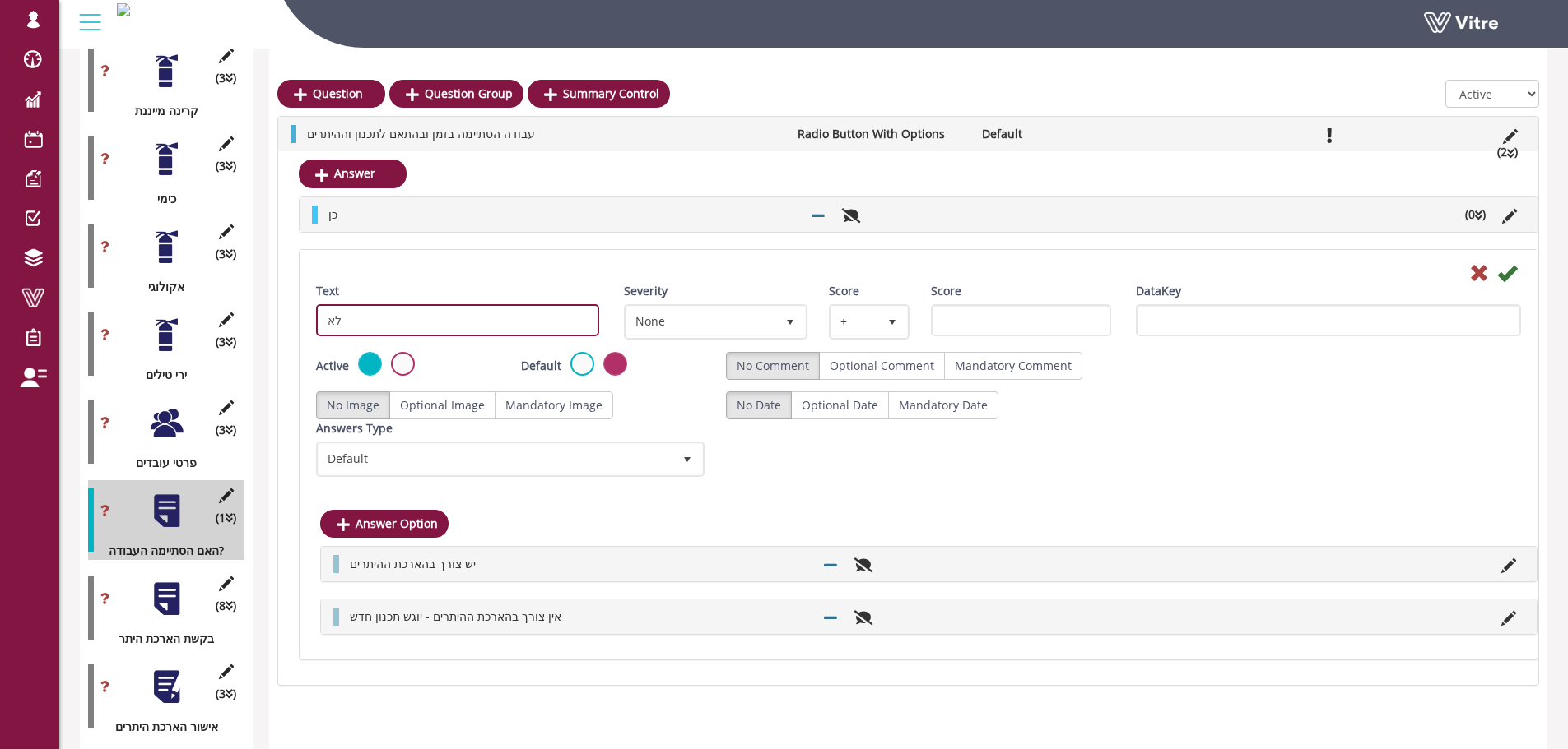
click at [328, 312] on input "לא" at bounding box center [457, 320] width 283 height 32
paste input "יש צורך בהארכת ההיתרים"
type input "לא- יש צורך בהארכת ההיתרים"
click at [1510, 271] on icon at bounding box center [1507, 273] width 19 height 19
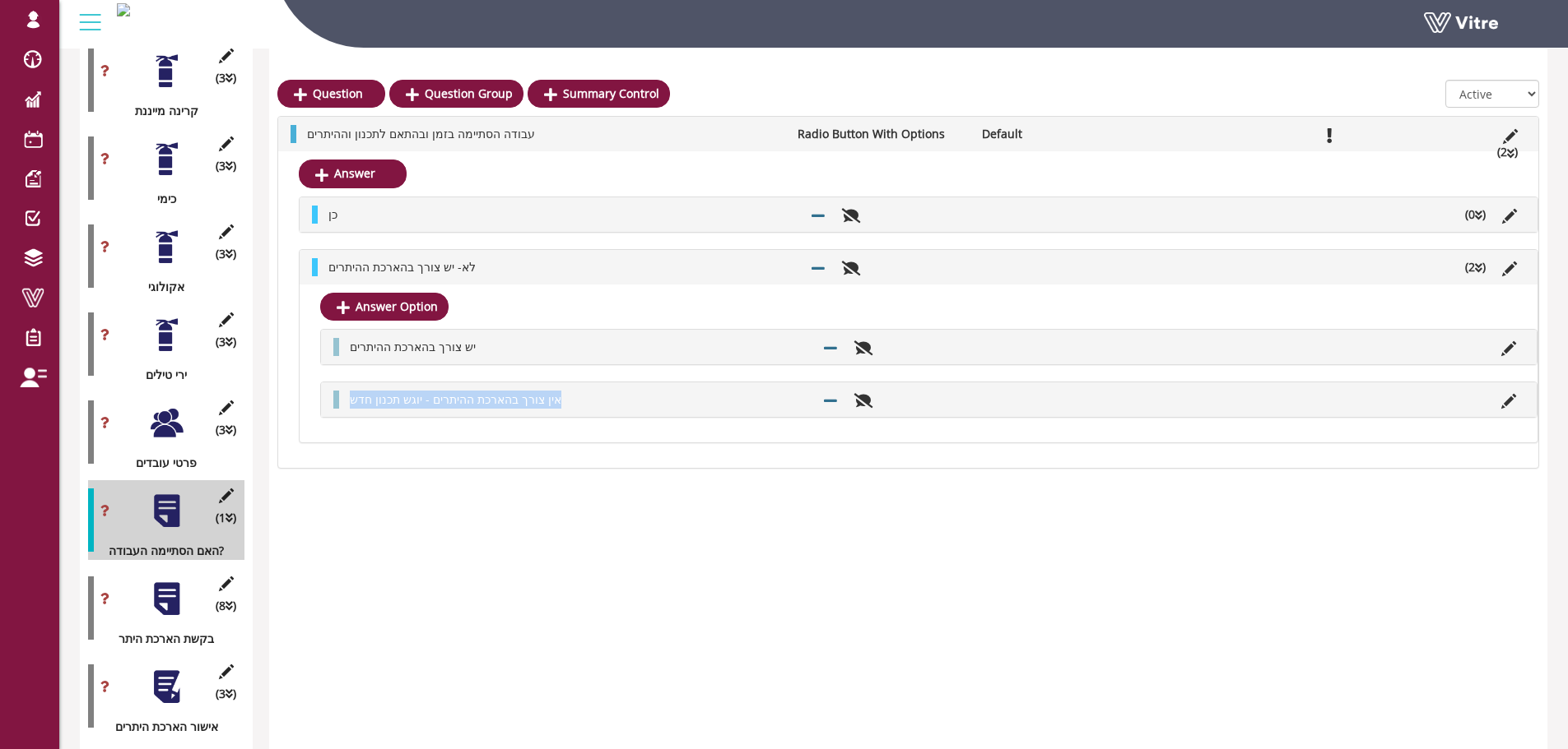
drag, startPoint x: 599, startPoint y: 399, endPoint x: 341, endPoint y: 394, distance: 258.0
click at [341, 394] on li "אין צורך בהארכת ההיתרים - יוגש תכנון חדש" at bounding box center [577, 399] width 473 height 18
copy span "אין צורך בהארכת ההיתרים - יוגש תכנון חדש"
click at [387, 178] on link "Answer" at bounding box center [352, 173] width 108 height 28
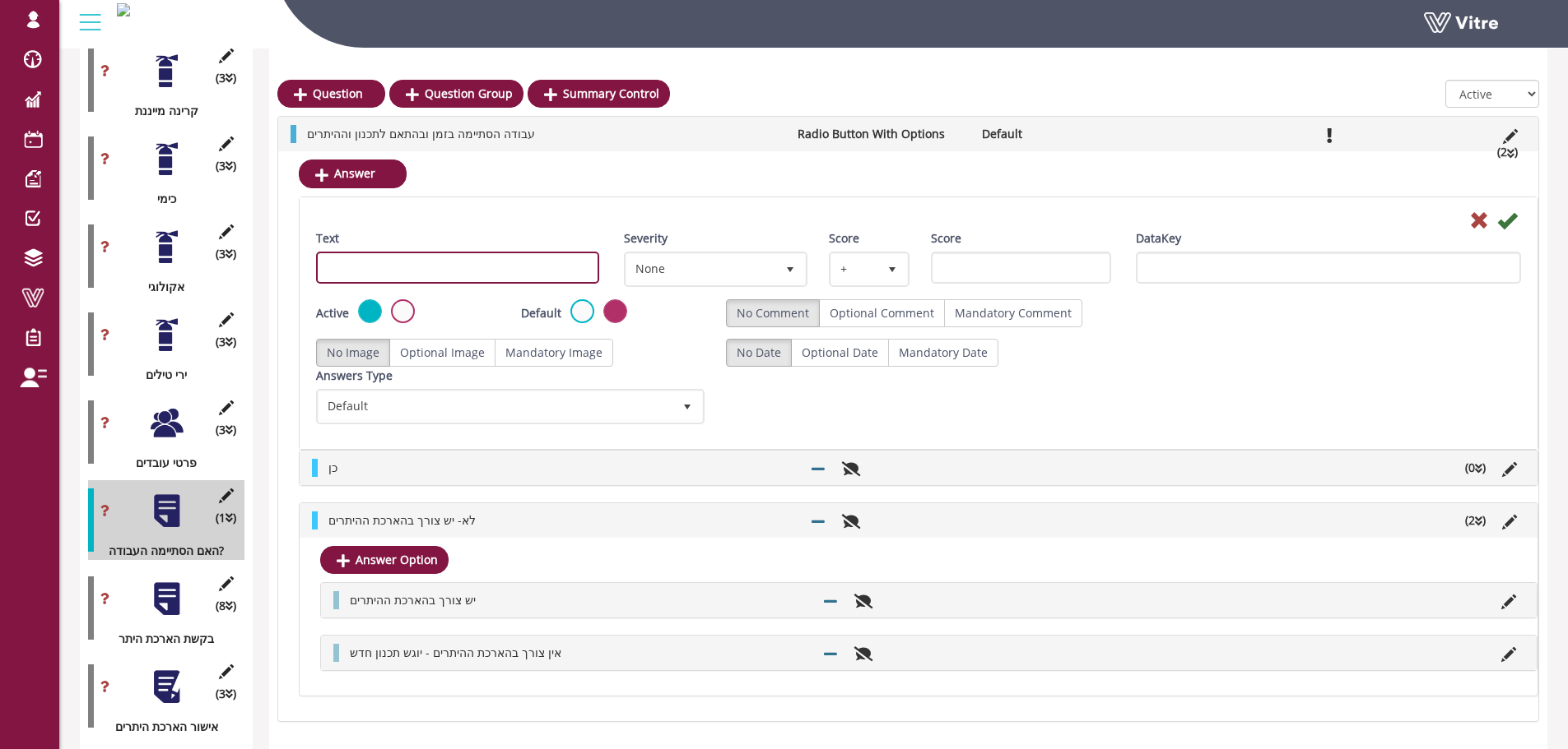
click at [524, 276] on input "Text" at bounding box center [457, 267] width 283 height 32
type input "K"
paste input "אין צורך בהארכת ההיתרים - יוגש תכנון חדש"
type input "לא - אין צורך בהארכת ההיתרים - יוגש תכנון חדש"
click at [1509, 217] on icon at bounding box center [1507, 221] width 19 height 19
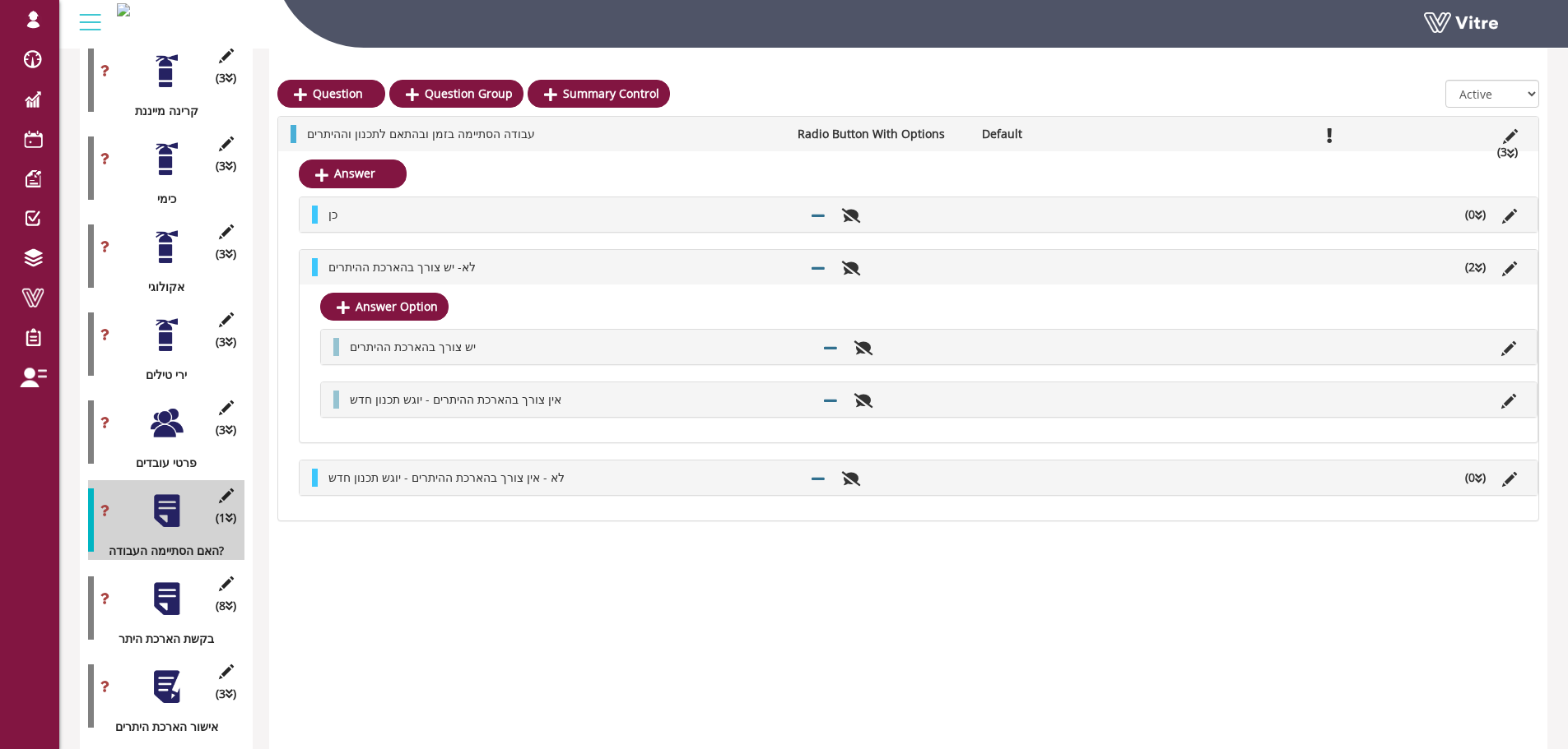
click at [1528, 348] on div "יש צורך בהארכת ההיתרים Edit Answer Option" at bounding box center [928, 348] width 1216 height 35
click at [1514, 350] on icon at bounding box center [1509, 348] width 15 height 15
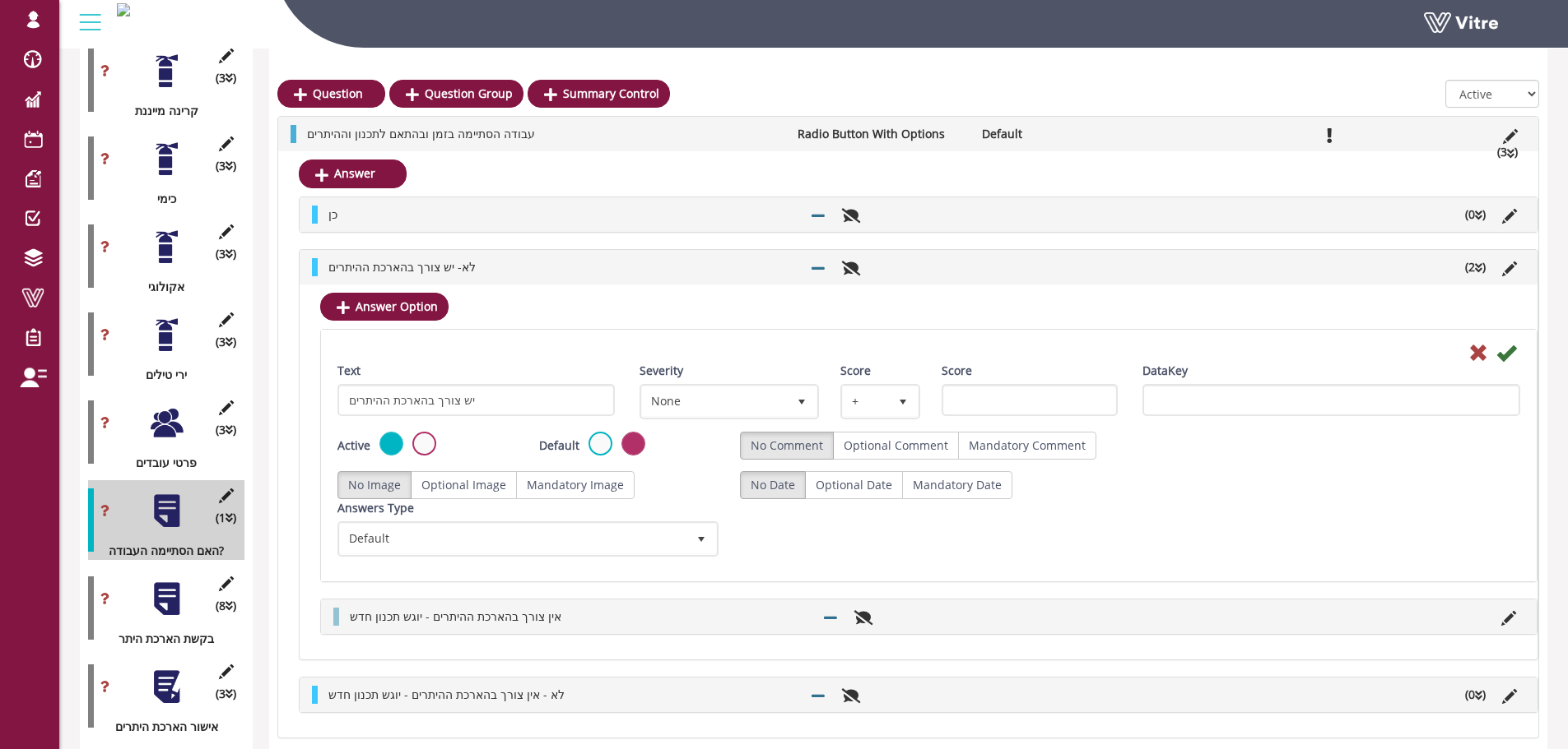
click at [436, 447] on div "Active" at bounding box center [426, 446] width 177 height 27
click at [429, 446] on label at bounding box center [424, 444] width 24 height 24
click at [0, 0] on input "radio" at bounding box center [0, 0] width 0 height 0
click at [1507, 353] on icon at bounding box center [1506, 353] width 19 height 19
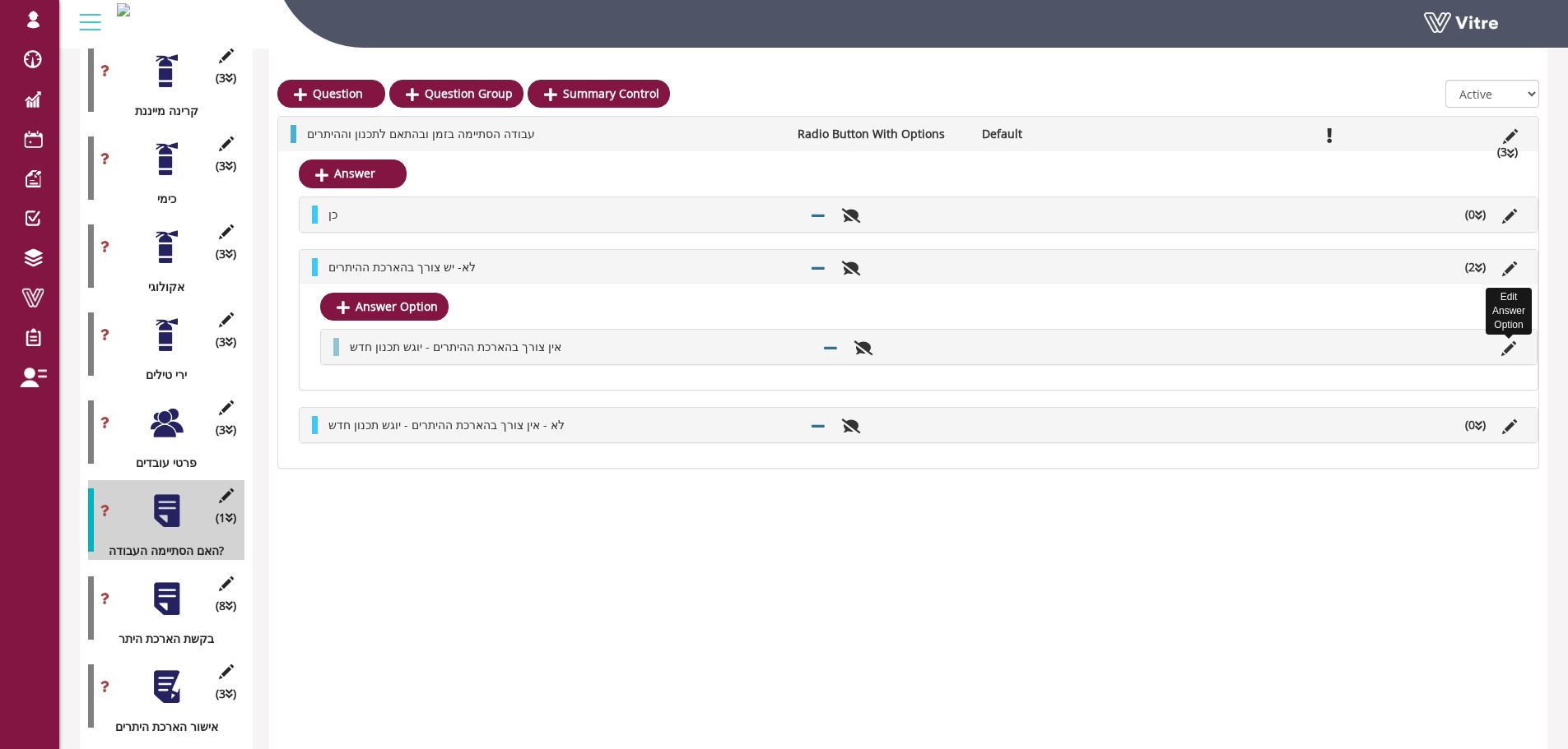
click at [1507, 346] on icon at bounding box center [1509, 348] width 15 height 15
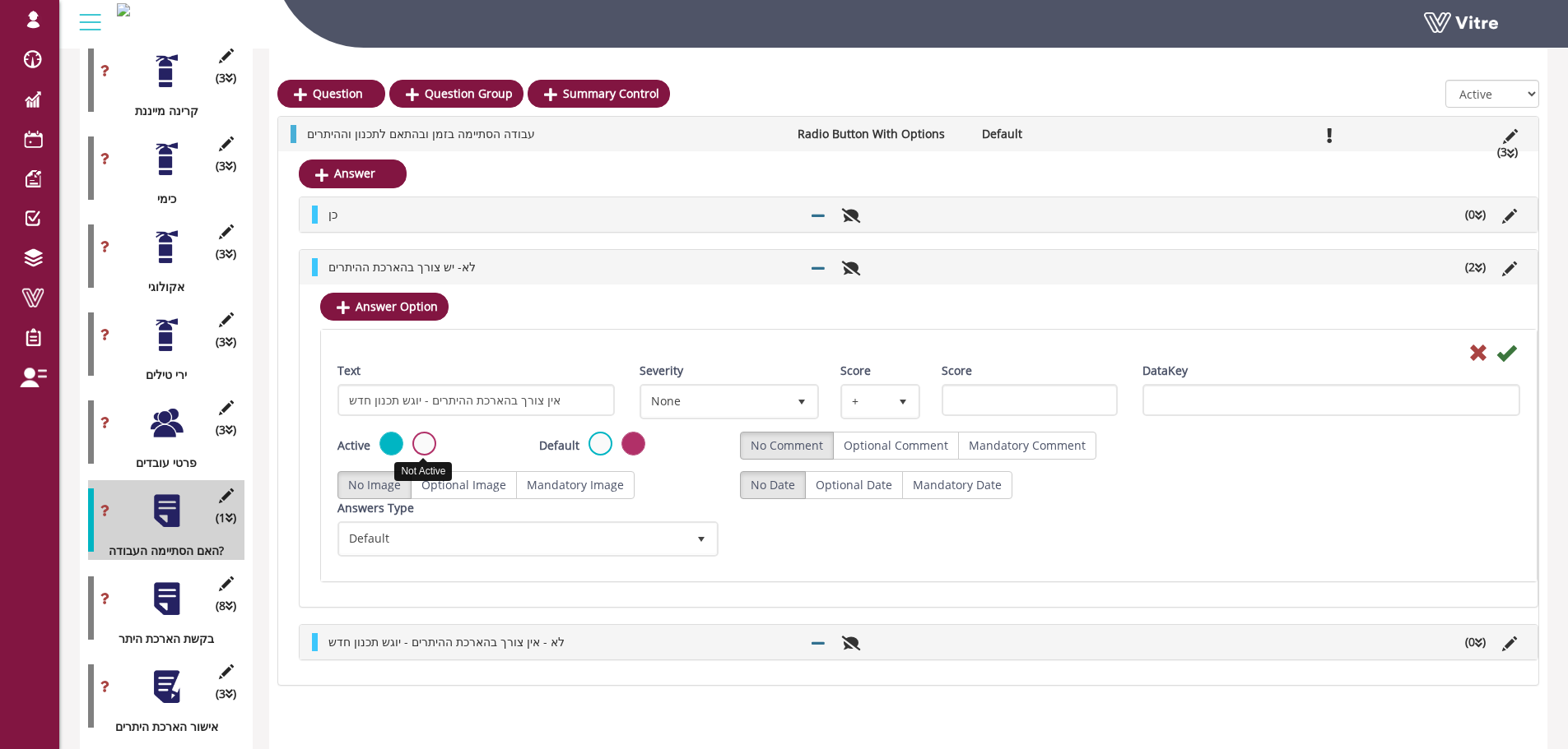
click at [427, 450] on label at bounding box center [424, 444] width 24 height 24
click at [0, 0] on input "radio" at bounding box center [0, 0] width 0 height 0
click at [1481, 357] on icon at bounding box center [1479, 353] width 19 height 19
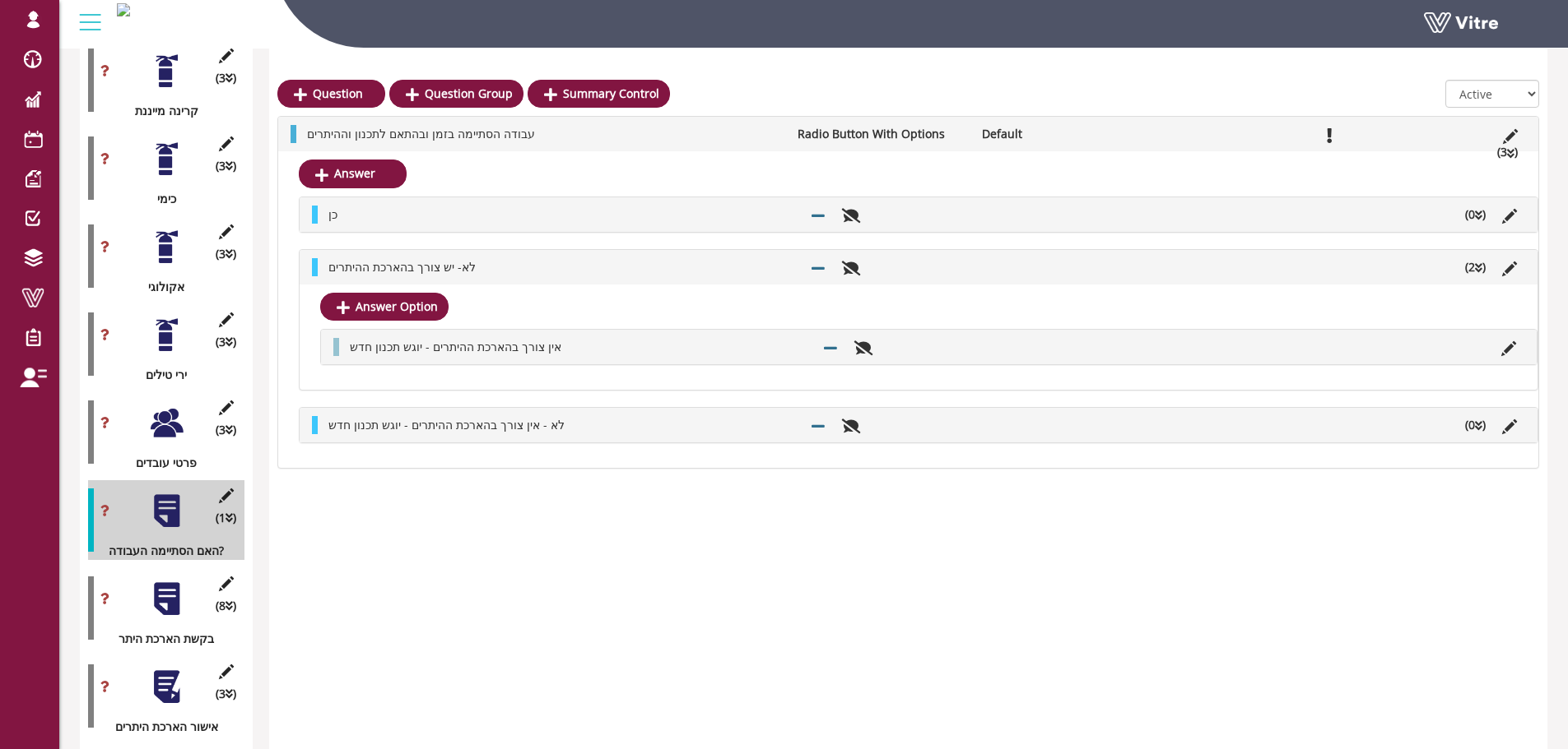
drag, startPoint x: 1517, startPoint y: 346, endPoint x: 1504, endPoint y: 347, distance: 13.0
click at [1517, 346] on li at bounding box center [1509, 347] width 31 height 18
click at [1497, 348] on li "Edit Answer Option" at bounding box center [1509, 347] width 31 height 18
click at [1507, 357] on icon at bounding box center [1509, 348] width 15 height 15
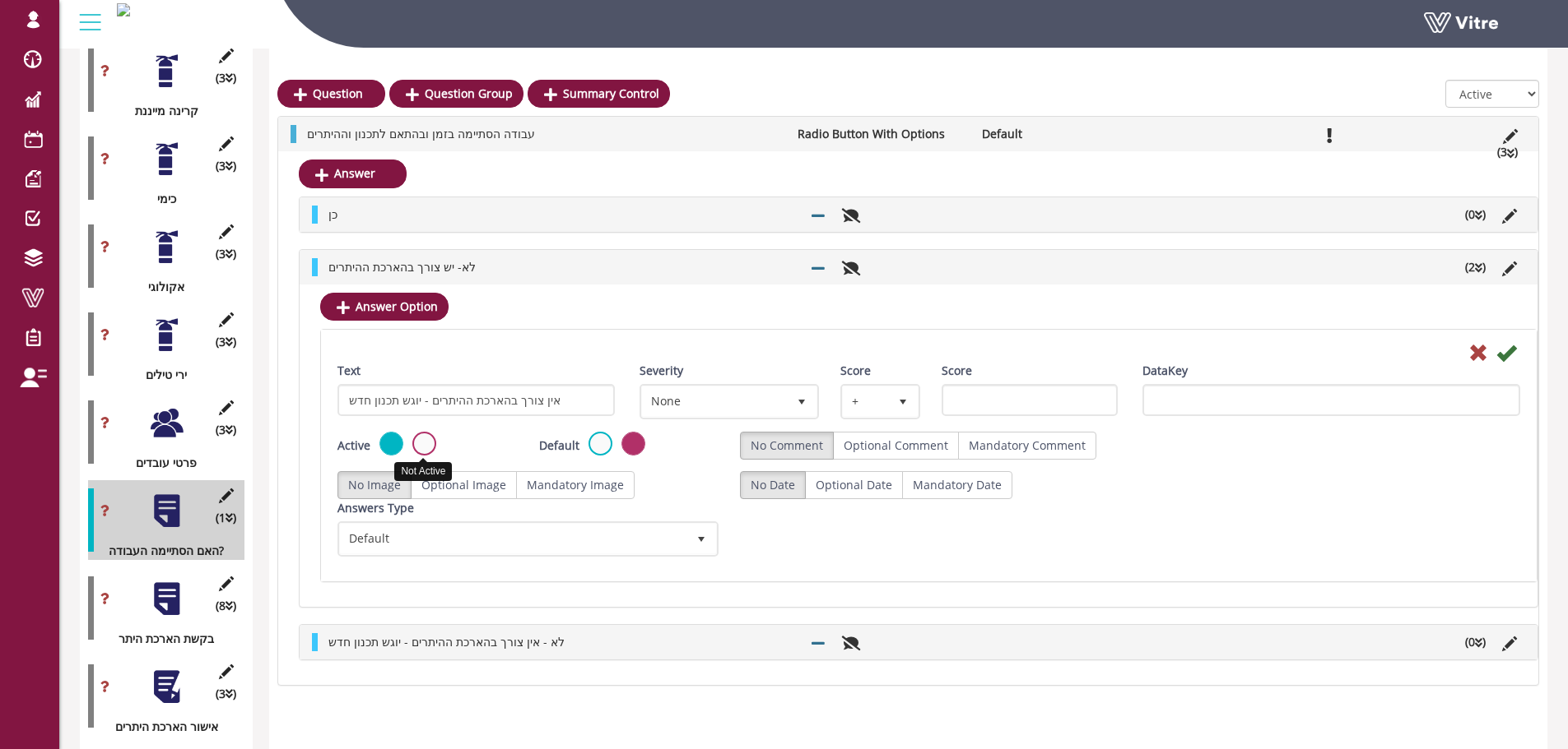
click at [430, 451] on label at bounding box center [424, 444] width 24 height 24
click at [0, 0] on input "radio" at bounding box center [0, 0] width 0 height 0
click at [1509, 351] on icon at bounding box center [1506, 353] width 19 height 19
